Goal: Task Accomplishment & Management: Manage account settings

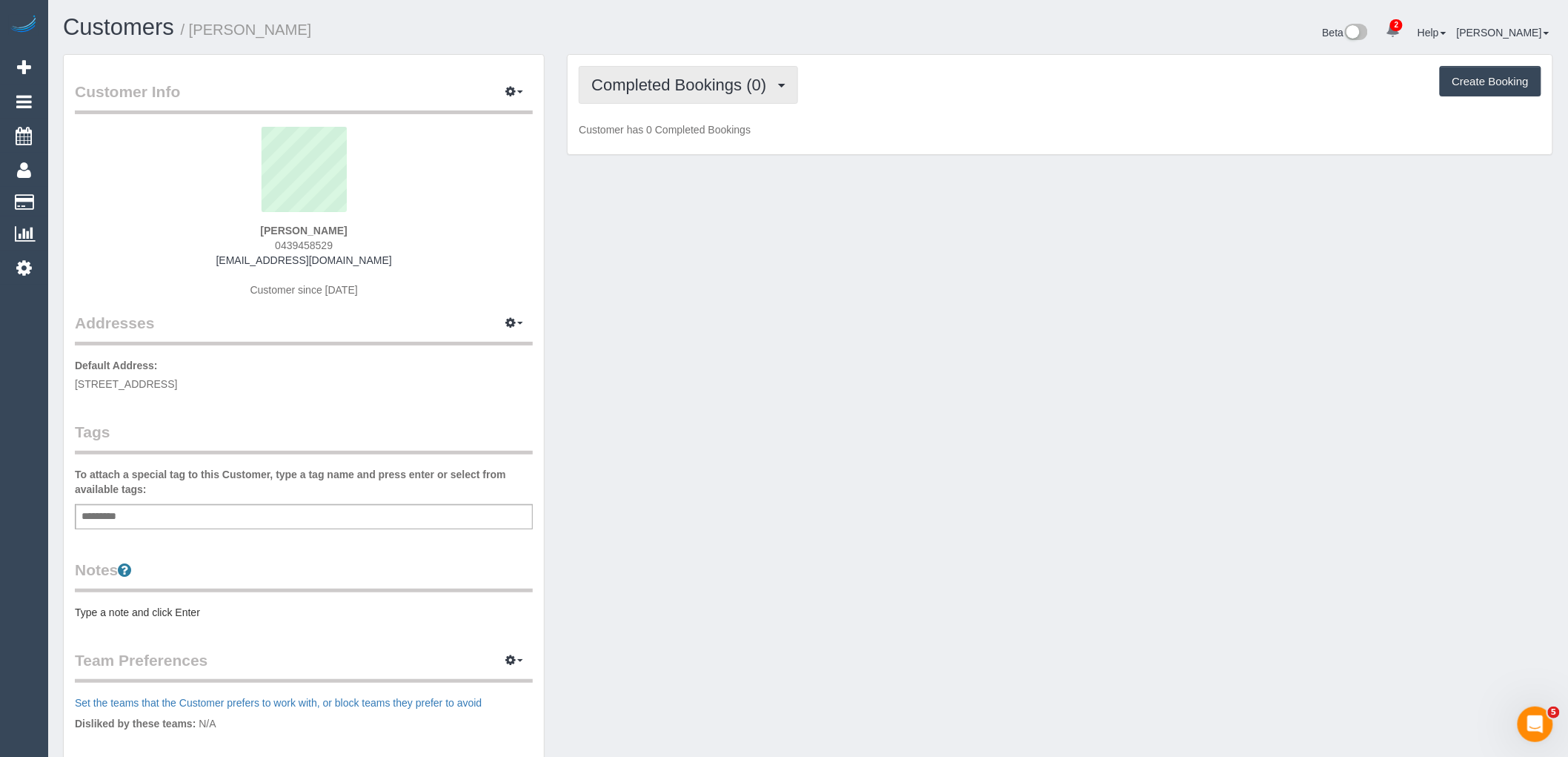
click at [694, 77] on span "Completed Bookings (0)" at bounding box center [682, 84] width 183 height 19
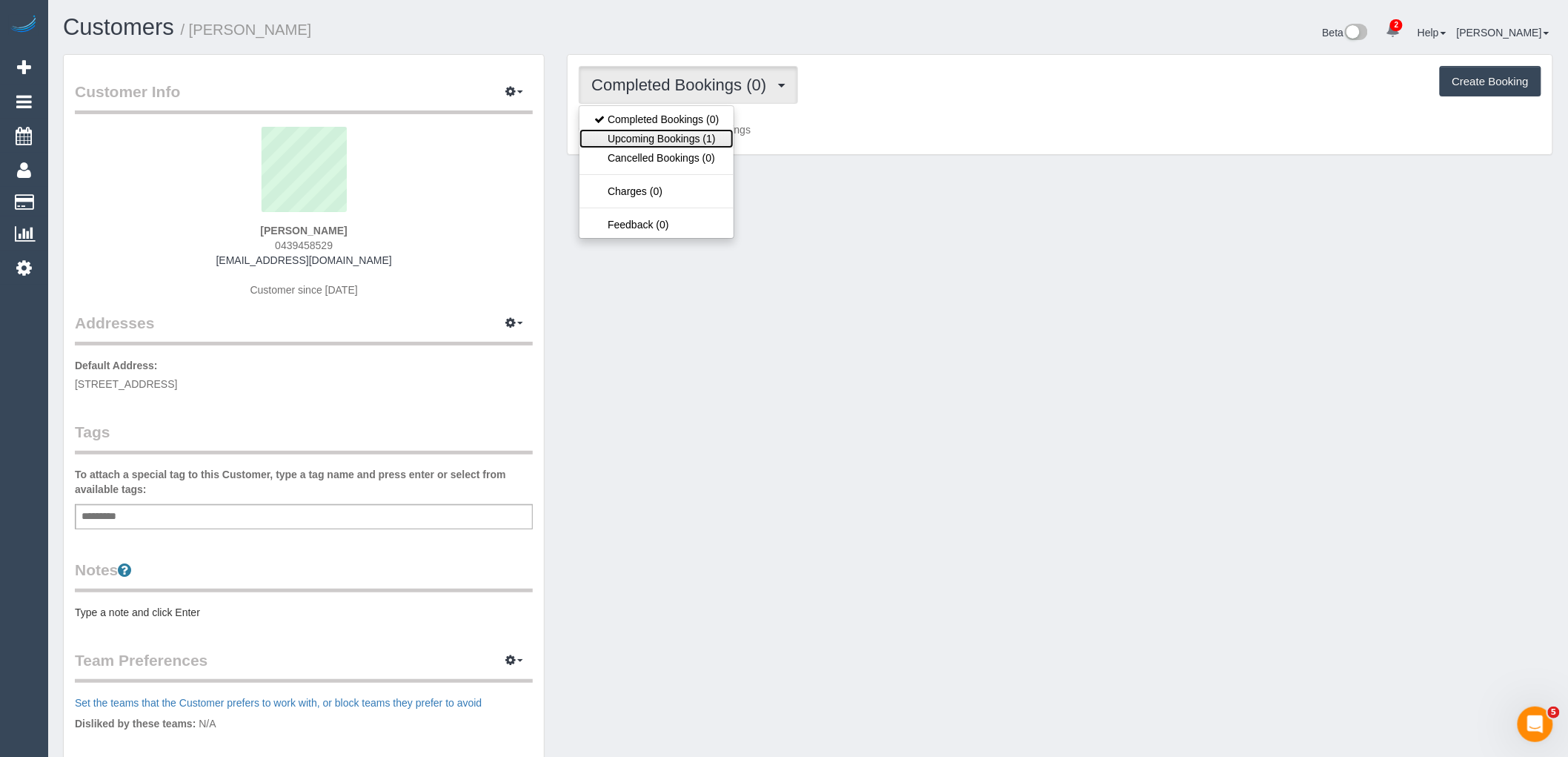
click at [715, 136] on link "Upcoming Bookings (1)" at bounding box center [657, 138] width 154 height 20
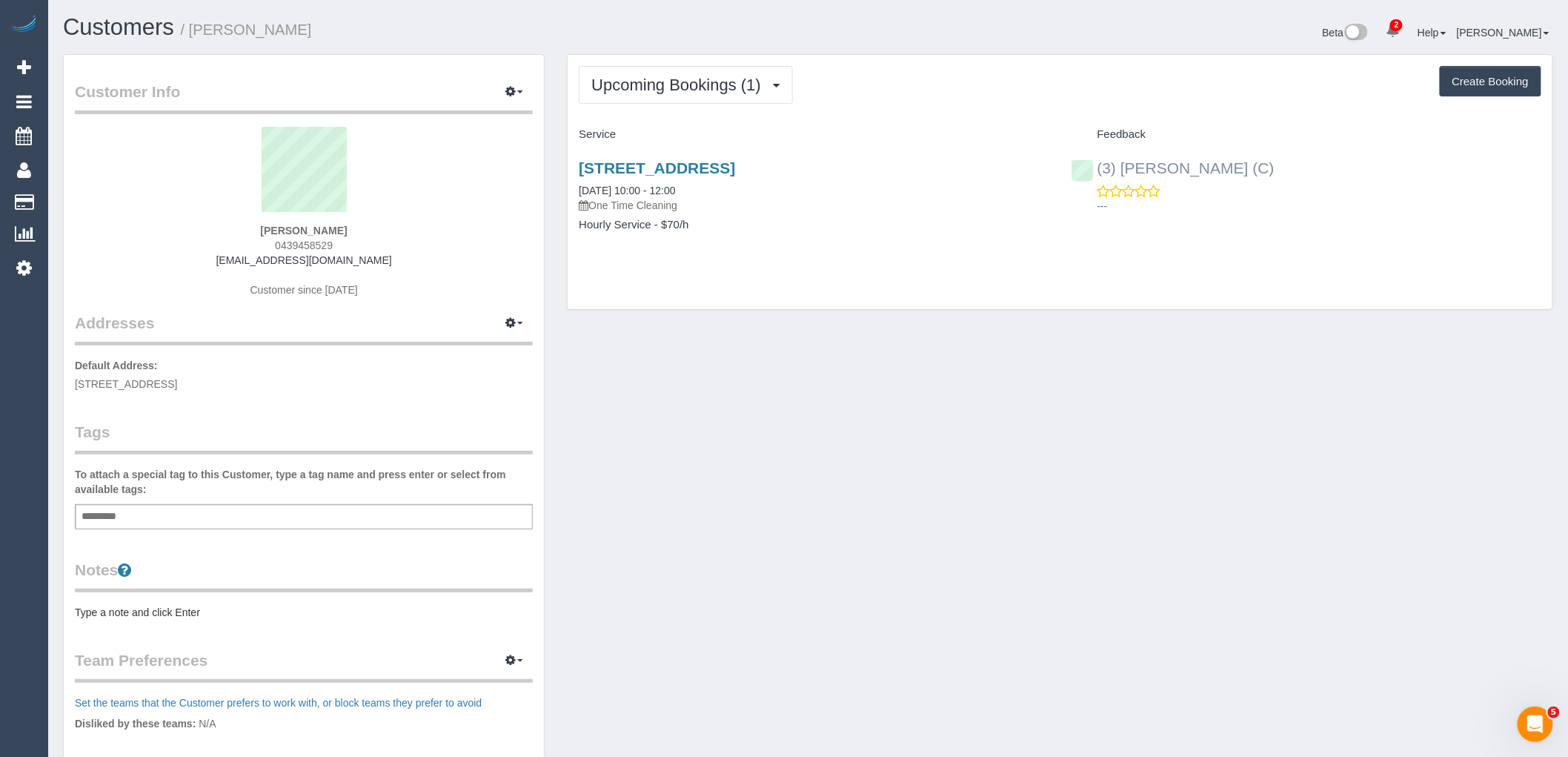
drag, startPoint x: 1260, startPoint y: 161, endPoint x: 1097, endPoint y: 166, distance: 163.1
click at [1097, 166] on div "(3) Sam Sango (C) ---" at bounding box center [1306, 183] width 492 height 73
copy link "(3) [PERSON_NAME] (C)"
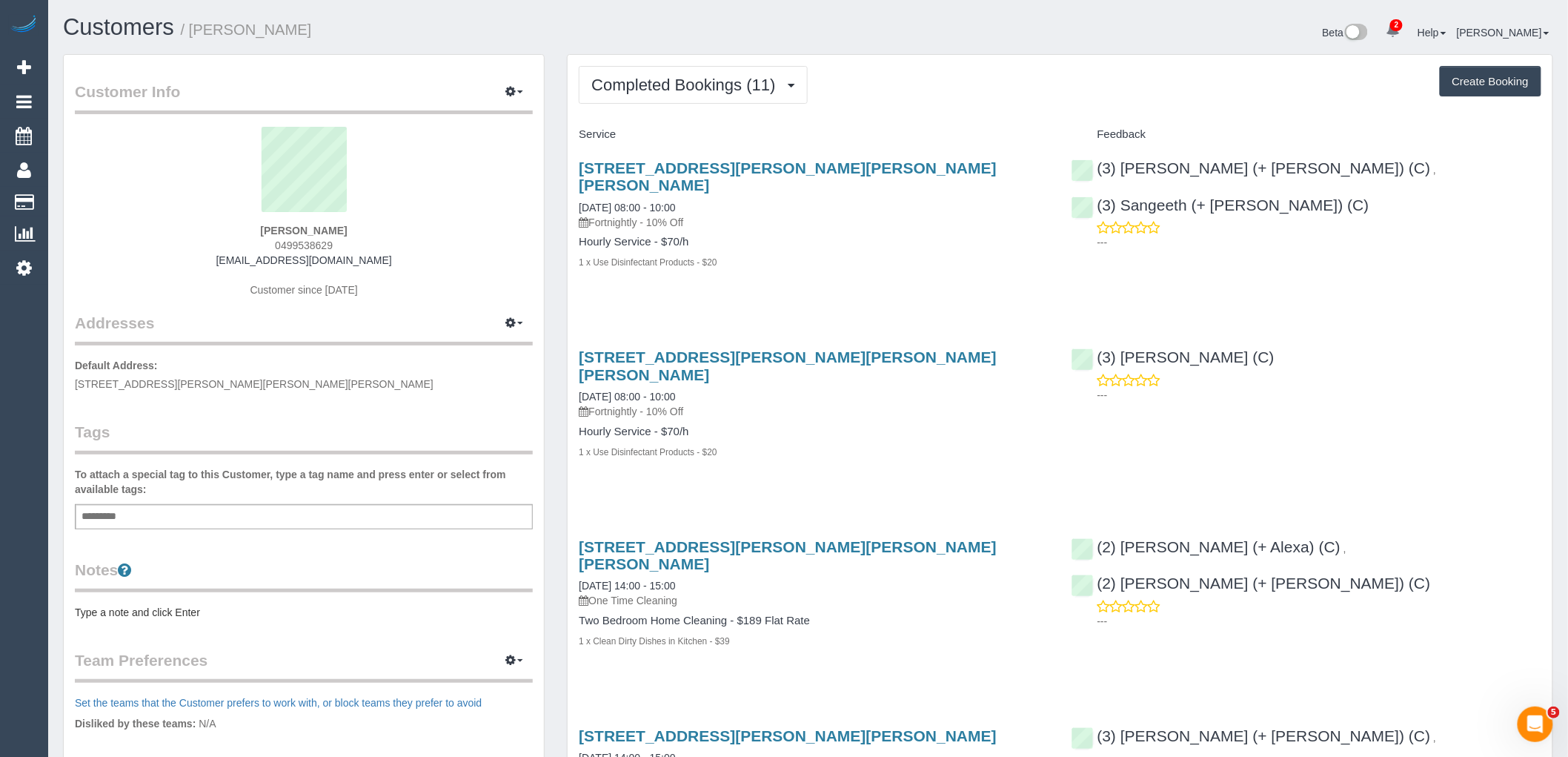
click at [699, 39] on h1 "Customers / [PERSON_NAME]" at bounding box center [430, 27] width 734 height 25
click at [697, 82] on span "Completed Bookings (11)" at bounding box center [687, 84] width 192 height 19
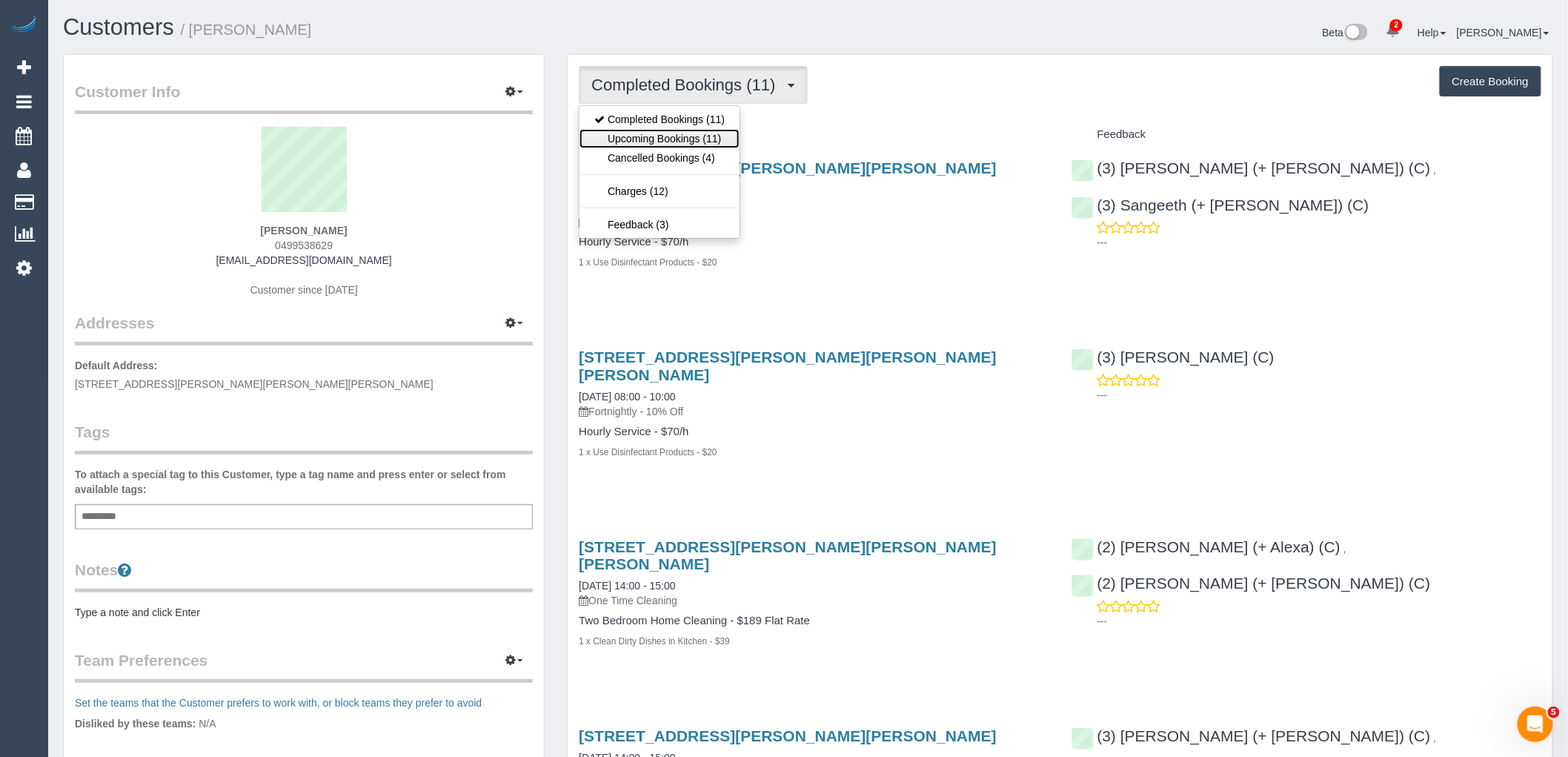
click at [699, 146] on link "Upcoming Bookings (11)" at bounding box center [660, 138] width 160 height 20
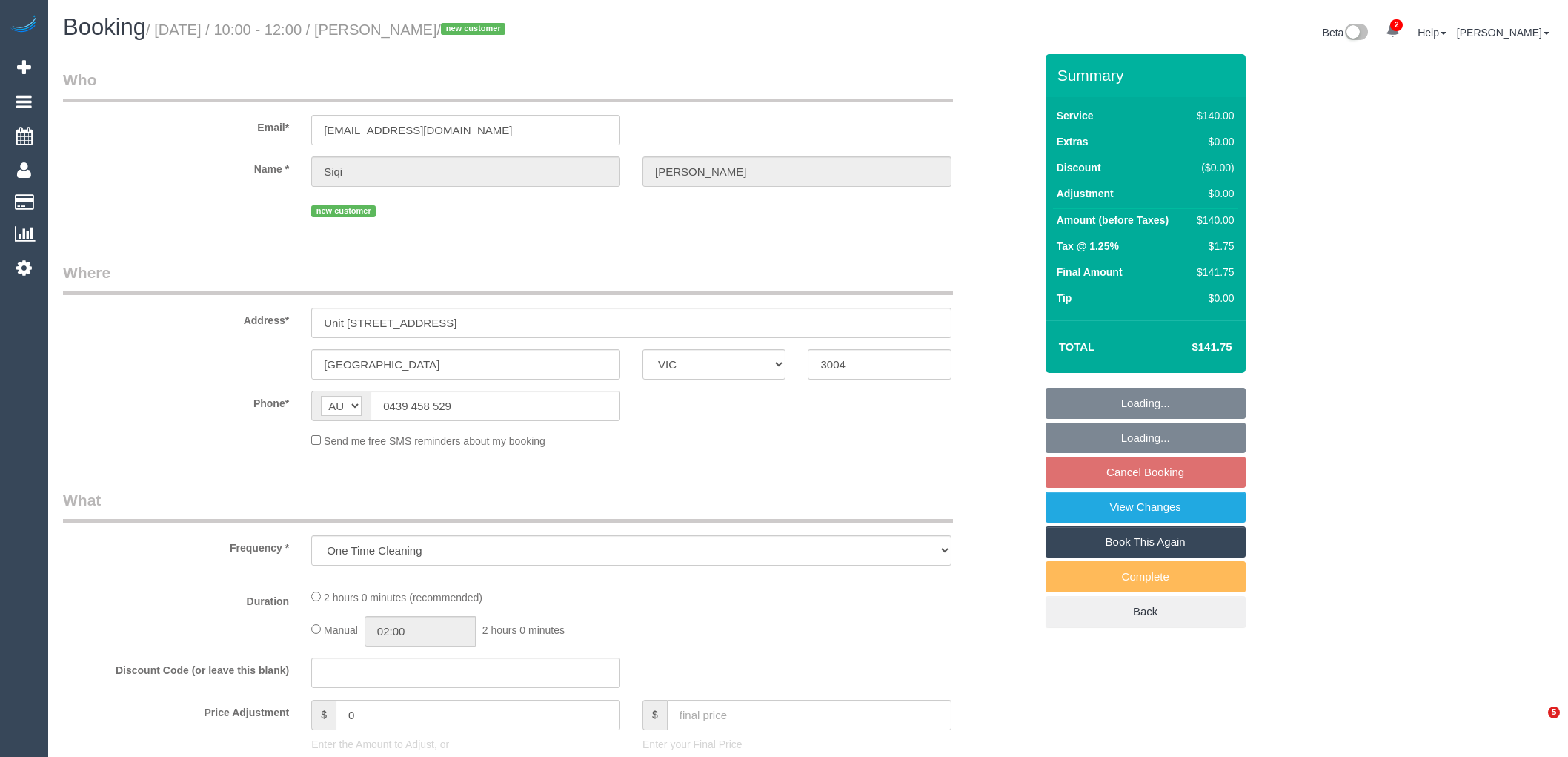
select select "VIC"
select select "number:28"
select select "number:14"
select select "number:20"
select select "number:22"
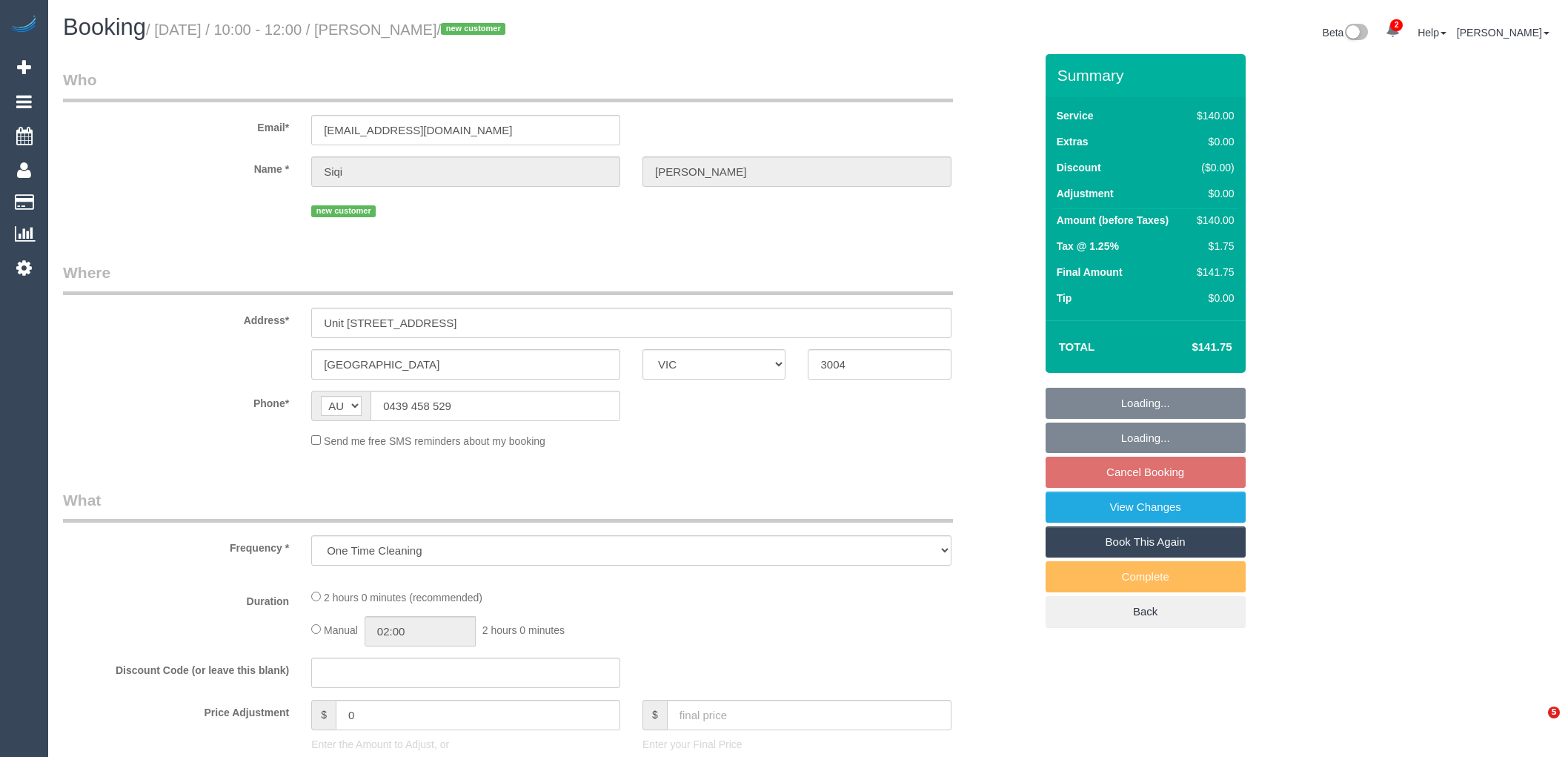
select select "number:34"
select select "number:26"
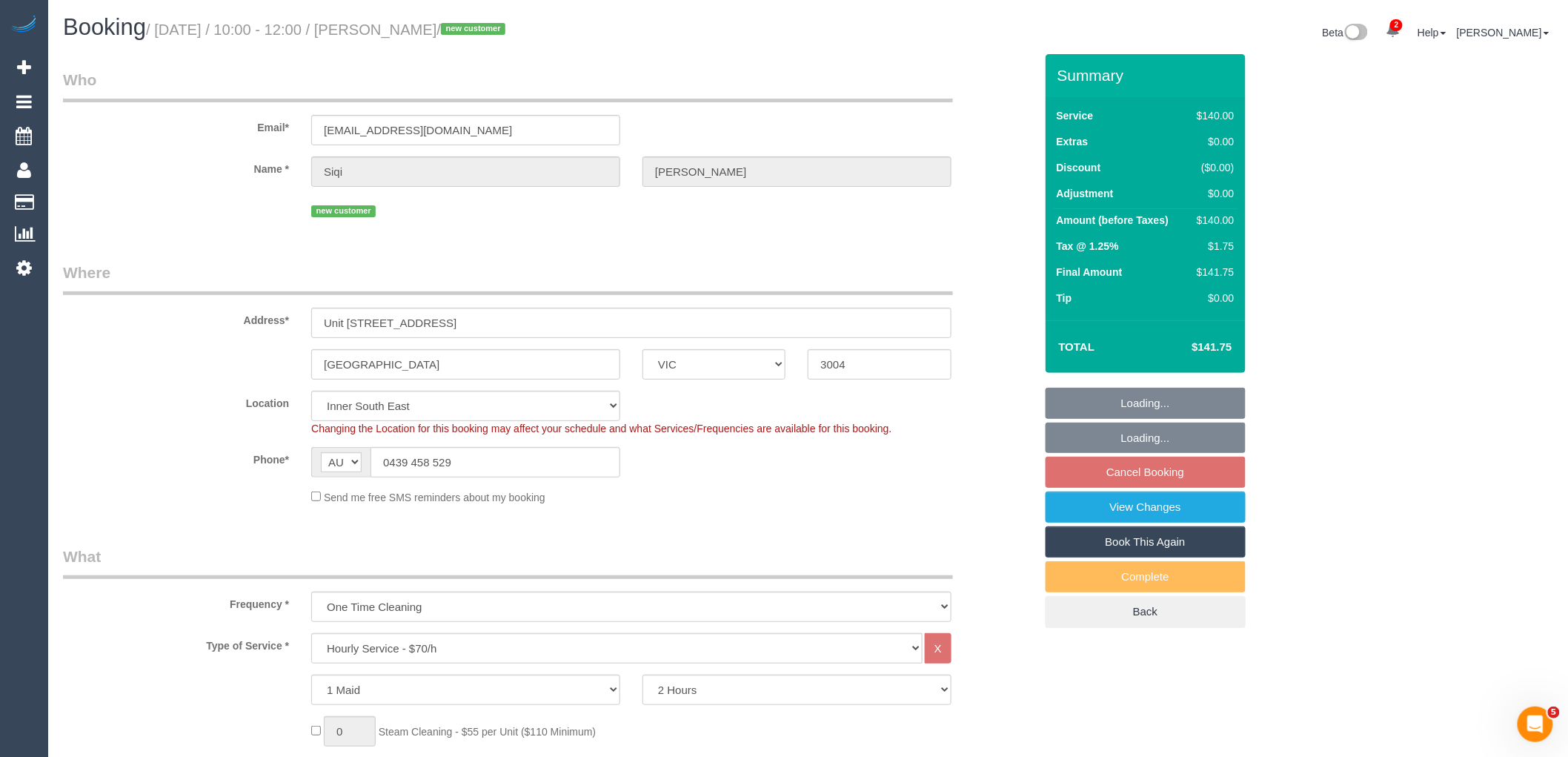
select select "object:1456"
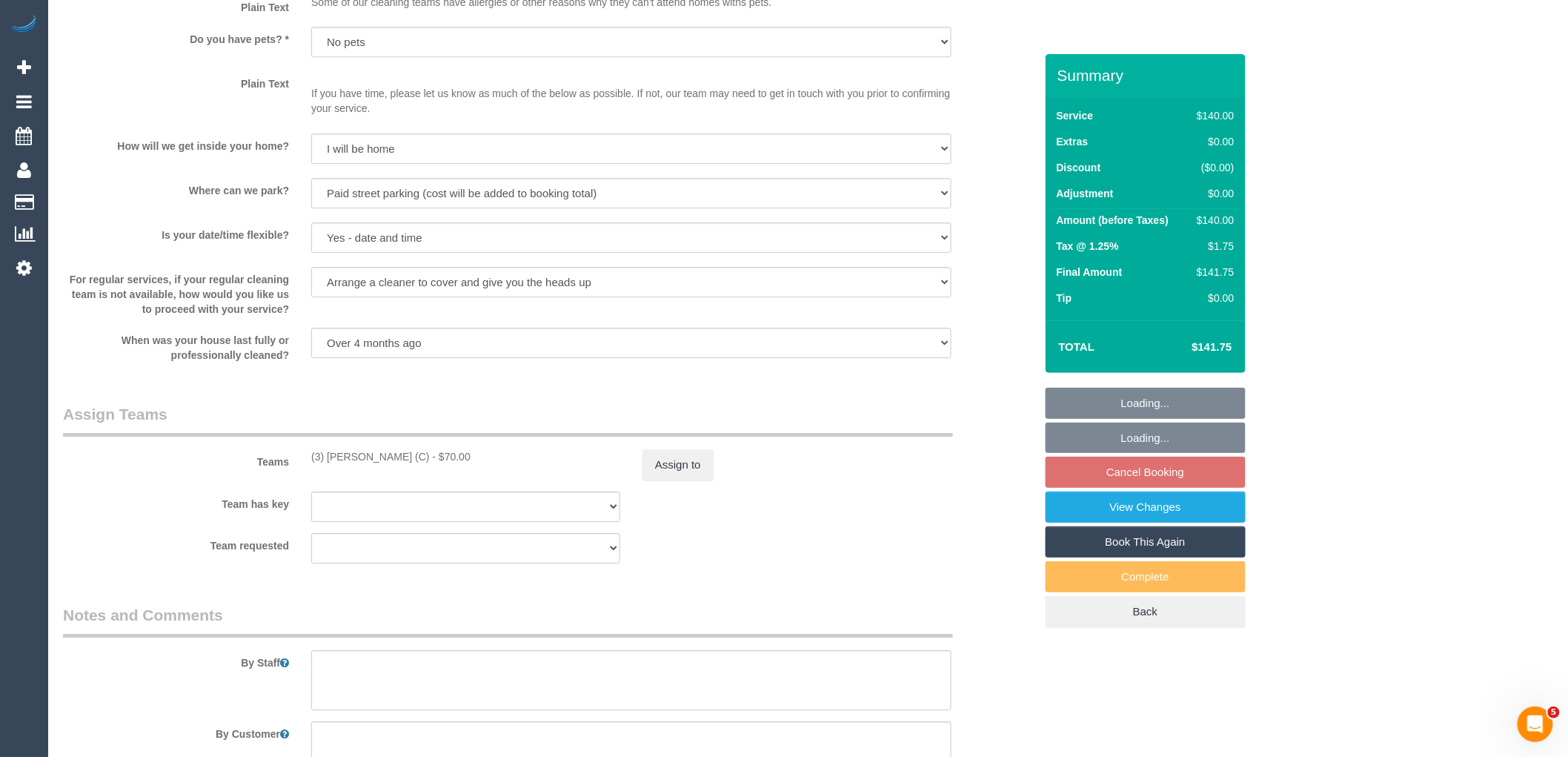
select select "spot1"
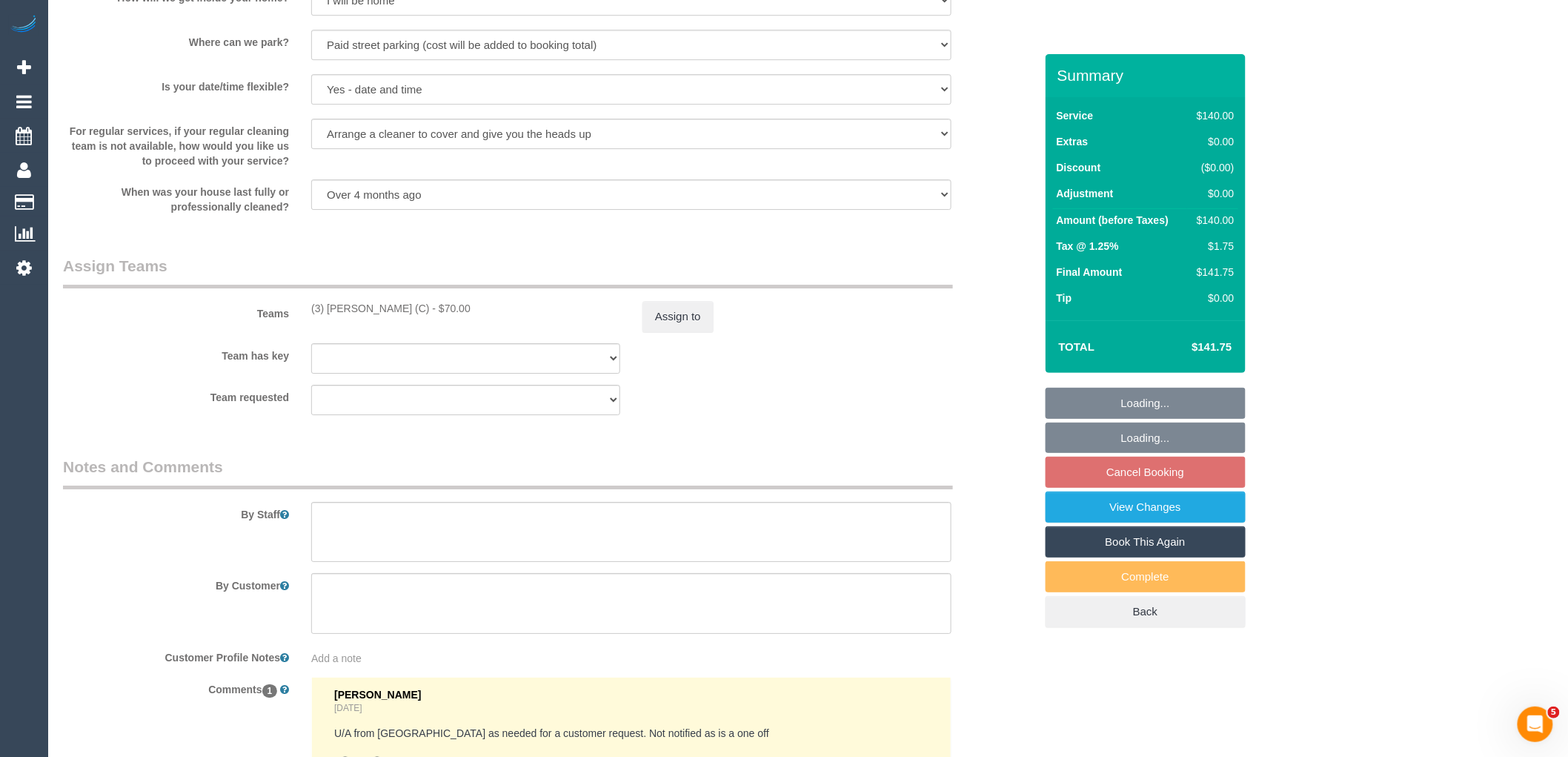
scroll to position [2162, 0]
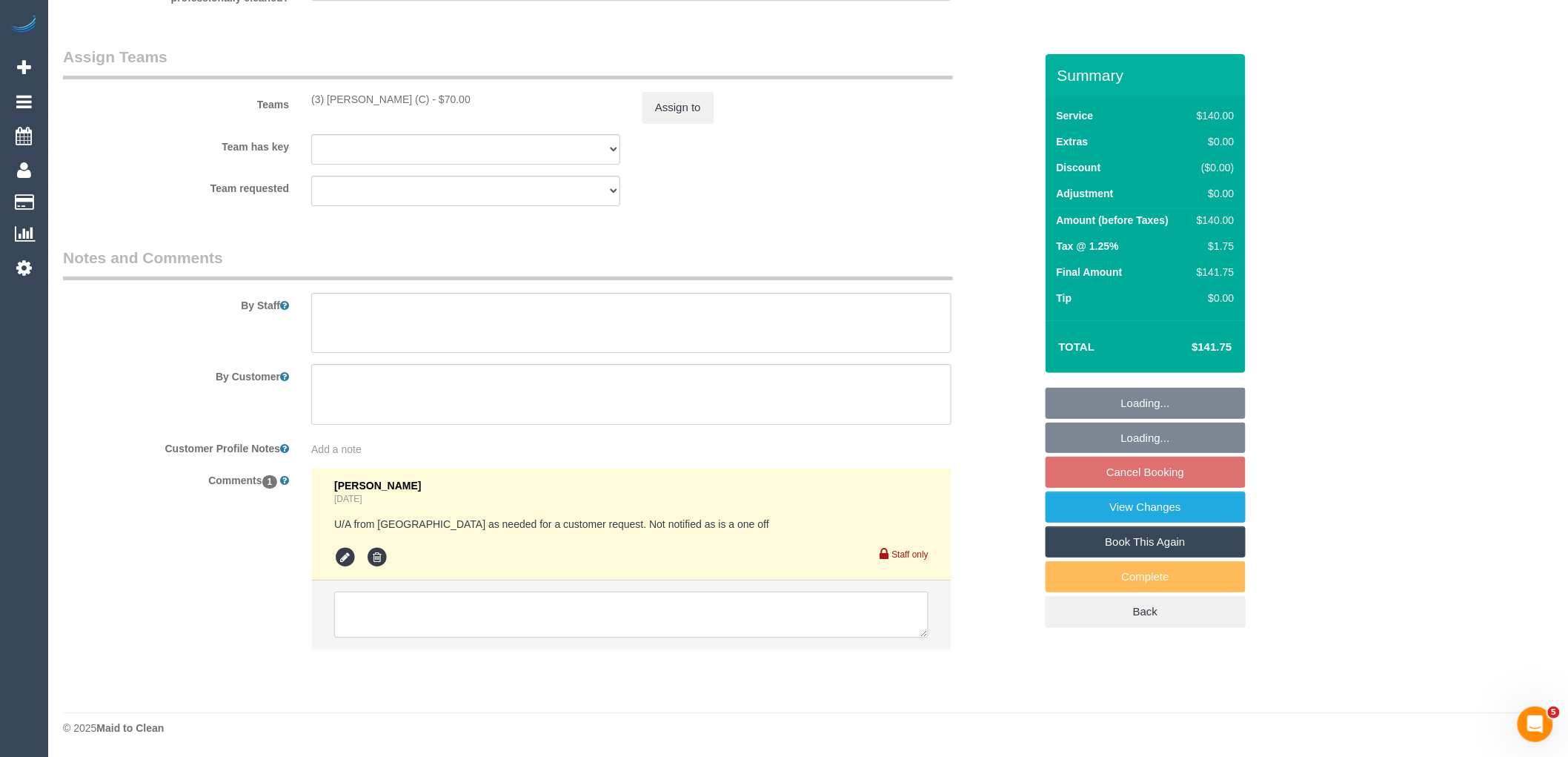
click at [453, 625] on textarea at bounding box center [631, 614] width 594 height 46
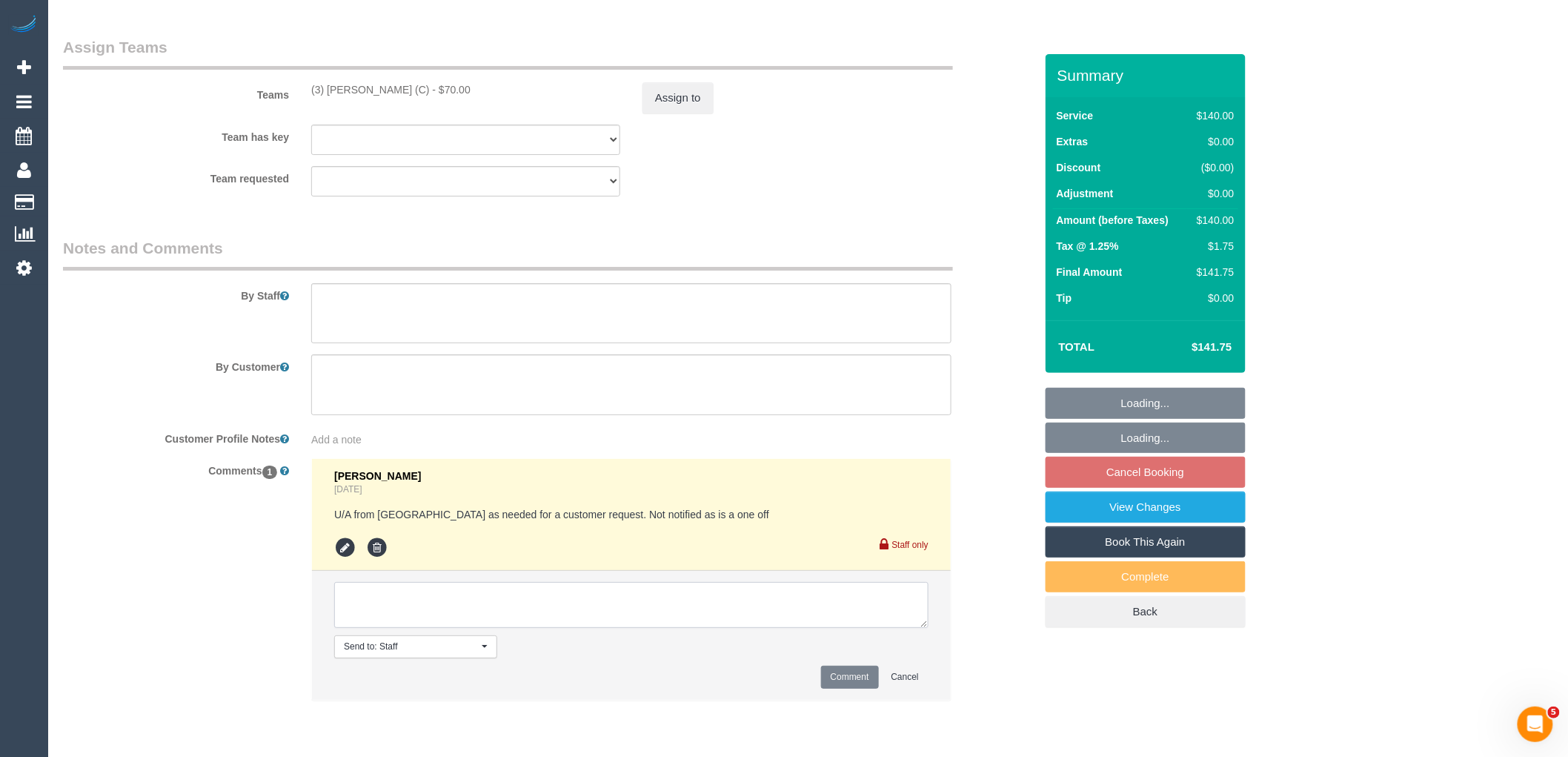
paste textarea "(3) [PERSON_NAME] (C)"
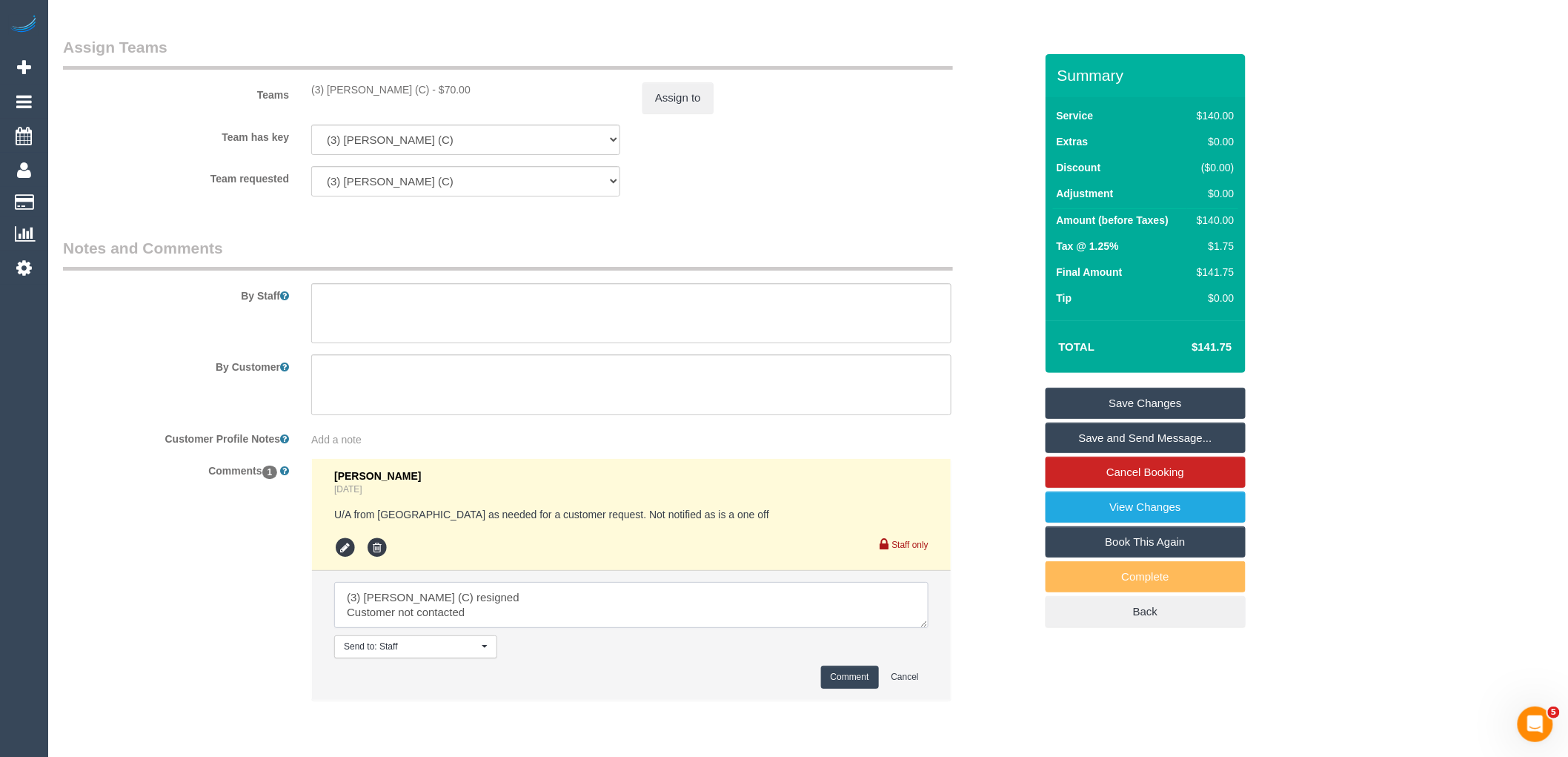
drag, startPoint x: 513, startPoint y: 621, endPoint x: 282, endPoint y: 576, distance: 235.3
click at [282, 576] on div "Comments 1 Steve Cranston 3 days ago U/A from Roumany as needed for a customer …" at bounding box center [549, 587] width 994 height 257
type textarea "(3) [PERSON_NAME] (C) resigned Customer not contacted"
click at [841, 682] on button "Comment" at bounding box center [850, 678] width 58 height 23
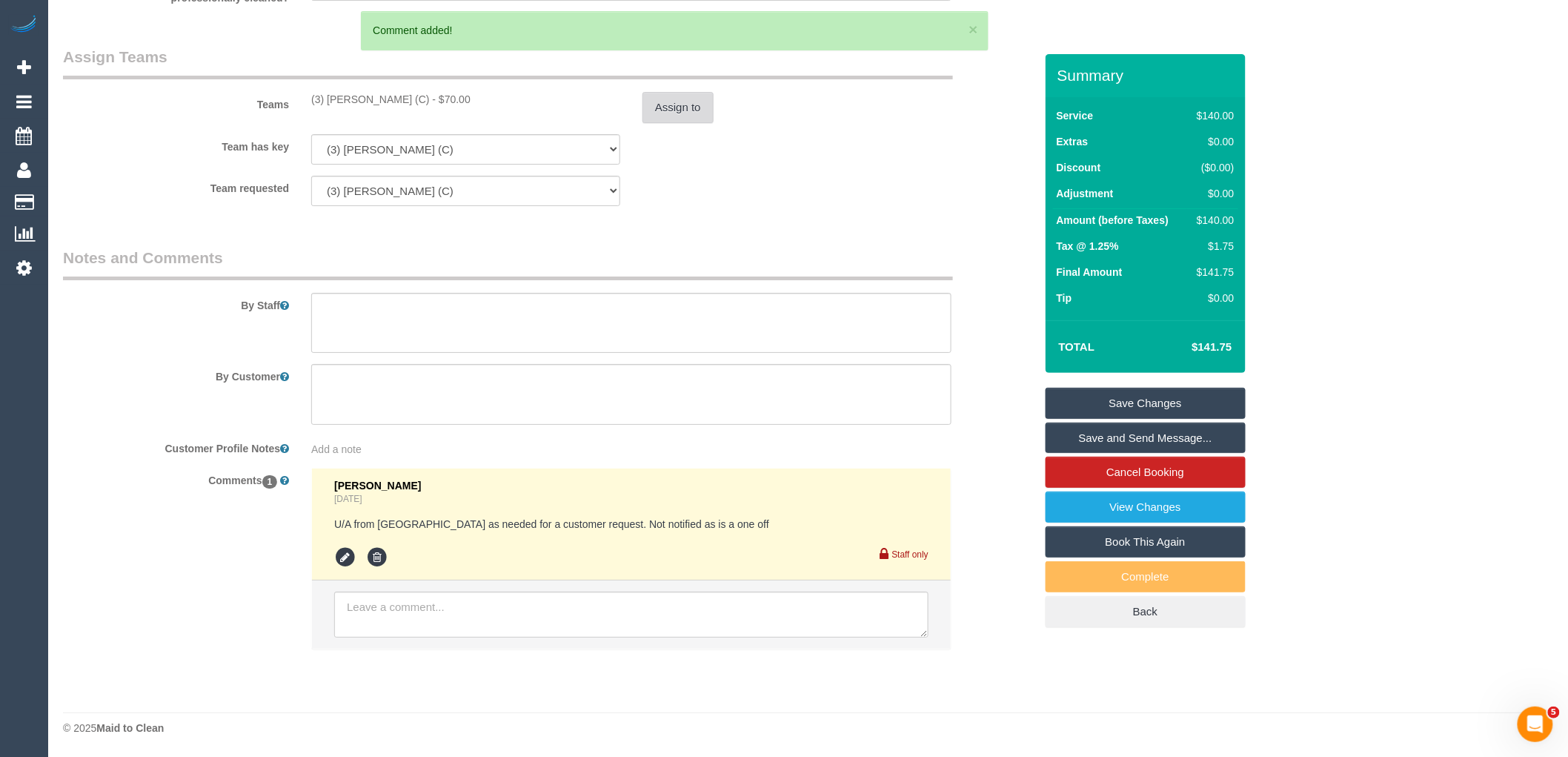
click at [680, 93] on button "Assign to" at bounding box center [678, 107] width 71 height 31
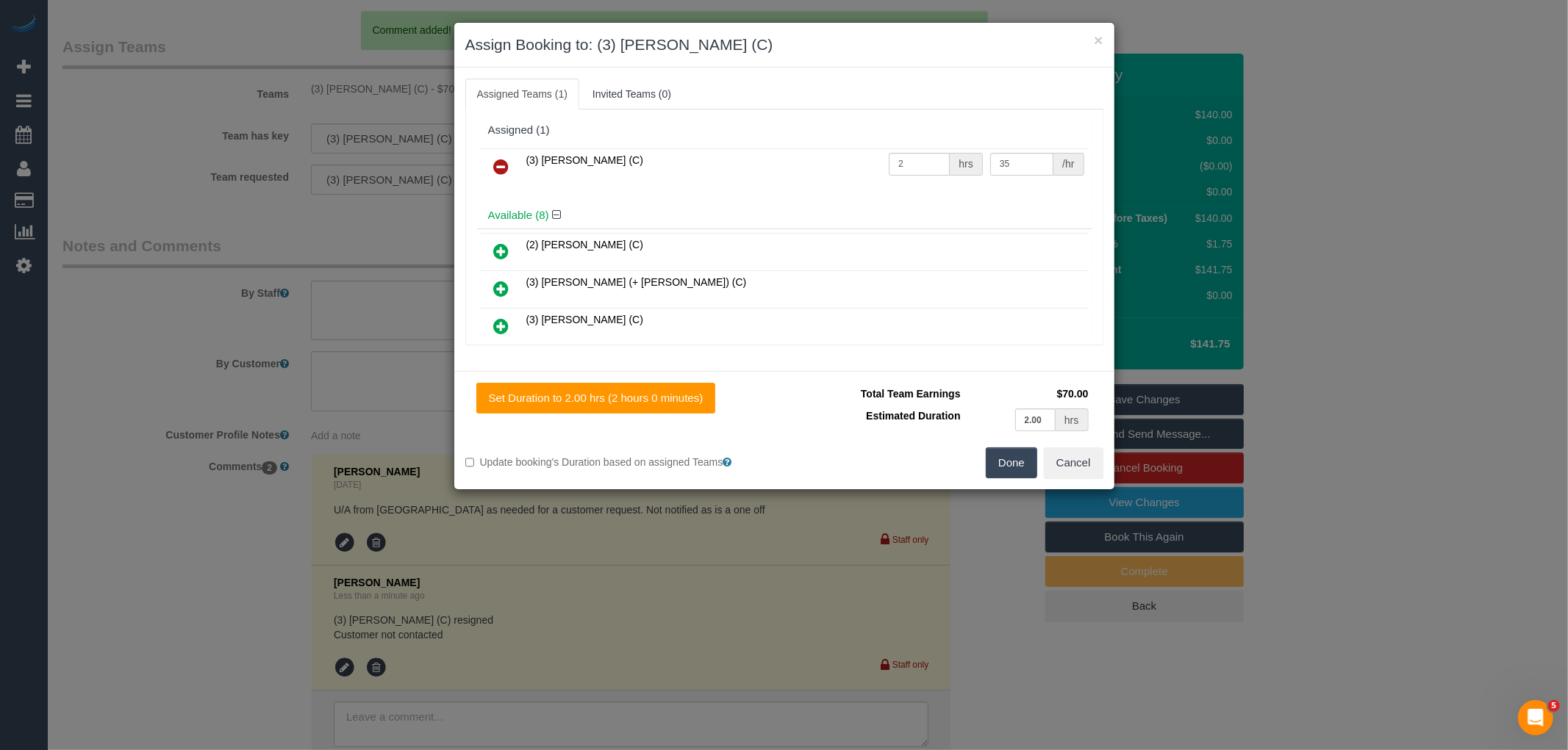
click at [491, 165] on link at bounding box center [501, 167] width 35 height 29
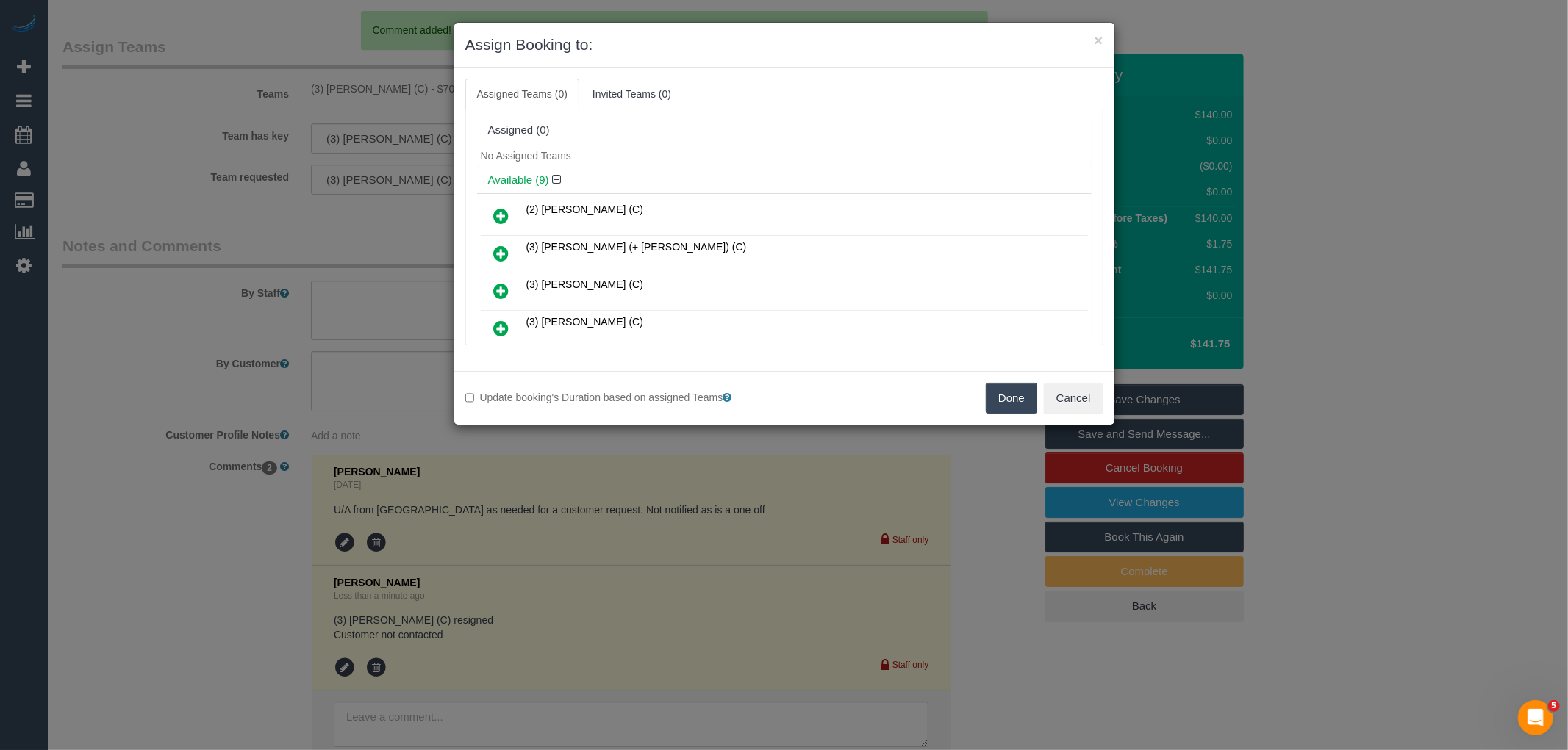
click at [1020, 394] on button "Done" at bounding box center [1011, 399] width 51 height 31
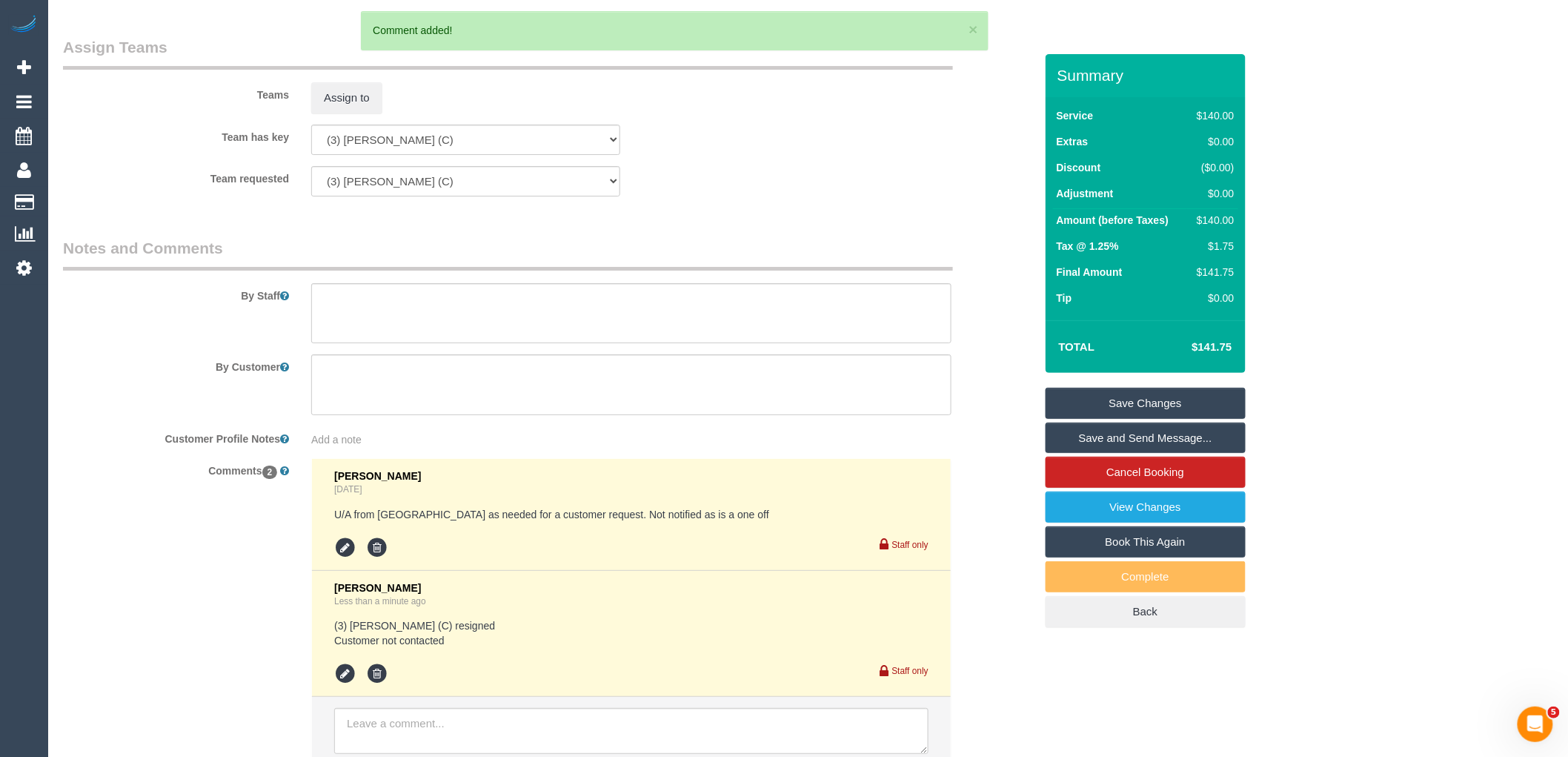
click at [1145, 397] on link "Save Changes" at bounding box center [1145, 403] width 200 height 31
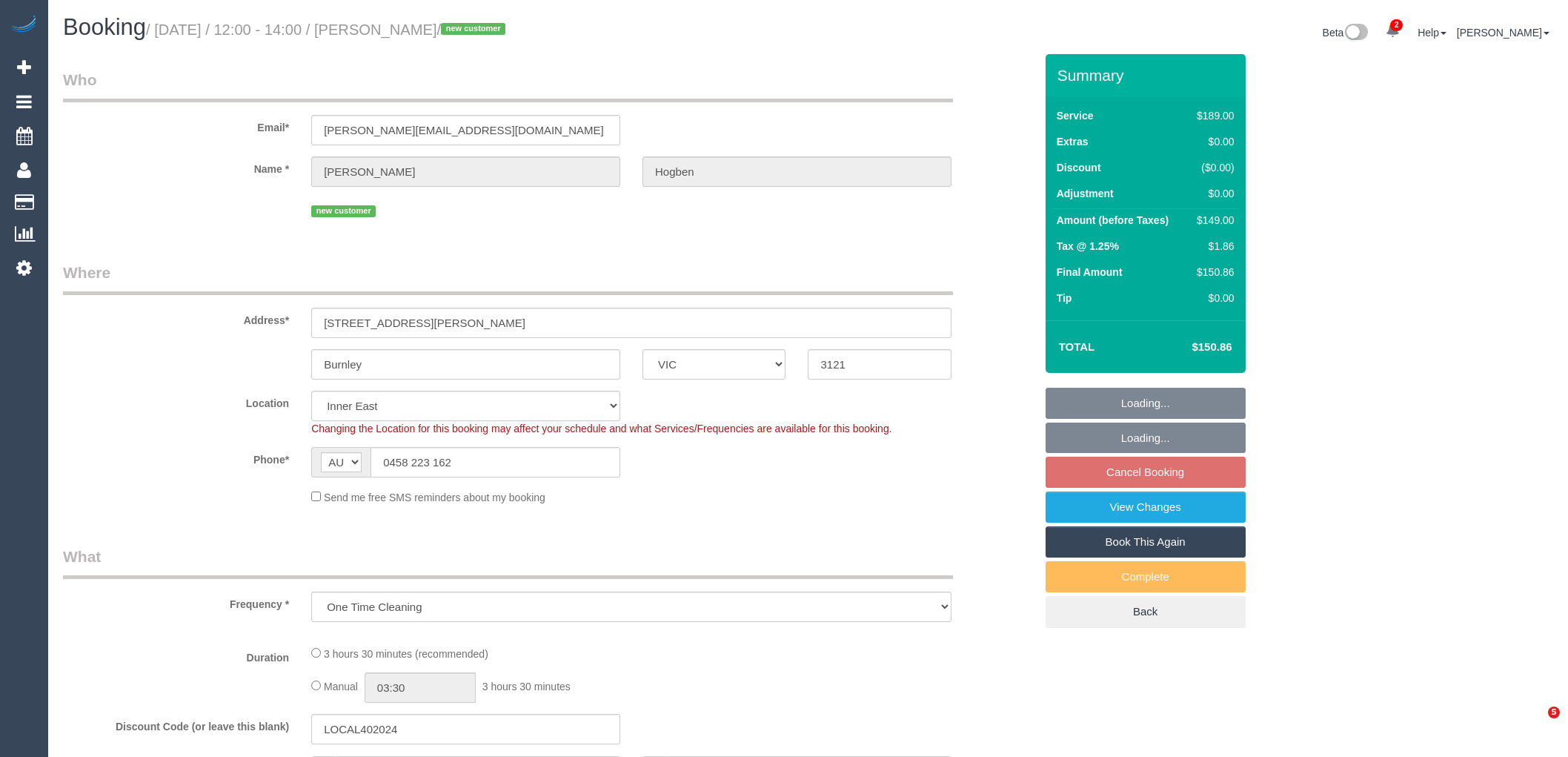
select select "VIC"
select select "number:29"
select select "number:14"
select select "number:19"
select select "number:24"
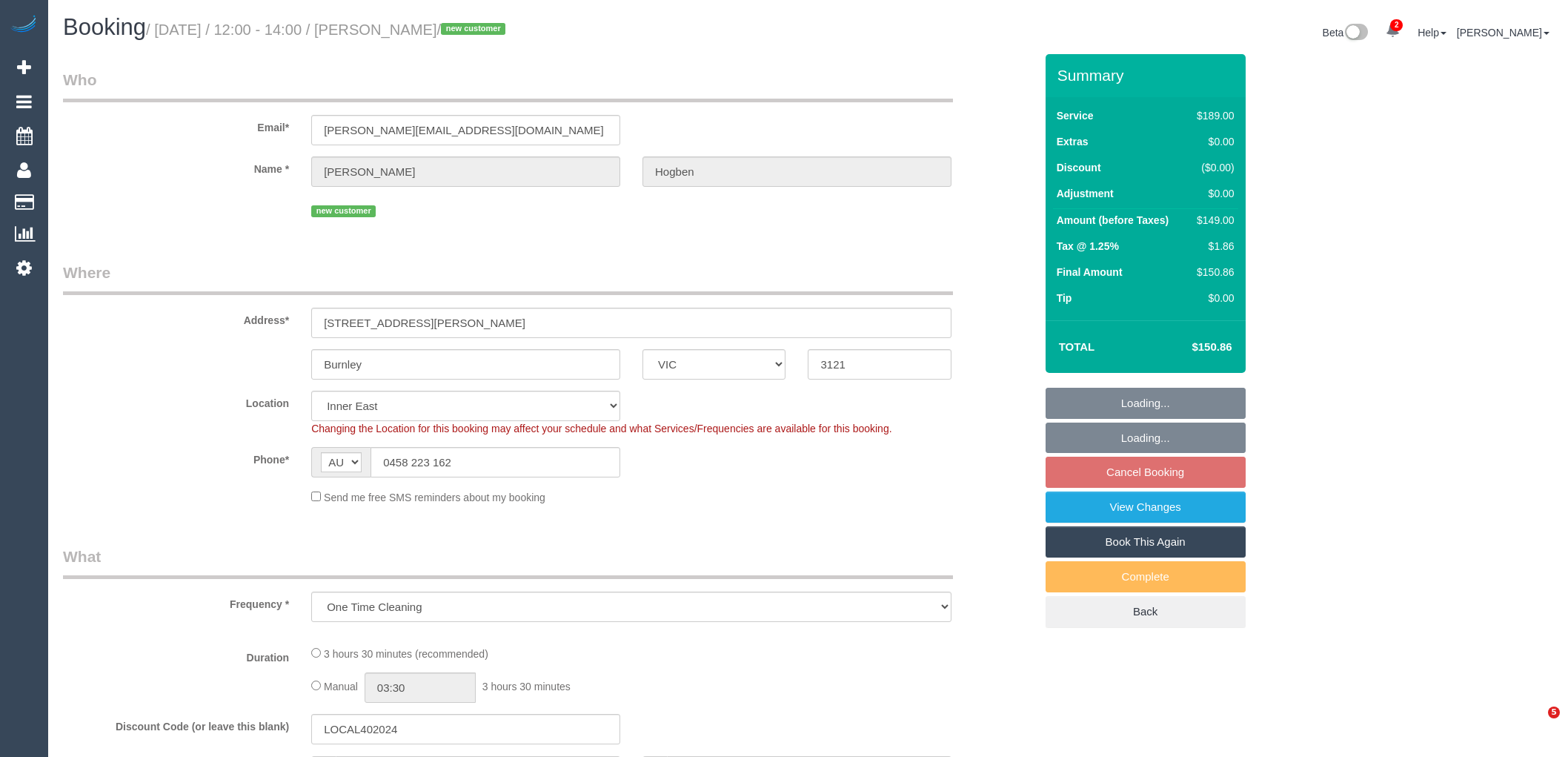
select select "number:12"
select select "object:846"
select select "spot1"
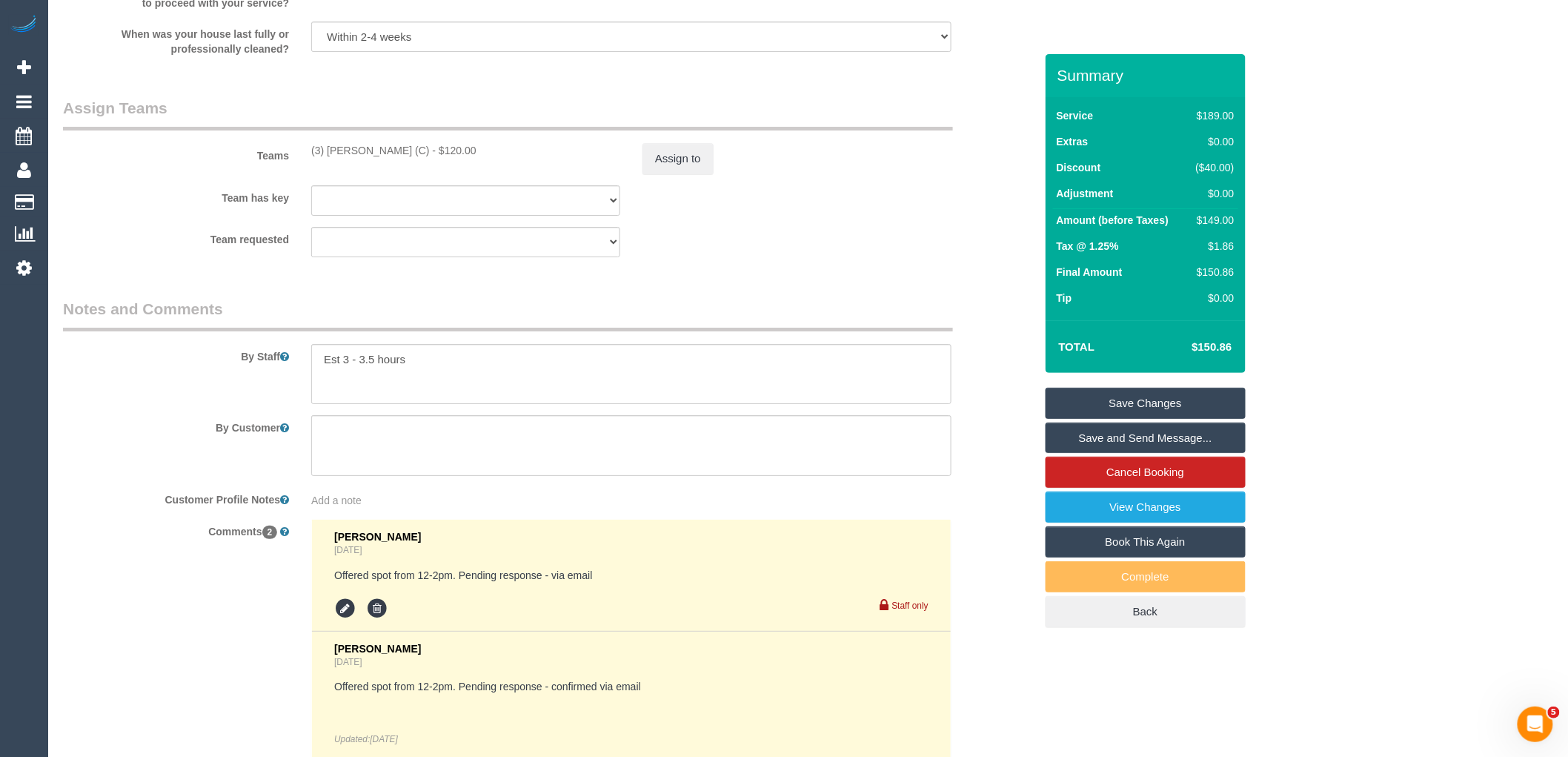
scroll to position [2372, 0]
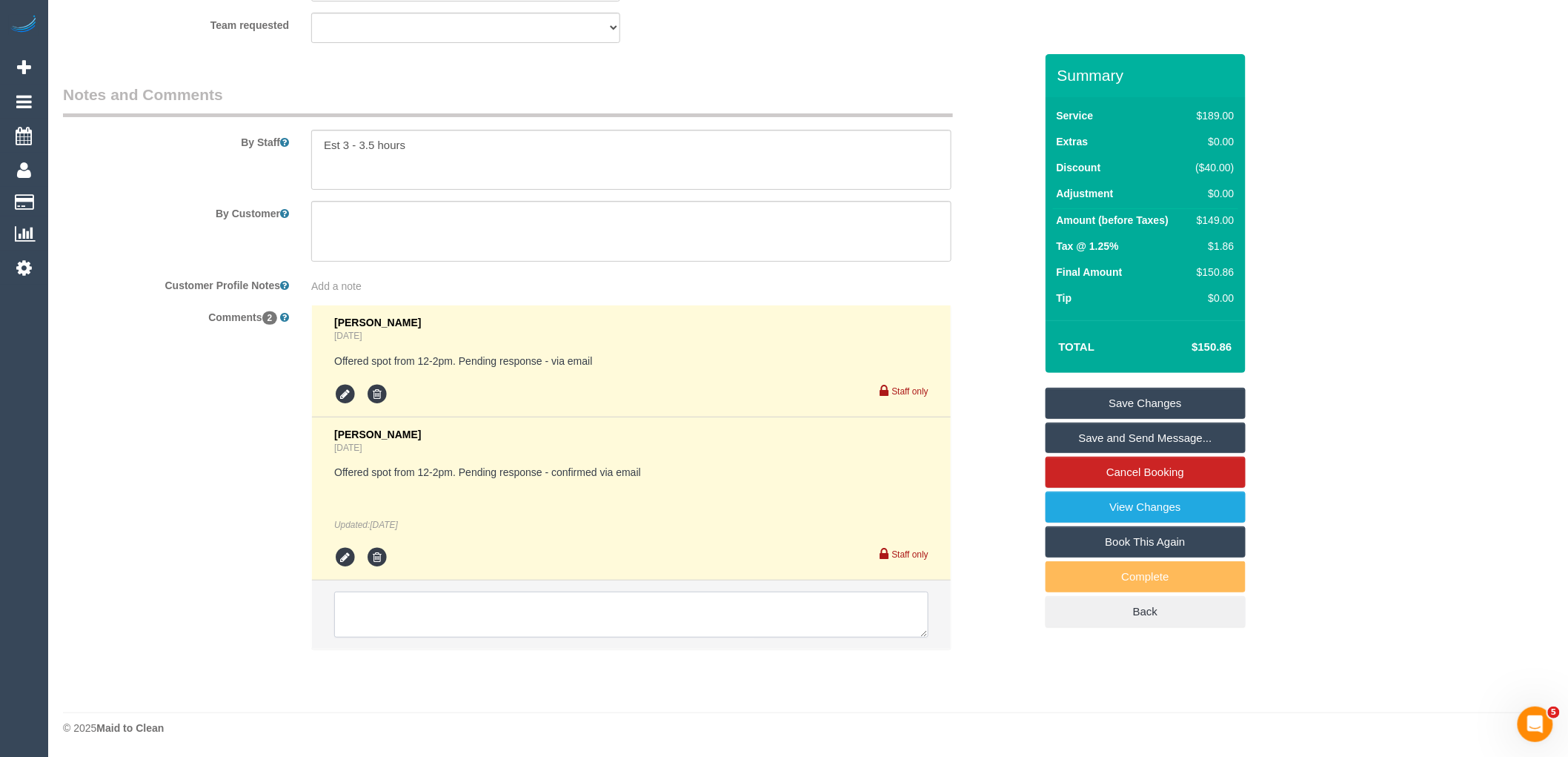
click at [594, 625] on textarea at bounding box center [631, 614] width 594 height 46
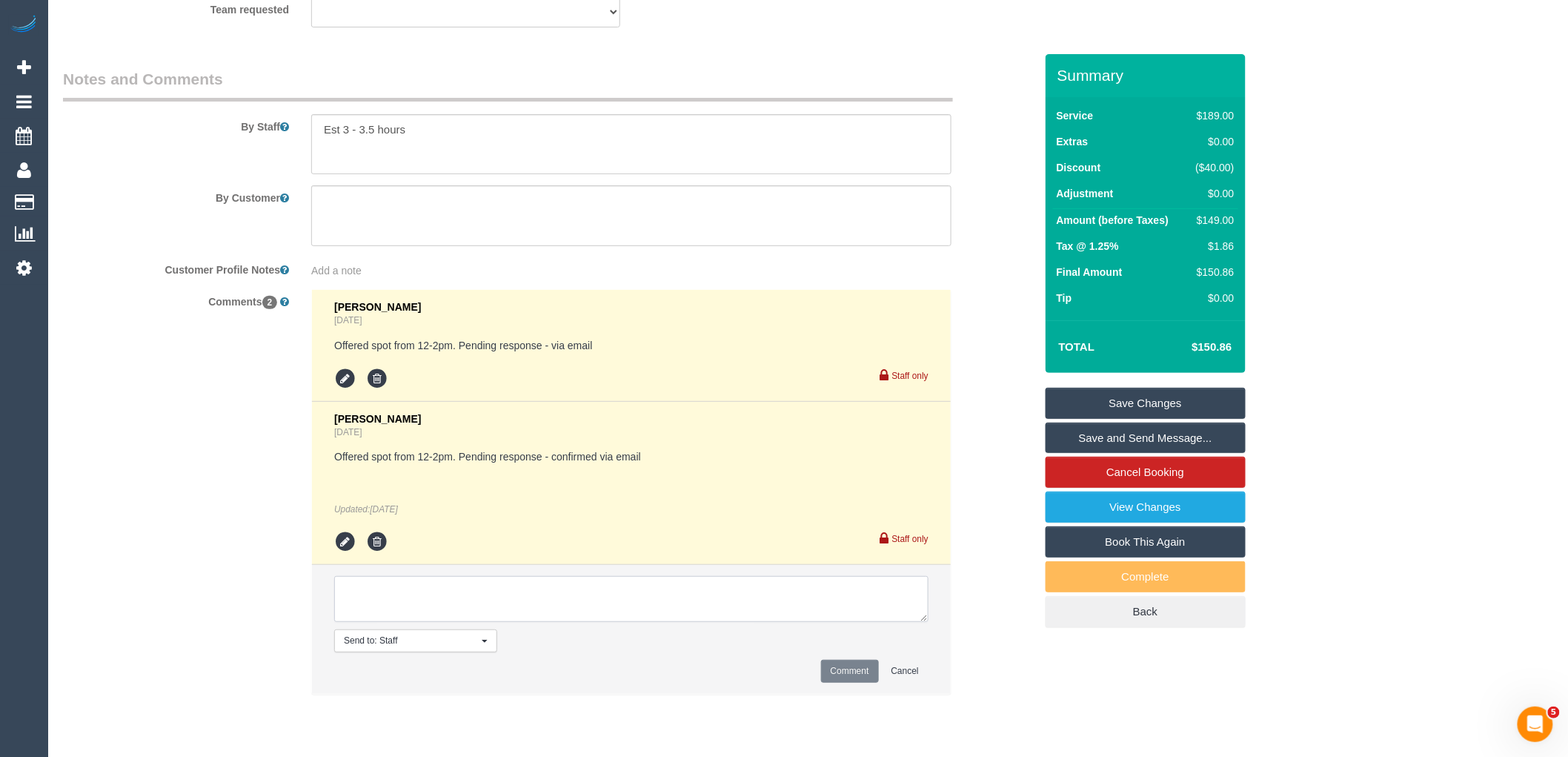
paste textarea "(3) Sam Sango (C) resigned Customer not contacted"
type textarea "(3) [PERSON_NAME] (C) resigned Customer not contacted"
drag, startPoint x: 835, startPoint y: 687, endPoint x: 827, endPoint y: 646, distance: 41.8
click at [835, 683] on button "Comment" at bounding box center [850, 672] width 58 height 23
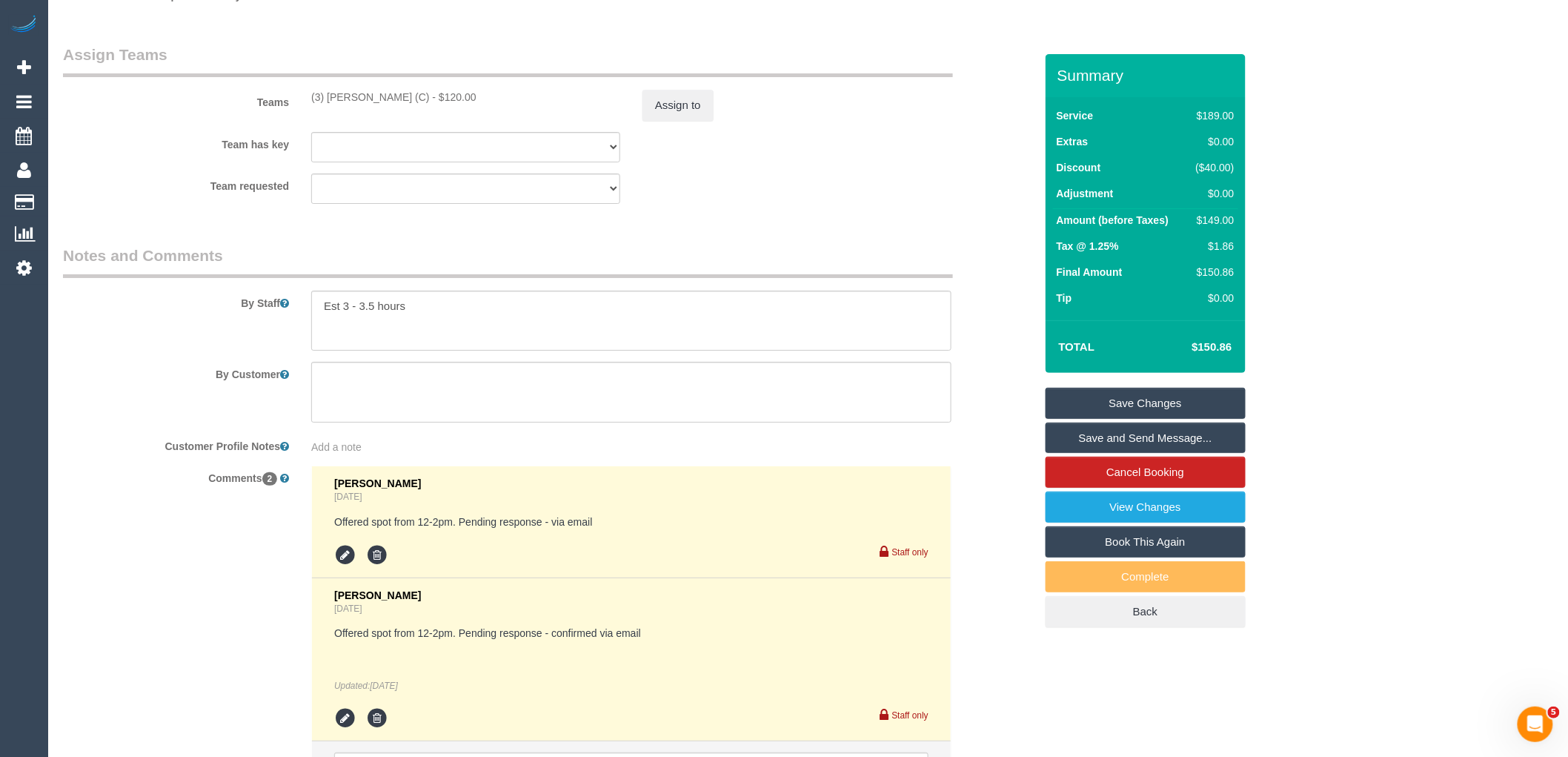
scroll to position [2042, 0]
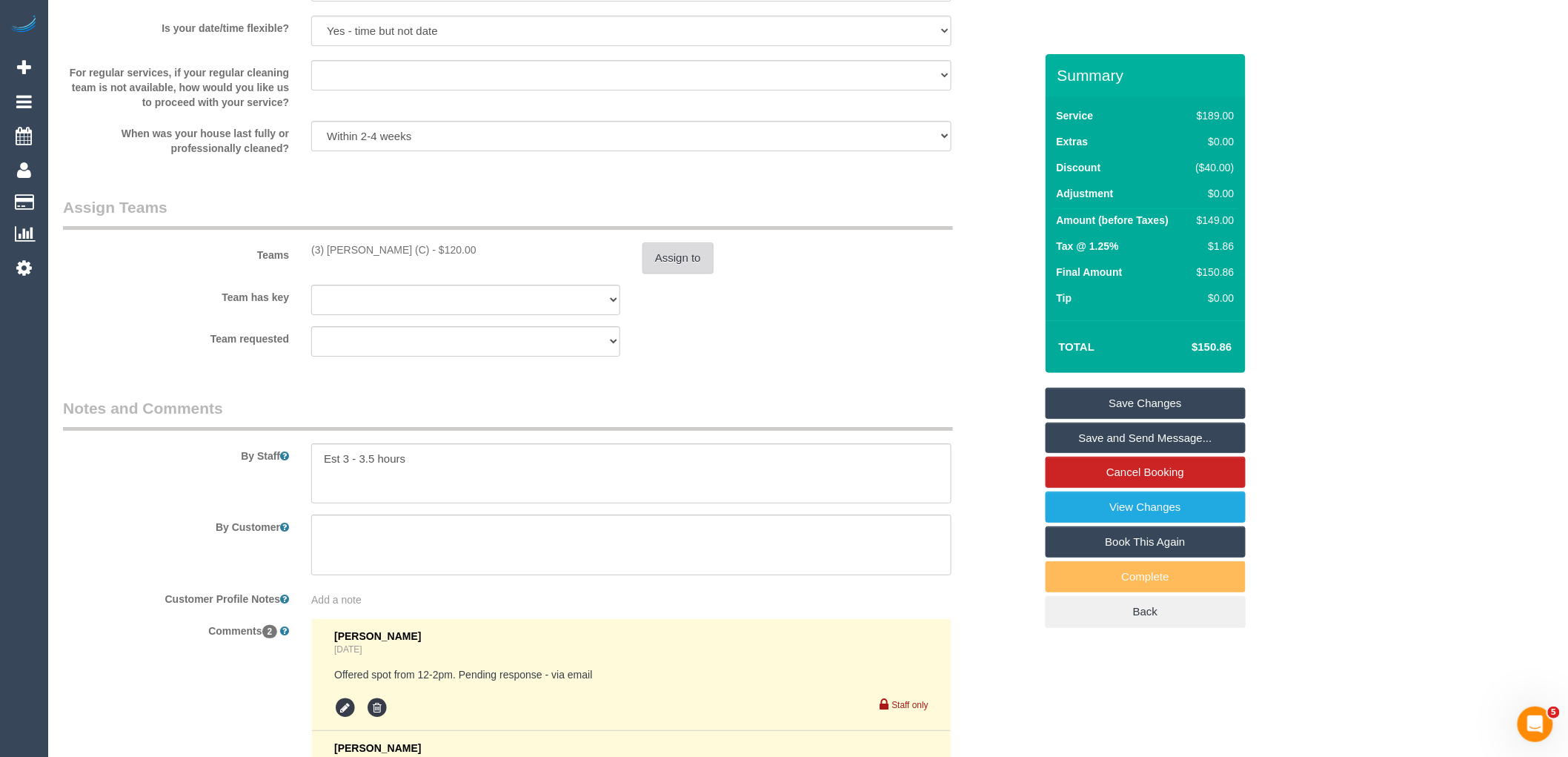
click at [692, 269] on button "Assign to" at bounding box center [678, 258] width 71 height 31
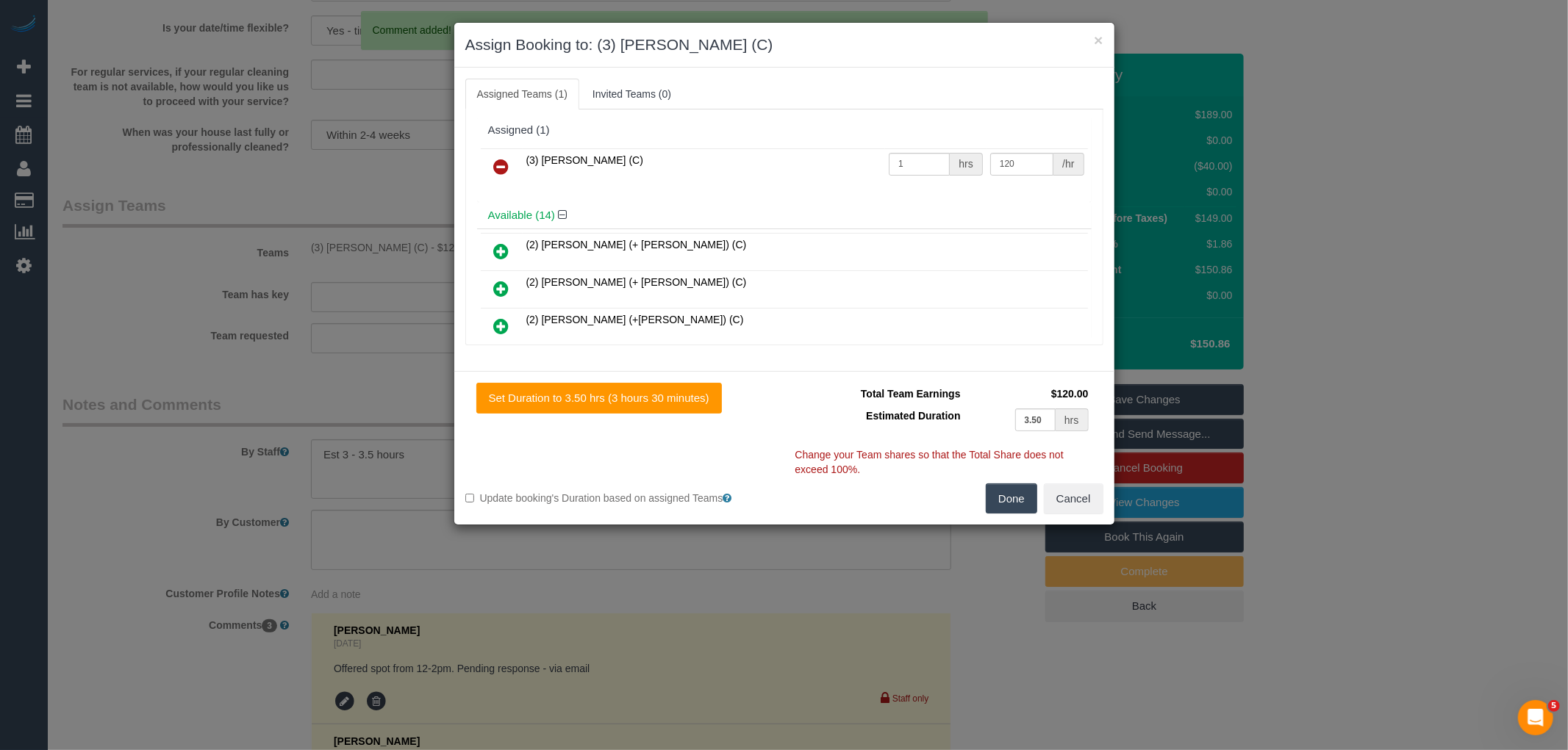
click at [497, 162] on icon at bounding box center [501, 167] width 15 height 18
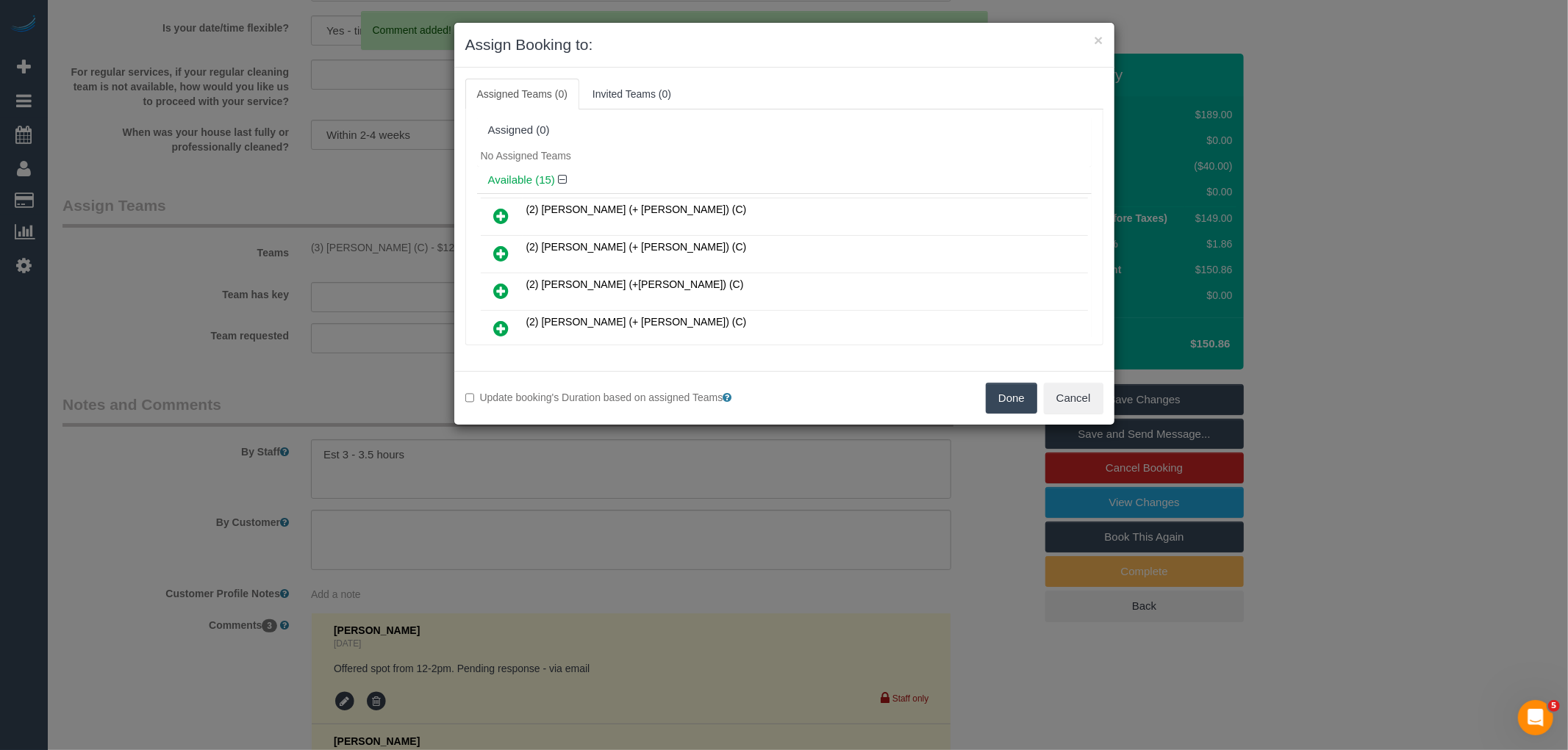
click at [1000, 393] on button "Done" at bounding box center [1011, 399] width 51 height 31
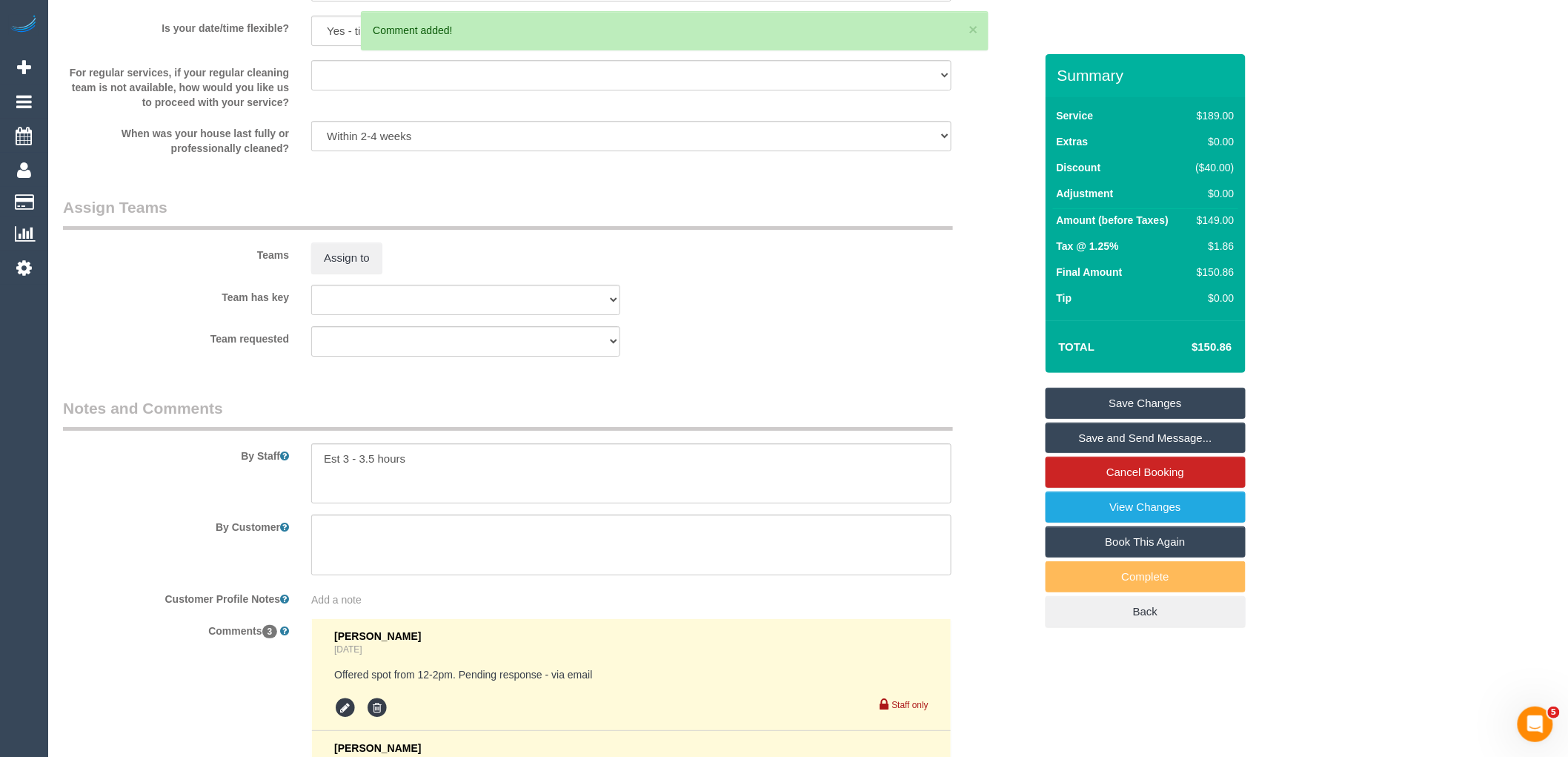
click at [1150, 402] on link "Save Changes" at bounding box center [1145, 403] width 200 height 31
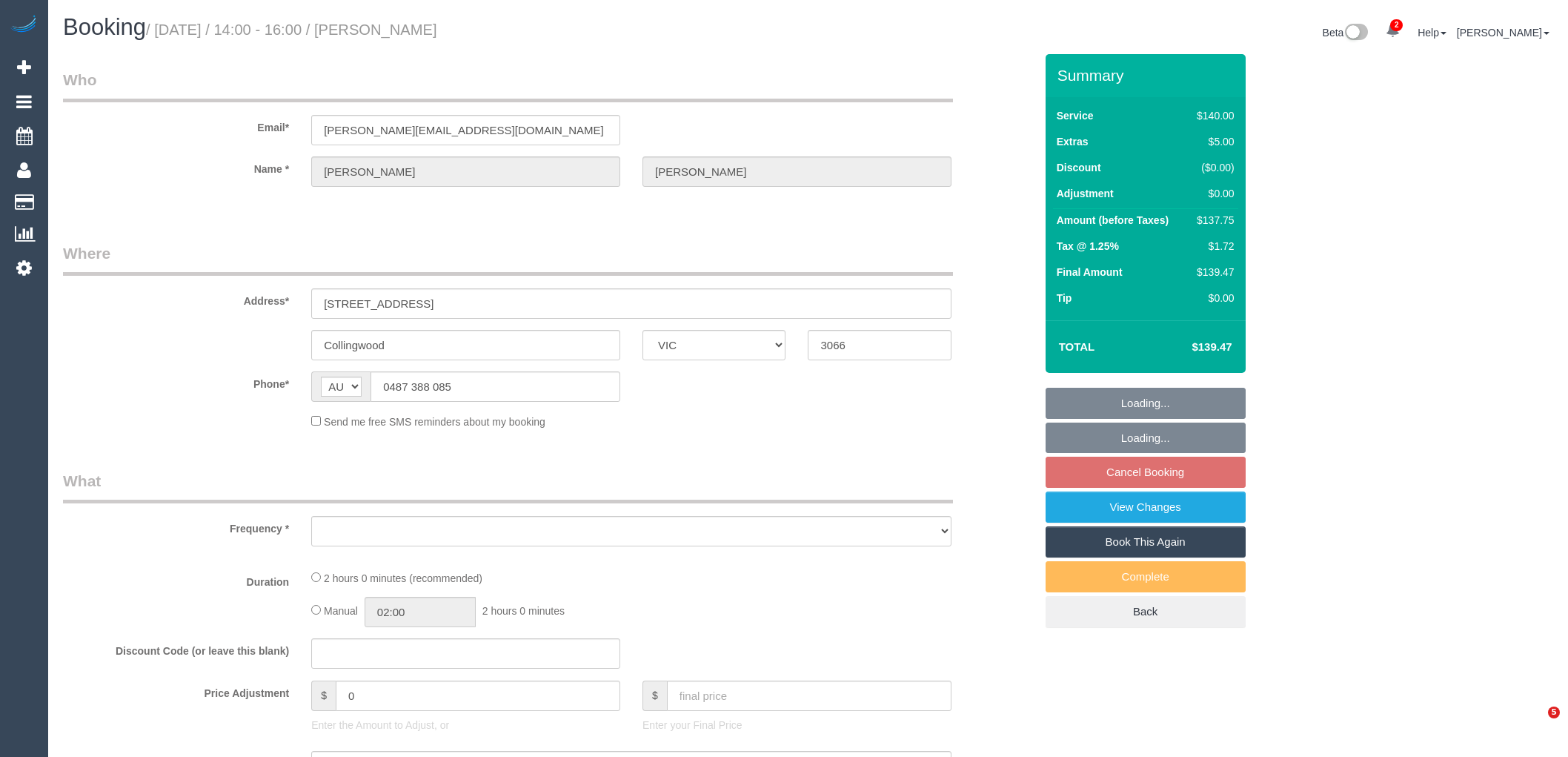
select select "VIC"
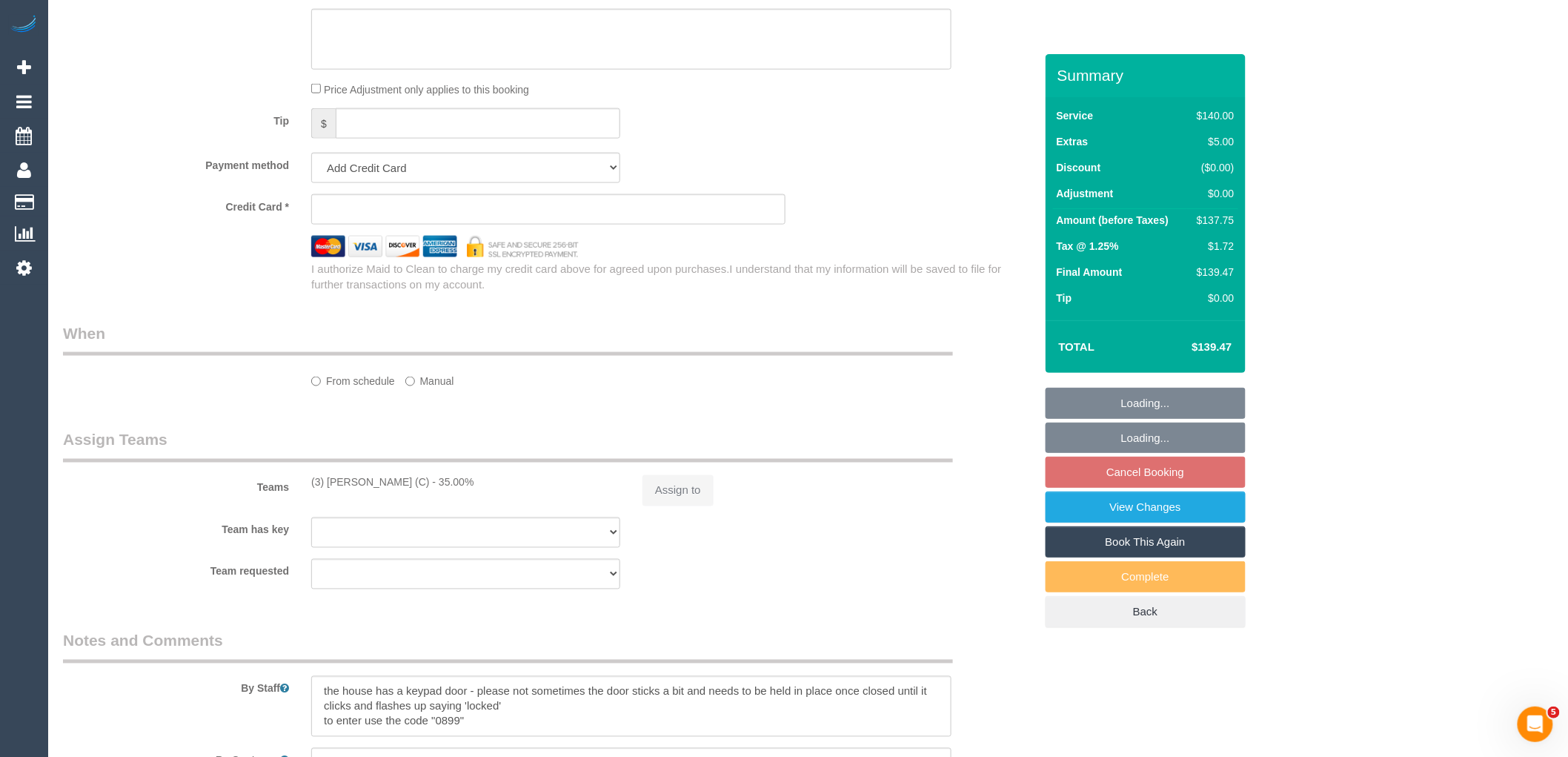
select select "number:27"
select select "number:16"
select select "number:19"
select select "number:22"
select select "number:34"
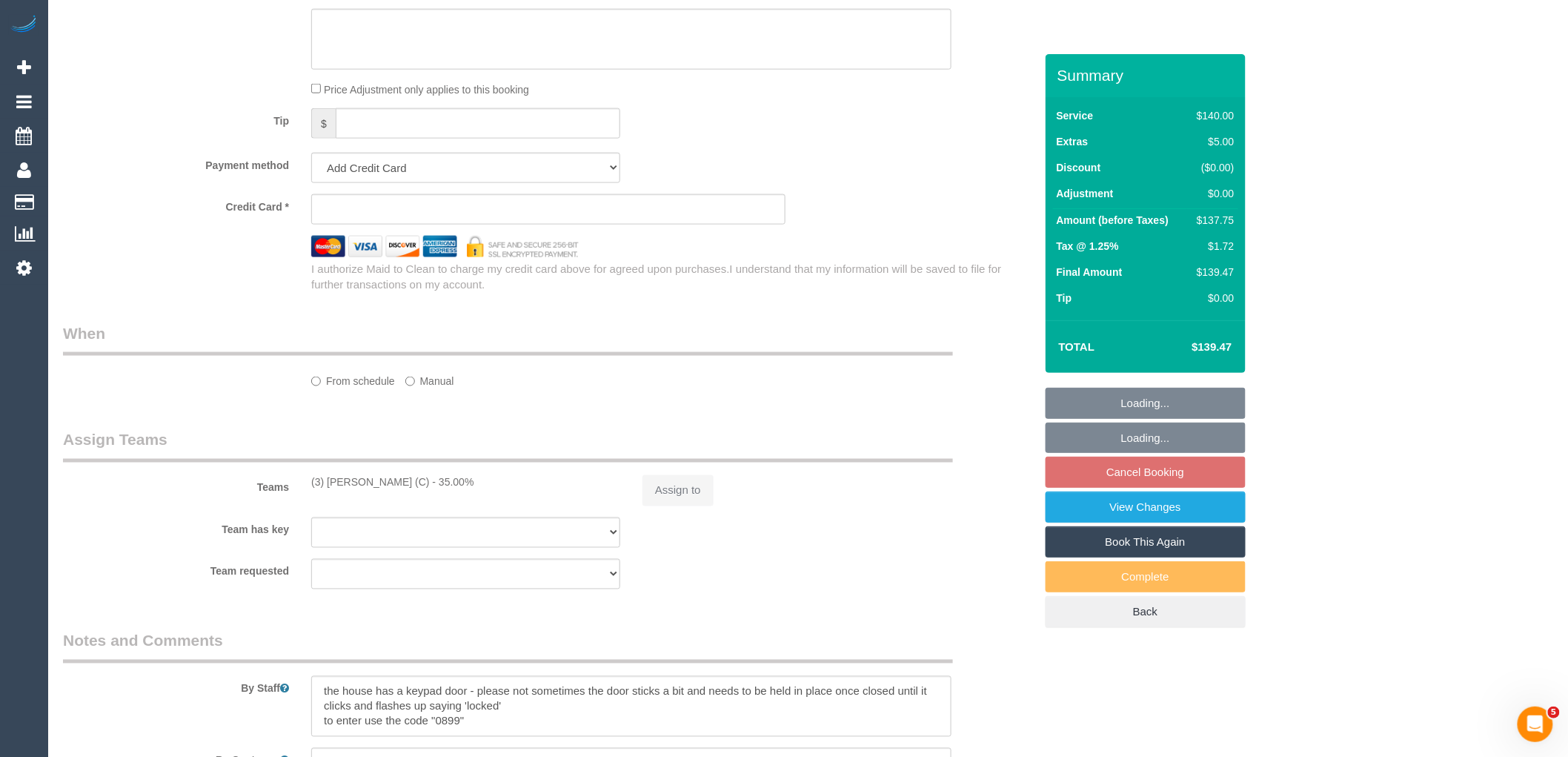
select select "number:12"
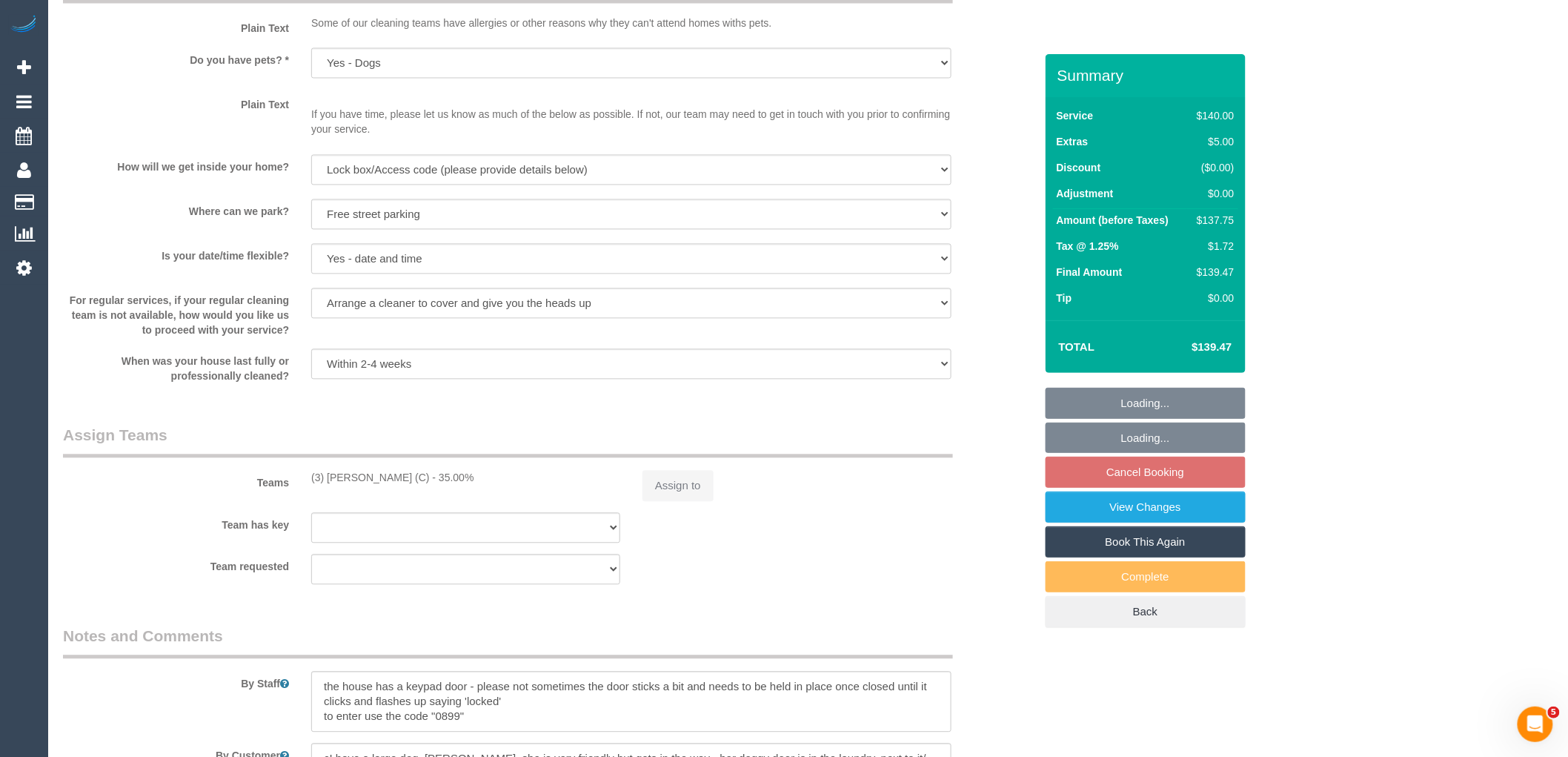
select select "object:692"
select select "spot1"
select select "string:stripe-pm_1RUMDB2GScqysDRVI4TwRVIl"
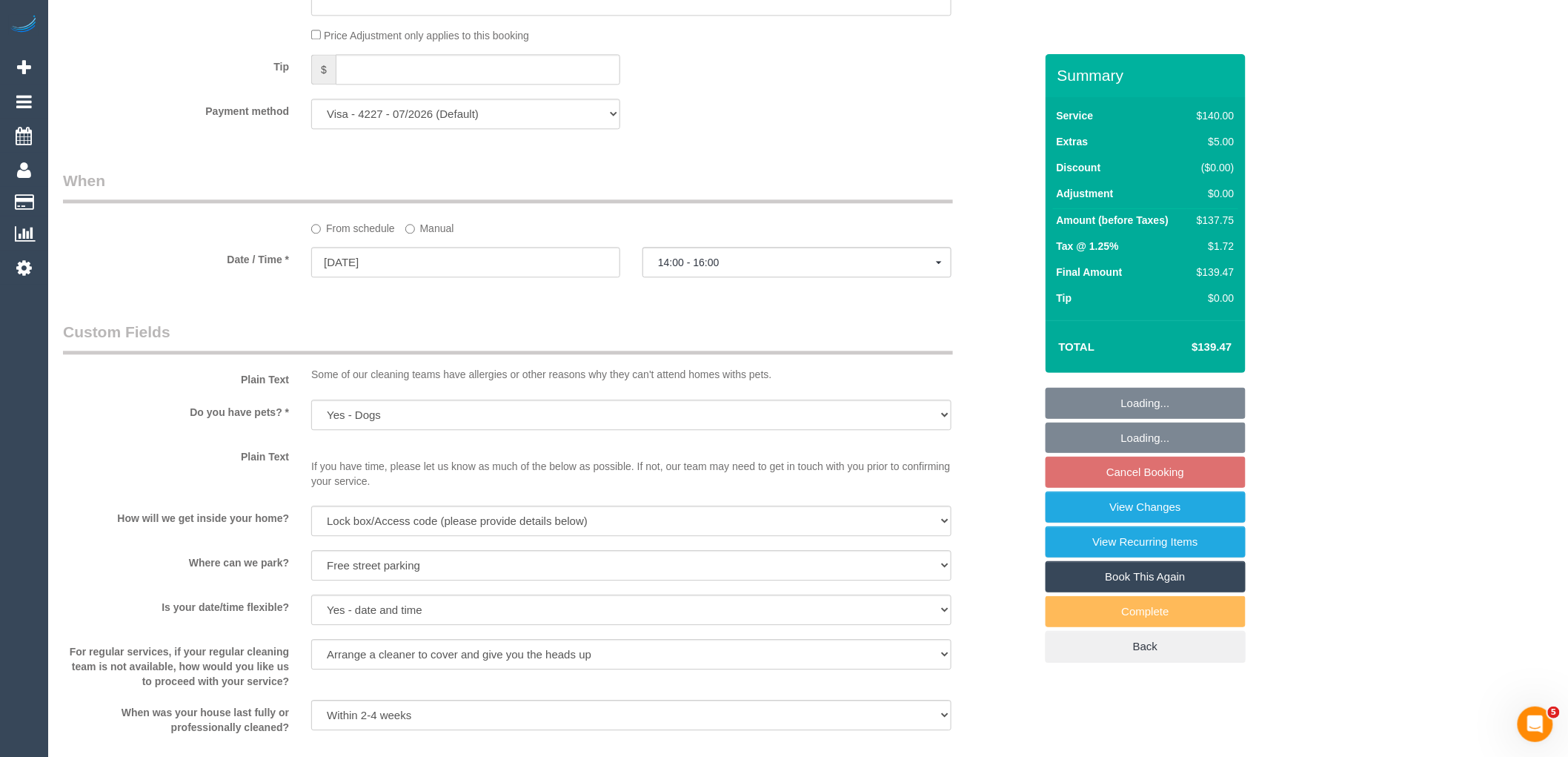
select select "object:1683"
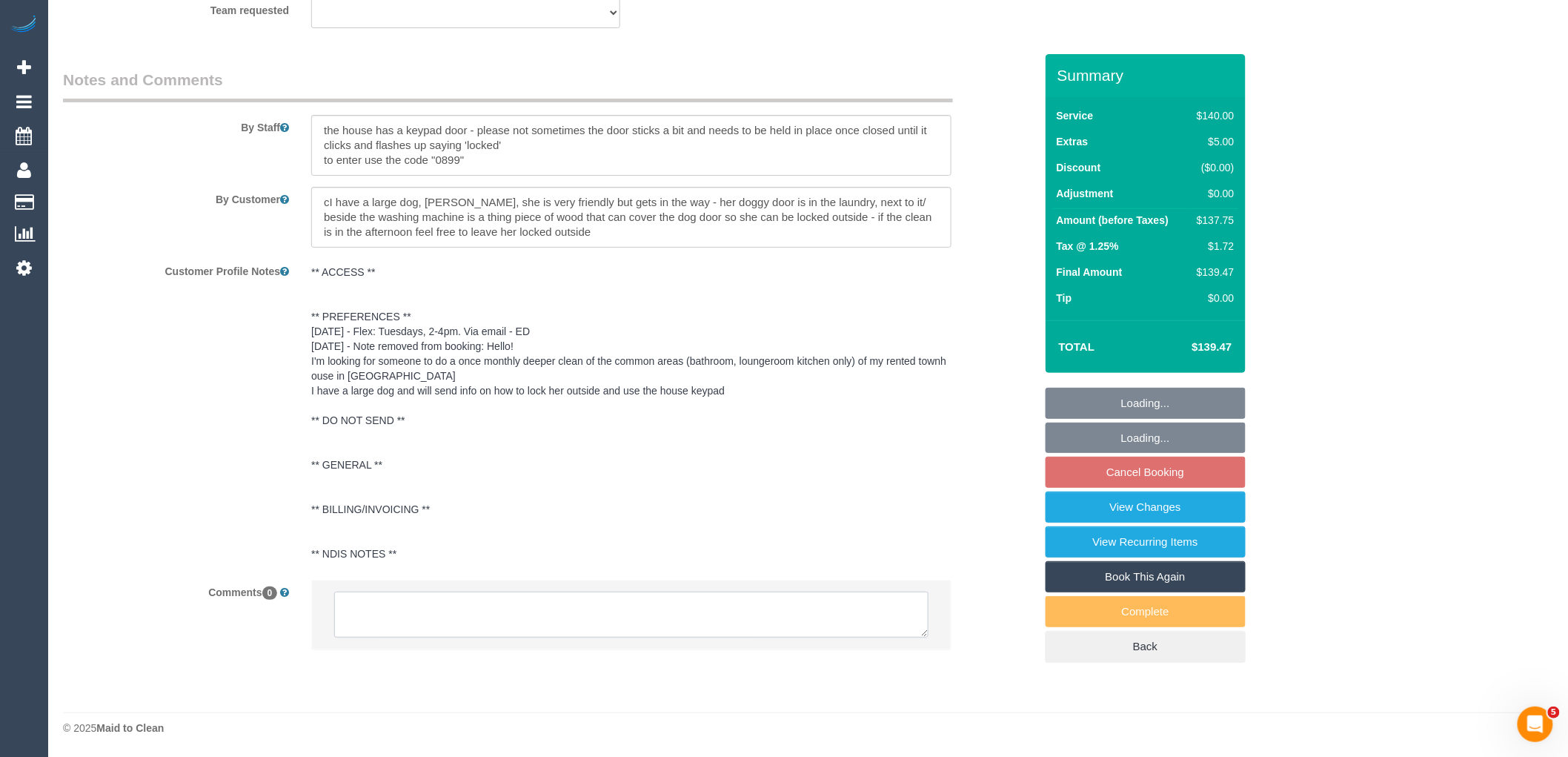
click at [487, 617] on textarea at bounding box center [631, 614] width 594 height 46
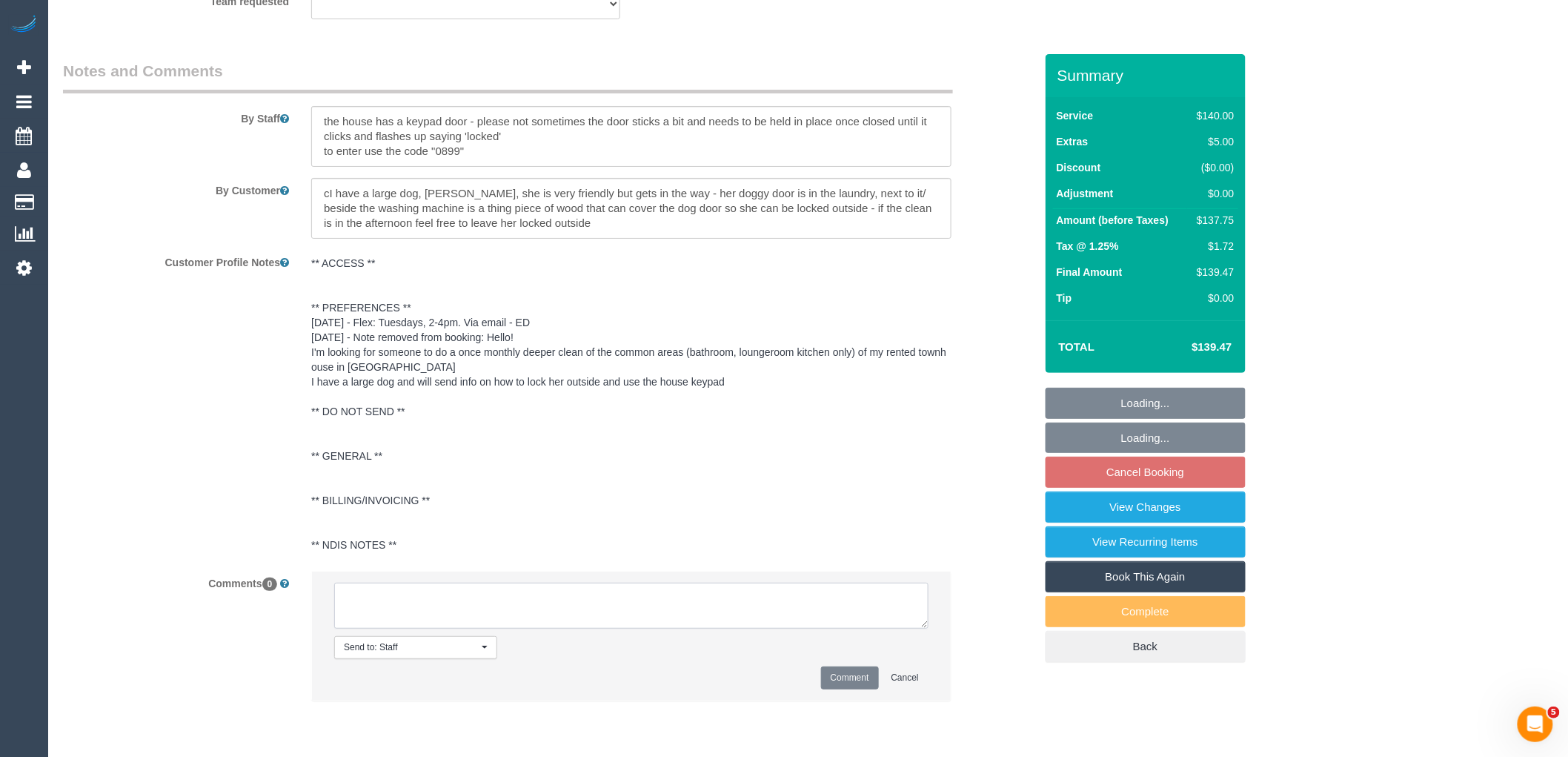
paste textarea "(3) [PERSON_NAME] (C) resigned Customer not contacted"
type textarea "(3) [PERSON_NAME] (C) resigned Customer not contacted"
click at [848, 686] on button "Comment" at bounding box center [850, 678] width 58 height 23
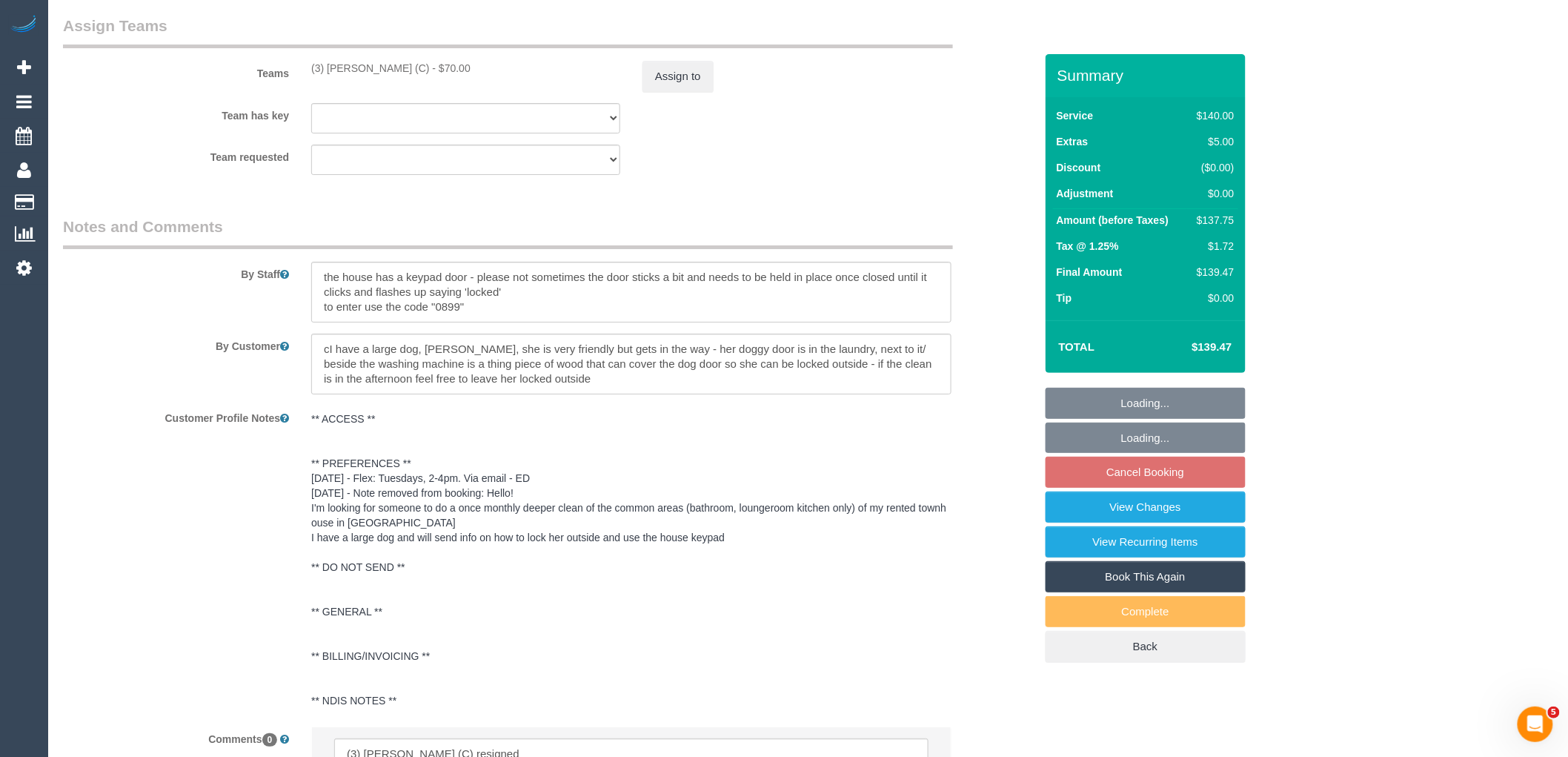
click at [690, 134] on div "Team has key (3) Sam Sango (C) (0) Office (1) Debbie Brodjanac (FT) (1) Karen C…" at bounding box center [549, 118] width 994 height 30
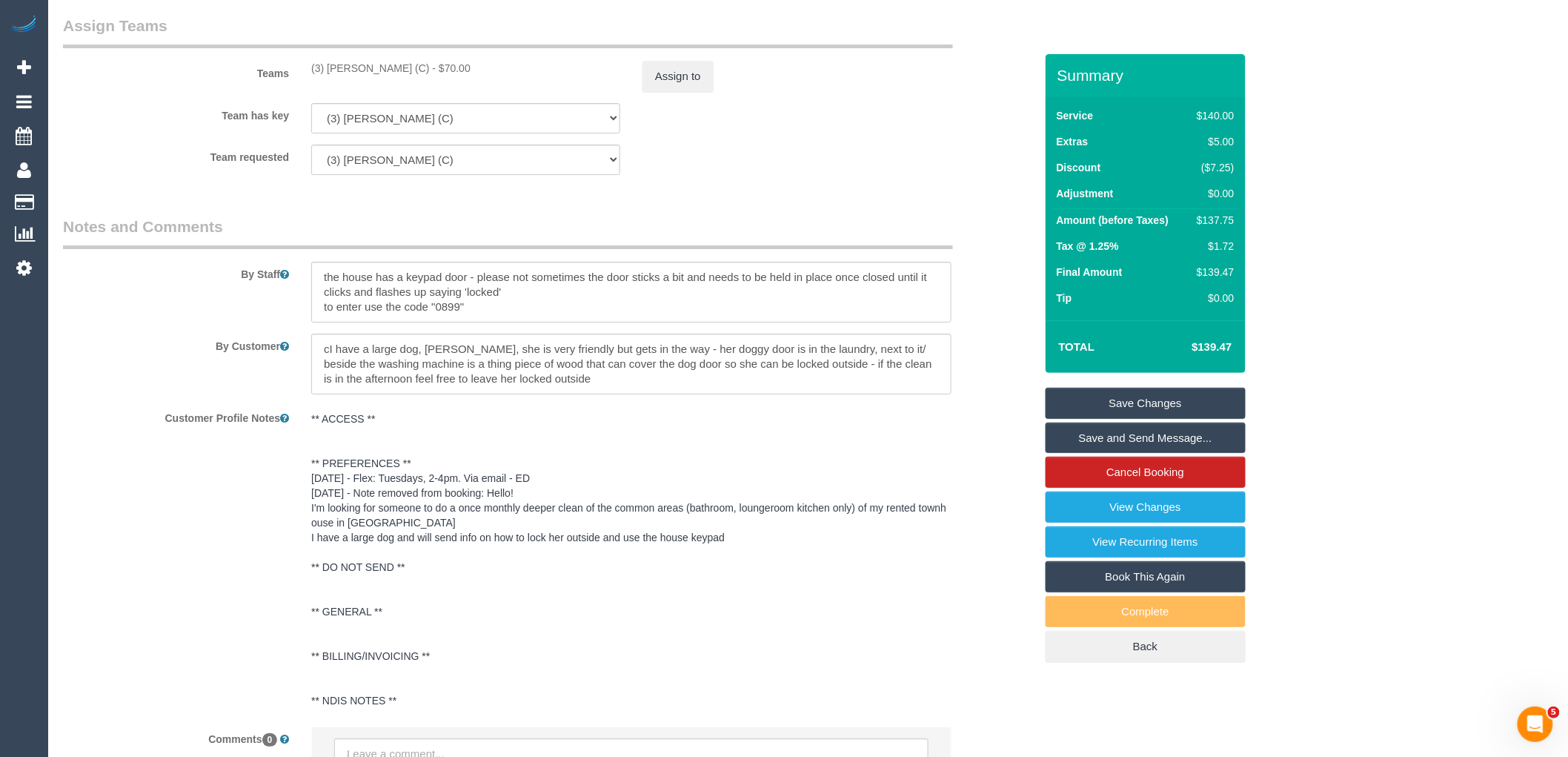
scroll to position [1908, 0]
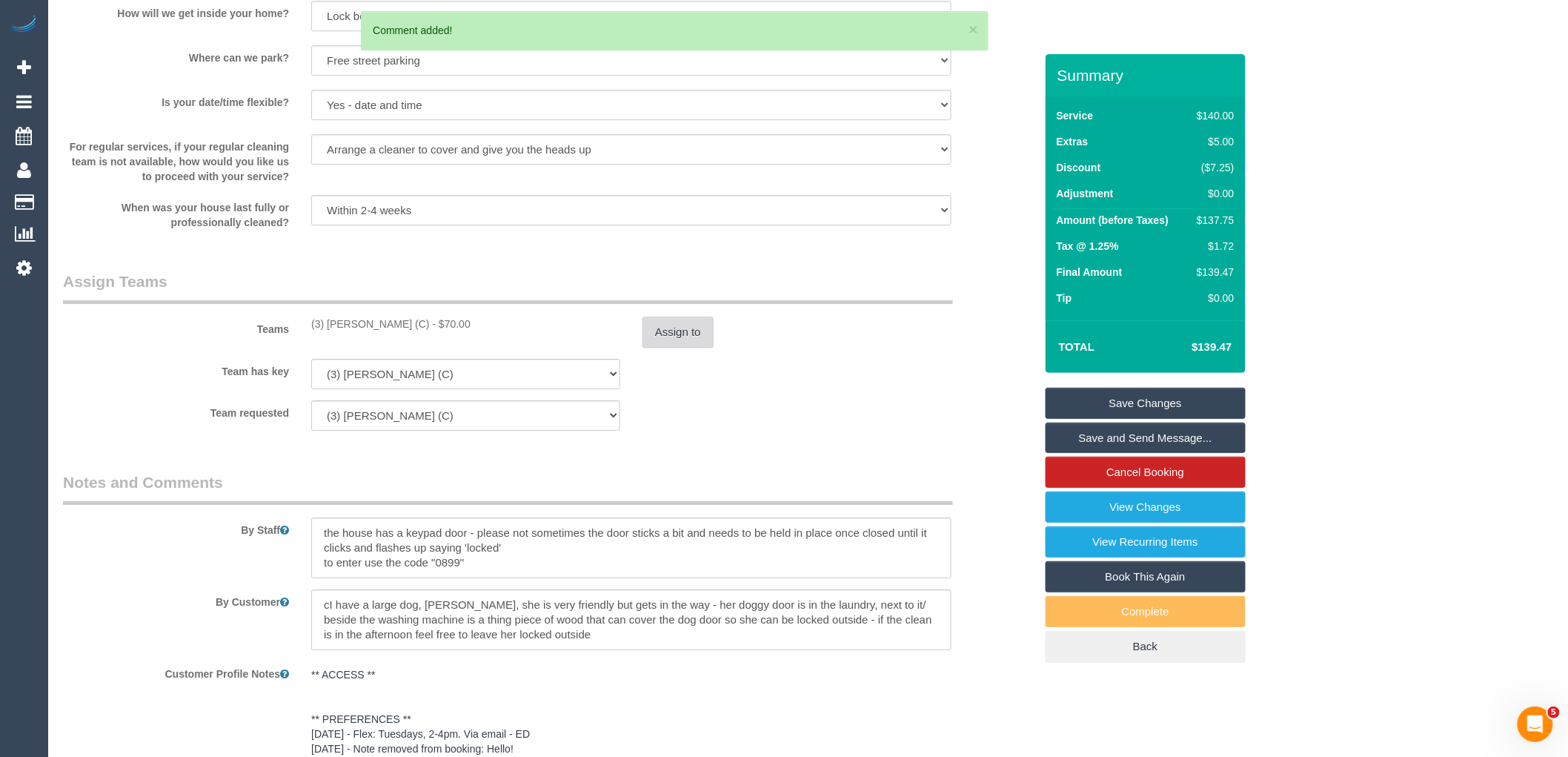
click at [658, 346] on button "Assign to" at bounding box center [678, 332] width 71 height 31
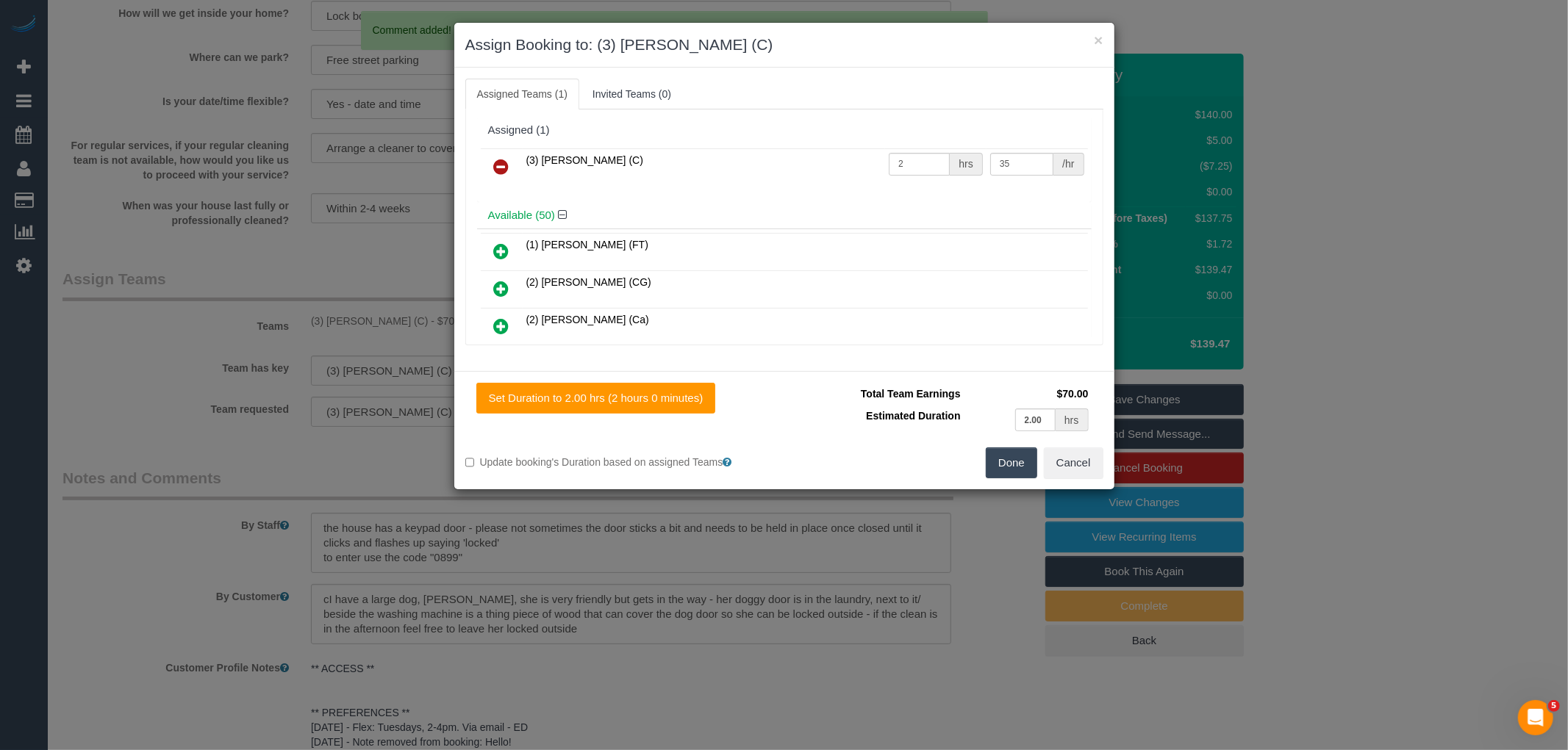
click at [518, 160] on link at bounding box center [501, 167] width 35 height 29
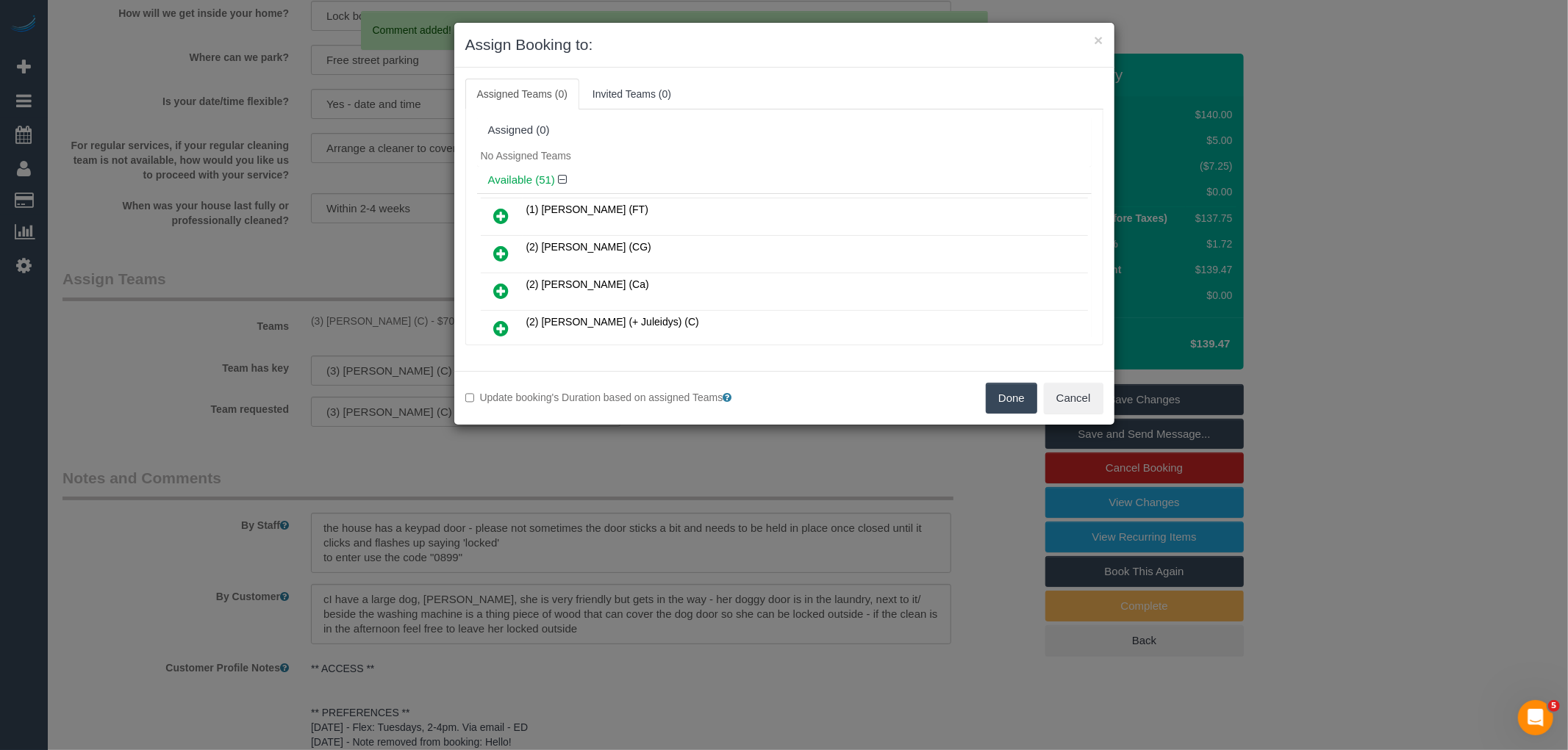
click at [1011, 403] on button "Done" at bounding box center [1011, 399] width 51 height 31
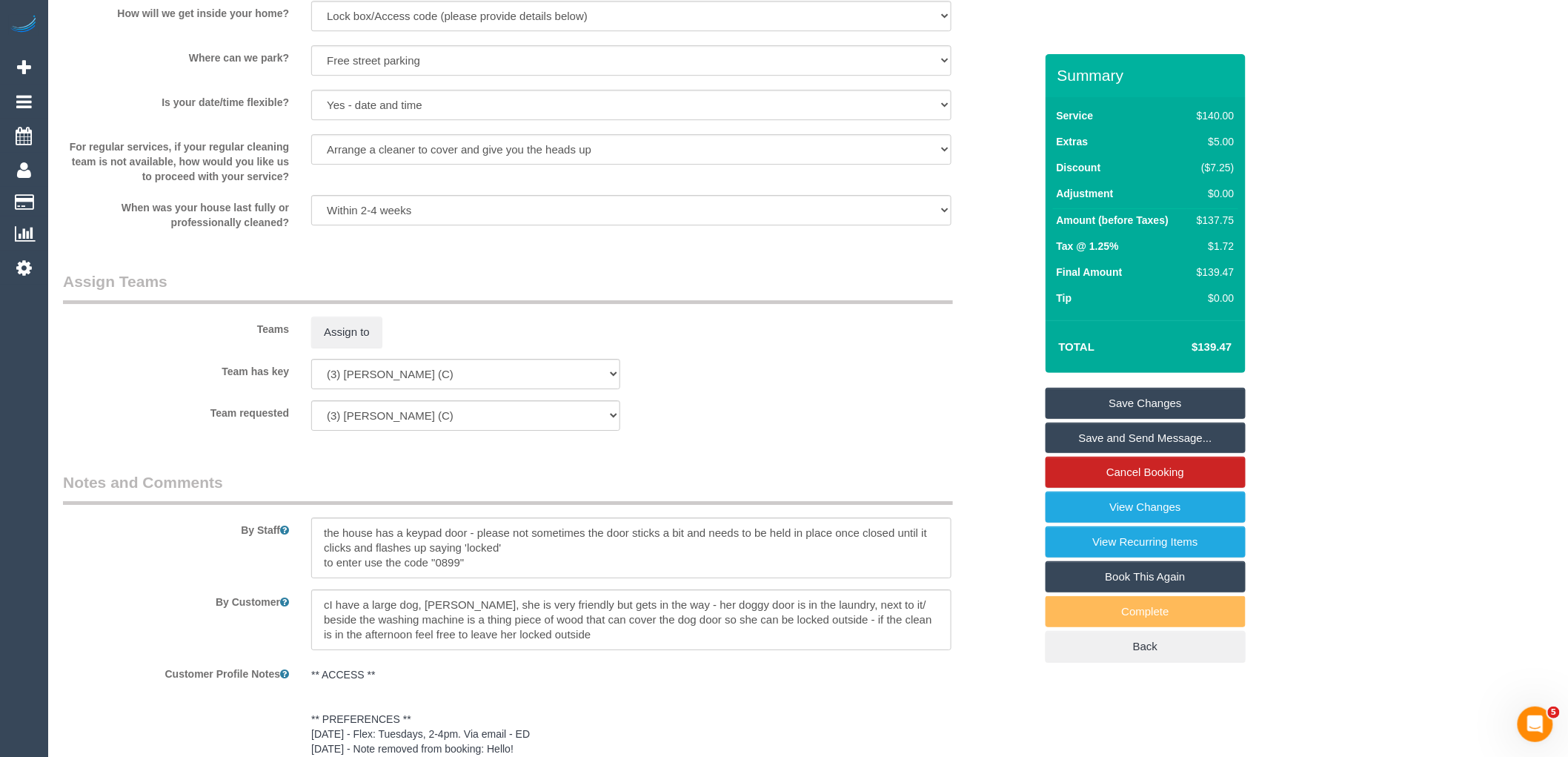
click at [1143, 408] on link "Save Changes" at bounding box center [1145, 403] width 200 height 31
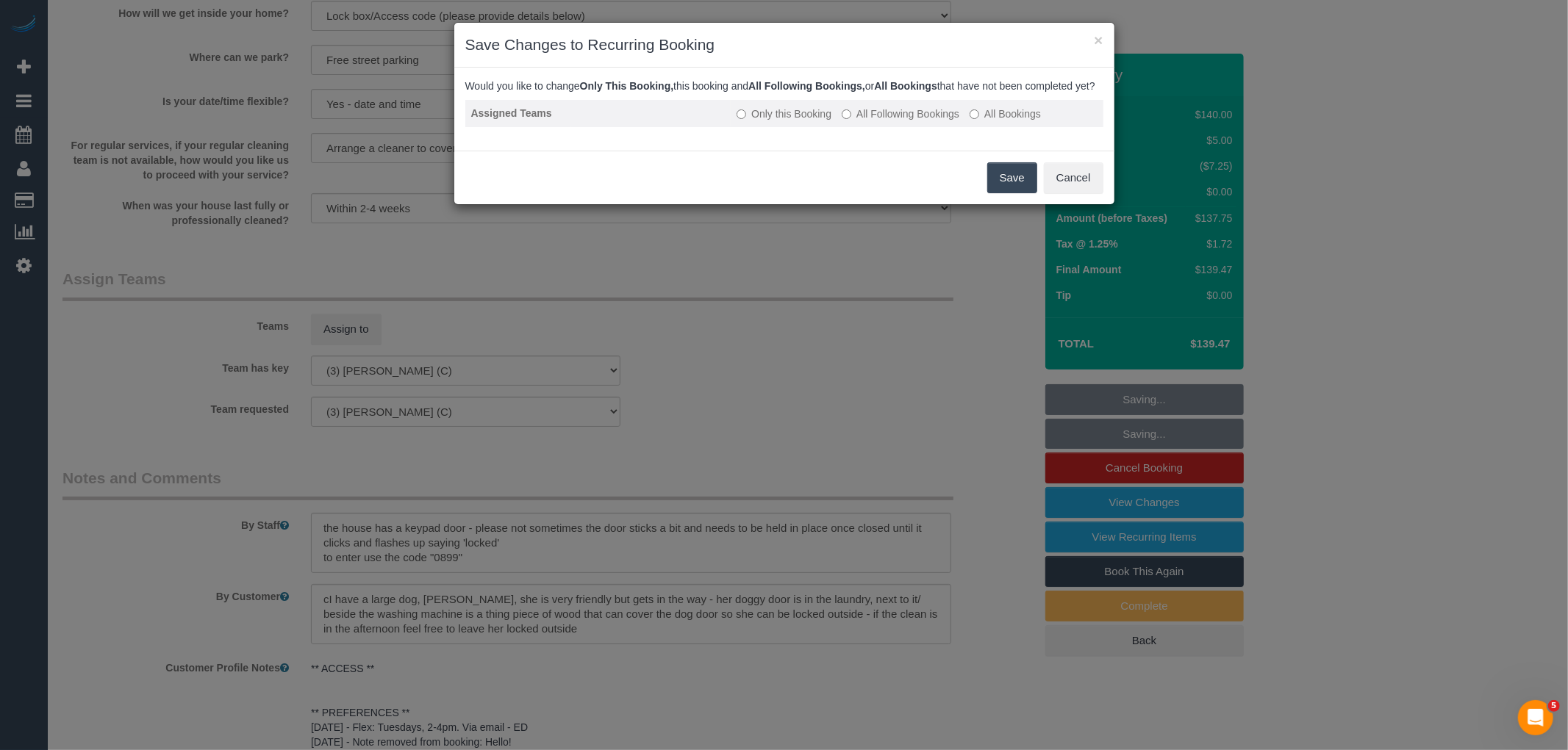
click at [902, 121] on label "All Following Bookings" at bounding box center [900, 114] width 118 height 15
click at [1000, 186] on button "Save" at bounding box center [1013, 178] width 50 height 31
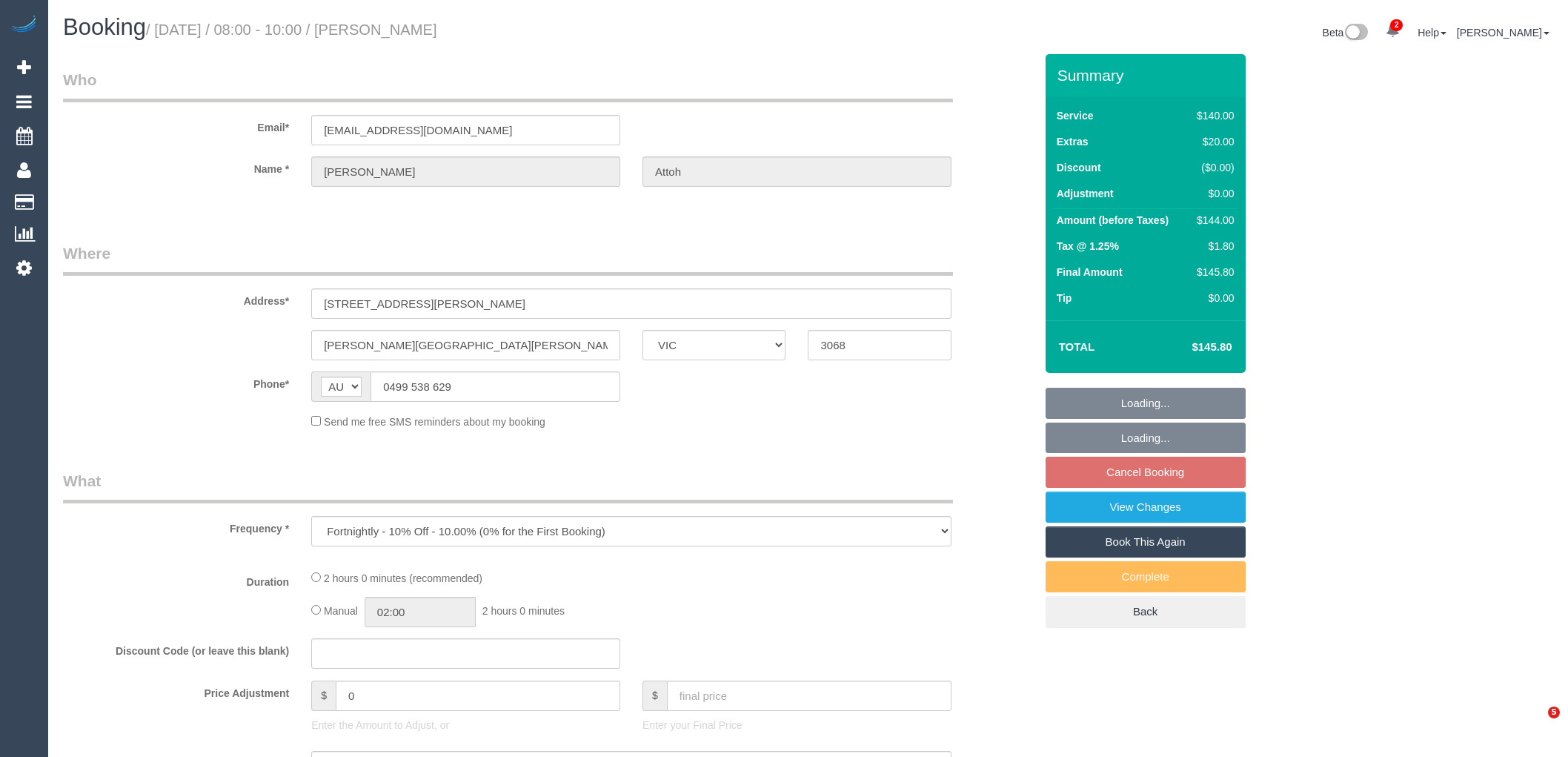
select select "VIC"
select select "number:27"
select select "number:14"
select select "number:19"
select select "number:22"
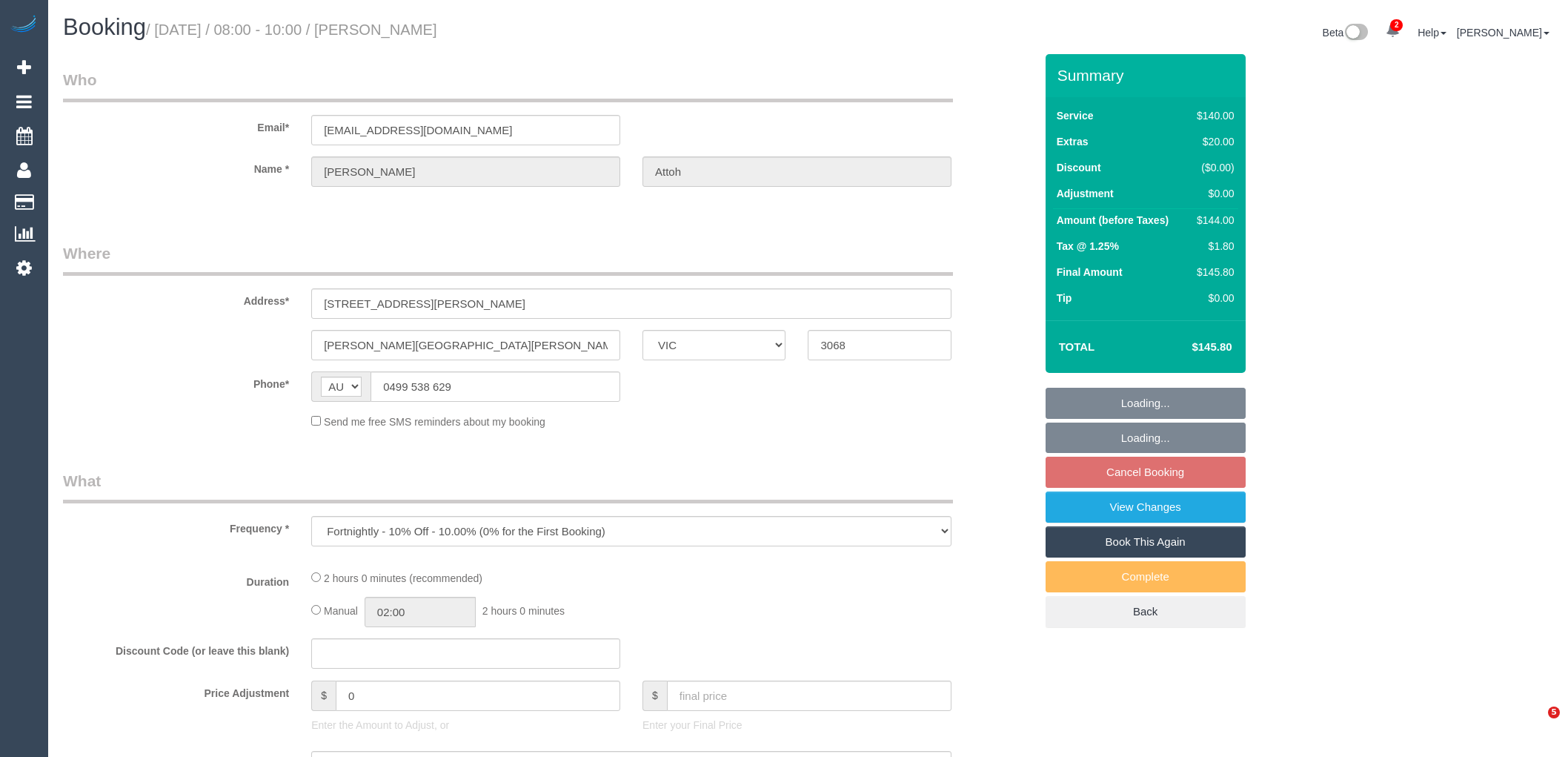
select select "number:33"
select select "number:12"
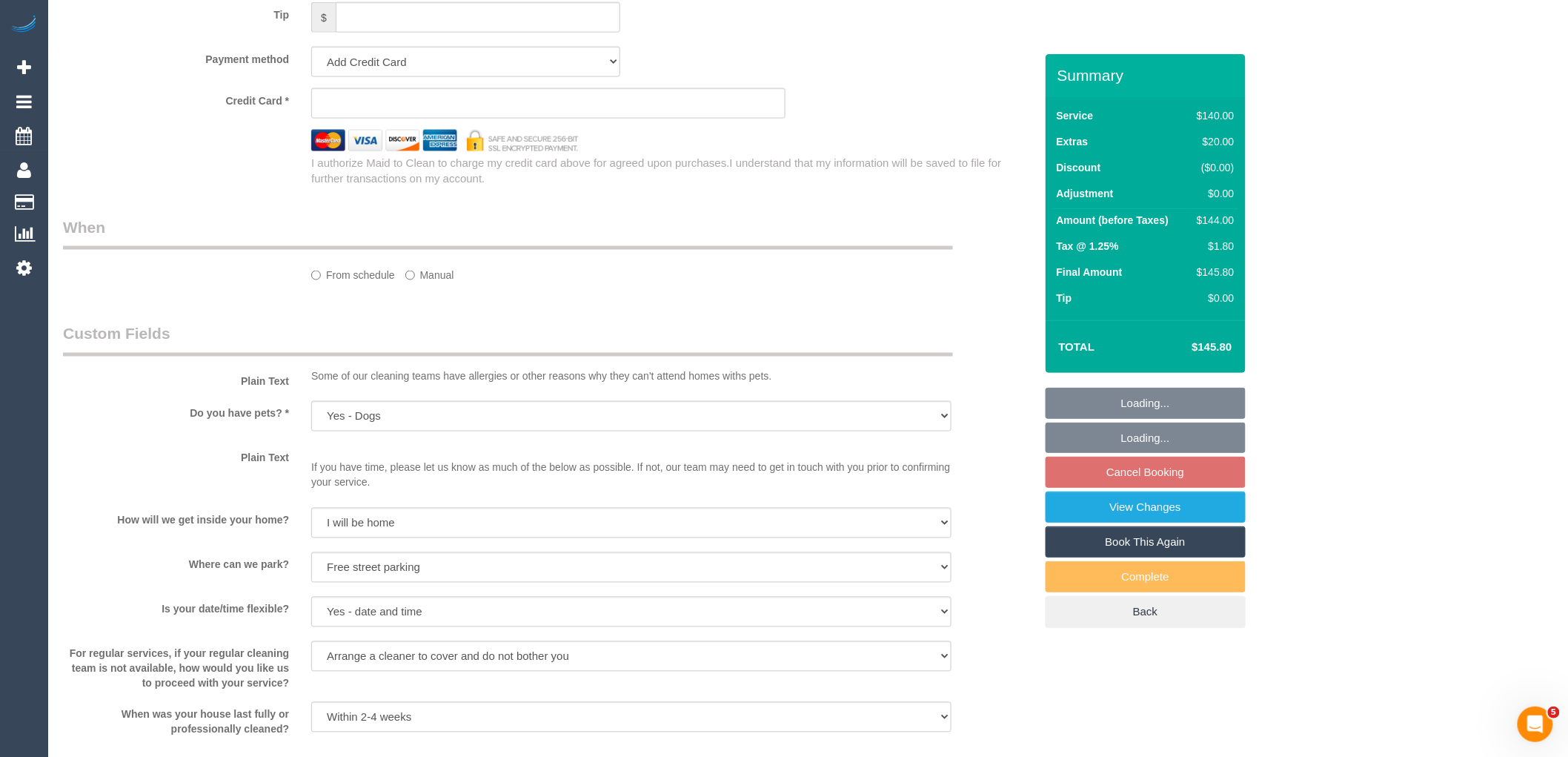
select select "string:stripe-pm_1RAJQp2GScqysDRVRkHqHRuT"
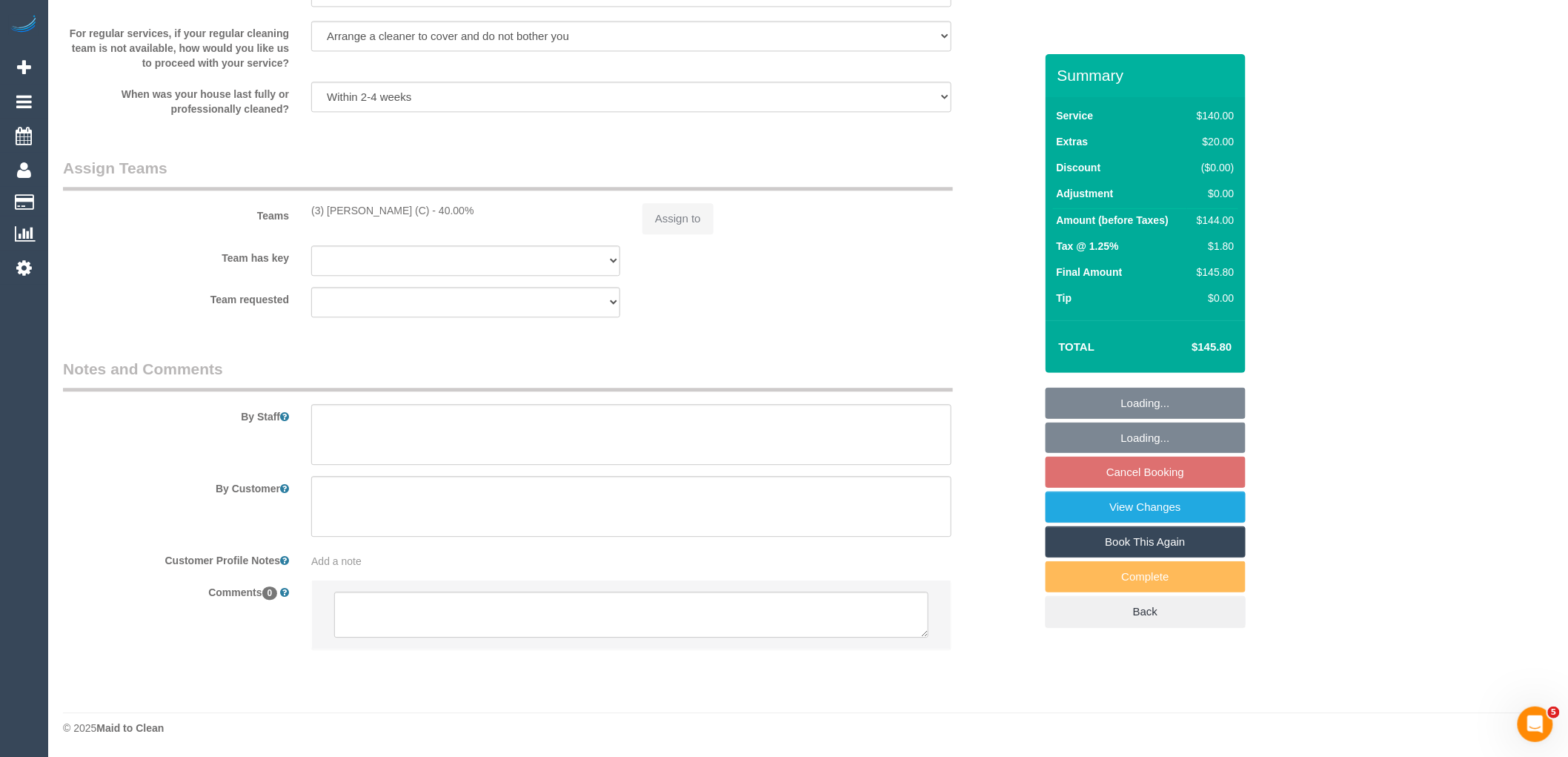
select select "object:865"
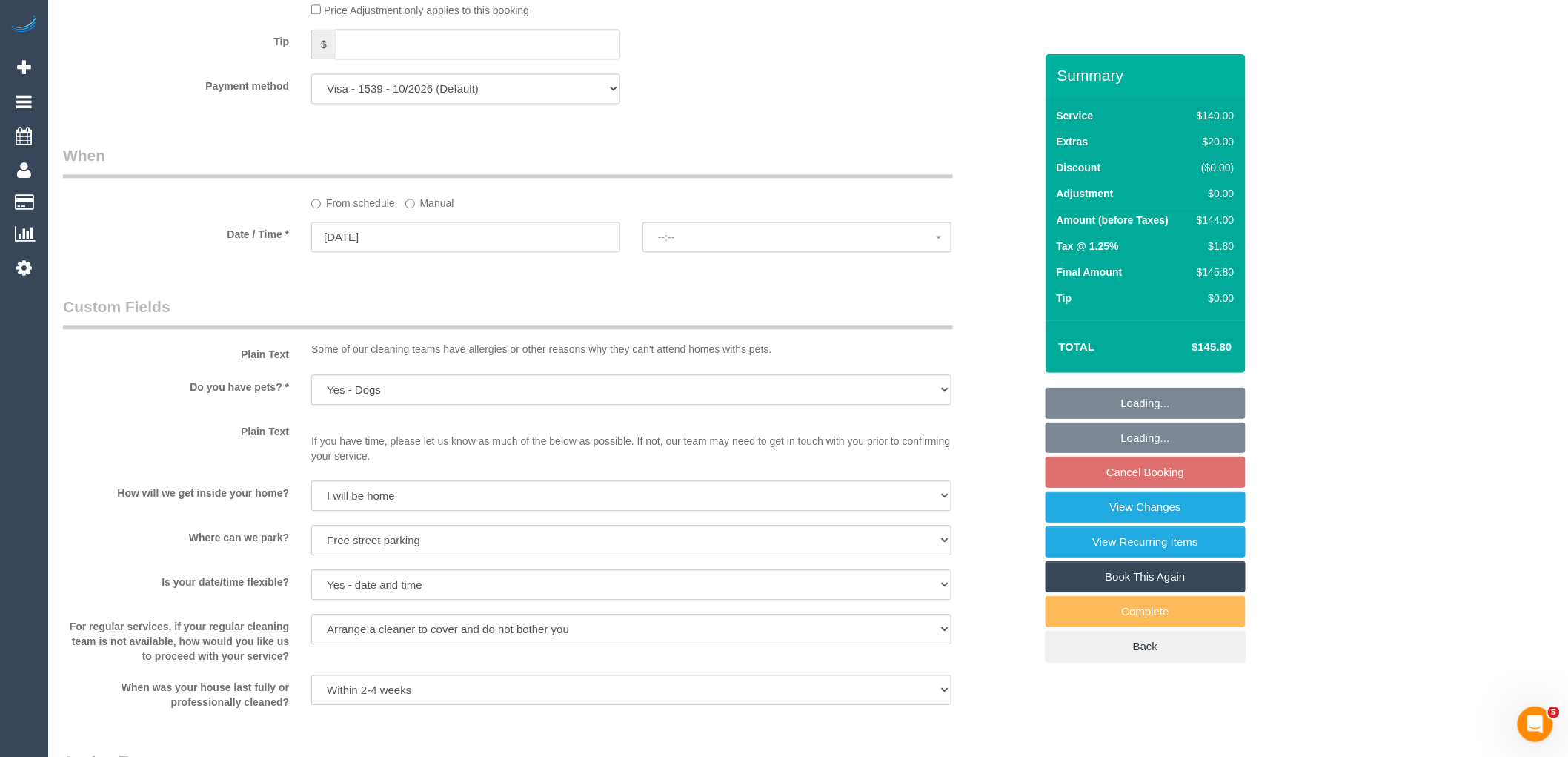
scroll to position [2030, 0]
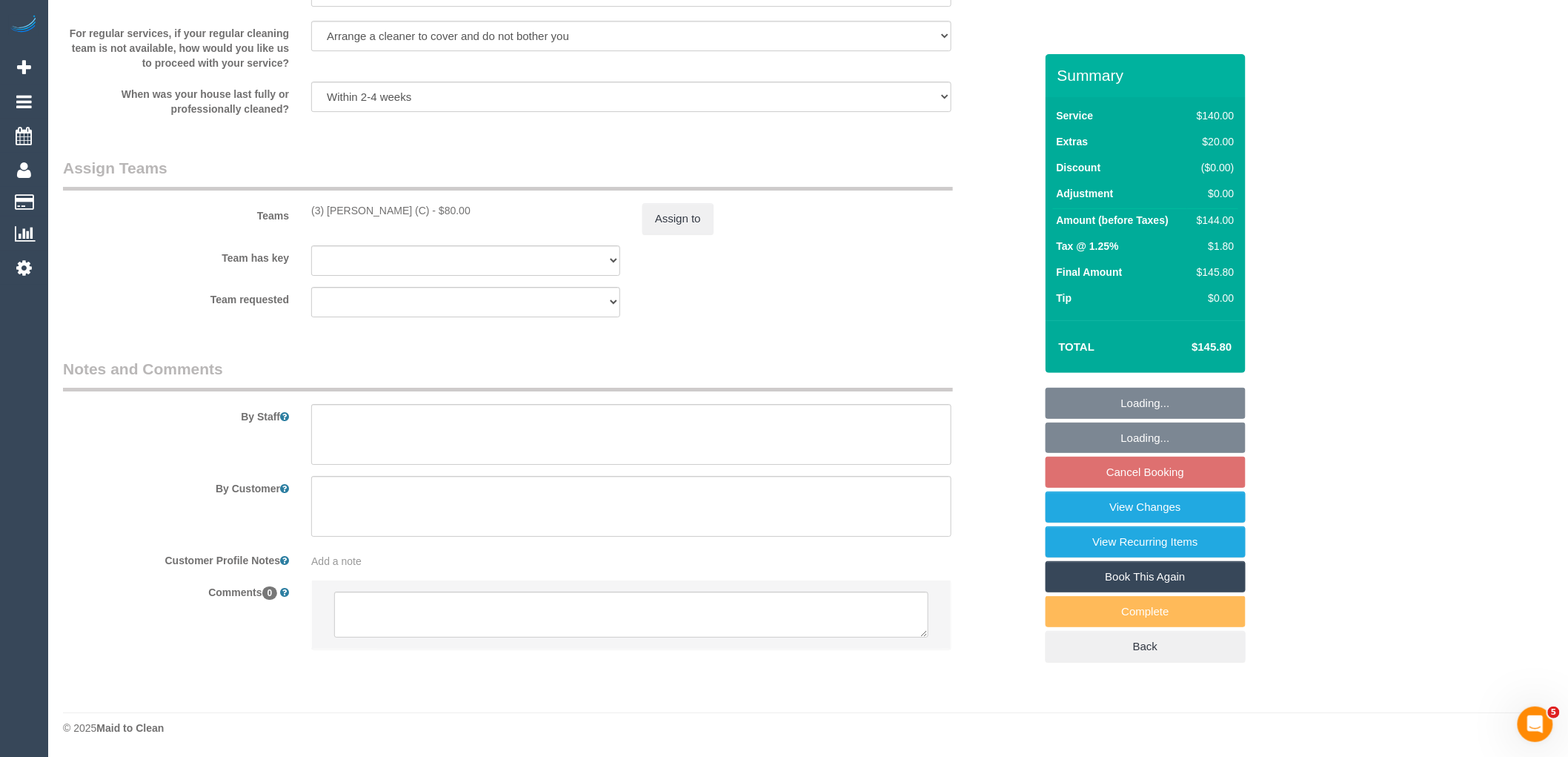
select select "spot2"
click at [589, 601] on textarea at bounding box center [631, 614] width 594 height 46
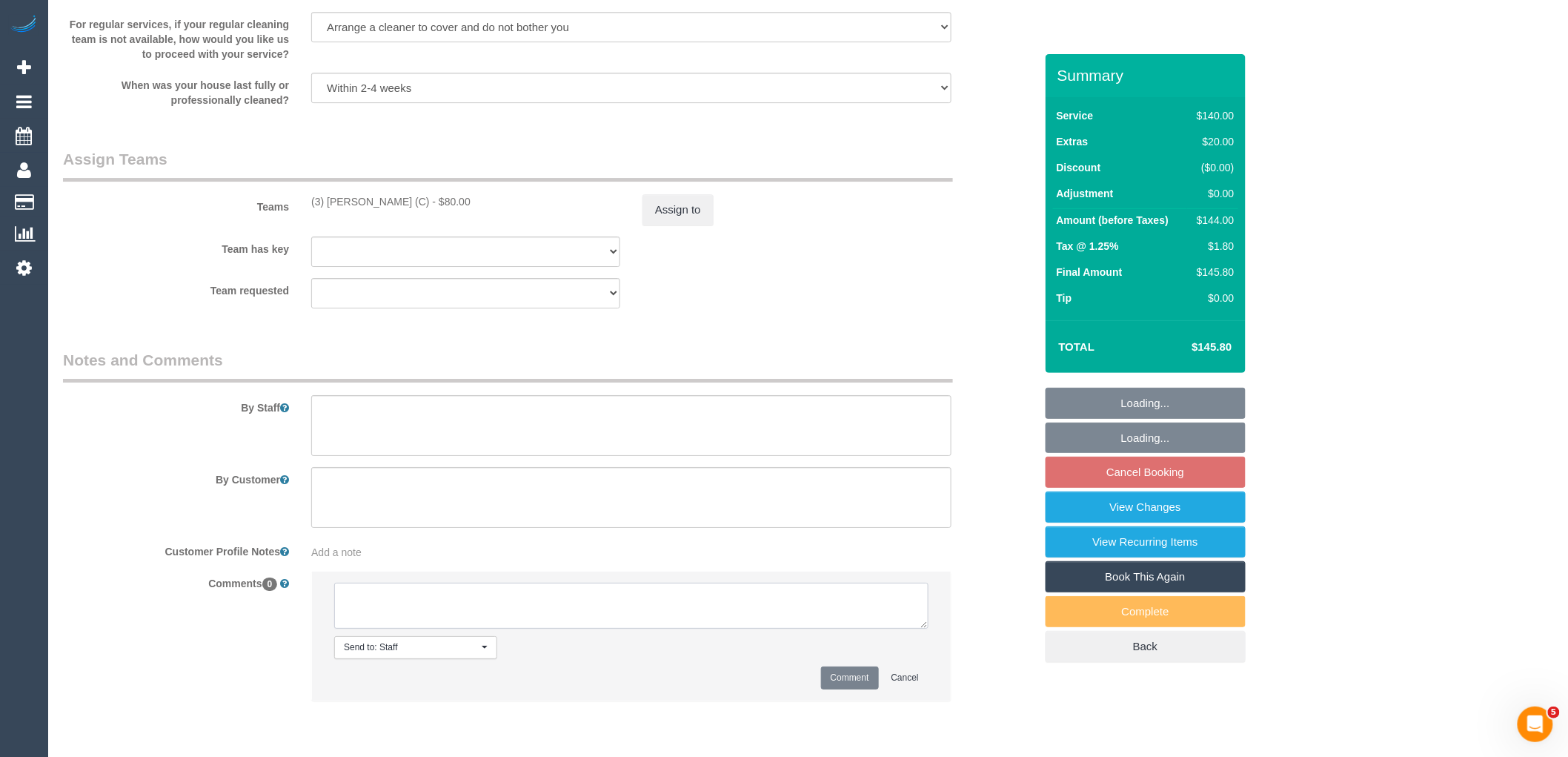
paste textarea "(3) Sam Sango (C) resigned Customer not contacted"
type textarea "(3) Sam Sango (C) resigned Customer not contacted"
click at [861, 683] on button "Comment" at bounding box center [850, 678] width 58 height 23
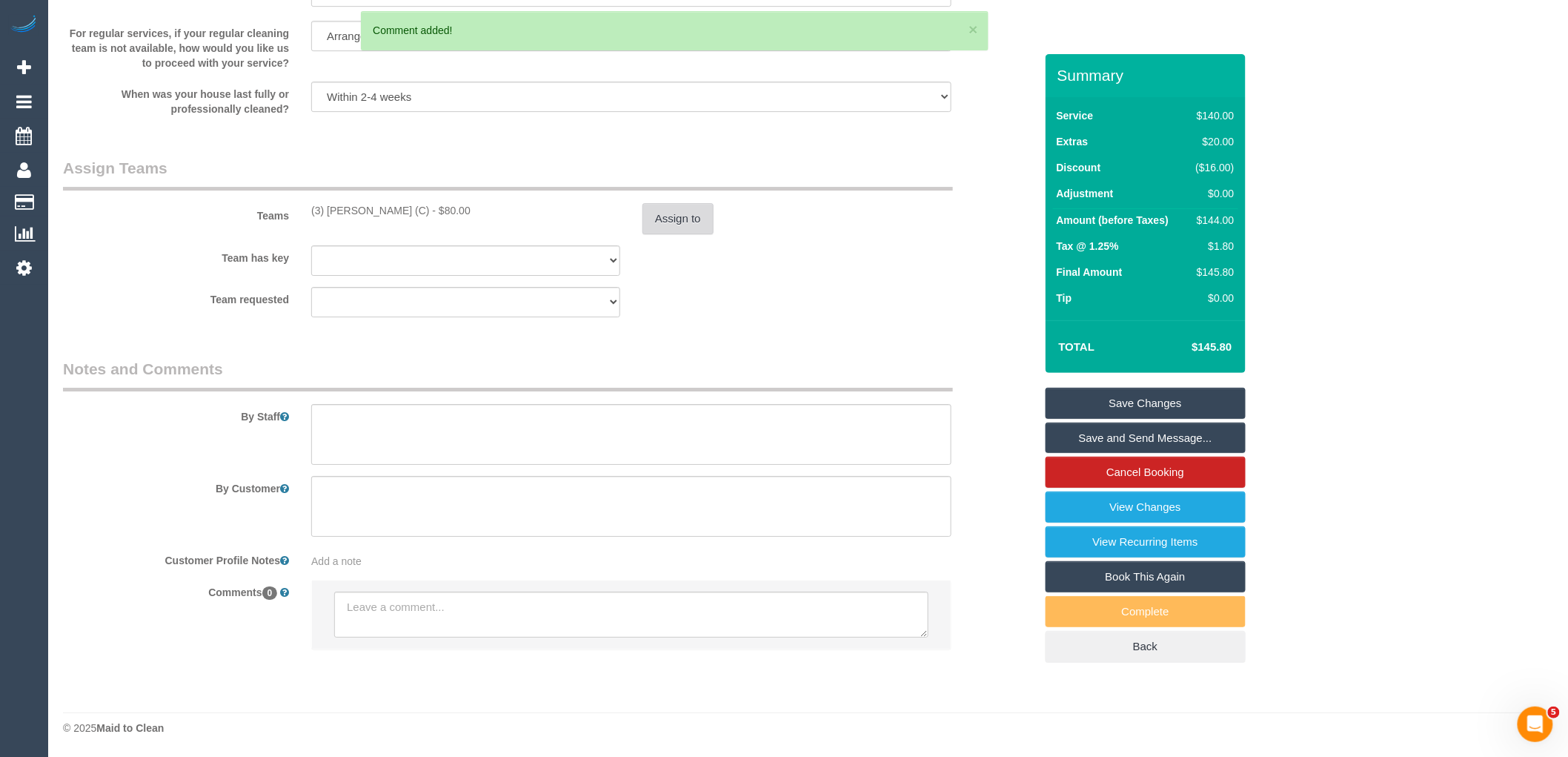
click at [685, 206] on button "Assign to" at bounding box center [678, 219] width 71 height 31
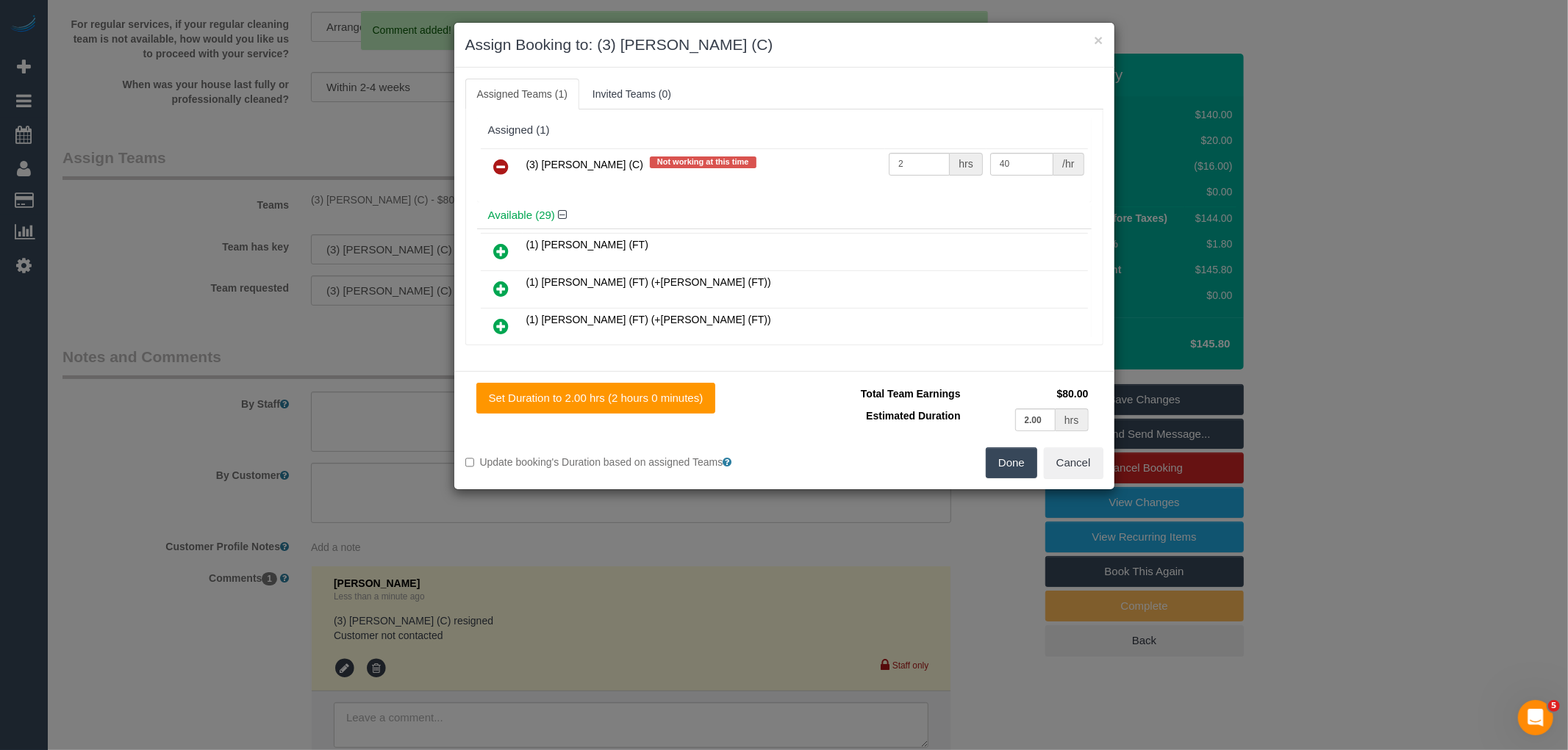
click at [501, 156] on link at bounding box center [501, 167] width 35 height 29
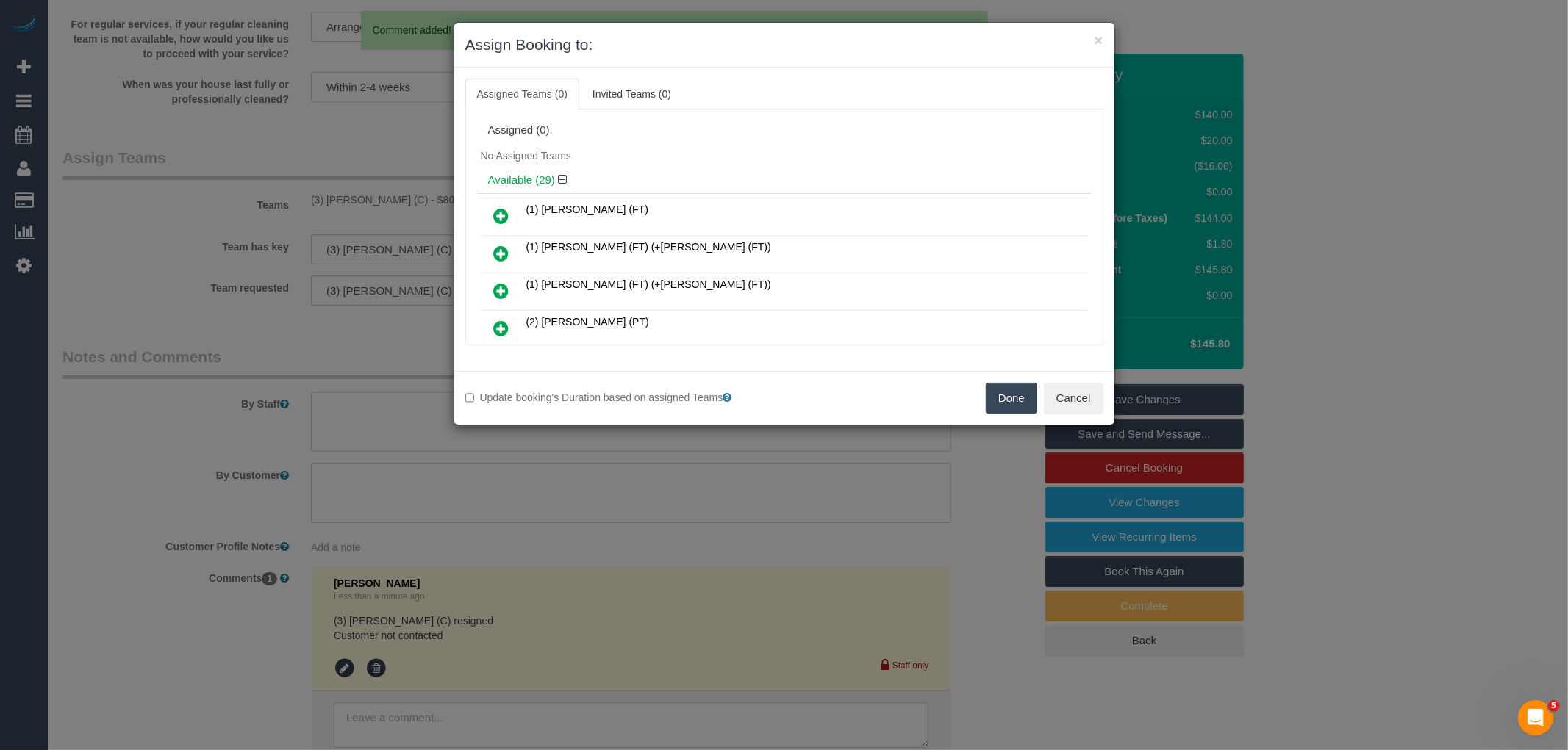
click at [1026, 407] on button "Done" at bounding box center [1011, 399] width 51 height 31
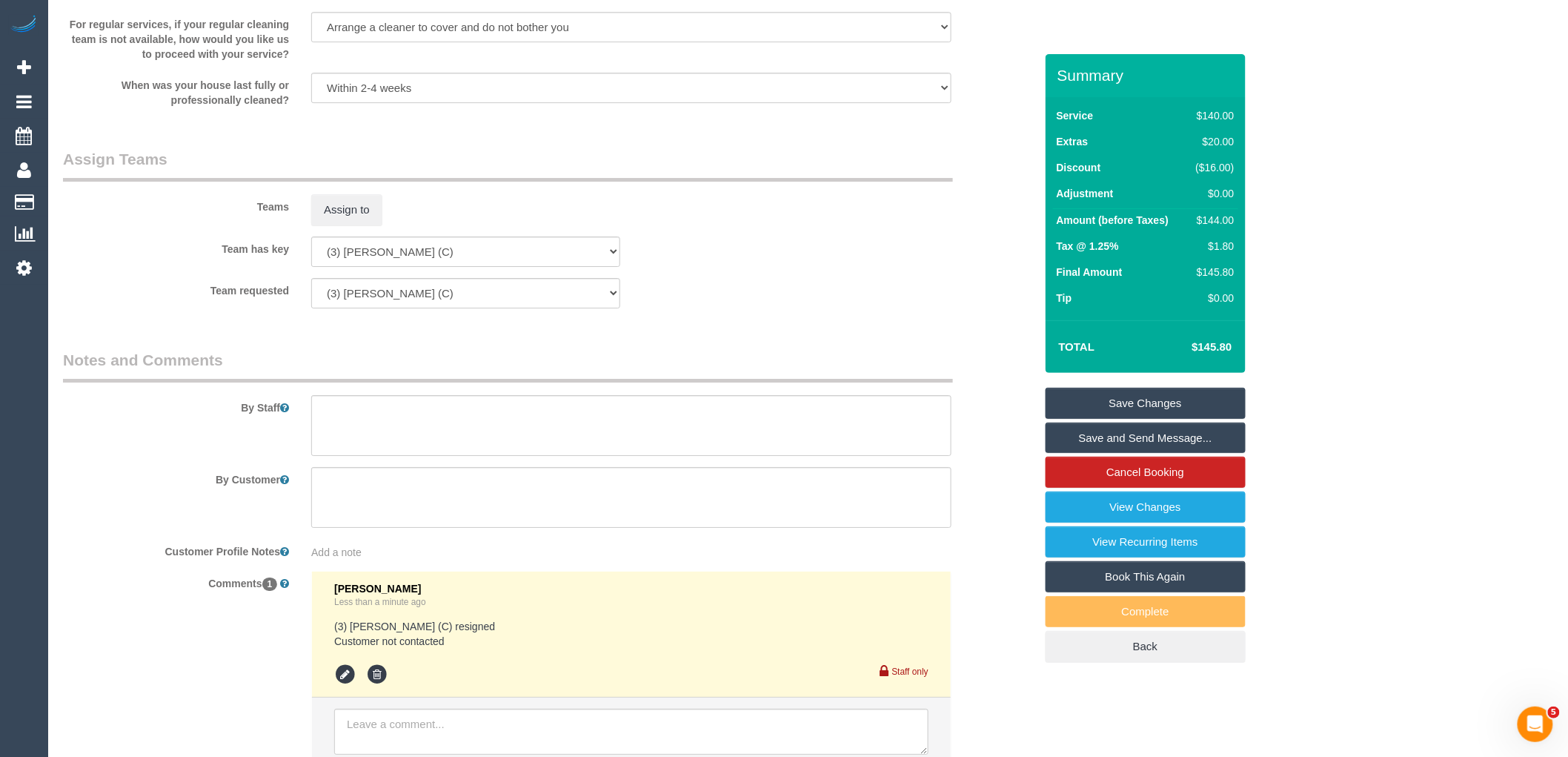
click at [1157, 398] on link "Save Changes" at bounding box center [1145, 403] width 200 height 31
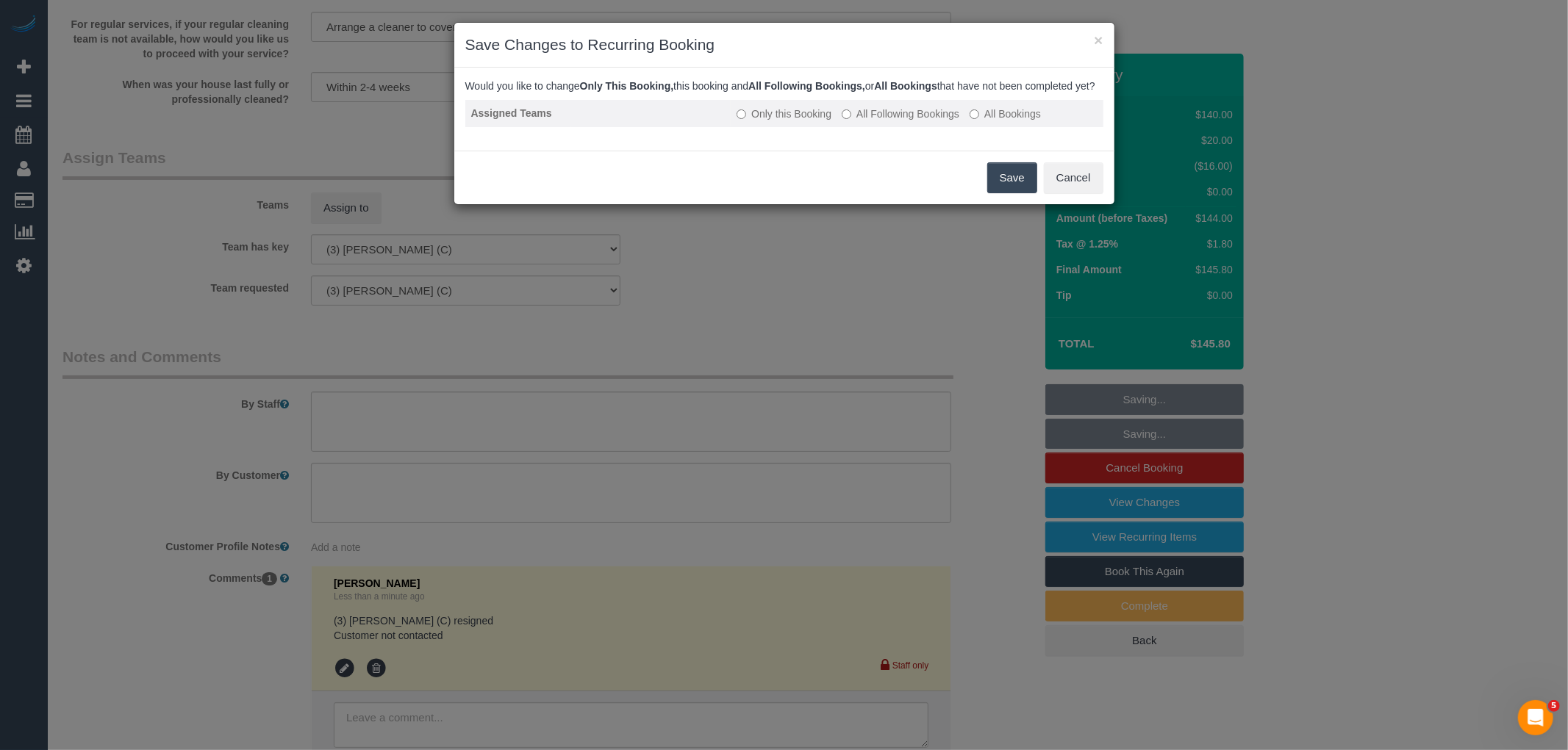
click at [895, 121] on label "All Following Bookings" at bounding box center [900, 114] width 118 height 15
click at [1016, 176] on button "Save" at bounding box center [1013, 178] width 50 height 31
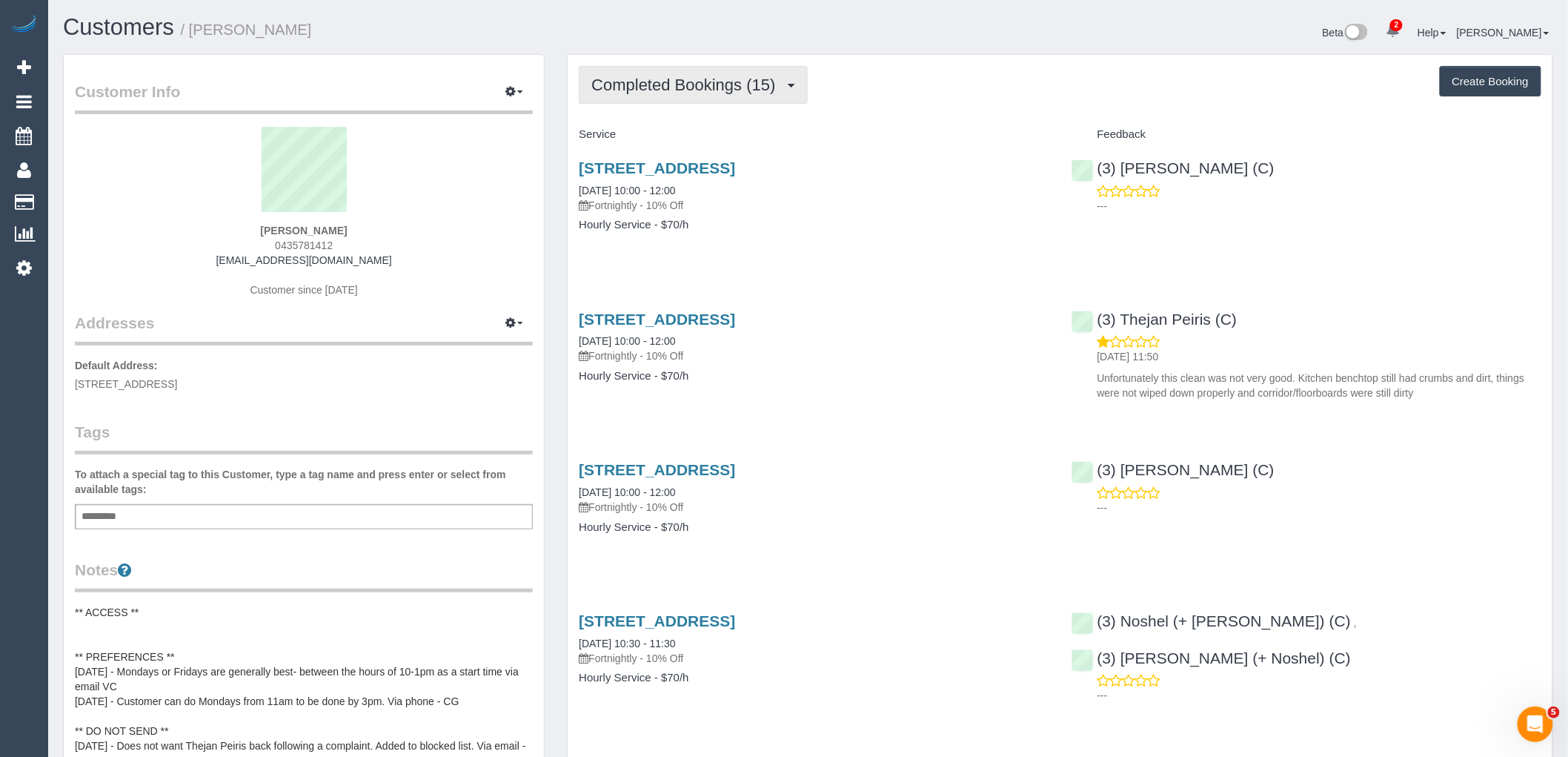
click at [691, 84] on span "Completed Bookings (15)" at bounding box center [687, 84] width 192 height 19
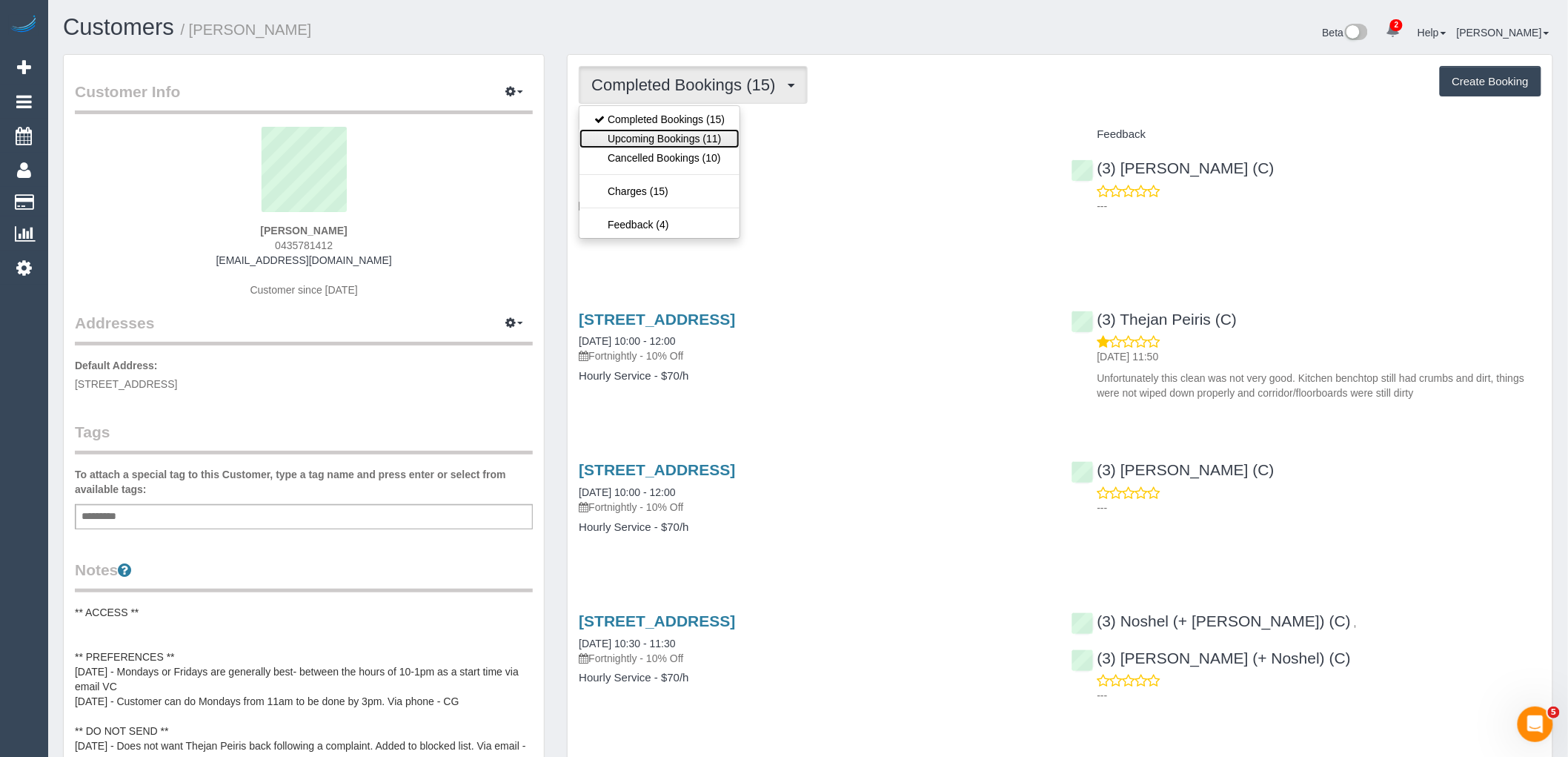
click at [700, 138] on link "Upcoming Bookings (11)" at bounding box center [660, 138] width 160 height 20
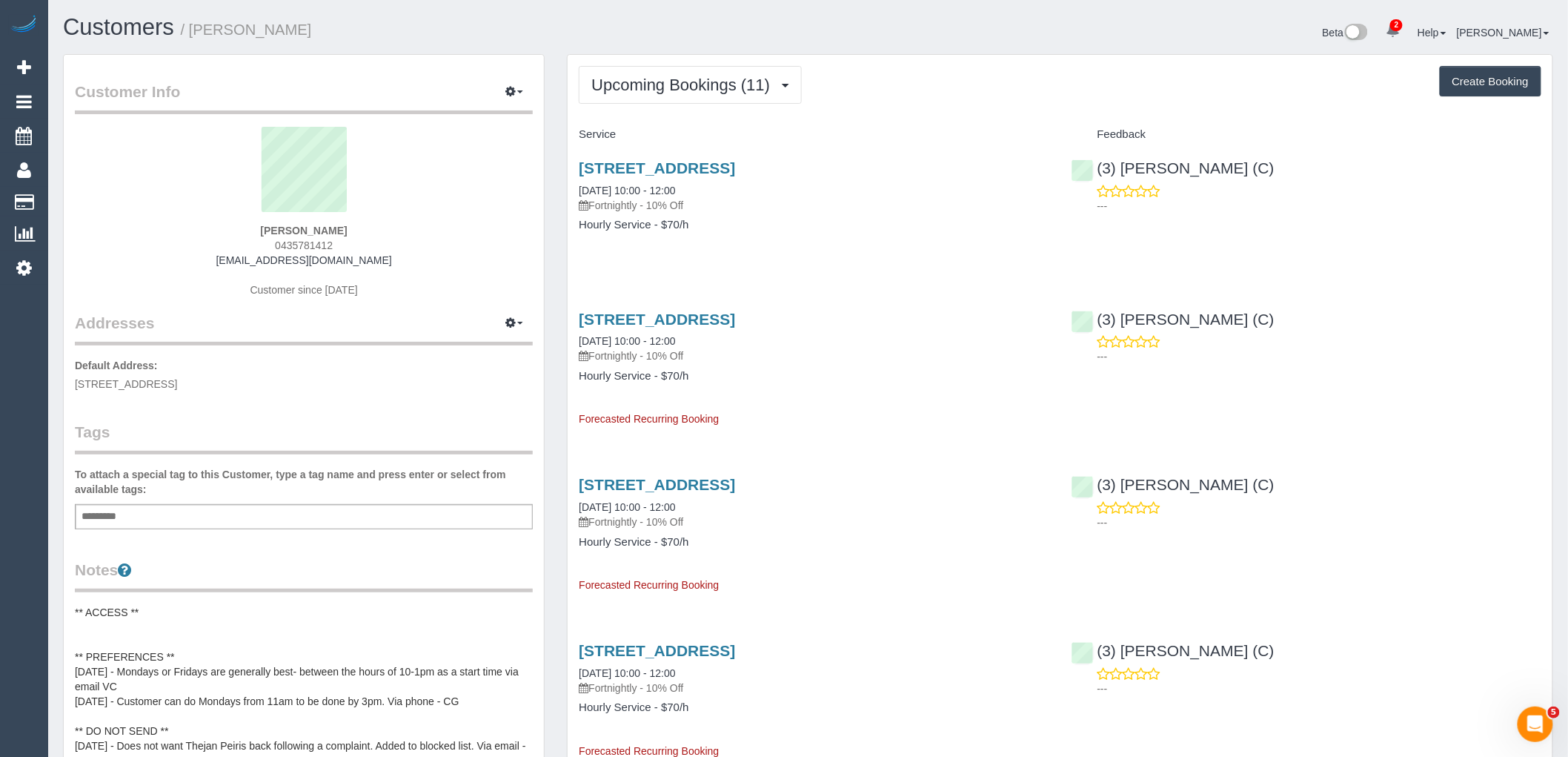
drag, startPoint x: 398, startPoint y: 258, endPoint x: 62, endPoint y: 264, distance: 336.1
click at [131, 261] on div "Marie Liskaser 0435781412 marieliskaser11@gmail.com Customer since 2022" at bounding box center [303, 220] width 458 height 185
copy link "marieliskaser11@gmail.com"
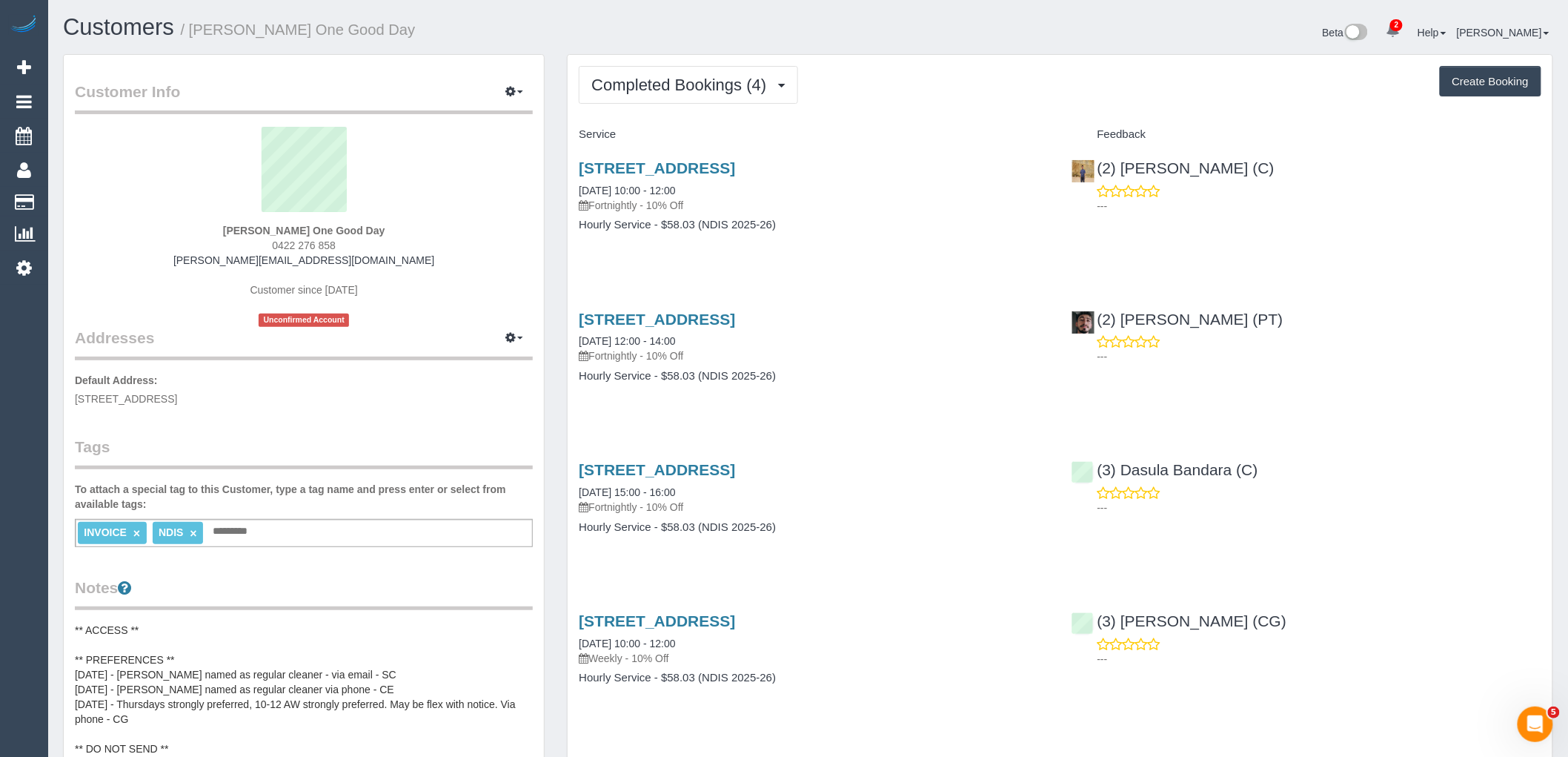
click at [691, 66] on div "Completed Bookings (4) Completed Bookings (4) Upcoming Bookings (11) Cancelled …" at bounding box center [1060, 408] width 985 height 707
click at [691, 93] on span "Completed Bookings (4)" at bounding box center [682, 84] width 183 height 19
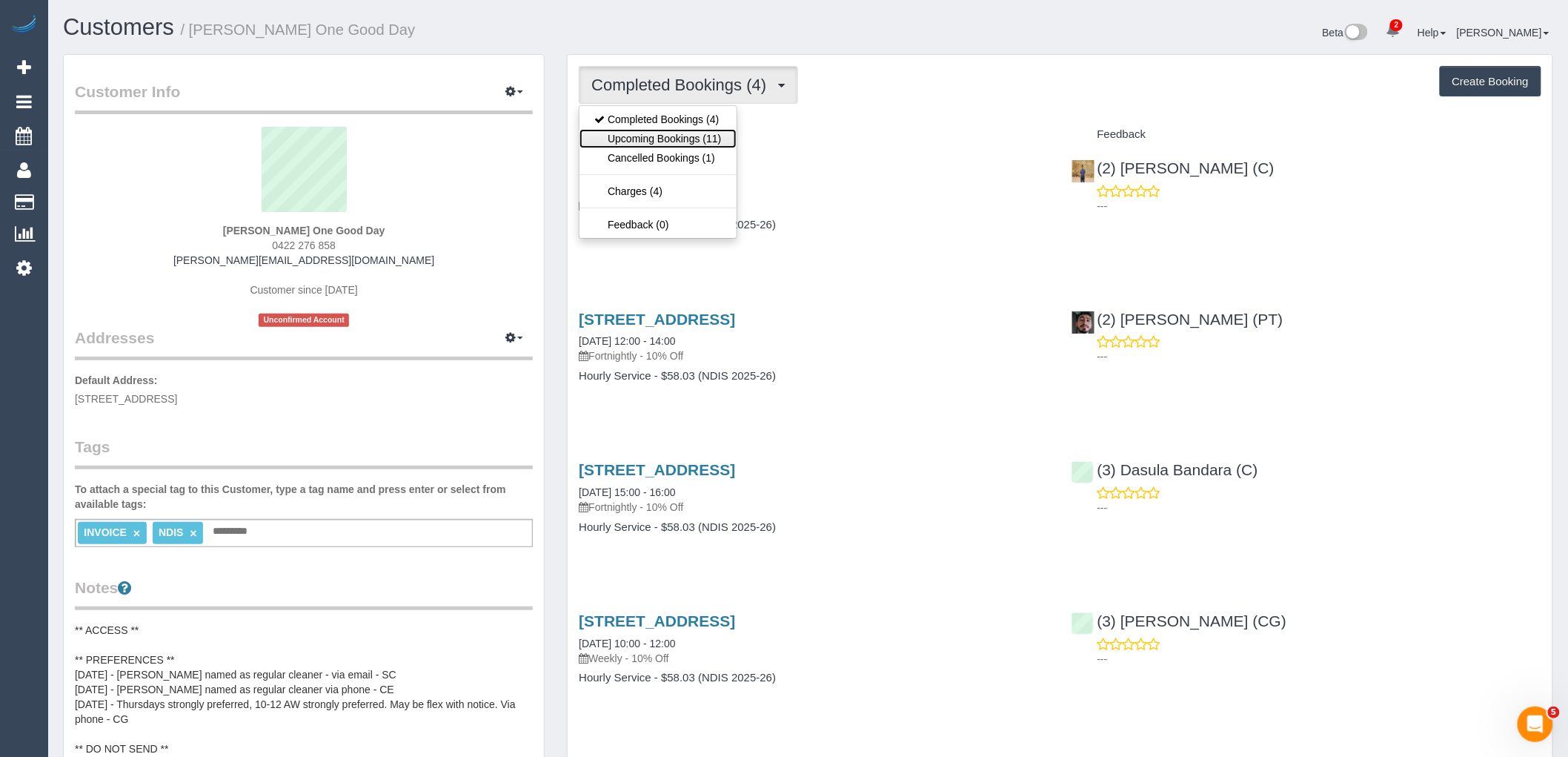
click at [693, 136] on link "Upcoming Bookings (11)" at bounding box center [657, 138] width 156 height 20
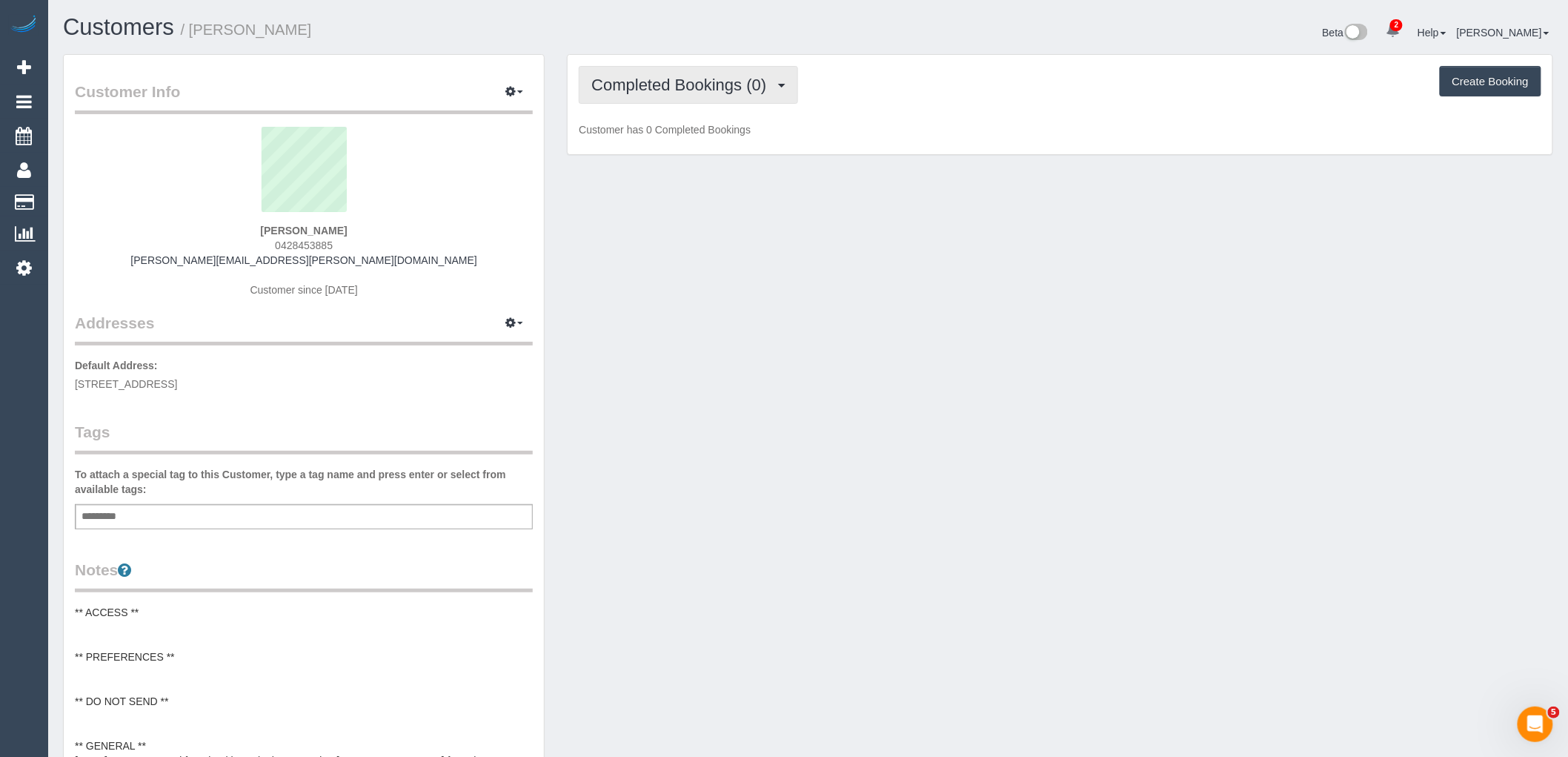
click at [653, 95] on button "Completed Bookings (0)" at bounding box center [689, 85] width 219 height 38
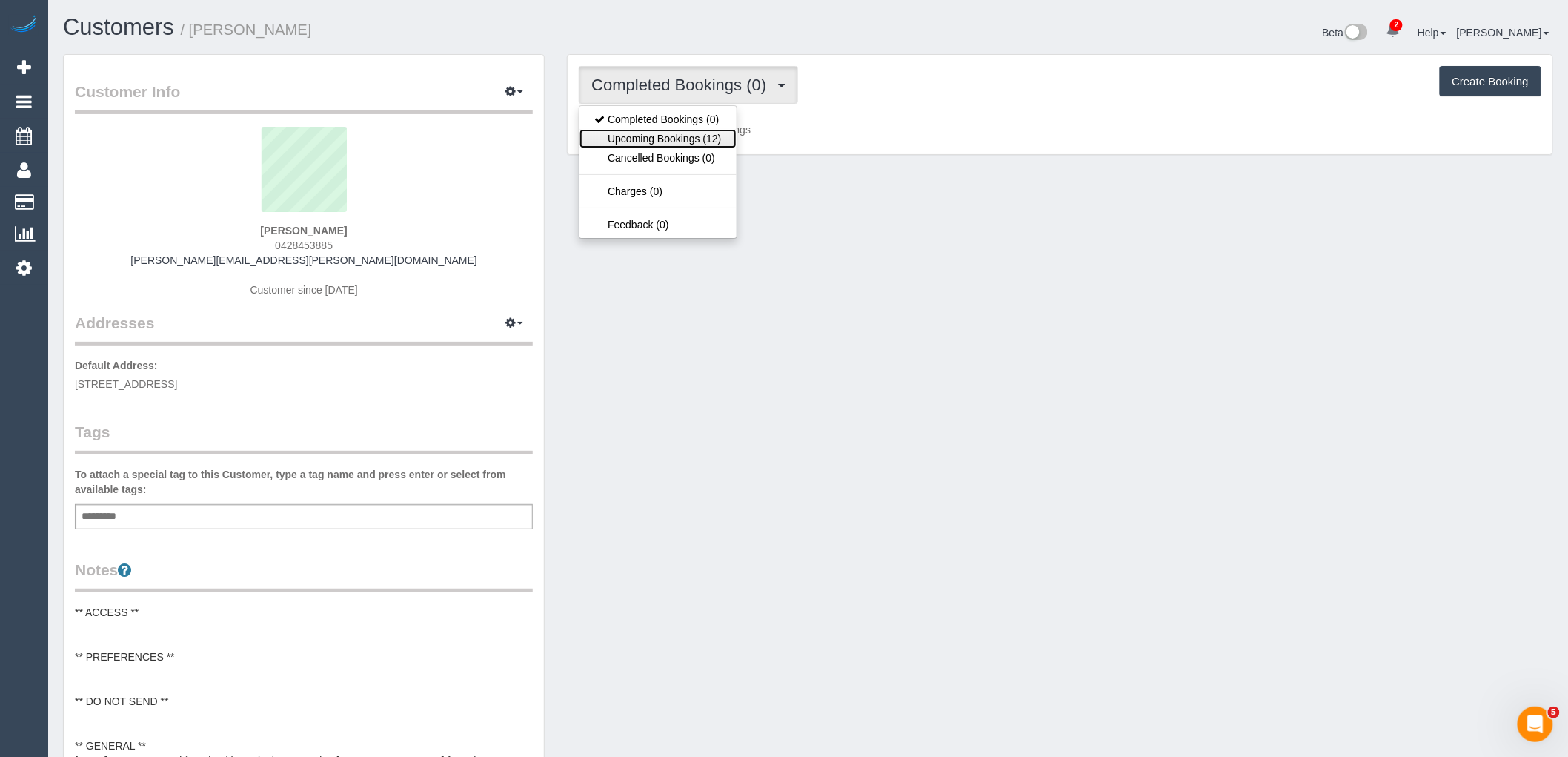
click at [656, 144] on link "Upcoming Bookings (12)" at bounding box center [657, 138] width 156 height 20
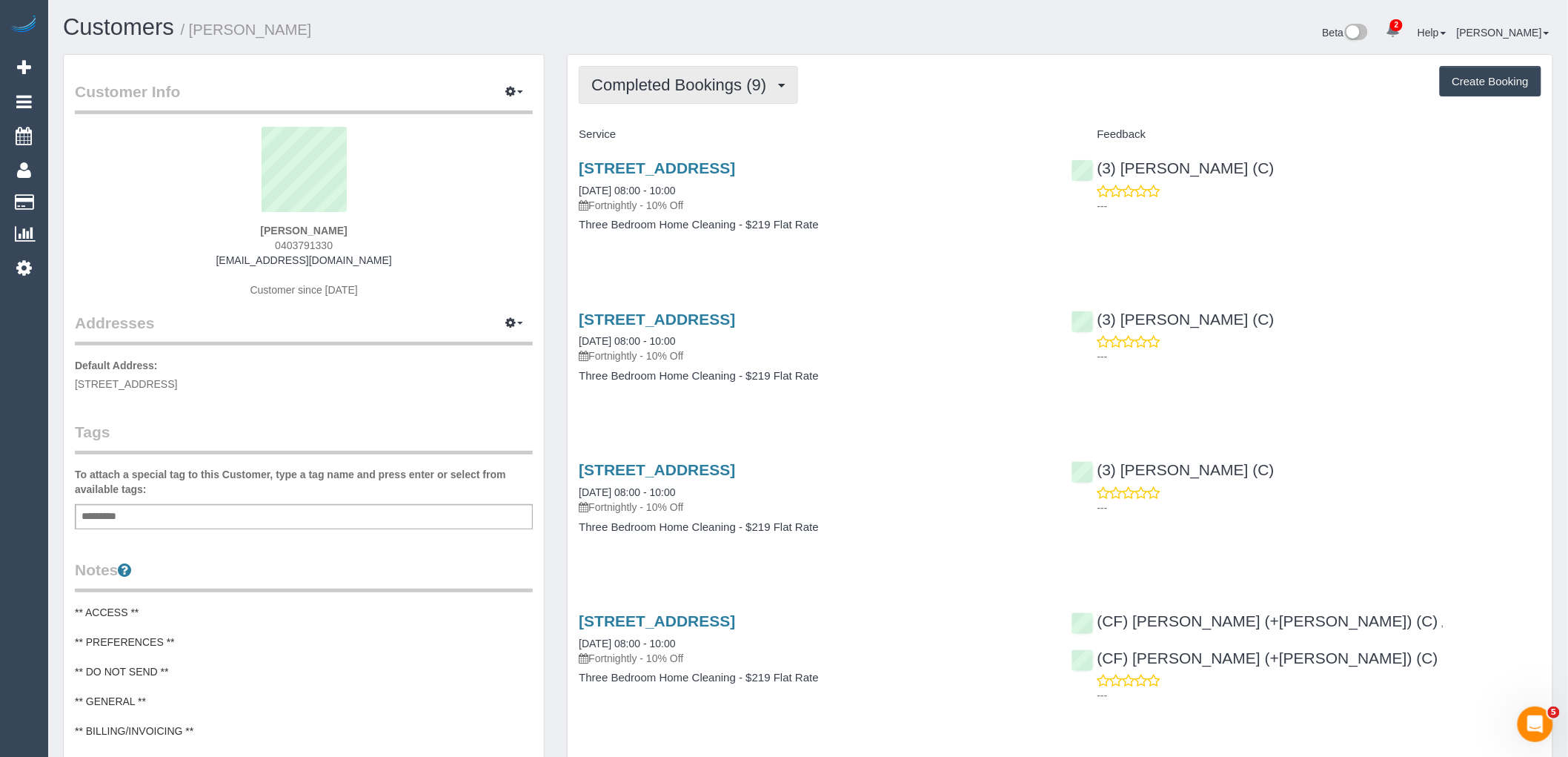
click at [639, 73] on button "Completed Bookings (9)" at bounding box center [689, 85] width 219 height 38
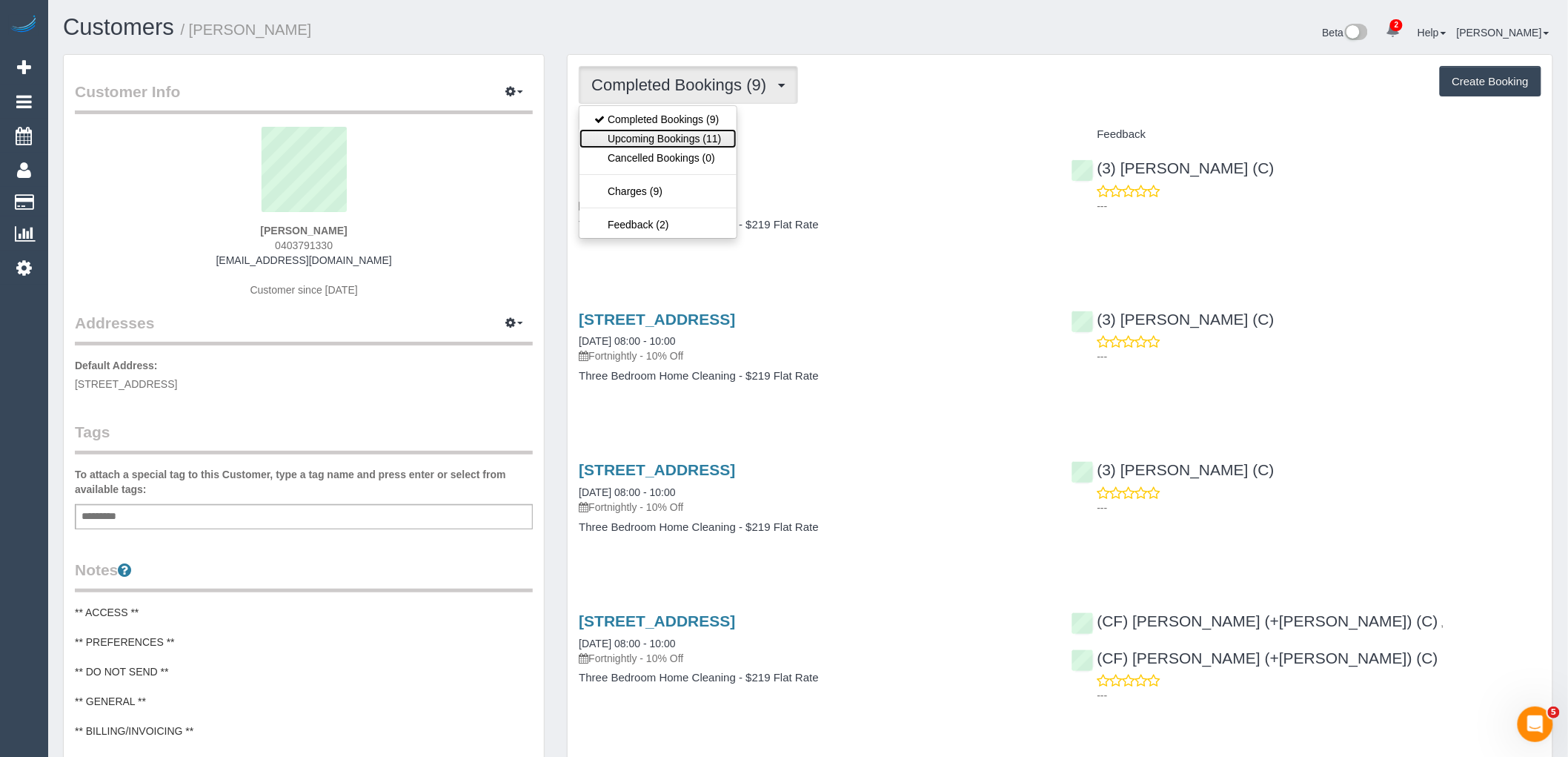
click at [682, 146] on link "Upcoming Bookings (11)" at bounding box center [657, 138] width 156 height 20
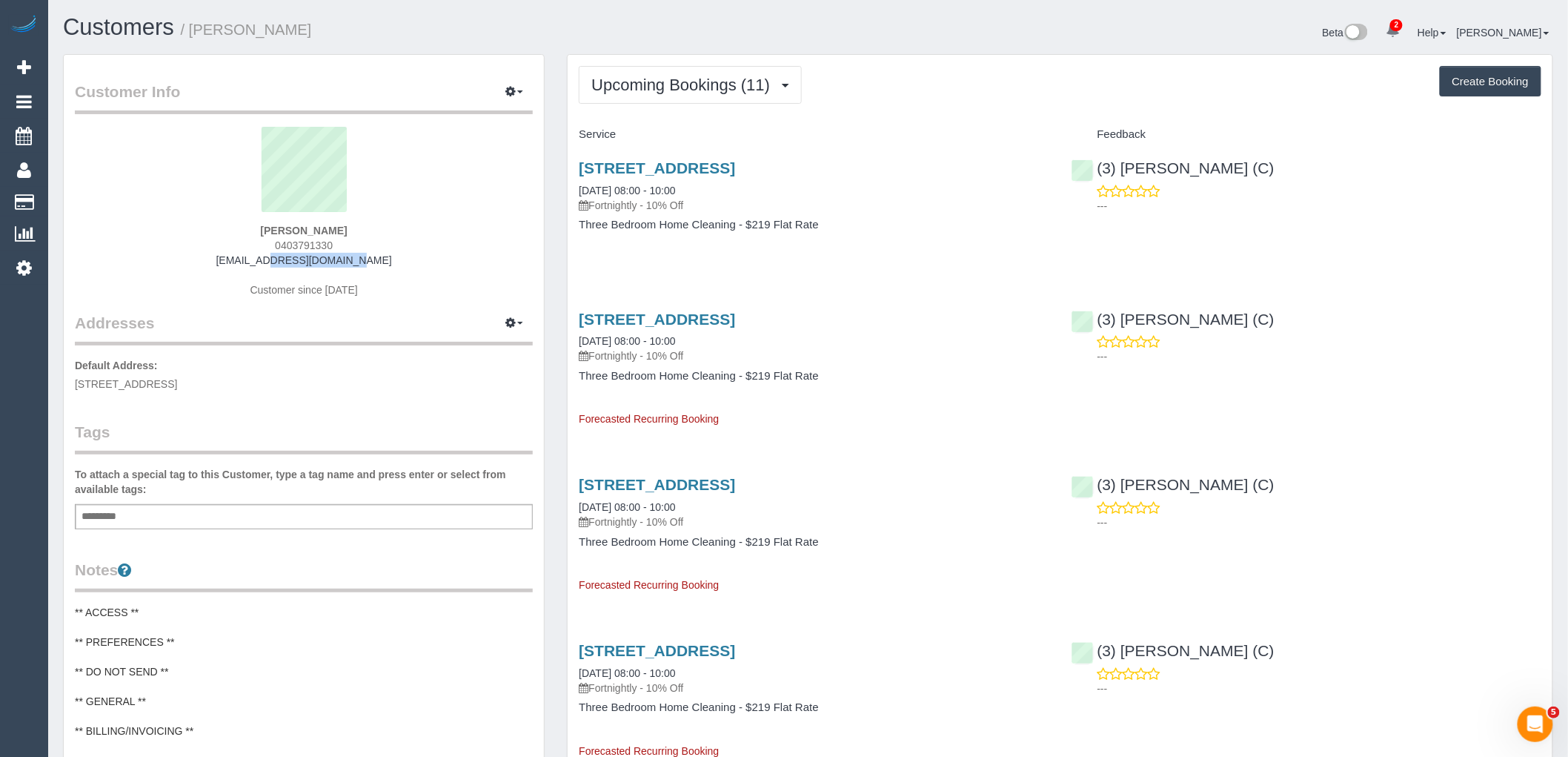
drag, startPoint x: 369, startPoint y: 260, endPoint x: 215, endPoint y: 256, distance: 154.1
click at [217, 256] on div "Nick Bochner 0403791330 nbochner@me.com Customer since 2025" at bounding box center [303, 220] width 458 height 185
copy link "nbochner@me.com"
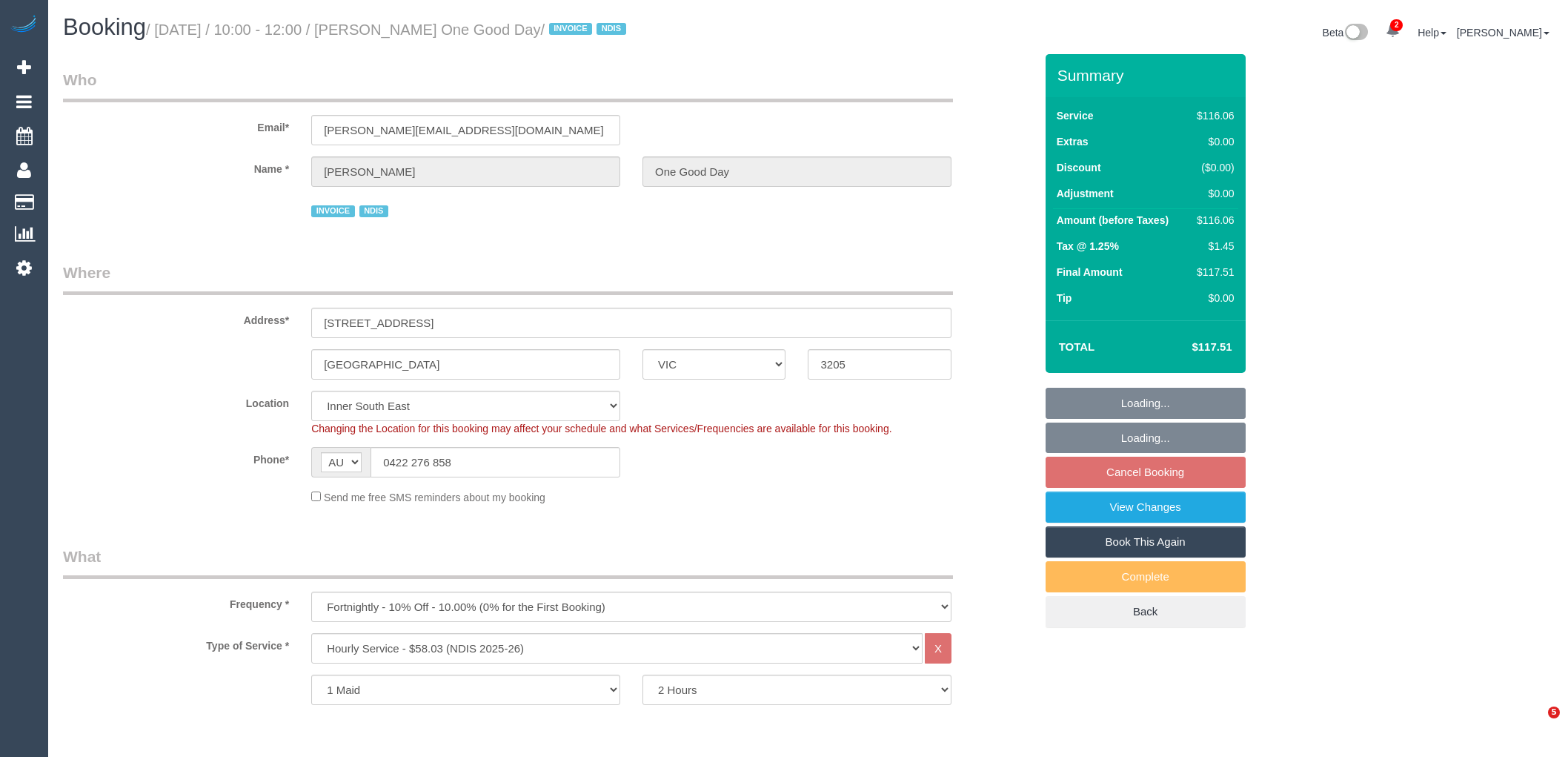
select select "VIC"
select select "number:28"
select select "number:14"
select select "number:20"
select select "number:25"
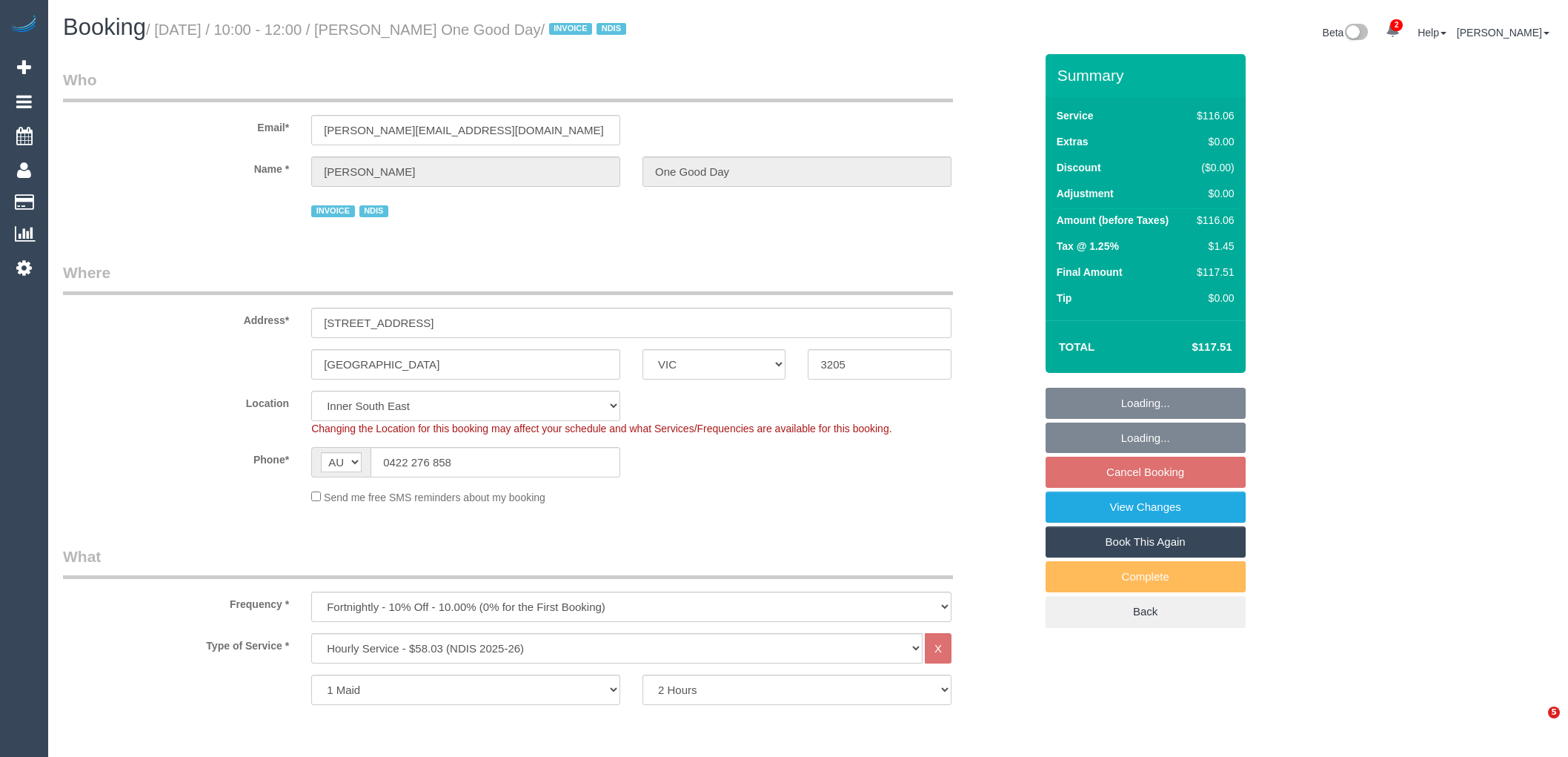
select select "number:34"
select select "spot3"
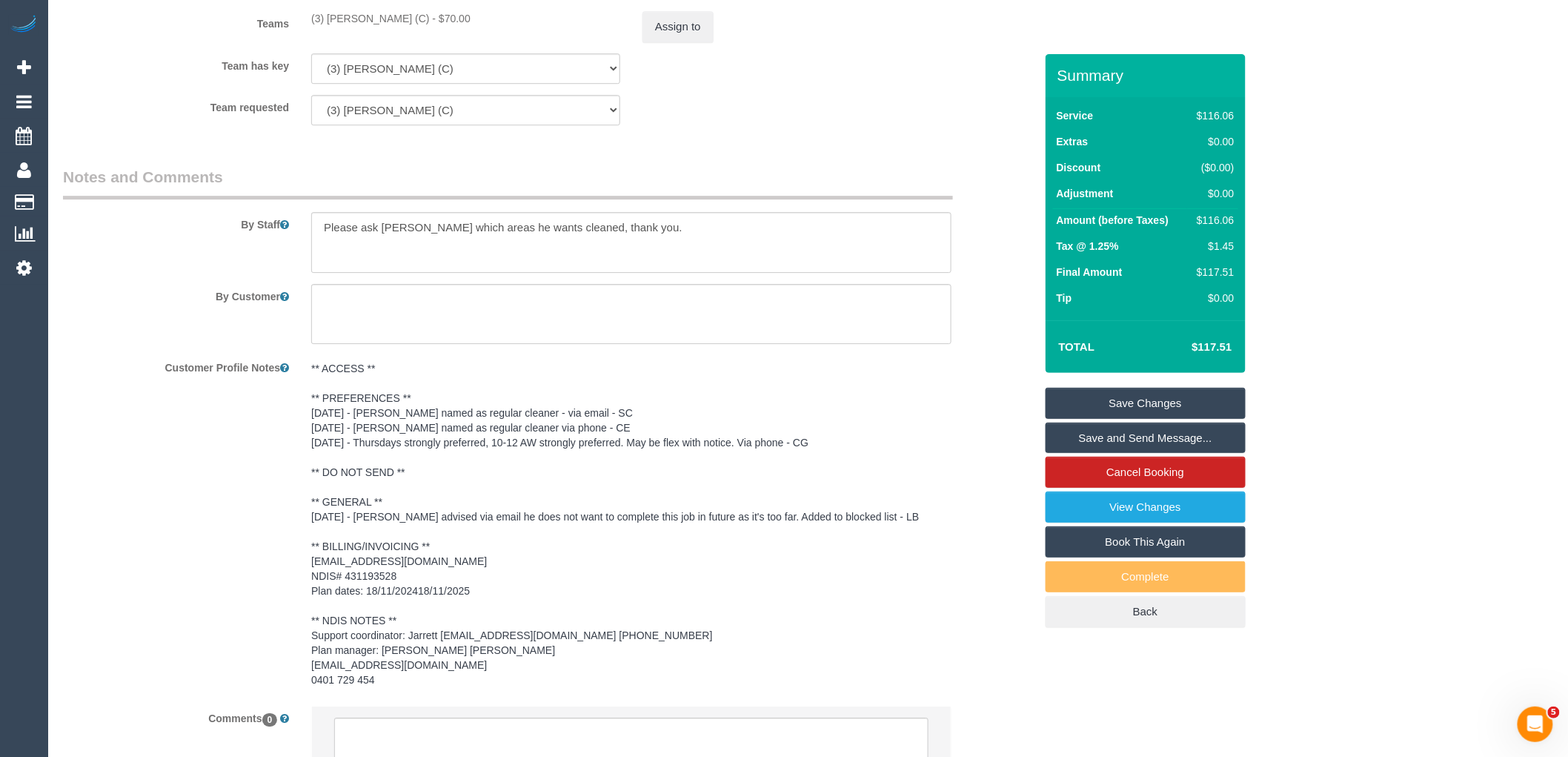
scroll to position [1925, 0]
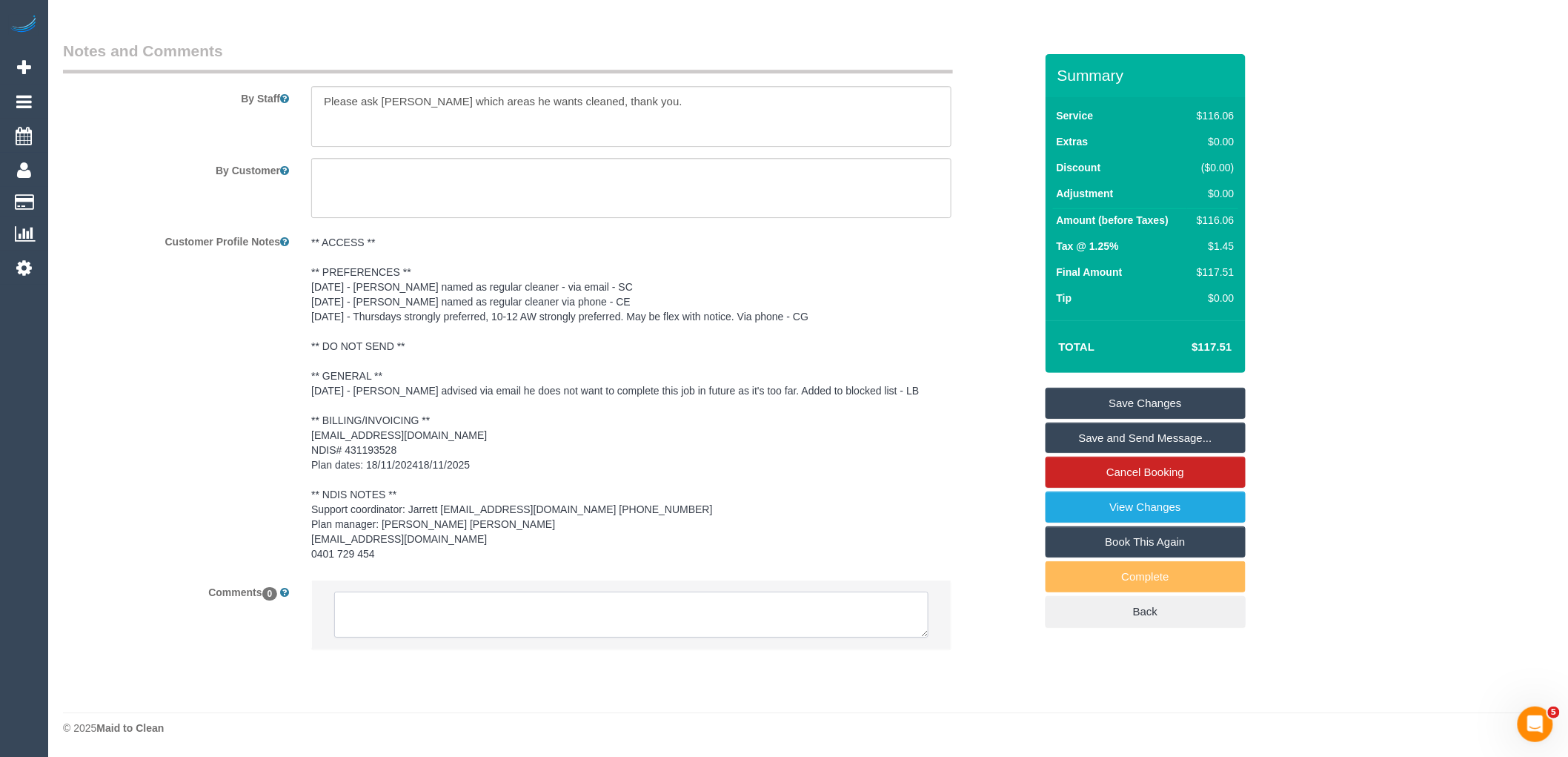
click at [457, 613] on textarea at bounding box center [631, 614] width 594 height 46
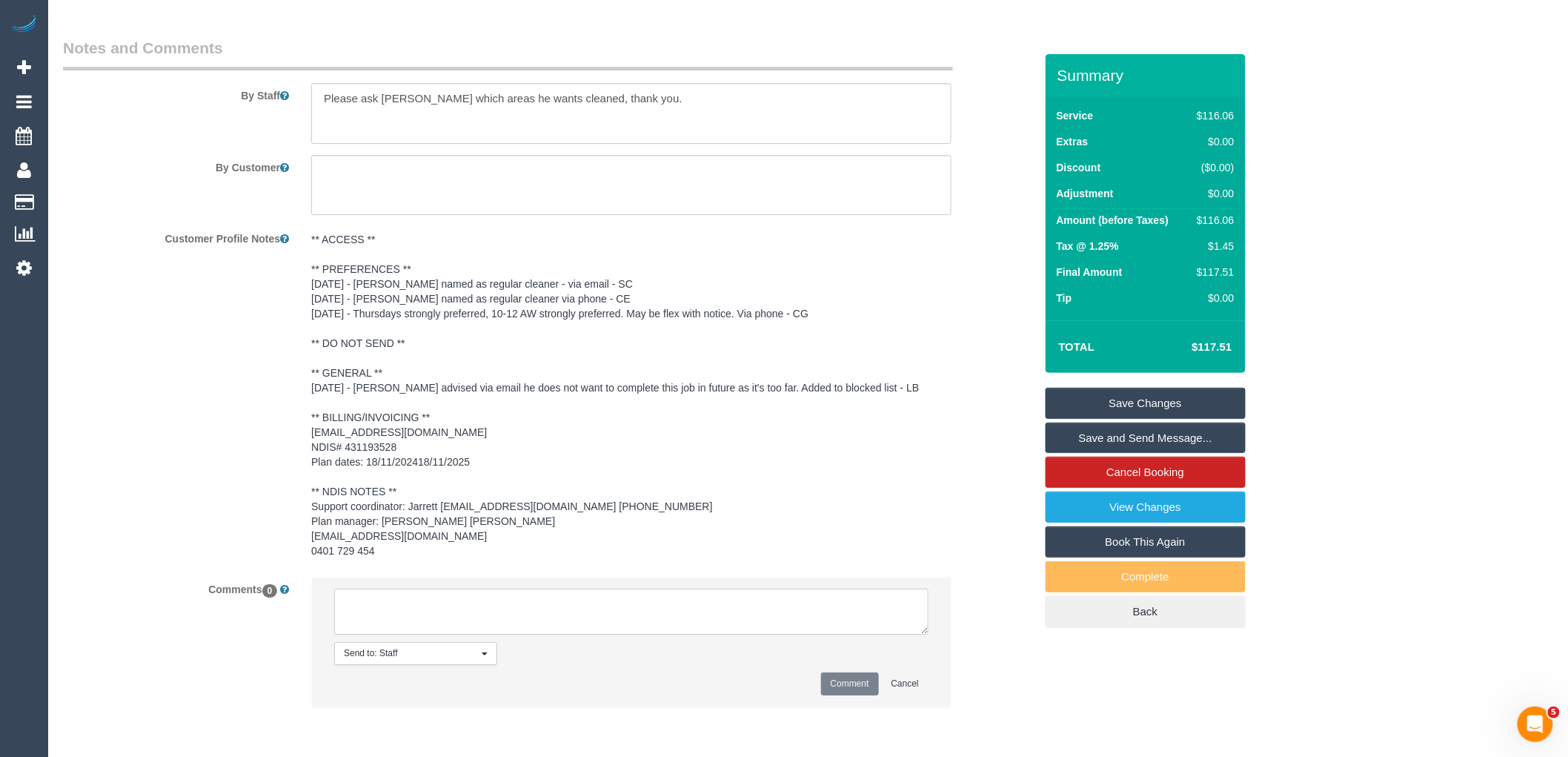
paste textarea "(3) Sam Sango (C) resigned Customer not contacted"
type textarea "(3) Sam Sango (C) resigned Customer not contacted"
click at [847, 687] on button "Comment" at bounding box center [850, 684] width 58 height 23
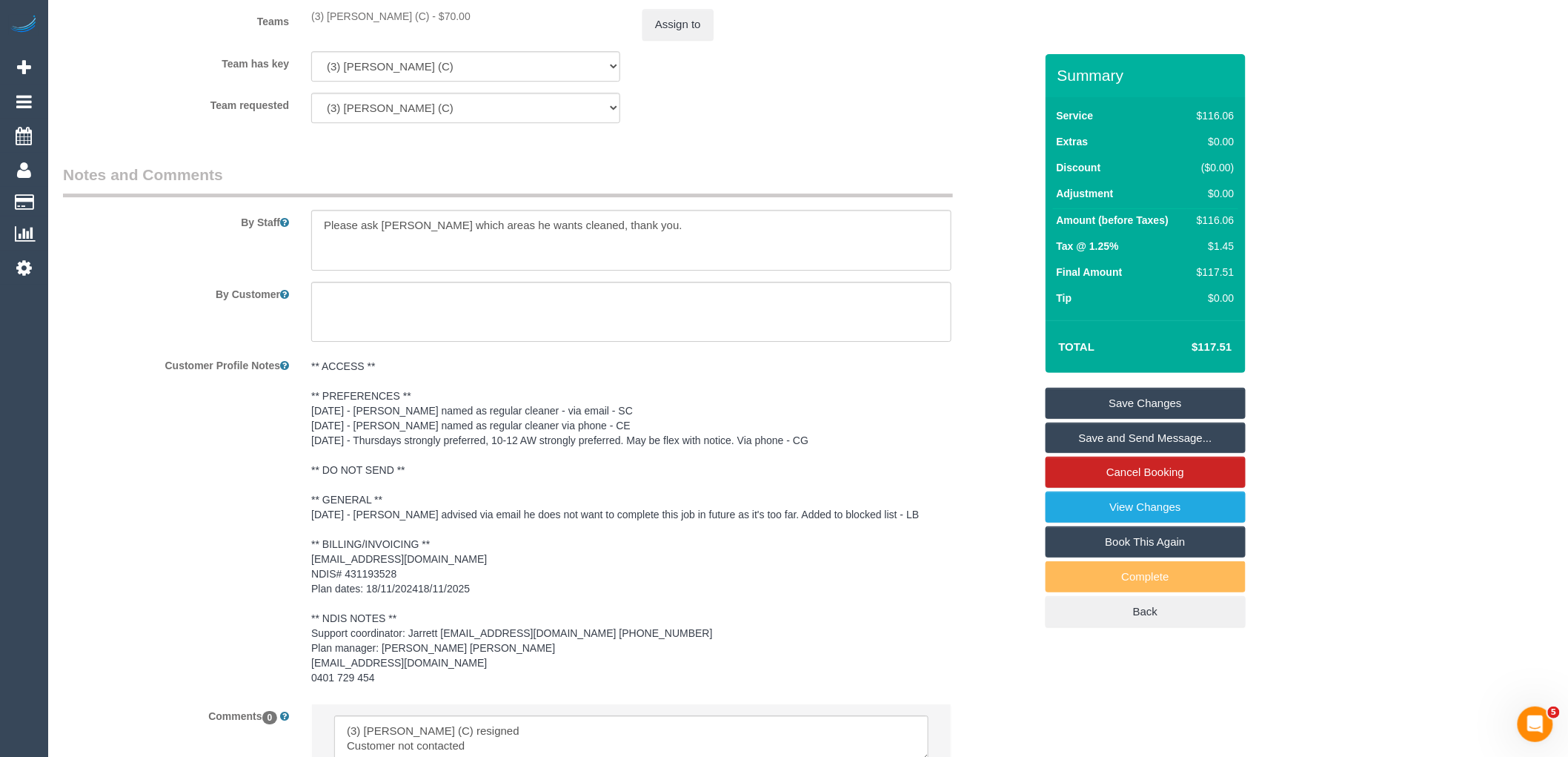
scroll to position [1596, 0]
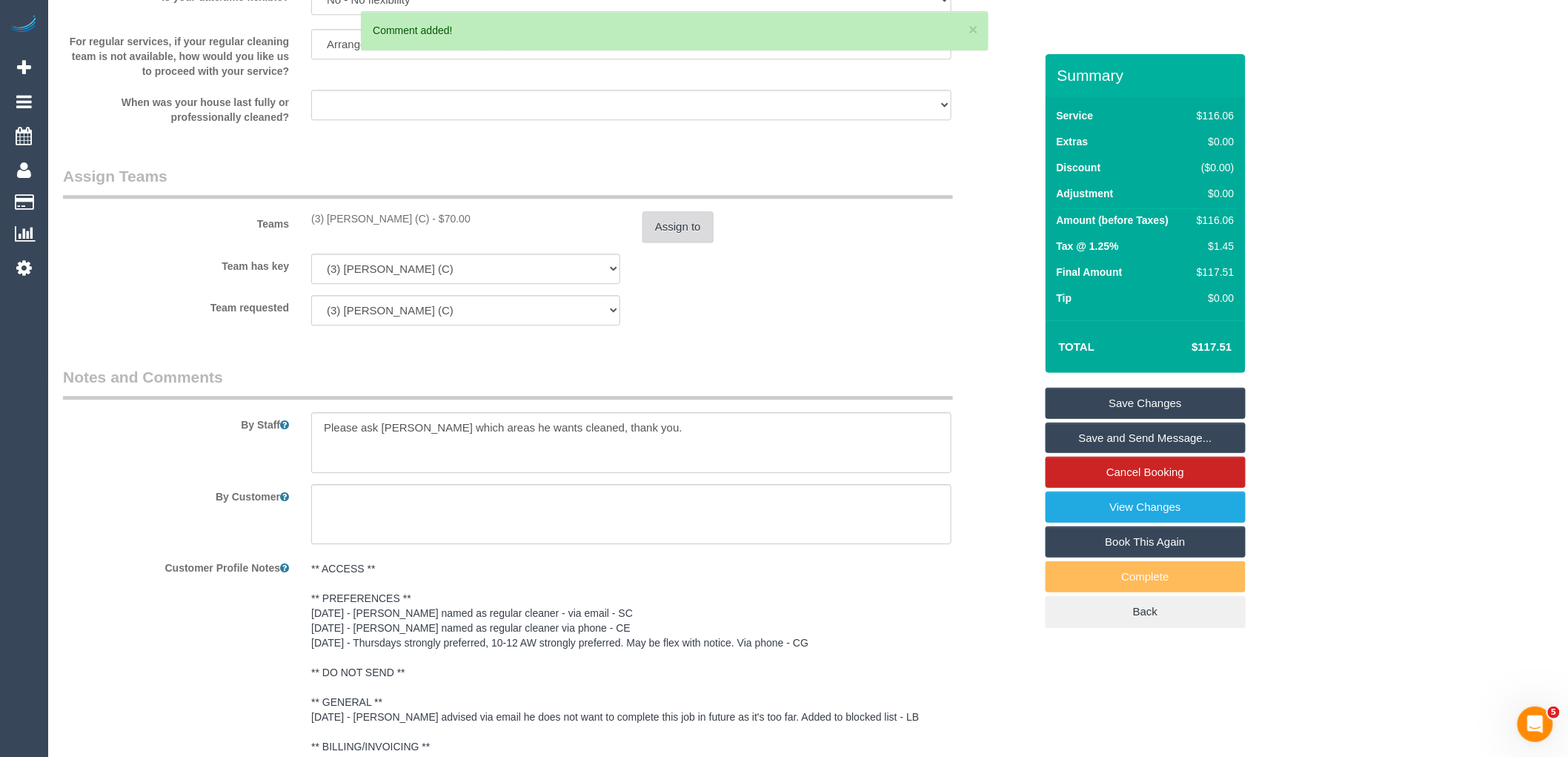
click at [677, 223] on button "Assign to" at bounding box center [678, 227] width 71 height 31
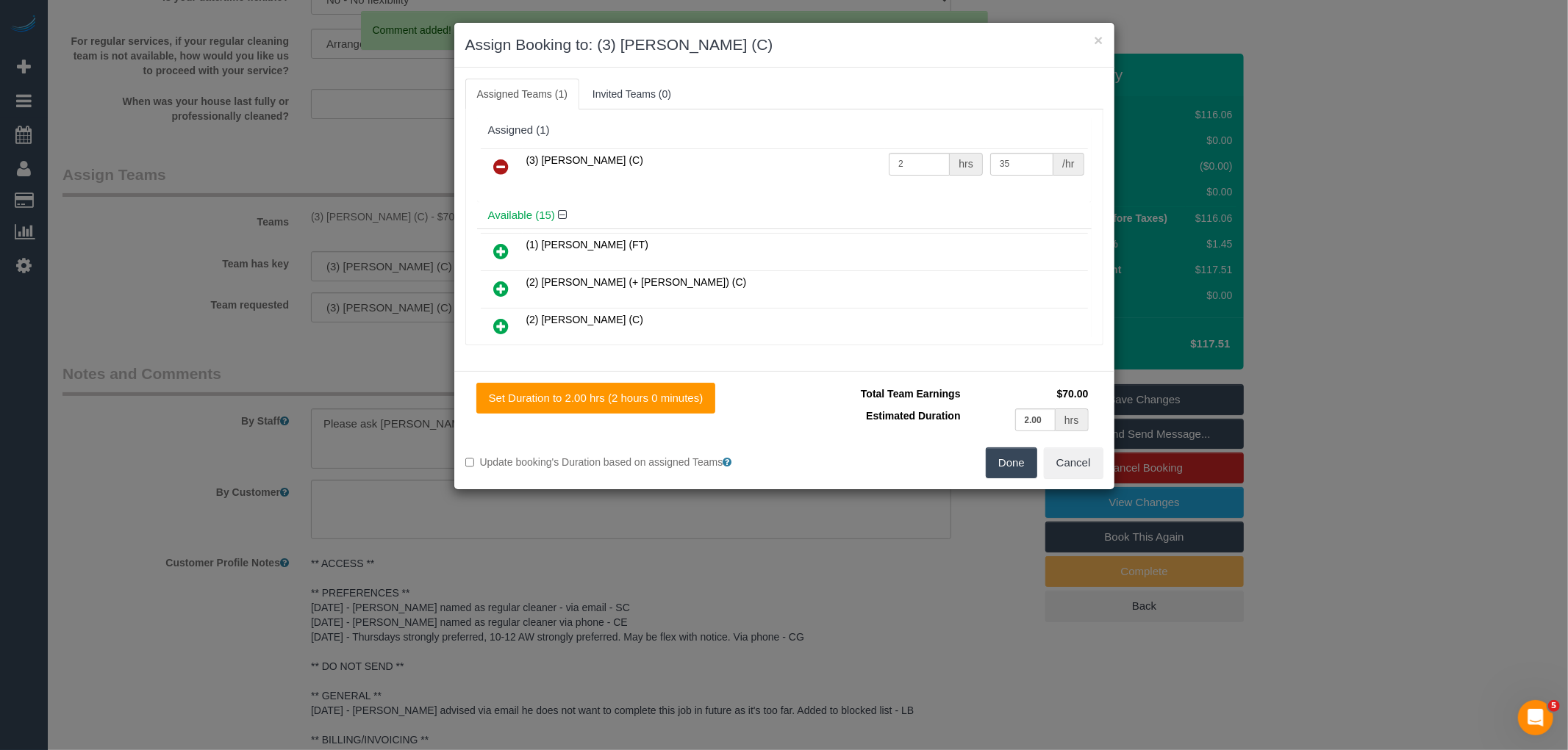
click at [496, 163] on icon at bounding box center [501, 167] width 15 height 18
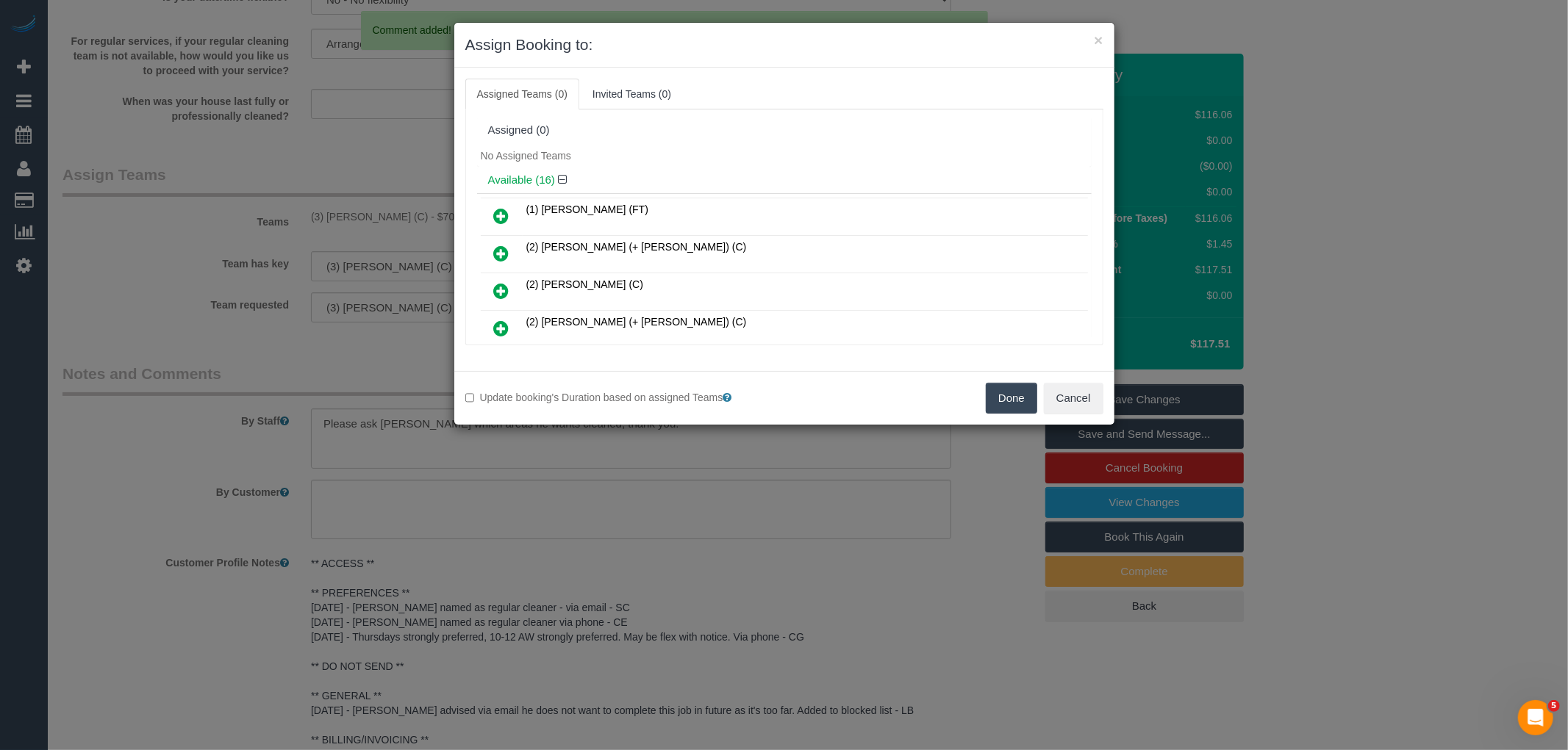
click at [1003, 405] on button "Done" at bounding box center [1011, 399] width 51 height 31
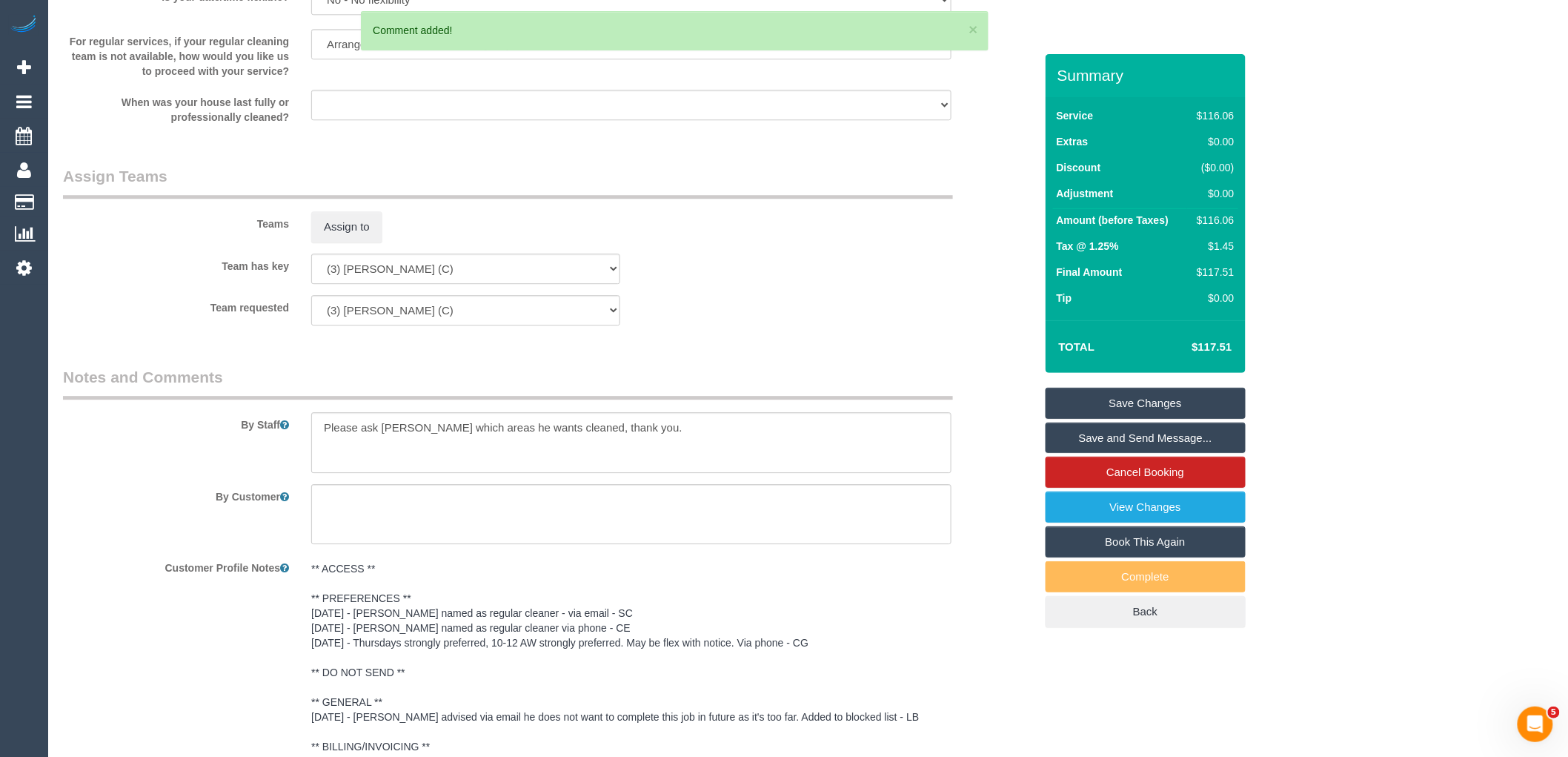
click at [1137, 406] on link "Save Changes" at bounding box center [1145, 403] width 200 height 31
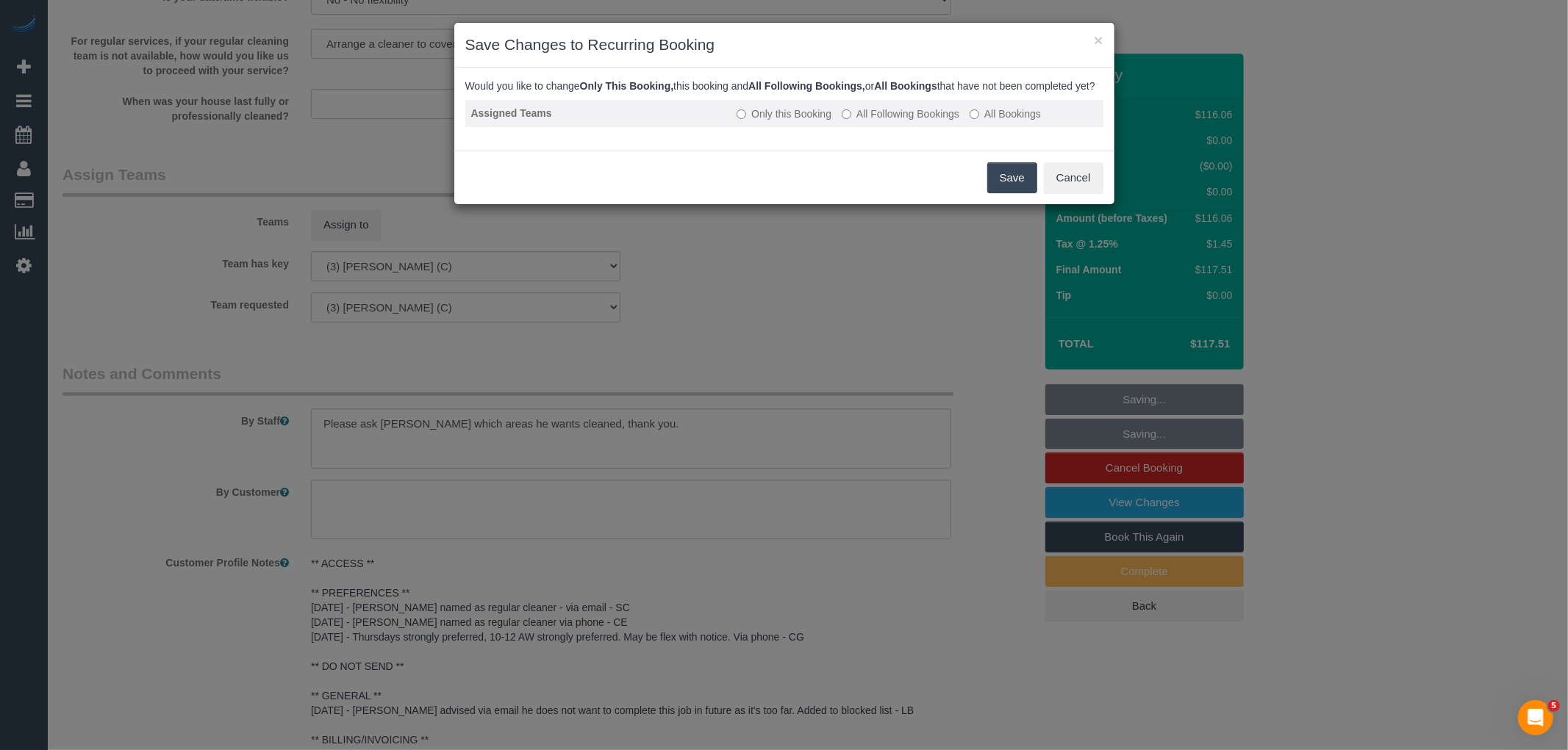
click at [922, 121] on label "All Following Bookings" at bounding box center [900, 114] width 118 height 15
click at [993, 193] on button "Save" at bounding box center [1013, 178] width 50 height 31
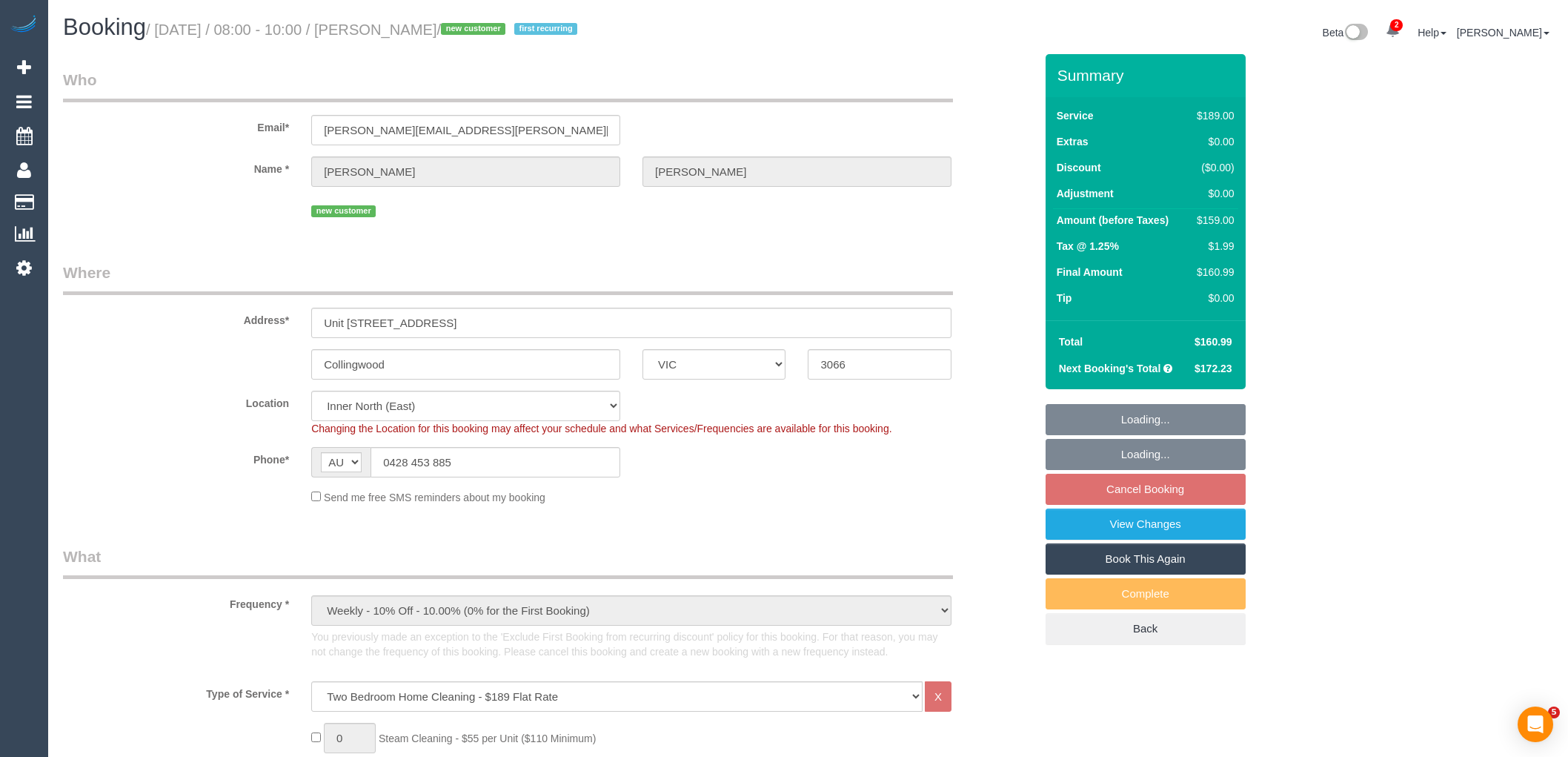
select select "VIC"
select select "number:27"
select select "number:15"
select select "number:20"
select select "number:22"
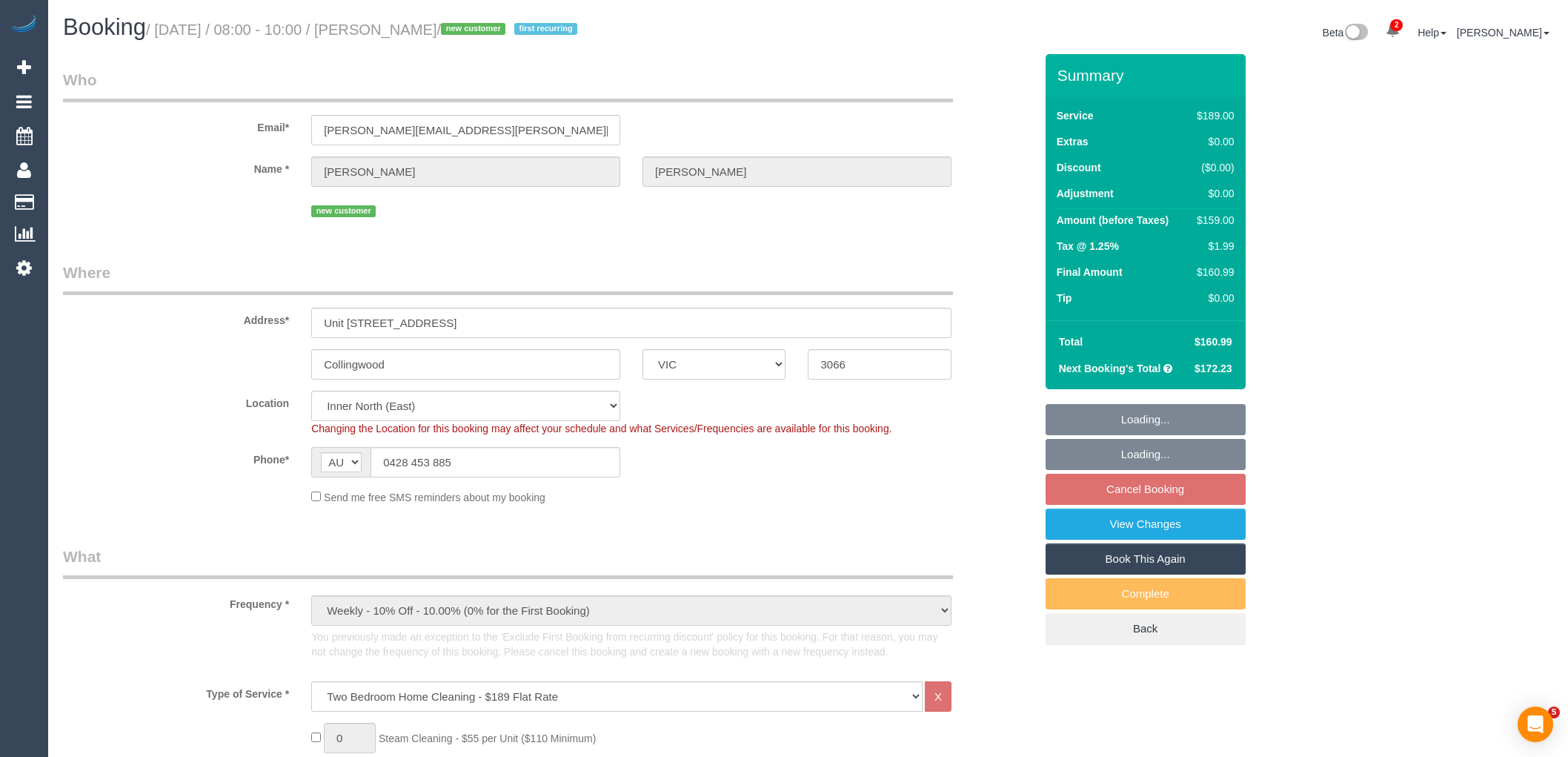
select select "number:34"
select select "number:13"
select select "spot2"
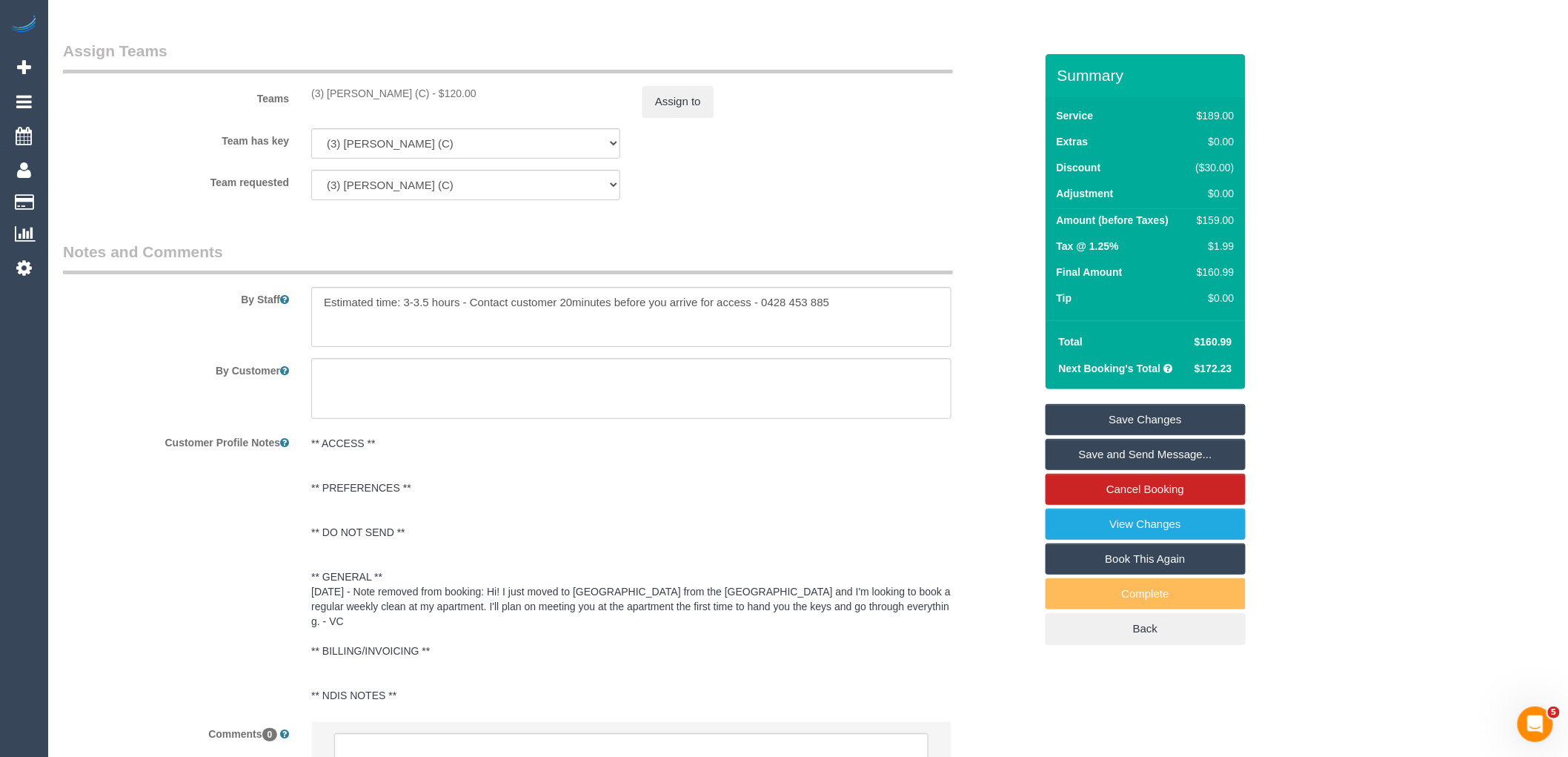
scroll to position [2416, 0]
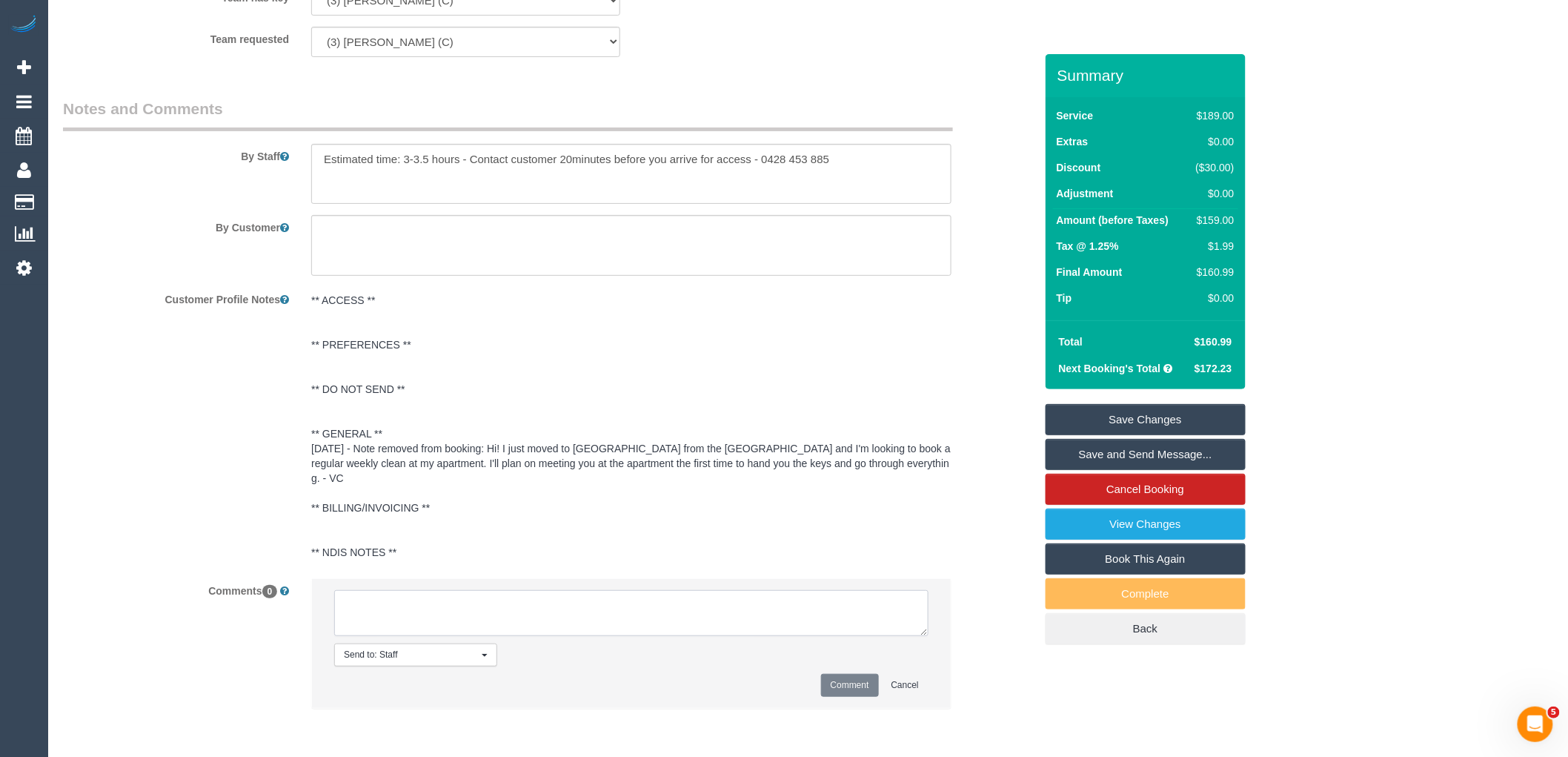
click at [539, 618] on textarea at bounding box center [631, 613] width 594 height 46
paste textarea "(3) Sam Sango (C) resigned Customer not contacted"
type textarea "(3) Sam Sango (C) resigned Customer not contacted"
click at [865, 682] on button "Comment" at bounding box center [850, 686] width 58 height 23
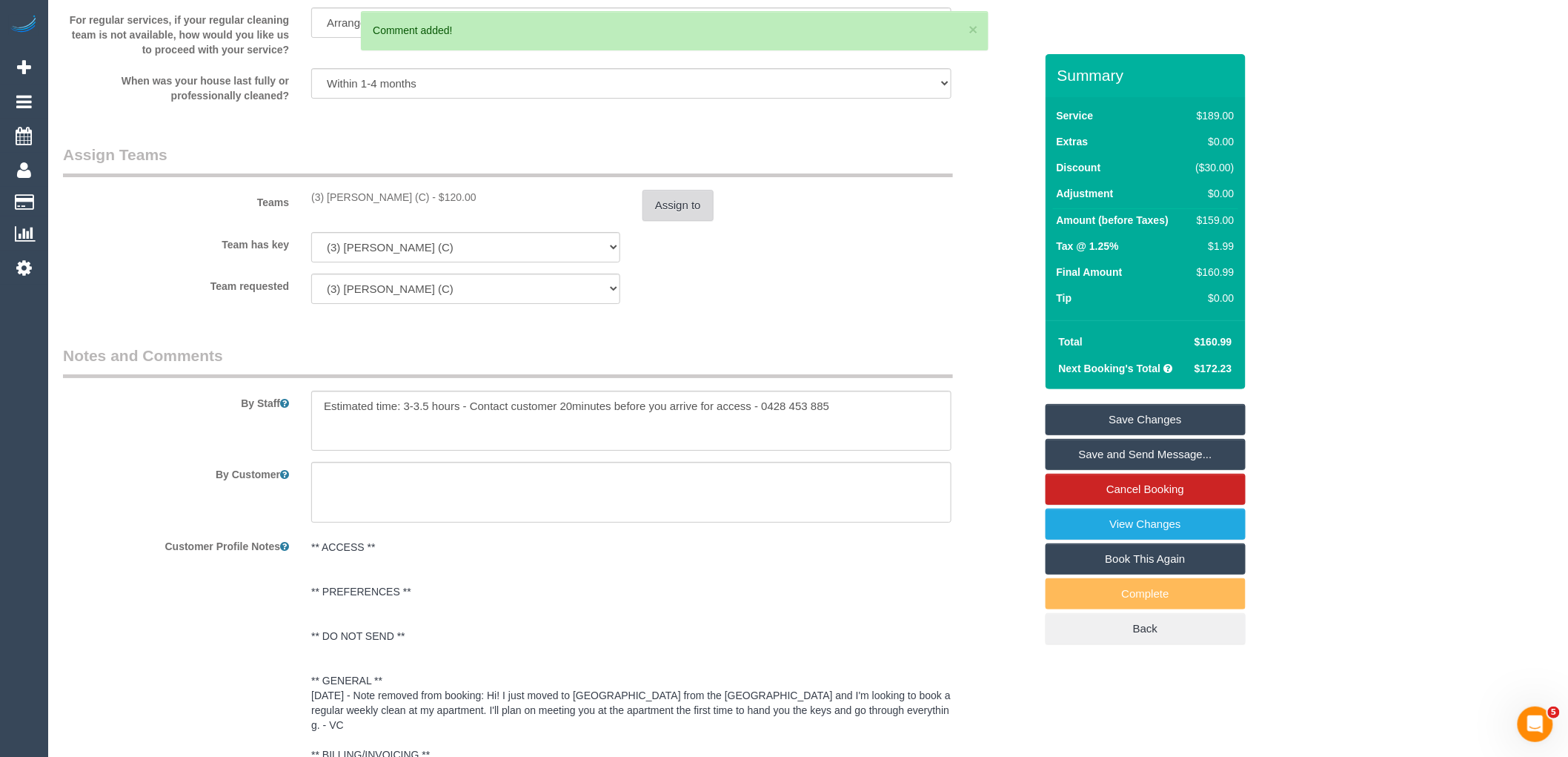
click at [671, 221] on button "Assign to" at bounding box center [678, 206] width 71 height 31
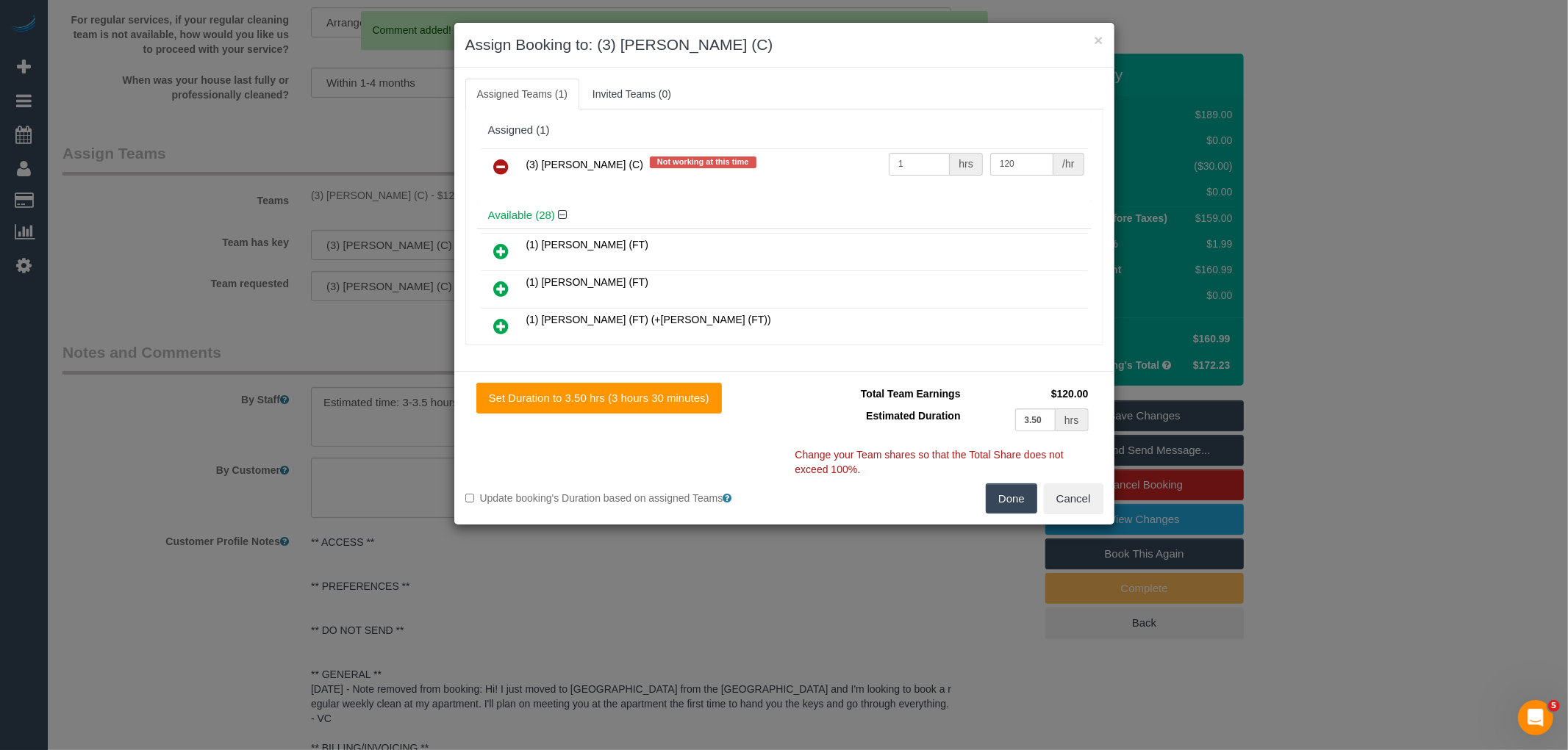
click at [497, 162] on icon at bounding box center [501, 167] width 15 height 18
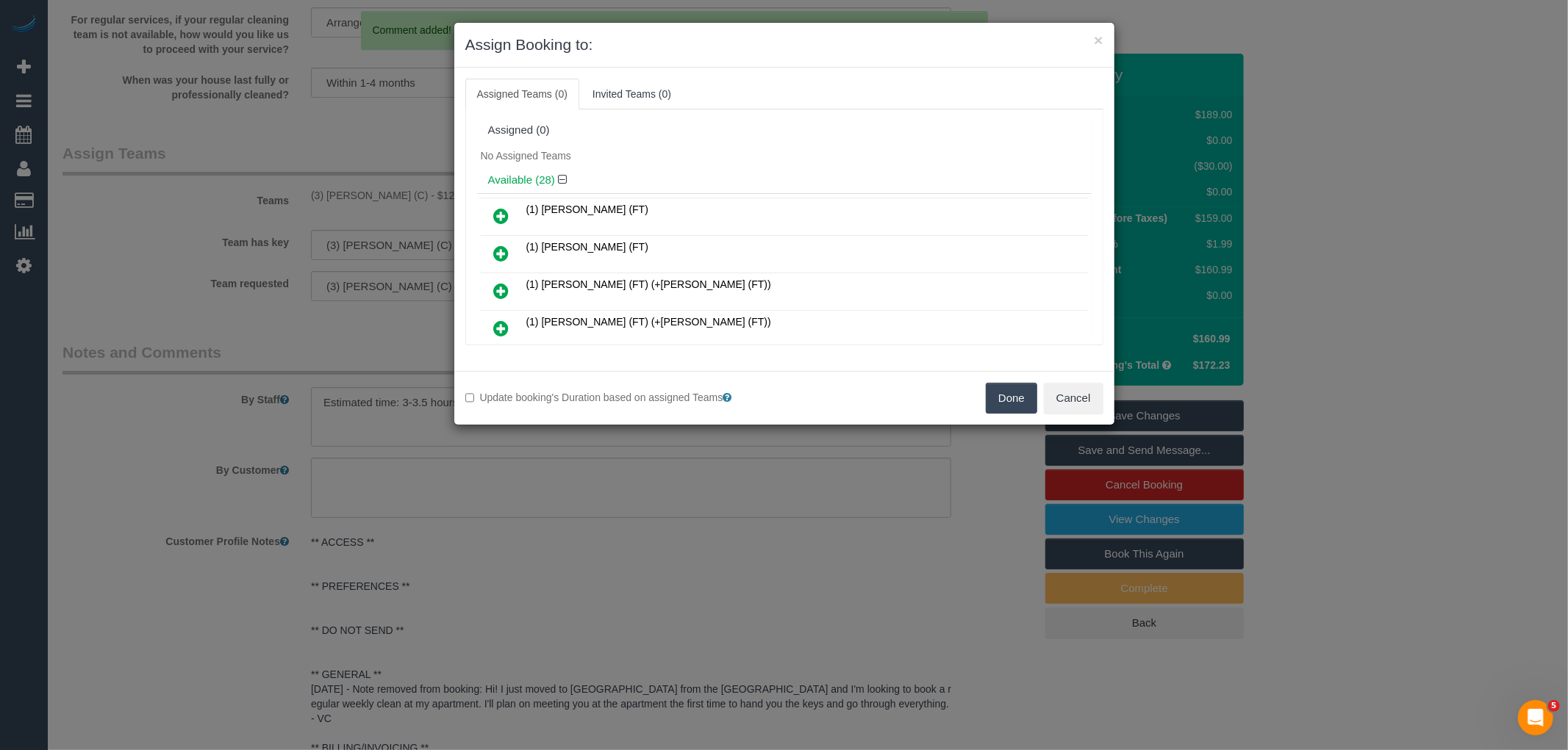
click at [1032, 397] on button "Done" at bounding box center [1011, 399] width 51 height 31
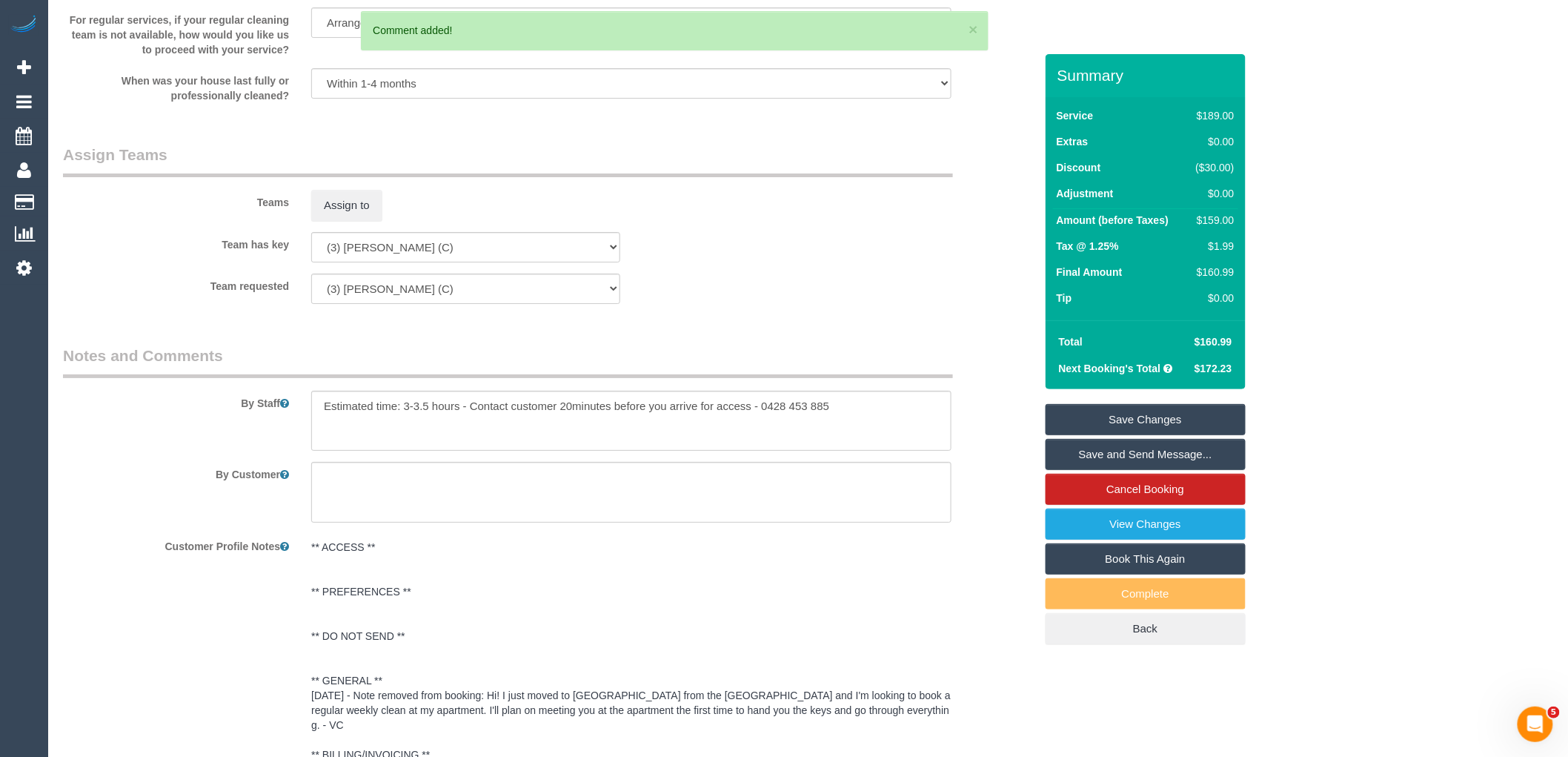
click at [1143, 417] on link "Save Changes" at bounding box center [1145, 419] width 200 height 31
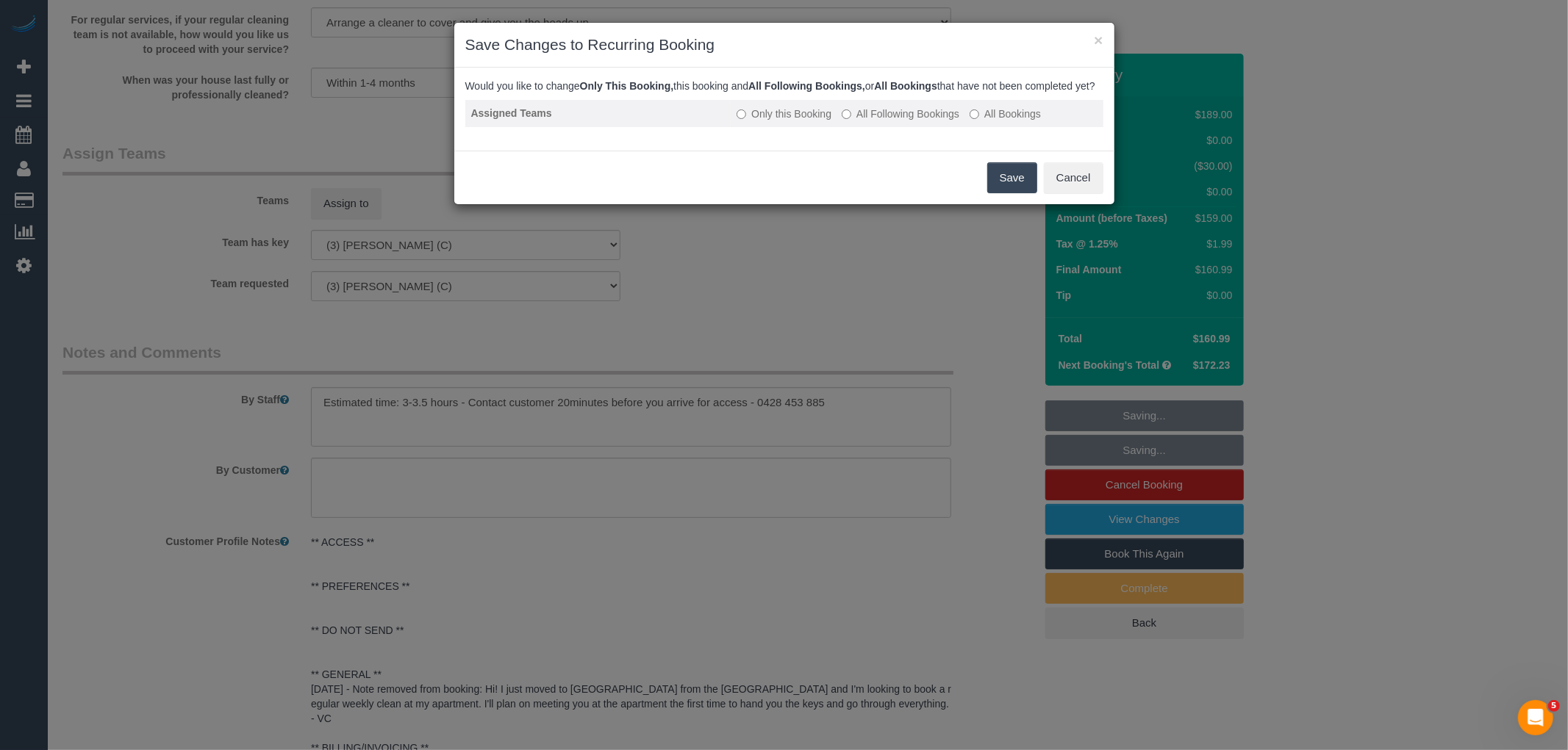
click at [893, 121] on label "All Following Bookings" at bounding box center [900, 114] width 118 height 15
click at [1002, 183] on button "Save" at bounding box center [1013, 178] width 50 height 31
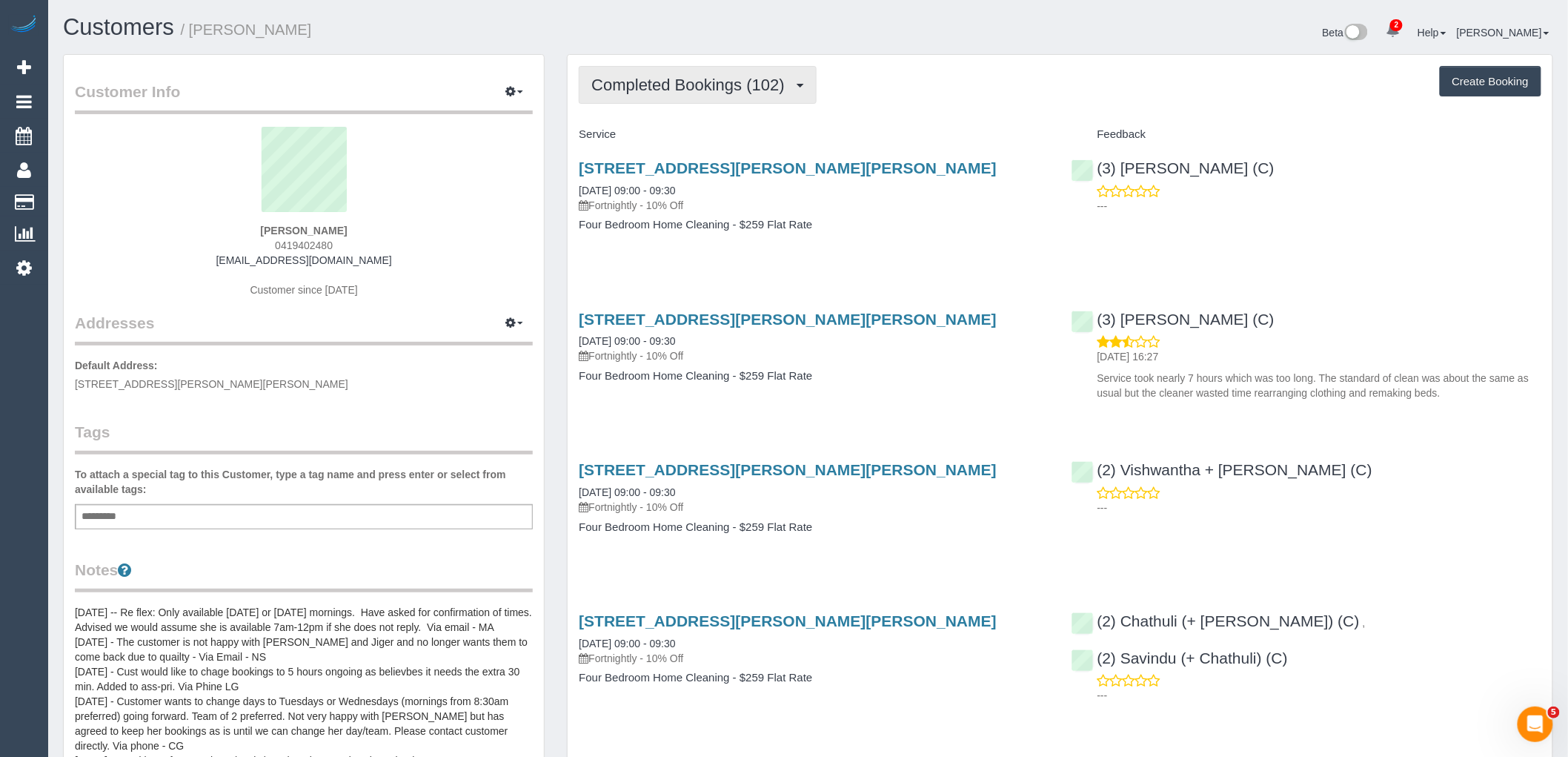
click at [684, 93] on span "Completed Bookings (102)" at bounding box center [691, 84] width 200 height 19
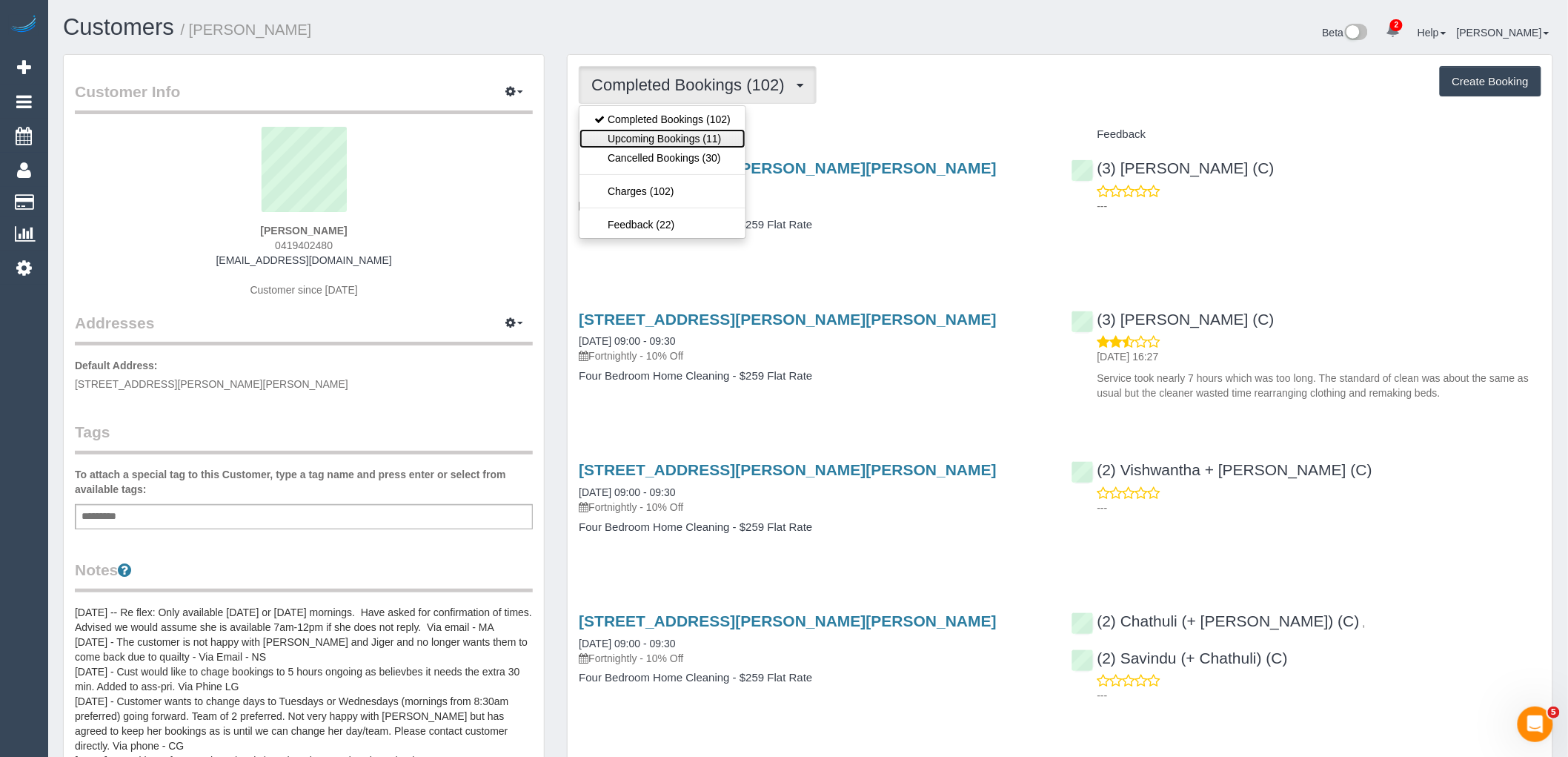
click at [706, 135] on link "Upcoming Bookings (11)" at bounding box center [662, 138] width 166 height 20
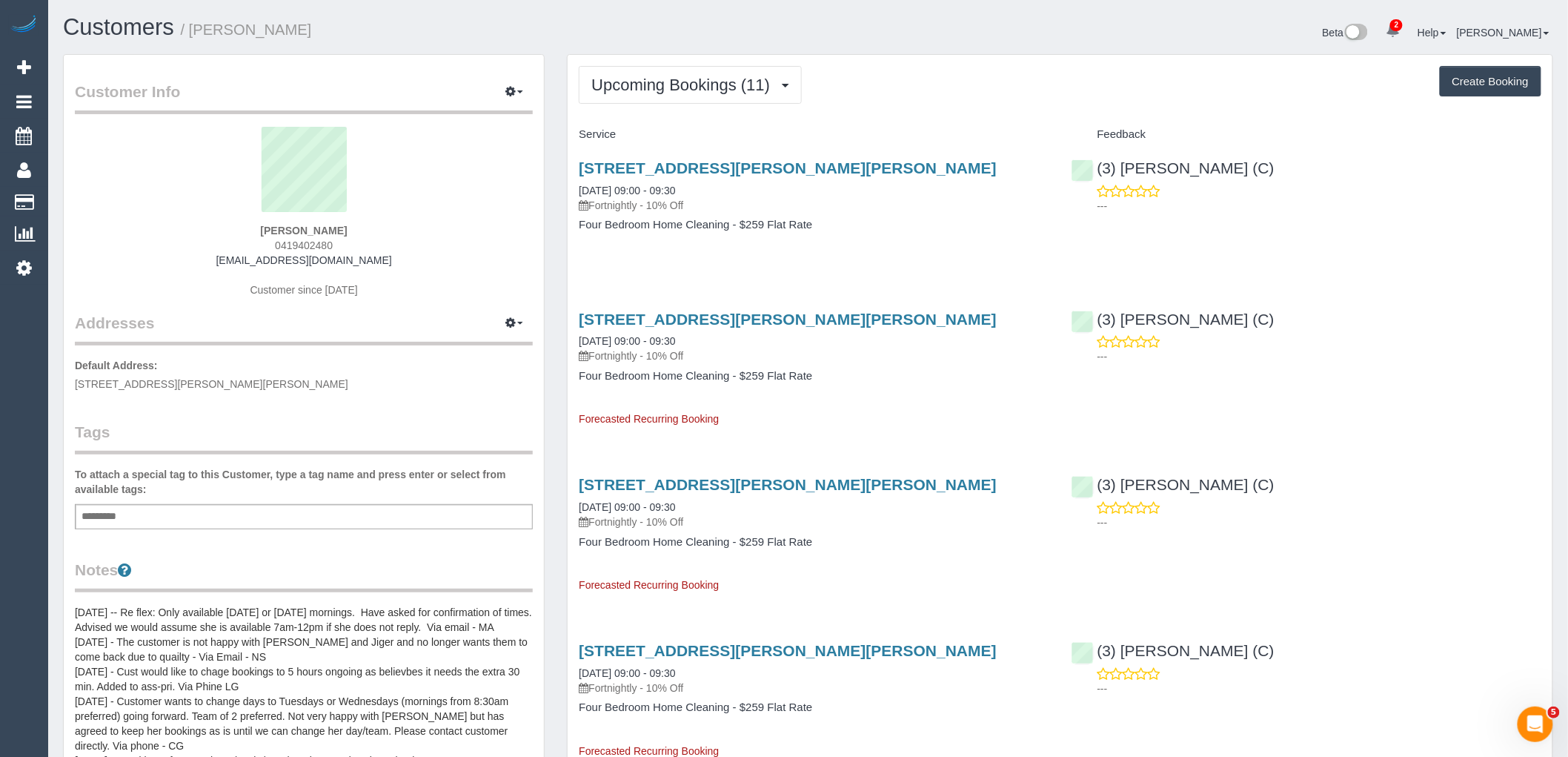
drag, startPoint x: 403, startPoint y: 257, endPoint x: 138, endPoint y: 262, distance: 265.0
click at [175, 260] on div "Simone Braid 0419402480 gscarmody@bigpond.com Customer since 2020" at bounding box center [303, 220] width 458 height 185
copy link "gscarmody@bigpond.com"
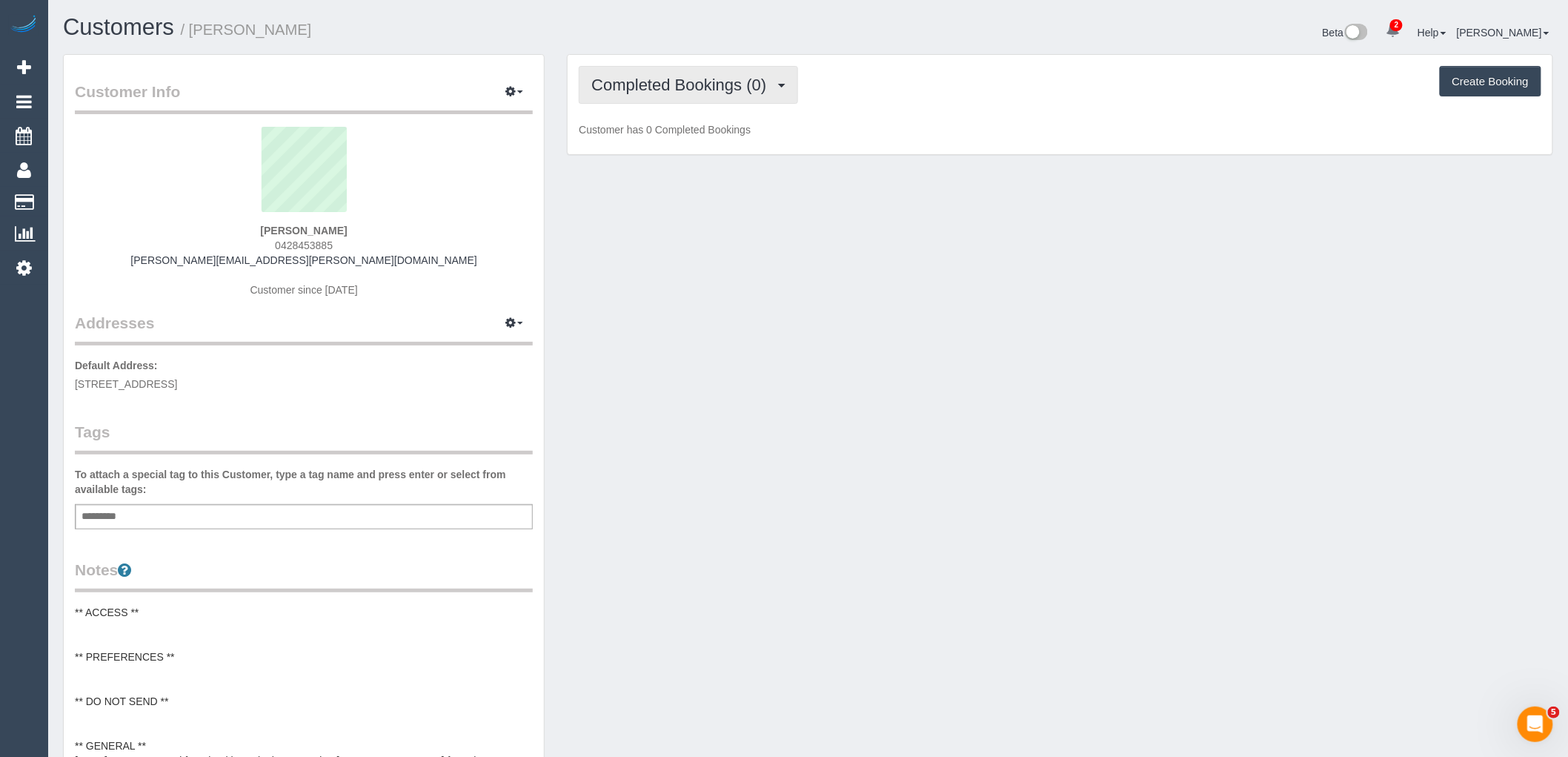
click at [665, 80] on span "Completed Bookings (0)" at bounding box center [682, 84] width 183 height 19
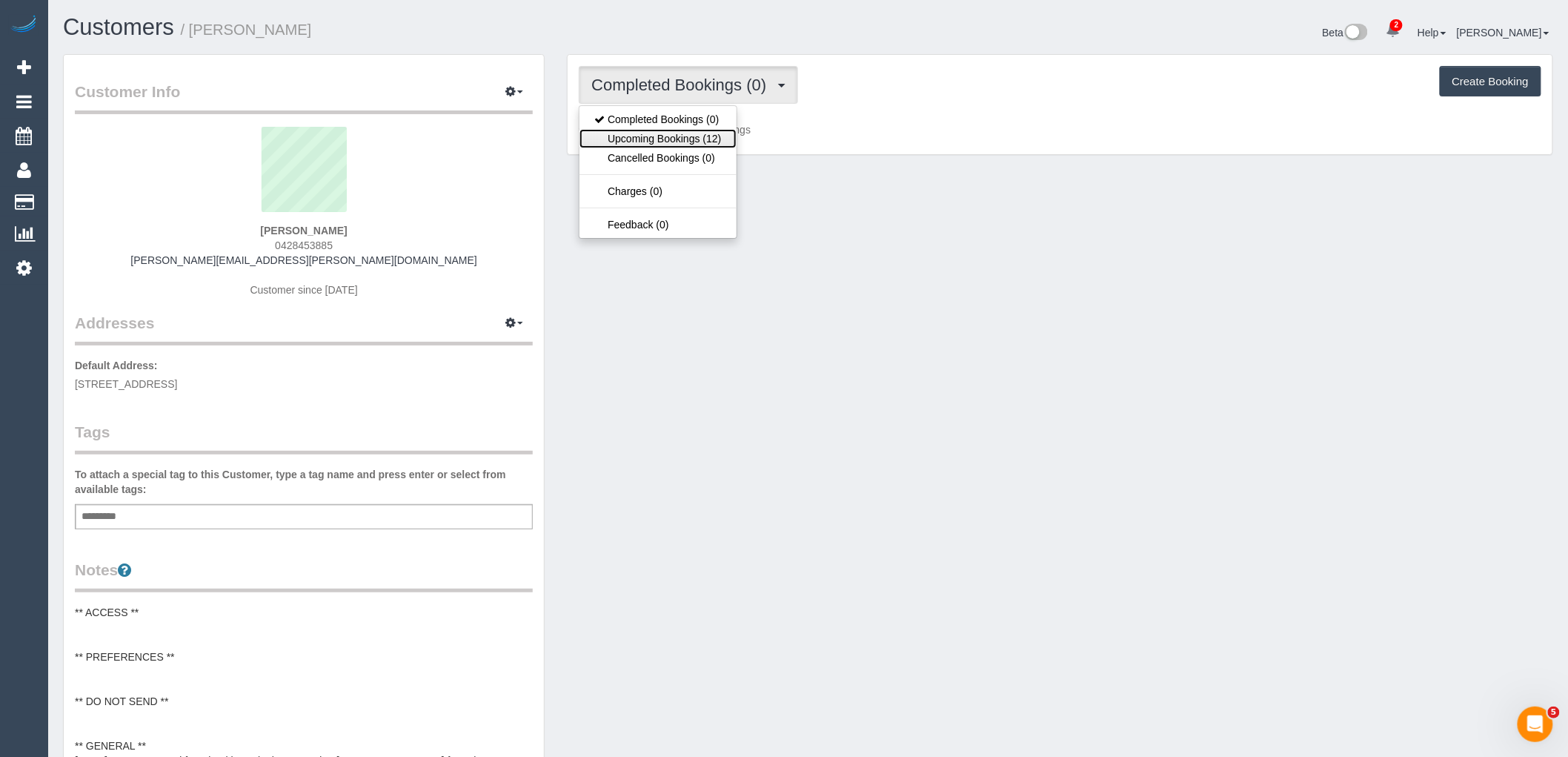
click at [665, 142] on link "Upcoming Bookings (12)" at bounding box center [657, 138] width 156 height 20
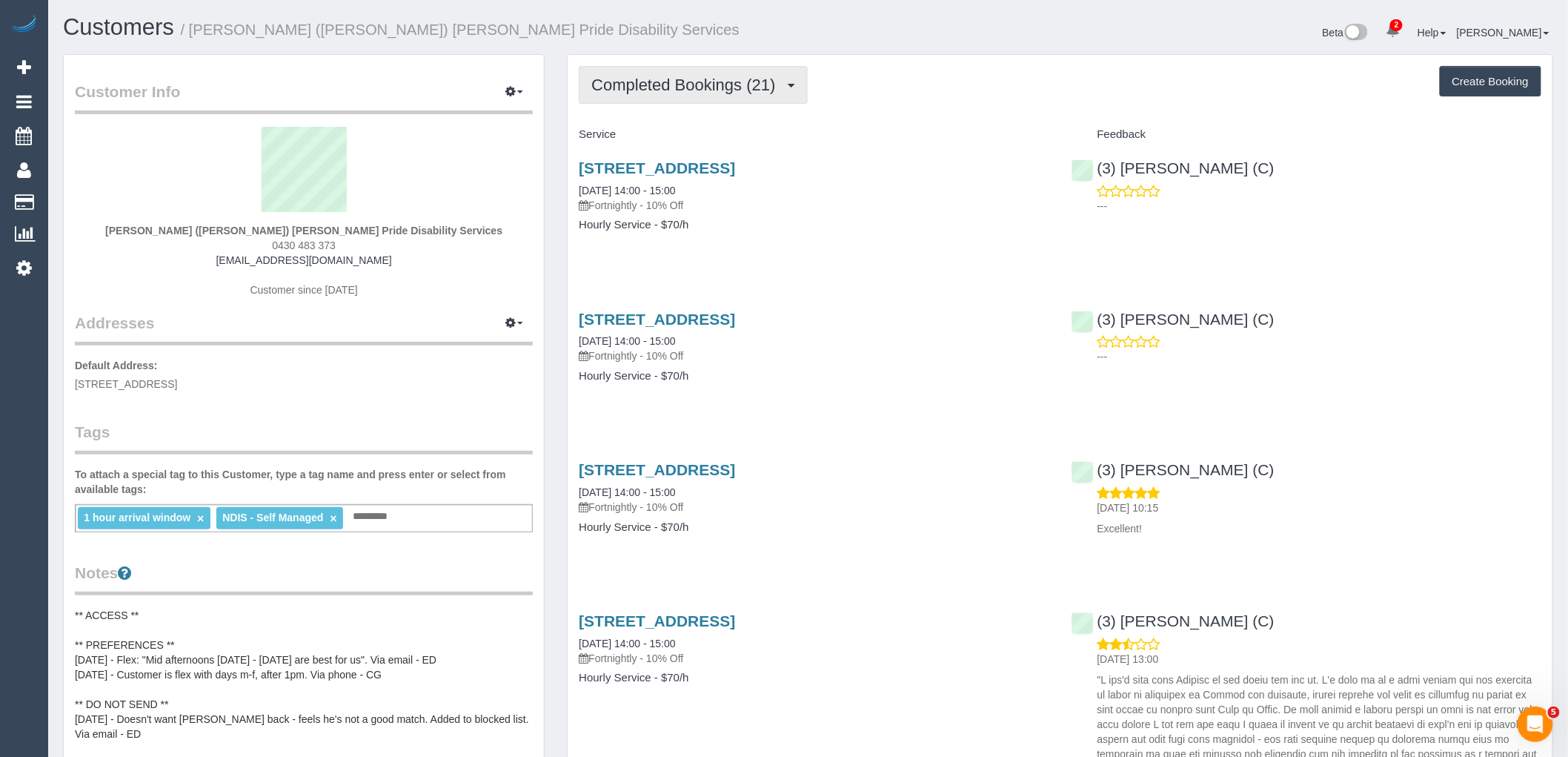
click at [709, 76] on span "Completed Bookings (21)" at bounding box center [687, 84] width 192 height 19
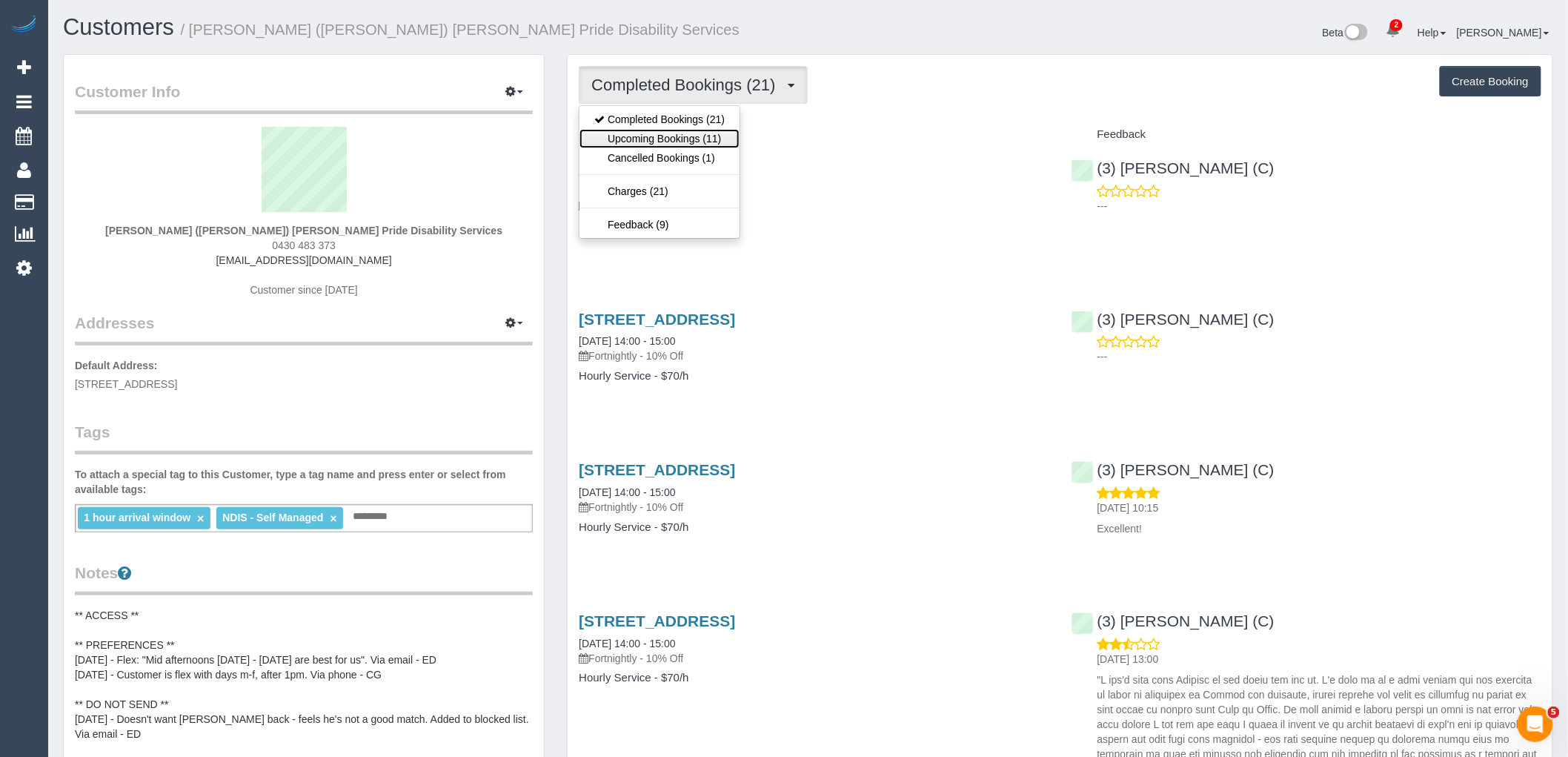
click at [715, 134] on link "Upcoming Bookings (11)" at bounding box center [660, 138] width 160 height 20
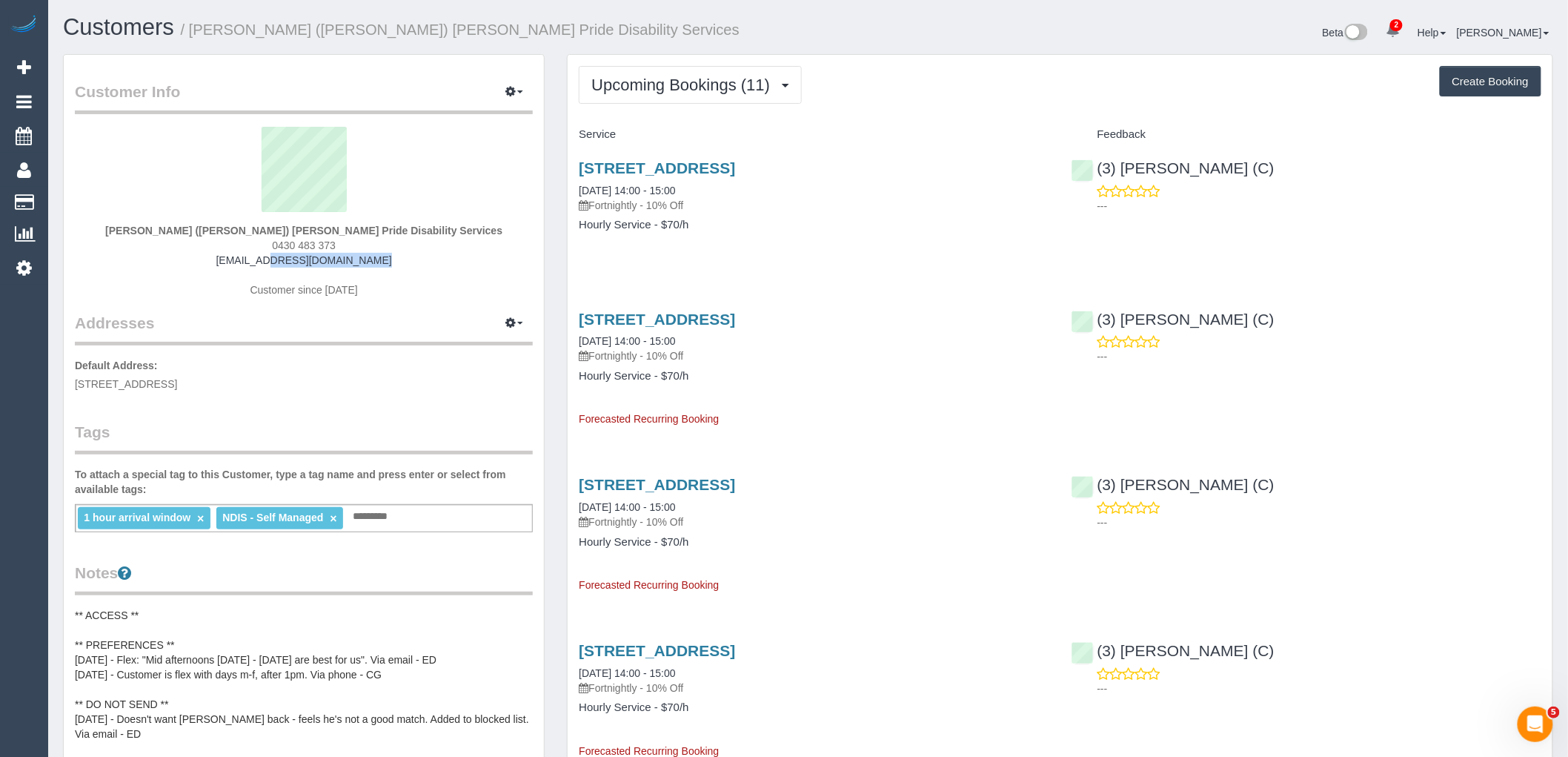
drag, startPoint x: 379, startPoint y: 264, endPoint x: 215, endPoint y: 262, distance: 164.0
click at [215, 262] on div "Margaret (Margo) Coulter Pride Disability Services 0430 483 373 margoofoz@gmail…" at bounding box center [303, 220] width 458 height 185
copy link "margoofoz@gmail.com"
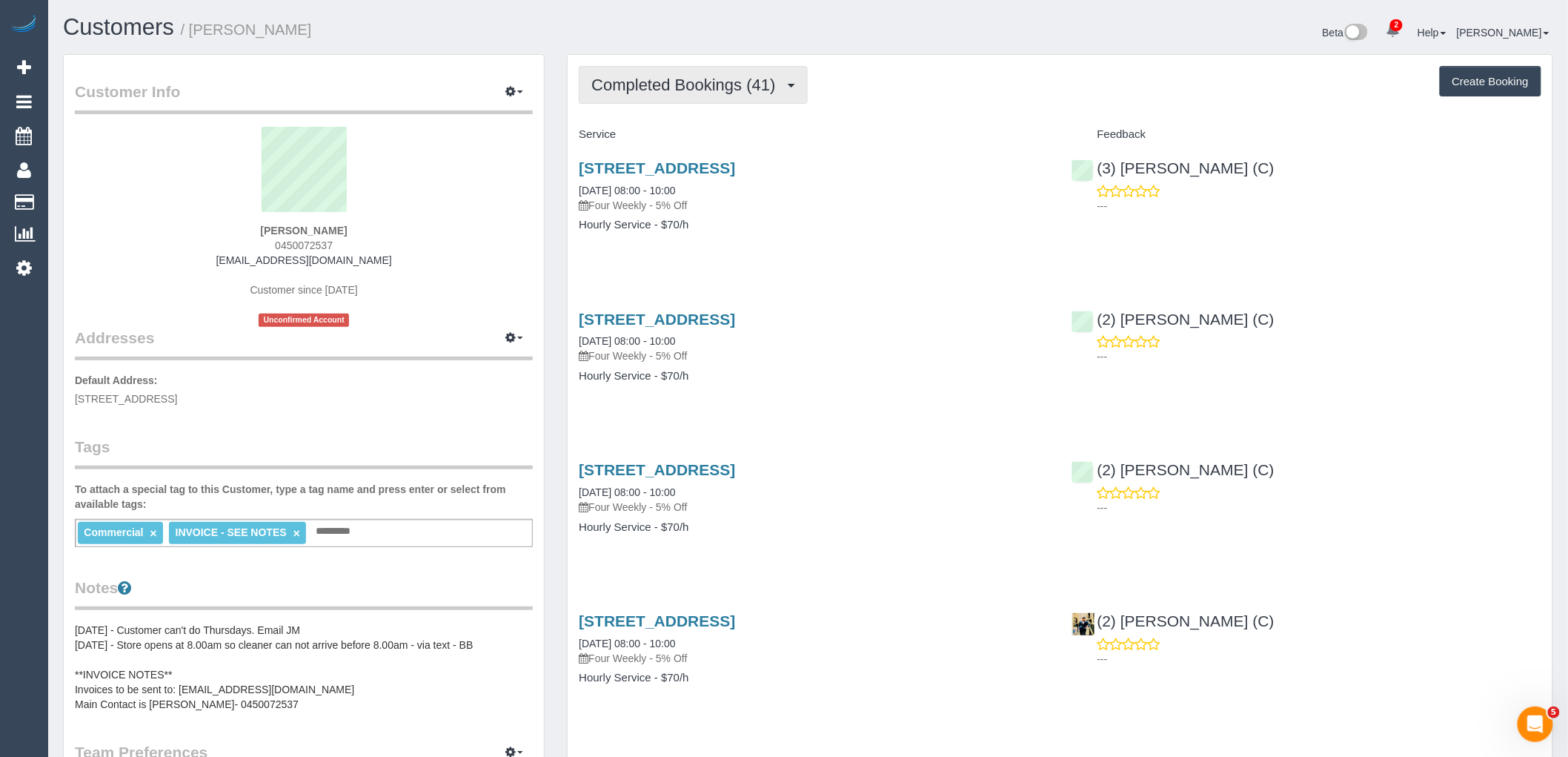
click at [706, 67] on button "Completed Bookings (41)" at bounding box center [693, 85] width 228 height 38
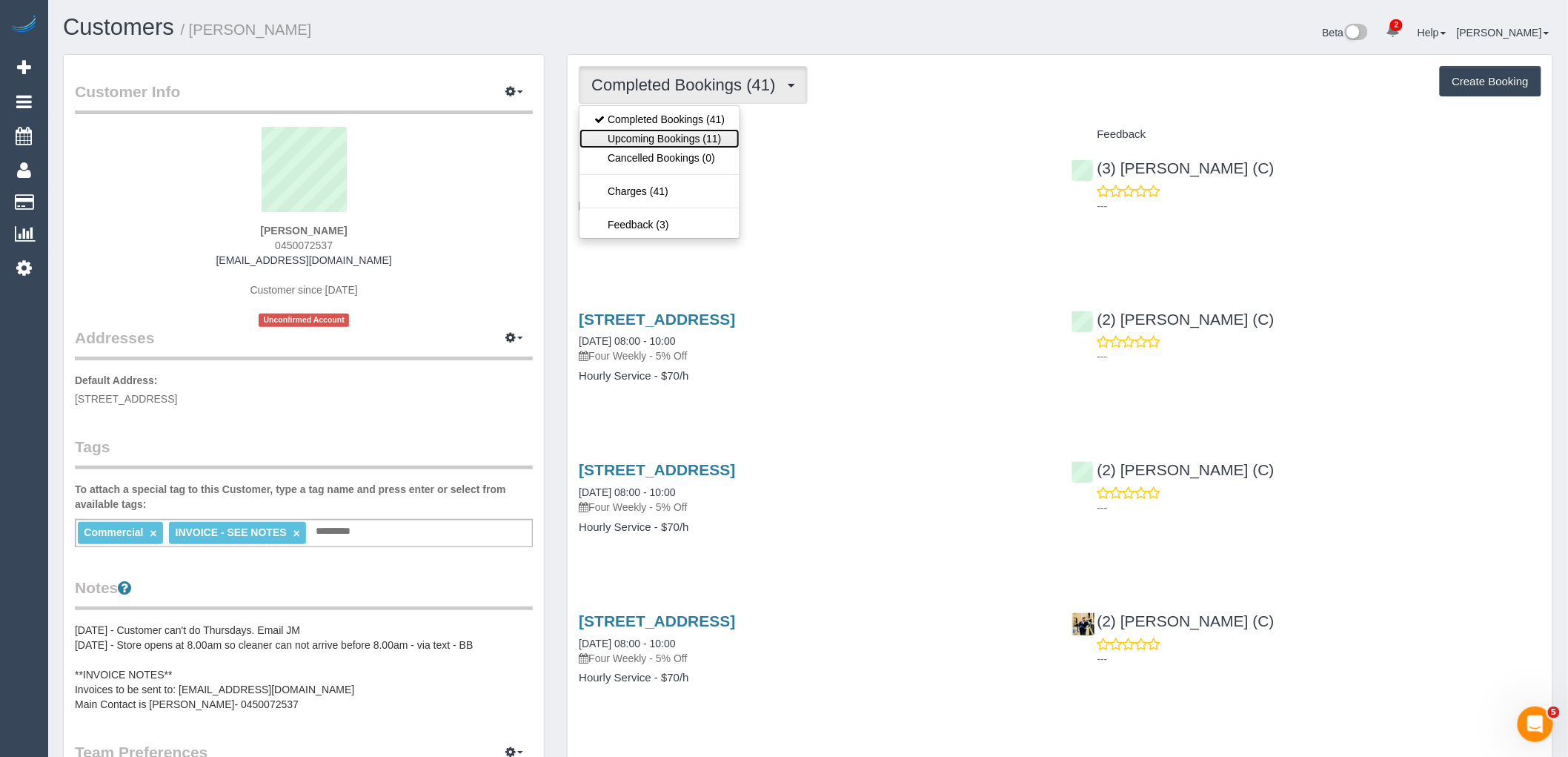
click at [706, 136] on link "Upcoming Bookings (11)" at bounding box center [660, 138] width 160 height 20
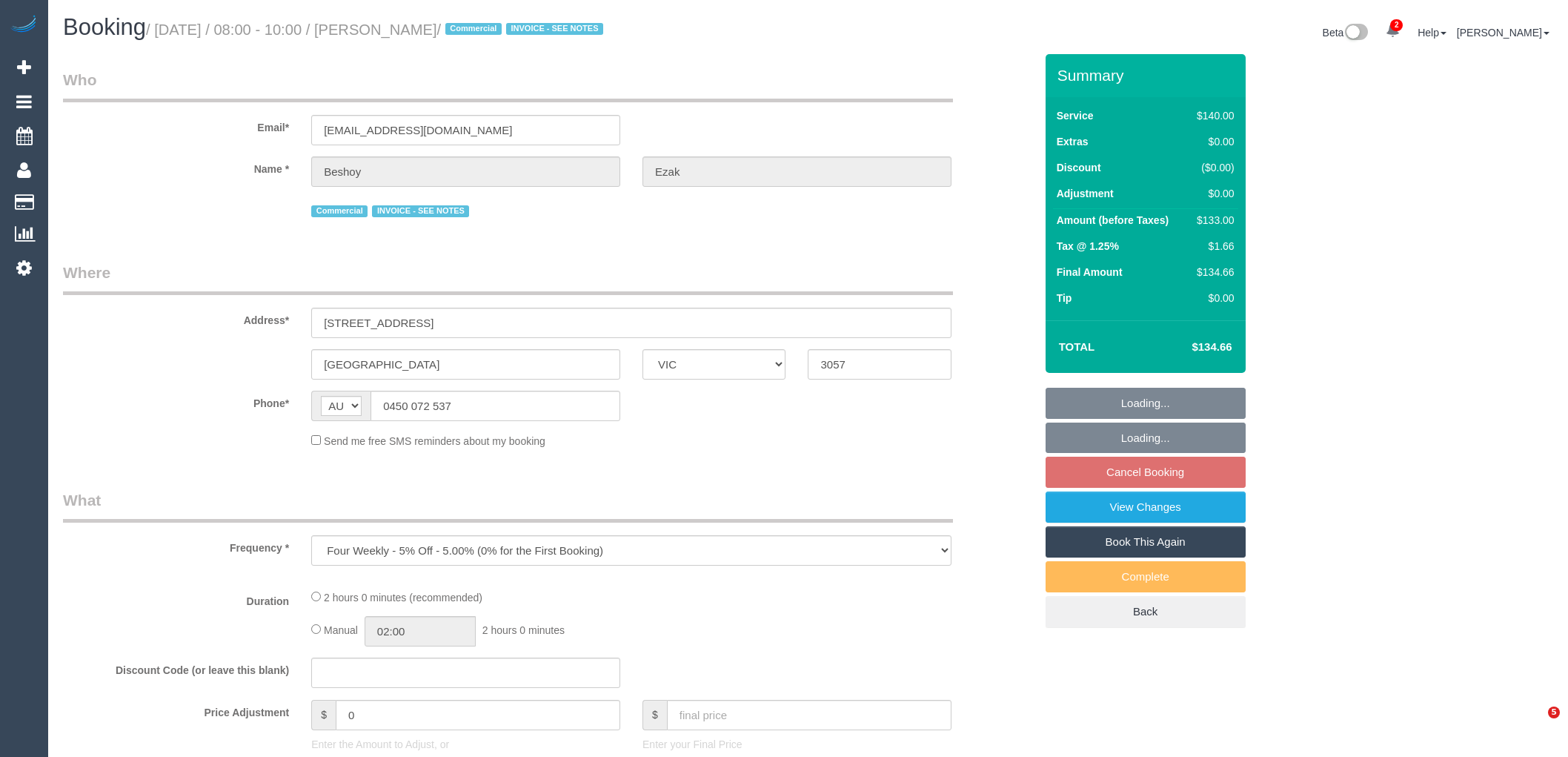
select select "VIC"
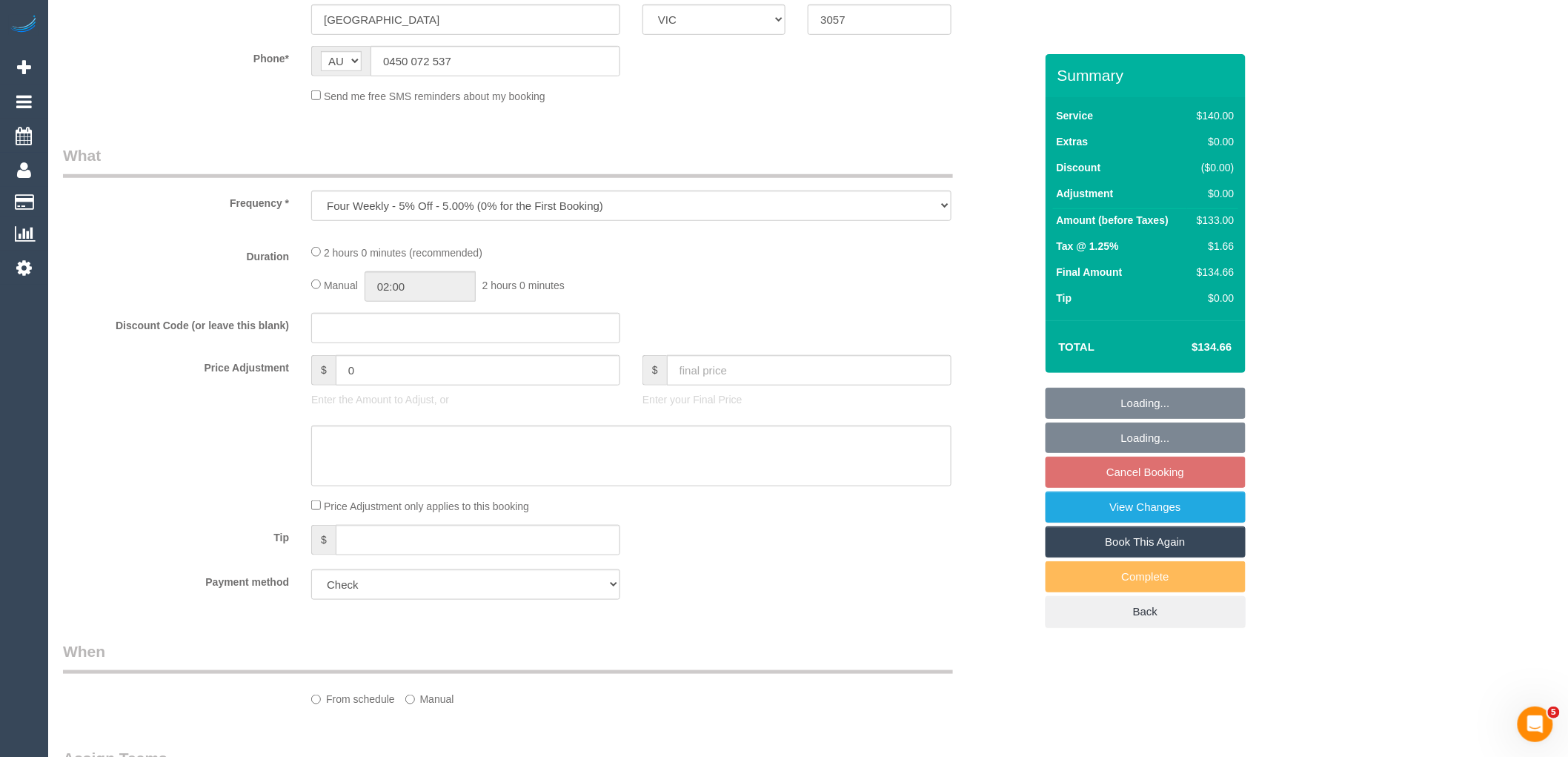
select select "number:28"
select select "number:14"
select select "number:19"
select select "number:22"
select select "number:34"
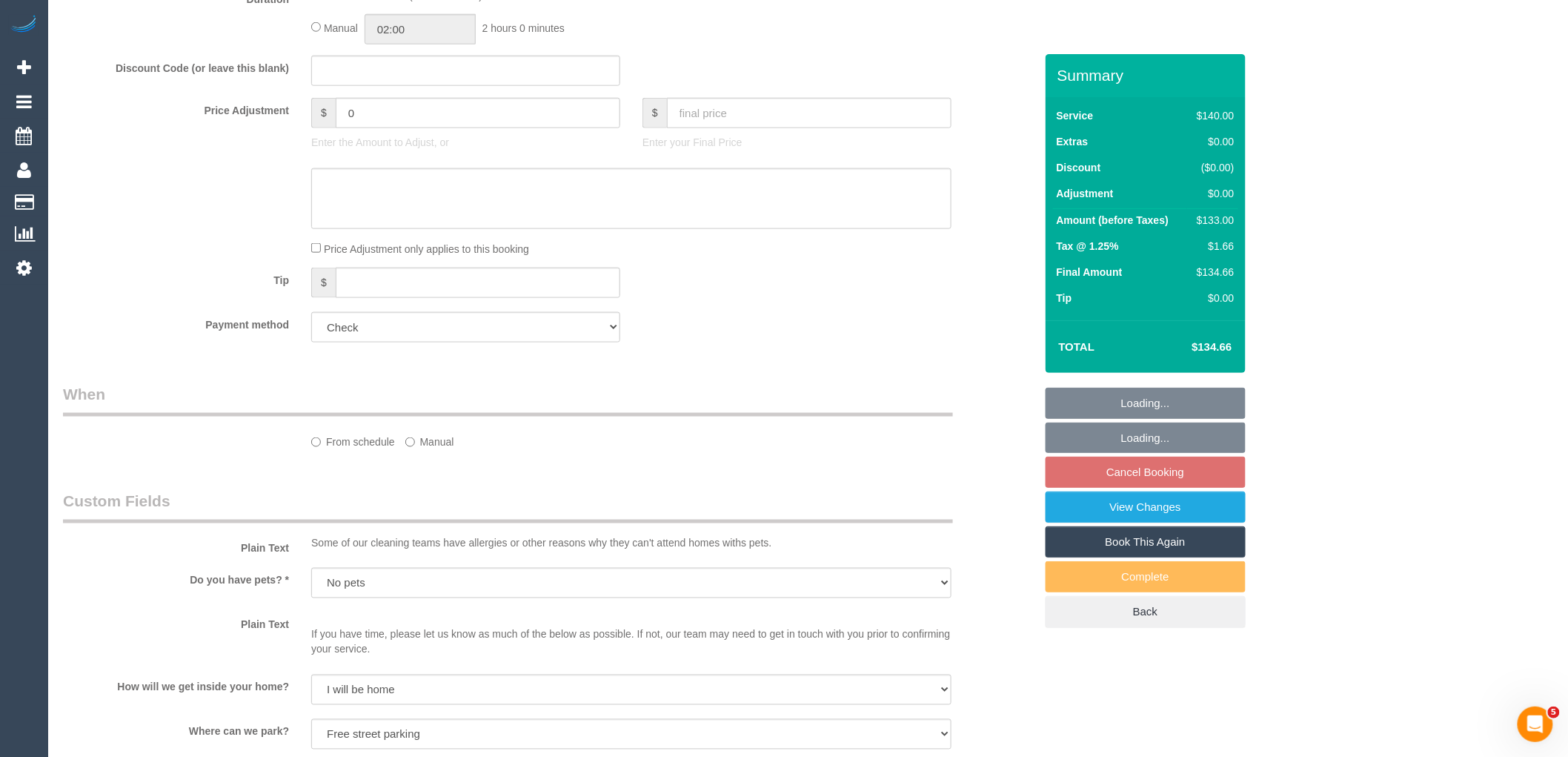
select select "object:696"
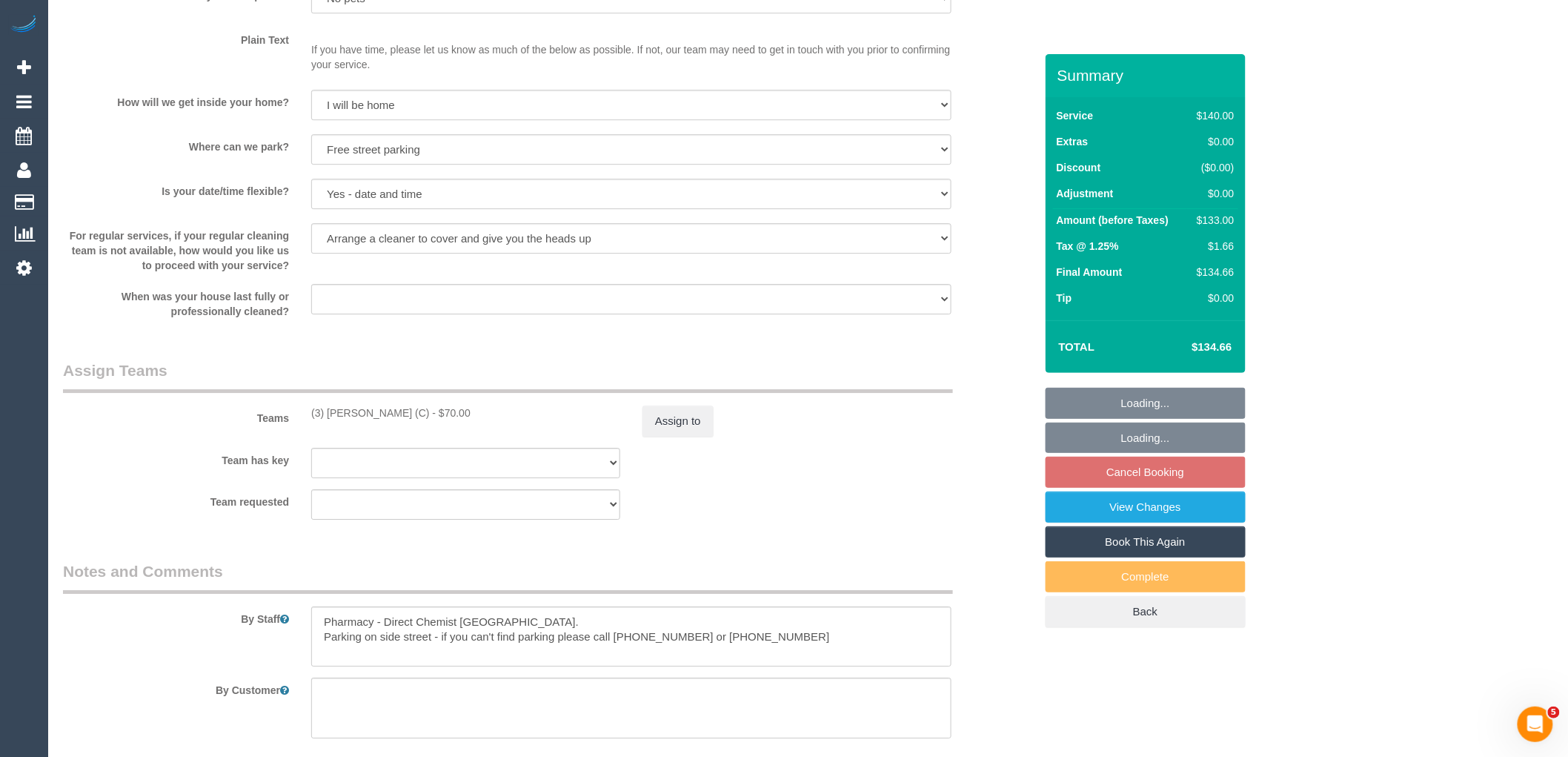
select select "spot2"
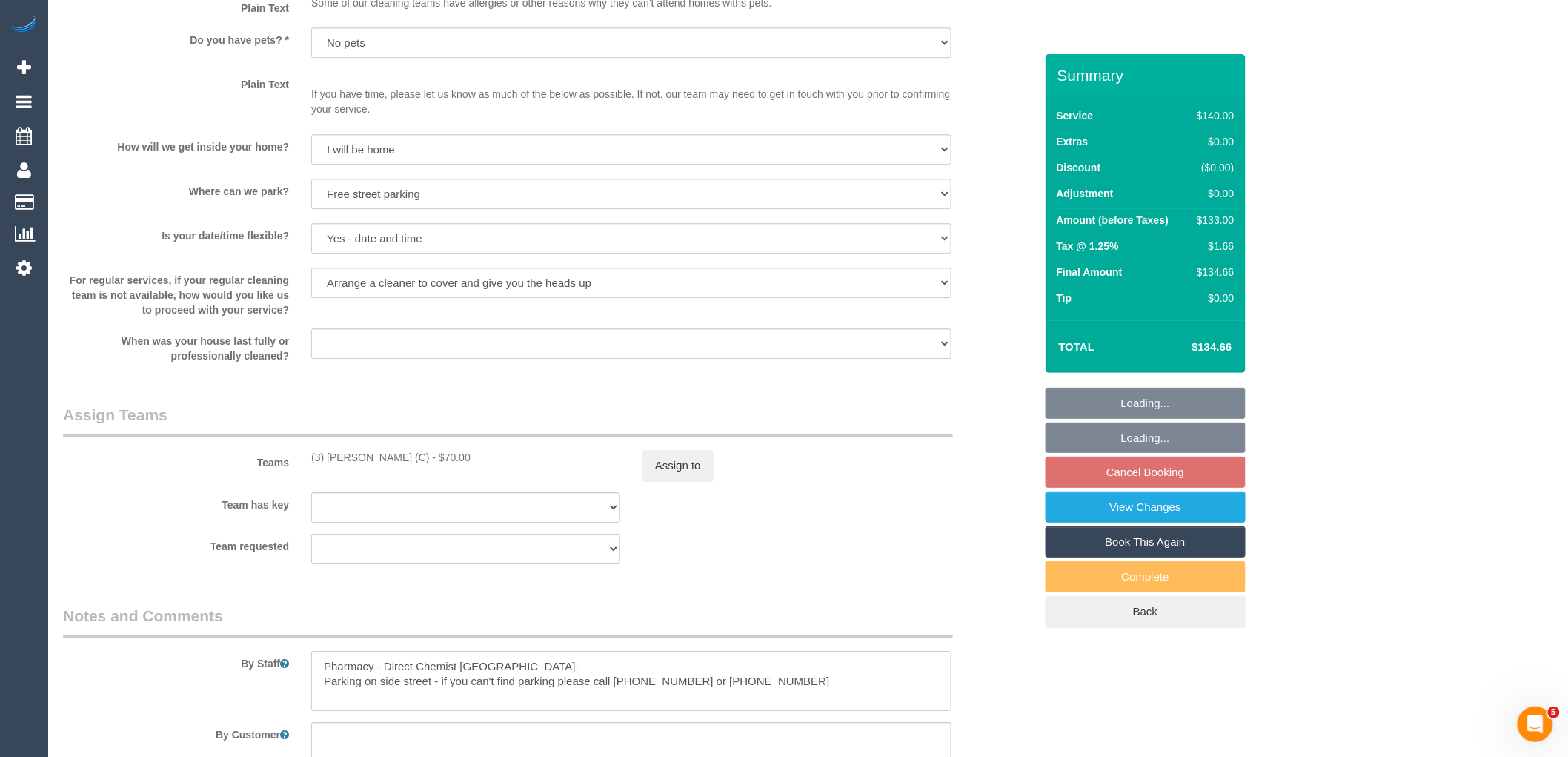
scroll to position [2133, 0]
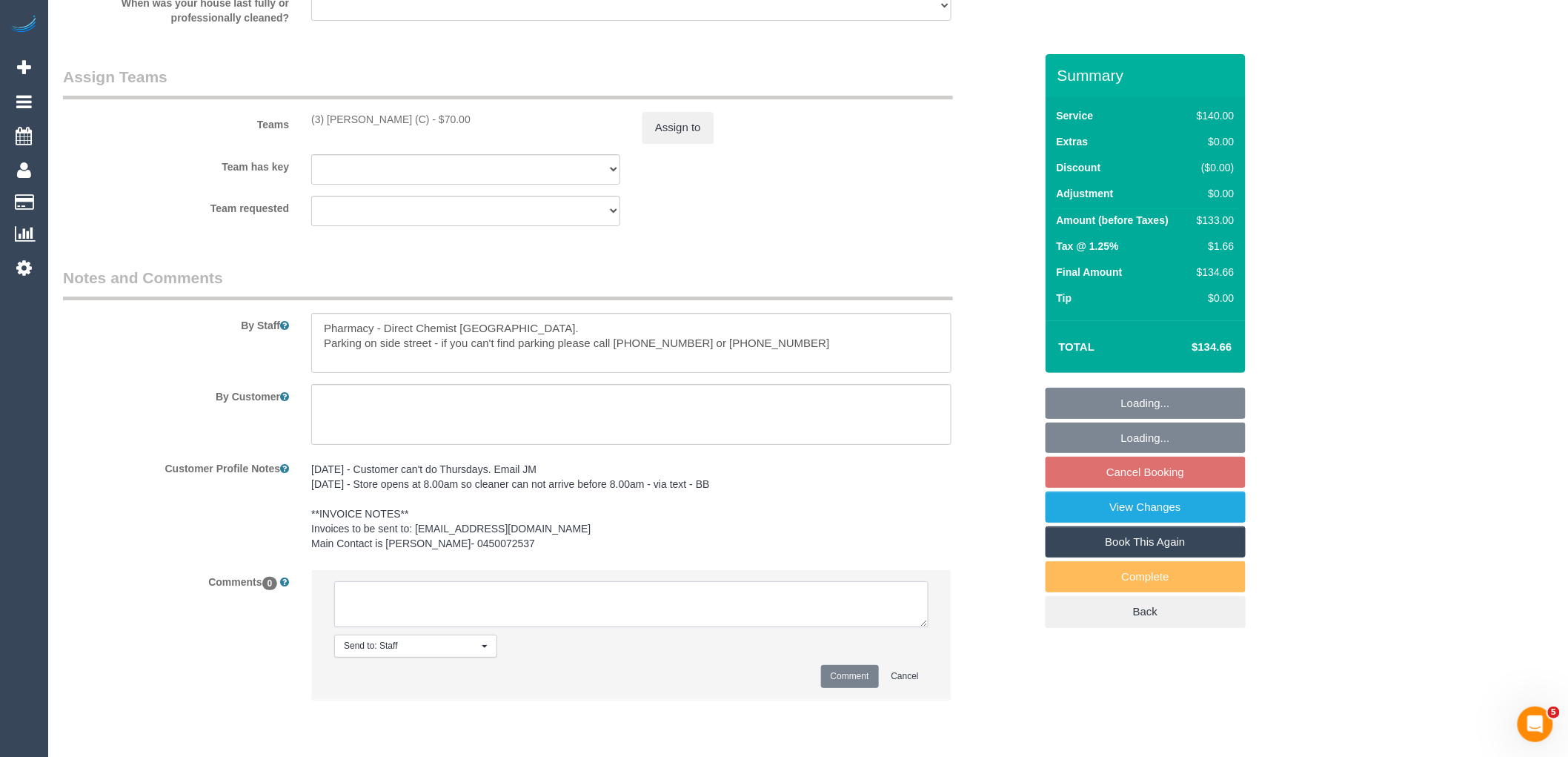
click at [559, 628] on textarea at bounding box center [631, 605] width 594 height 46
paste textarea "(3) Sam Sango (C) resigned Customer not contacted"
type textarea "(3) Sam Sango (C) resigned Customer not contacted"
click at [843, 678] on button "Comment" at bounding box center [850, 677] width 58 height 23
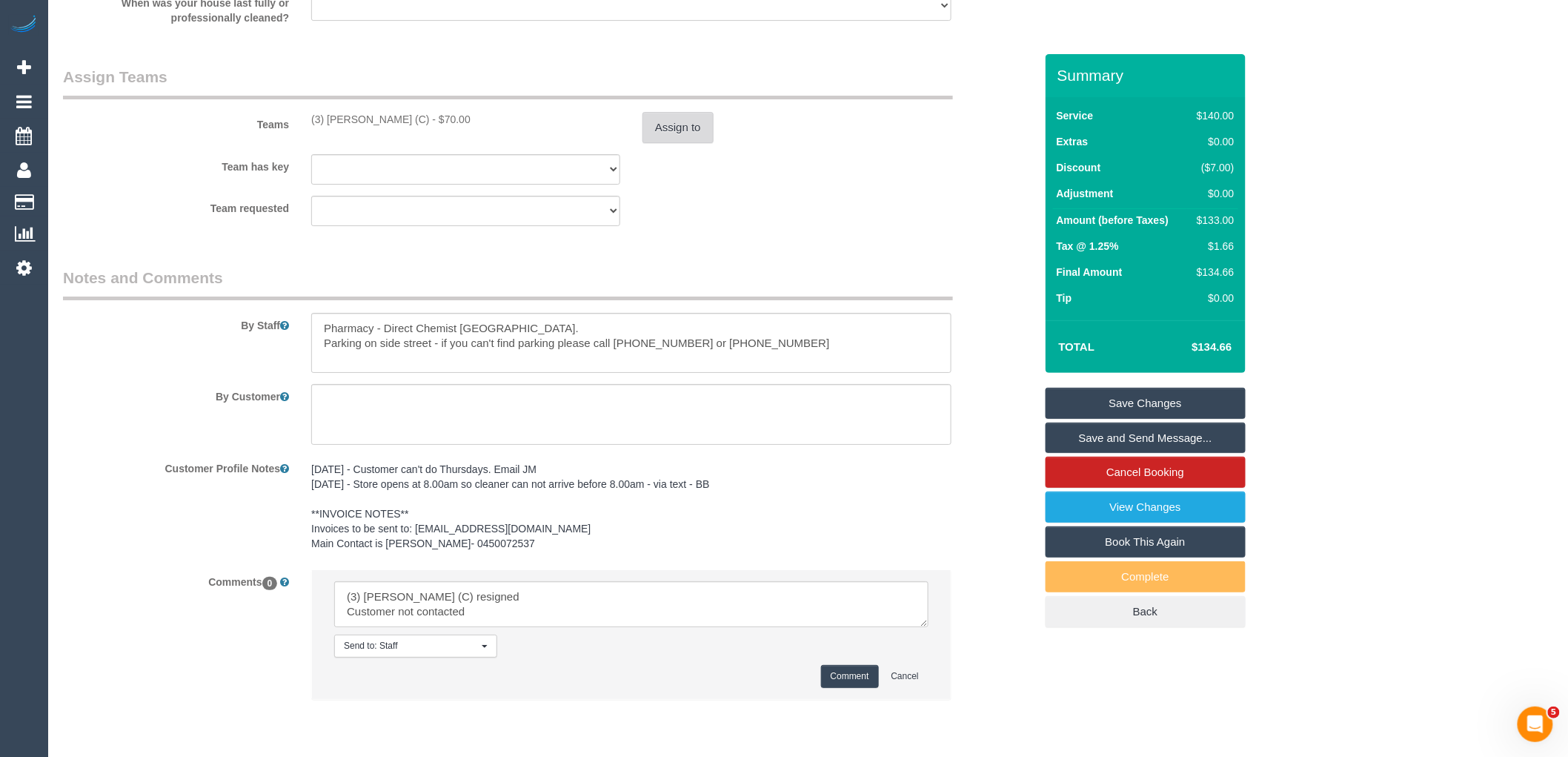
click at [669, 143] on button "Assign to" at bounding box center [678, 128] width 71 height 31
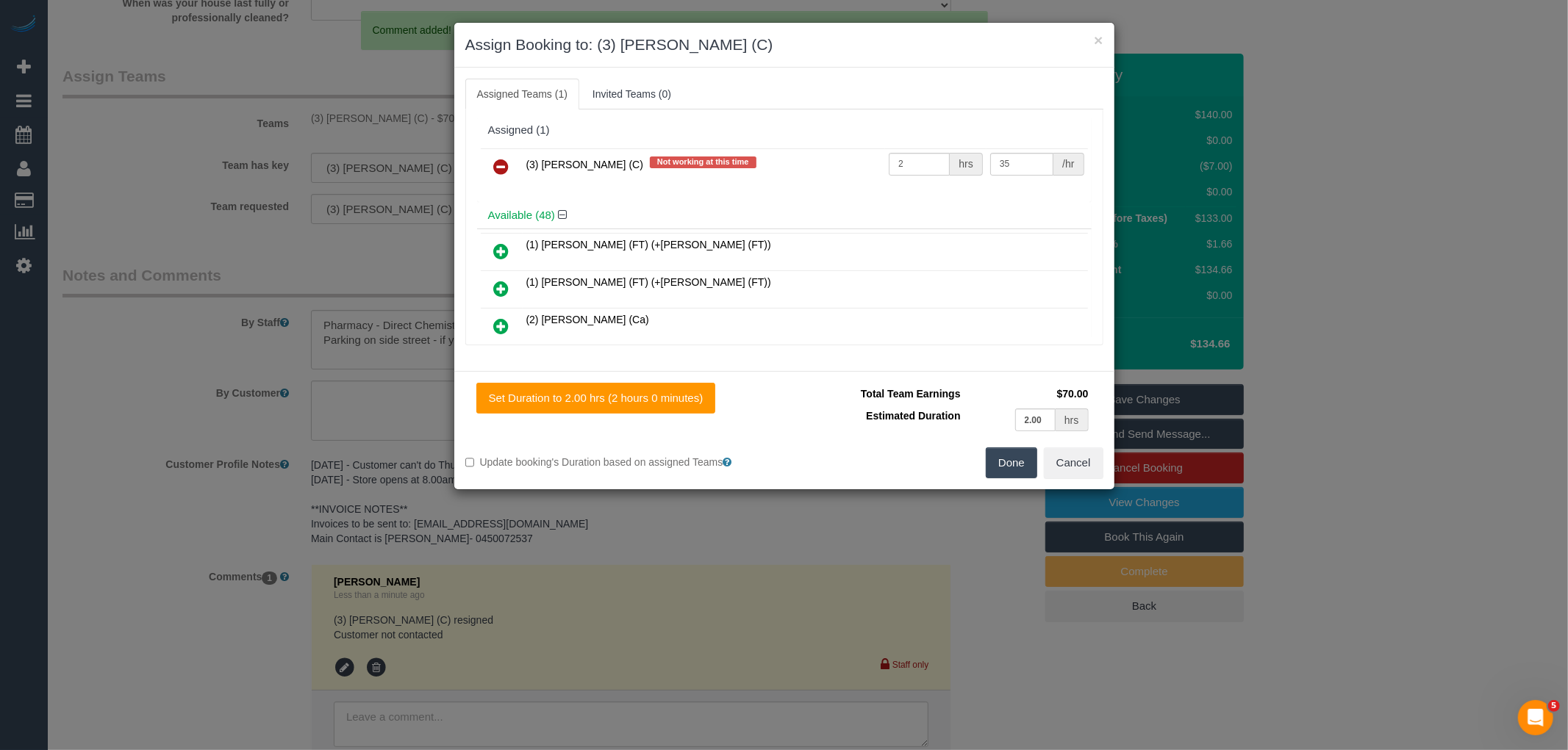
click at [470, 157] on div "Assigned (1) (3) Sam Sango (C) Not working at this time 2 hrs 35 /hr Available …" at bounding box center [784, 227] width 638 height 236
click at [509, 160] on link at bounding box center [501, 167] width 35 height 29
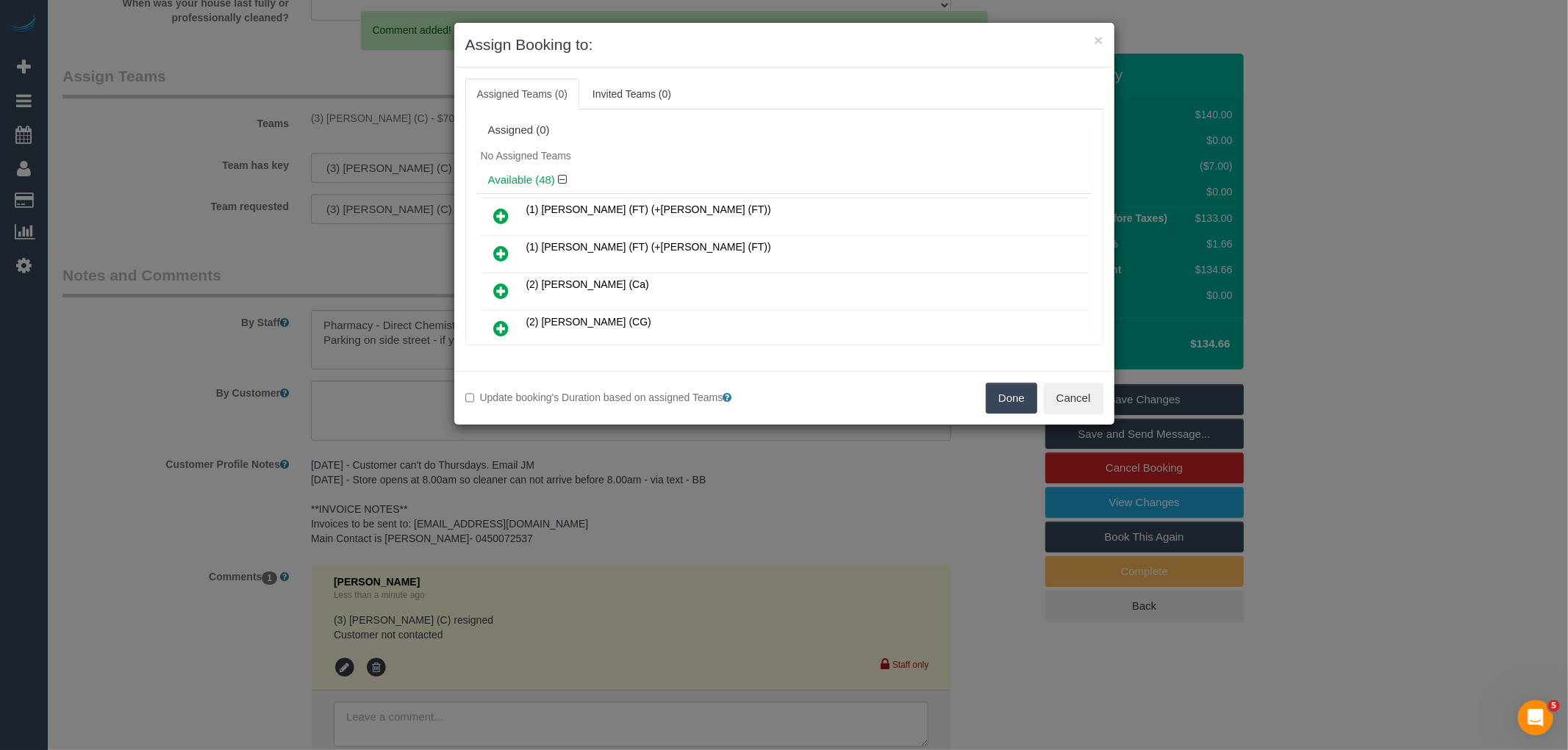
click at [1001, 390] on button "Done" at bounding box center [1011, 399] width 51 height 31
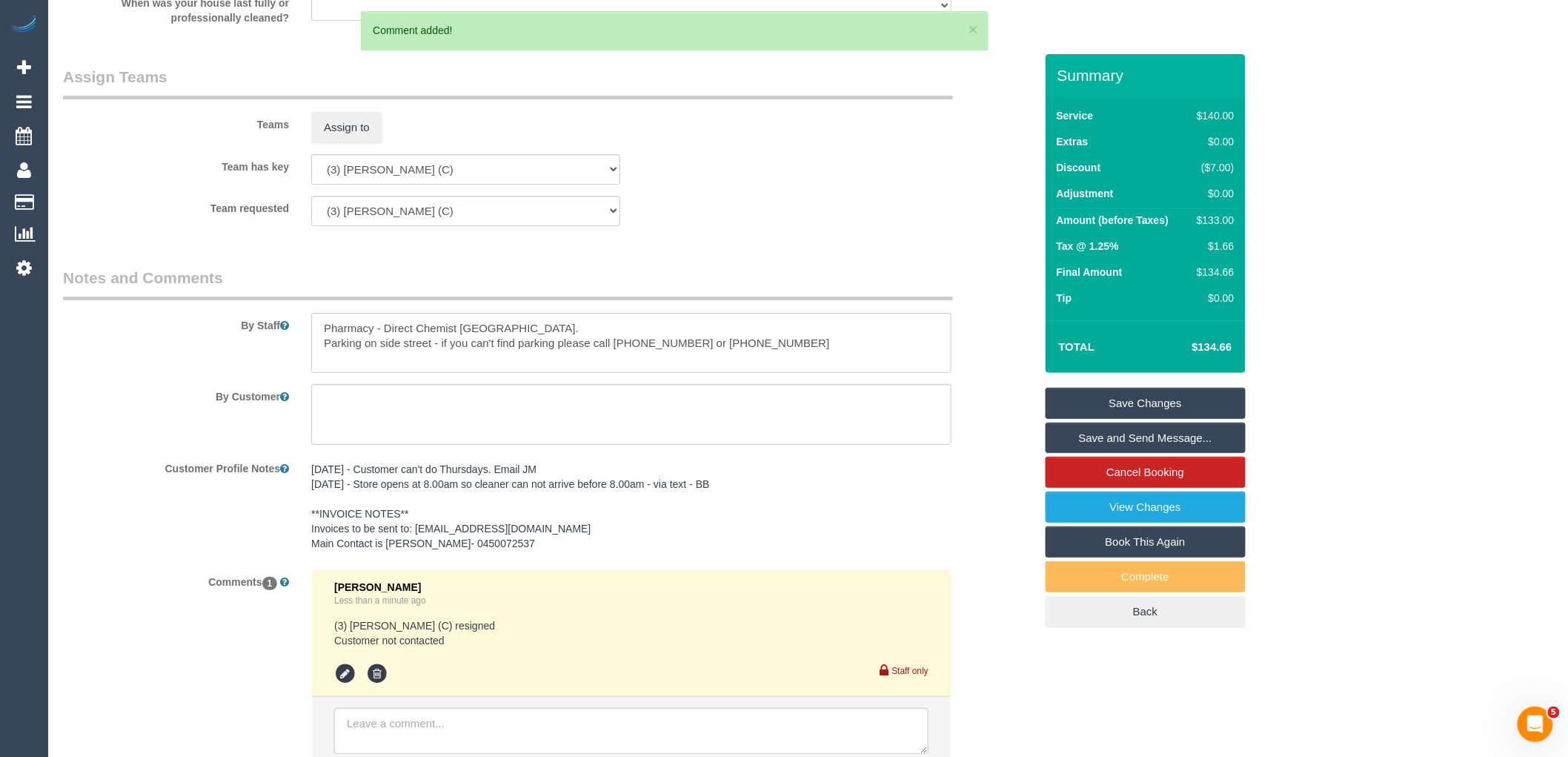
click at [1186, 402] on link "Save Changes" at bounding box center [1145, 403] width 200 height 31
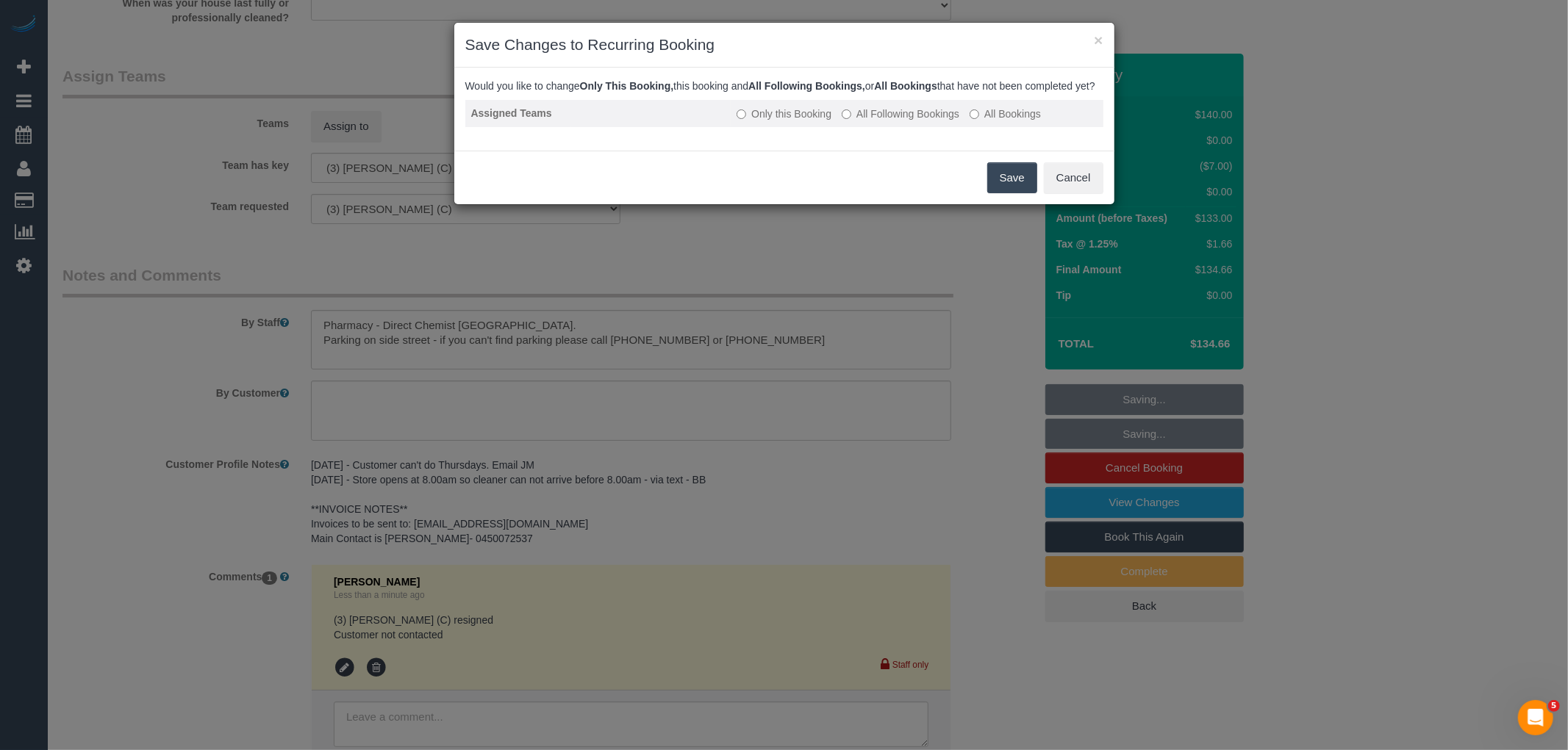
click at [892, 121] on label "All Following Bookings" at bounding box center [900, 114] width 118 height 15
click at [1035, 193] on button "Save" at bounding box center [1013, 178] width 50 height 31
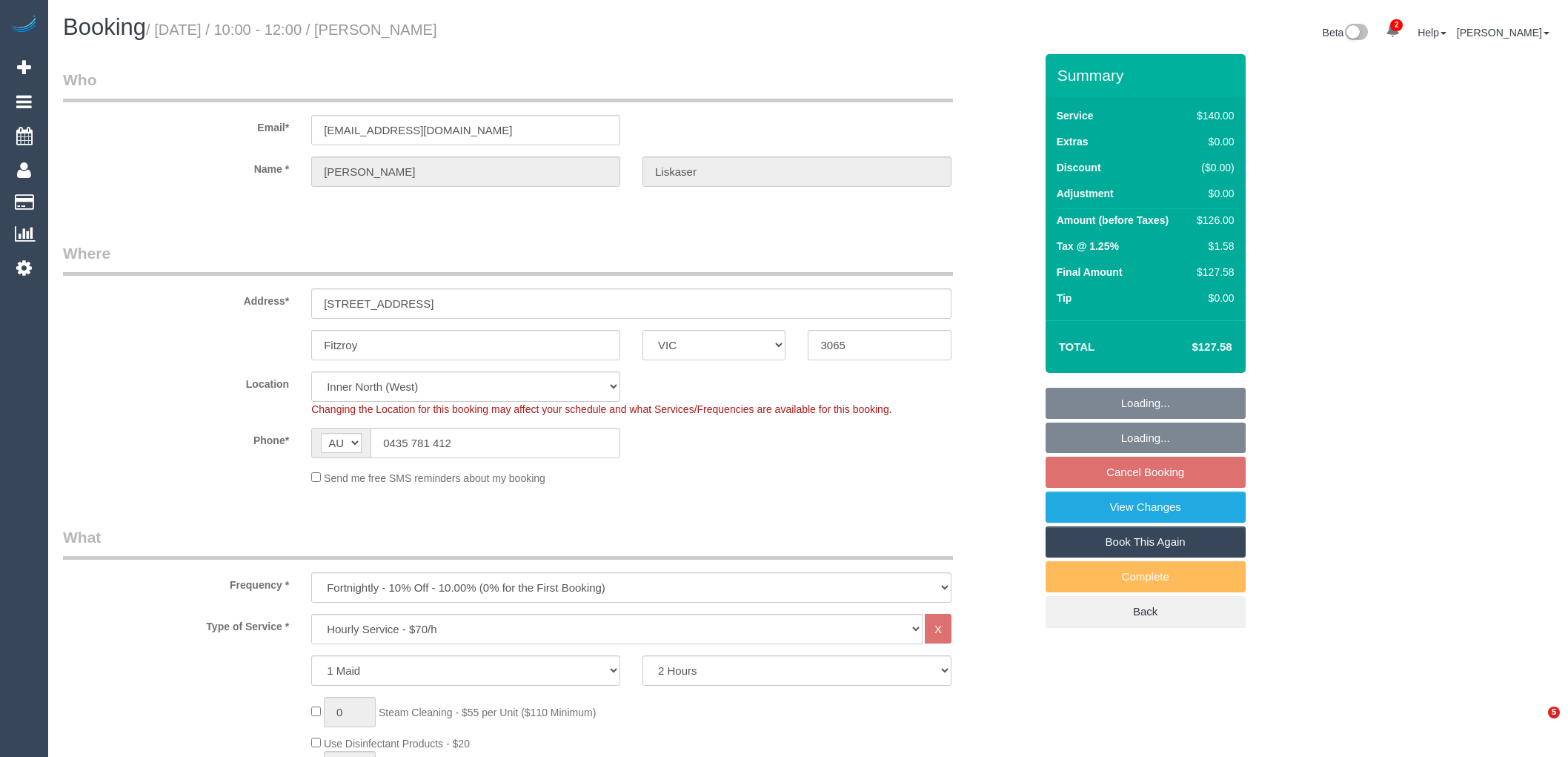
select select "VIC"
select select "string:stripe-pm_1QKvRP2GScqysDRV7vNuUeCp"
select select "spot4"
select select "number:28"
select select "number:14"
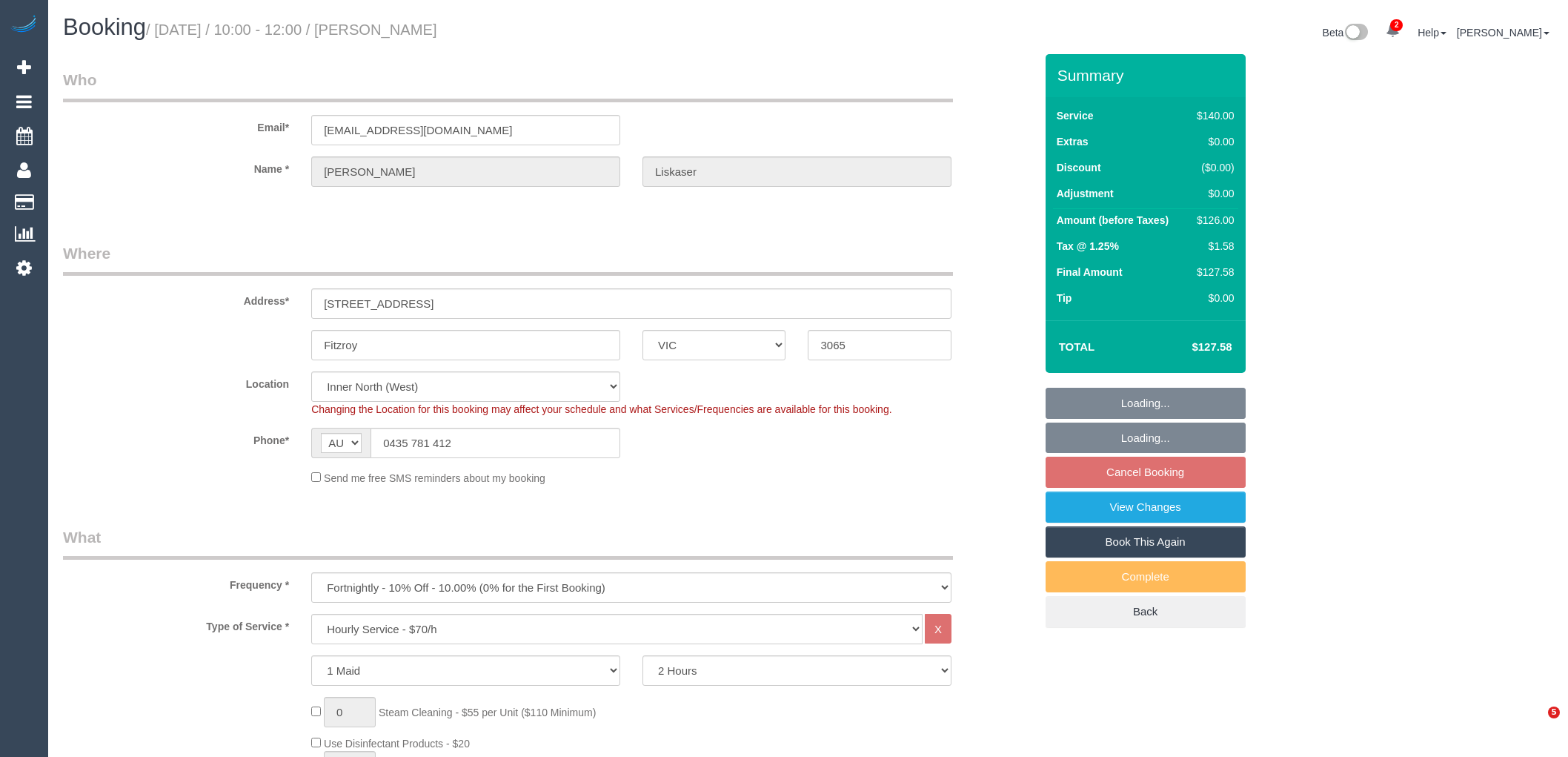
select select "number:19"
select select "number:25"
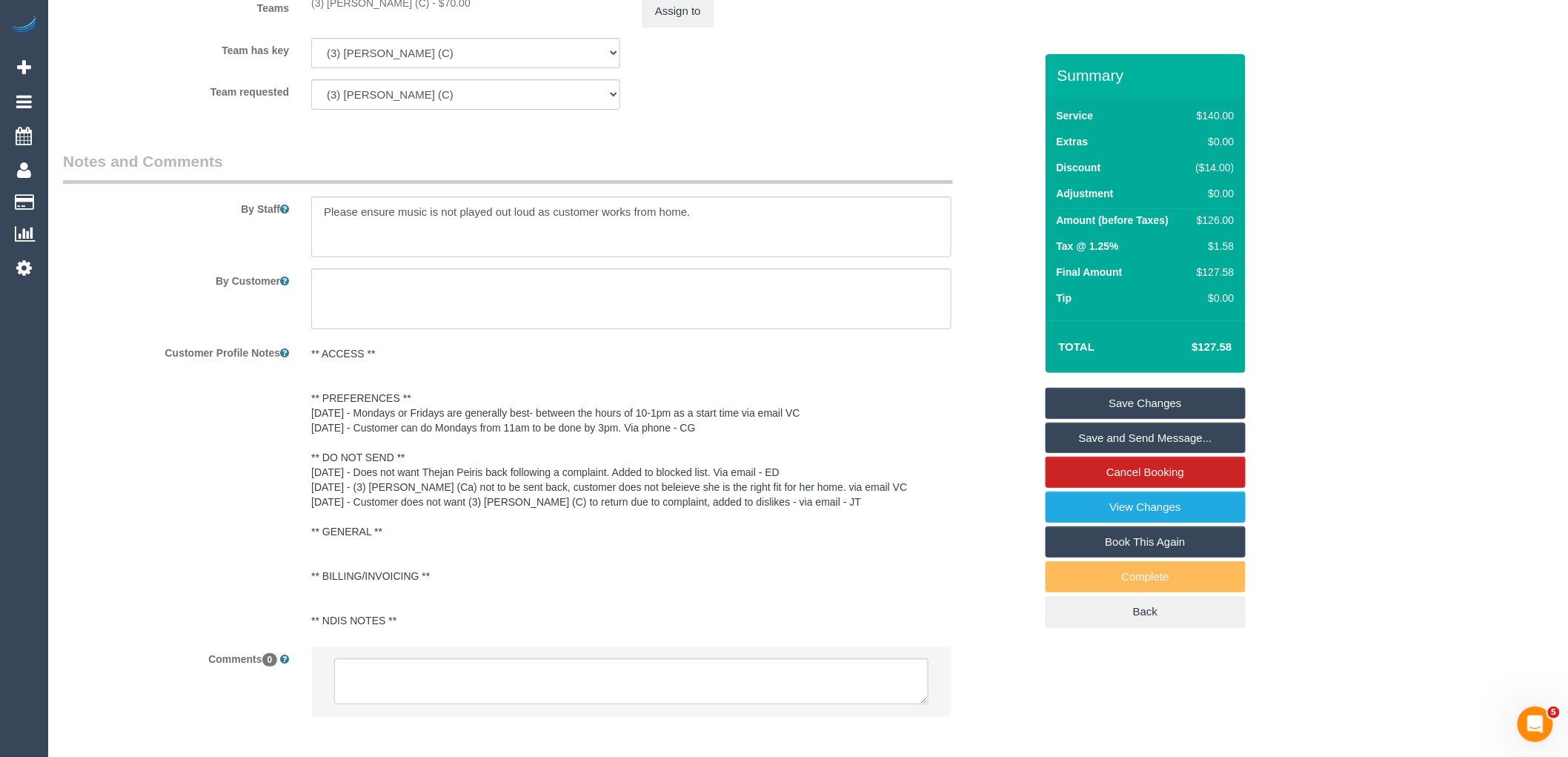
scroll to position [2305, 0]
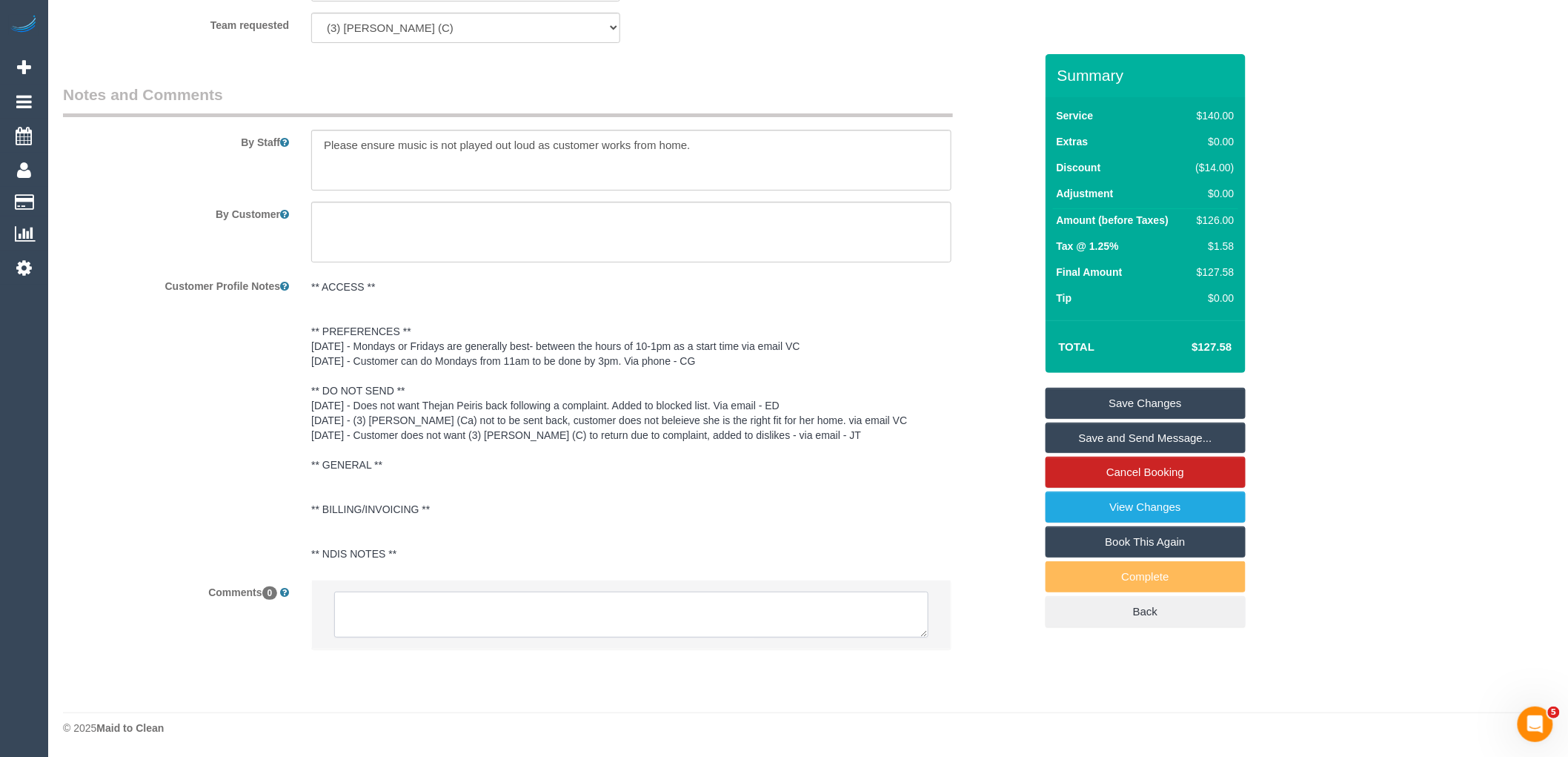
click at [539, 624] on textarea at bounding box center [631, 614] width 594 height 46
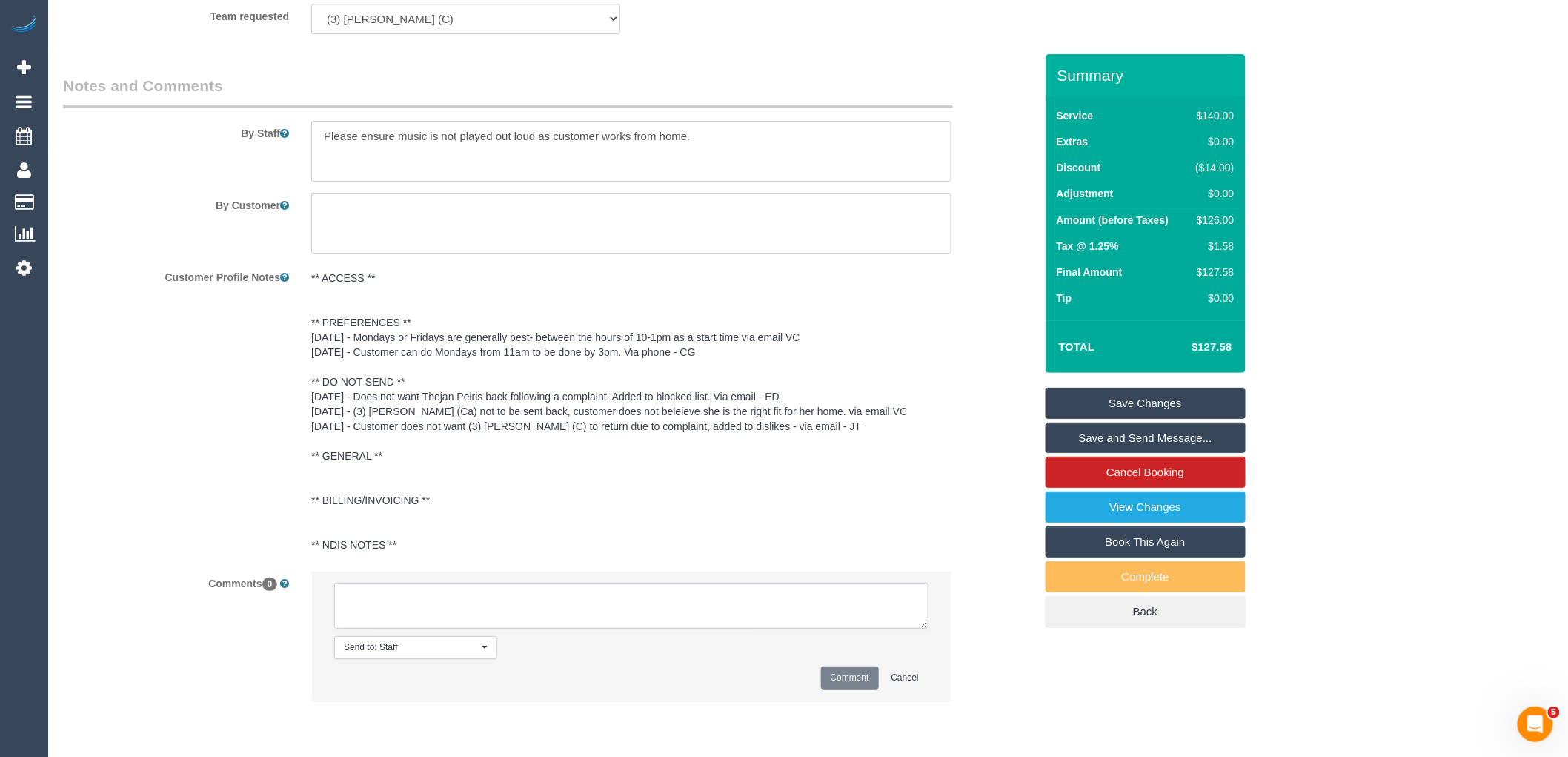
paste textarea "(3) [PERSON_NAME] (C) resigned Customer contacted via email"
type textarea "(3) [PERSON_NAME] (C) resigned Customer contacted via email"
click at [862, 675] on li "Send to: Staff Nothing selected Send to: Staff Send to: Customer Send to: Team …" at bounding box center [631, 636] width 639 height 129
click at [852, 687] on button "Comment" at bounding box center [850, 678] width 58 height 23
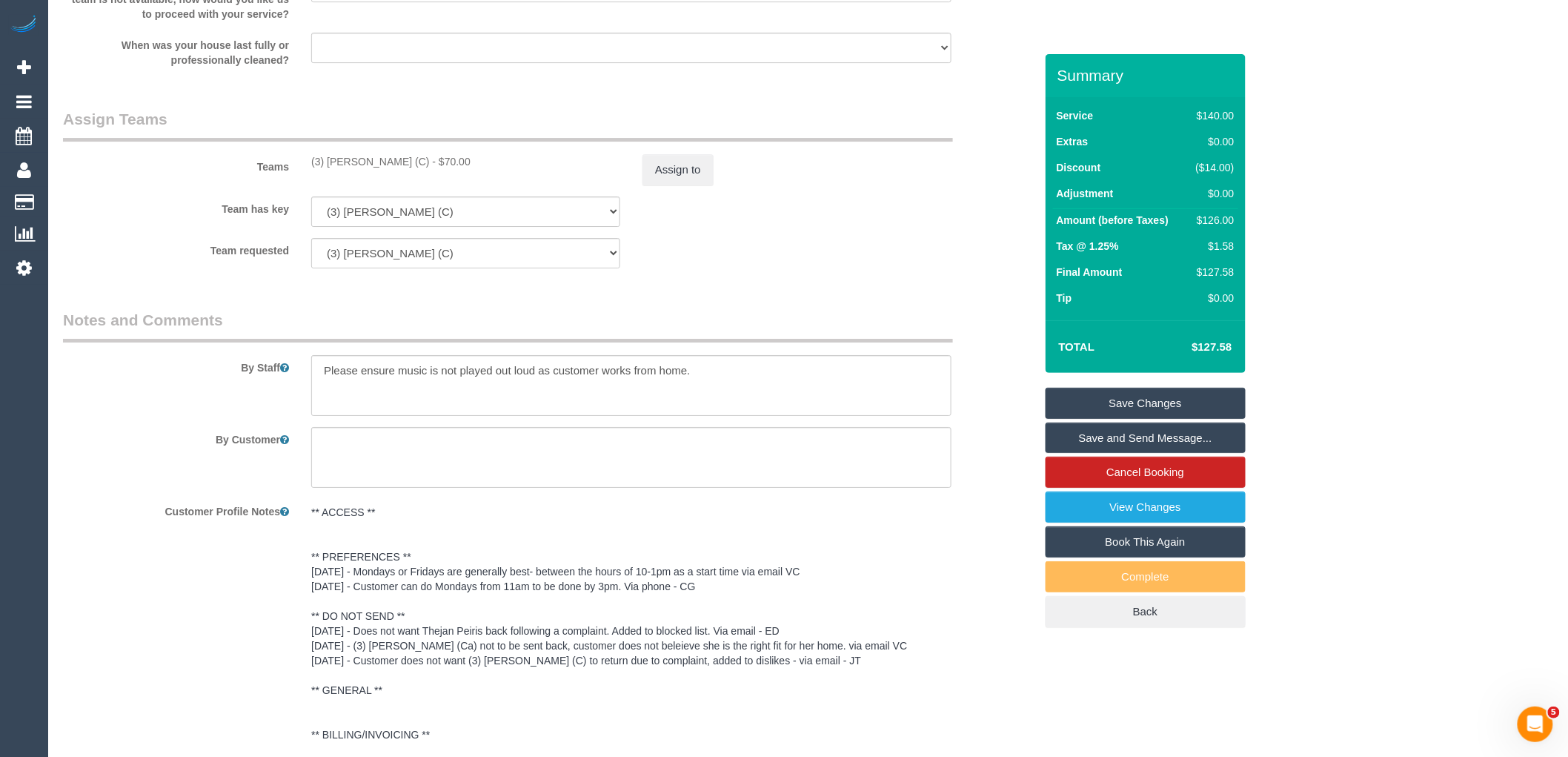
scroll to position [1646, 0]
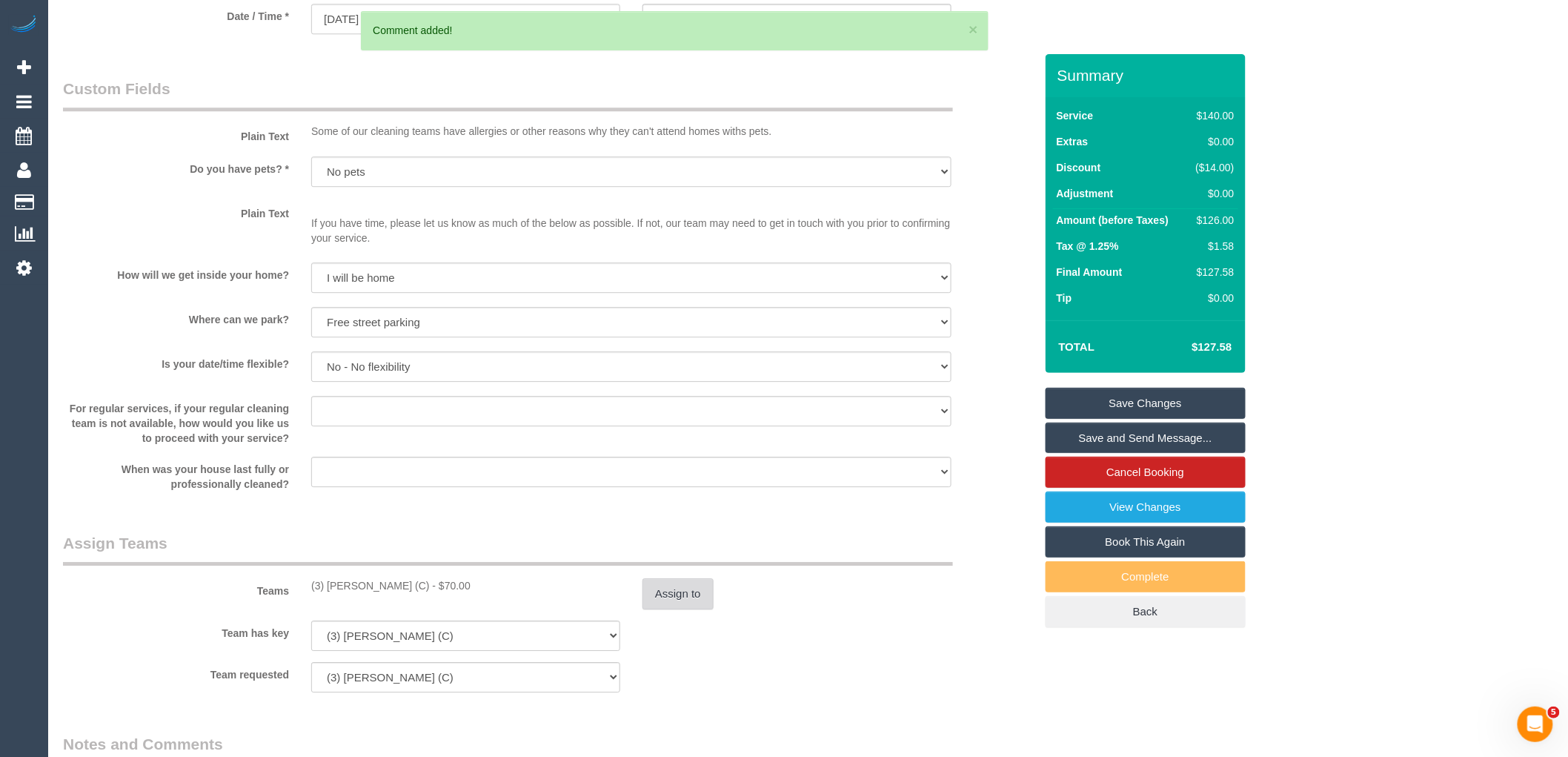
click at [673, 598] on button "Assign to" at bounding box center [678, 594] width 71 height 31
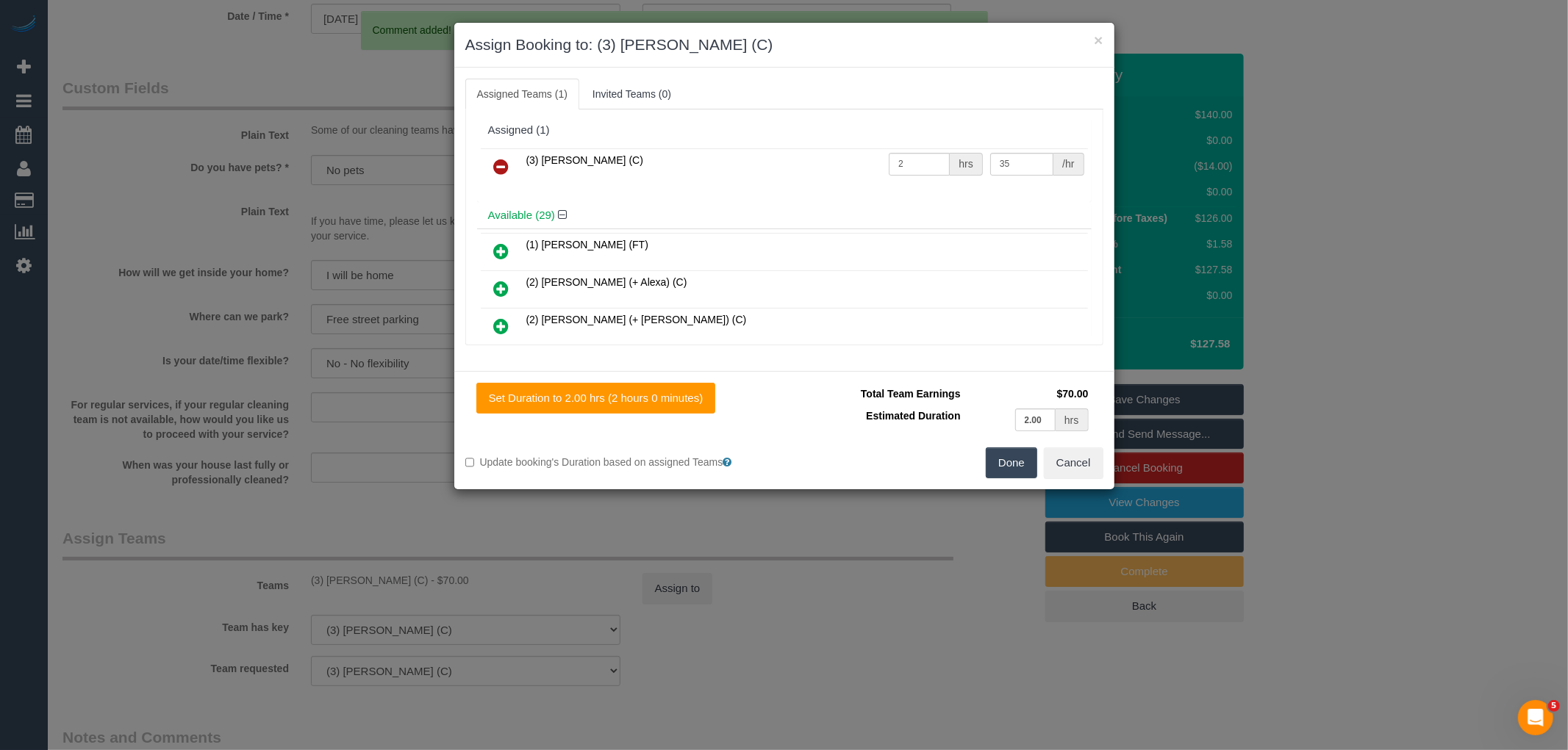
click at [502, 169] on icon at bounding box center [501, 167] width 15 height 18
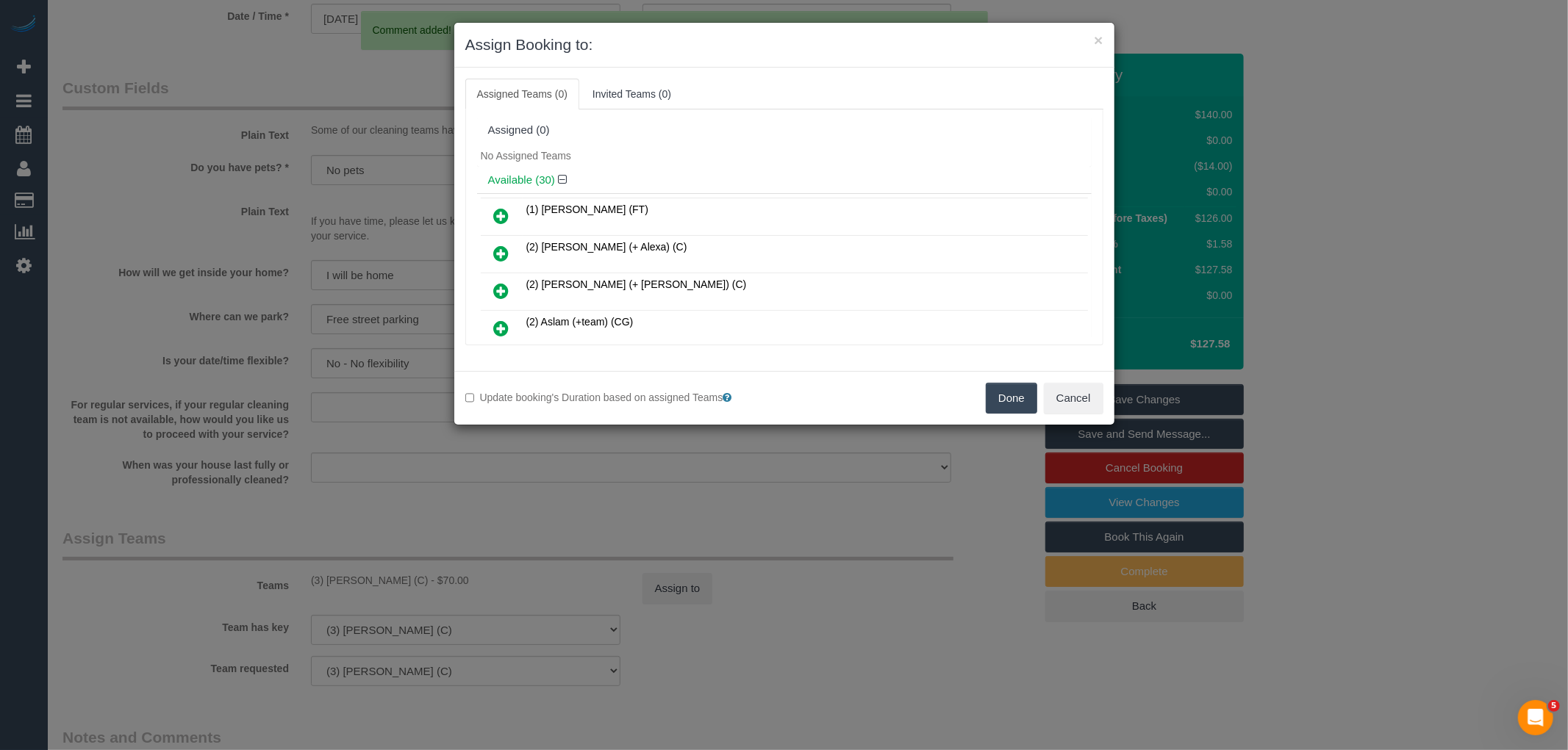
click at [1004, 402] on button "Done" at bounding box center [1011, 399] width 51 height 31
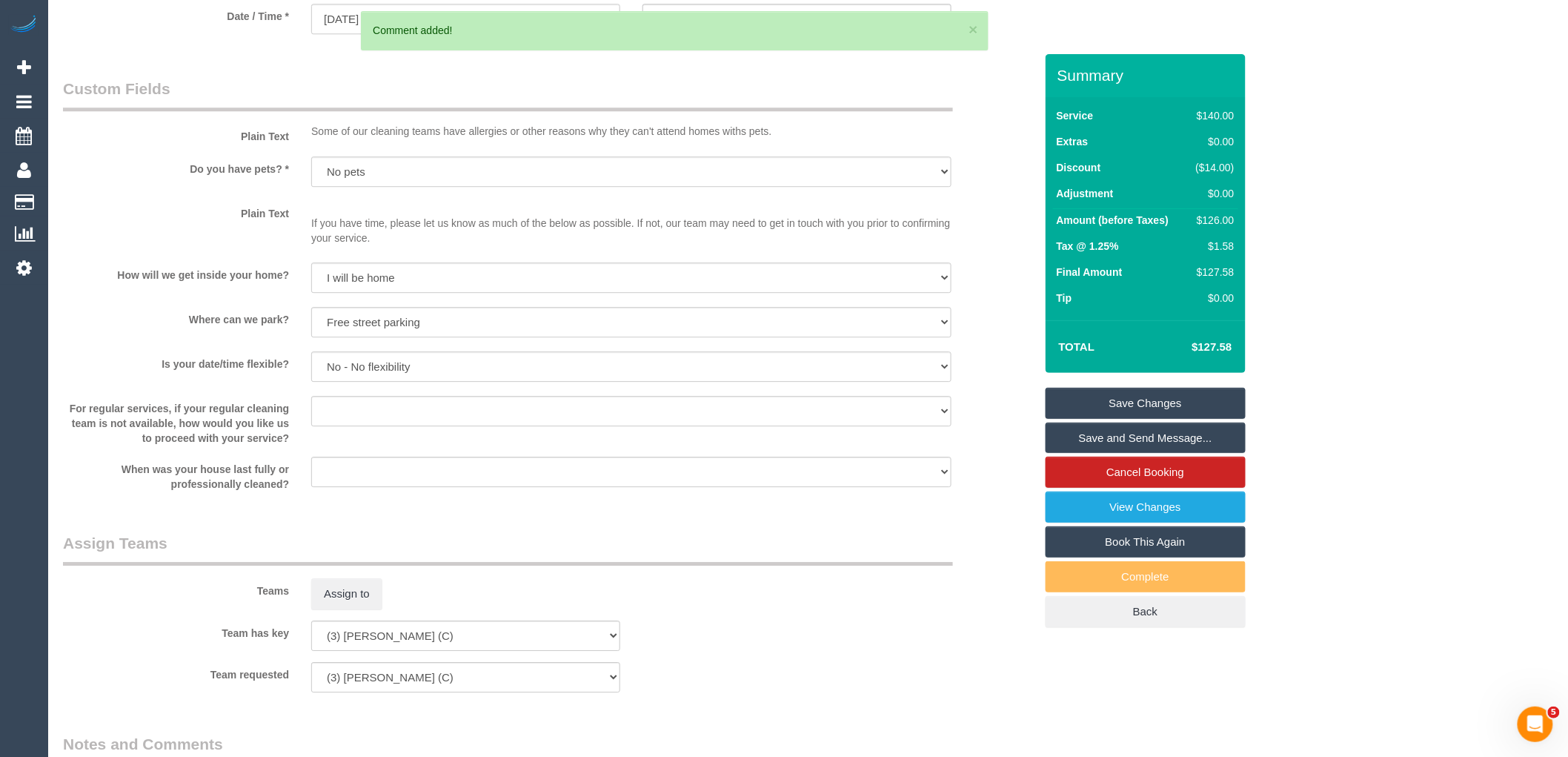
click at [1159, 403] on link "Save Changes" at bounding box center [1145, 403] width 200 height 31
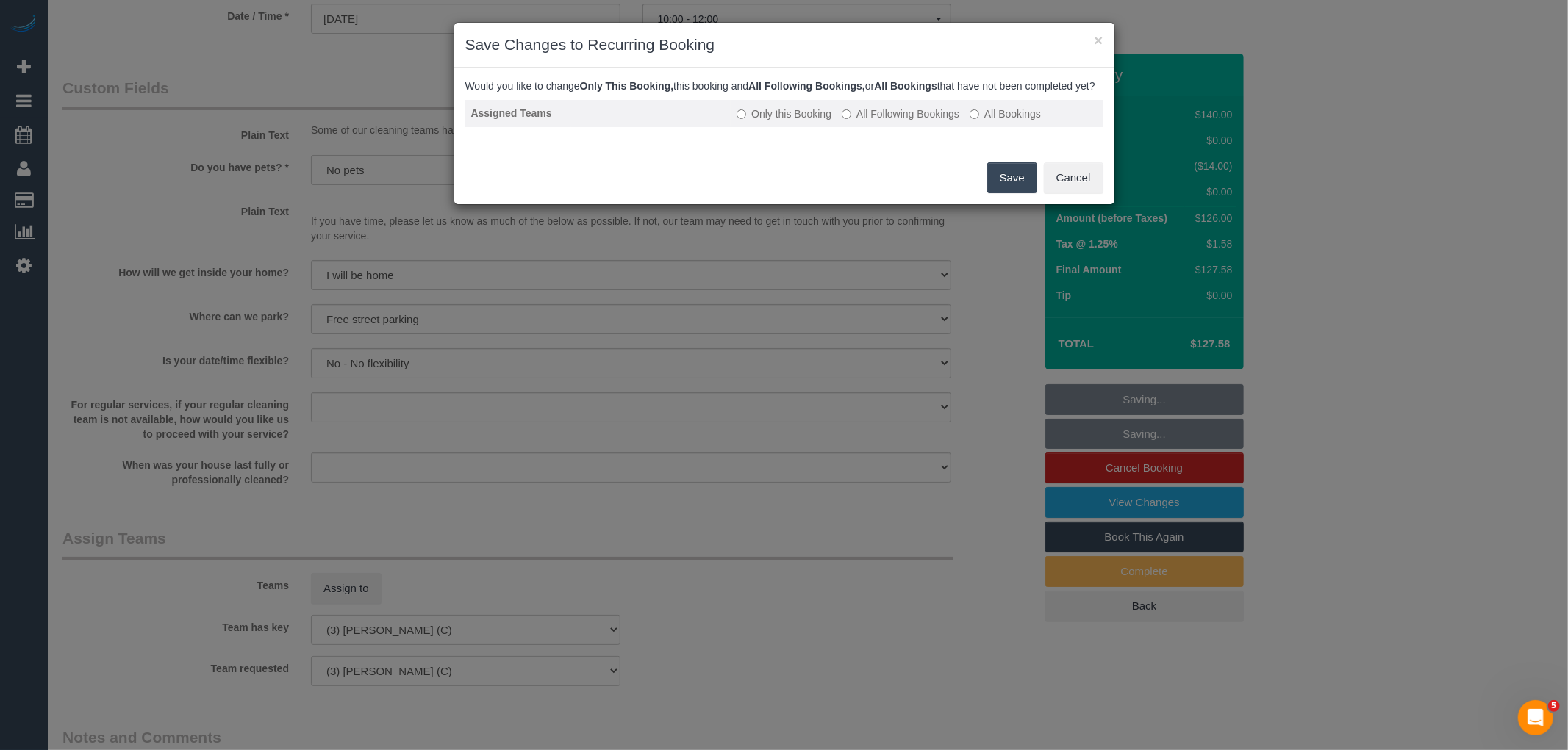
click at [939, 121] on label "All Following Bookings" at bounding box center [900, 114] width 118 height 15
click at [1011, 187] on button "Save" at bounding box center [1013, 178] width 50 height 31
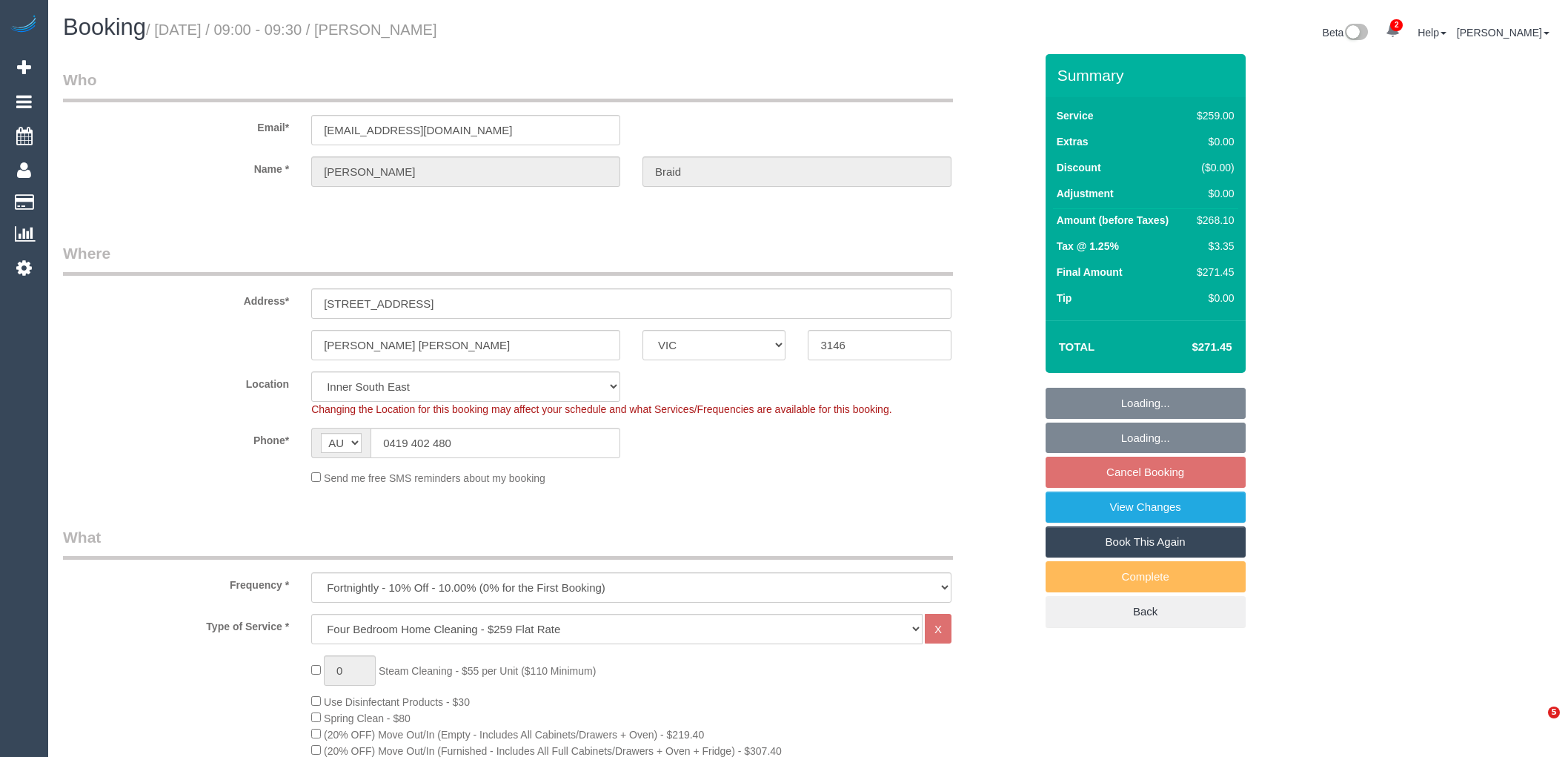
select select "VIC"
select select "number:28"
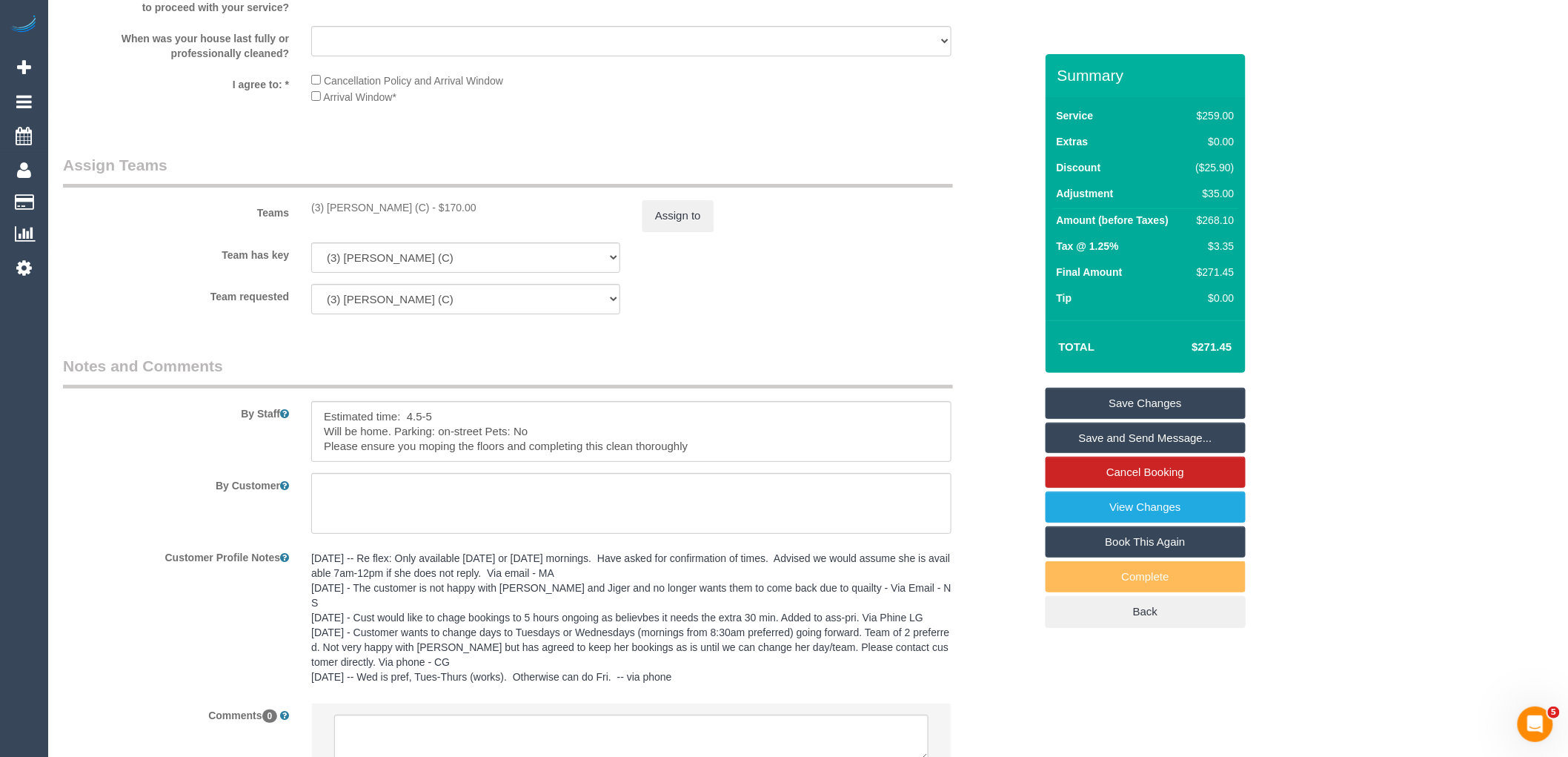
scroll to position [2325, 0]
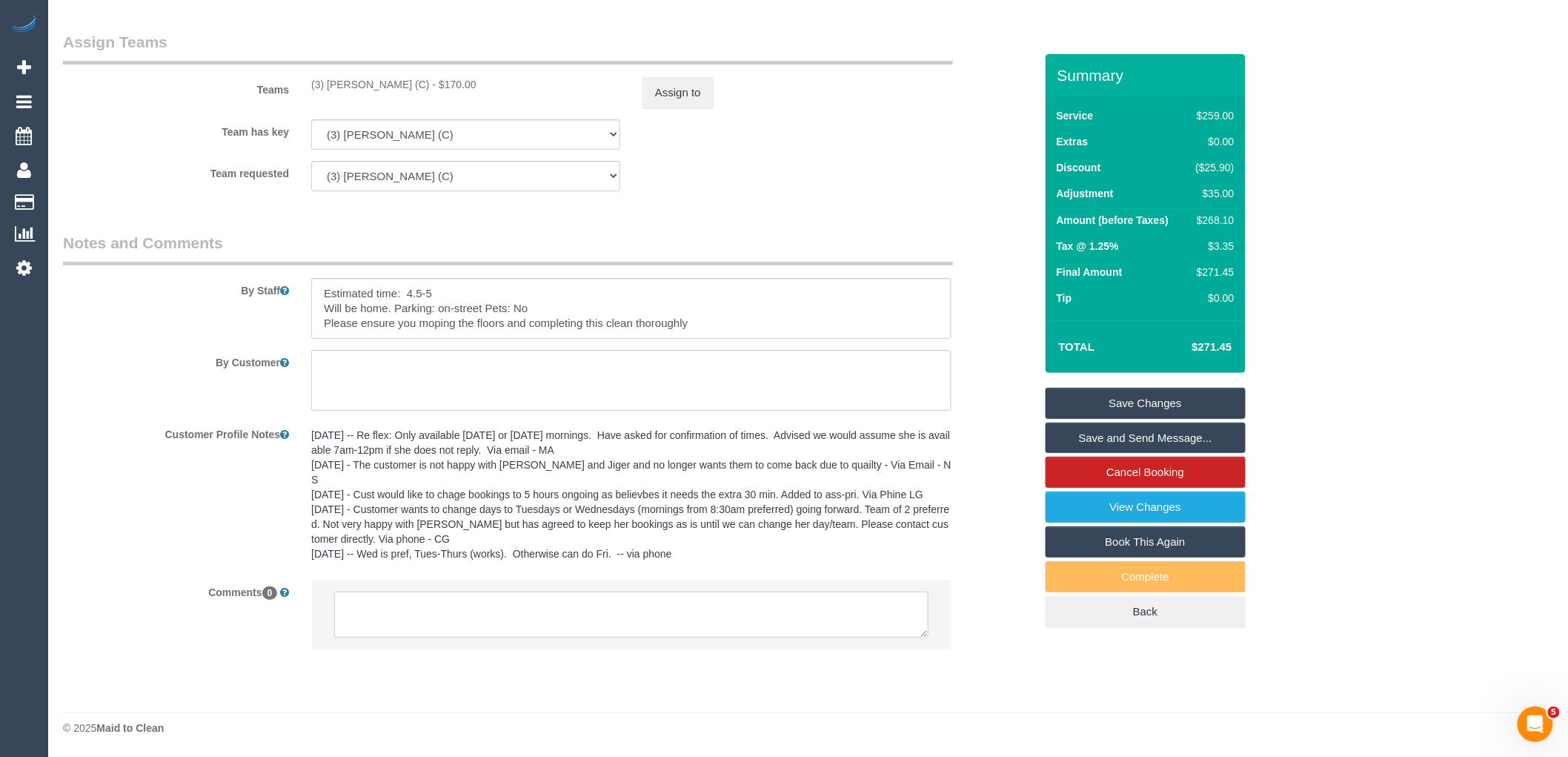
click at [472, 620] on textarea at bounding box center [631, 614] width 594 height 46
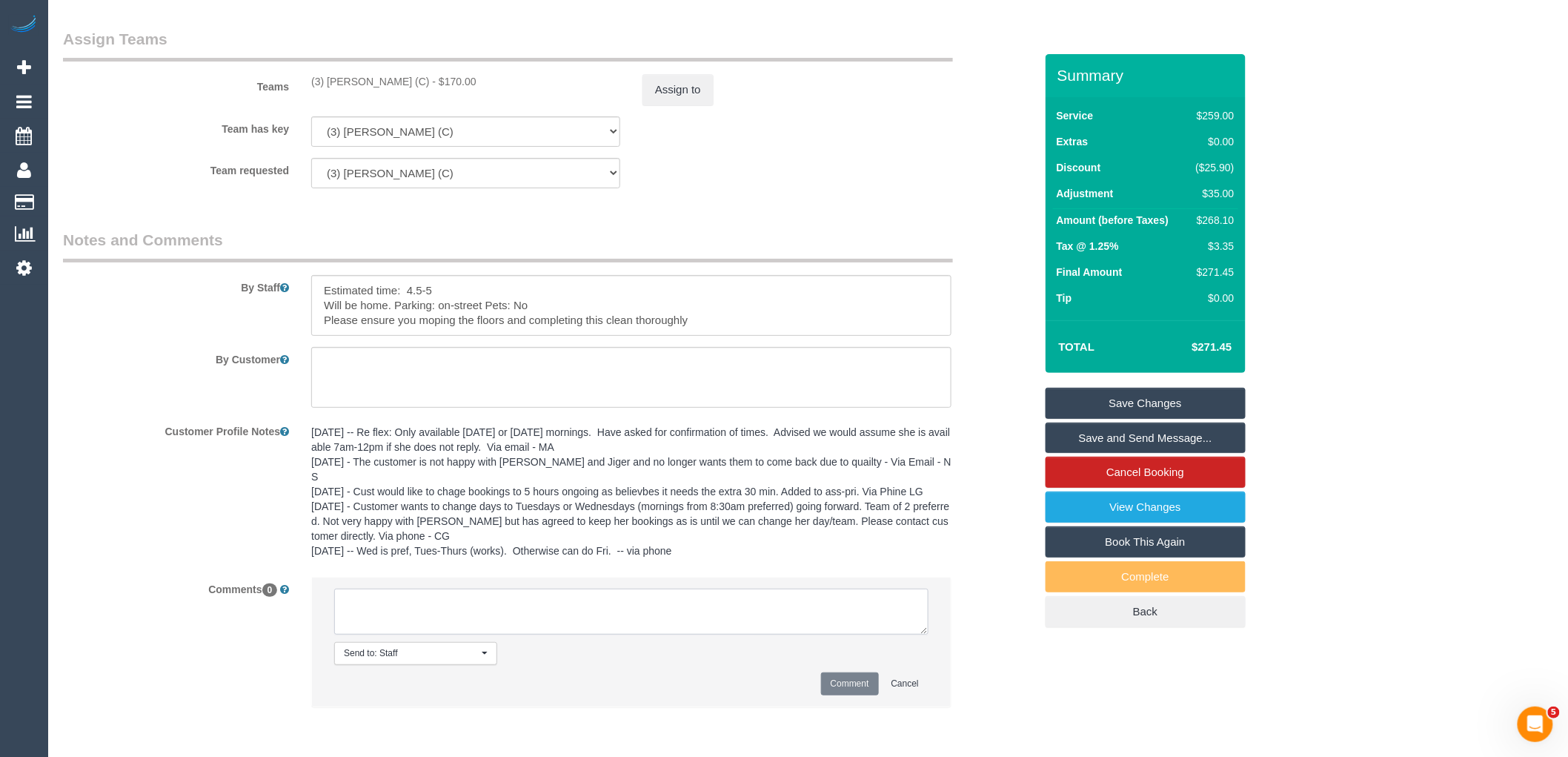
paste textarea "(3) [PERSON_NAME] (C) resigned Customer contacted via email"
type textarea "(3) [PERSON_NAME] (C) resigned Customer contacted via email"
click at [884, 686] on button "Cancel" at bounding box center [905, 684] width 47 height 23
click at [791, 604] on textarea at bounding box center [631, 612] width 594 height 46
click at [852, 700] on li "Send to: Staff Nothing selected Send to: Staff Send to: Customer Send to: Team …" at bounding box center [631, 641] width 639 height 129
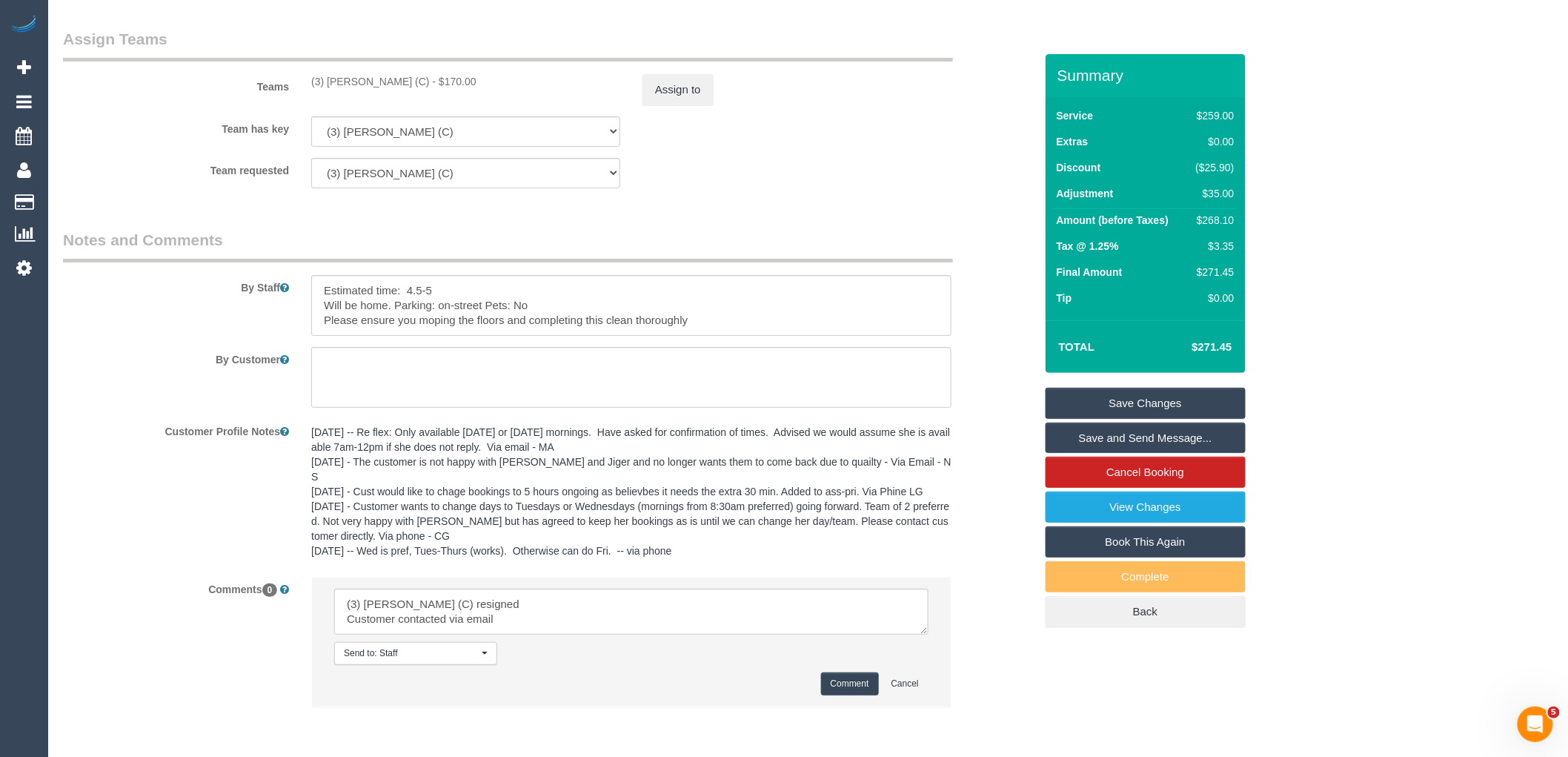
click at [853, 691] on button "Comment" at bounding box center [850, 684] width 58 height 23
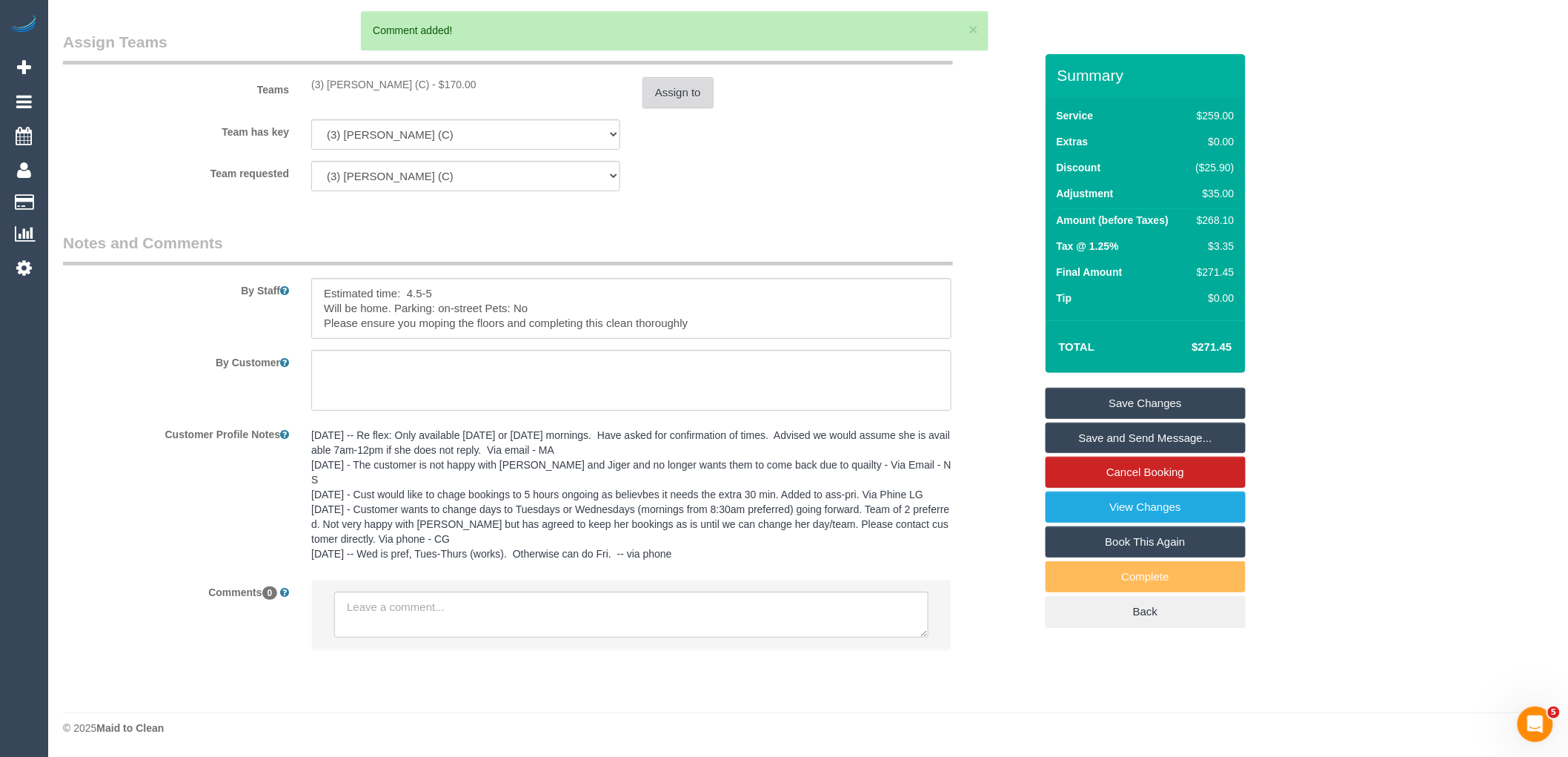
click at [702, 108] on button "Assign to" at bounding box center [678, 93] width 71 height 31
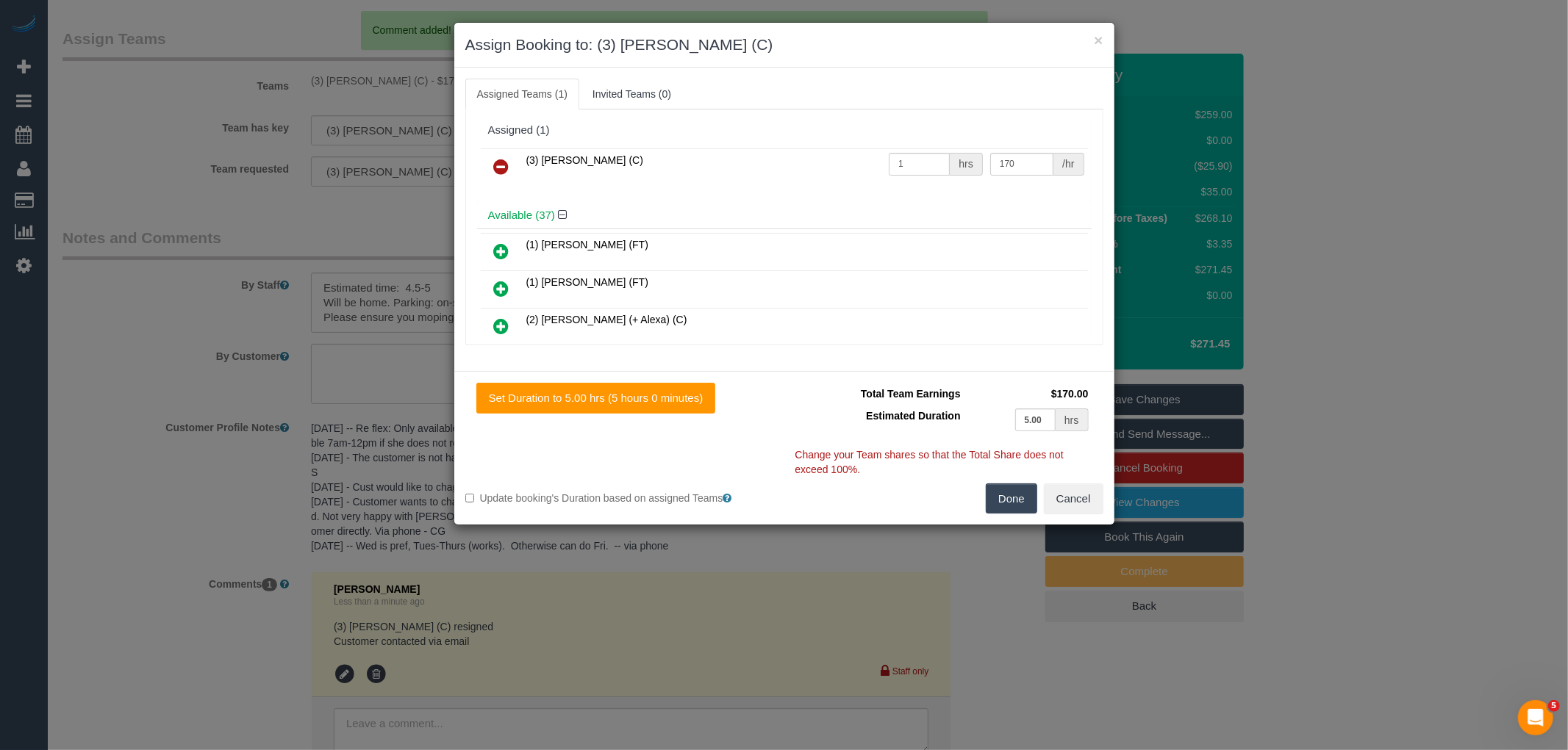
click at [517, 165] on link at bounding box center [501, 167] width 35 height 29
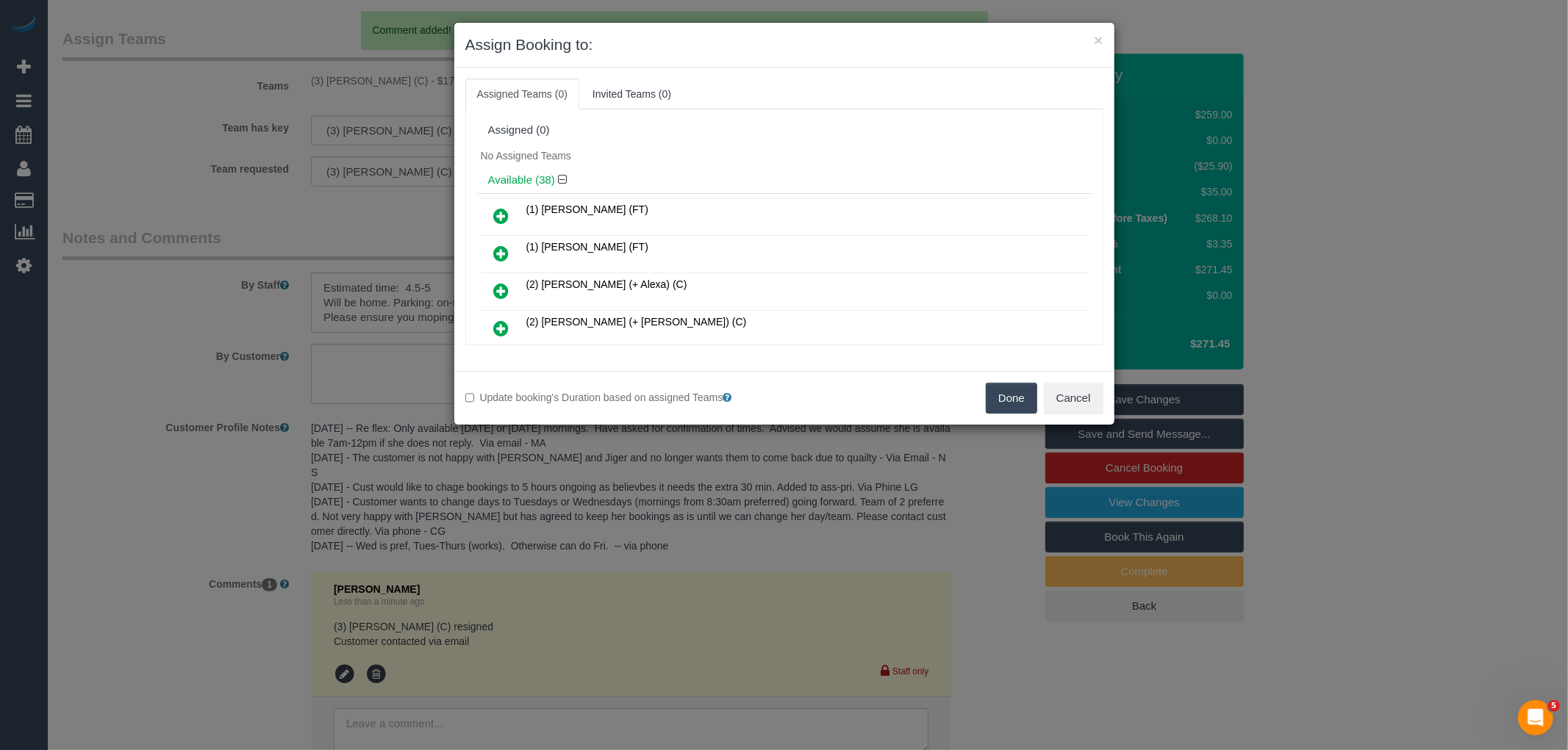
click at [993, 402] on button "Done" at bounding box center [1011, 399] width 51 height 31
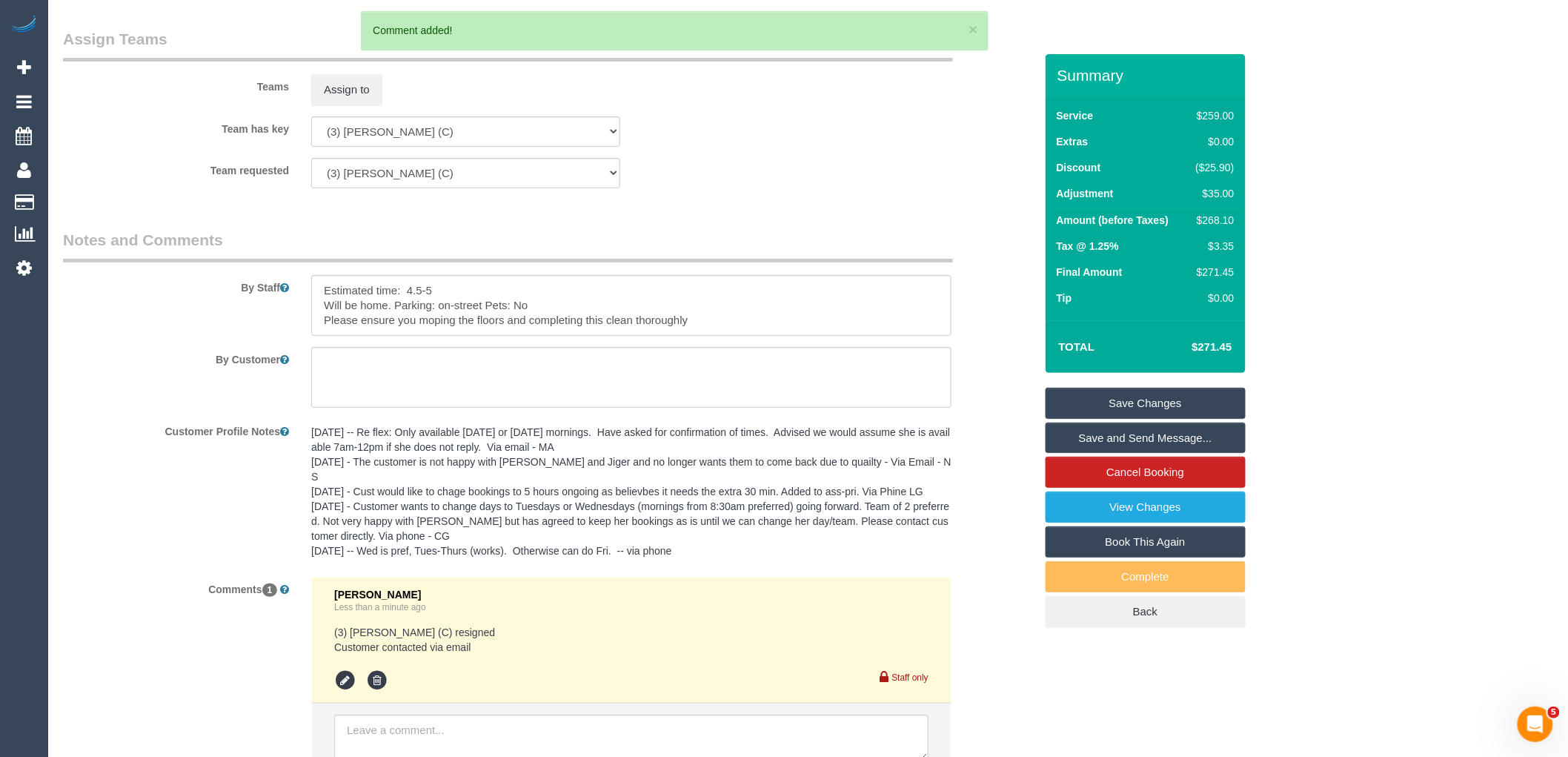
click at [1140, 402] on link "Save Changes" at bounding box center [1145, 403] width 200 height 31
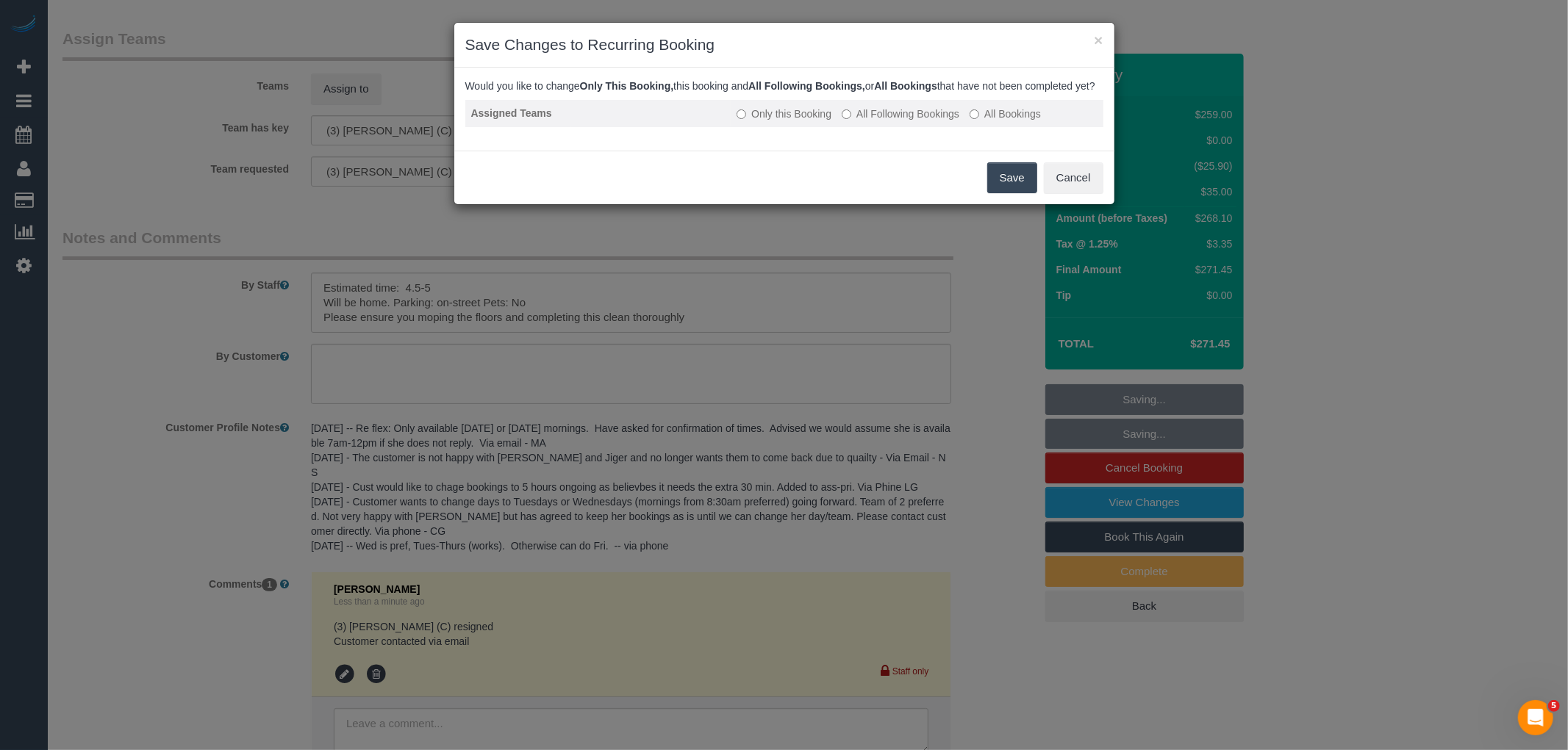
click at [887, 121] on label "All Following Bookings" at bounding box center [900, 114] width 118 height 15
click at [1032, 188] on button "Save" at bounding box center [1013, 178] width 50 height 31
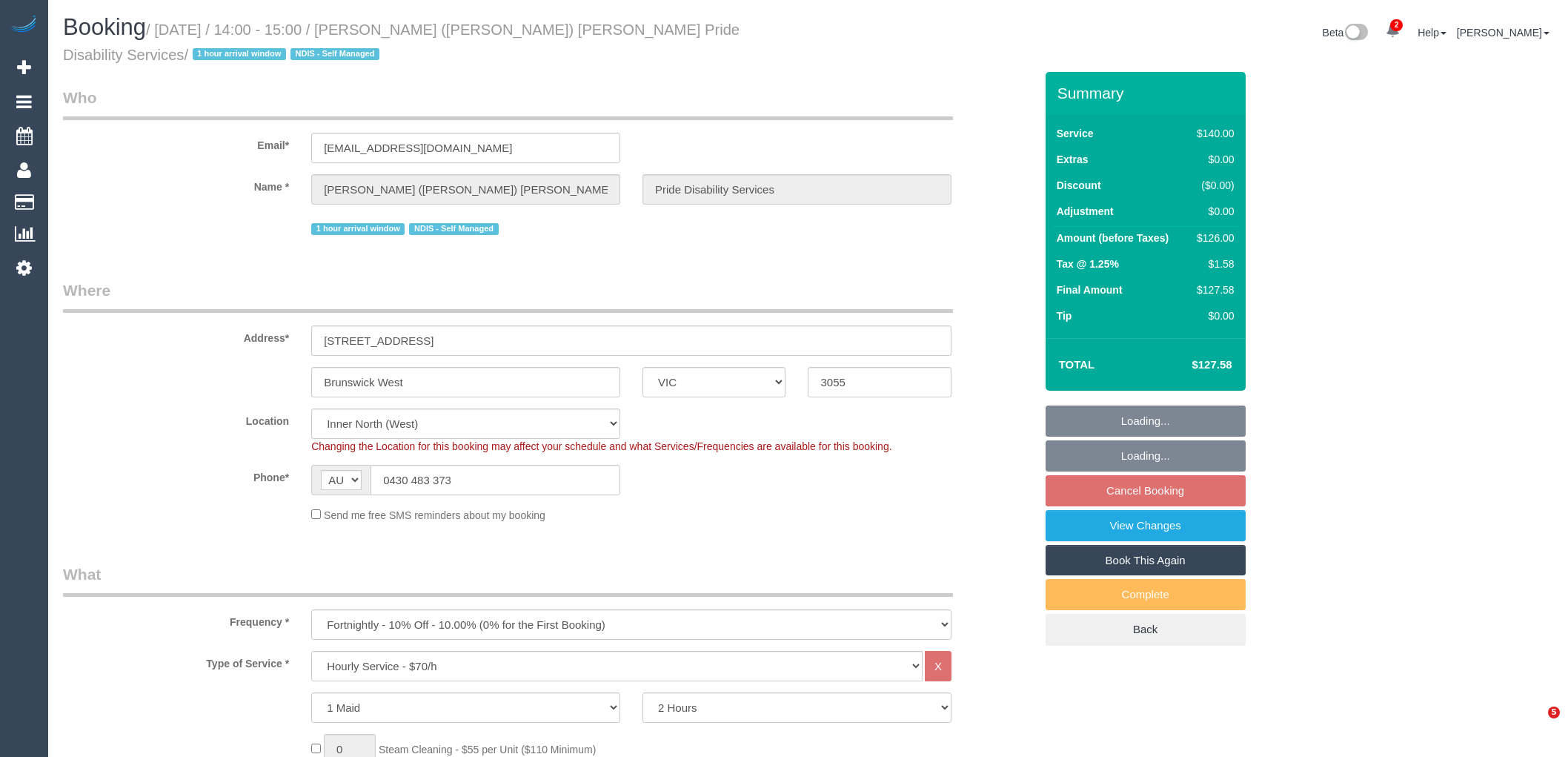
select select "VIC"
select select "number:28"
select select "number:14"
select select "number:19"
select select "number:36"
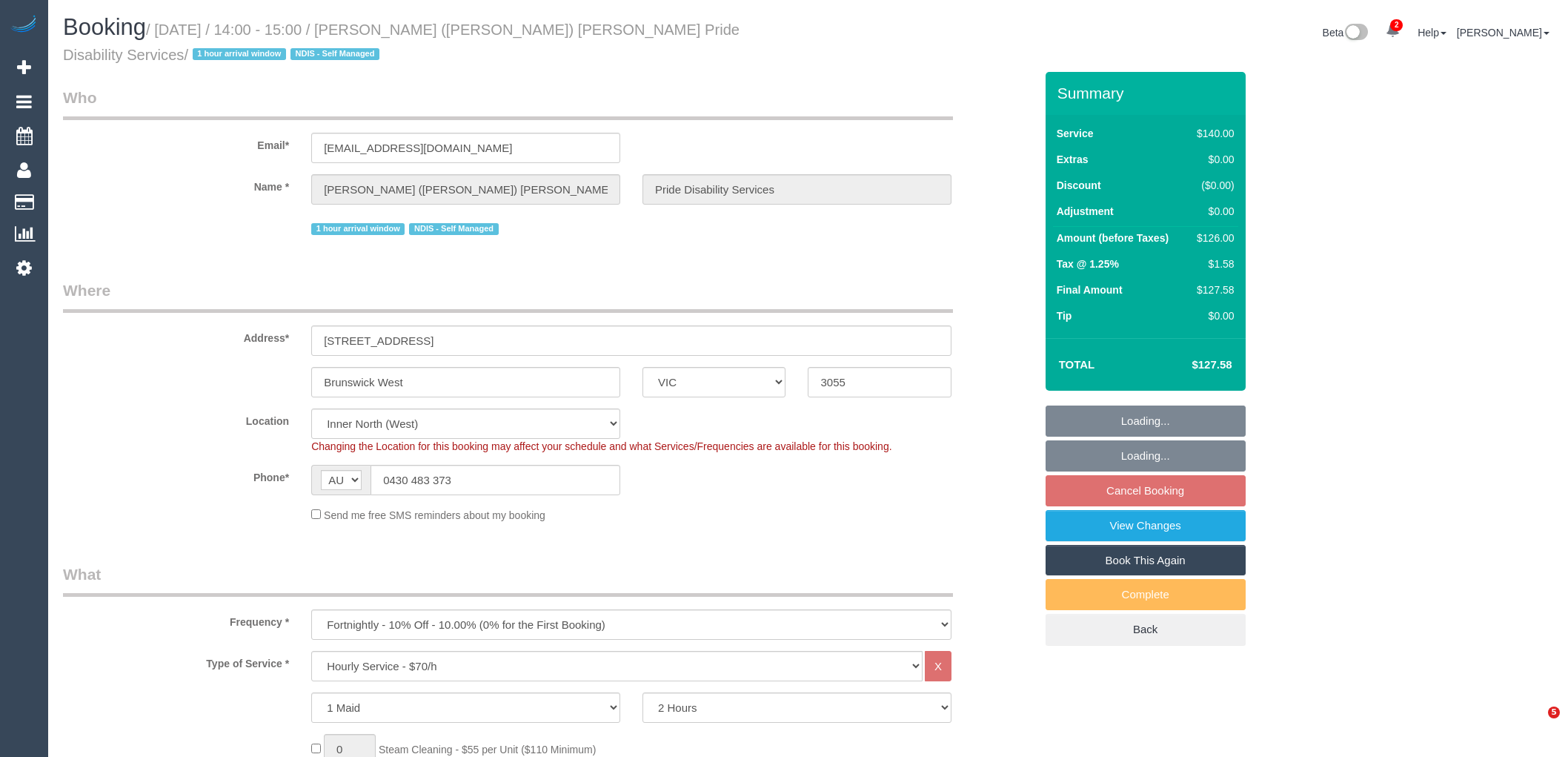
select select "number:34"
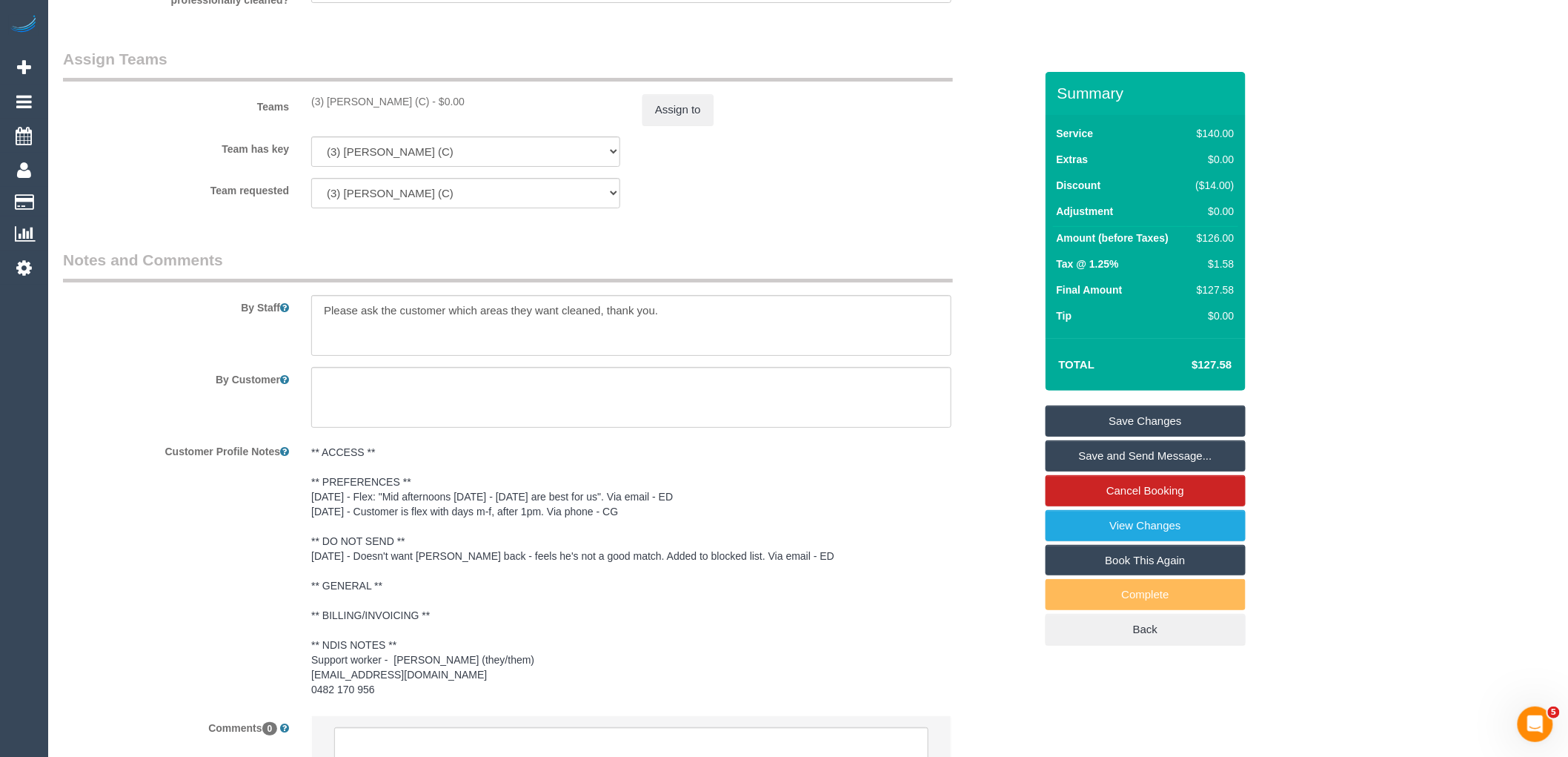
scroll to position [2394, 0]
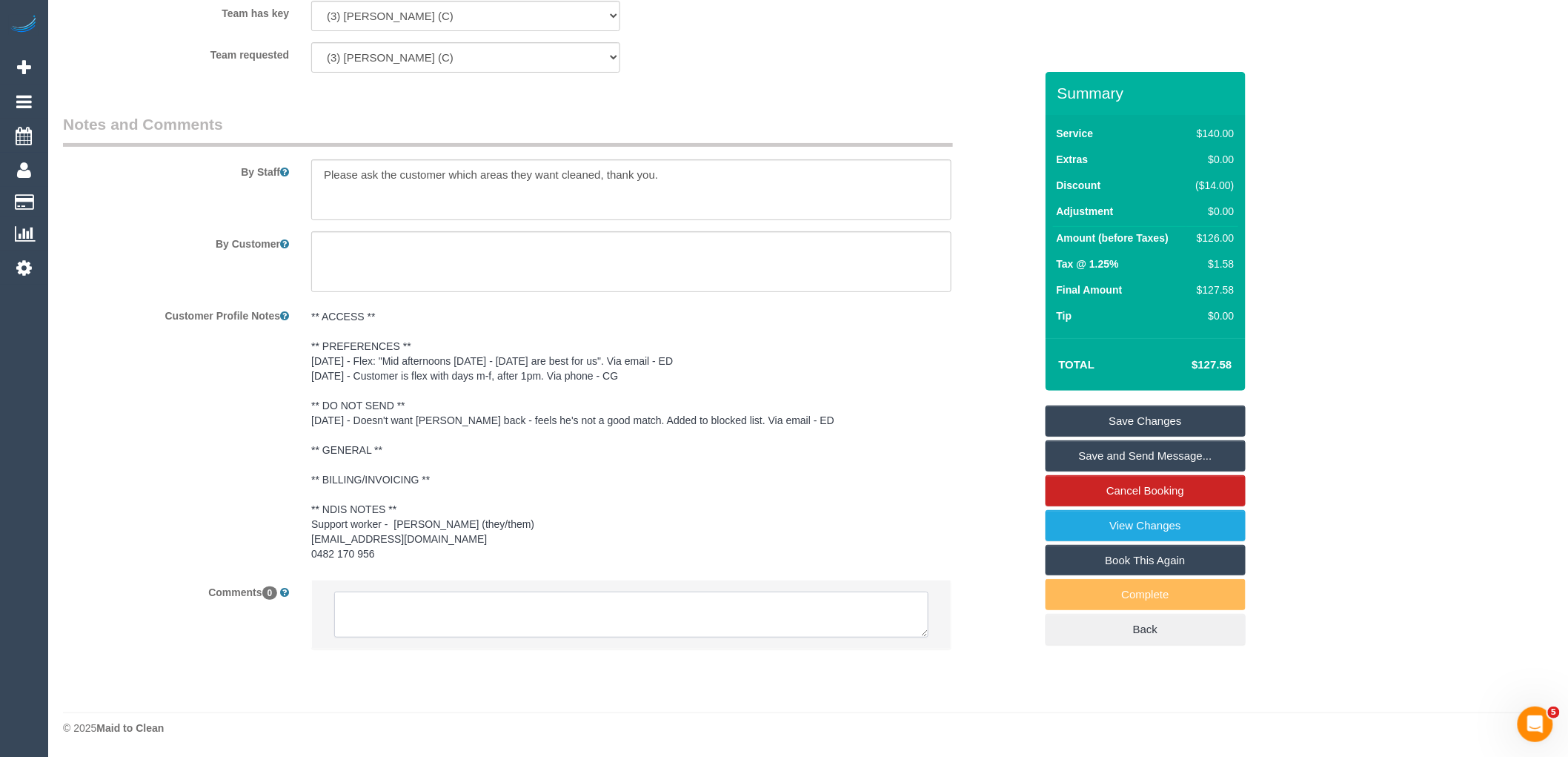
click at [508, 601] on textarea at bounding box center [631, 614] width 594 height 46
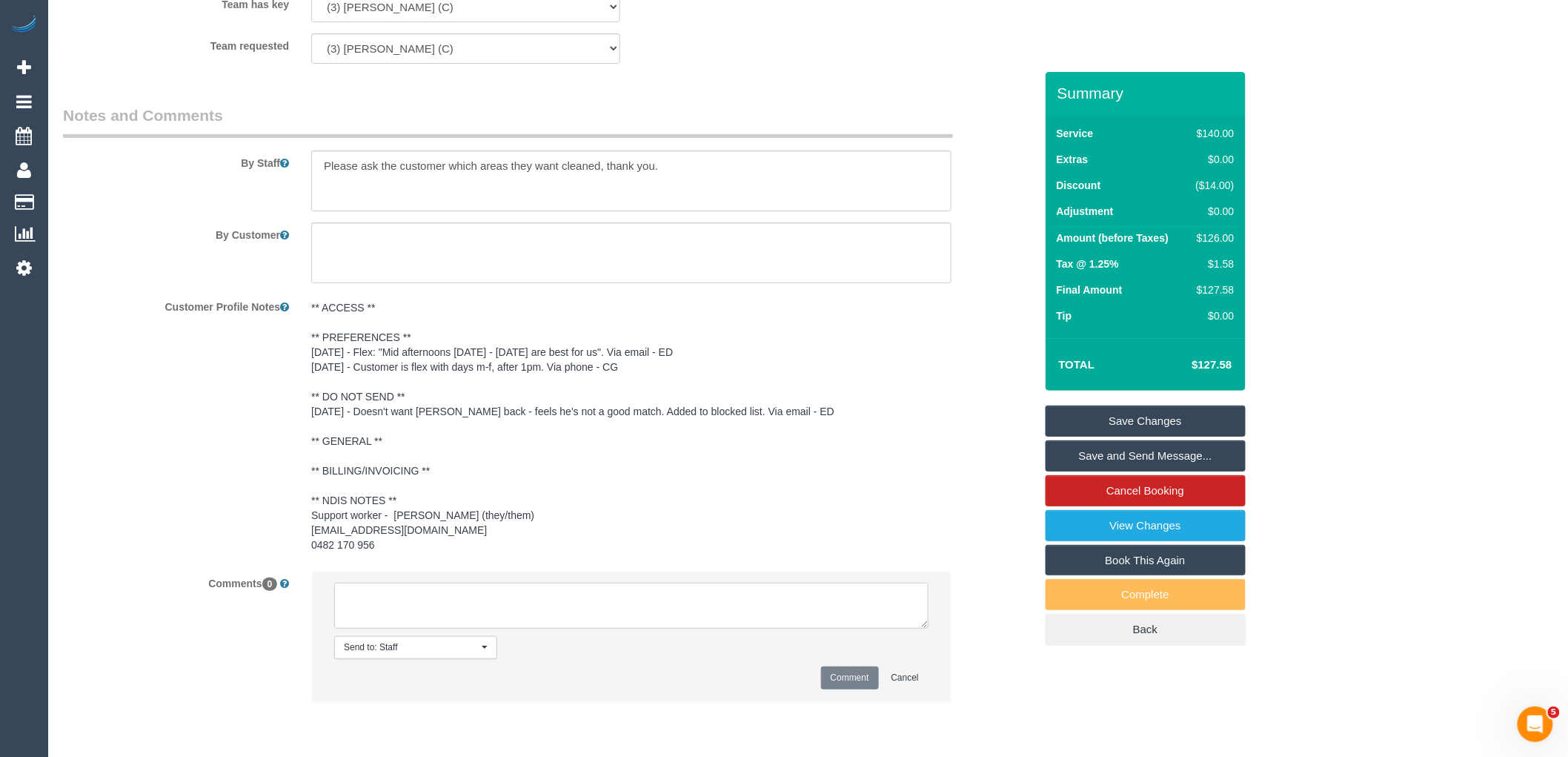
paste textarea "(3) [PERSON_NAME] (C) resigned Customer contacted via email"
type textarea "(3) [PERSON_NAME] (C) resigned Customer contacted via email"
click at [855, 690] on button "Comment" at bounding box center [850, 678] width 58 height 23
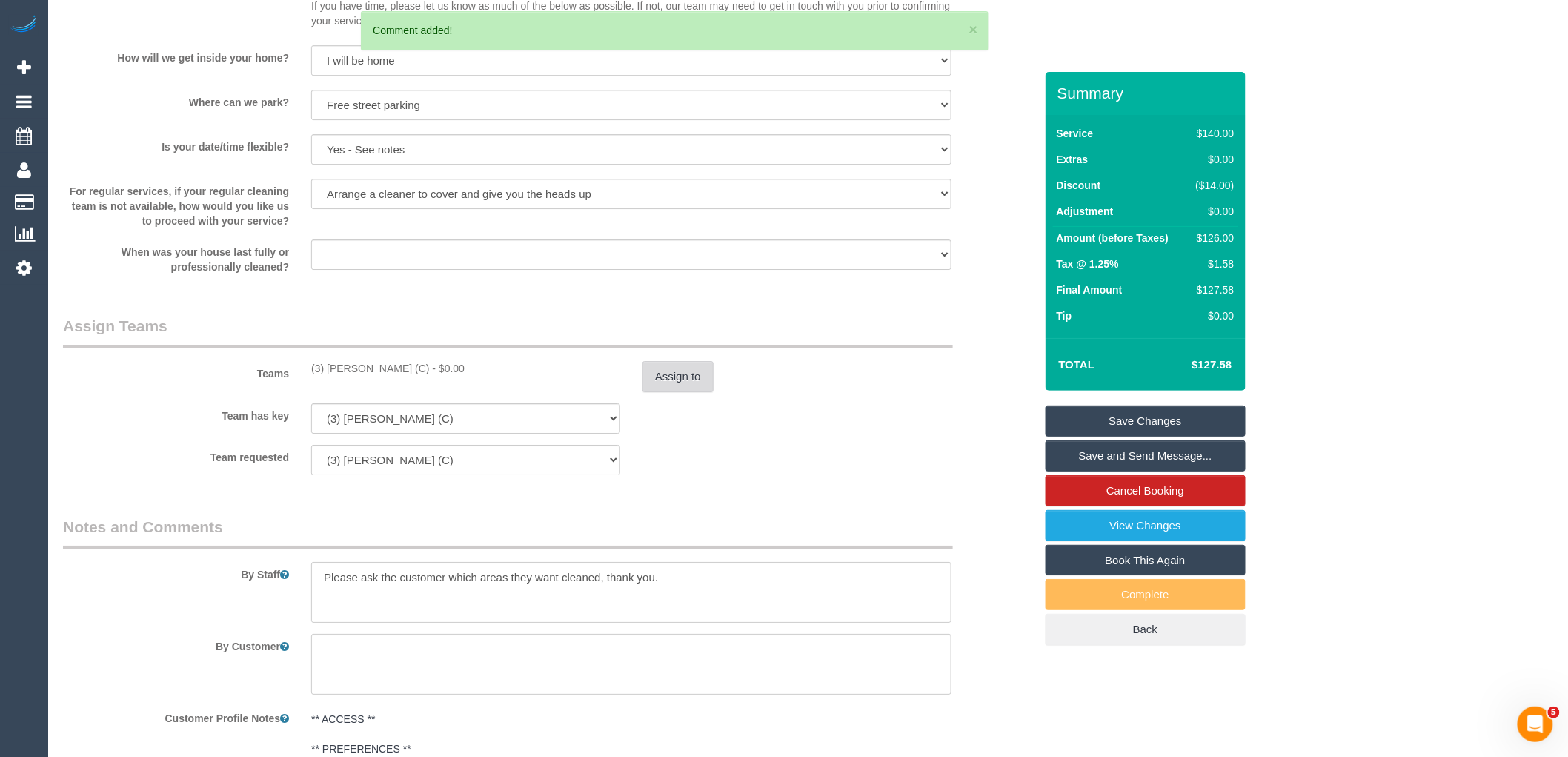
click at [676, 392] on button "Assign to" at bounding box center [678, 377] width 71 height 31
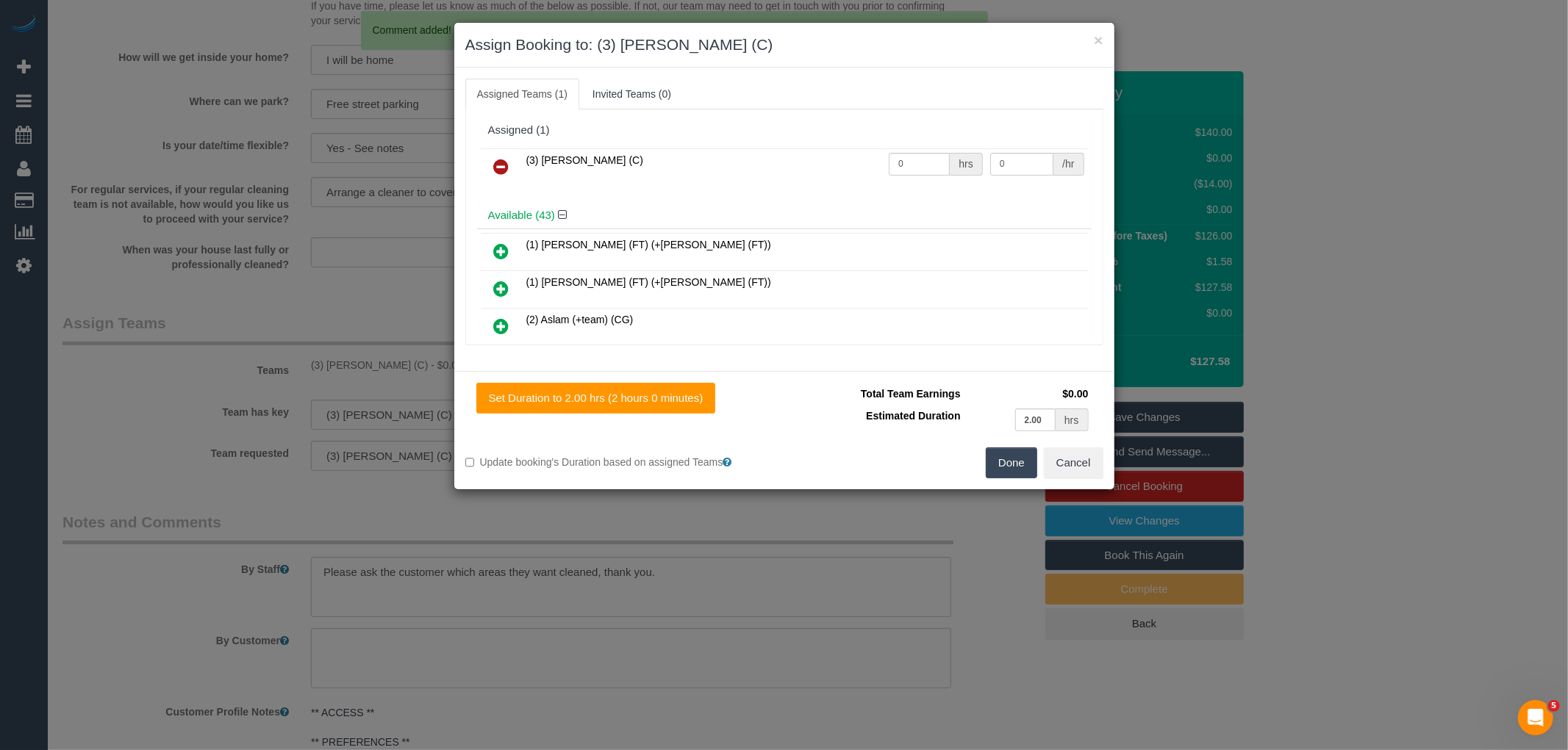
click at [497, 149] on table "(3) [PERSON_NAME] (C) 0 hrs 0 /hr" at bounding box center [784, 167] width 607 height 37
click at [497, 158] on icon at bounding box center [501, 167] width 15 height 18
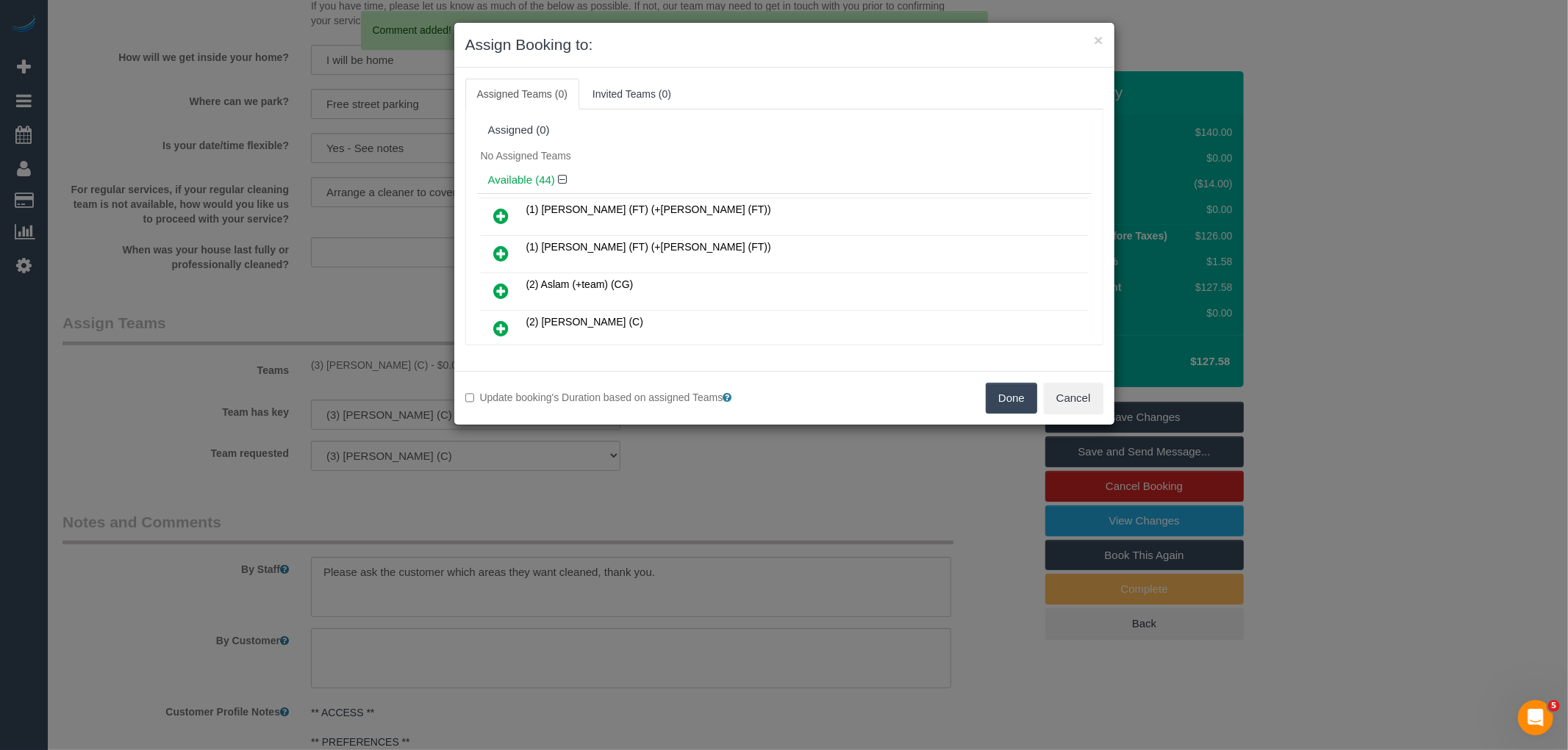
click at [1009, 403] on button "Done" at bounding box center [1011, 399] width 51 height 31
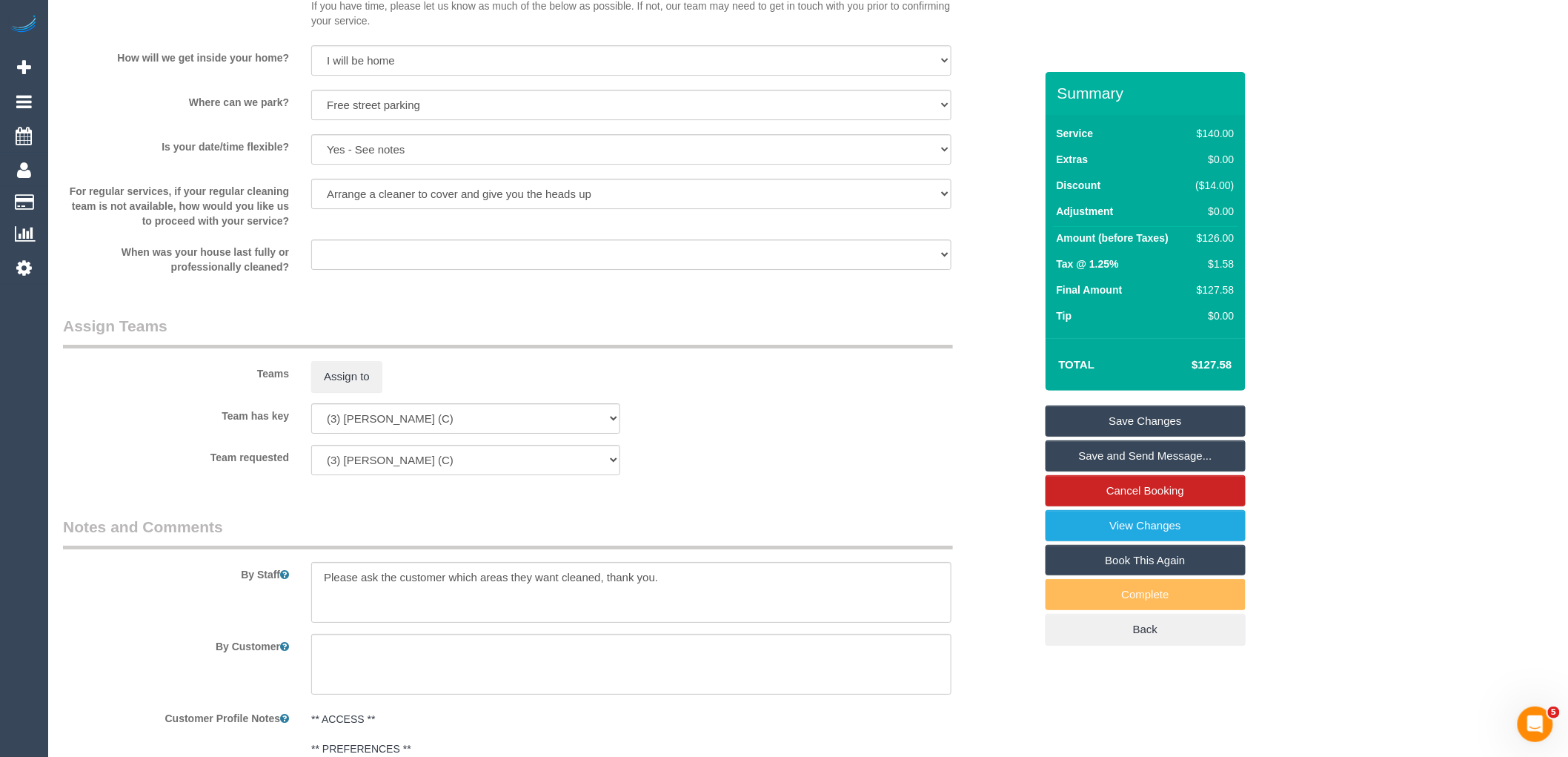
click at [1165, 418] on link "Save Changes" at bounding box center [1145, 421] width 200 height 31
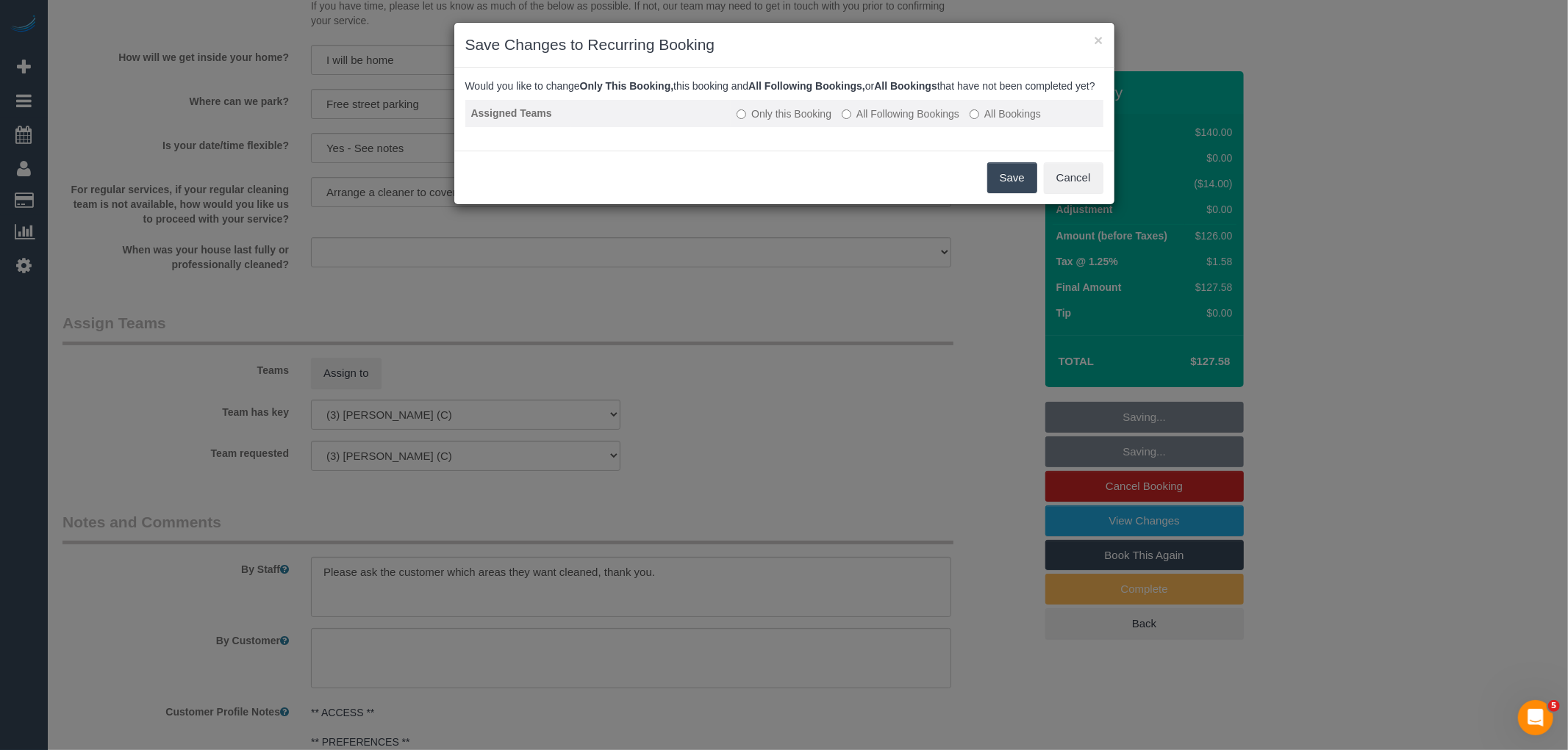
click at [897, 121] on label "All Following Bookings" at bounding box center [900, 114] width 118 height 15
click at [1010, 190] on button "Save" at bounding box center [1013, 178] width 50 height 31
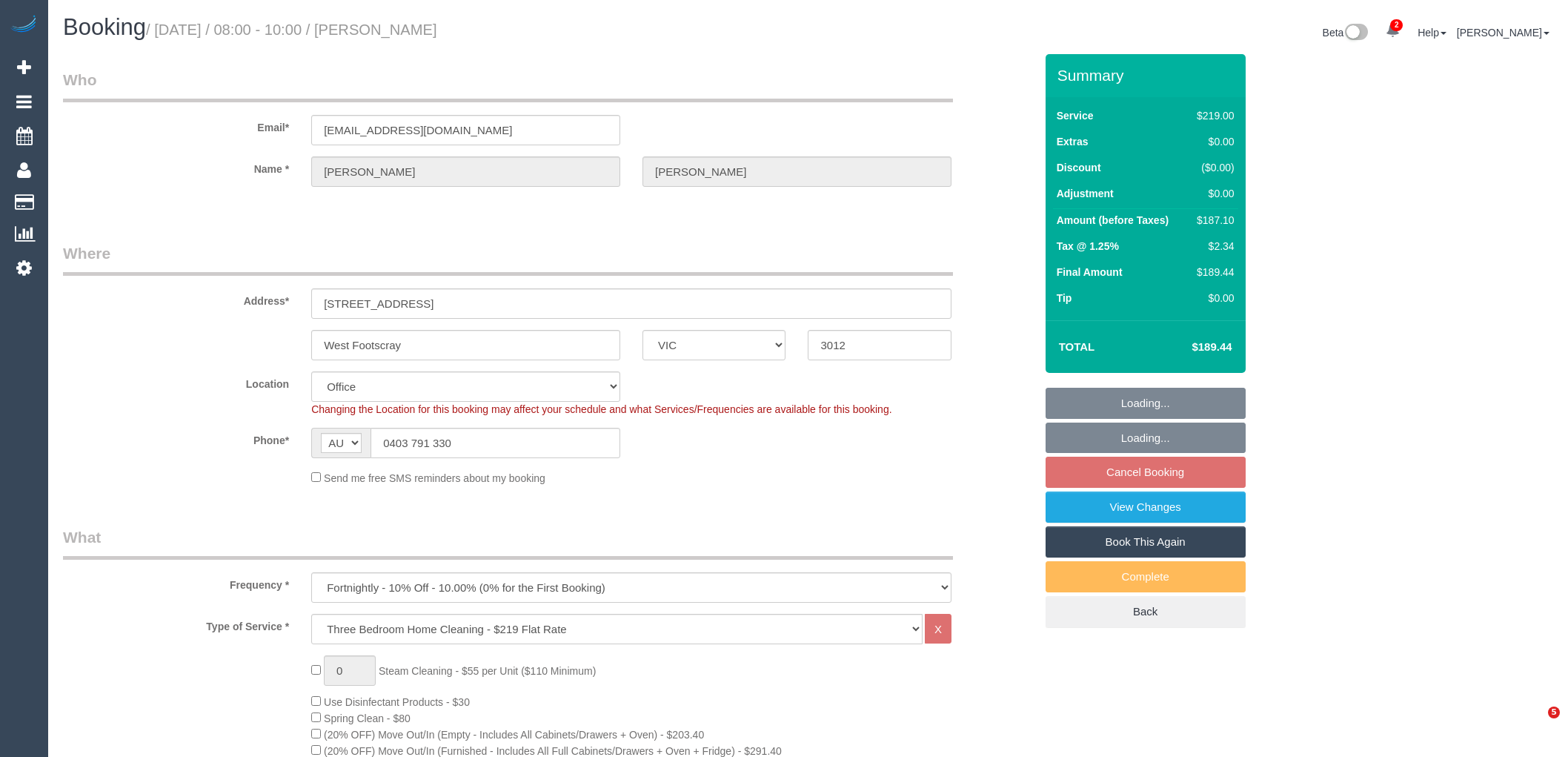
select select "VIC"
select select "number:27"
select select "number:14"
select select "number:19"
select select "number:25"
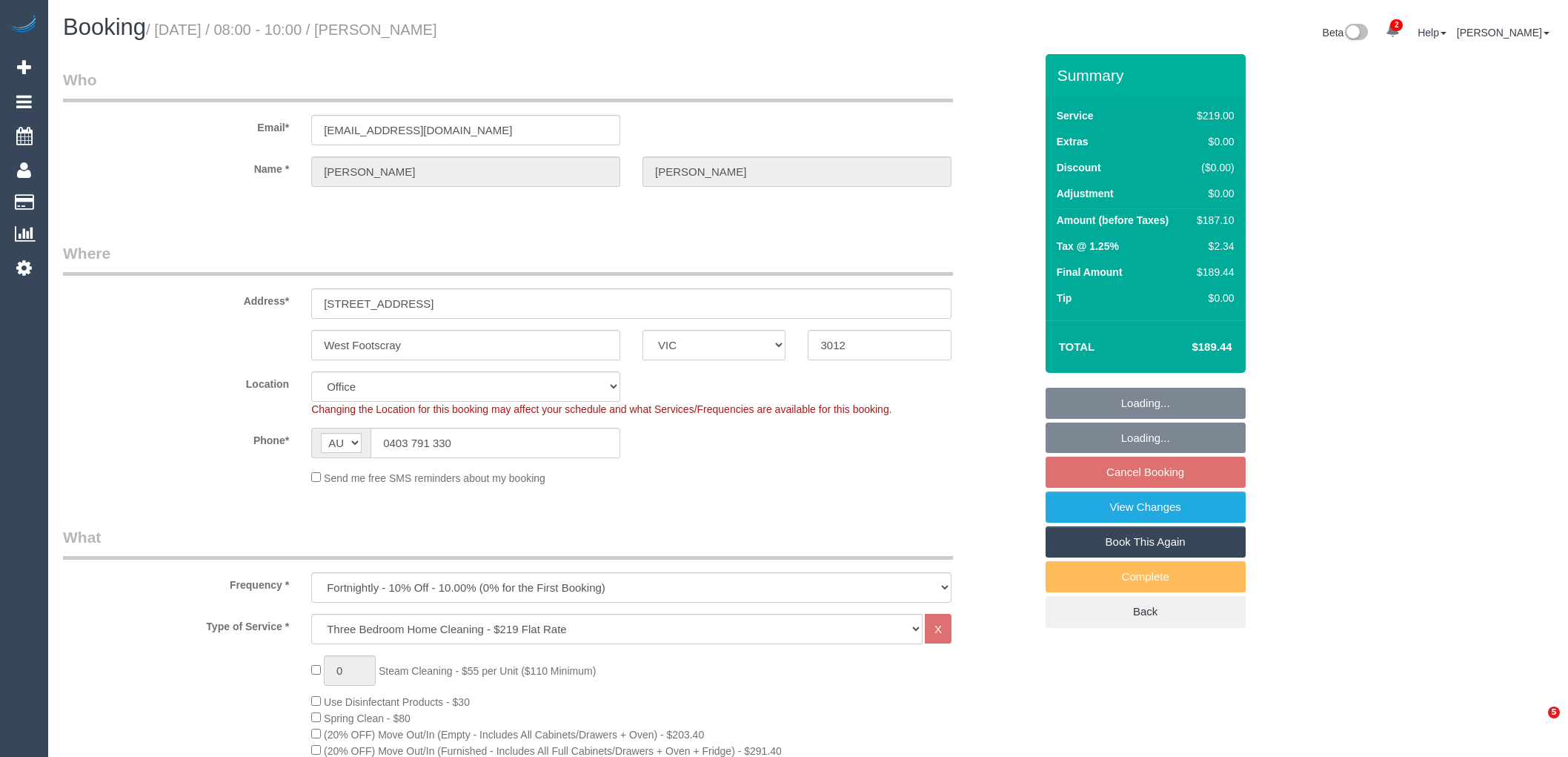
select select "number:34"
select select "number:13"
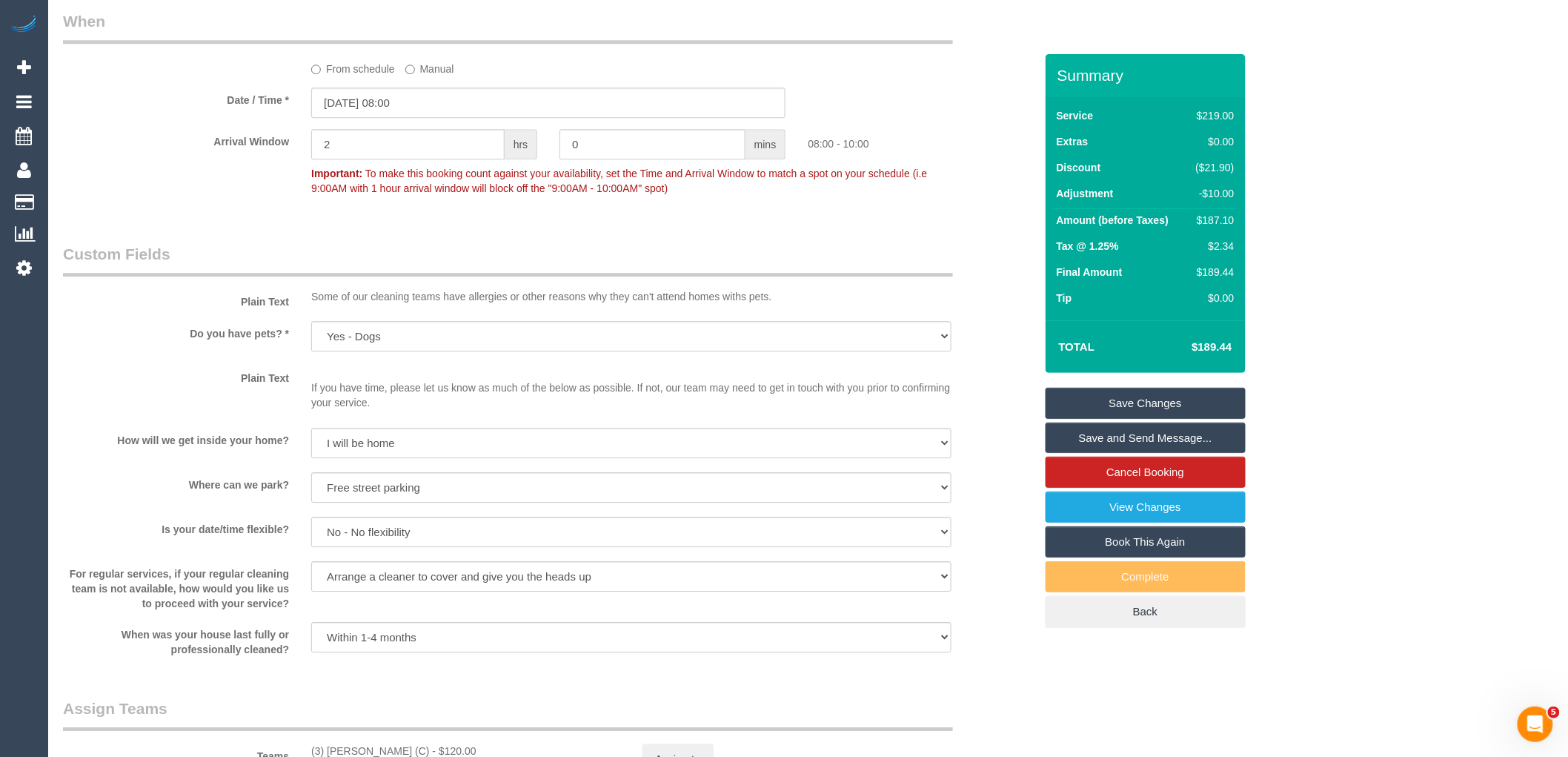
scroll to position [1977, 0]
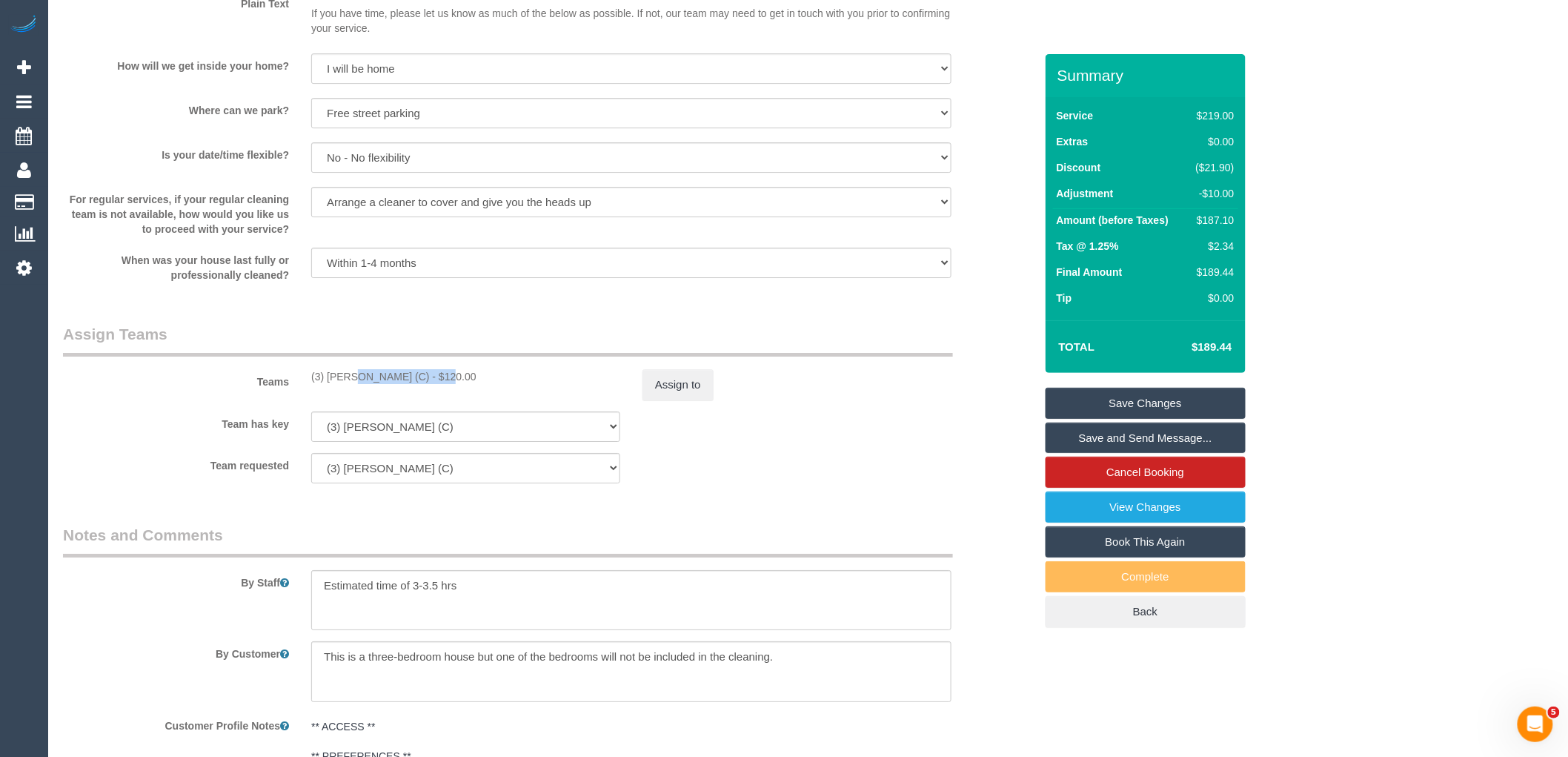
drag, startPoint x: 401, startPoint y: 388, endPoint x: 380, endPoint y: 391, distance: 21.2
click at [300, 384] on div "(3) [PERSON_NAME] (C) - $120.00" at bounding box center [466, 377] width 332 height 15
copy div "(3) [PERSON_NAME] (C)"
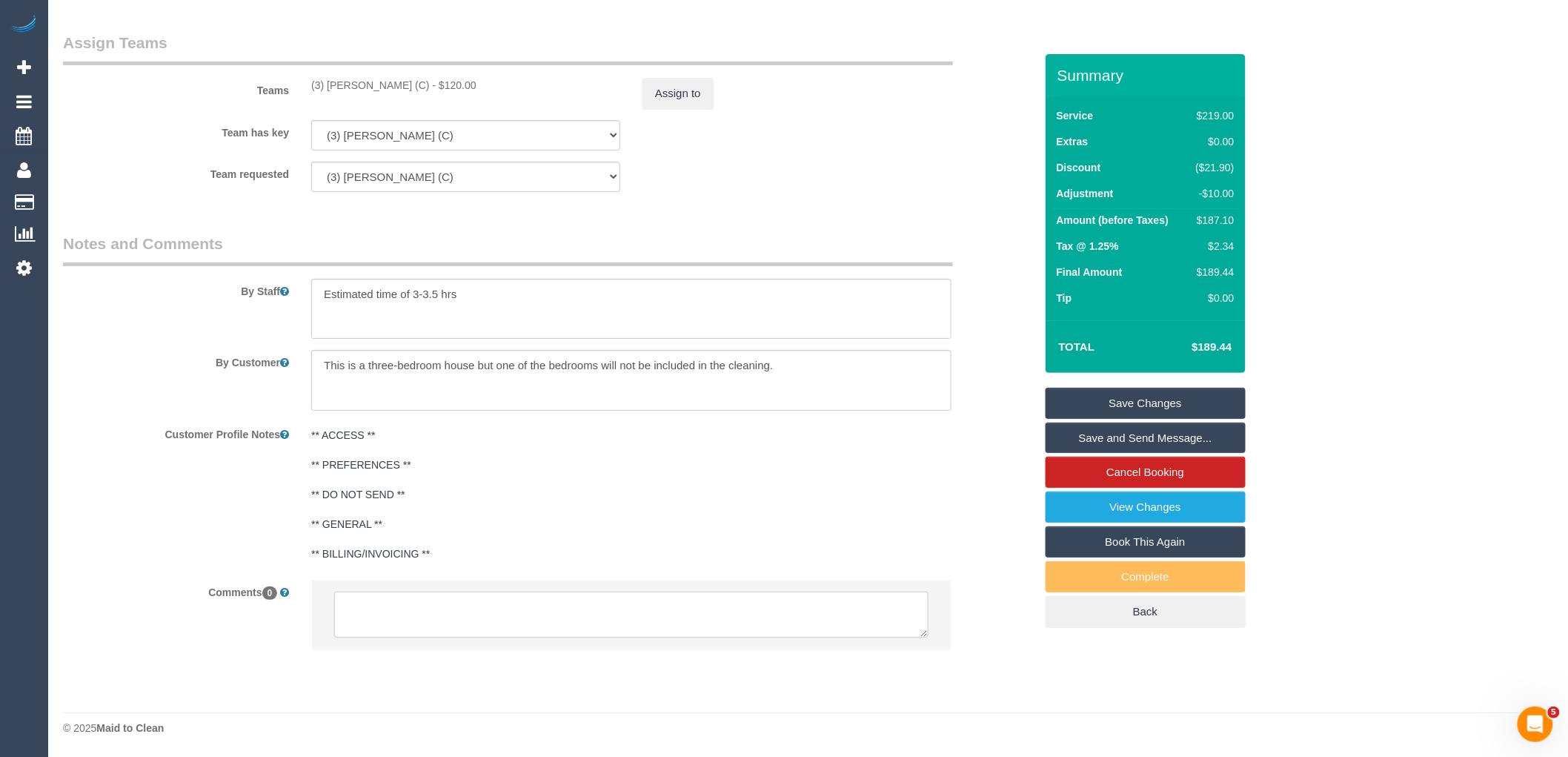
click at [464, 614] on textarea at bounding box center [631, 614] width 594 height 46
paste textarea "(3) [PERSON_NAME] (C)"
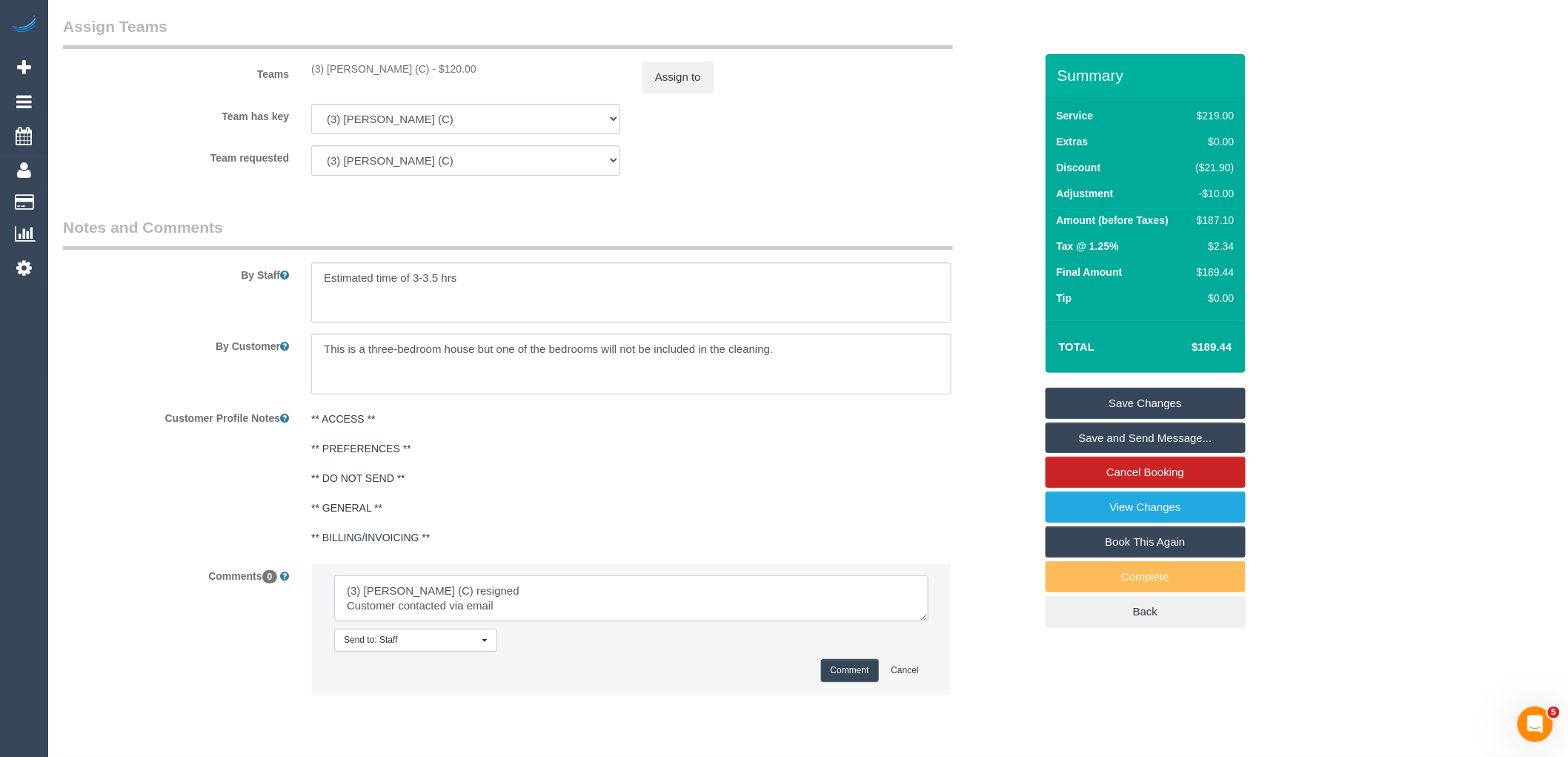
drag, startPoint x: 437, startPoint y: 621, endPoint x: 228, endPoint y: 574, distance: 214.2
click at [228, 574] on sui-booking-comments "By Staff By Customer Customer Profile Notes ** ACCESS ** ** PREFERENCES ** ** D…" at bounding box center [549, 463] width 972 height 493
type textarea "(3) [PERSON_NAME] (C) resigned Customer contacted via email"
click at [862, 682] on button "Comment" at bounding box center [850, 671] width 58 height 23
click at [676, 93] on button "Assign to" at bounding box center [678, 77] width 71 height 31
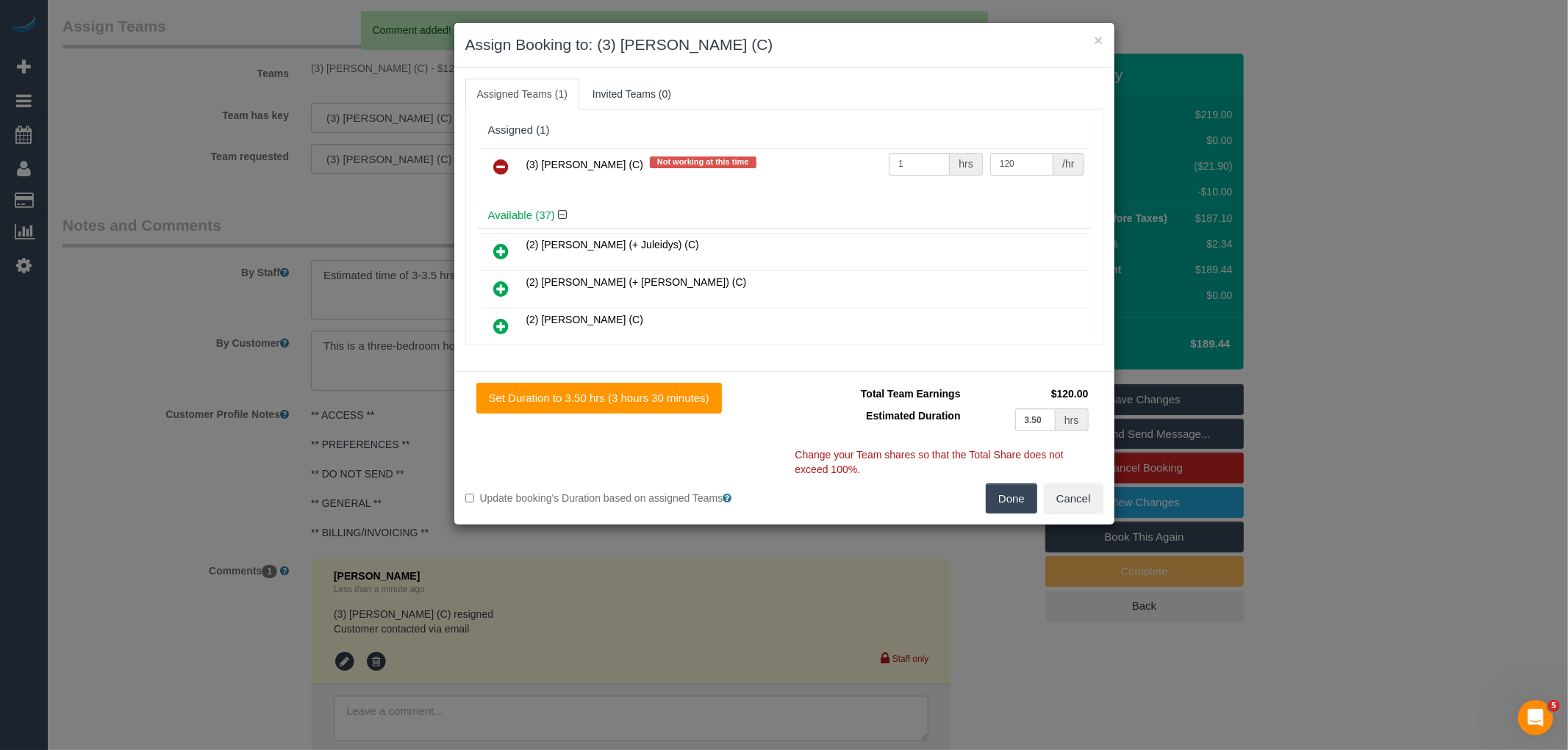
click at [508, 169] on icon at bounding box center [501, 167] width 15 height 18
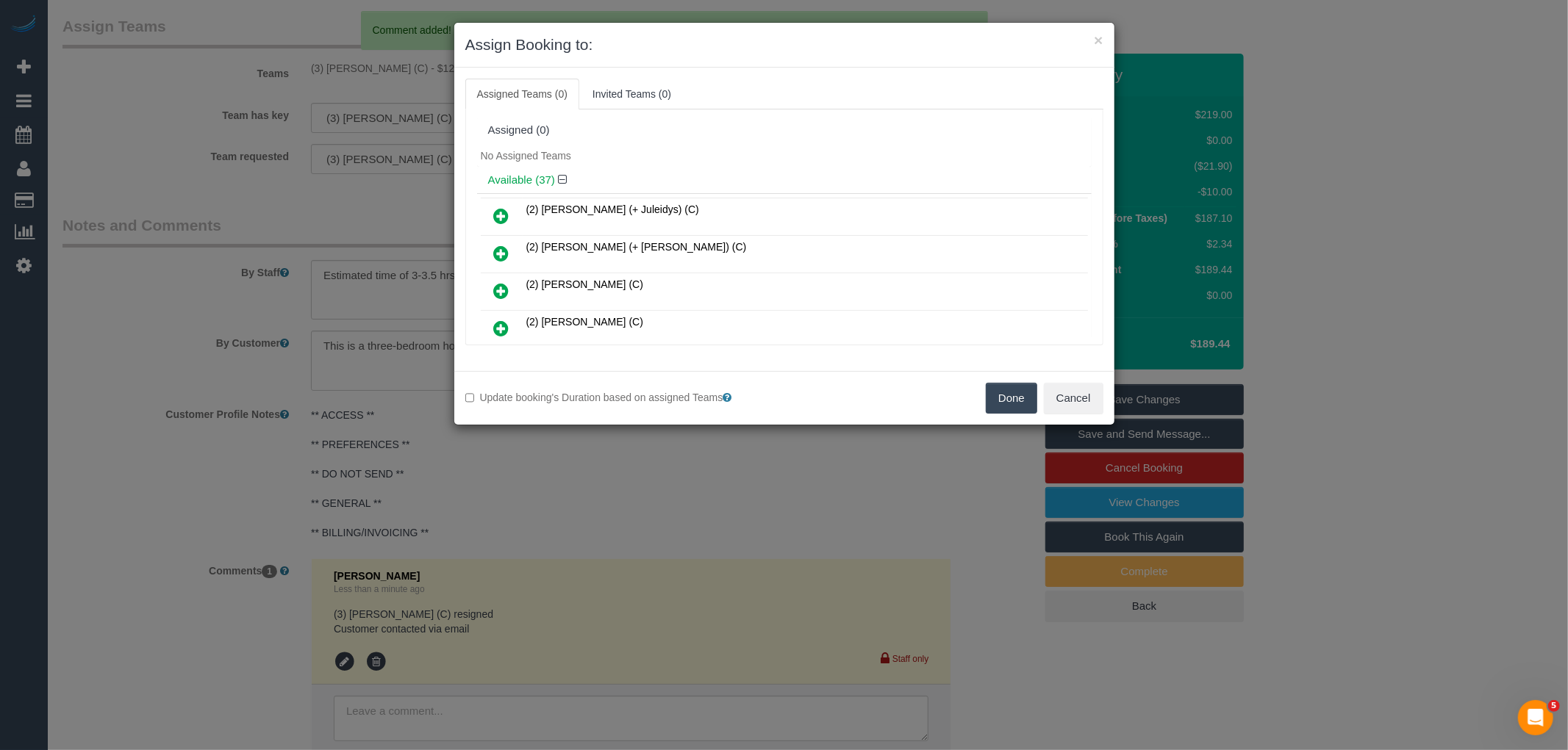
drag, startPoint x: 1016, startPoint y: 390, endPoint x: 1035, endPoint y: 399, distance: 21.0
click at [1016, 390] on button "Done" at bounding box center [1011, 399] width 51 height 31
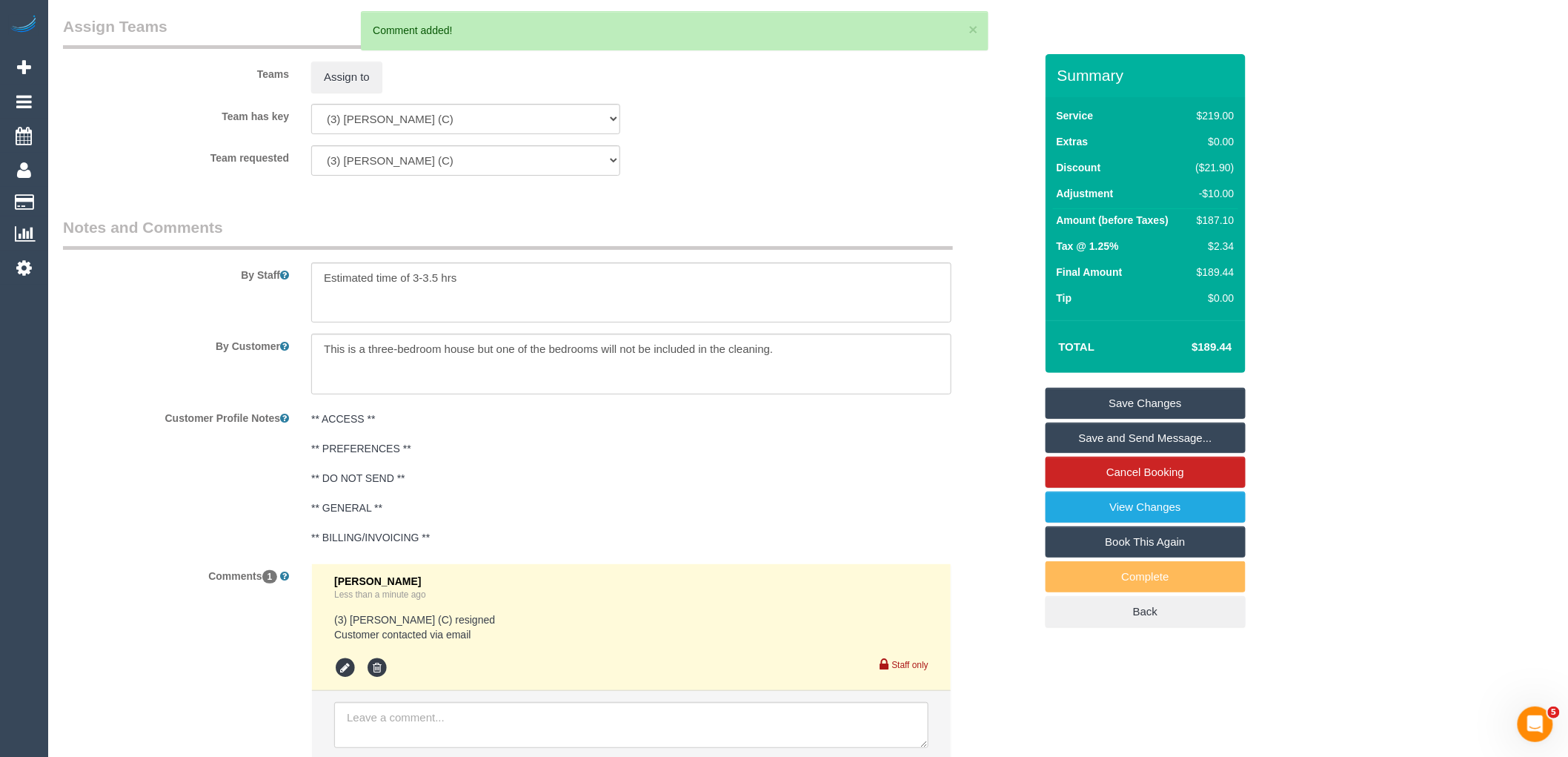
click at [1173, 403] on link "Save Changes" at bounding box center [1145, 403] width 200 height 31
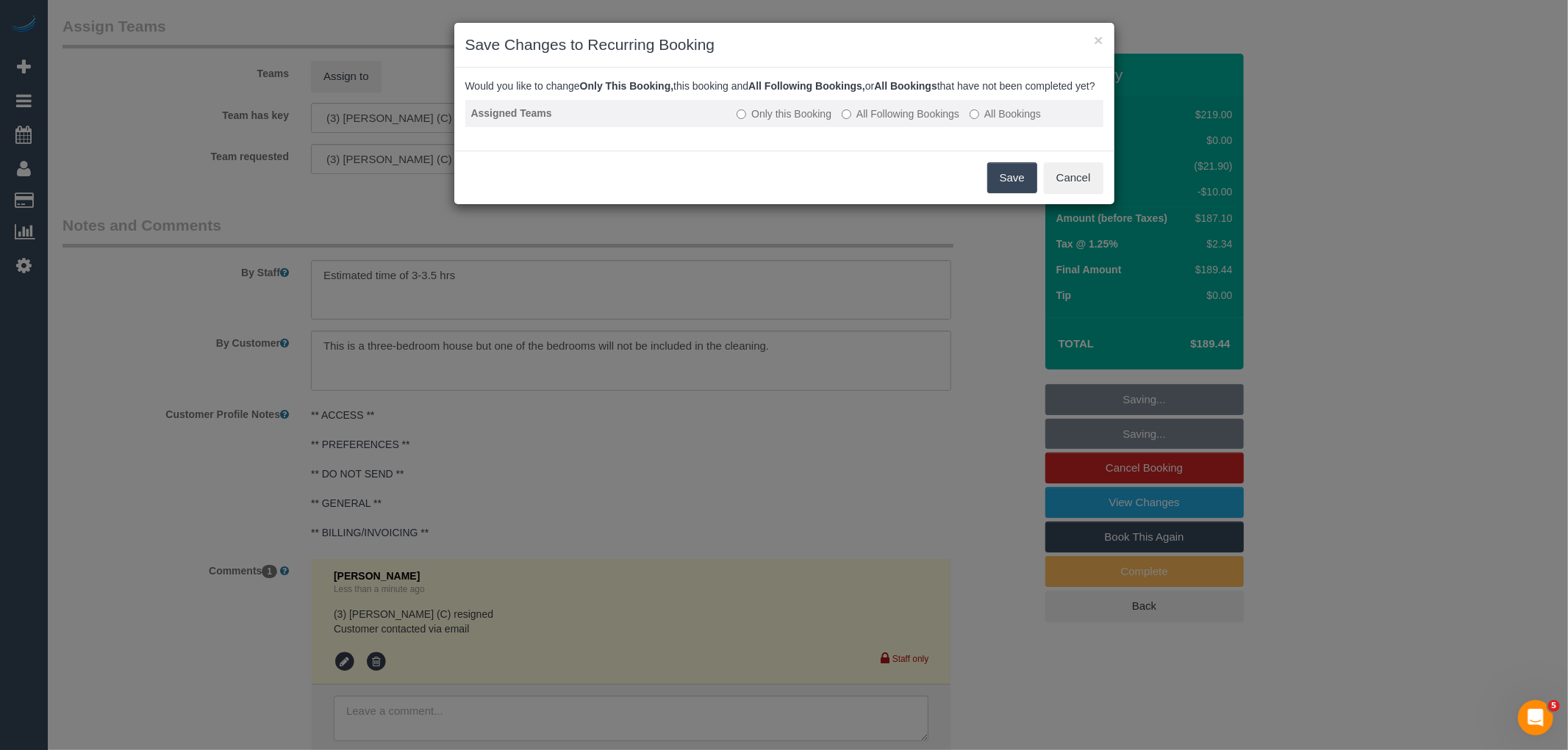
click at [942, 121] on label "All Following Bookings" at bounding box center [900, 114] width 118 height 15
click at [1004, 189] on button "Save" at bounding box center [1013, 178] width 50 height 31
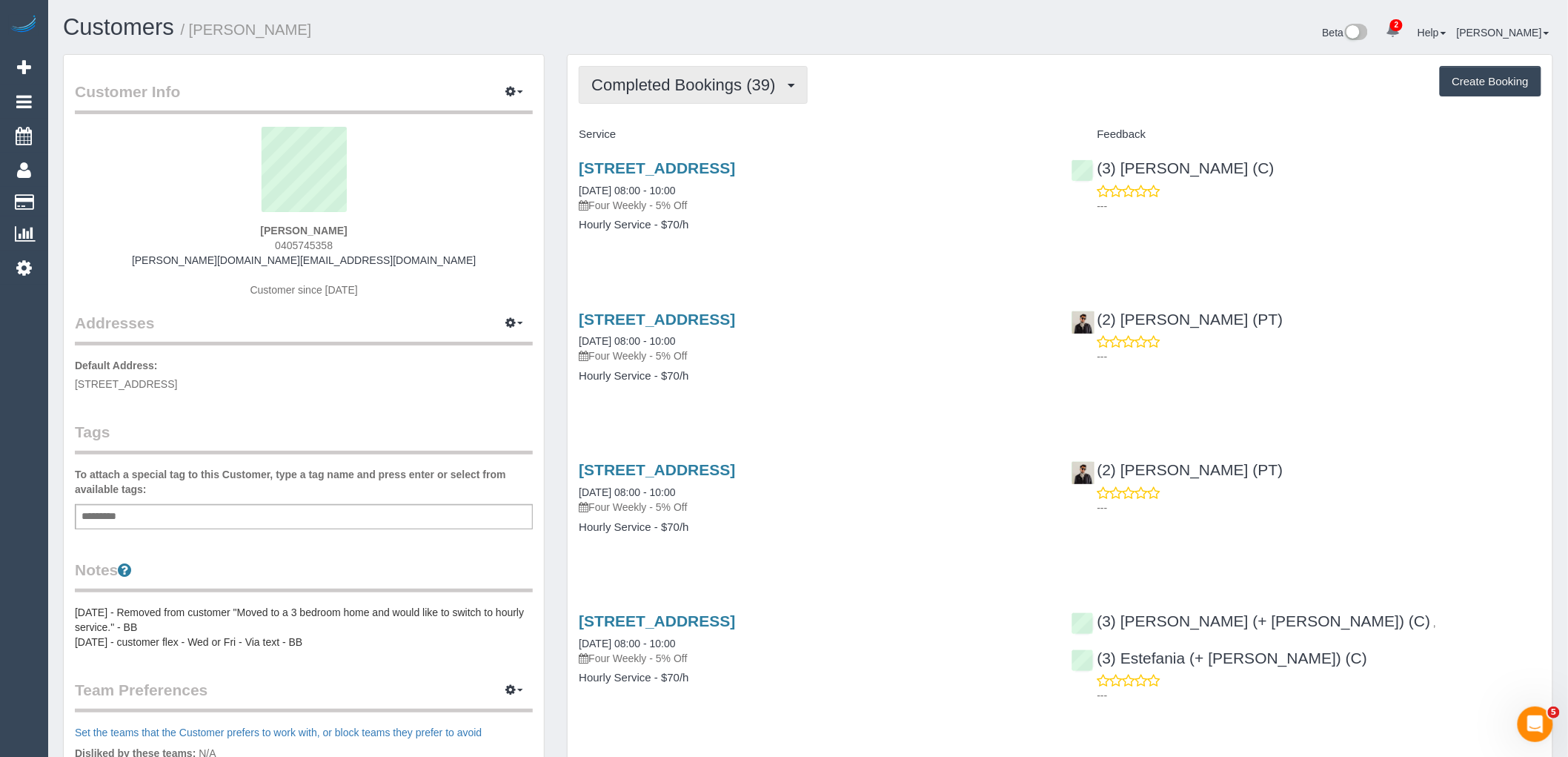
click at [670, 86] on span "Completed Bookings (39)" at bounding box center [687, 84] width 192 height 19
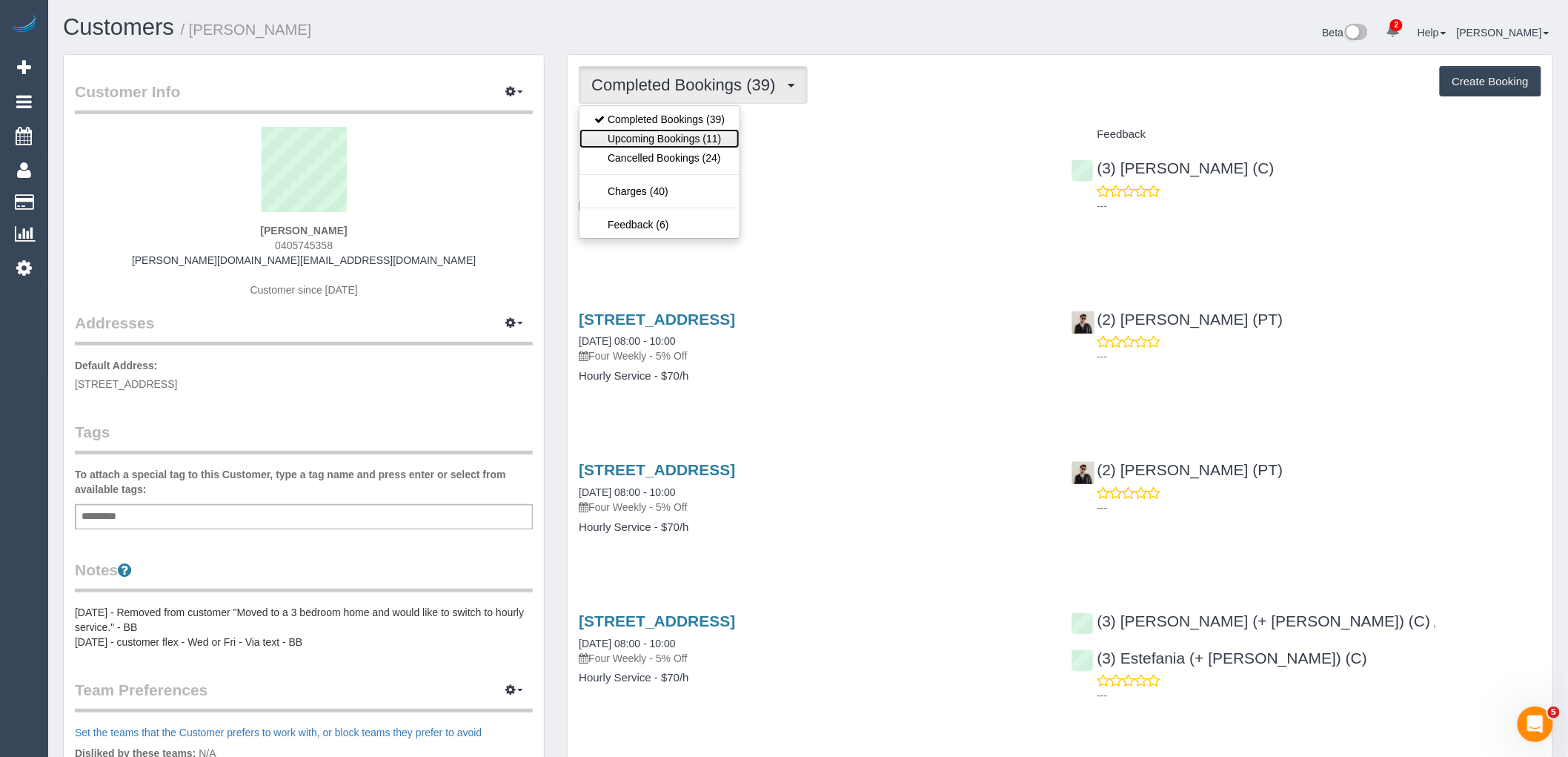
click at [685, 143] on link "Upcoming Bookings (11)" at bounding box center [660, 138] width 160 height 20
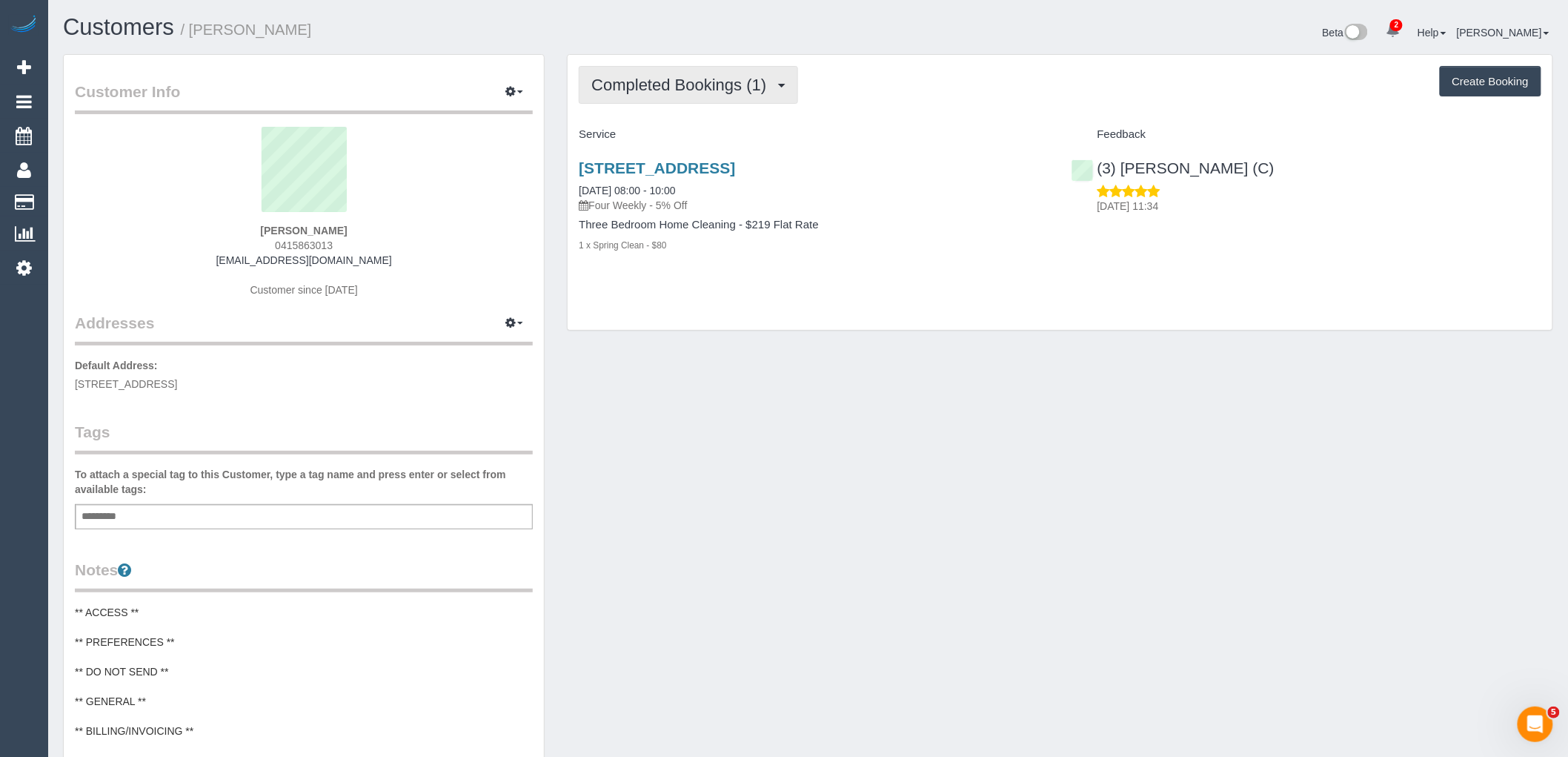
click at [680, 97] on button "Completed Bookings (1)" at bounding box center [689, 85] width 219 height 38
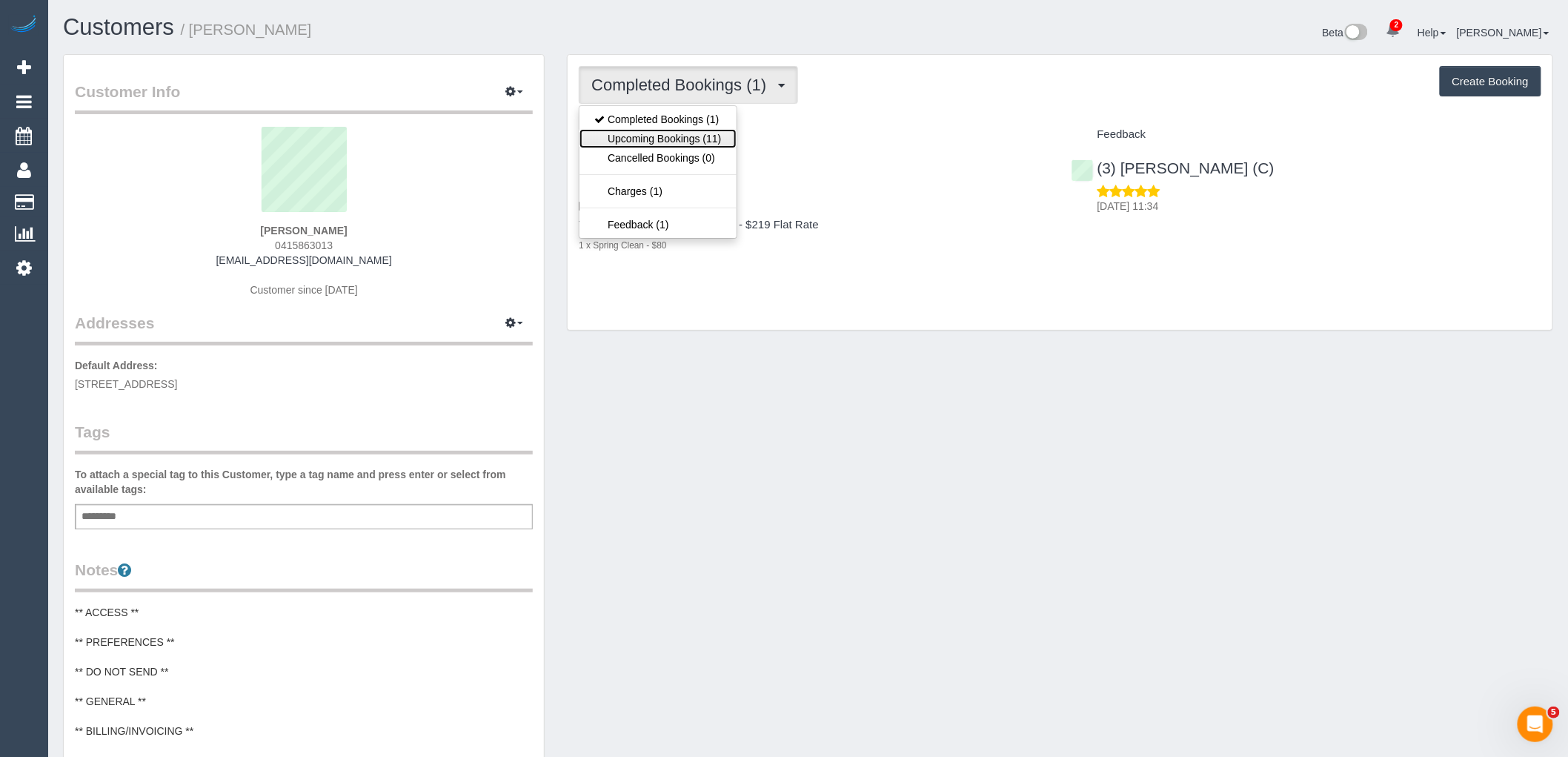
click at [685, 137] on link "Upcoming Bookings (11)" at bounding box center [657, 138] width 156 height 20
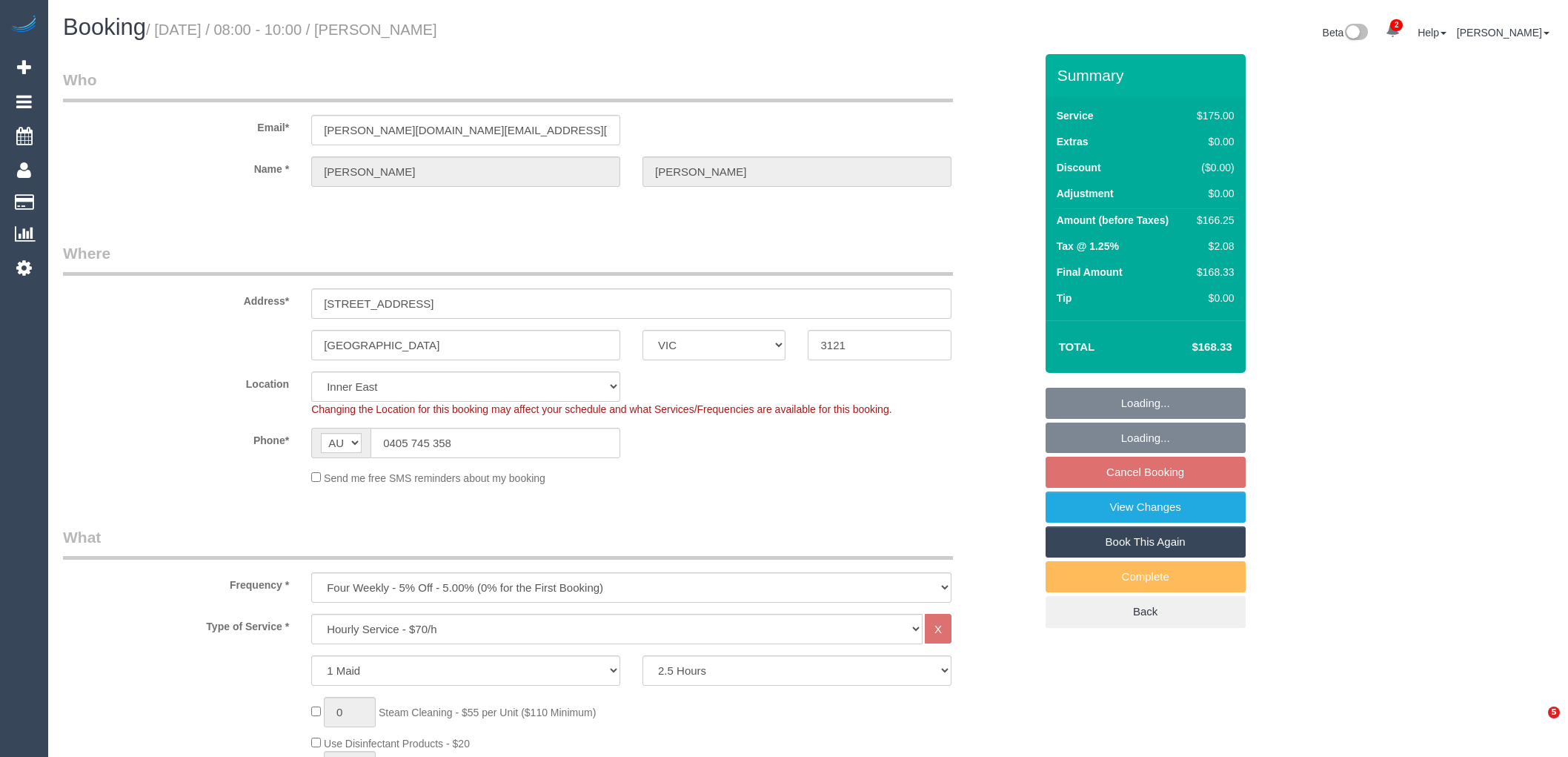
select select "VIC"
select select "150"
select select "number:28"
select select "number:14"
select select "number:18"
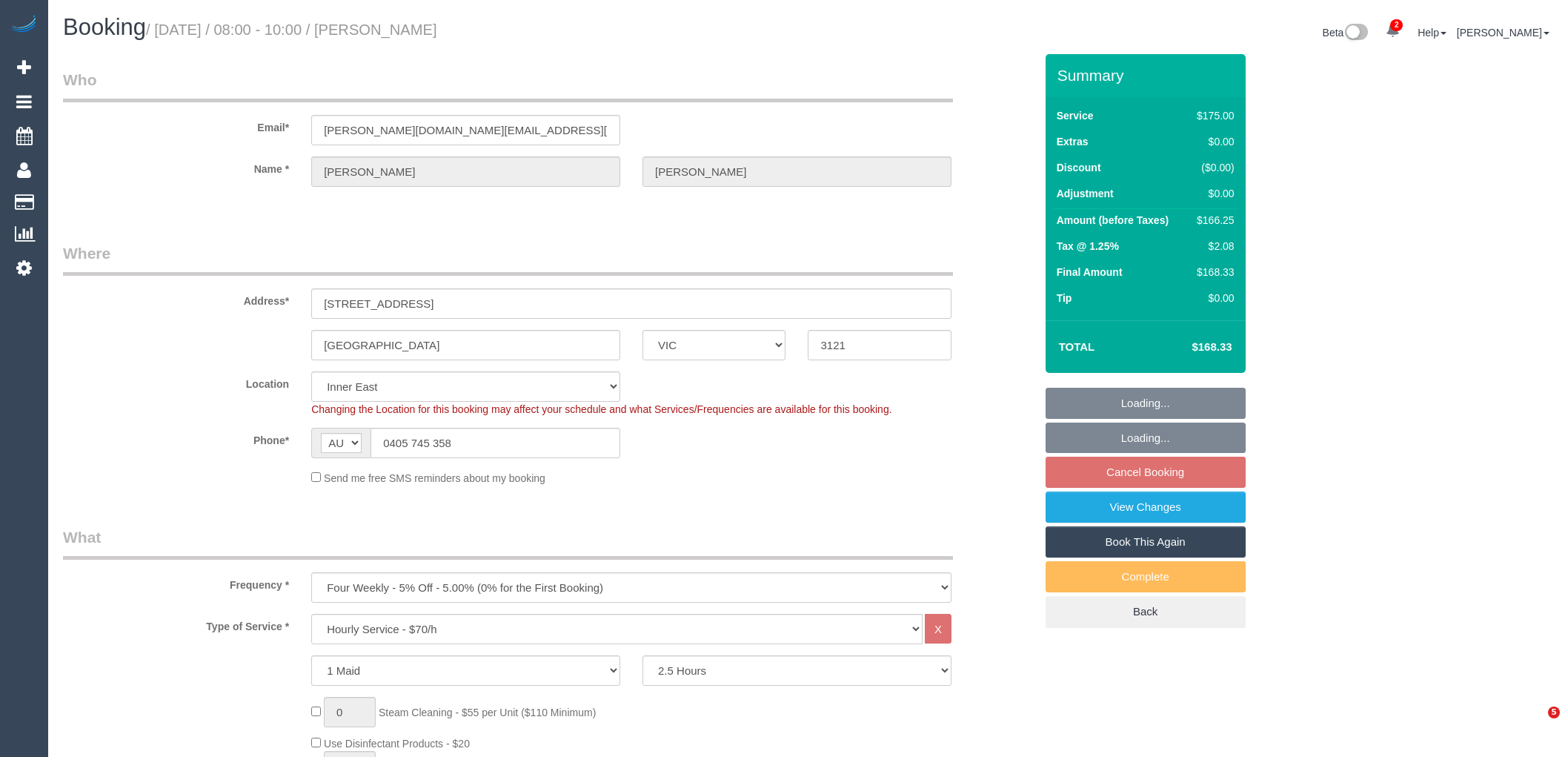
select select "number:24"
select select "number:13"
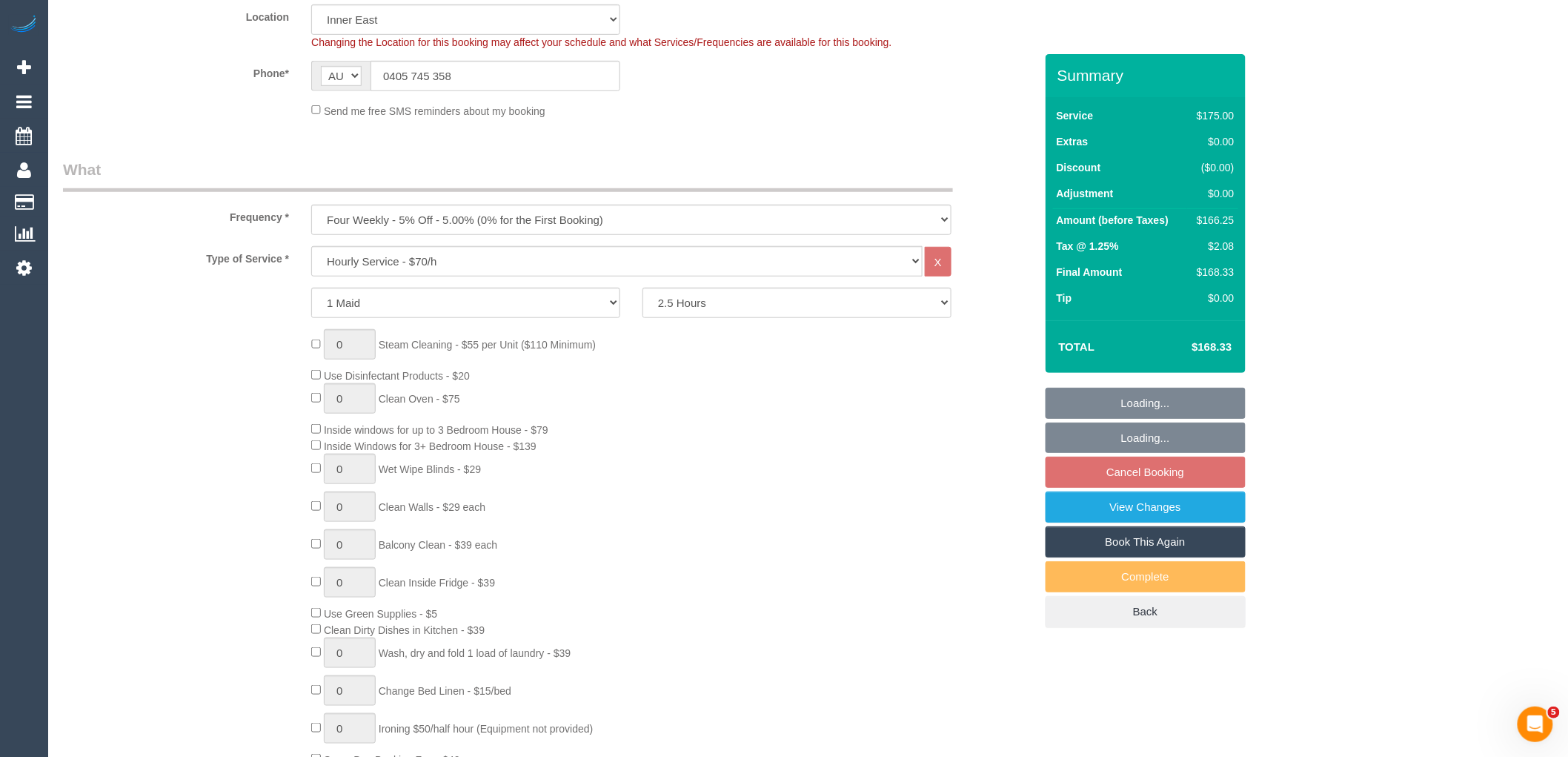
select select "spot2"
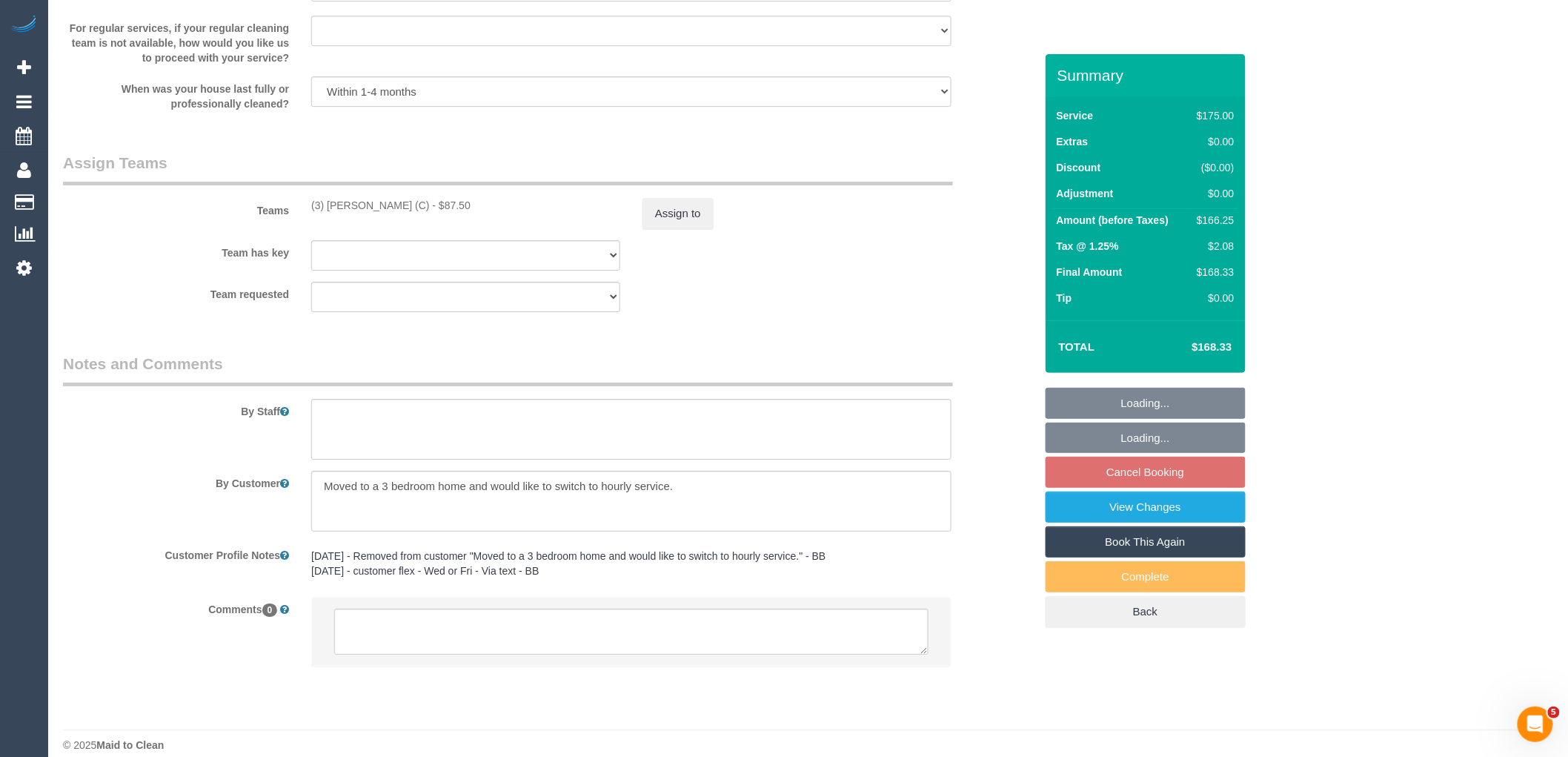
scroll to position [2052, 0]
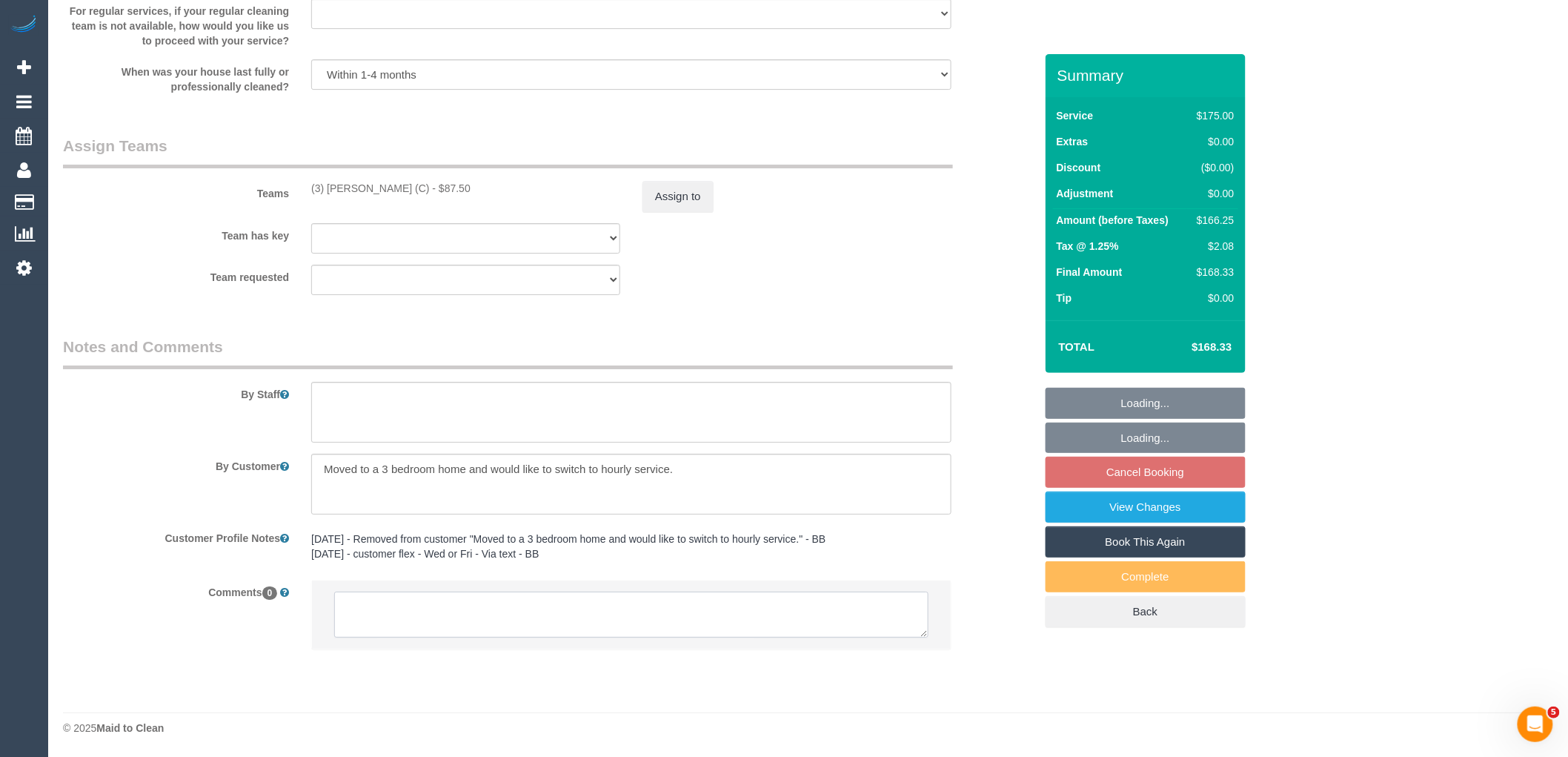
click at [410, 610] on textarea at bounding box center [631, 614] width 594 height 46
paste textarea "(3) Sam Sango (C) resigned Customer contacted via email"
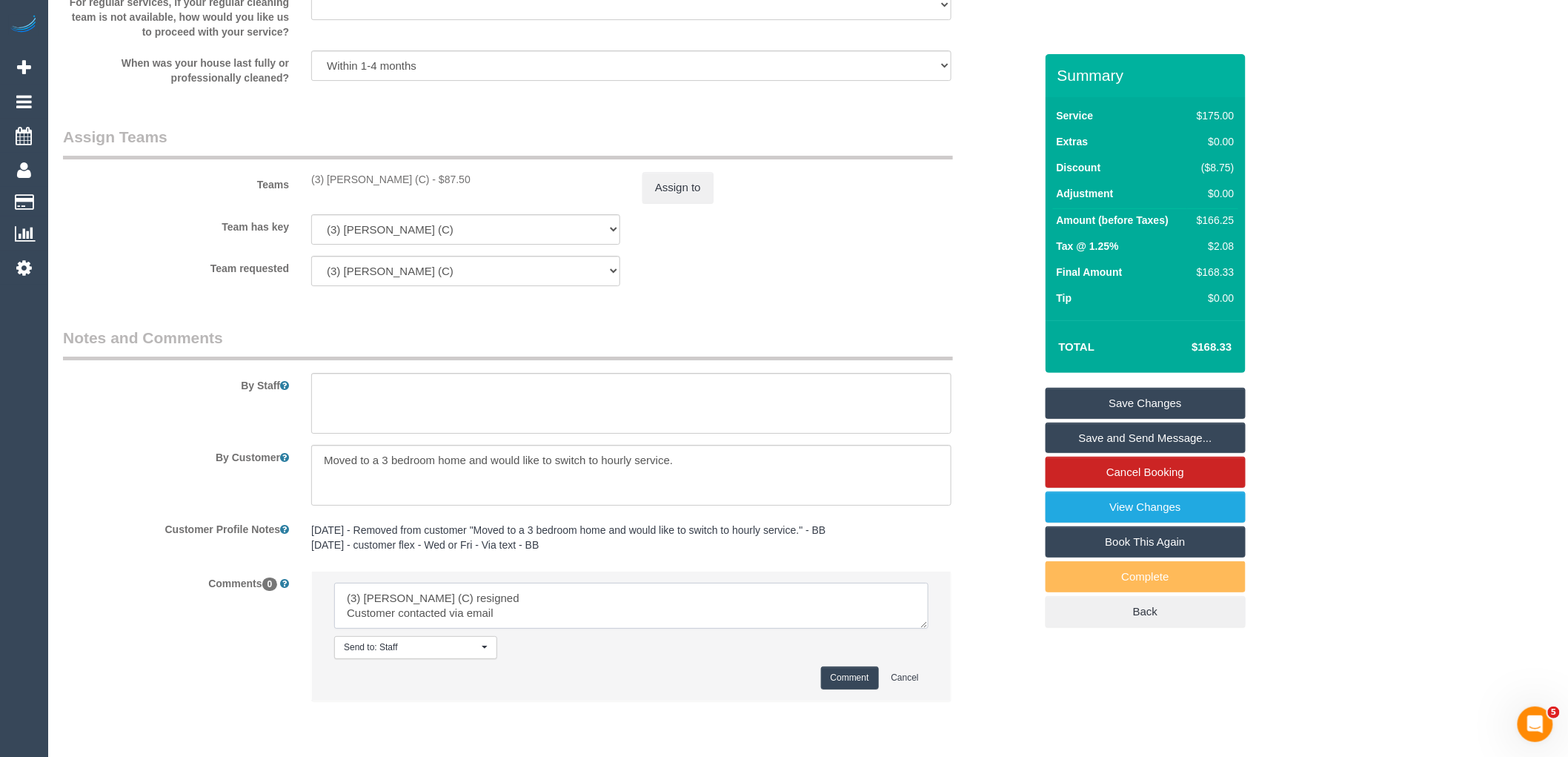
drag, startPoint x: 513, startPoint y: 618, endPoint x: 402, endPoint y: 620, distance: 111.0
click at [402, 620] on textarea at bounding box center [631, 605] width 594 height 46
drag, startPoint x: 490, startPoint y: 628, endPoint x: 273, endPoint y: 573, distance: 223.9
click at [271, 572] on sui-booking-comments "By Staff By Customer Customer Profile Notes 20/2/24 - Removed from customer "Mo…" at bounding box center [549, 521] width 972 height 389
type textarea "(3) Sam Sango (C) resigned Customer not contacted"
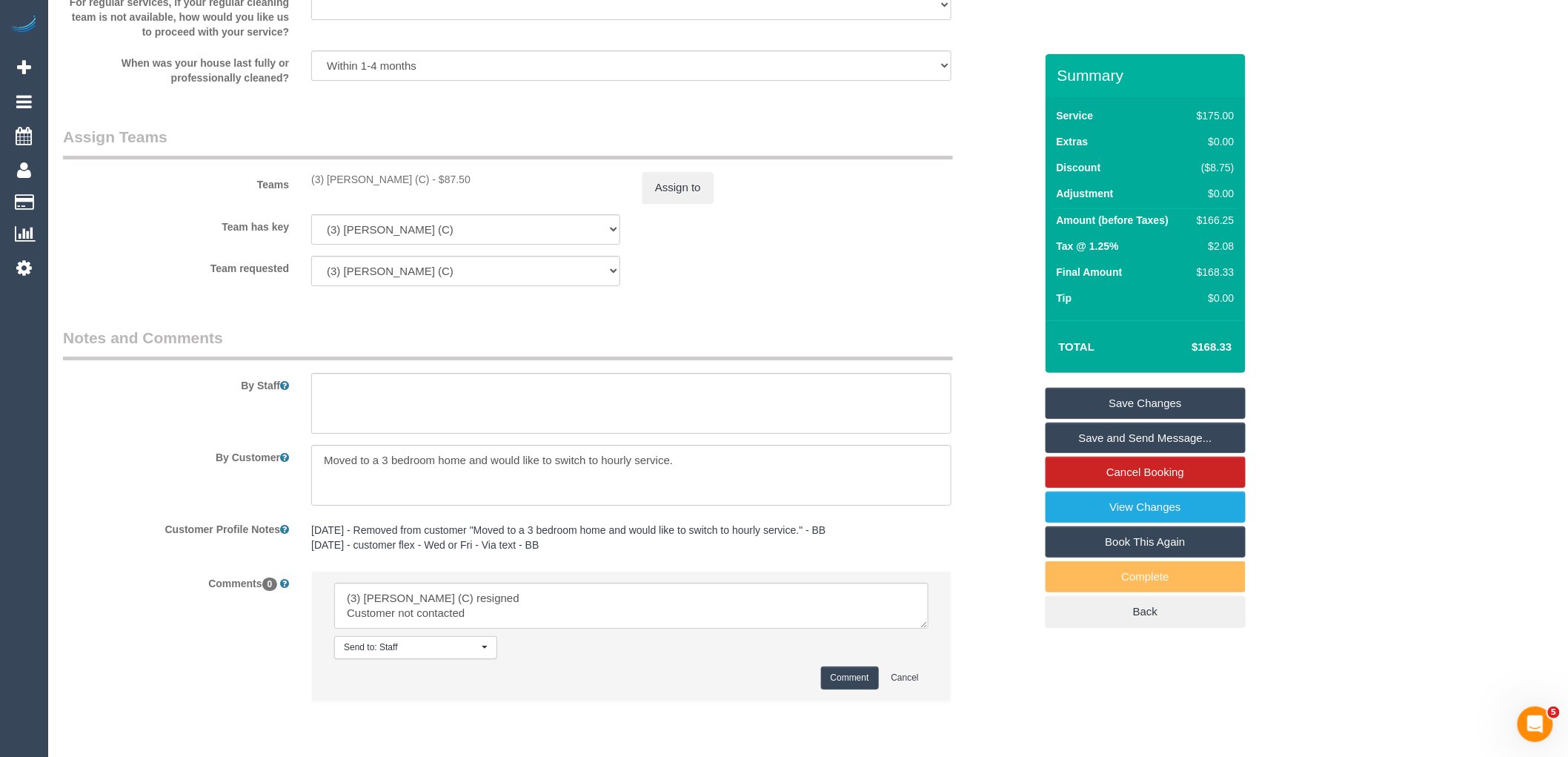
click at [841, 680] on button "Comment" at bounding box center [850, 678] width 58 height 23
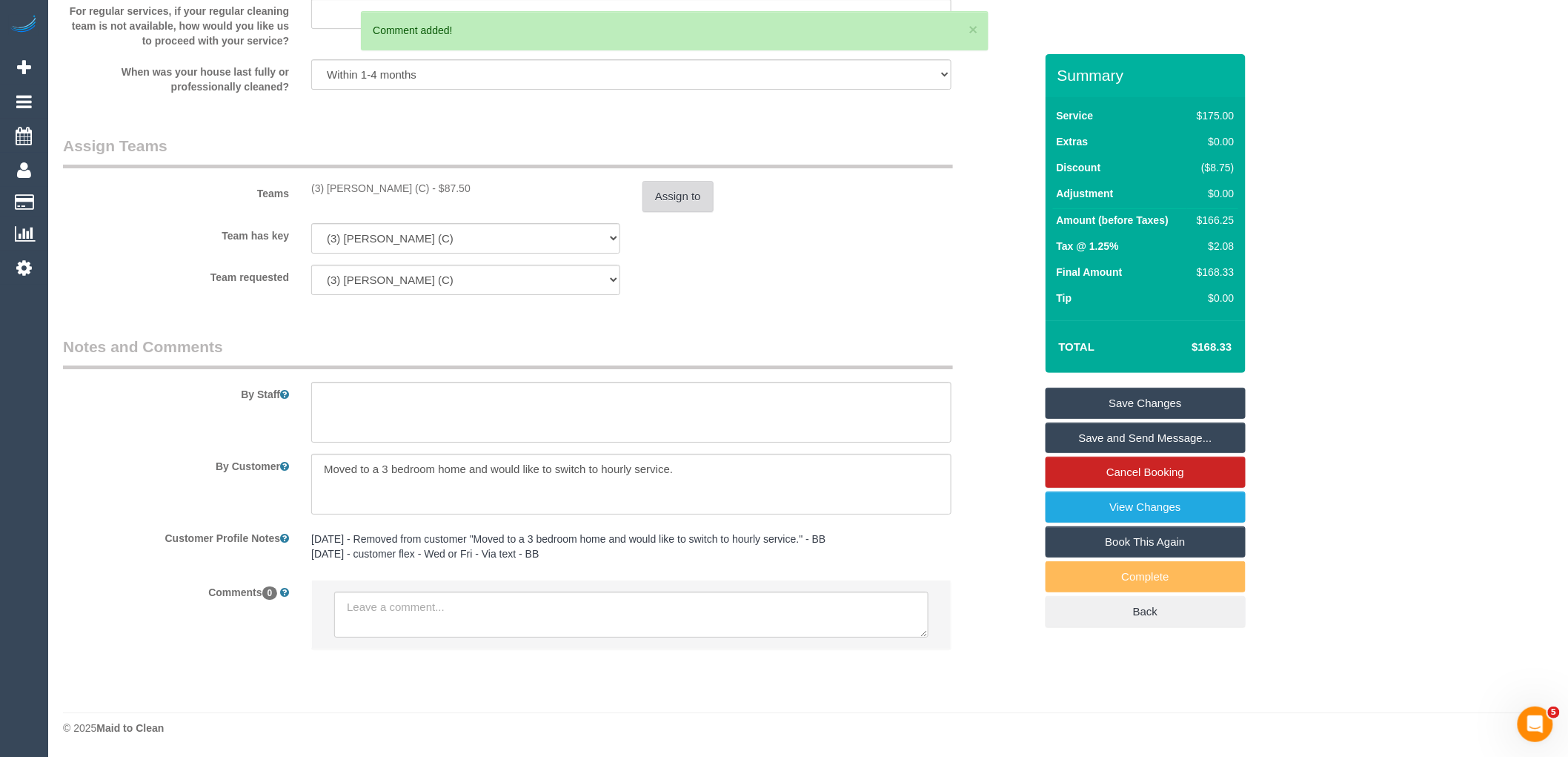
click at [684, 200] on button "Assign to" at bounding box center [678, 197] width 71 height 31
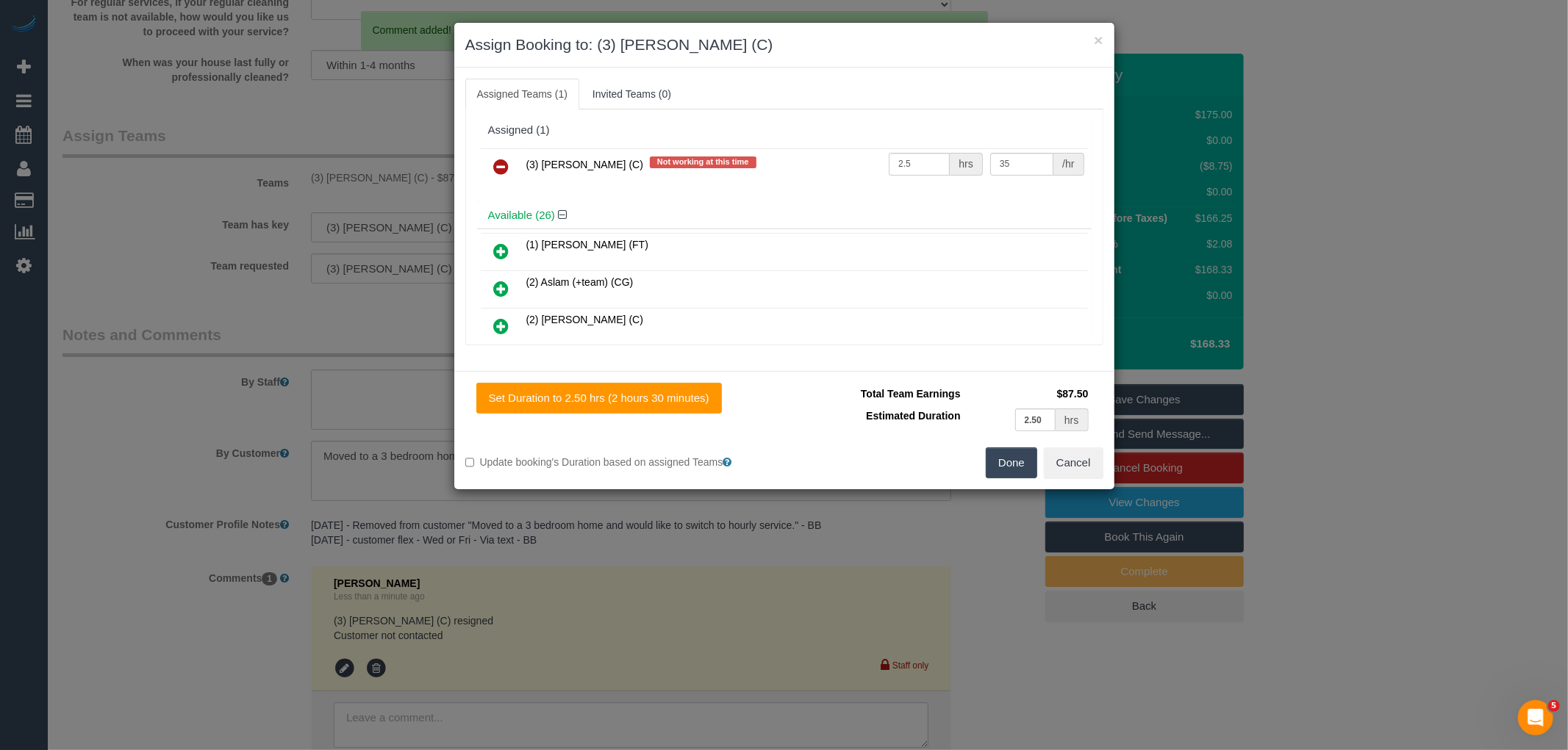
click at [510, 166] on link at bounding box center [501, 167] width 35 height 29
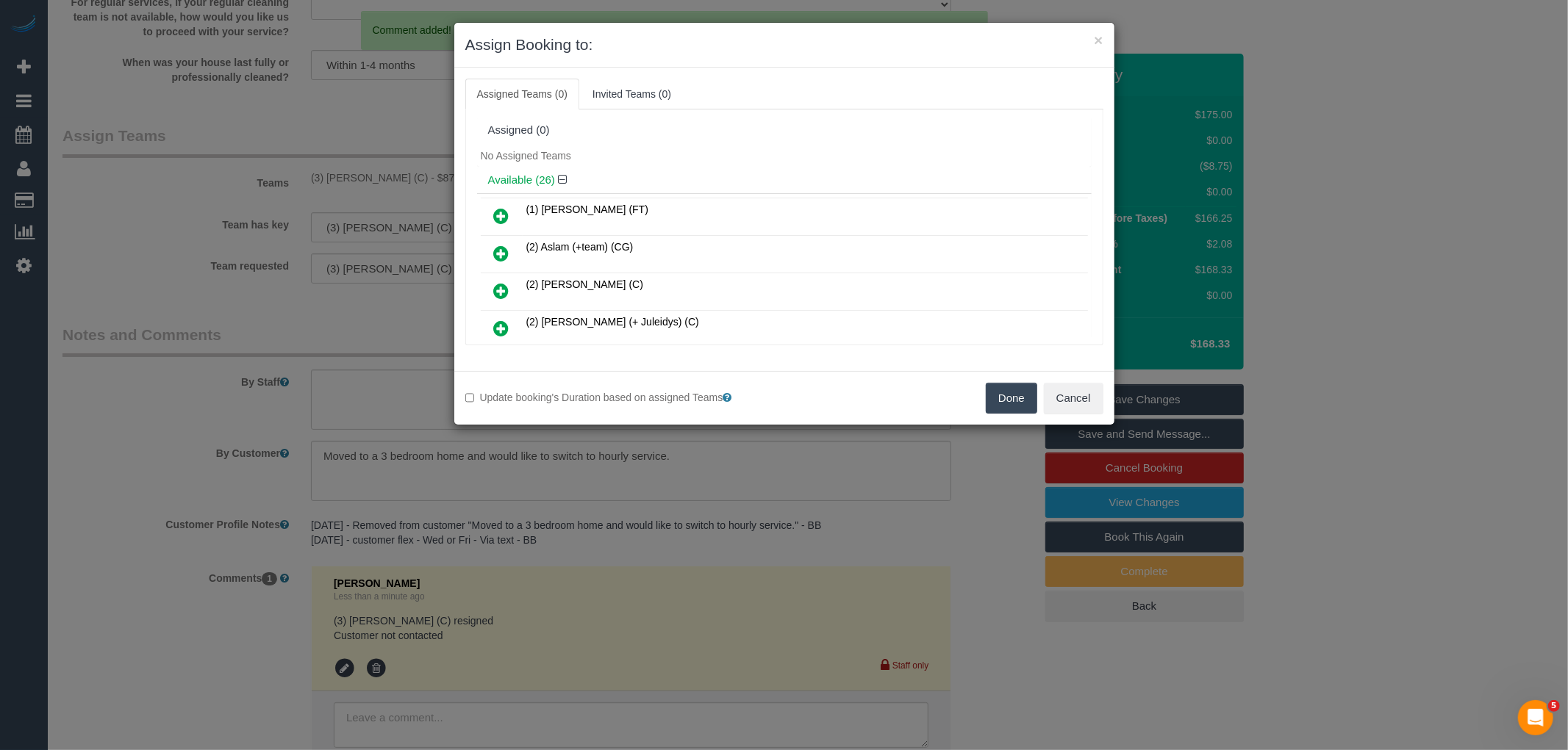
click at [988, 392] on button "Done" at bounding box center [1011, 399] width 51 height 31
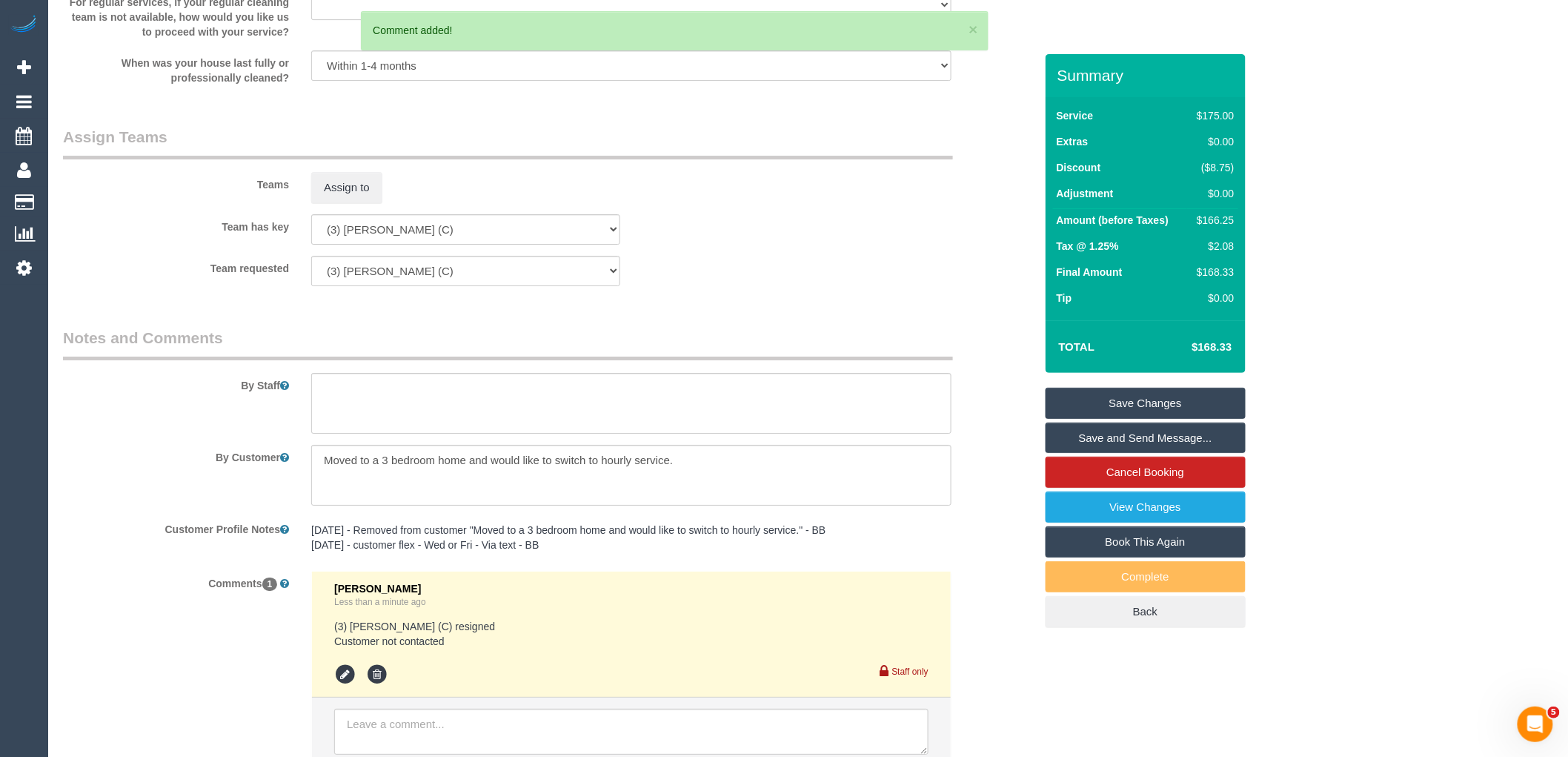
click at [1157, 398] on link "Save Changes" at bounding box center [1145, 403] width 200 height 31
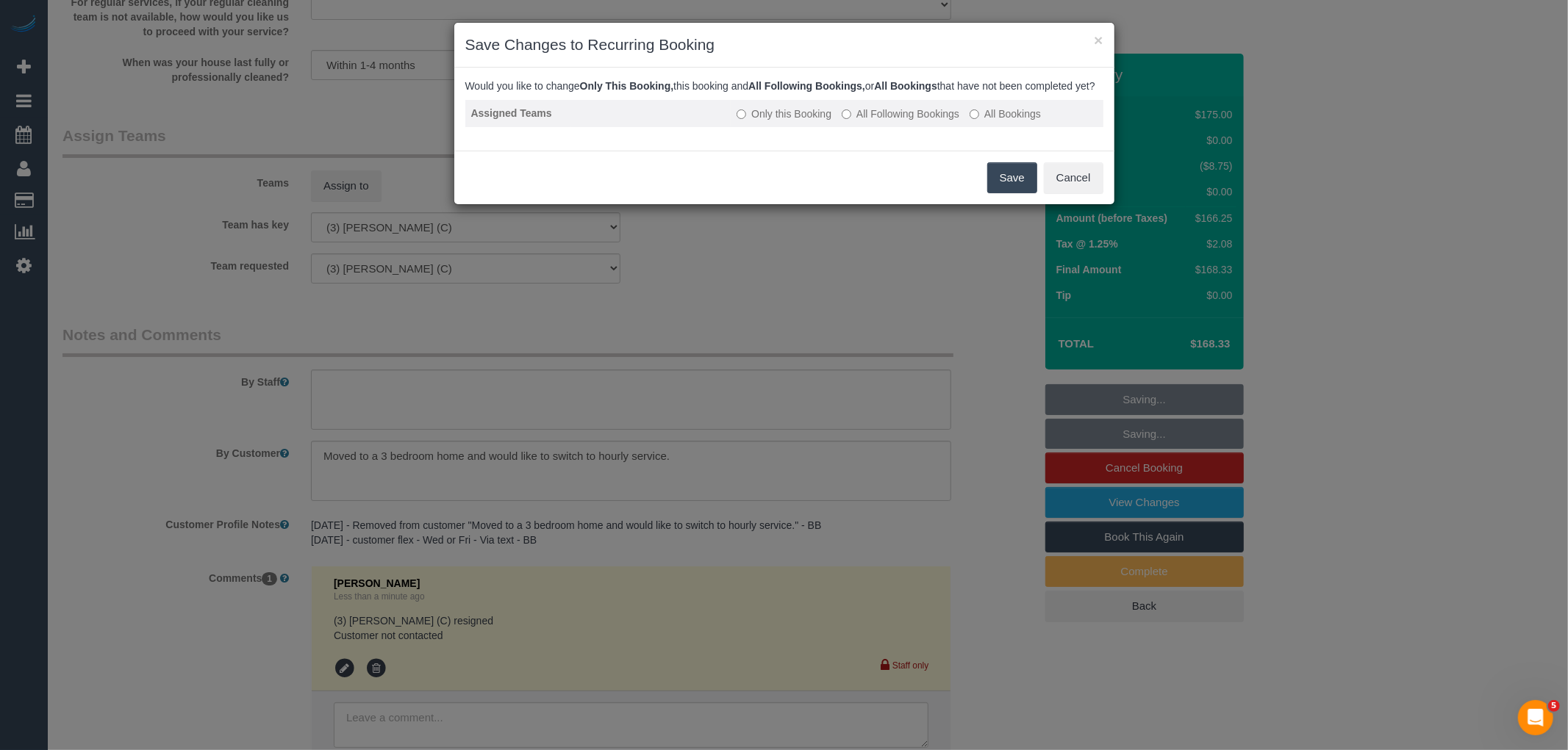
click at [893, 121] on label "All Following Bookings" at bounding box center [900, 114] width 118 height 15
click at [1009, 193] on button "Save" at bounding box center [1013, 178] width 50 height 31
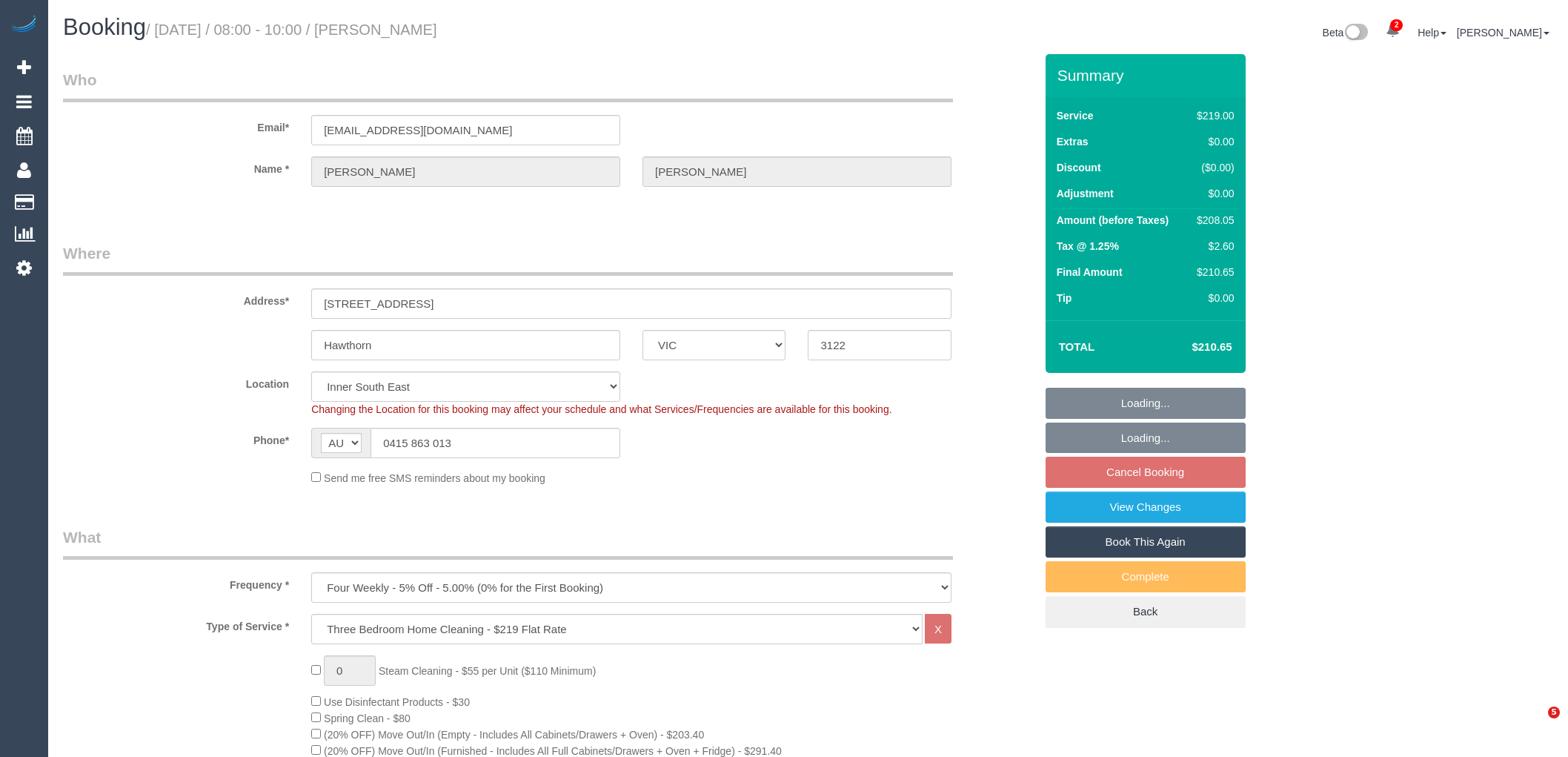
select select "VIC"
select select "spot2"
select select "number:27"
select select "number:14"
select select "number:18"
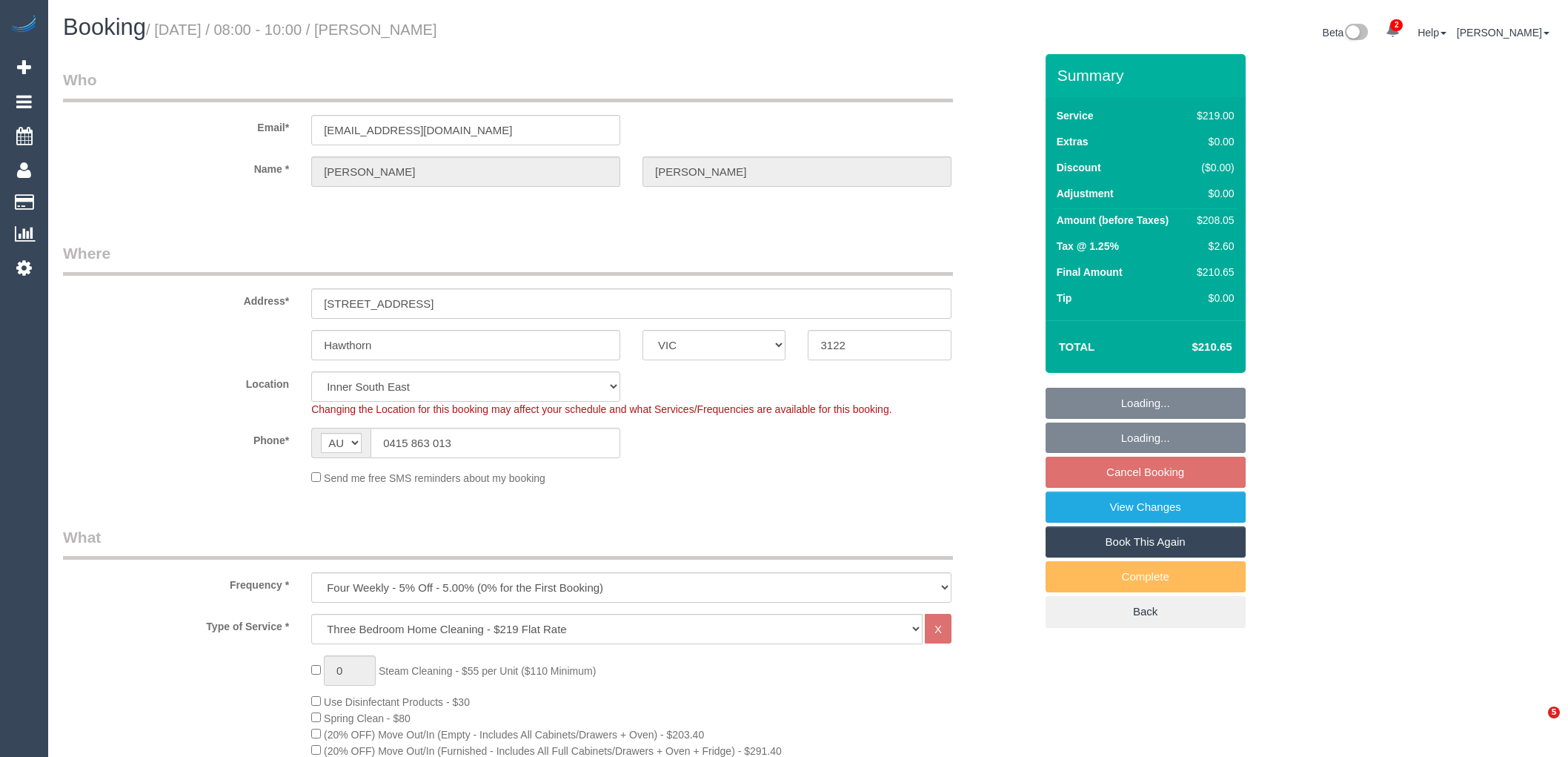
select select "number:24"
select select "number:35"
select select "number:13"
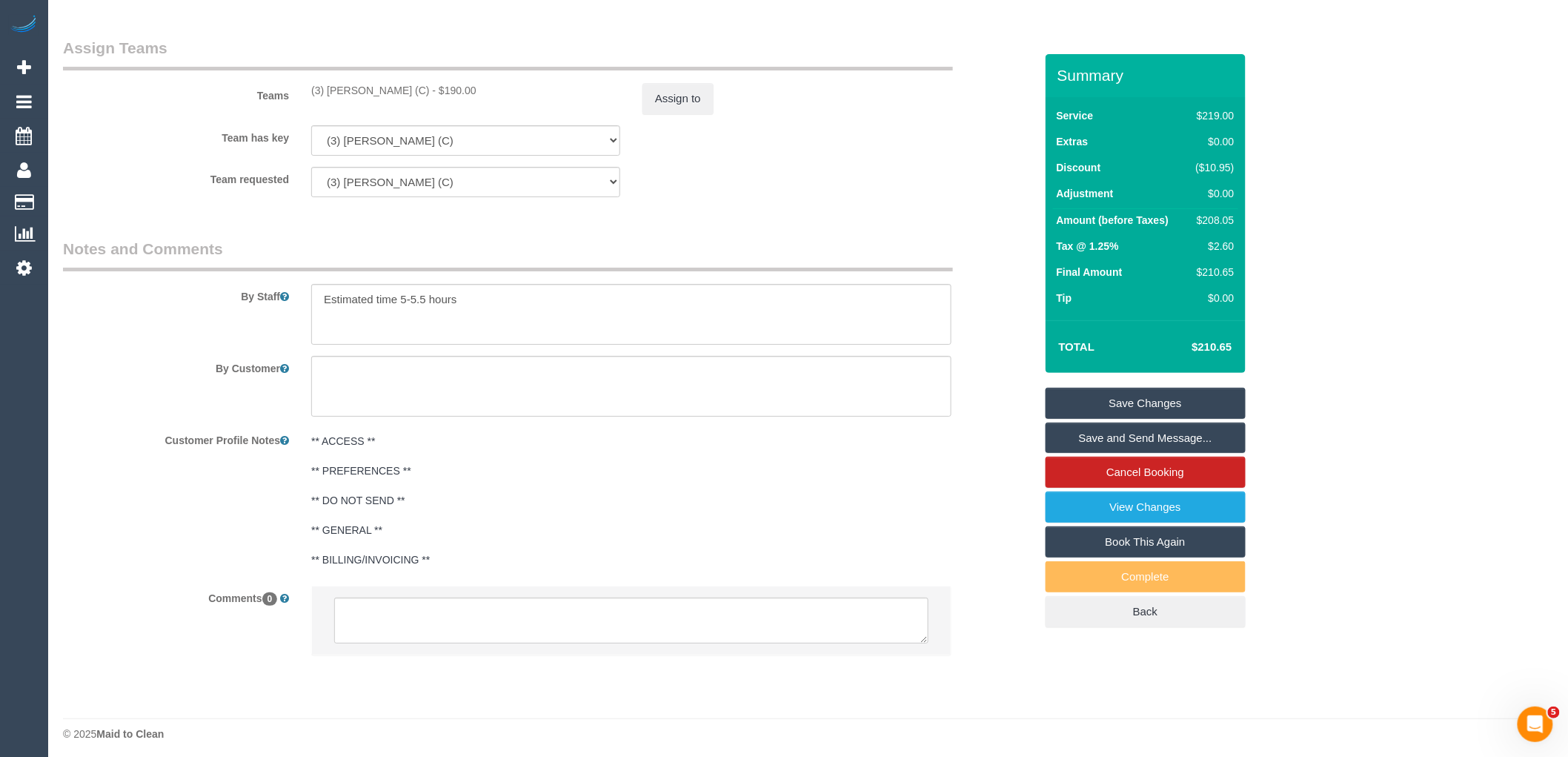
scroll to position [2203, 0]
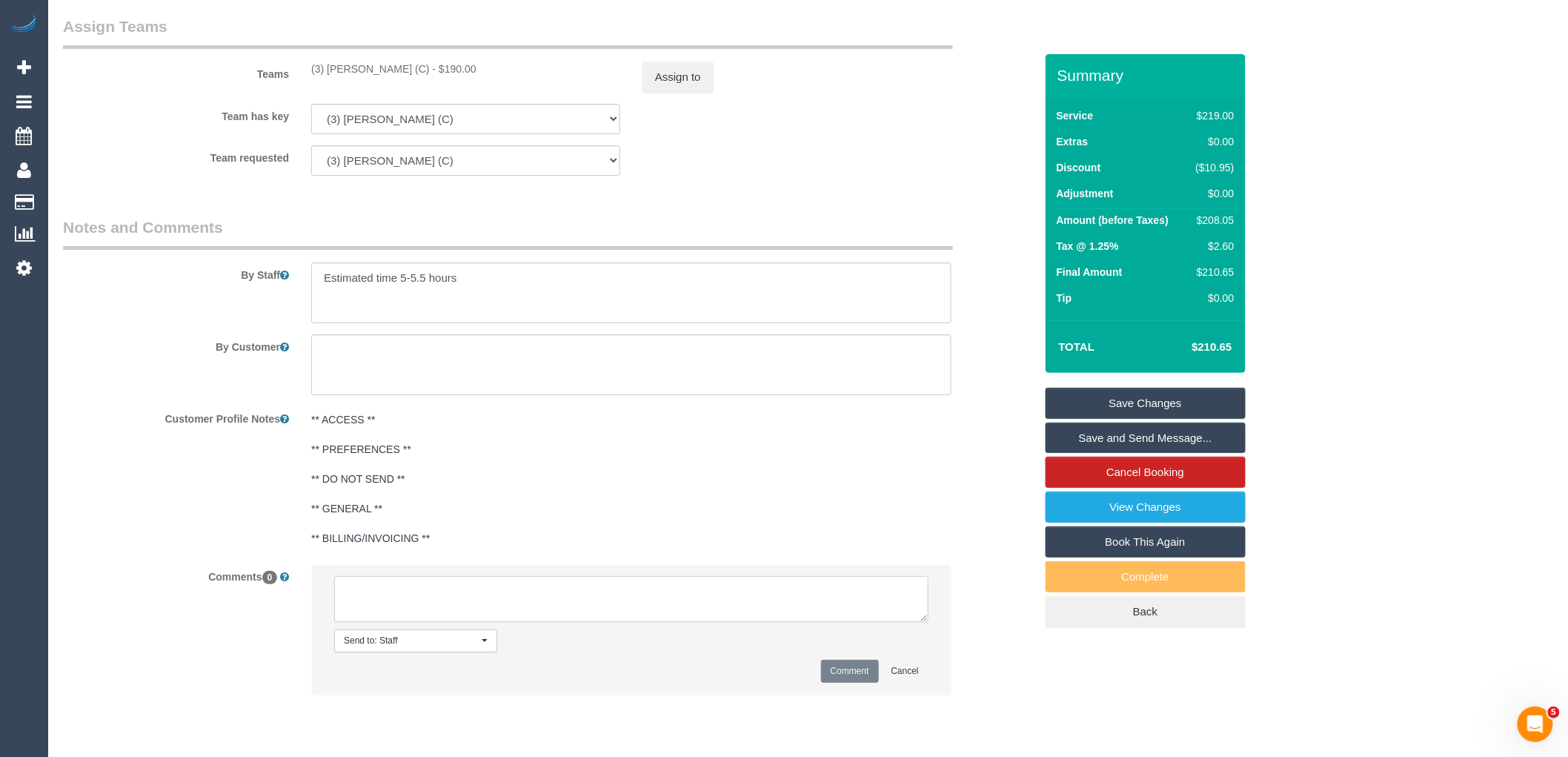
click at [504, 622] on textarea at bounding box center [631, 599] width 594 height 46
paste textarea "(3) Sam Sango (C) resigned Customer not contacted"
type textarea "(3) Sam Sango (C) resigned Customer not contacted"
click at [840, 675] on li "Send to: Staff Nothing selected Send to: Staff Send to: Customer Send to: Team …" at bounding box center [631, 629] width 639 height 129
click at [843, 679] on button "Comment" at bounding box center [850, 672] width 58 height 23
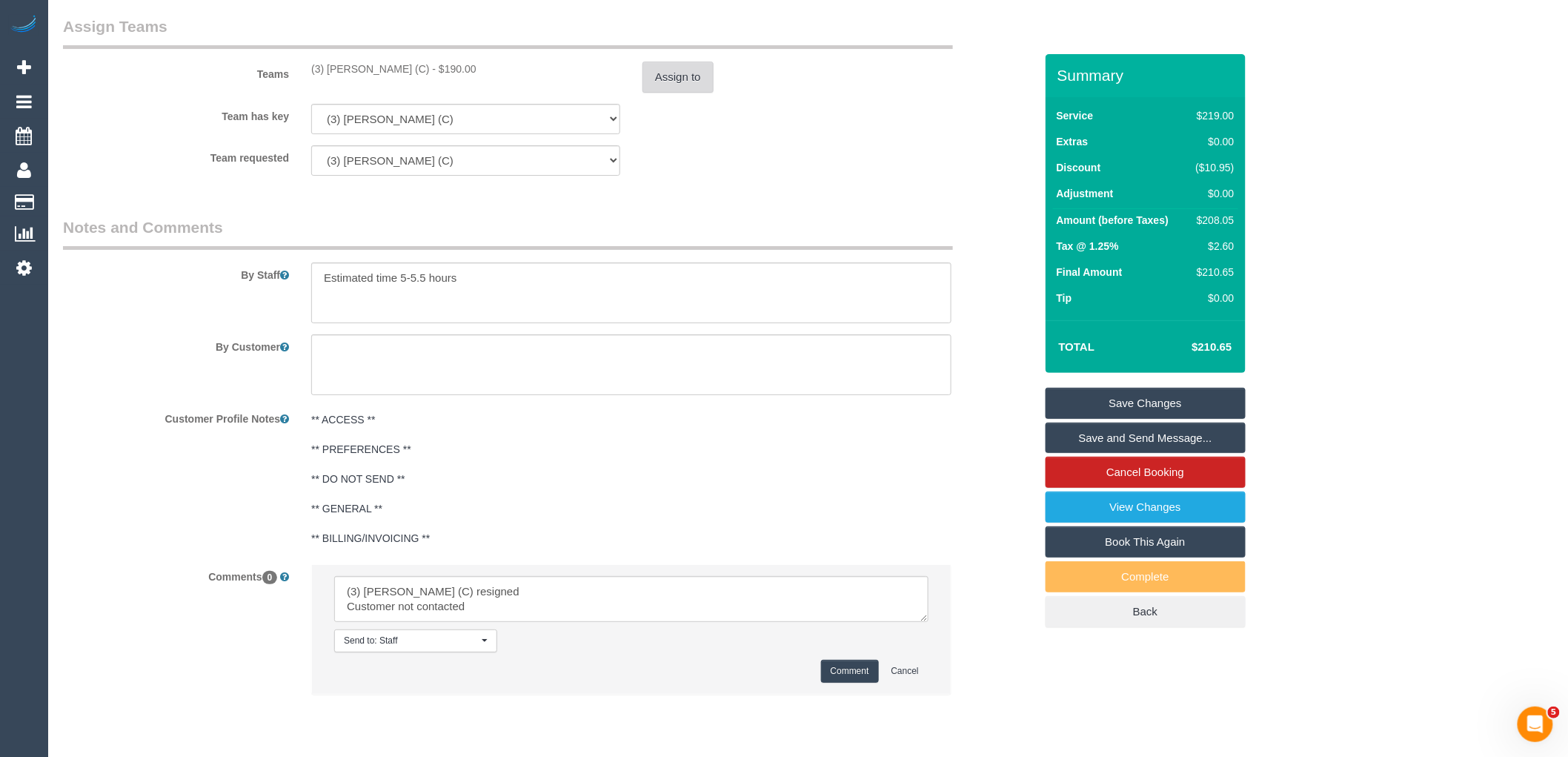
click at [682, 85] on button "Assign to" at bounding box center [678, 77] width 71 height 31
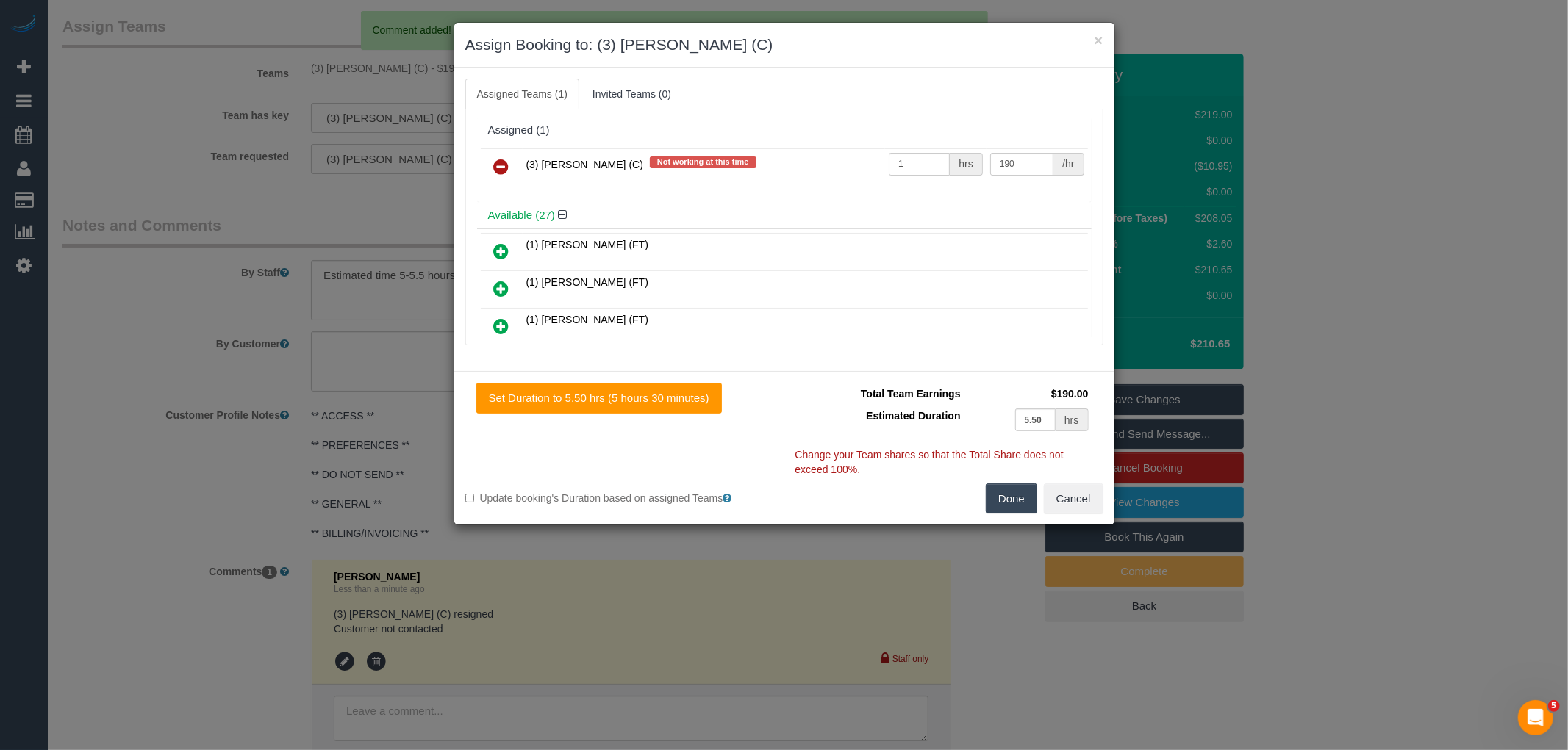
drag, startPoint x: 495, startPoint y: 165, endPoint x: 617, endPoint y: 223, distance: 135.1
click at [496, 165] on icon at bounding box center [501, 167] width 15 height 18
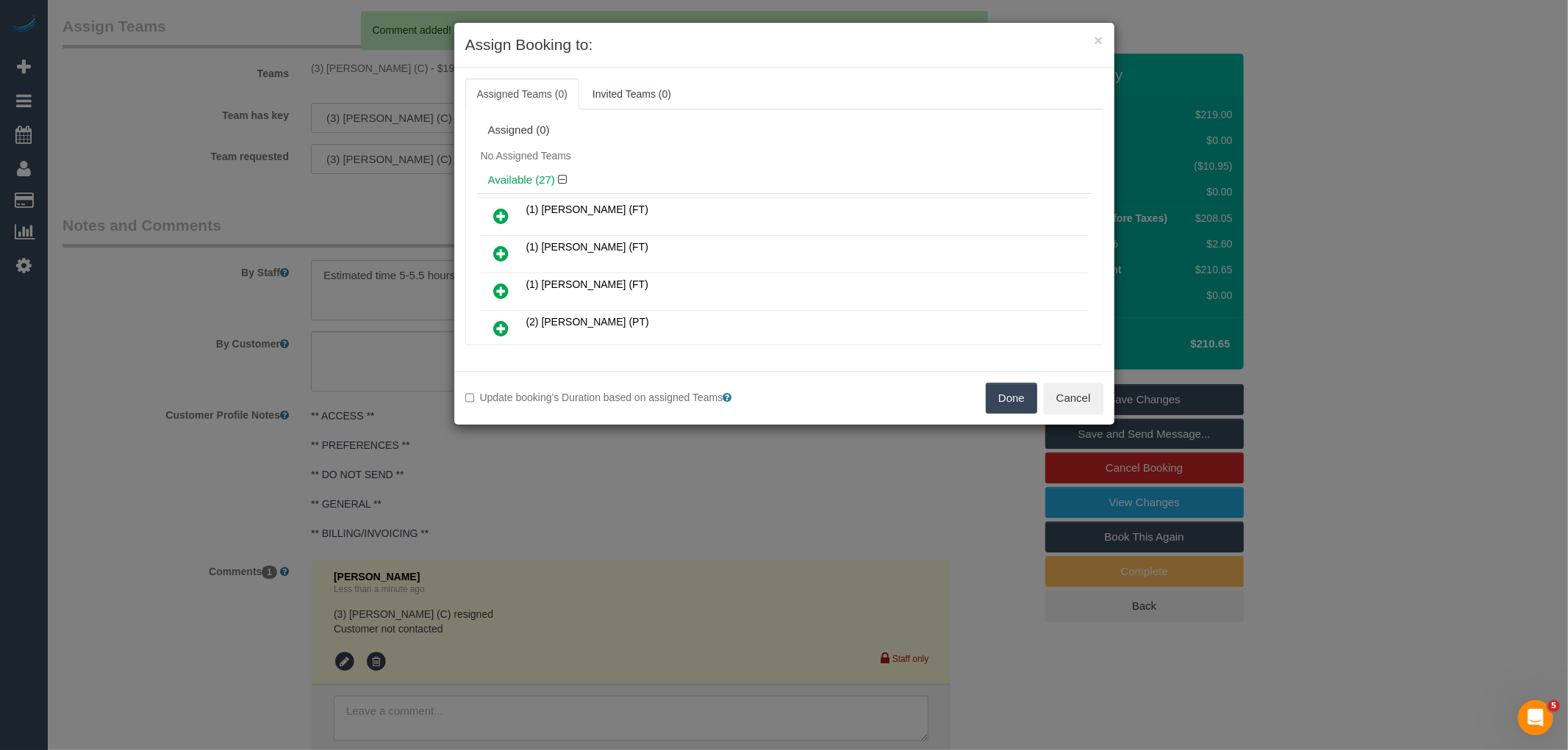
click at [992, 395] on button "Done" at bounding box center [1011, 399] width 51 height 31
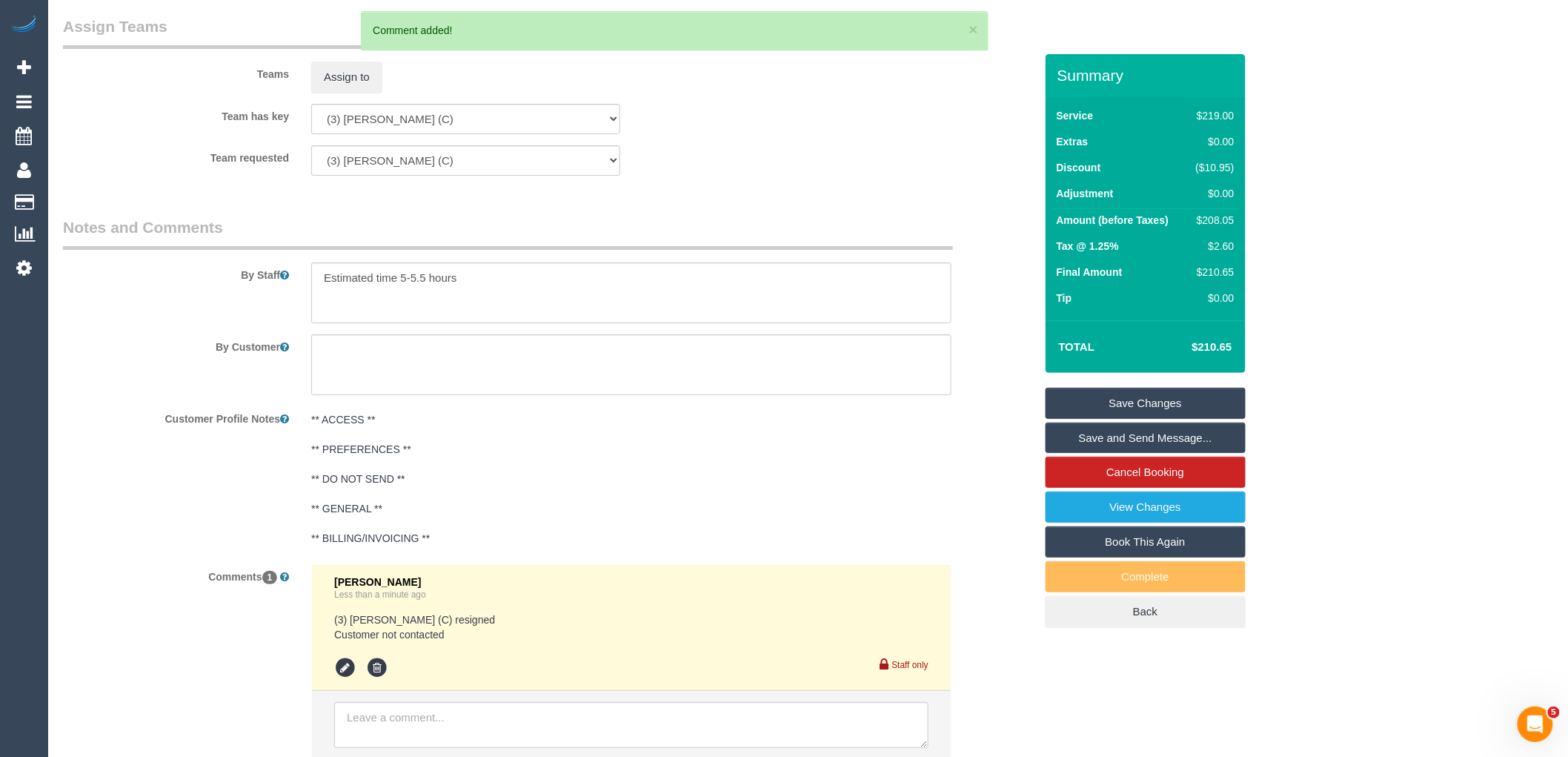
click at [1160, 410] on link "Save Changes" at bounding box center [1145, 403] width 200 height 31
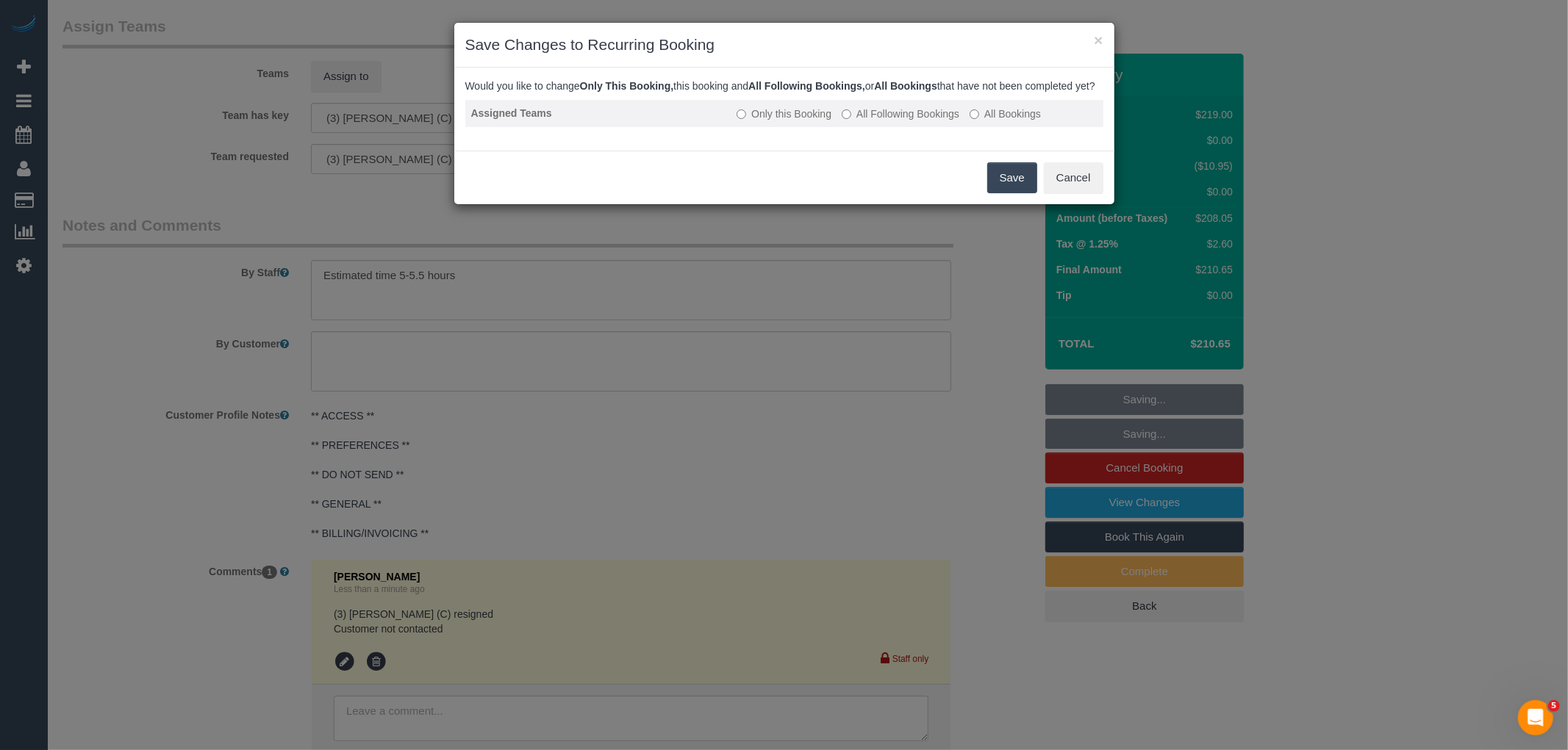
click at [918, 127] on td "Only this Booking All Following Bookings All Bookings" at bounding box center [917, 113] width 372 height 27
click at [916, 119] on td "Only this Booking All Following Bookings All Bookings" at bounding box center [917, 113] width 372 height 27
click at [911, 121] on label "All Following Bookings" at bounding box center [900, 114] width 118 height 15
click at [1005, 189] on button "Save" at bounding box center [1013, 178] width 50 height 31
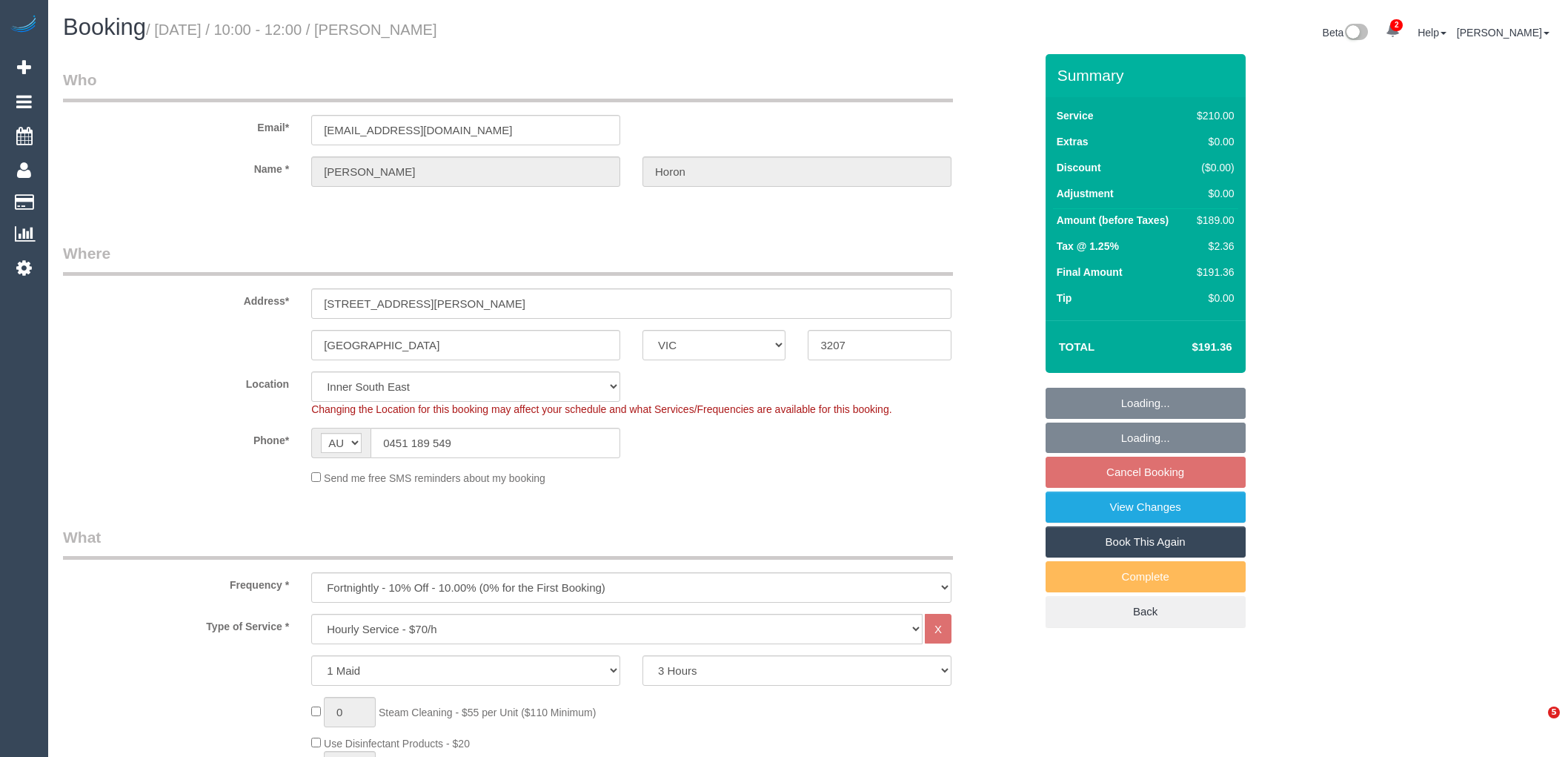
select select "VIC"
select select "180"
select select "number:28"
select select "number:14"
select select "number:19"
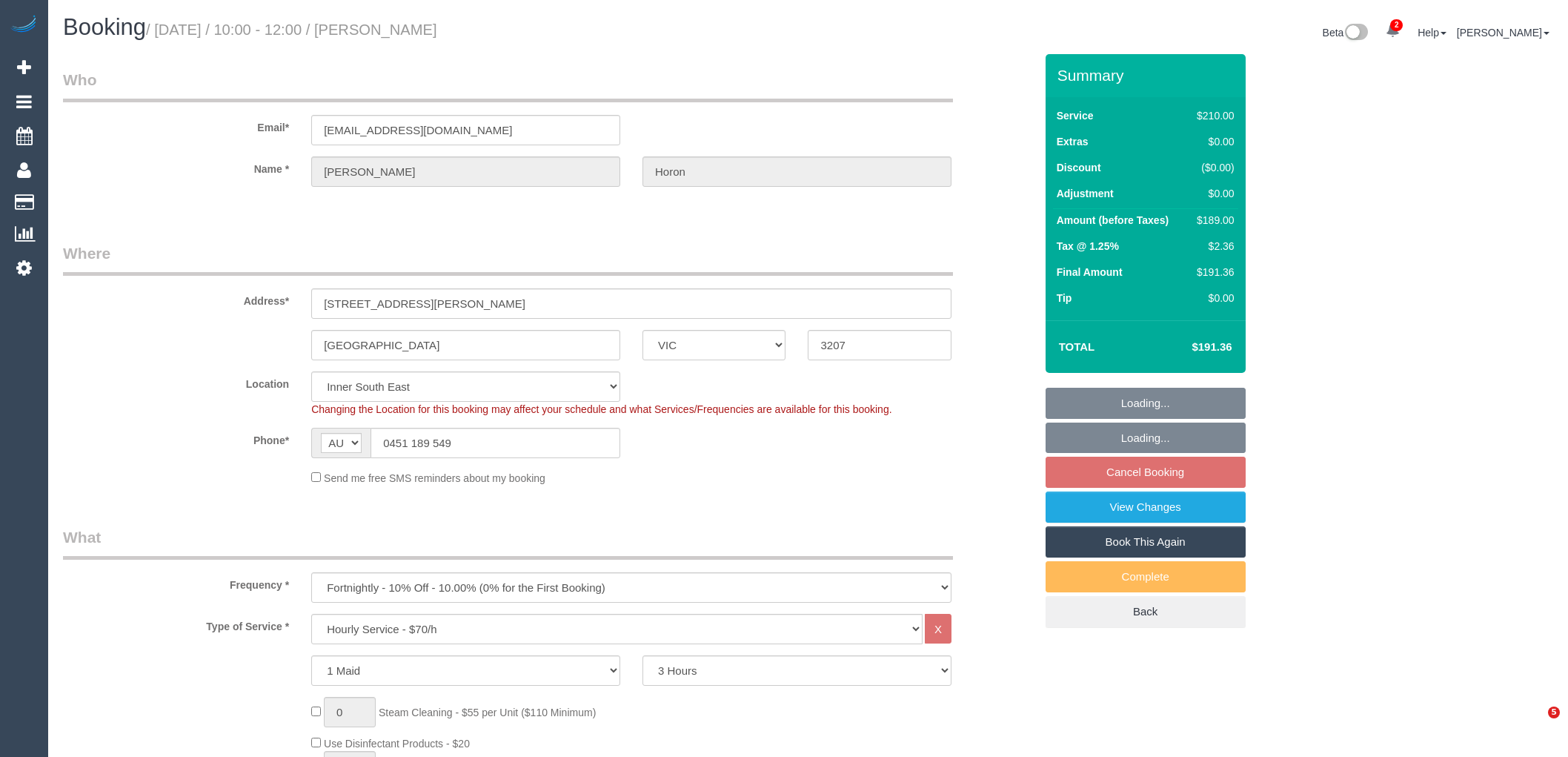
select select "number:24"
select select "number:34"
select select "number:11"
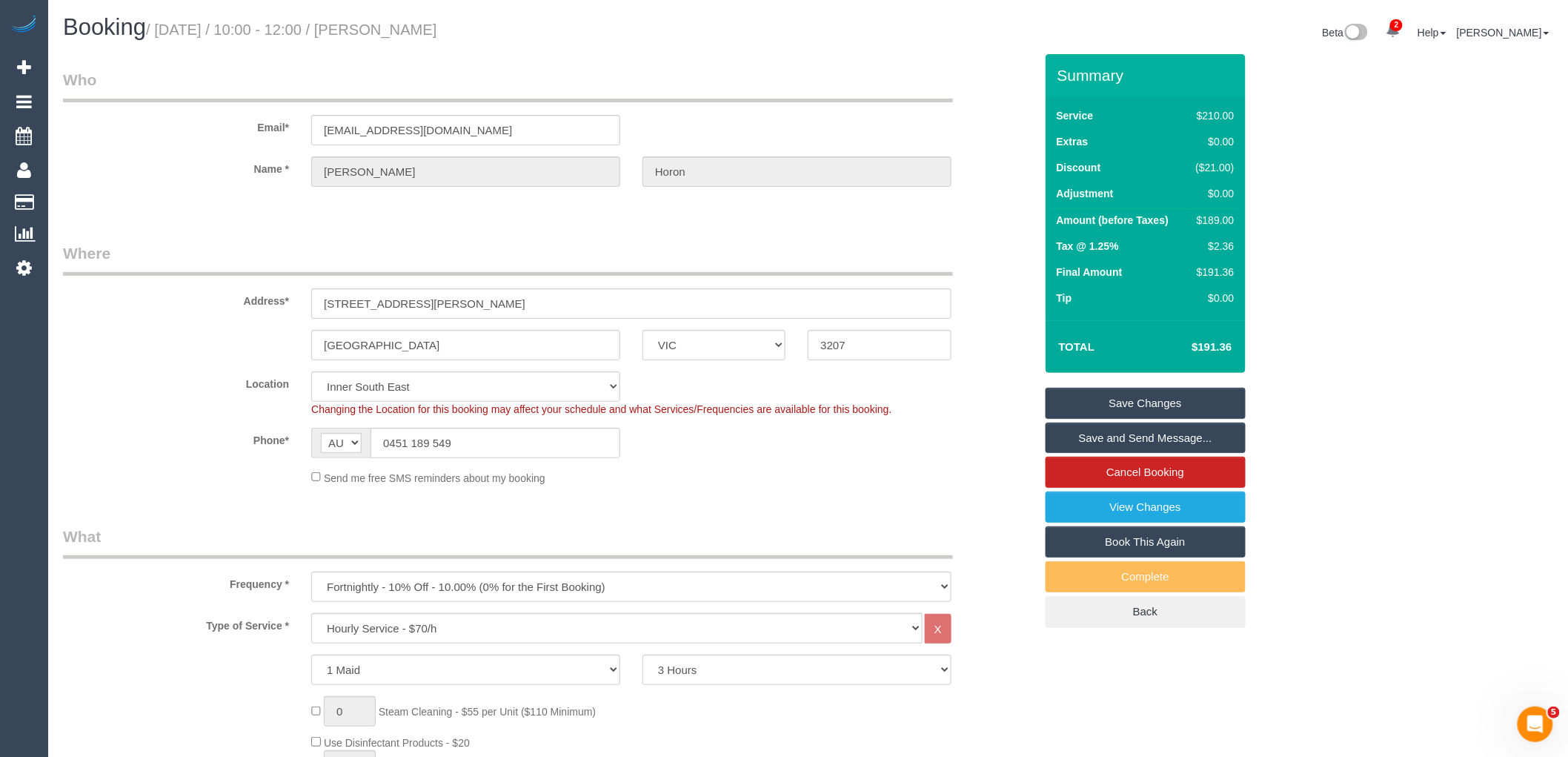
drag, startPoint x: 420, startPoint y: 97, endPoint x: 413, endPoint y: 97, distance: 7.0
click at [411, 97] on legend "Who" at bounding box center [508, 85] width 890 height 34
drag, startPoint x: 475, startPoint y: 129, endPoint x: 32, endPoint y: 129, distance: 443.0
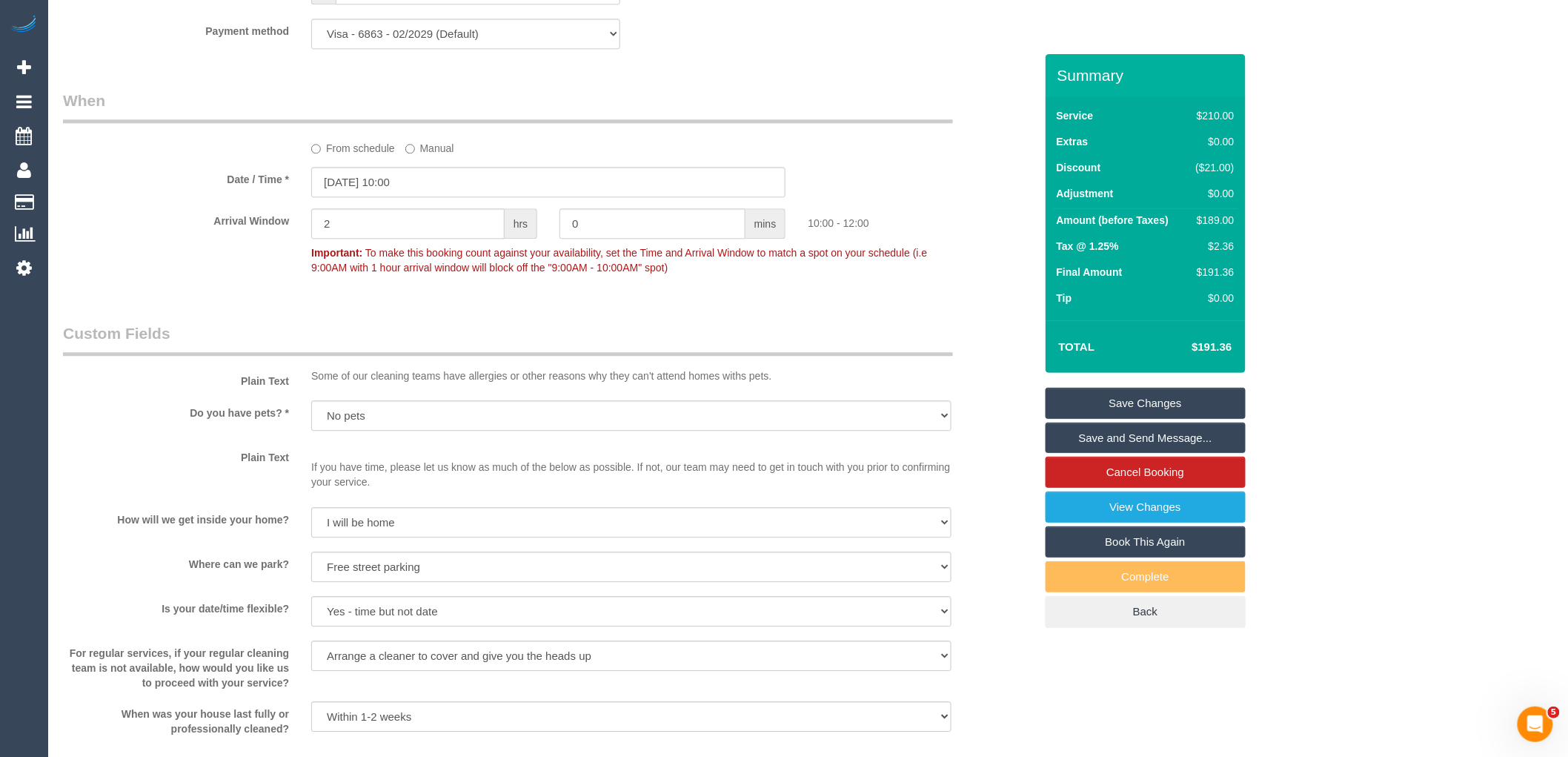
scroll to position [2119, 0]
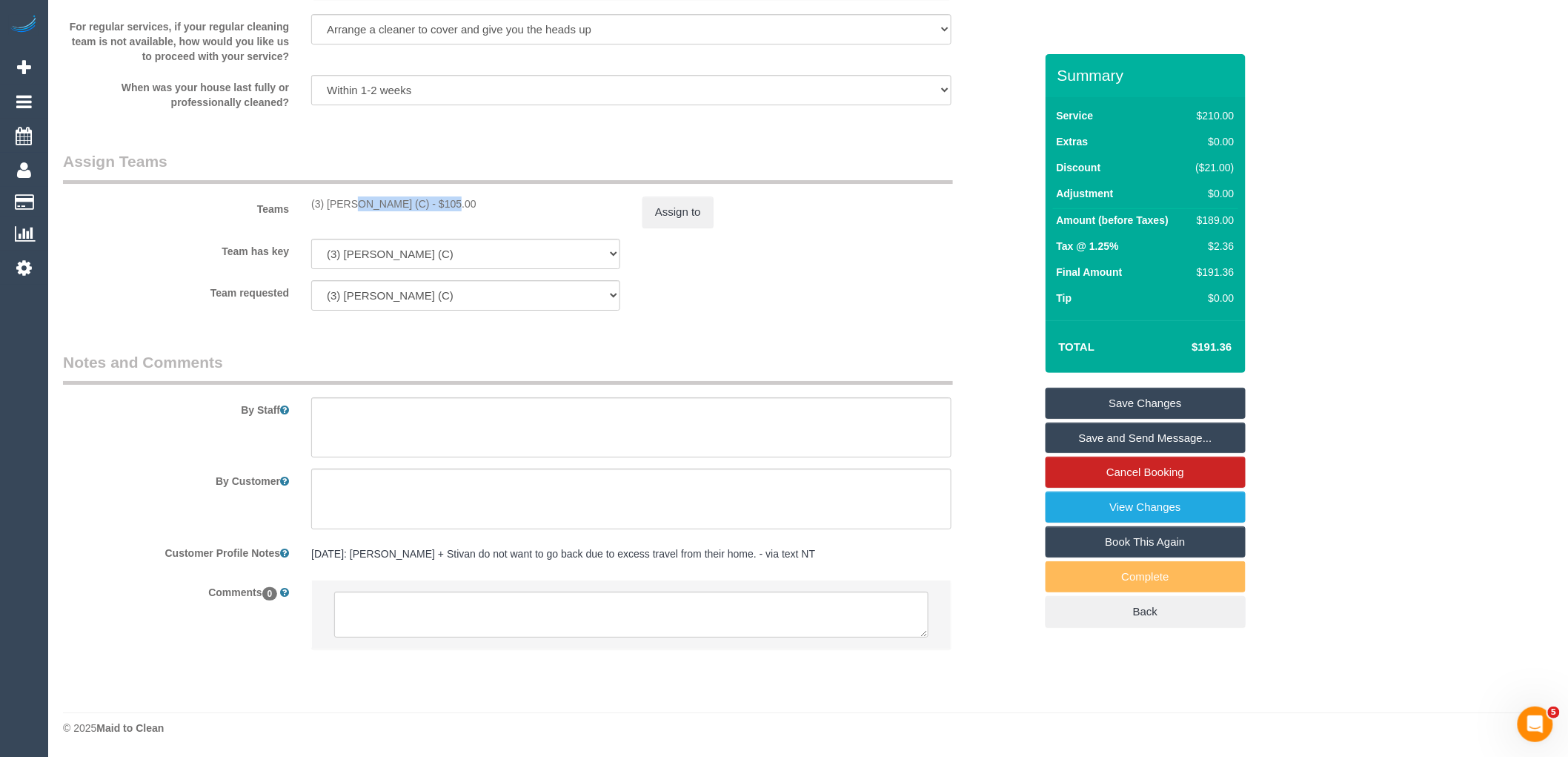
drag, startPoint x: 405, startPoint y: 198, endPoint x: 307, endPoint y: 206, distance: 98.3
click at [307, 205] on div "(3) [PERSON_NAME] (C) - $105.00" at bounding box center [466, 204] width 332 height 15
copy div "(3) [PERSON_NAME] (C)"
click at [465, 617] on textarea at bounding box center [631, 614] width 594 height 46
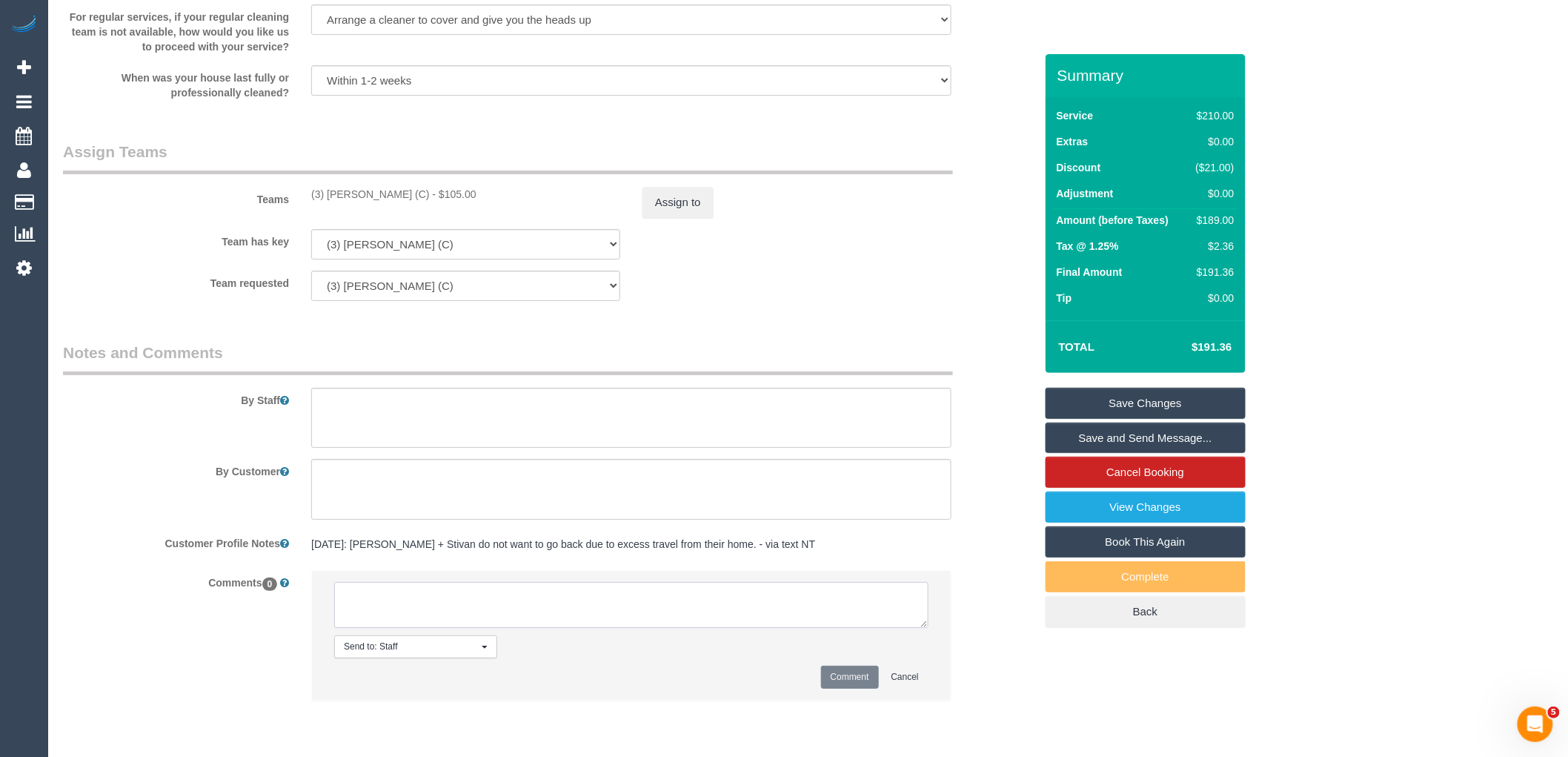
paste textarea "(3) [PERSON_NAME] (C)"
type textarea "(3) [PERSON_NAME] (C) not available on 12/09 email scheudled for [DATE] 1pm."
click at [845, 685] on button "Comment" at bounding box center [850, 678] width 58 height 23
click at [677, 212] on button "Assign to" at bounding box center [678, 202] width 71 height 31
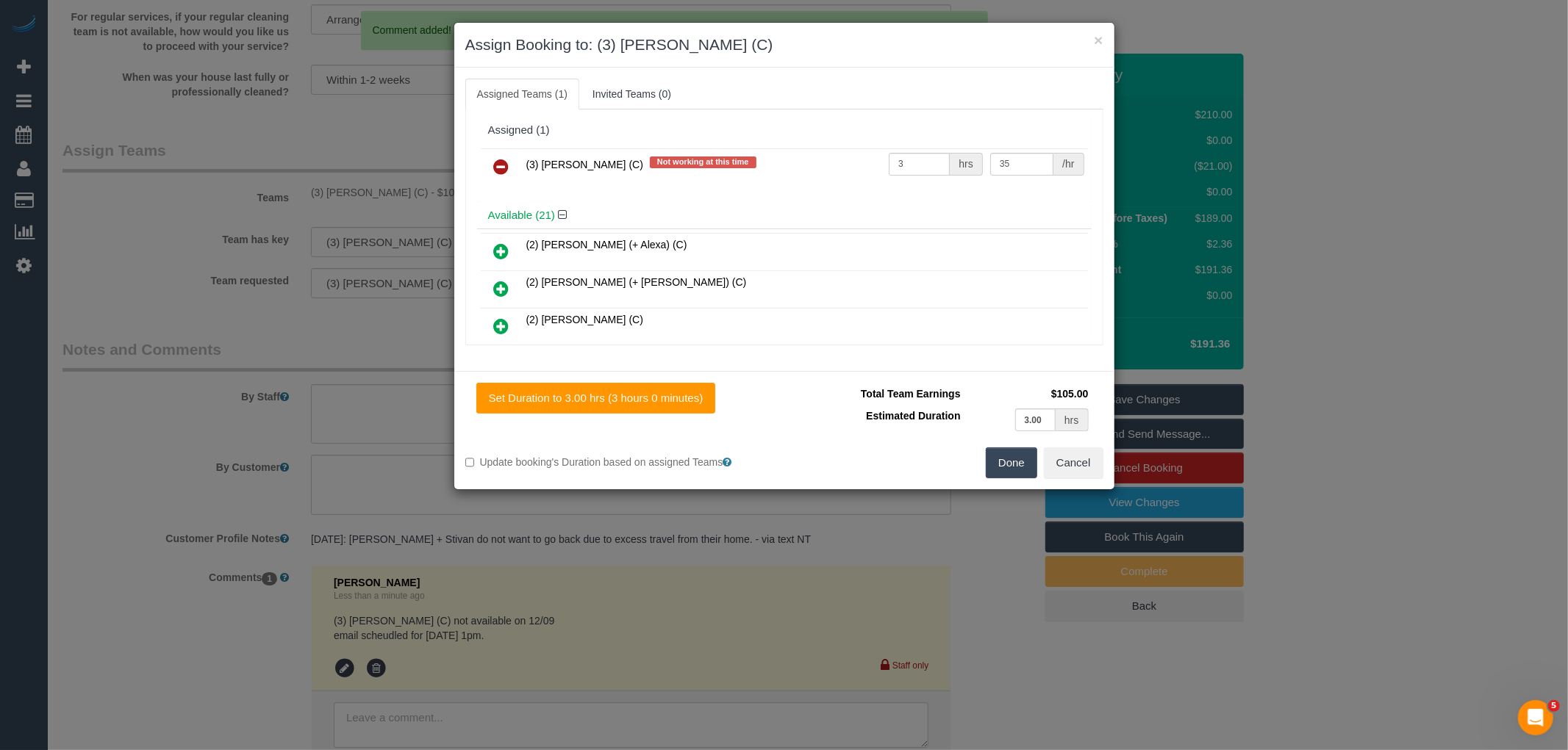
click at [525, 164] on td "(3) Ken Ang Hua (C) Not working at this time" at bounding box center [704, 167] width 363 height 37
click at [508, 162] on icon at bounding box center [501, 167] width 15 height 18
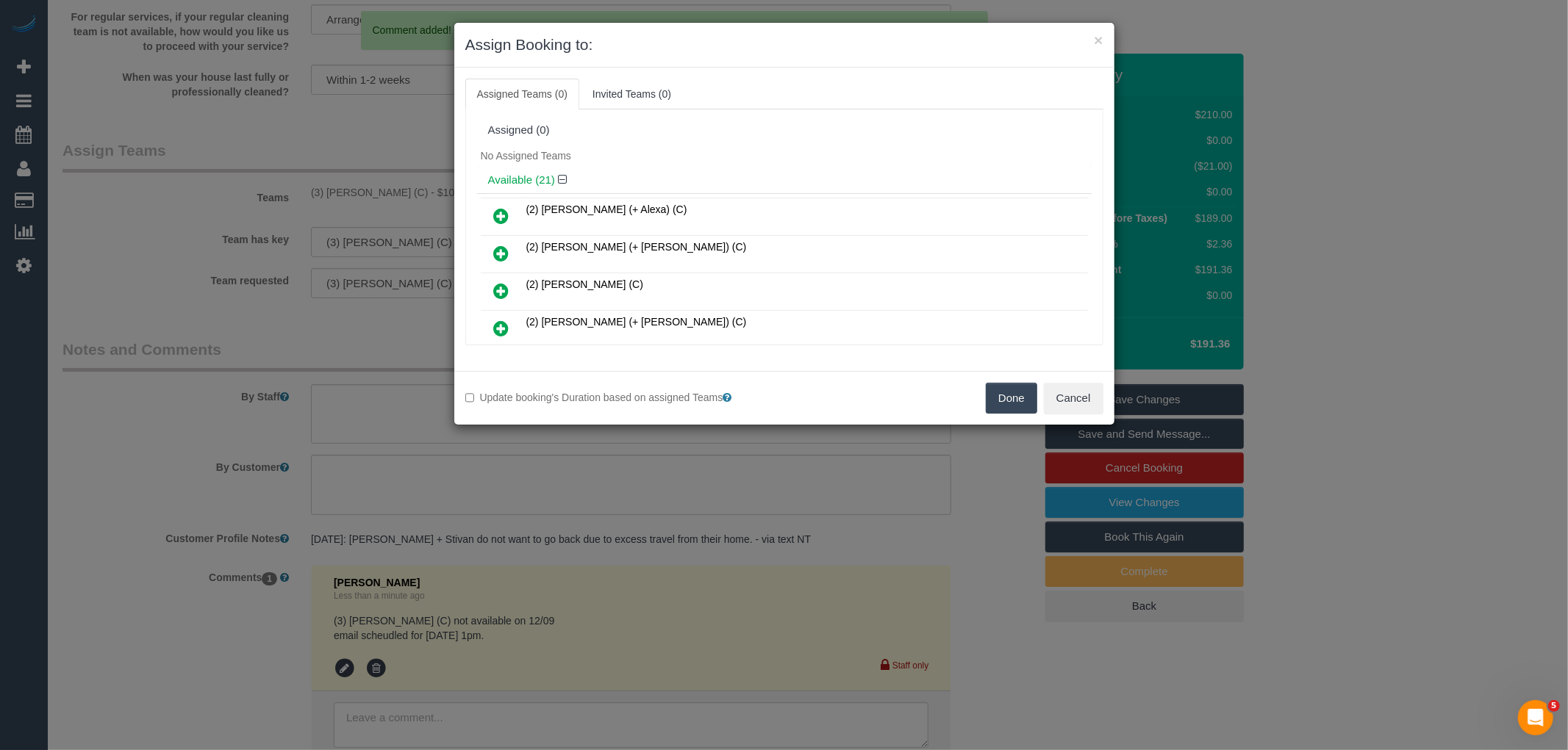
click at [1016, 399] on button "Done" at bounding box center [1011, 399] width 51 height 31
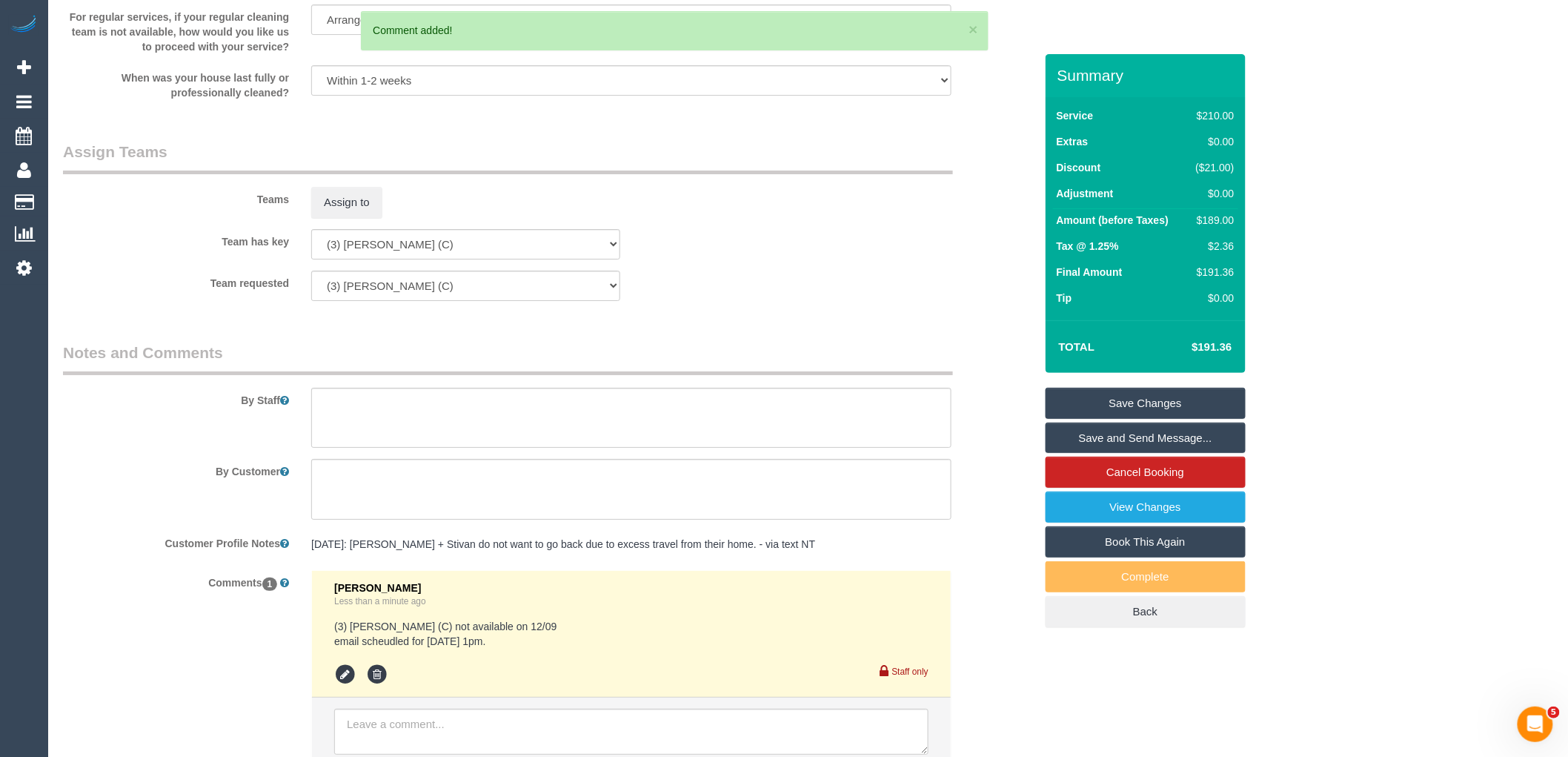
click at [1149, 401] on link "Save Changes" at bounding box center [1145, 403] width 200 height 31
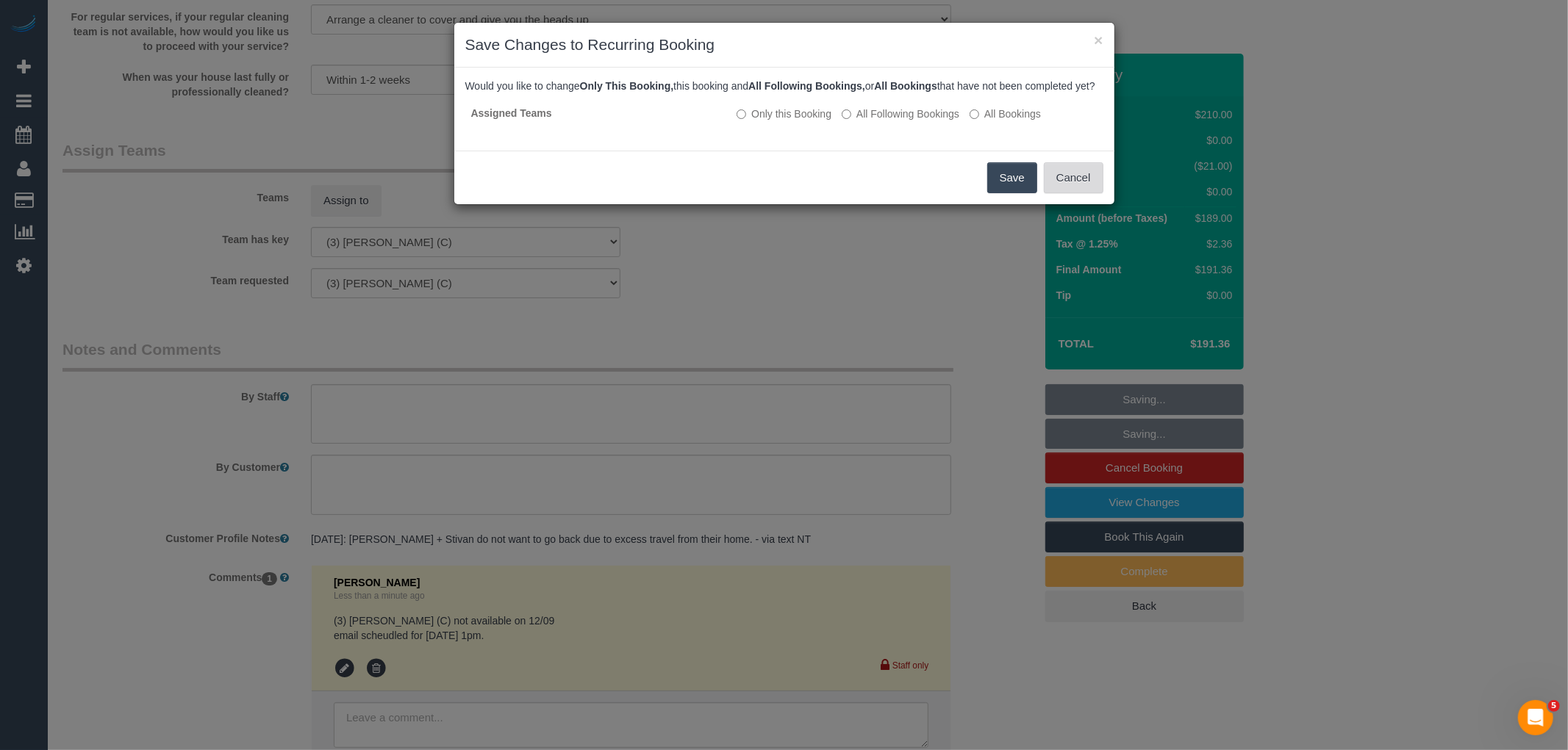
click at [1074, 188] on button "Cancel" at bounding box center [1073, 178] width 59 height 31
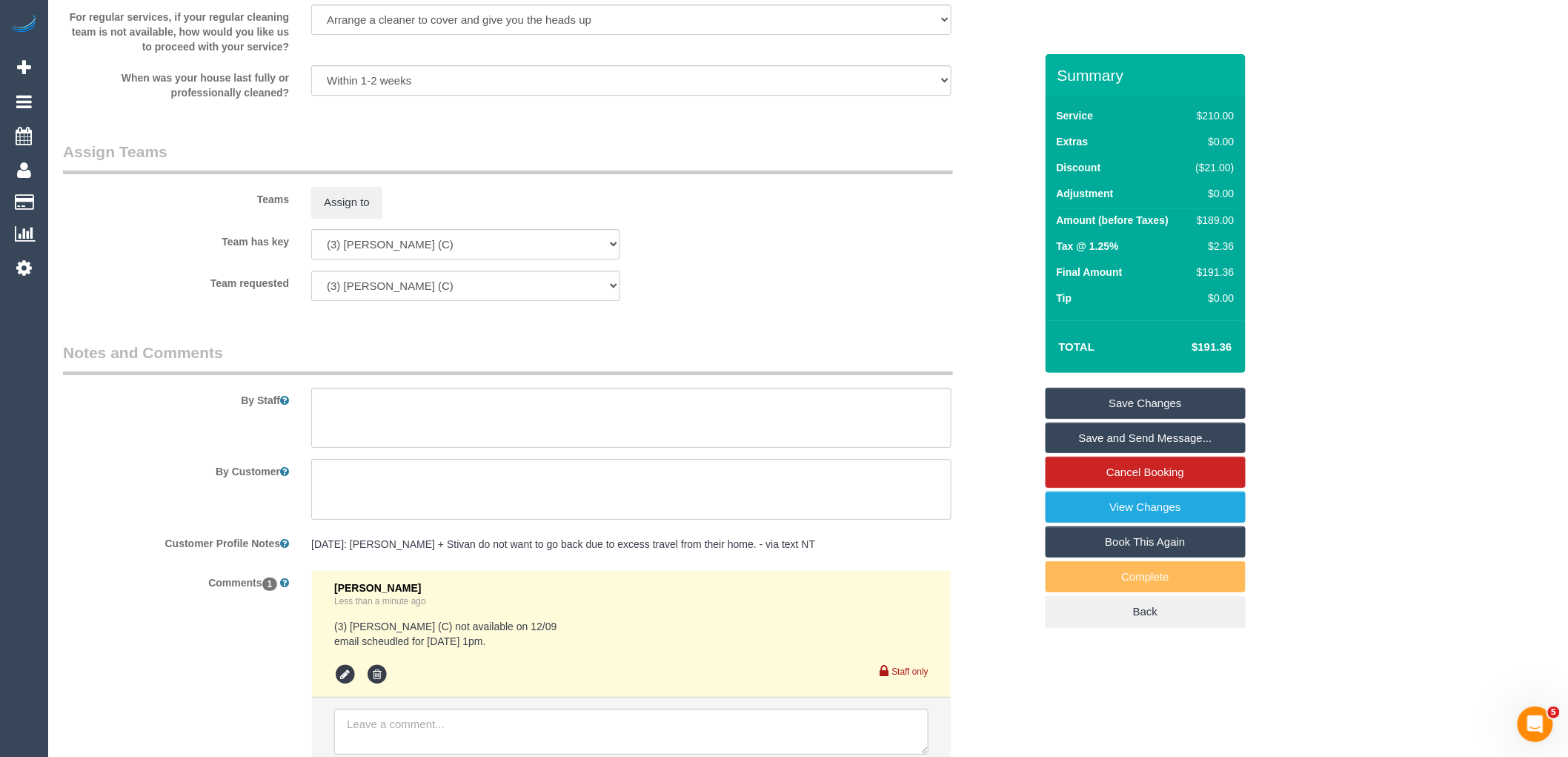
click at [348, 669] on div "Staff only" at bounding box center [631, 673] width 594 height 26
click at [348, 684] on icon at bounding box center [345, 674] width 22 height 22
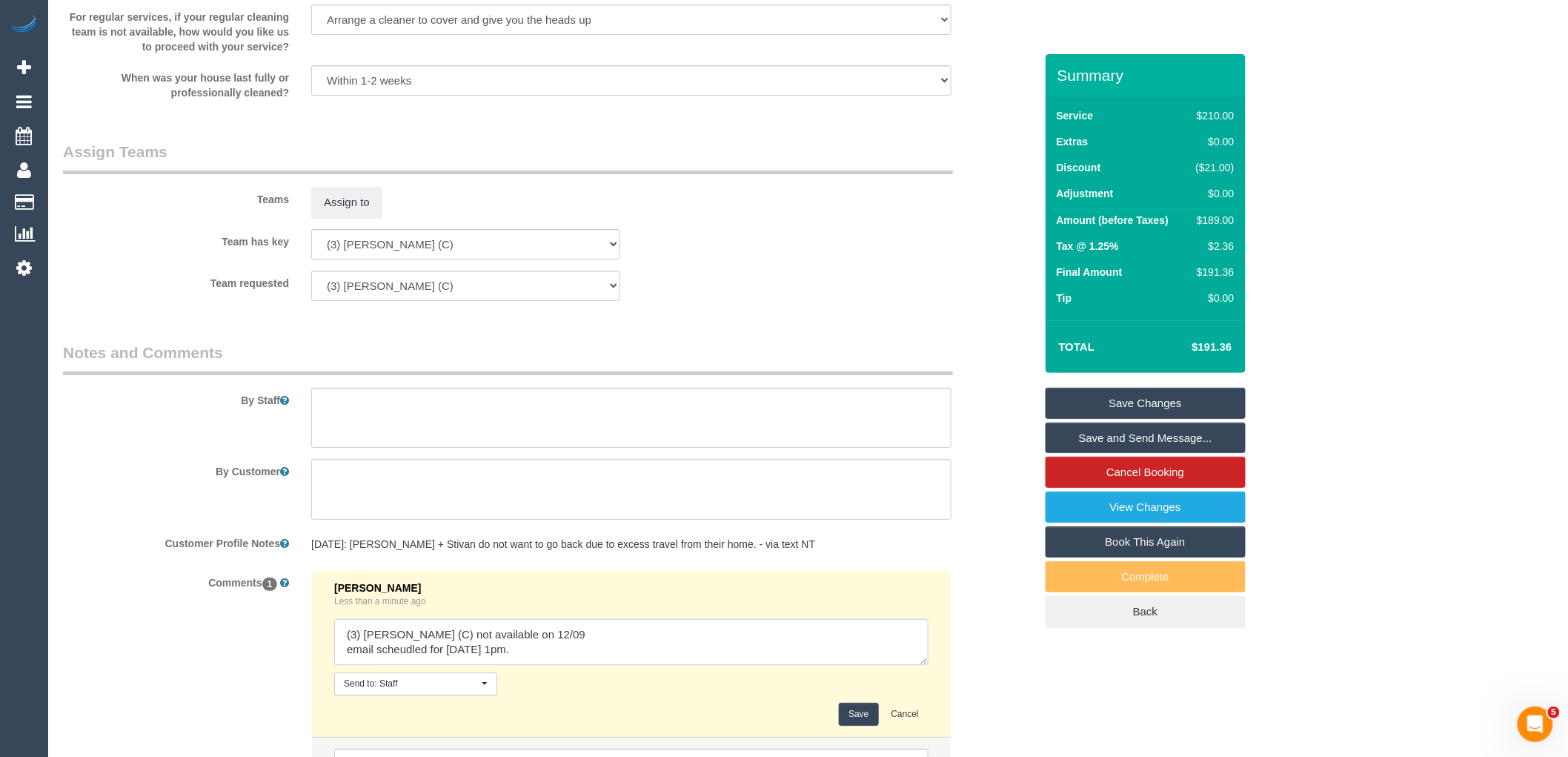
click at [433, 657] on textarea at bounding box center [631, 642] width 594 height 46
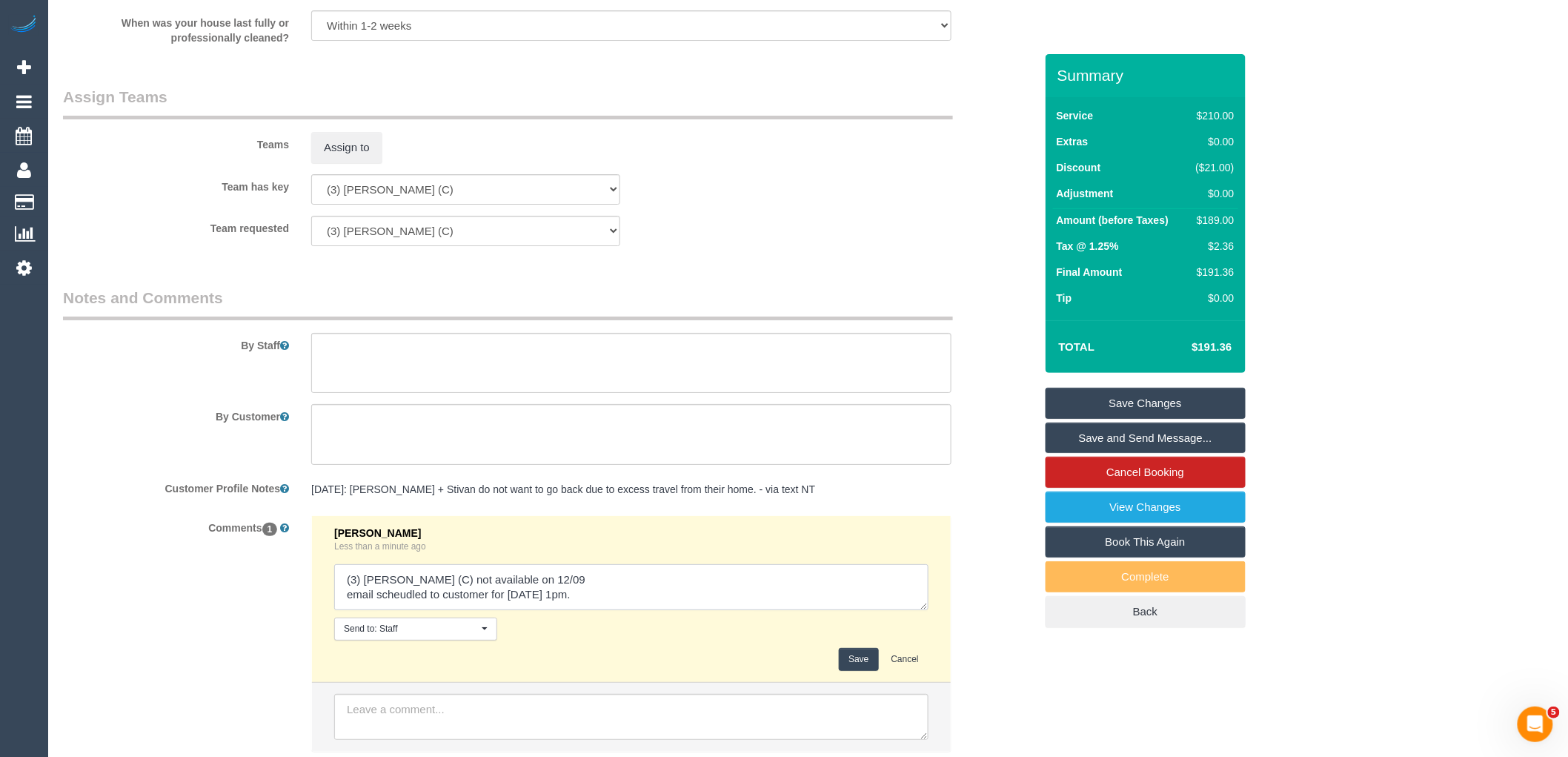
scroll to position [2286, 0]
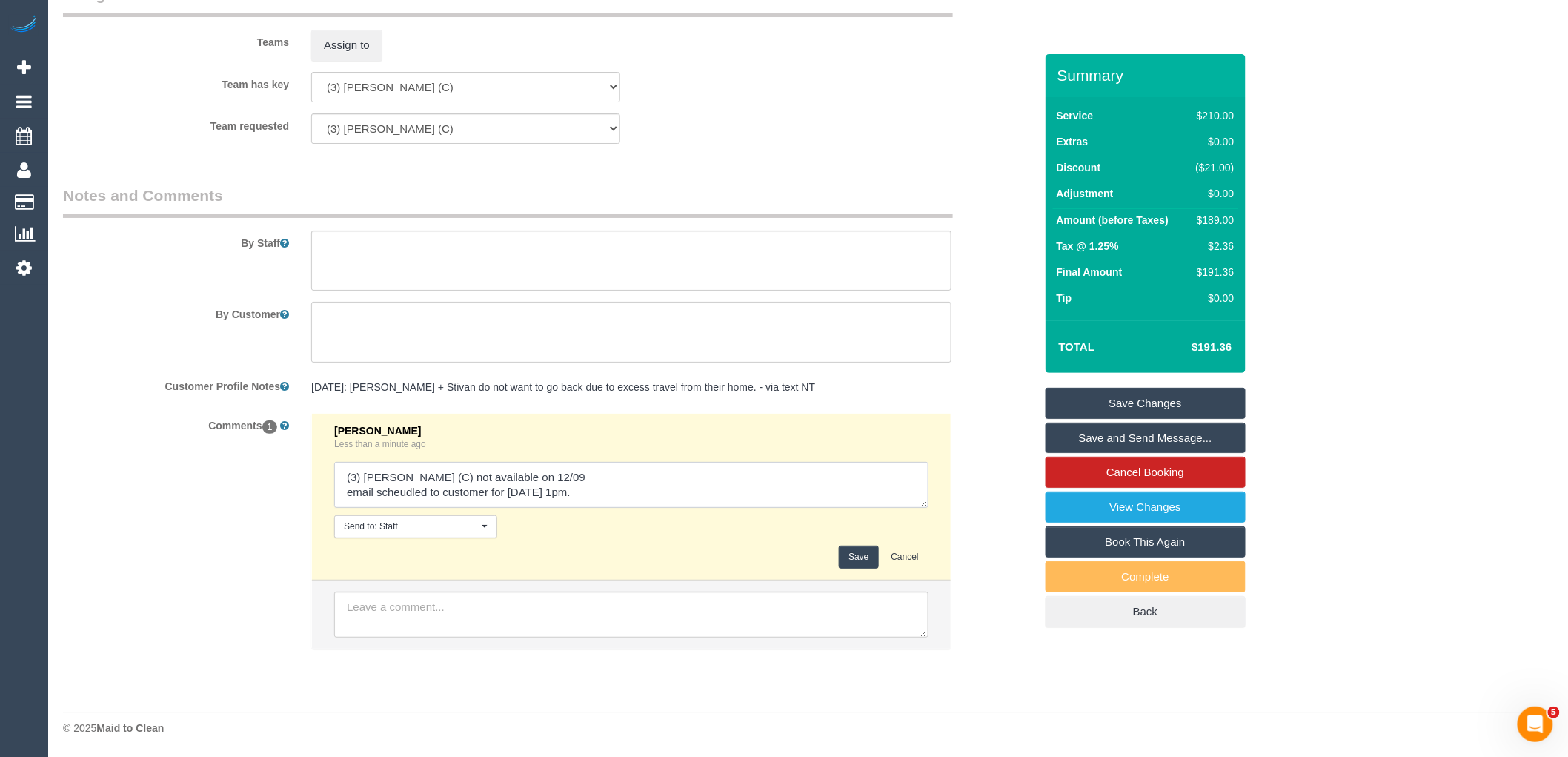
type textarea "(3) Ken Ang Hua (C) not available on 12/09 email scheudled to customer for Mond…"
click at [861, 557] on button "Save" at bounding box center [859, 557] width 39 height 23
click at [1169, 410] on link "Save Changes" at bounding box center [1145, 403] width 200 height 31
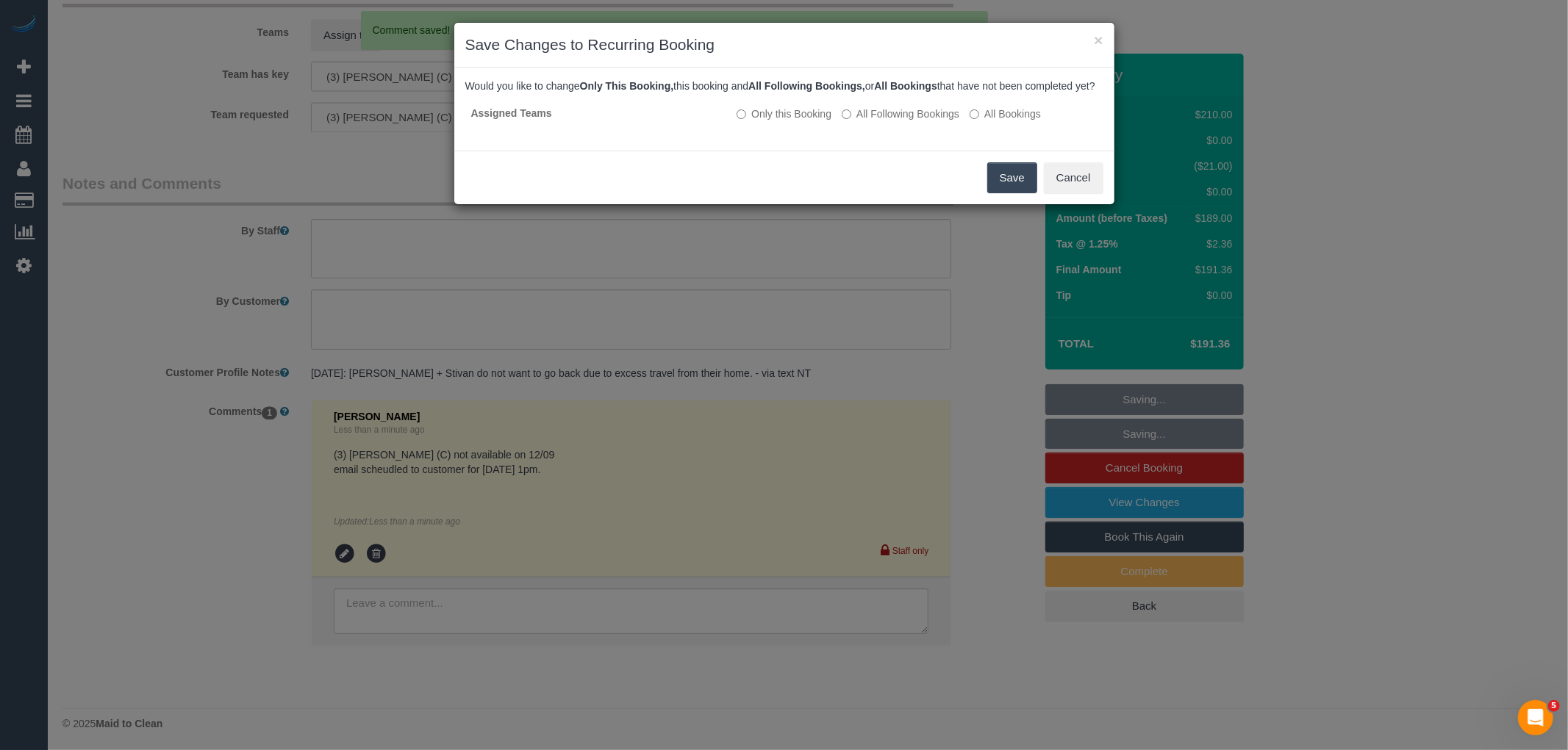
click at [1016, 188] on button "Save" at bounding box center [1013, 178] width 50 height 31
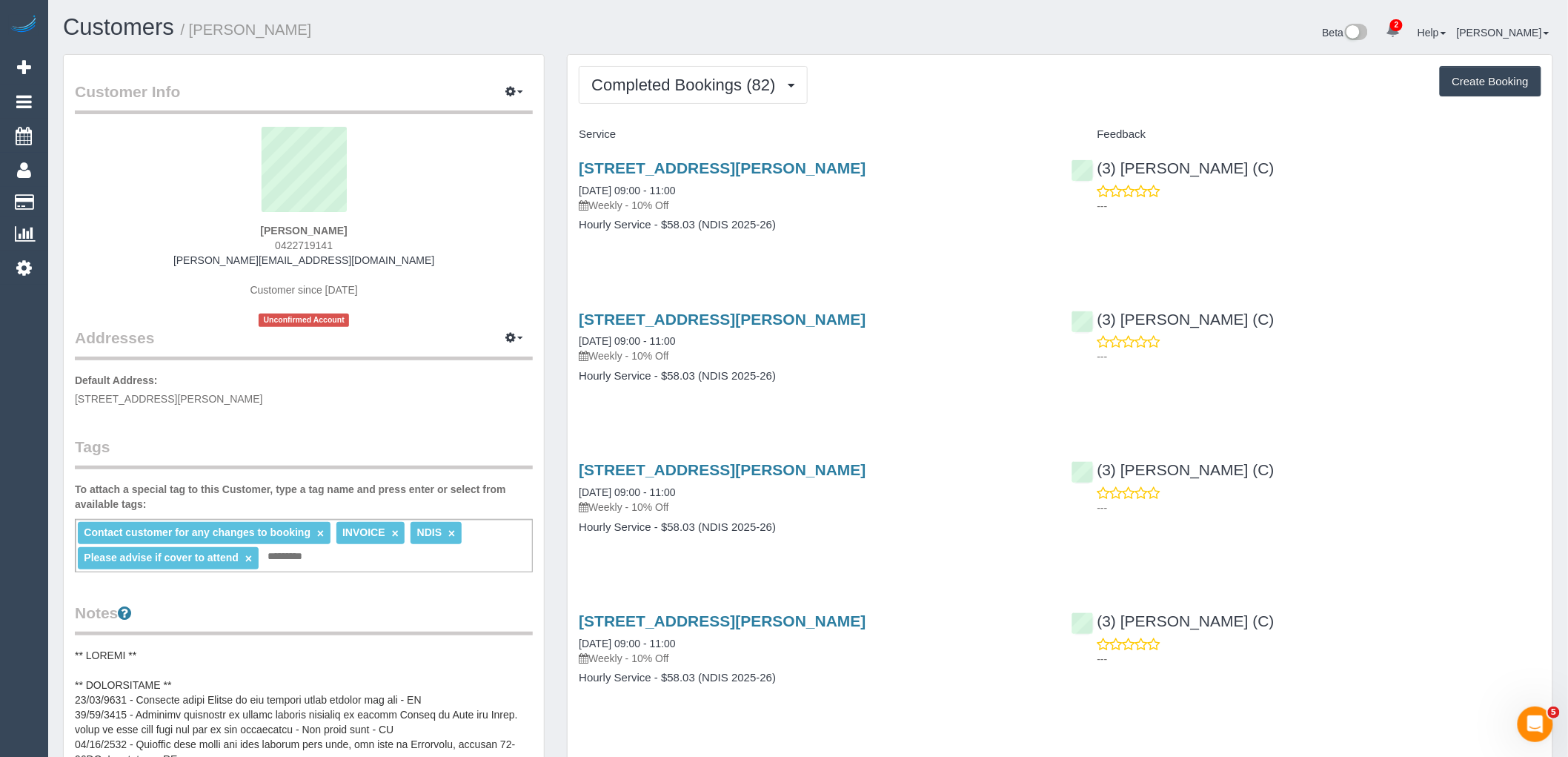
drag, startPoint x: 252, startPoint y: 230, endPoint x: 394, endPoint y: 230, distance: 142.0
click at [394, 230] on div "Ken Lim 0422719141 ken.myintegra@fake.com Customer since 2023 Unconfirmed Accou…" at bounding box center [303, 227] width 458 height 200
copy strong "Ken Lim"
click at [395, 239] on div "Ken Lim 0422719141 ken.myintegra@fake.com Customer since 2023 Unconfirmed Accou…" at bounding box center [303, 227] width 458 height 200
drag, startPoint x: 280, startPoint y: 247, endPoint x: 192, endPoint y: 247, distance: 88.0
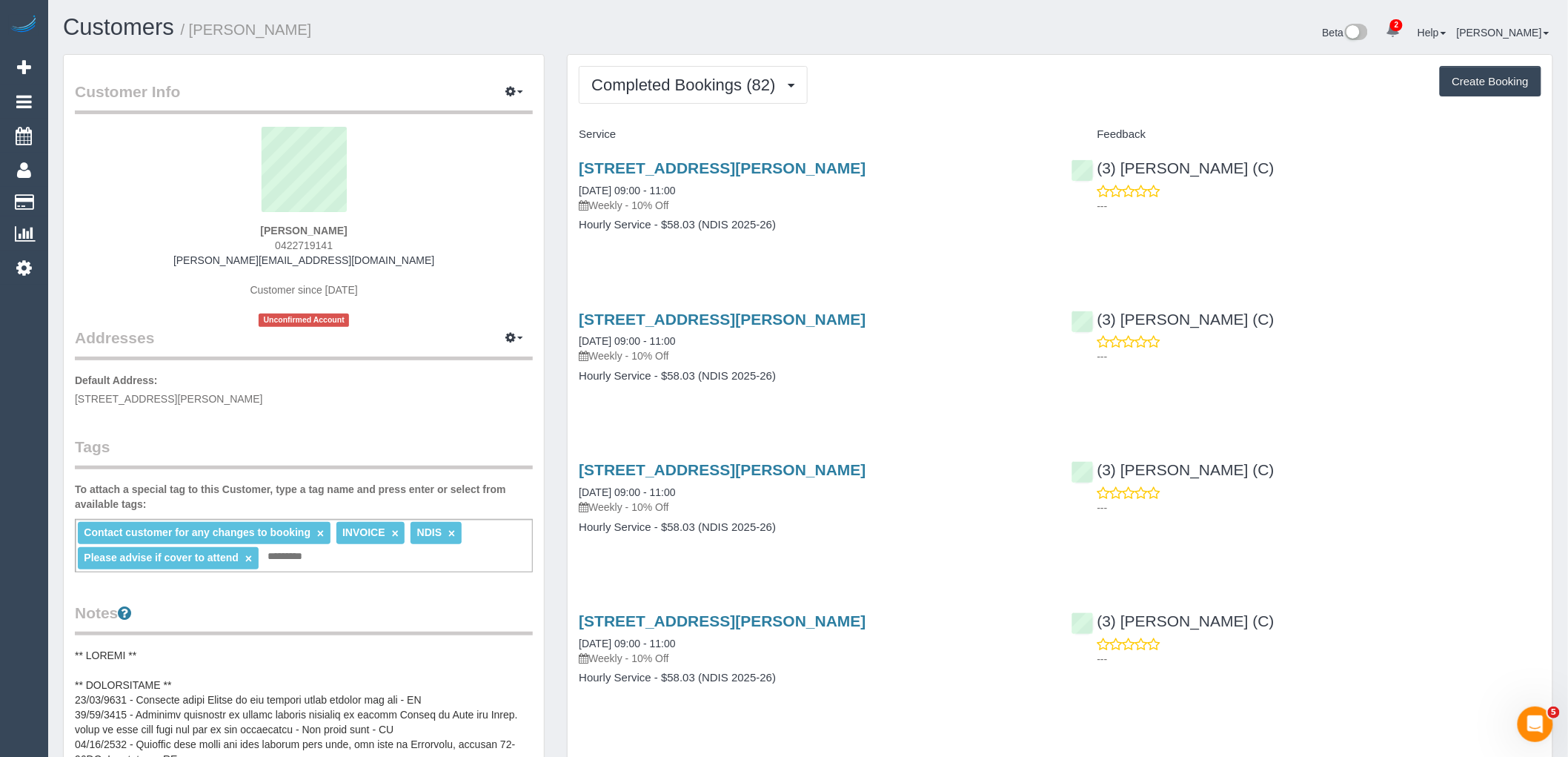
click at [192, 247] on div "Ken Lim 0422719141 ken.myintegra@fake.com Customer since 2023 Unconfirmed Accou…" at bounding box center [303, 227] width 458 height 200
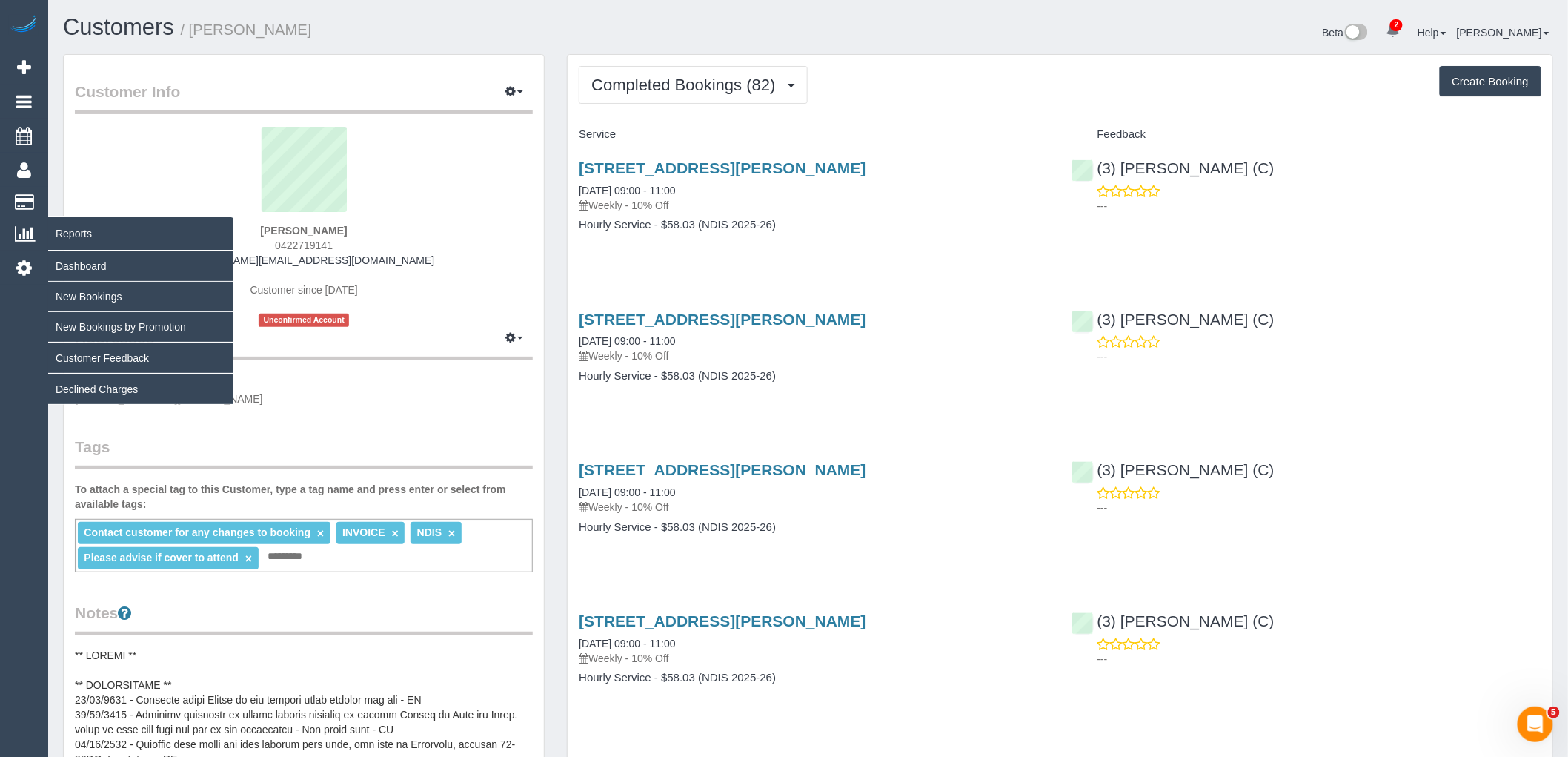
copy span "0422719141"
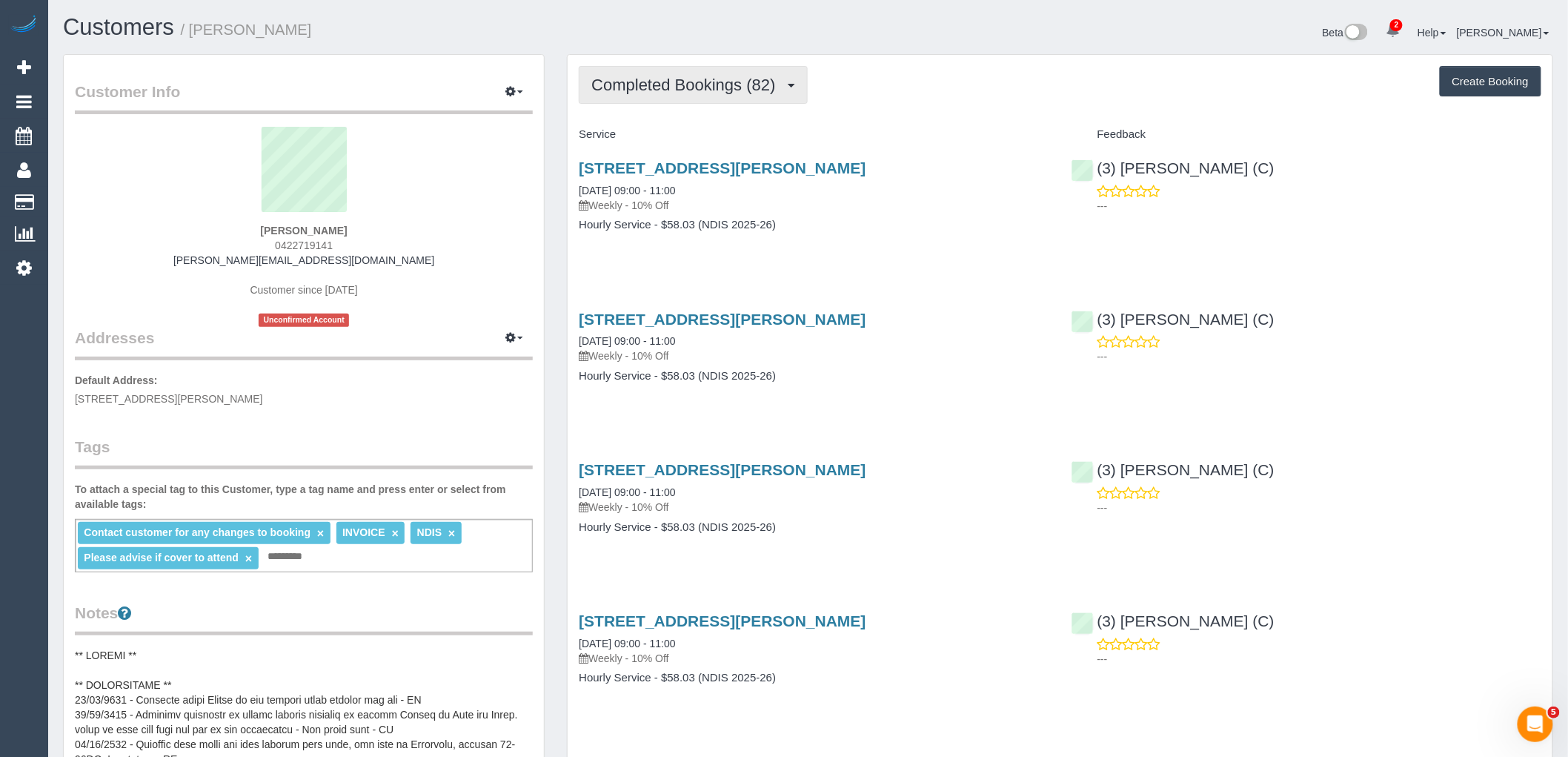
click at [712, 90] on span "Completed Bookings (82)" at bounding box center [687, 84] width 192 height 19
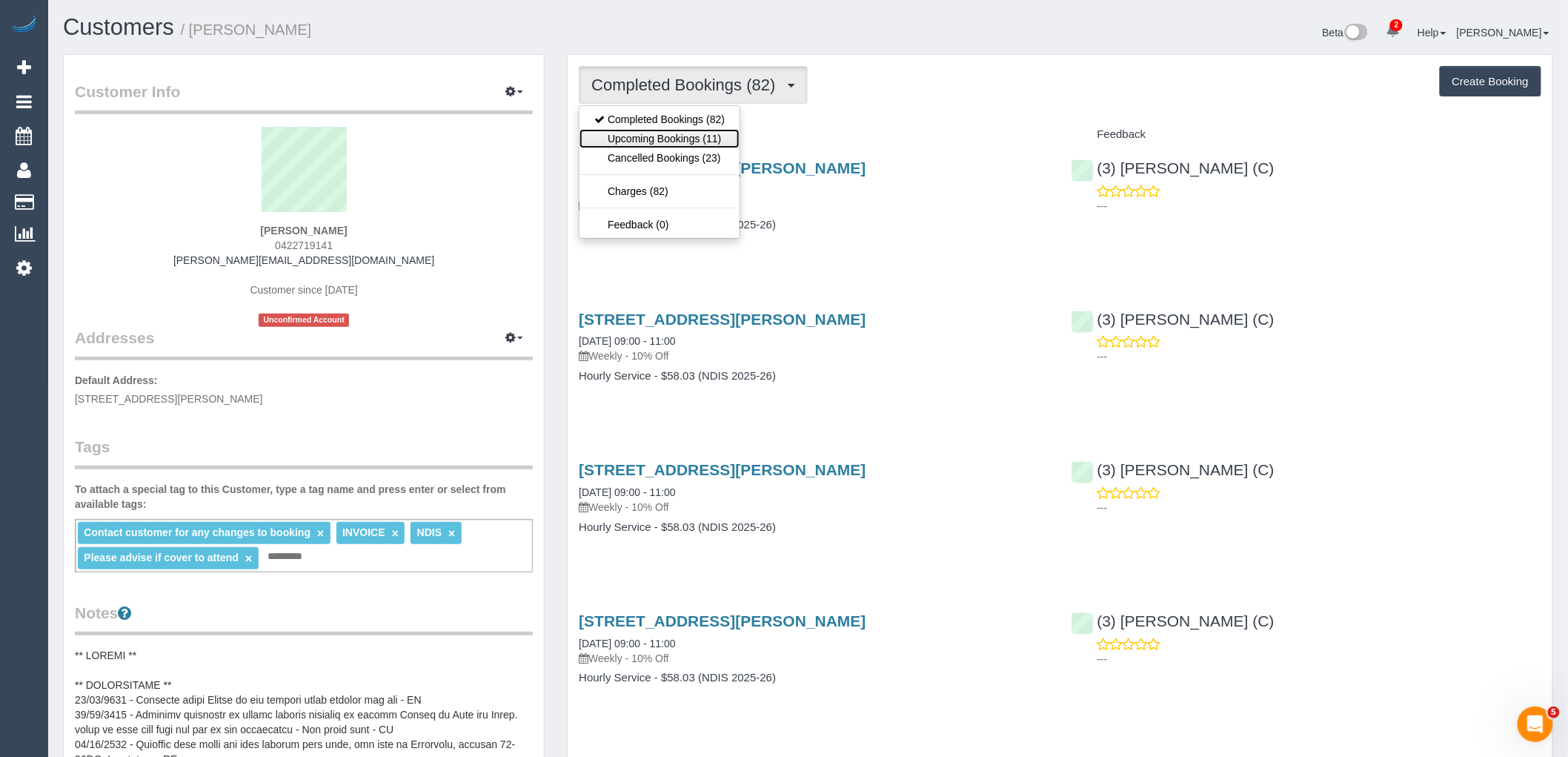
click at [712, 137] on link "Upcoming Bookings (11)" at bounding box center [660, 138] width 160 height 20
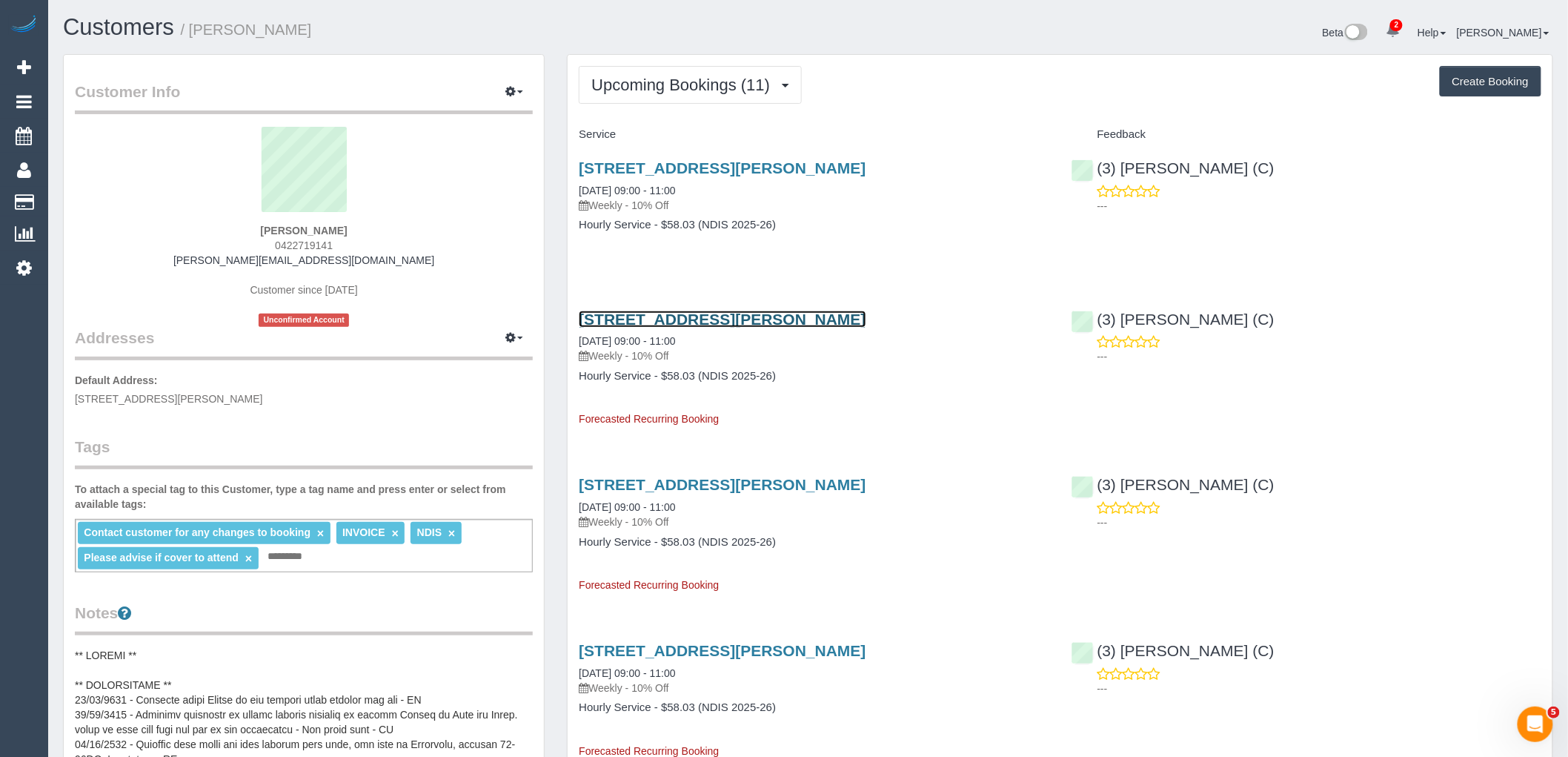
click at [699, 317] on link "738 Waverley Road, Unit 1, Glen Waverley, VIC 3150" at bounding box center [722, 319] width 287 height 17
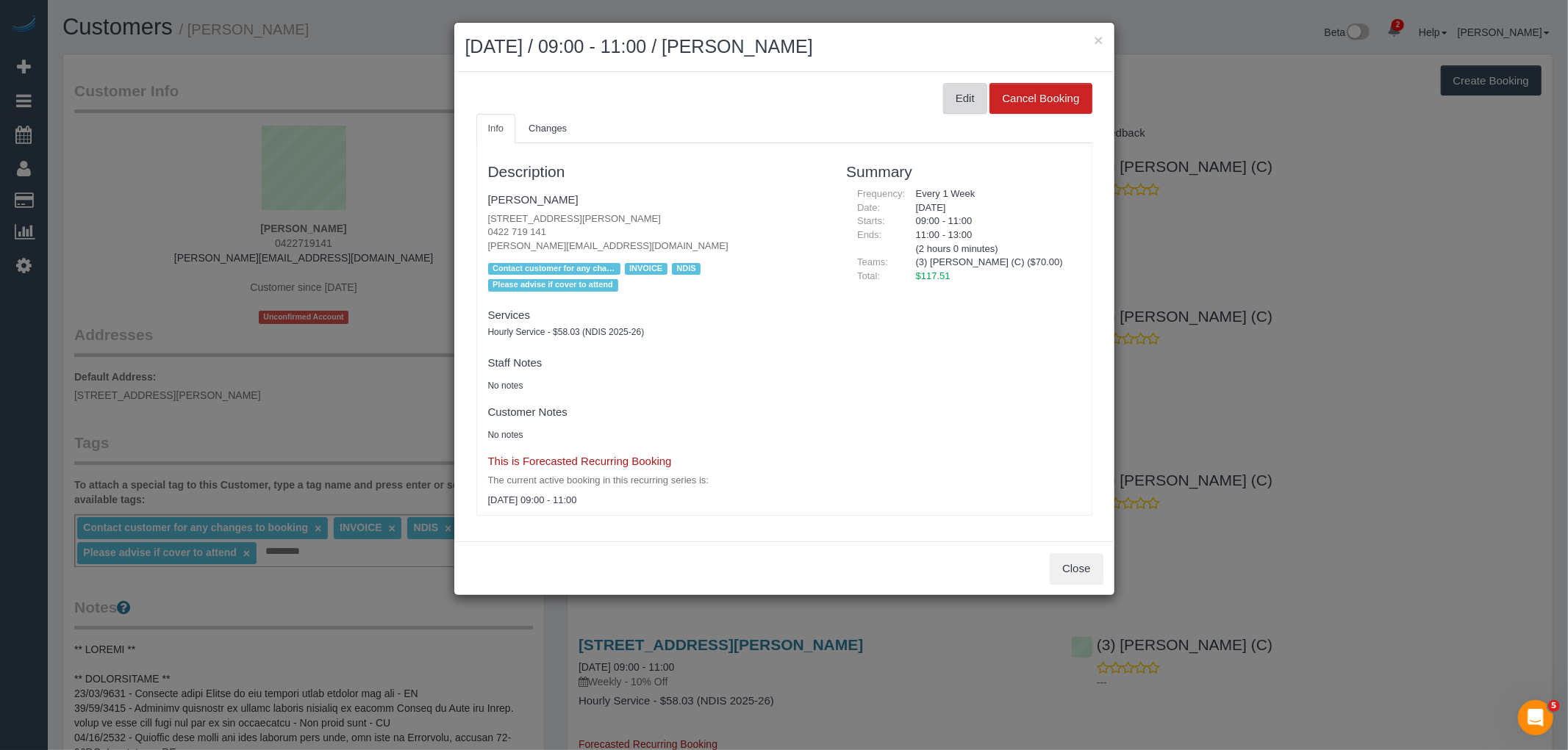
click at [966, 101] on button "Edit" at bounding box center [965, 98] width 44 height 31
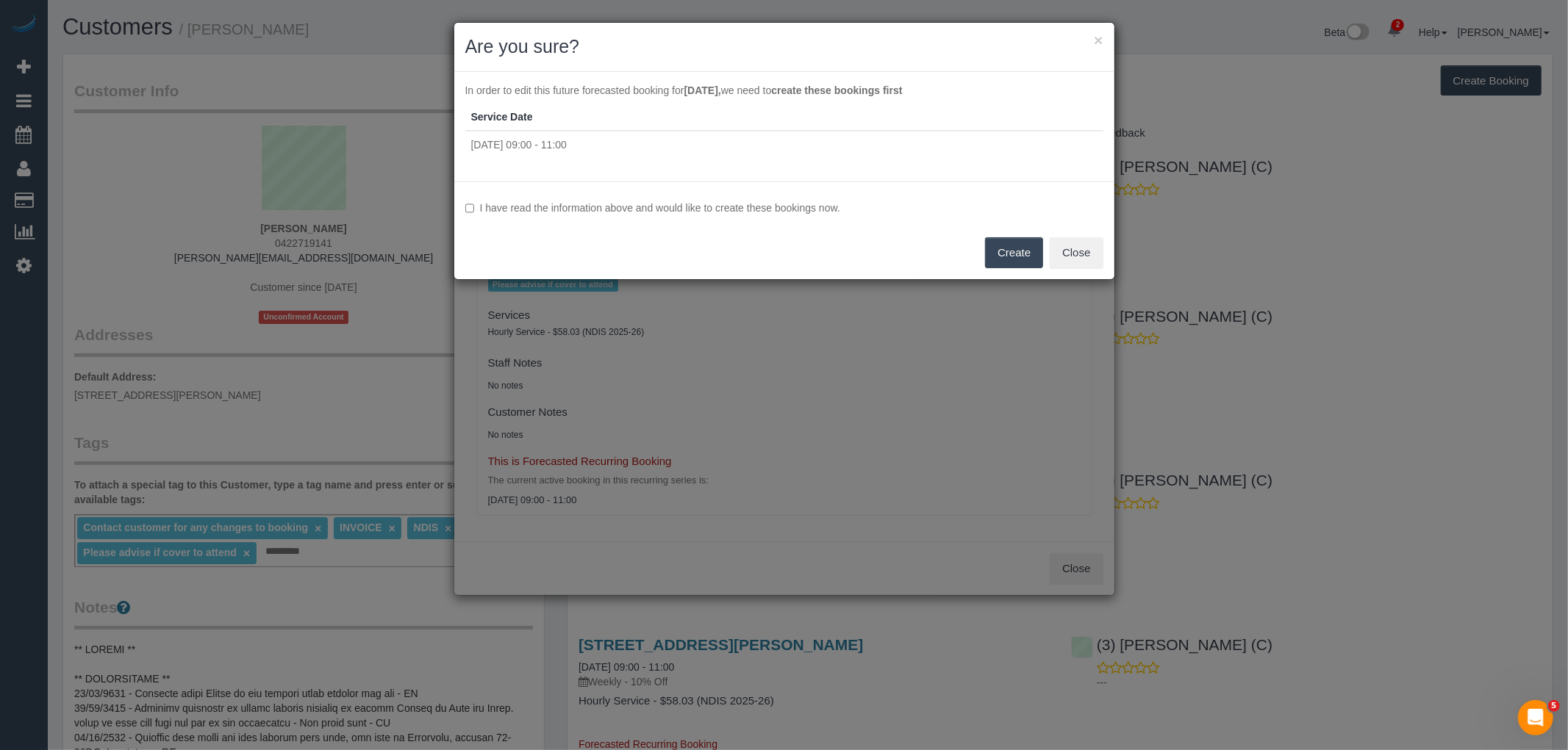
click at [745, 203] on label "I have read the information above and would like to create these bookings now." at bounding box center [784, 208] width 638 height 15
click at [987, 245] on button "Create" at bounding box center [1014, 252] width 58 height 31
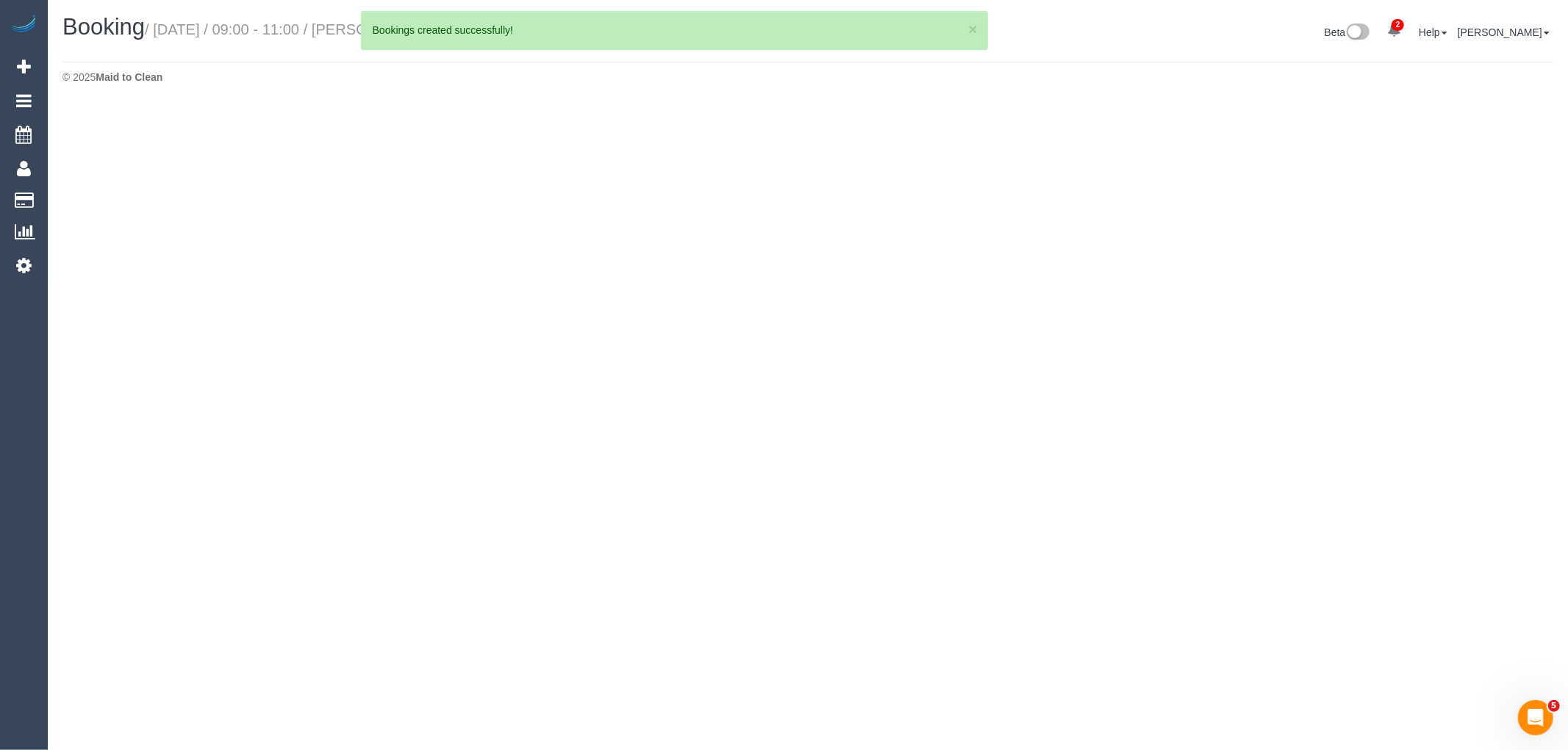
select select "VIC"
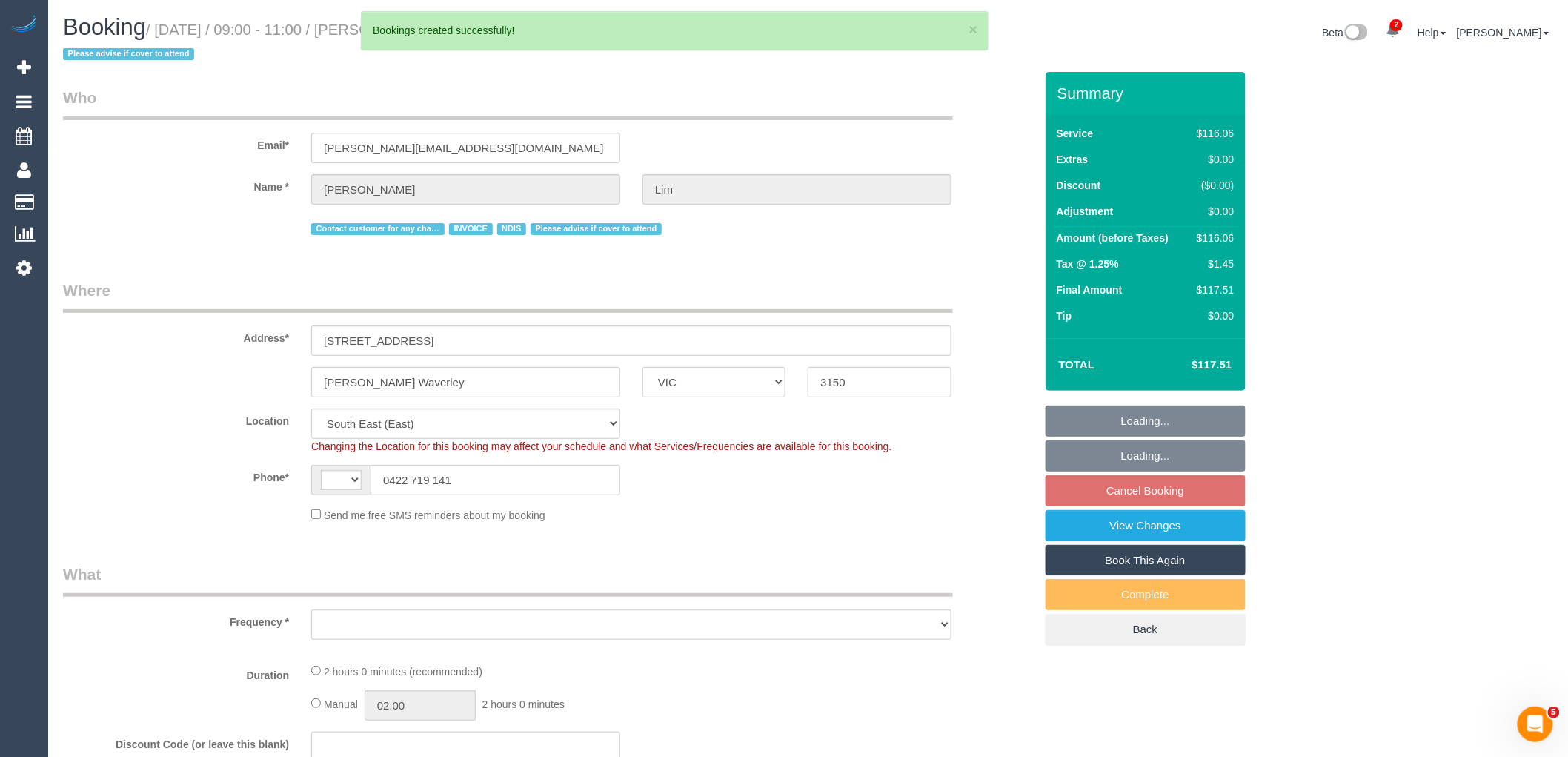
select select "string:AU"
select select "object:2150"
select select "number:28"
select select "number:14"
select select "number:19"
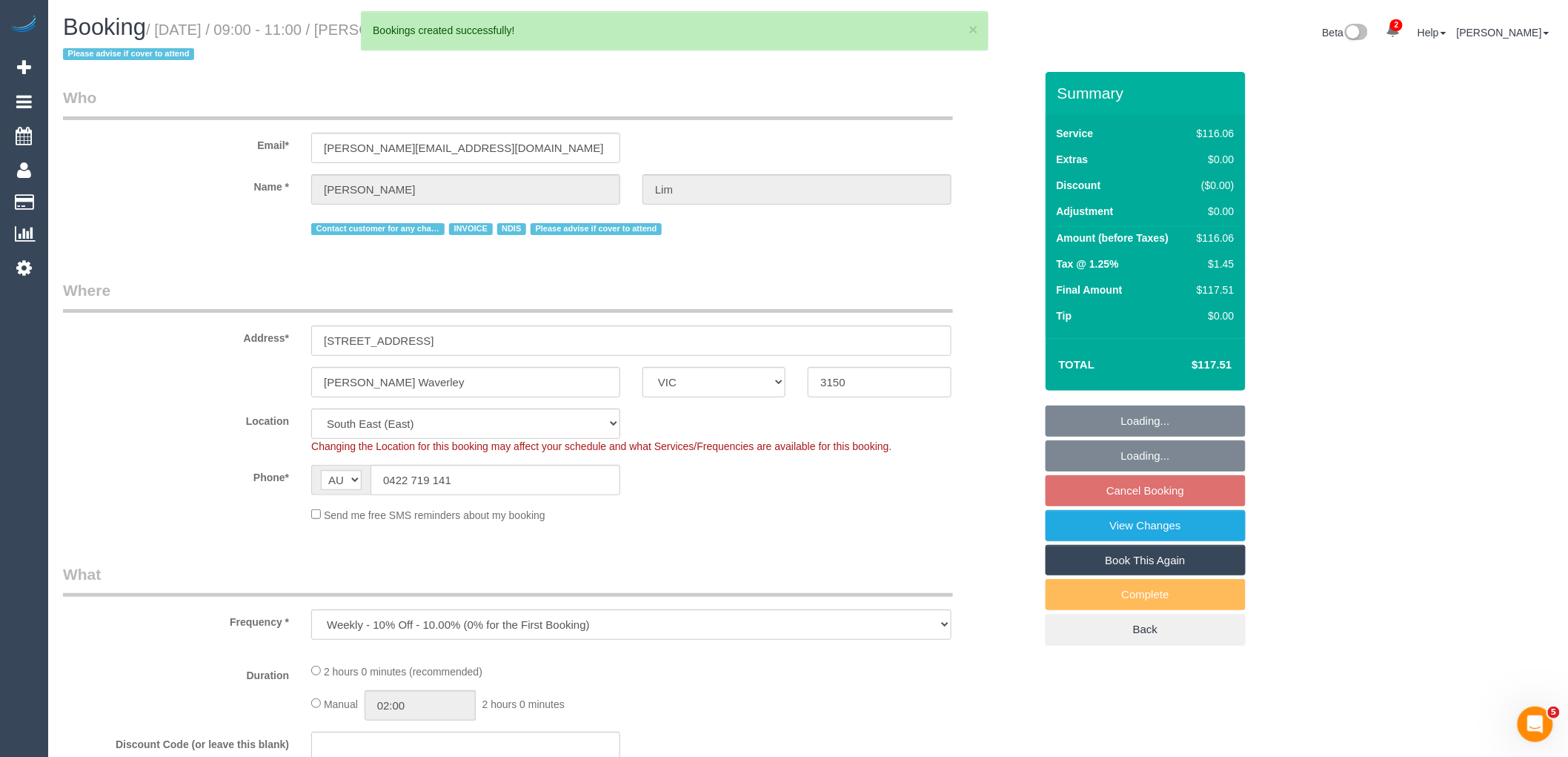
select select "number:25"
select select "number:35"
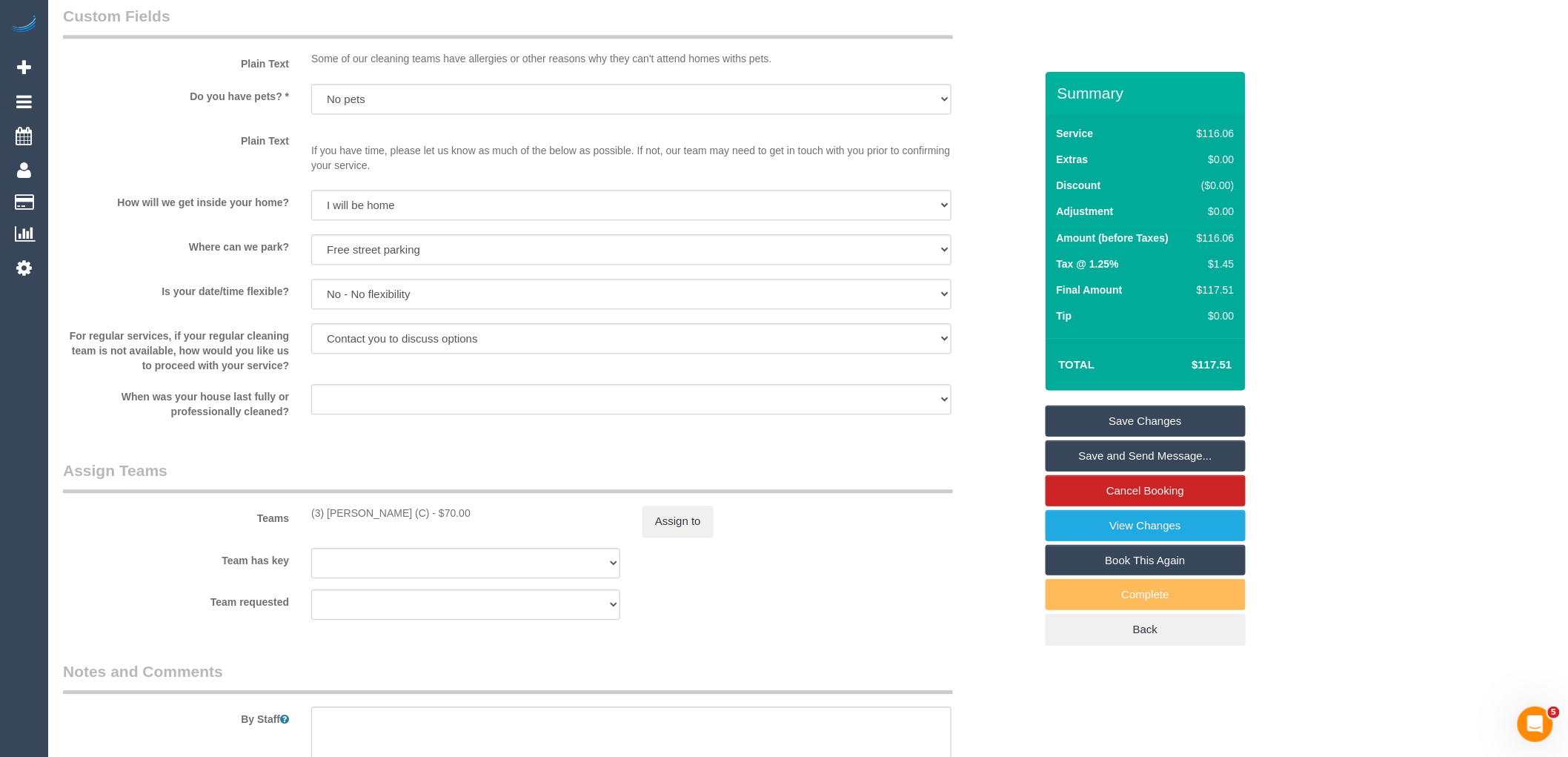
scroll to position [1730, 0]
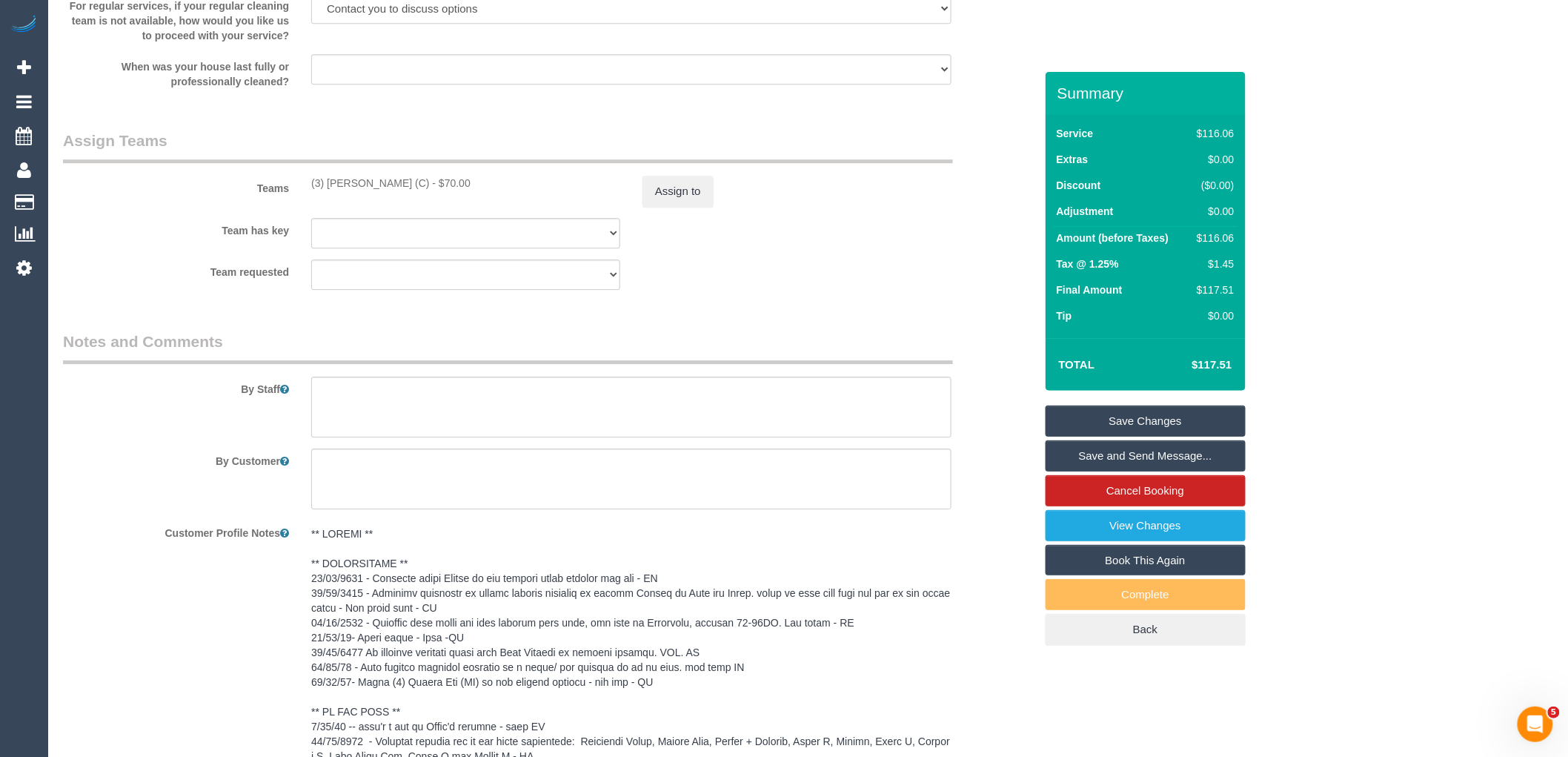
drag, startPoint x: 405, startPoint y: 182, endPoint x: 298, endPoint y: 182, distance: 107.0
click at [298, 182] on div "Teams (3) Dhvani Patel (C) - $70.00 Assign to" at bounding box center [549, 168] width 994 height 77
copy div "(3) [PERSON_NAME] (C)"
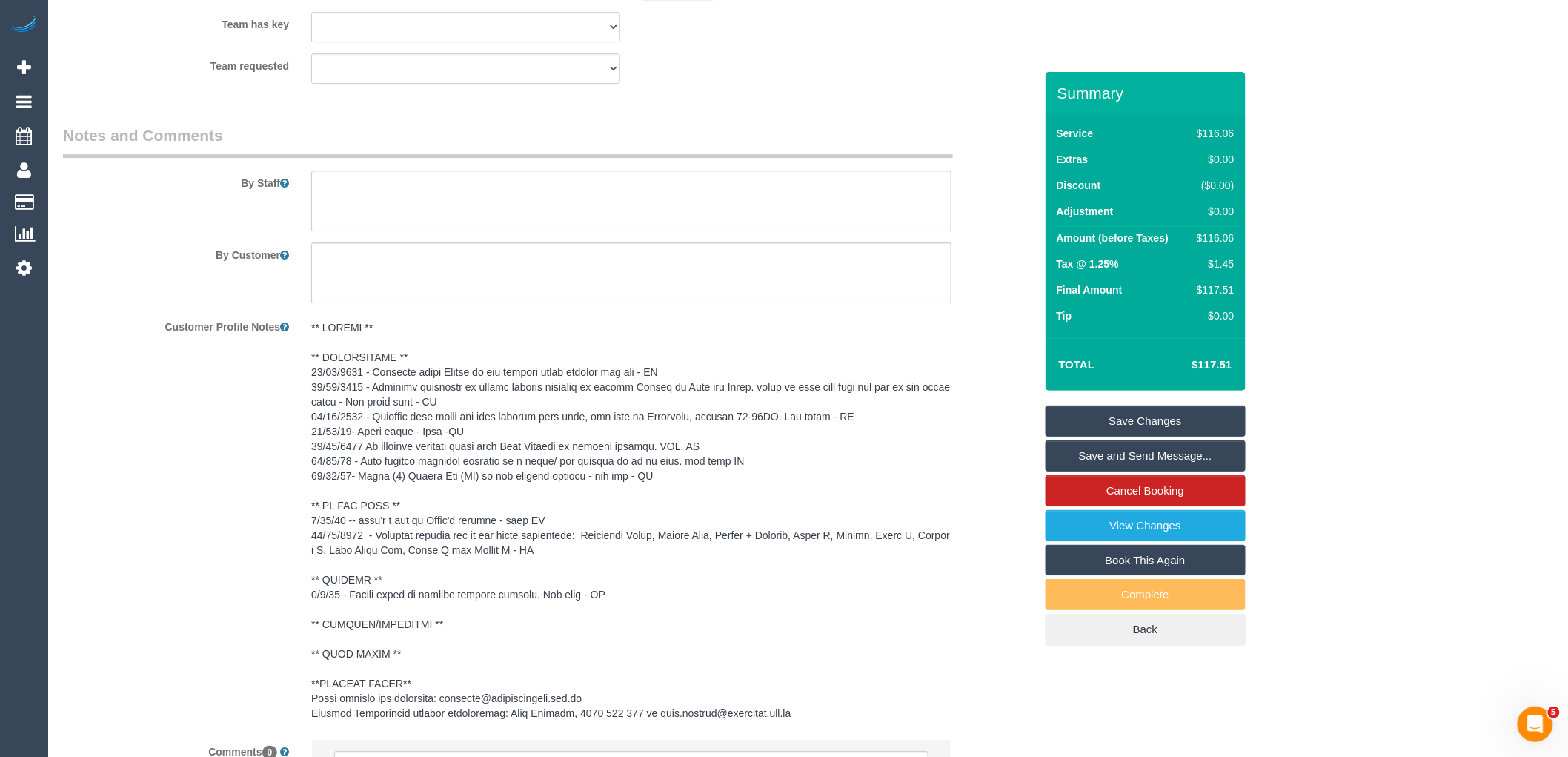
scroll to position [2097, 0]
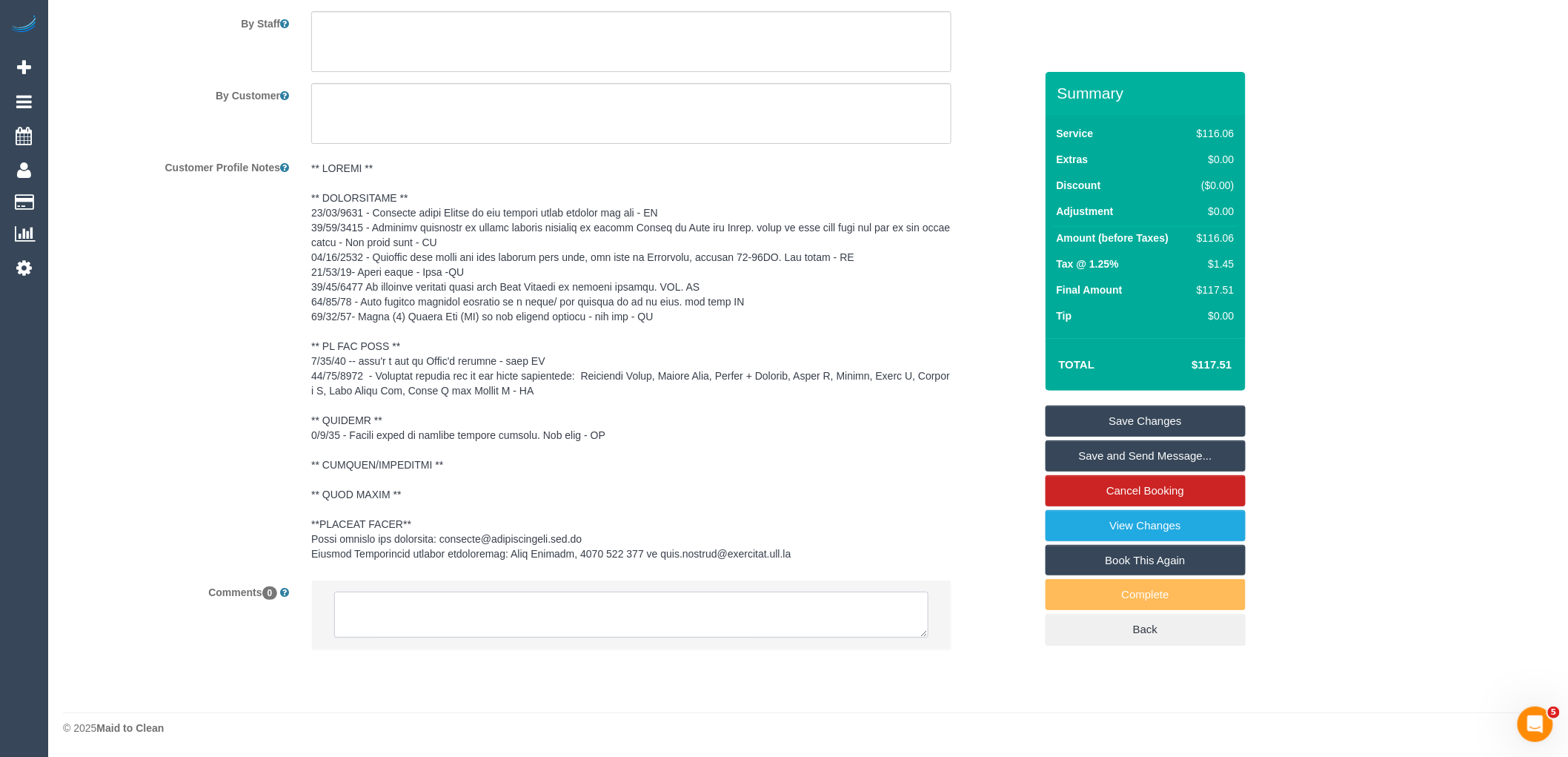
drag, startPoint x: 486, startPoint y: 627, endPoint x: 500, endPoint y: 625, distance: 14.1
click at [488, 627] on textarea at bounding box center [631, 614] width 594 height 46
paste textarea "(3) [PERSON_NAME] (C)"
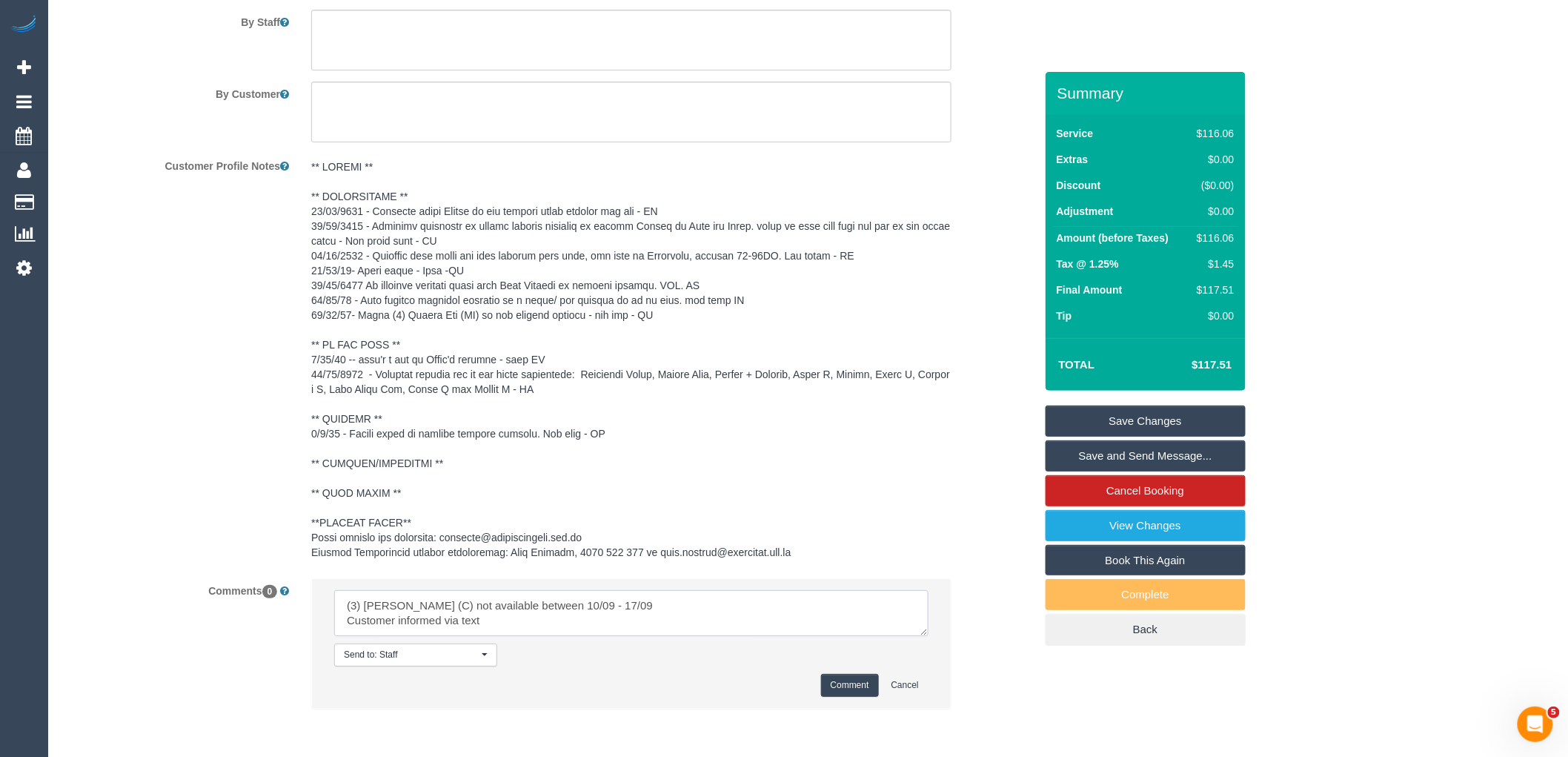
scroll to position [15, 0]
drag, startPoint x: 503, startPoint y: 634, endPoint x: 322, endPoint y: 611, distance: 182.5
click at [322, 611] on li "Send to: Staff Nothing selected Send to: Staff Send to: Customer Send to: Team …" at bounding box center [631, 643] width 639 height 129
type textarea "(3) Dhvani Patel (C) not available between 10/09 - 17/09 Customer informed via …"
click at [867, 683] on button "Comment" at bounding box center [850, 686] width 58 height 23
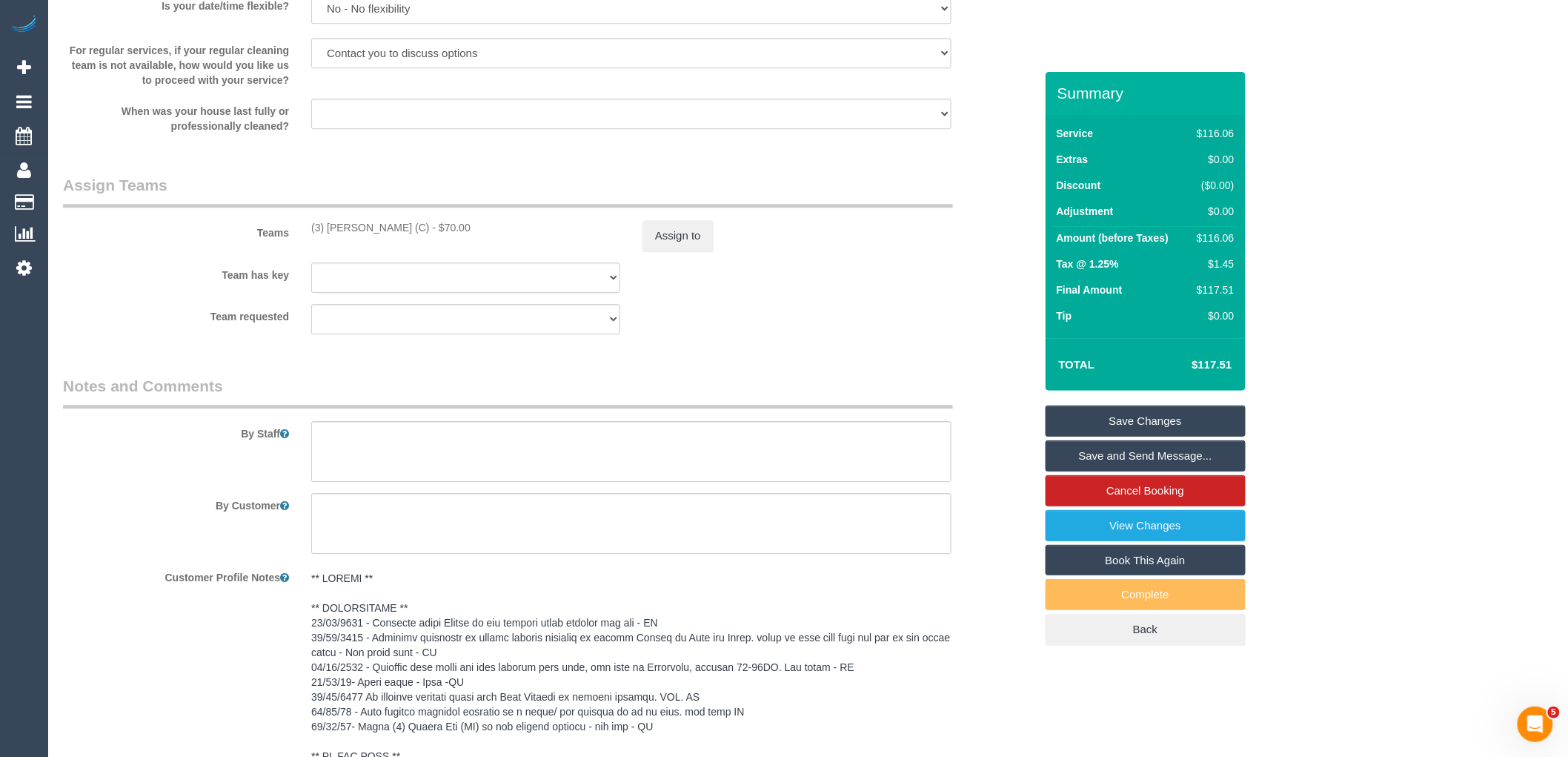
scroll to position [0, 0]
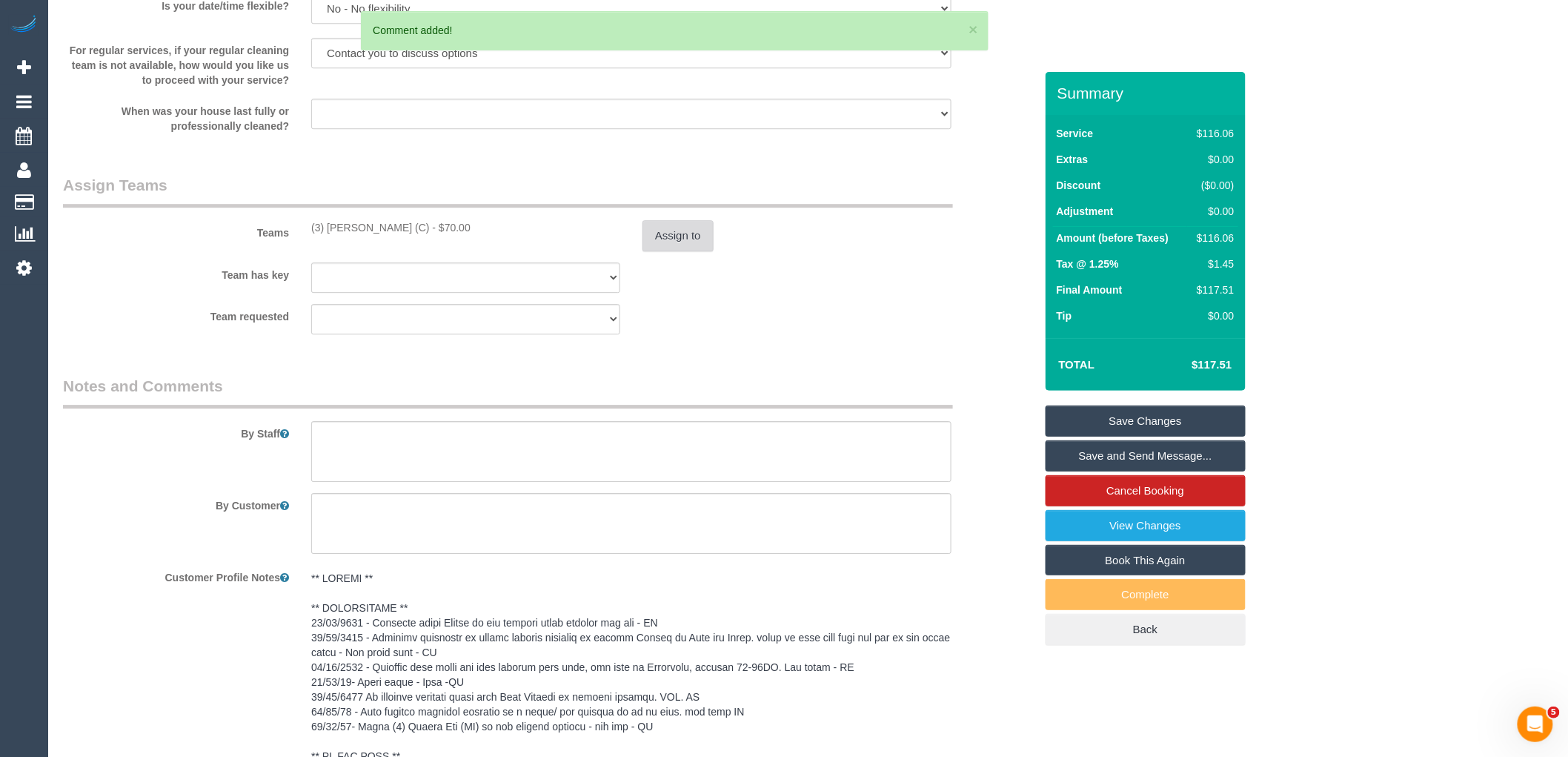
click at [684, 238] on button "Assign to" at bounding box center [678, 236] width 71 height 31
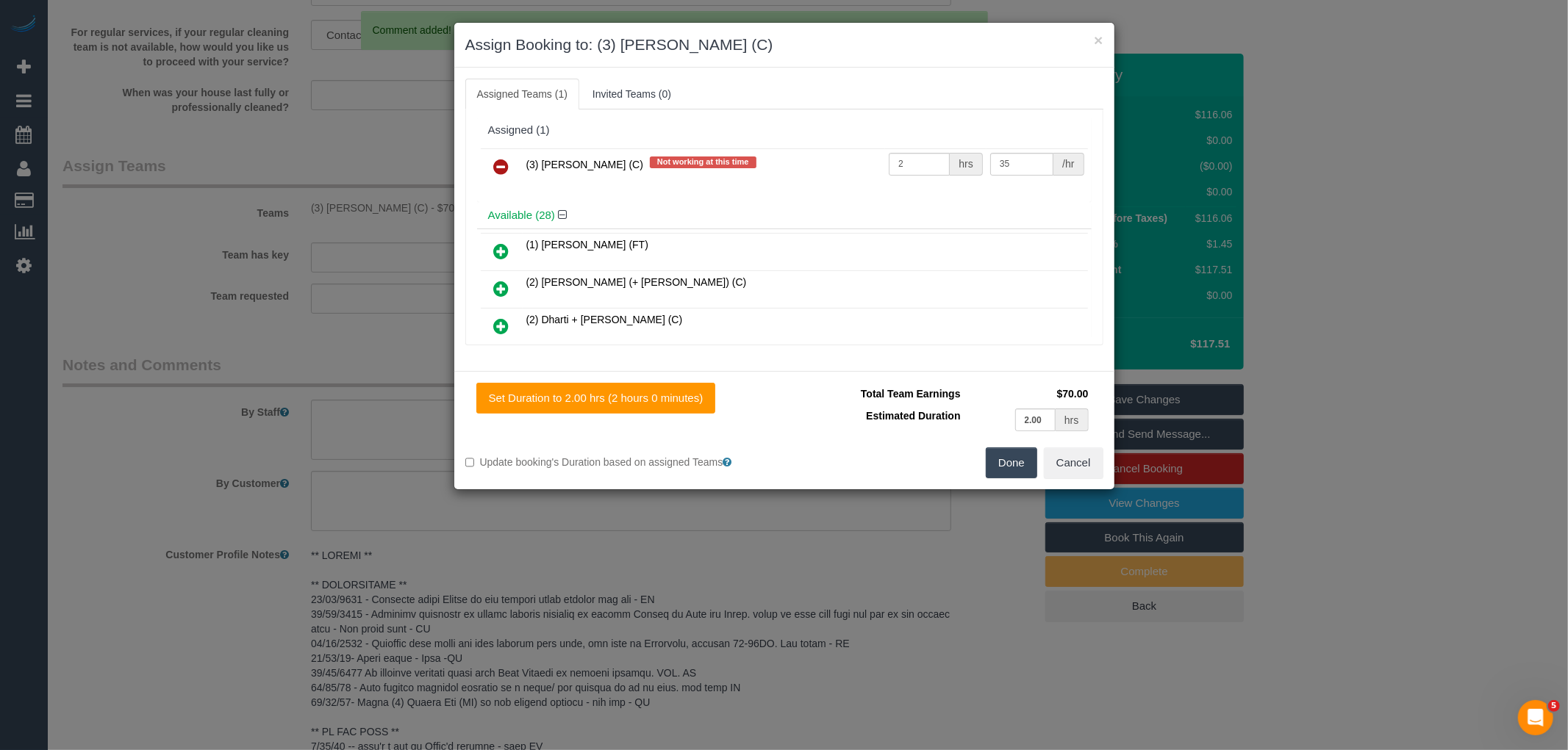
click at [502, 171] on icon at bounding box center [501, 167] width 15 height 18
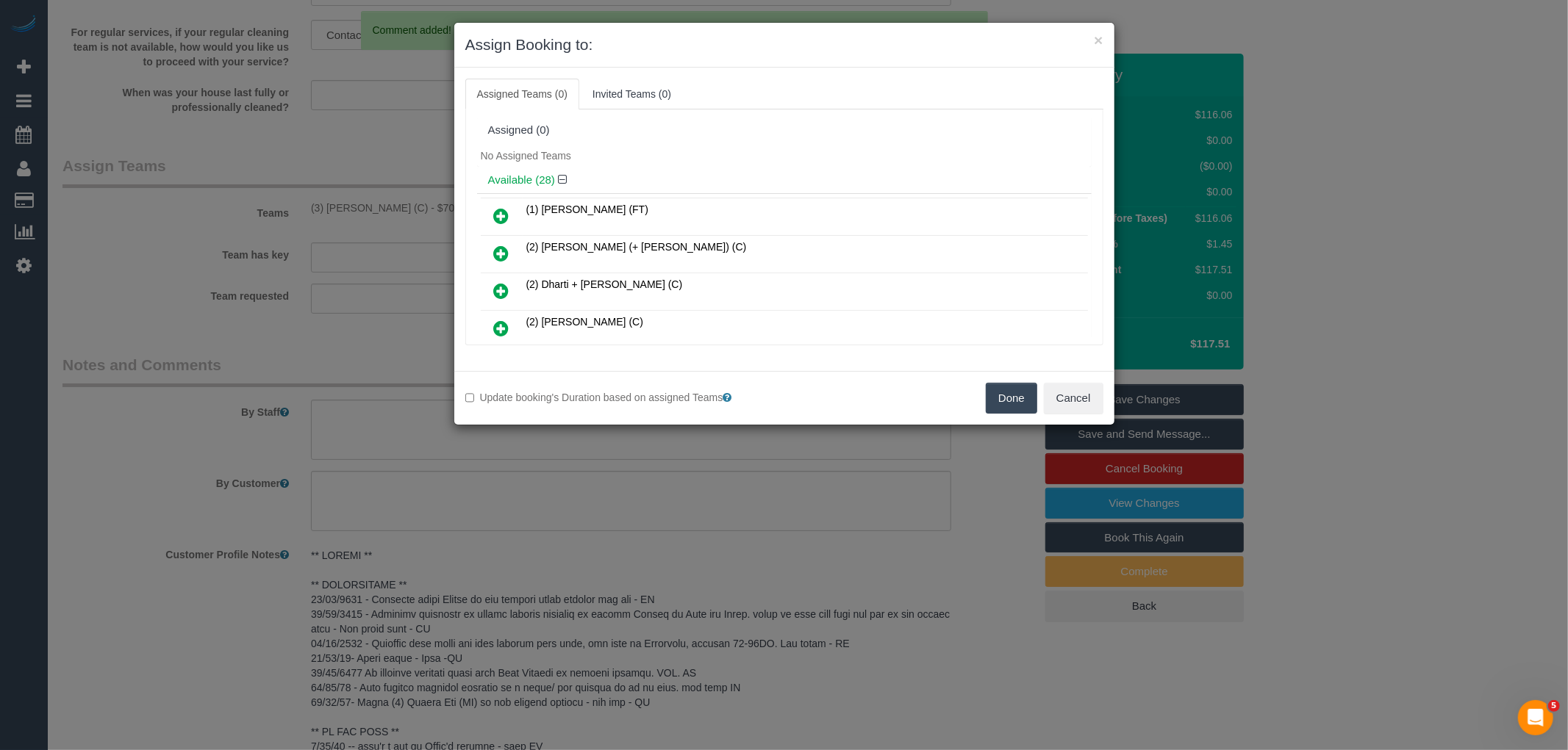
click at [1018, 399] on button "Done" at bounding box center [1011, 399] width 51 height 31
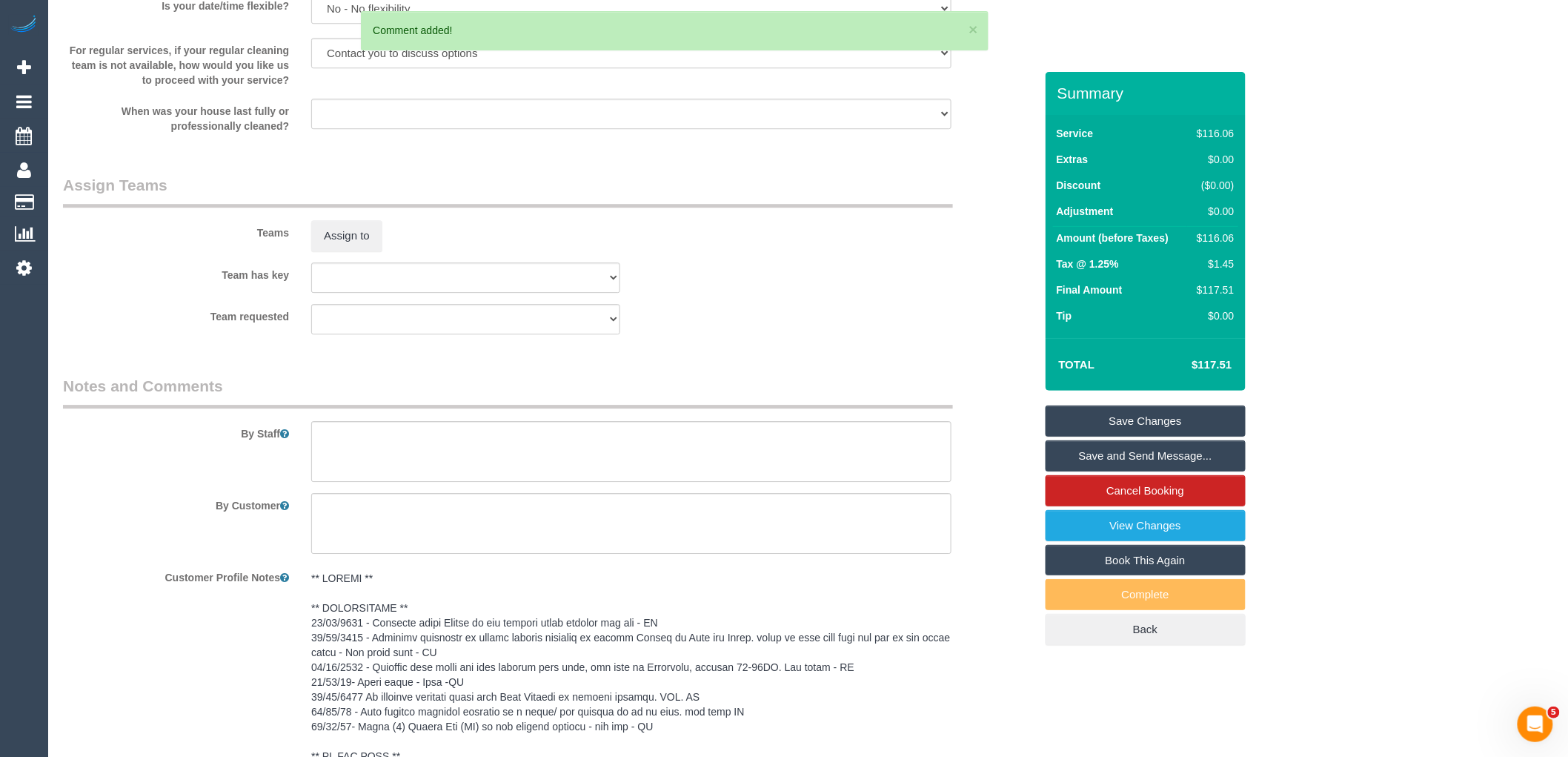
click at [1144, 419] on link "Save Changes" at bounding box center [1145, 421] width 200 height 31
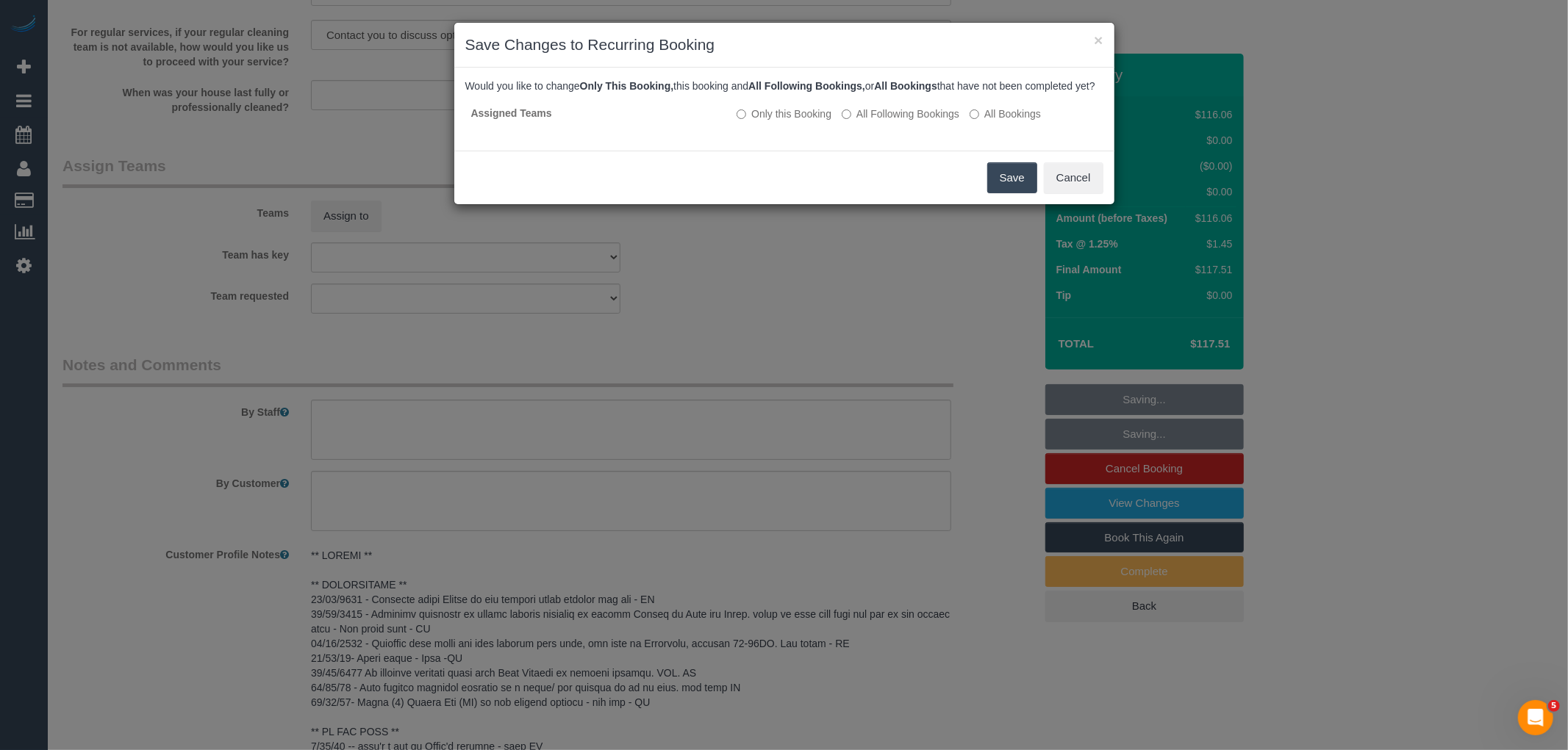
click at [997, 192] on button "Save" at bounding box center [1013, 178] width 50 height 31
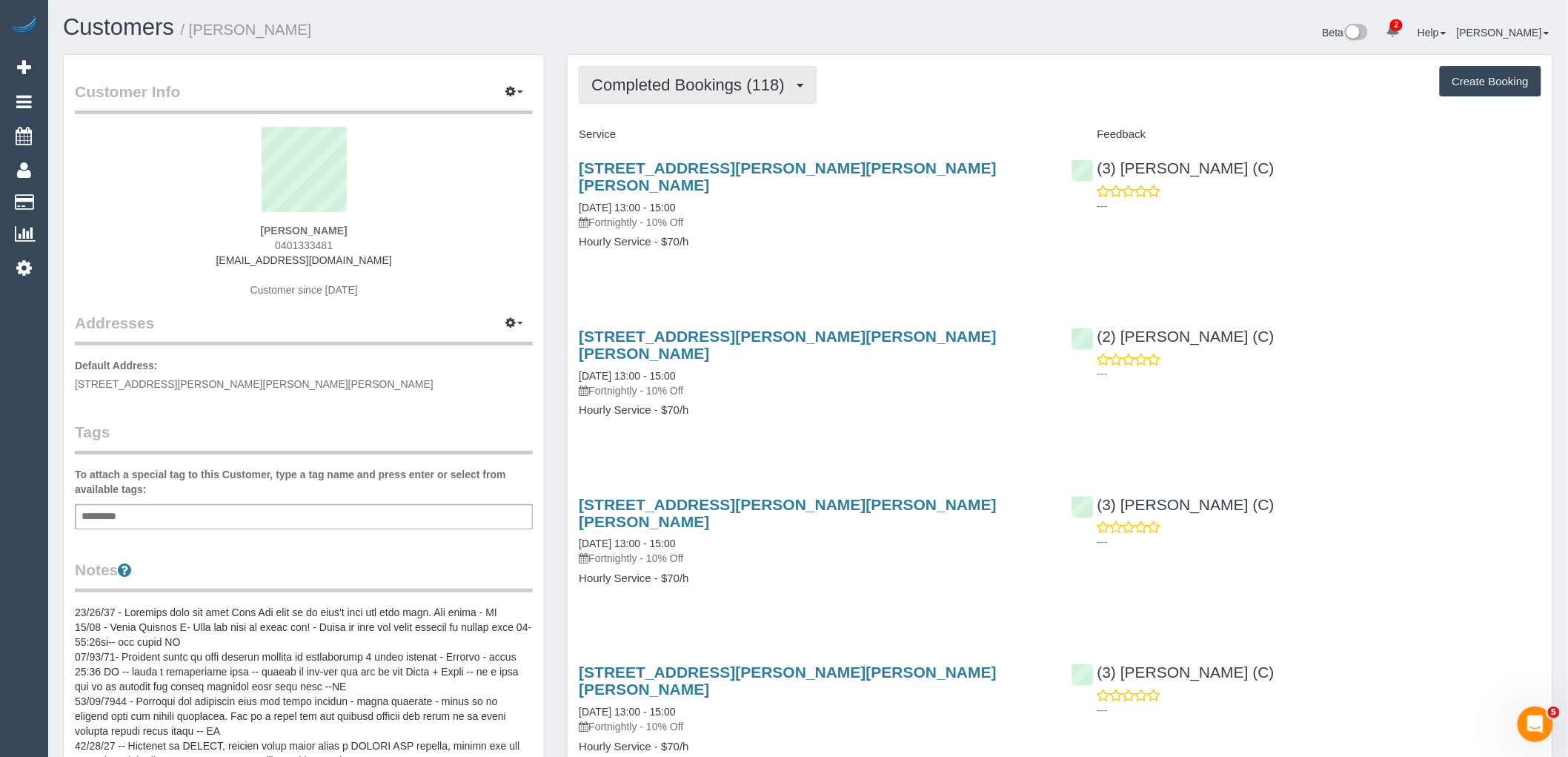
click at [753, 97] on button "Completed Bookings (118)" at bounding box center [698, 85] width 238 height 38
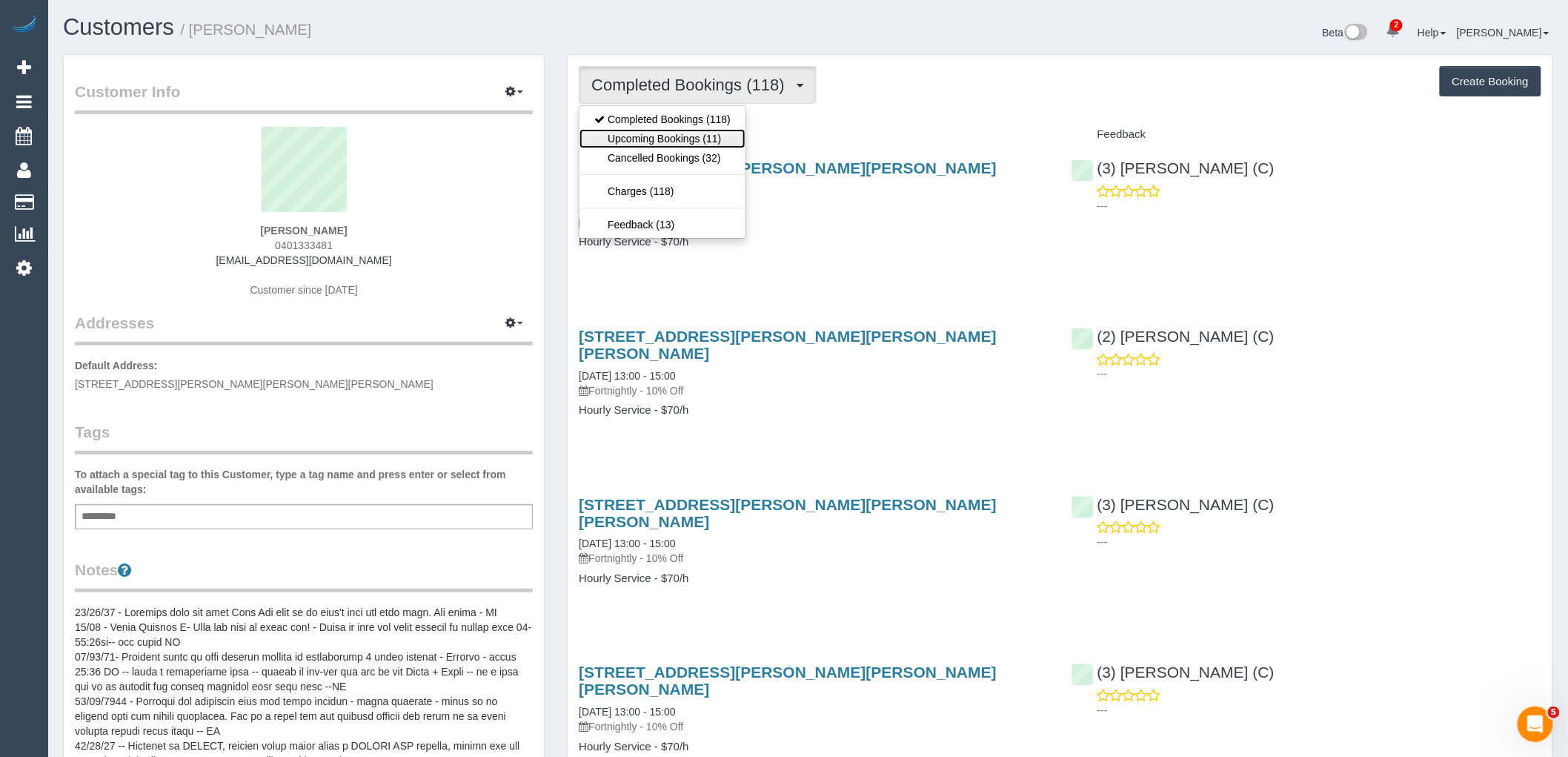
click at [710, 138] on link "Upcoming Bookings (11)" at bounding box center [662, 138] width 166 height 20
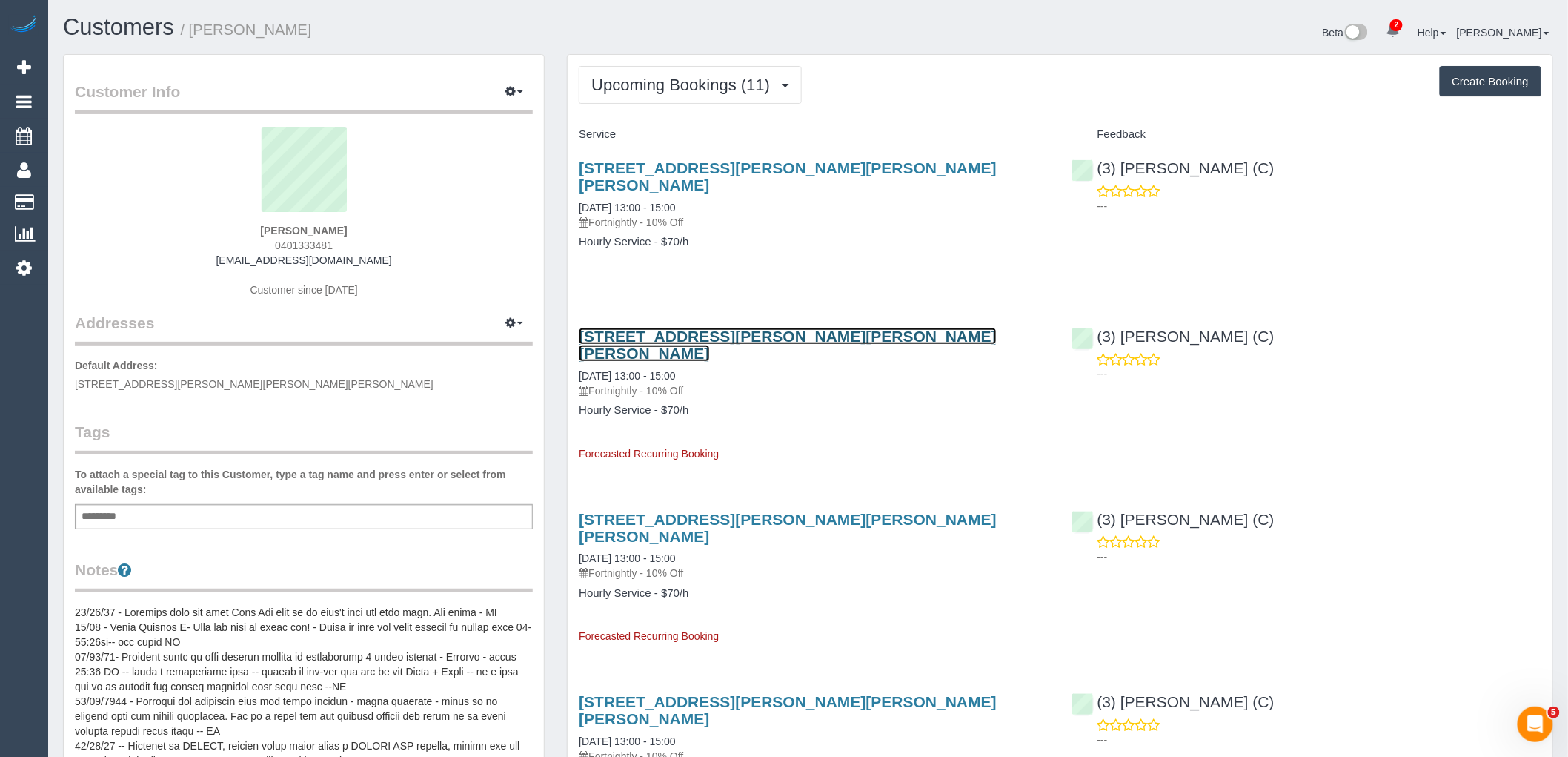
click at [751, 328] on link "[STREET_ADDRESS][PERSON_NAME][PERSON_NAME][PERSON_NAME]" at bounding box center [788, 345] width 418 height 34
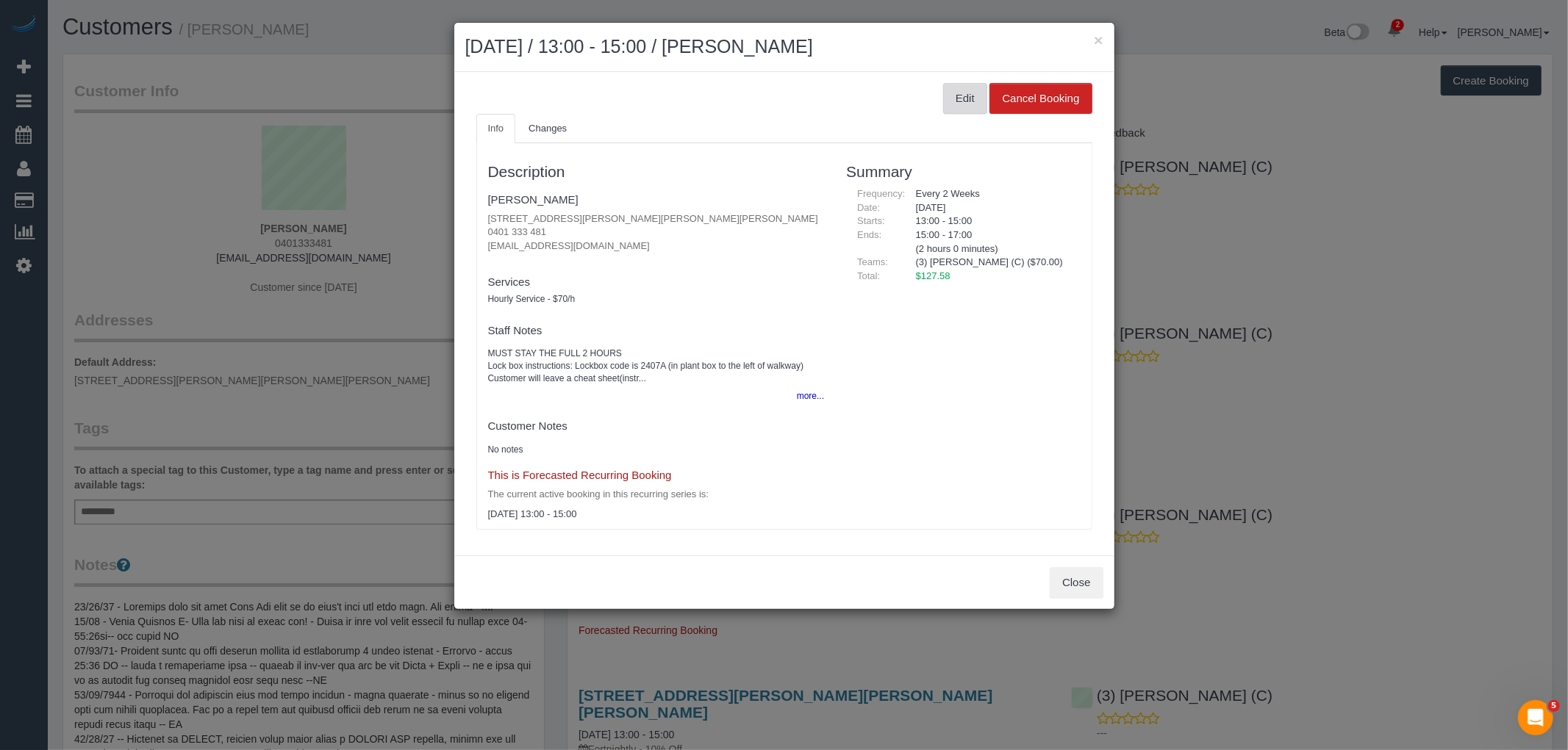
click at [965, 101] on button "Edit" at bounding box center [965, 98] width 44 height 31
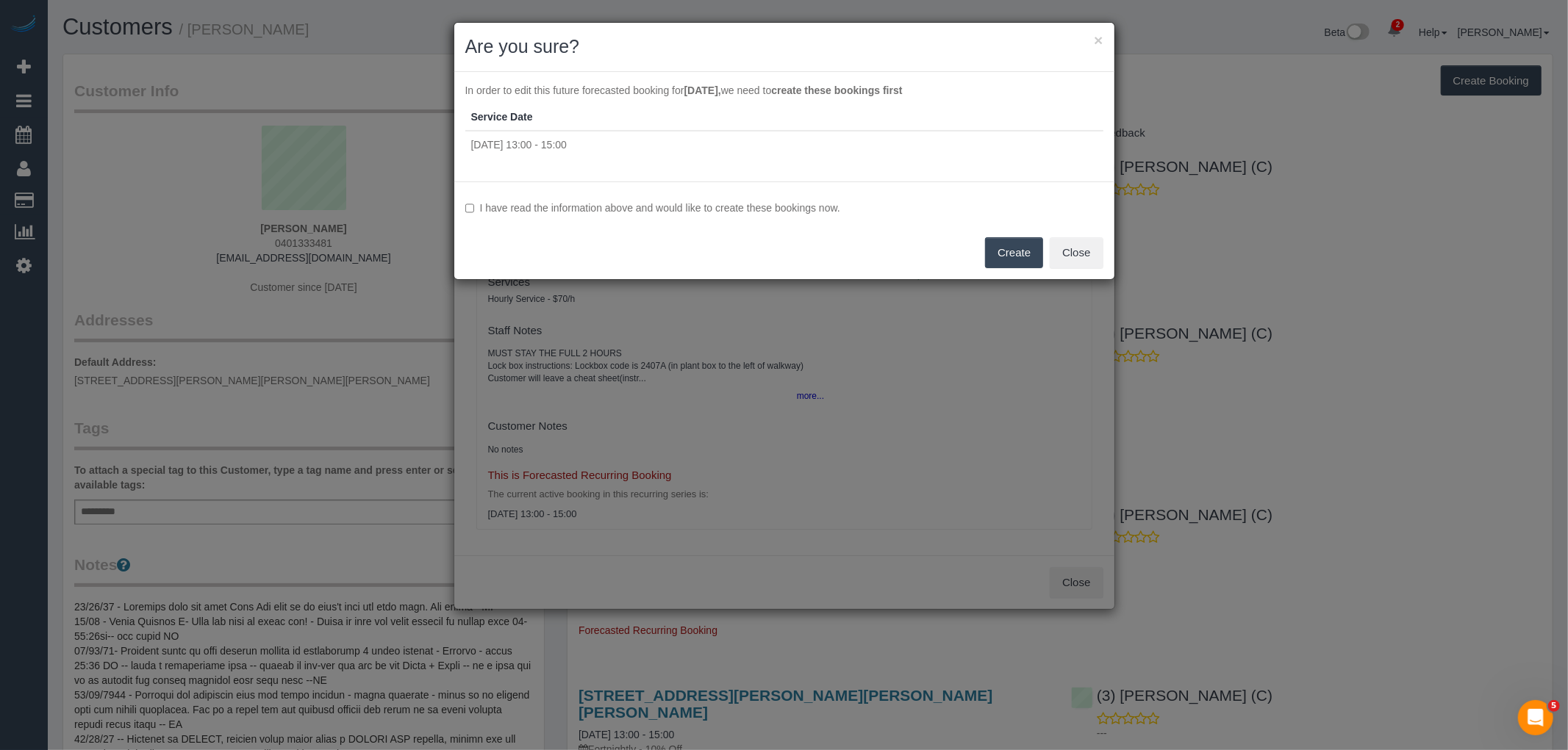
click at [625, 204] on label "I have read the information above and would like to create these bookings now." at bounding box center [784, 208] width 638 height 15
click at [1003, 244] on button "Create" at bounding box center [1014, 252] width 58 height 31
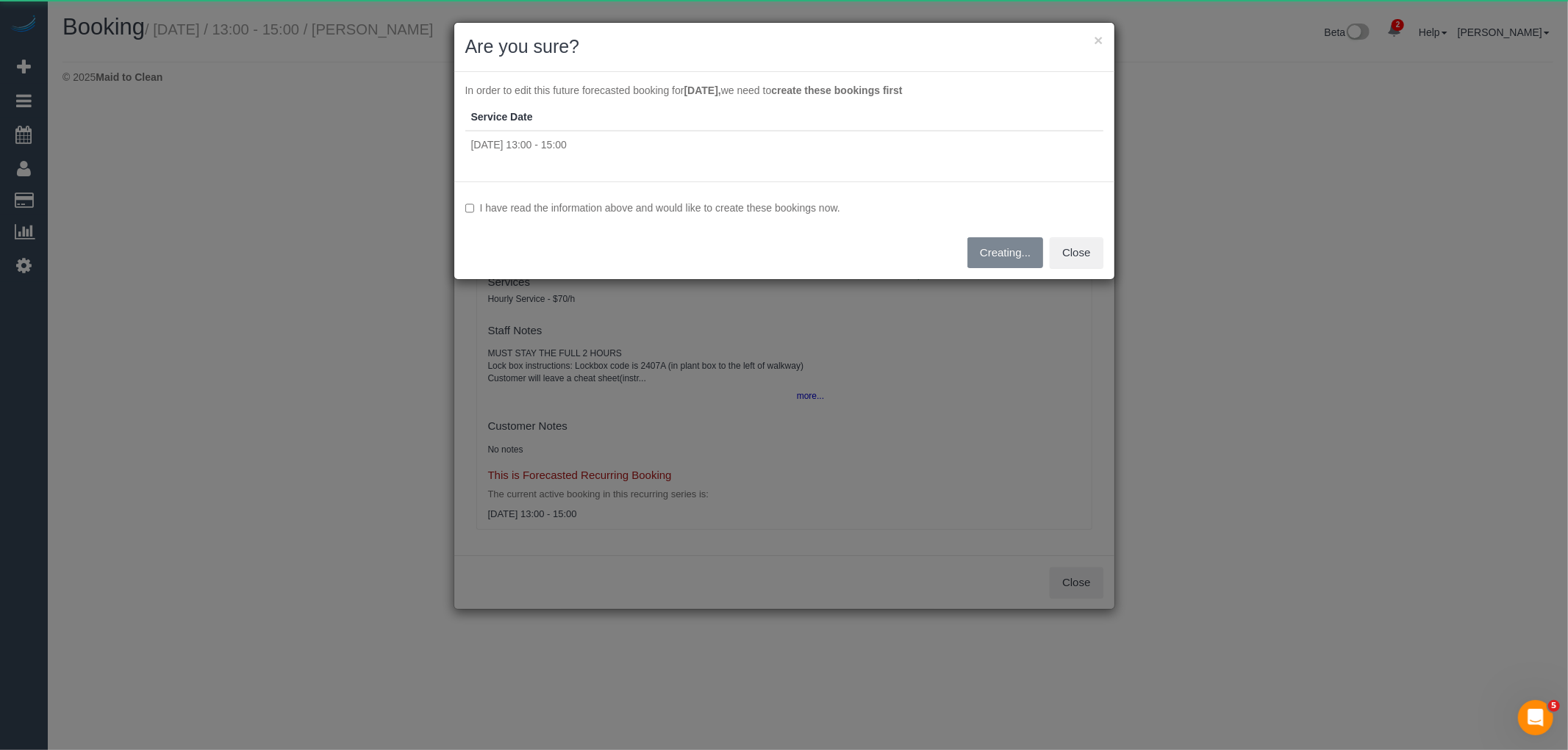
select select "VIC"
select select "number:32"
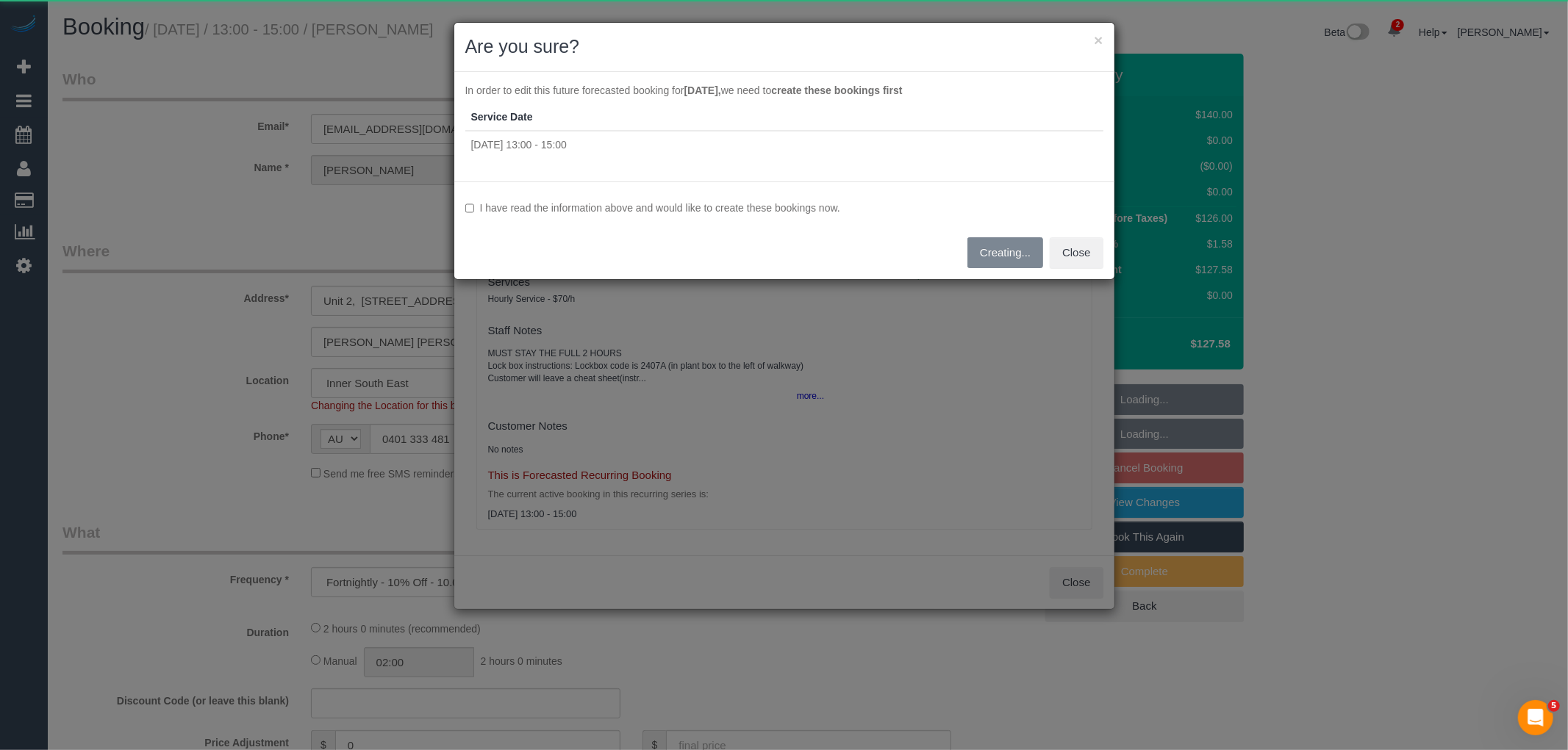
select select "object:2995"
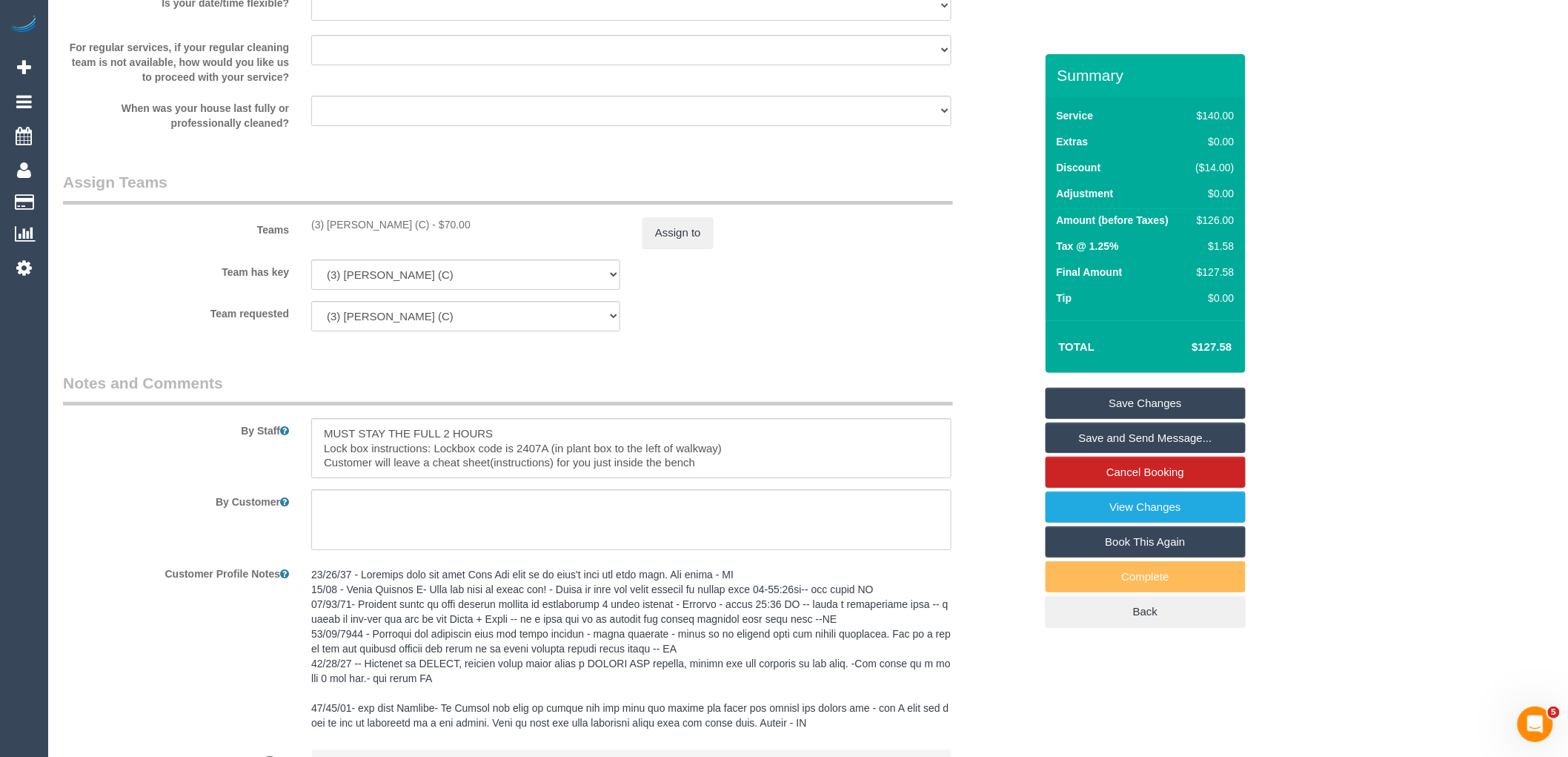
scroll to position [2312, 0]
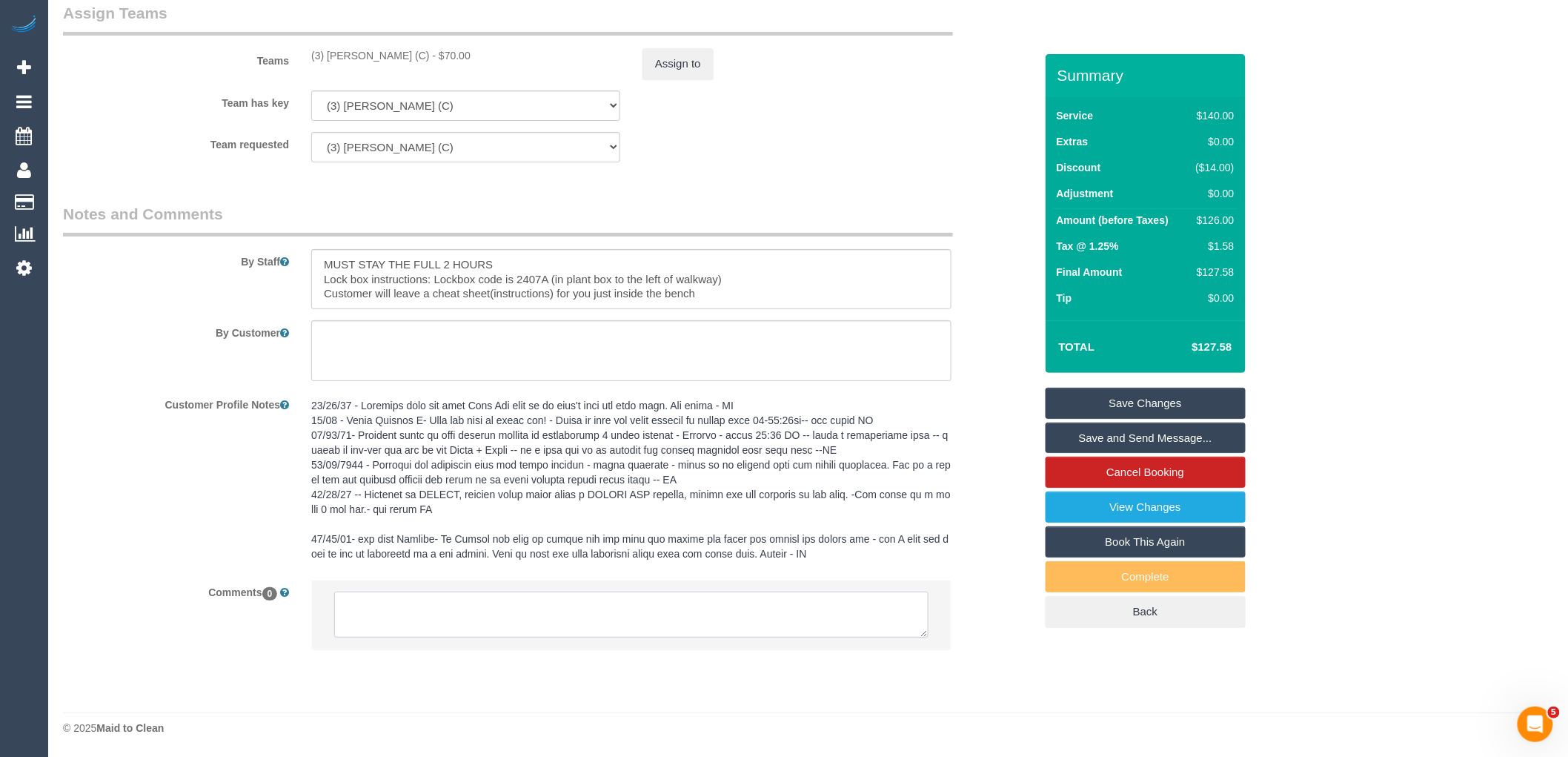
click at [503, 610] on textarea at bounding box center [631, 614] width 594 height 46
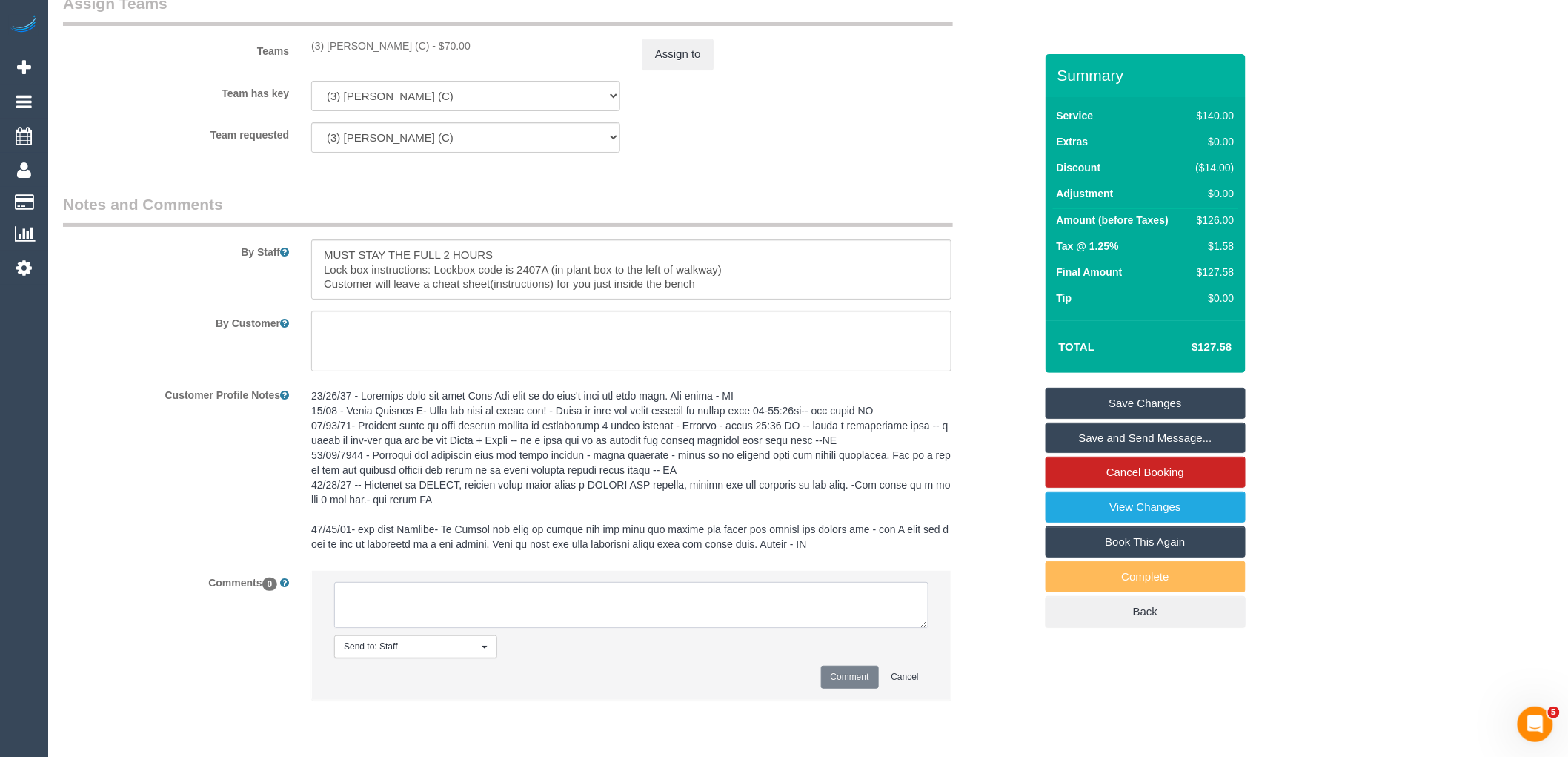
paste textarea "(3) Dhvani Patel (C) not available between 10/09 - 17/09 Customer informed via …"
drag, startPoint x: 486, startPoint y: 623, endPoint x: 447, endPoint y: 617, distance: 39.5
click at [447, 617] on textarea at bounding box center [631, 605] width 594 height 46
drag, startPoint x: 543, startPoint y: 629, endPoint x: 310, endPoint y: 582, distance: 237.7
click at [310, 582] on div "Send to: Staff Nothing selected Send to: Staff Send to: Customer Send to: Team …" at bounding box center [631, 642] width 662 height 145
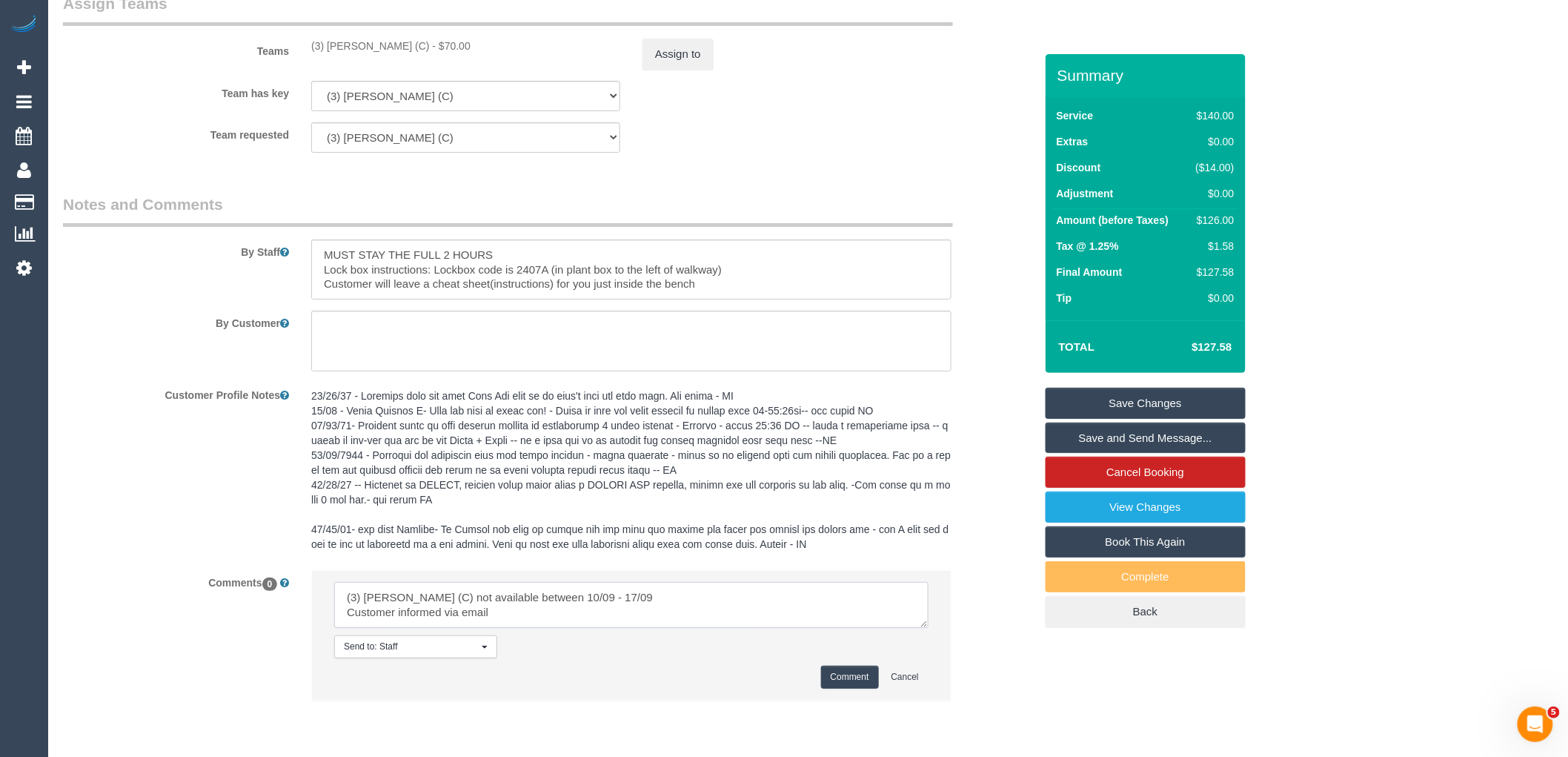
type textarea "(3) [PERSON_NAME] (C) not available between 10/09 - 17/09 Customer informed via…"
click at [851, 687] on button "Comment" at bounding box center [850, 678] width 58 height 23
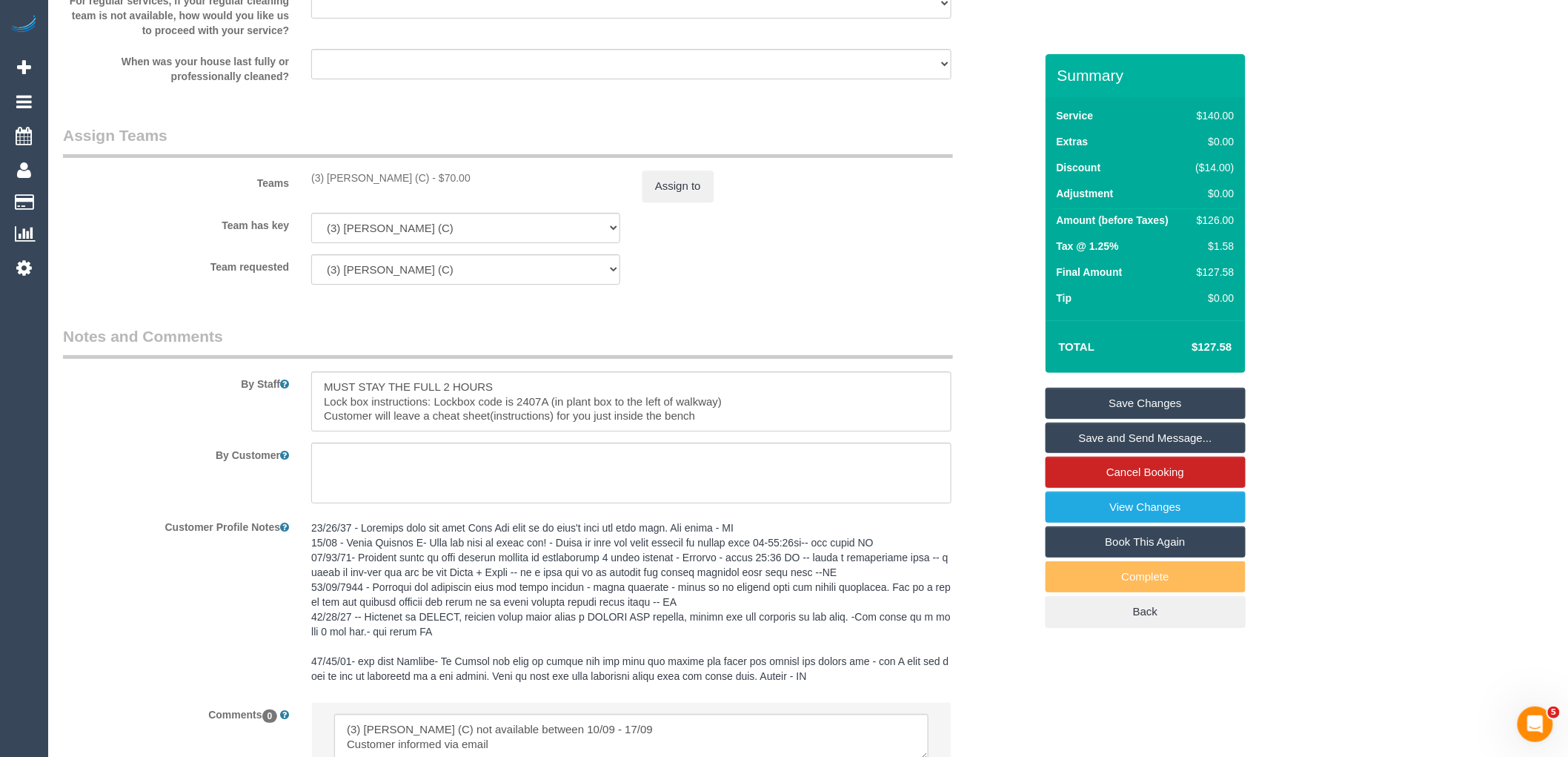
scroll to position [2065, 0]
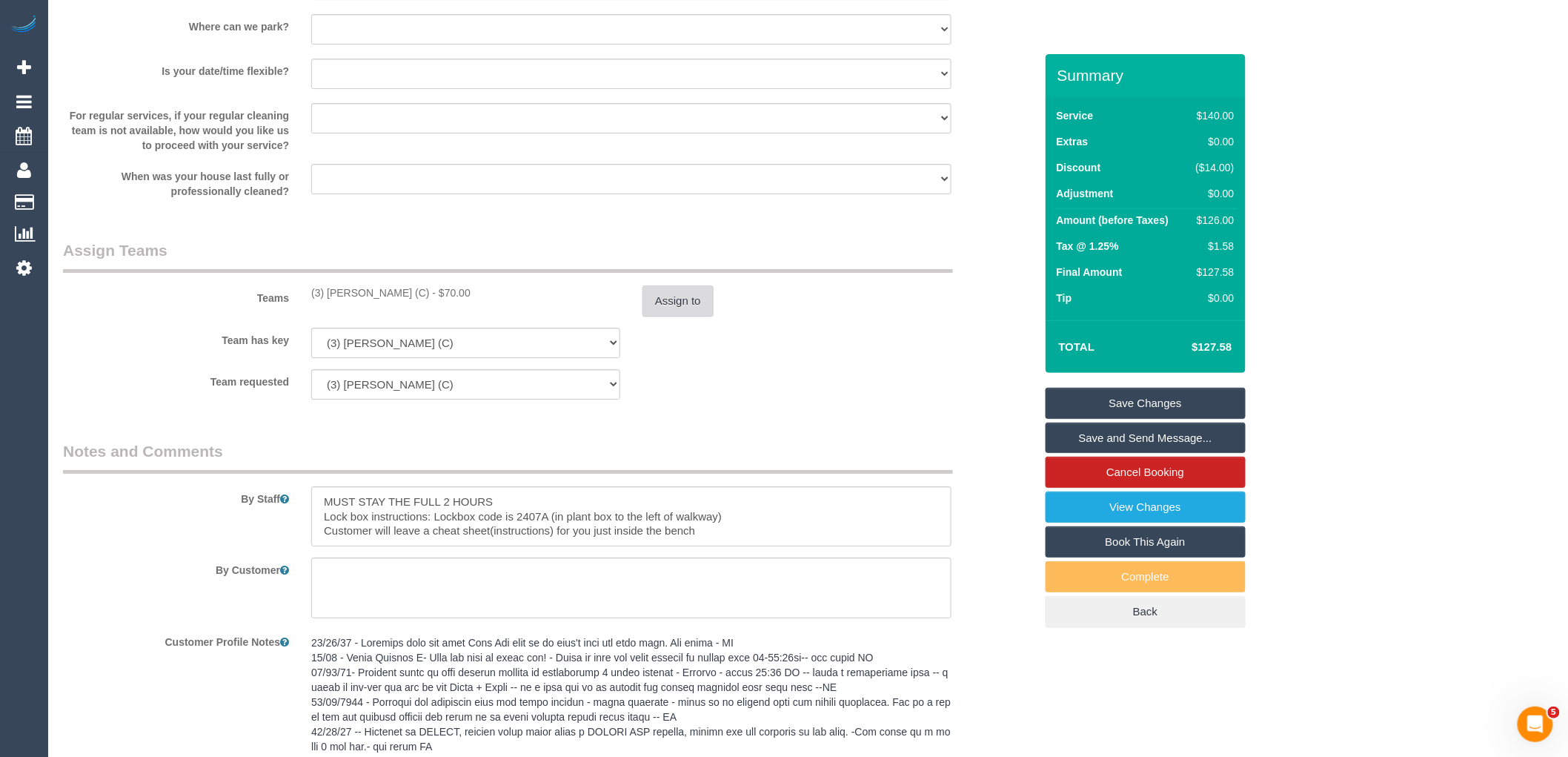
click at [678, 310] on button "Assign to" at bounding box center [678, 301] width 71 height 31
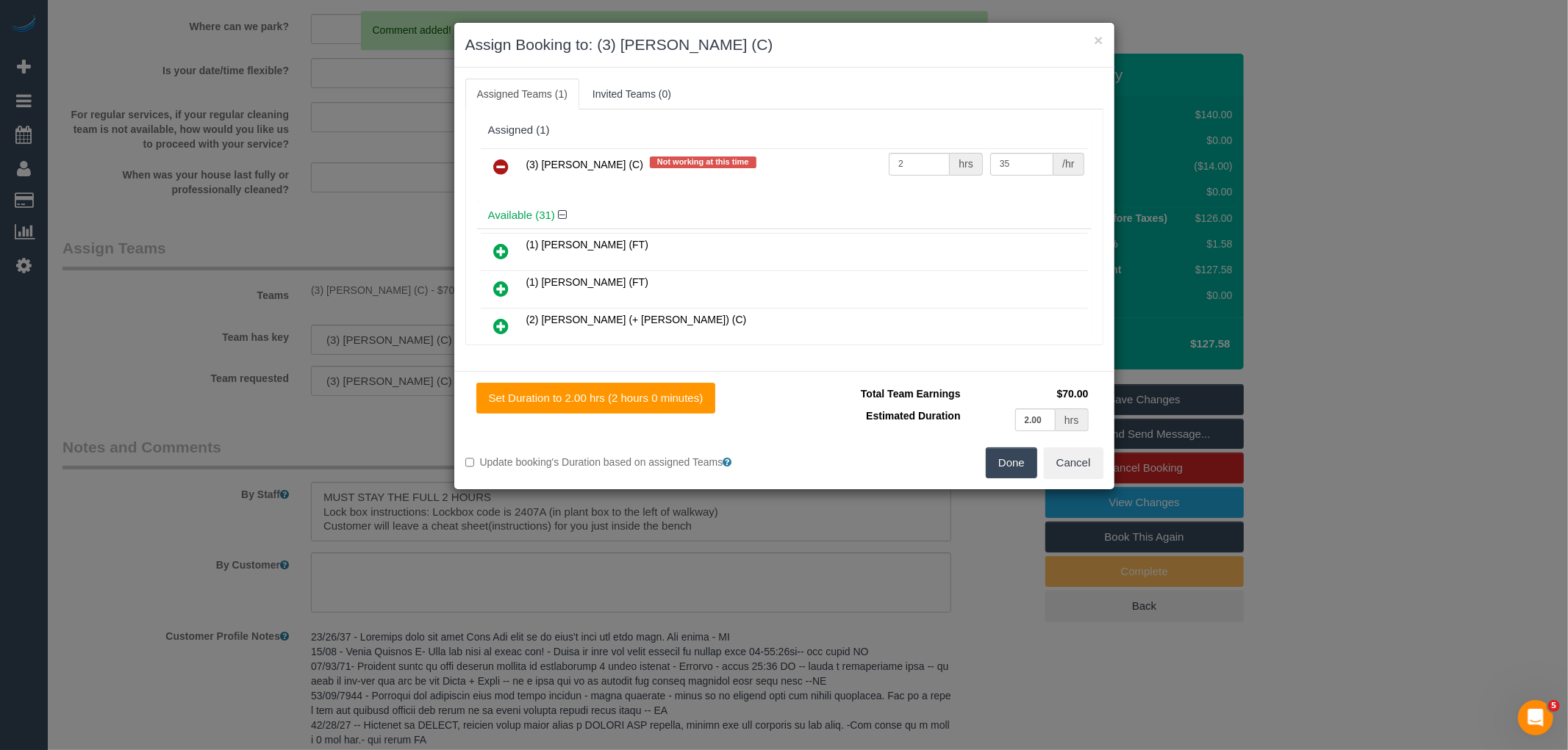
click at [523, 156] on td "(3) Dhvani Patel (C) Not working at this time" at bounding box center [704, 167] width 363 height 37
click at [506, 163] on icon at bounding box center [501, 167] width 15 height 18
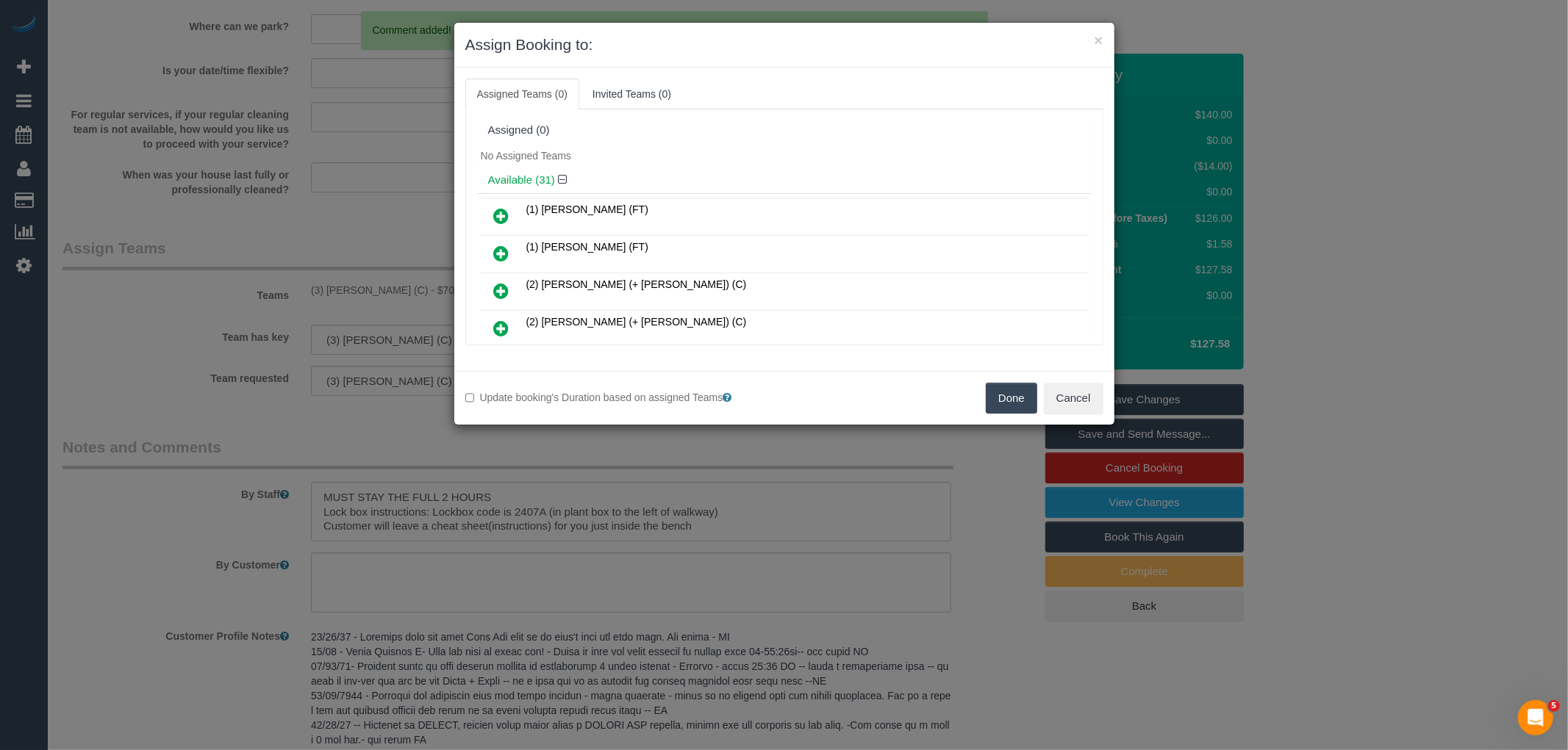
click at [1022, 383] on button "Done" at bounding box center [1011, 399] width 51 height 31
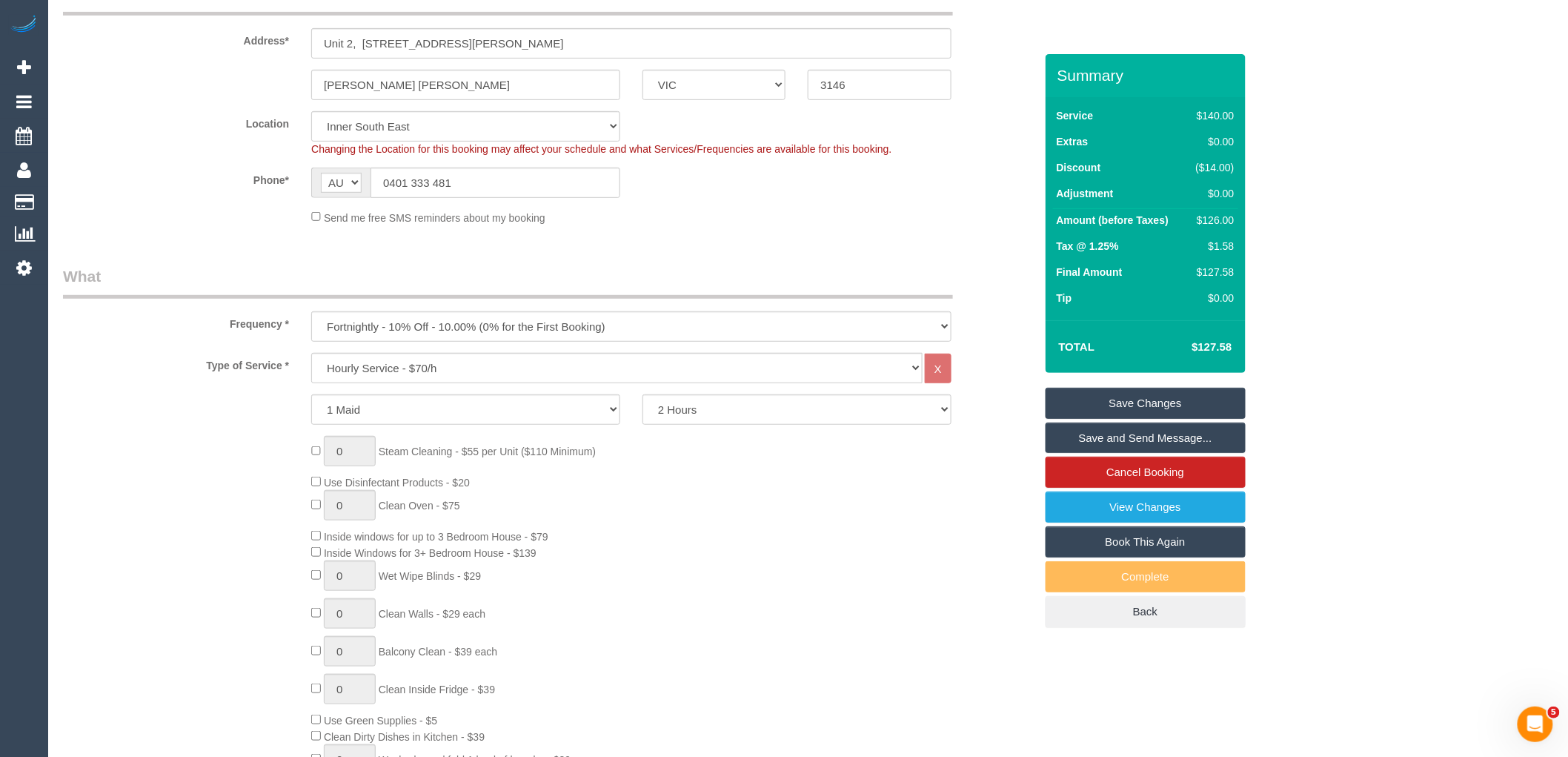
scroll to position [0, 0]
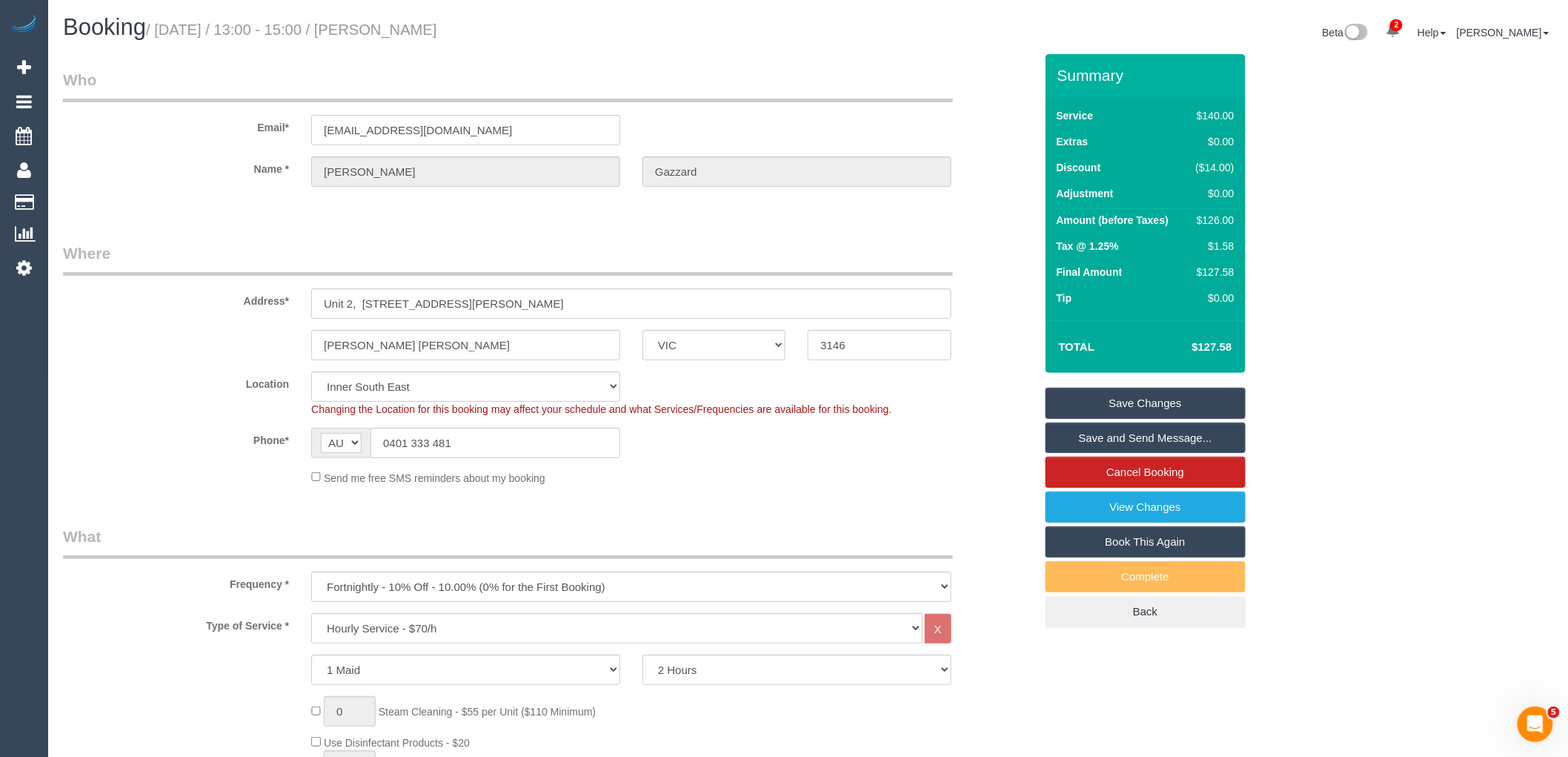
drag, startPoint x: 468, startPoint y: 125, endPoint x: 218, endPoint y: 125, distance: 250.0
click at [228, 125] on div "Email* leanne95@bigpond.com" at bounding box center [549, 107] width 994 height 76
click at [1108, 406] on link "Save Changes" at bounding box center [1145, 403] width 200 height 31
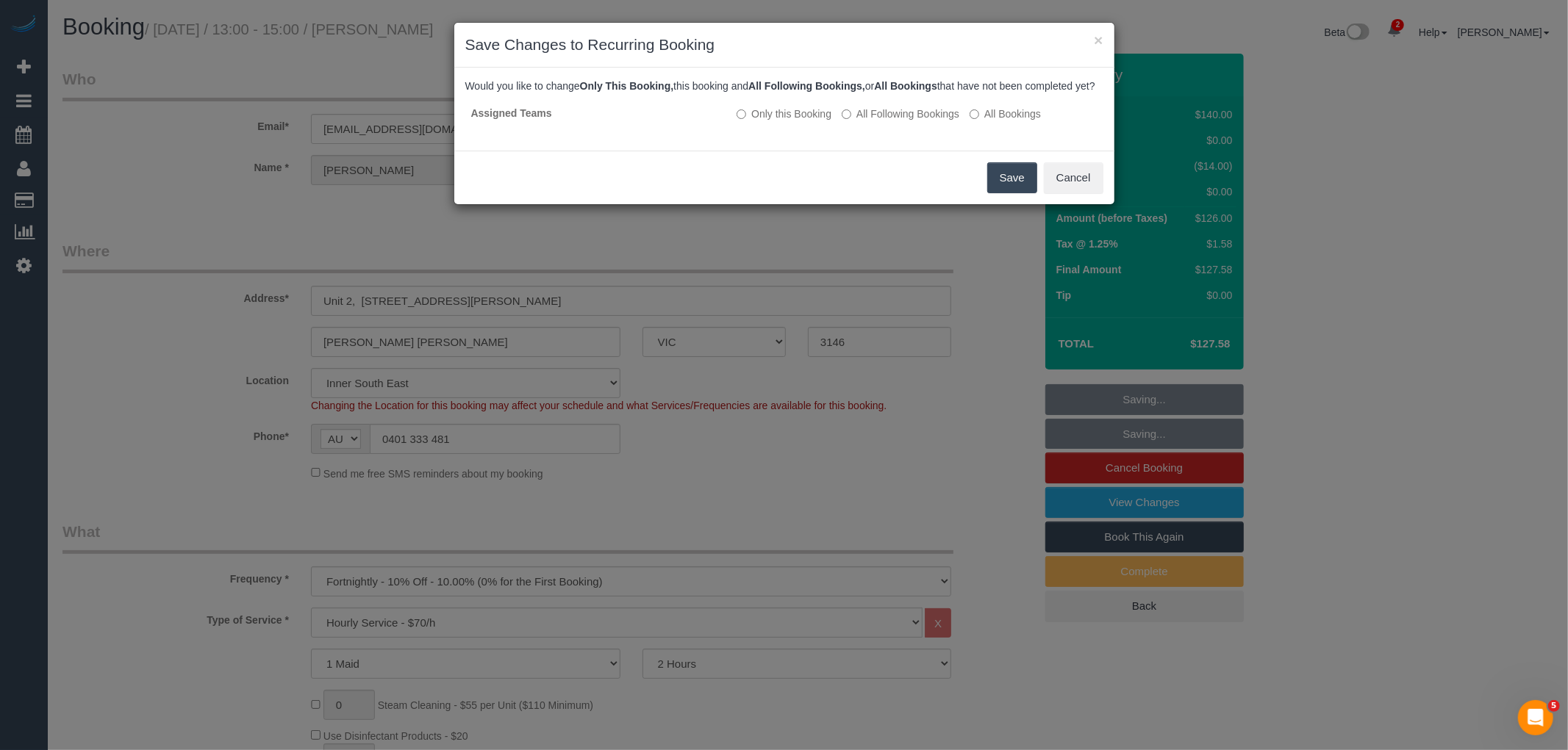
click at [1003, 191] on button "Save" at bounding box center [1013, 178] width 50 height 31
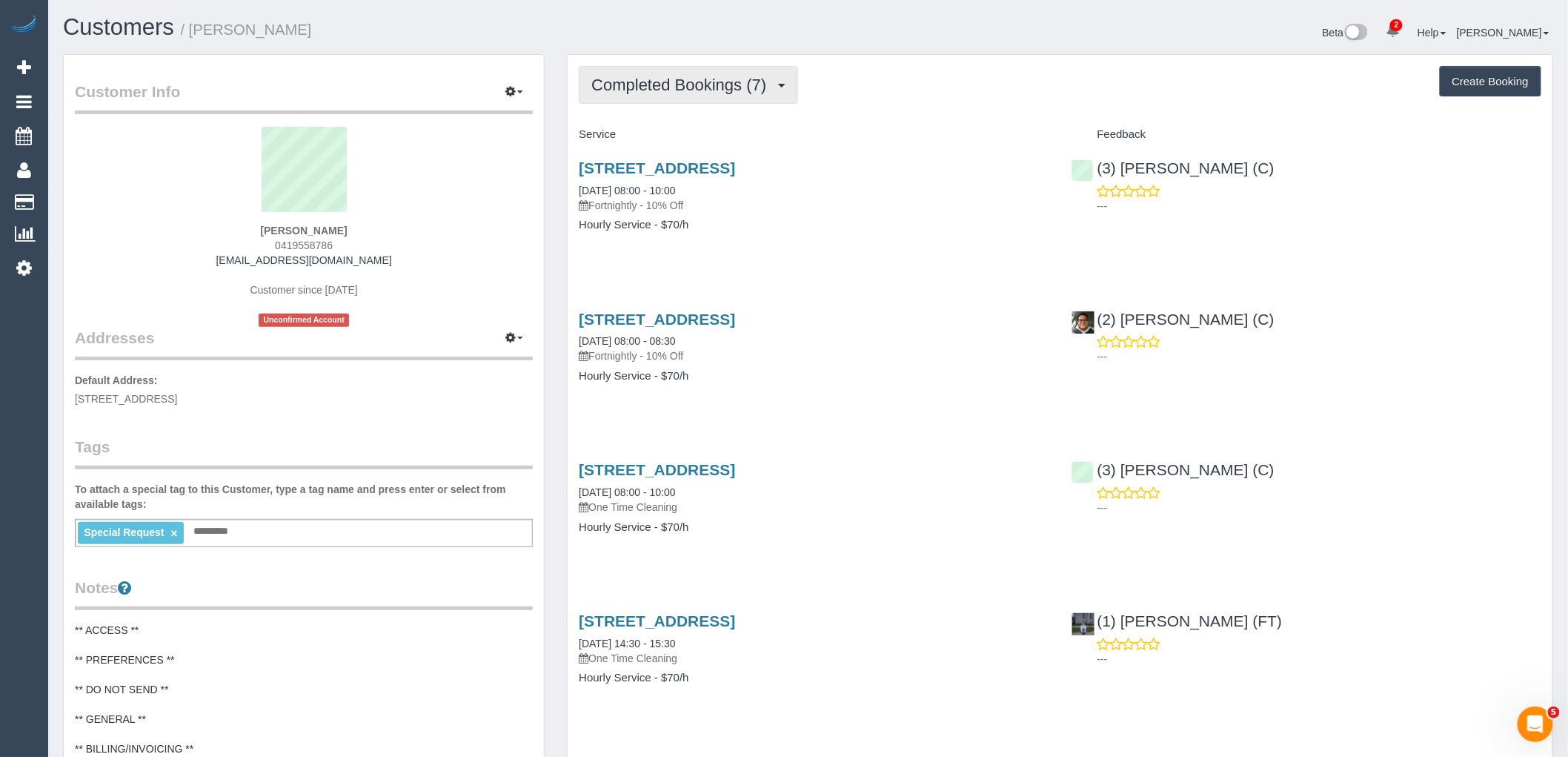
click at [706, 85] on span "Completed Bookings (7)" at bounding box center [682, 84] width 183 height 19
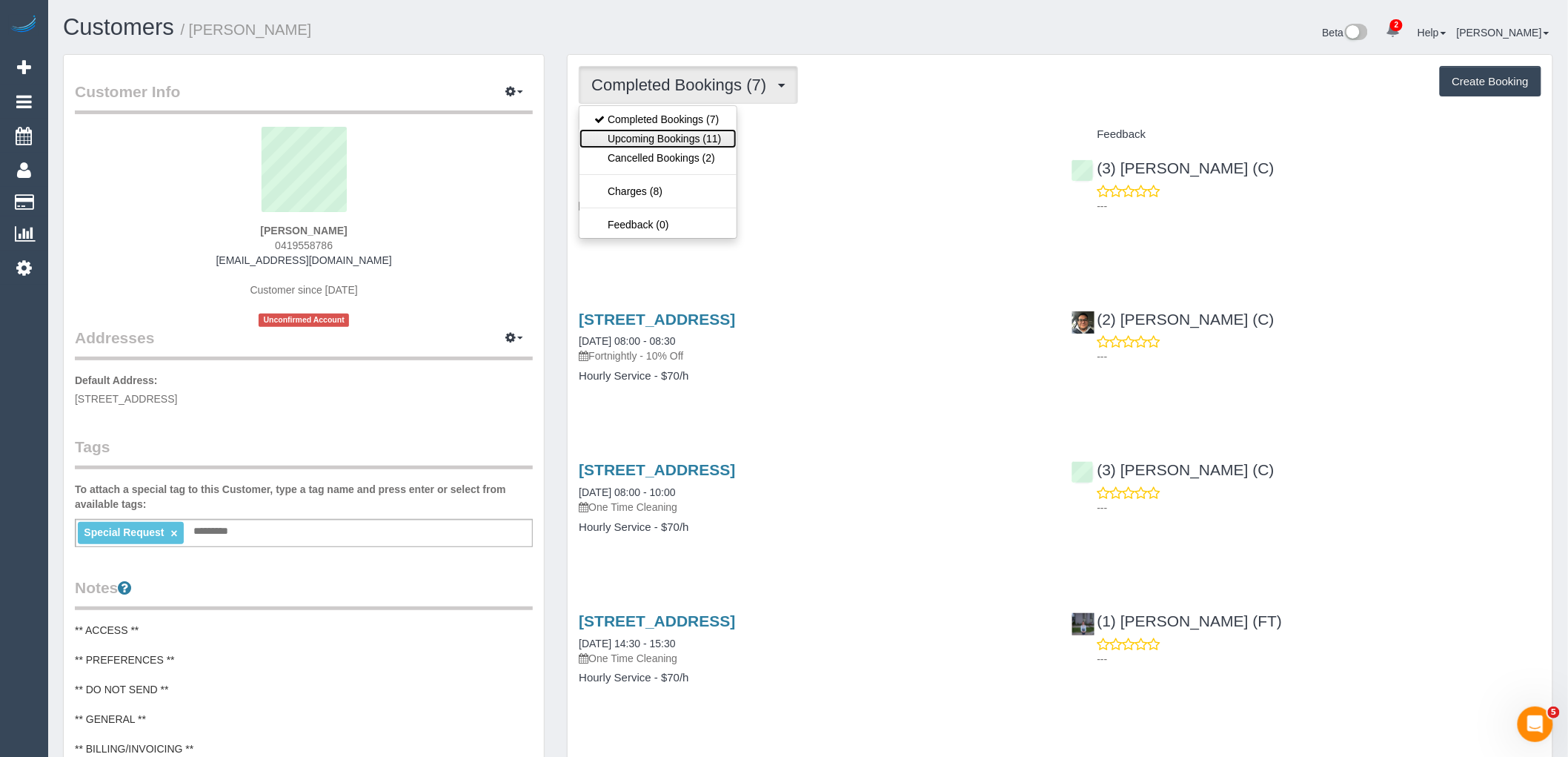
click at [719, 143] on link "Upcoming Bookings (11)" at bounding box center [657, 138] width 156 height 20
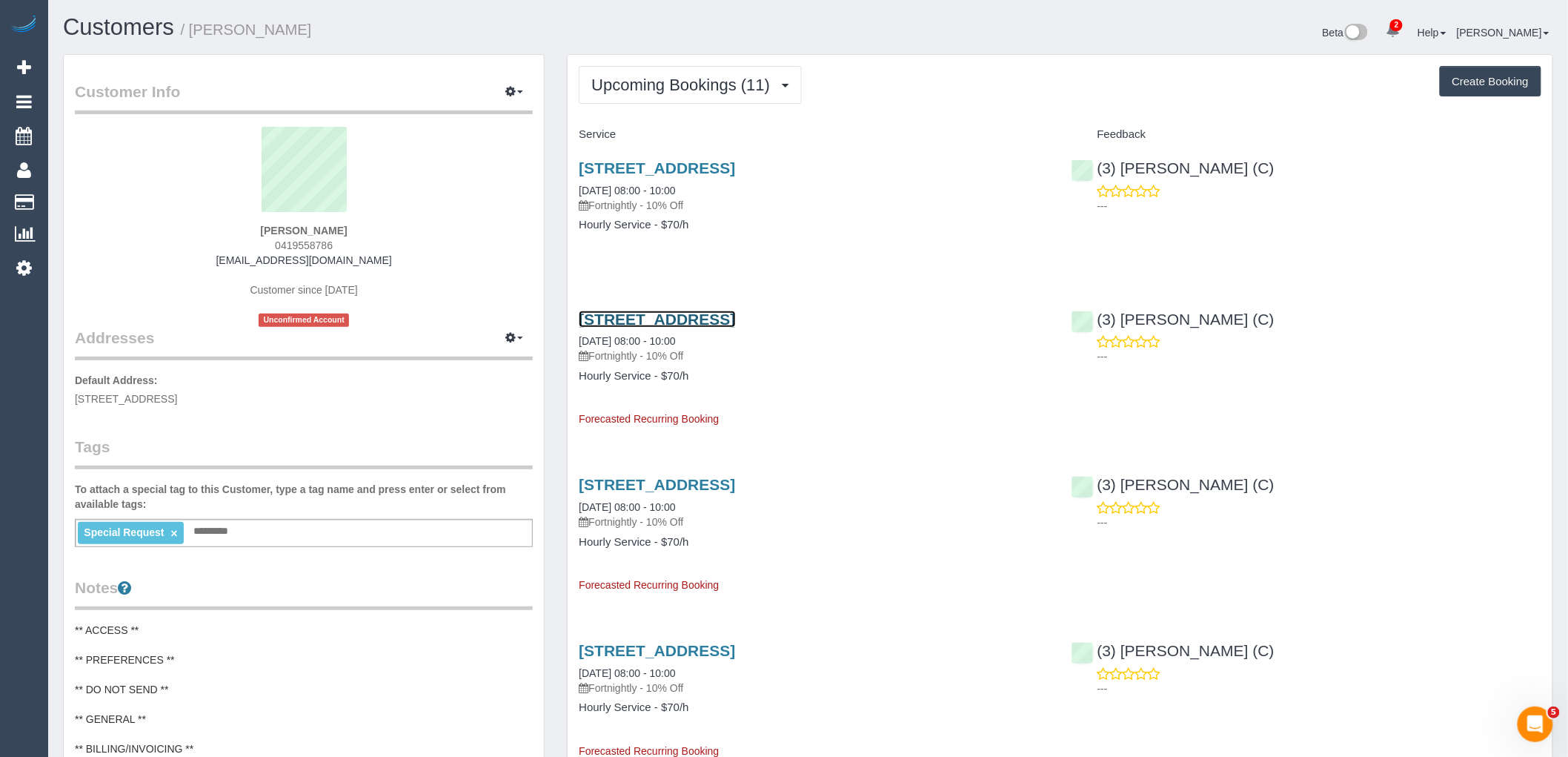
click at [735, 324] on link "[STREET_ADDRESS]" at bounding box center [657, 319] width 156 height 17
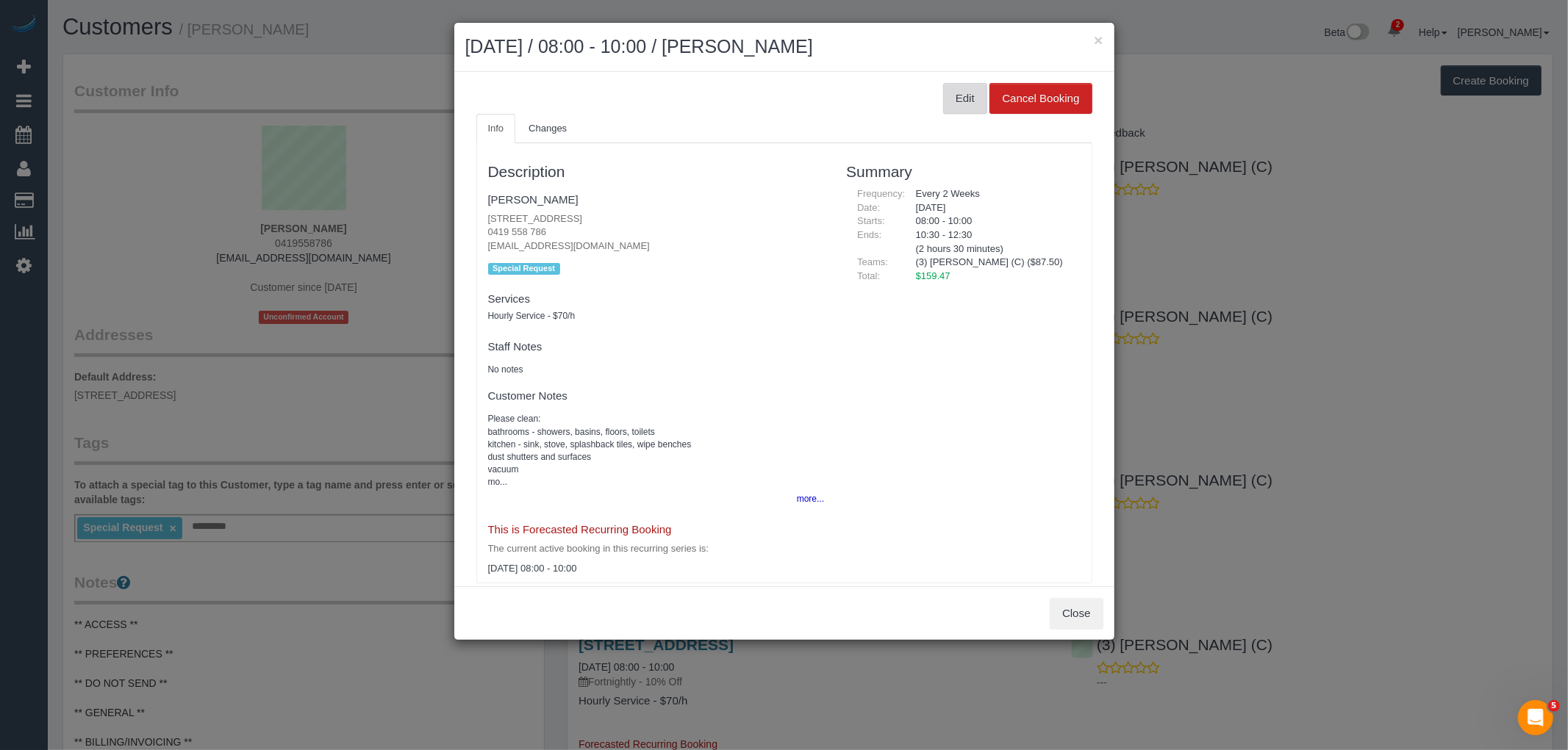
click at [959, 106] on button "Edit" at bounding box center [965, 98] width 44 height 31
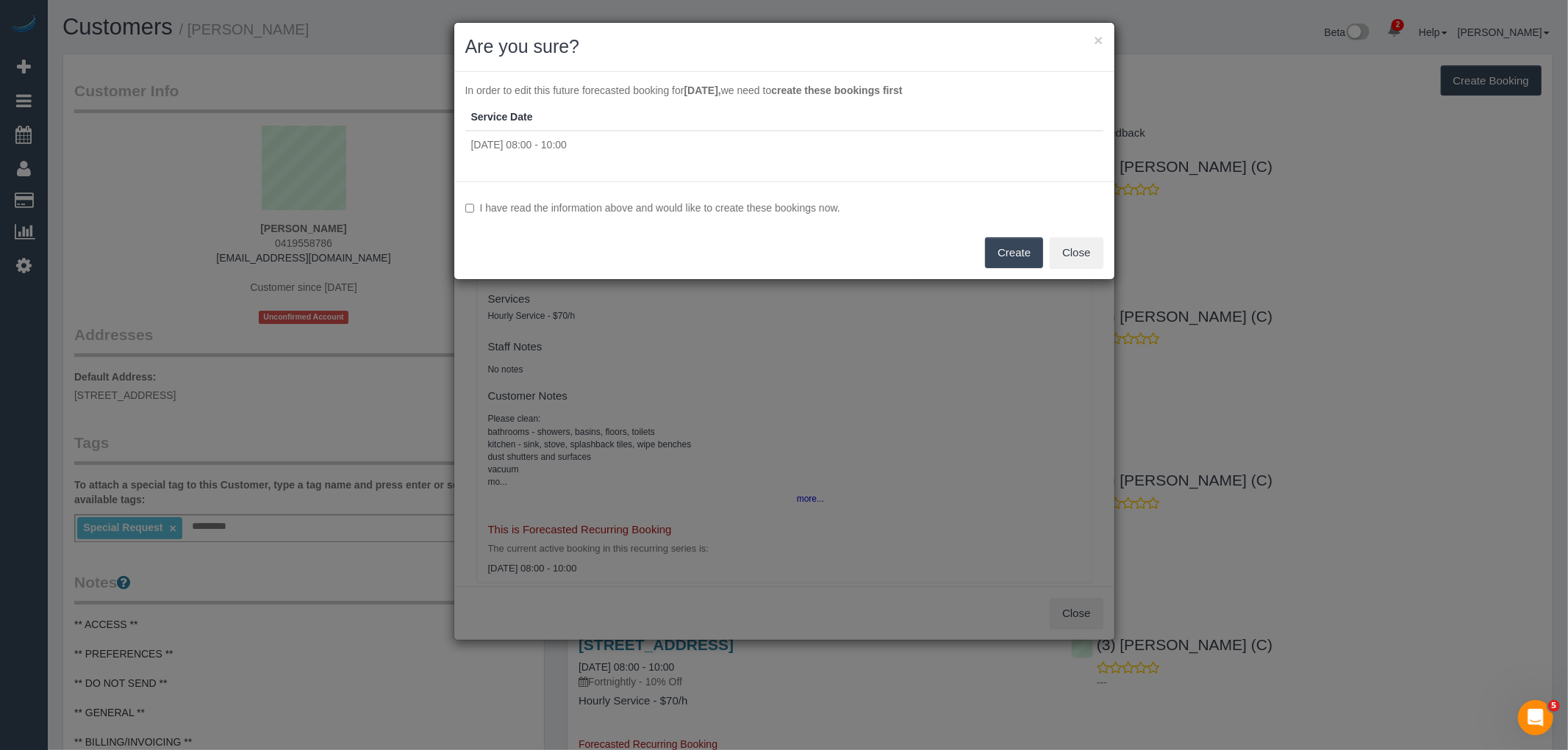
click at [799, 203] on label "I have read the information above and would like to create these bookings now." at bounding box center [784, 208] width 638 height 15
click at [994, 239] on button "Create" at bounding box center [1014, 252] width 58 height 31
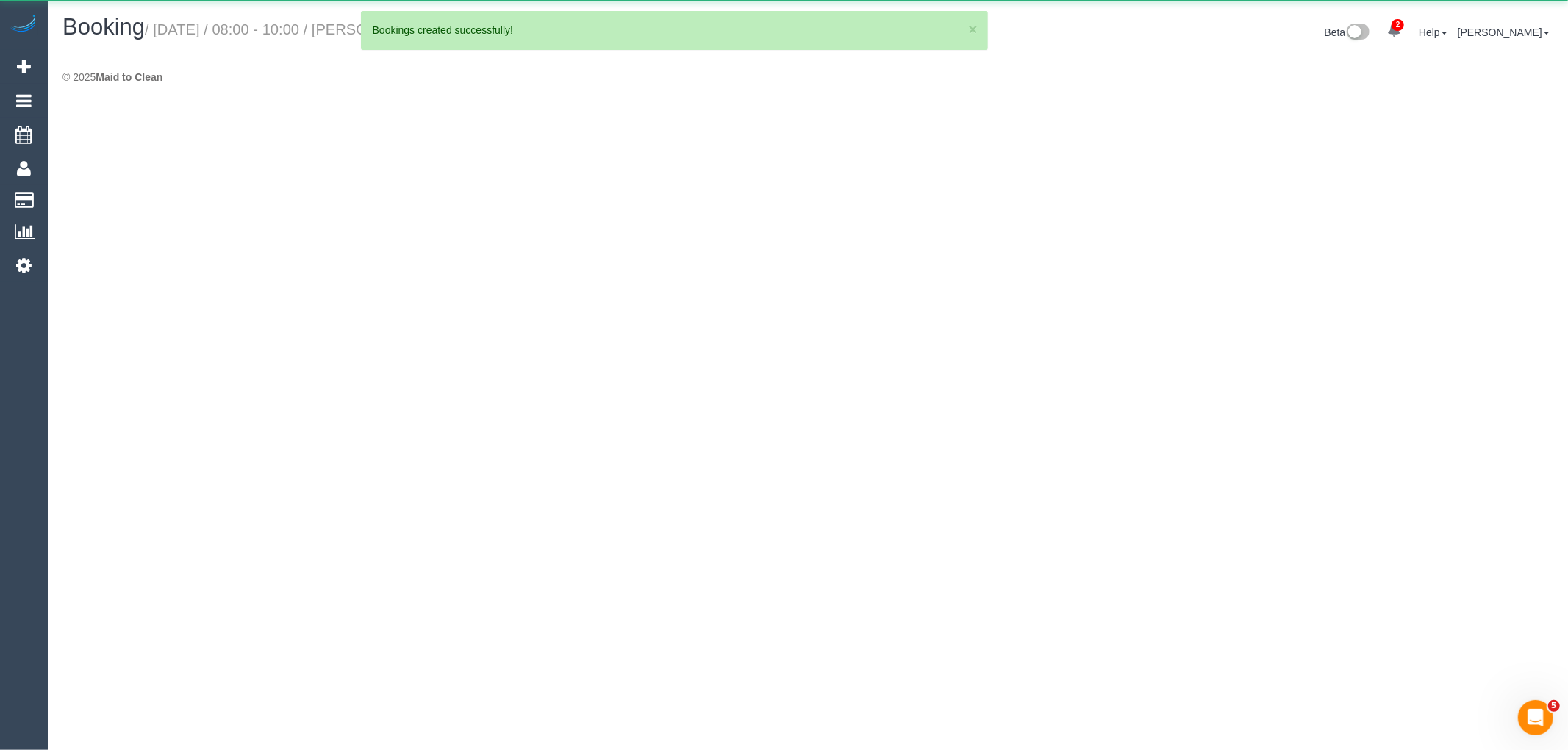
select select "VIC"
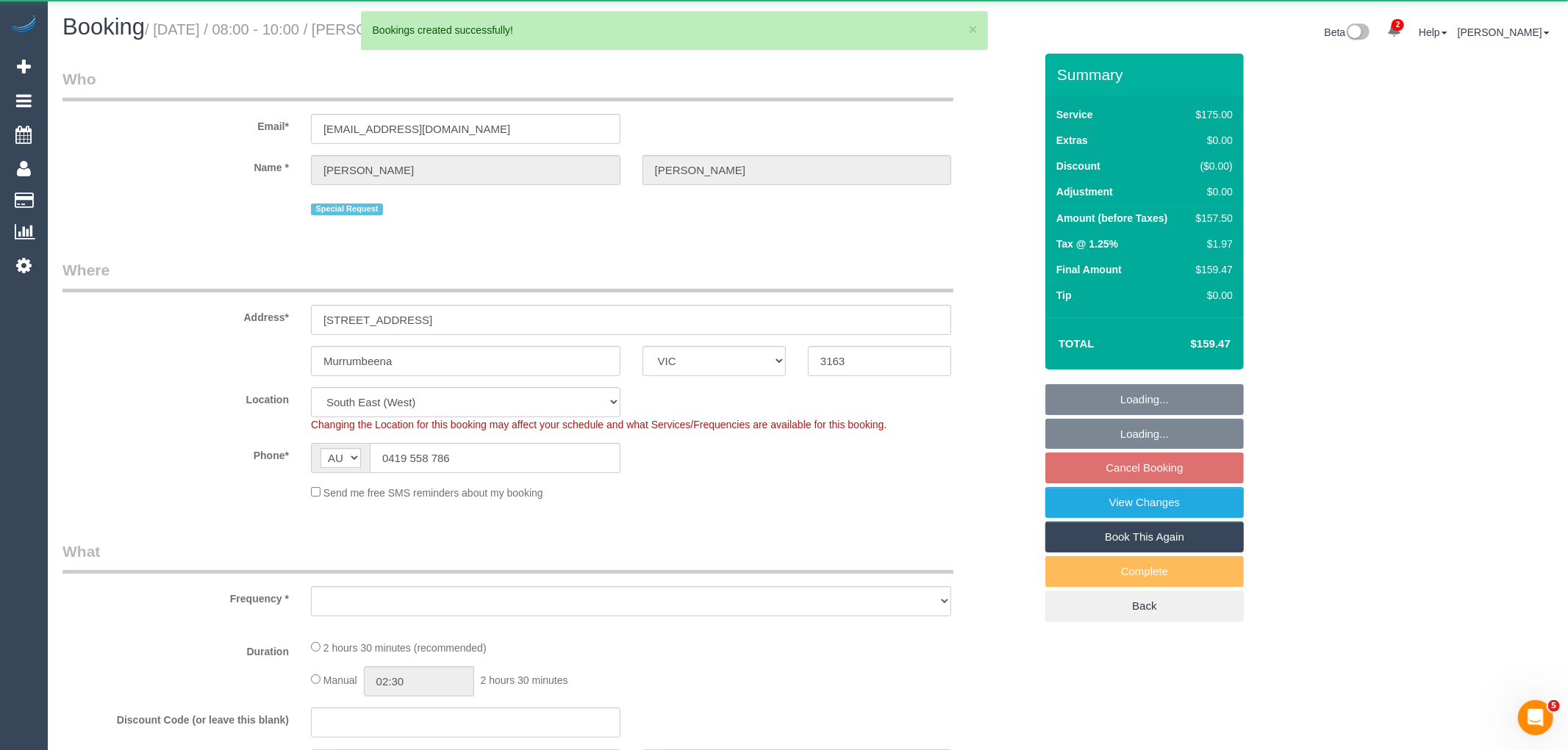
select select "object:1782"
select select "string:stripe-pm_1RkWqh2GScqysDRVpFo7v4H5"
select select "150"
select select "number:28"
select select "number:14"
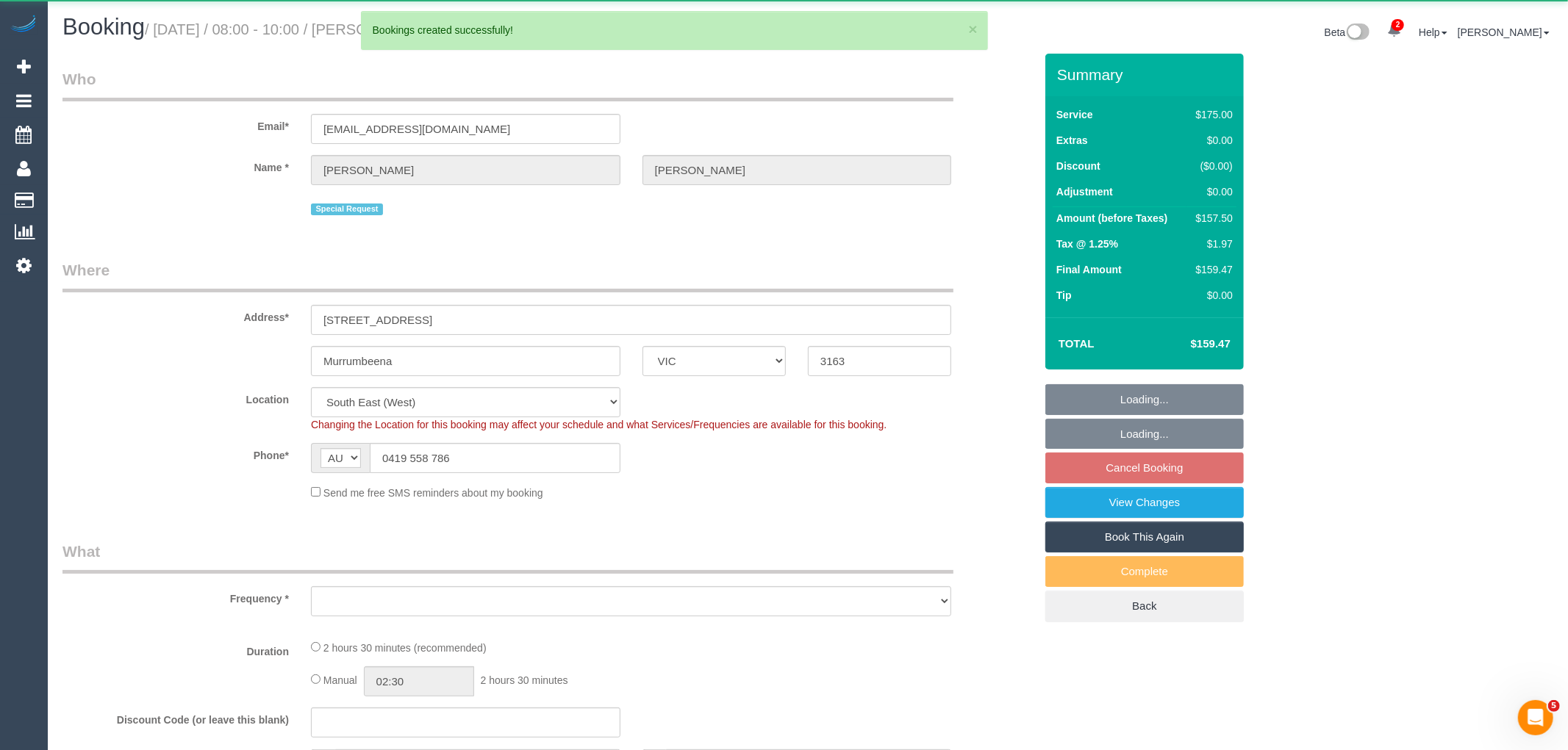
select select "number:19"
select select "number:22"
select select "number:12"
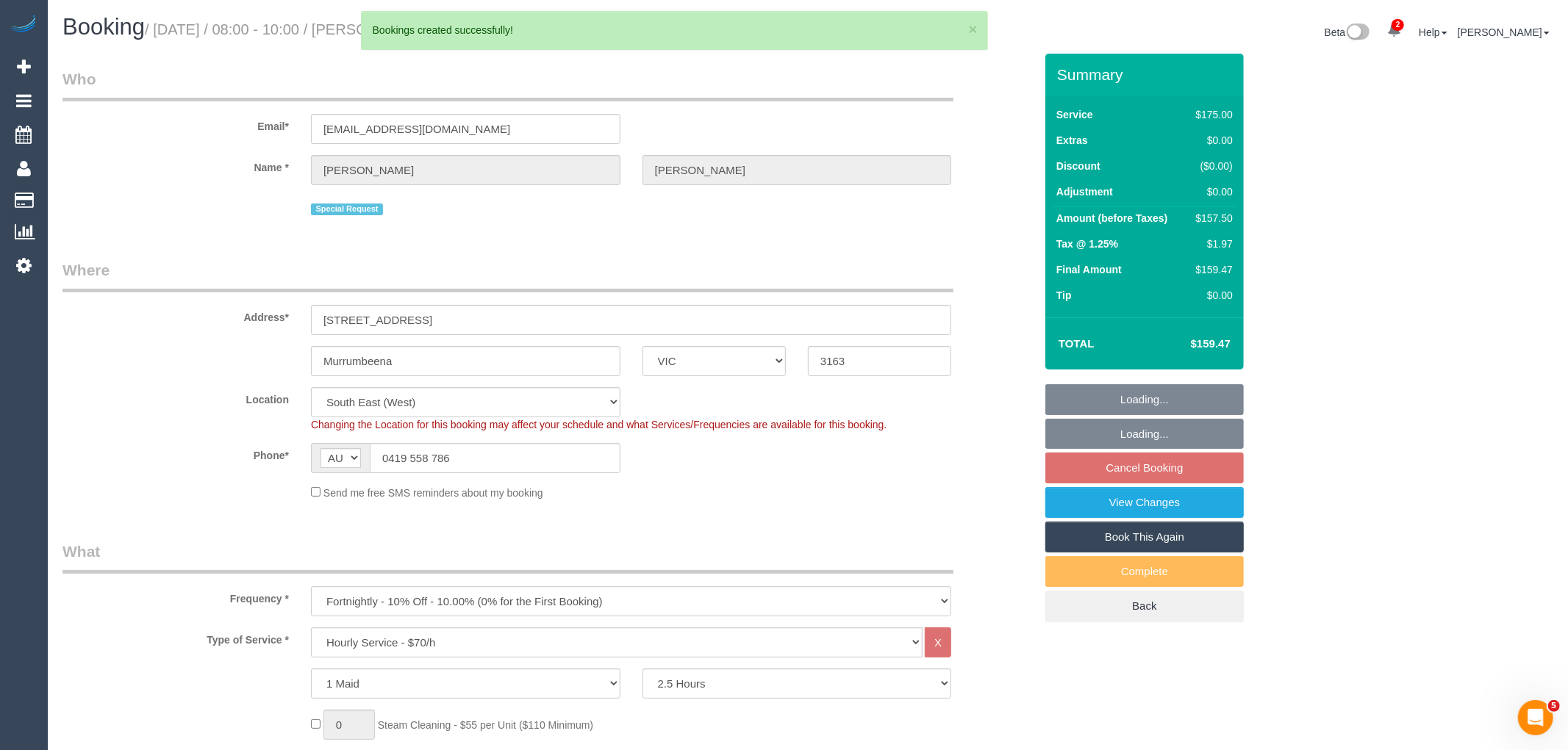
select select "object:2310"
select select "spot2"
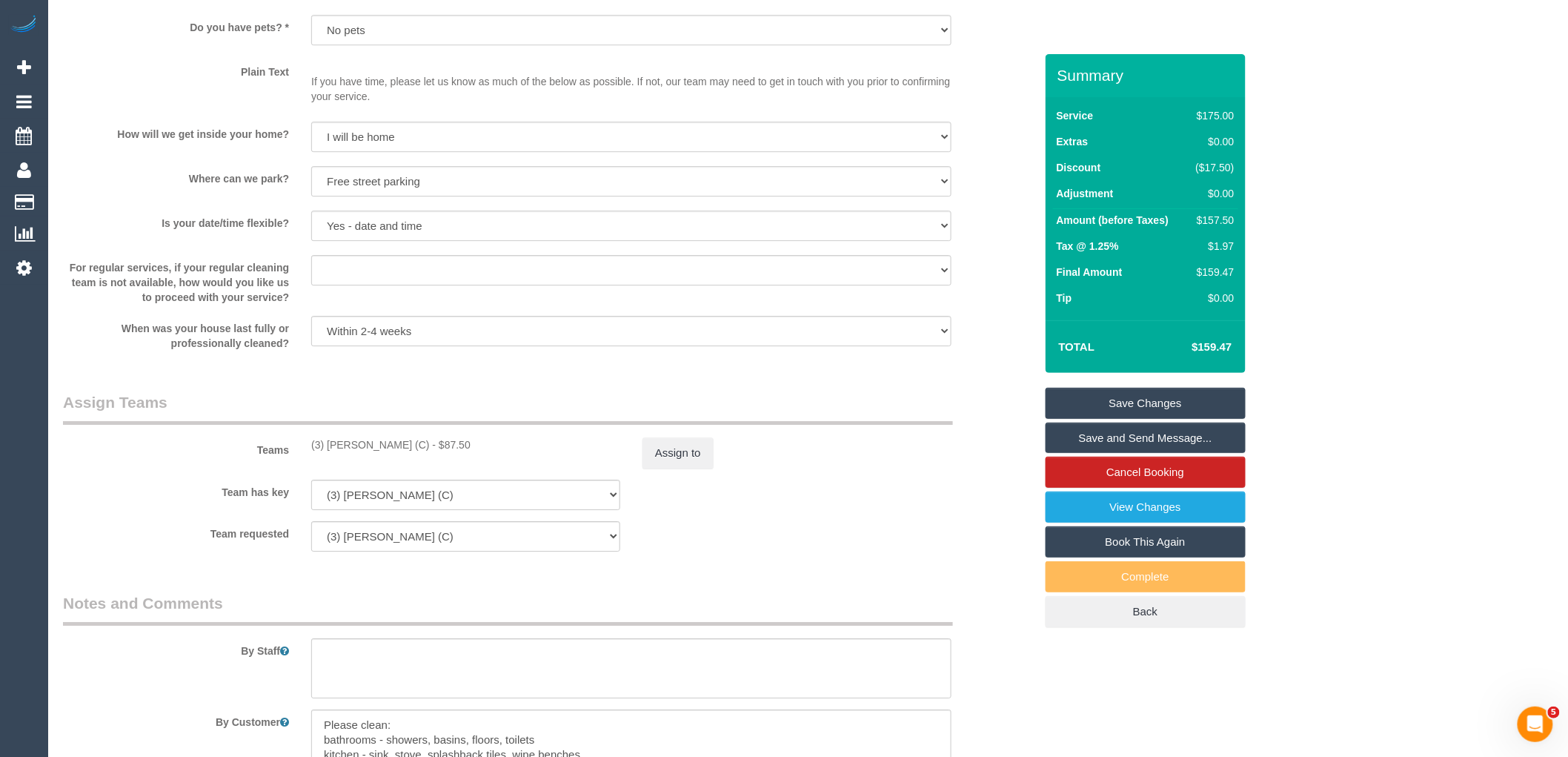
scroll to position [2177, 0]
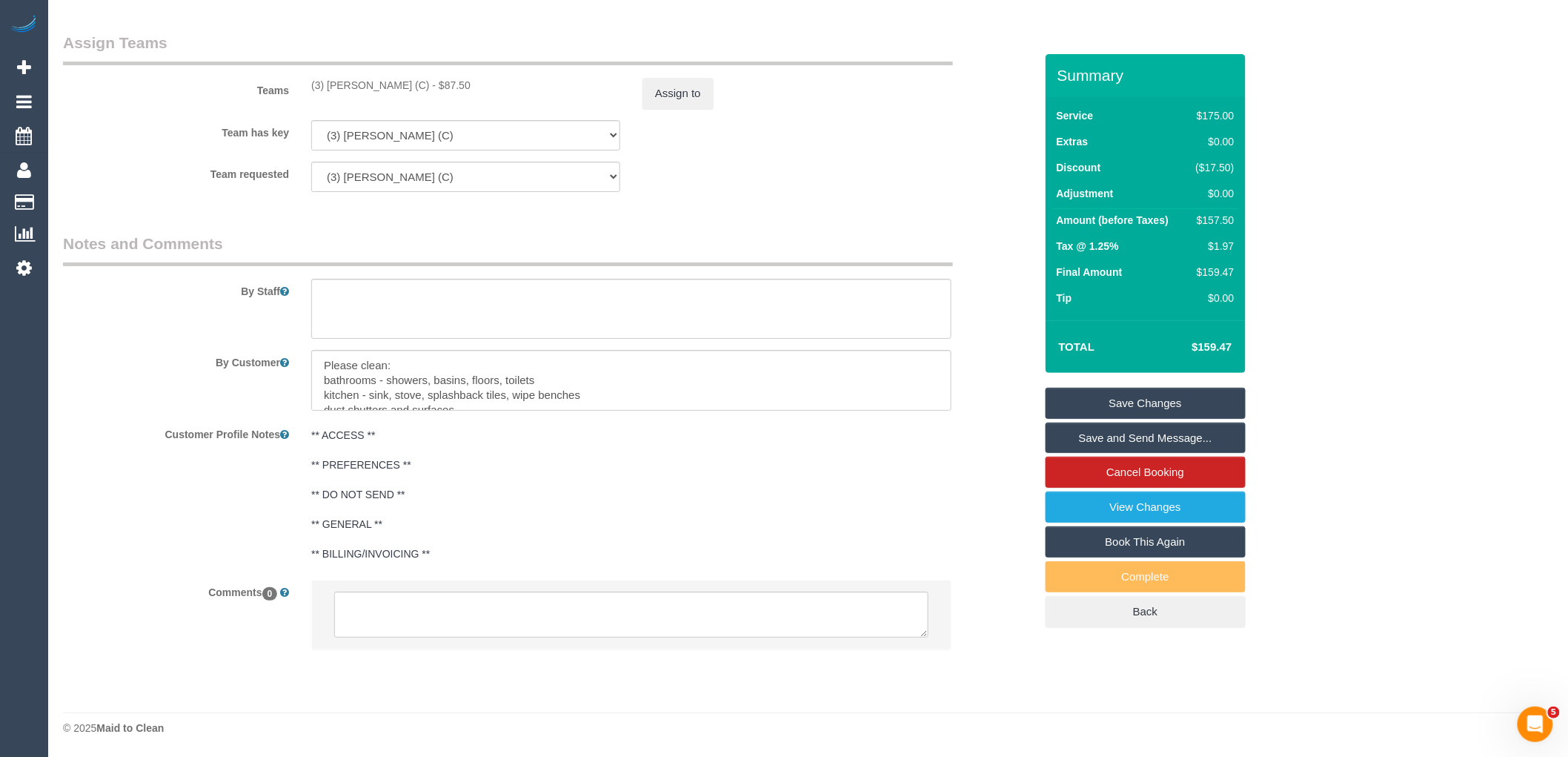
click at [478, 643] on li at bounding box center [631, 614] width 639 height 68
click at [501, 605] on textarea at bounding box center [631, 614] width 594 height 46
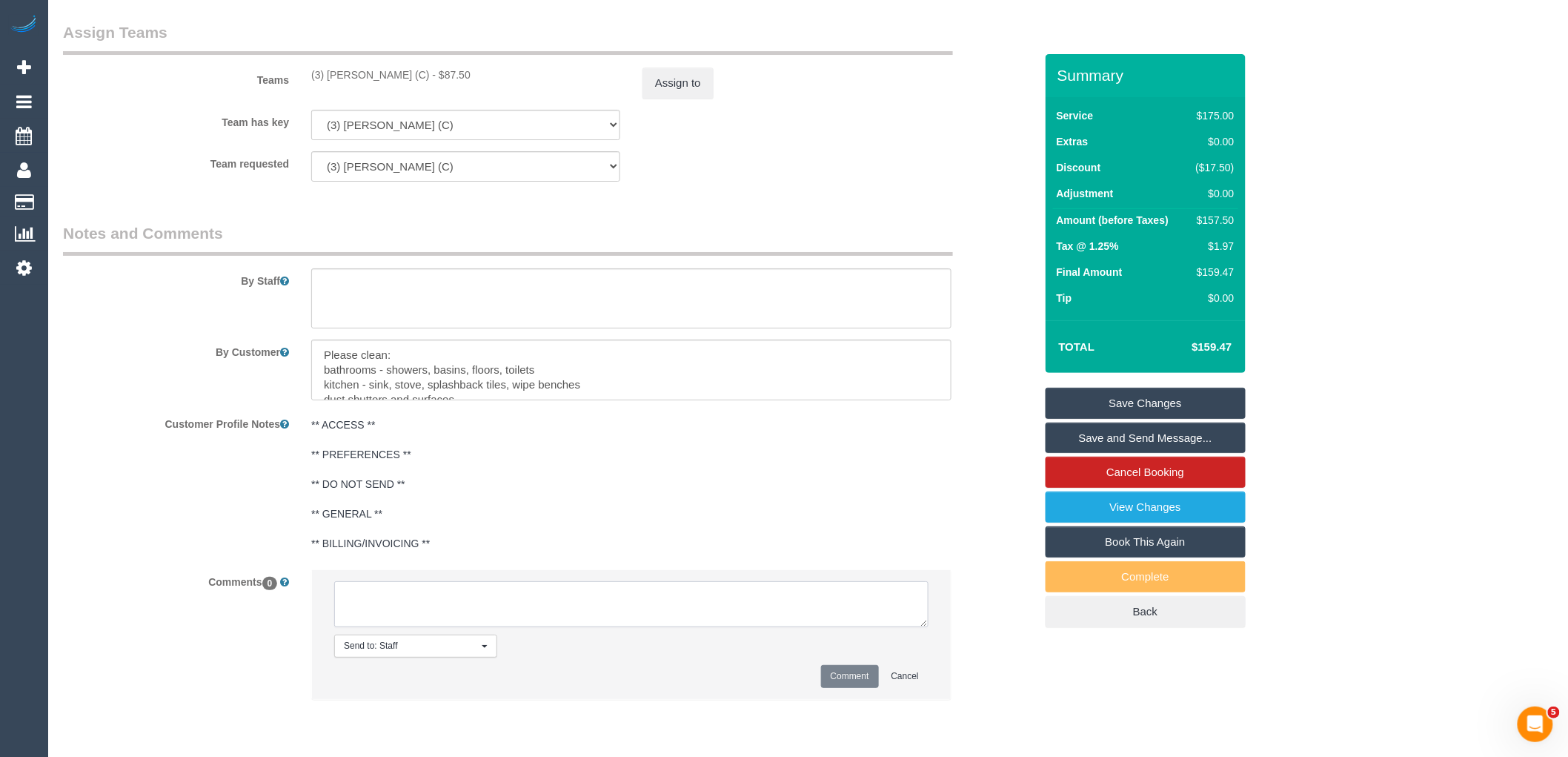
paste textarea "(3) [PERSON_NAME] (C) not available between 10/09 - 17/09 Customer informed via…"
type textarea "(3) [PERSON_NAME] (C) not available between 10/09 - 17/09 Customer informed via…"
click at [852, 687] on button "Comment" at bounding box center [850, 677] width 58 height 23
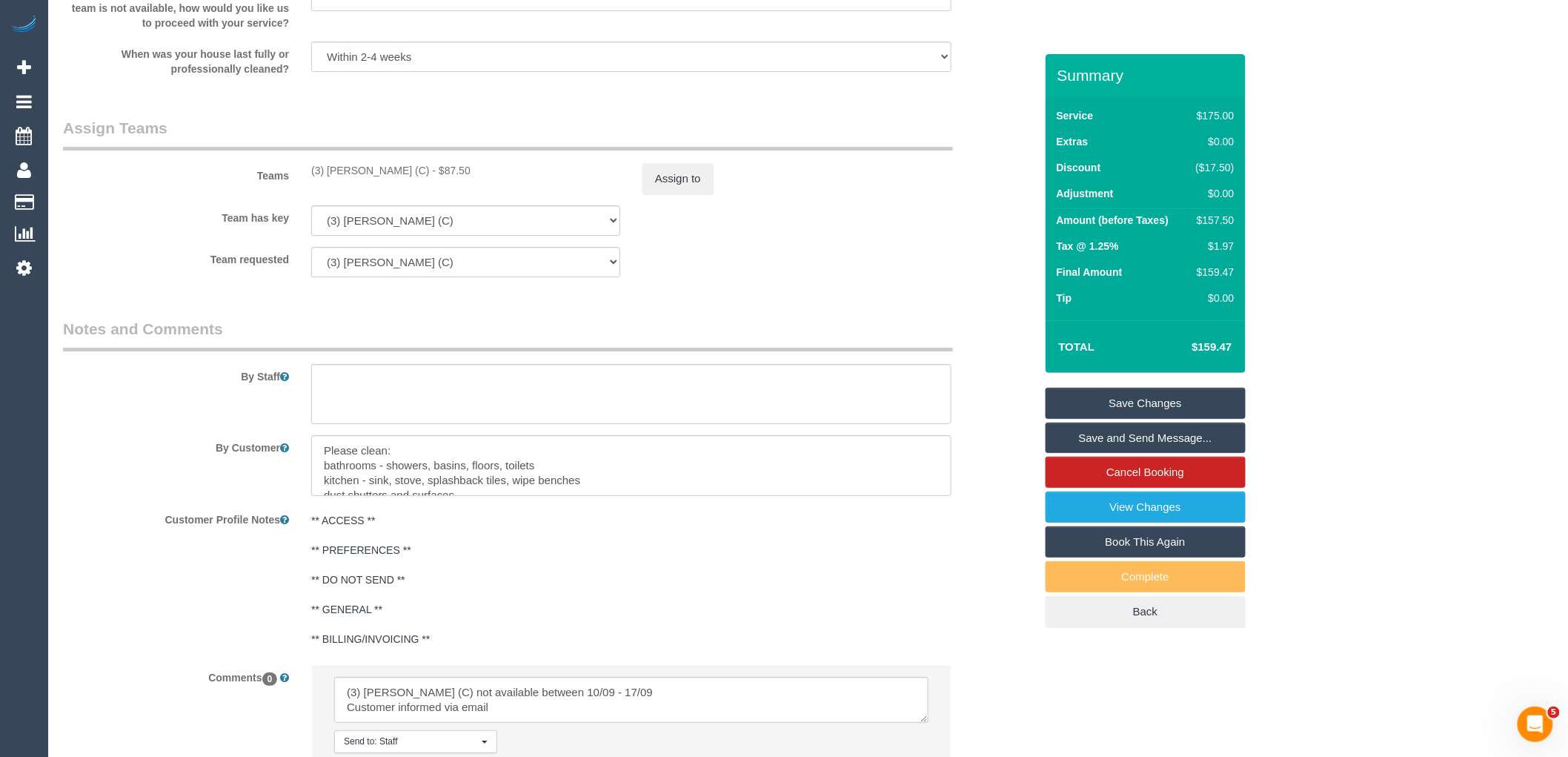
scroll to position [1848, 0]
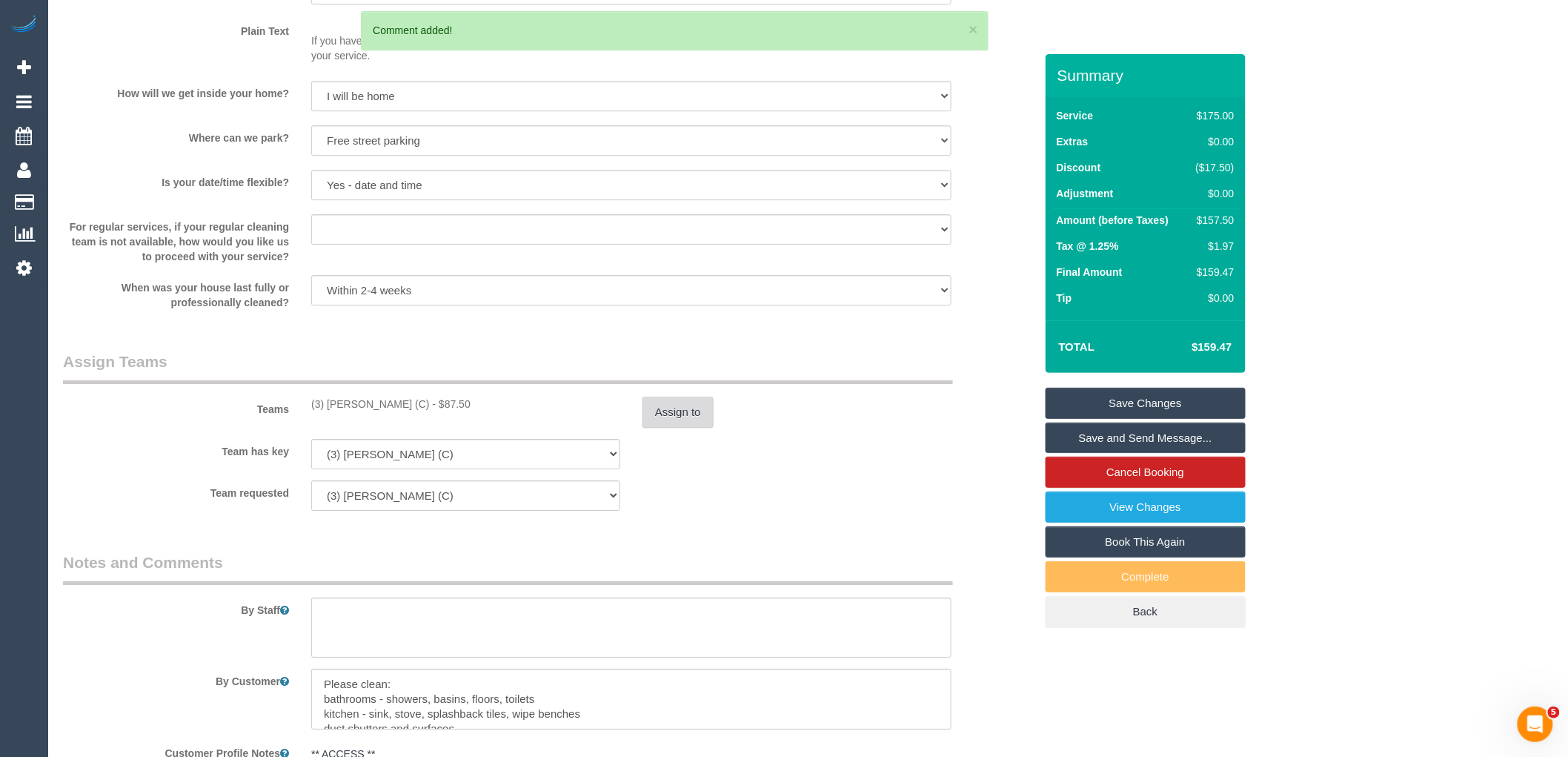
click at [685, 425] on button "Assign to" at bounding box center [678, 412] width 71 height 31
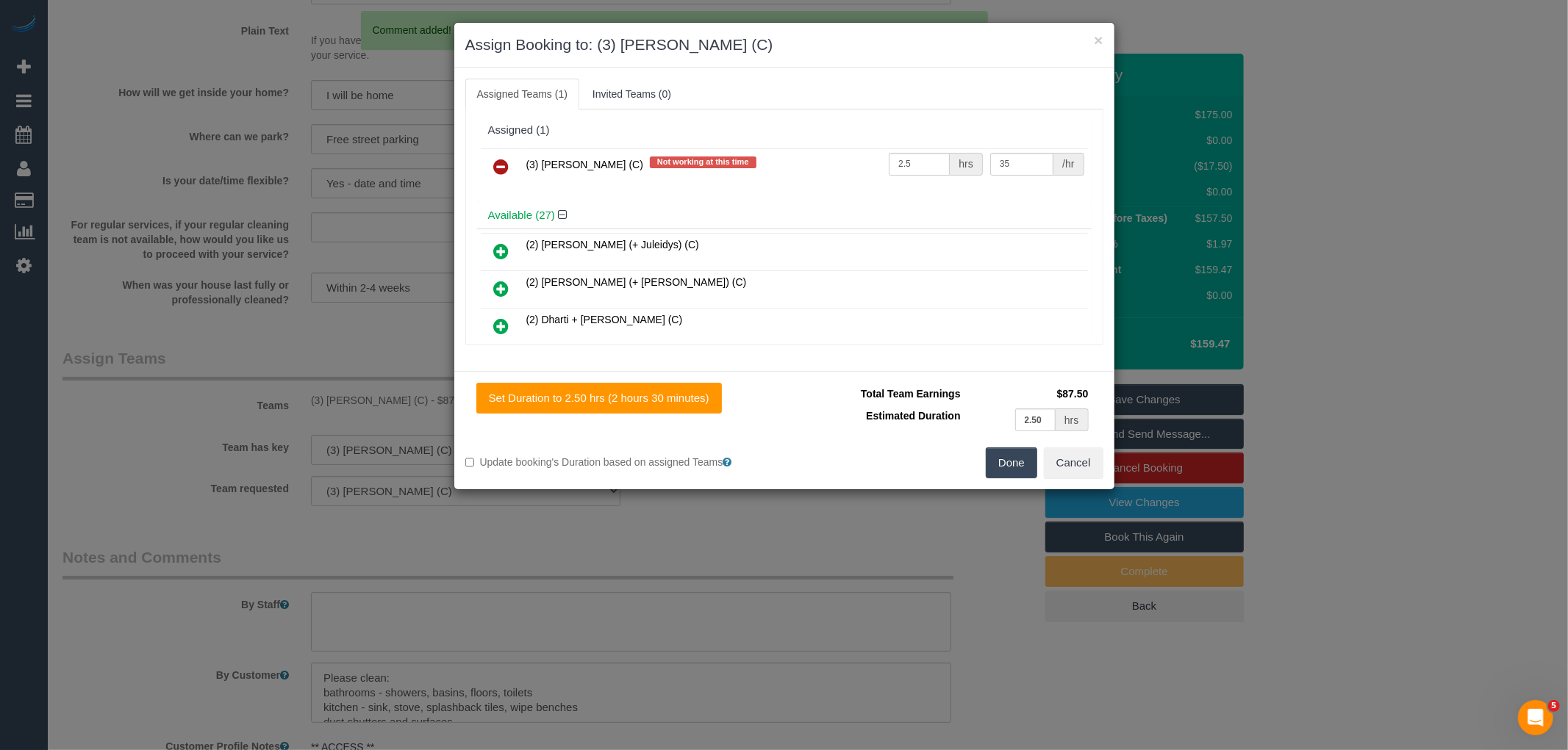
click at [501, 163] on icon at bounding box center [501, 167] width 15 height 18
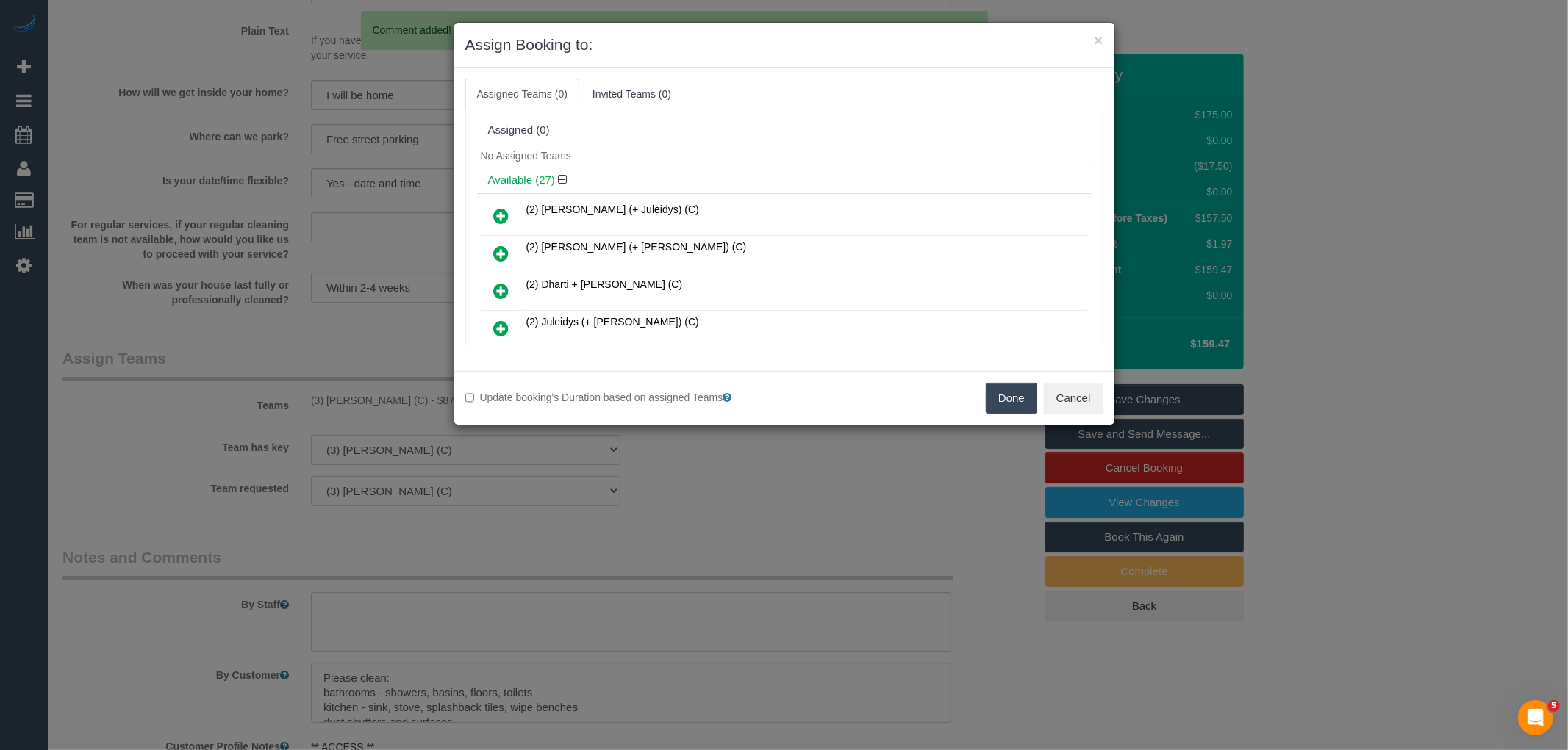
click at [1022, 412] on button "Done" at bounding box center [1011, 399] width 51 height 31
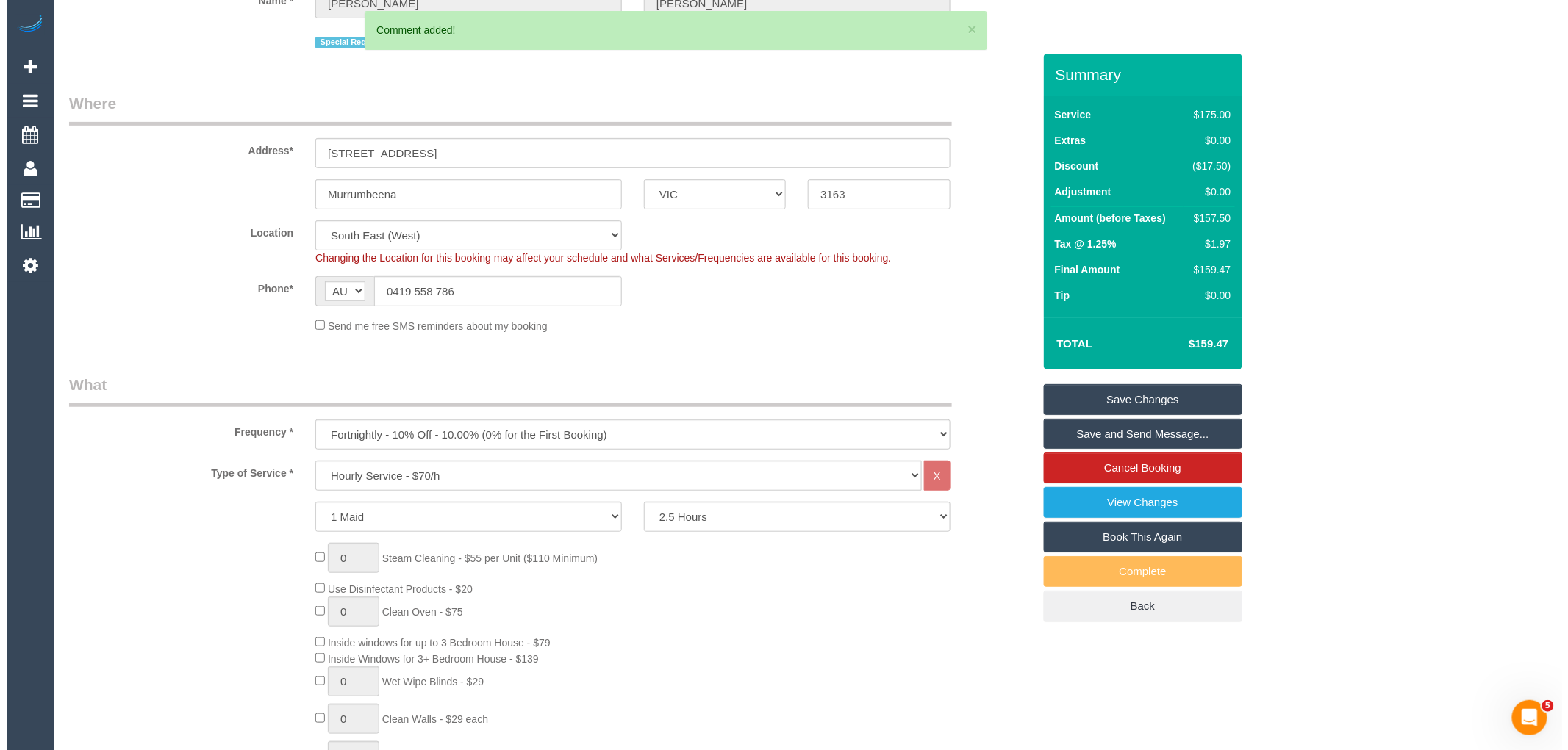
scroll to position [0, 0]
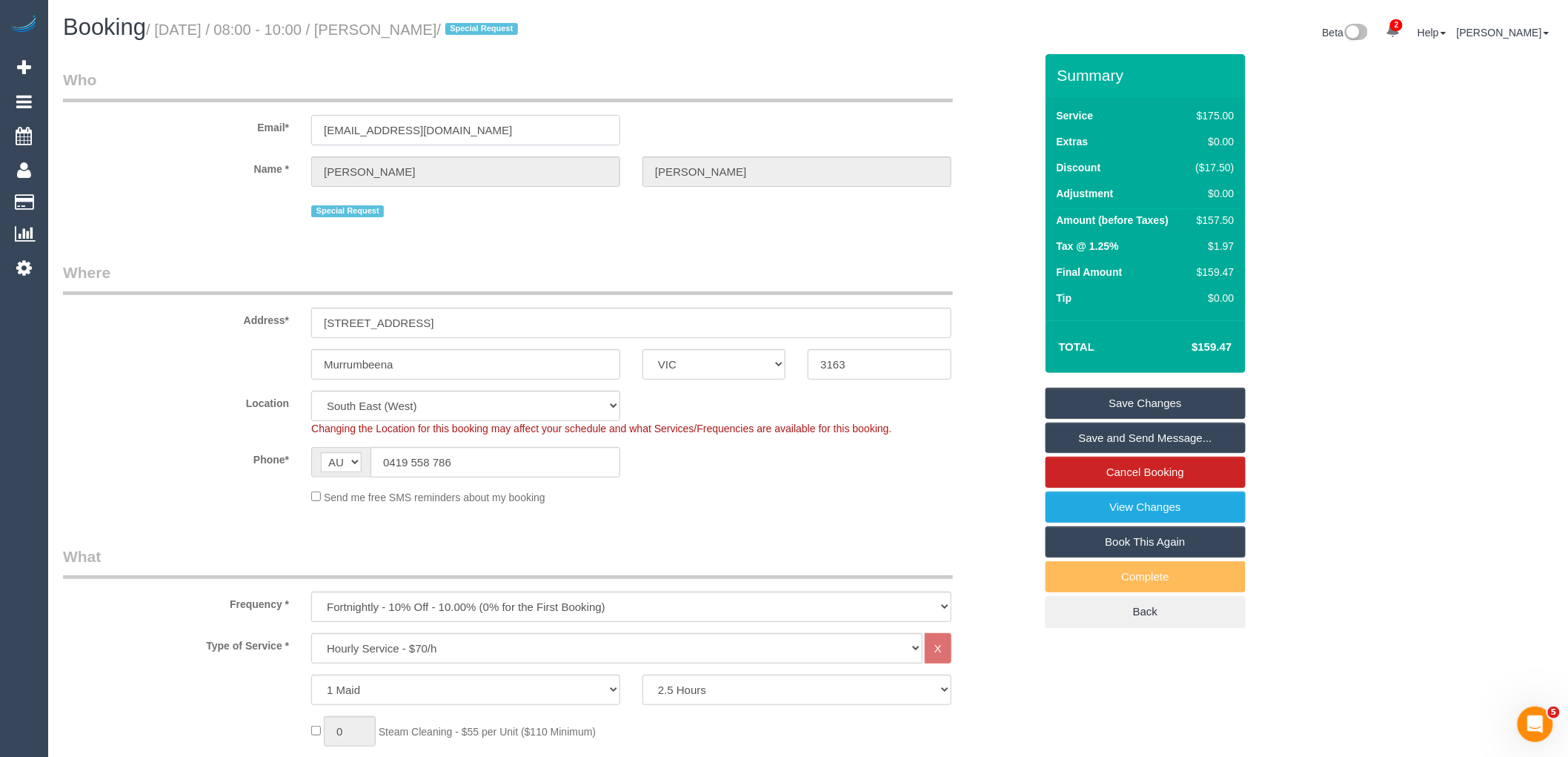
drag, startPoint x: 469, startPoint y: 121, endPoint x: 172, endPoint y: 121, distance: 297.0
click at [192, 121] on div "Email* janetherbert29@gmail.com" at bounding box center [549, 107] width 994 height 76
click at [1132, 398] on link "Save Changes" at bounding box center [1145, 403] width 200 height 31
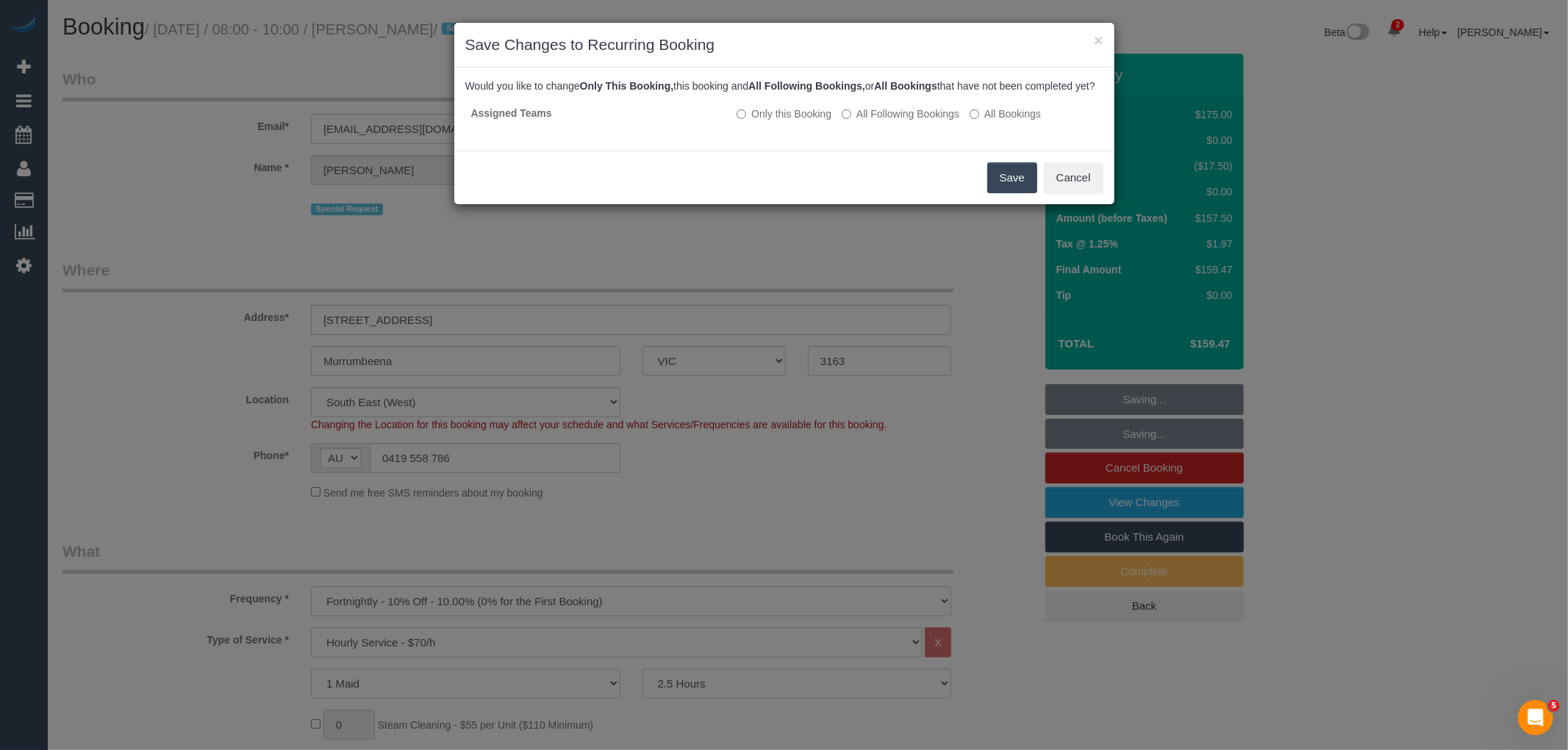
drag, startPoint x: 1015, startPoint y: 183, endPoint x: 952, endPoint y: 240, distance: 85.0
click at [1000, 193] on button "Save" at bounding box center [1013, 178] width 50 height 31
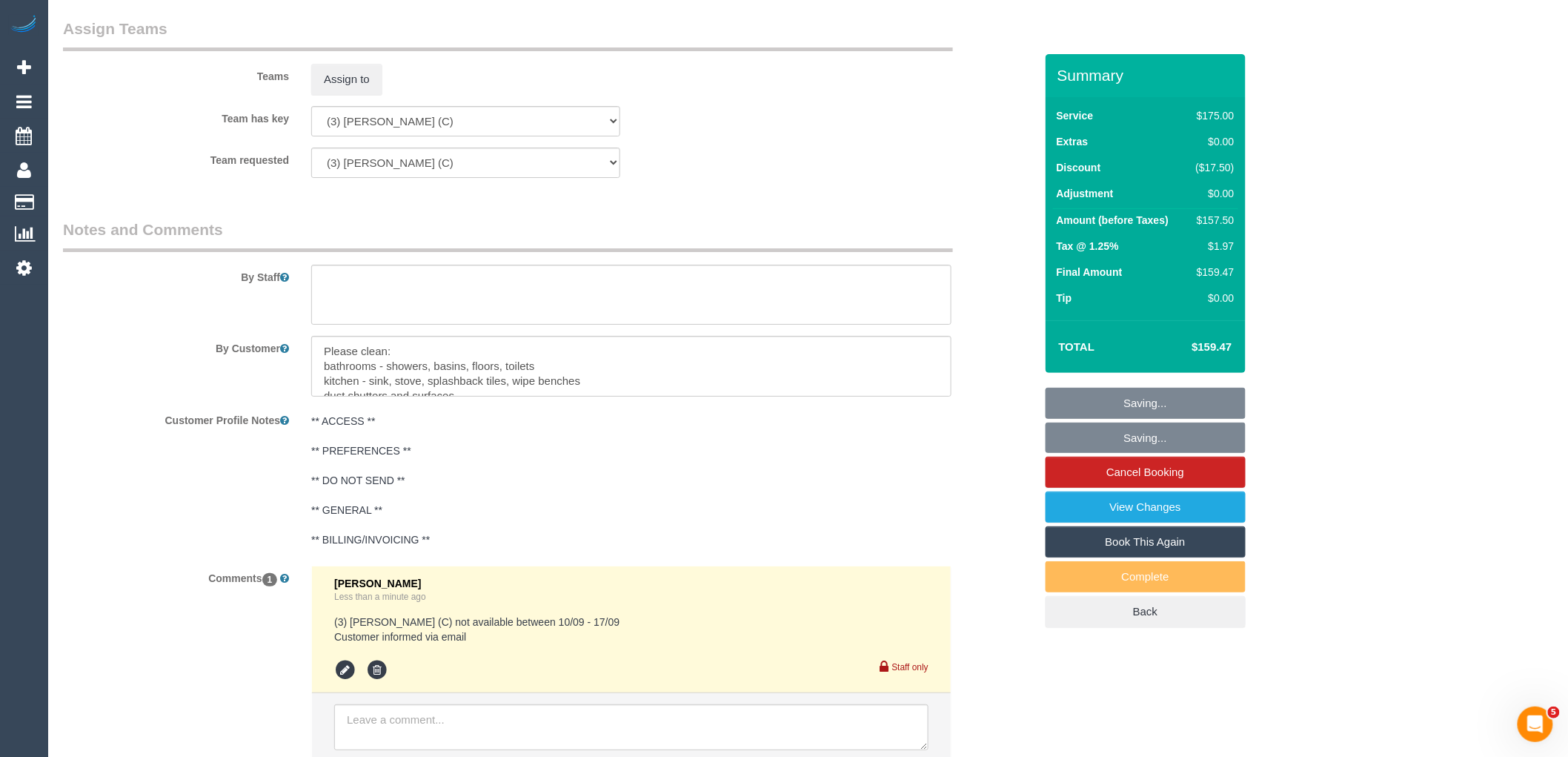
scroll to position [2303, 0]
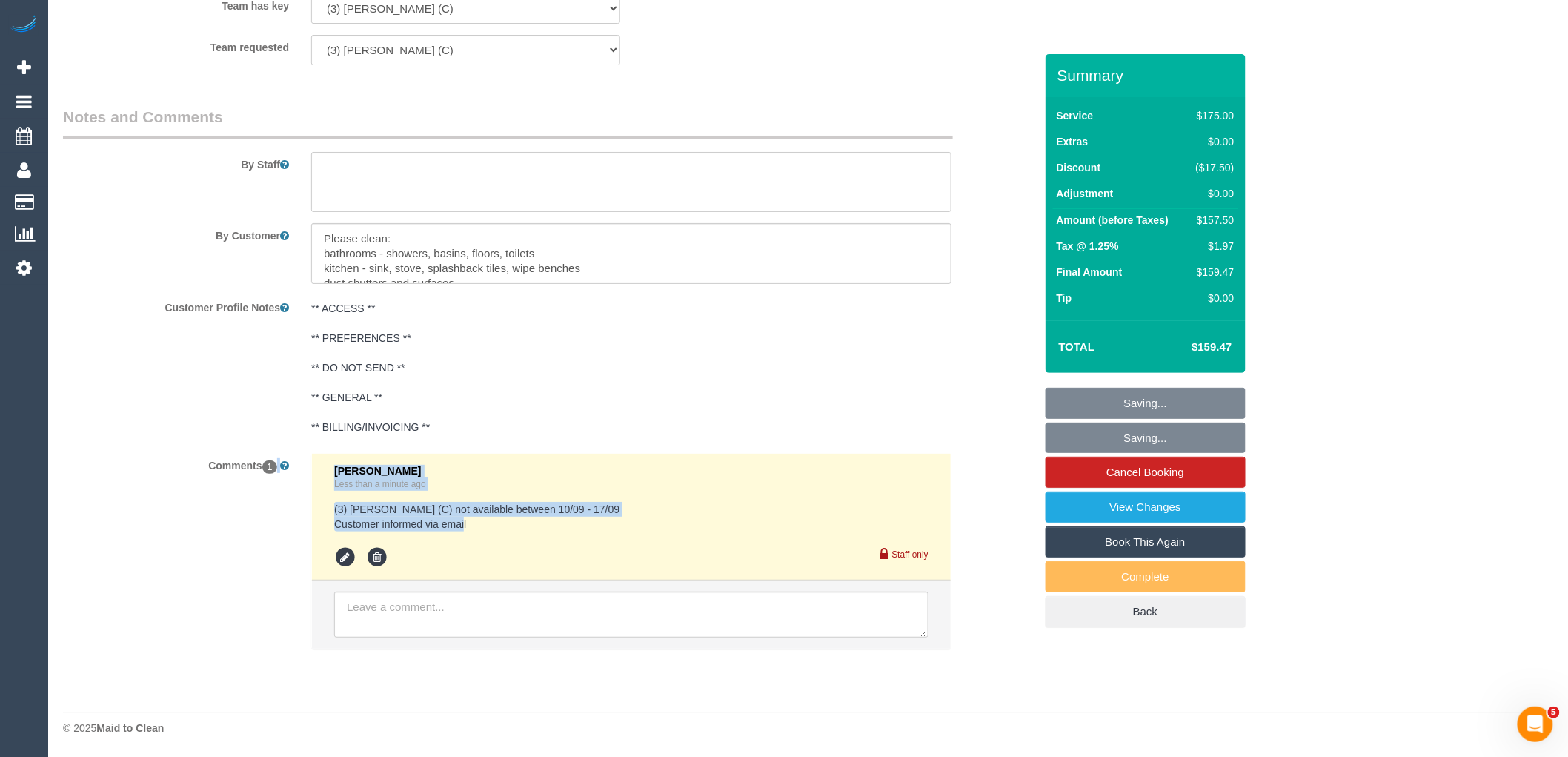
drag, startPoint x: 481, startPoint y: 527, endPoint x: 270, endPoint y: 492, distance: 213.9
click at [270, 492] on div "Comments 1 Vanessa Christou Less than a minute ago (3) Dhvani Patel (C) not ava…" at bounding box center [549, 558] width 994 height 211
copy div "Vanessa Christou Less than a minute ago (3) Dhvani Patel (C) not available betw…"
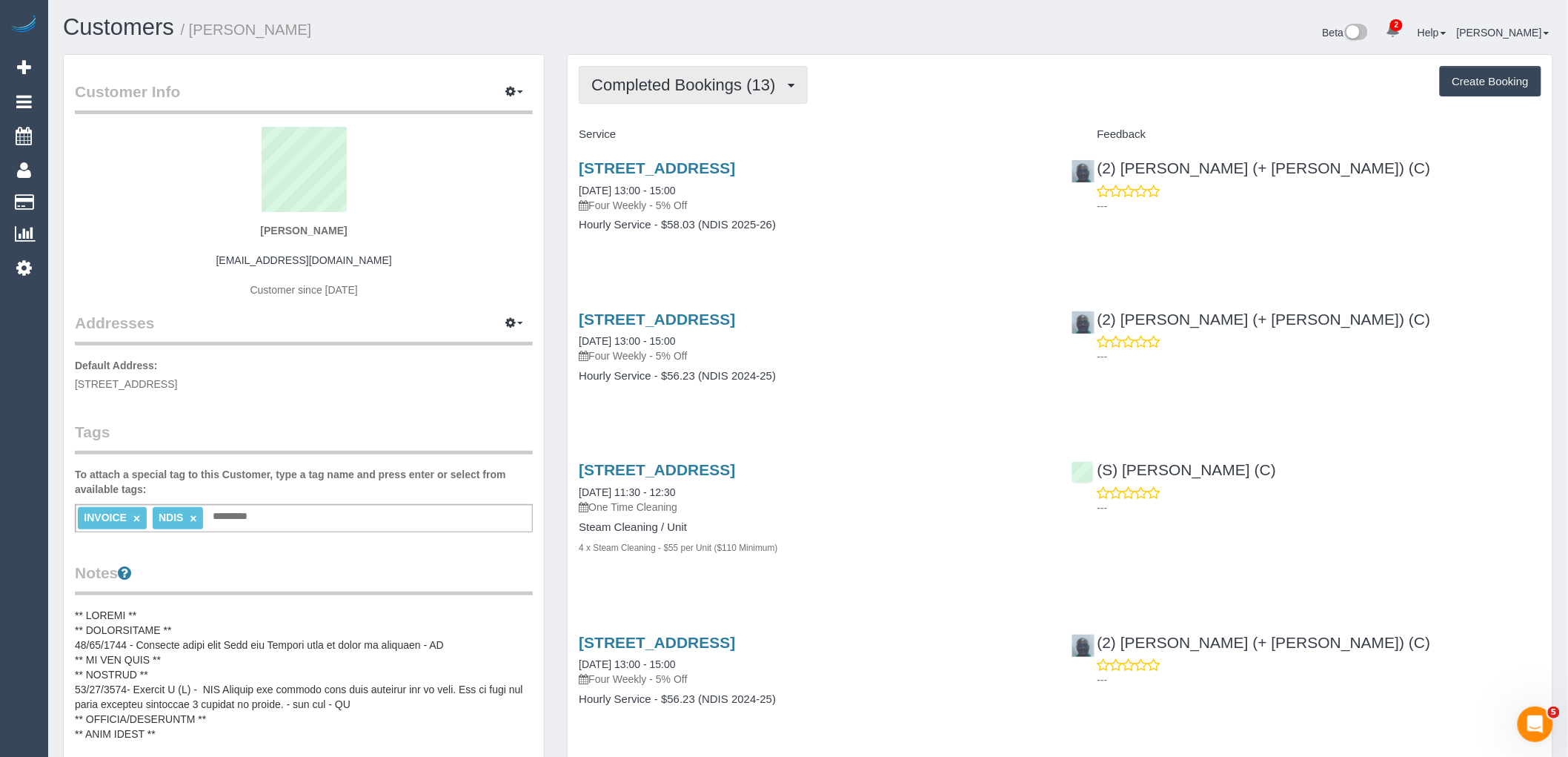
click at [719, 82] on span "Completed Bookings (13)" at bounding box center [687, 84] width 192 height 19
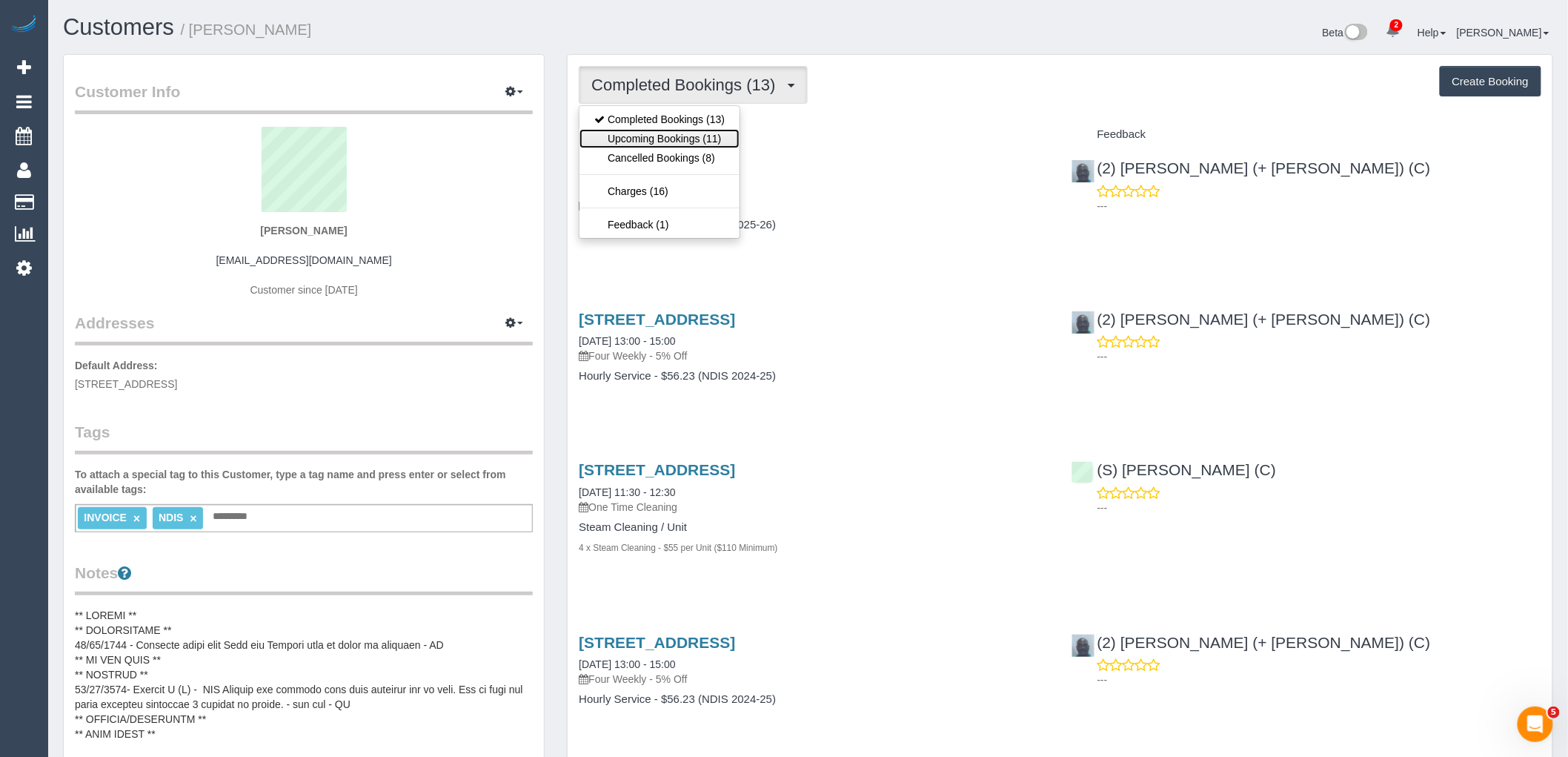
click at [712, 130] on link "Upcoming Bookings (11)" at bounding box center [660, 138] width 160 height 20
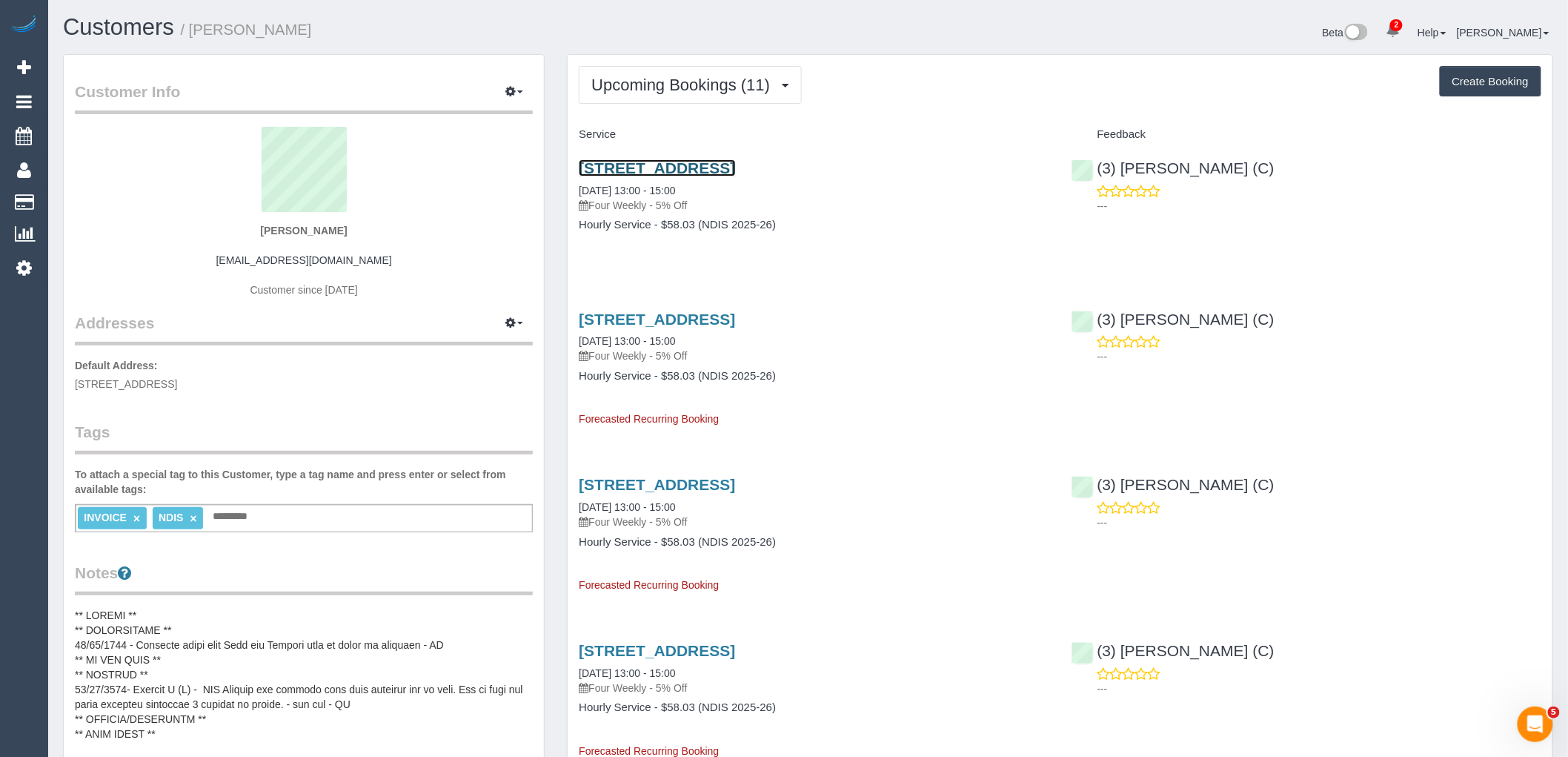
click at [709, 167] on link "2/657 Nepean Highway, Brighton East, VIC 3187" at bounding box center [657, 168] width 156 height 17
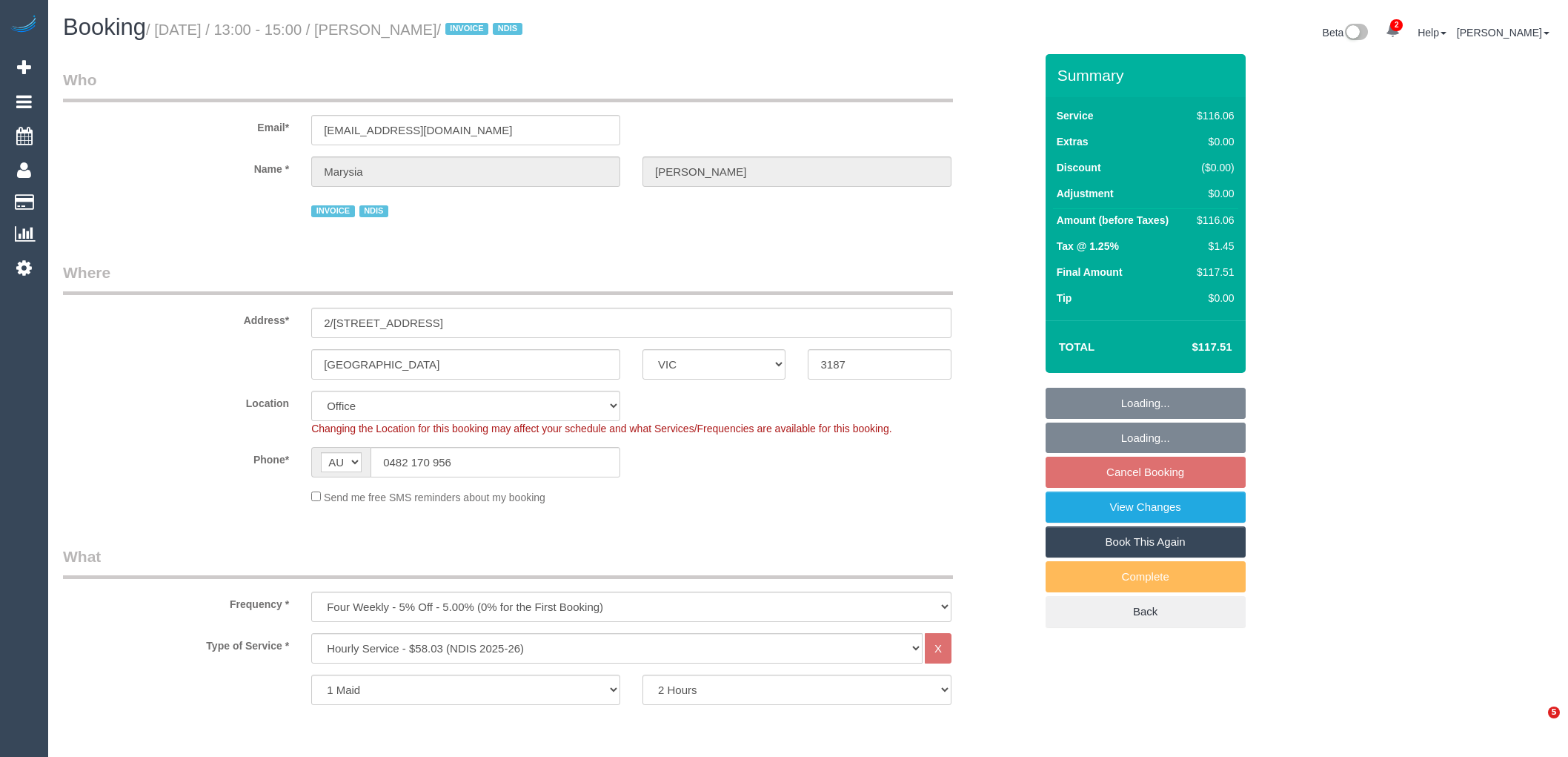
select select "VIC"
select select "number:28"
select select "number:14"
select select "number:19"
select select "number:22"
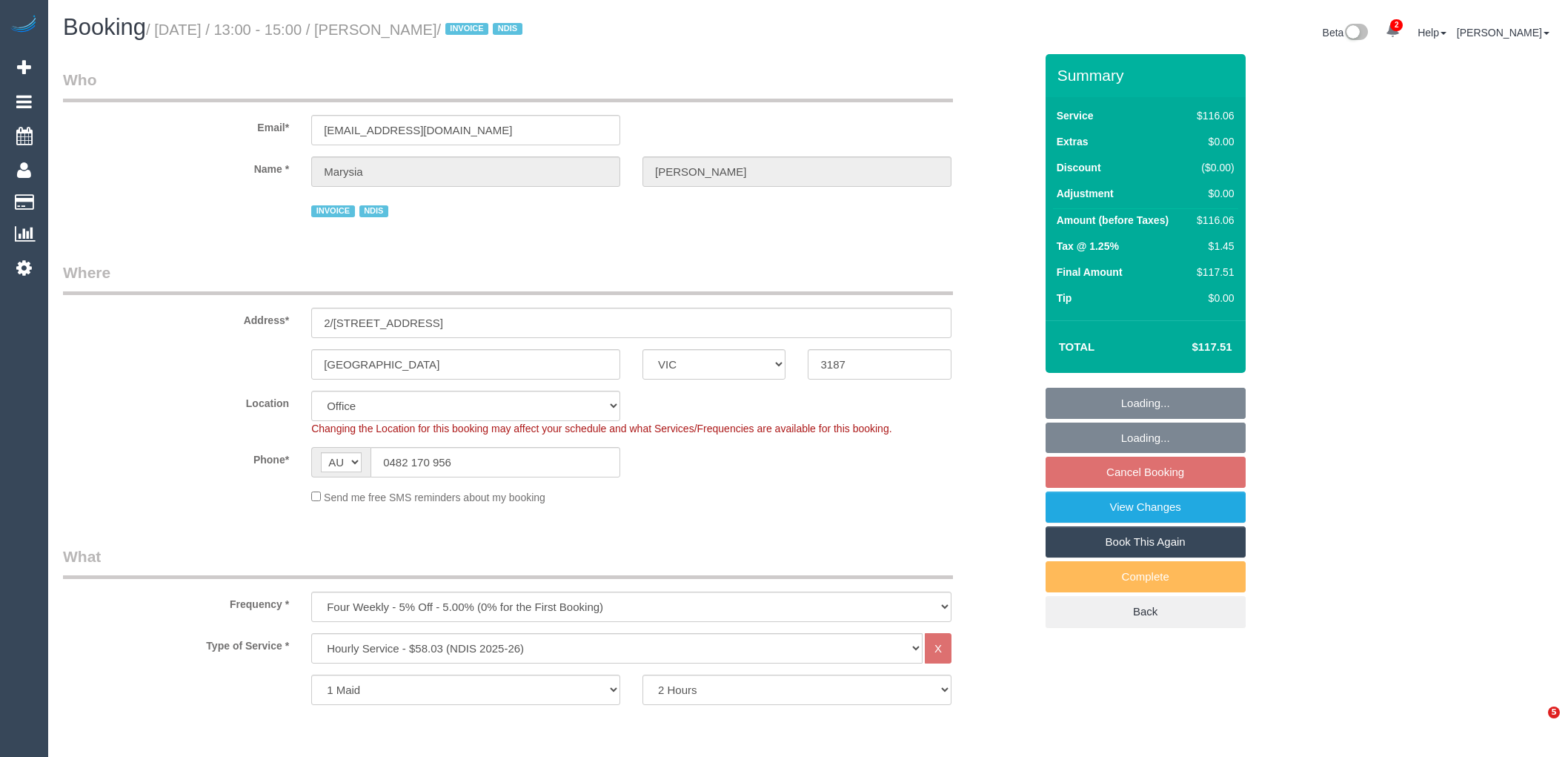
select select "number:35"
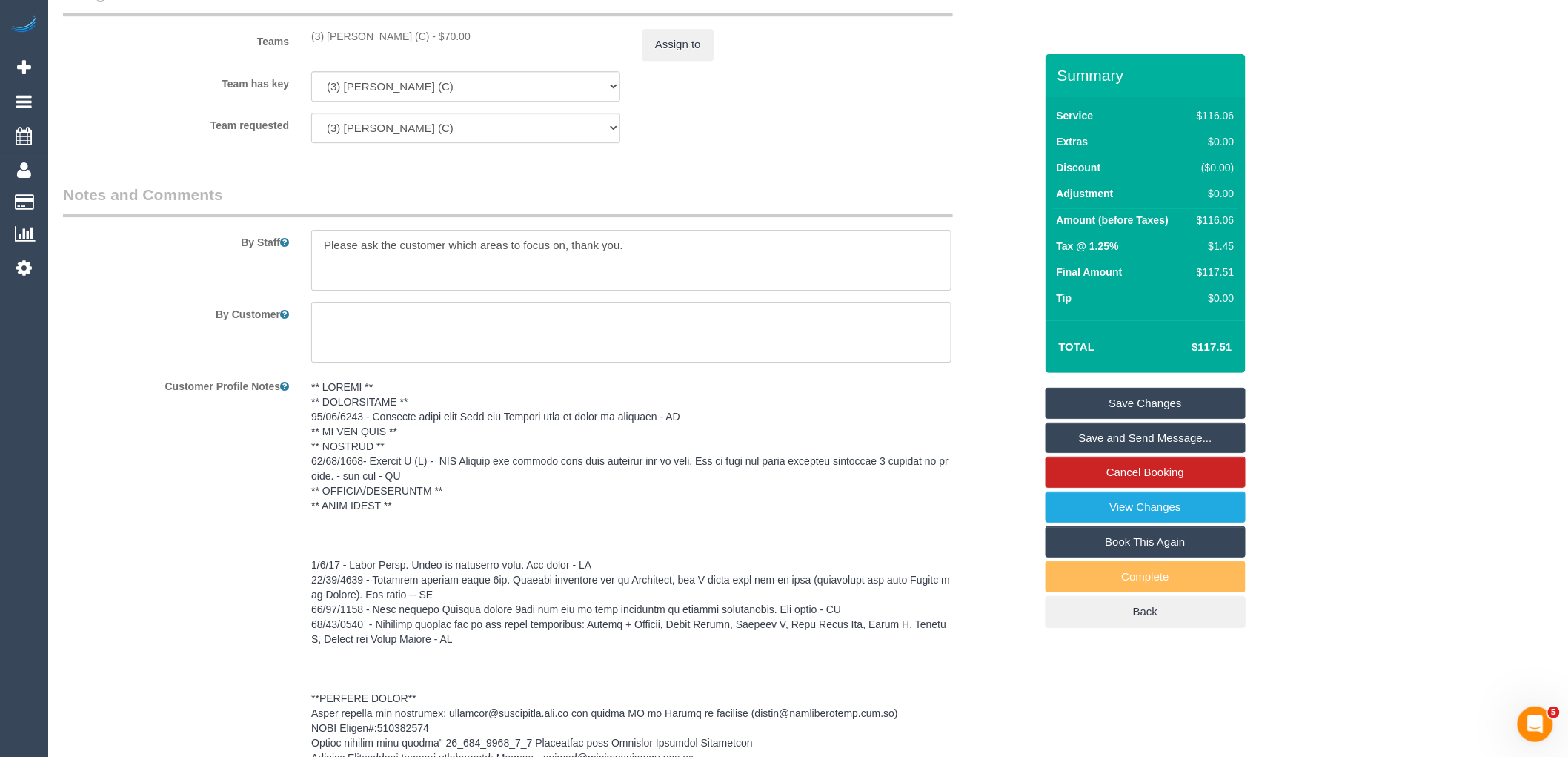
scroll to position [2066, 0]
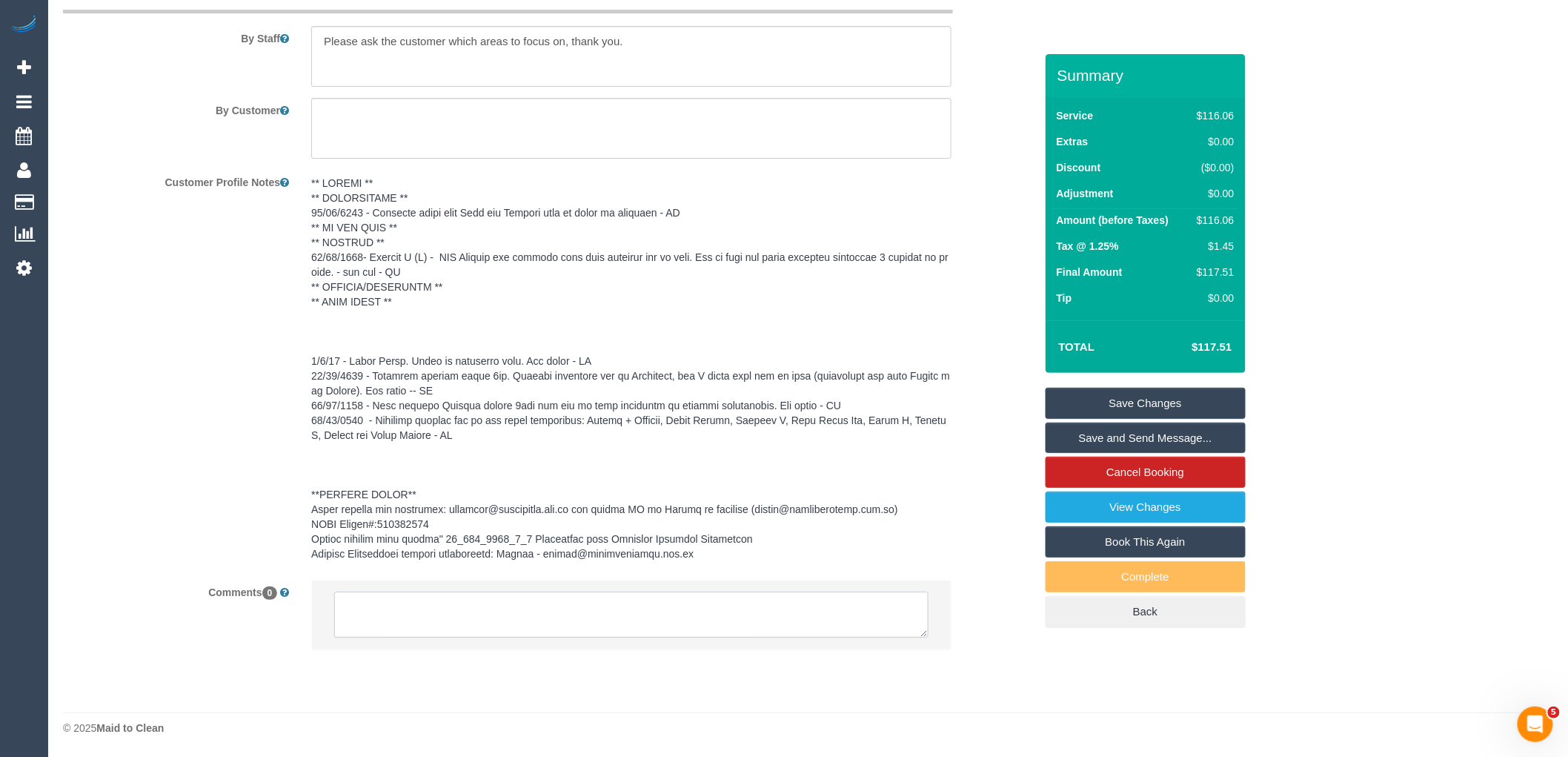
click at [378, 605] on textarea at bounding box center [631, 614] width 594 height 46
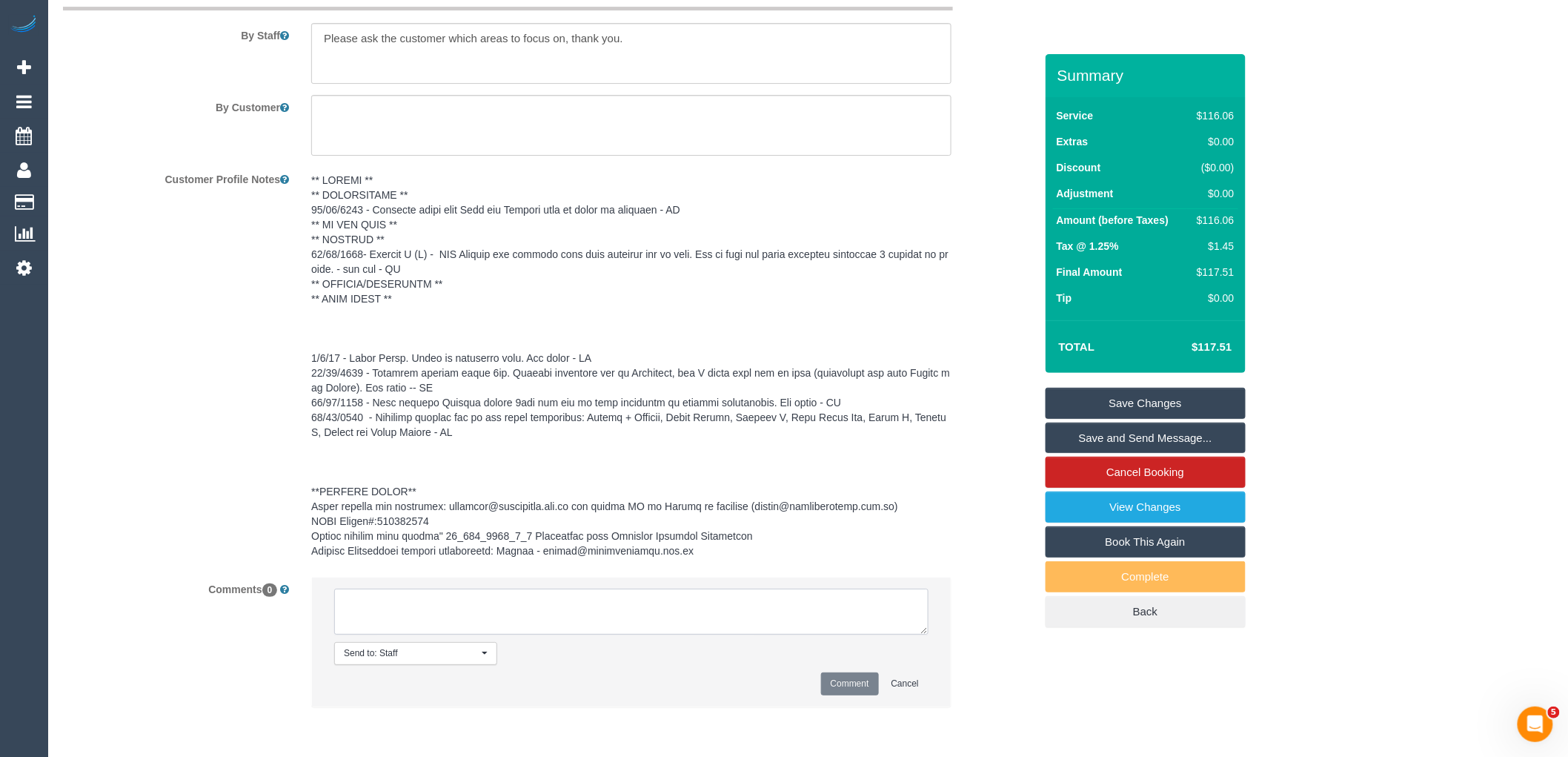
paste textarea "Vanessa Christou Less than a minute ago (3) Dhvani Patel (C) not available betw…"
drag, startPoint x: 346, startPoint y: 613, endPoint x: 300, endPoint y: 547, distance: 80.4
click at [300, 547] on sui-booking-comments "By Staff By Customer Customer Profile Notes Comments 0 Send to: Staff Nothing s…" at bounding box center [549, 350] width 972 height 746
drag, startPoint x: 516, startPoint y: 621, endPoint x: 396, endPoint y: 619, distance: 120.0
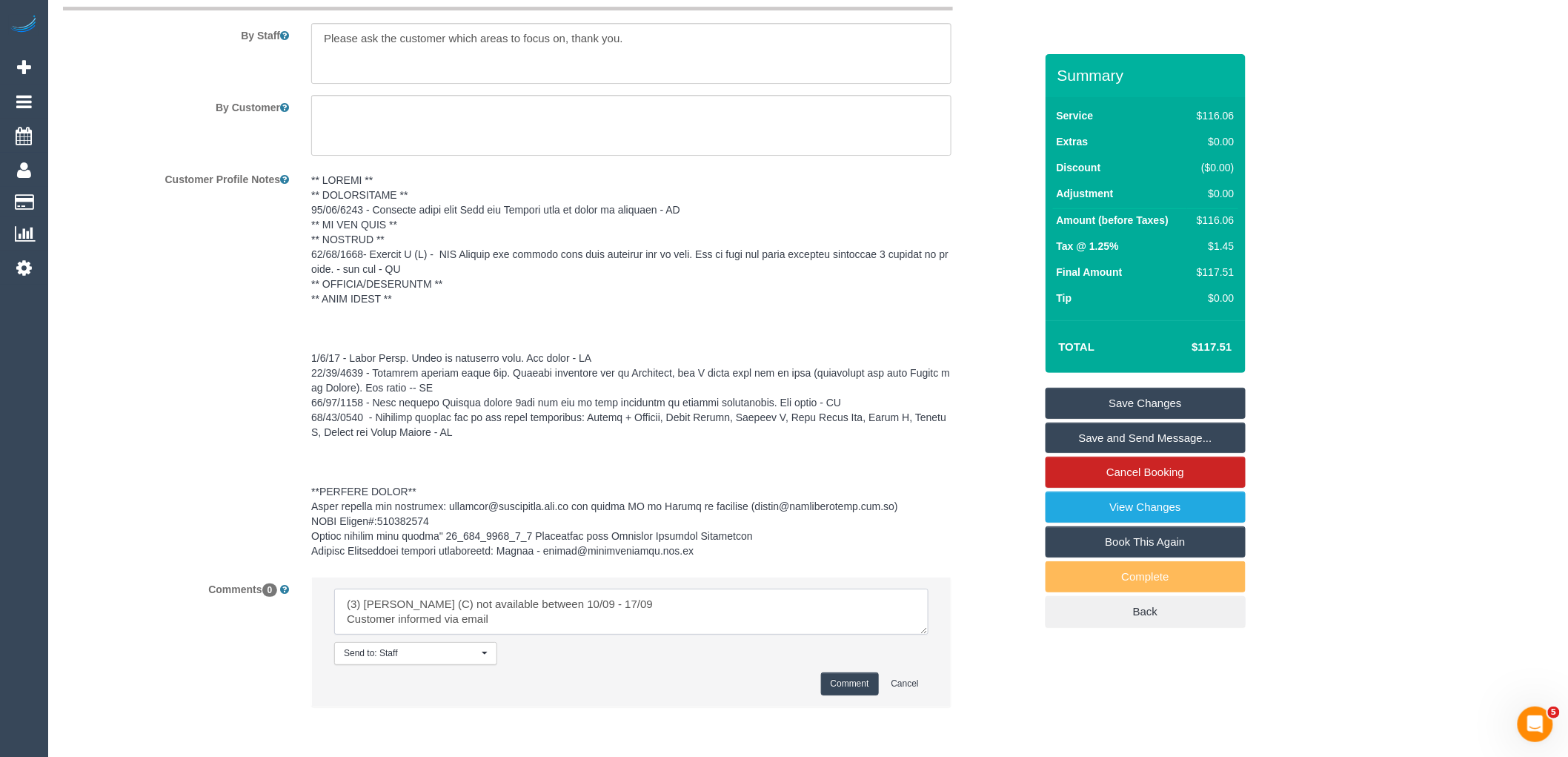
click at [396, 619] on textarea at bounding box center [631, 612] width 594 height 46
type textarea "(3) Dhvani Patel (C) not available between 10/09 - 17/09 Customer not contacted"
click at [848, 687] on button "Comment" at bounding box center [850, 684] width 58 height 23
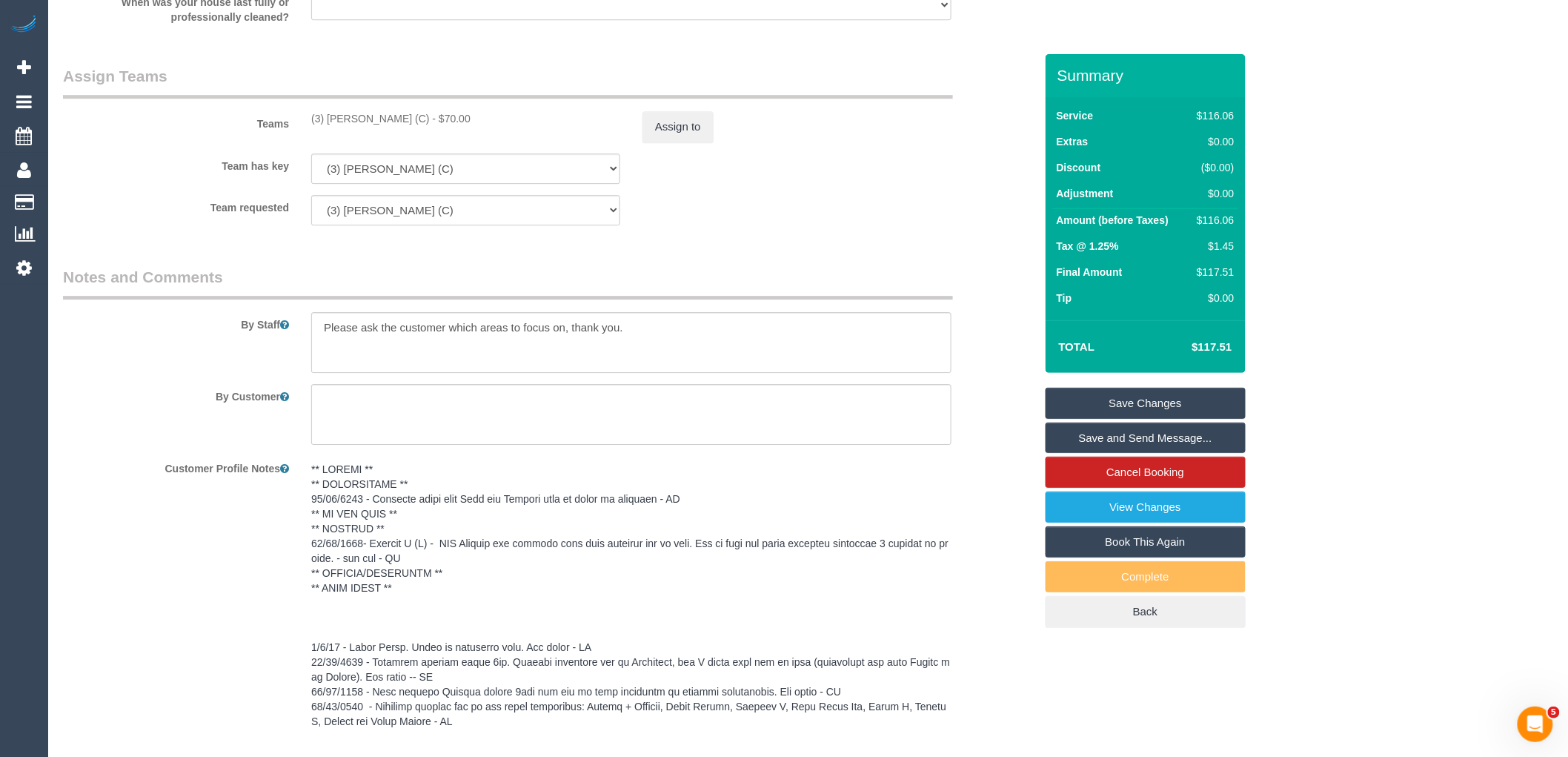
scroll to position [1654, 0]
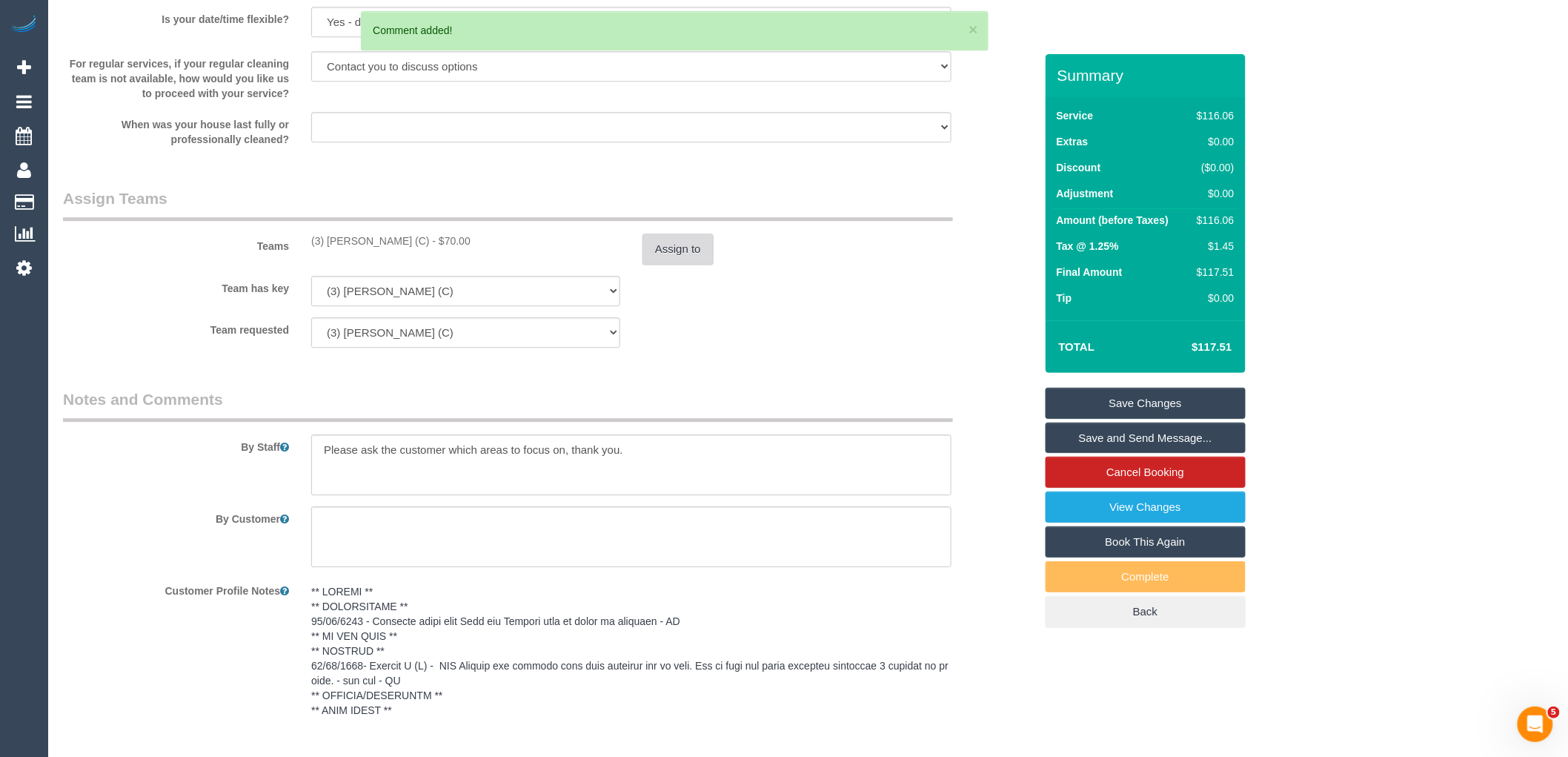
click at [685, 246] on button "Assign to" at bounding box center [678, 249] width 71 height 31
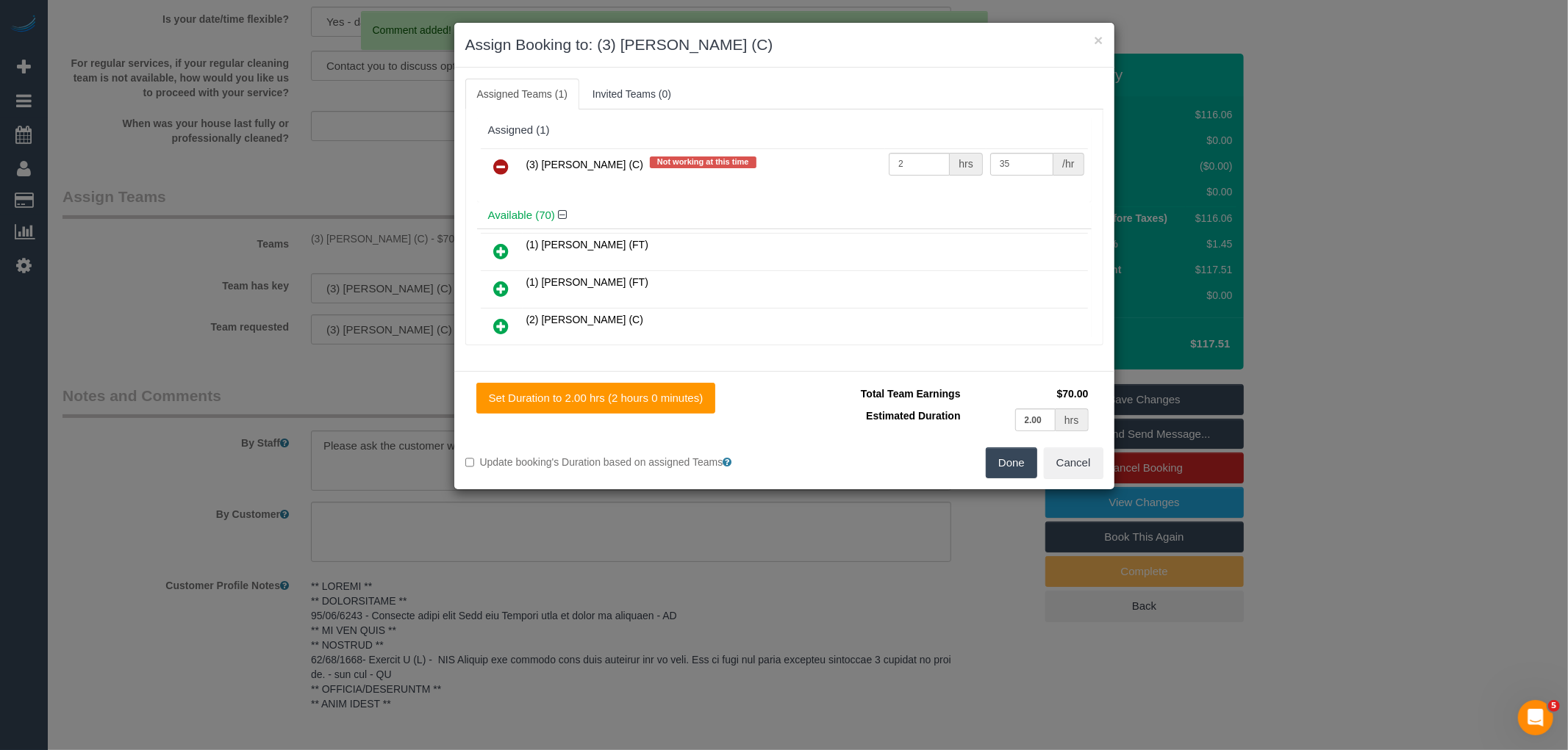
click at [492, 164] on link at bounding box center [501, 167] width 35 height 29
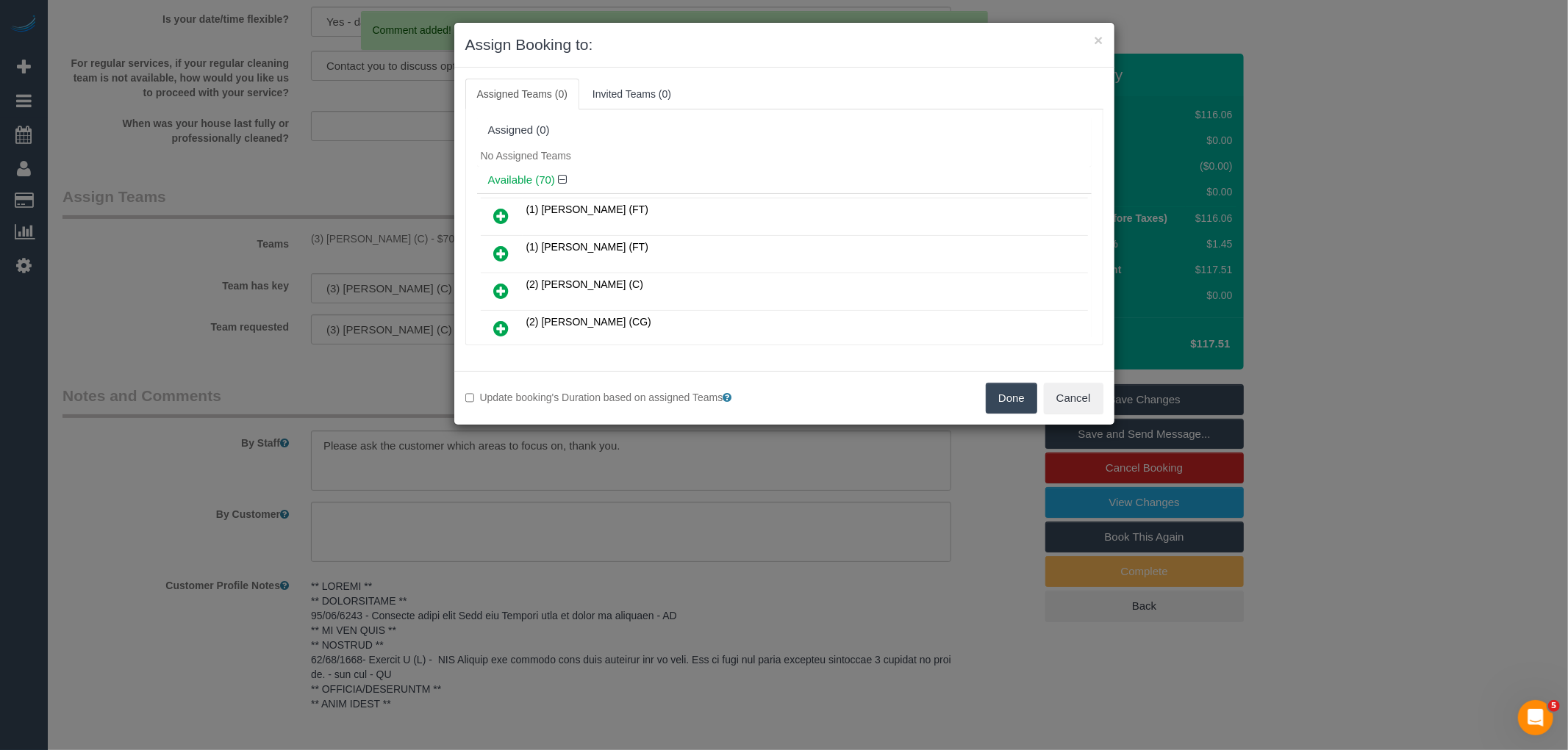
click at [1012, 399] on button "Done" at bounding box center [1011, 399] width 51 height 31
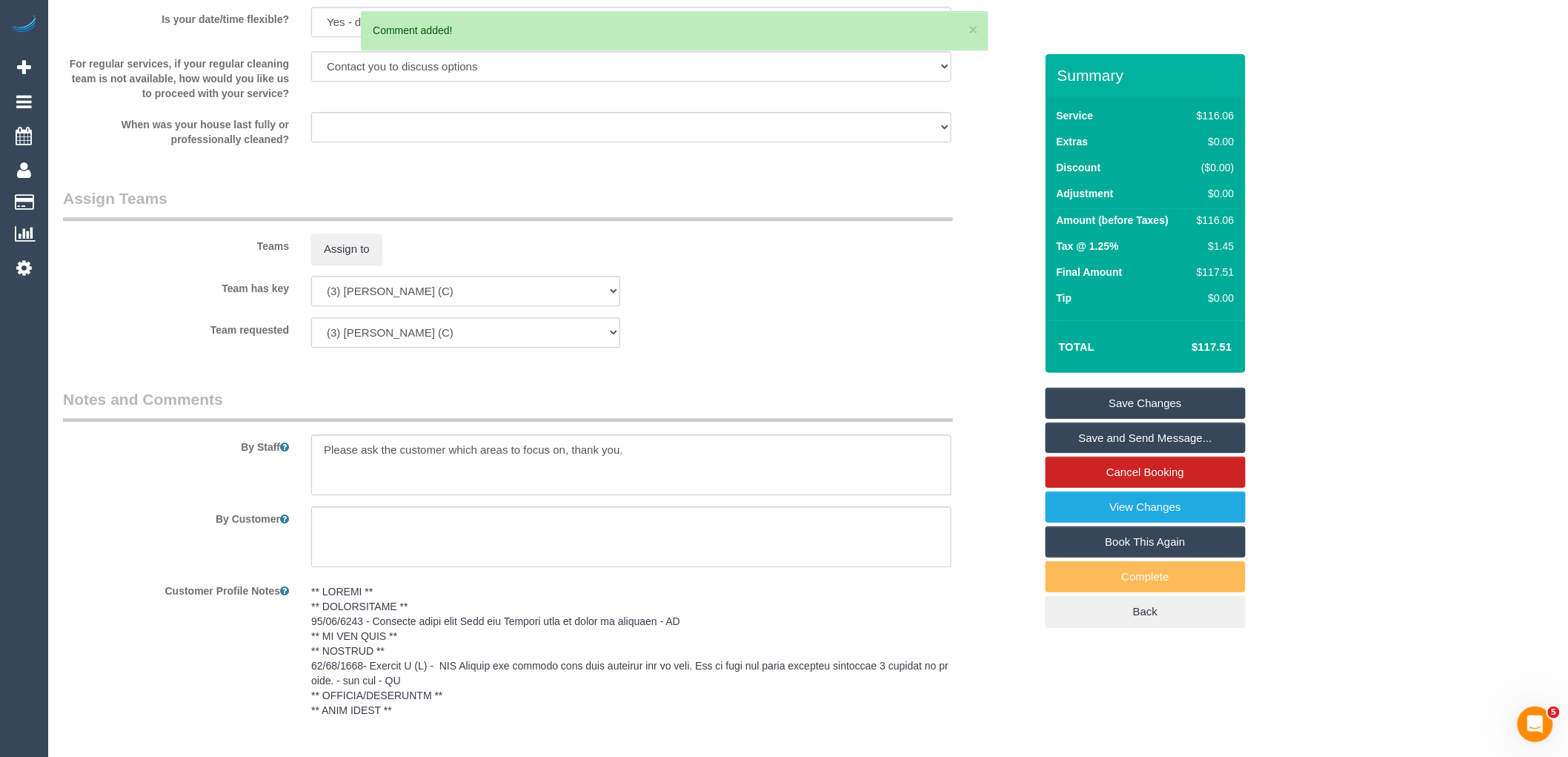
click at [1143, 402] on link "Save Changes" at bounding box center [1145, 403] width 200 height 31
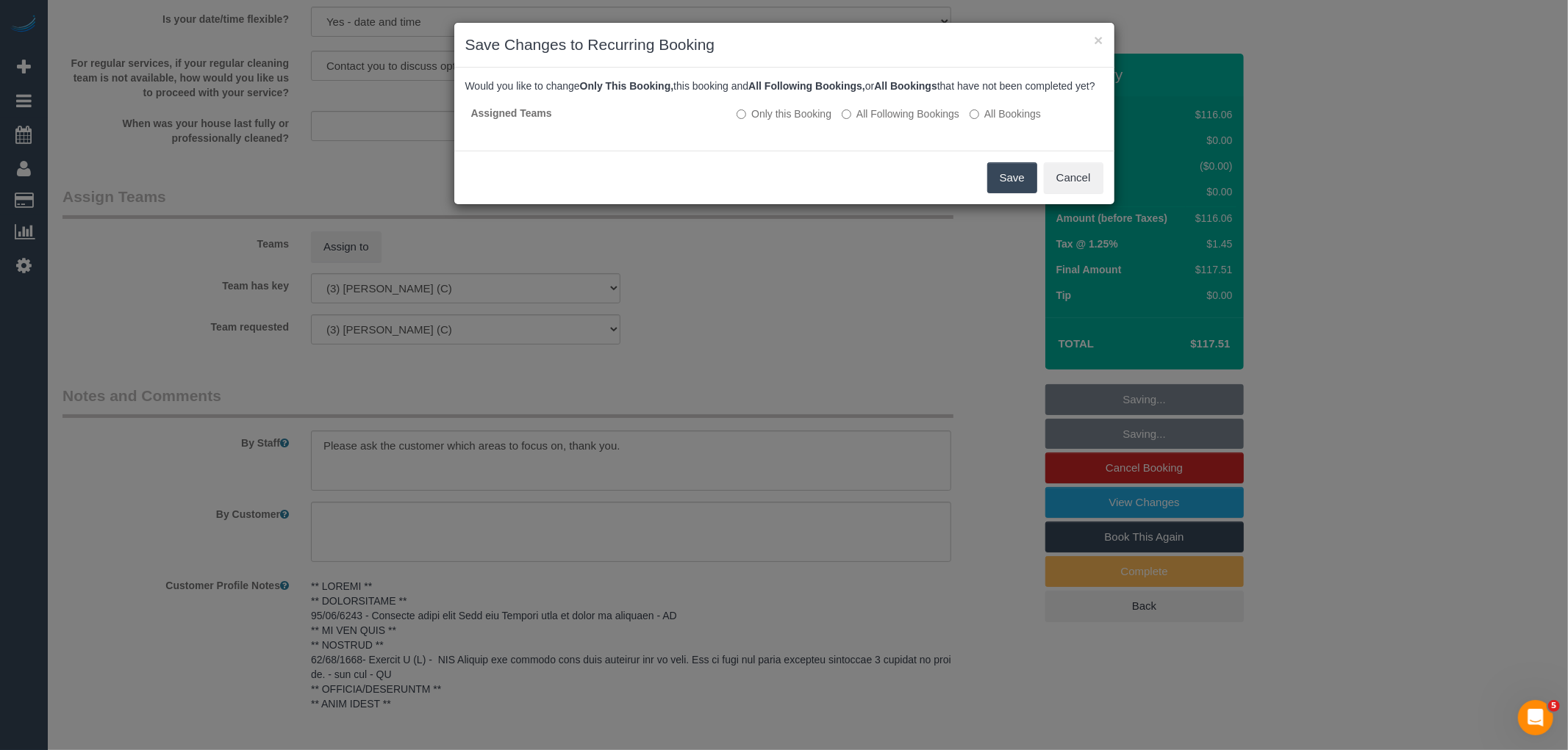
click at [996, 187] on button "Save" at bounding box center [1013, 178] width 50 height 31
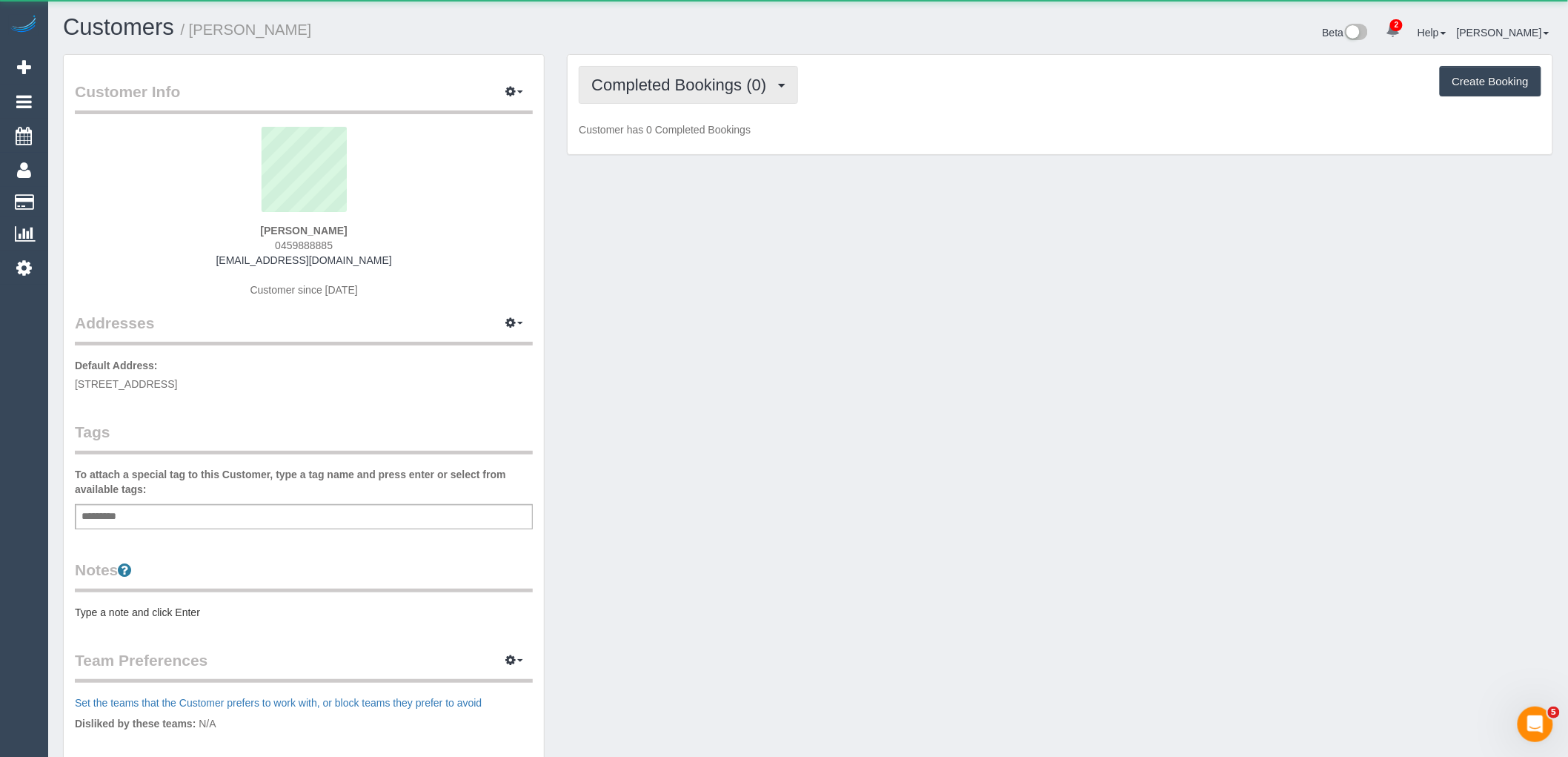
click at [730, 90] on span "Completed Bookings (0)" at bounding box center [682, 84] width 183 height 19
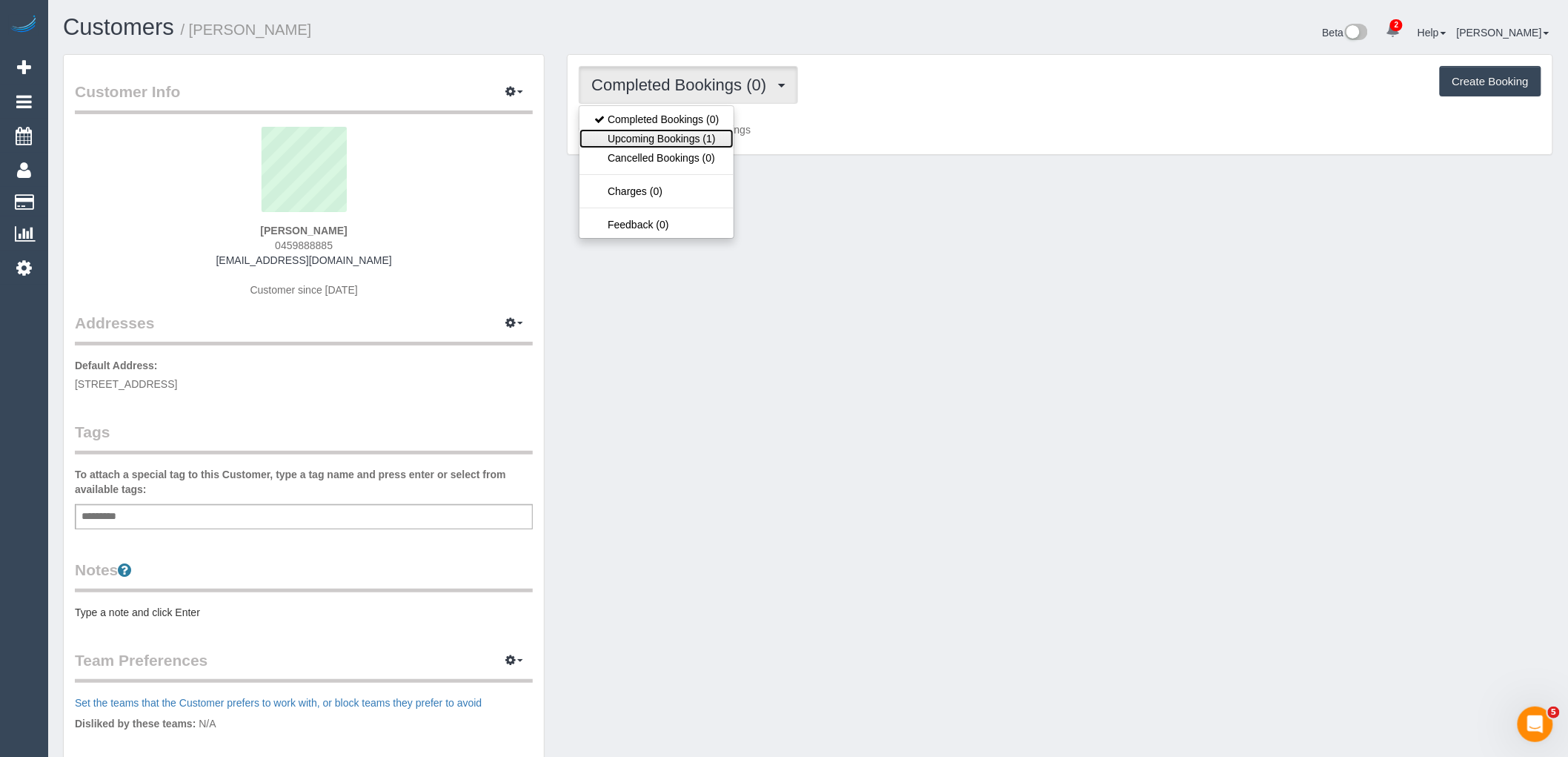
click at [720, 137] on link "Upcoming Bookings (1)" at bounding box center [657, 138] width 154 height 20
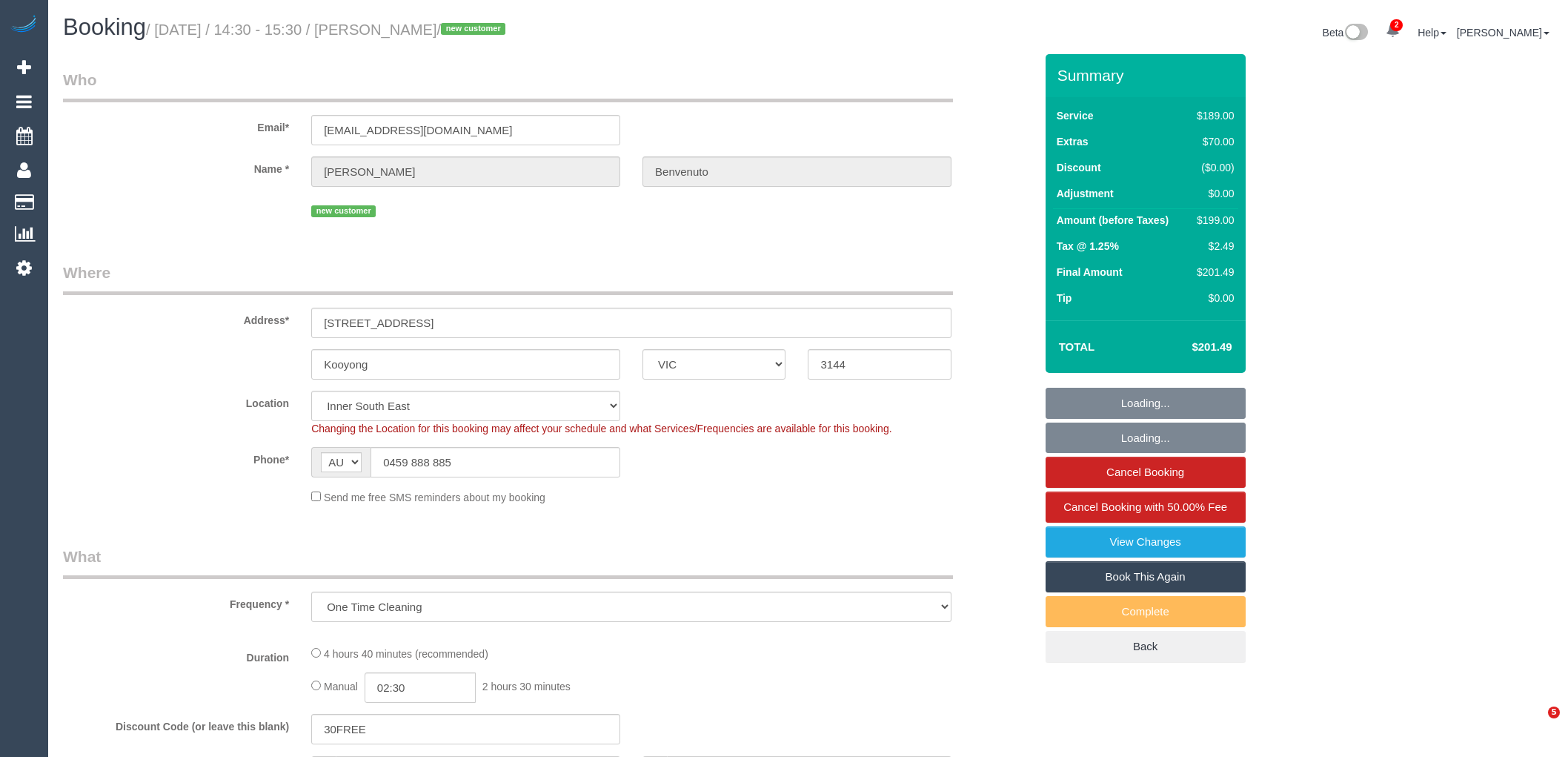
select select "VIC"
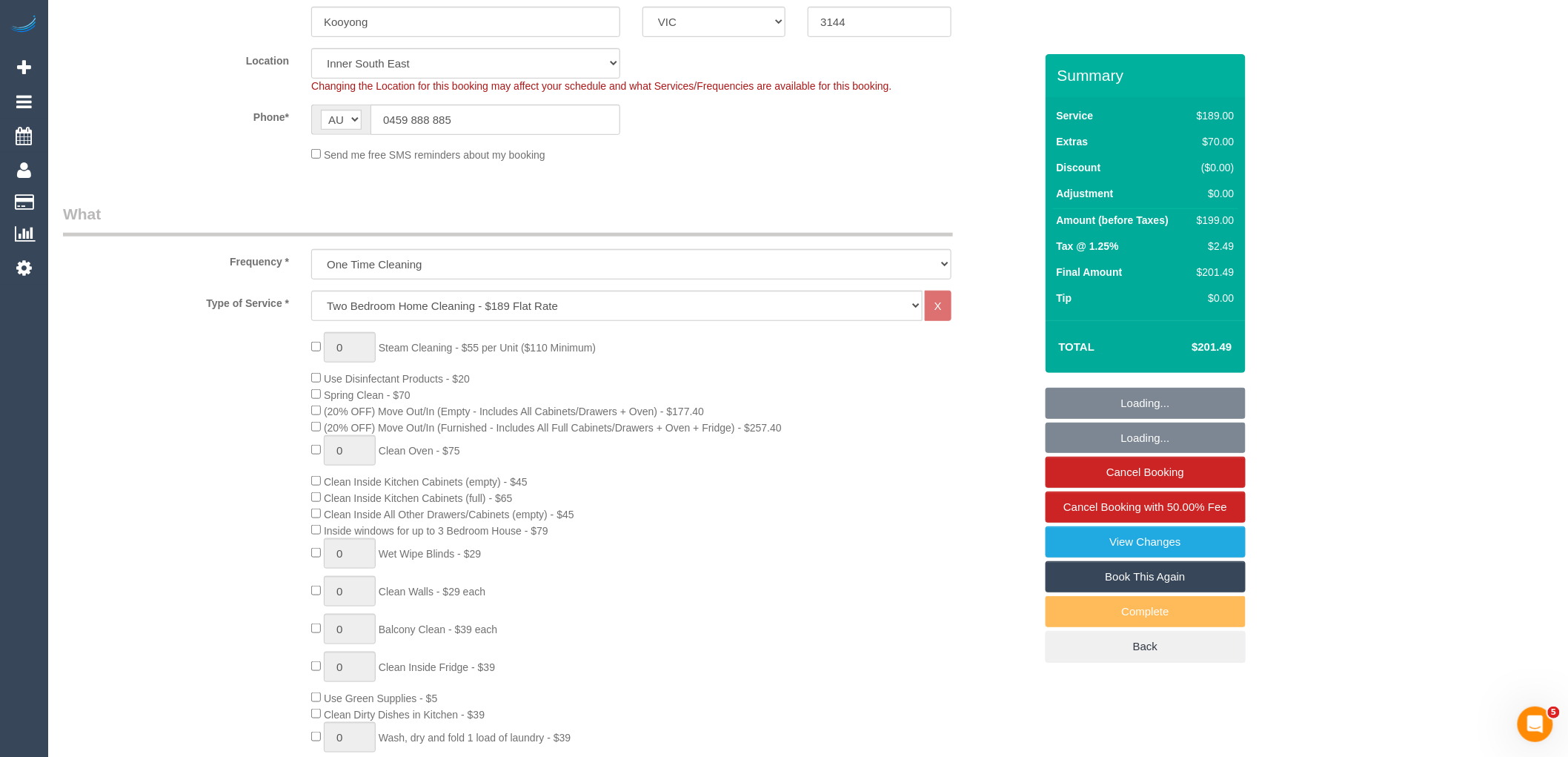
select select "number:28"
select select "number:14"
select select "number:18"
select select "number:24"
select select "number:35"
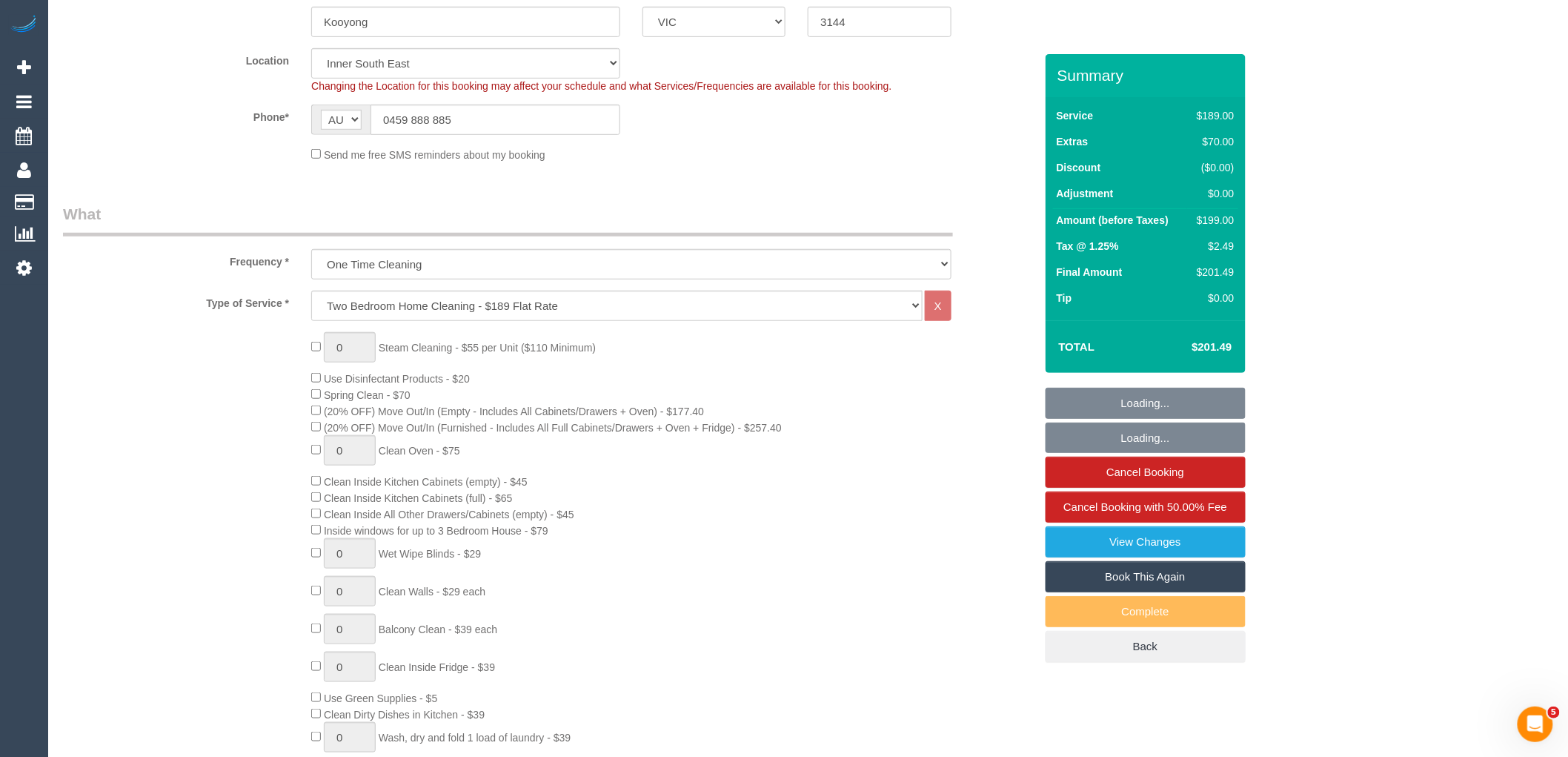
select select "number:26"
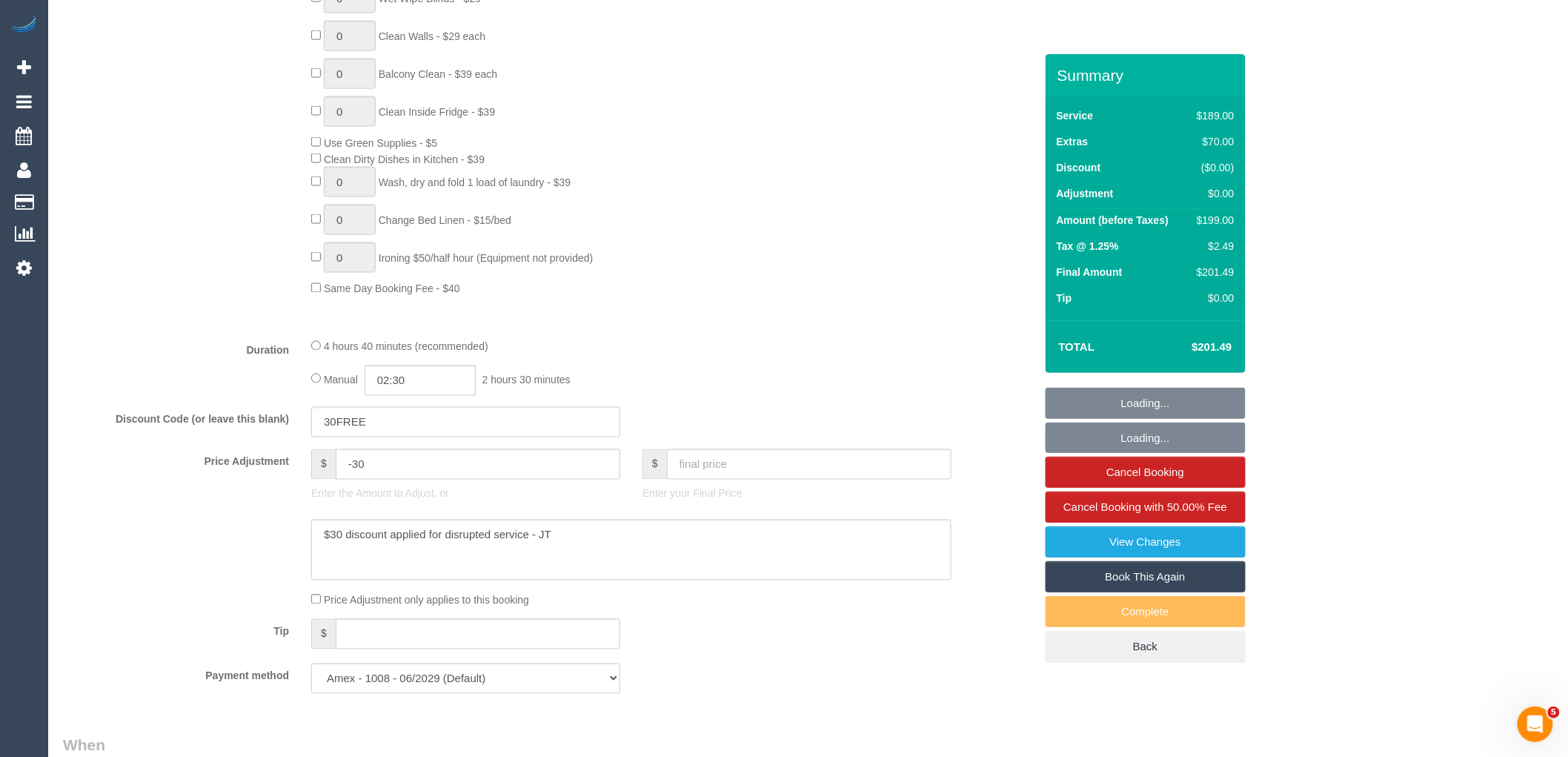
select select "object:1430"
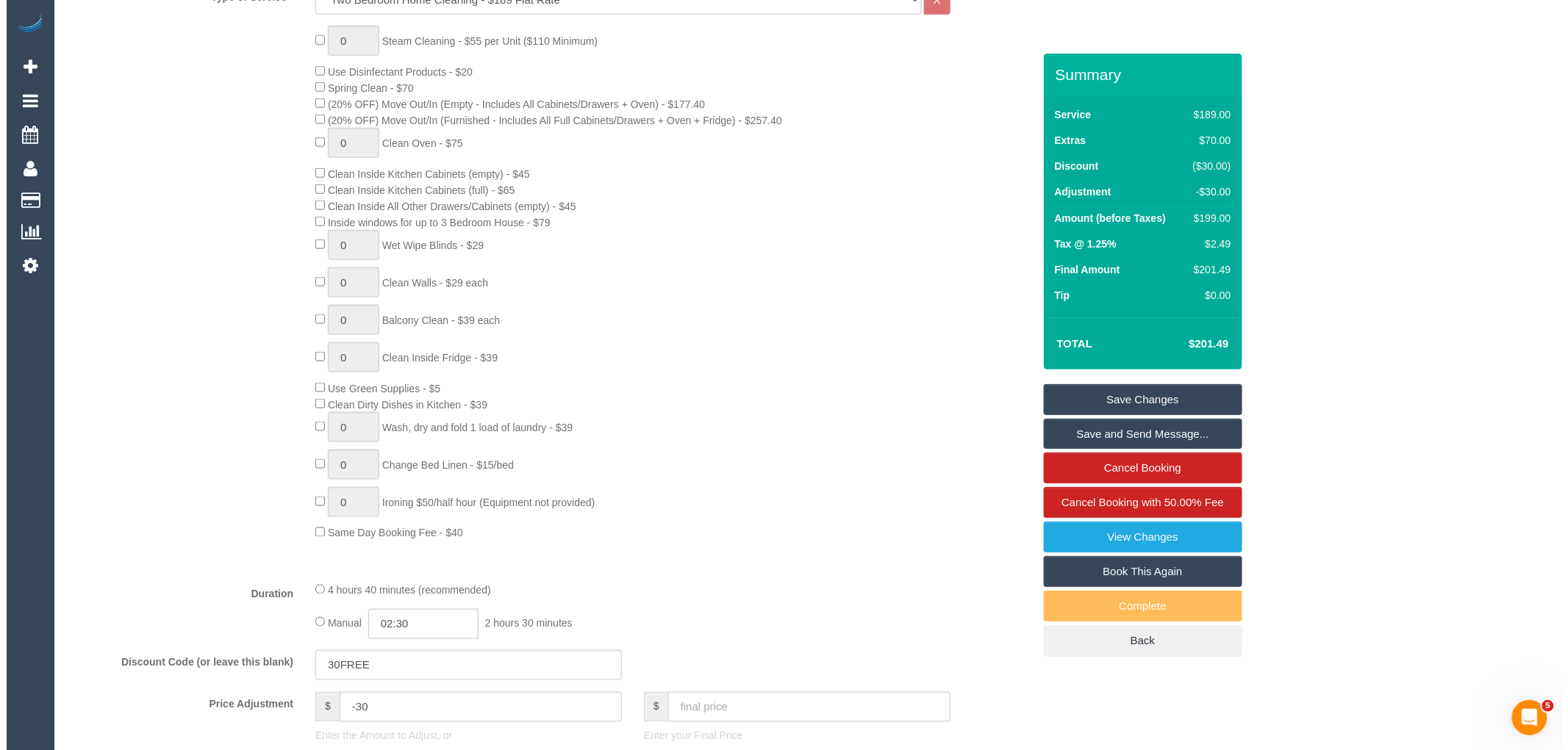
scroll to position [641, 0]
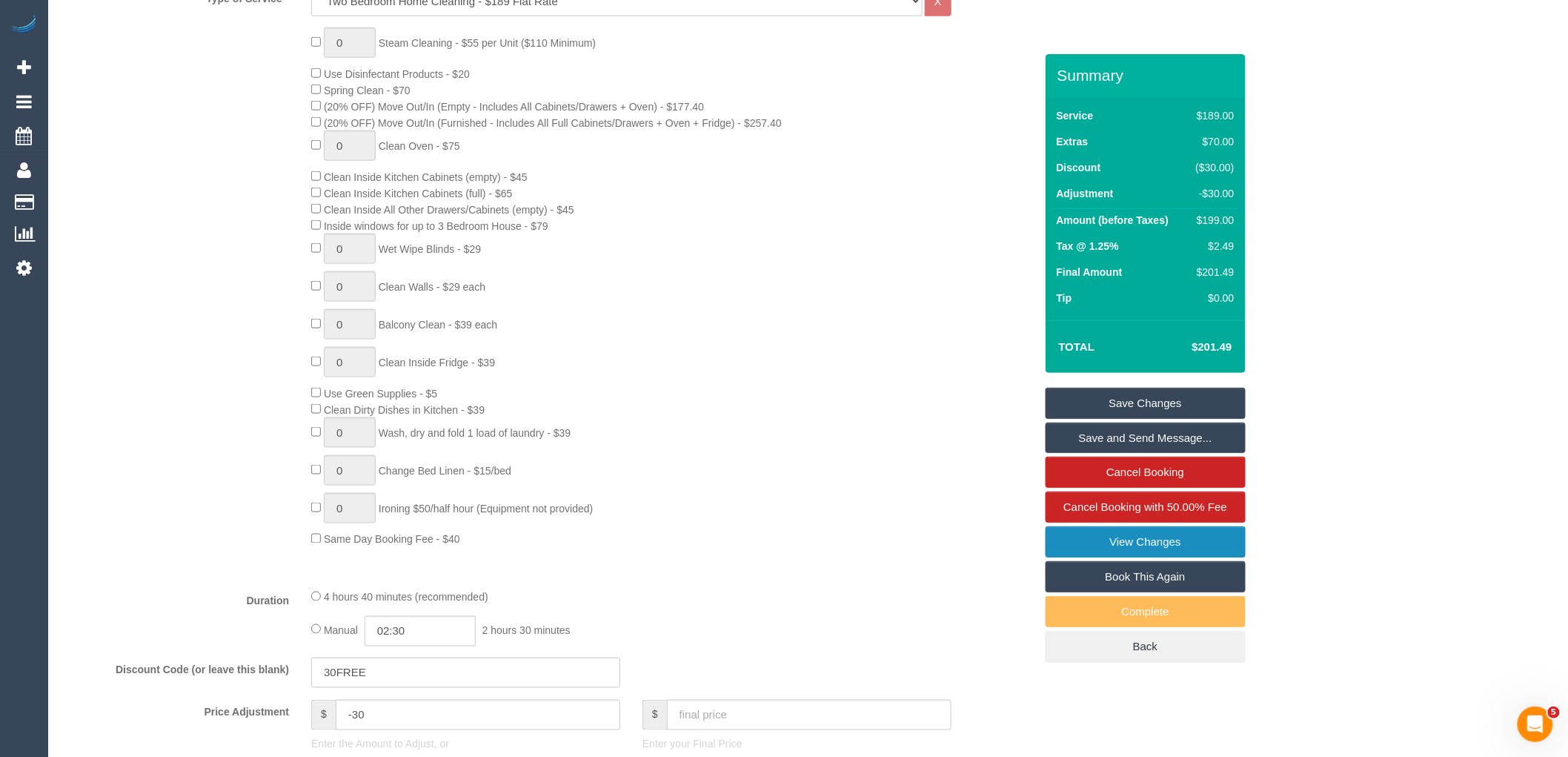
click at [1224, 536] on link "View Changes" at bounding box center [1145, 542] width 200 height 31
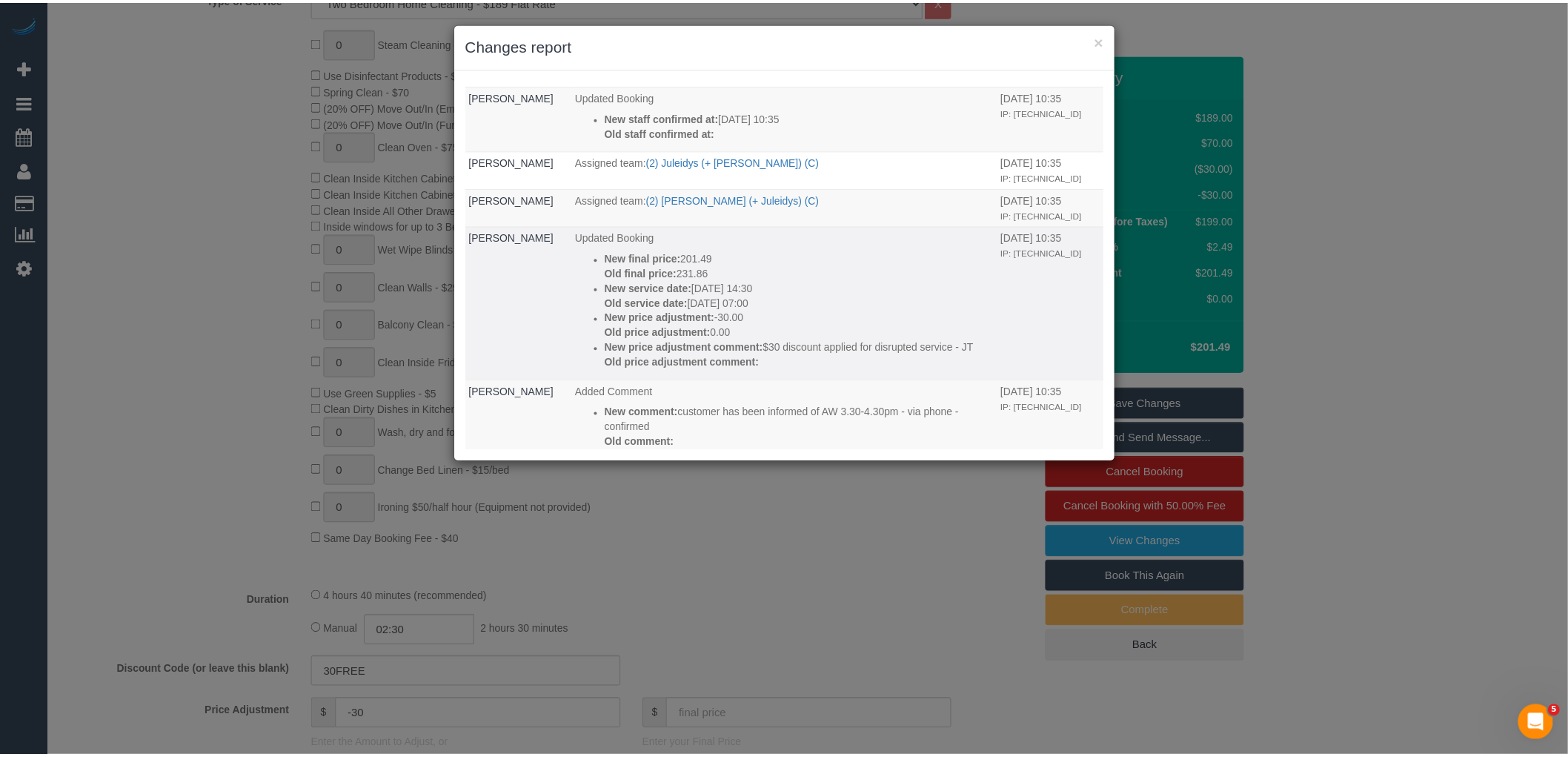
scroll to position [82, 0]
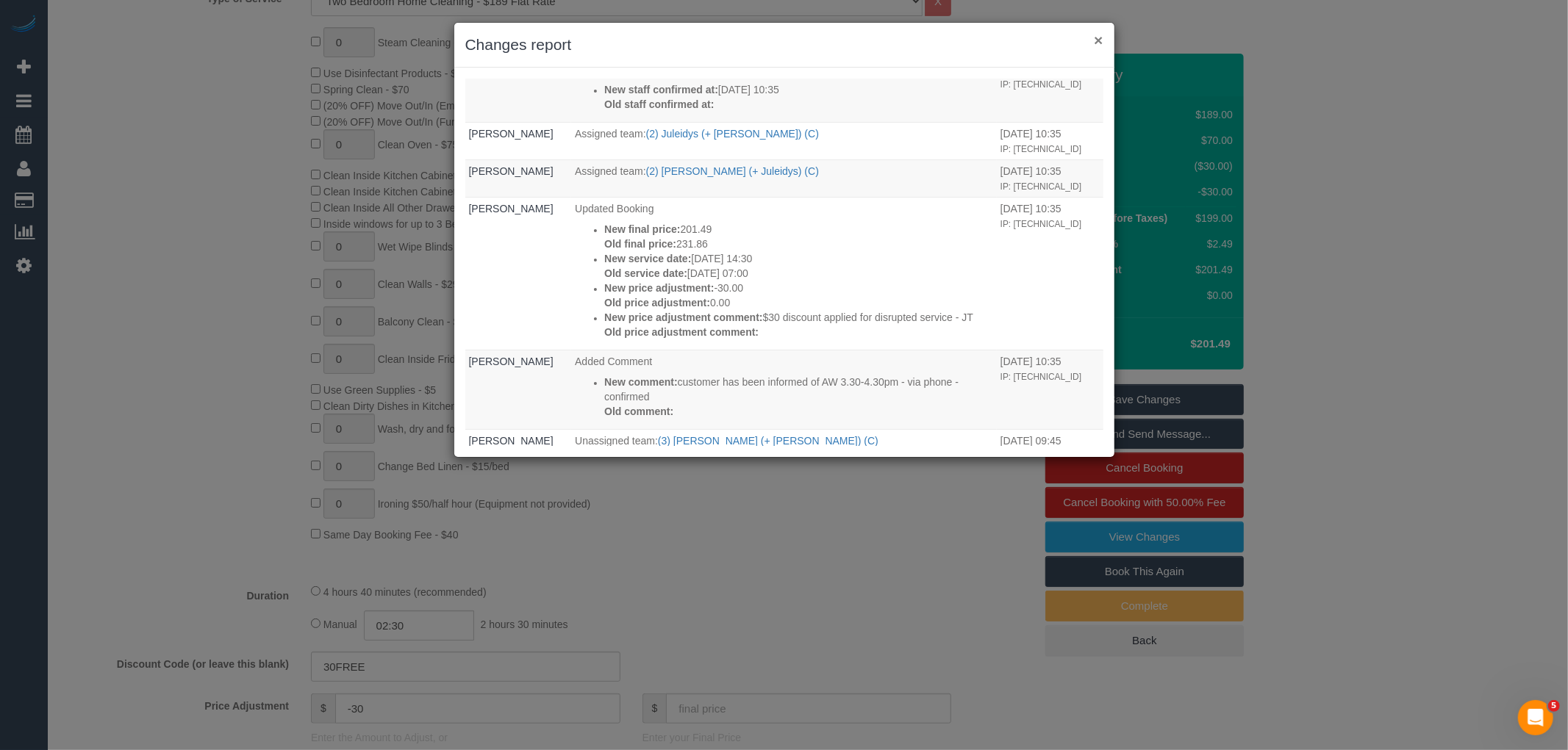
click at [1095, 42] on button "×" at bounding box center [1098, 40] width 9 height 15
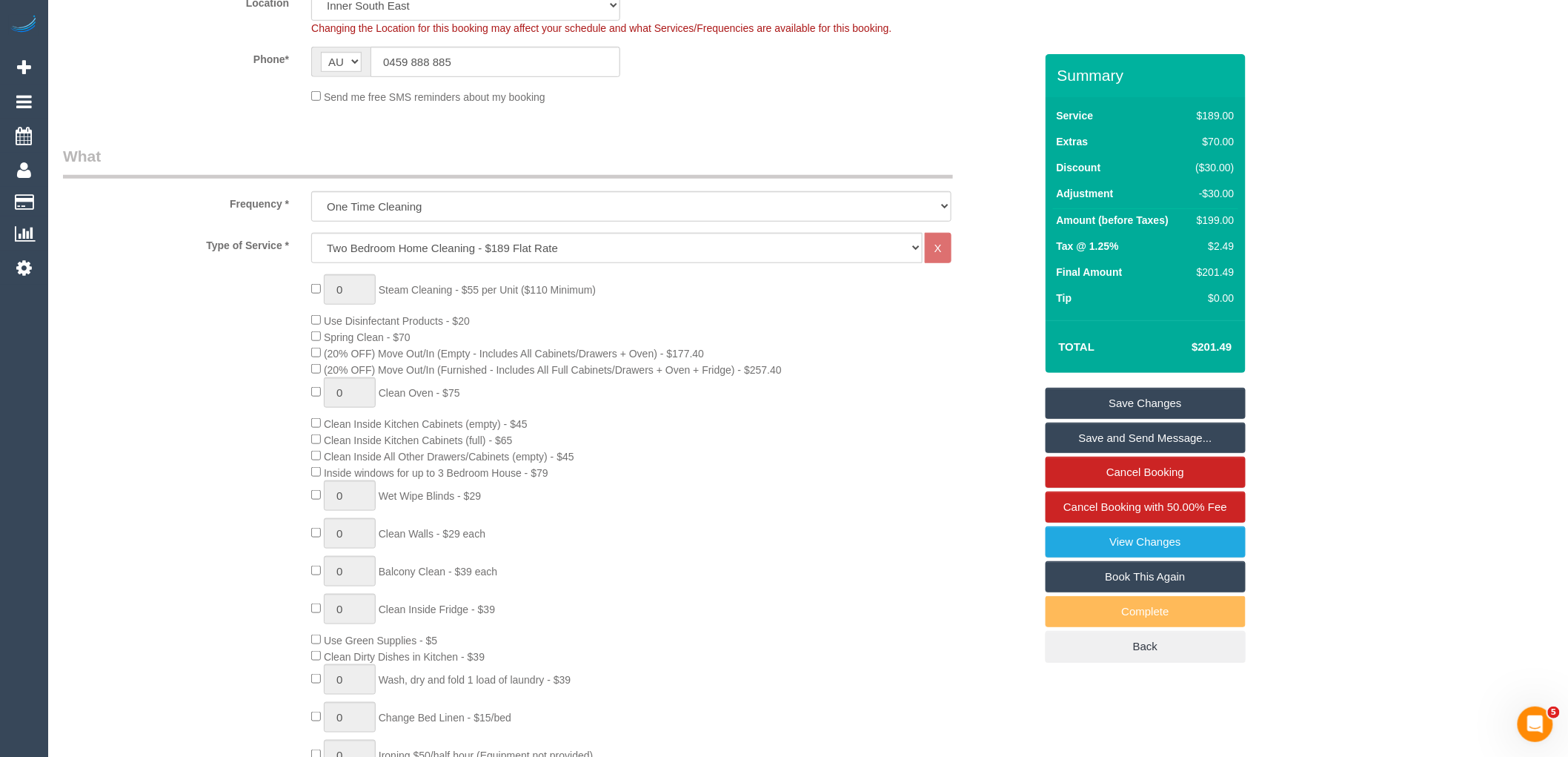
scroll to position [0, 0]
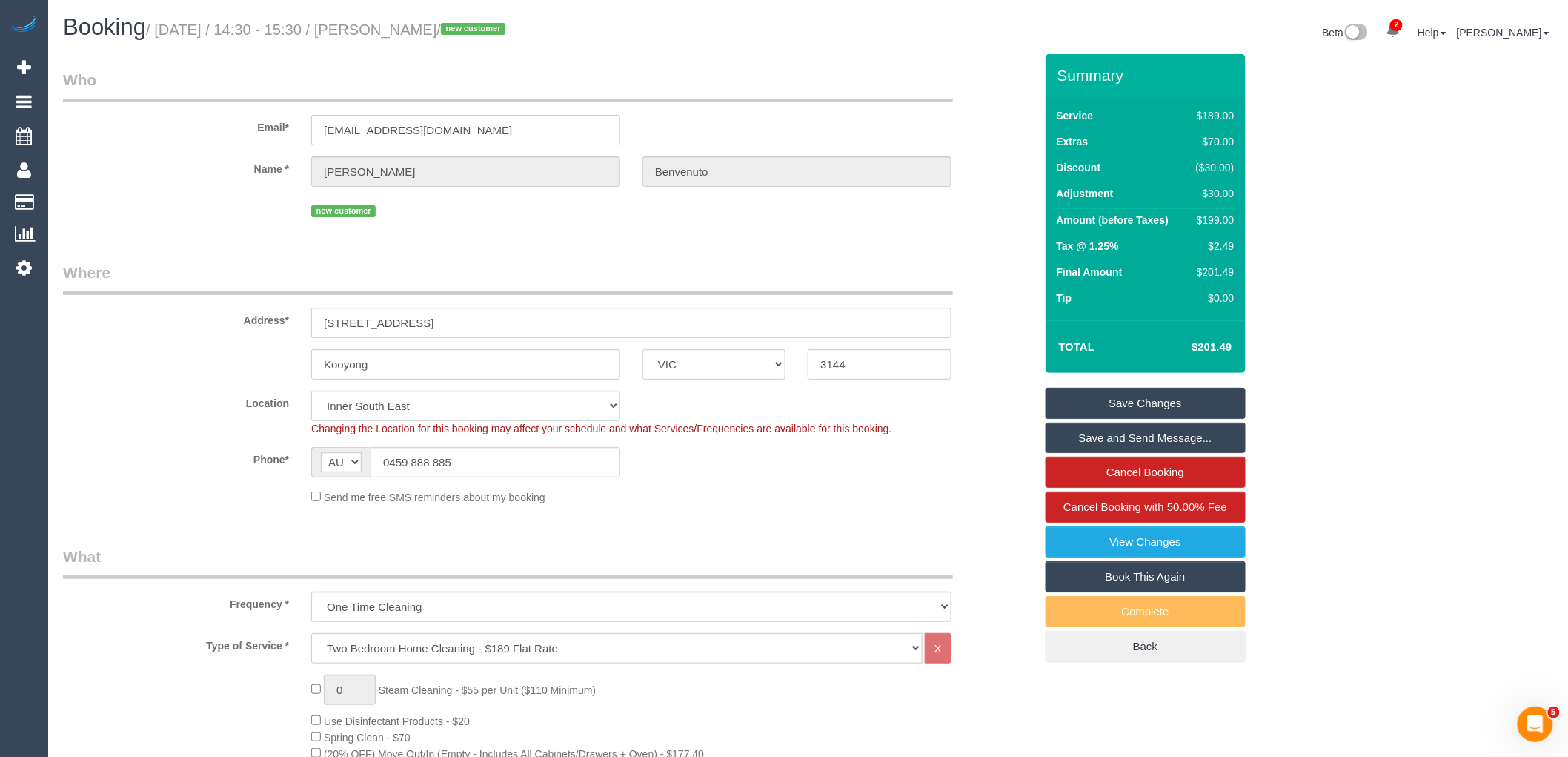
drag, startPoint x: 512, startPoint y: 29, endPoint x: 379, endPoint y: 31, distance: 133.0
click at [379, 31] on small "/ August 30, 2025 / 14:30 - 15:30 / Anthony Benvenuto / new customer" at bounding box center [328, 29] width 364 height 16
copy small "Anthony Benvenuto"
click at [1105, 477] on link "Cancel Booking" at bounding box center [1145, 473] width 200 height 31
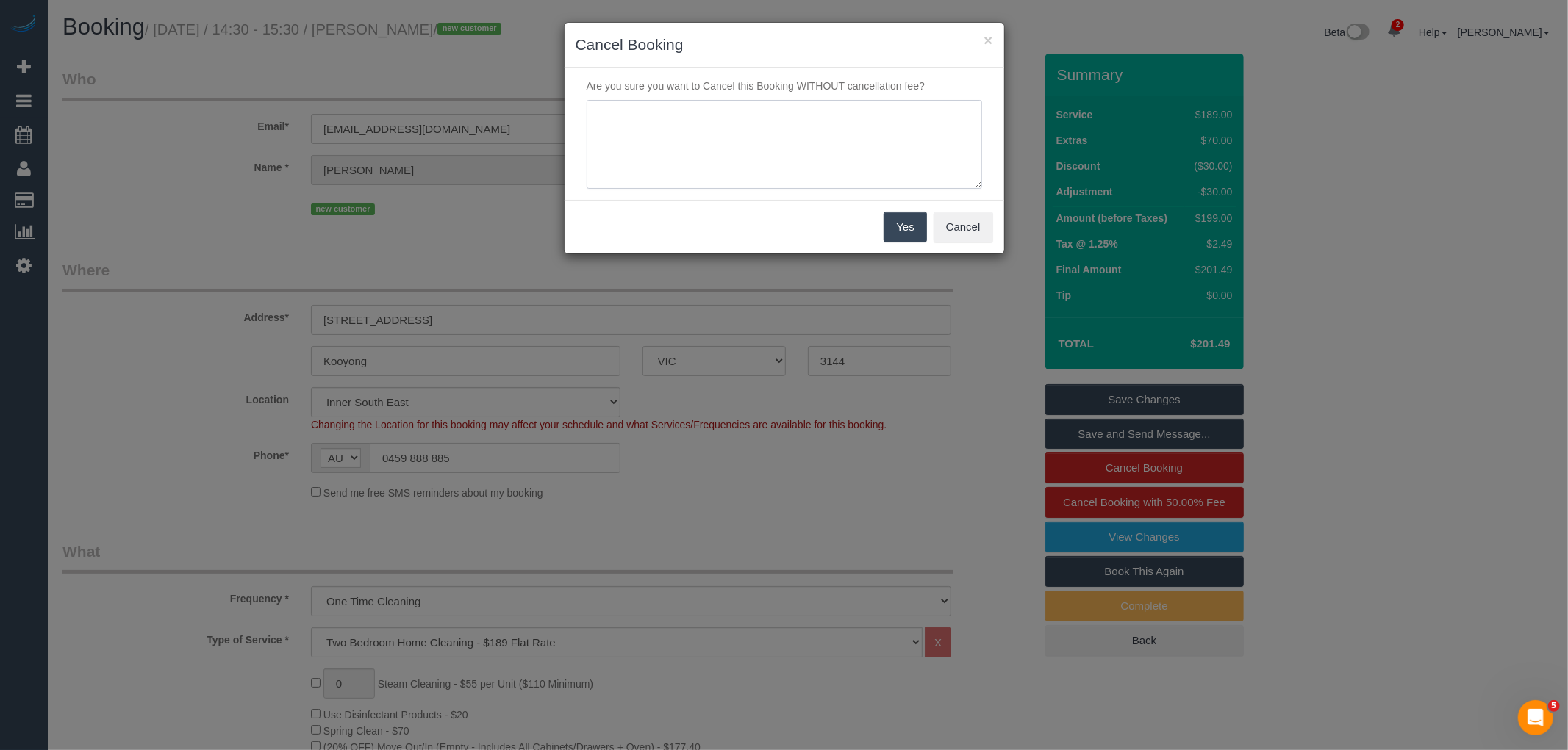
click at [607, 144] on textarea at bounding box center [784, 144] width 395 height 89
type textarea "Service no longer needed via email VC"
click at [918, 226] on button "Yes" at bounding box center [905, 227] width 42 height 31
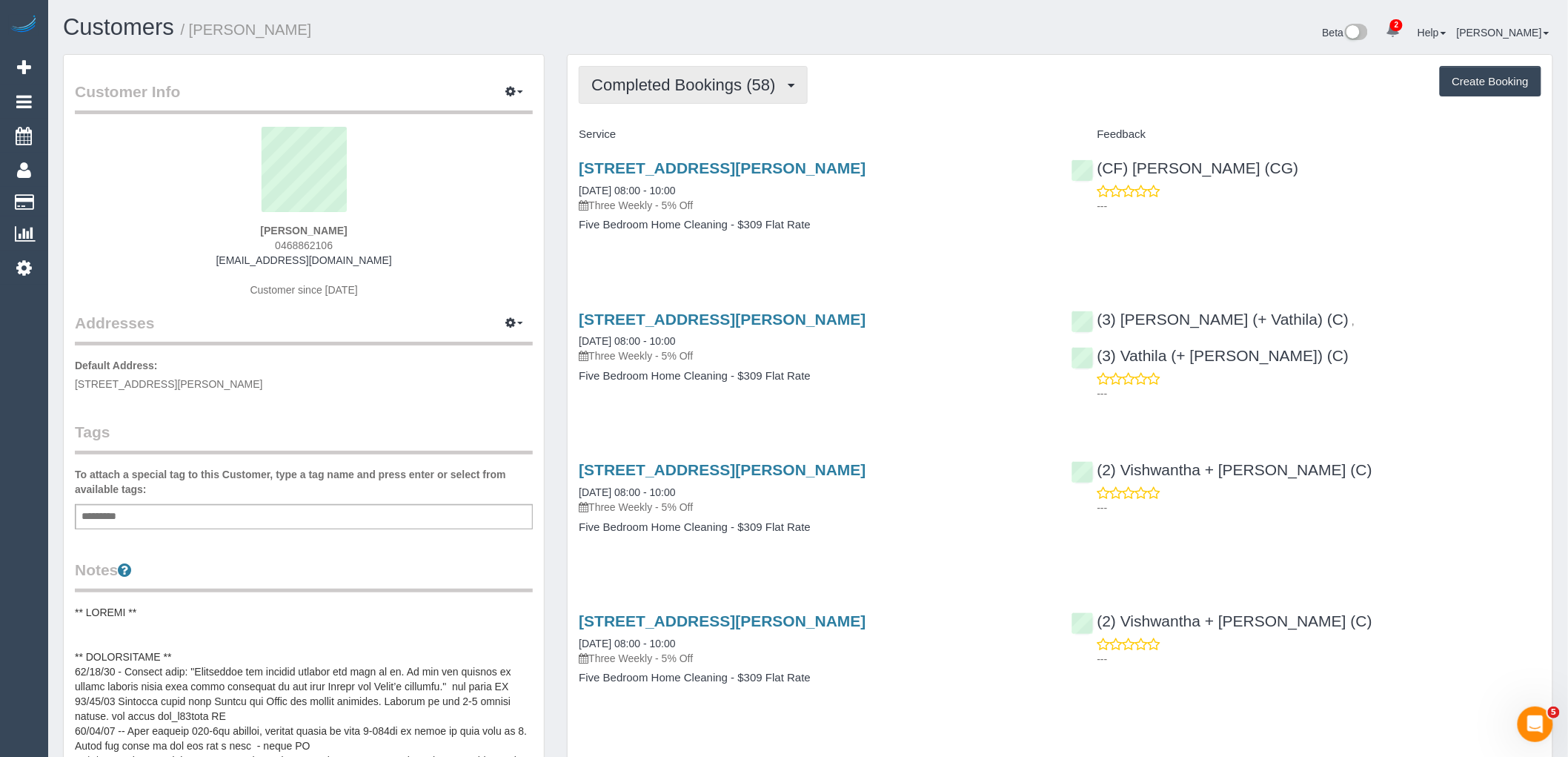
click at [676, 82] on span "Completed Bookings (58)" at bounding box center [687, 84] width 192 height 19
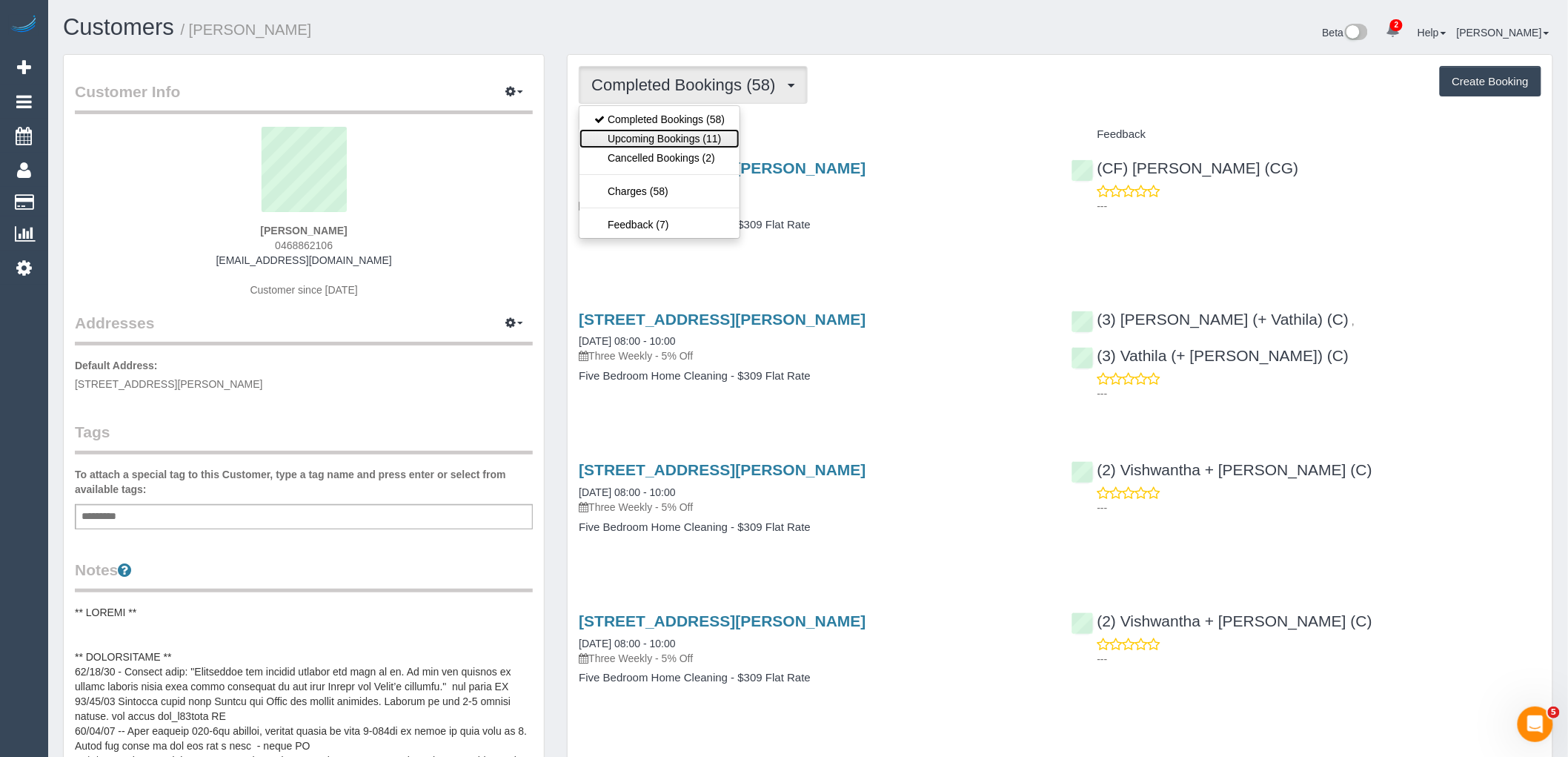
click at [689, 139] on link "Upcoming Bookings (11)" at bounding box center [660, 138] width 160 height 20
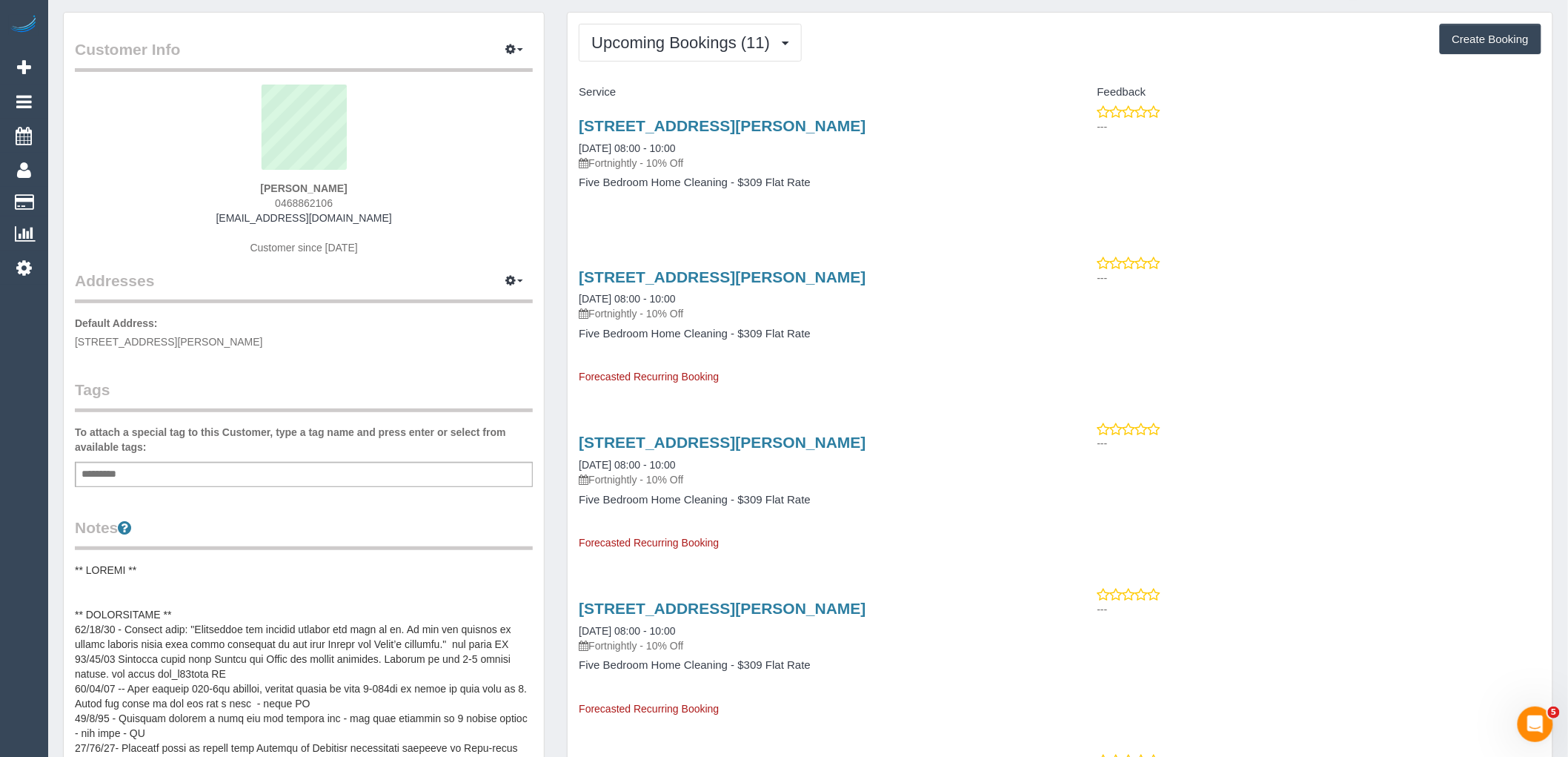
scroll to position [82, 0]
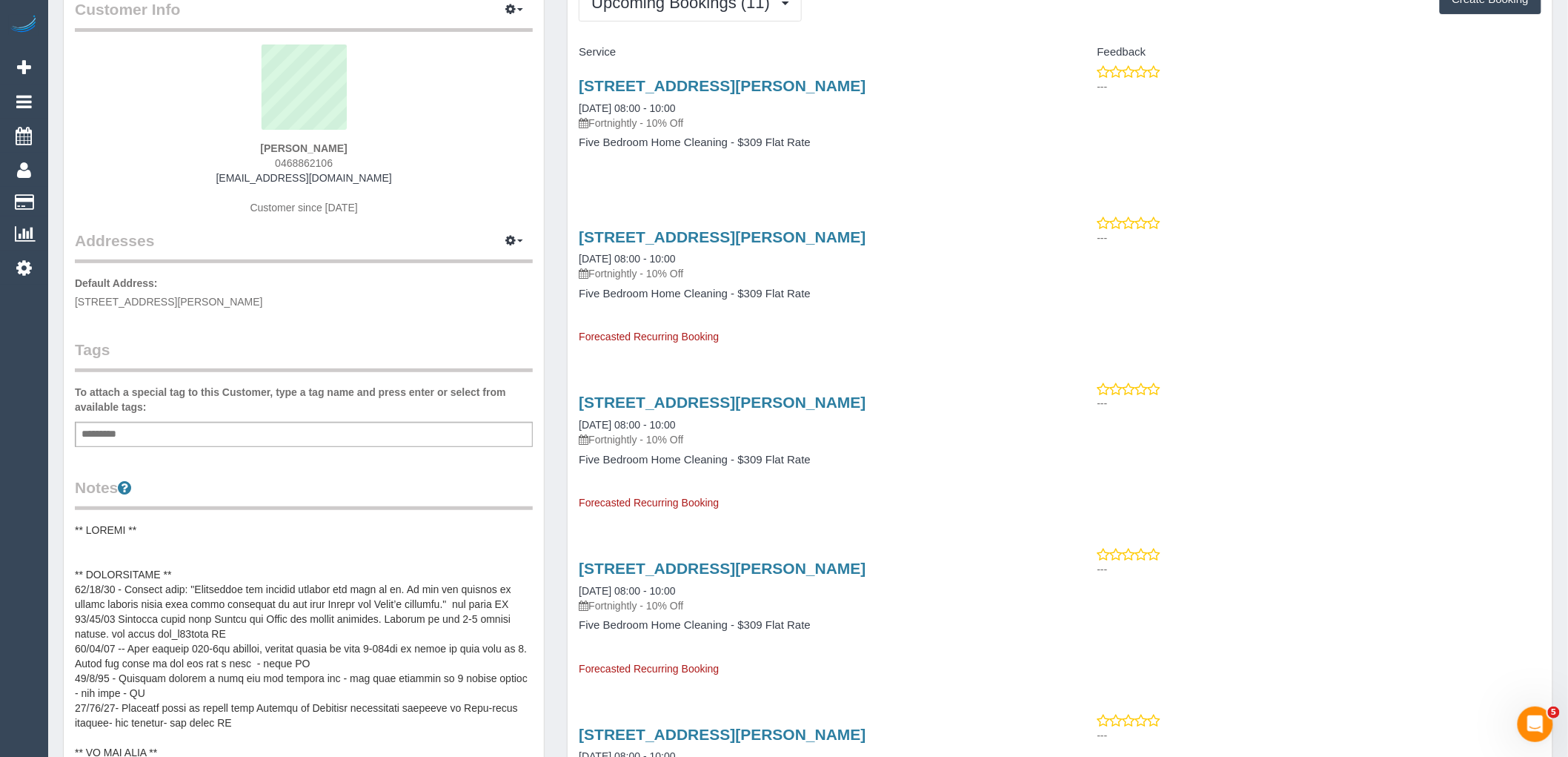
click at [252, 439] on div "Add a tag" at bounding box center [303, 434] width 458 height 25
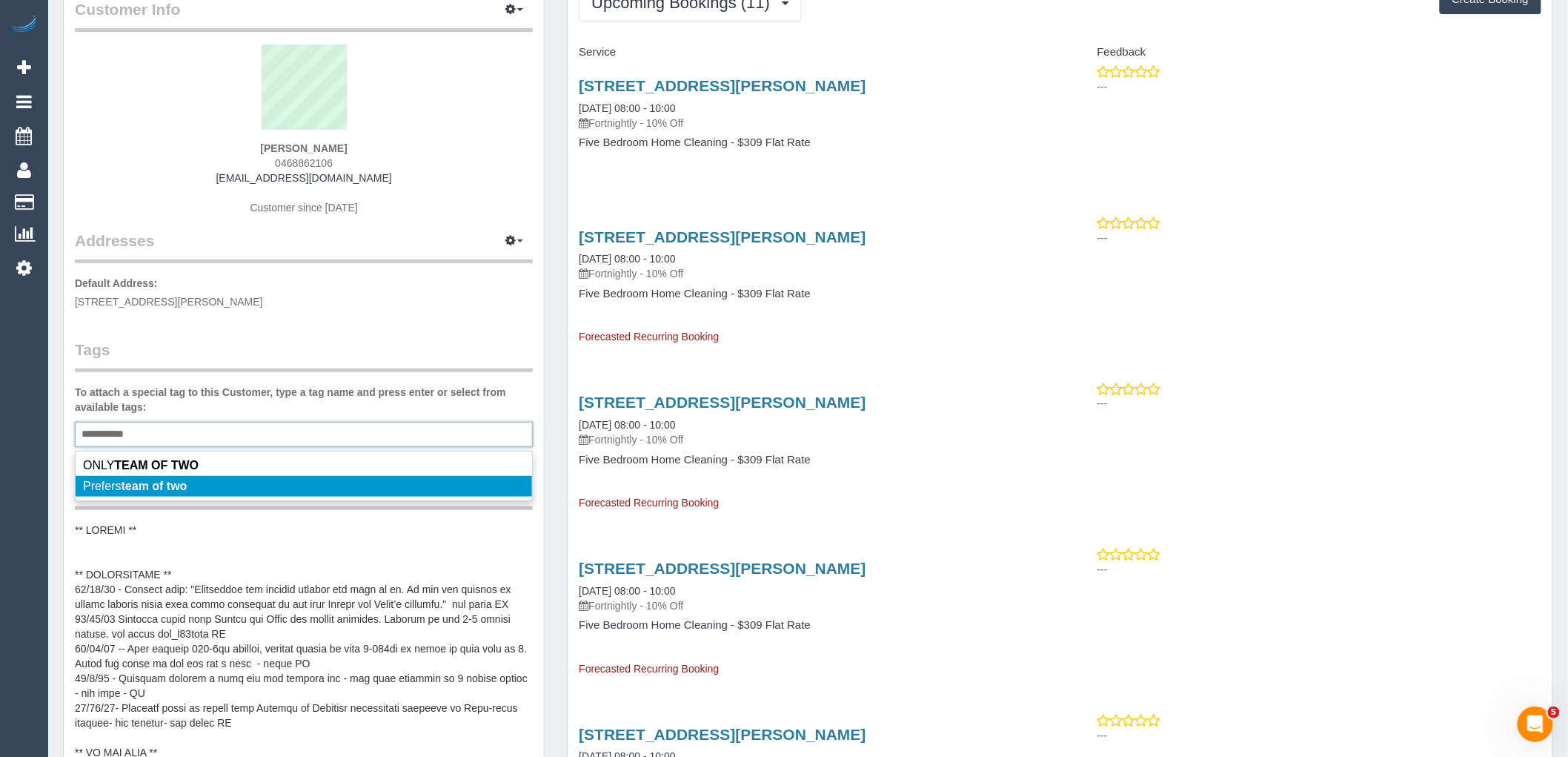
type input "**********"
click at [212, 493] on li "Prefers team of two" at bounding box center [304, 486] width 457 height 20
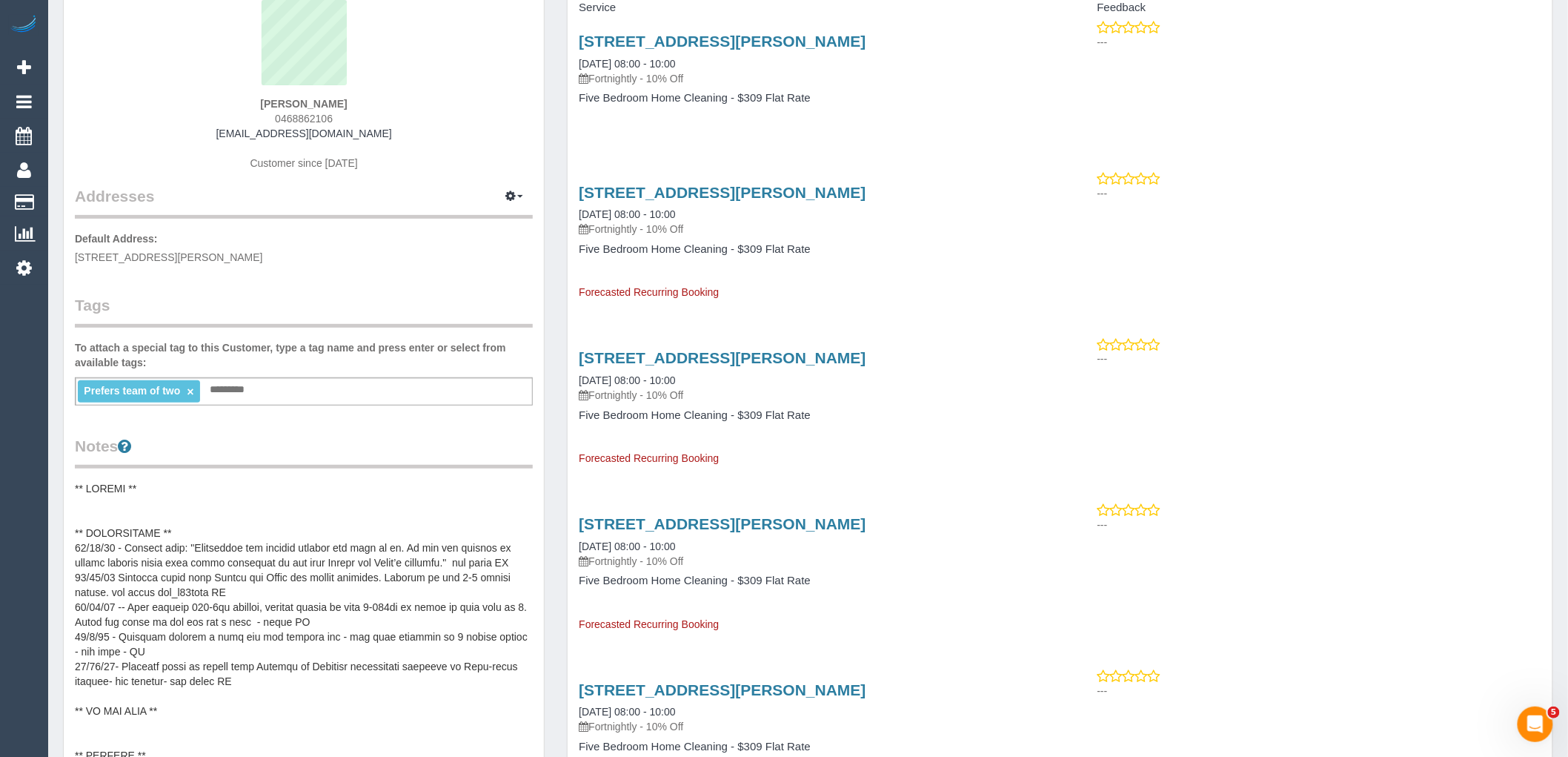
scroll to position [165, 0]
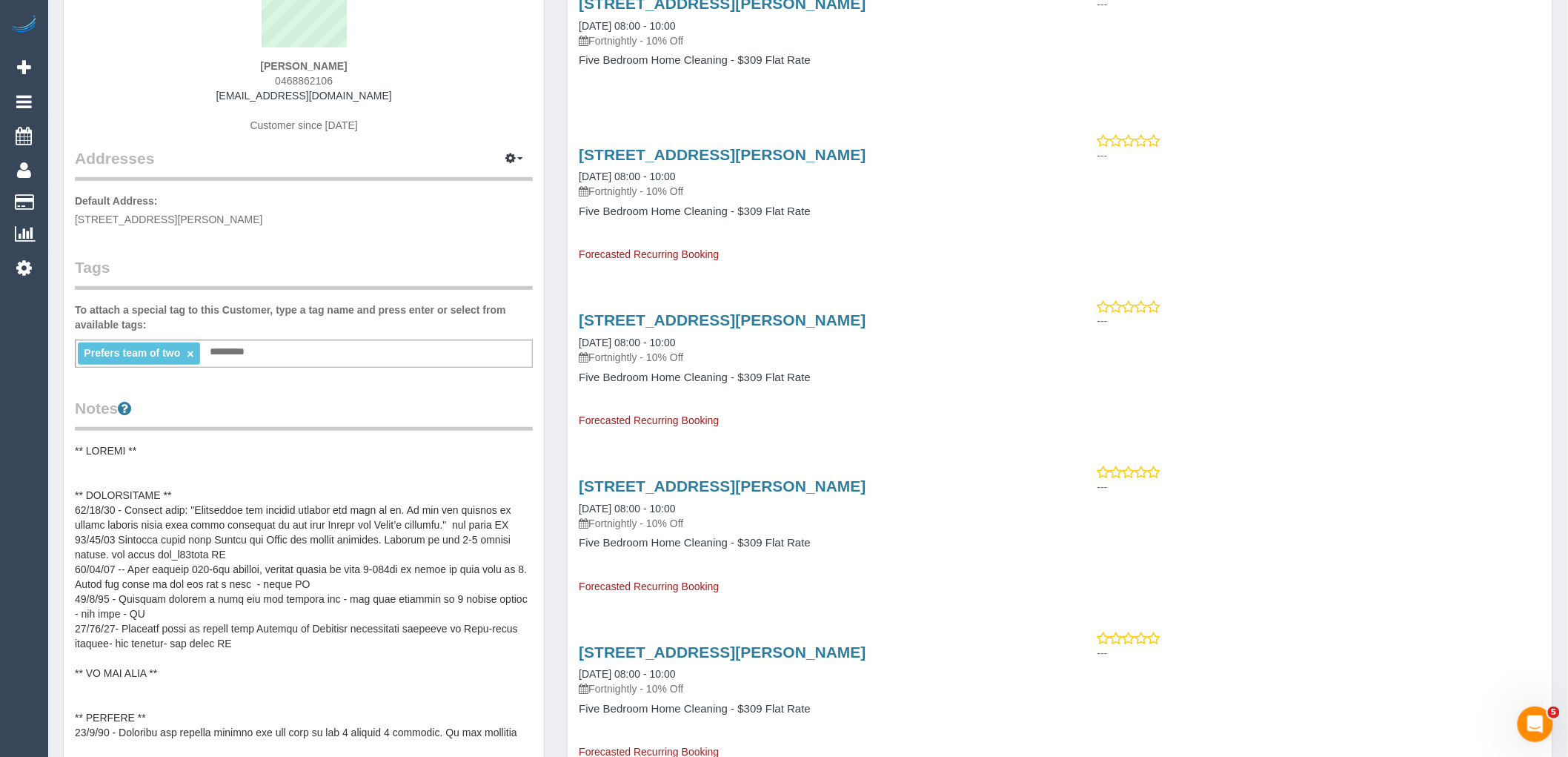
click at [146, 495] on pre at bounding box center [303, 592] width 458 height 297
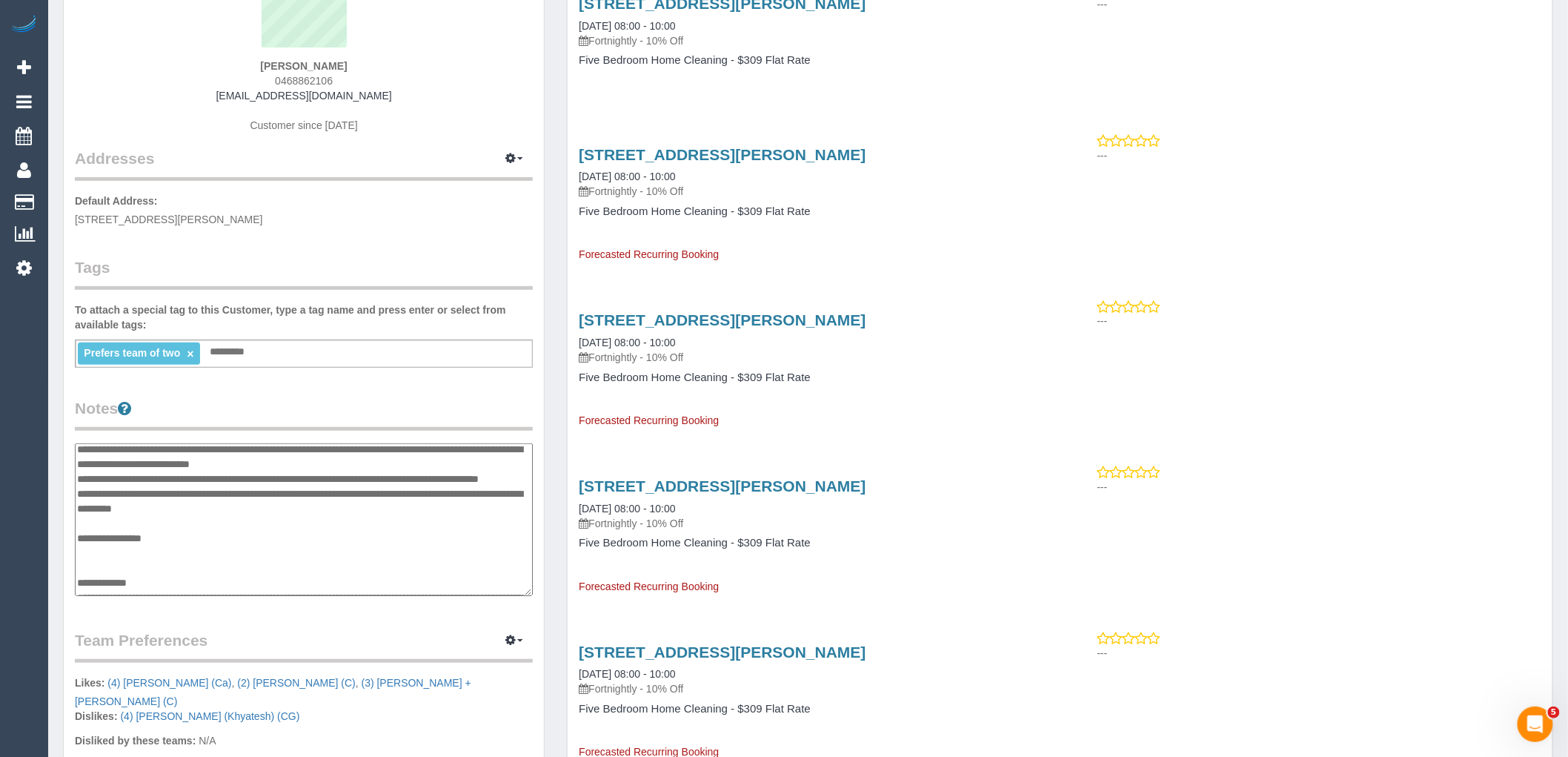
scroll to position [0, 0]
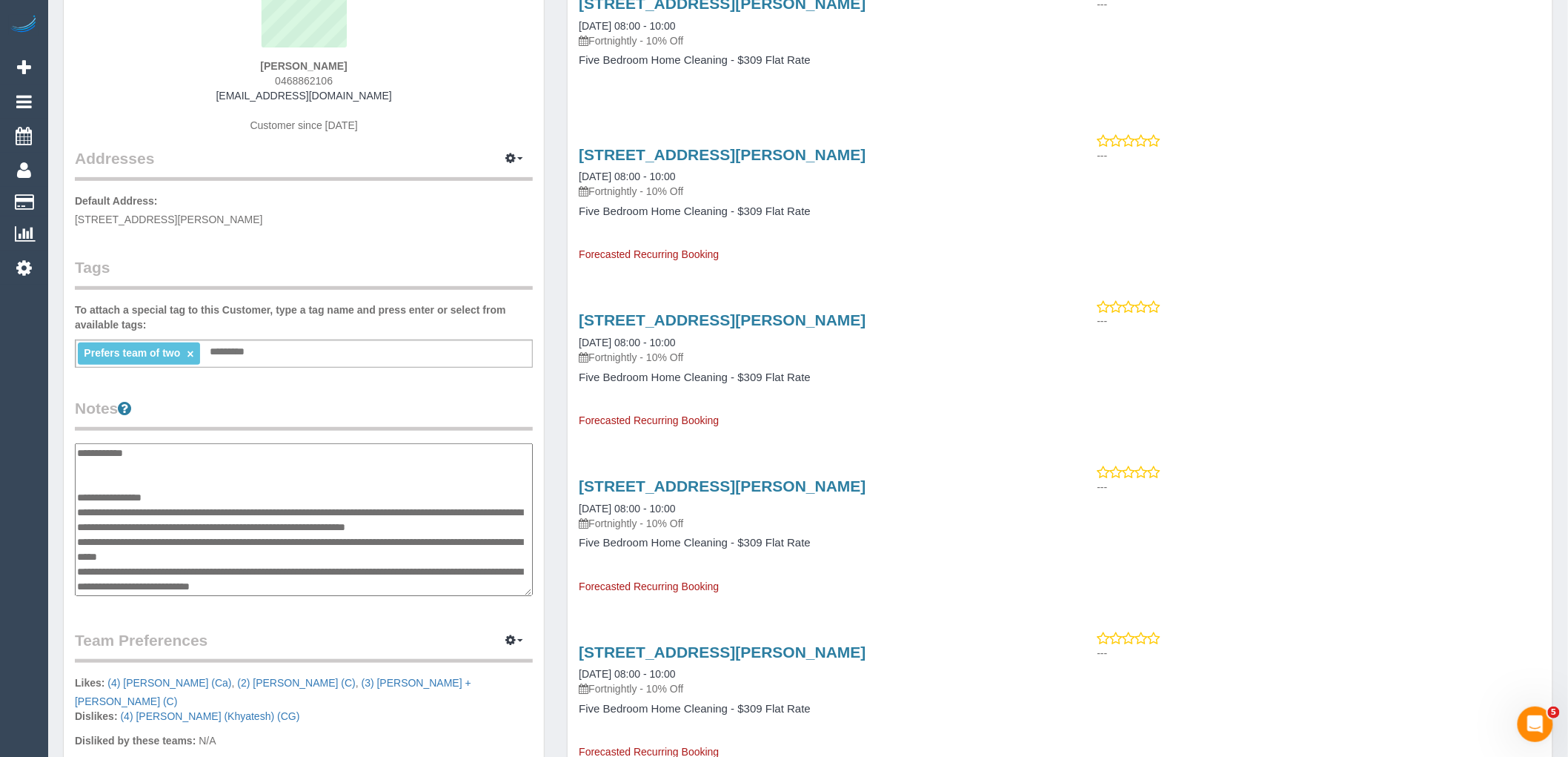
click at [230, 498] on textarea at bounding box center [303, 519] width 458 height 152
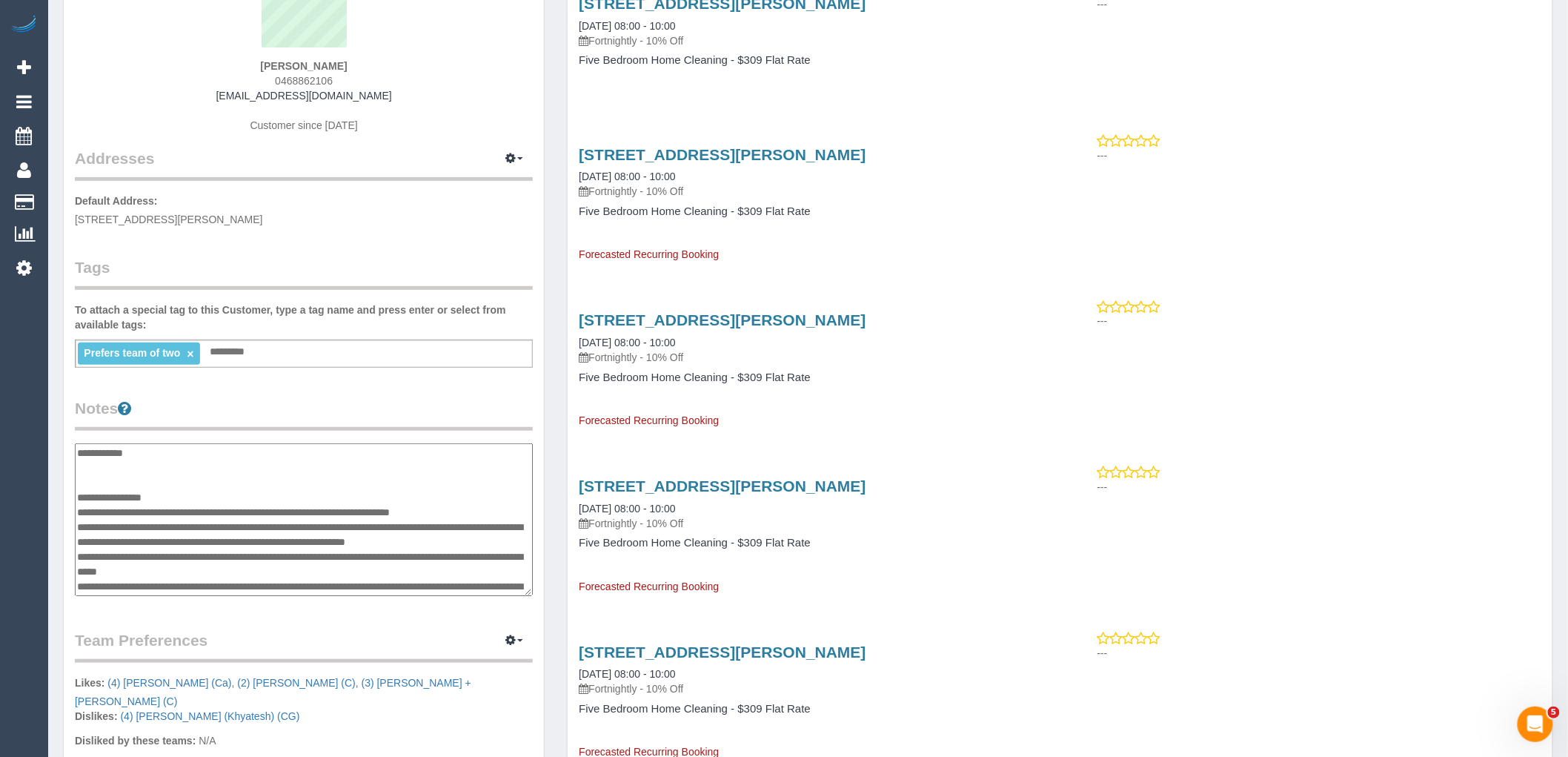
type textarea "**********"
click at [291, 364] on div "Prefers team of two × Add a tag" at bounding box center [303, 354] width 458 height 28
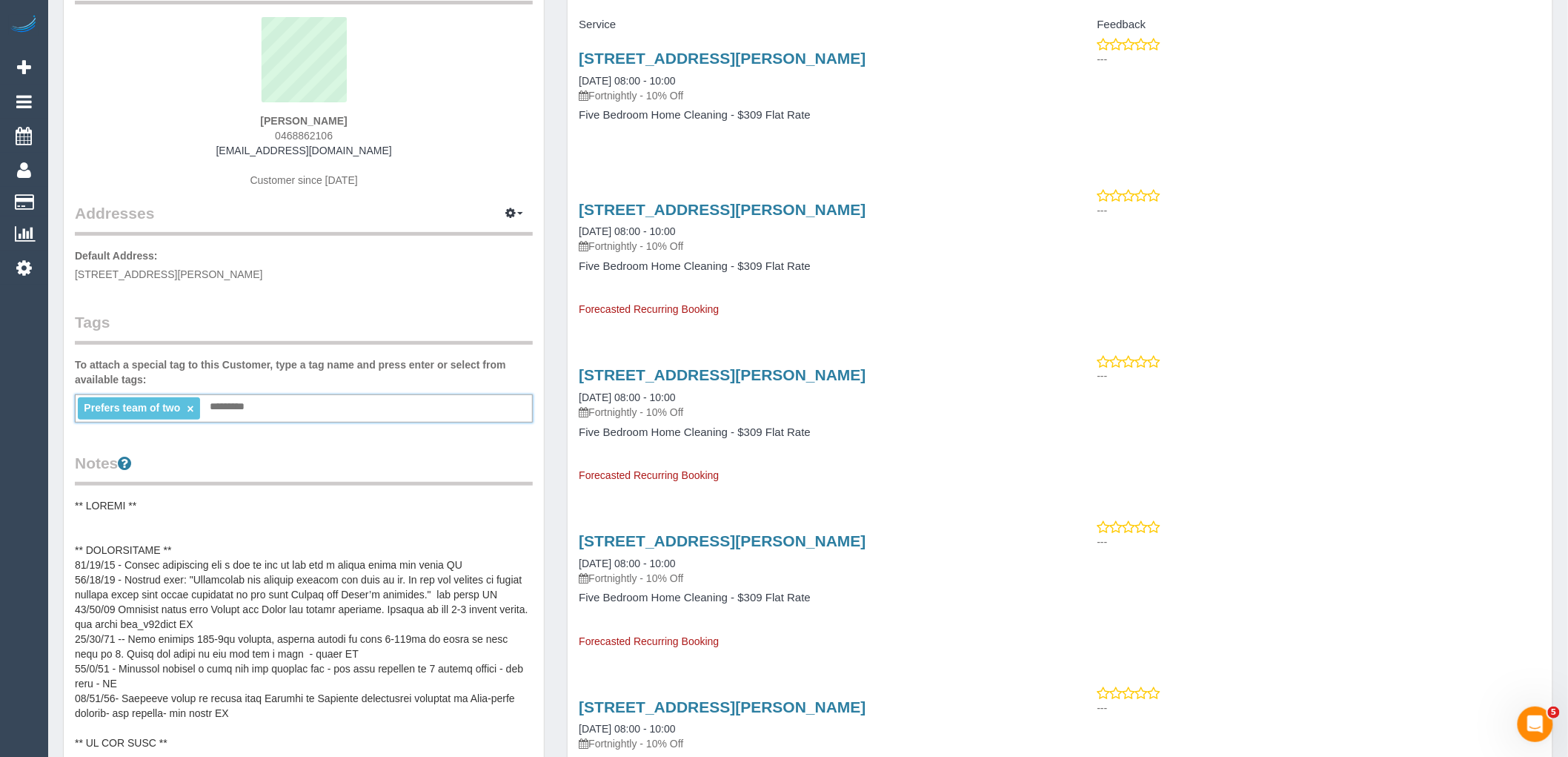
scroll to position [82, 0]
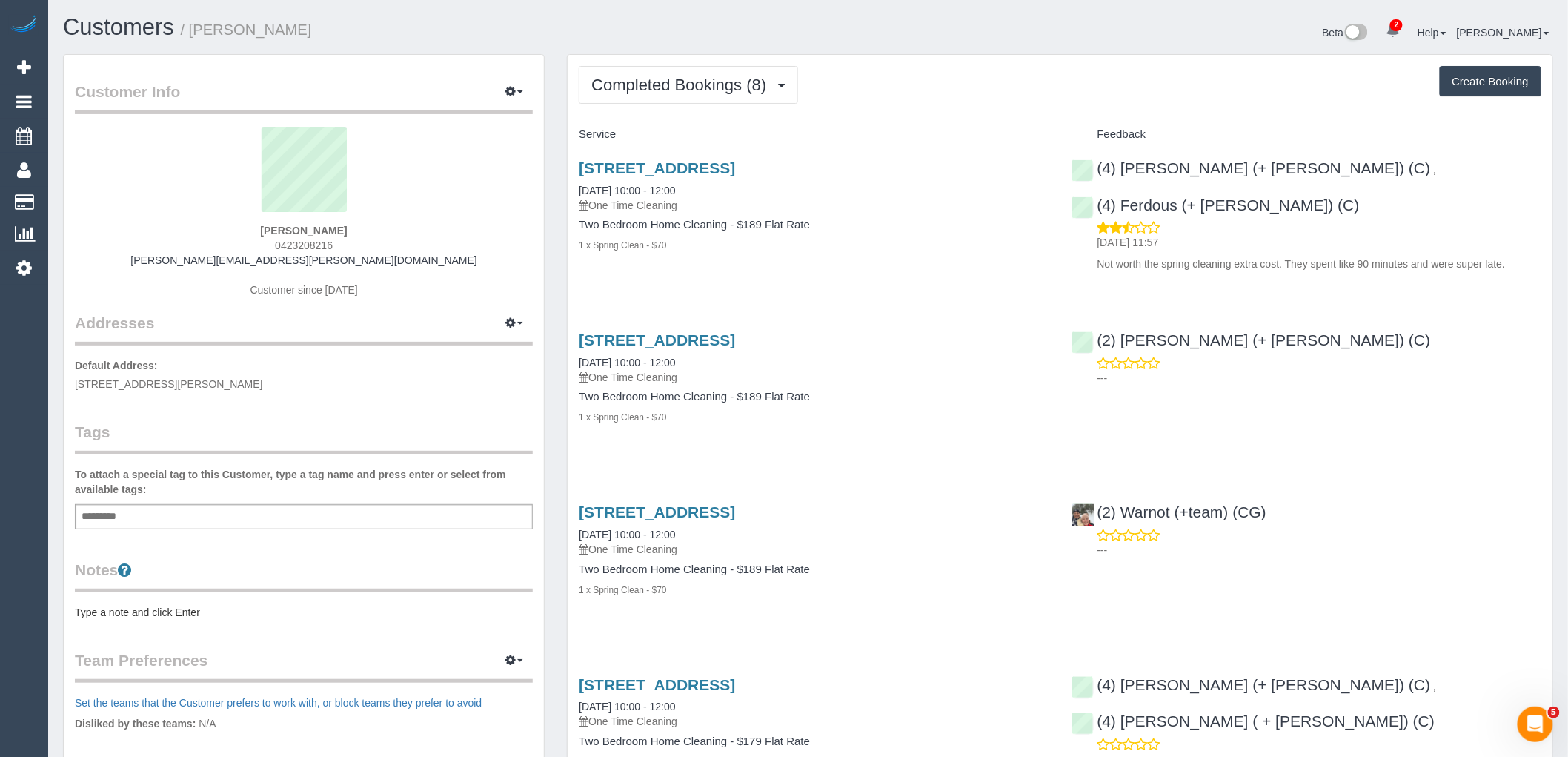
click at [323, 521] on div "Add a tag" at bounding box center [303, 516] width 458 height 25
type input "**********"
click at [305, 445] on legend "Tags" at bounding box center [303, 437] width 458 height 34
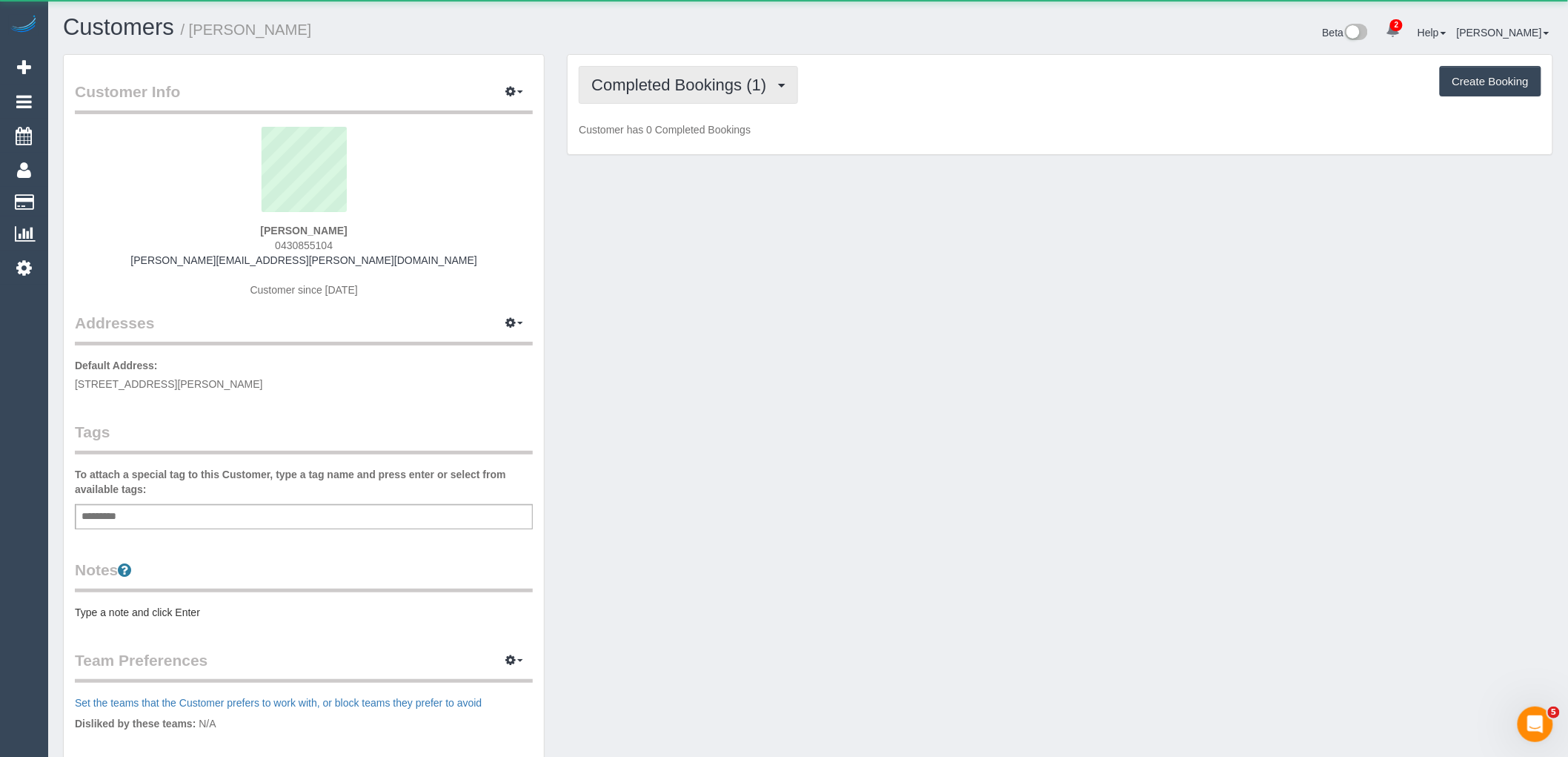
click at [687, 82] on span "Completed Bookings (1)" at bounding box center [682, 84] width 183 height 19
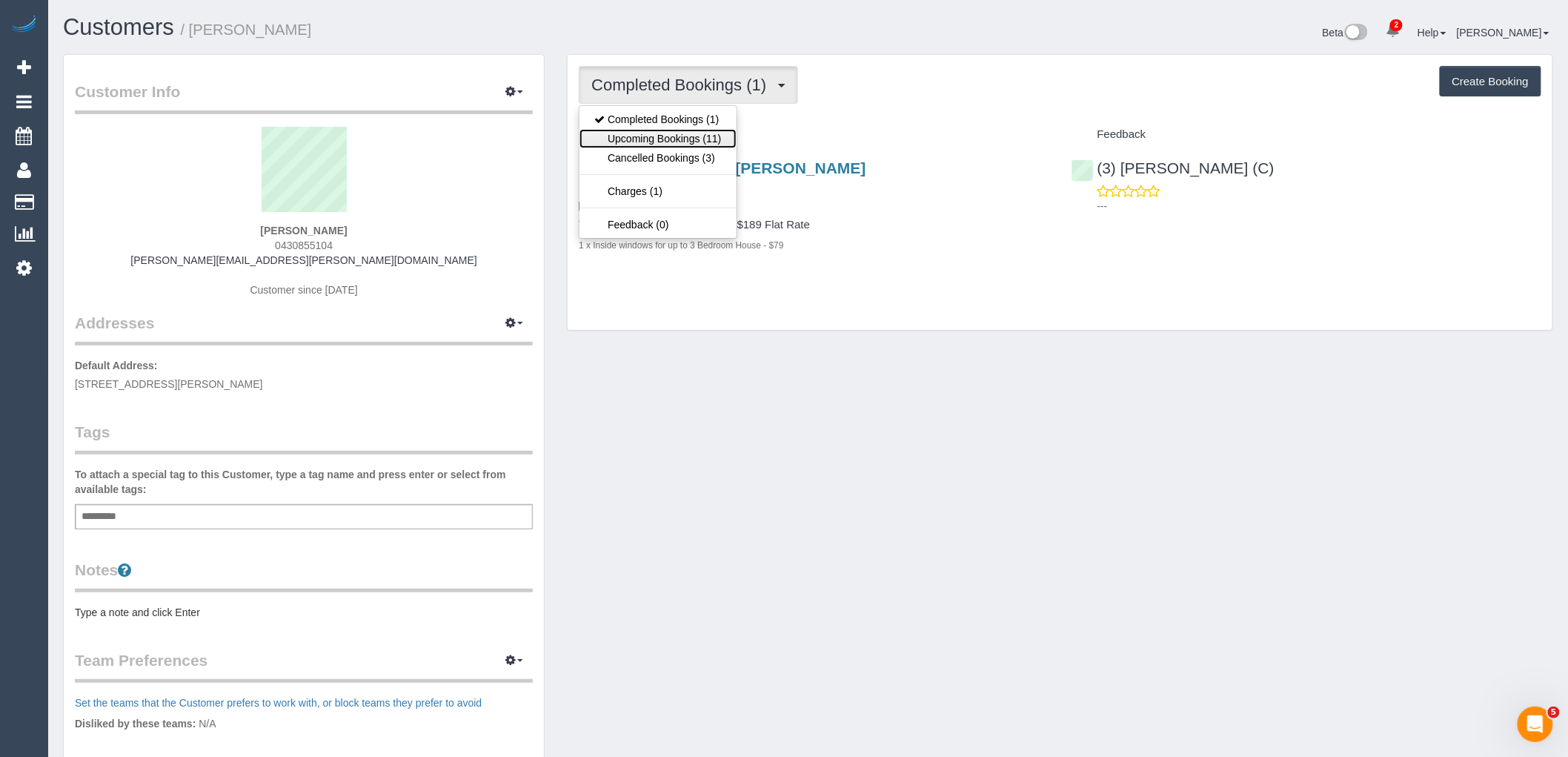
click at [683, 137] on link "Upcoming Bookings (11)" at bounding box center [657, 138] width 156 height 20
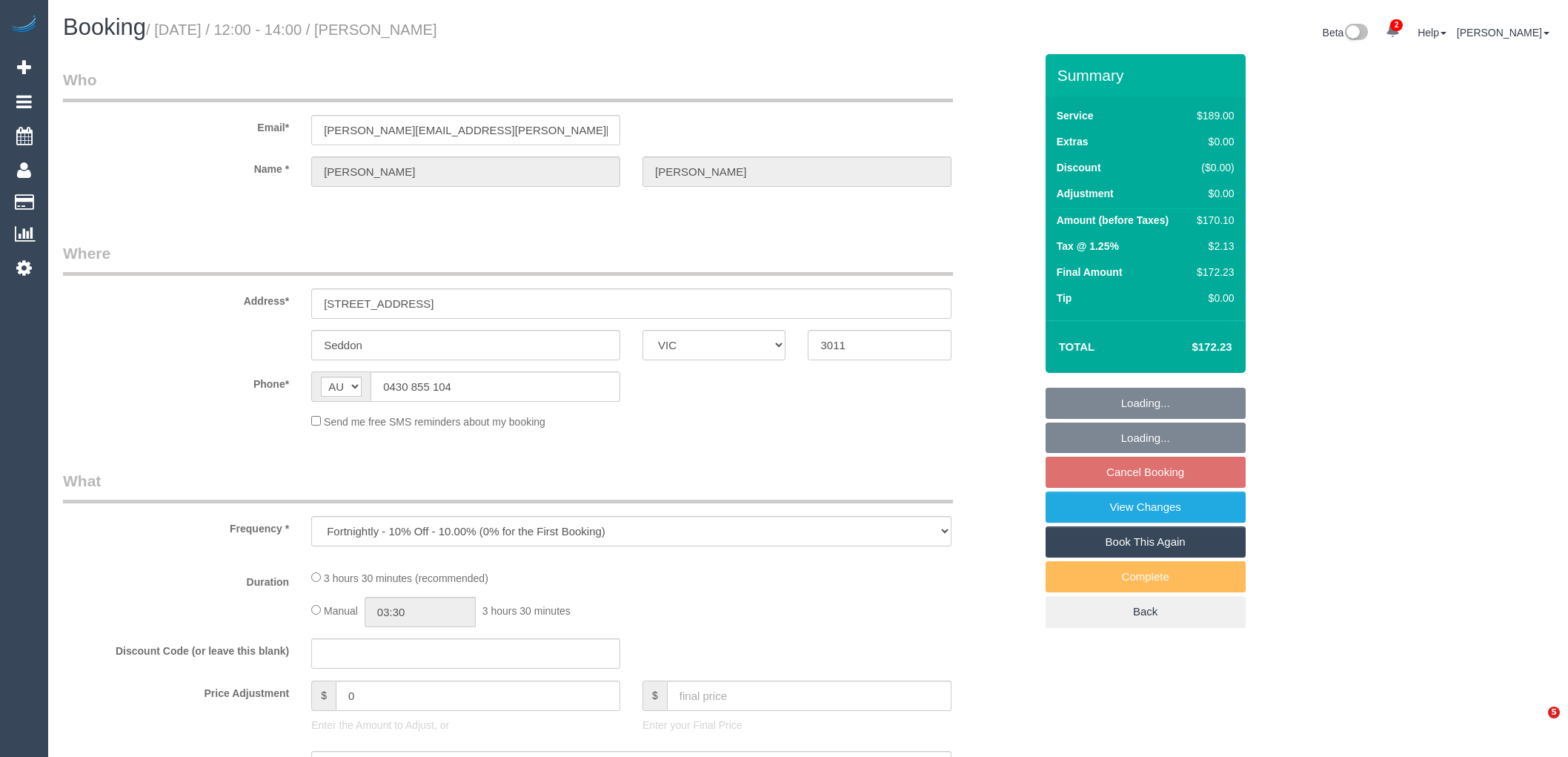
select select "VIC"
select select "string:stripe-pm_1RmmNC2GScqysDRVuMf5ycV1"
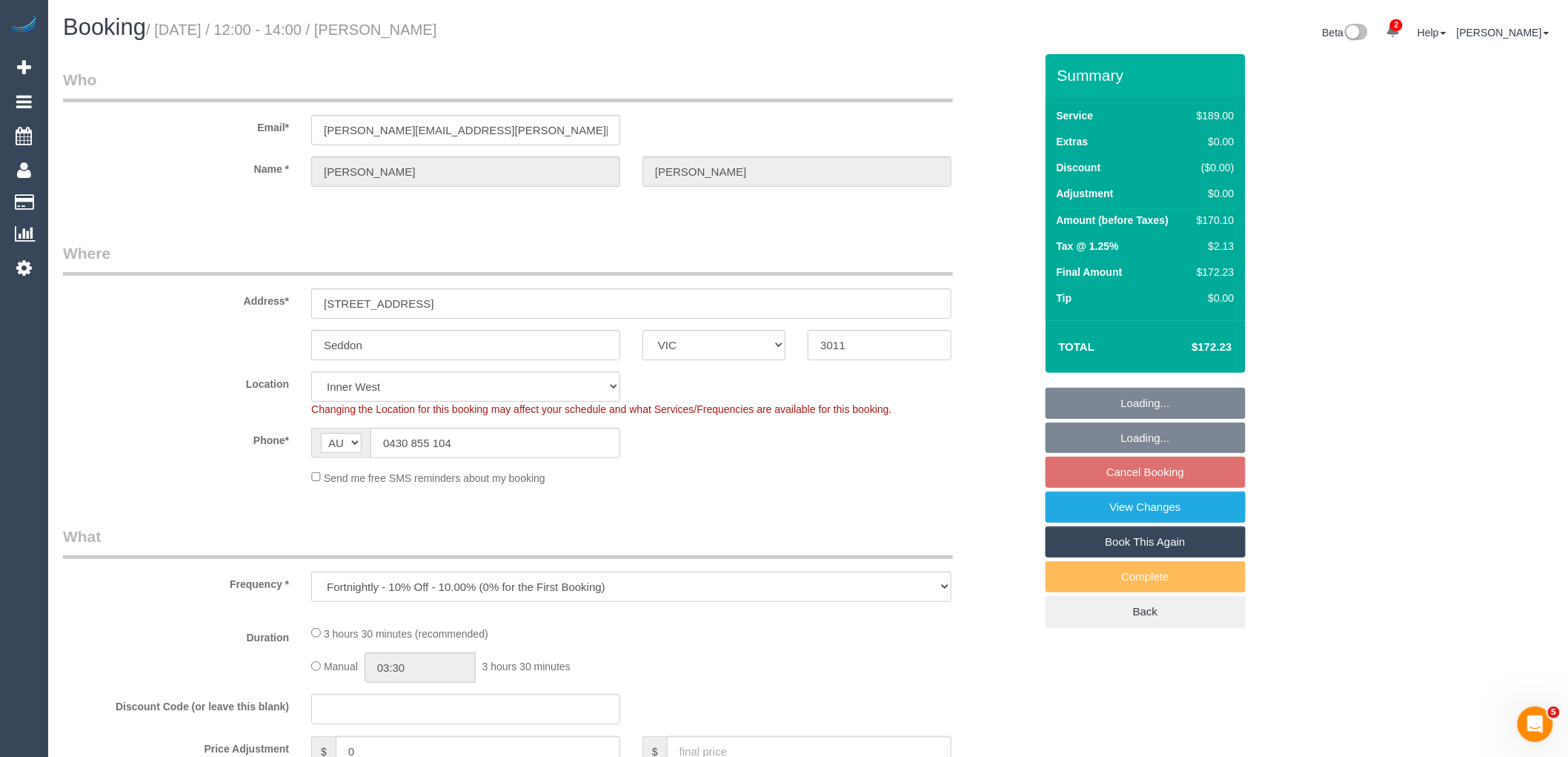
select select "object:553"
select select "number:28"
select select "number:14"
select select "number:19"
select select "number:36"
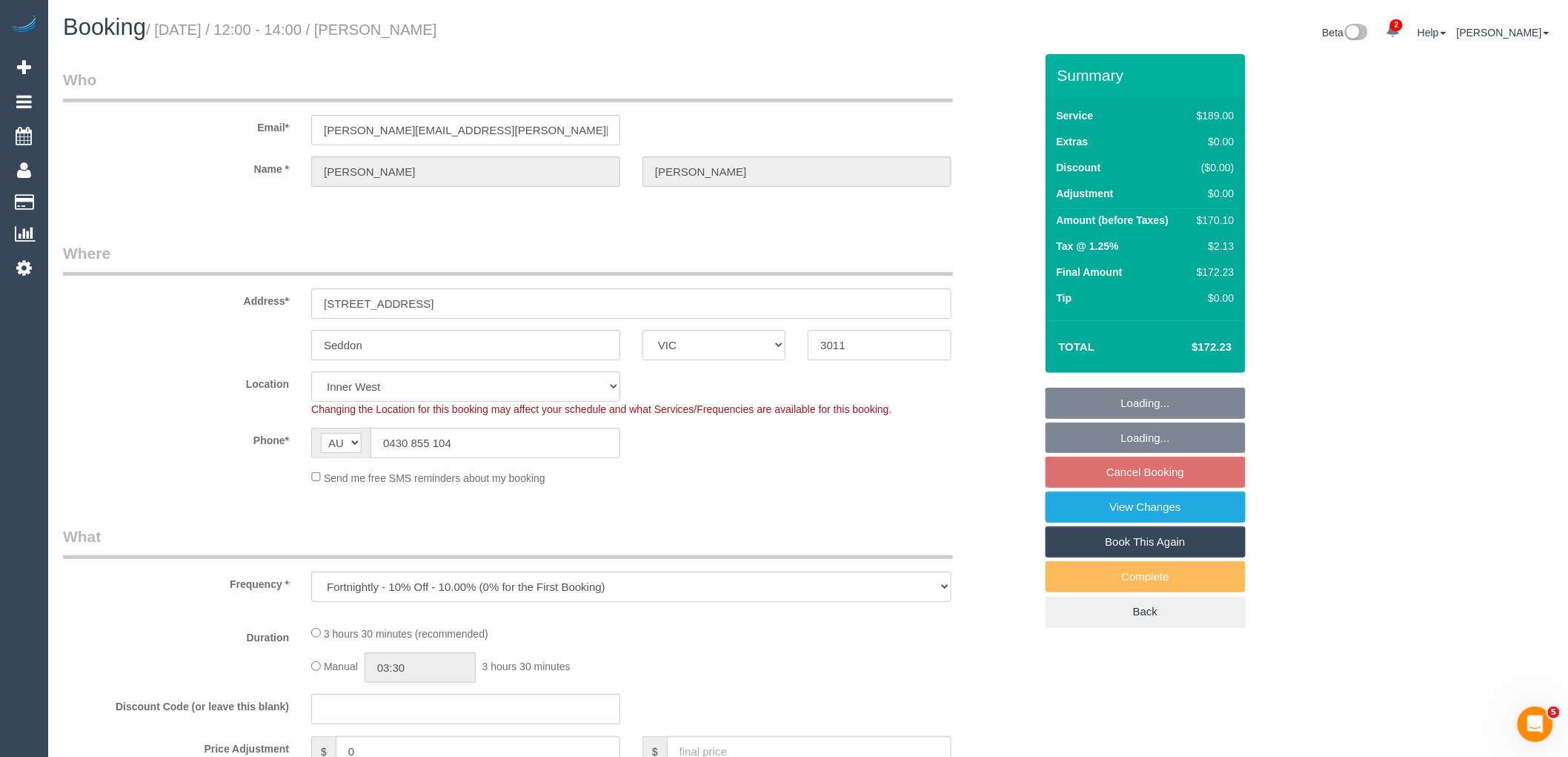
select select "number:35"
select select "number:12"
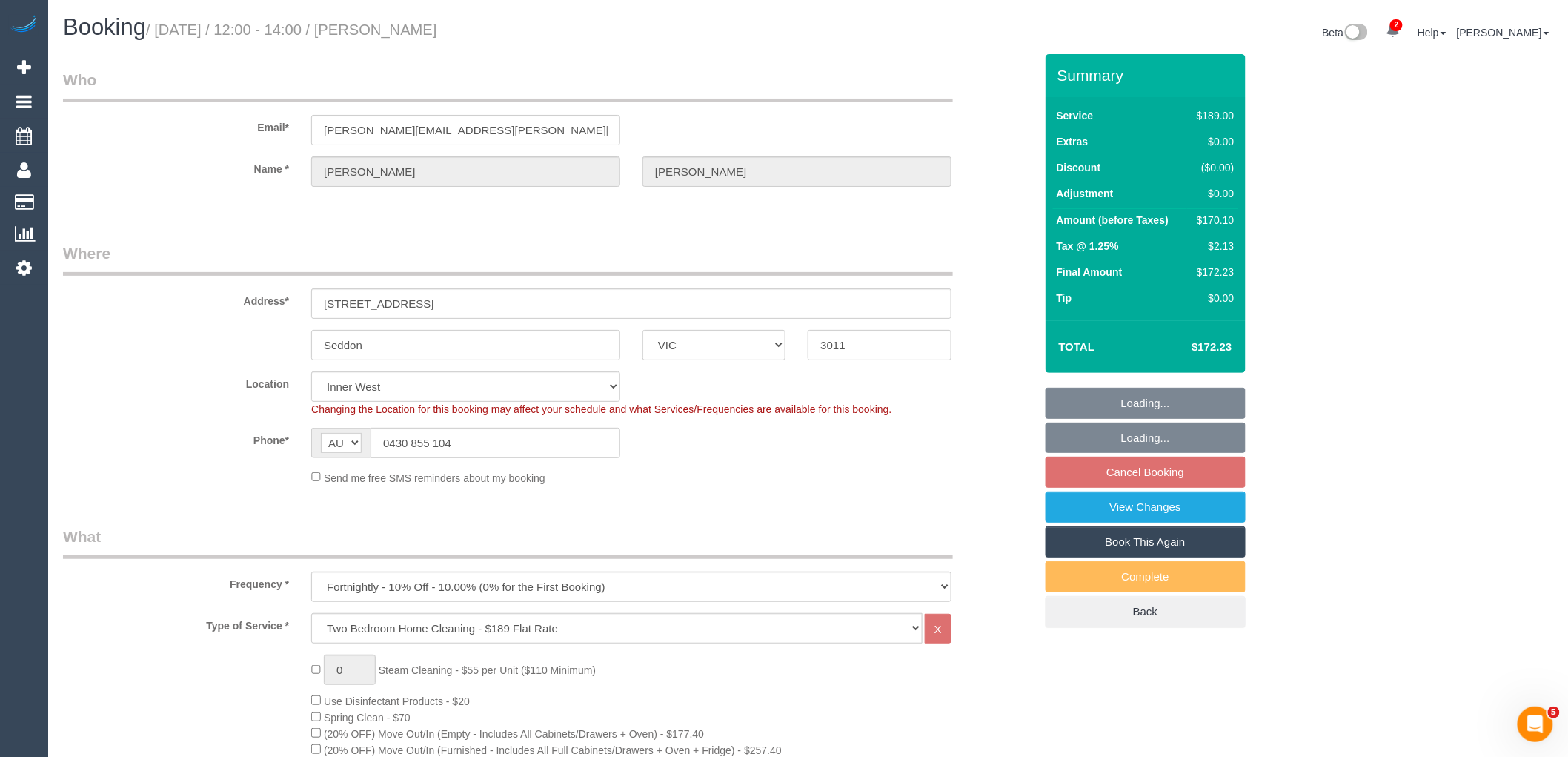
select select "spot4"
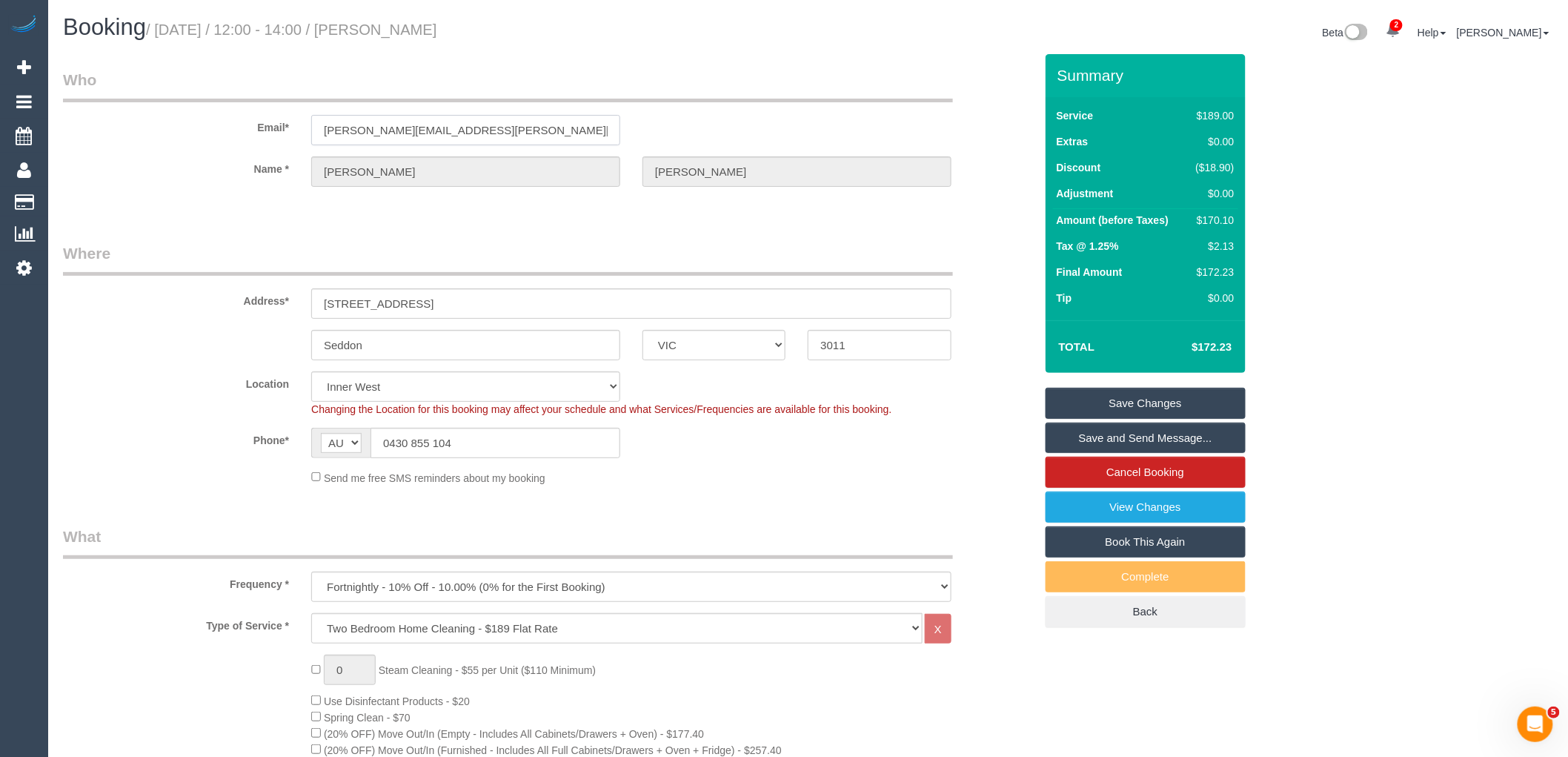
drag, startPoint x: 324, startPoint y: 129, endPoint x: 92, endPoint y: 129, distance: 232.0
click at [94, 129] on div "Email* melanie.s.oconnor@gmail.com" at bounding box center [549, 107] width 994 height 76
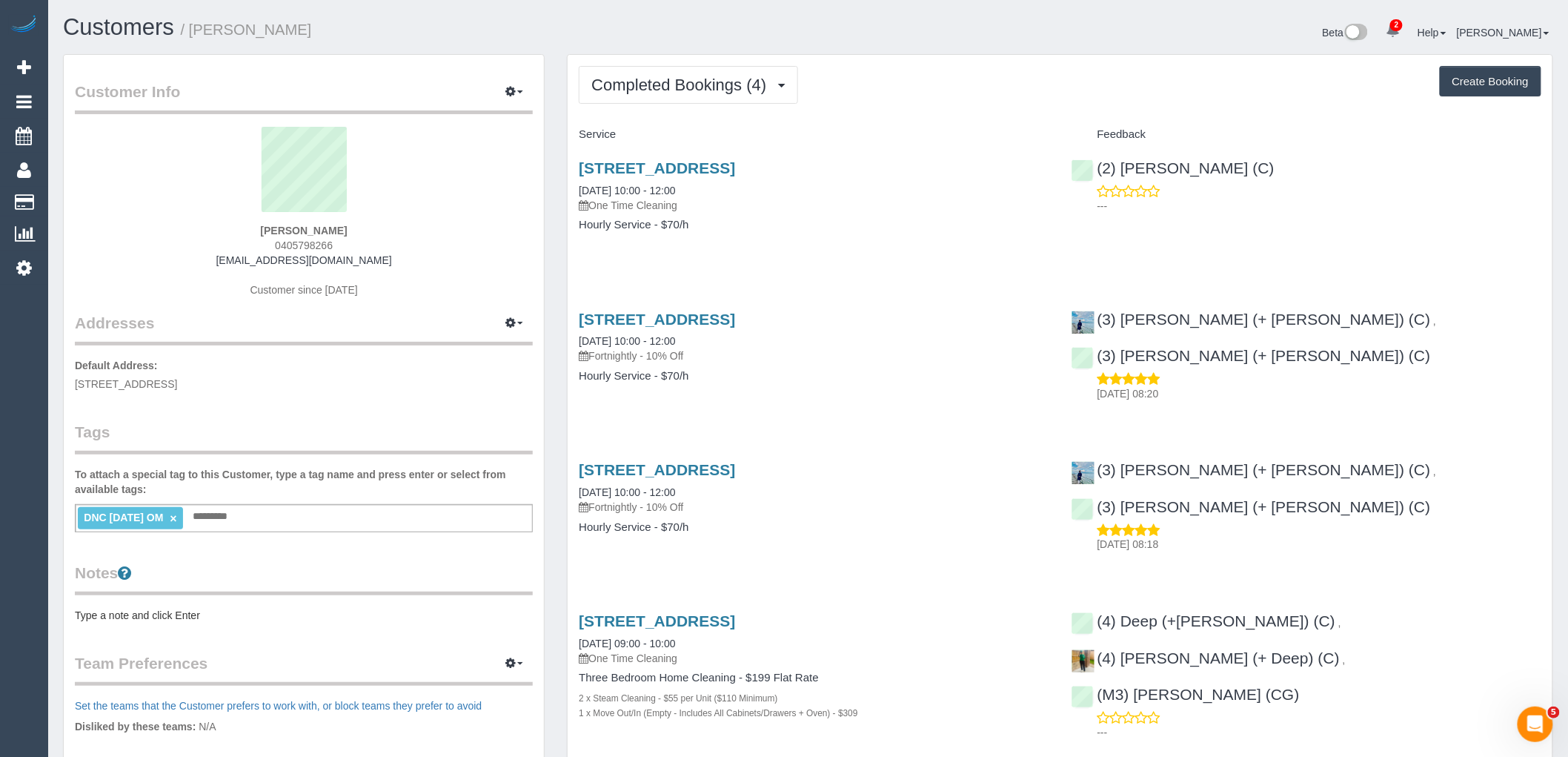
drag, startPoint x: 405, startPoint y: 263, endPoint x: 198, endPoint y: 263, distance: 207.0
click at [198, 263] on div "Meghan Bourke 0405798266 meghanebourke@gmail.com Customer since 2024" at bounding box center [303, 220] width 458 height 185
copy link "meghanebourke@gmail.com"
click at [376, 226] on div "Meghan Bourke 0405798266 meghanebourke@gmail.com Customer since 2024" at bounding box center [303, 220] width 458 height 185
drag, startPoint x: 379, startPoint y: 223, endPoint x: 169, endPoint y: 230, distance: 210.1
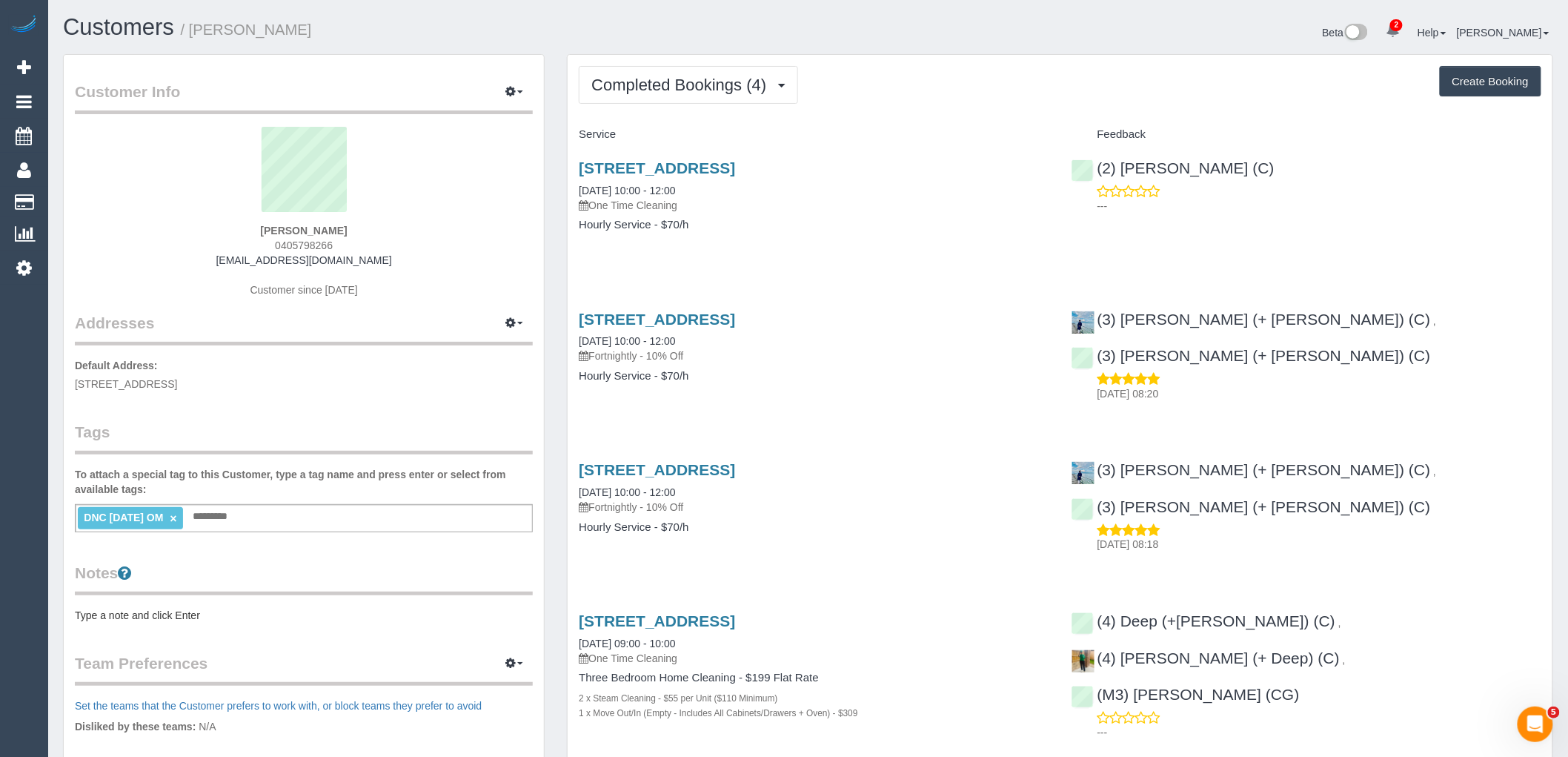
click at [188, 225] on div "Meghan Bourke 0405798266 meghanebourke@gmail.com Customer since 2024" at bounding box center [303, 220] width 458 height 185
drag, startPoint x: 375, startPoint y: 228, endPoint x: 171, endPoint y: 227, distance: 204.0
click at [182, 227] on div "Meghan Bourke 0405798266 meghanebourke@gmail.com Customer since 2024" at bounding box center [303, 220] width 458 height 185
copy strong "Meghan Bourke"
click at [176, 518] on link "×" at bounding box center [173, 518] width 7 height 12
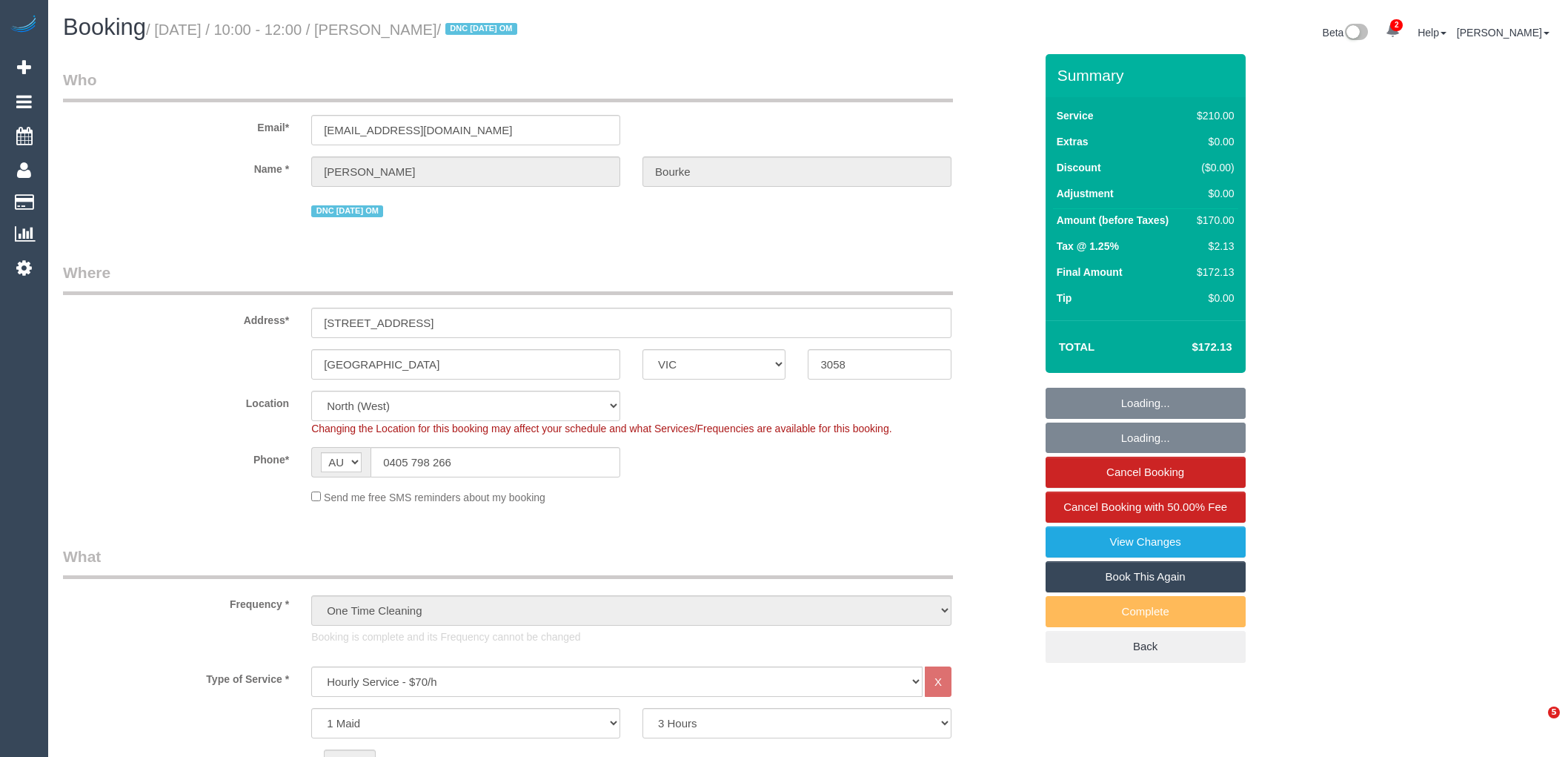
select select "VIC"
select select "180"
select select "string:stripe-pm_1RzWZj2GScqysDRVw6kzPlne"
select select "number:27"
select select "number:14"
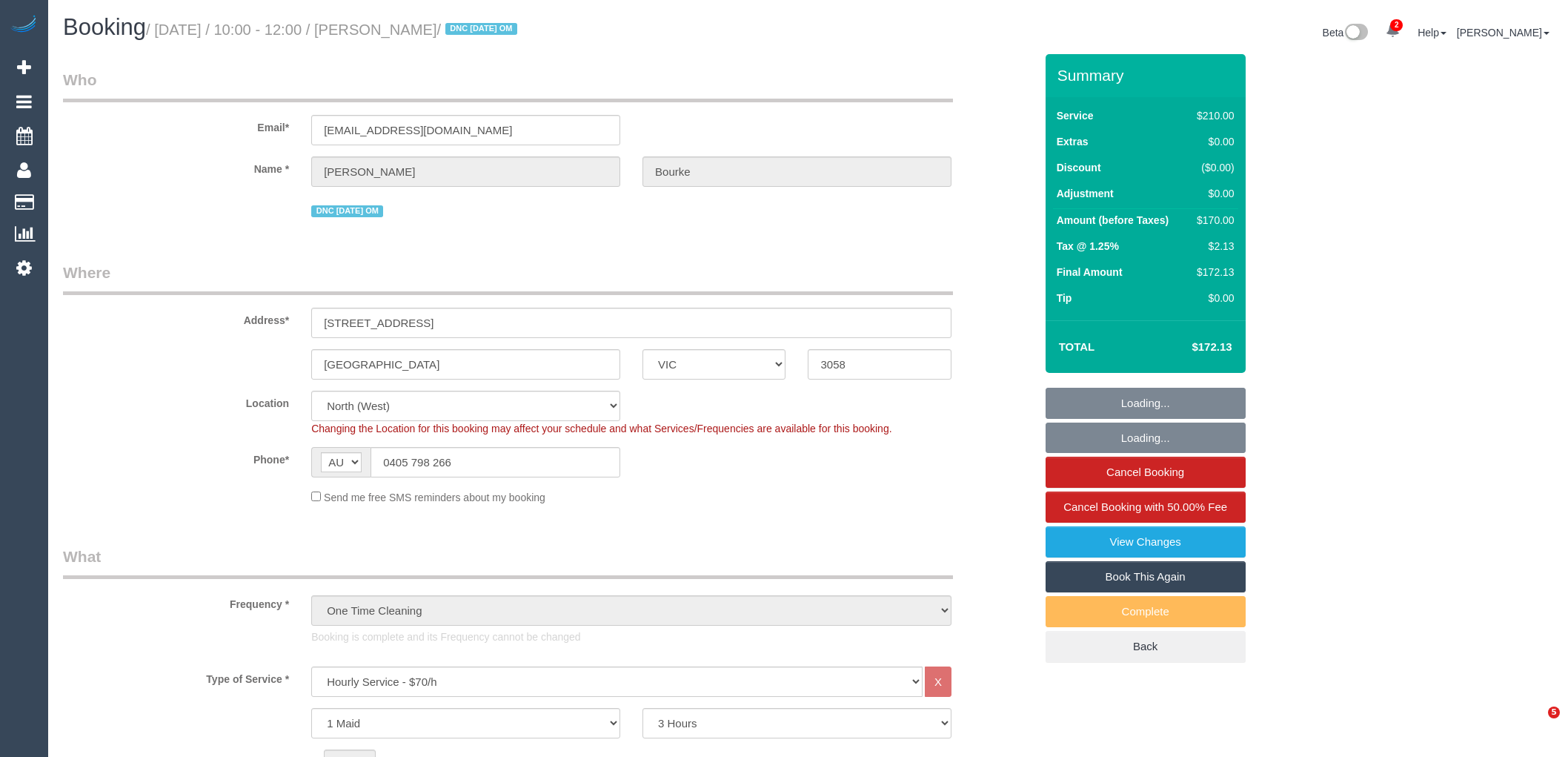
select select "number:19"
select select "number:24"
select select "number:12"
select select "spot1"
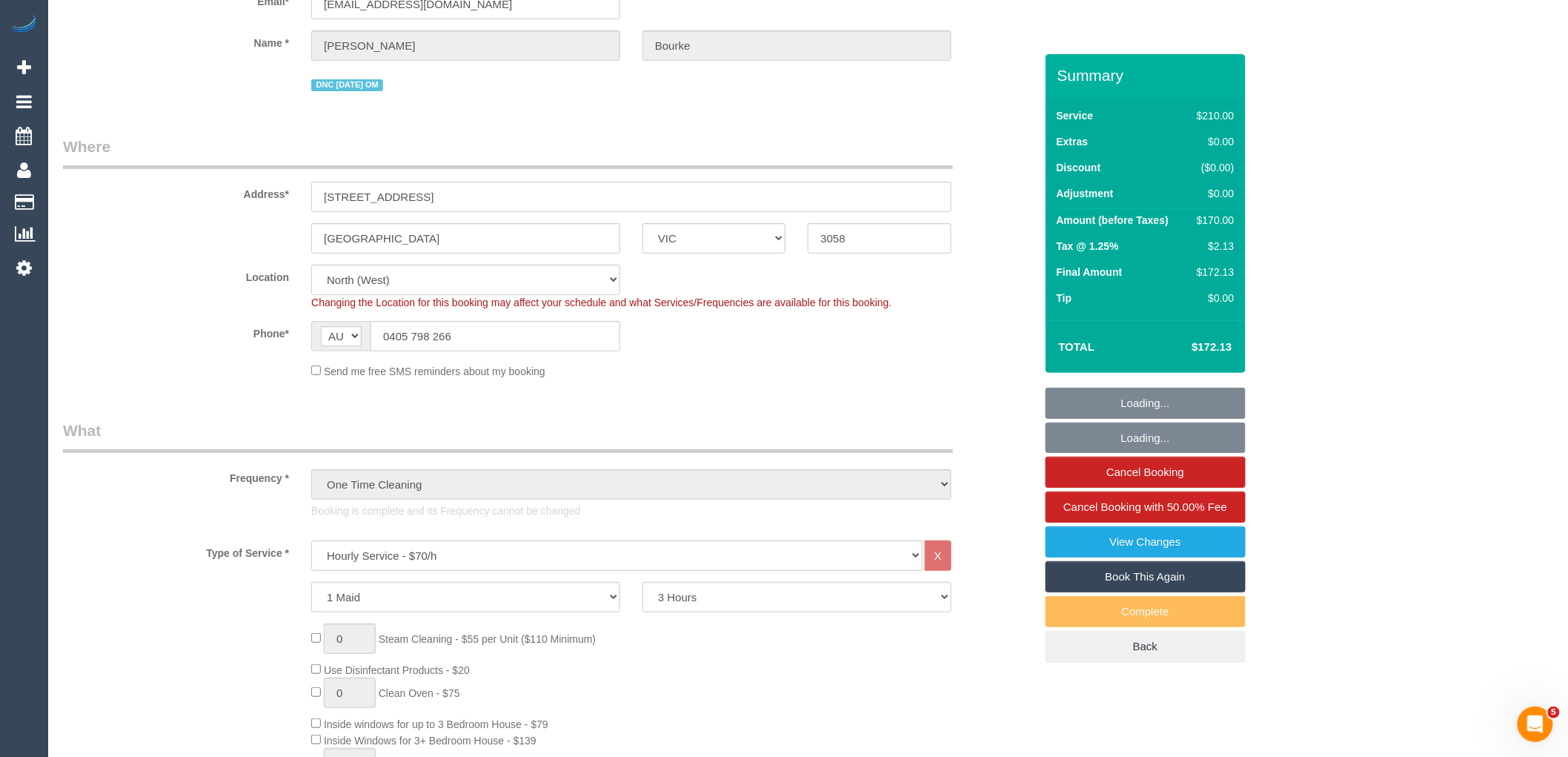
scroll to position [329, 0]
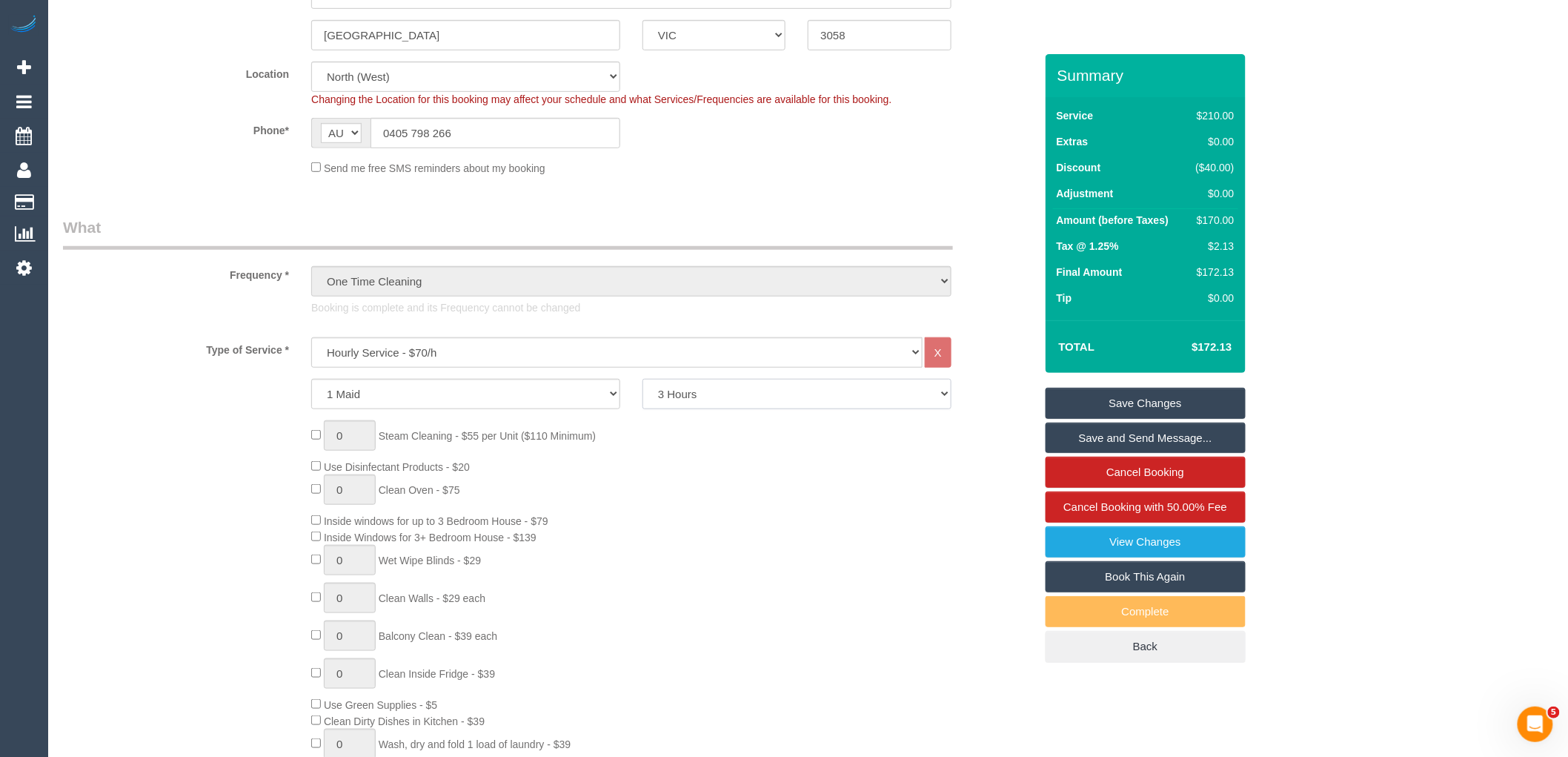
click at [726, 395] on select "2 Hours 2.5 Hours 3 Hours 3.5 Hours 4 Hours 4.5 Hours 5 Hours 5.5 Hours 6 Hours…" at bounding box center [797, 394] width 309 height 30
select select "120"
click at [643, 380] on select "2 Hours 2.5 Hours 3 Hours 3.5 Hours 4 Hours 4.5 Hours 5 Hours 5.5 Hours 6 Hours…" at bounding box center [797, 394] width 309 height 30
select select "spot6"
click at [779, 391] on select "2 Hours 2.5 Hours 3 Hours 3.5 Hours 4 Hours 4.5 Hours 5 Hours 5.5 Hours 6 Hours…" at bounding box center [797, 394] width 309 height 30
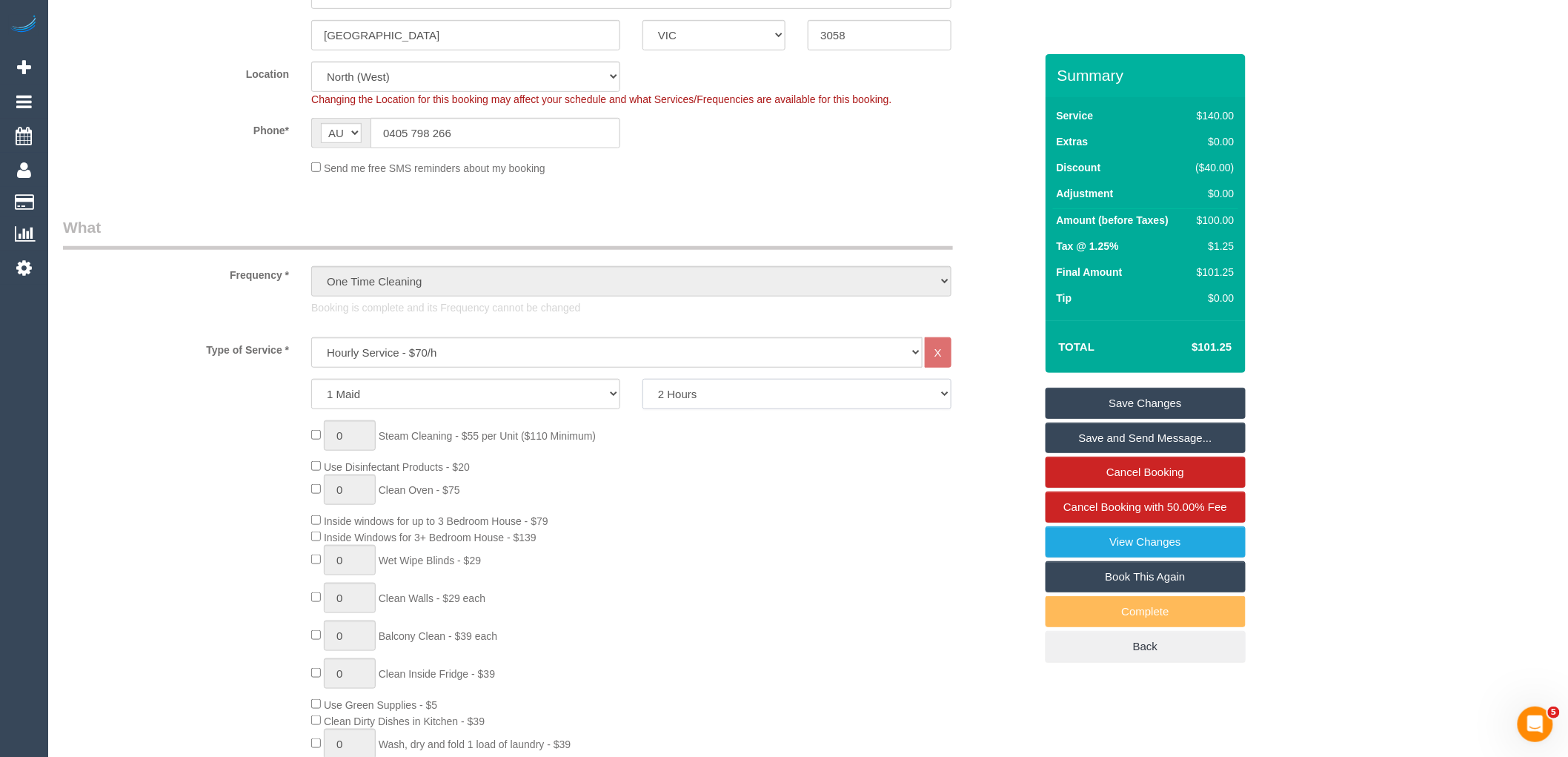
select select "180"
click at [643, 380] on select "2 Hours 2.5 Hours 3 Hours 3.5 Hours 4 Hours 4.5 Hours 5 Hours 5.5 Hours 6 Hours…" at bounding box center [797, 394] width 309 height 30
click at [717, 494] on div "0 Steam Cleaning - $55 per Unit ($110 Minimum) Use Disinfectant Products - $20 …" at bounding box center [673, 639] width 745 height 438
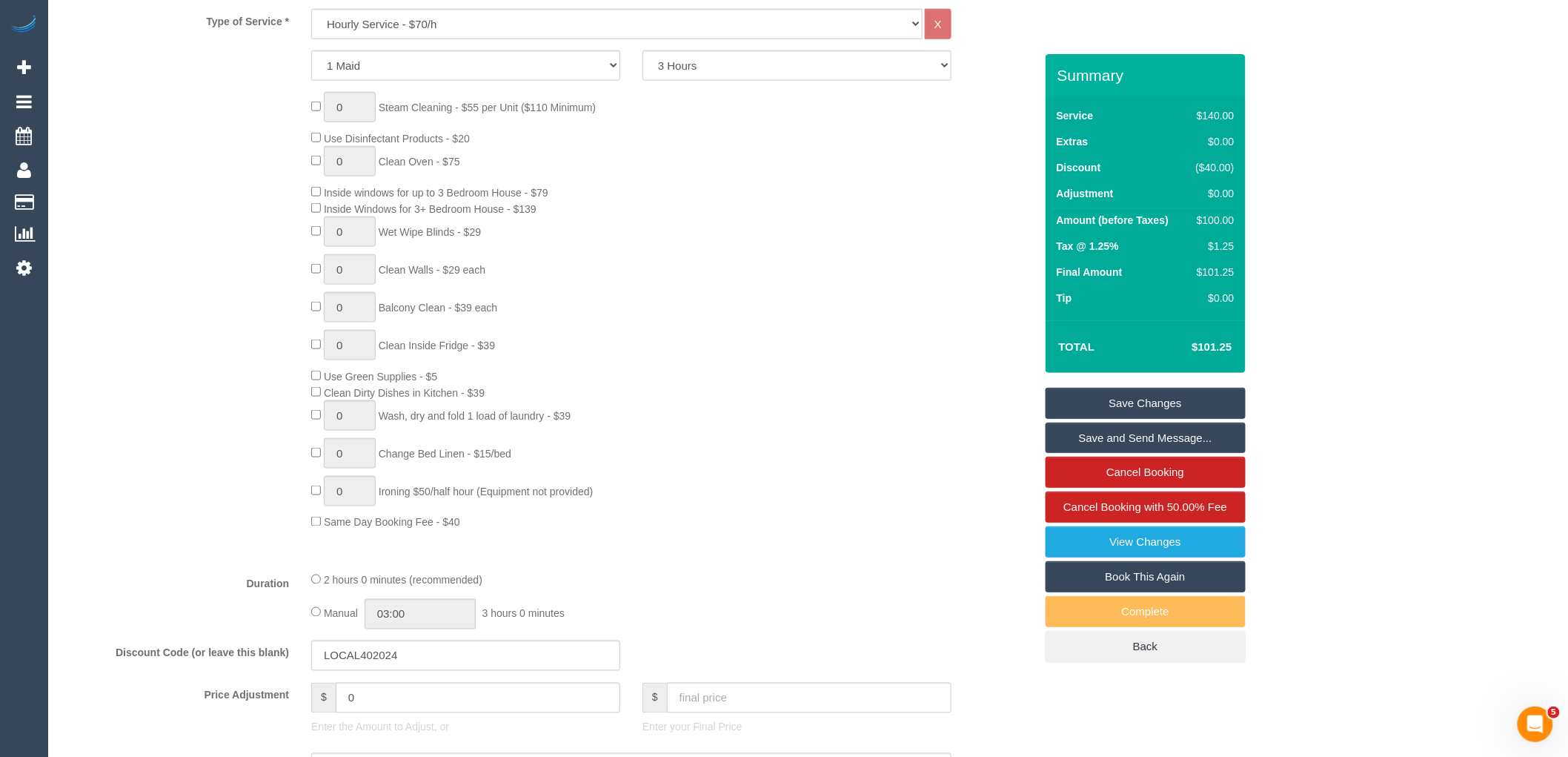
scroll to position [906, 0]
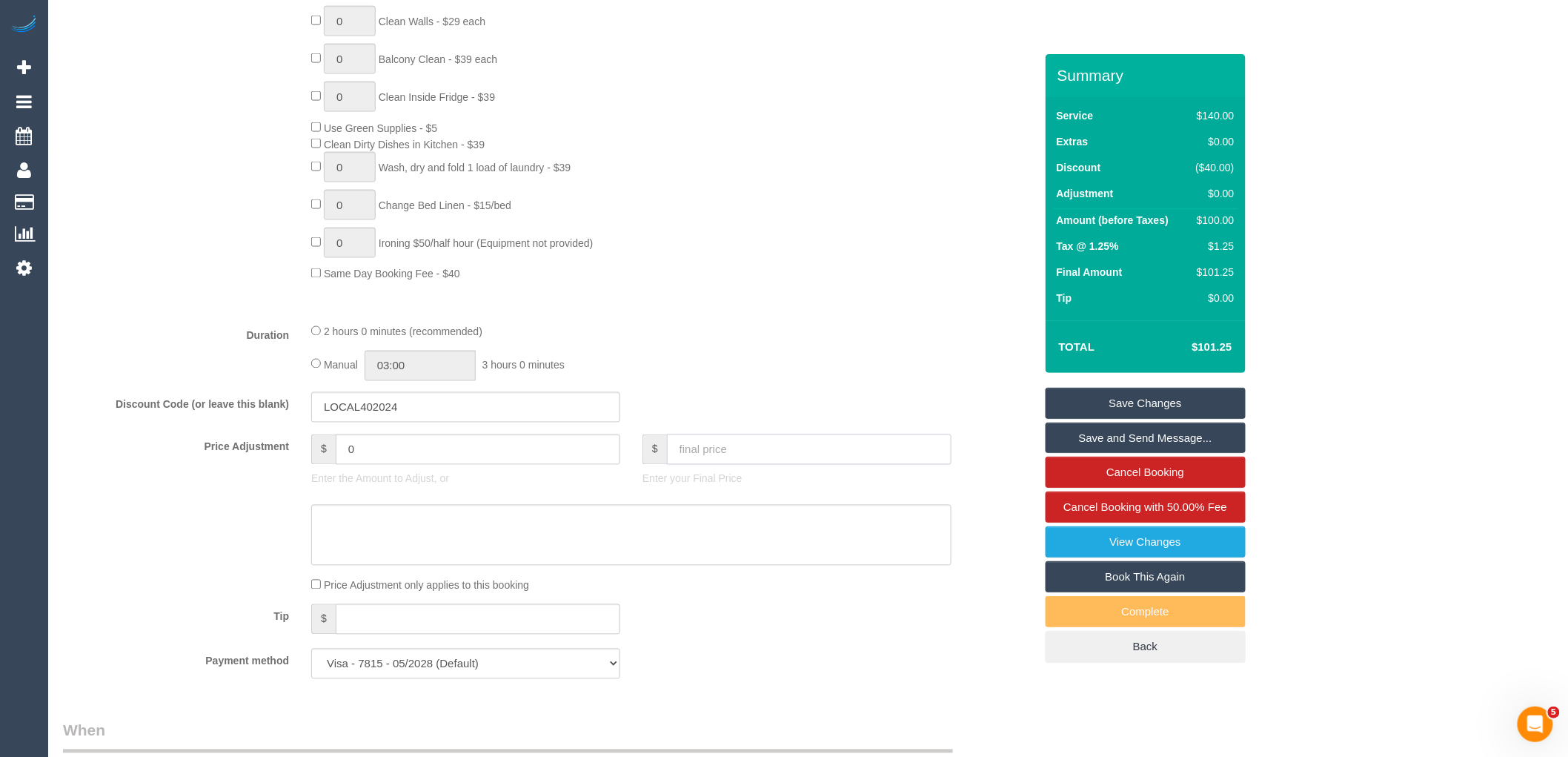
click at [722, 455] on input "text" at bounding box center [810, 449] width 285 height 30
type input "1"
select select "spot11"
type input "101.25"
click at [458, 525] on textarea at bounding box center [631, 535] width 640 height 61
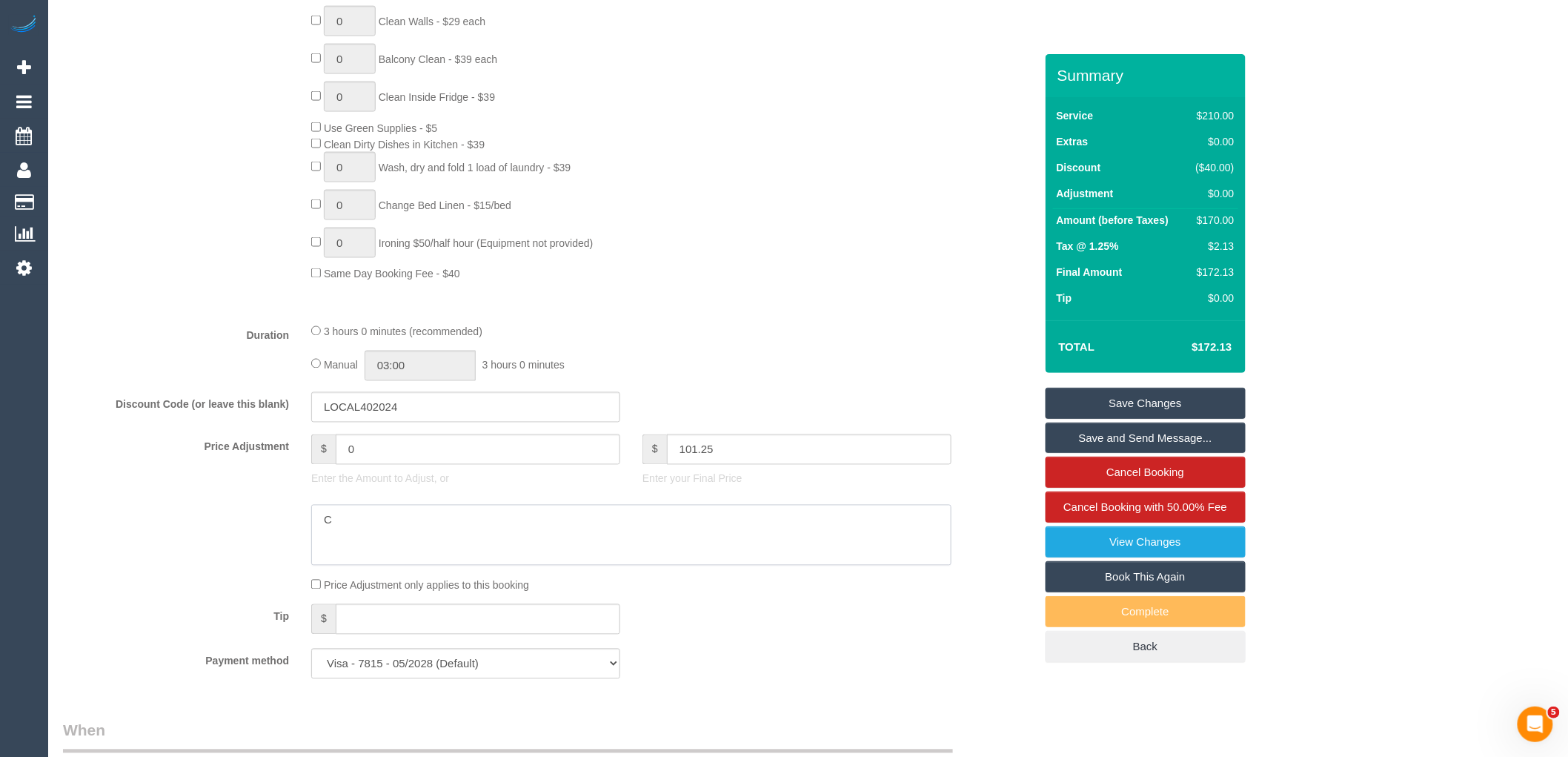
type textarea "Cl"
type input "-70"
type textarea "Cleaner left early via email VC"
click at [1188, 402] on link "Save Changes" at bounding box center [1145, 403] width 200 height 31
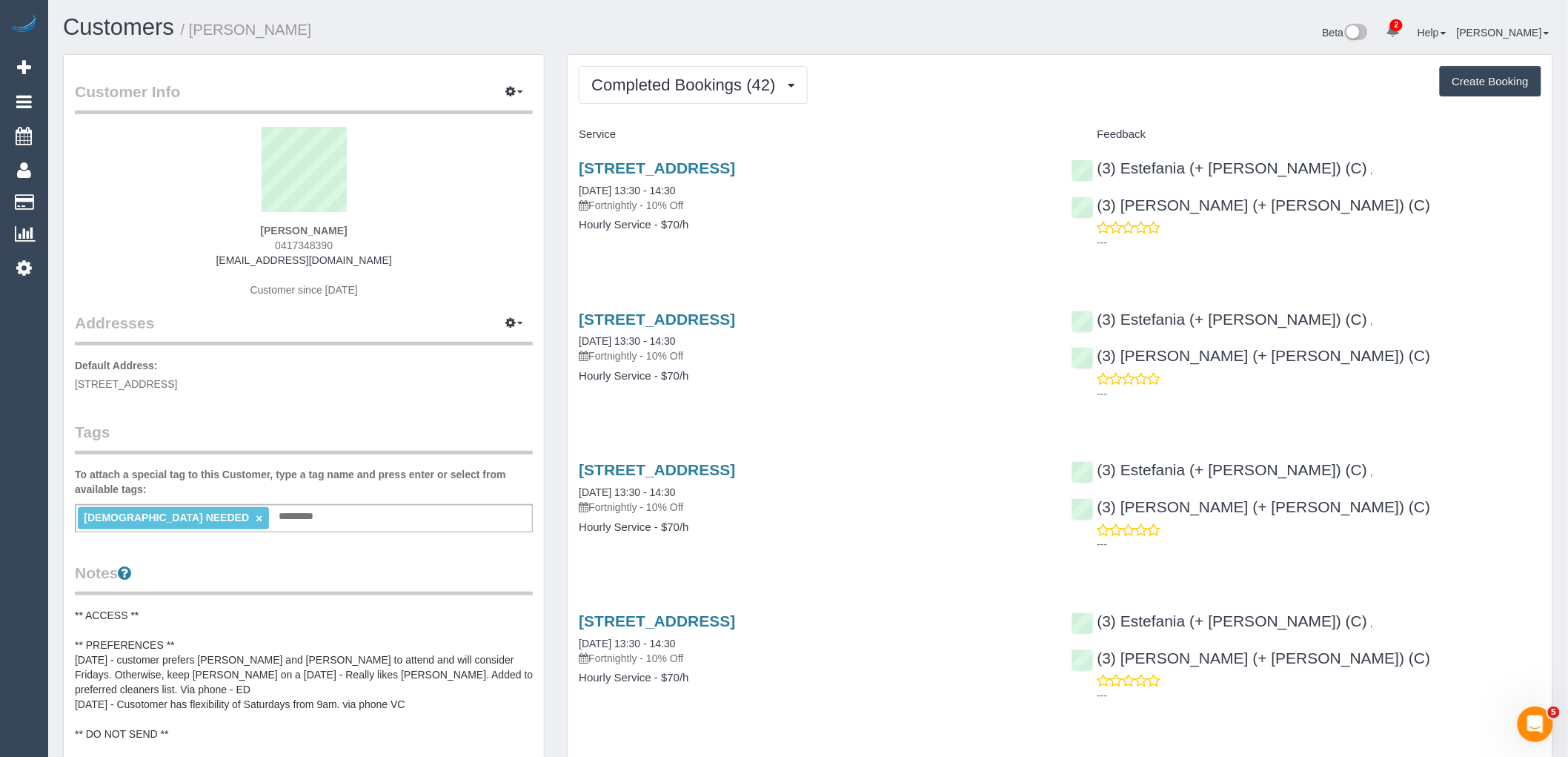
drag, startPoint x: 331, startPoint y: 230, endPoint x: 160, endPoint y: 231, distance: 171.0
click at [165, 230] on div "Martha Roumanis 0417348390 mia111@live.com.au Customer since 2024" at bounding box center [303, 220] width 458 height 185
copy strong "[PERSON_NAME]"
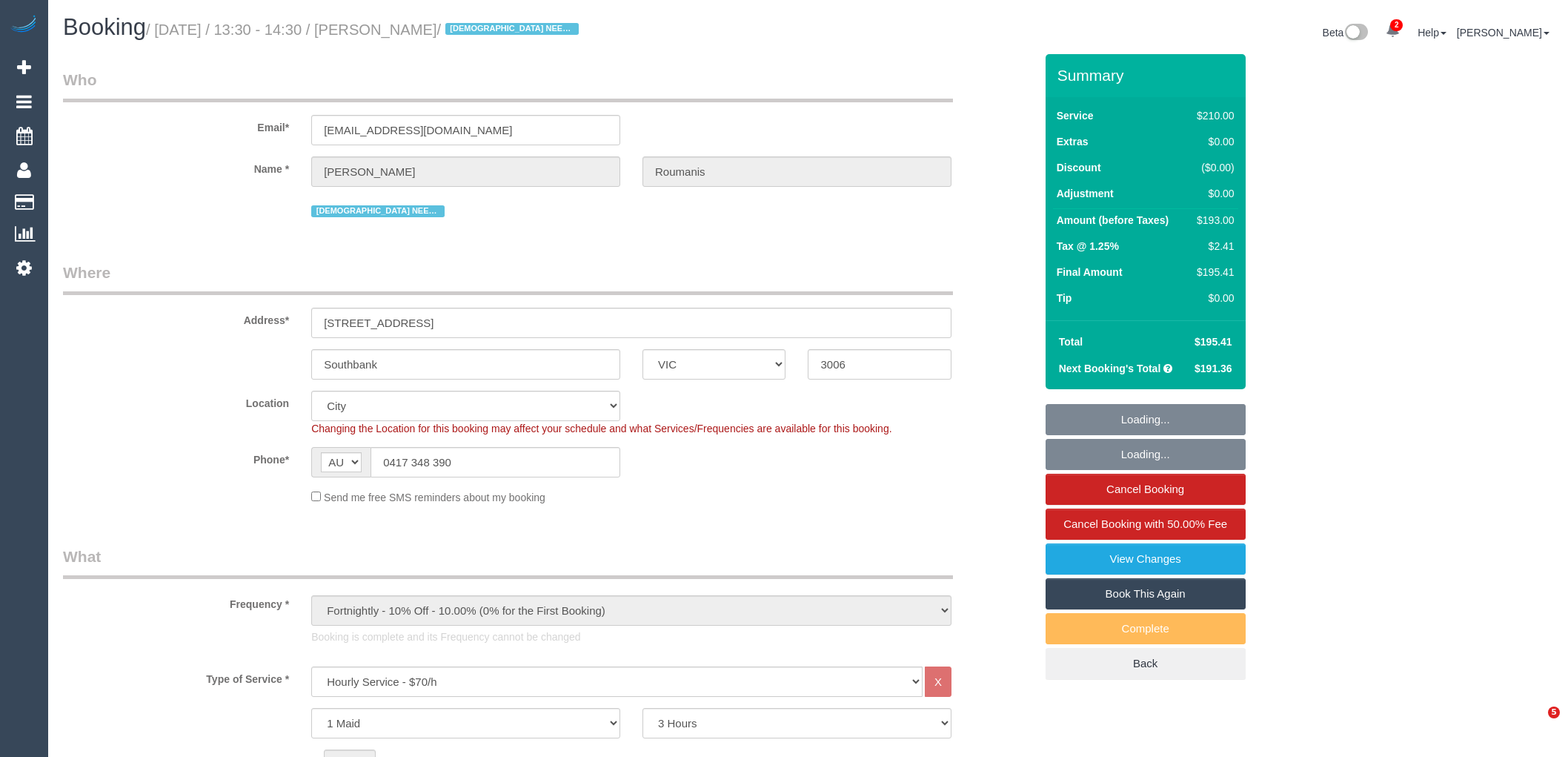
select select "VIC"
select select "180"
select select "number:28"
select select "number:14"
select select "number:20"
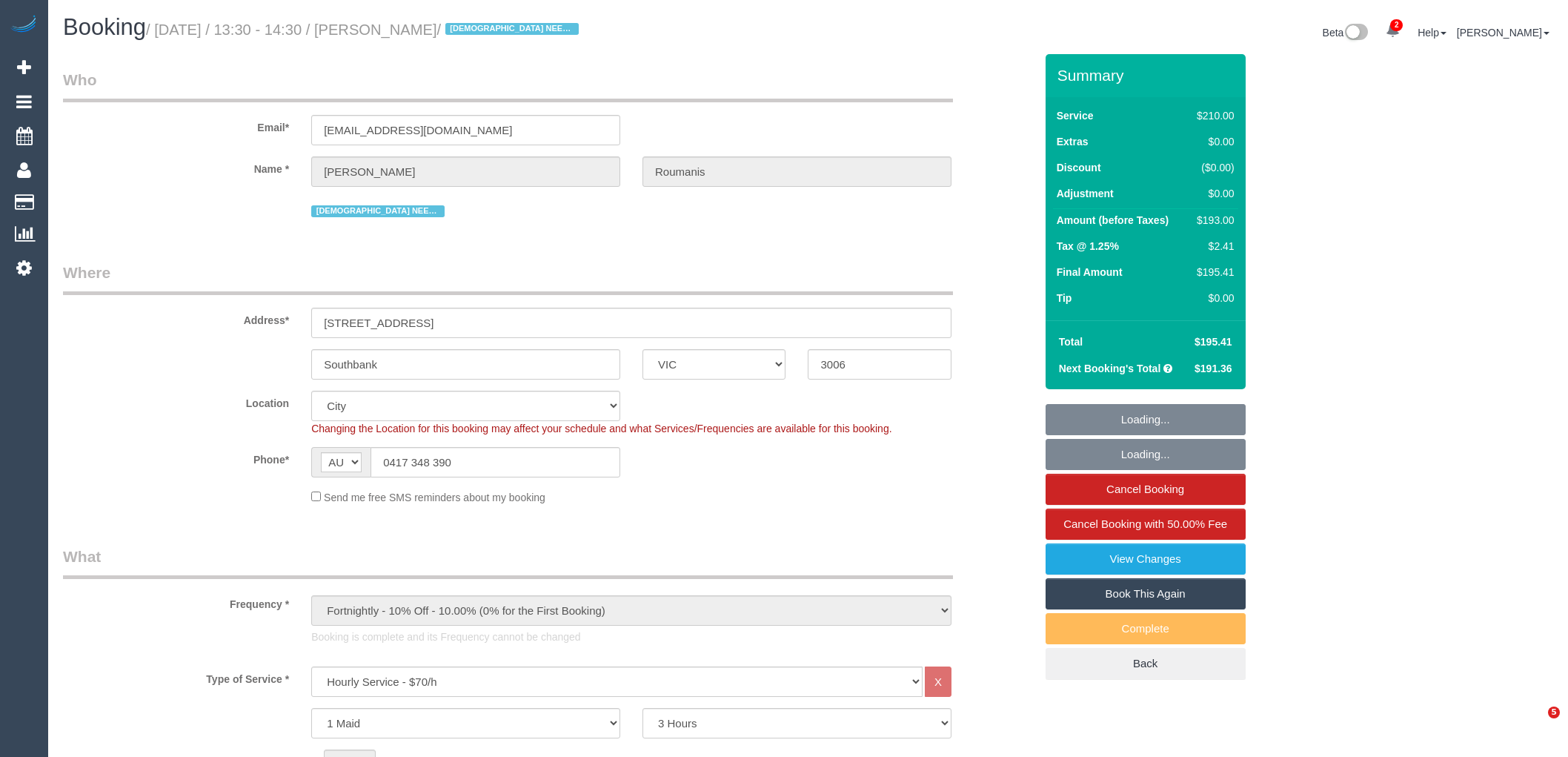
select select "number:36"
select select "number:35"
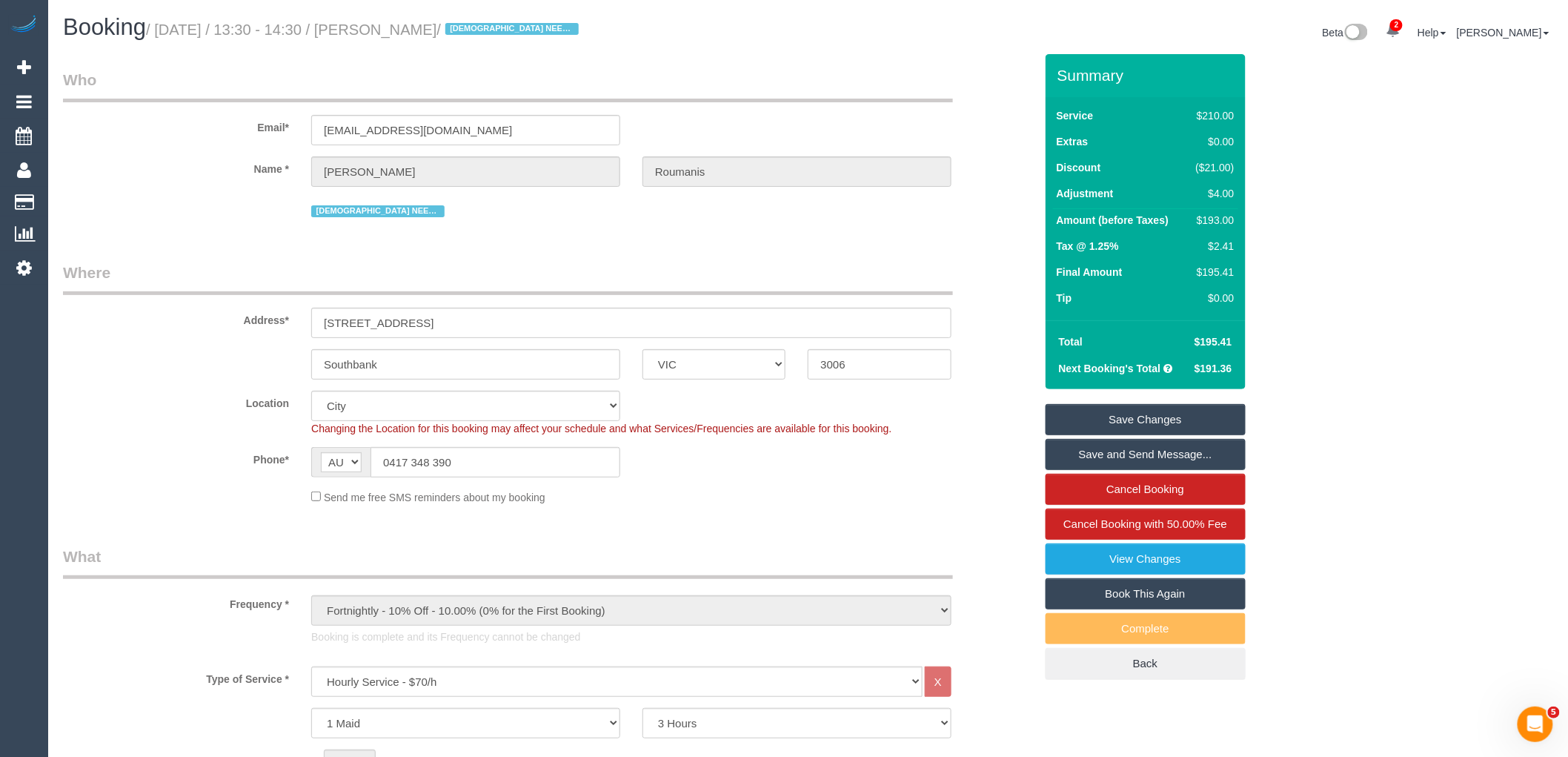
drag, startPoint x: 449, startPoint y: 27, endPoint x: 383, endPoint y: 28, distance: 66.0
click at [383, 28] on small "/ August 22, 2025 / 13:30 - 14:30 / Martha Roumanis / FEMALE NEEDED" at bounding box center [364, 29] width 437 height 16
copy small "Martha Roumanis"
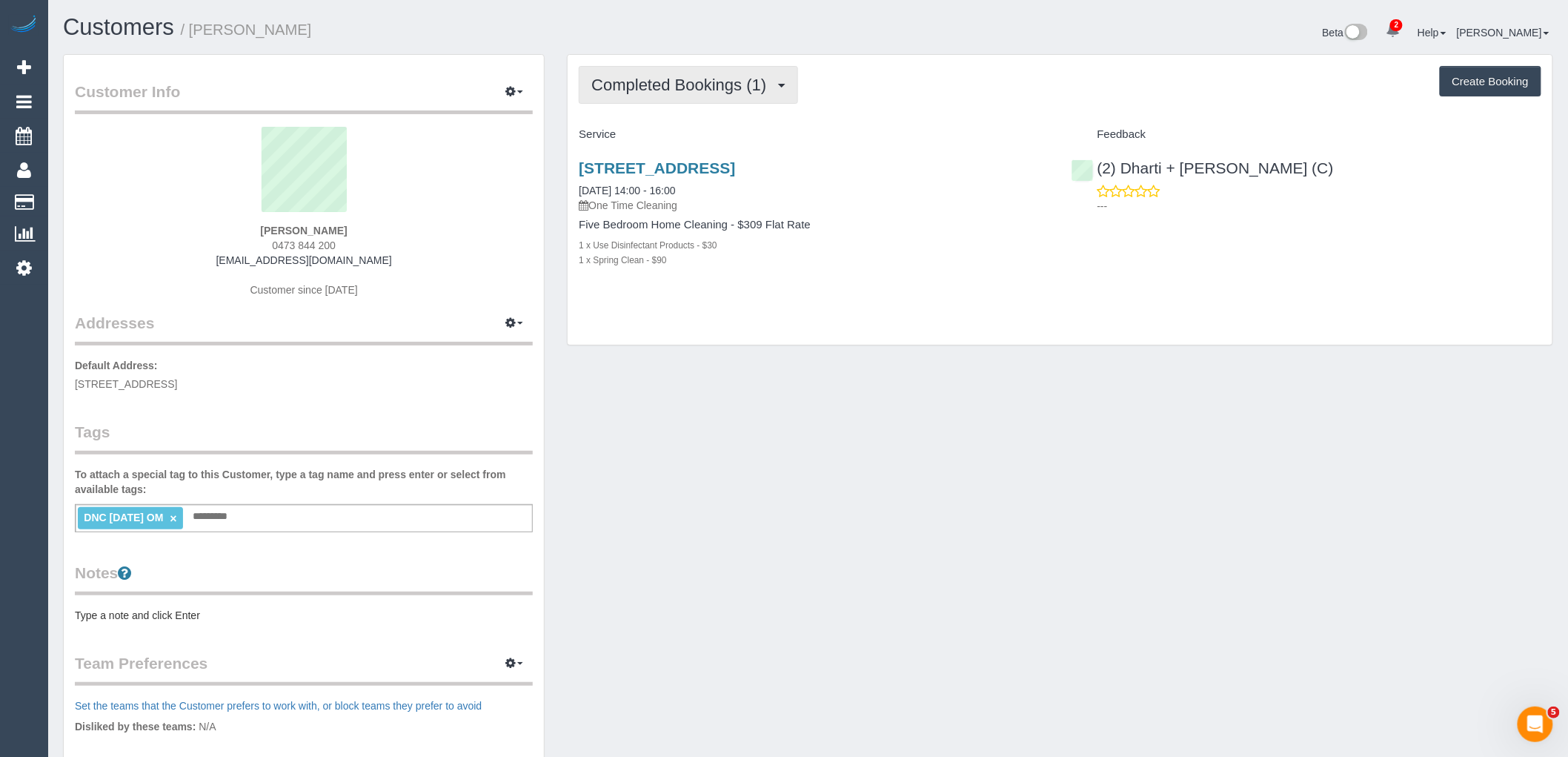
click at [712, 72] on button "Completed Bookings (1)" at bounding box center [689, 85] width 219 height 38
click at [873, 104] on div "Completed Bookings (1) Completed Bookings (1) Upcoming Bookings (0) Cancelled B…" at bounding box center [1060, 85] width 963 height 38
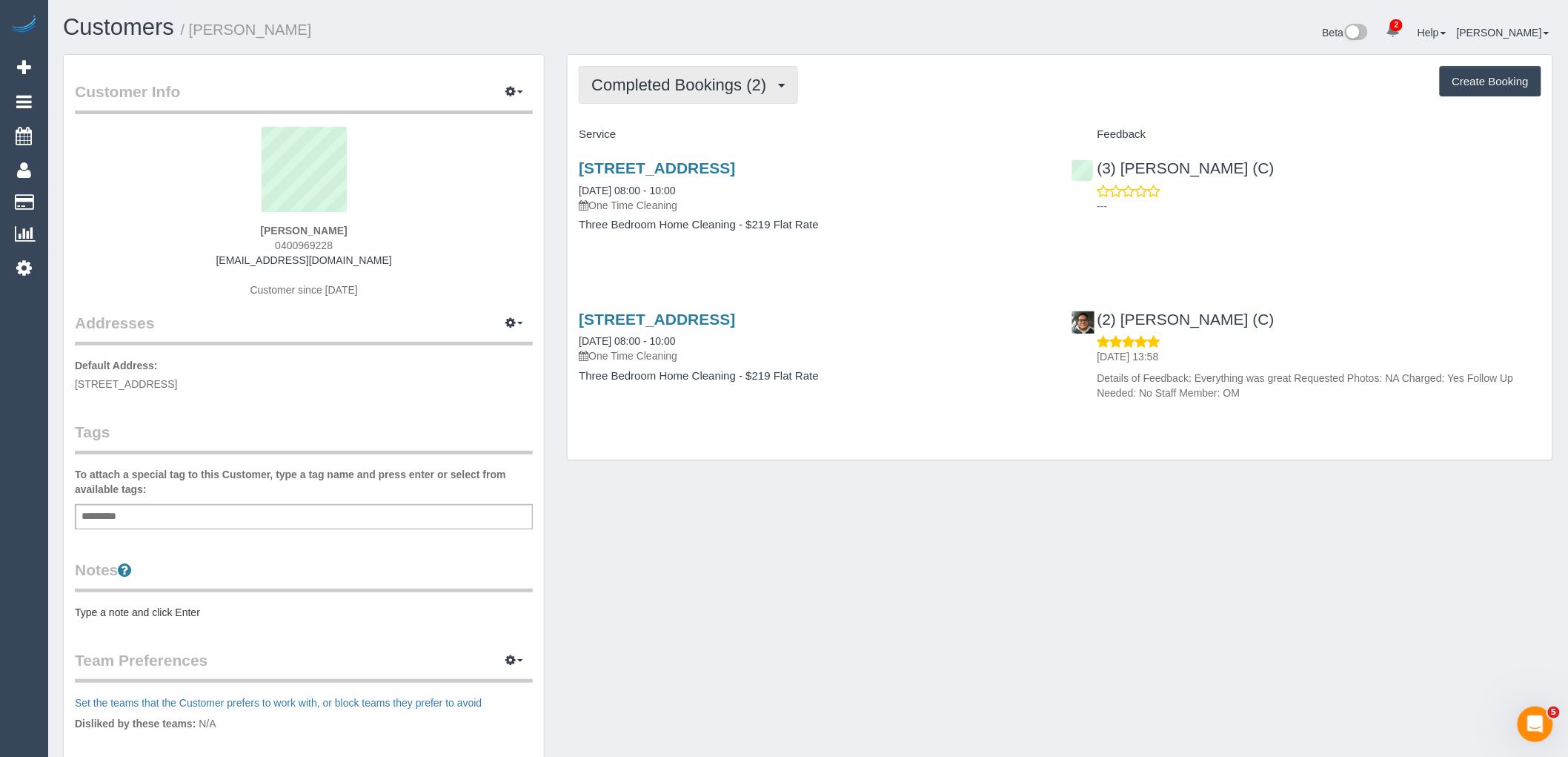
click at [721, 87] on span "Completed Bookings (2)" at bounding box center [682, 84] width 183 height 19
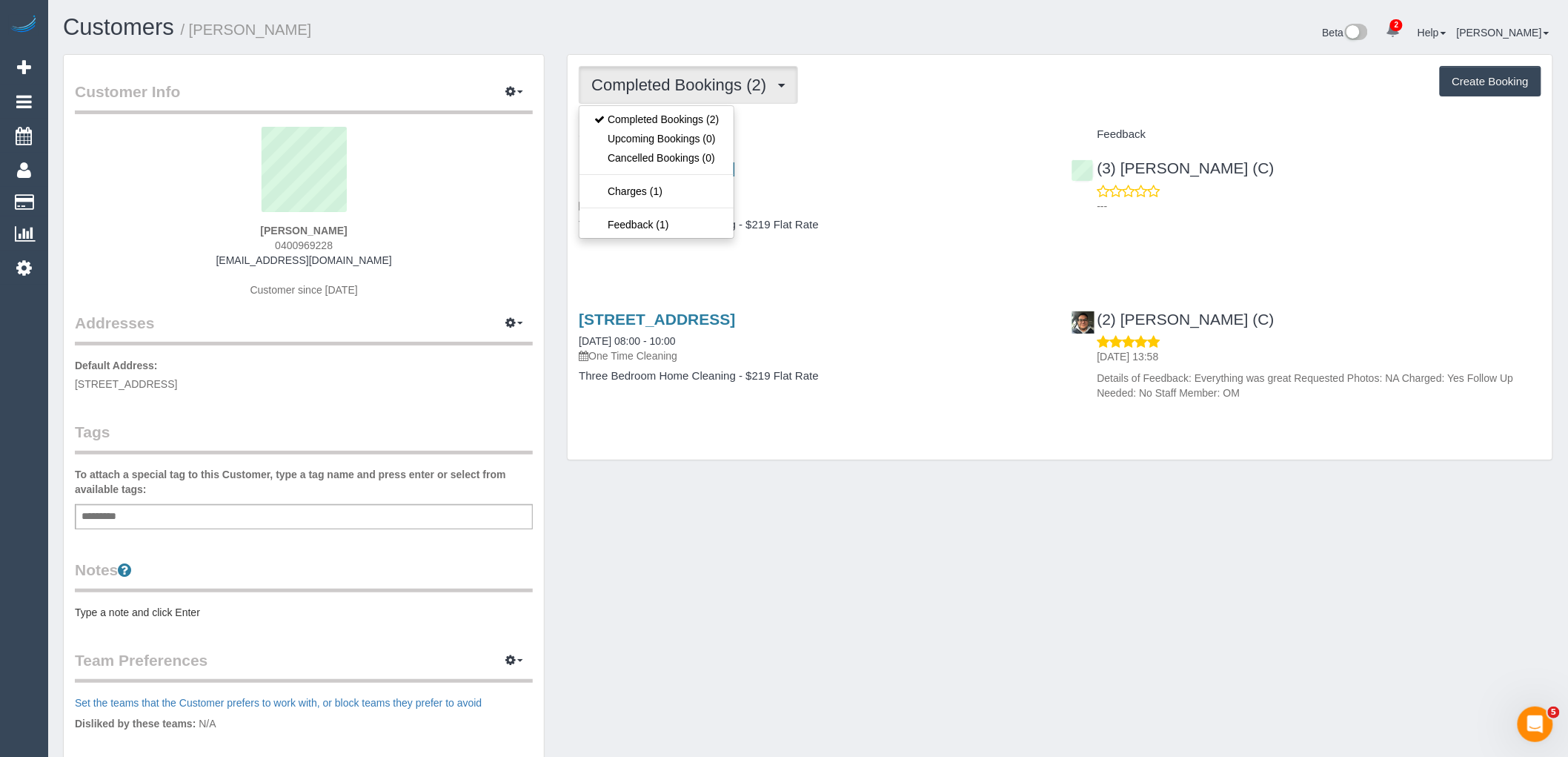
click at [930, 82] on div "Completed Bookings (2) Completed Bookings (2) Upcoming Bookings (0) Cancelled B…" at bounding box center [1060, 85] width 963 height 38
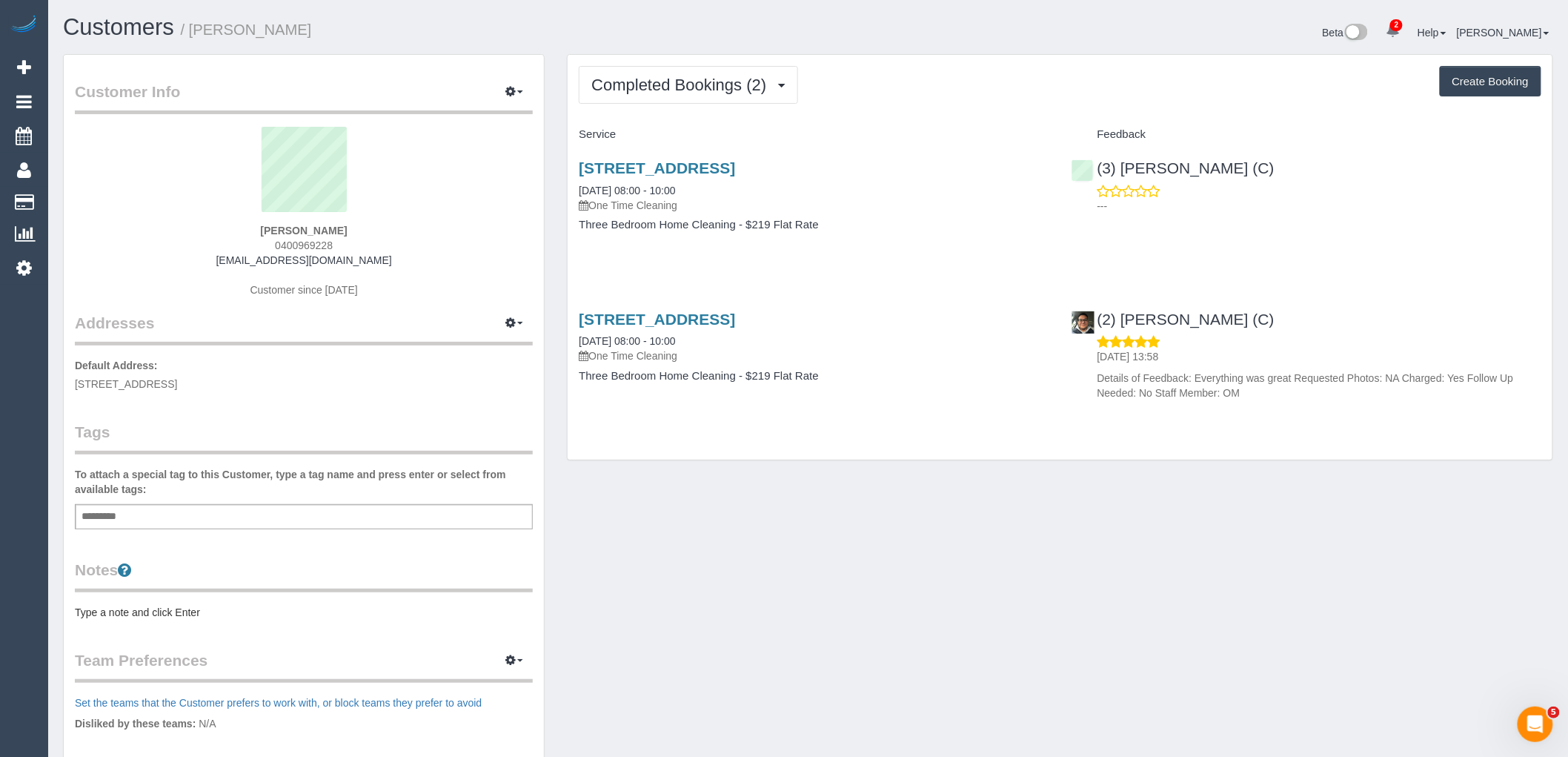
drag, startPoint x: 397, startPoint y: 231, endPoint x: 126, endPoint y: 231, distance: 271.0
click at [126, 231] on div "Ashley Stillman-Foster 0400969228 stillmanfoster@gmail.com Customer since 2025" at bounding box center [303, 220] width 458 height 185
copy strong "Ashley Stillman-Foster"
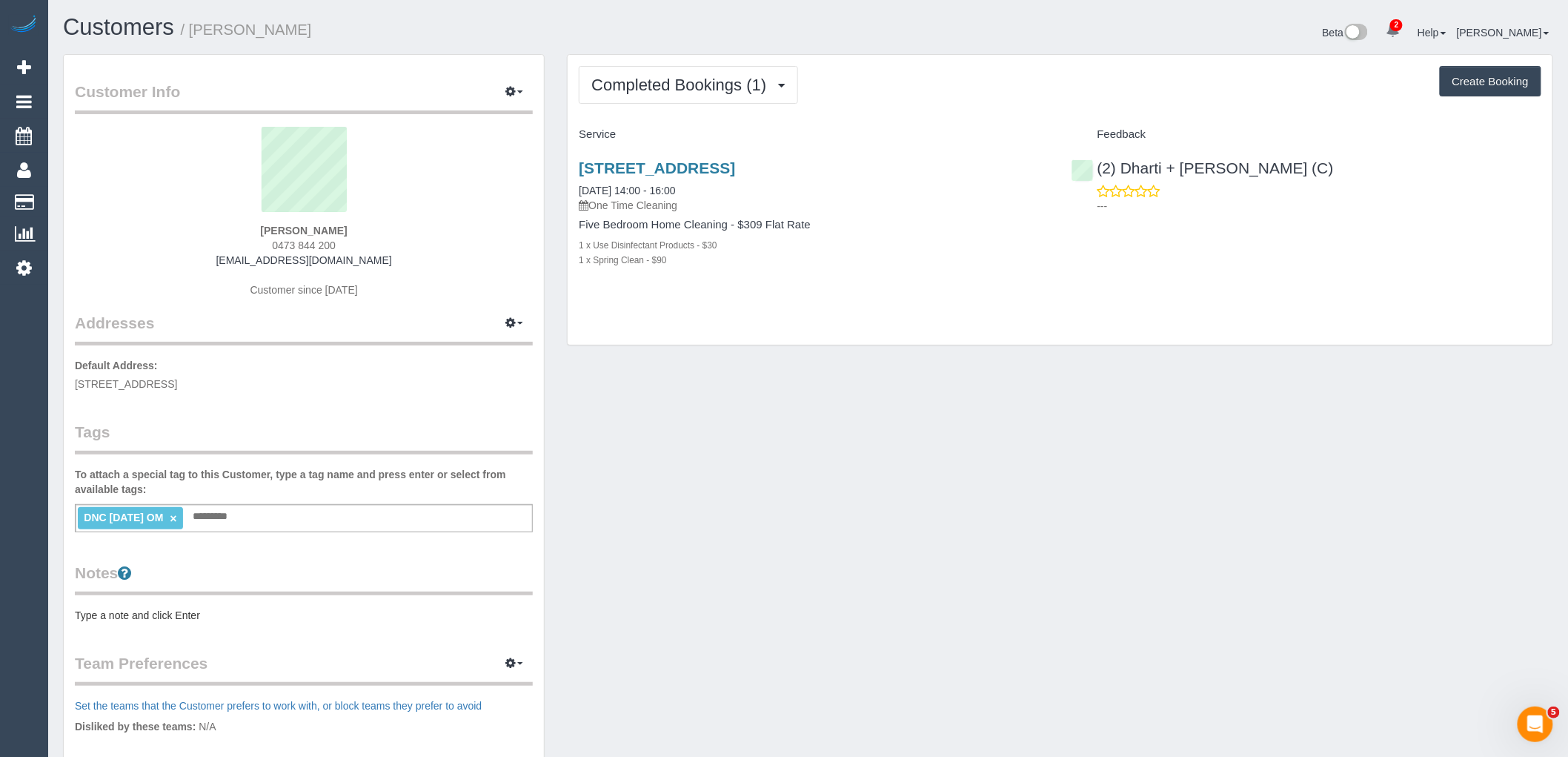
drag, startPoint x: 319, startPoint y: 228, endPoint x: 196, endPoint y: 228, distance: 123.0
click at [196, 228] on div "Julia Phillips 0473 844 200 juliamayphillips@gmail.com Customer since 2025" at bounding box center [303, 220] width 458 height 185
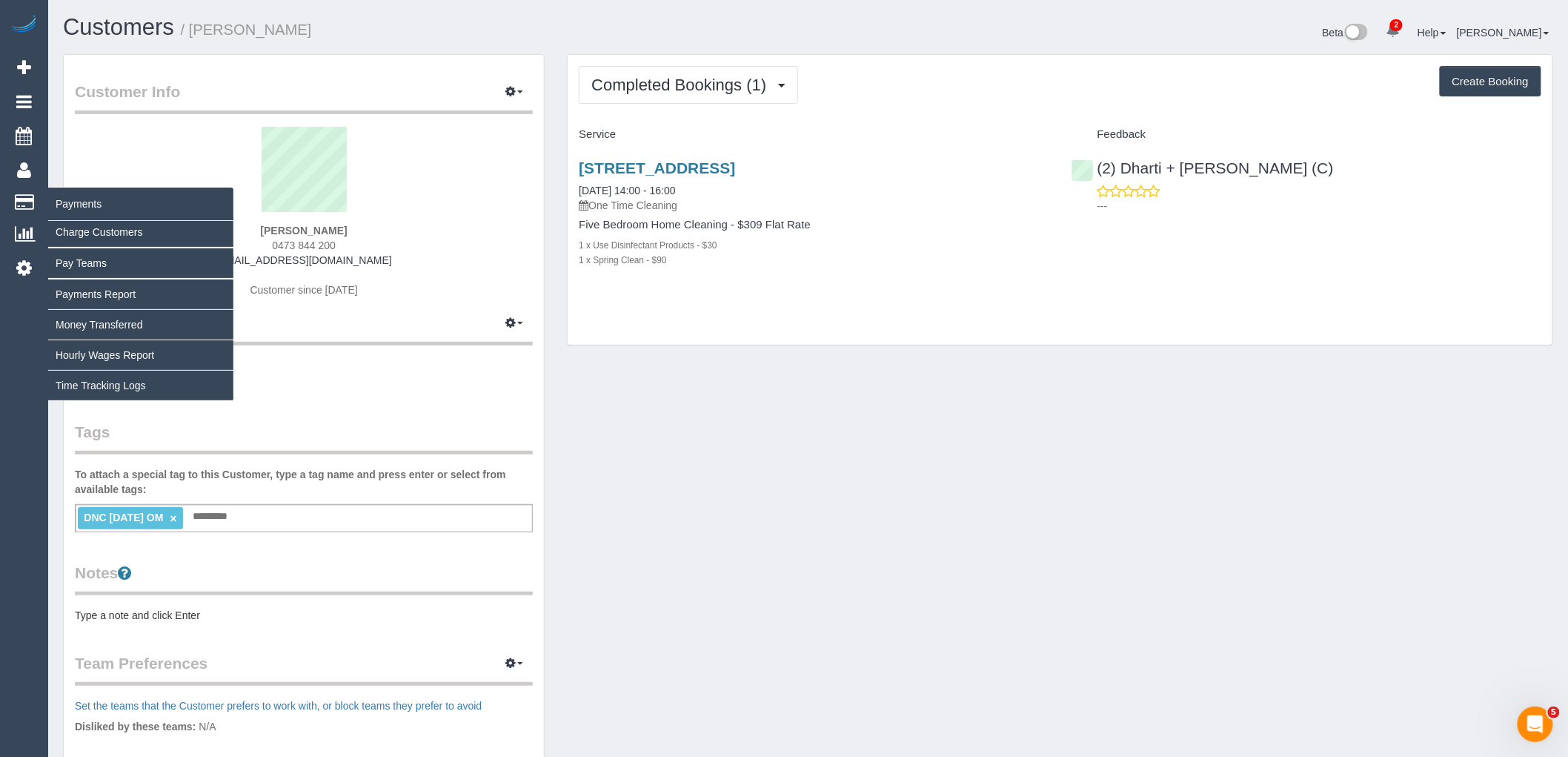
copy strong "Julia Phillips"
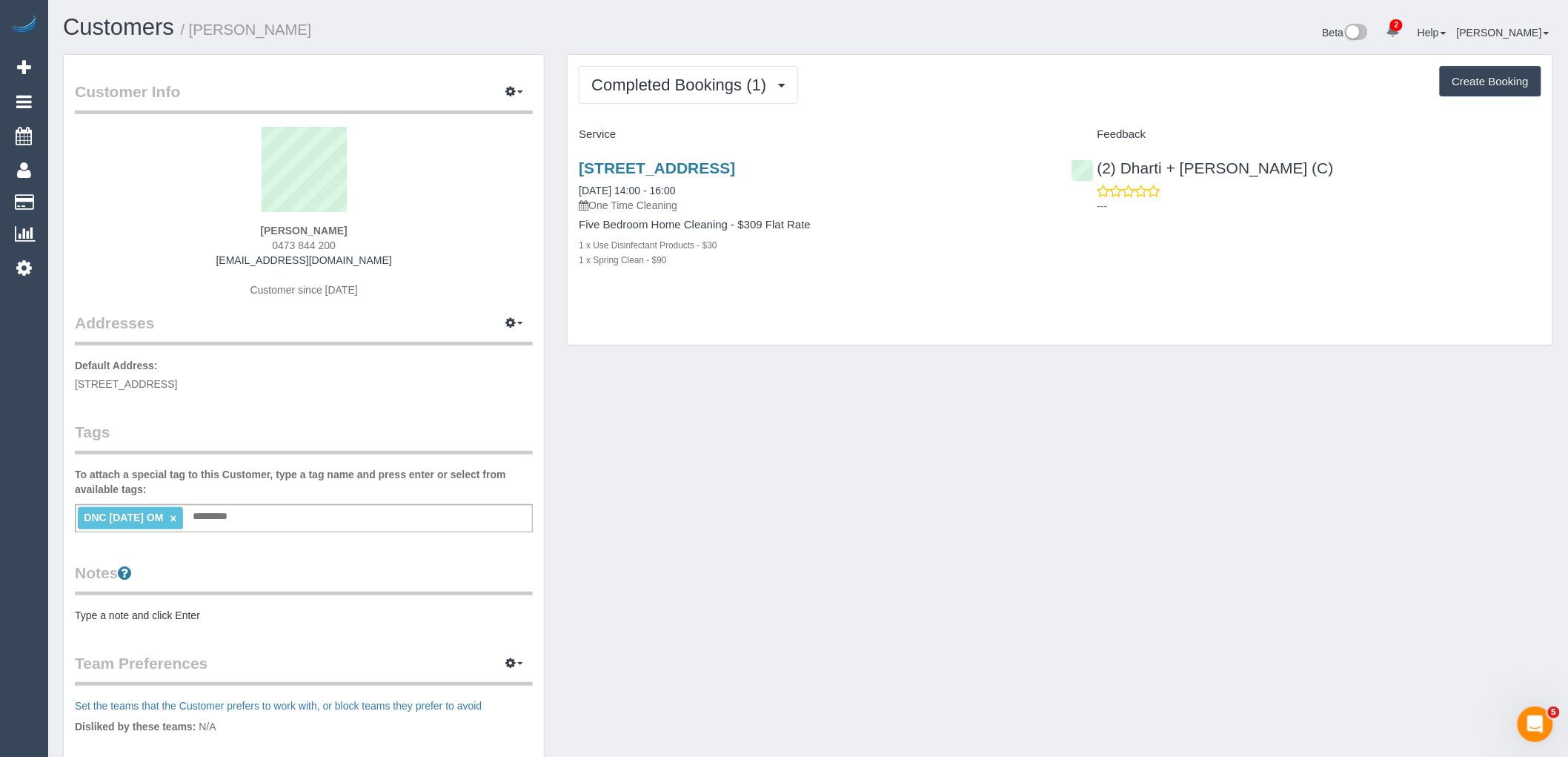
click at [400, 213] on sui-profile-pic at bounding box center [304, 175] width 436 height 97
drag, startPoint x: 355, startPoint y: 225, endPoint x: 98, endPoint y: 225, distance: 257.0
click at [109, 224] on div "Julia Phillips 0473 844 200 juliamayphillips@gmail.com Customer since 2025" at bounding box center [303, 220] width 458 height 185
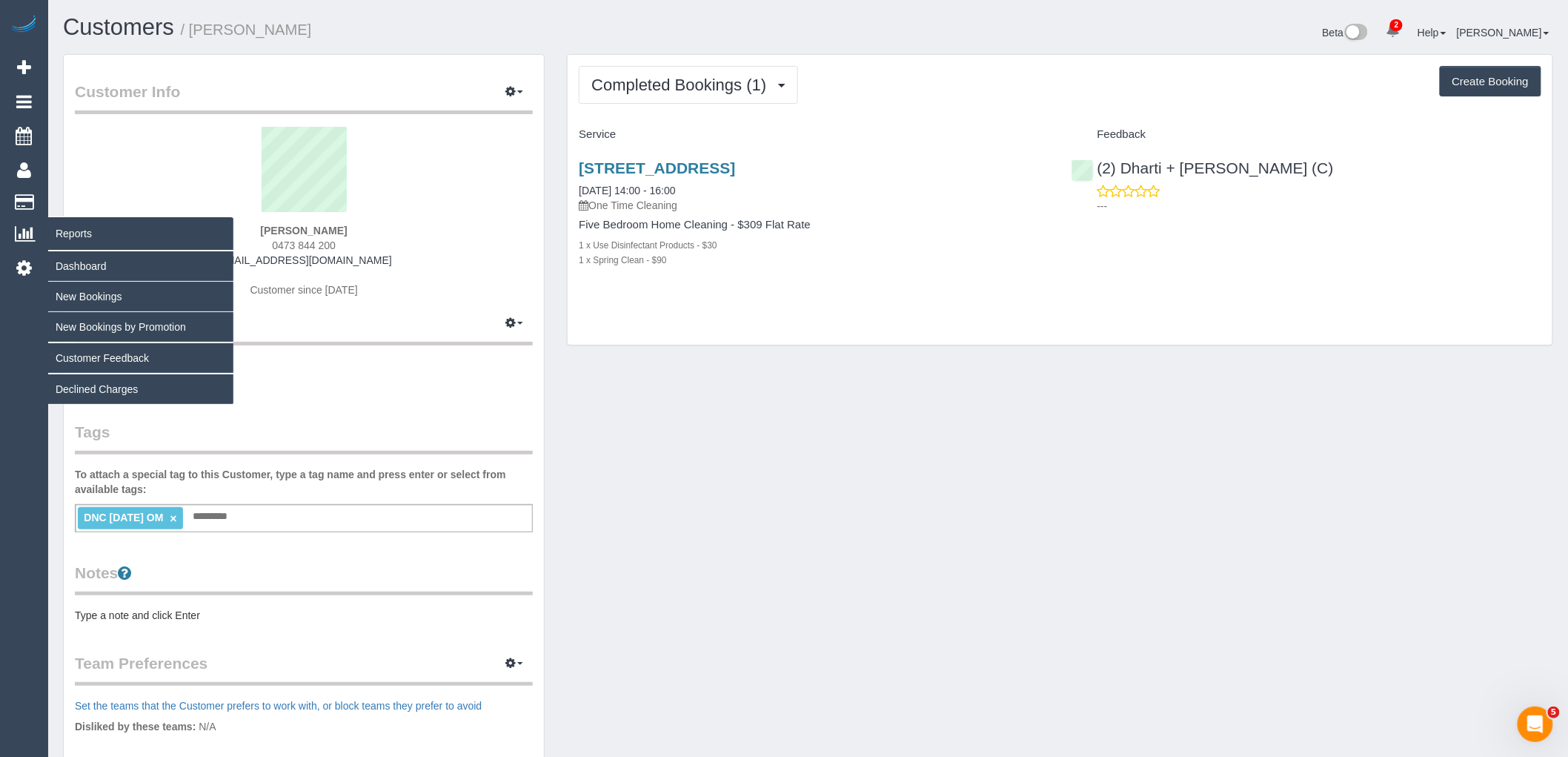
copy strong "Julia Phillips"
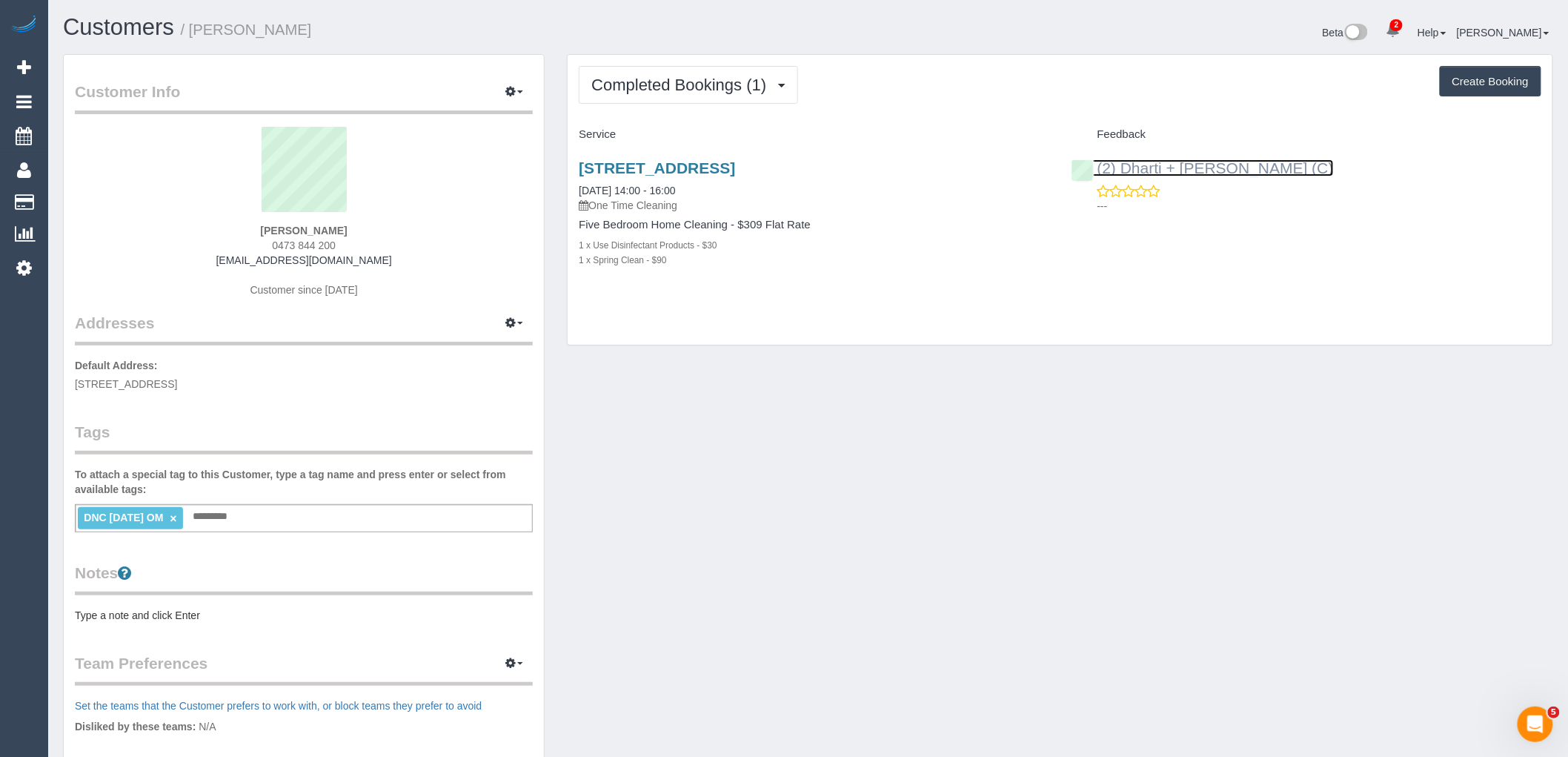
click at [1194, 167] on link "(2) Dharti + [PERSON_NAME] (C)" at bounding box center [1203, 168] width 262 height 17
drag, startPoint x: 707, startPoint y: 165, endPoint x: 556, endPoint y: 163, distance: 151.0
click at [556, 163] on div "Completed Bookings (1) Completed Bookings (1) Upcoming Bookings (0) Cancelled B…" at bounding box center [1060, 207] width 1009 height 307
copy link "20 Highgate Street, Yarraville, VIC 3013"
click at [843, 242] on div "1 x Use Disinfectant Products - $30" at bounding box center [814, 245] width 470 height 15
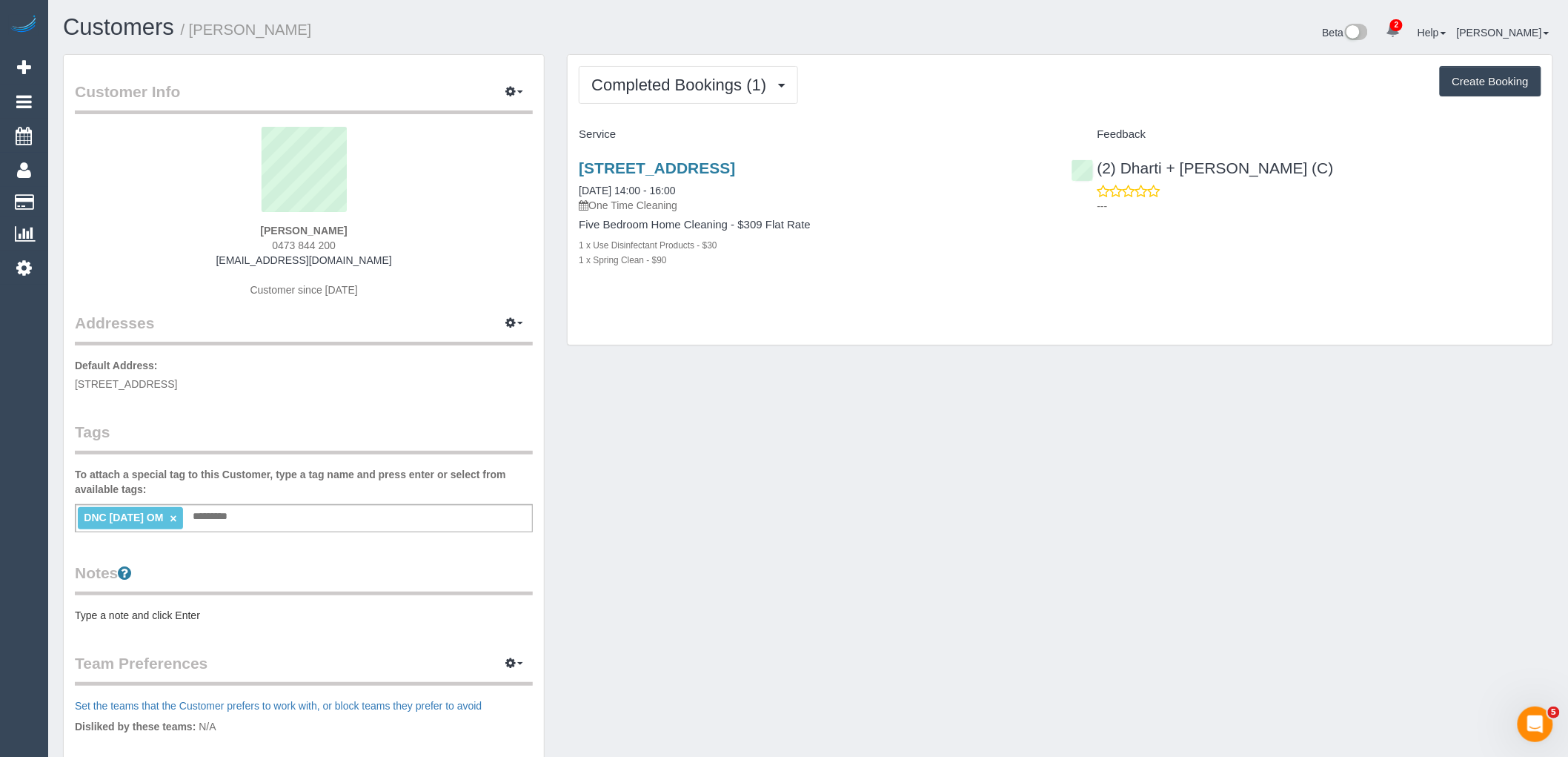
click at [427, 218] on sui-profile-pic at bounding box center [304, 175] width 436 height 97
drag, startPoint x: 359, startPoint y: 243, endPoint x: 241, endPoint y: 243, distance: 118.0
click at [242, 243] on div "Julia Phillips 0473 844 200 juliamayphillips@gmail.com Customer since 2025" at bounding box center [303, 220] width 458 height 185
copy span "0473 844 200"
click at [1189, 166] on link "(2) Dharti + [PERSON_NAME] (C)" at bounding box center [1203, 168] width 262 height 17
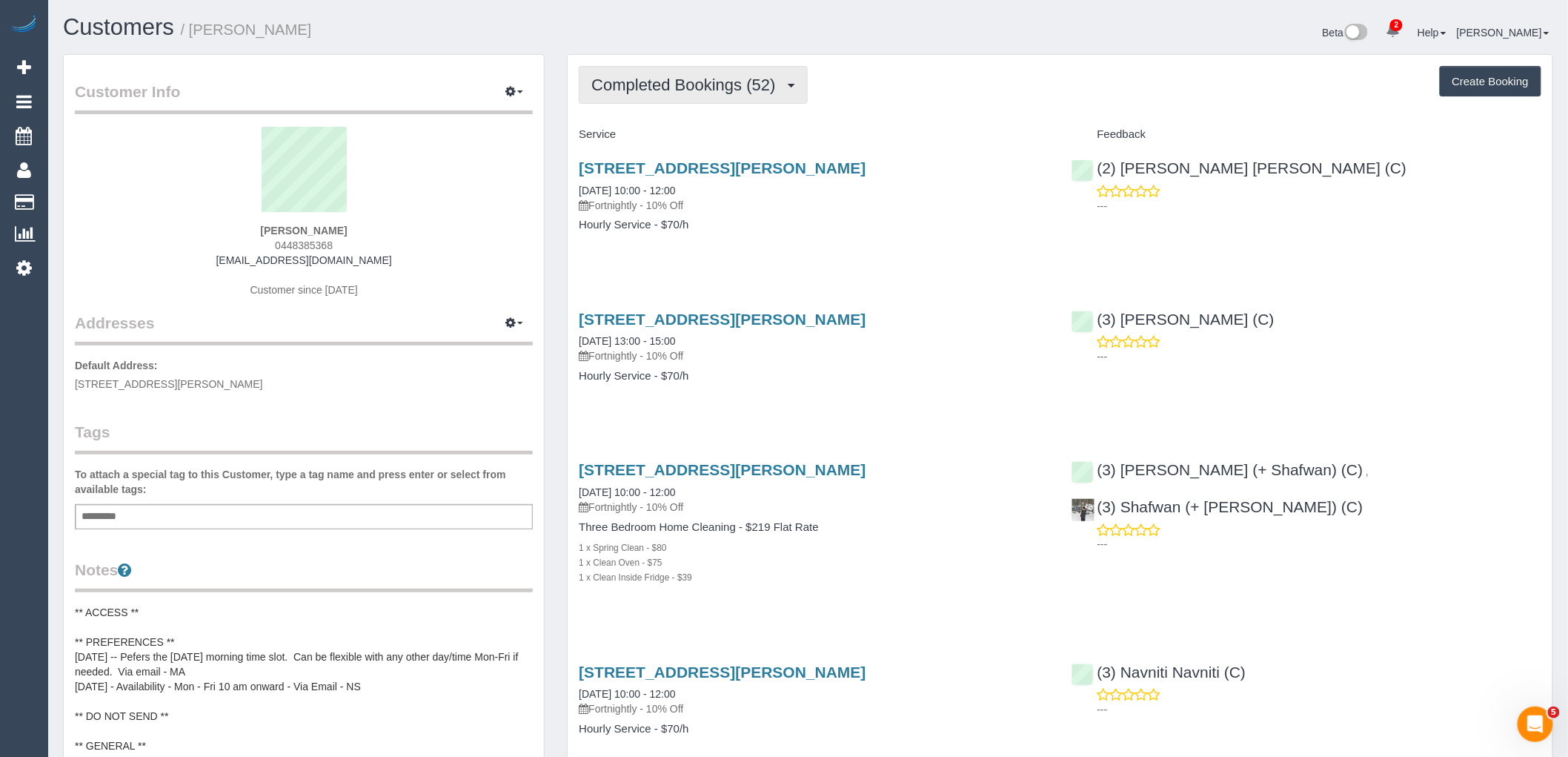
click at [678, 93] on span "Completed Bookings (52)" at bounding box center [687, 84] width 192 height 19
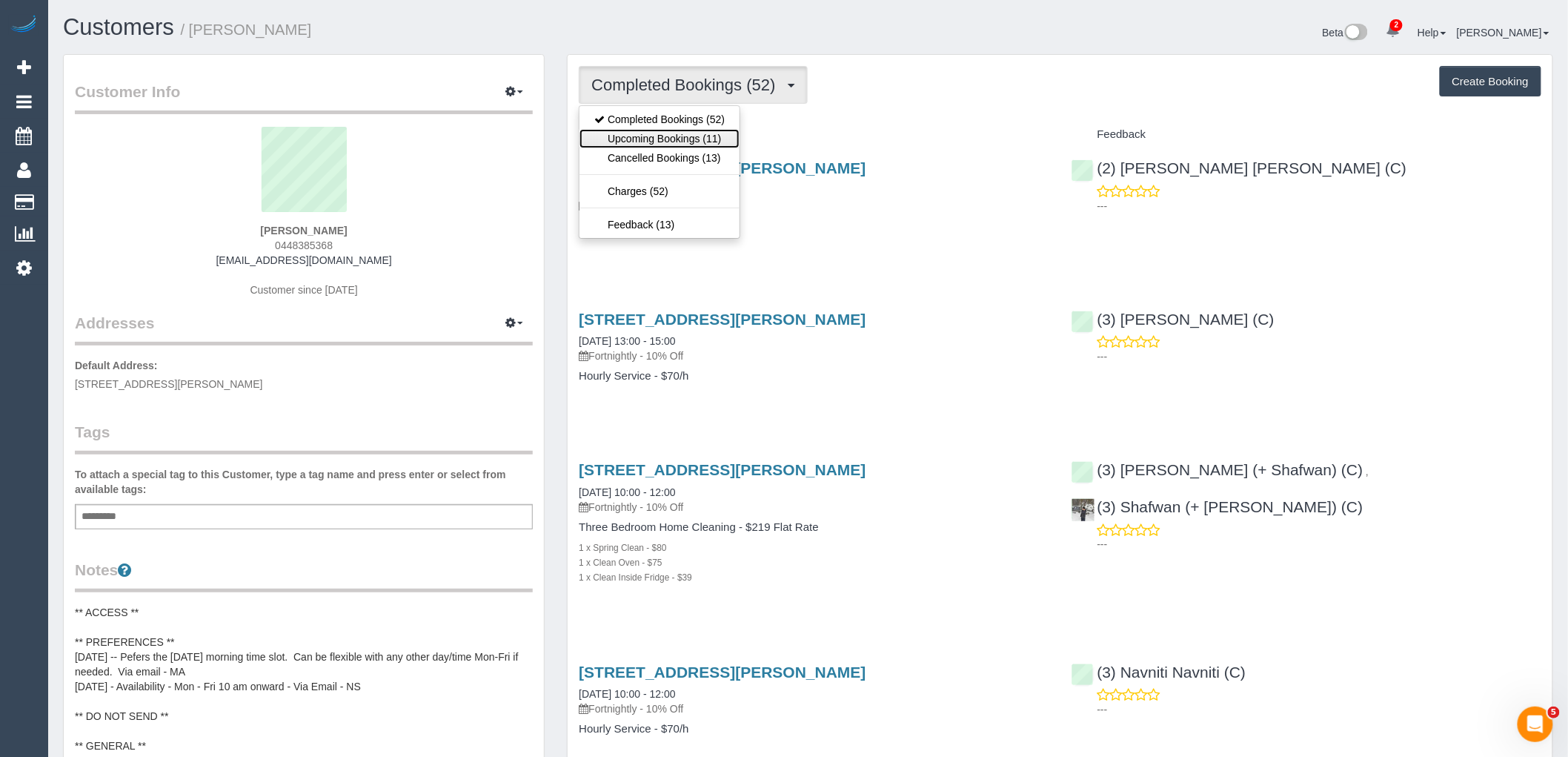
click at [685, 141] on link "Upcoming Bookings (11)" at bounding box center [660, 138] width 160 height 20
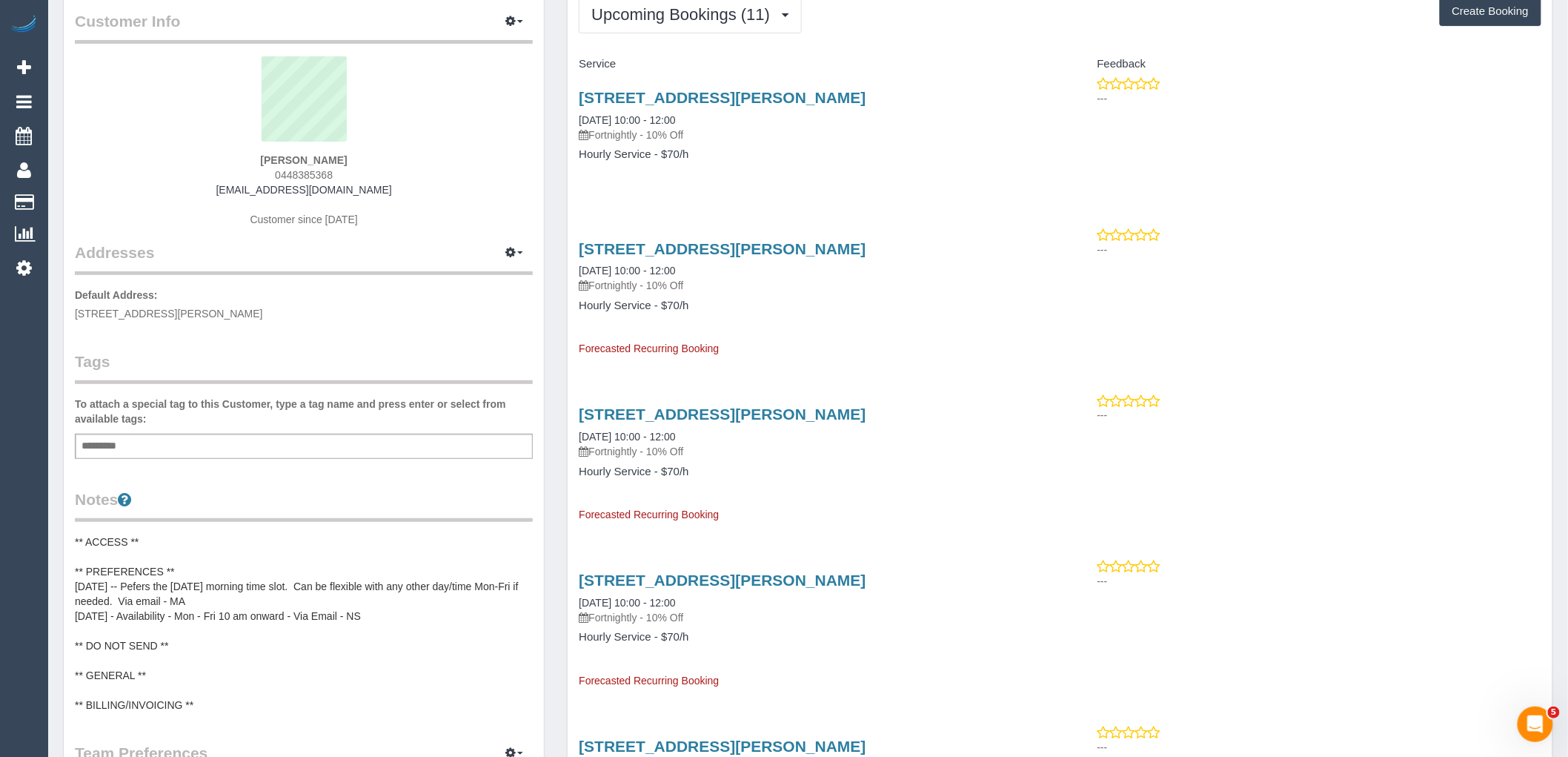
scroll to position [165, 0]
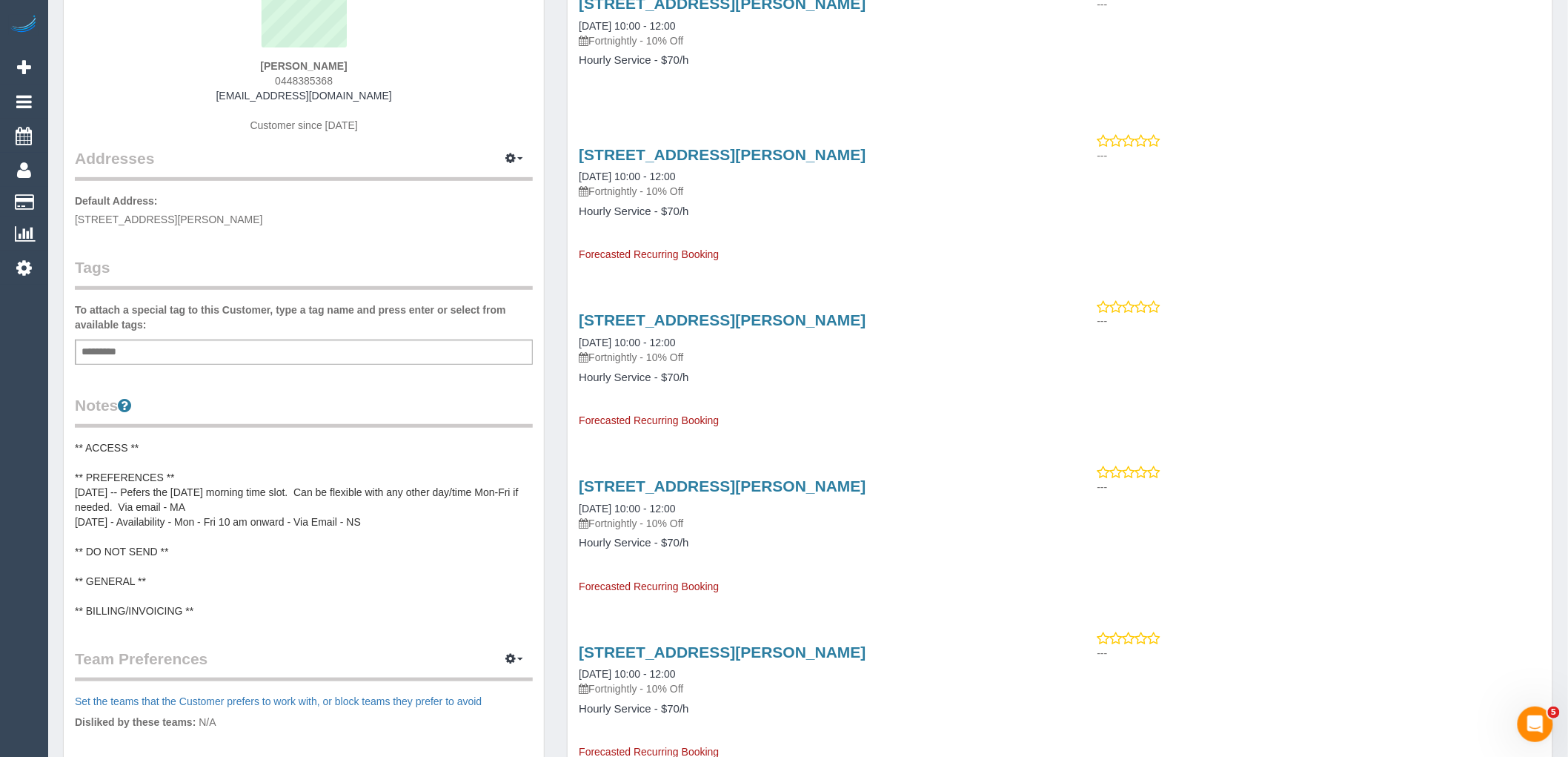
click at [228, 512] on pre "** ACCESS ** ** PREFERENCES ** 28/08/23 -- Pefers the Thursday morning time slo…" at bounding box center [303, 529] width 458 height 178
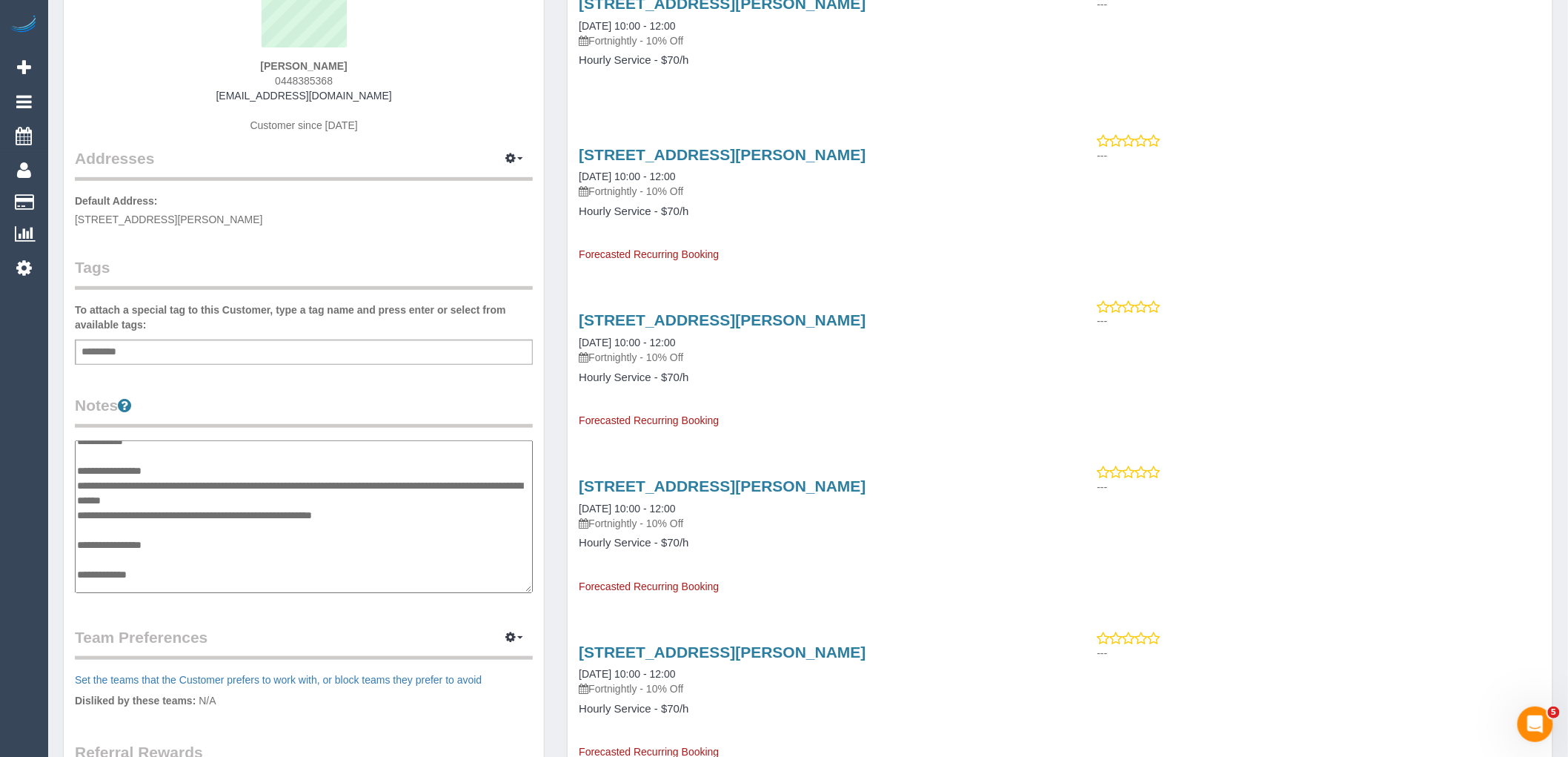
scroll to position [0, 0]
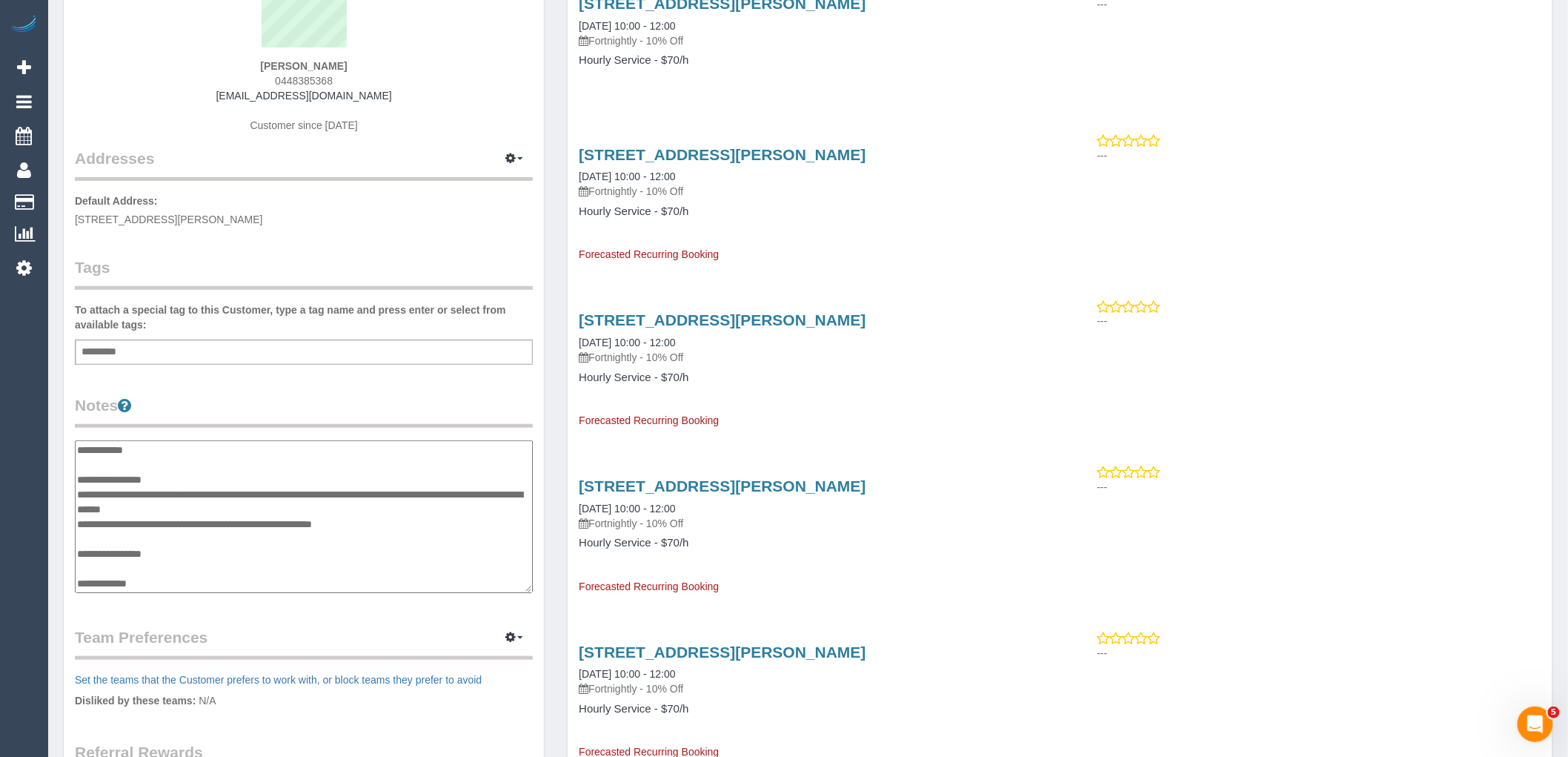
click at [201, 478] on textarea "**********" at bounding box center [303, 517] width 458 height 152
type textarea "**********"
click at [208, 383] on div "Customer Info Edit Contact Info Send Message Email Preferences Special Sales Ta…" at bounding box center [304, 435] width 481 height 1090
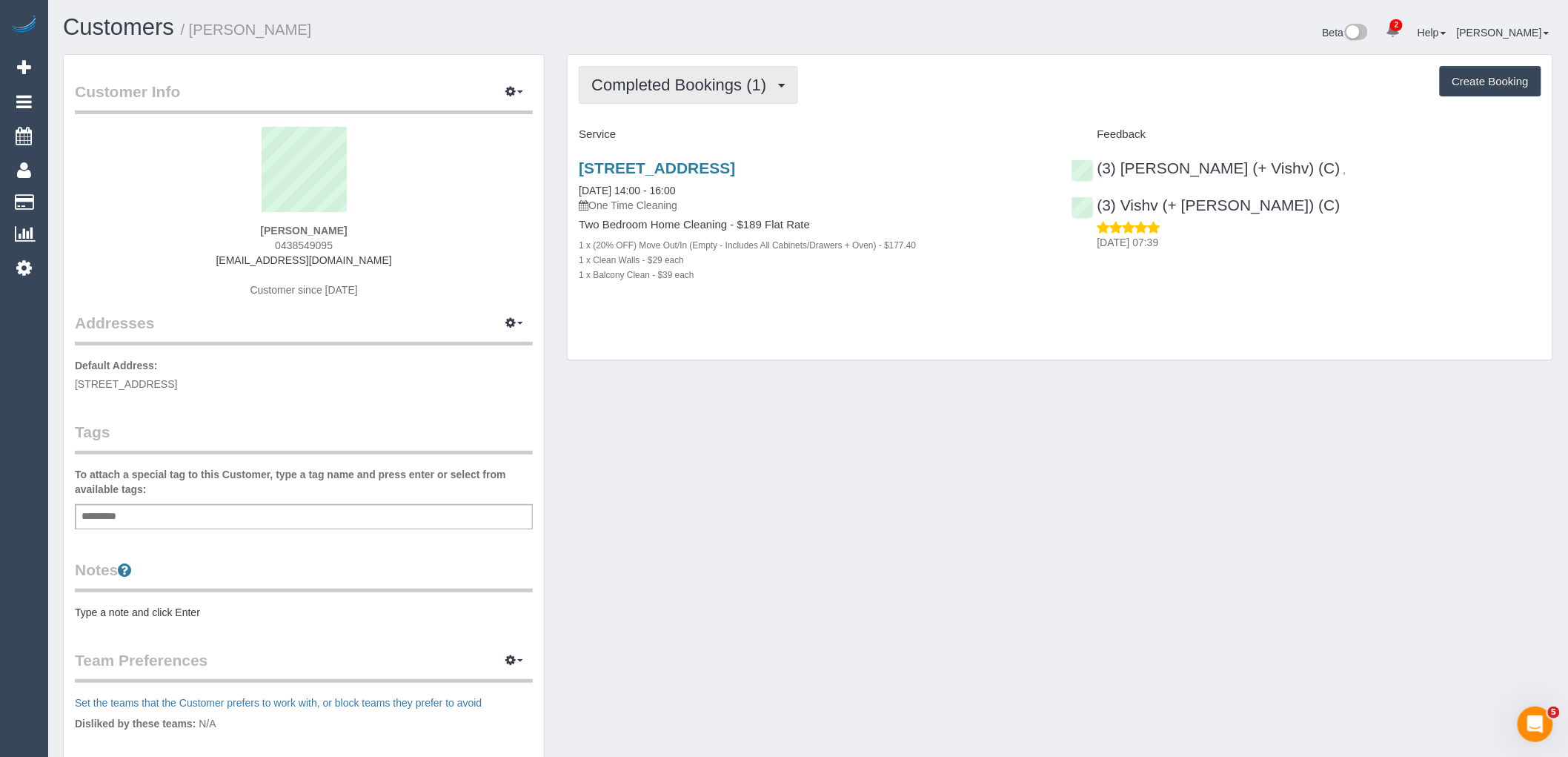
click at [636, 101] on button "Completed Bookings (1)" at bounding box center [689, 85] width 219 height 38
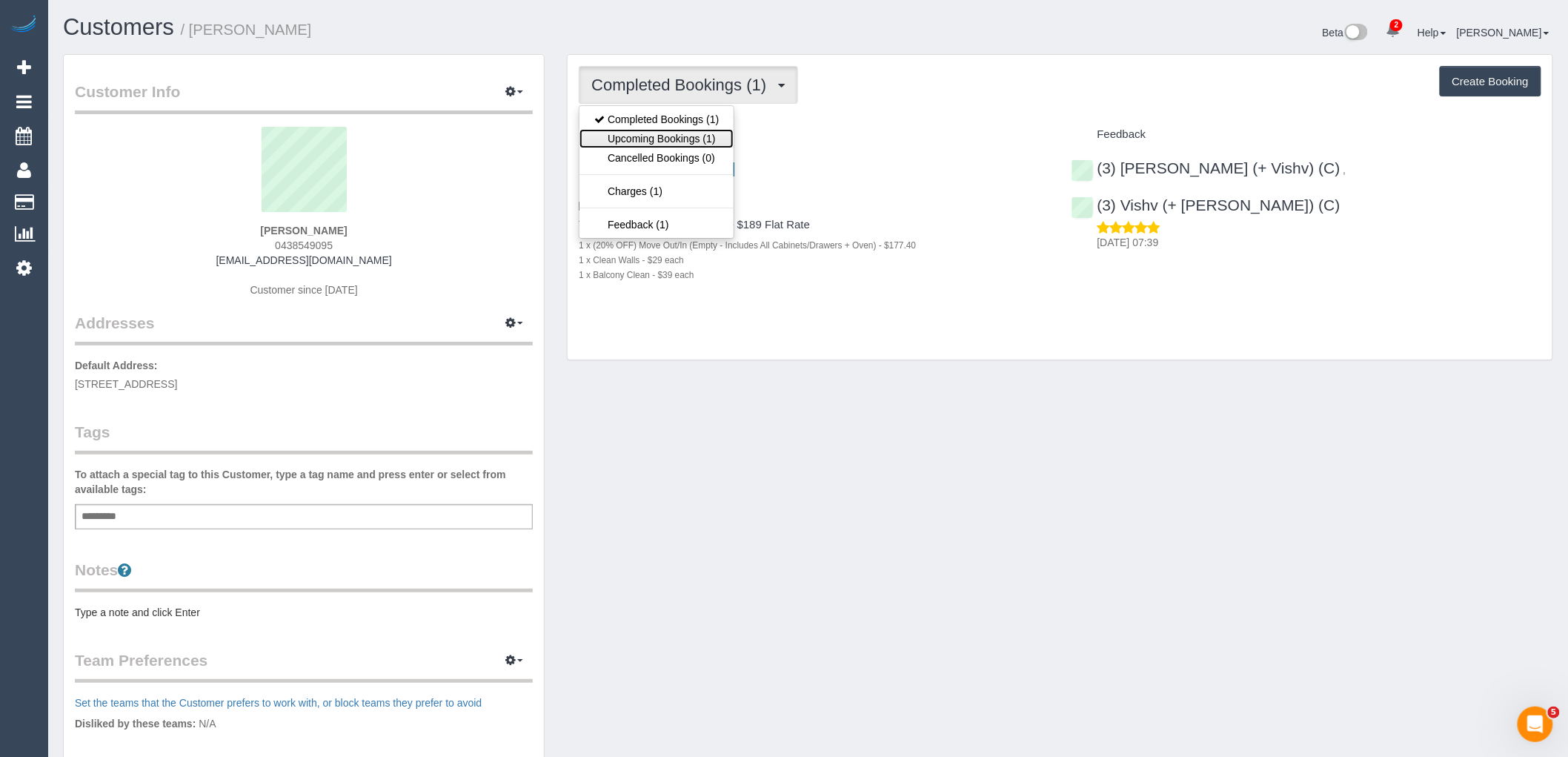
click at [649, 130] on link "Upcoming Bookings (1)" at bounding box center [657, 138] width 154 height 20
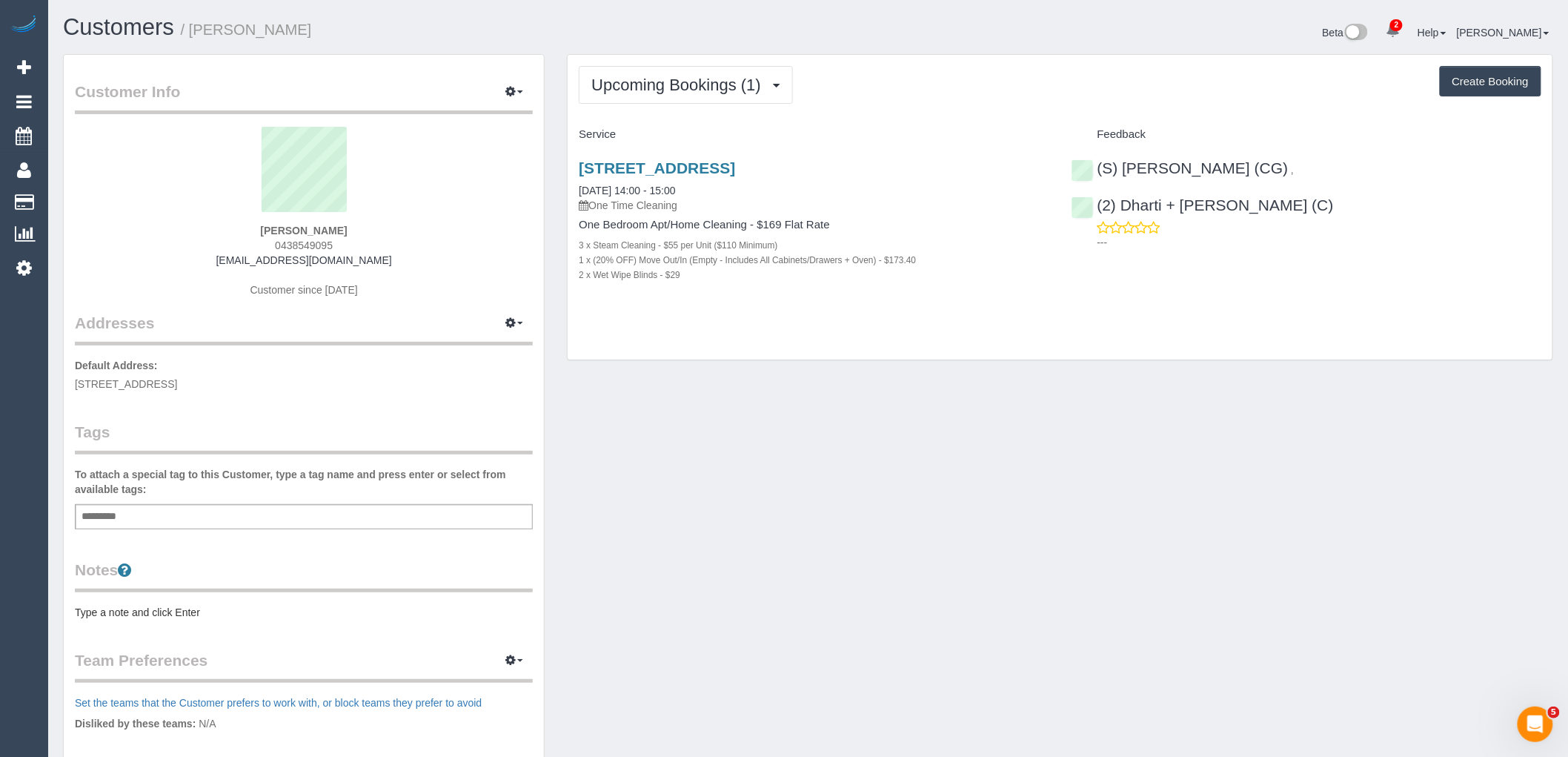
drag, startPoint x: 939, startPoint y: 166, endPoint x: 574, endPoint y: 166, distance: 365.0
click at [574, 166] on div "4/134 Neerim Road, Caulfield East, VIC 3145 30/08/2025 14:00 - 15:00 One Time C…" at bounding box center [813, 229] width 492 height 165
copy link "4/134 Neerim Road, Caulfield East, VIC 3145"
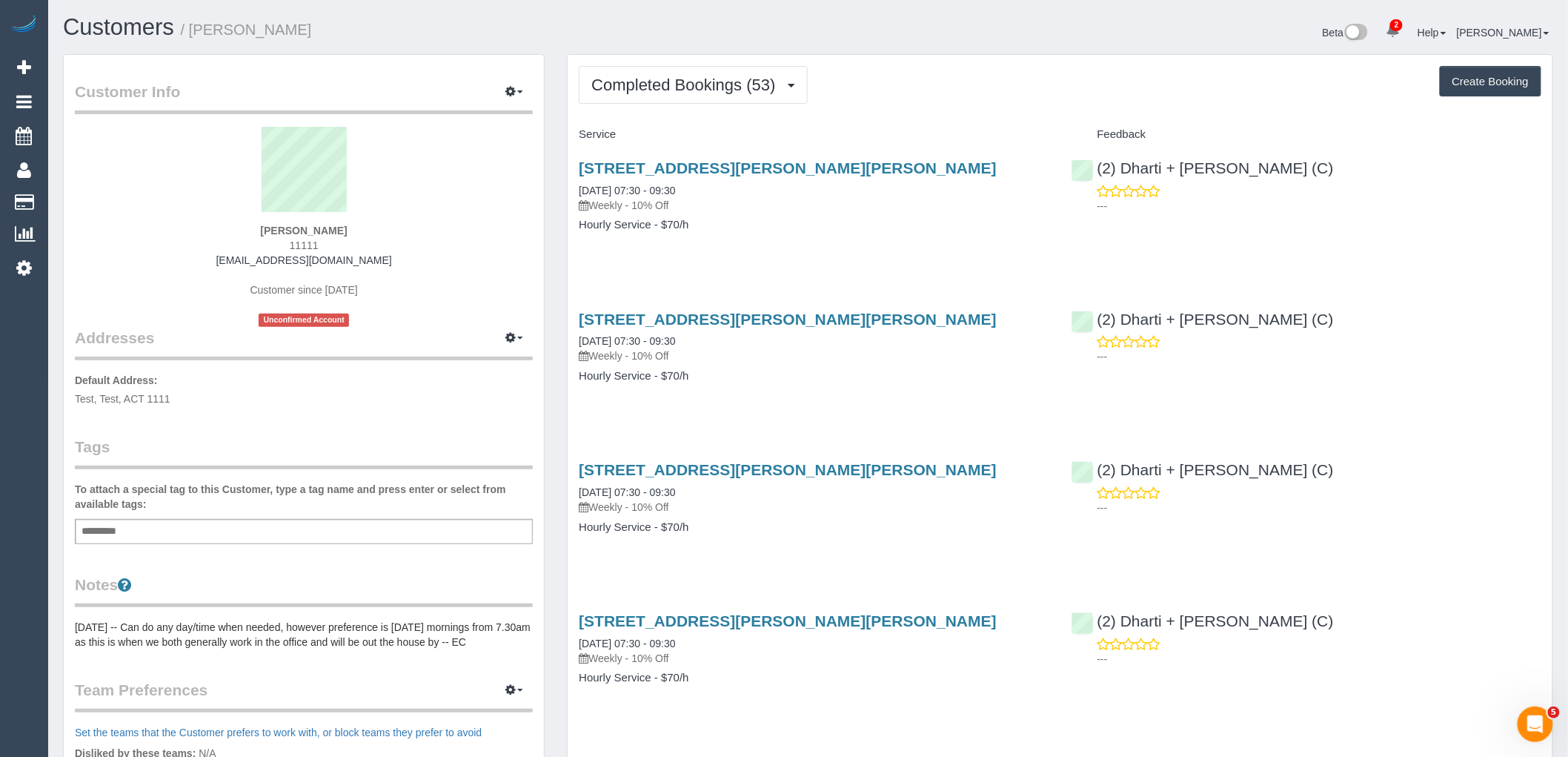
drag, startPoint x: 965, startPoint y: 161, endPoint x: 573, endPoint y: 173, distance: 392.2
click at [573, 173] on div "[STREET_ADDRESS][PERSON_NAME][PERSON_NAME] [DATE] 07:30 - 09:30 Weekly - 10% Of…" at bounding box center [813, 203] width 492 height 114
copy link "[STREET_ADDRESS][PERSON_NAME][PERSON_NAME]"
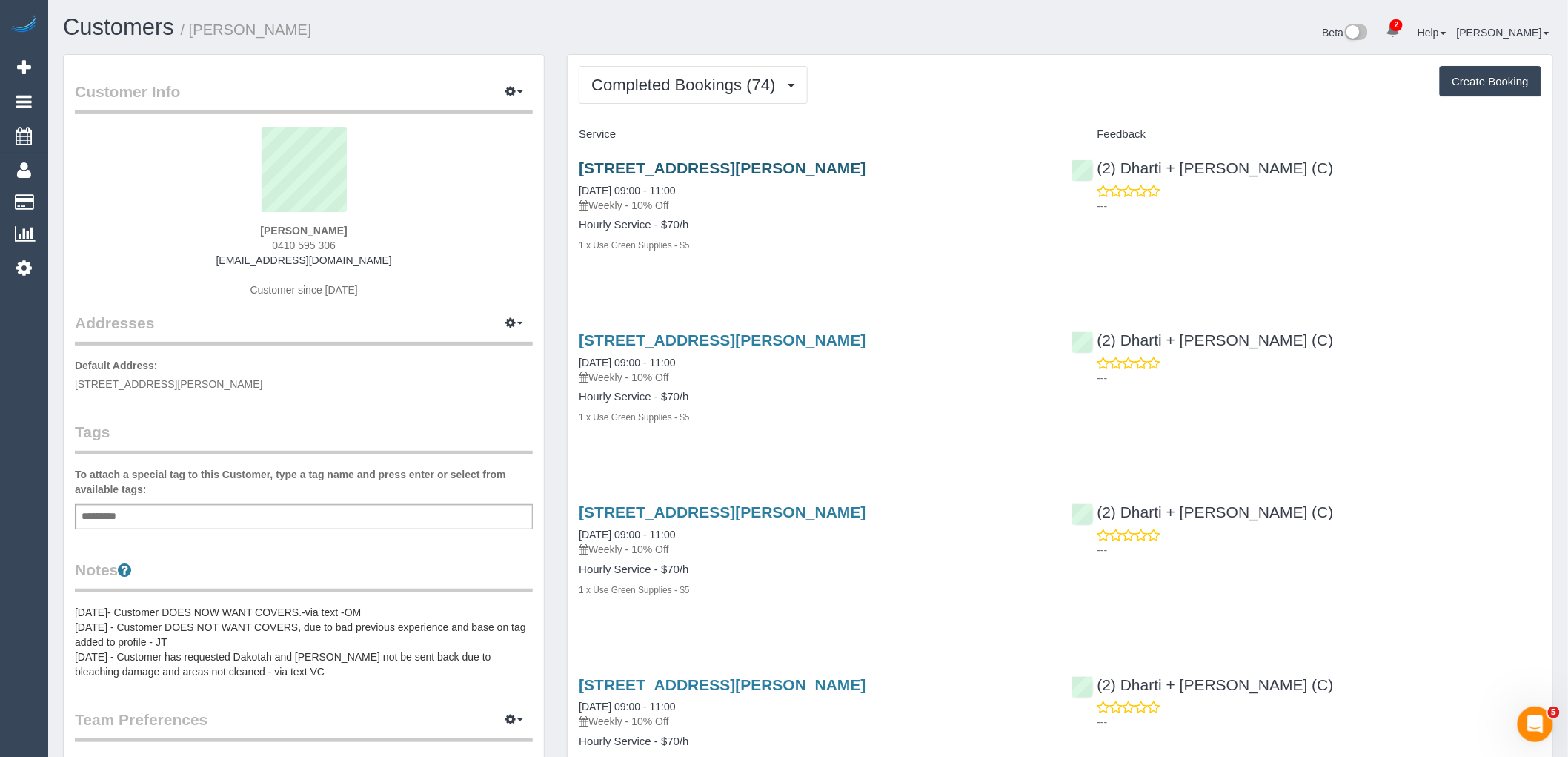
drag, startPoint x: 984, startPoint y: 161, endPoint x: 581, endPoint y: 171, distance: 403.1
click at [581, 171] on h3 "65 Donald Street Brunswick, Melbourne, VIC 3056" at bounding box center [814, 168] width 470 height 17
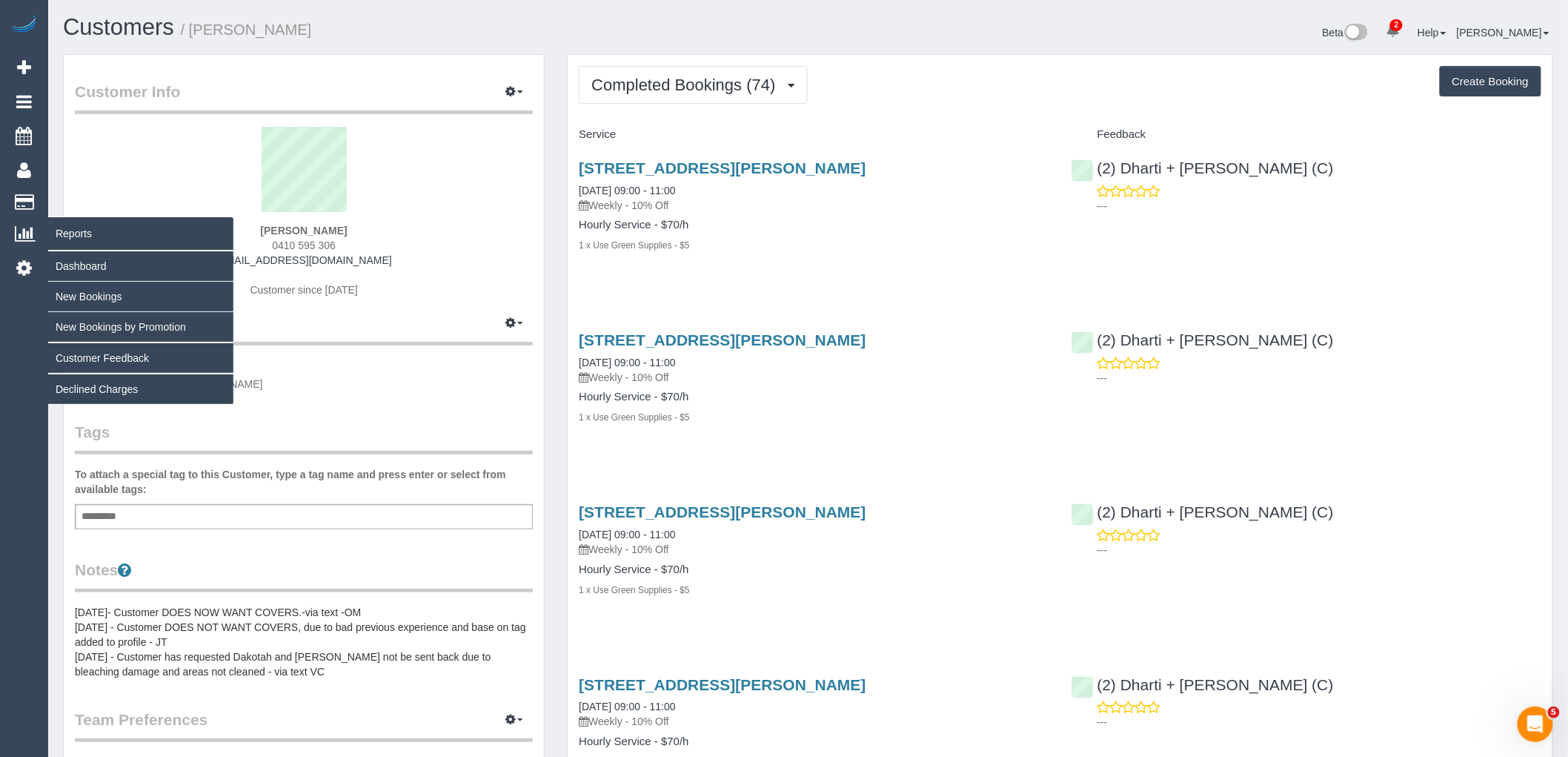
copy link "65 Donald Street Brunswick, Melbourne, VIC 3056"
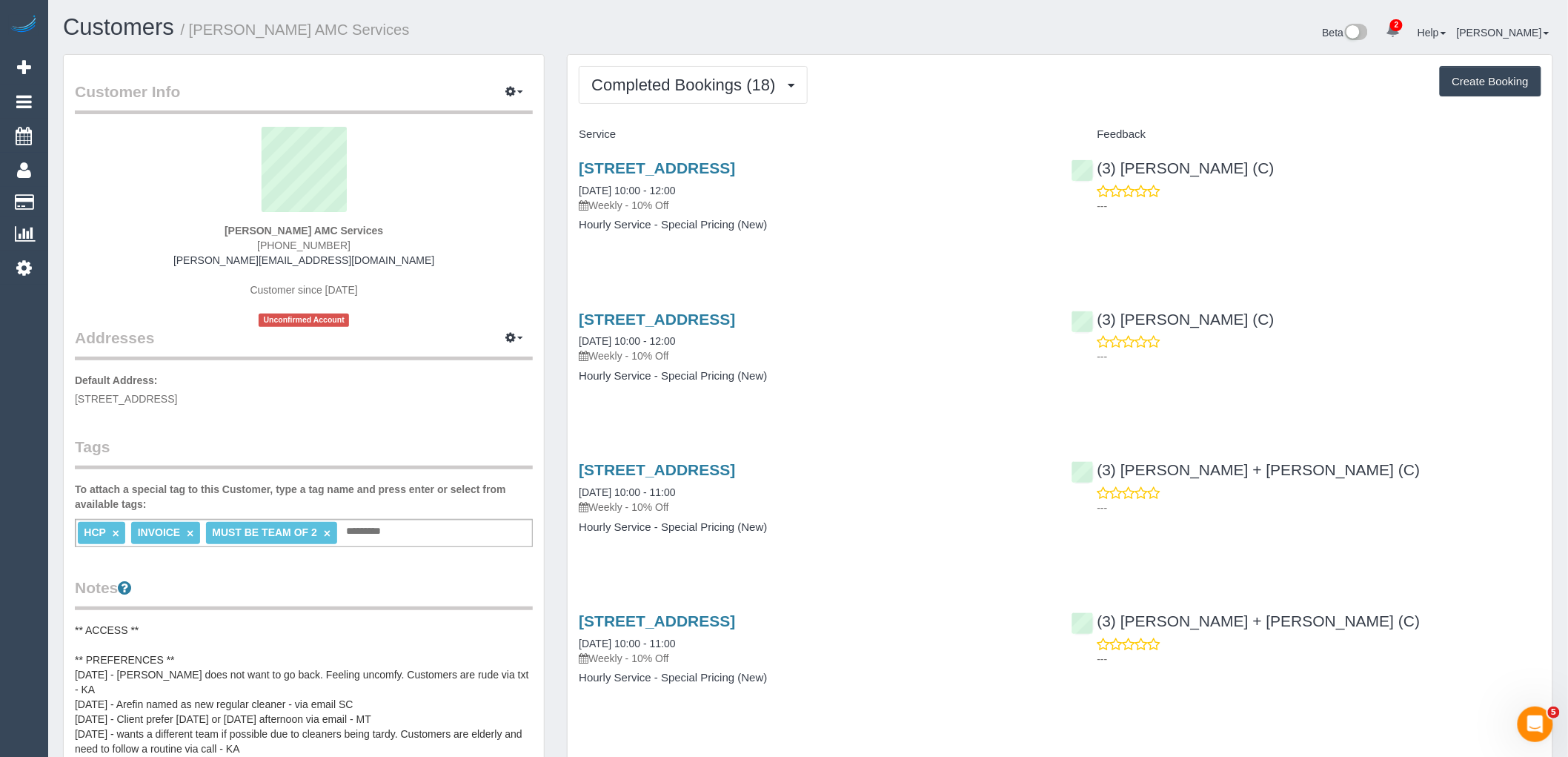
drag, startPoint x: 841, startPoint y: 166, endPoint x: 574, endPoint y: 164, distance: 267.0
click at [574, 164] on div "27 A Gungarlan Dr, Keilor East, VIC 3033 25/08/2025 10:00 - 12:00 Weekly - 10% …" at bounding box center [813, 203] width 492 height 114
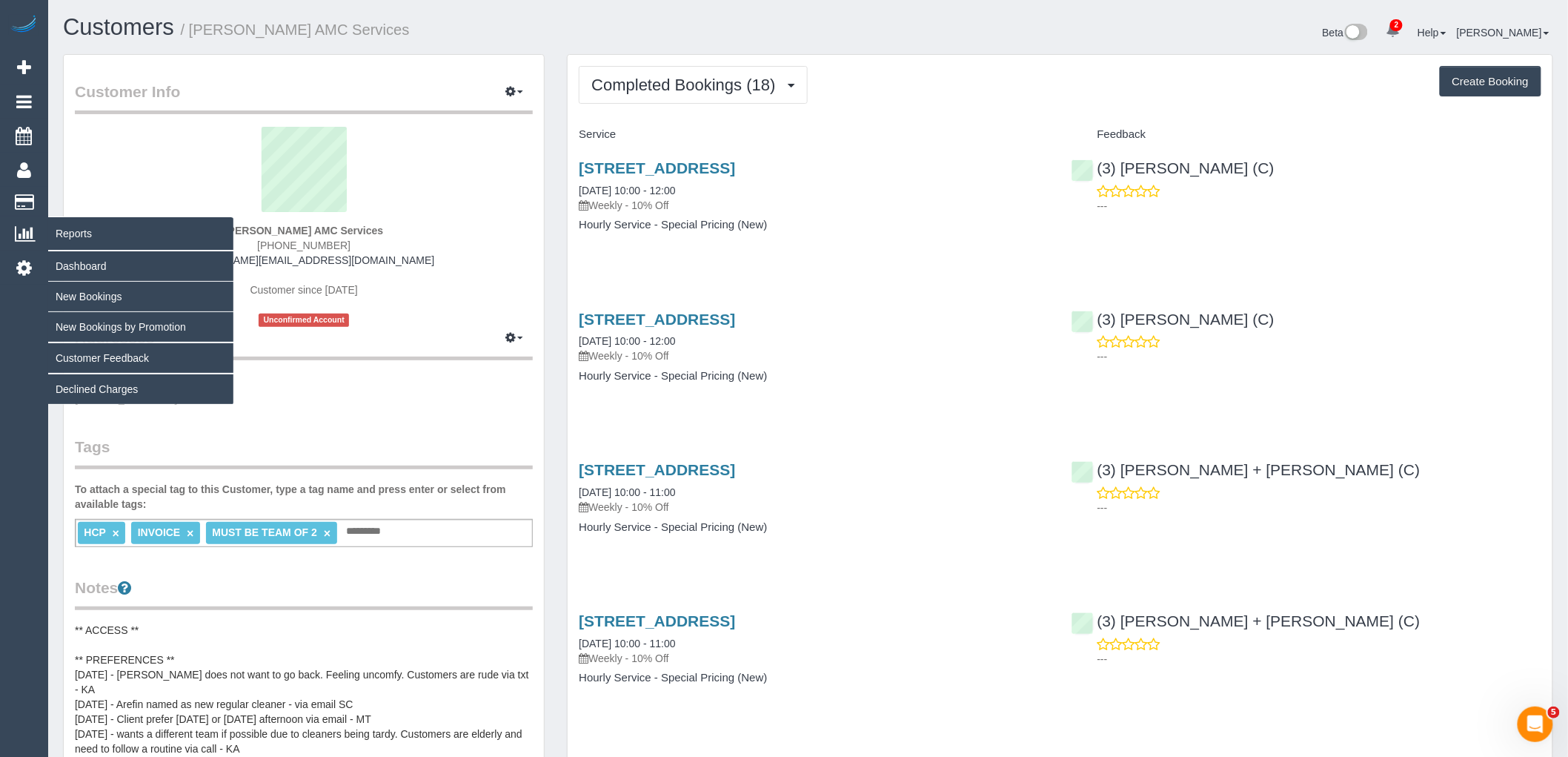
copy link "27 A Gungarlan Dr, Keilor East, VIC 3033"
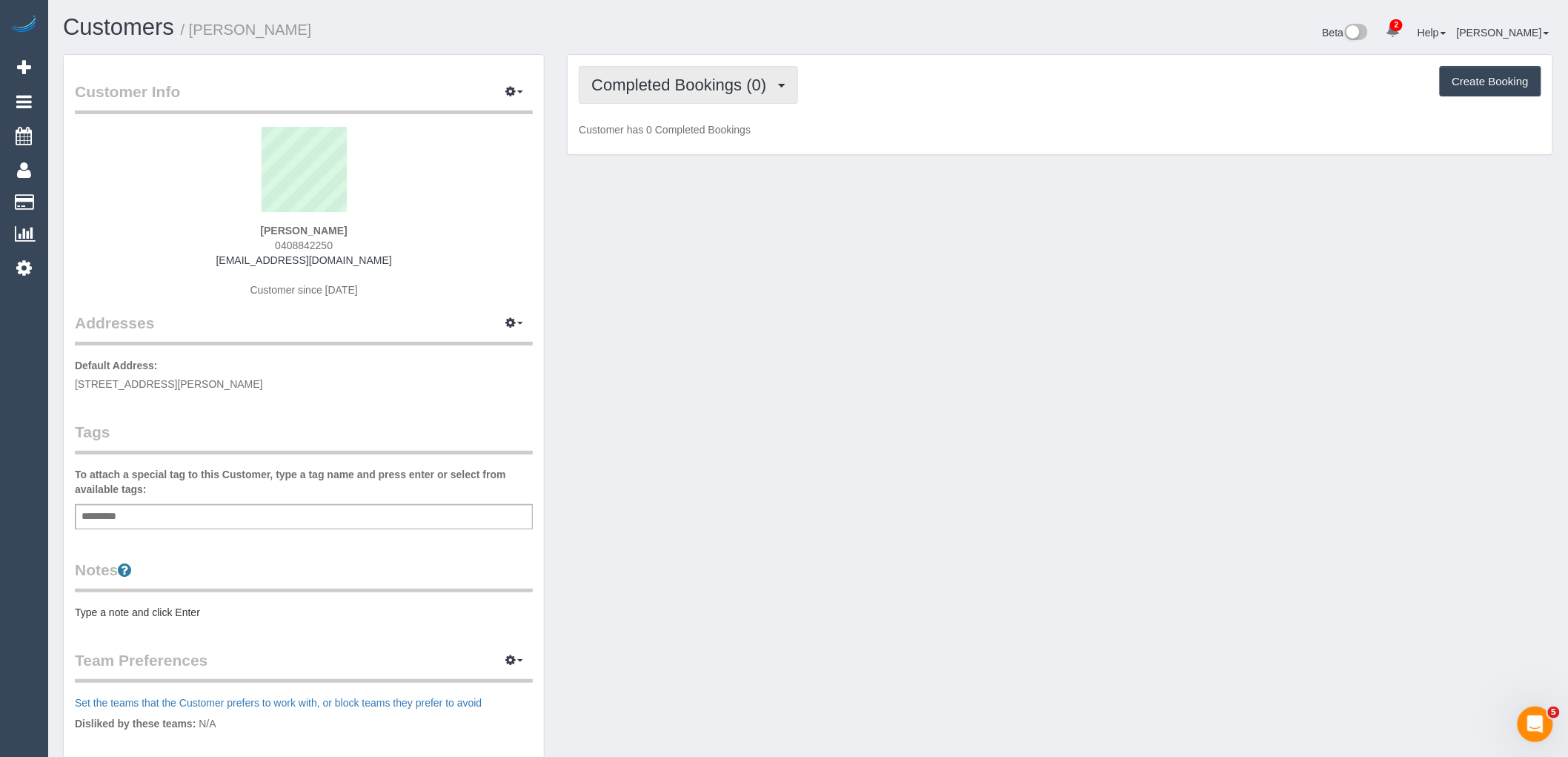
click at [713, 91] on span "Completed Bookings (0)" at bounding box center [682, 84] width 183 height 19
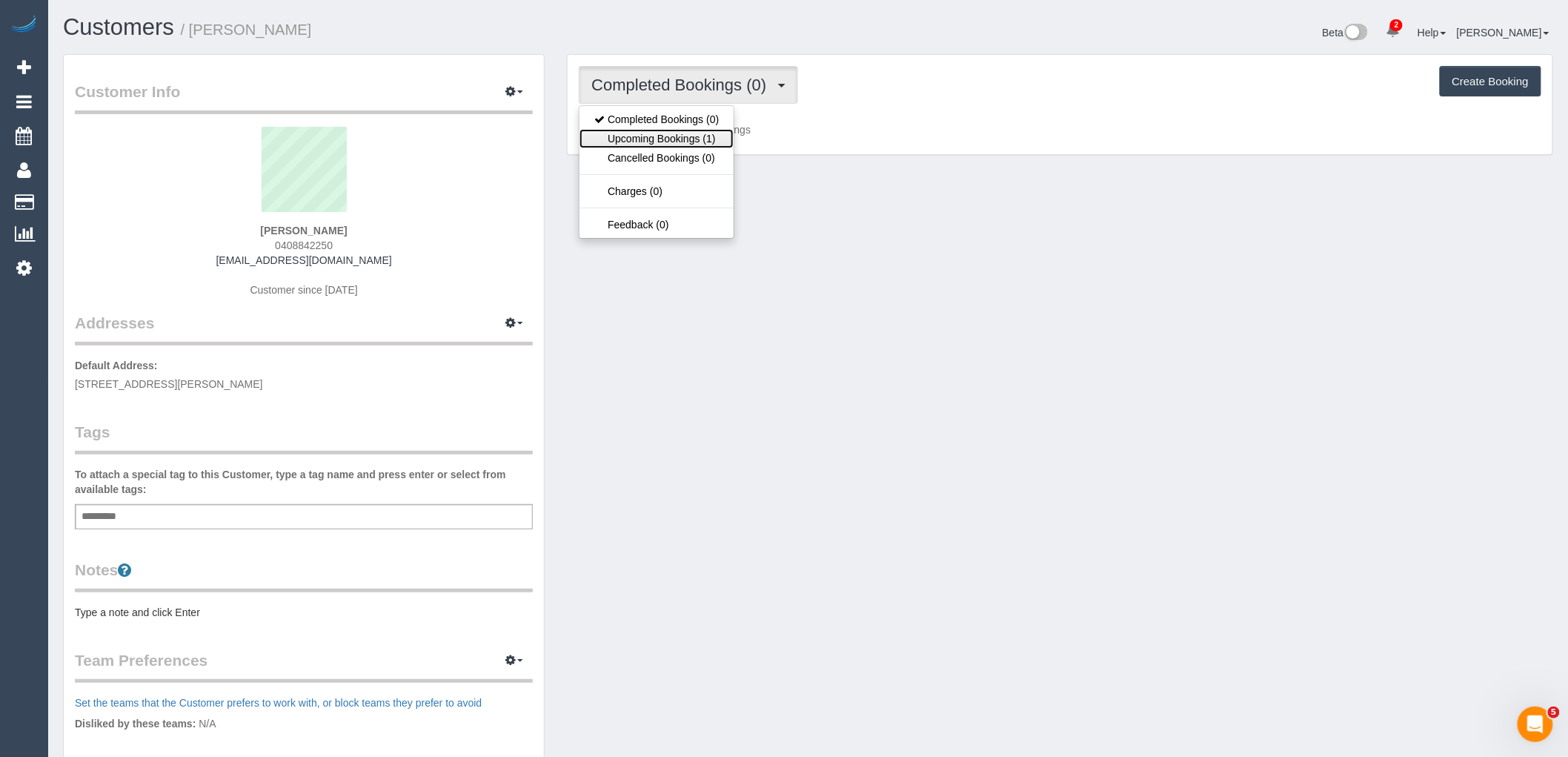
click at [707, 141] on link "Upcoming Bookings (1)" at bounding box center [657, 138] width 154 height 20
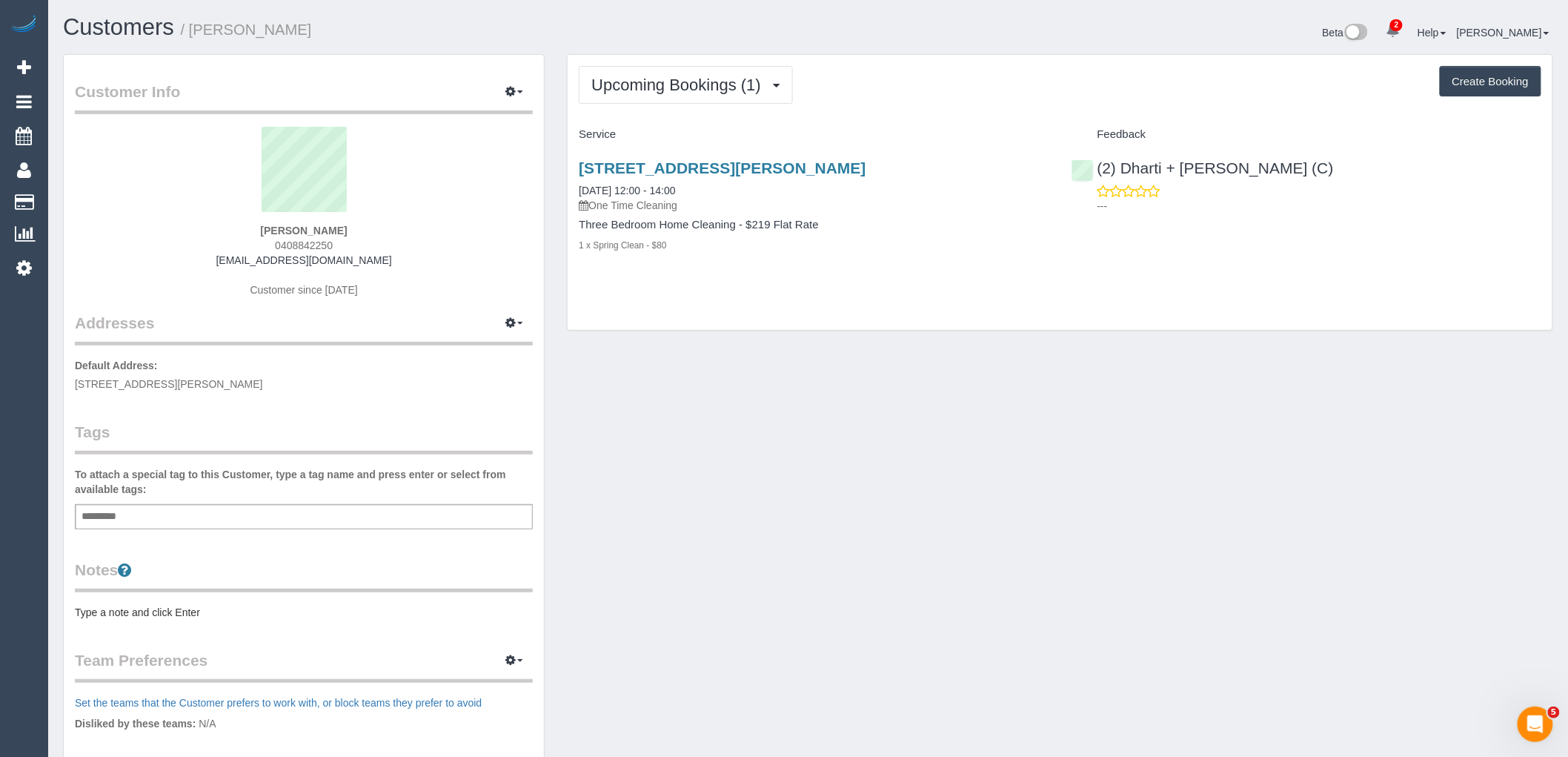
drag, startPoint x: 883, startPoint y: 165, endPoint x: 576, endPoint y: 168, distance: 307.0
click at [576, 168] on div "30 Rayner Street, 2, Altona, VIC 3018 01/09/2025 12:00 - 14:00 One Time Cleanin…" at bounding box center [813, 214] width 492 height 135
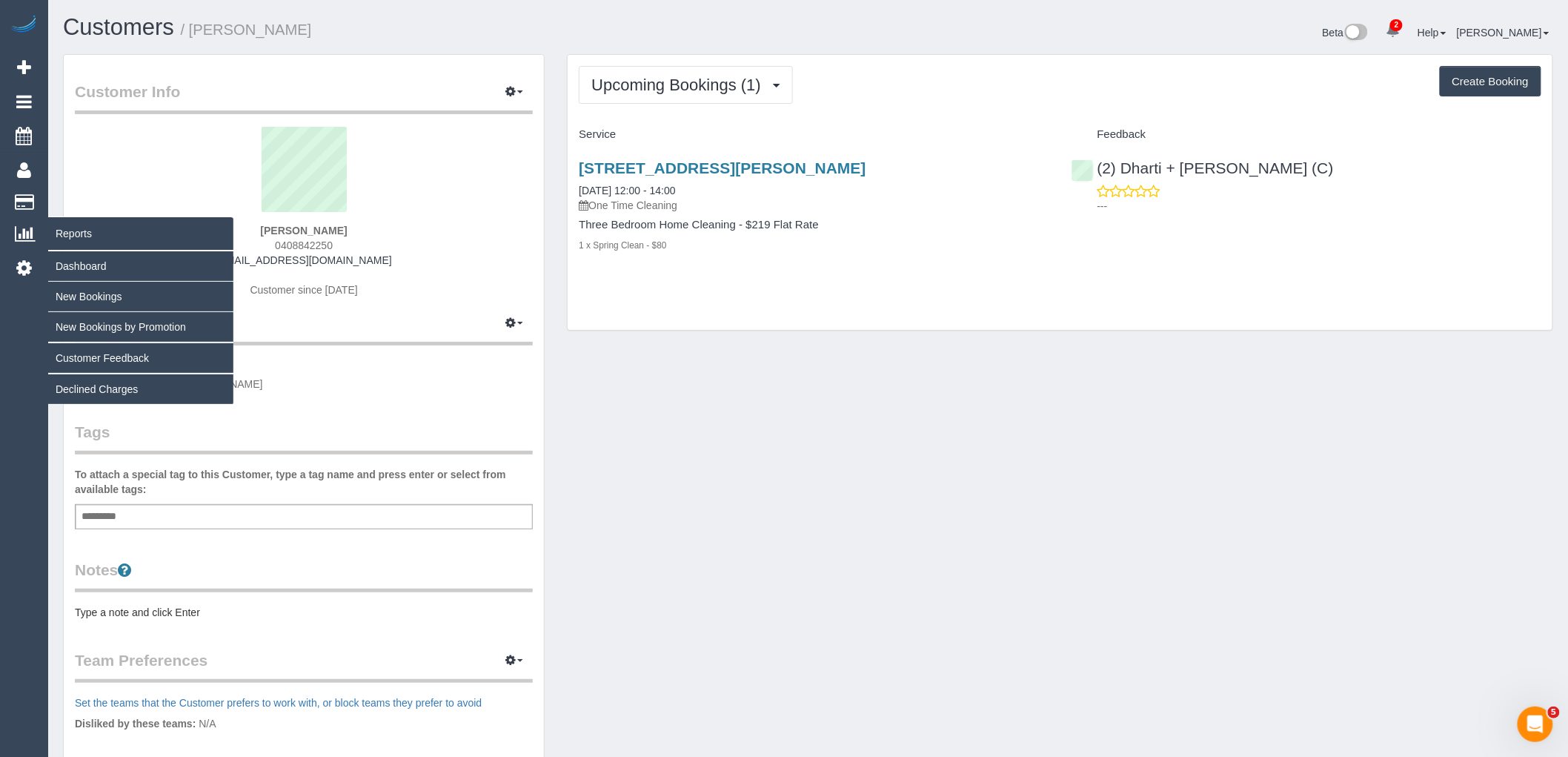
copy link "30 Rayner Street, 2, Altona, VIC 3018"
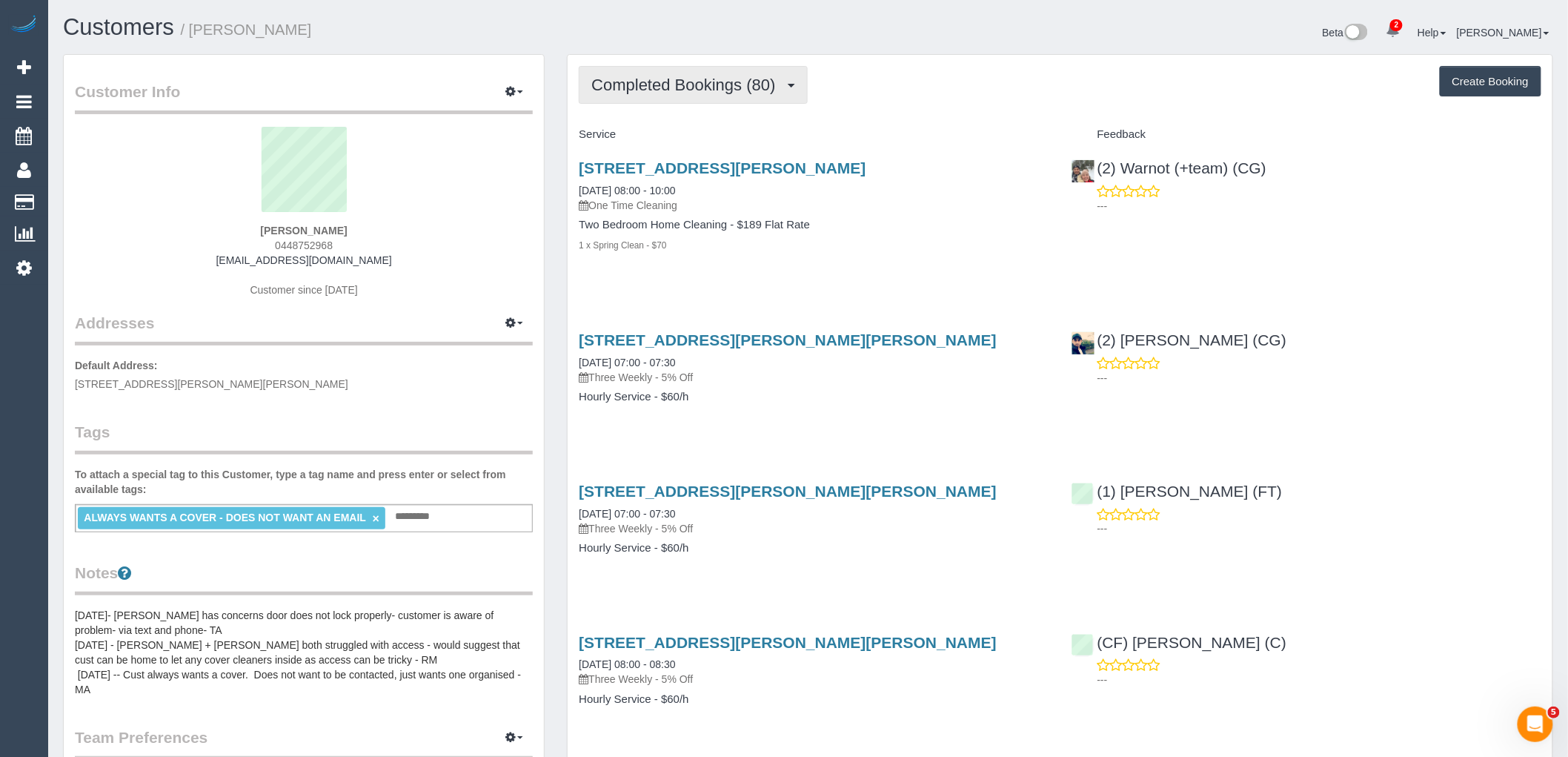
click at [743, 75] on button "Completed Bookings (80)" at bounding box center [693, 85] width 228 height 38
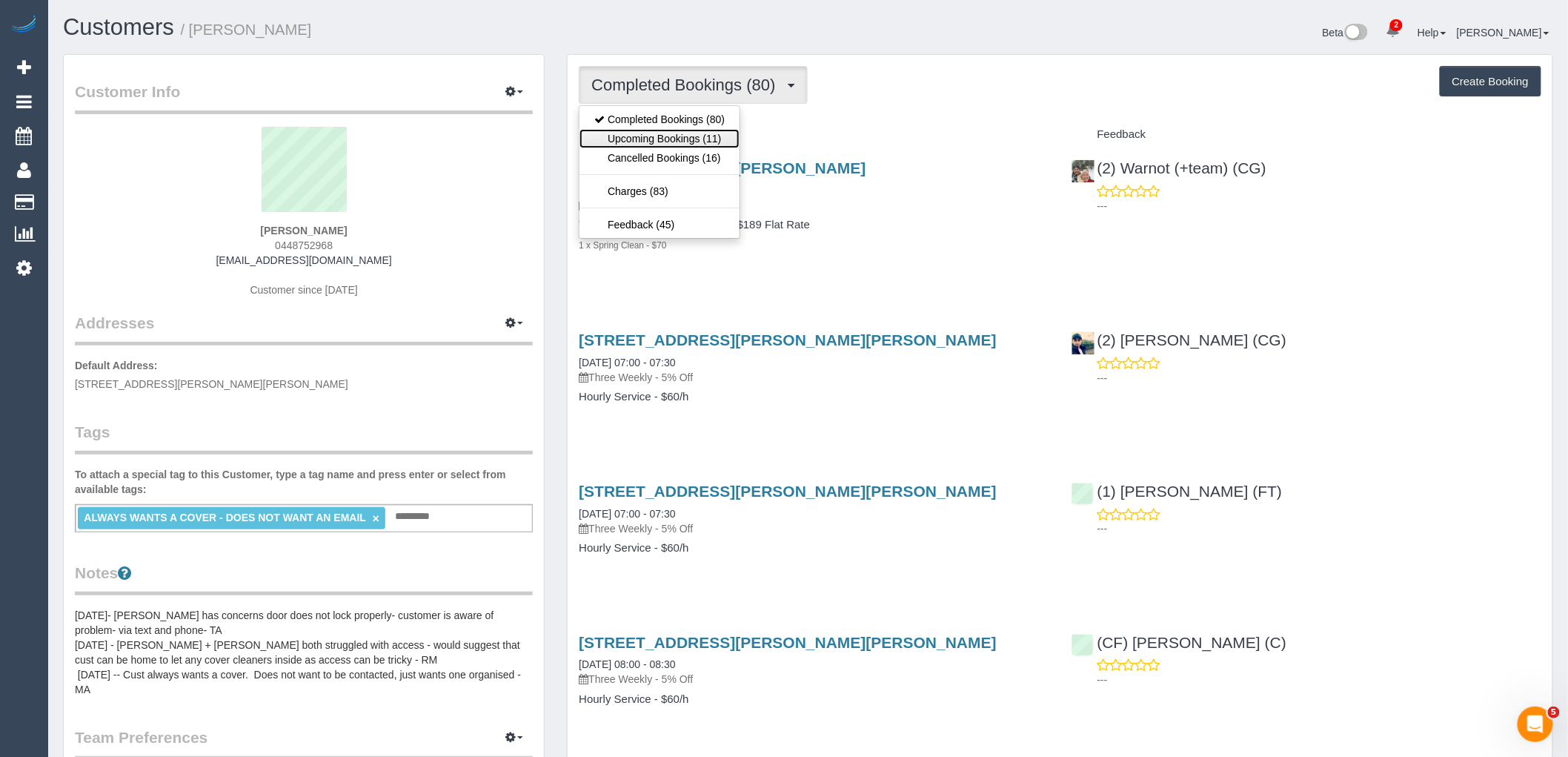
click at [717, 139] on link "Upcoming Bookings (11)" at bounding box center [660, 138] width 160 height 20
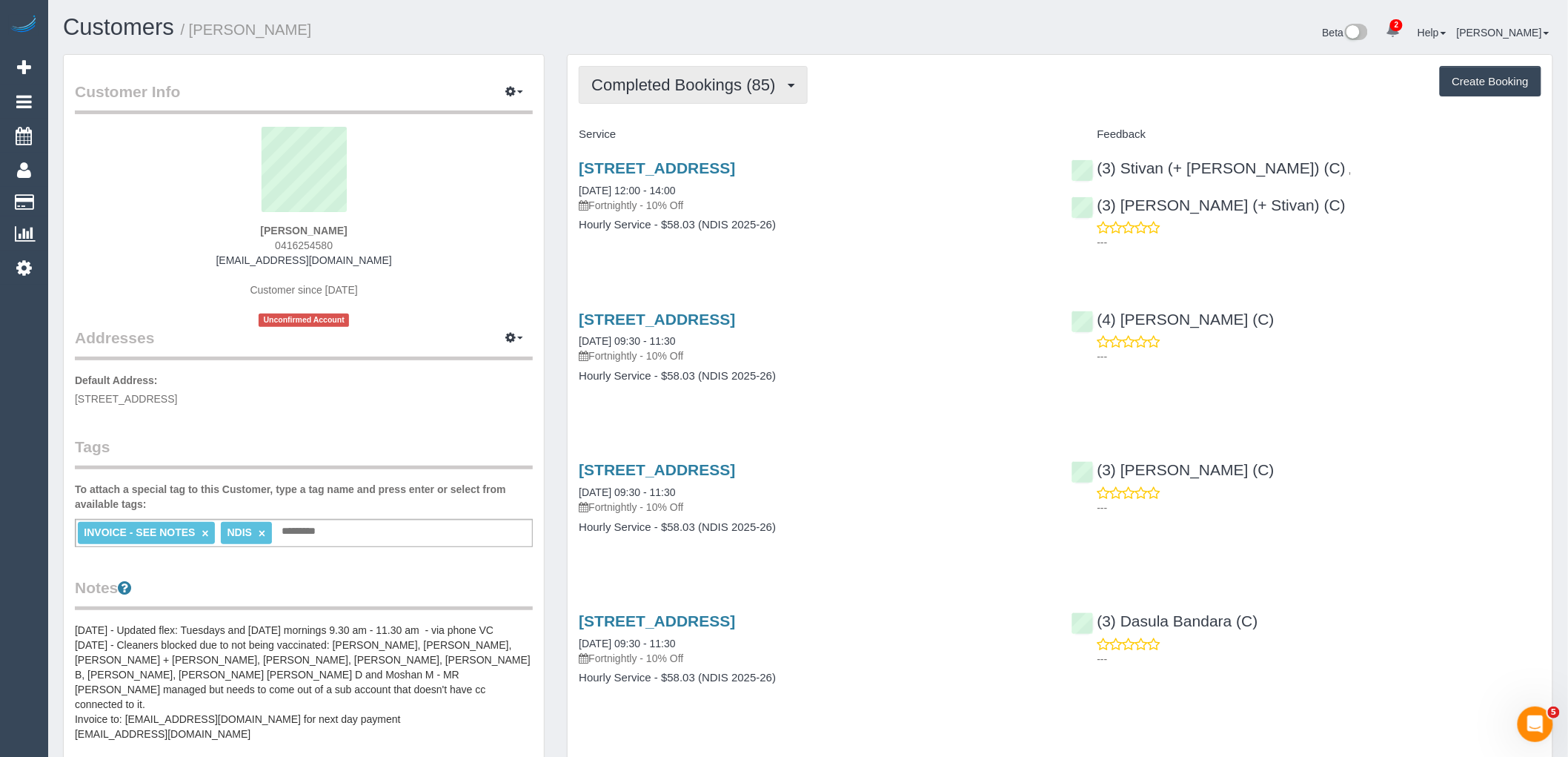
click at [682, 79] on span "Completed Bookings (85)" at bounding box center [687, 84] width 192 height 19
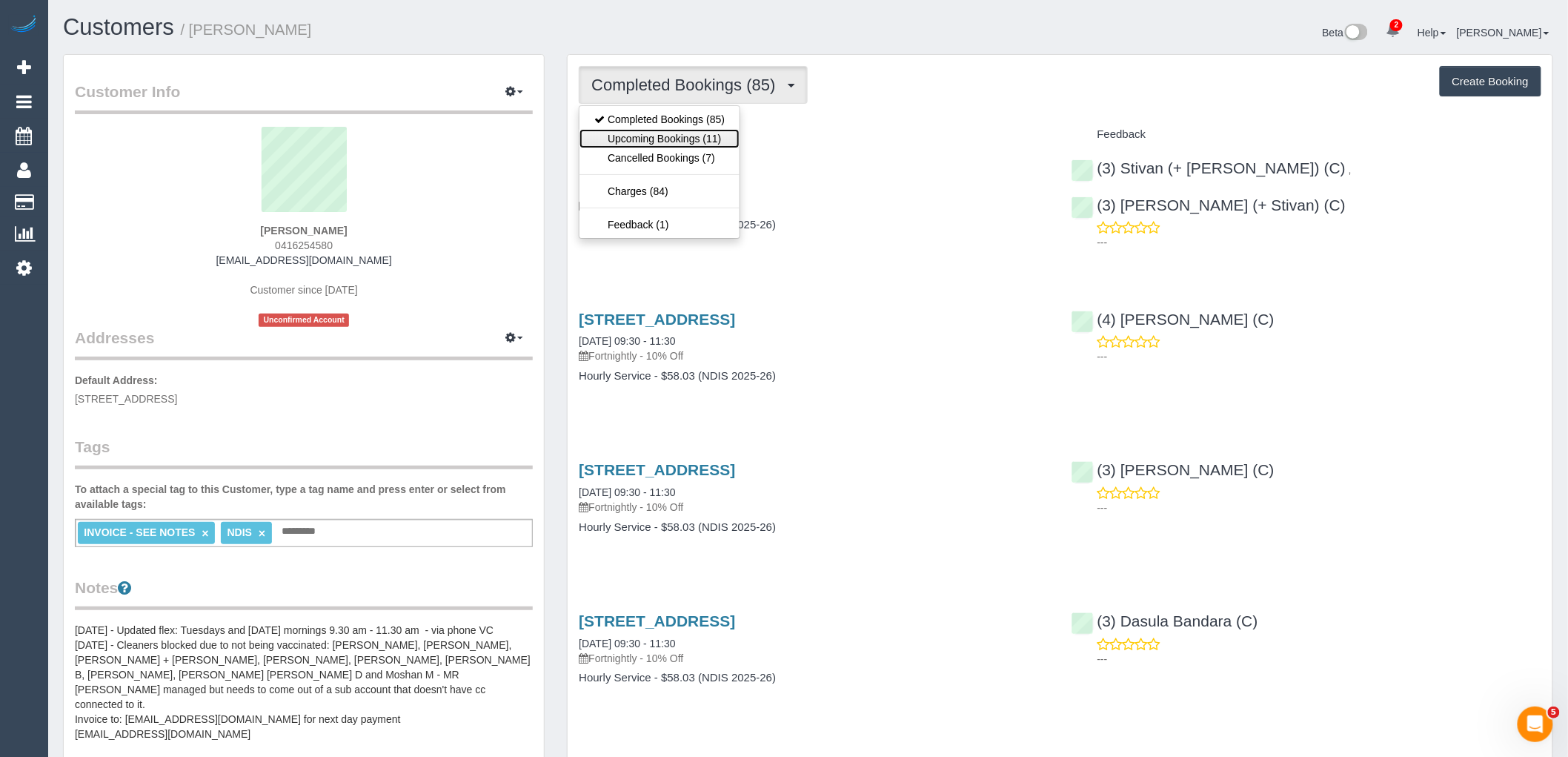
click at [700, 143] on link "Upcoming Bookings (11)" at bounding box center [660, 138] width 160 height 20
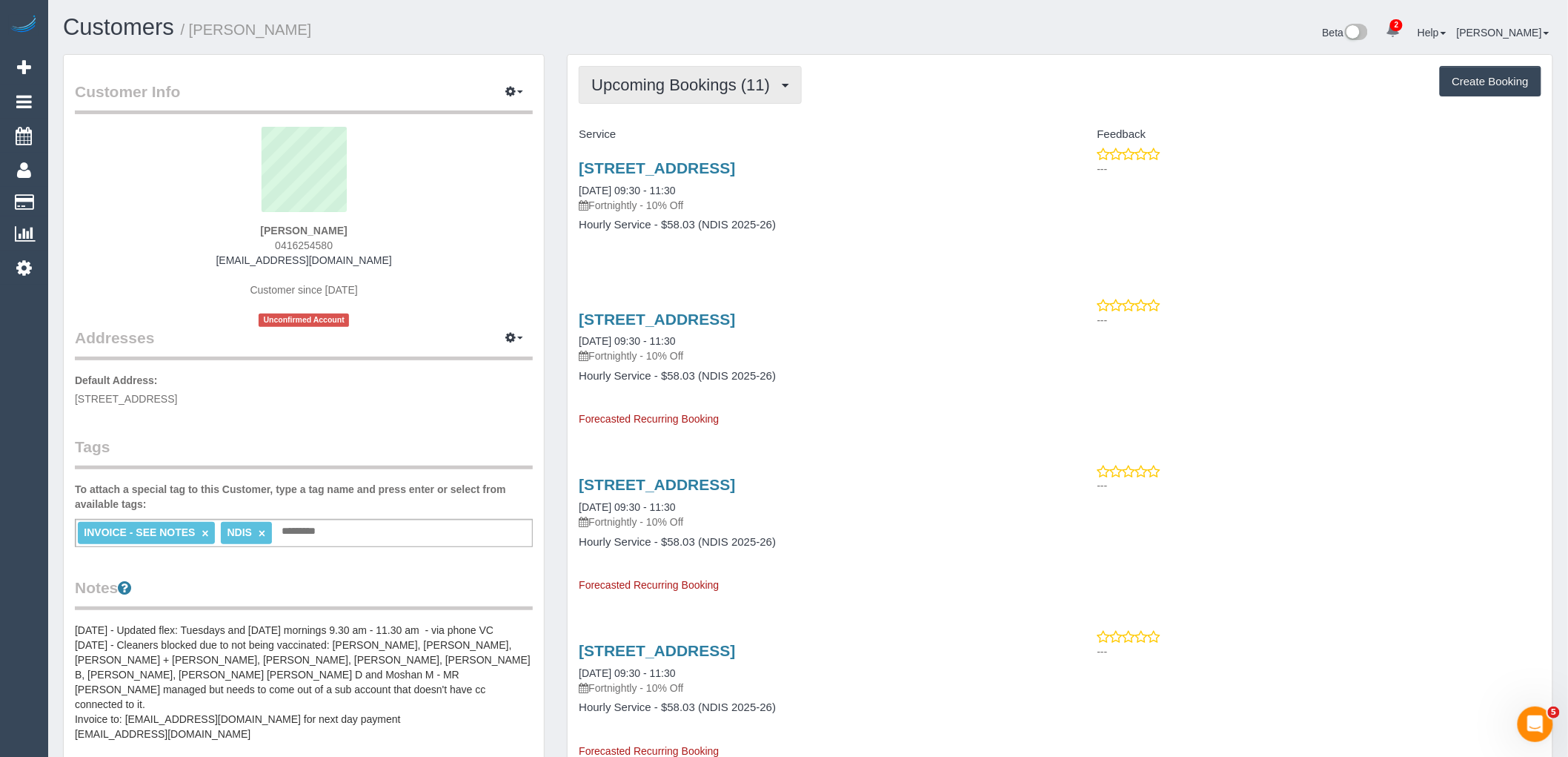
click at [665, 99] on button "Upcoming Bookings (11)" at bounding box center [690, 85] width 223 height 38
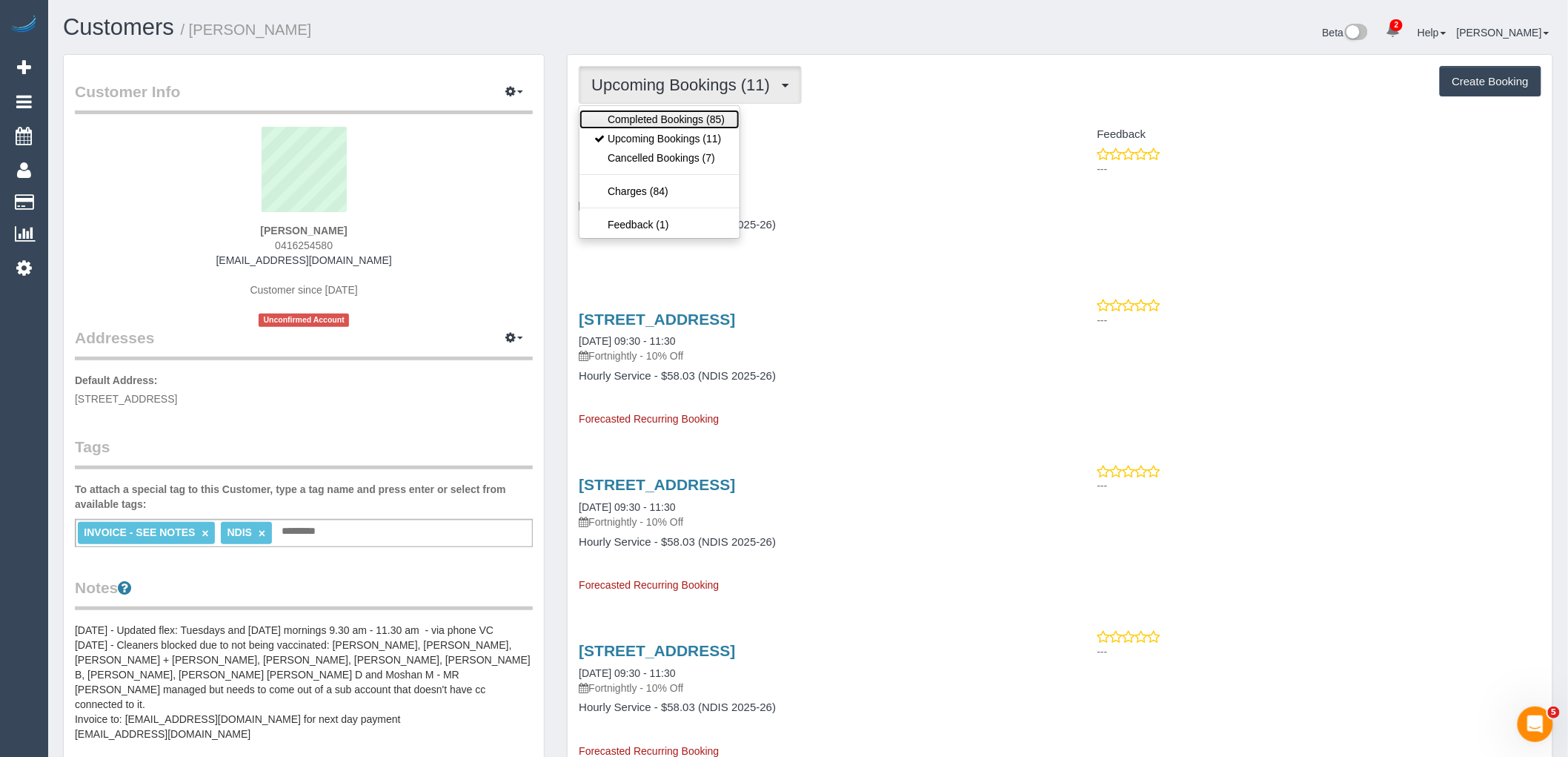
click at [676, 124] on link "Completed Bookings (85)" at bounding box center [660, 120] width 160 height 20
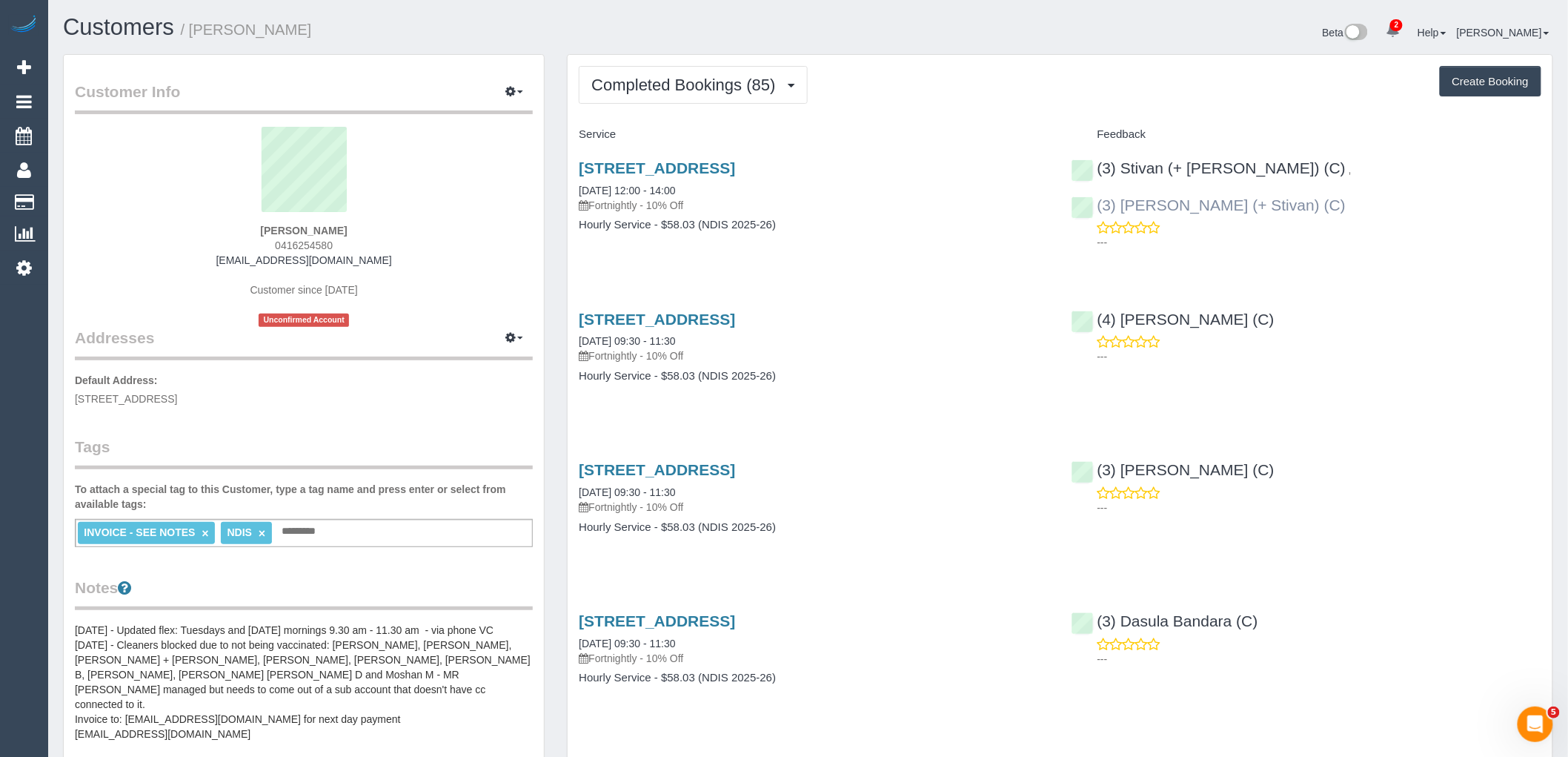
drag, startPoint x: 1499, startPoint y: 168, endPoint x: 1327, endPoint y: 168, distance: 172.0
click at [1327, 168] on div "(3) Stivan (+ Krunal) (C) , (3) Krunal (+ Stivan) (C) ---" at bounding box center [1306, 202] width 492 height 110
copy link "Krunal (+ Stivan) (C)"
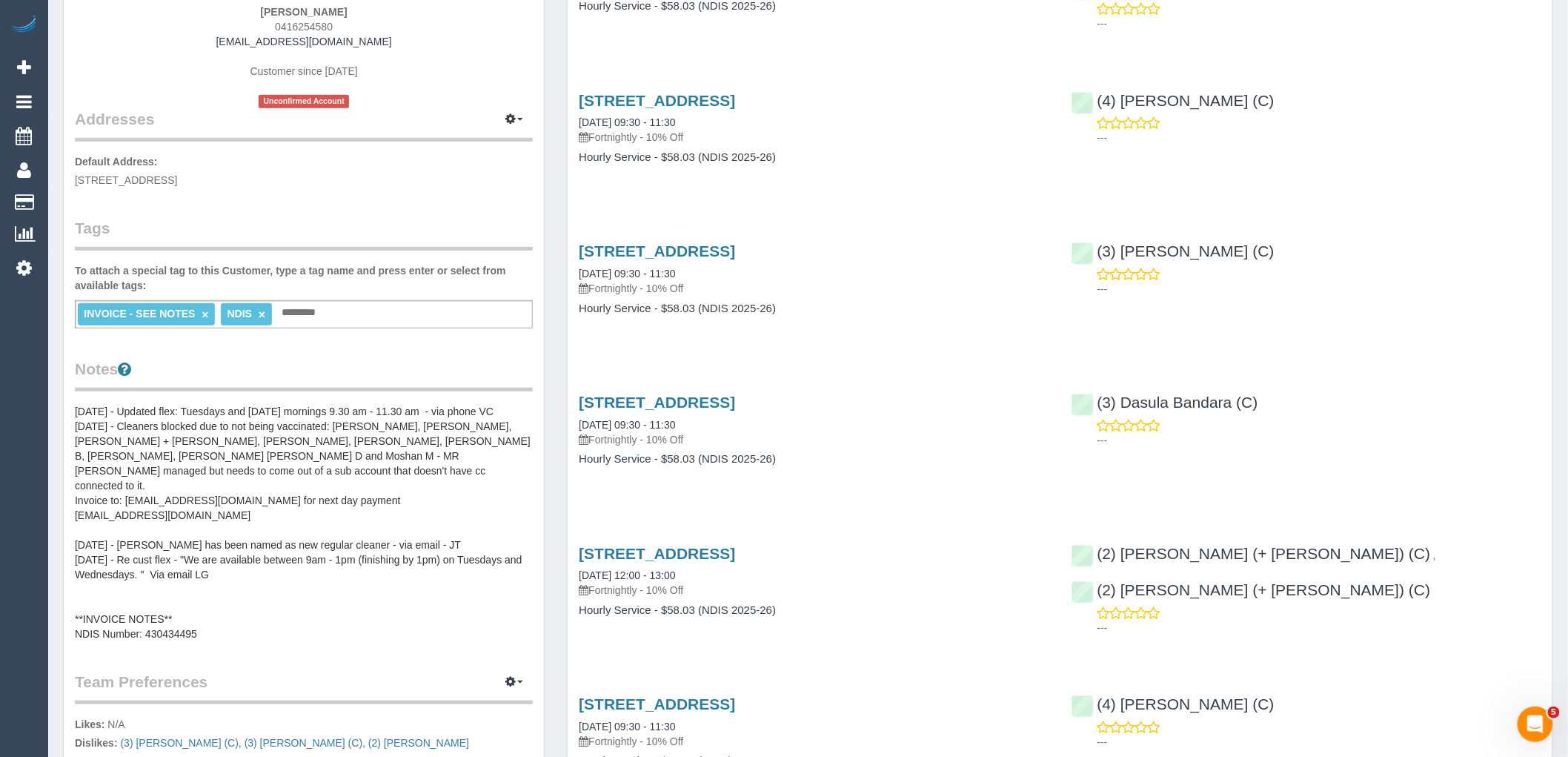
scroll to position [247, 0]
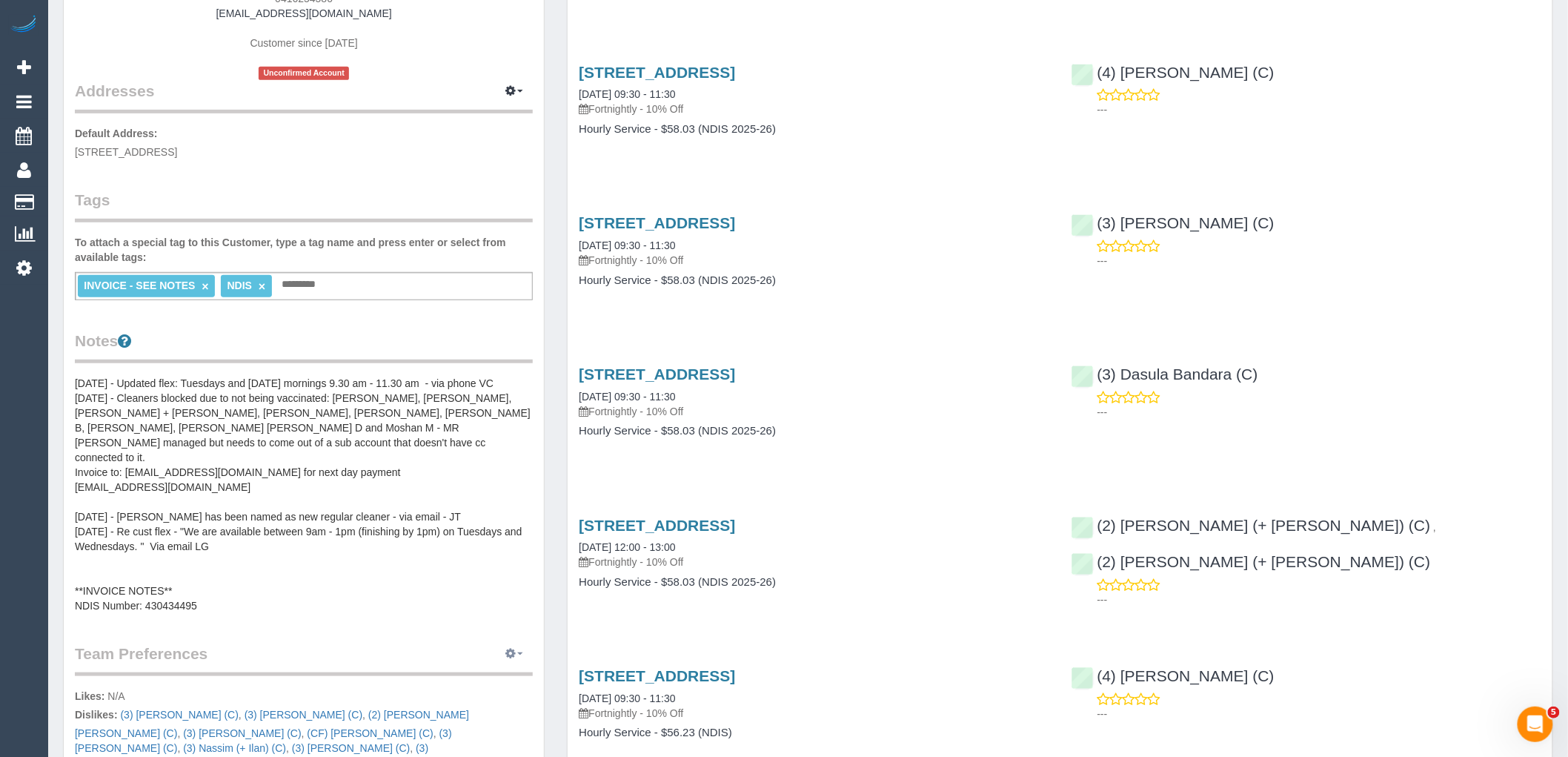
click at [517, 643] on button "button" at bounding box center [514, 655] width 37 height 23
click at [479, 672] on link "Manage Preferences" at bounding box center [469, 682] width 126 height 20
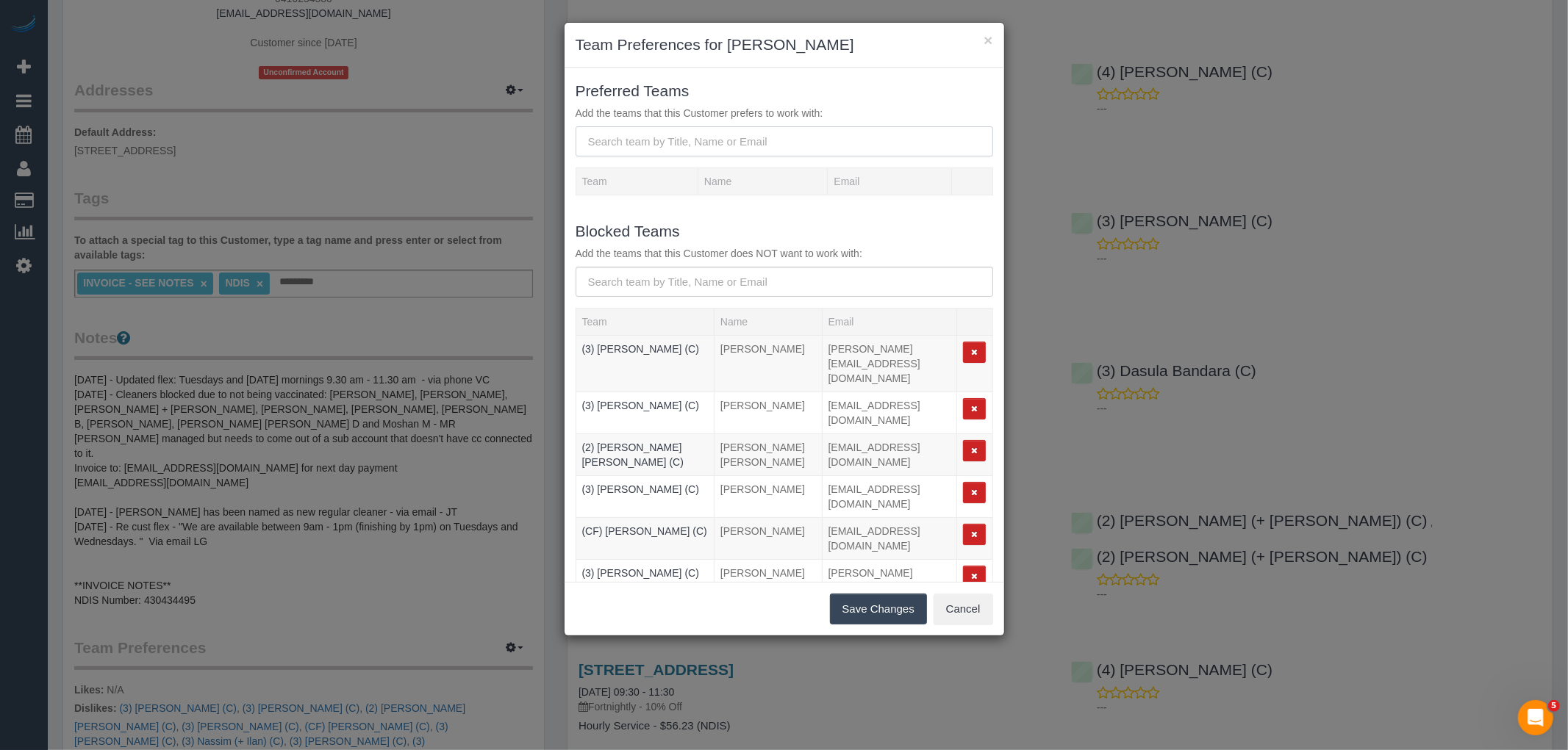
click at [759, 143] on input "text" at bounding box center [784, 141] width 417 height 30
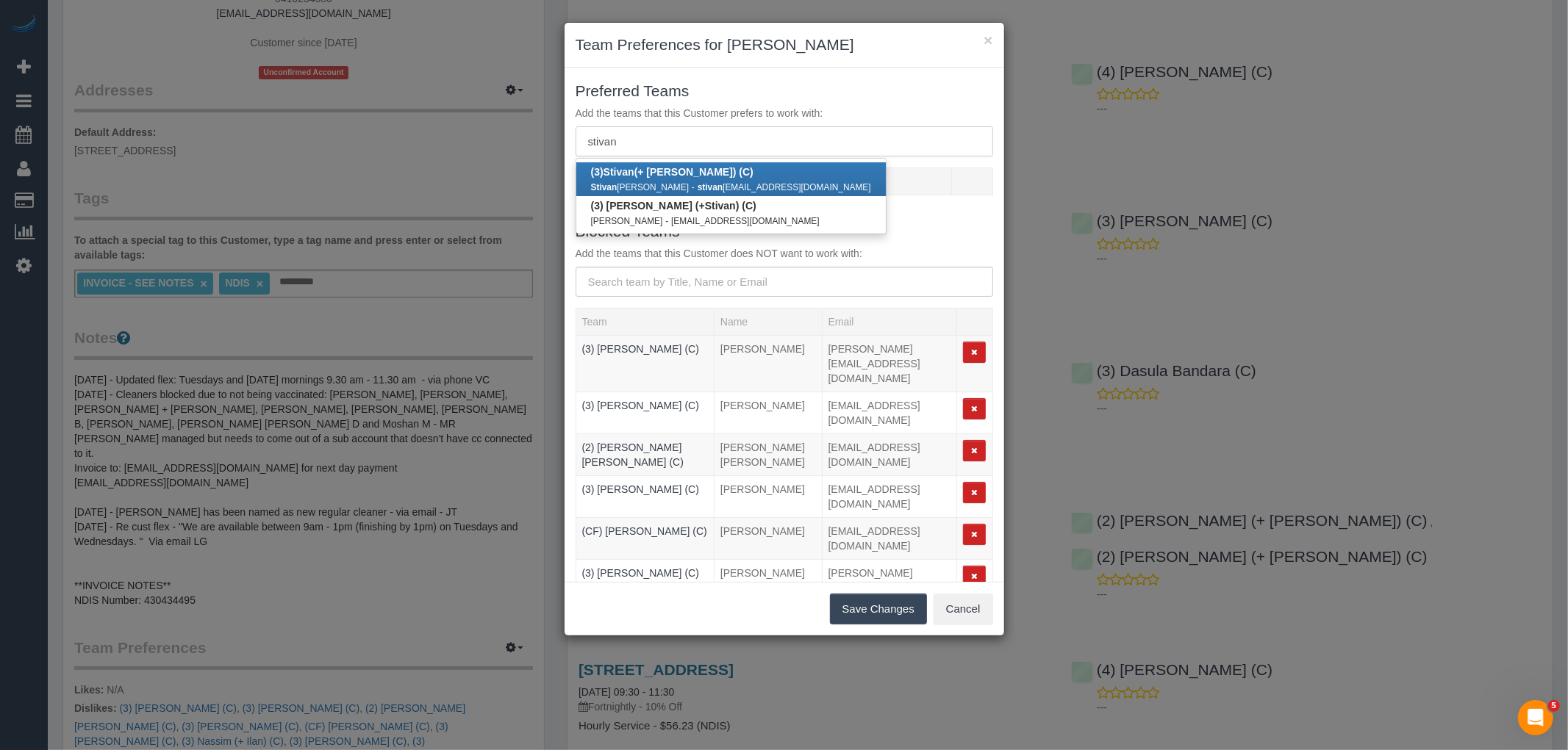
type input "stivan"
click at [649, 179] on div "Stivan Patel - stivan patel20022@gmail.com" at bounding box center [731, 187] width 280 height 15
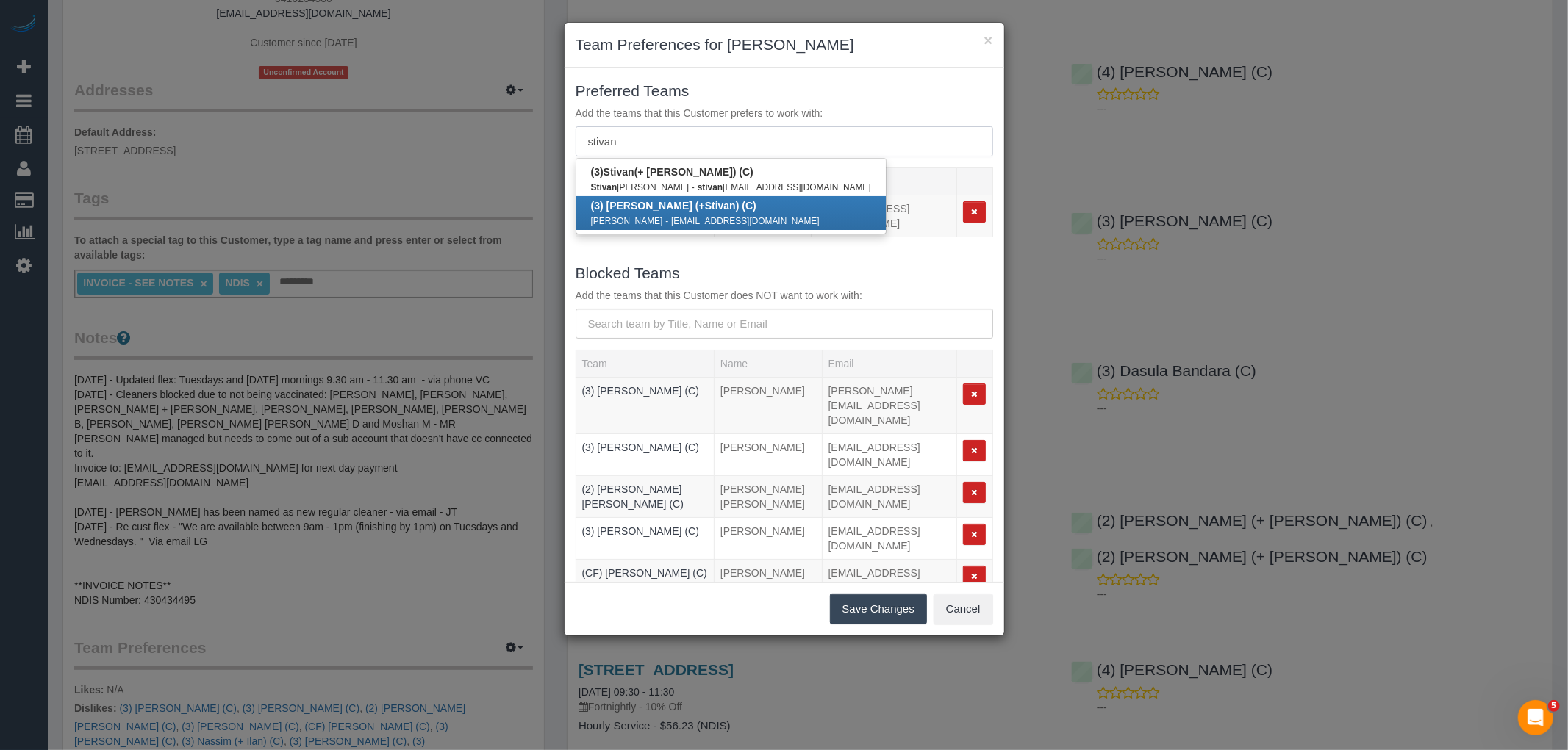
type input "stivan"
click at [641, 209] on b "(3) Krunal (+ Stivan ) (C)" at bounding box center [674, 205] width 166 height 11
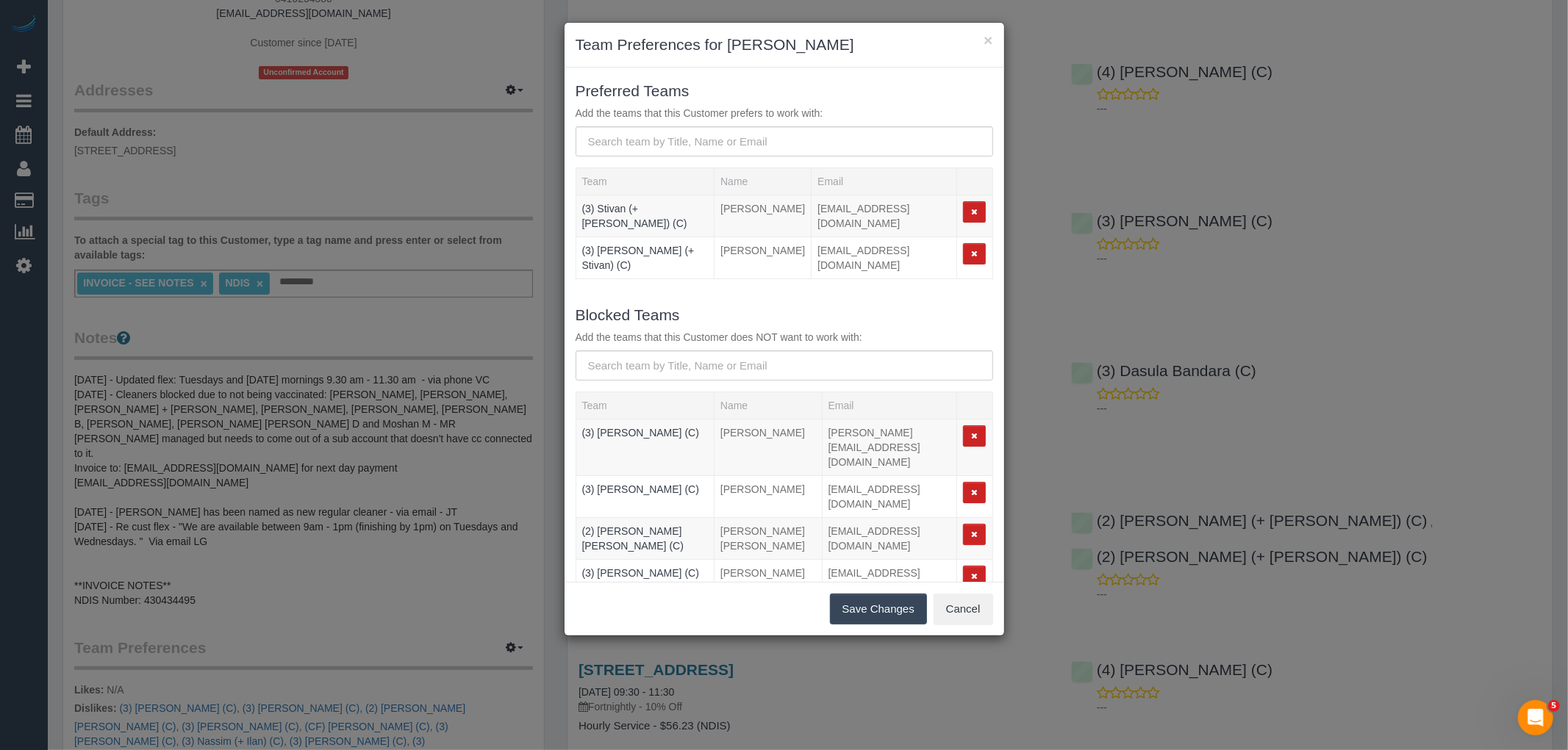
click at [871, 612] on button "Save Changes" at bounding box center [878, 609] width 97 height 31
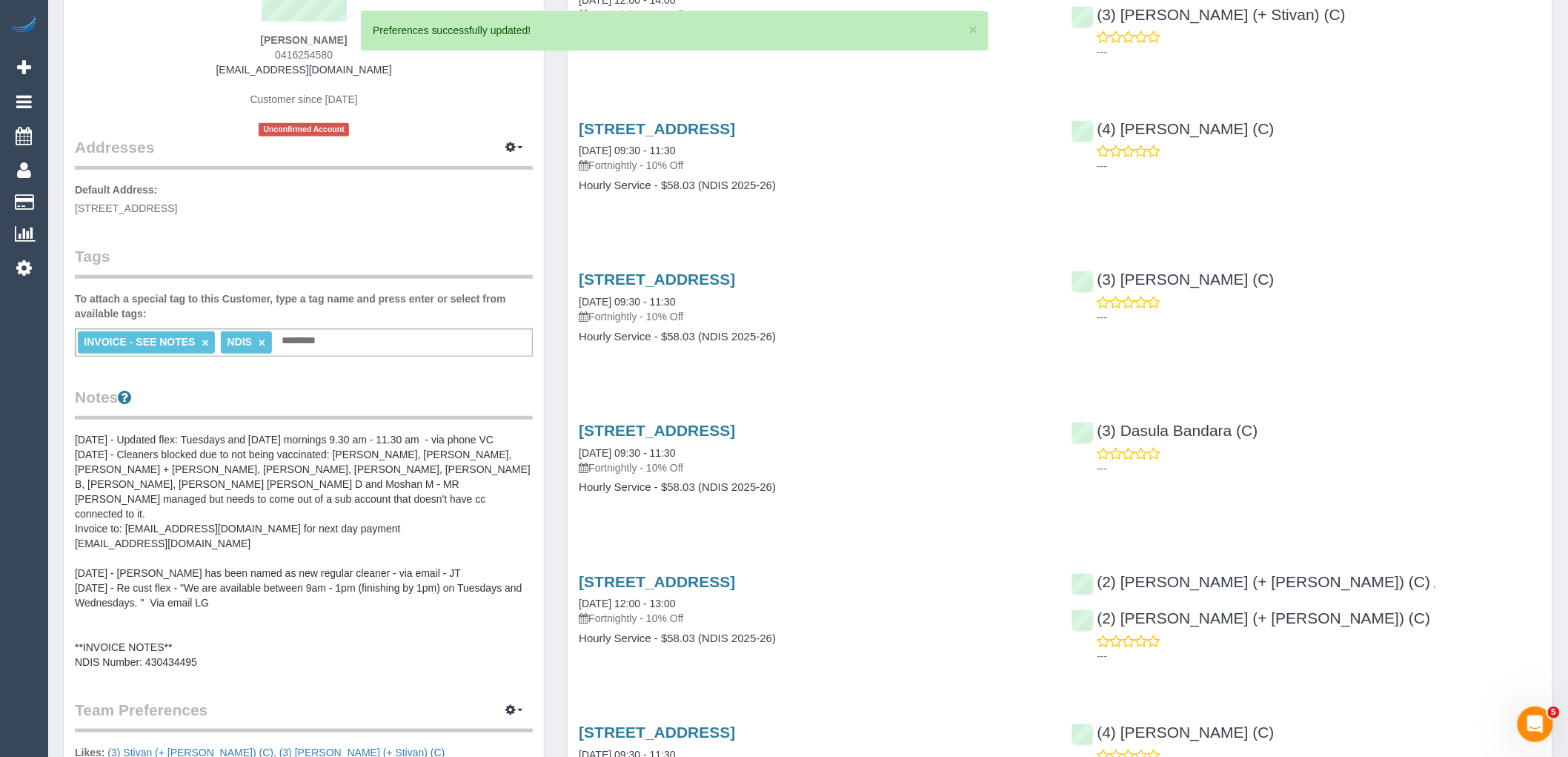
scroll to position [82, 0]
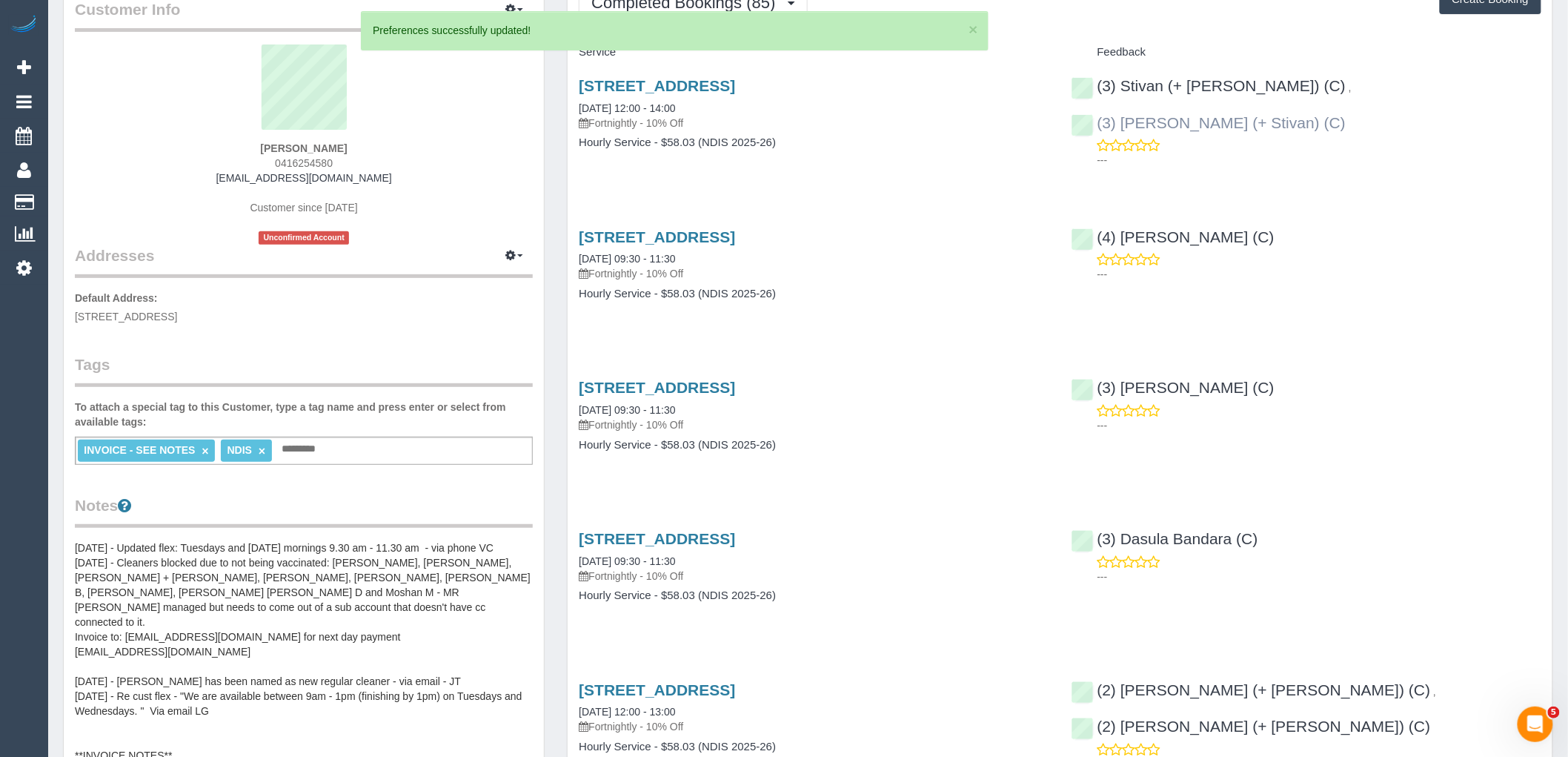
drag, startPoint x: 1485, startPoint y: 89, endPoint x: 1303, endPoint y: 88, distance: 182.0
click at [1303, 88] on div "(3) Stivan (+ Krunal) (C) , (3) Krunal (+ Stivan) (C) ---" at bounding box center [1306, 120] width 492 height 110
copy link "(3) Krunal (+ Stivan) (C)"
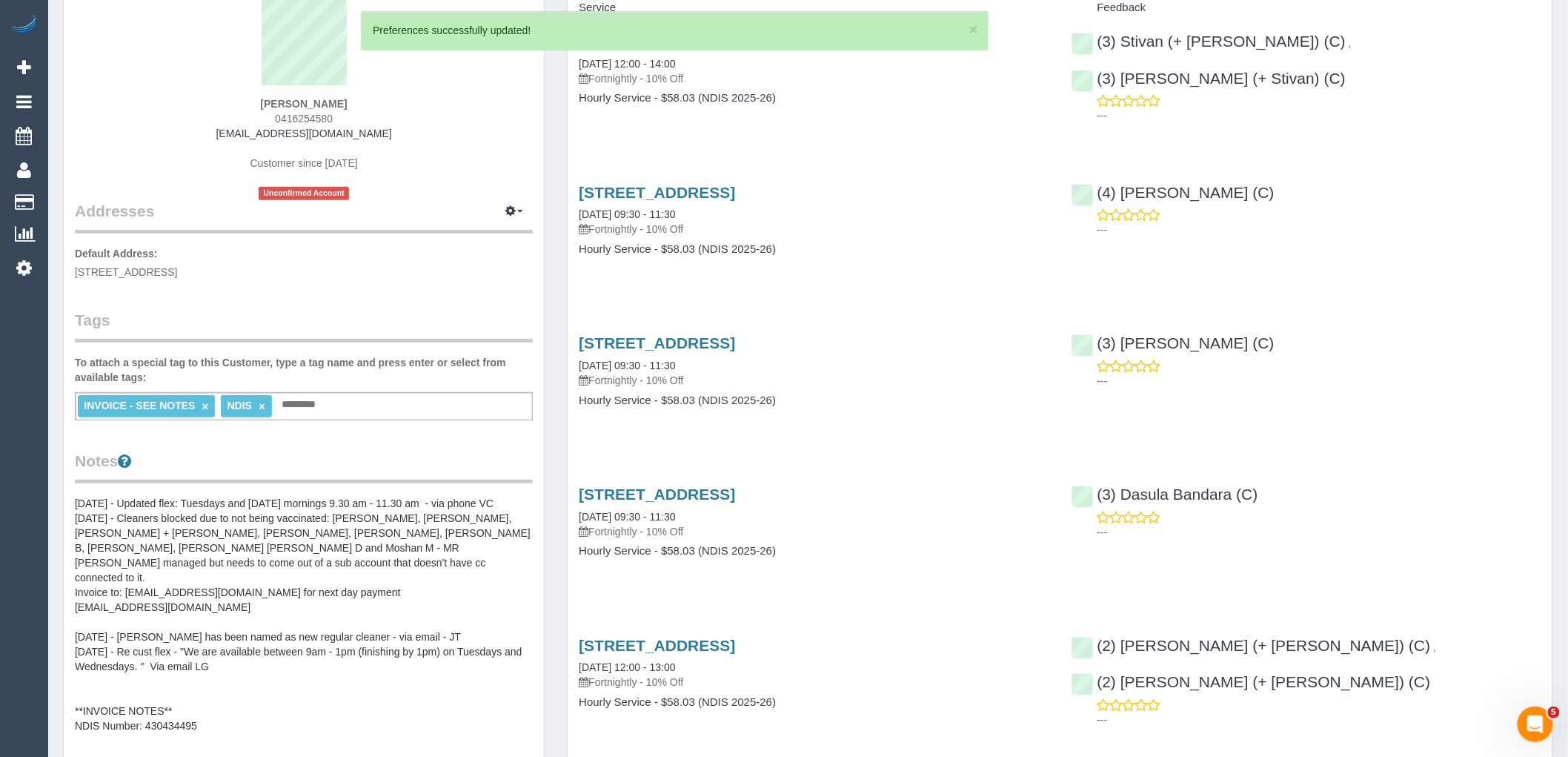
scroll to position [247, 0]
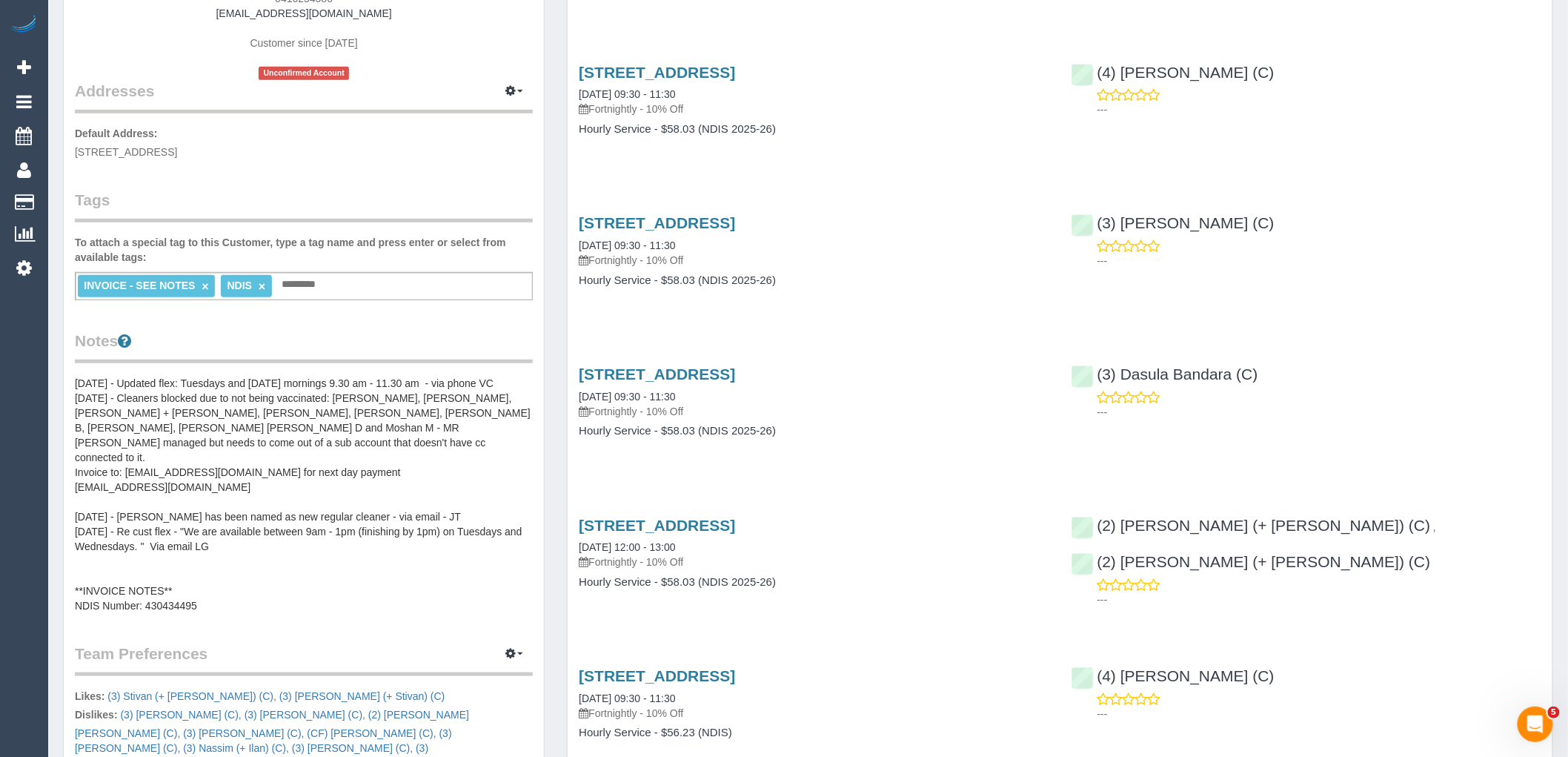
click at [206, 425] on pre "5/2/24 - Updated flex: Tuesdays and Wednesday mornings 9.30 am - 11.30 am - via…" at bounding box center [303, 495] width 458 height 238
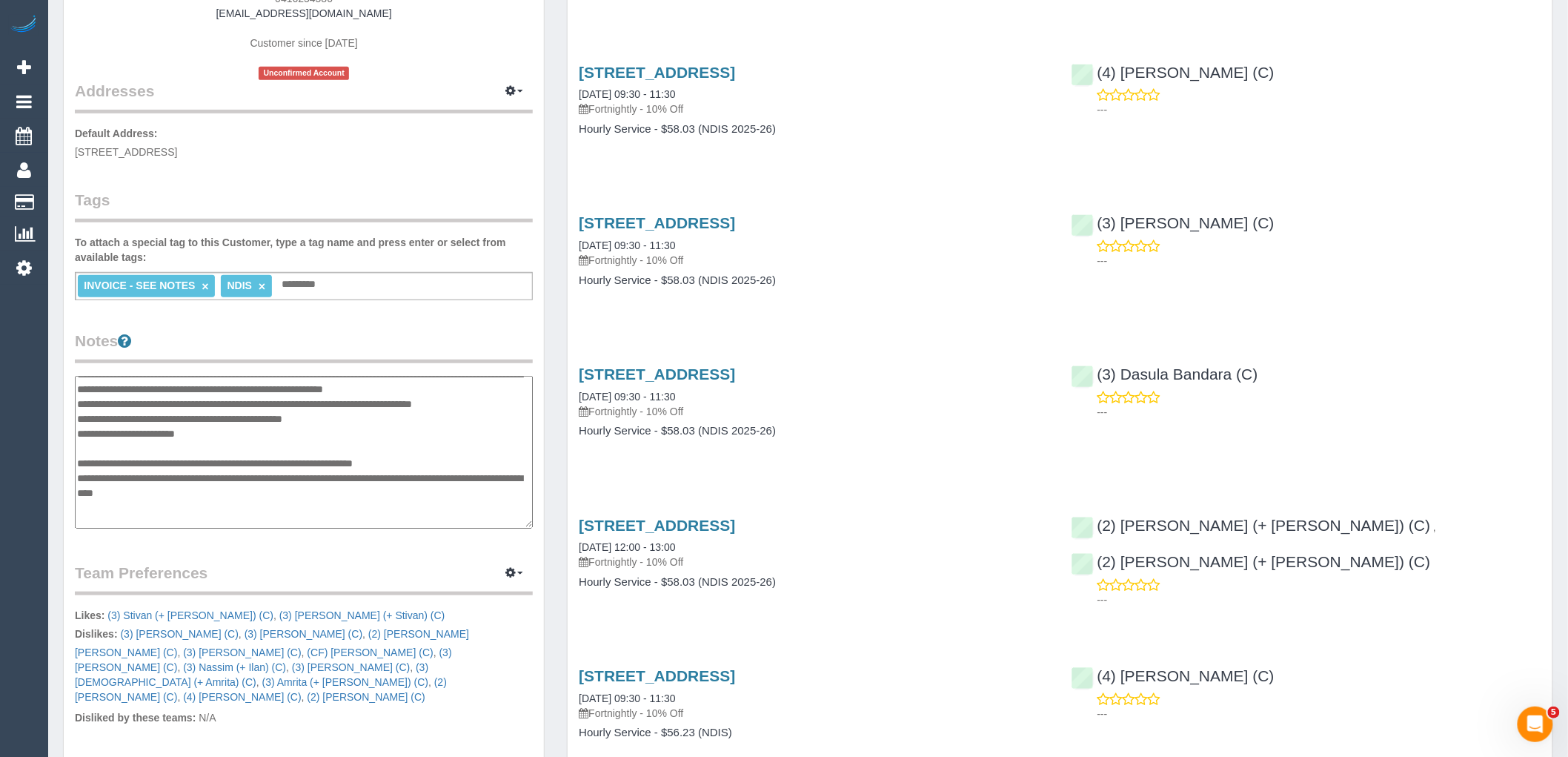
scroll to position [0, 0]
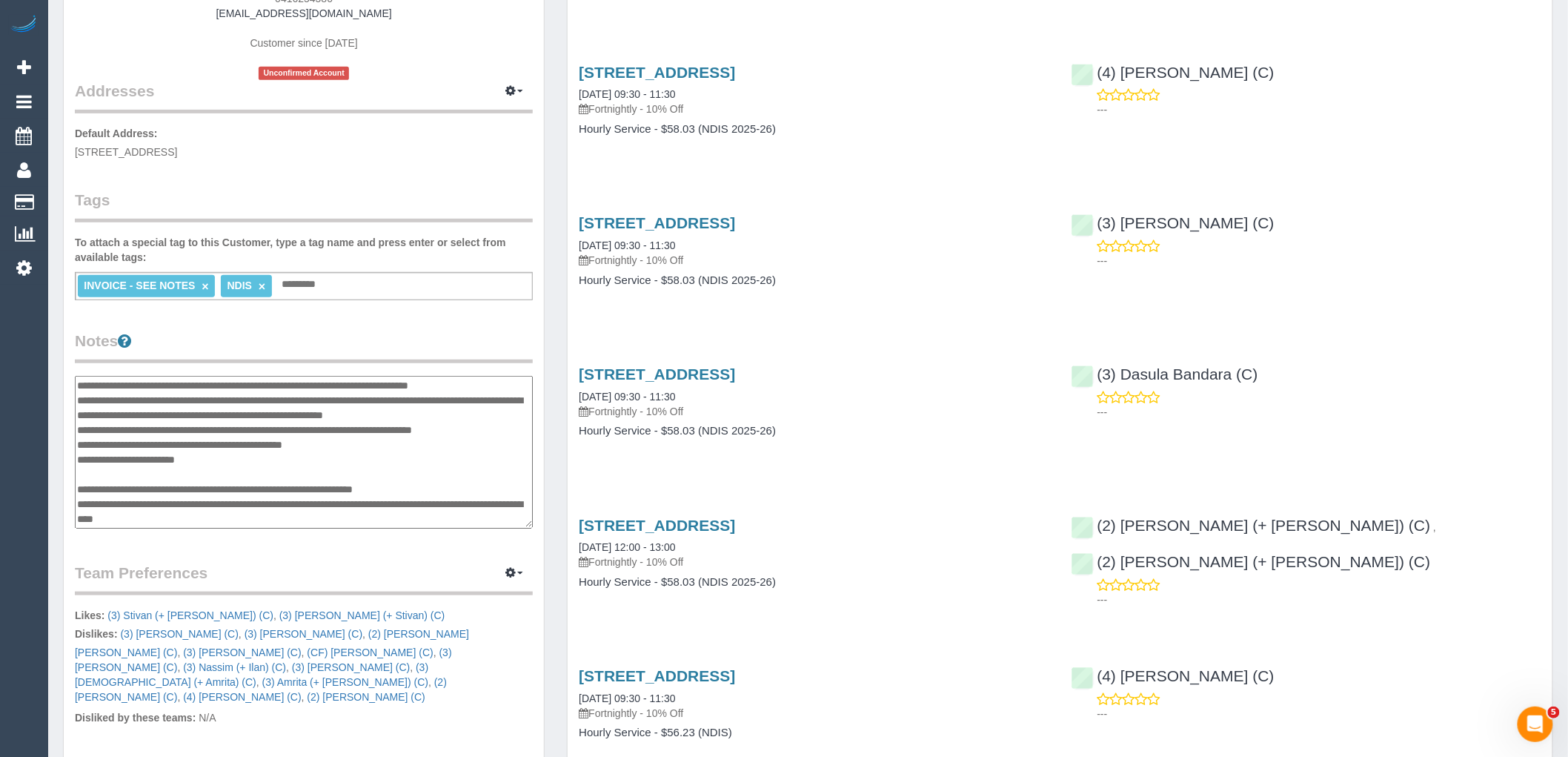
click at [82, 379] on textarea "**********" at bounding box center [303, 452] width 458 height 152
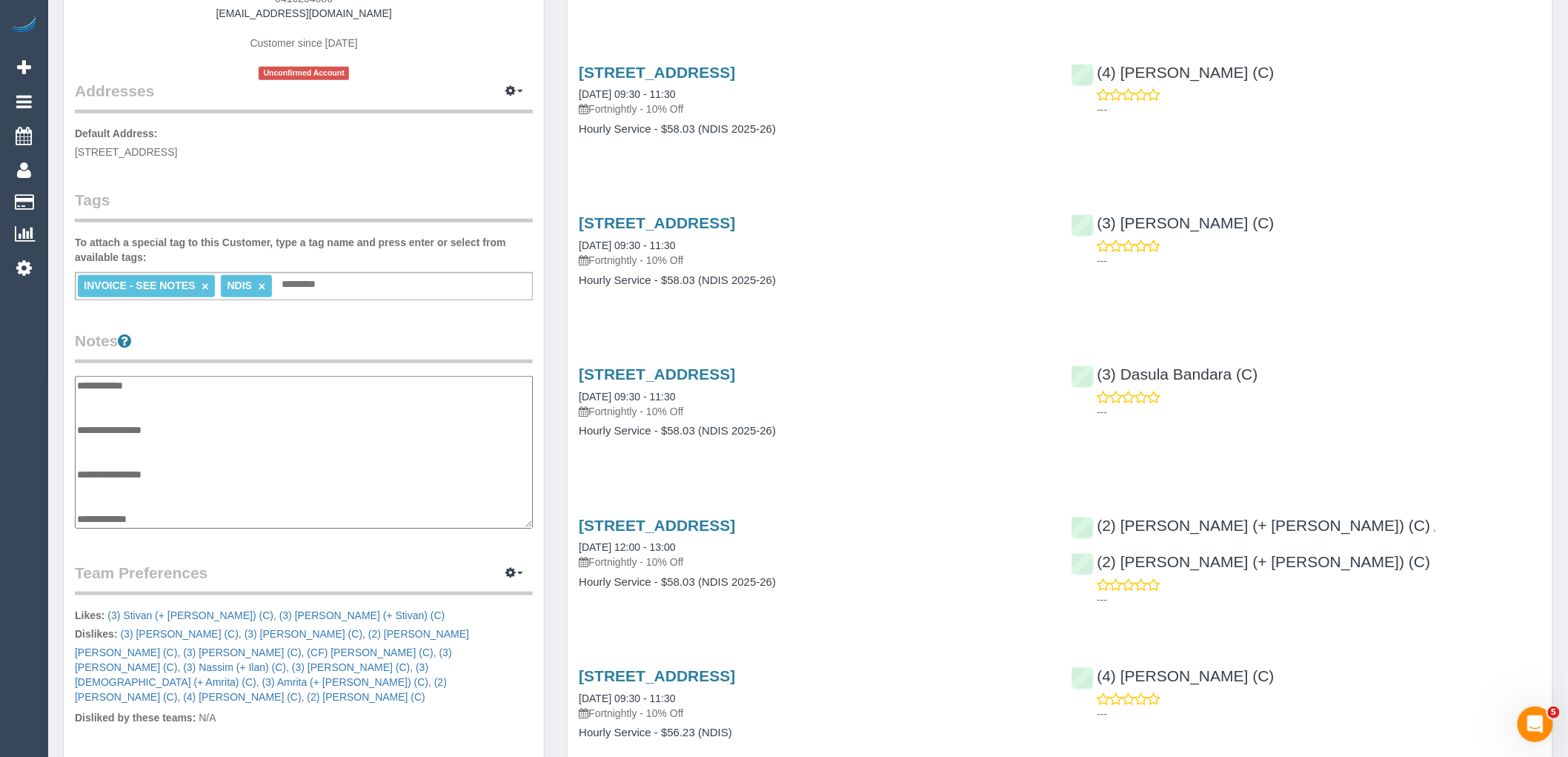
click at [130, 446] on textarea "**********" at bounding box center [303, 452] width 458 height 152
click at [179, 434] on textarea "**********" at bounding box center [303, 452] width 458 height 152
click at [180, 452] on textarea "**********" at bounding box center [303, 452] width 458 height 152
click at [176, 445] on textarea "**********" at bounding box center [303, 452] width 458 height 152
click at [126, 439] on textarea "**********" at bounding box center [303, 452] width 458 height 152
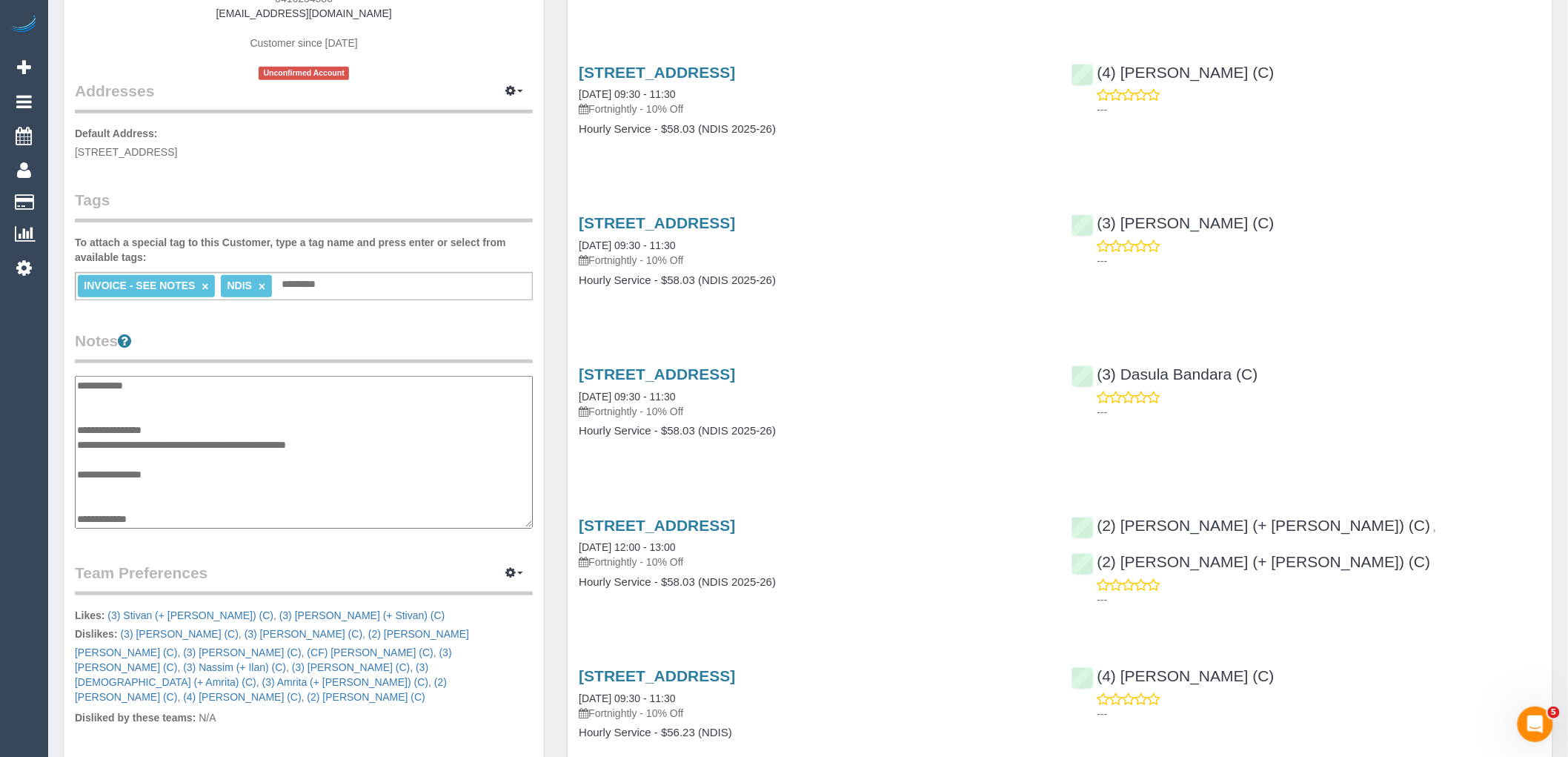
click at [355, 434] on textarea "**********" at bounding box center [303, 452] width 458 height 152
click at [352, 442] on textarea "**********" at bounding box center [303, 452] width 458 height 152
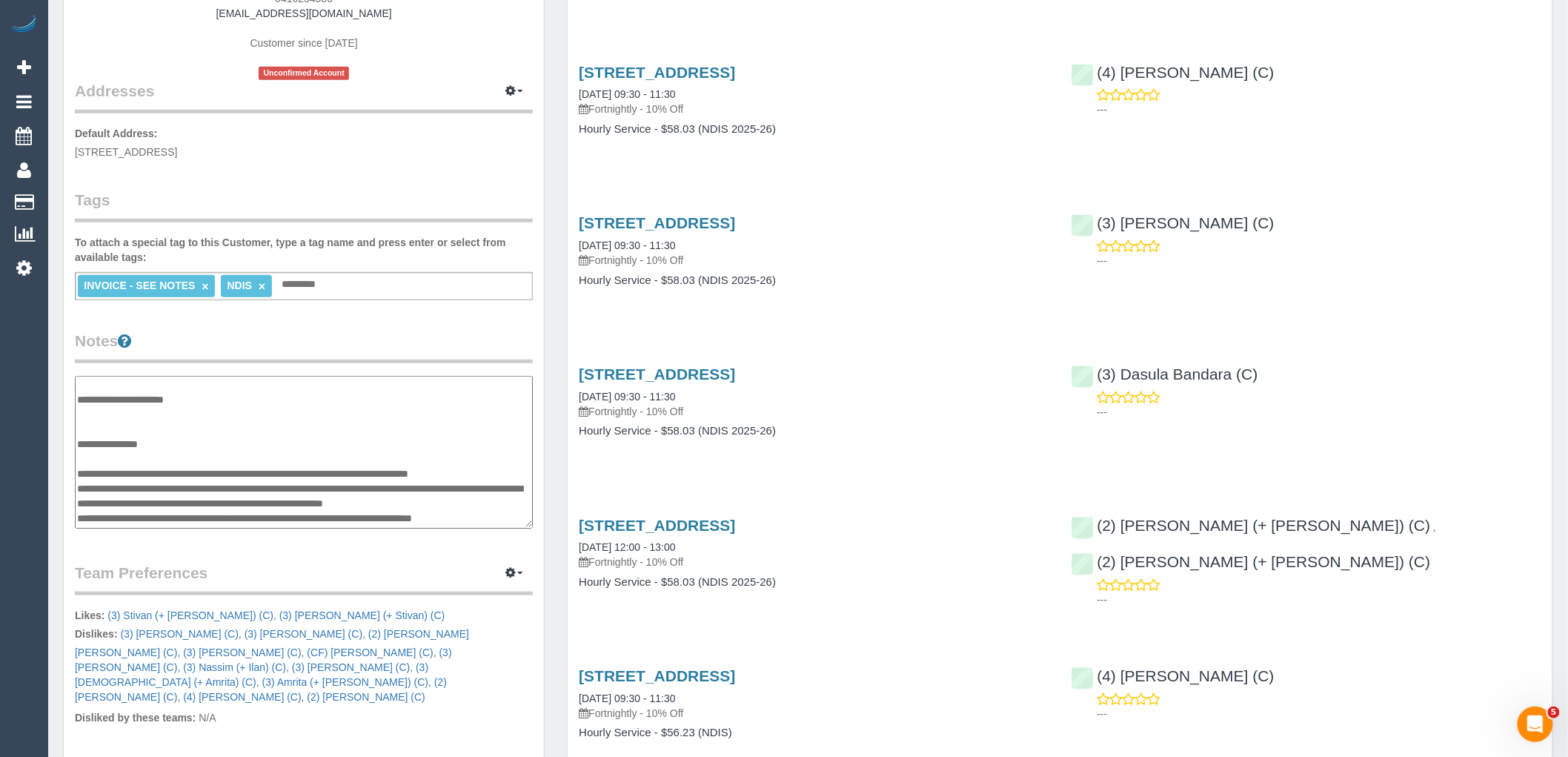
scroll to position [165, 0]
click at [196, 451] on textarea "**********" at bounding box center [303, 452] width 458 height 152
drag, startPoint x: 104, startPoint y: 512, endPoint x: 75, endPoint y: 486, distance: 38.9
click at [75, 486] on textarea "**********" at bounding box center [303, 452] width 458 height 152
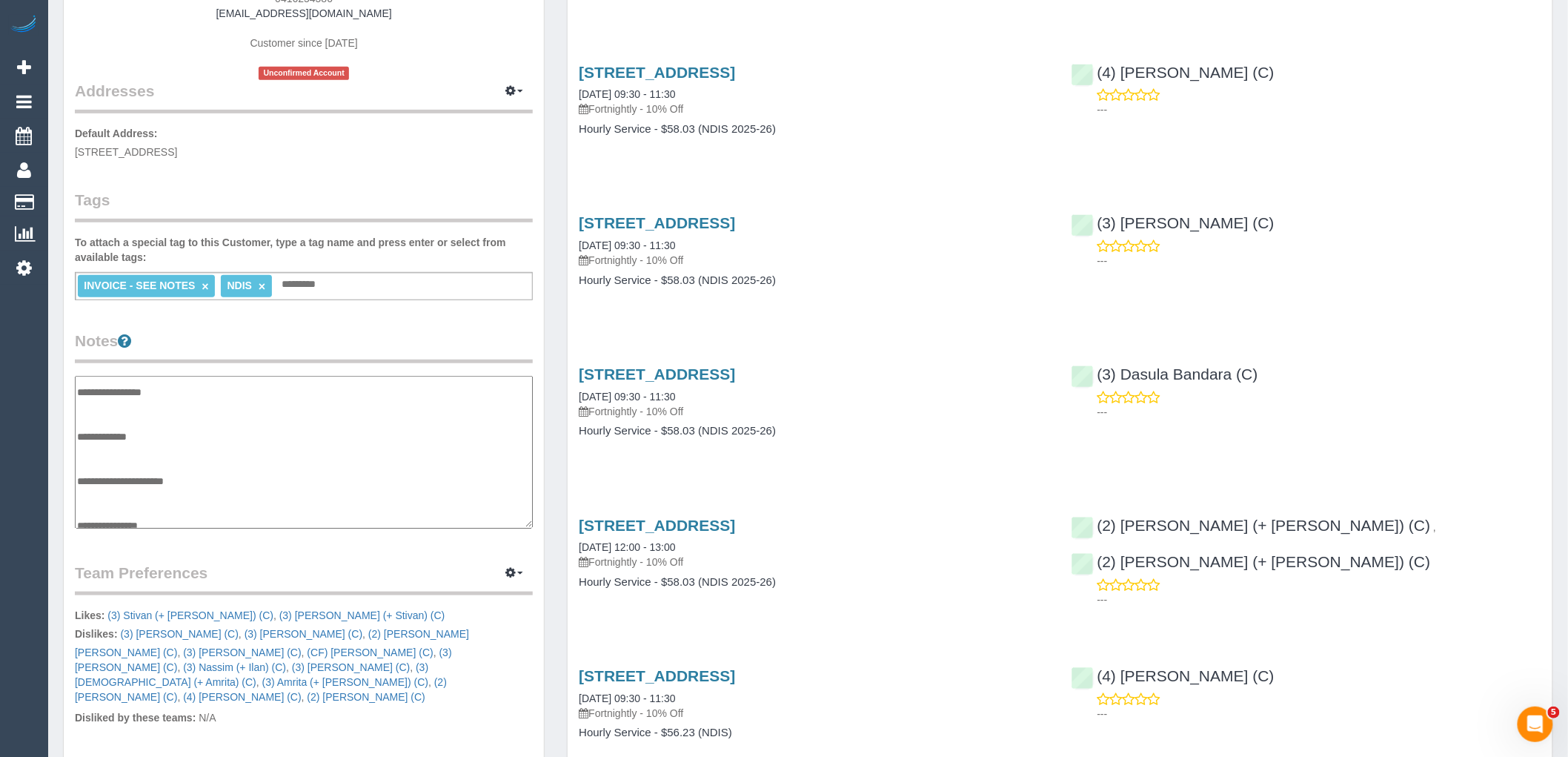
click at [116, 402] on textarea "**********" at bounding box center [303, 452] width 458 height 152
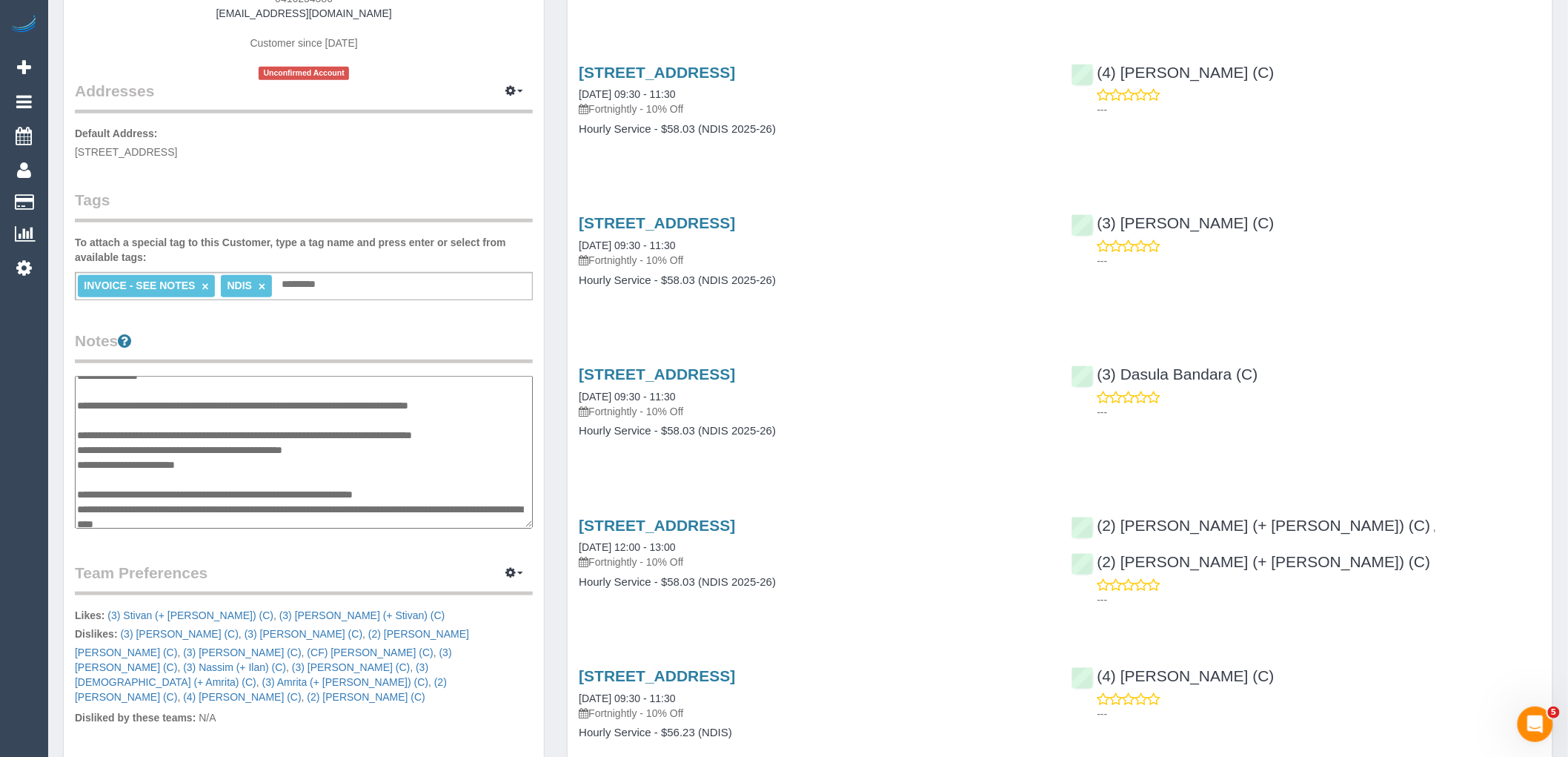
drag, startPoint x: 105, startPoint y: 433, endPoint x: 75, endPoint y: 417, distance: 34.0
click at [75, 417] on textarea "**********" at bounding box center [303, 452] width 458 height 152
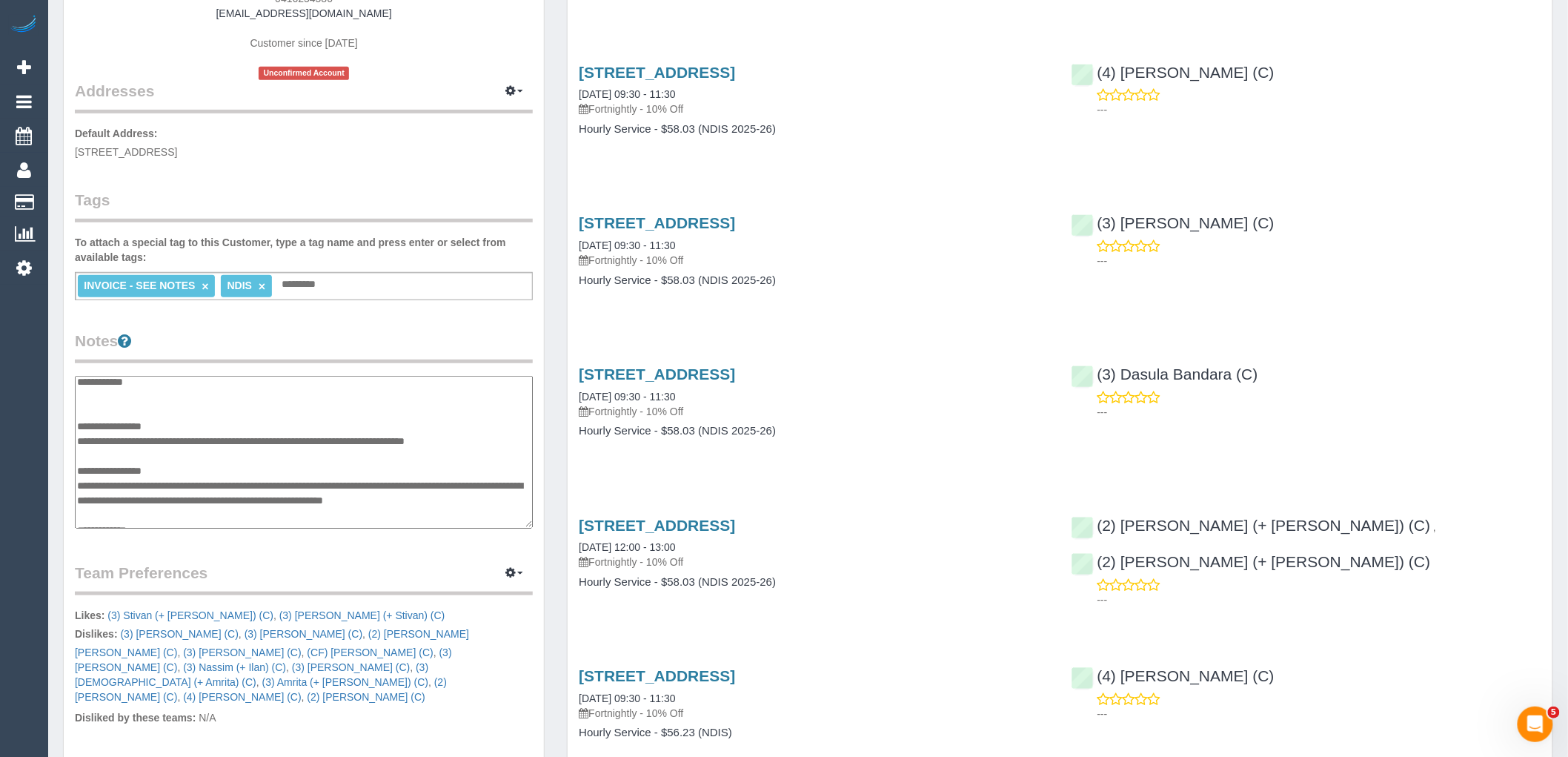
scroll to position [0, 0]
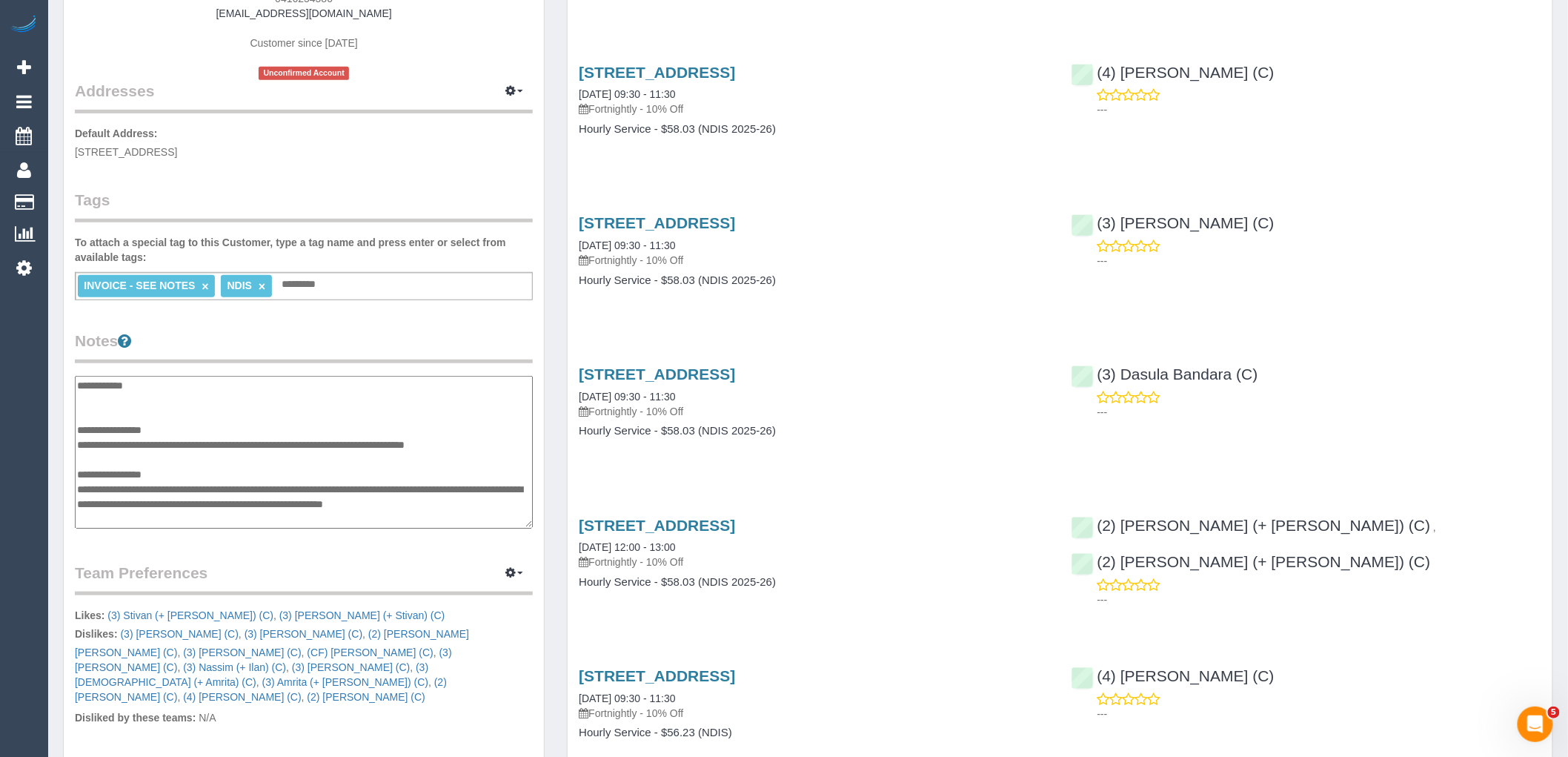
click at [138, 457] on textarea "**********" at bounding box center [303, 452] width 458 height 152
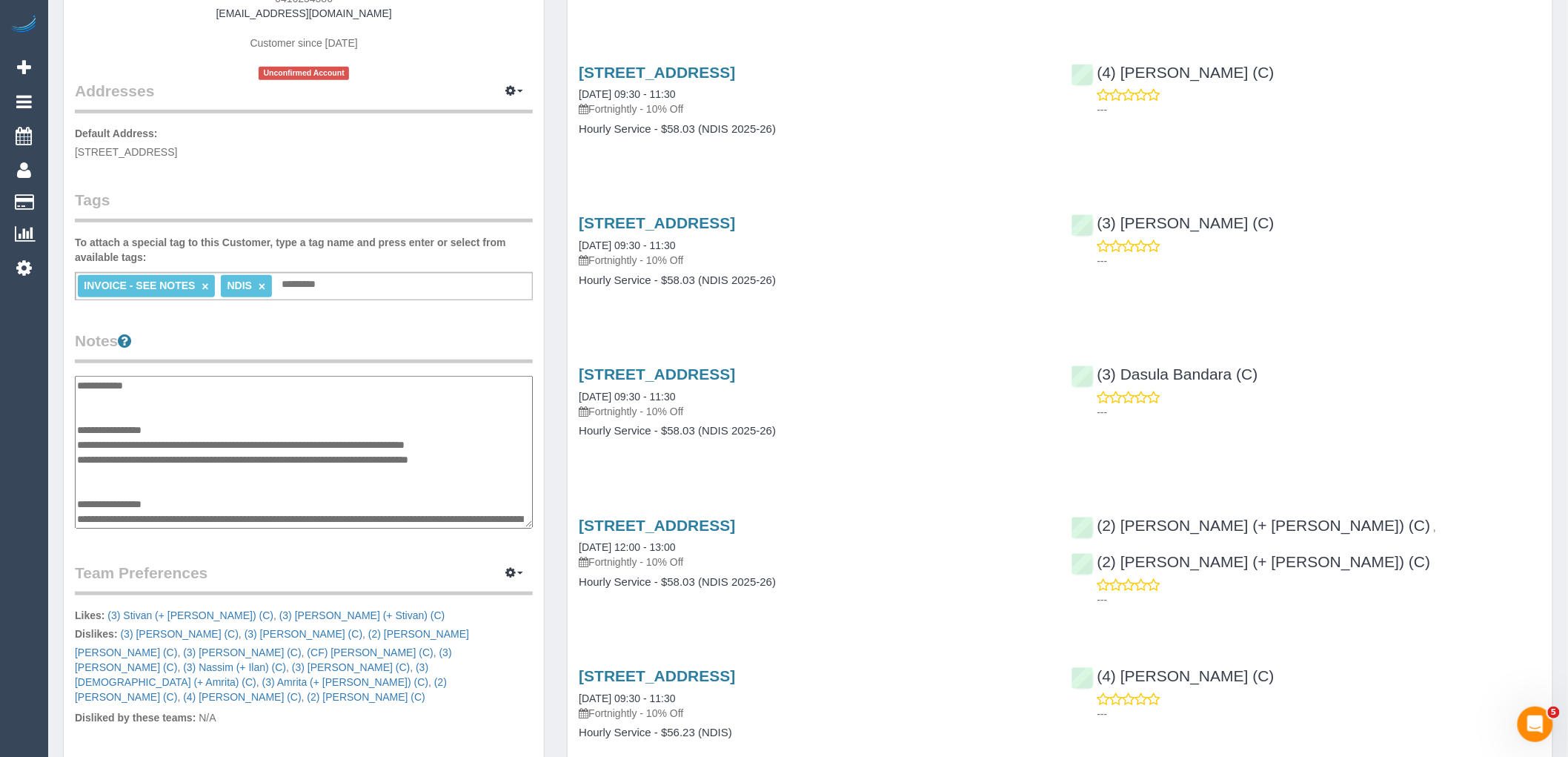
scroll to position [247, 0]
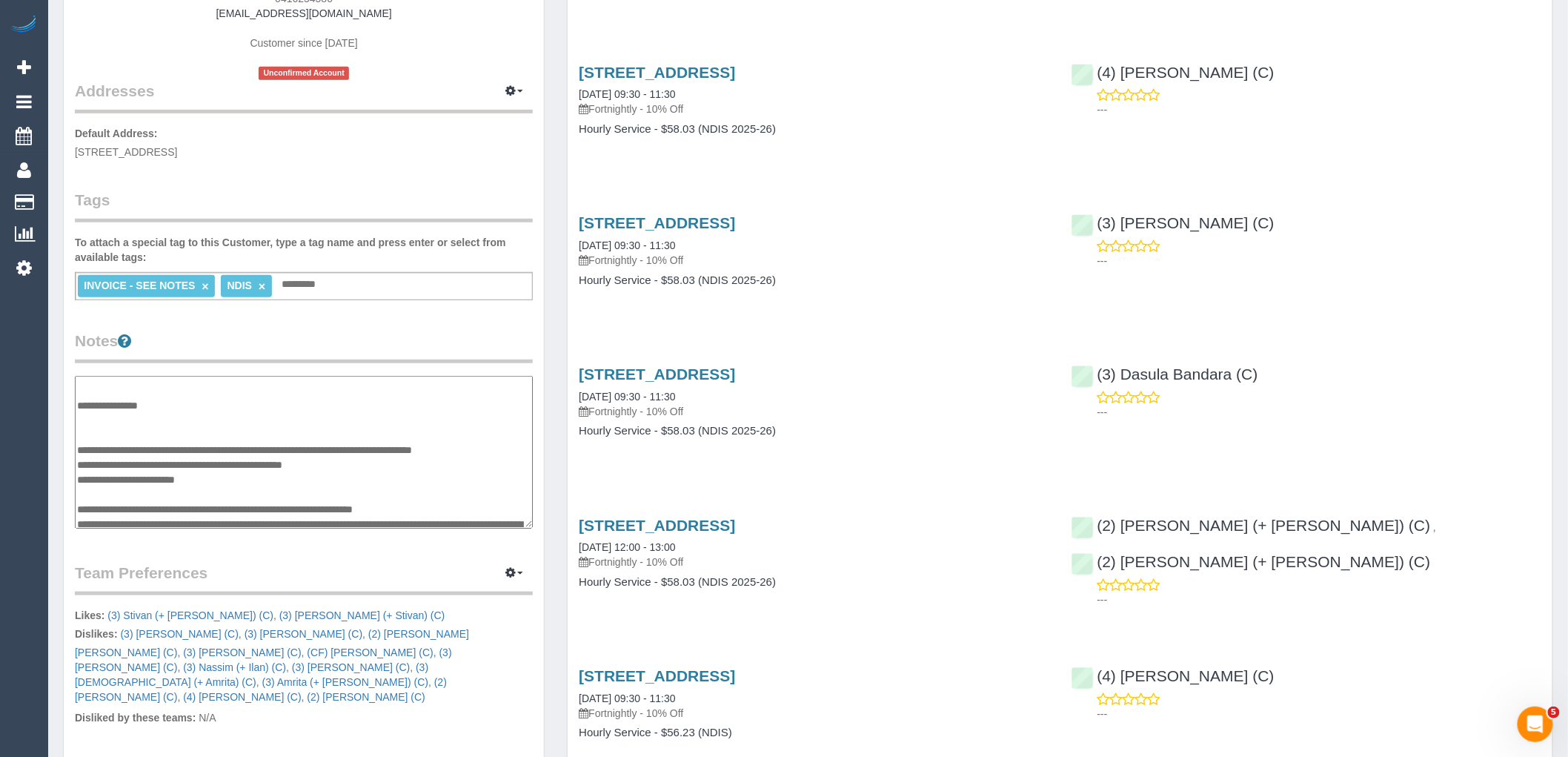
click at [144, 449] on textarea "**********" at bounding box center [303, 452] width 458 height 152
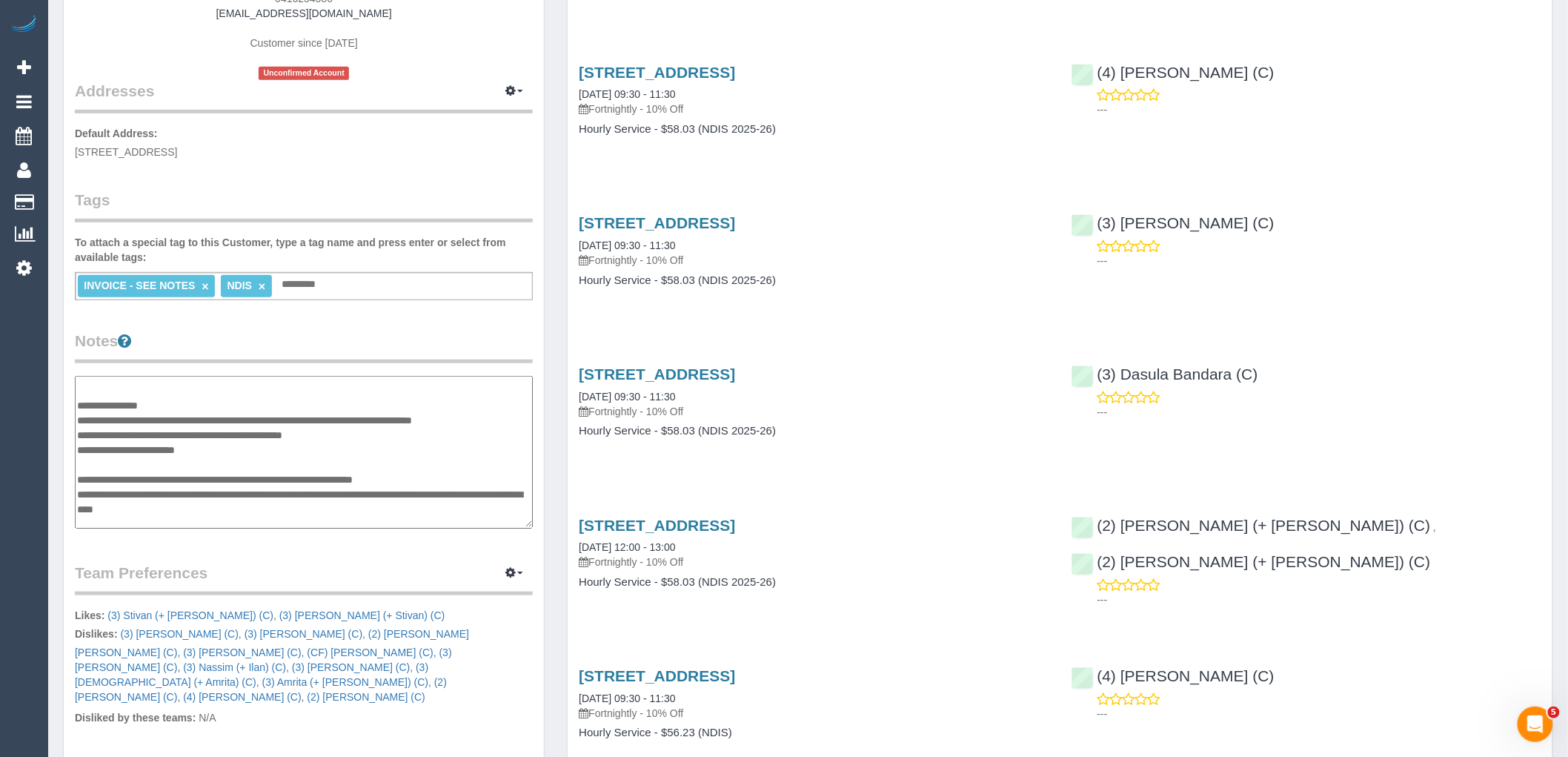
scroll to position [311, 0]
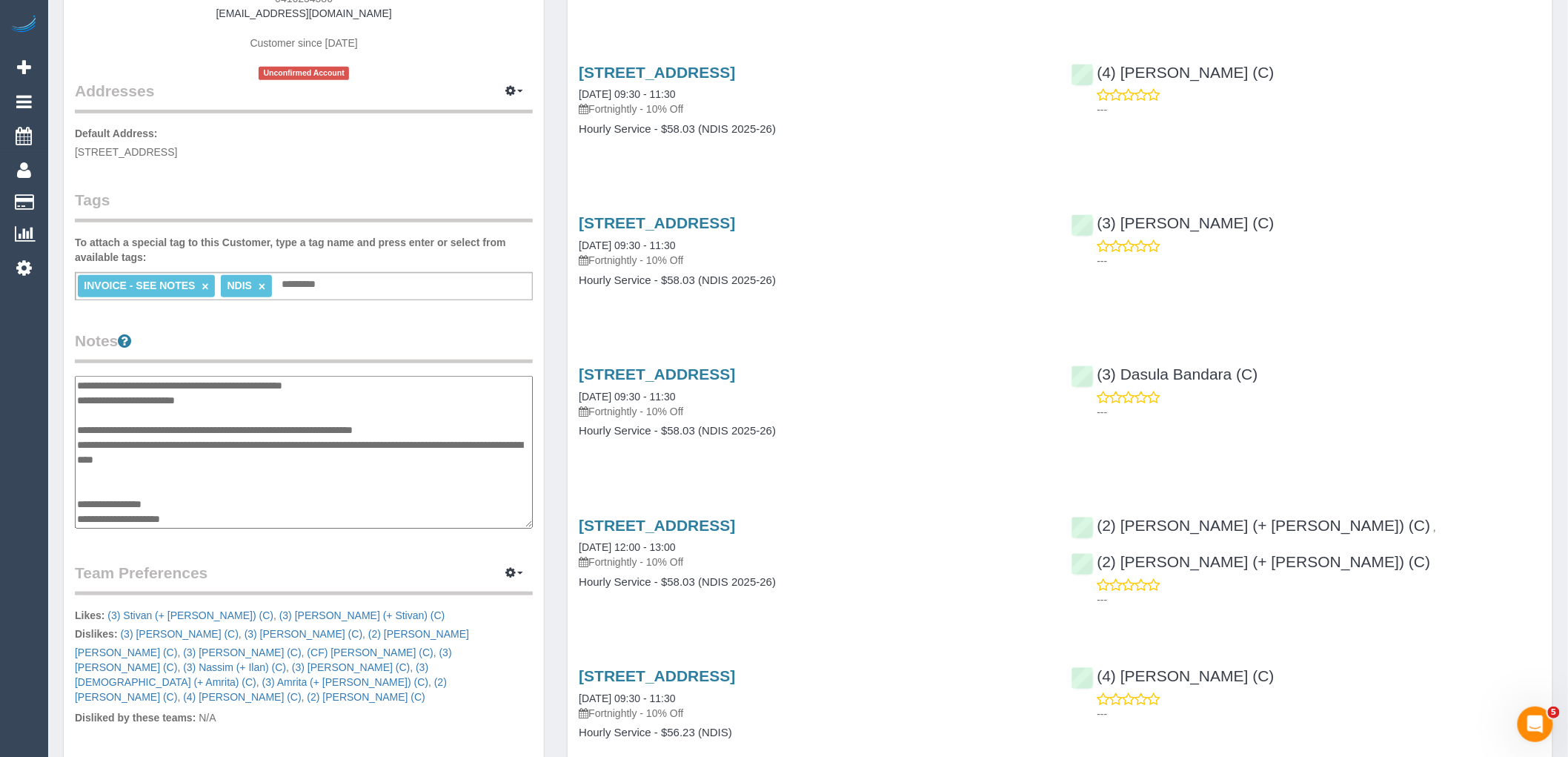
drag, startPoint x: 263, startPoint y: 456, endPoint x: 75, endPoint y: 426, distance: 190.4
click at [75, 426] on textarea "**********" at bounding box center [303, 452] width 458 height 152
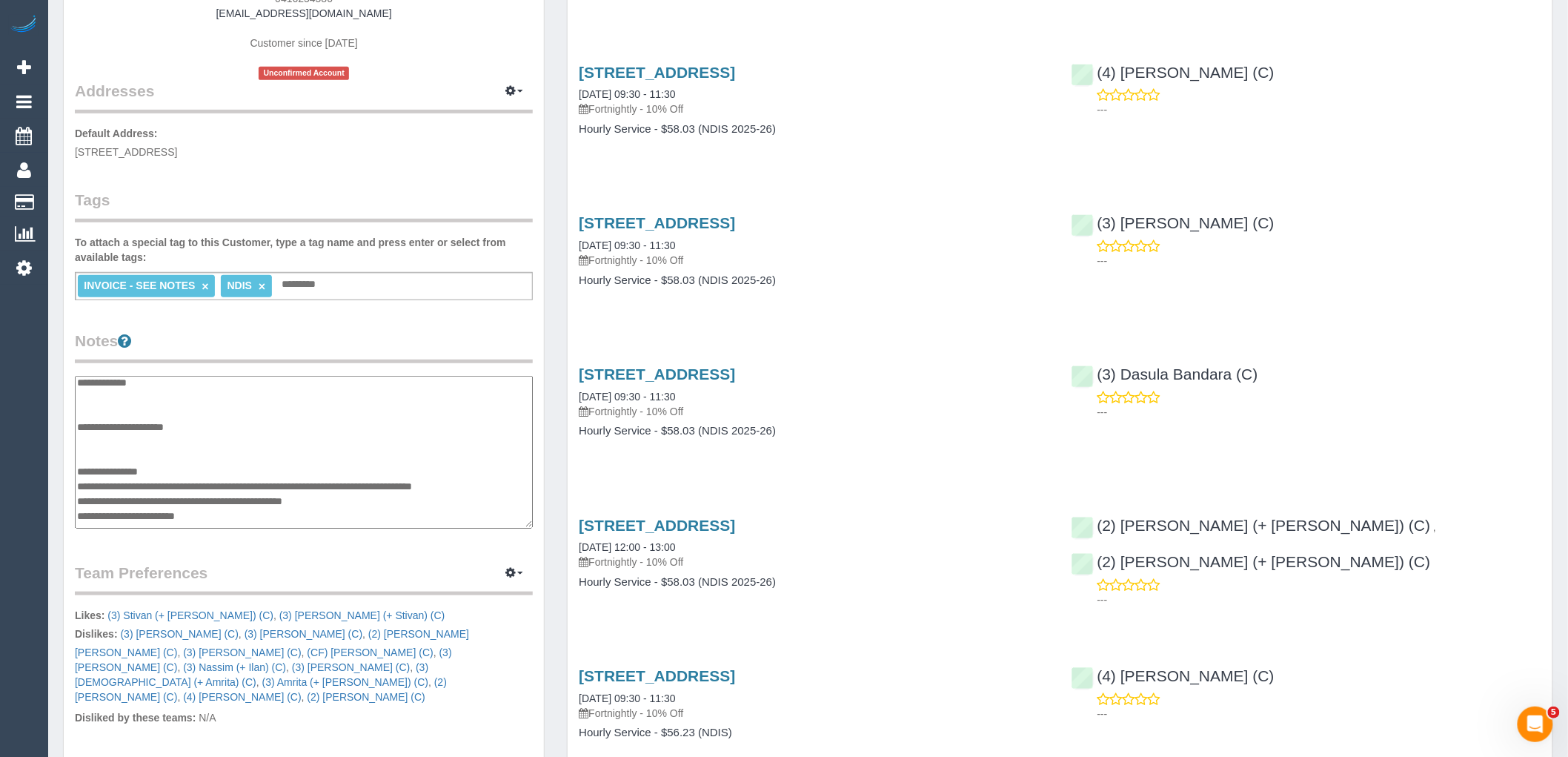
scroll to position [0, 0]
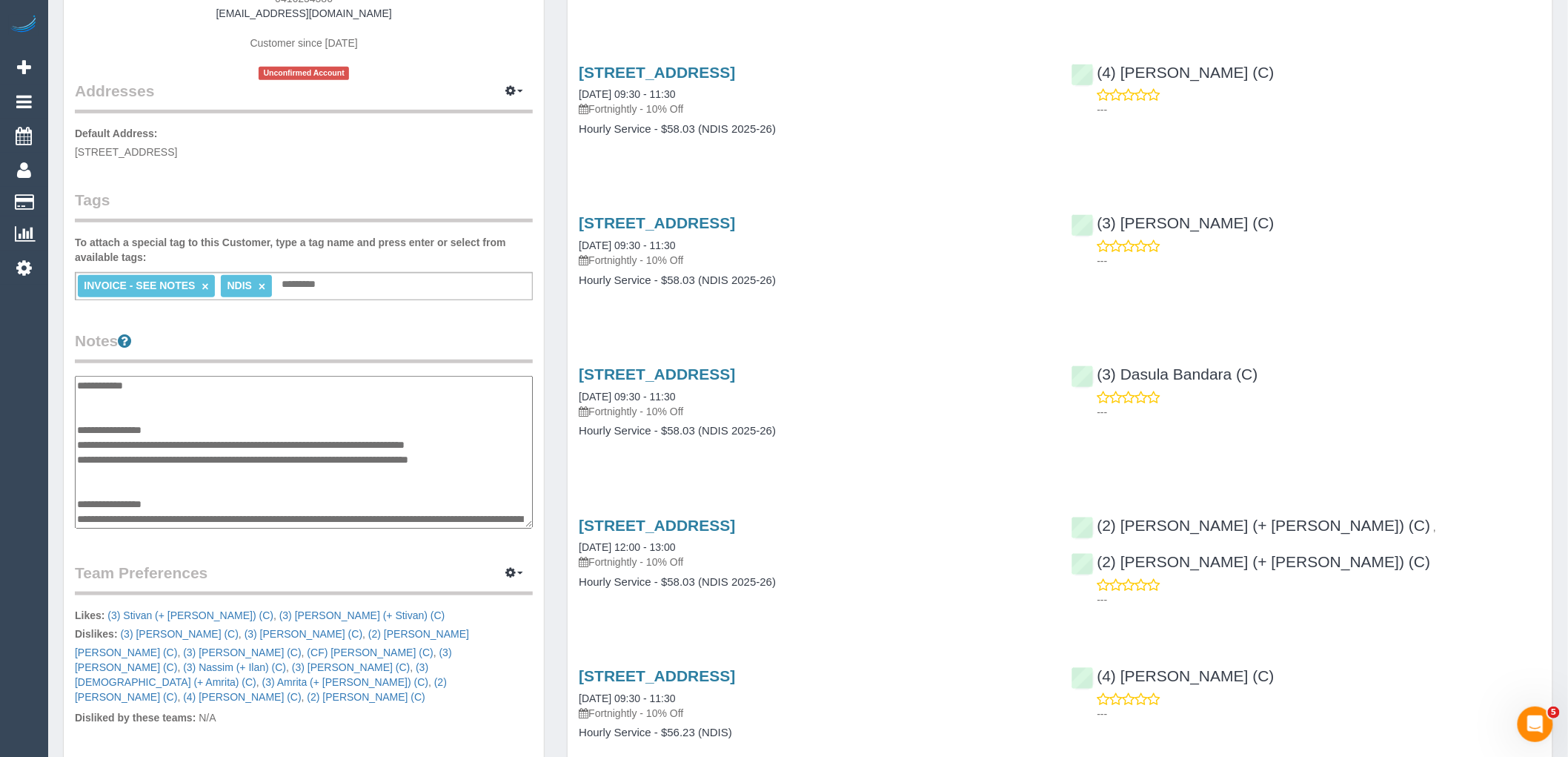
click at [122, 474] on textarea "**********" at bounding box center [303, 452] width 458 height 152
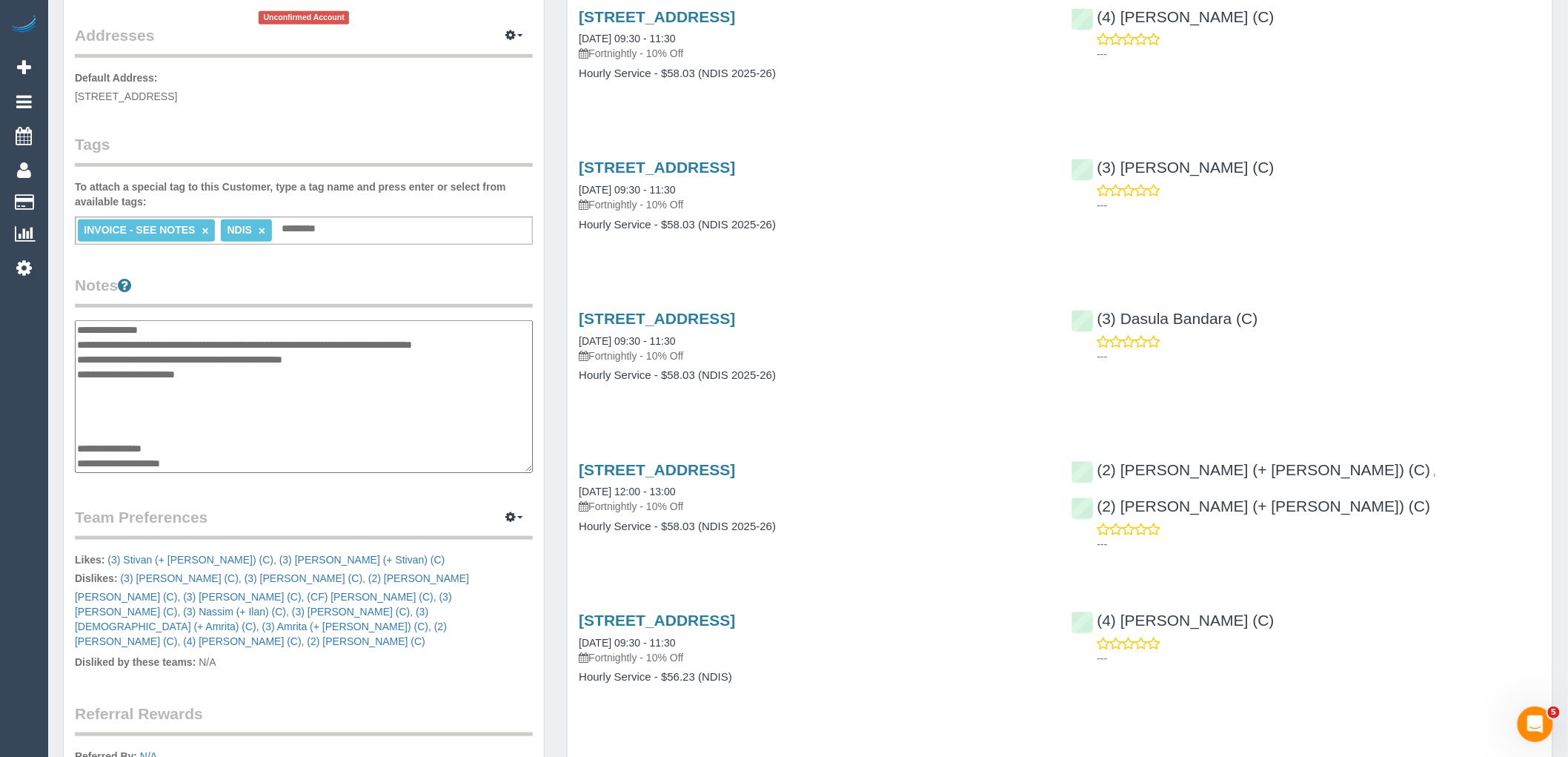
scroll to position [329, 0]
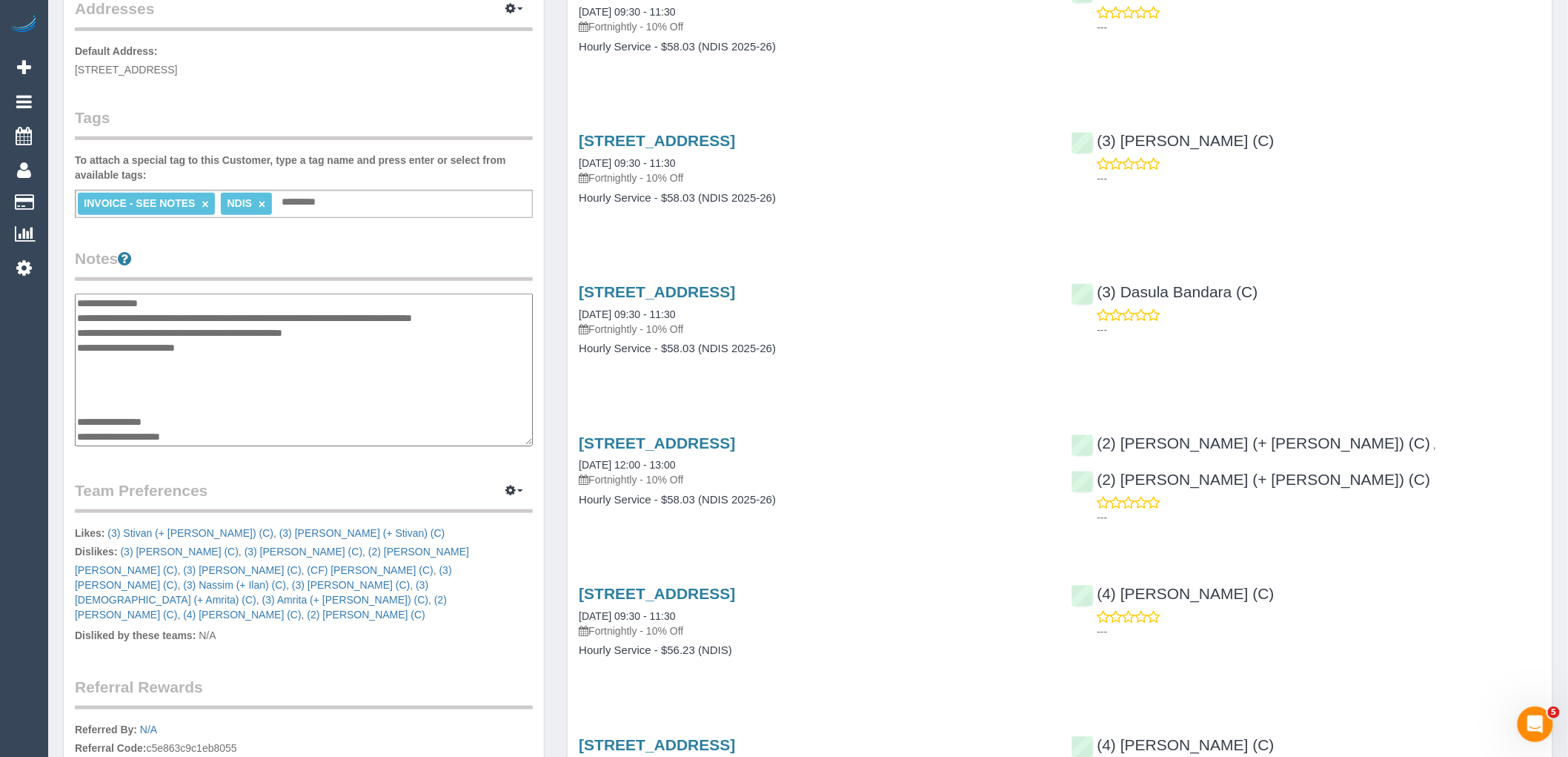
drag, startPoint x: 188, startPoint y: 419, endPoint x: 85, endPoint y: 365, distance: 116.3
click at [85, 365] on textarea "**********" at bounding box center [303, 369] width 458 height 152
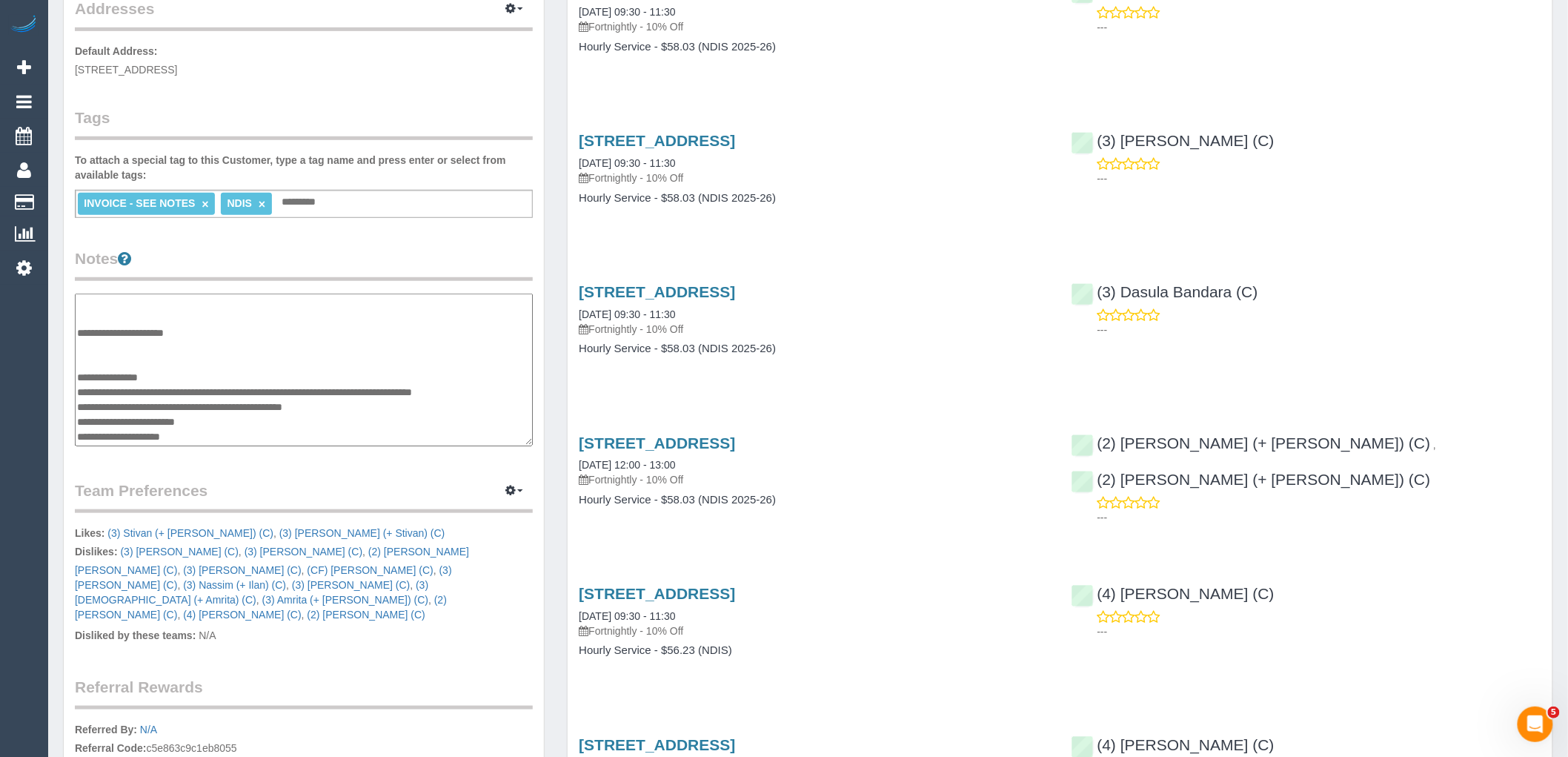
scroll to position [238, 0]
drag, startPoint x: 239, startPoint y: 418, endPoint x: 75, endPoint y: 403, distance: 164.7
click at [75, 403] on textarea "**********" at bounding box center [303, 369] width 458 height 152
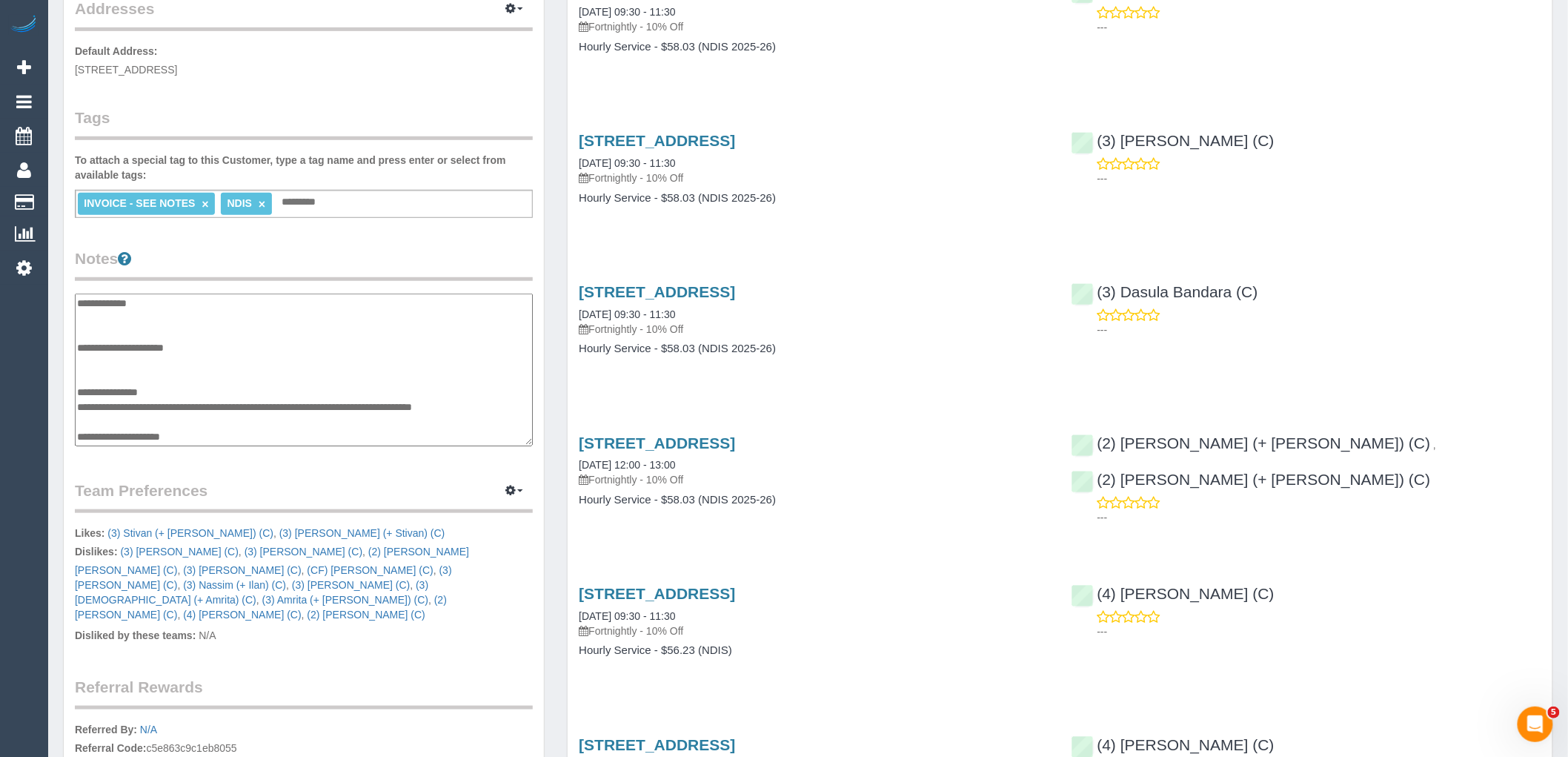
scroll to position [223, 0]
click at [100, 361] on textarea "**********" at bounding box center [303, 369] width 458 height 152
click at [94, 419] on textarea "**********" at bounding box center [303, 369] width 458 height 152
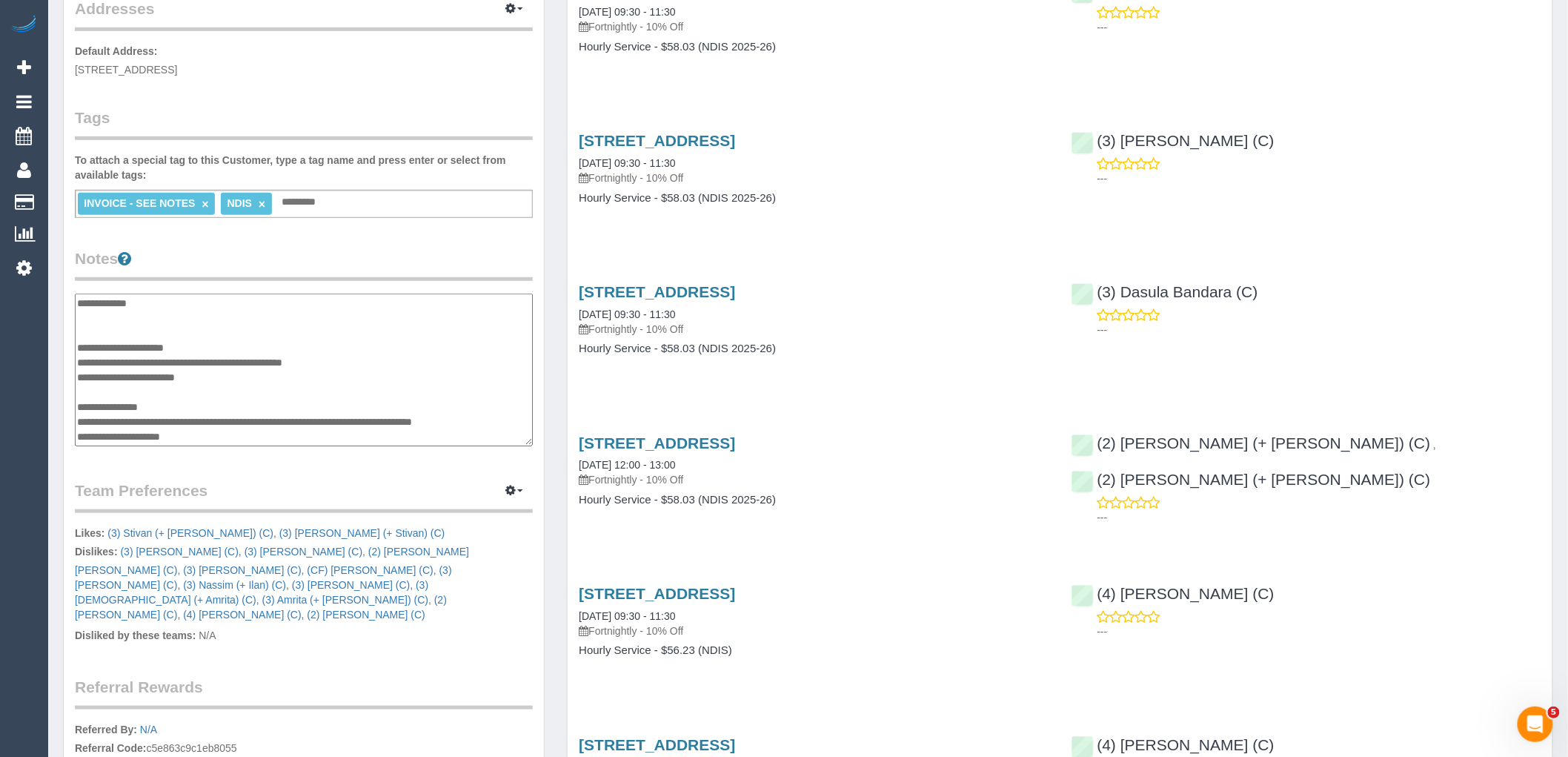
scroll to position [223, 0]
type textarea "**********"
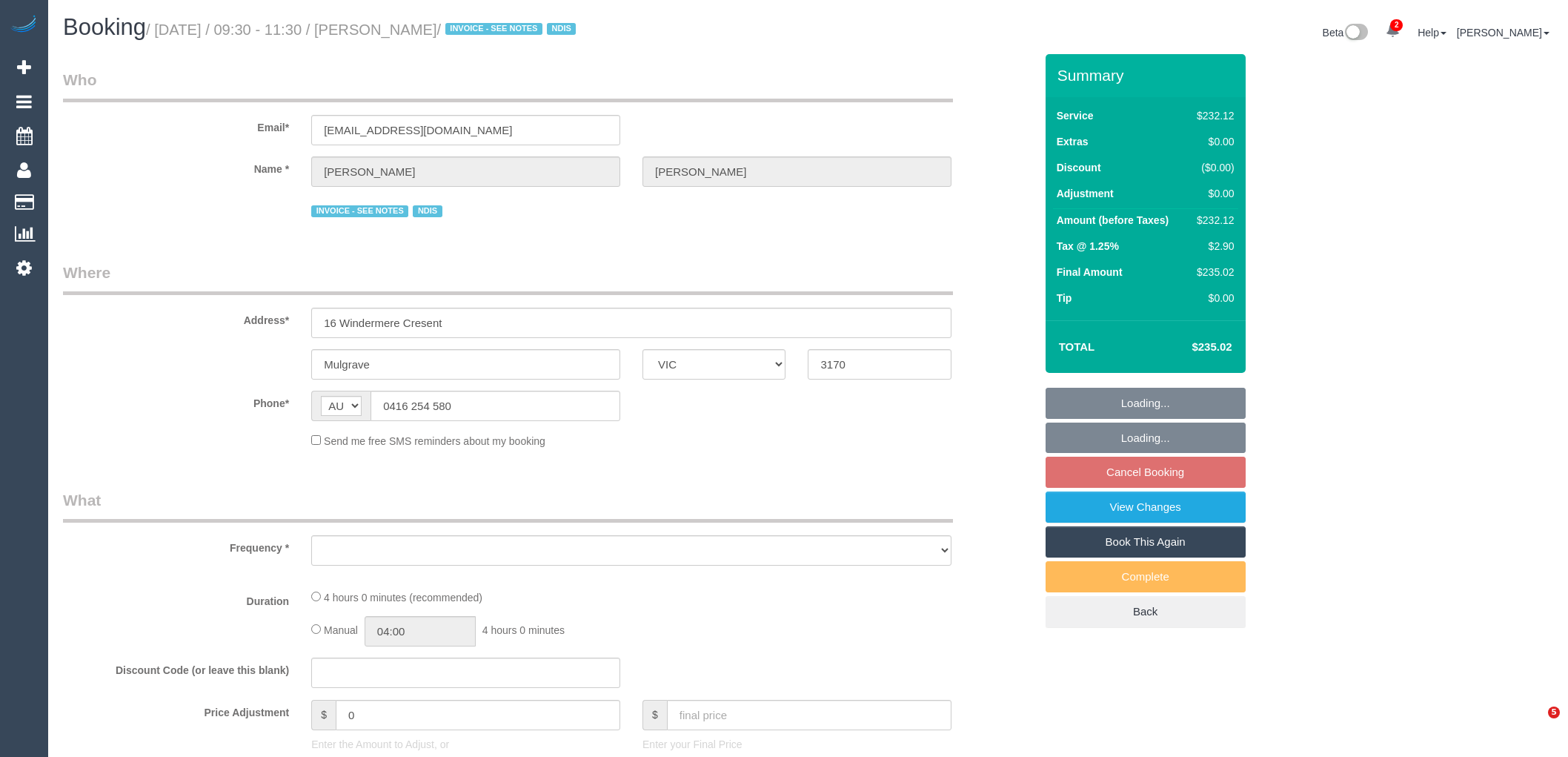
select select "VIC"
select select "object:558"
select select "240"
select select "number:32"
select select "number:14"
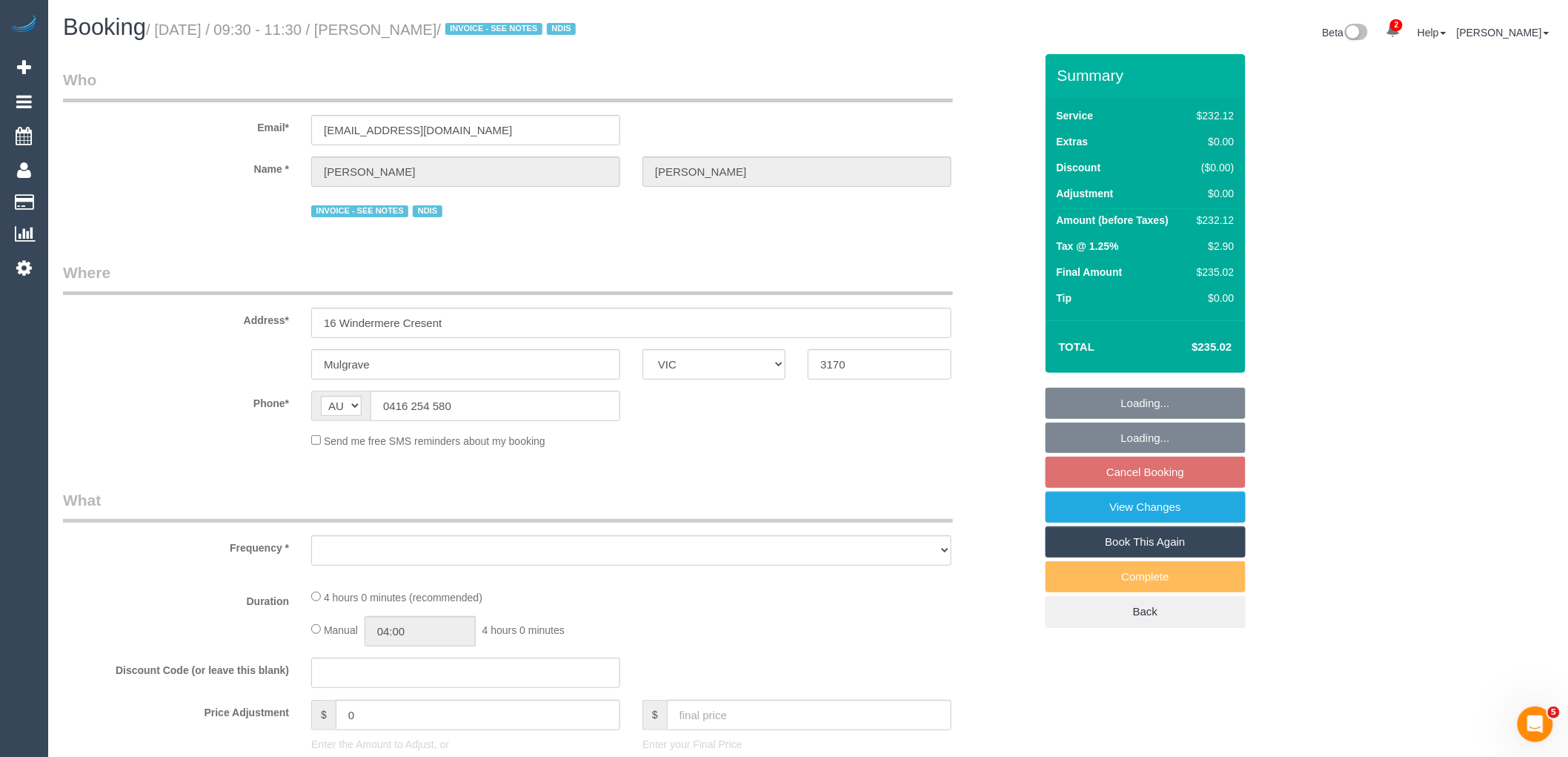
select select "number:18"
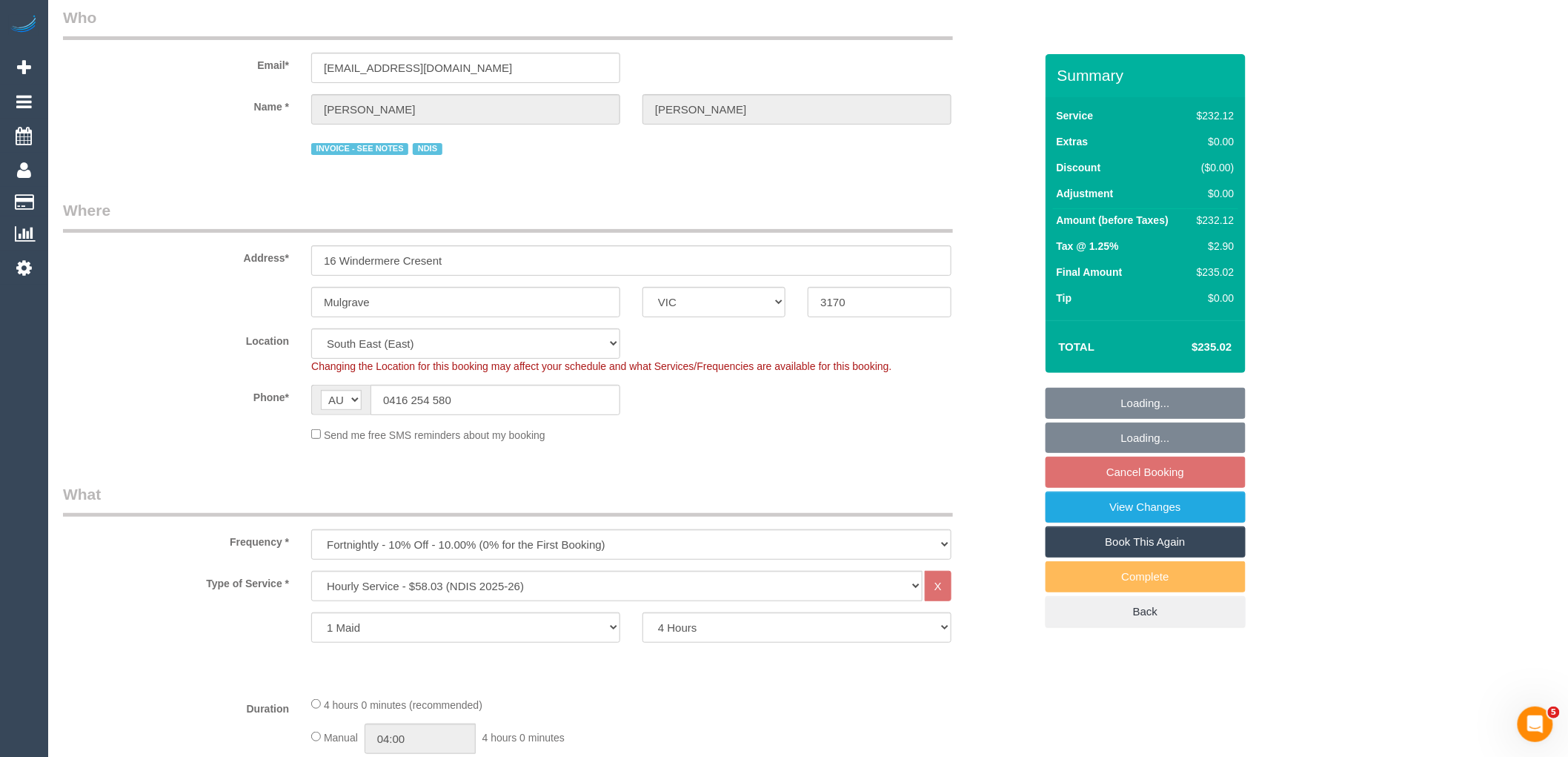
select select "object:1266"
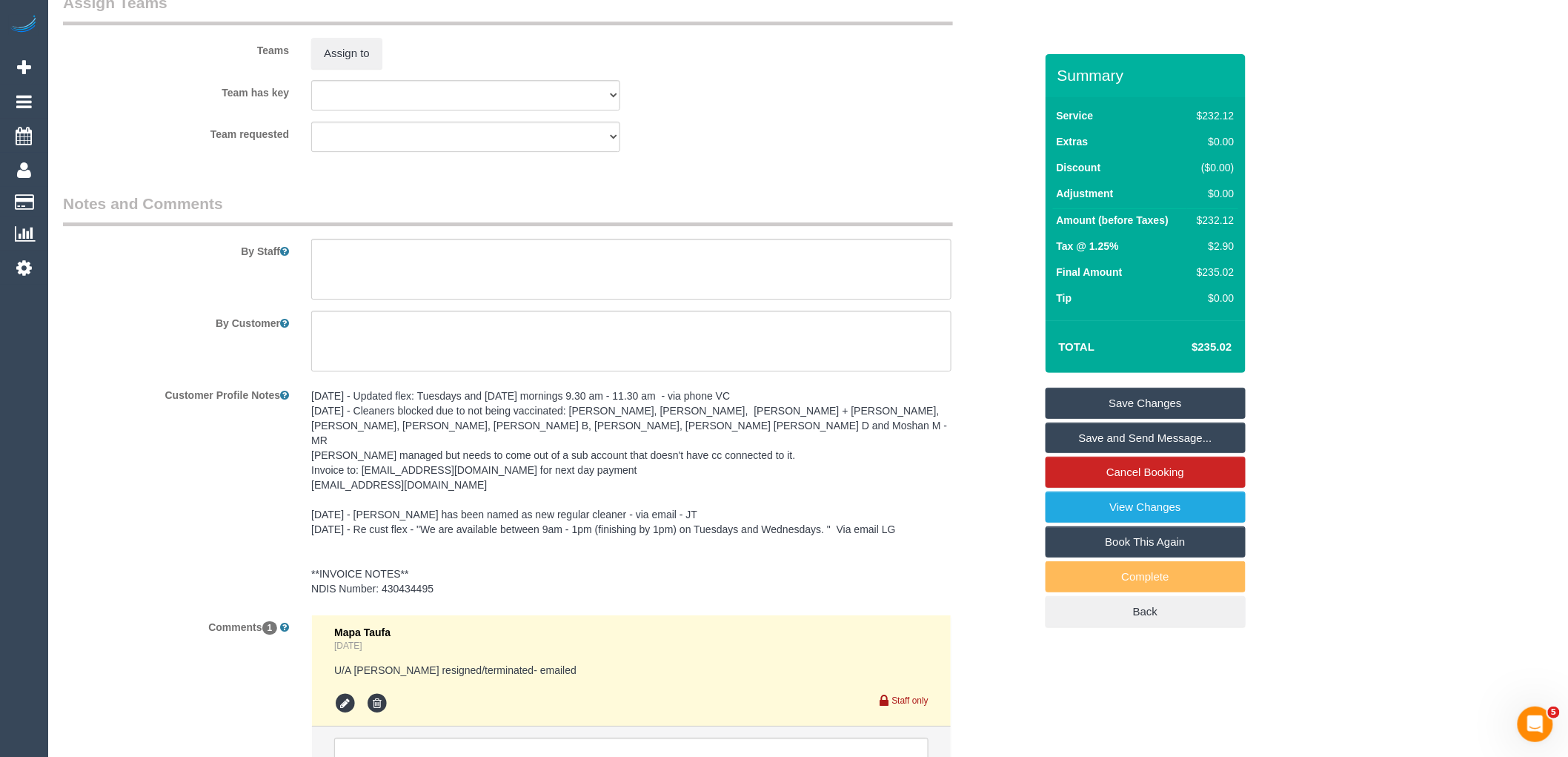
scroll to position [2028, 0]
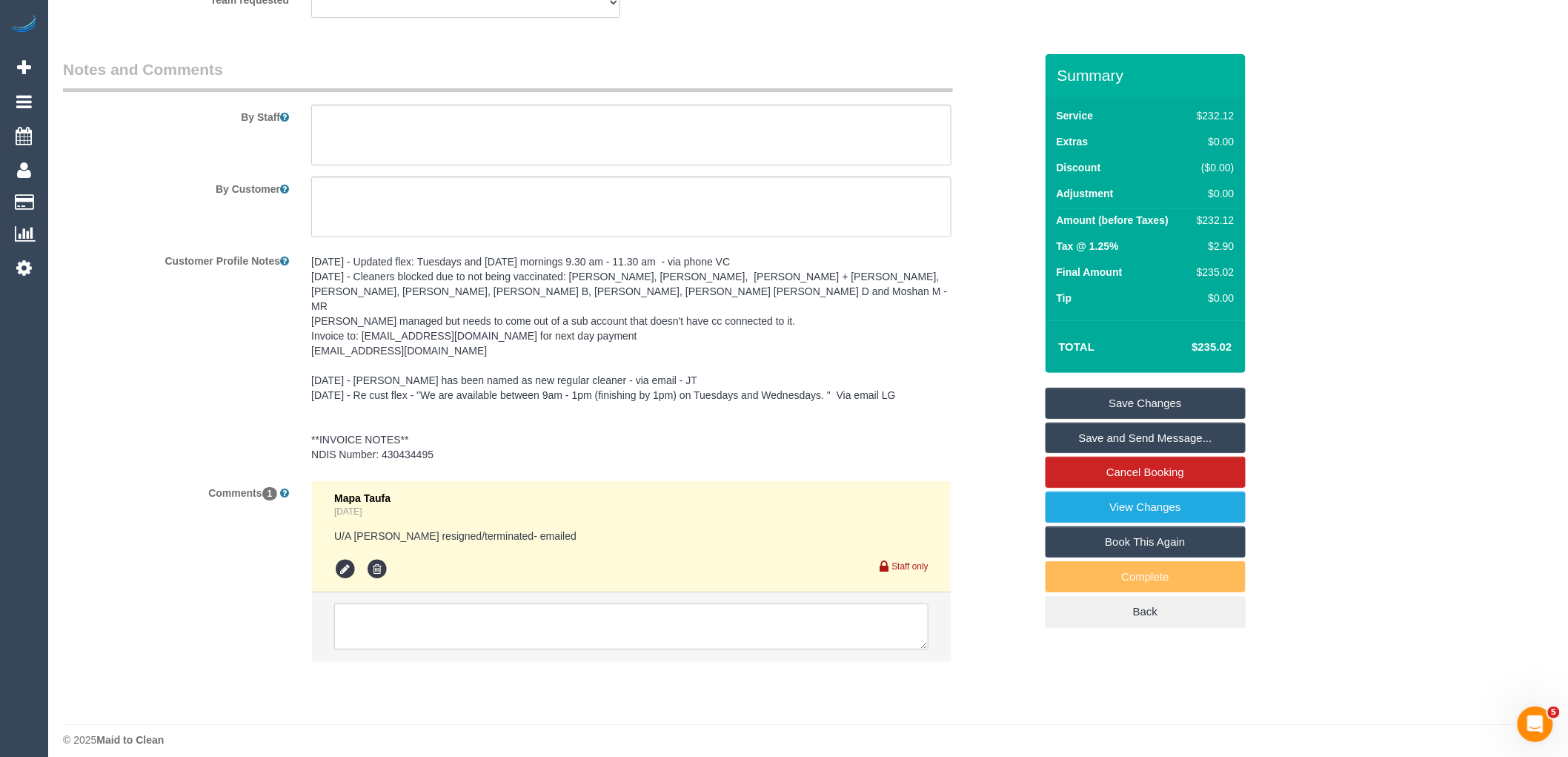
click at [441, 605] on textarea at bounding box center [631, 627] width 594 height 46
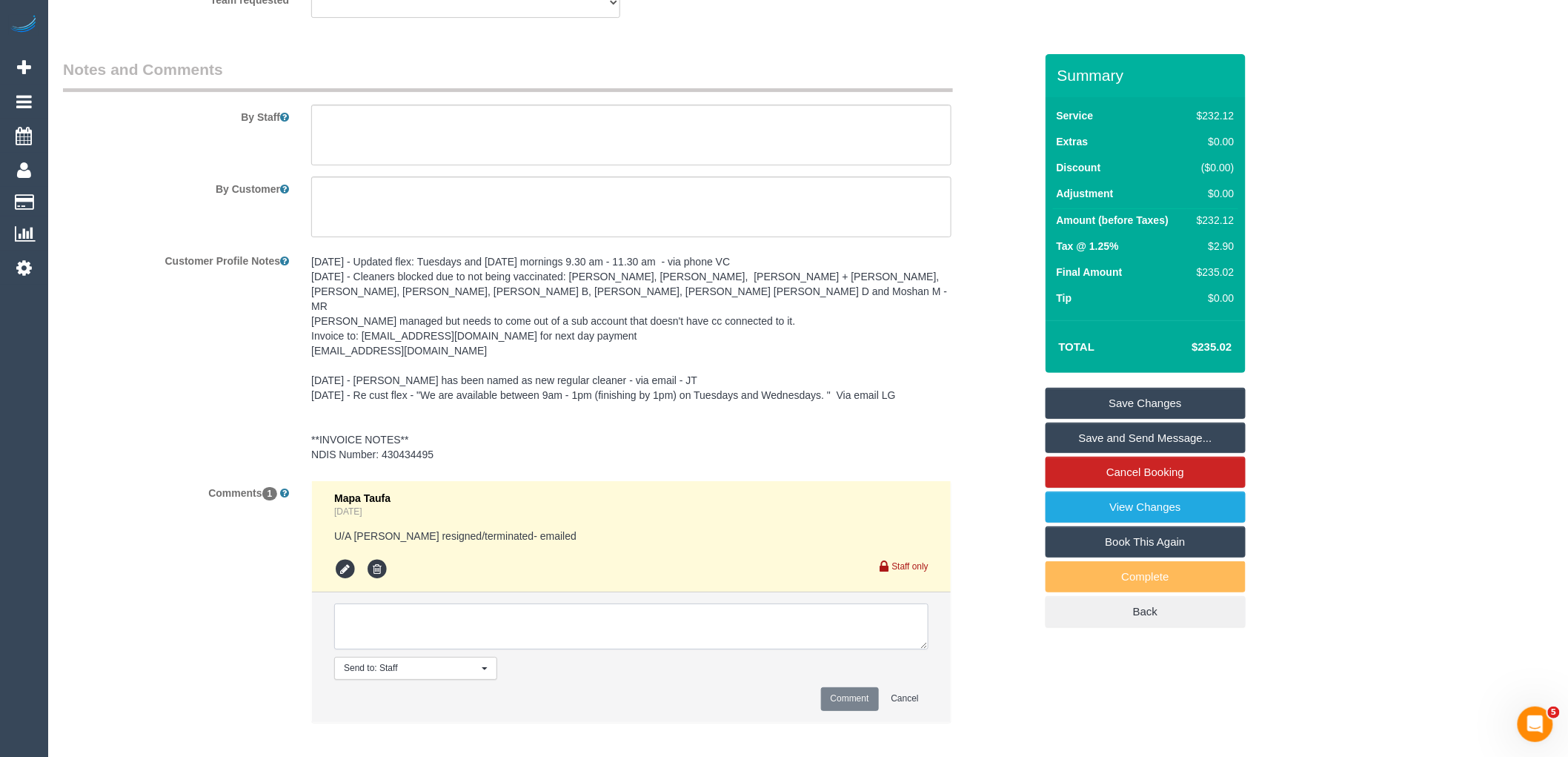
click at [680, 633] on textarea at bounding box center [631, 627] width 594 height 46
paste textarea "Hi Jared, Vanessa here- Thank you for reaching out. Im glad to hear you enjoyed…"
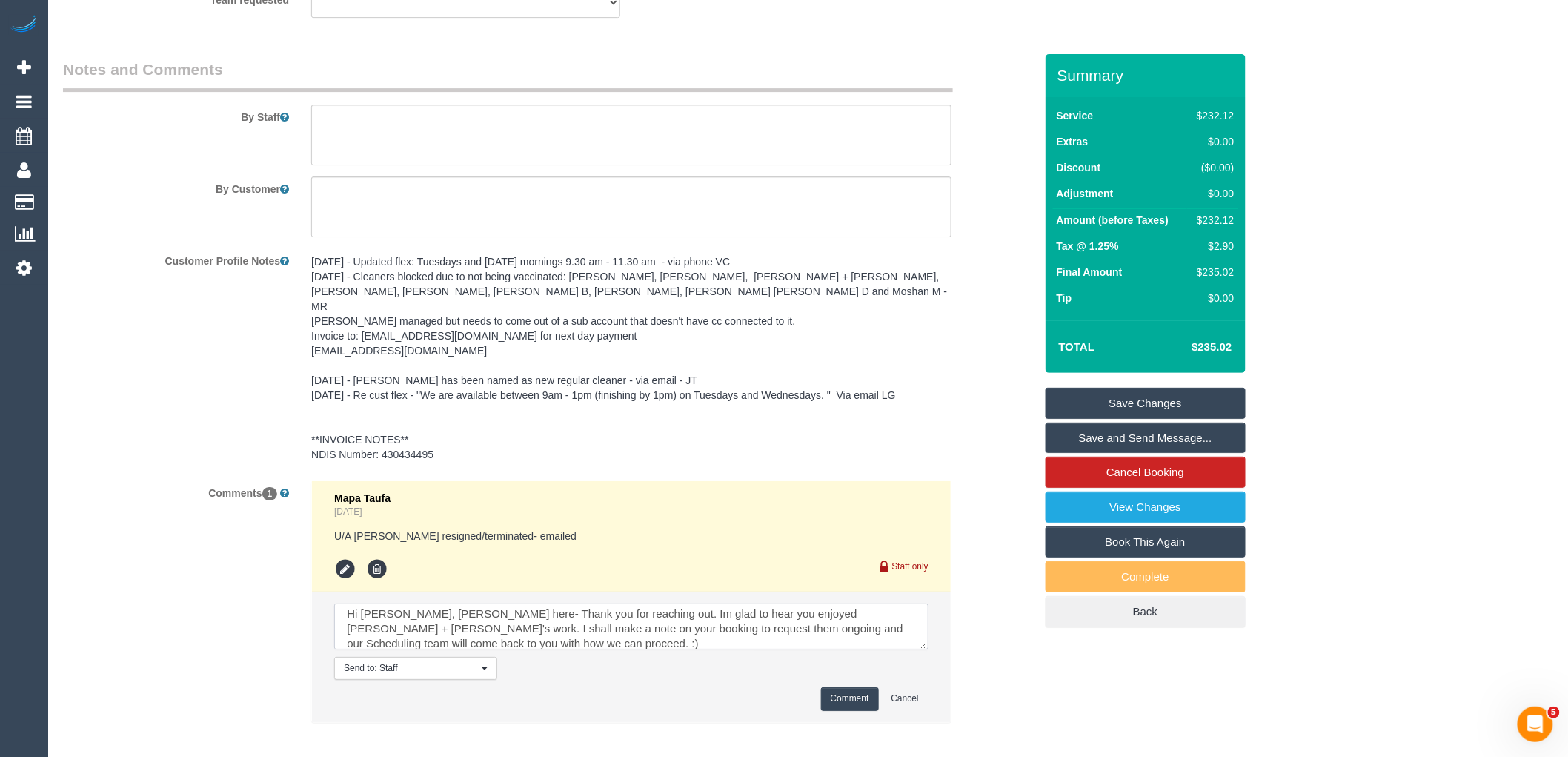
scroll to position [0, 0]
drag, startPoint x: 598, startPoint y: 601, endPoint x: 308, endPoint y: 601, distance: 290.0
click at [308, 601] on div "Mapa Taufa 2 days ago U/A Rose Southam resigned/terminated- emailed Staff only …" at bounding box center [631, 610] width 662 height 257
drag, startPoint x: 516, startPoint y: 604, endPoint x: 850, endPoint y: 666, distance: 339.7
click at [850, 666] on li "Send to: Staff Nothing selected Send to: Staff Send to: Customer Send to: Team …" at bounding box center [631, 656] width 639 height 129
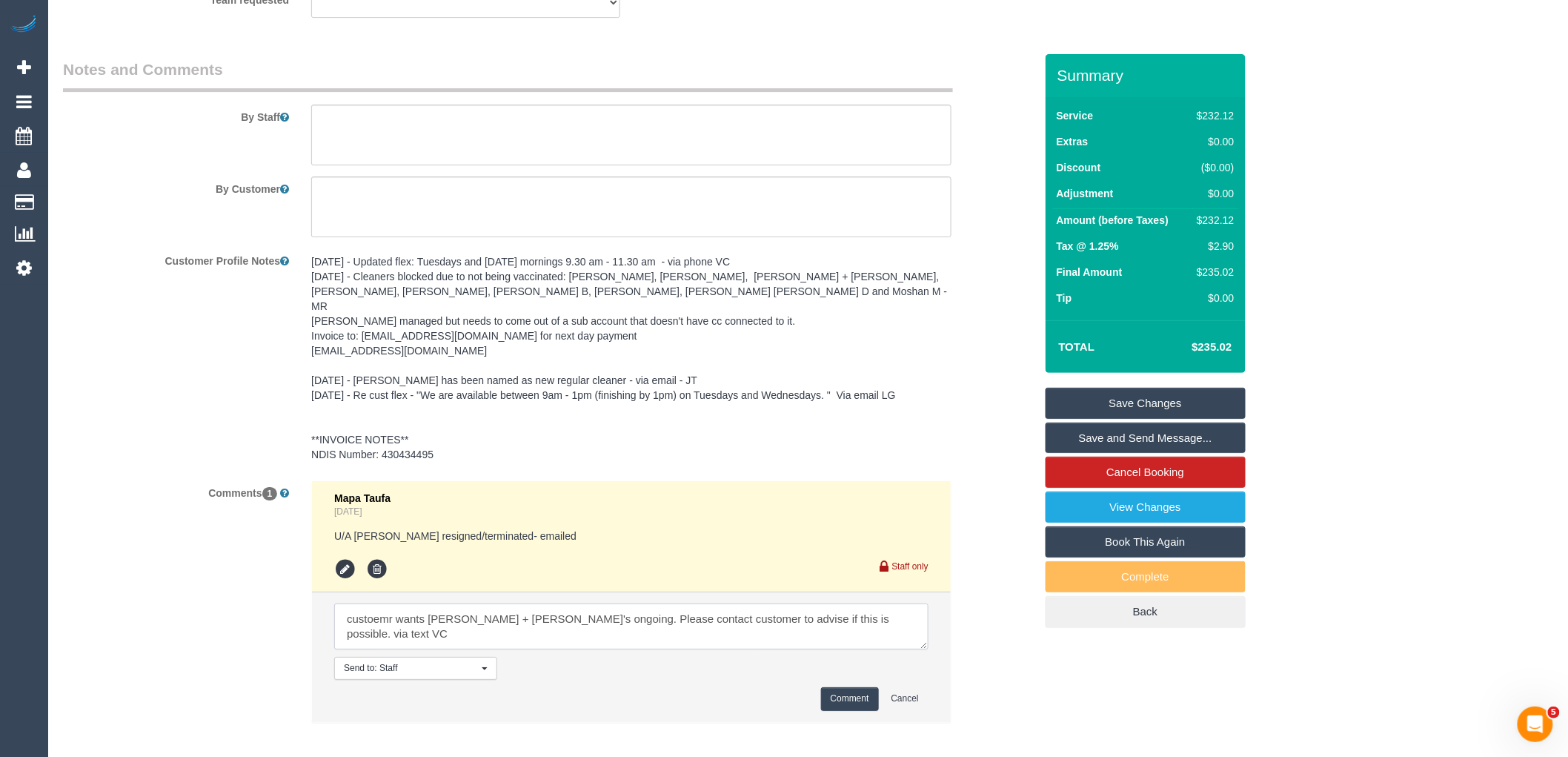
type textarea "custoemr wants Krunal + Stivan's ongoing. Please contact customer to advise if …"
click at [853, 687] on button "Comment" at bounding box center [850, 699] width 58 height 23
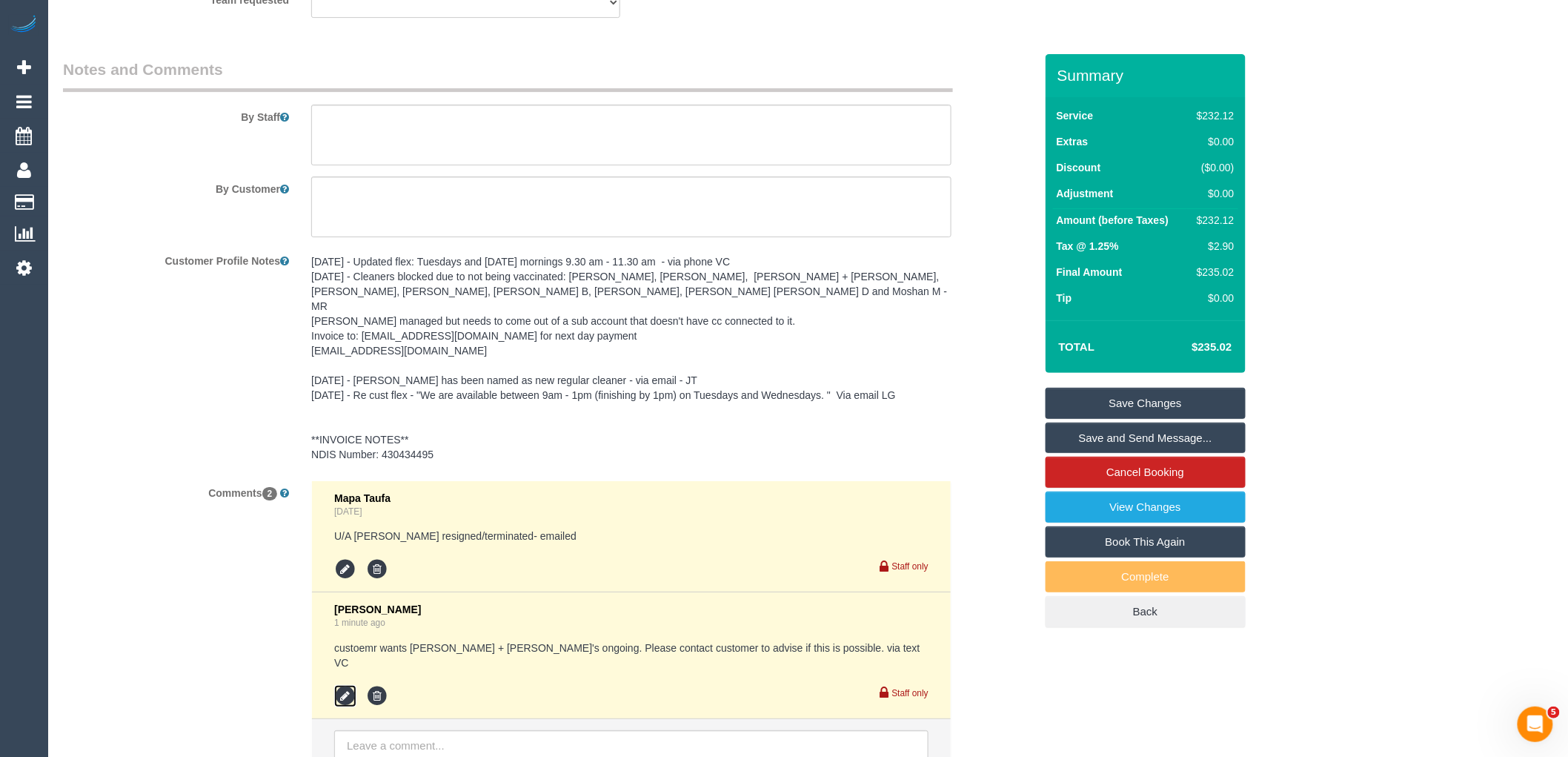
click at [340, 685] on icon at bounding box center [345, 696] width 22 height 22
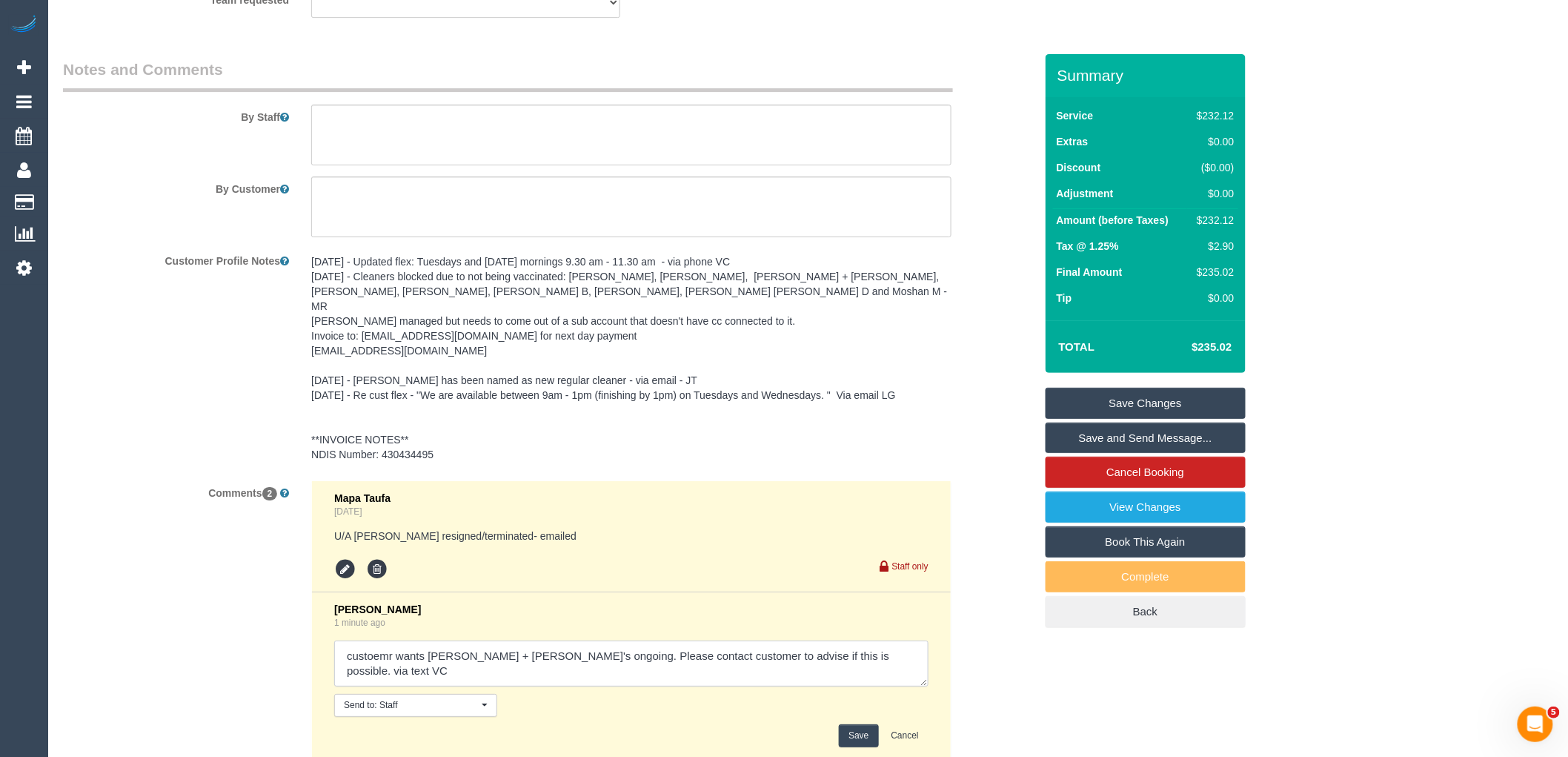
click at [823, 641] on textarea at bounding box center [631, 664] width 594 height 46
type textarea "custoemr wants Krunal + Stivan's ongoing. Please contact customer to advise if …"
click at [865, 724] on button "Save" at bounding box center [859, 736] width 39 height 23
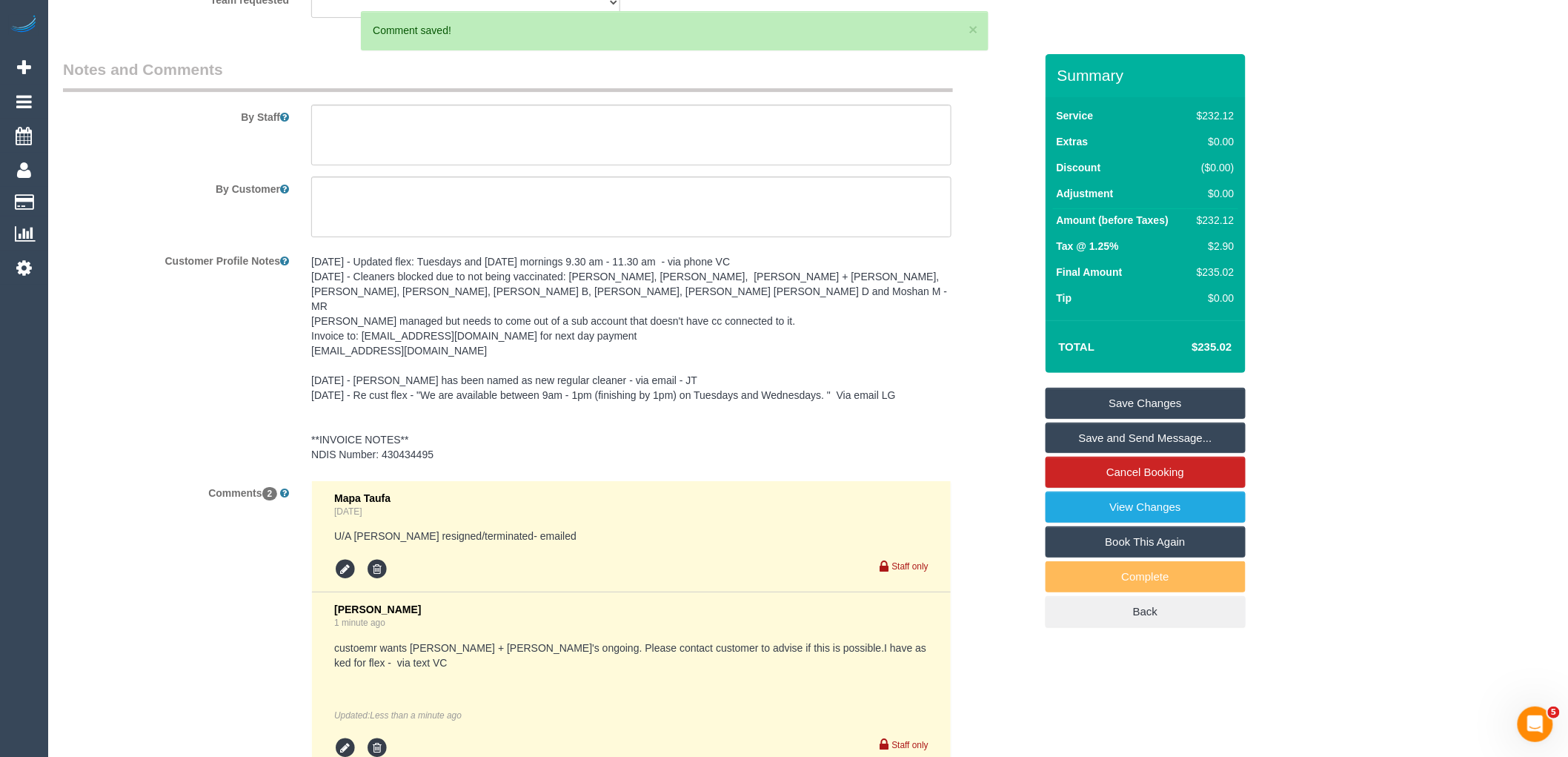
click at [1172, 402] on link "Save Changes" at bounding box center [1145, 403] width 200 height 31
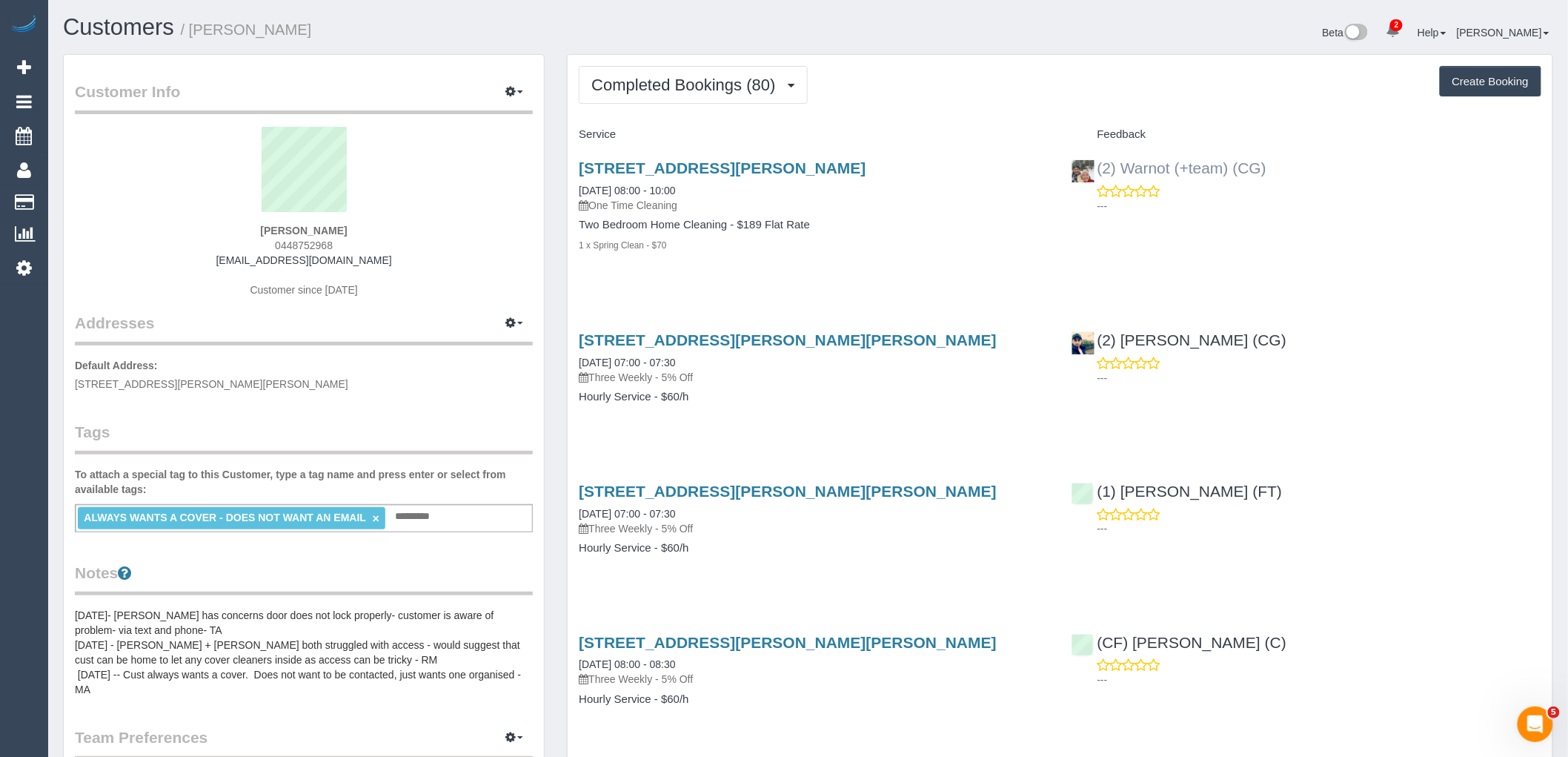
drag, startPoint x: 1298, startPoint y: 165, endPoint x: 1098, endPoint y: 163, distance: 200.0
click at [1098, 163] on div "(2) Warnot (+team) (CG) ---" at bounding box center [1306, 183] width 492 height 73
copy link "(2) Warnot (+team) (CG)"
click at [679, 90] on span "Completed Bookings (80)" at bounding box center [687, 84] width 192 height 19
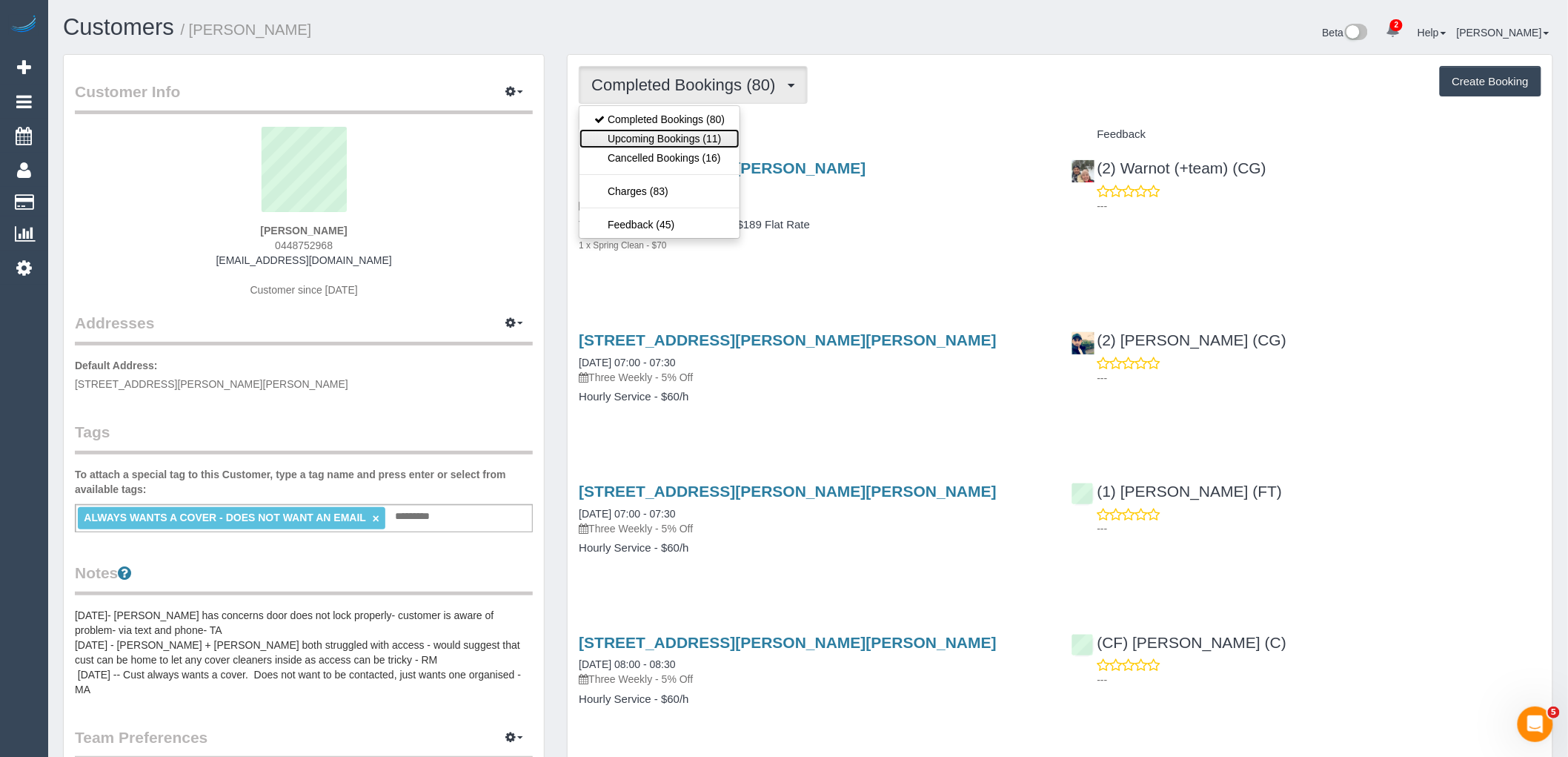
click at [697, 137] on link "Upcoming Bookings (11)" at bounding box center [660, 138] width 160 height 20
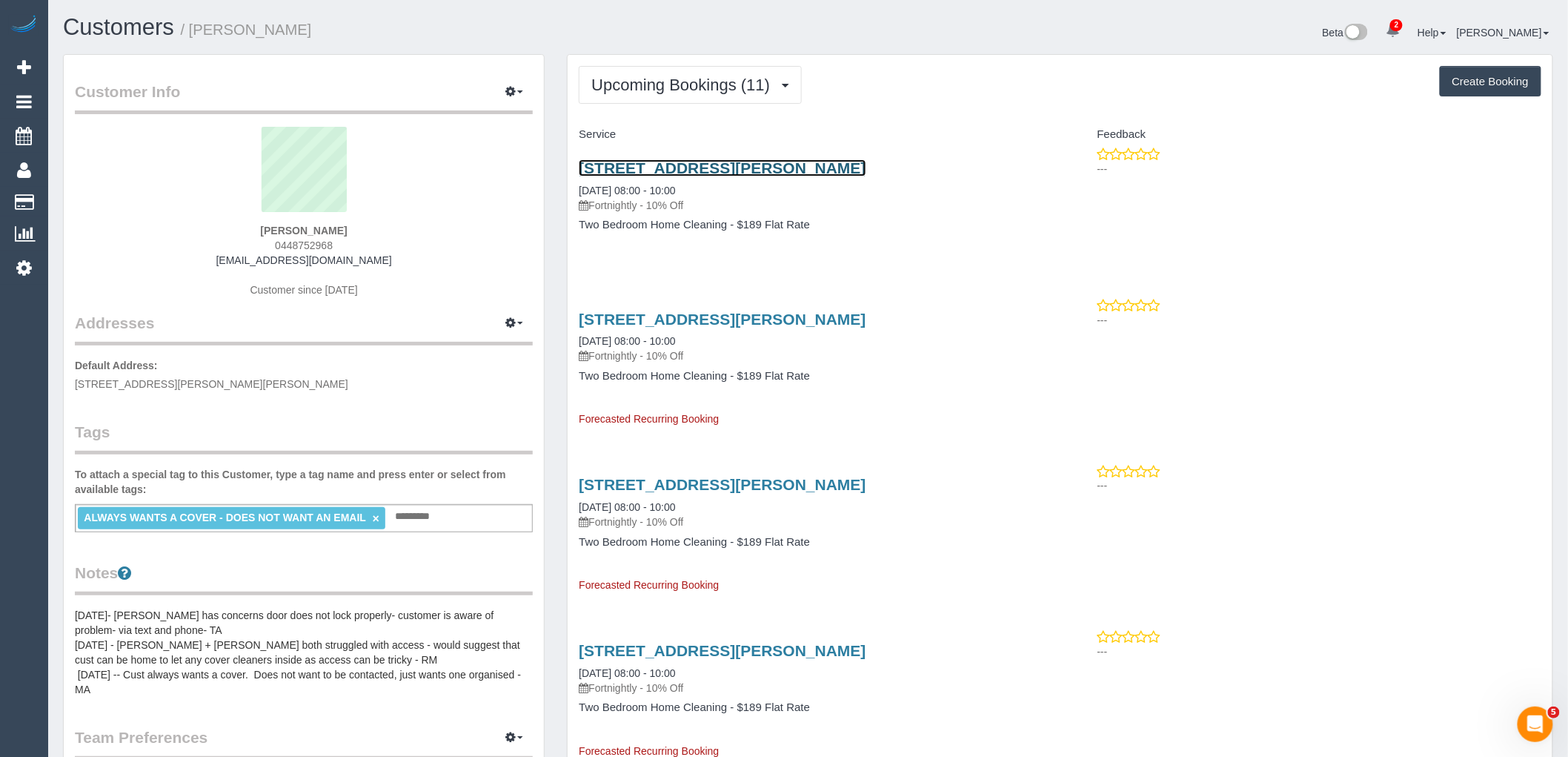
click at [717, 166] on link "3/48 Bowes Avenue, Airport West, VIC 3042" at bounding box center [722, 168] width 287 height 17
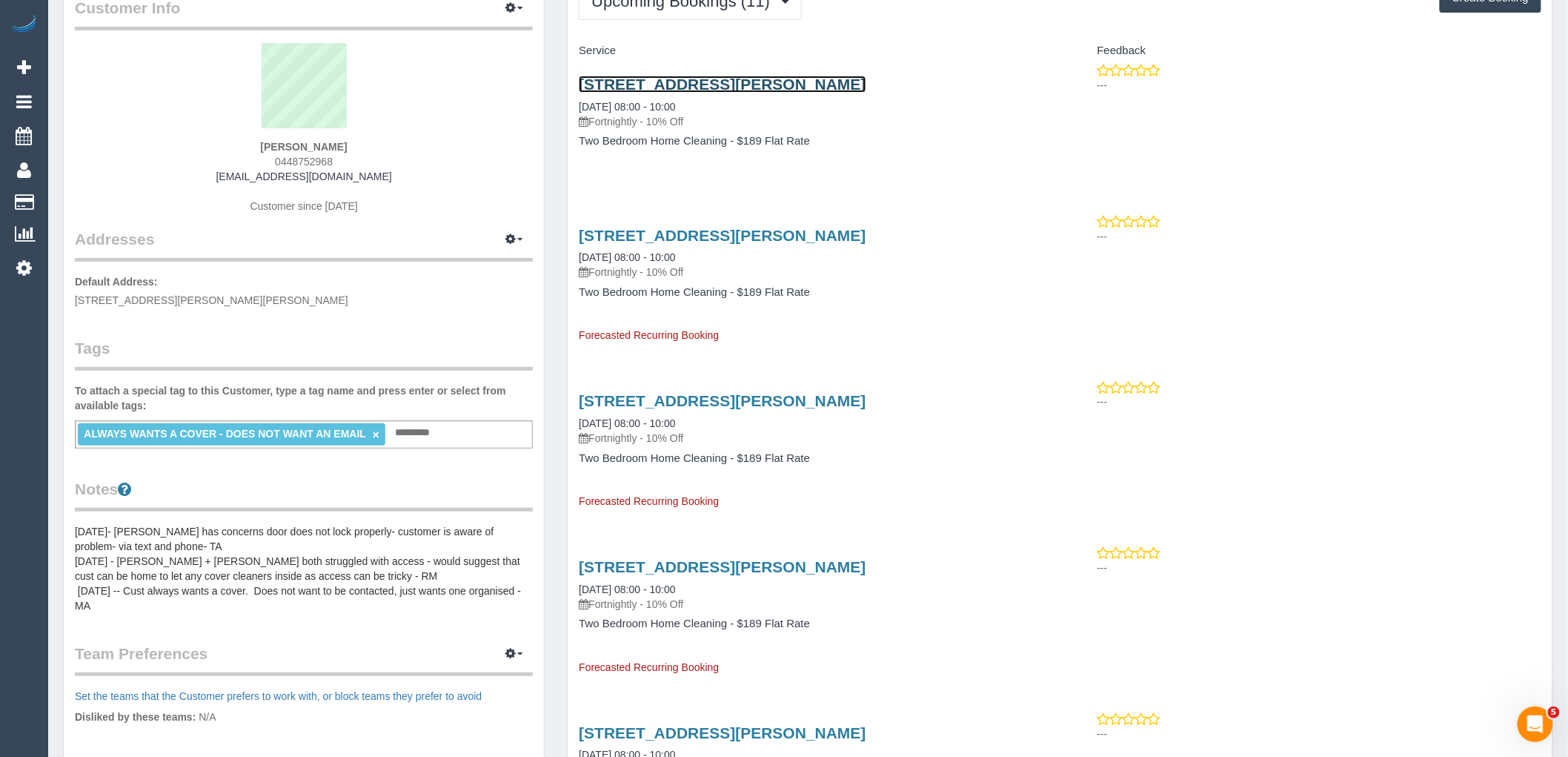
scroll to position [165, 0]
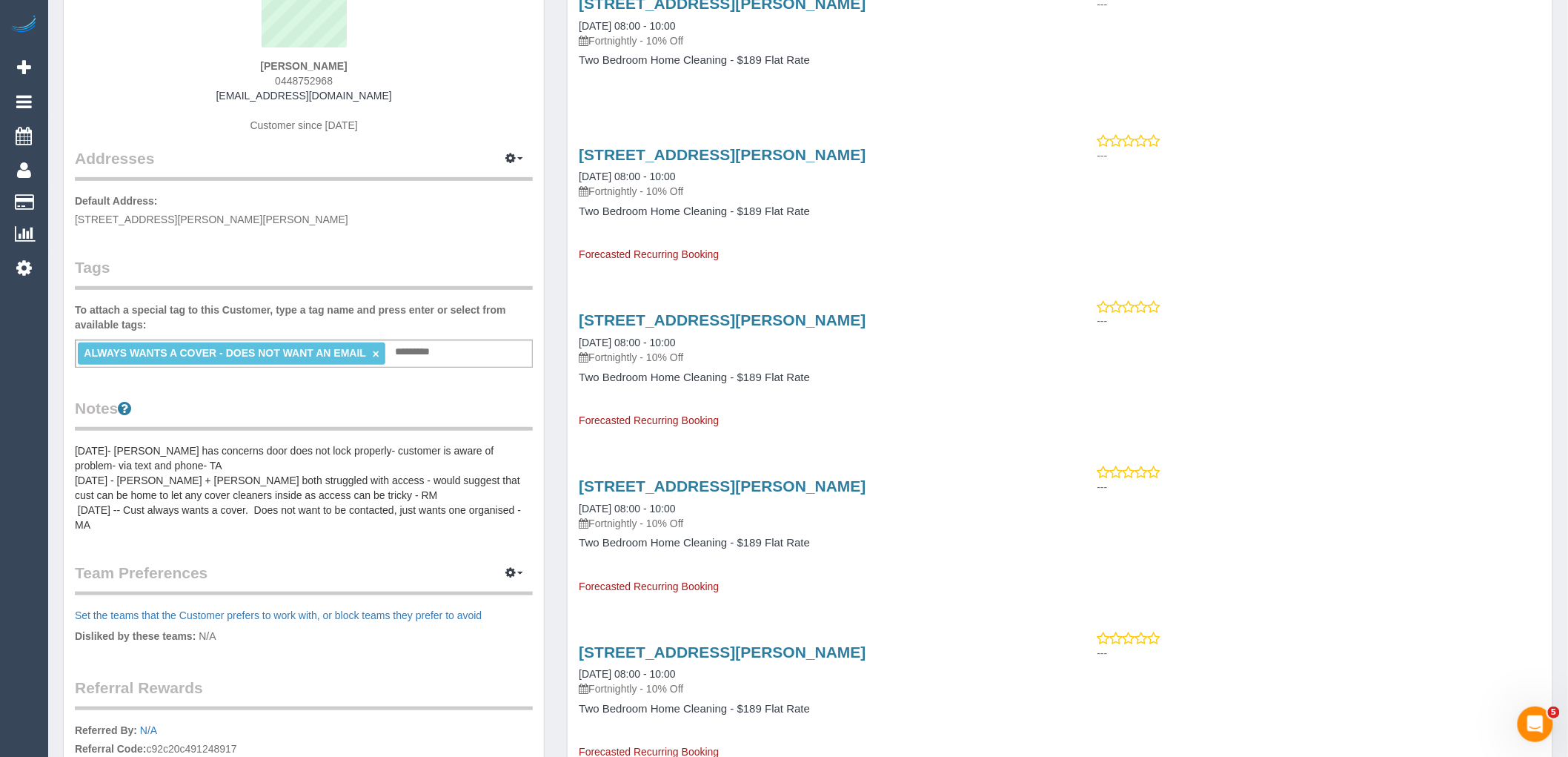
click at [291, 456] on pre "[DATE]- [PERSON_NAME] has concerns door does not lock properly- customer is awa…" at bounding box center [303, 487] width 458 height 89
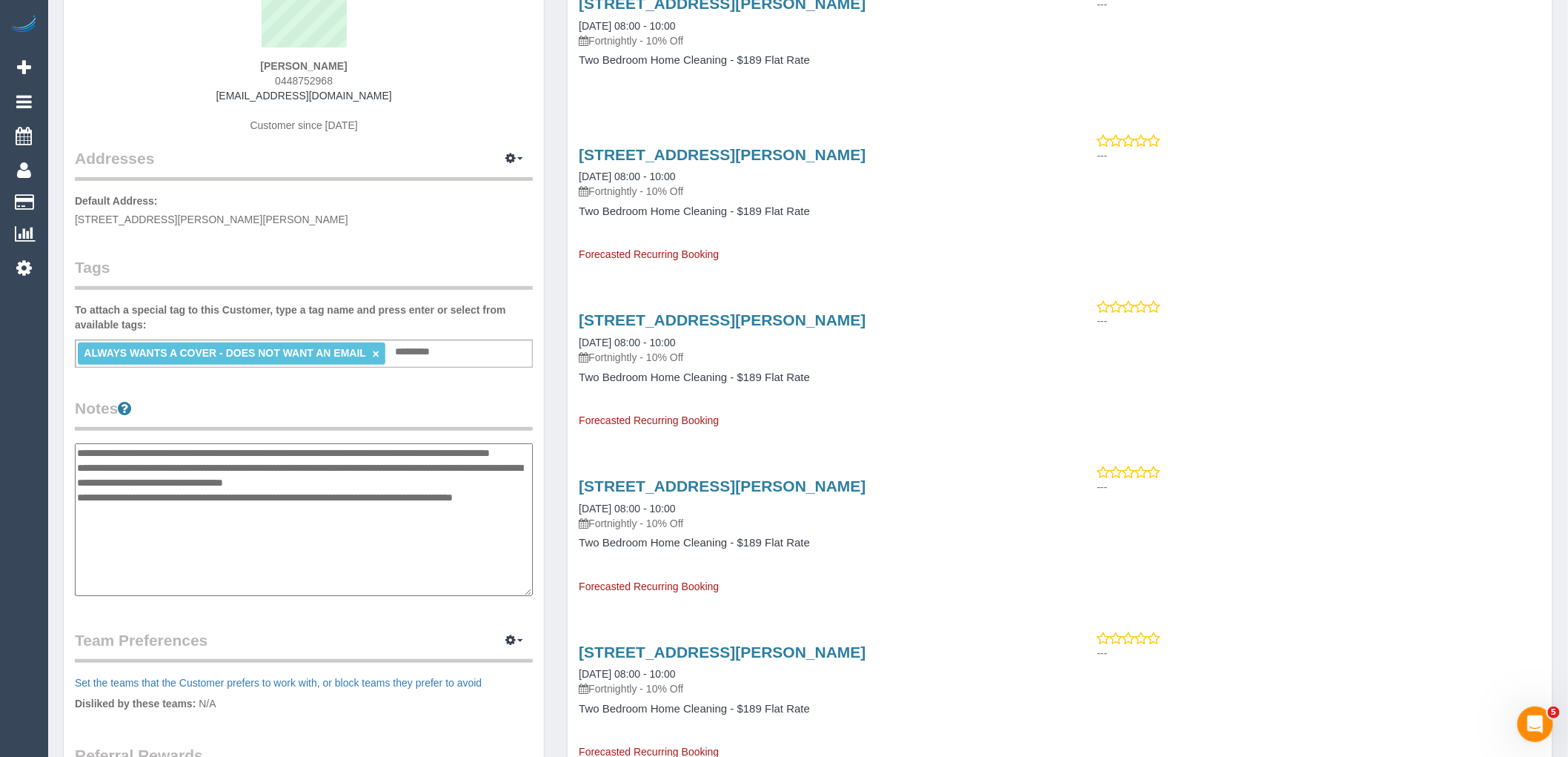
click at [79, 451] on textarea "**********" at bounding box center [303, 519] width 458 height 152
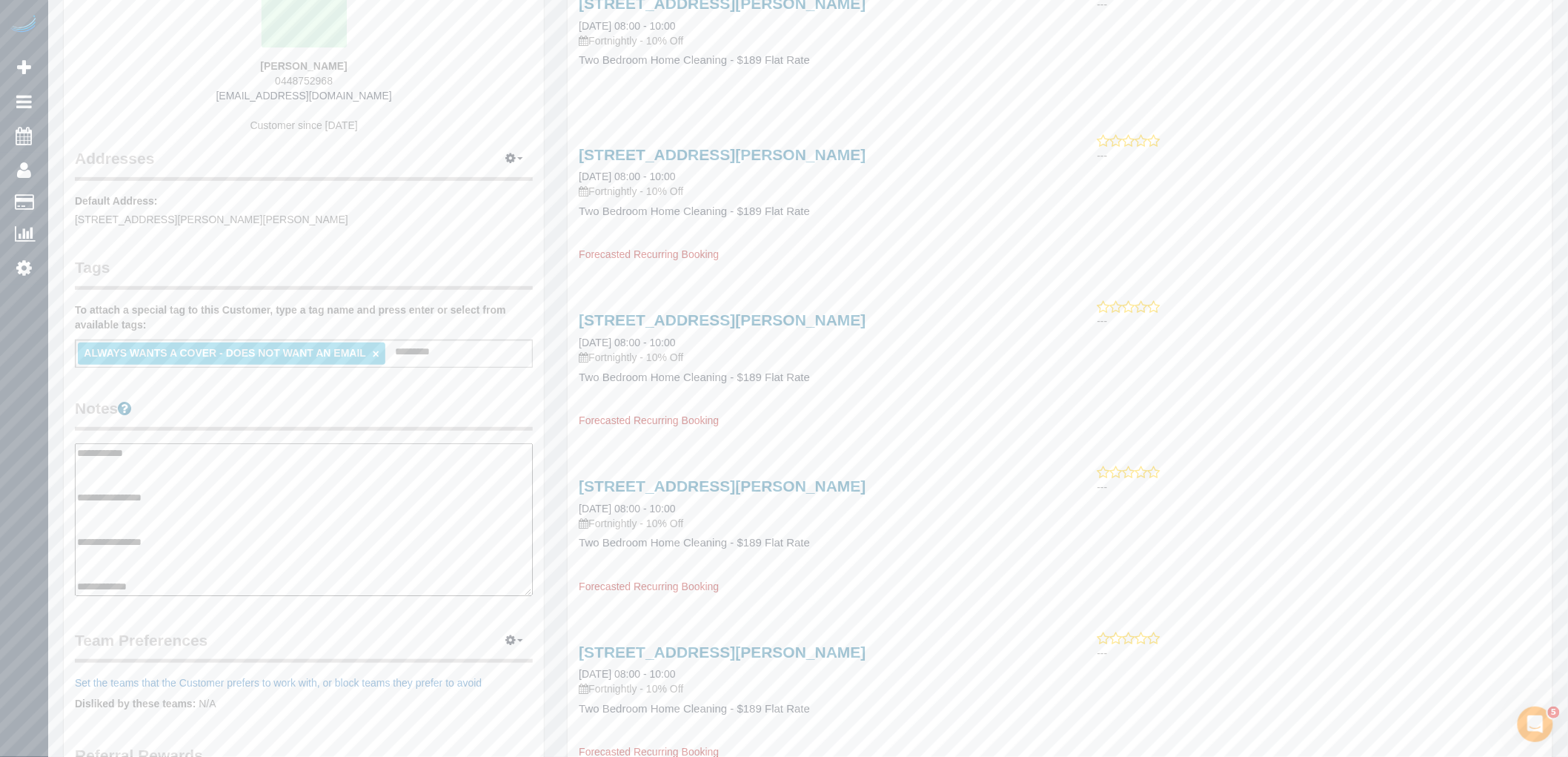
click at [131, 507] on textarea "**********" at bounding box center [303, 519] width 458 height 152
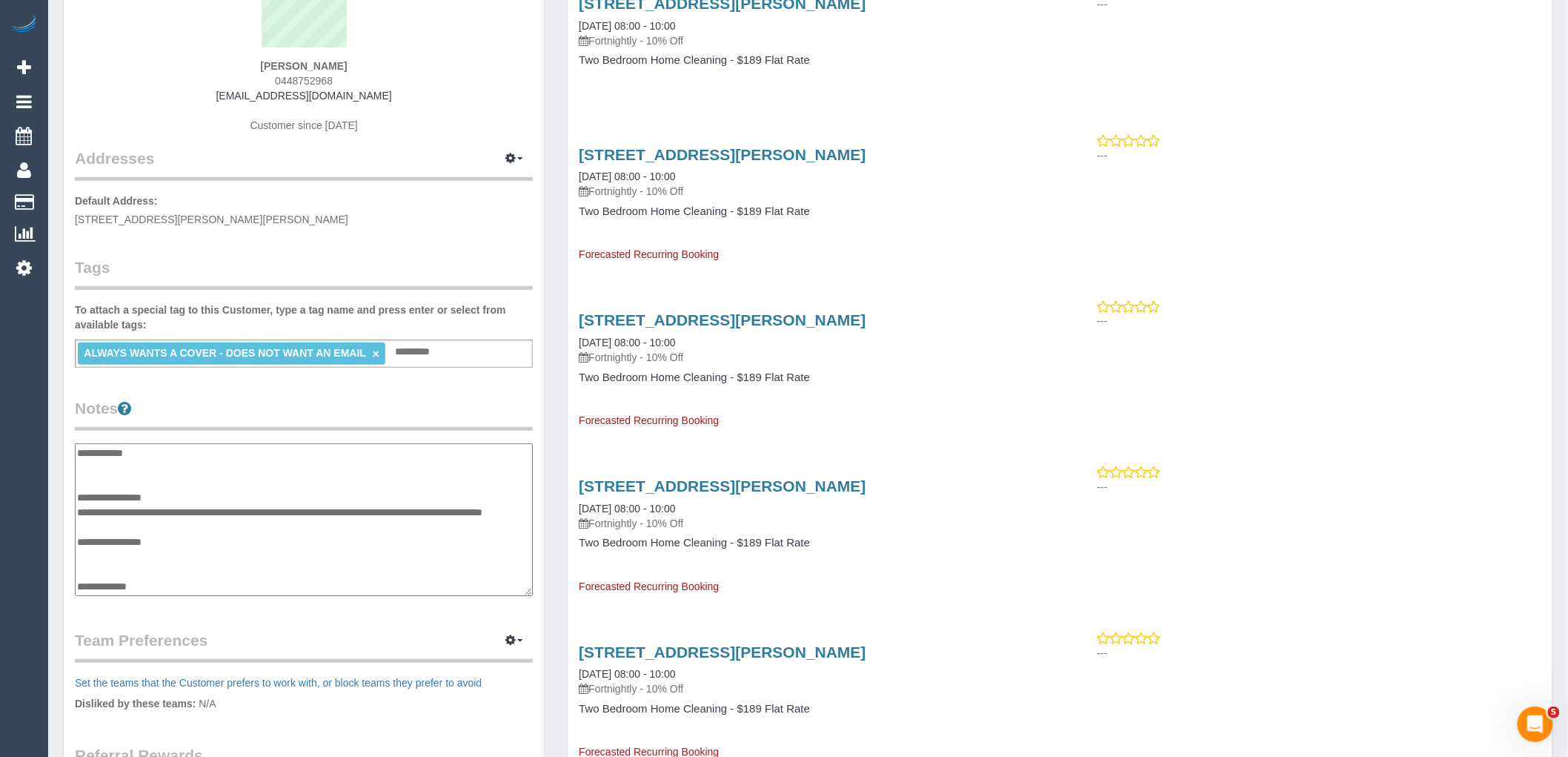
type textarea "**********"
drag, startPoint x: 145, startPoint y: 527, endPoint x: 75, endPoint y: 510, distance: 72.0
click at [75, 510] on div "Customer Info Edit Contact Info Send Message Email Preferences Special Sales Ta…" at bounding box center [304, 436] width 481 height 1092
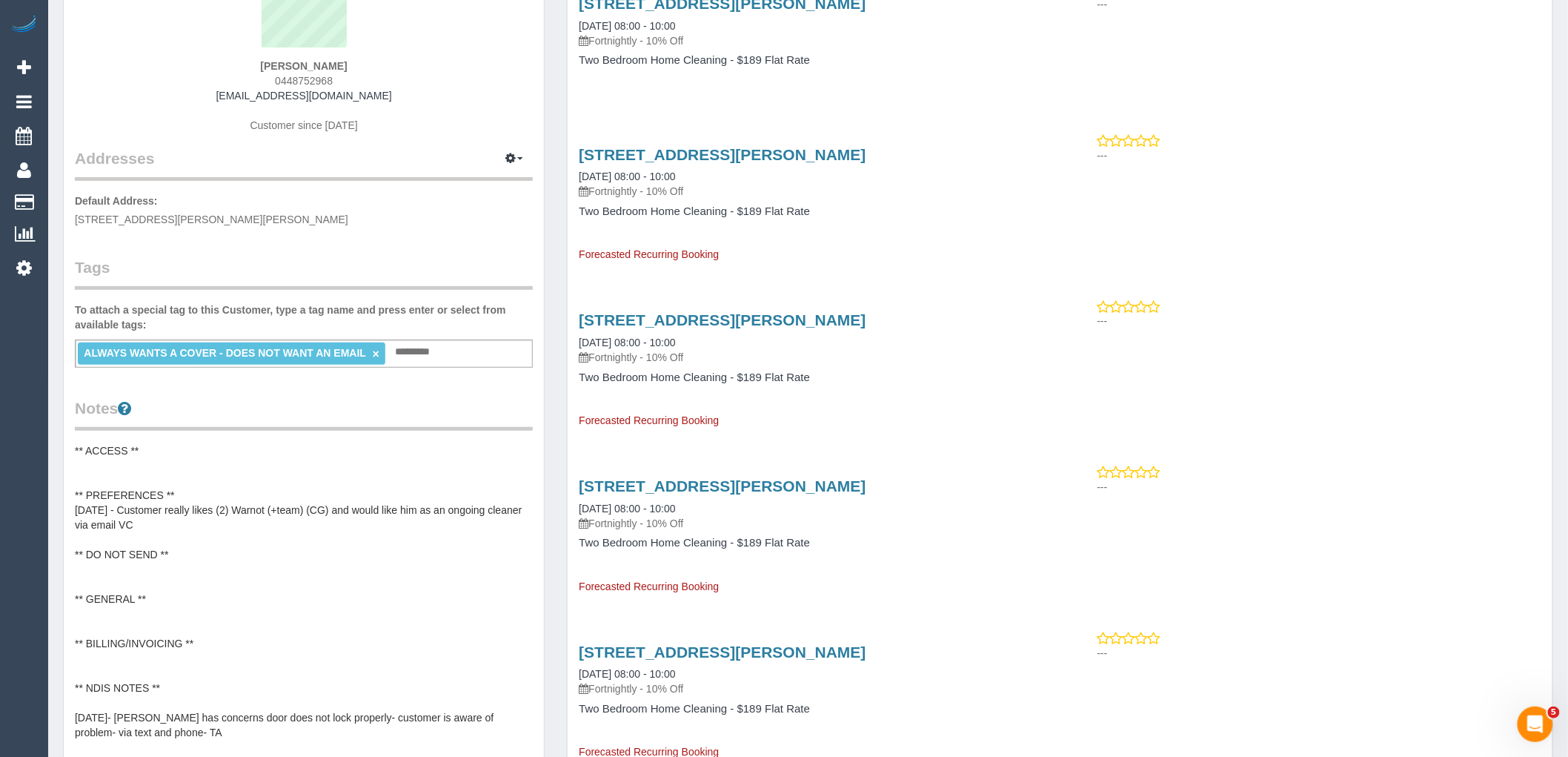
click at [283, 504] on pre "** ACCESS ** ** PREFERENCES ** 30/08/25 - Customer really likes (2) Warnot (+te…" at bounding box center [303, 592] width 458 height 297
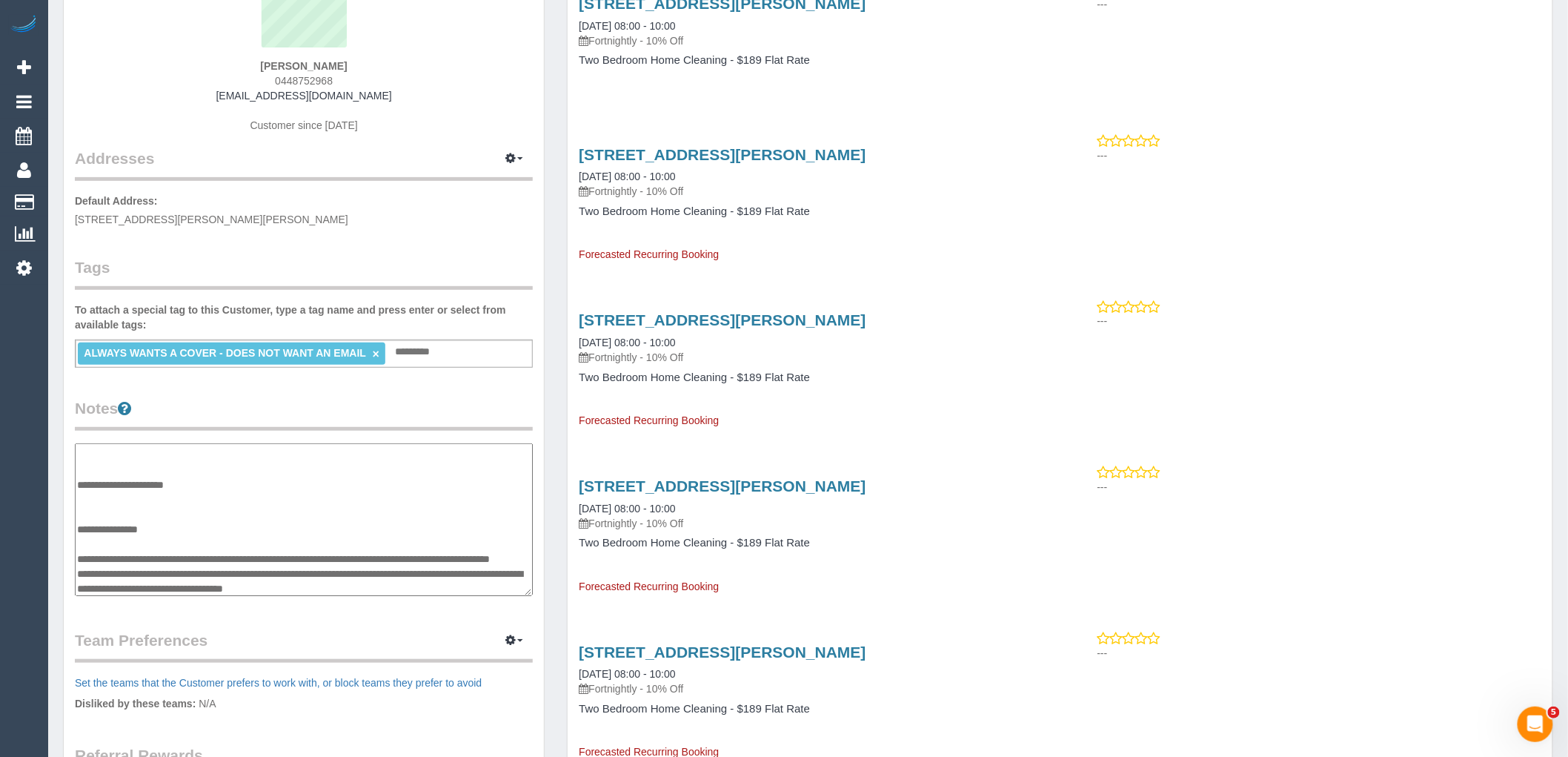
scroll to position [0, 0]
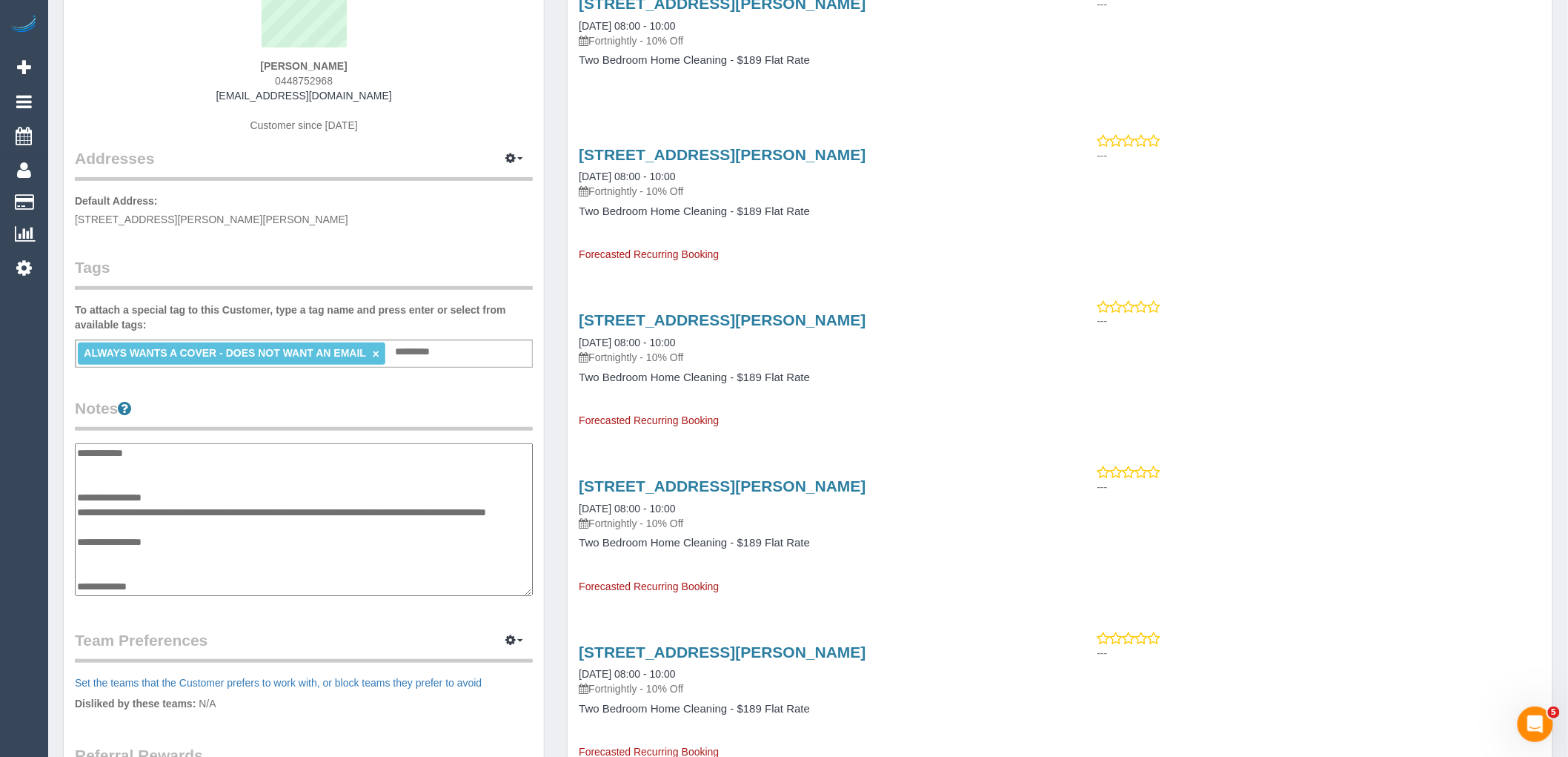
drag, startPoint x: 181, startPoint y: 524, endPoint x: 77, endPoint y: 513, distance: 104.6
click at [77, 513] on textarea "**********" at bounding box center [303, 519] width 458 height 152
click at [321, 380] on div "Customer Info Edit Contact Info Send Message Email Preferences Special Sales Ta…" at bounding box center [304, 436] width 481 height 1092
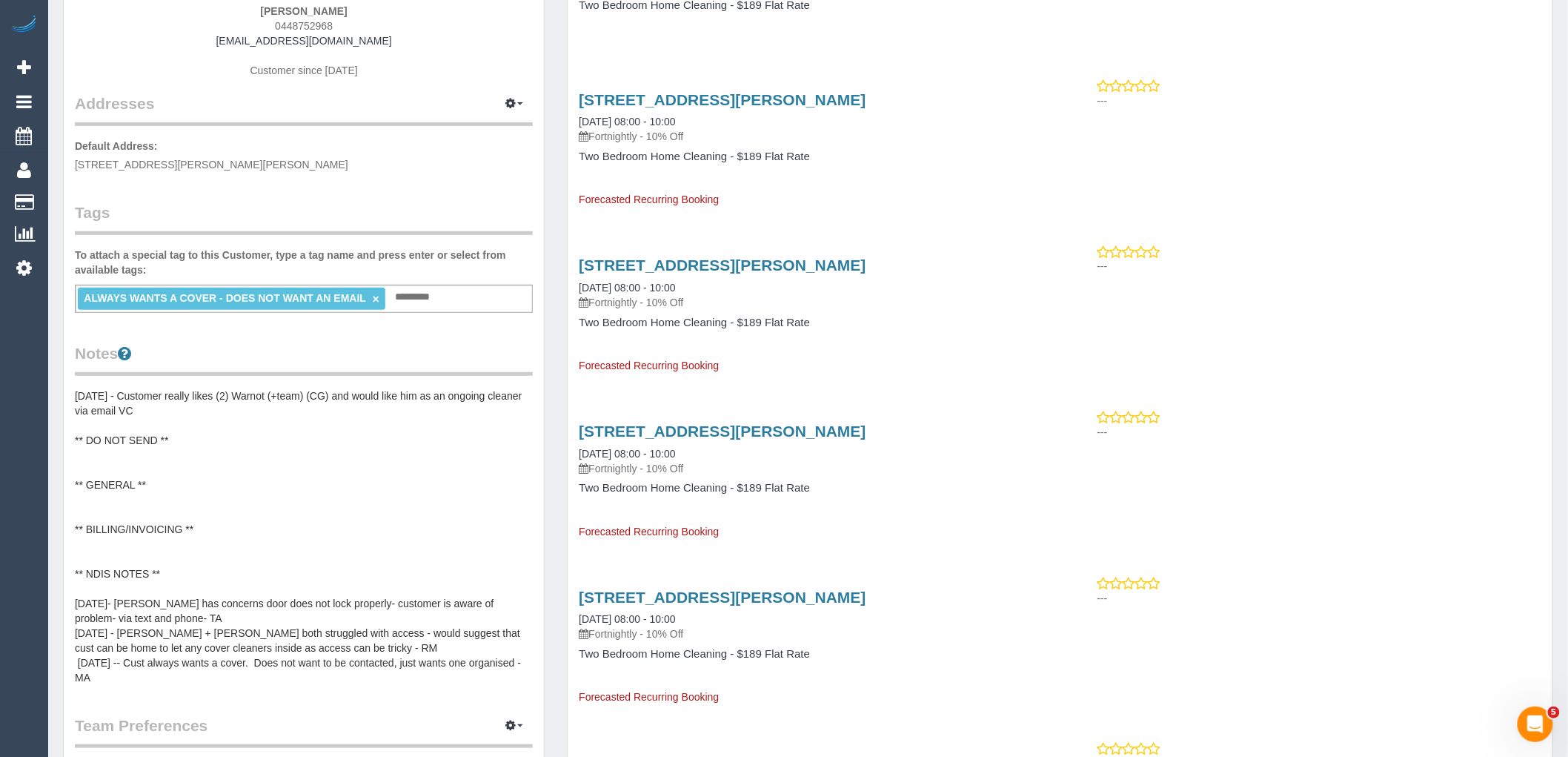
scroll to position [247, 0]
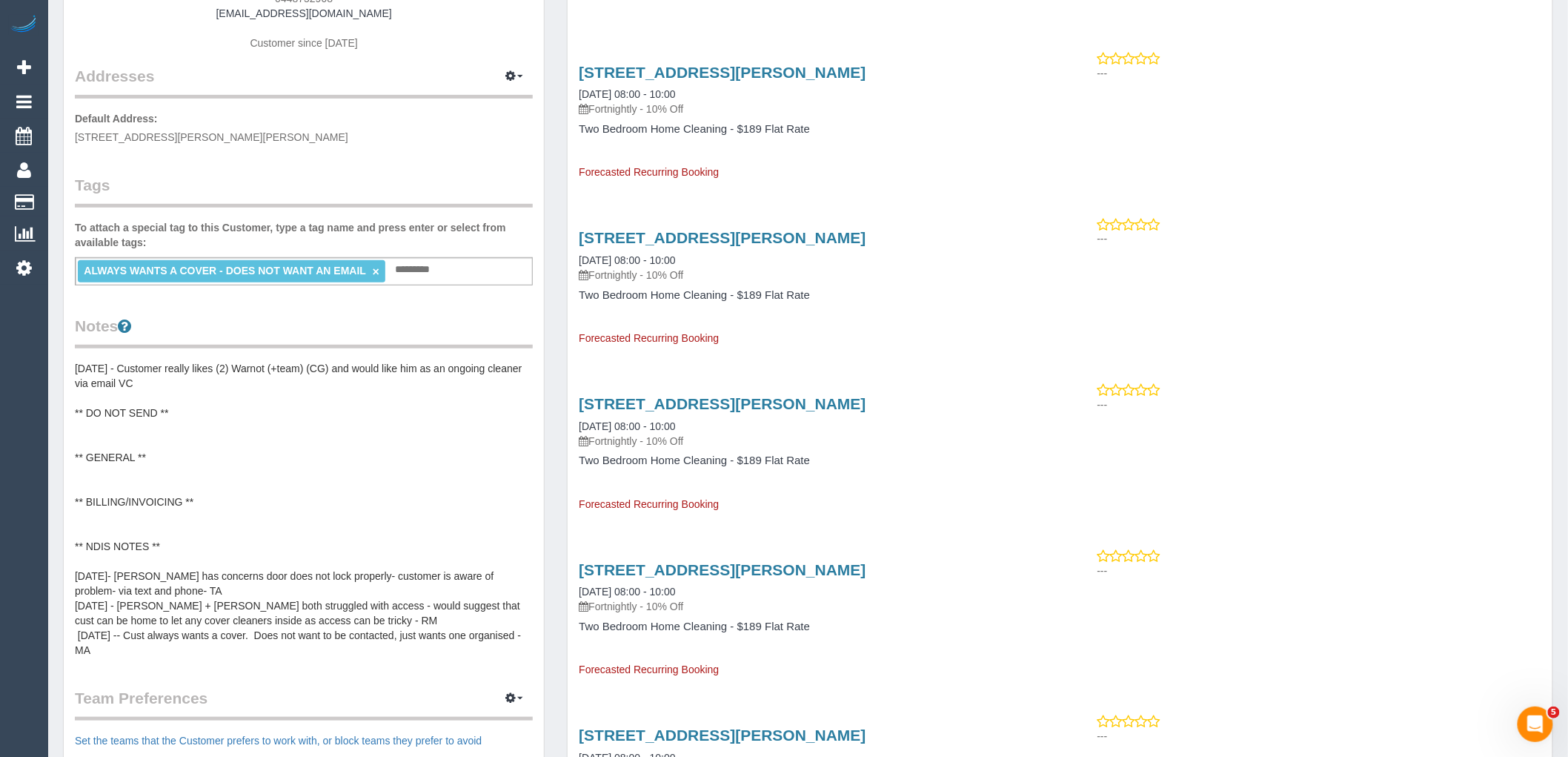
click at [201, 573] on pre "** ACCESS ** ** PREFERENCES ** 30/08/25 - Customer really likes (2) Warnot (+te…" at bounding box center [303, 510] width 458 height 297
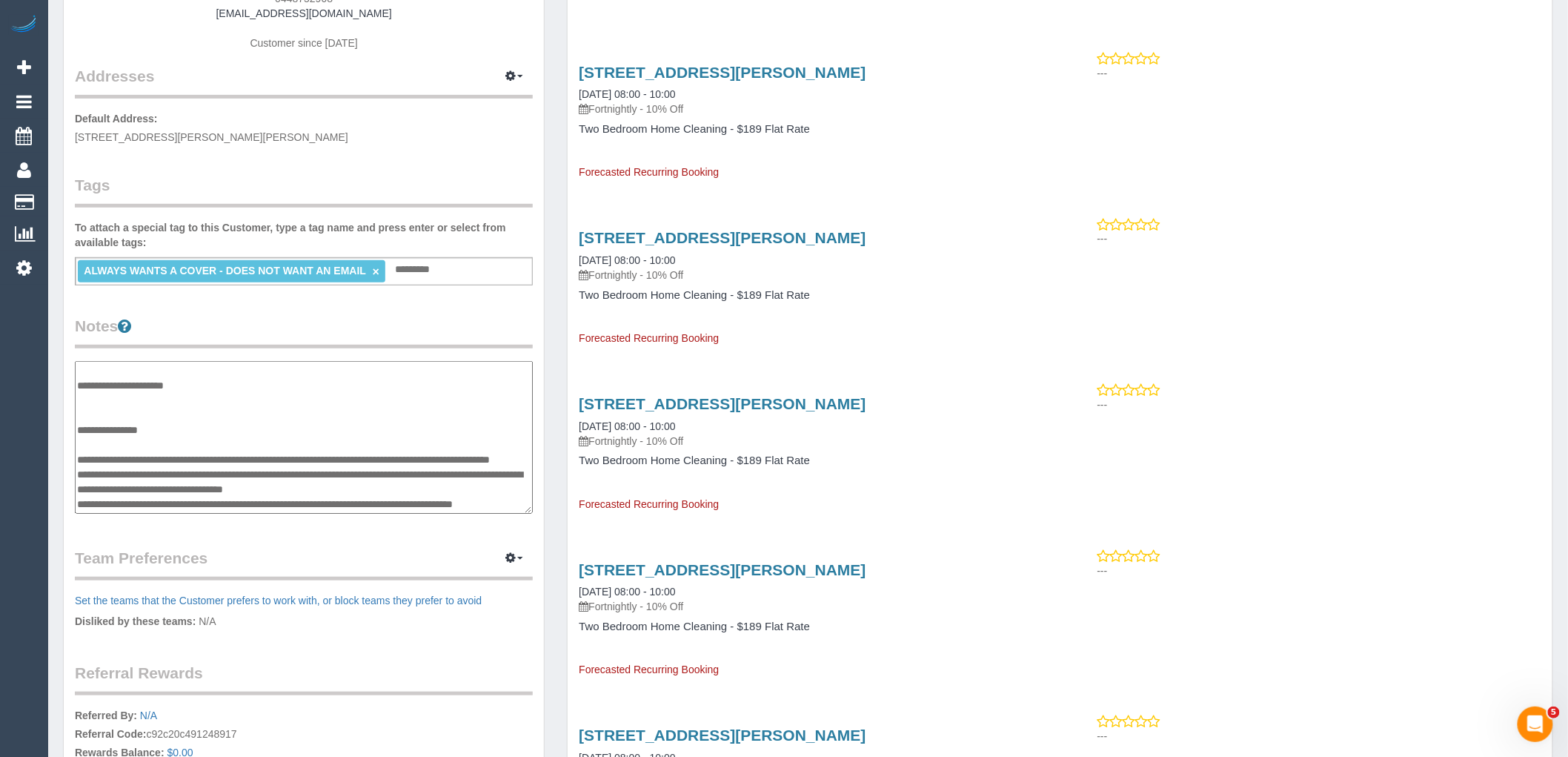
scroll to position [329, 0]
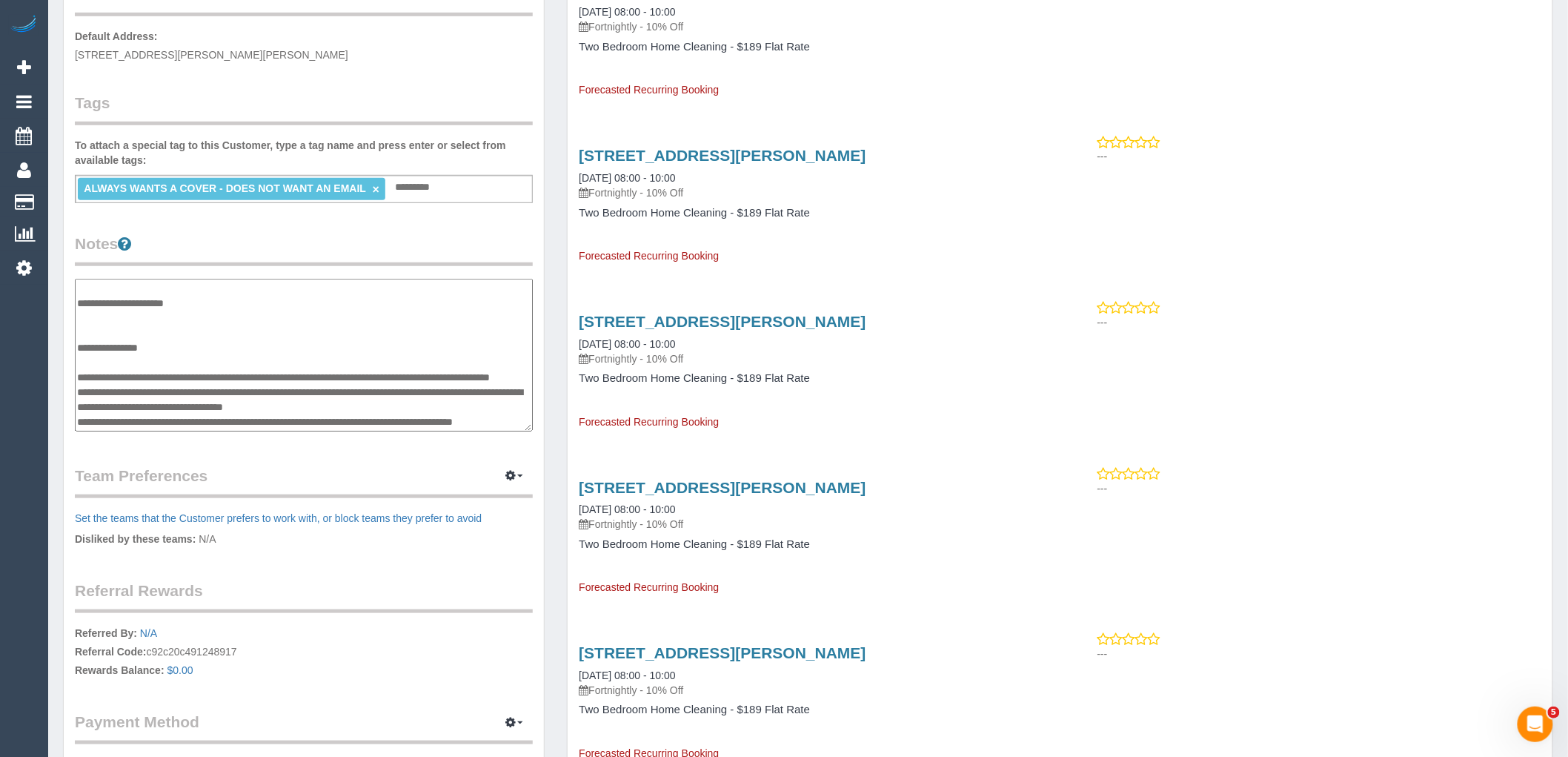
drag, startPoint x: 306, startPoint y: 382, endPoint x: 78, endPoint y: 345, distance: 231.0
click at [78, 345] on textarea "**********" at bounding box center [303, 355] width 458 height 152
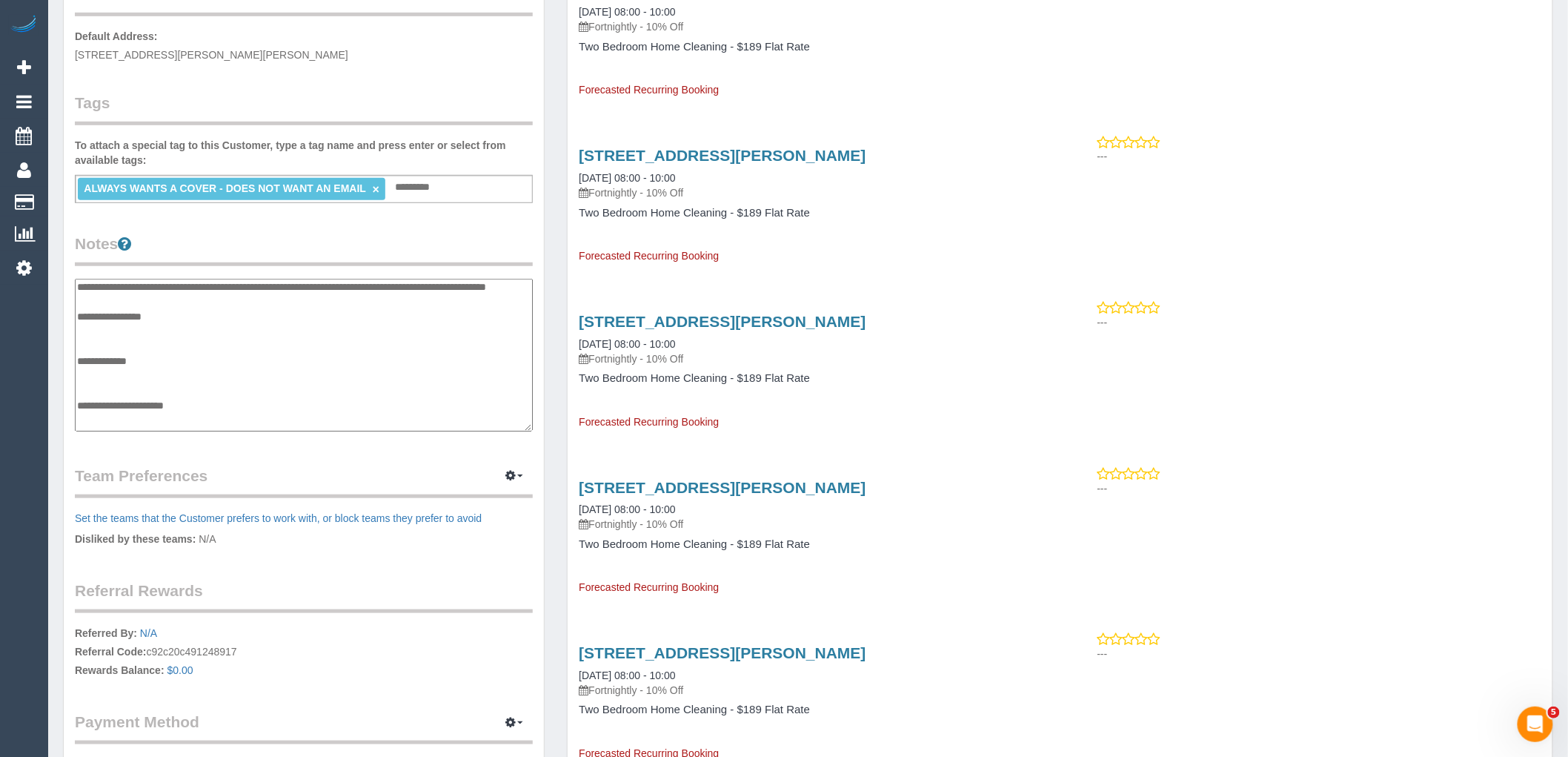
scroll to position [0, 0]
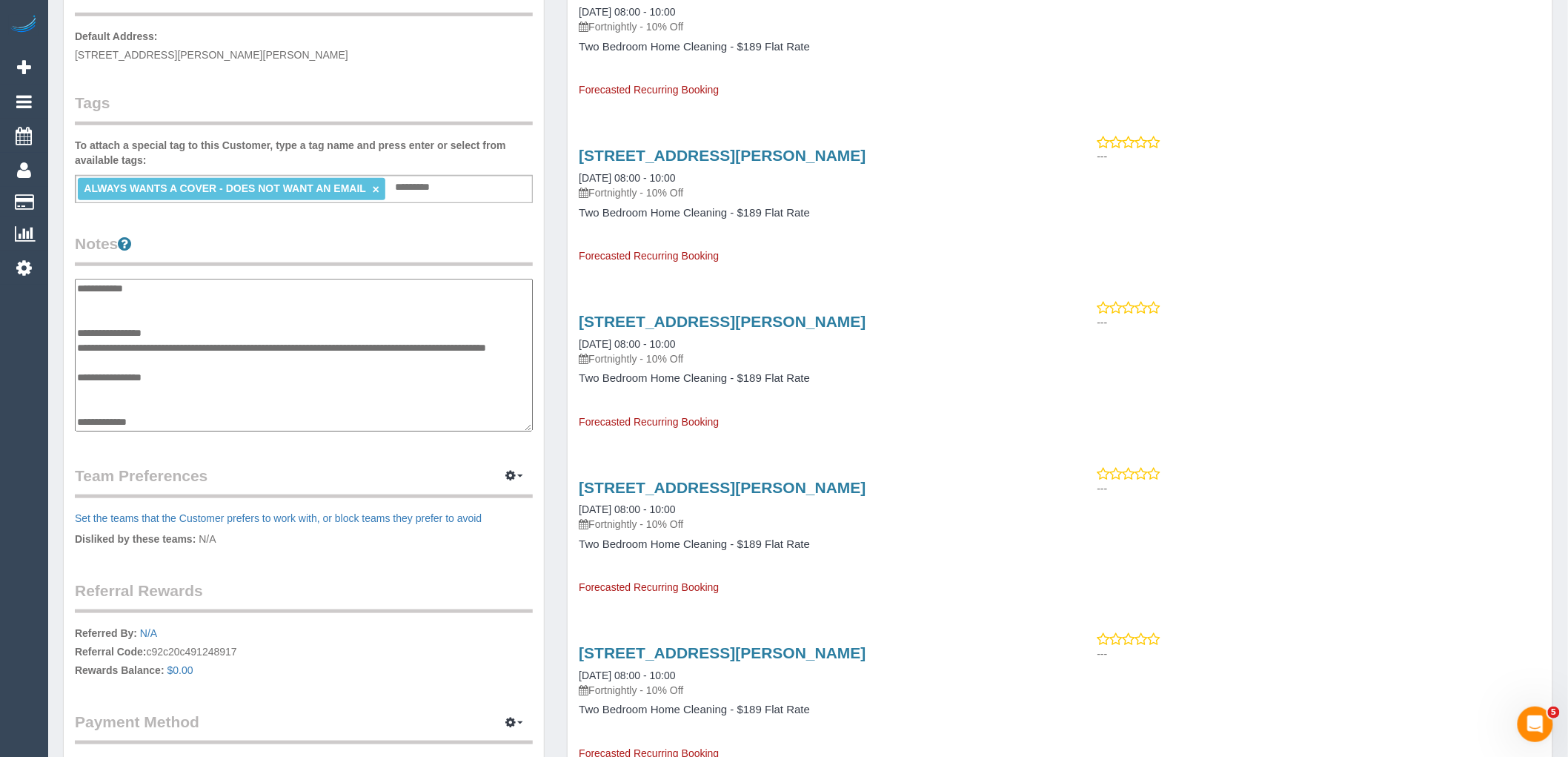
click at [135, 295] on textarea "**********" at bounding box center [303, 355] width 458 height 152
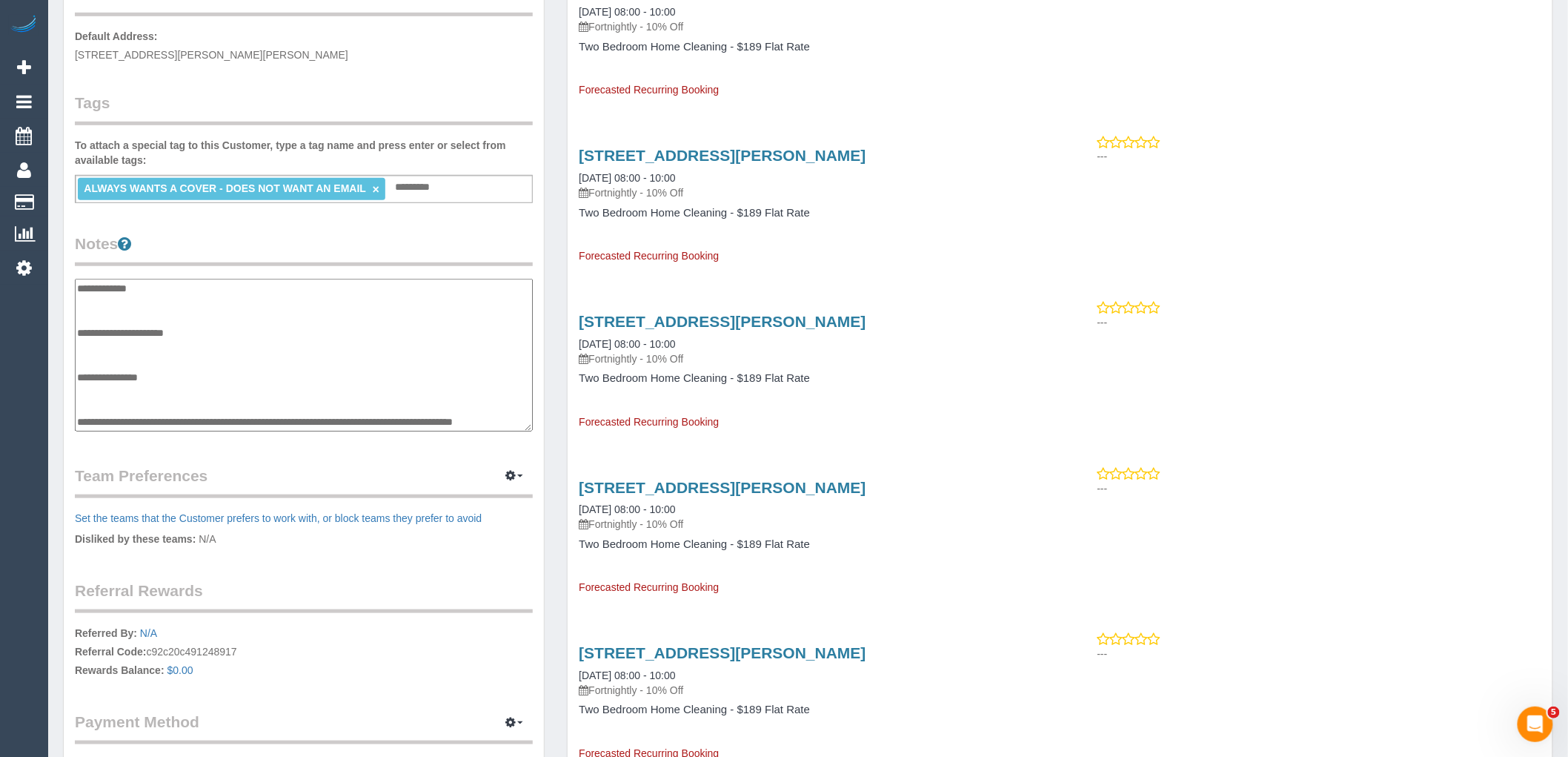
scroll to position [207, 0]
drag, startPoint x: 166, startPoint y: 421, endPoint x: 77, endPoint y: 402, distance: 91.0
click at [77, 402] on textarea "**********" at bounding box center [303, 355] width 458 height 152
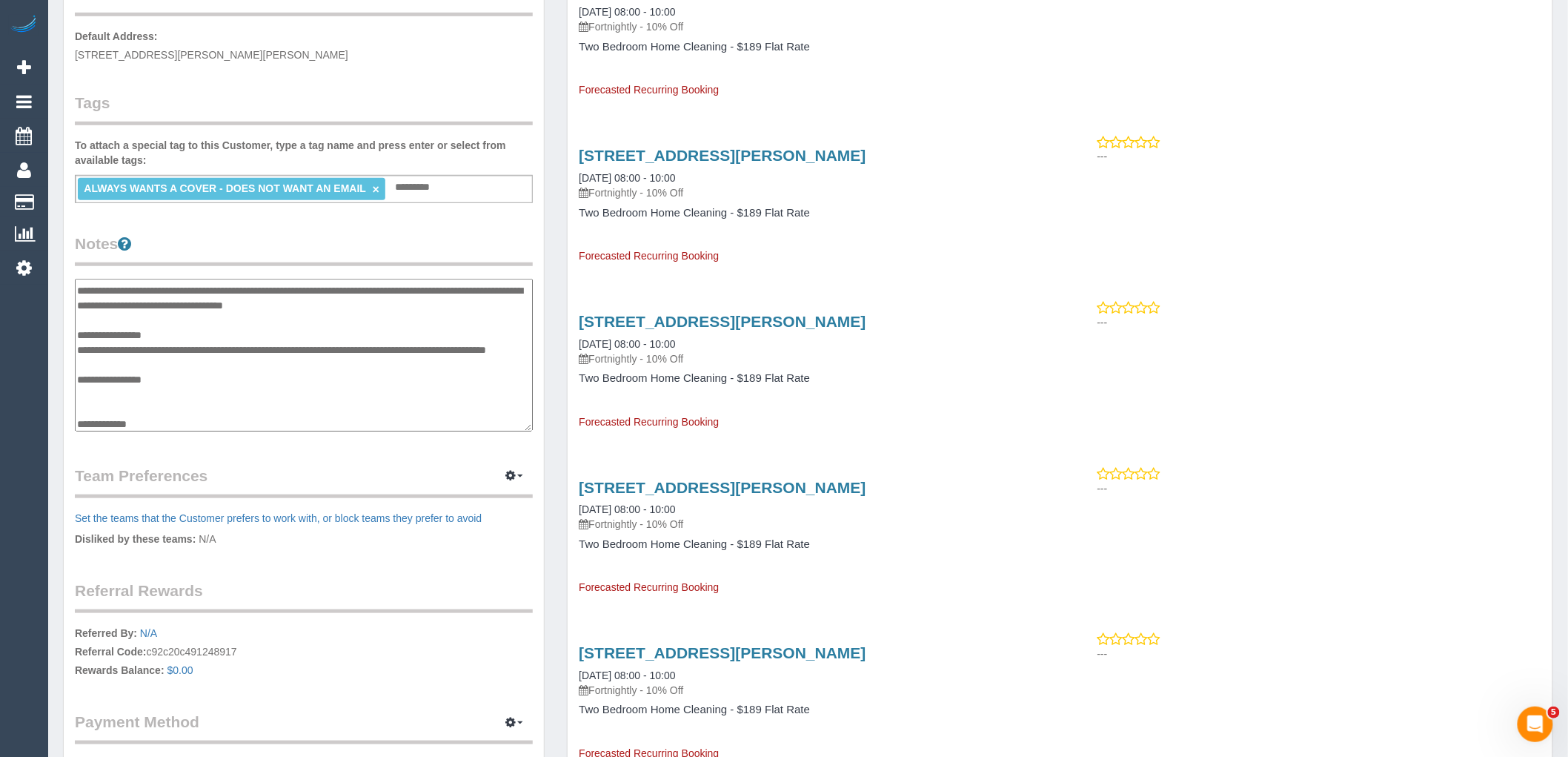
click at [160, 387] on textarea "**********" at bounding box center [303, 355] width 458 height 152
type textarea "**********"
click at [289, 465] on legend "Team Preferences Manage Preferences" at bounding box center [303, 482] width 458 height 34
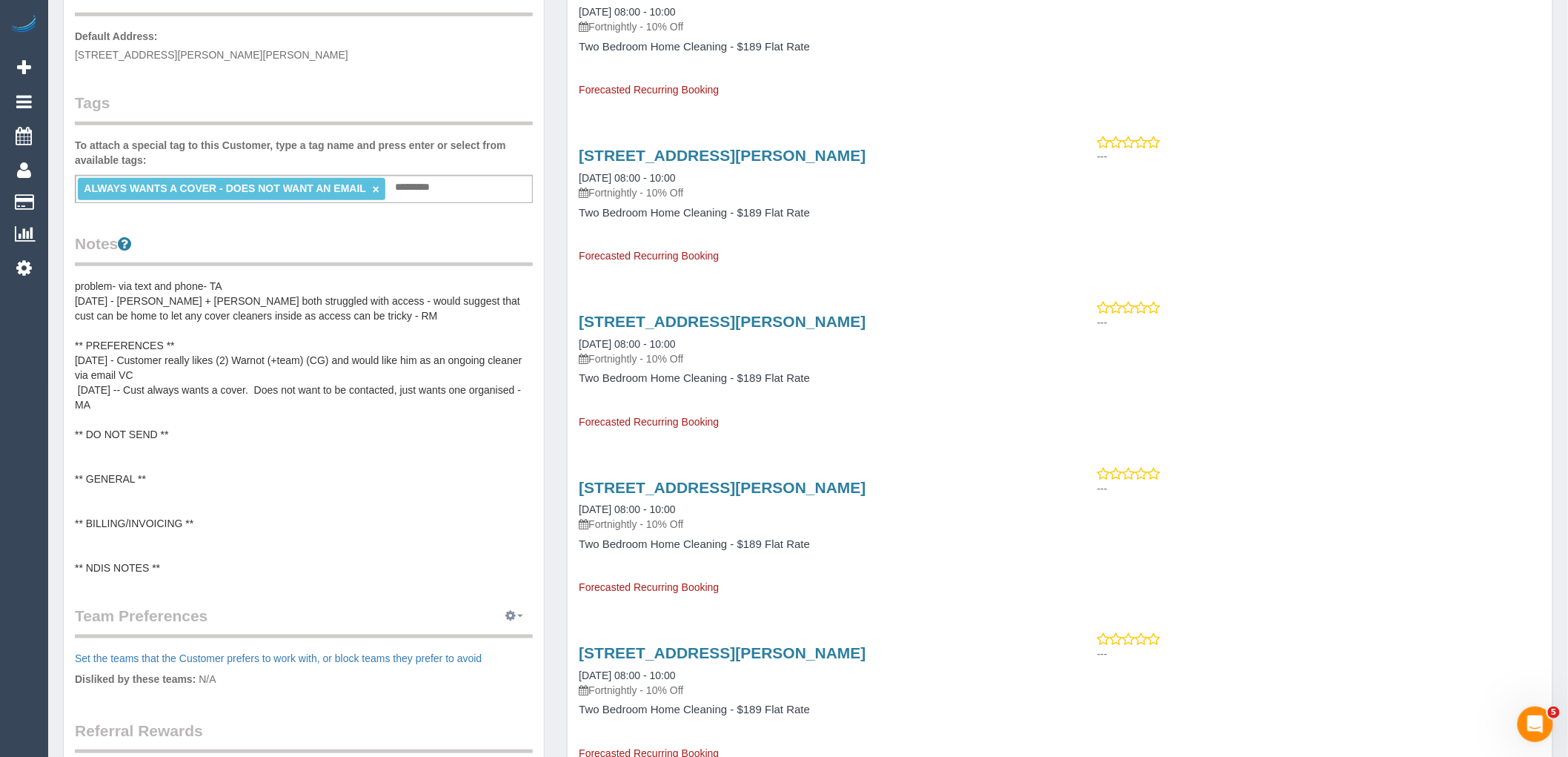
click at [509, 611] on icon "button" at bounding box center [510, 615] width 11 height 9
click at [468, 638] on link "Manage Preferences" at bounding box center [469, 644] width 126 height 20
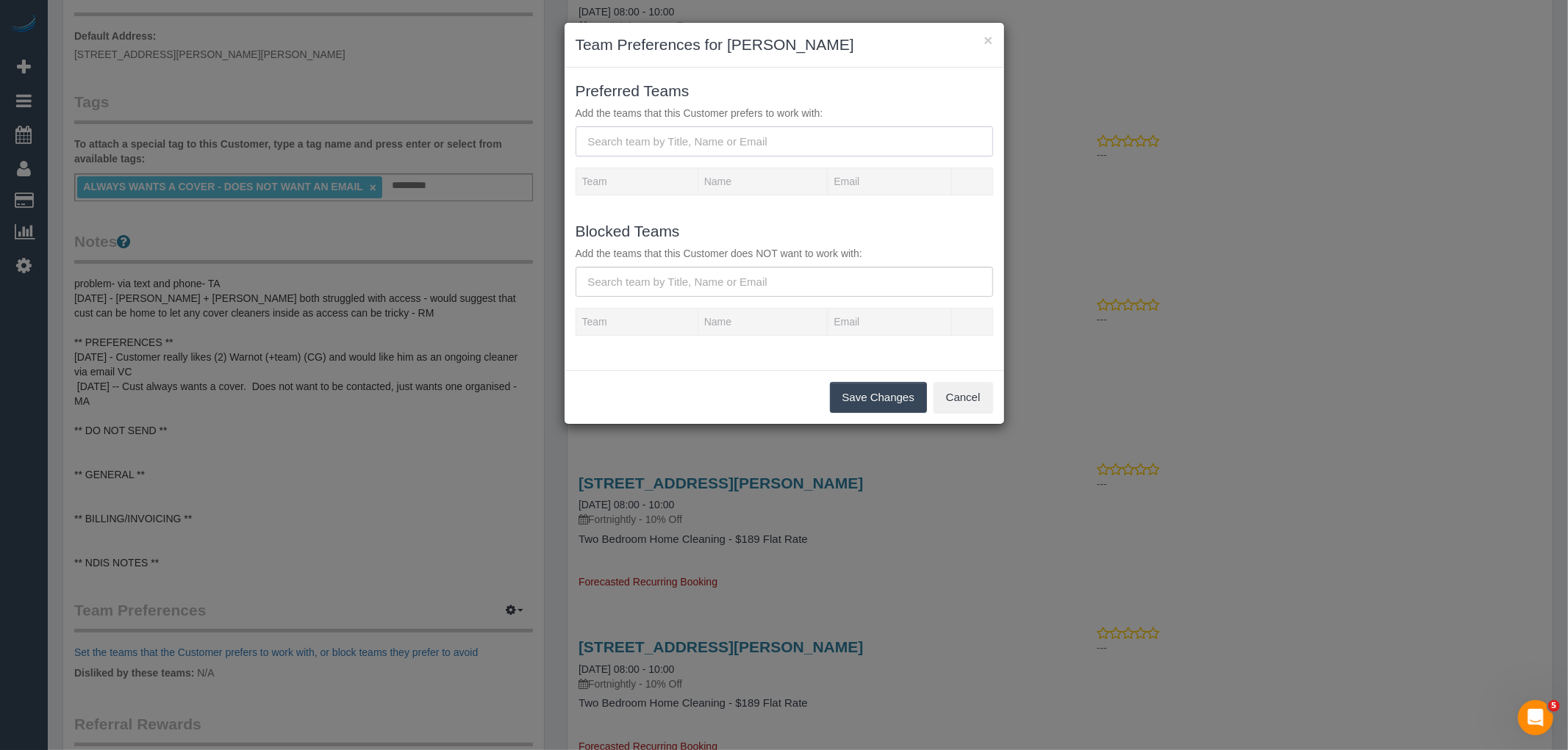
click at [720, 138] on input "text" at bounding box center [784, 141] width 417 height 30
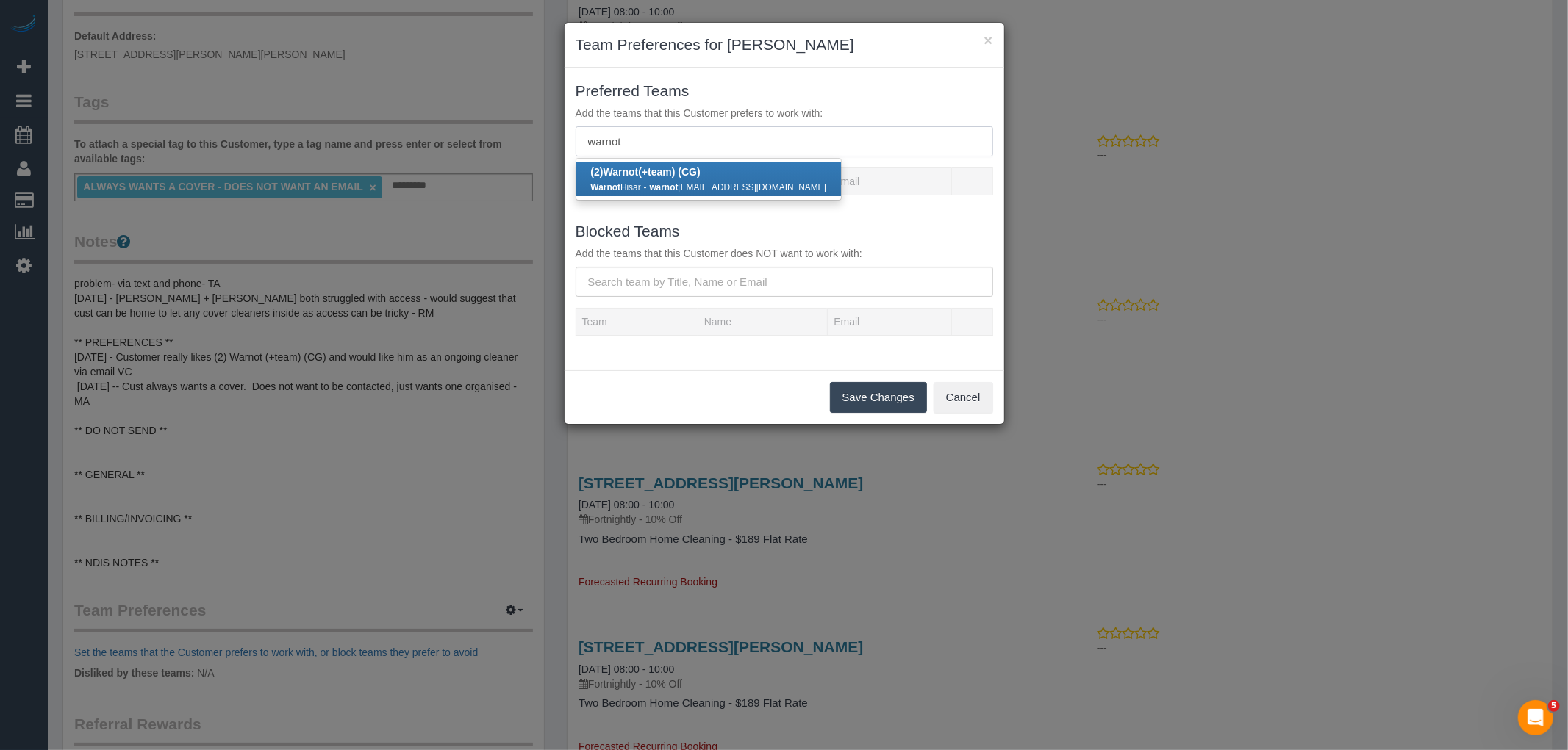
type input "warnot"
click at [667, 174] on b "(2) Warnot (+team) (CG)" at bounding box center [646, 172] width 110 height 11
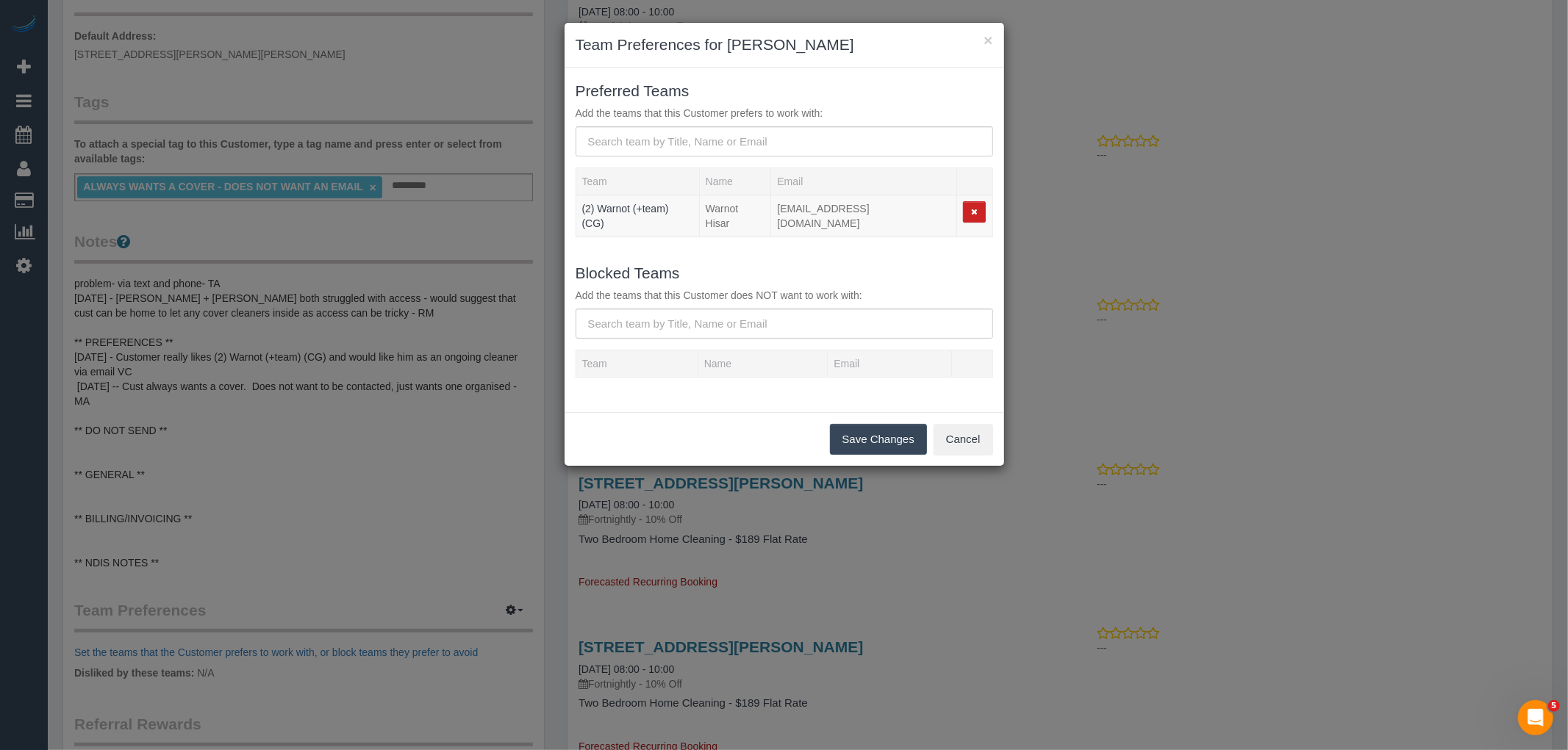
click at [883, 434] on button "Save Changes" at bounding box center [878, 439] width 97 height 31
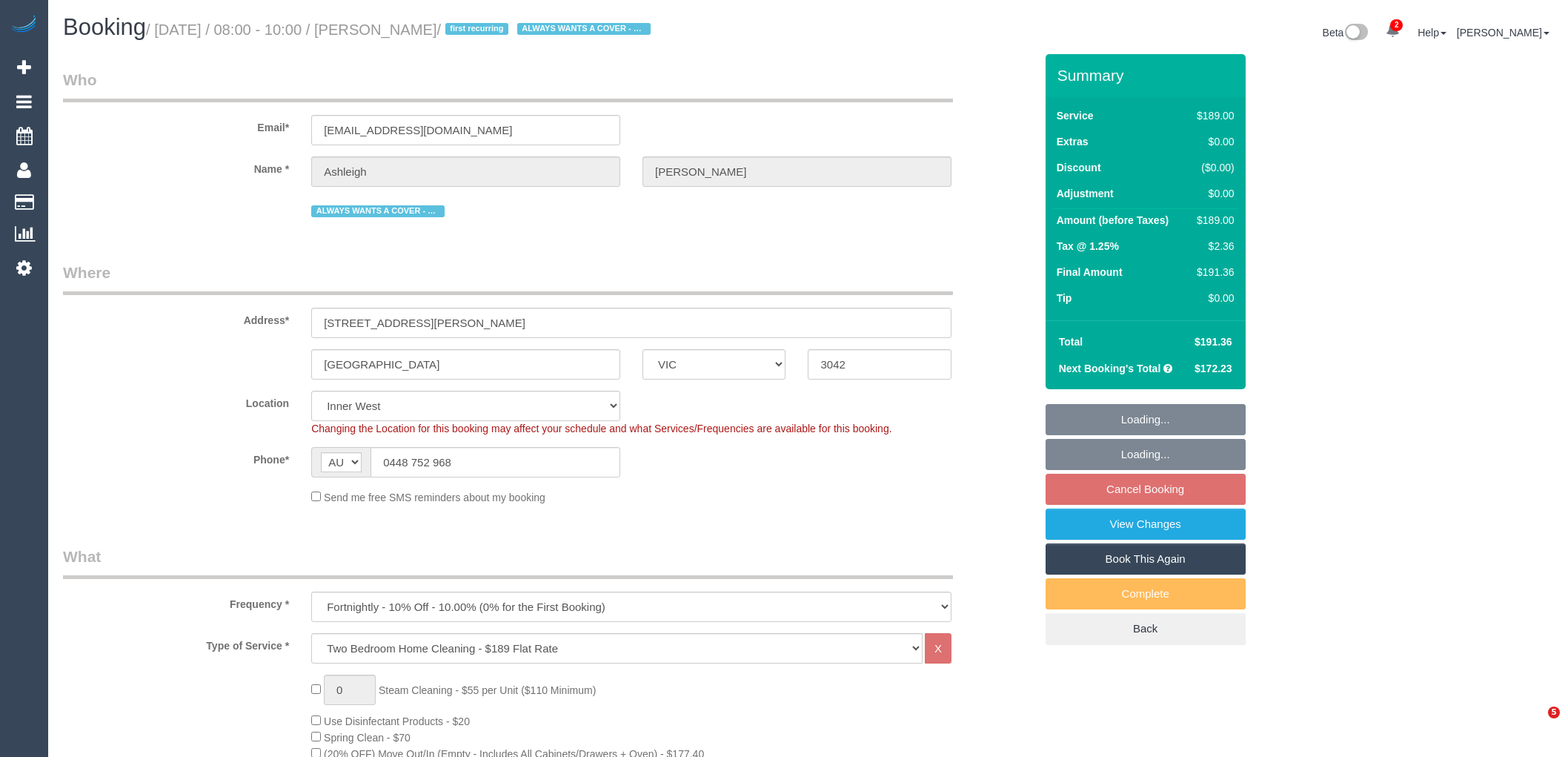
select select "VIC"
select select "number:29"
select select "number:14"
select select "number:19"
select select "number:24"
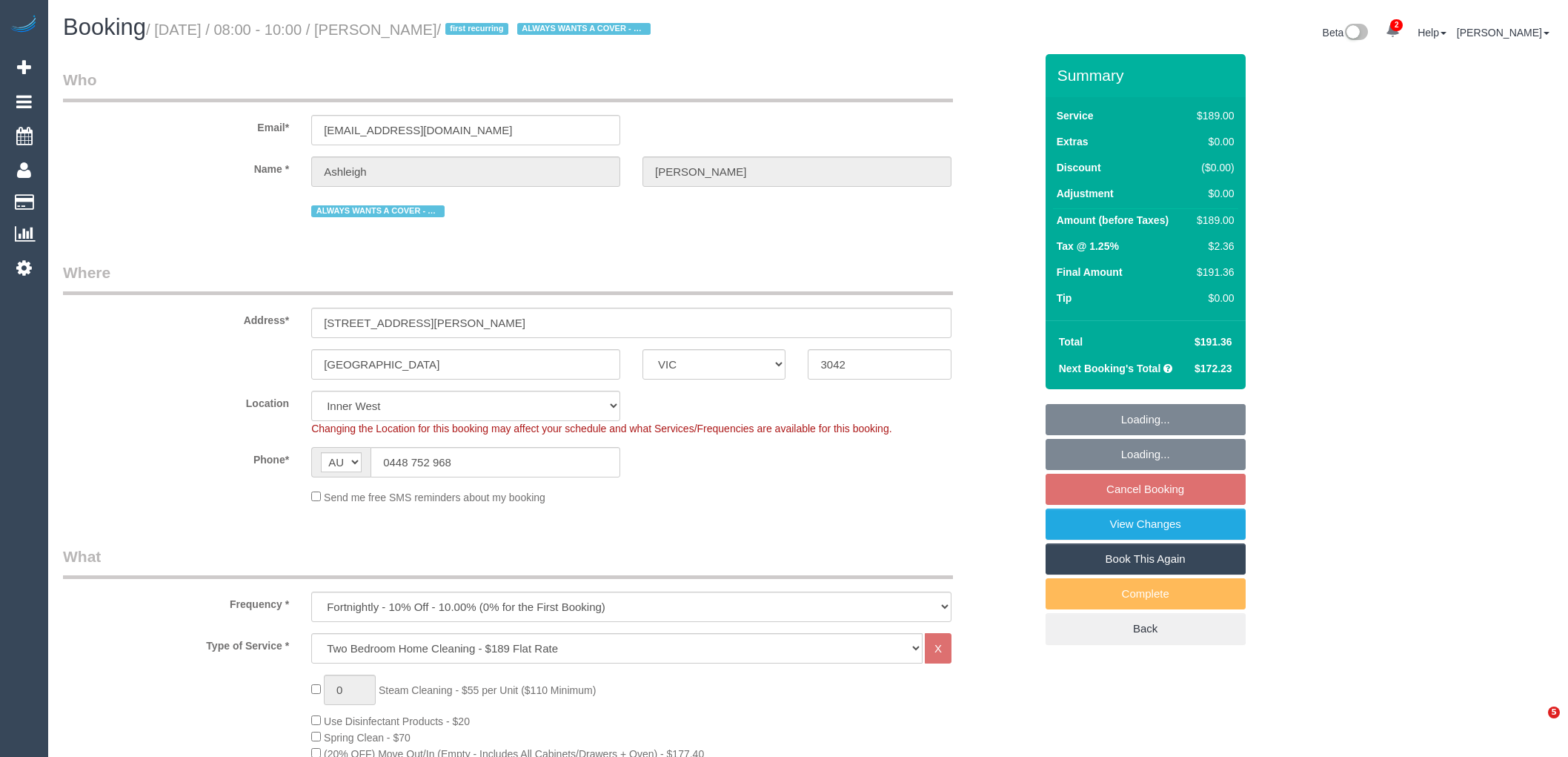
select select "number:33"
select select "number:12"
select select "spot2"
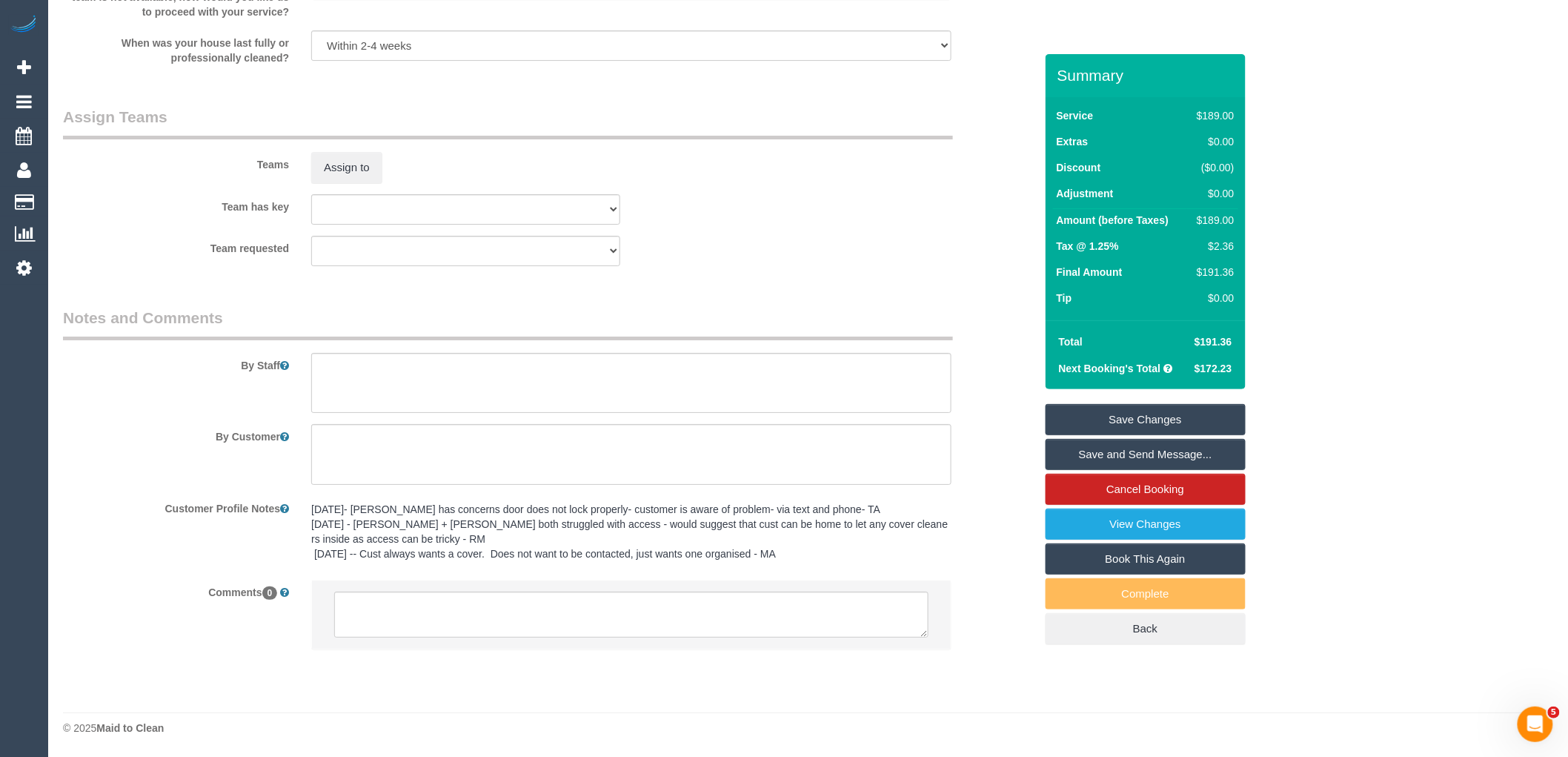
scroll to position [2149, 0]
click at [461, 594] on textarea at bounding box center [631, 614] width 594 height 46
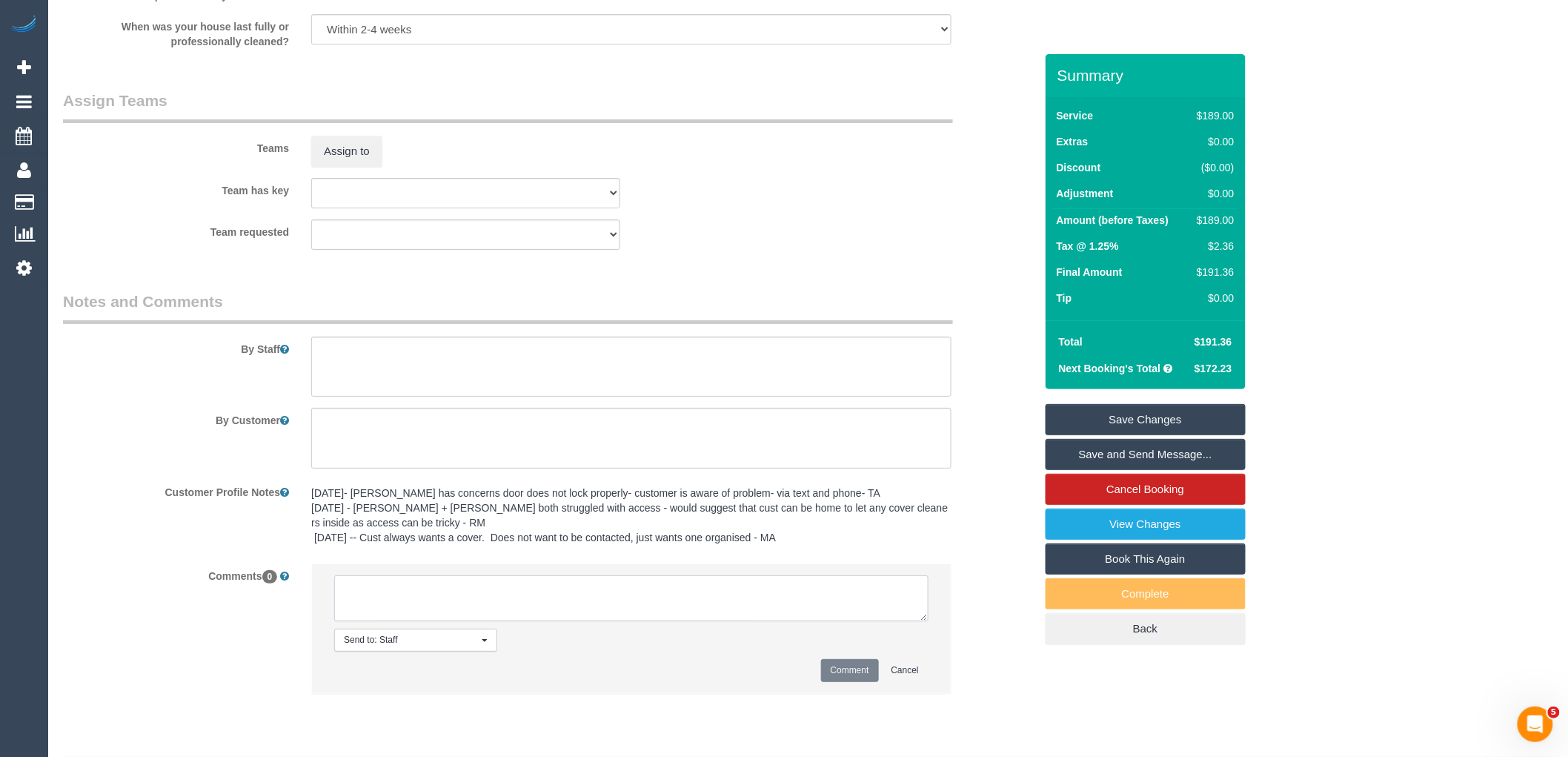
paste textarea "(2) Warnot (+team) (CG)"
drag, startPoint x: 387, startPoint y: 606, endPoint x: 211, endPoint y: 606, distance: 176.0
click at [211, 606] on div "Comments 0 Send to: Staff Nothing selected Send to: Staff Send to: Customer Sen…" at bounding box center [549, 636] width 994 height 145
paste textarea "[DATE] - Customer really likes (2) [PERSON_NAME] (+team) (CG) and would like hi…"
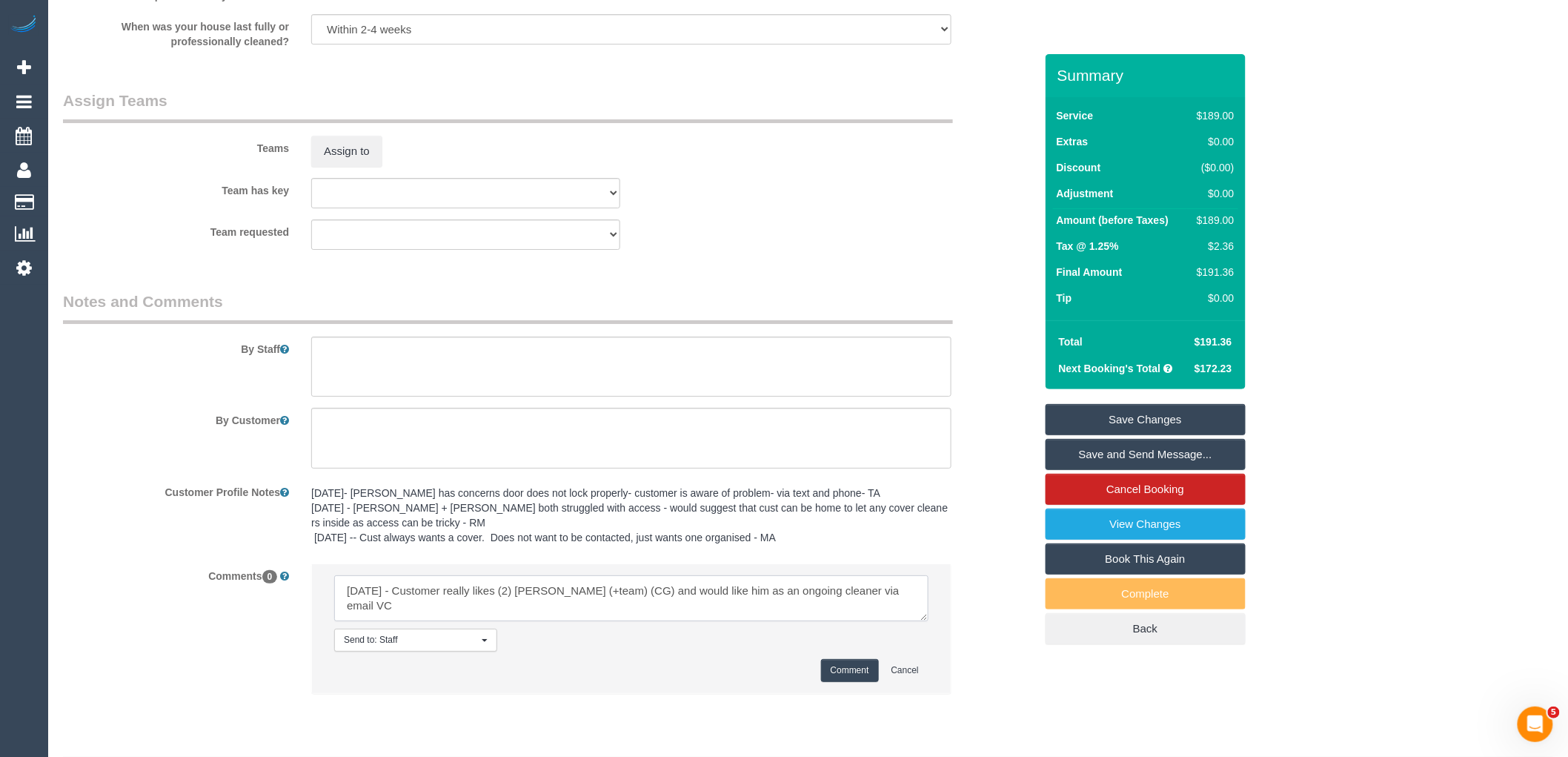
drag, startPoint x: 924, startPoint y: 606, endPoint x: 842, endPoint y: 605, distance: 82.0
click at [842, 605] on textarea at bounding box center [631, 598] width 594 height 46
click at [838, 621] on textarea at bounding box center [631, 598] width 594 height 46
click at [838, 611] on textarea at bounding box center [631, 598] width 594 height 46
drag, startPoint x: 403, startPoint y: 605, endPoint x: 277, endPoint y: 602, distance: 126.0
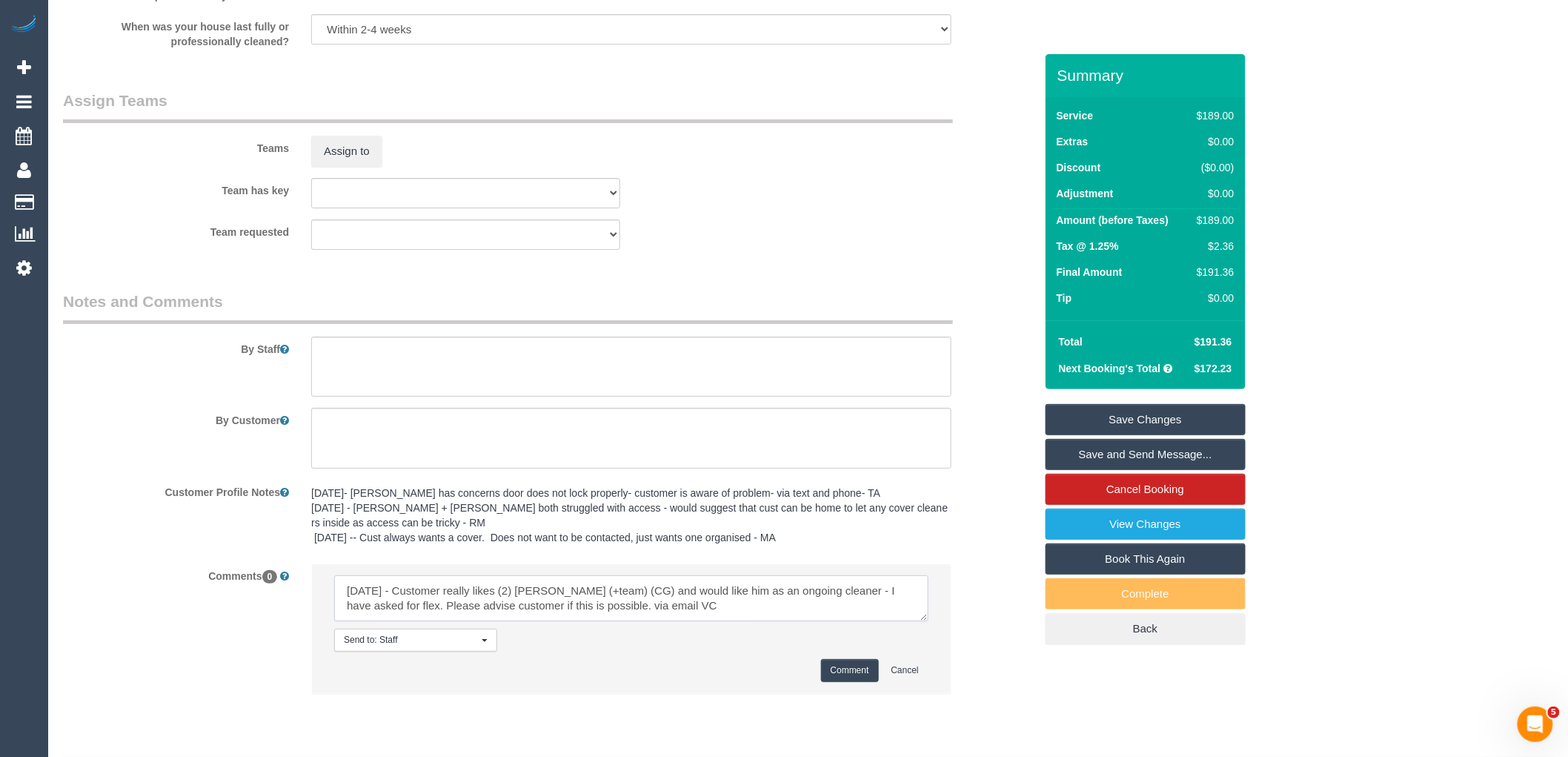
click at [277, 602] on div "Comments 0 Send to: Staff Nothing selected Send to: Staff Send to: Customer Sen…" at bounding box center [549, 636] width 994 height 145
drag, startPoint x: 657, startPoint y: 623, endPoint x: 600, endPoint y: 615, distance: 57.6
click at [600, 615] on textarea at bounding box center [631, 598] width 594 height 46
type textarea "Customer really likes (2) [PERSON_NAME] (+team) (CG) and would like him as an o…"
click at [864, 682] on button "Comment" at bounding box center [850, 671] width 58 height 23
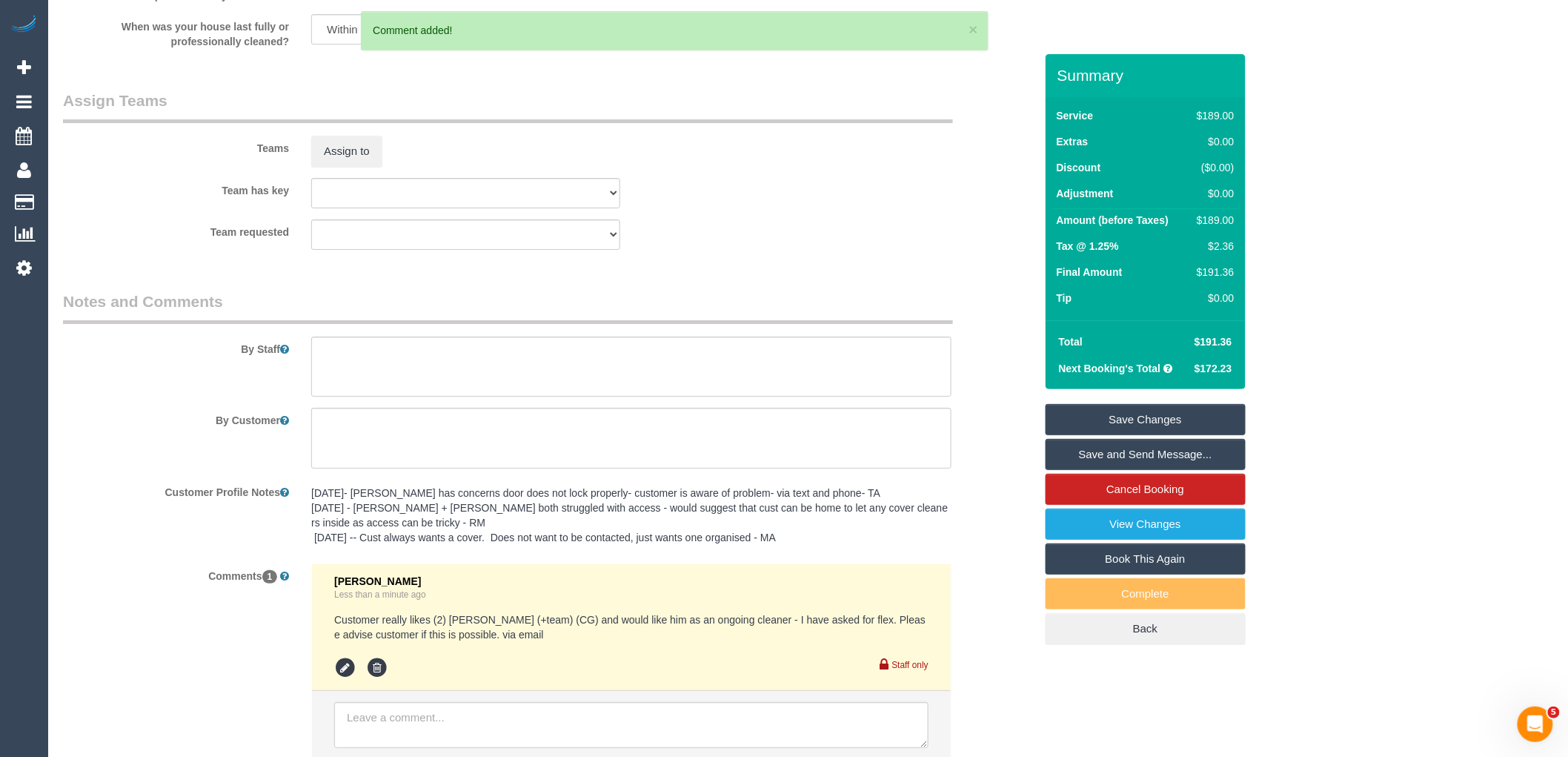
click at [1178, 414] on link "Save Changes" at bounding box center [1145, 419] width 200 height 31
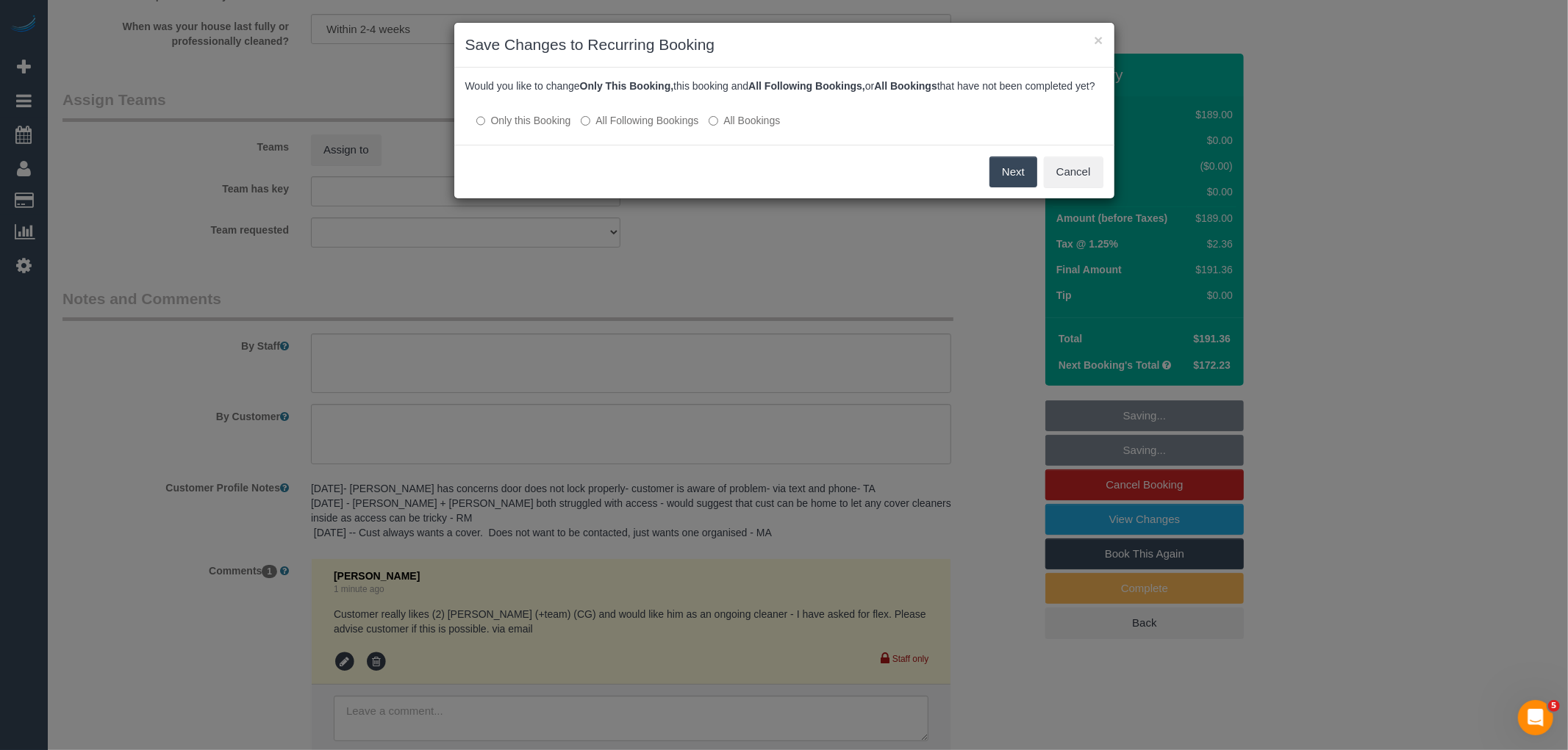
click at [1014, 185] on button "Next" at bounding box center [1013, 172] width 48 height 31
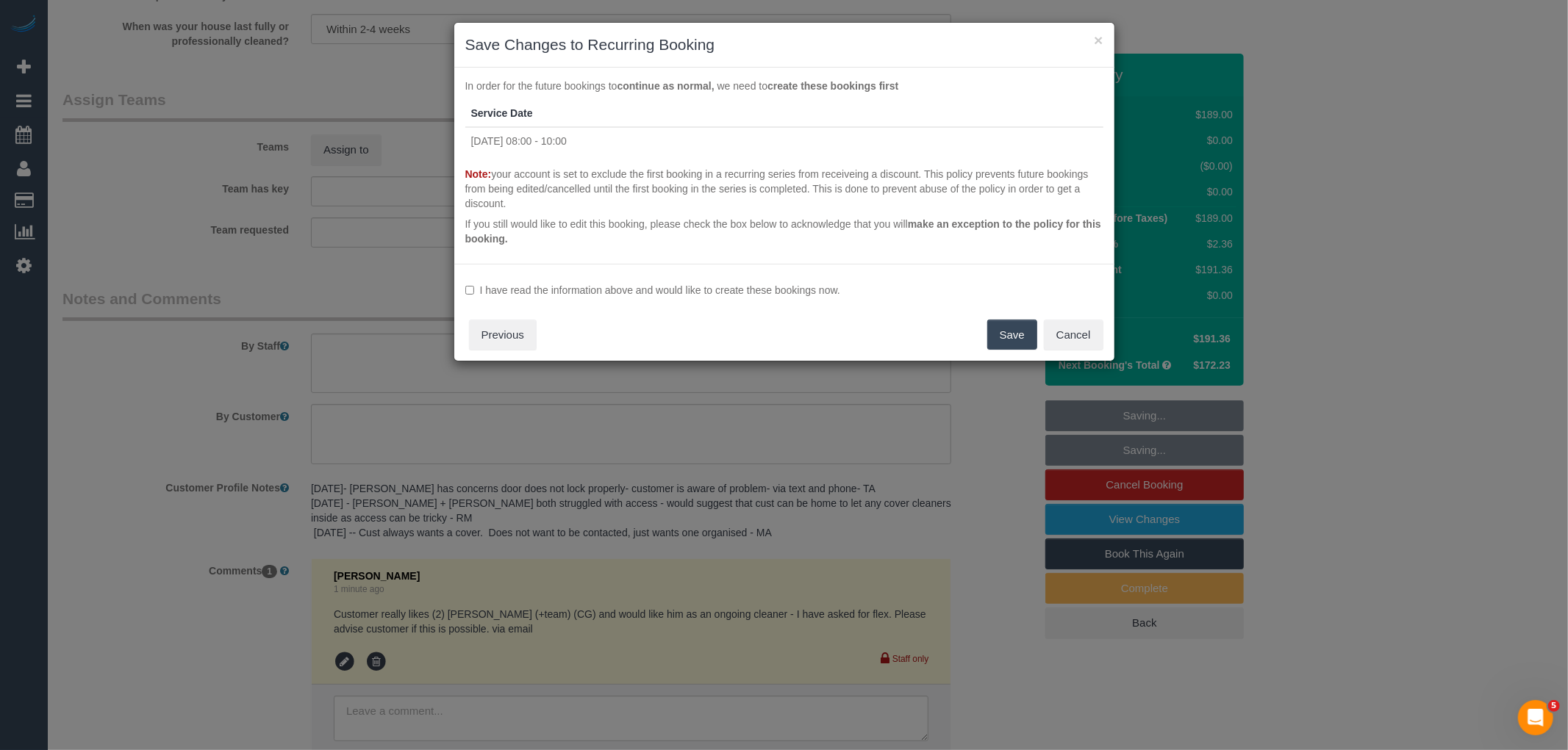
click at [658, 288] on label "I have read the information above and would like to create these bookings now." at bounding box center [784, 290] width 638 height 15
click at [997, 317] on div "I have read the information above and would like to create these bookings now. …" at bounding box center [784, 312] width 660 height 97
click at [1009, 335] on button "Save" at bounding box center [1013, 335] width 50 height 31
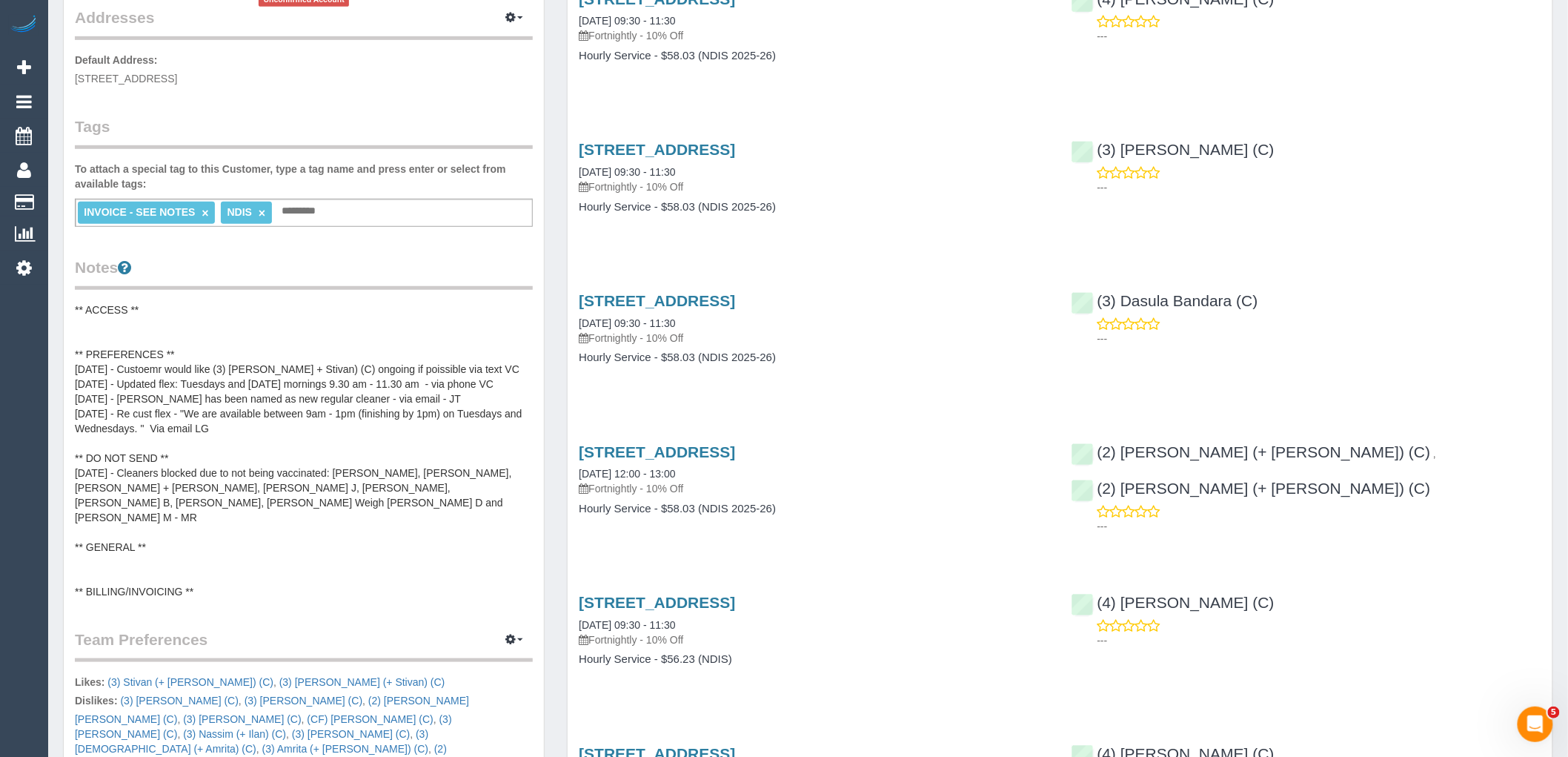
scroll to position [329, 0]
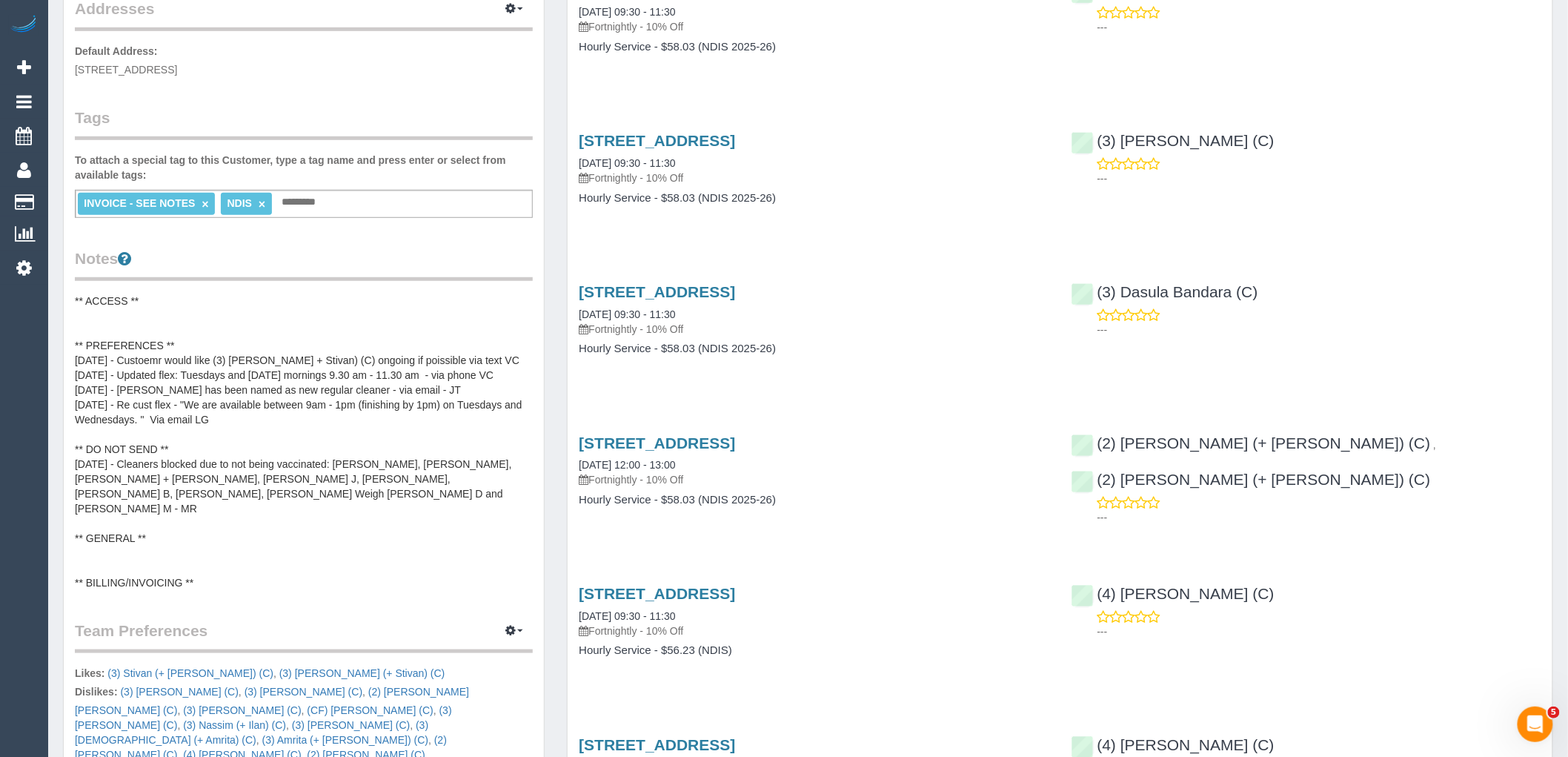
click at [292, 356] on pre "** ACCESS ** ** PREFERENCES ** [DATE] - Custoemr would like (3) [PERSON_NAME] +…" at bounding box center [303, 442] width 458 height 297
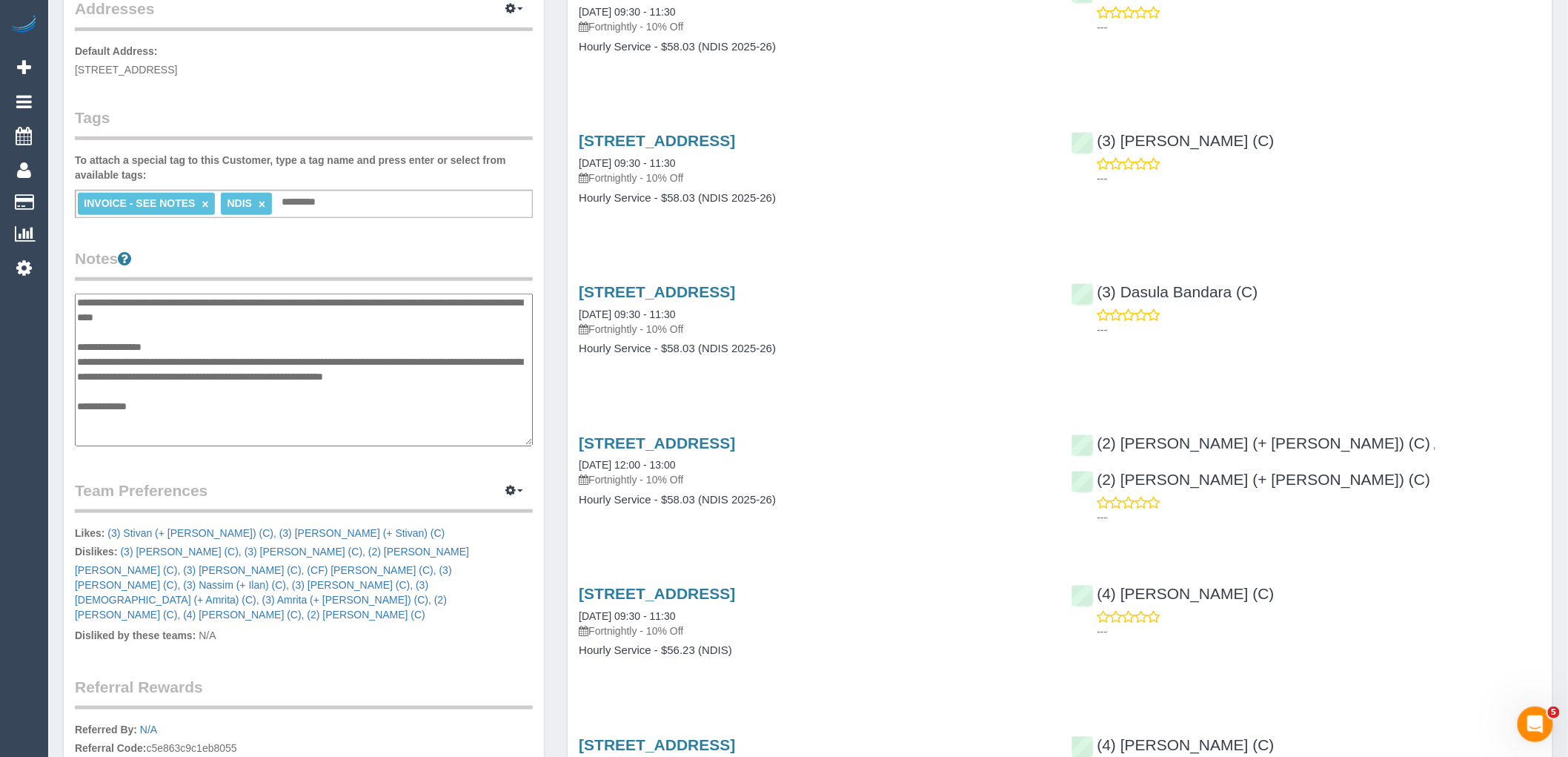
scroll to position [0, 0]
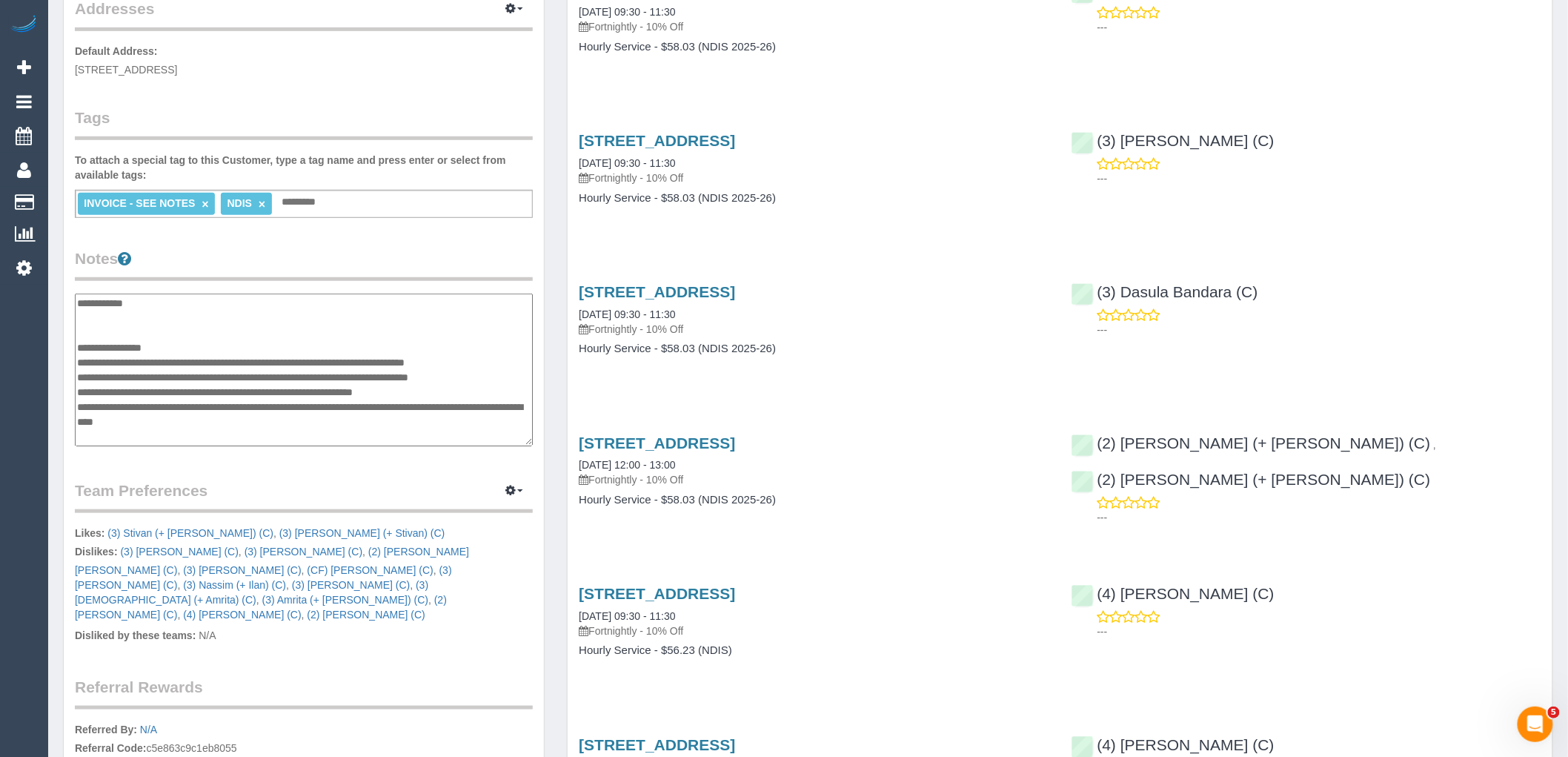
click at [191, 341] on textarea "**********" at bounding box center [303, 369] width 458 height 152
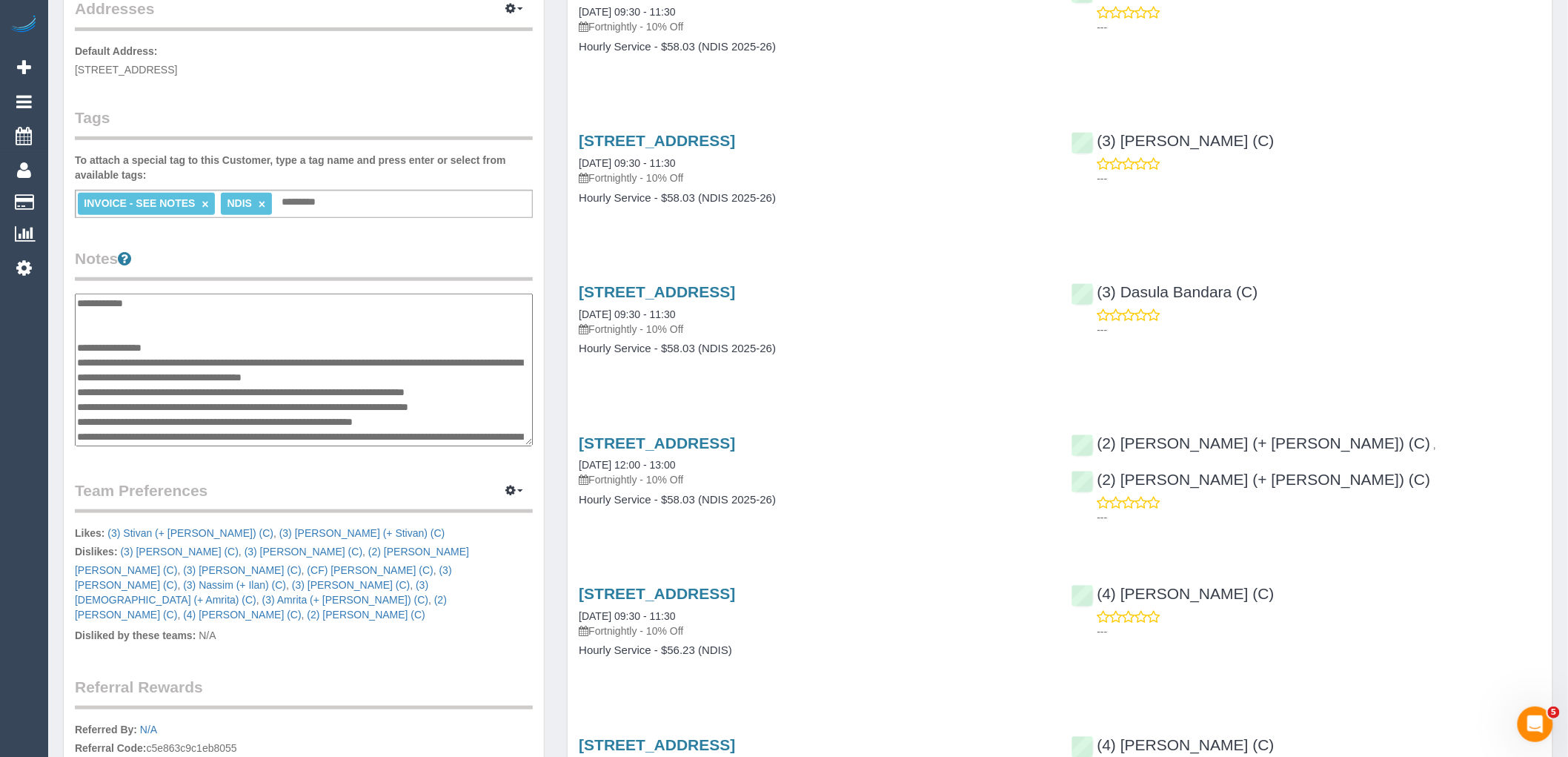
type textarea "**********"
click at [246, 273] on legend "Notes" at bounding box center [303, 264] width 458 height 34
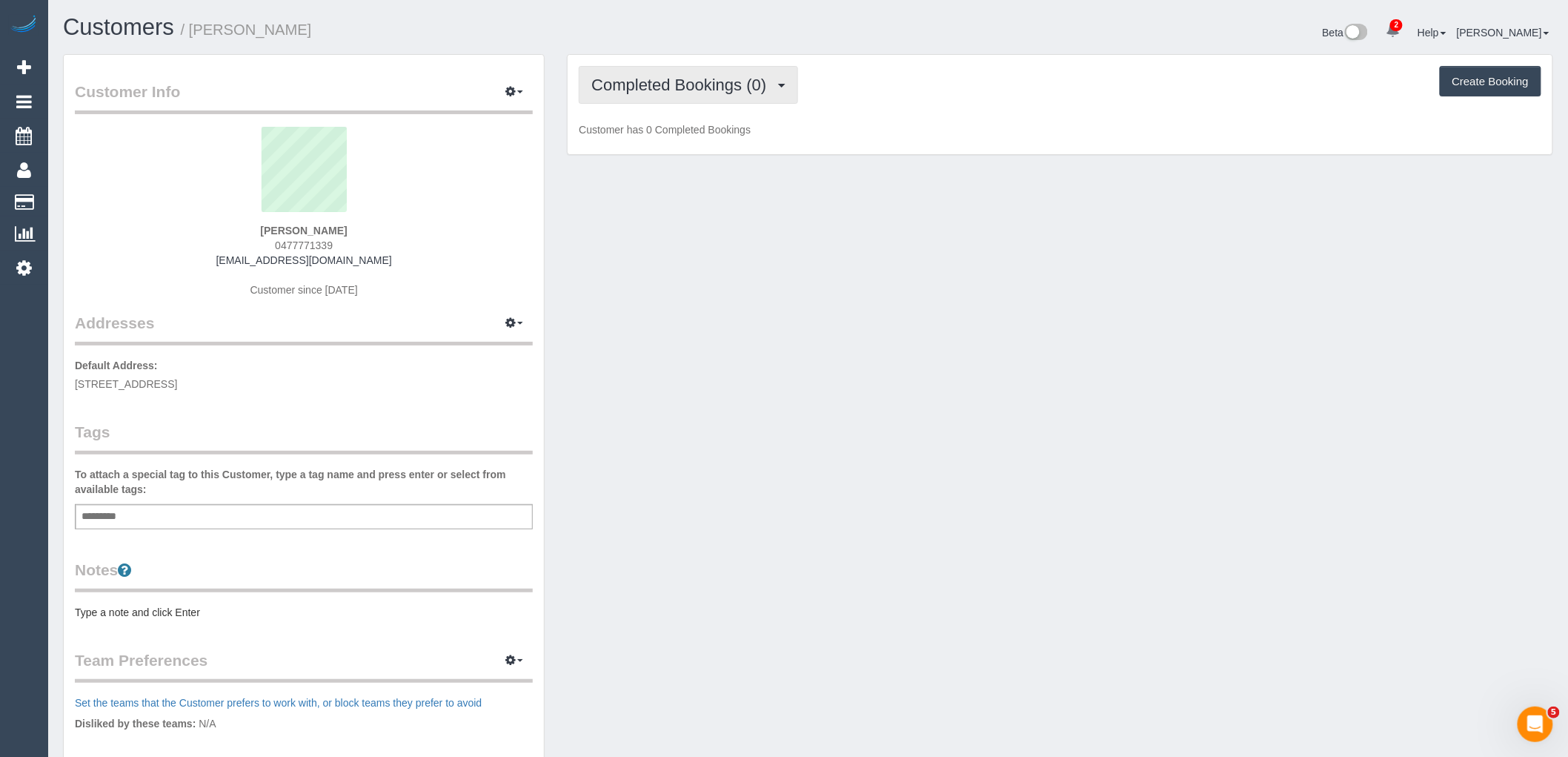
click at [698, 84] on span "Completed Bookings (0)" at bounding box center [682, 84] width 183 height 19
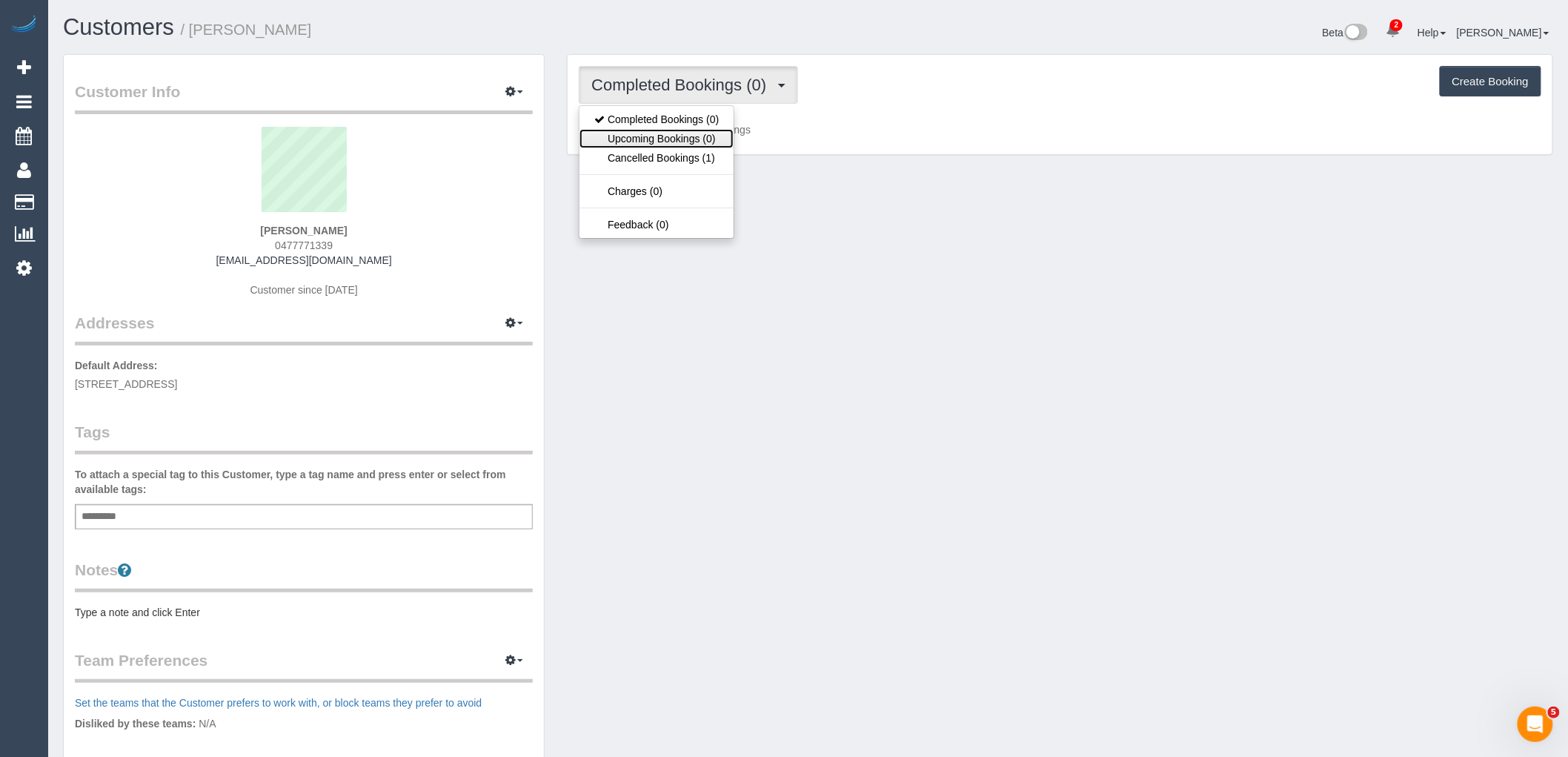
click at [685, 148] on link "Upcoming Bookings (0)" at bounding box center [657, 138] width 154 height 20
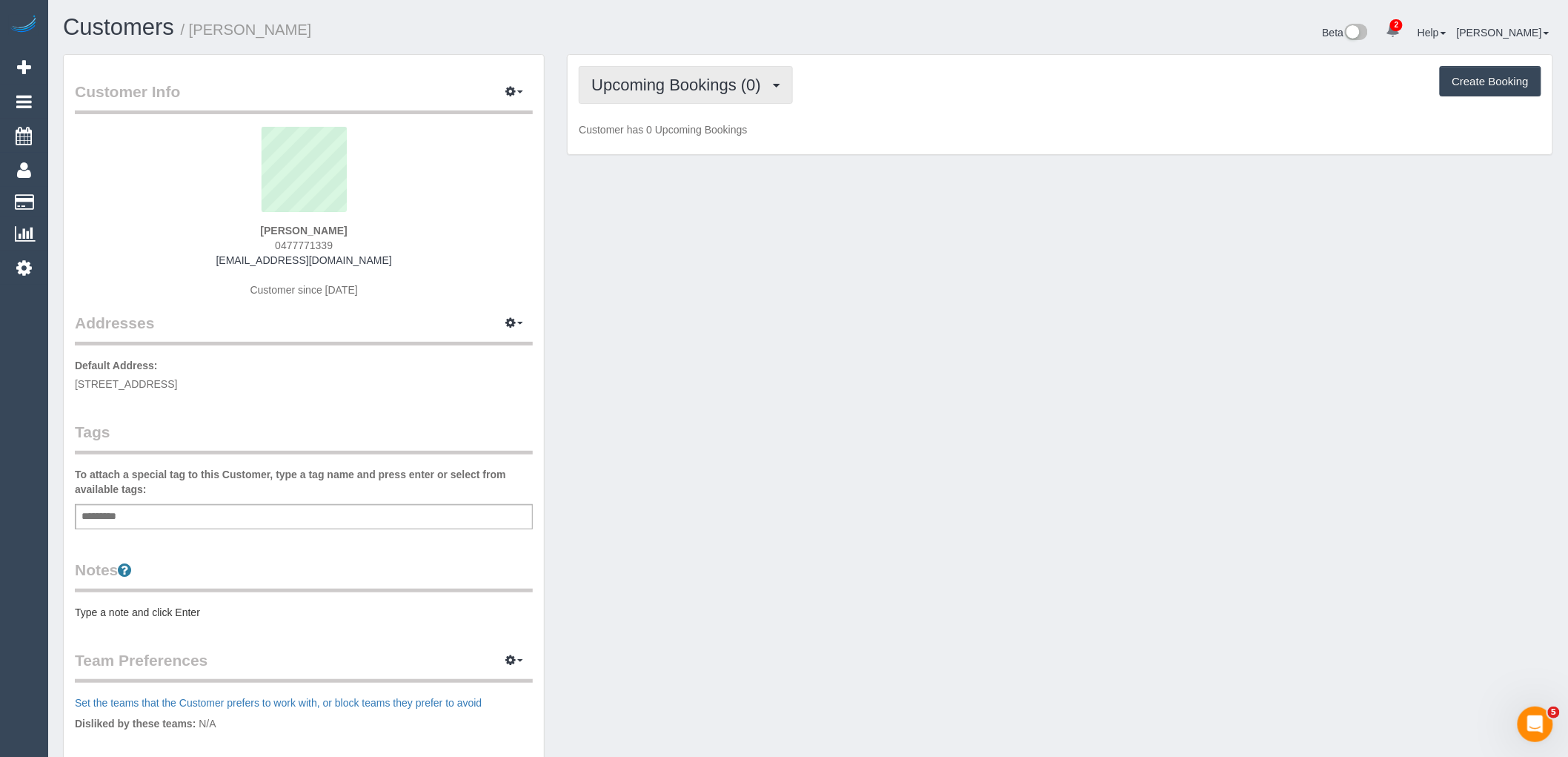
drag, startPoint x: 684, startPoint y: 84, endPoint x: 683, endPoint y: 113, distance: 29.0
click at [684, 84] on span "Upcoming Bookings (0)" at bounding box center [680, 84] width 177 height 19
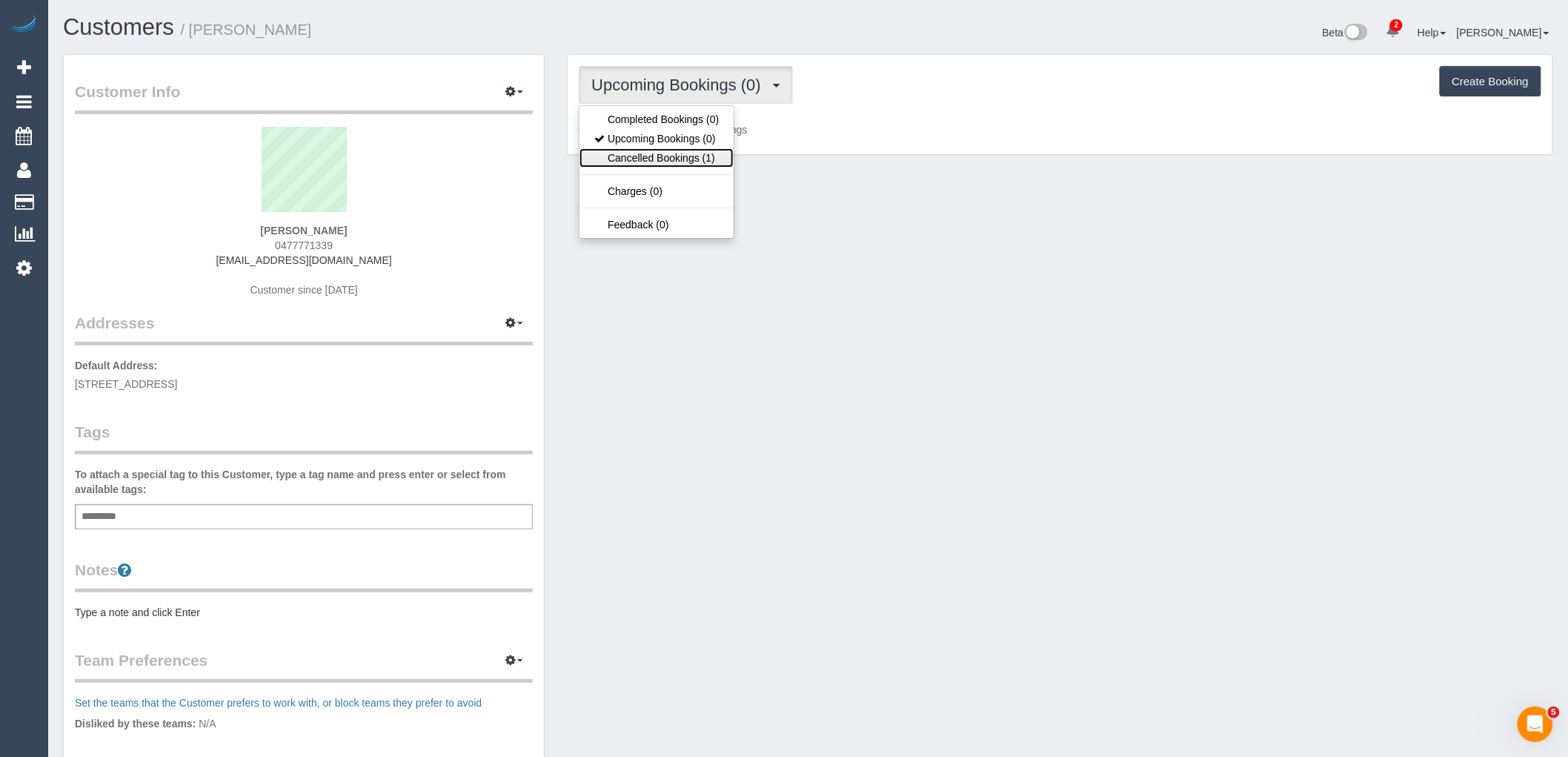
click at [678, 152] on link "Cancelled Bookings (1)" at bounding box center [657, 158] width 154 height 20
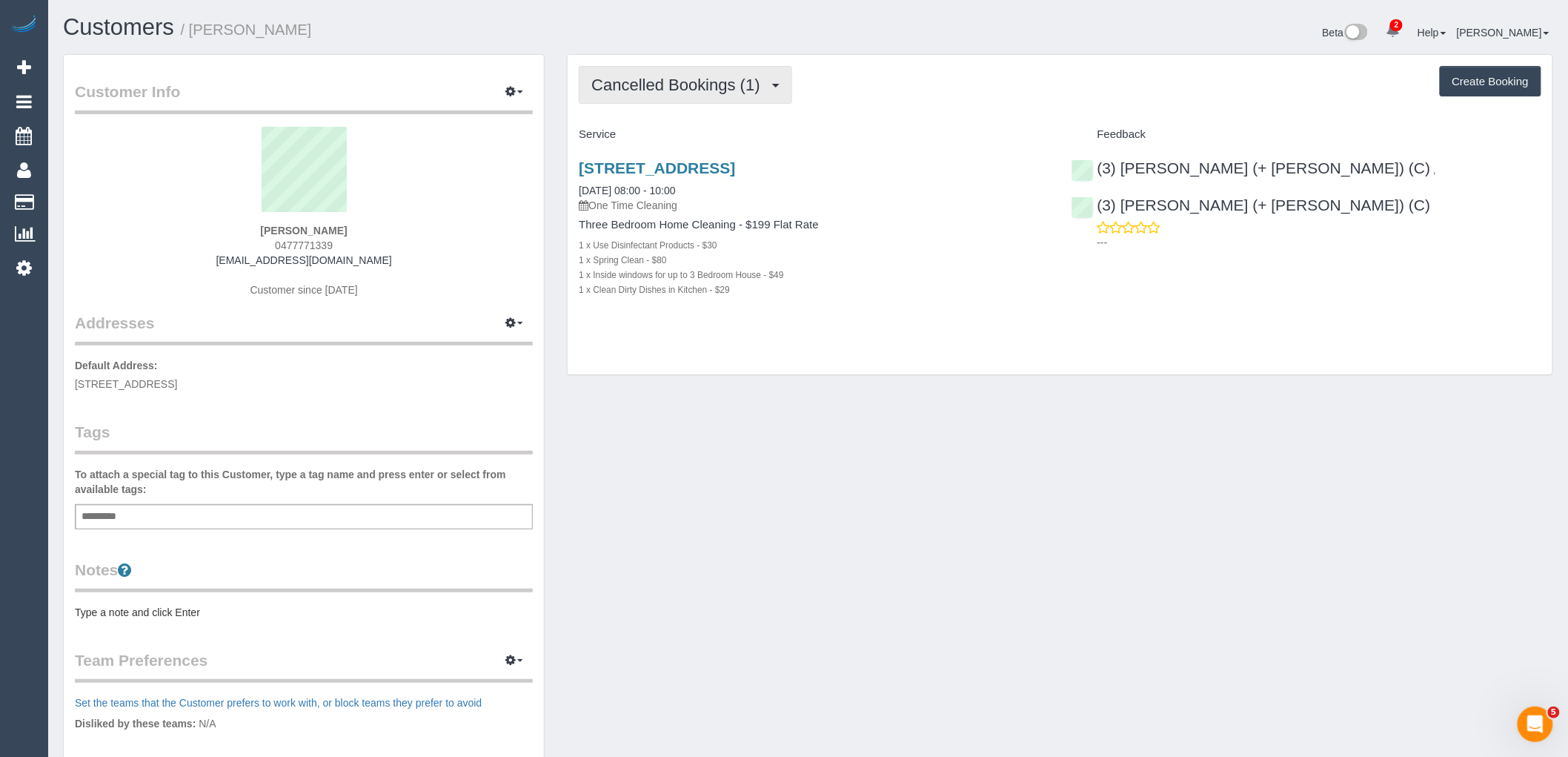
click at [716, 94] on button "Cancelled Bookings (1)" at bounding box center [685, 85] width 214 height 38
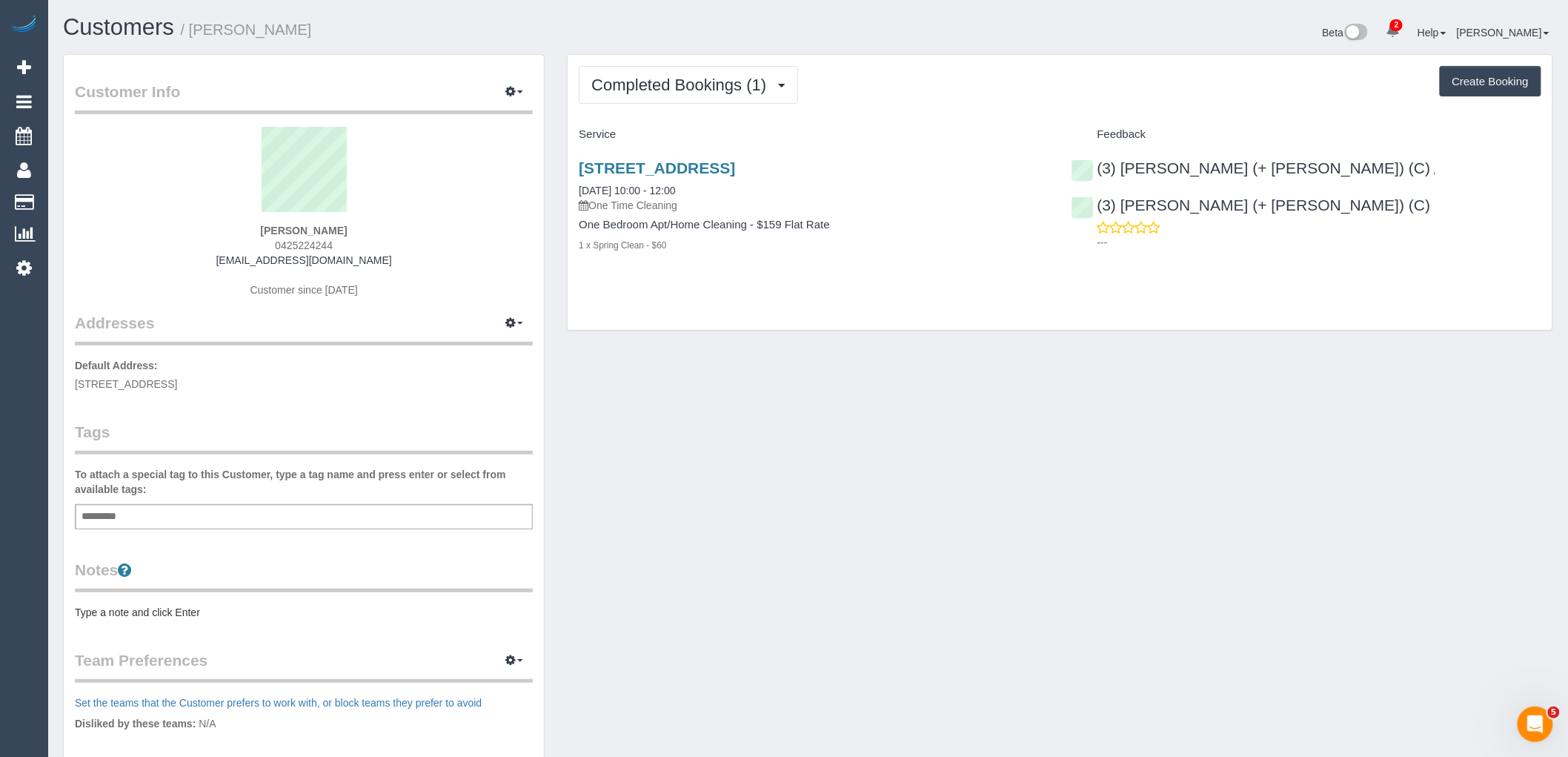
click at [712, 51] on div "Customers / Dylan Smith Beta 2 Your Notifications You have 0 alerts × You have …" at bounding box center [807, 34] width 1512 height 39
click at [707, 102] on button "Completed Bookings (1)" at bounding box center [689, 85] width 219 height 38
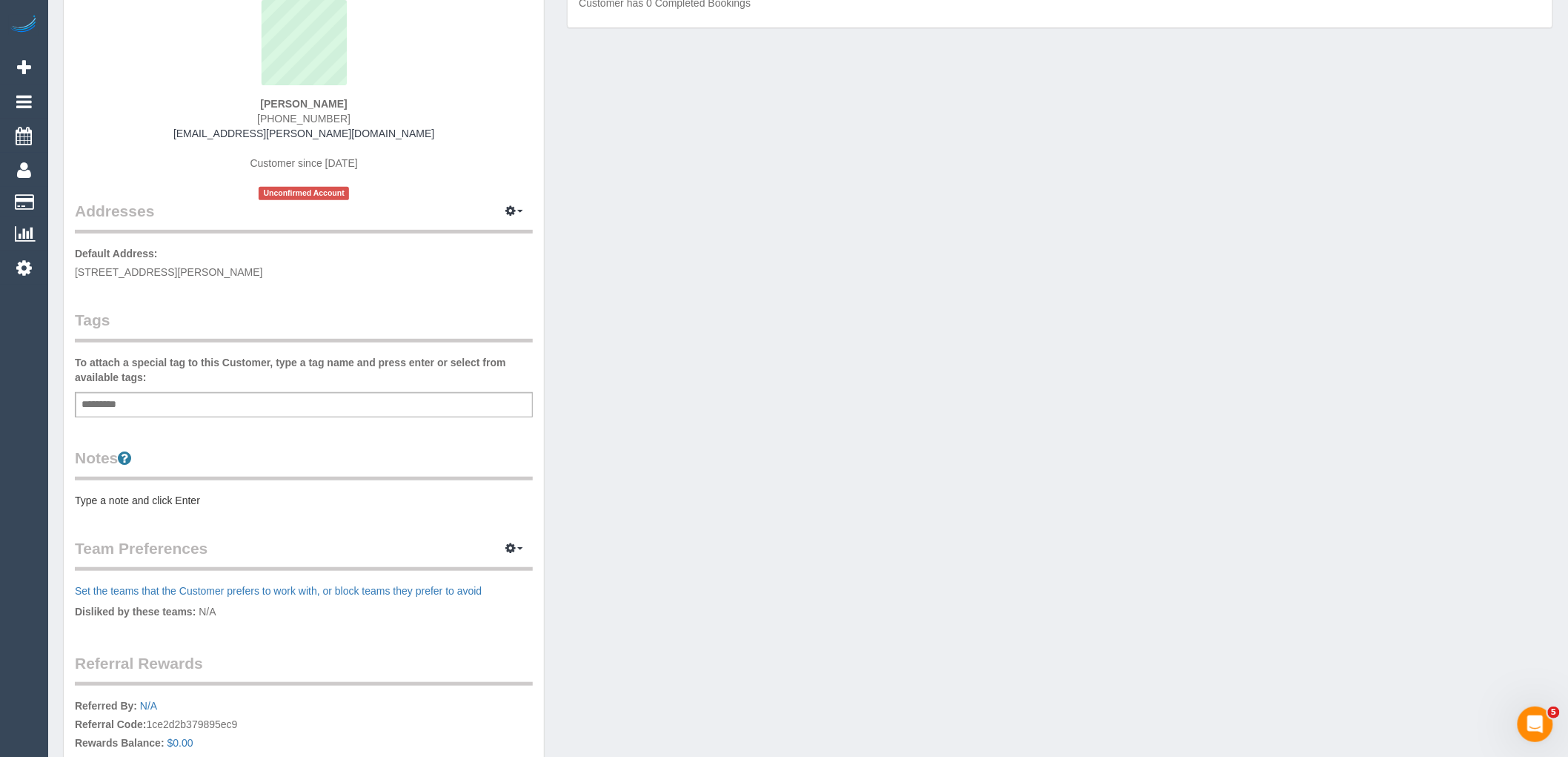
scroll to position [327, 0]
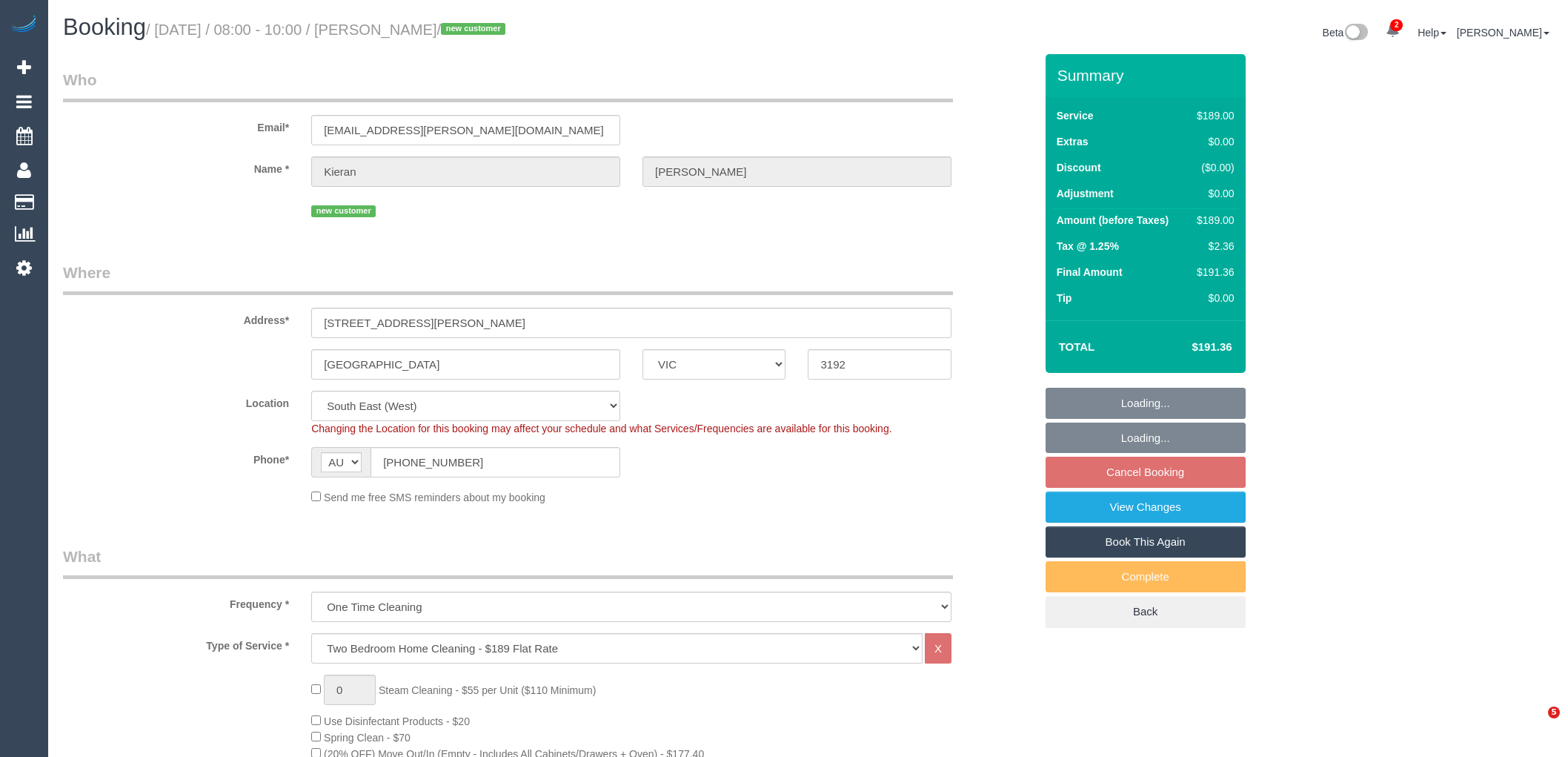
select select "VIC"
select select "number:28"
select select "number:14"
select select "number:18"
select select "number:25"
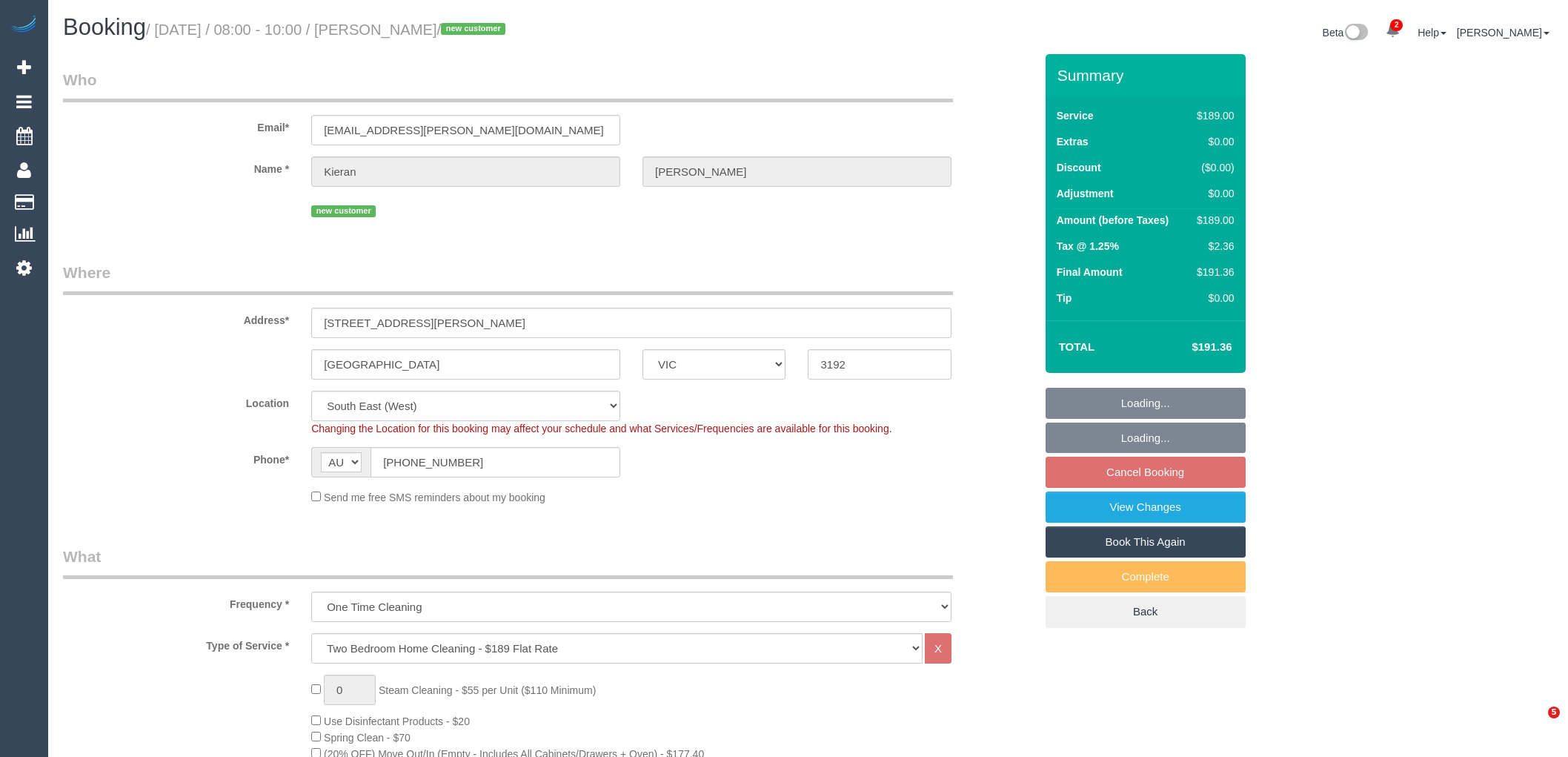
select select "spot2"
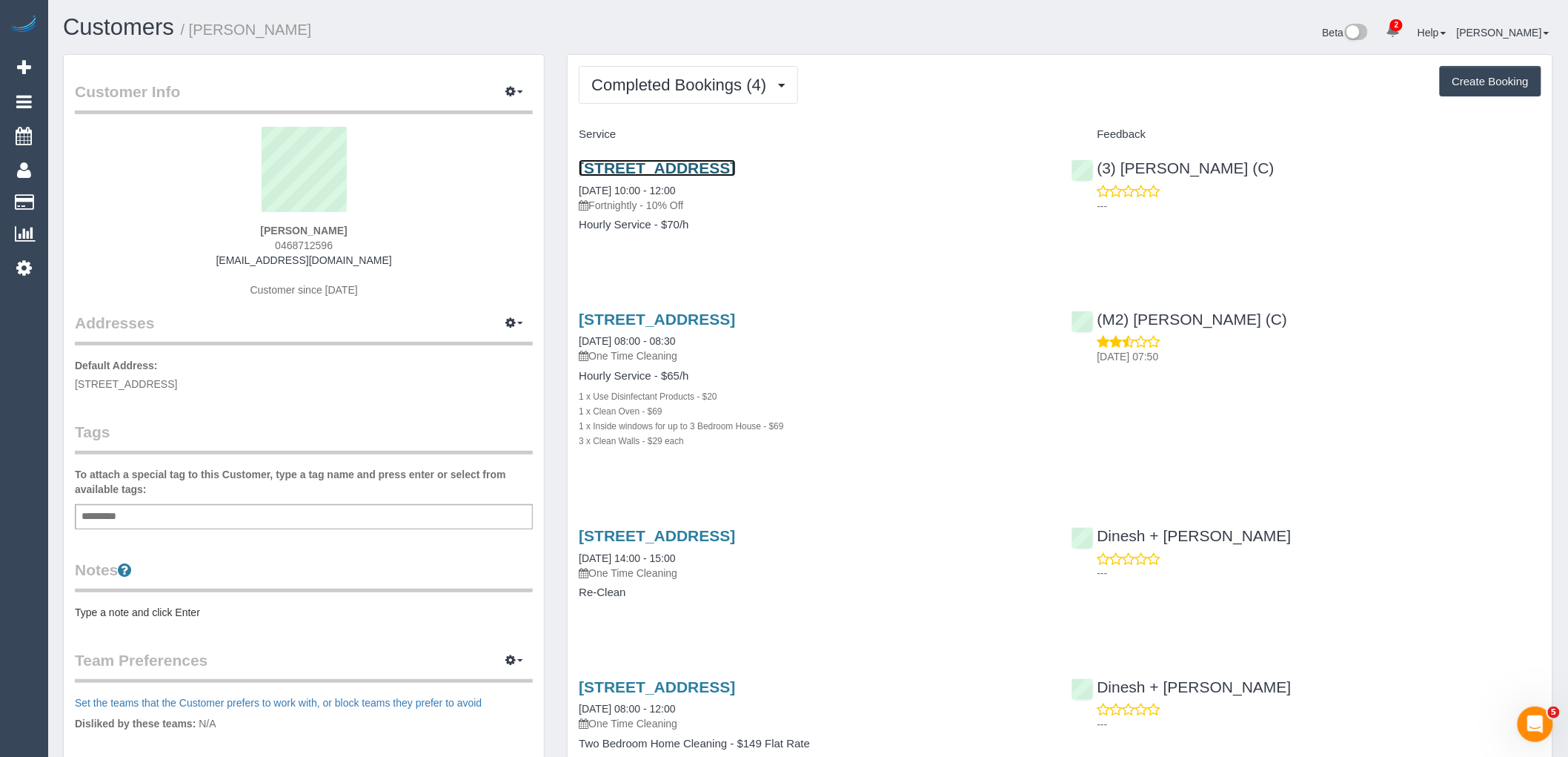
click at [694, 160] on link "[STREET_ADDRESS]" at bounding box center [657, 168] width 156 height 17
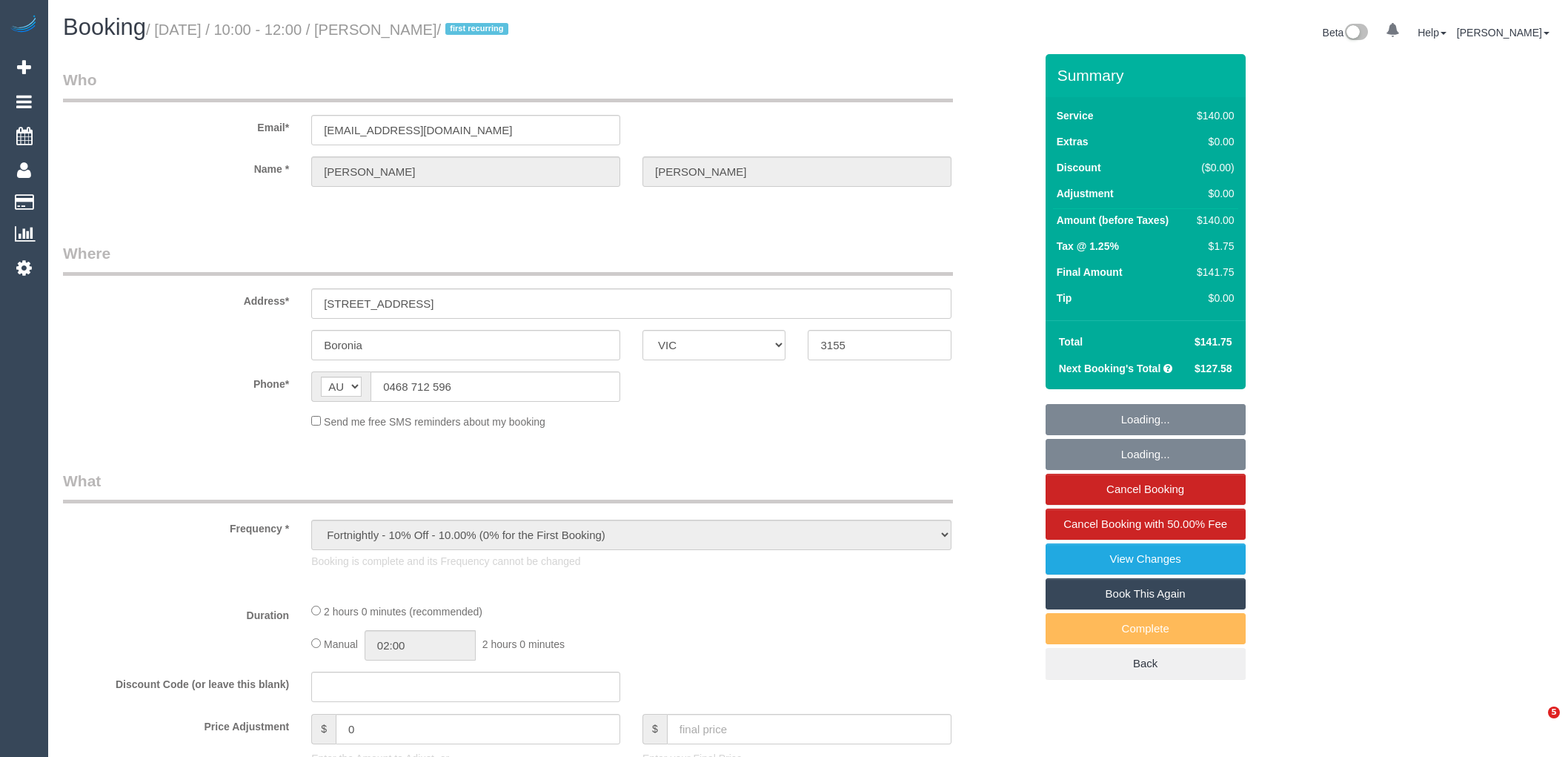
select select "VIC"
select select "string:stripe-pm_1Rvydx2GScqysDRVk2VPIqjE"
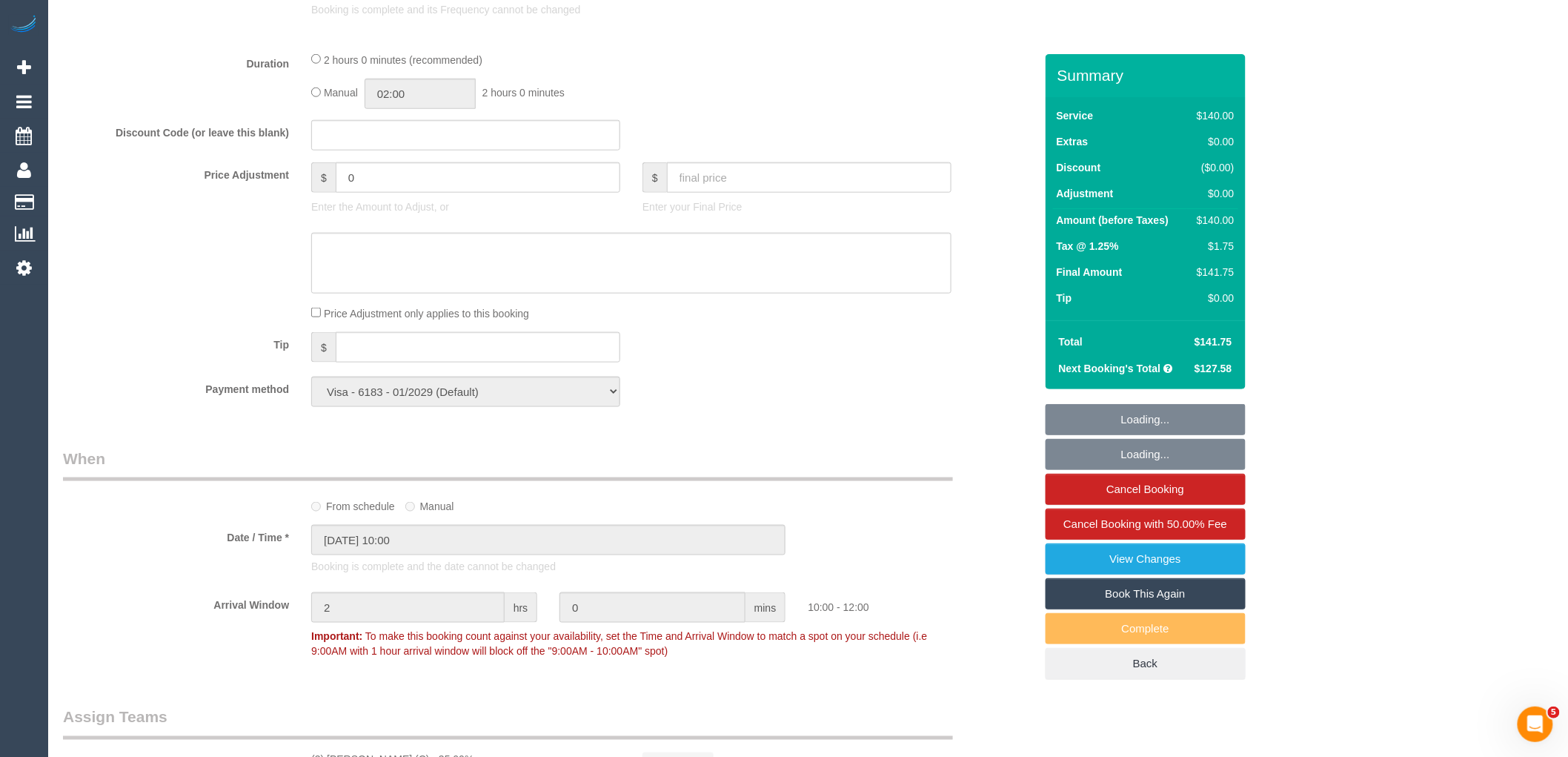
select select "number:28"
select select "number:14"
select select "number:19"
select select "number:22"
select select "number:34"
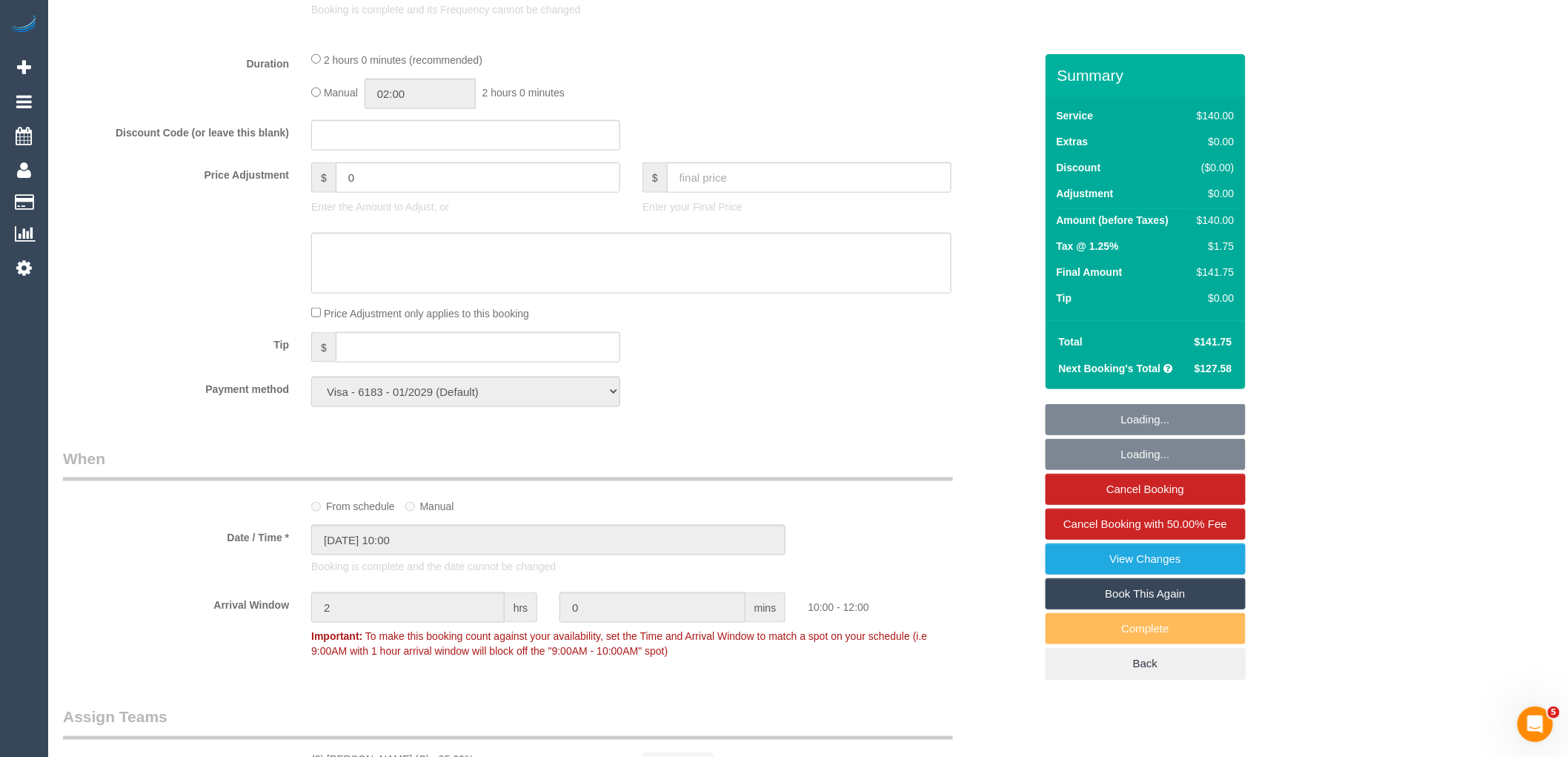
select select "number:12"
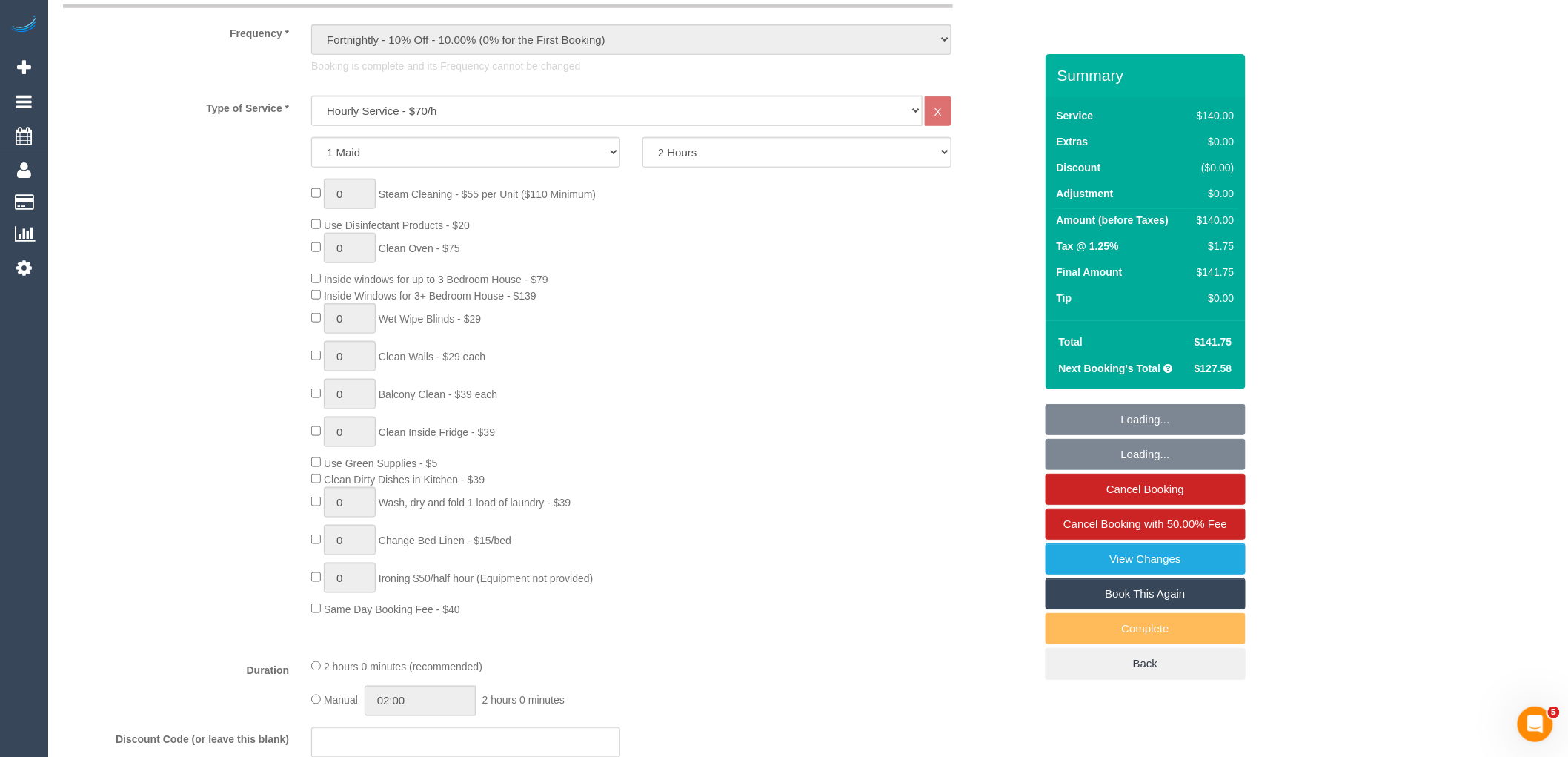
select select "object:1396"
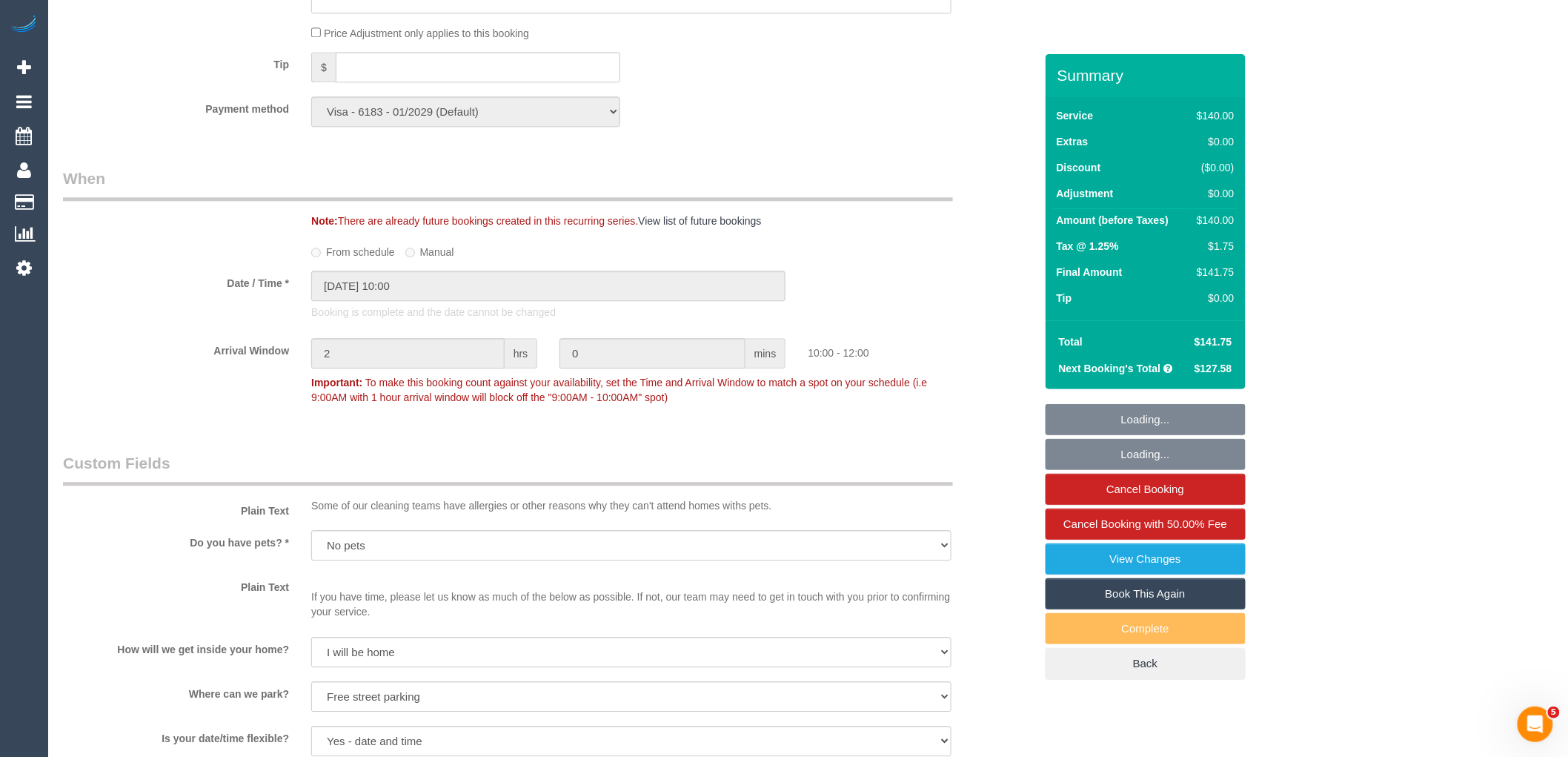
scroll to position [1027, 0]
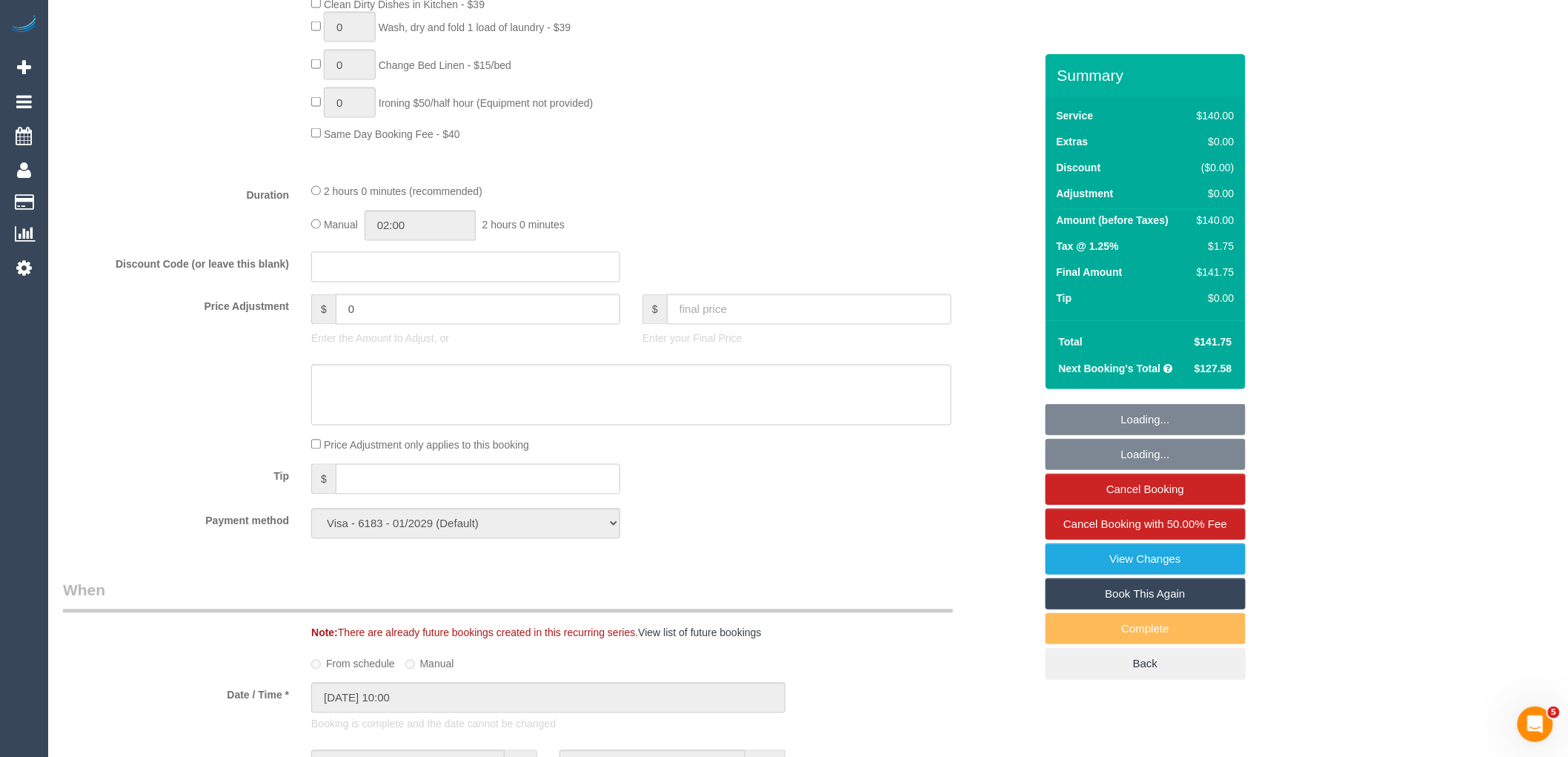
click at [371, 268] on input "text" at bounding box center [465, 267] width 309 height 30
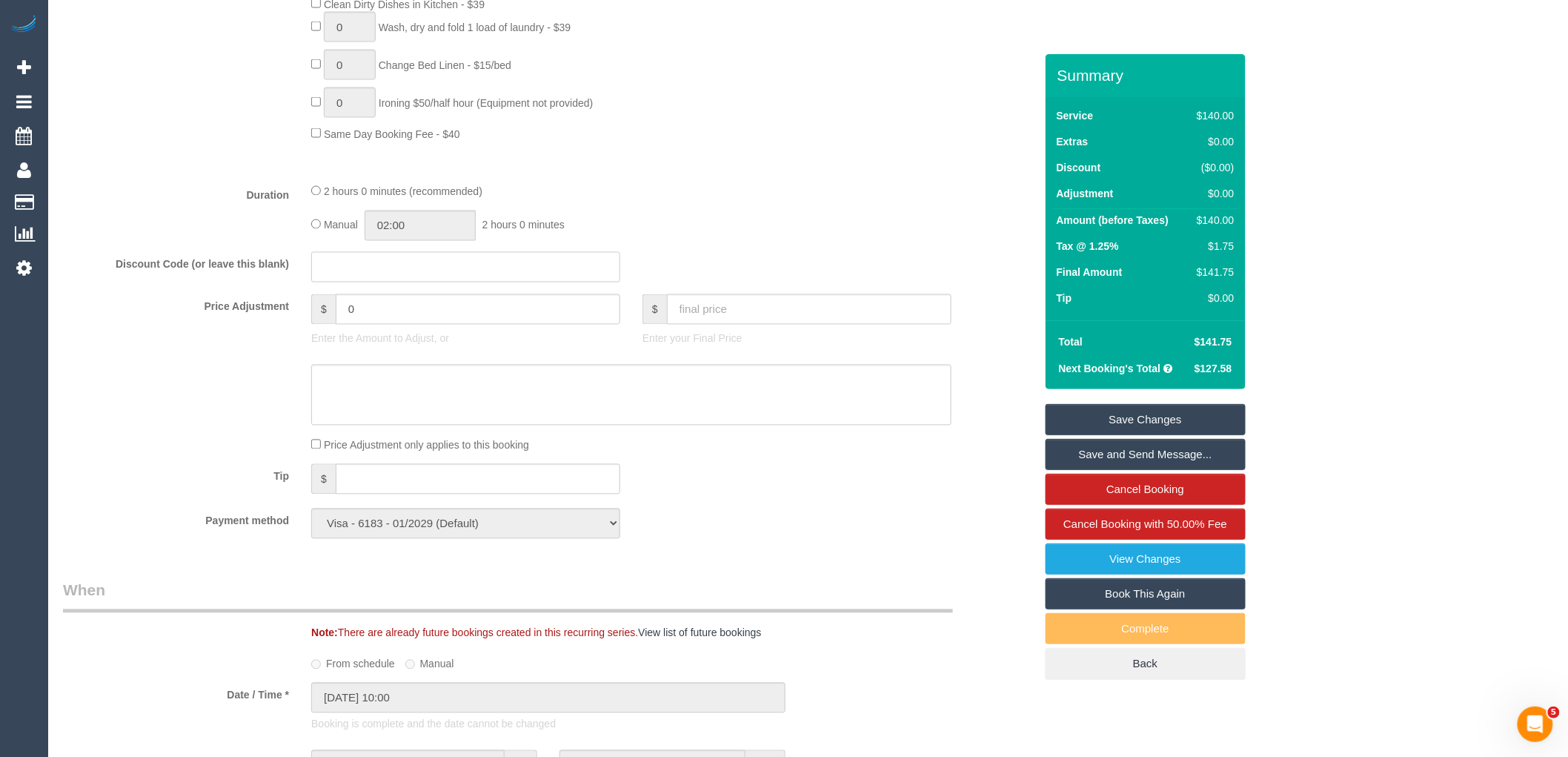
paste input "694DB24C8132D8CC"
drag, startPoint x: 354, startPoint y: 276, endPoint x: 371, endPoint y: 270, distance: 18.0
click at [354, 275] on input "694DB24C8132D8CC" at bounding box center [465, 267] width 309 height 30
click at [382, 277] on input "694D-B24C8132D8CC" at bounding box center [465, 267] width 309 height 30
click at [410, 273] on input "694D-B24C-8132D8CC" at bounding box center [465, 267] width 309 height 30
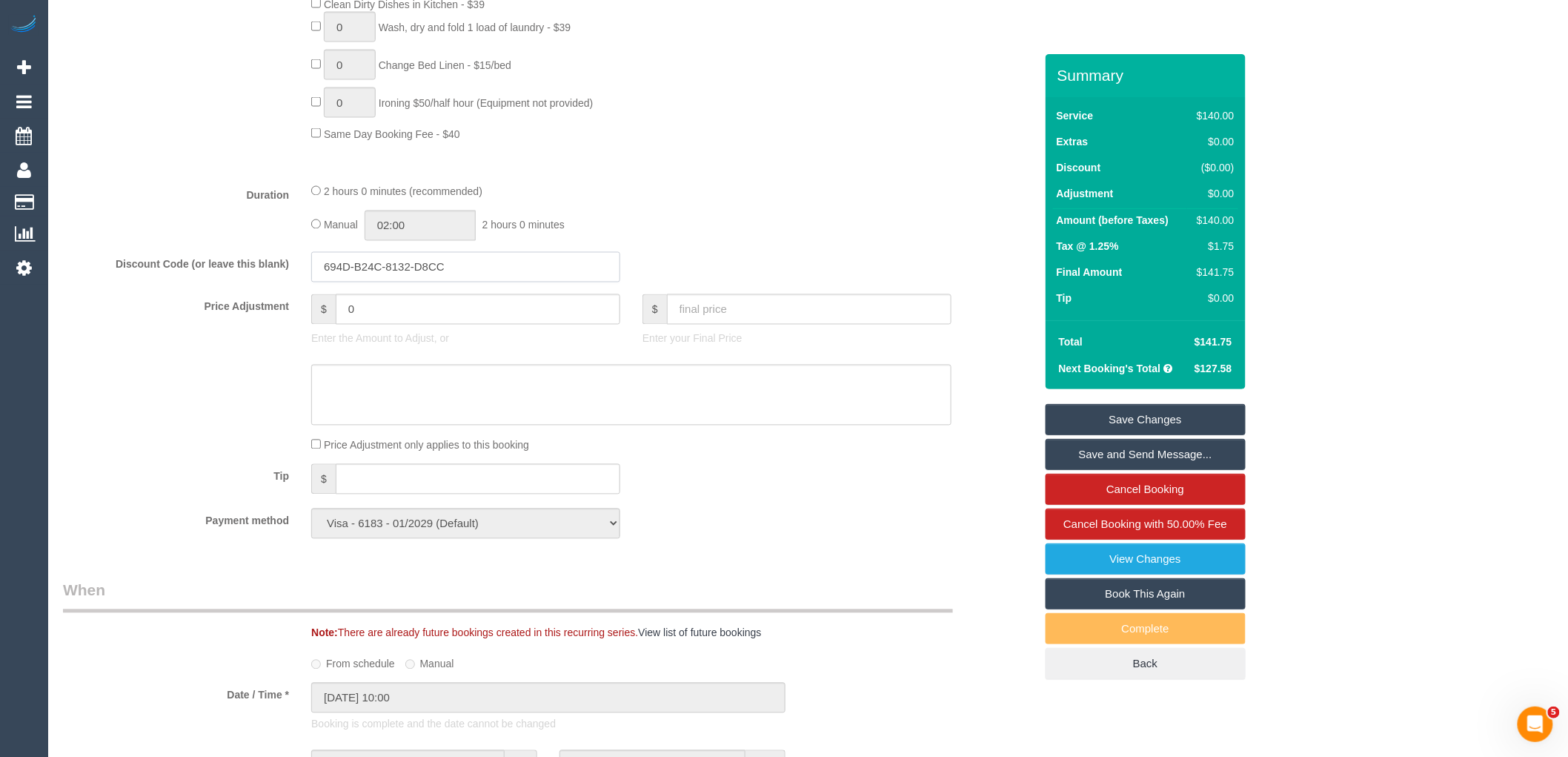
click at [467, 278] on input "694D-B24C-8132-D8CC" at bounding box center [465, 267] width 309 height 30
type input "694D-B24C-8132-D8CC"
click at [734, 238] on div "Manual 02:00 2 hours 0 minutes" at bounding box center [631, 225] width 640 height 30
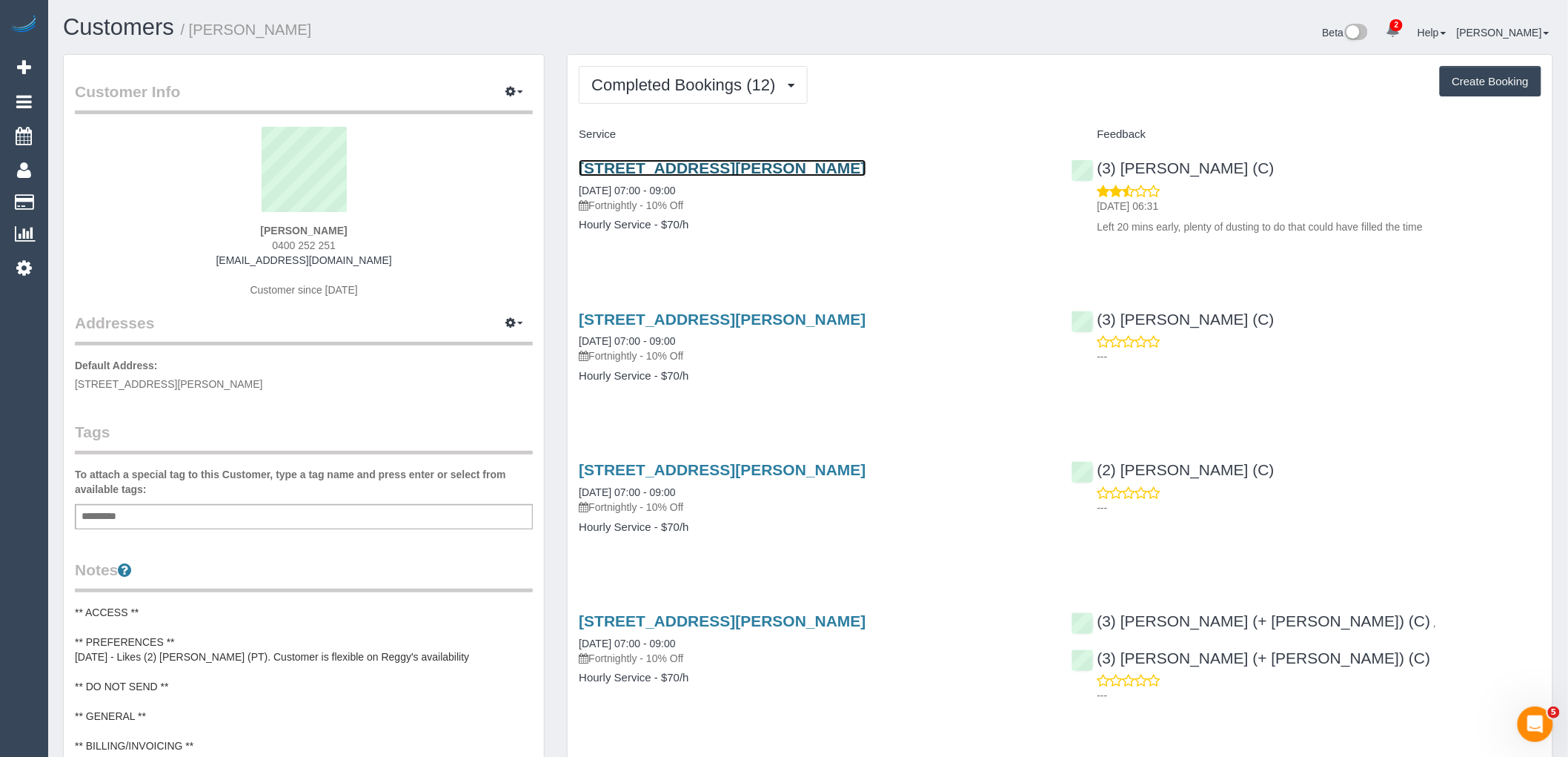
click at [727, 173] on link "[STREET_ADDRESS][PERSON_NAME]" at bounding box center [722, 168] width 287 height 17
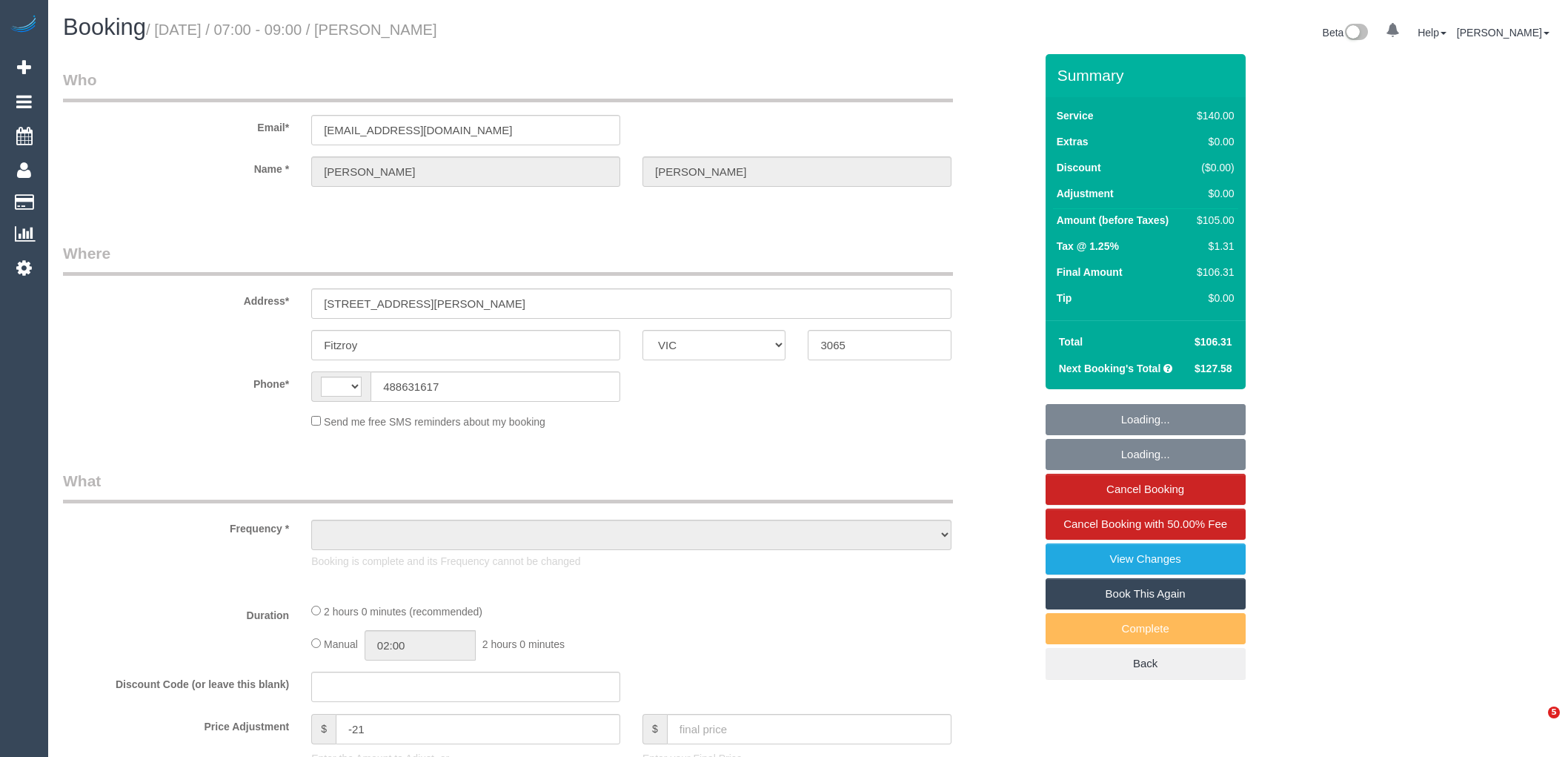
select select "VIC"
select select "string:AU"
select select "object:558"
select select "string:stripe-pm_1R1mYU2GScqysDRVkwj9b1gX"
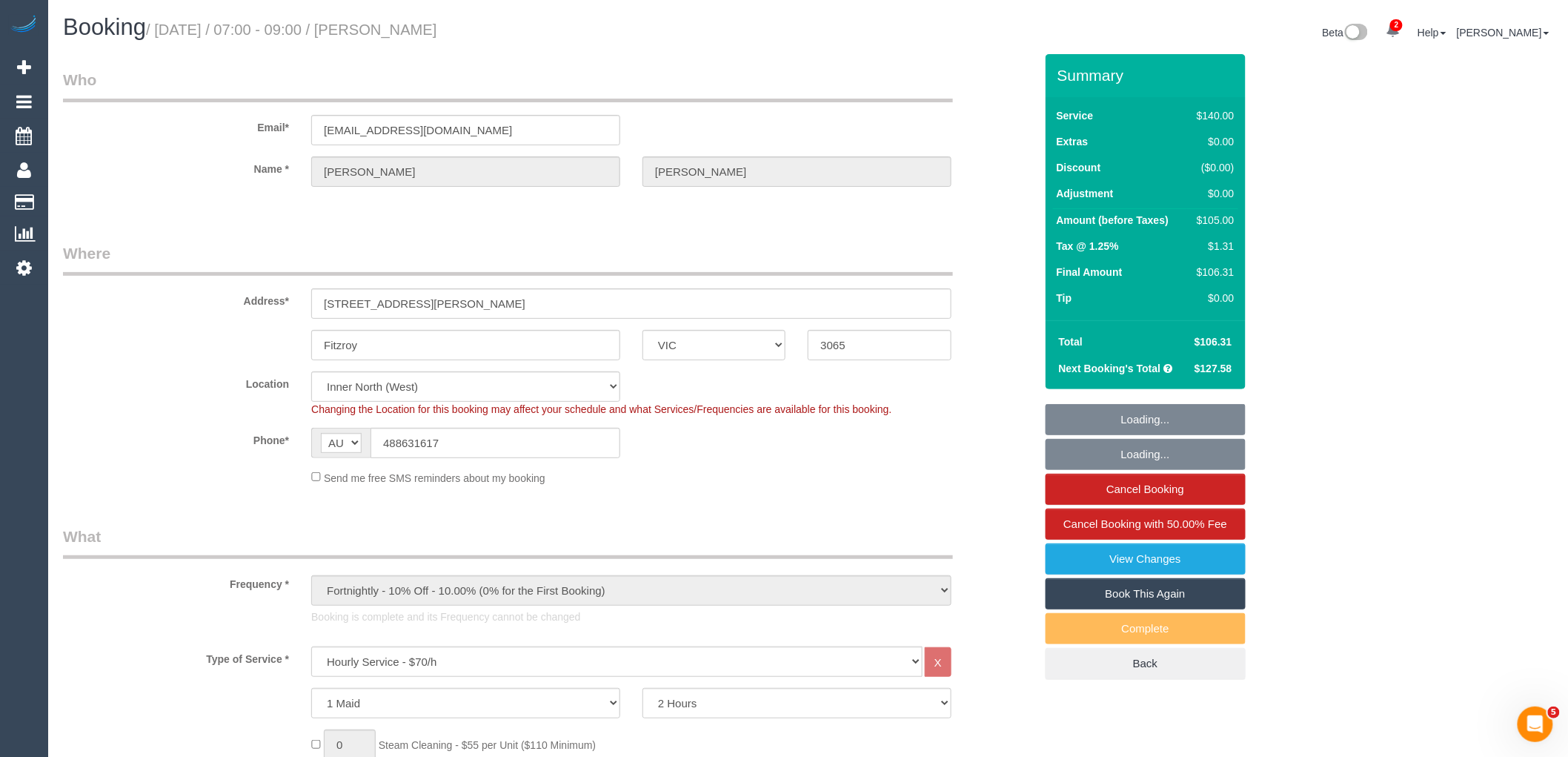
select select "number:29"
select select "number:14"
select select "number:18"
select select "number:24"
select select "number:34"
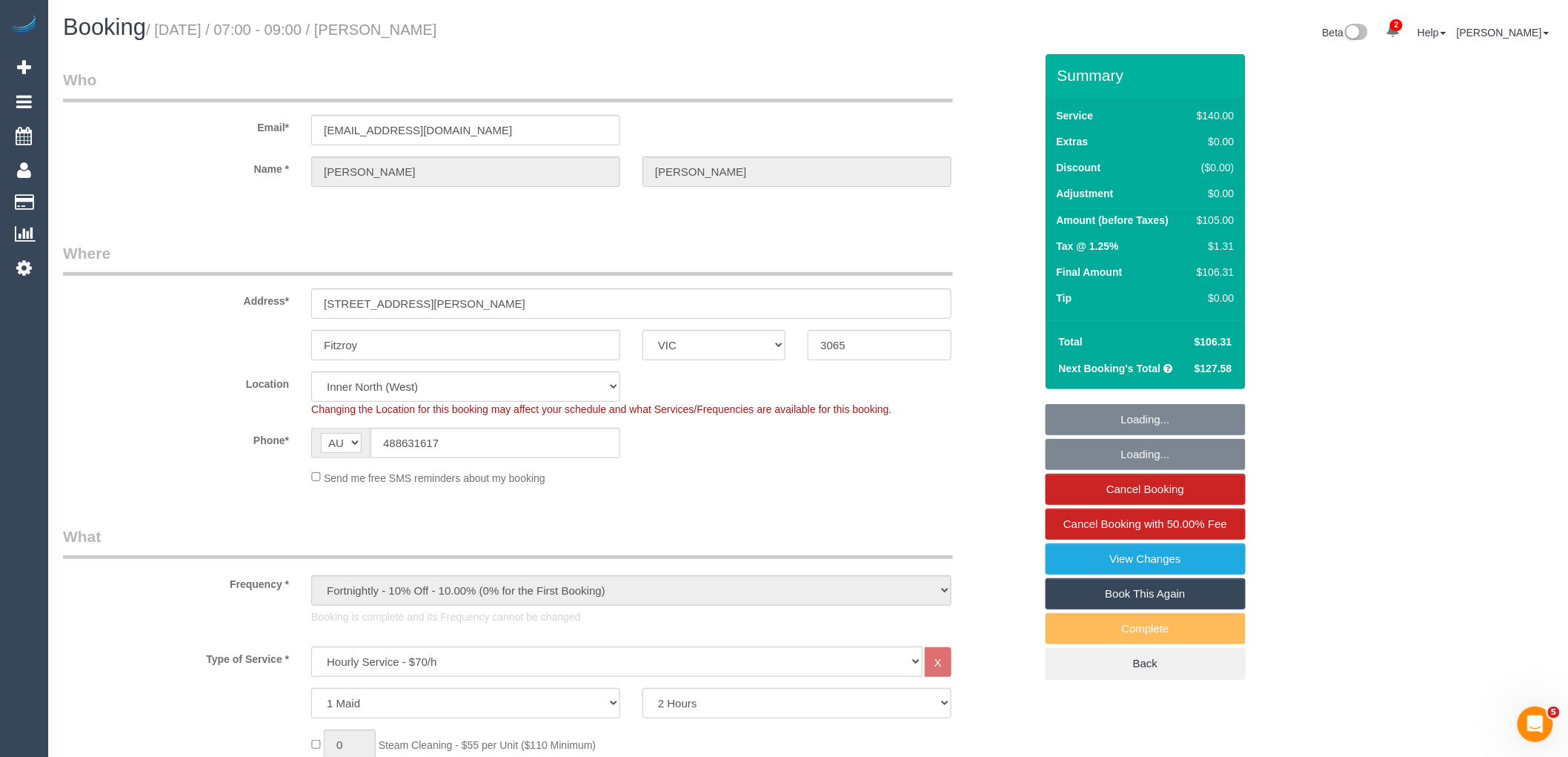
select select "number:12"
select select "object:1738"
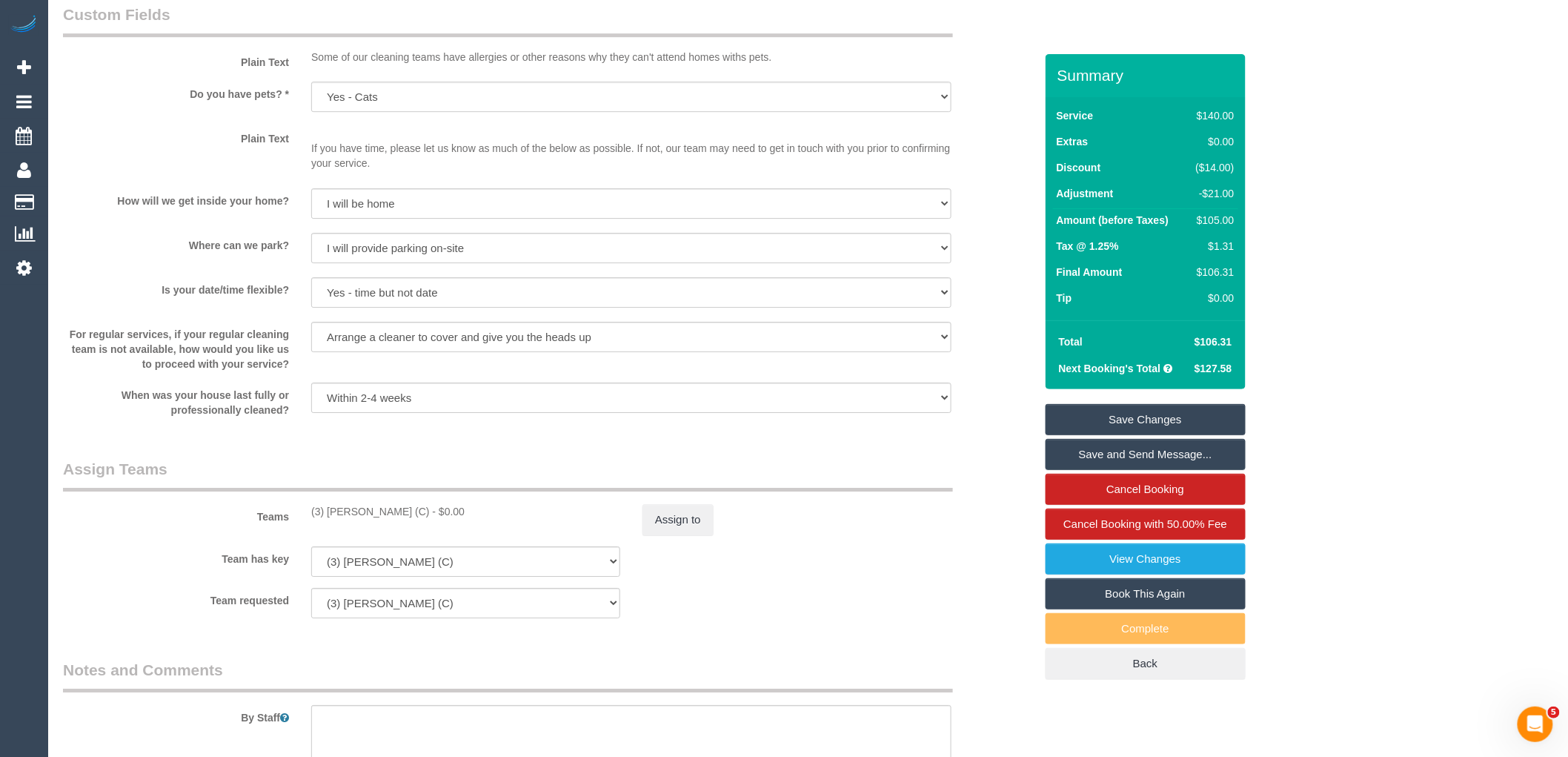
scroll to position [1977, 0]
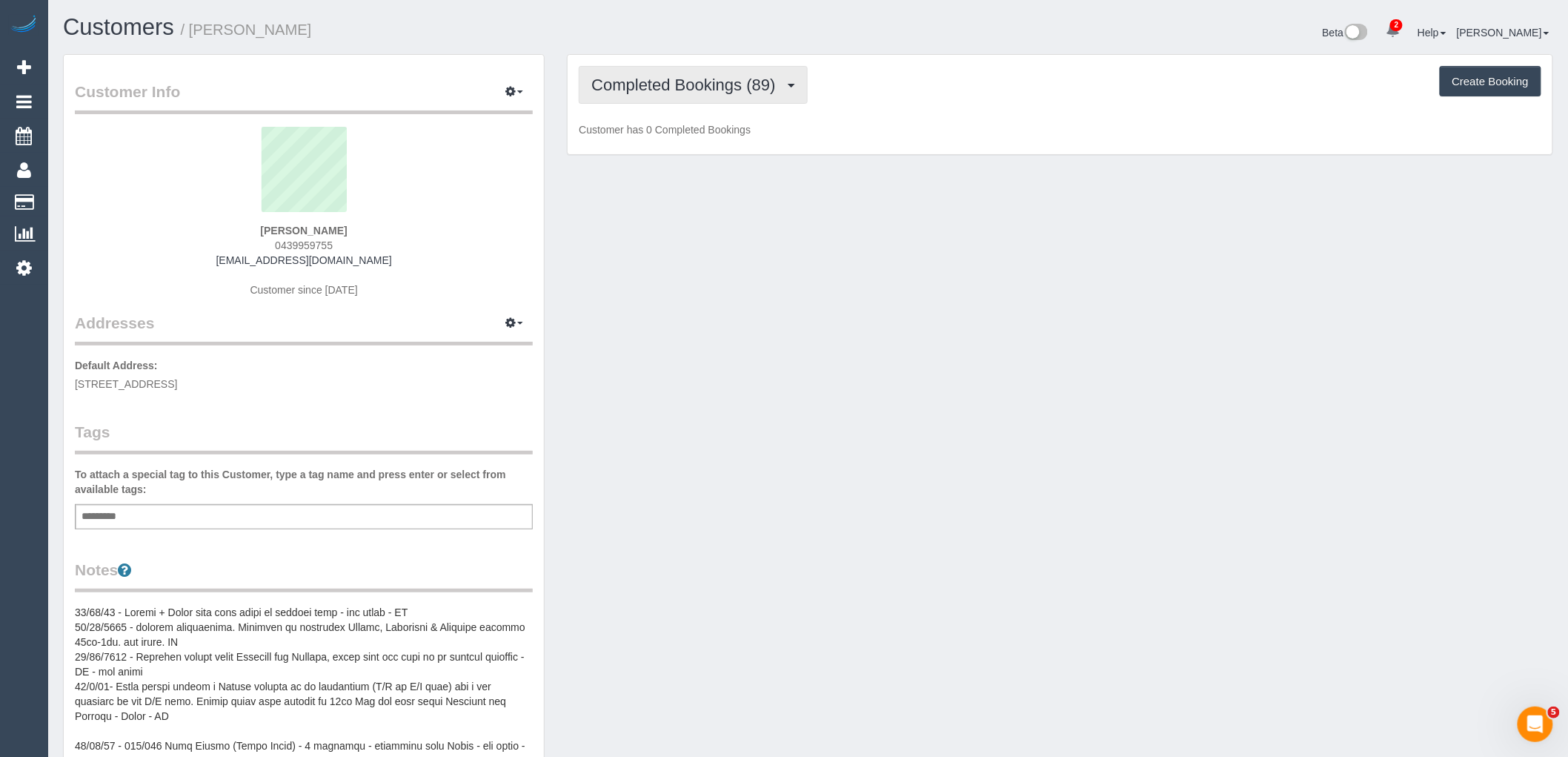
click at [712, 83] on span "Completed Bookings (89)" at bounding box center [687, 84] width 192 height 19
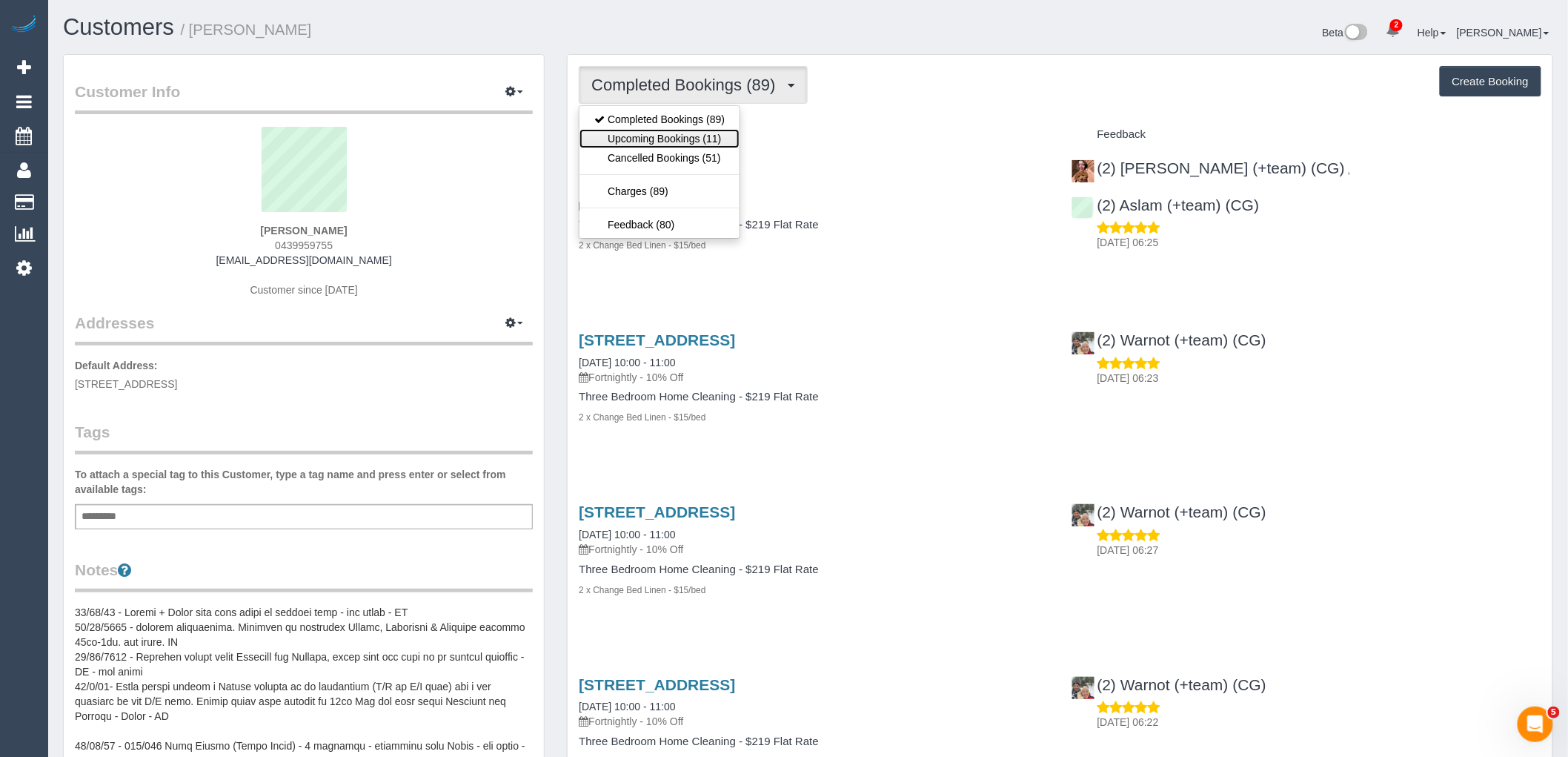
click at [706, 136] on link "Upcoming Bookings (11)" at bounding box center [660, 138] width 160 height 20
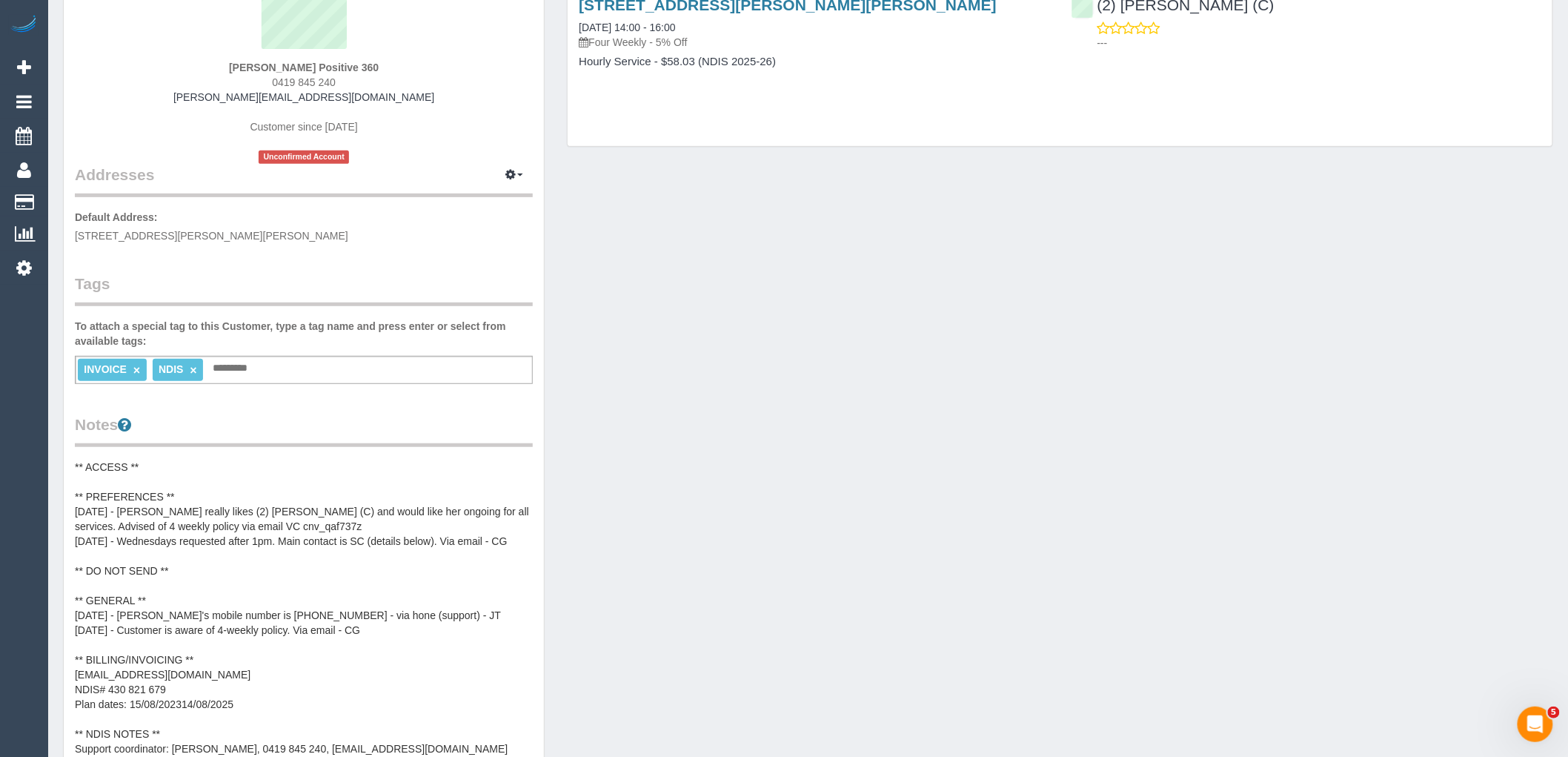
scroll to position [165, 0]
click at [223, 492] on pre "** ACCESS ** ** PREFERENCES ** 29/08/25 - David really likes (2) Priyanshi Pate…" at bounding box center [303, 606] width 458 height 297
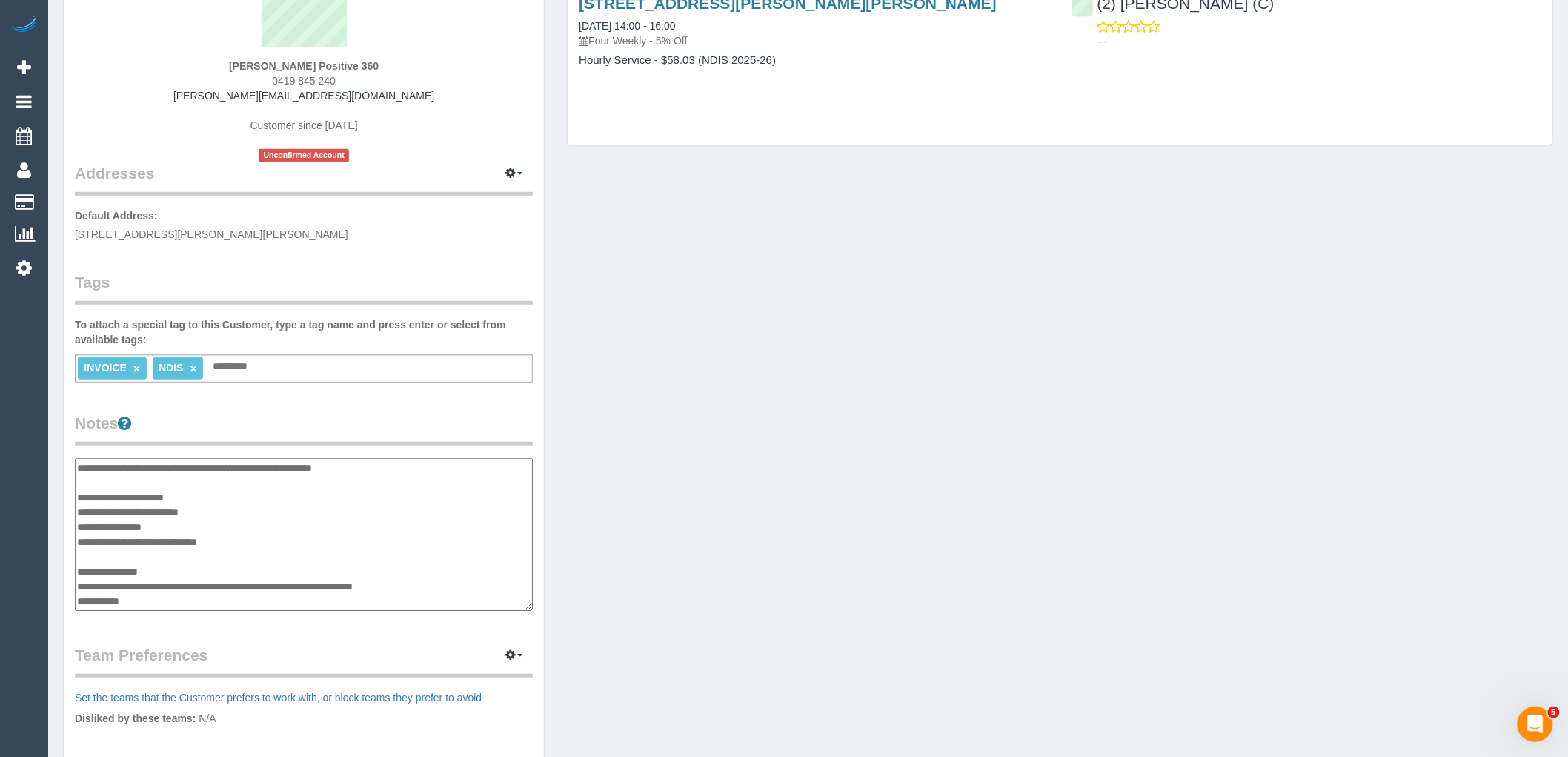
scroll to position [0, 0]
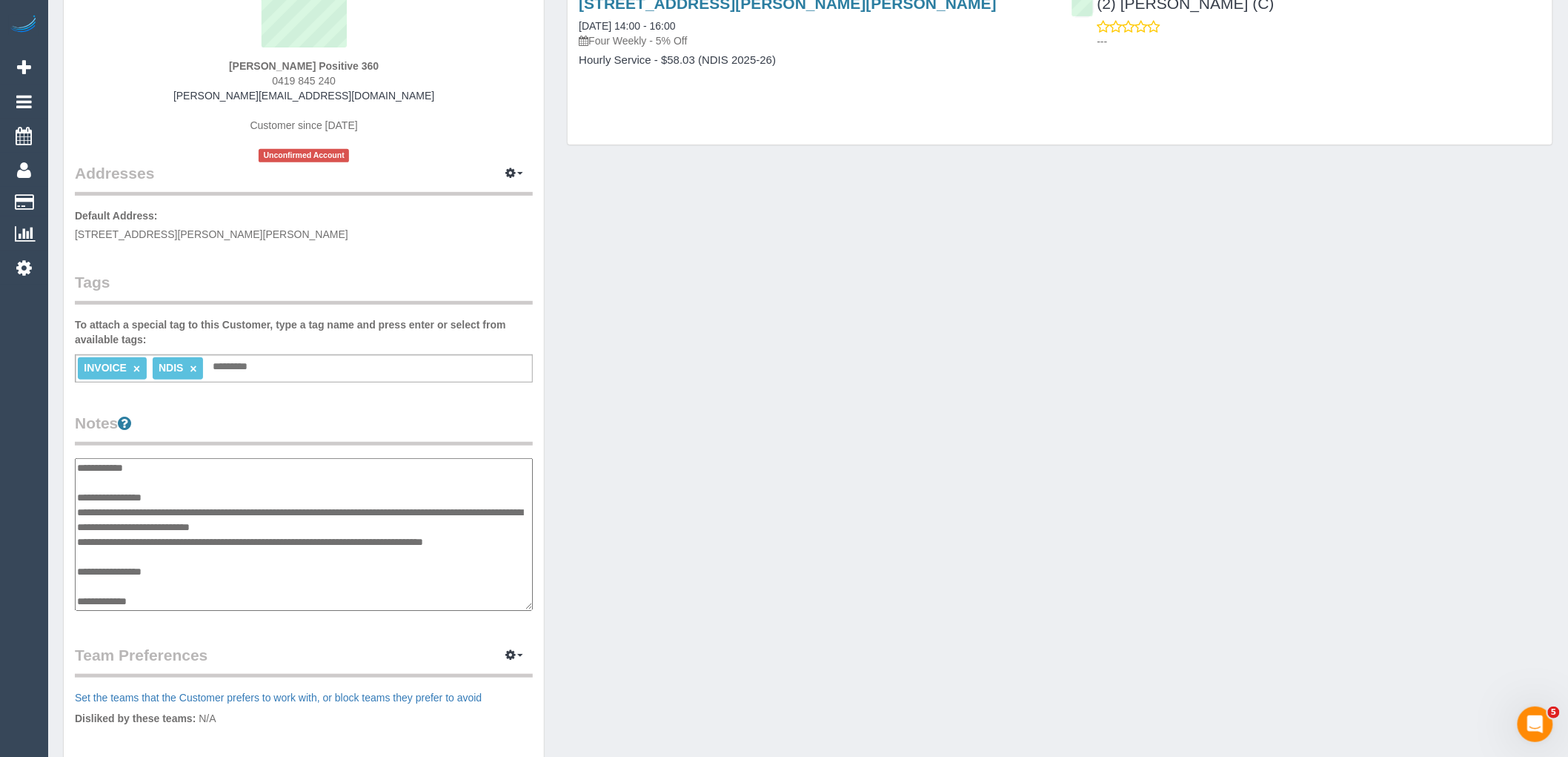
click at [219, 498] on textarea "**********" at bounding box center [303, 534] width 458 height 152
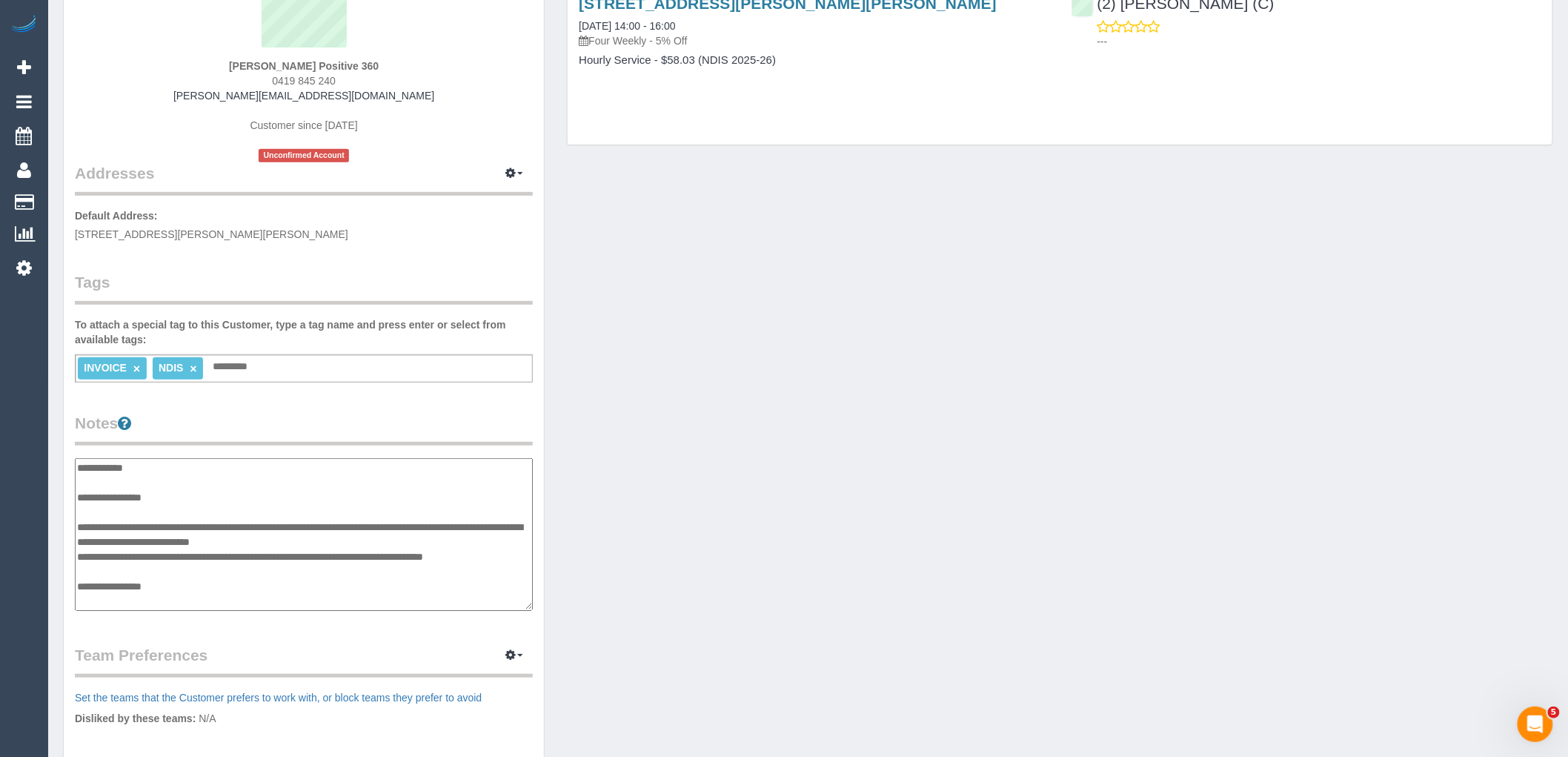
drag, startPoint x: 158, startPoint y: 493, endPoint x: 148, endPoint y: 514, distance: 23.3
click at [158, 493] on textarea "**********" at bounding box center [303, 534] width 458 height 152
click at [145, 517] on textarea "**********" at bounding box center [303, 534] width 458 height 152
paste textarea "**********"
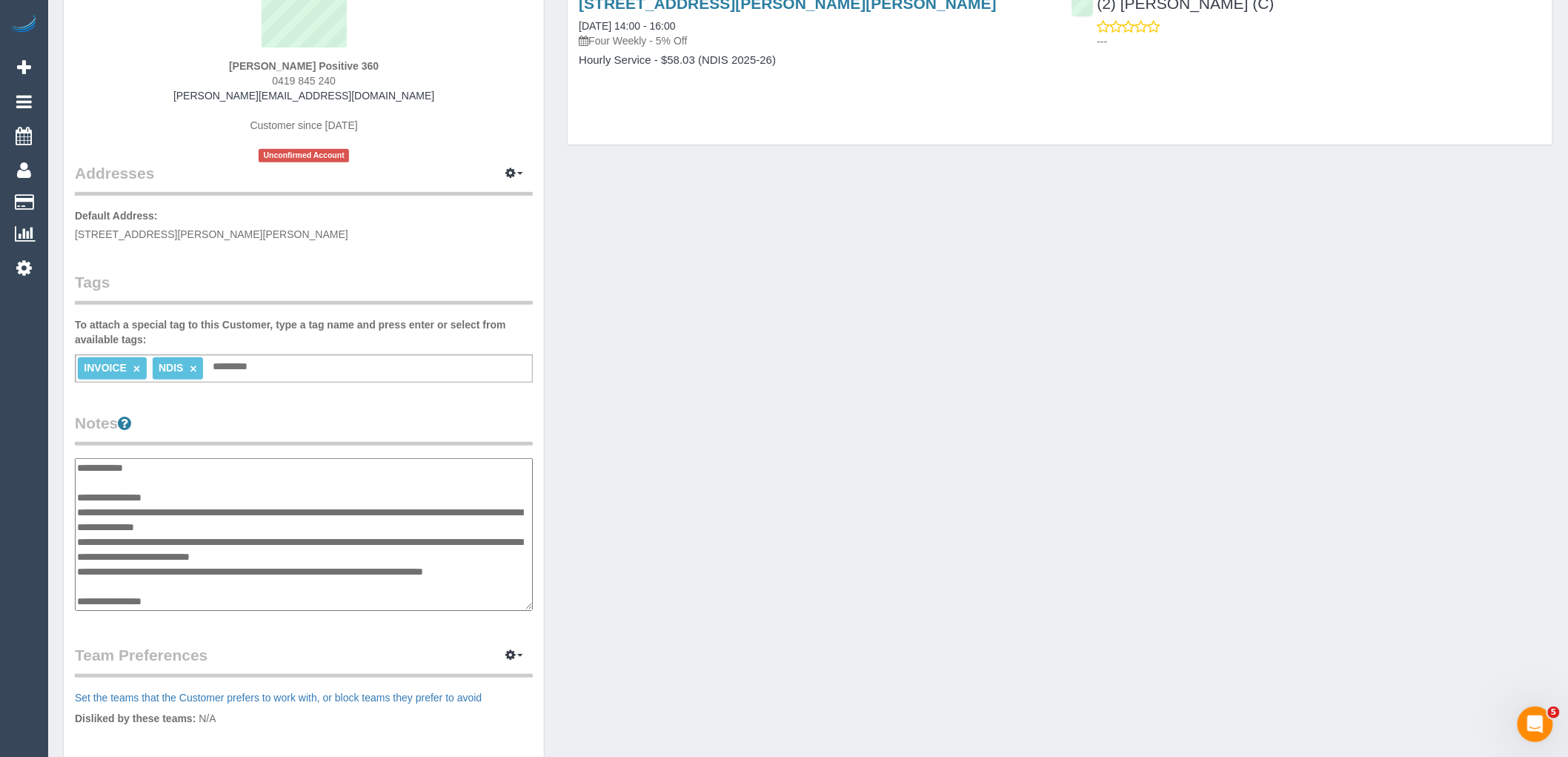
drag, startPoint x: 201, startPoint y: 510, endPoint x: 246, endPoint y: 510, distance: 45.0
click at [246, 510] on textarea "**********" at bounding box center [303, 534] width 458 height 152
click at [269, 523] on textarea "**********" at bounding box center [303, 534] width 458 height 152
type textarea "**********"
click at [341, 451] on div "Notes ** ACCESS ** ** PREFERENCES ** 29/08/25 - David really likes (2) Priyansh…" at bounding box center [303, 513] width 458 height 202
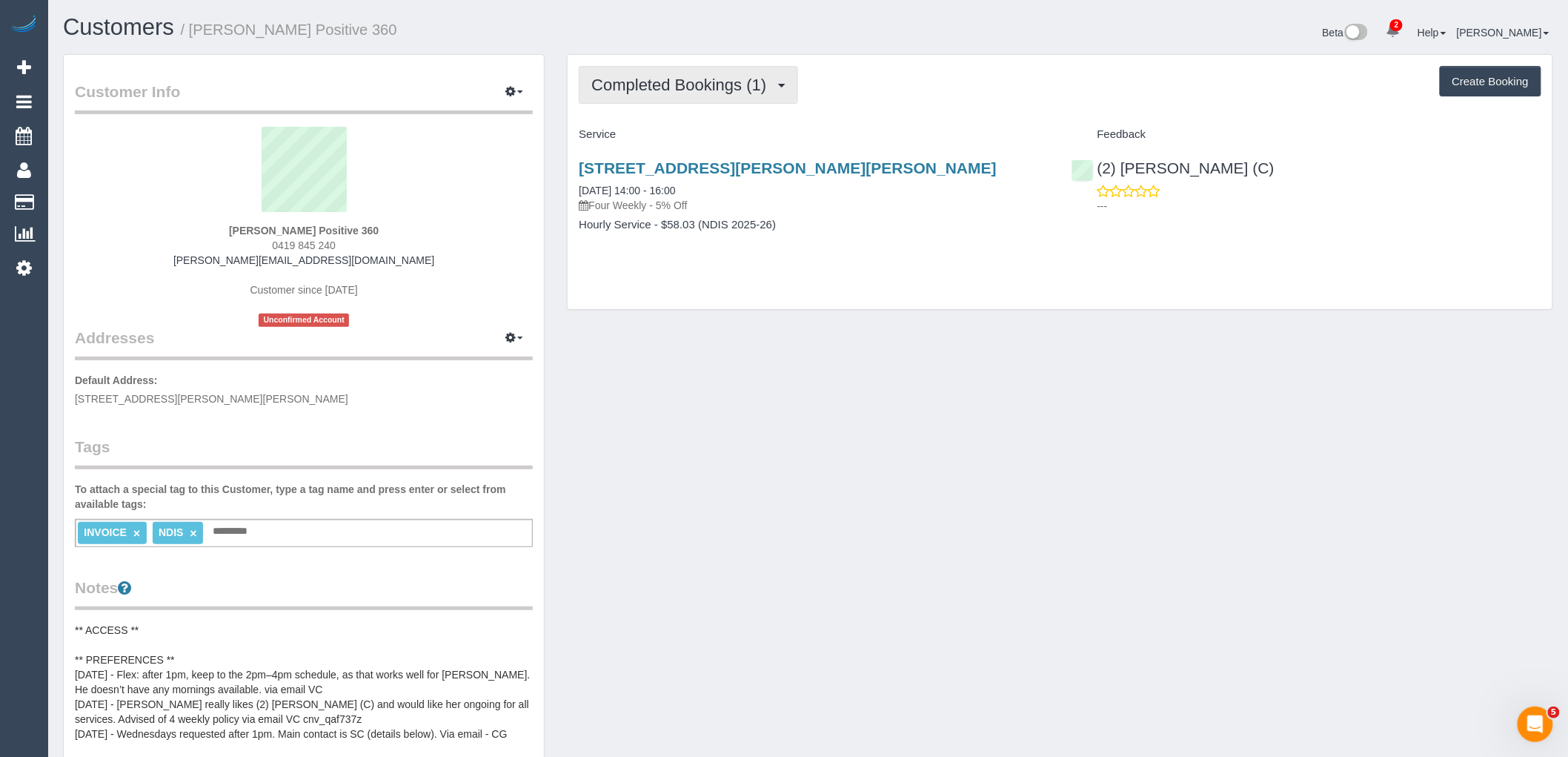
click at [738, 93] on span "Completed Bookings (1)" at bounding box center [682, 84] width 183 height 19
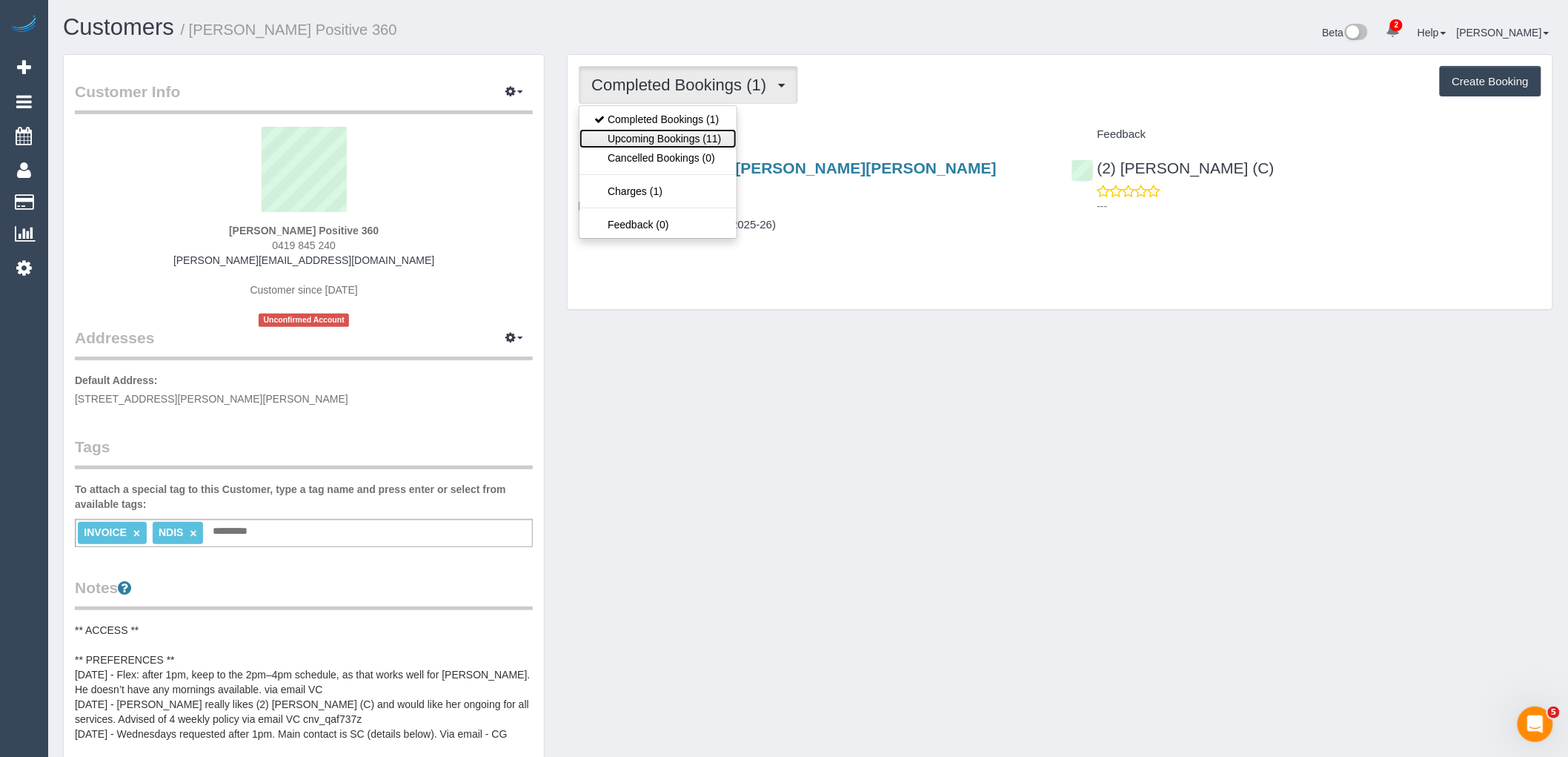
click at [725, 129] on link "Upcoming Bookings (11)" at bounding box center [657, 138] width 156 height 20
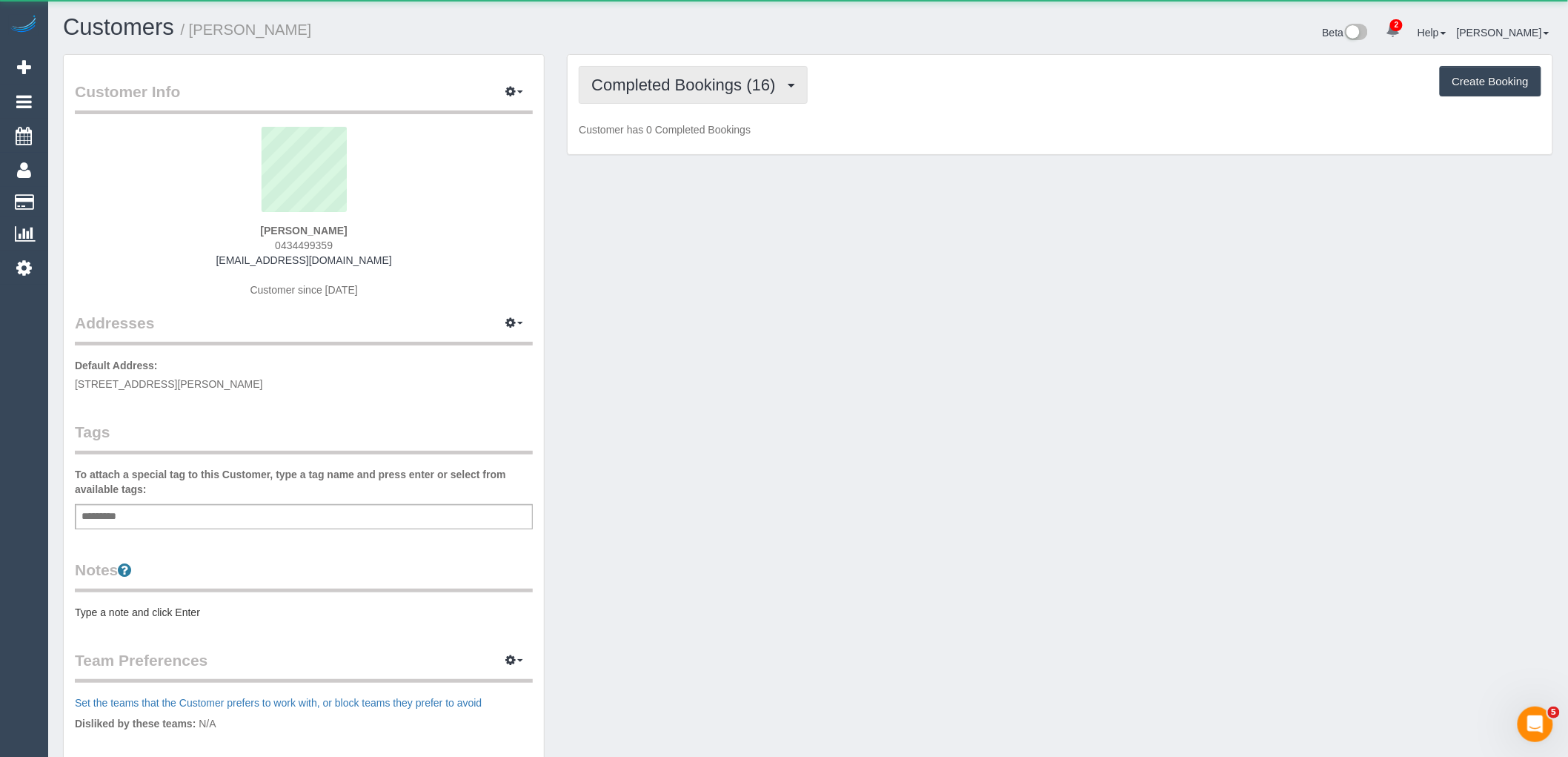
click at [691, 98] on button "Completed Bookings (16)" at bounding box center [693, 85] width 228 height 38
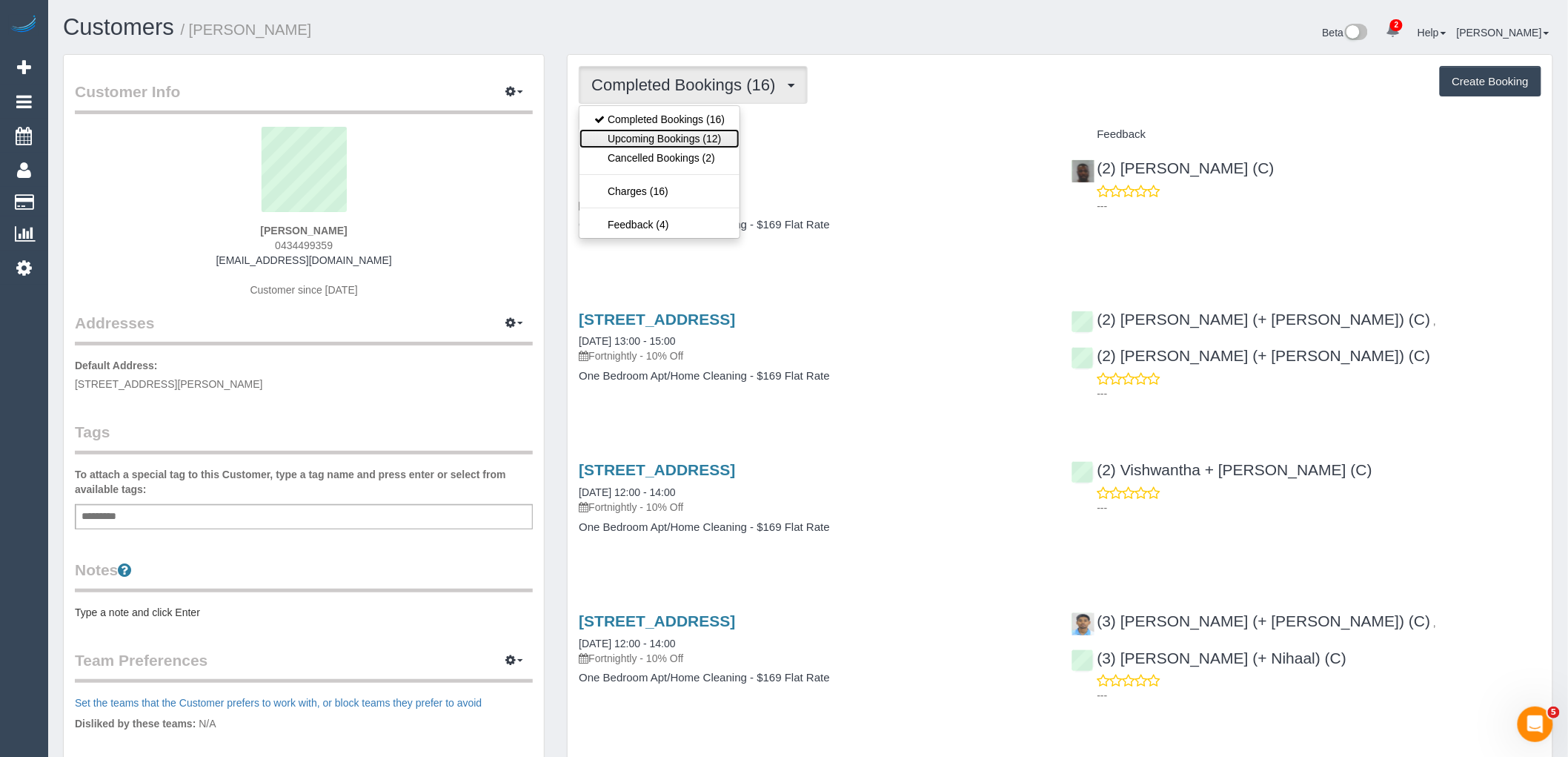
click at [688, 143] on link "Upcoming Bookings (12)" at bounding box center [660, 138] width 160 height 20
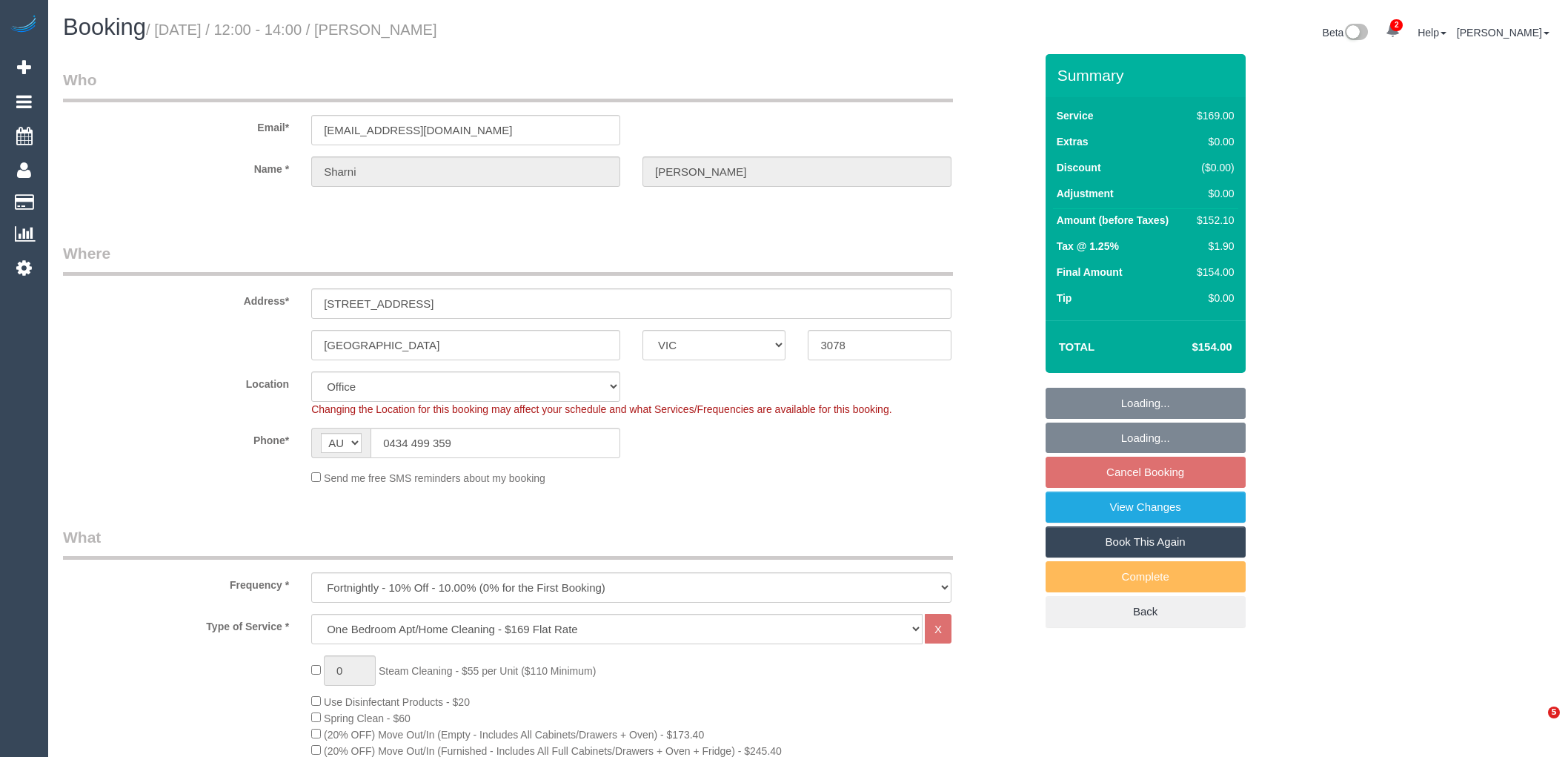
select select "VIC"
select select "string:stripe-pm_1QtPxF2GScqysDRVIt1IlfZJ"
select select "number:27"
select select "number:14"
select select "number:19"
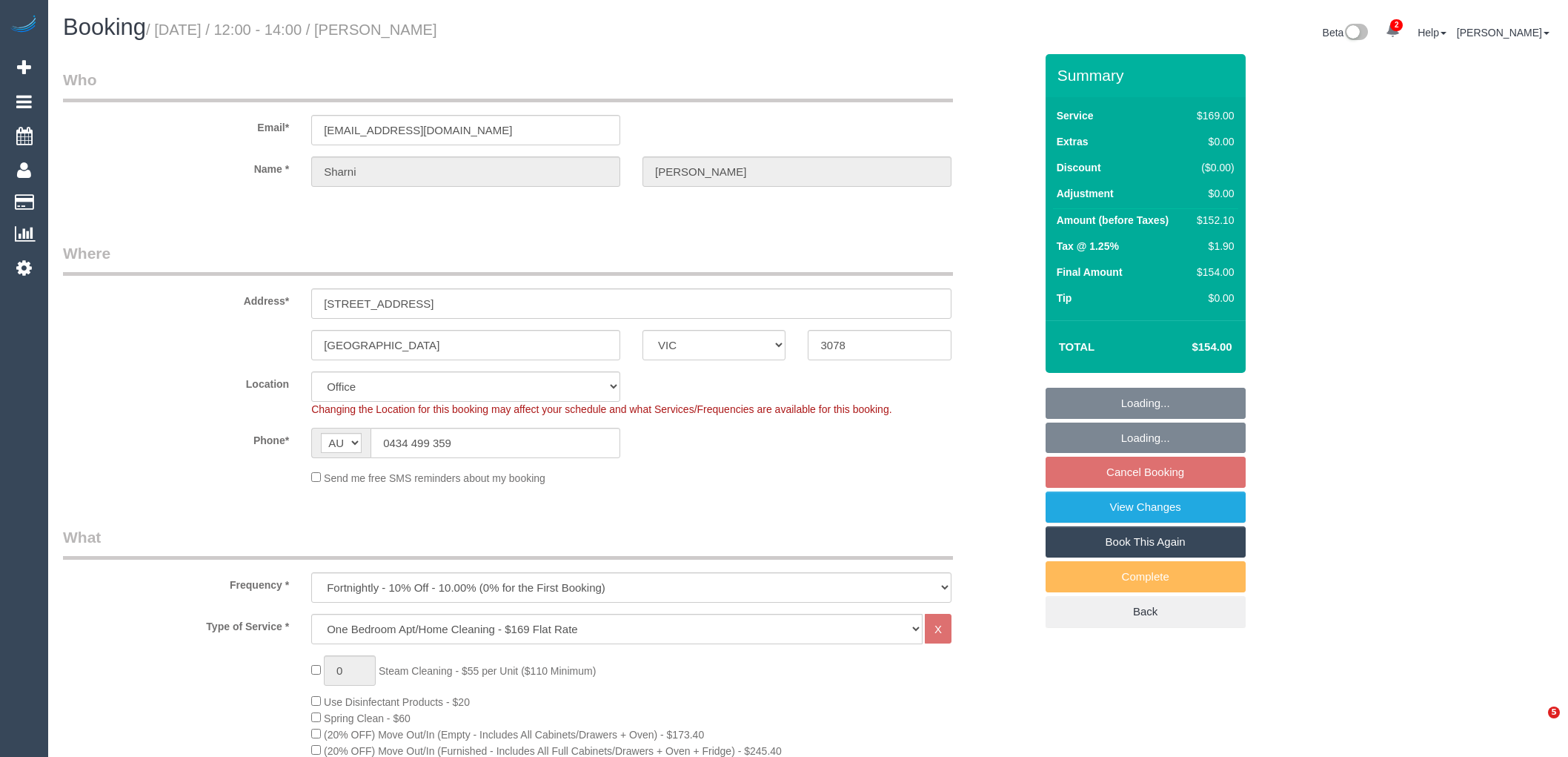
select select "number:24"
select select "number:33"
select select "number:26"
select select "object:2073"
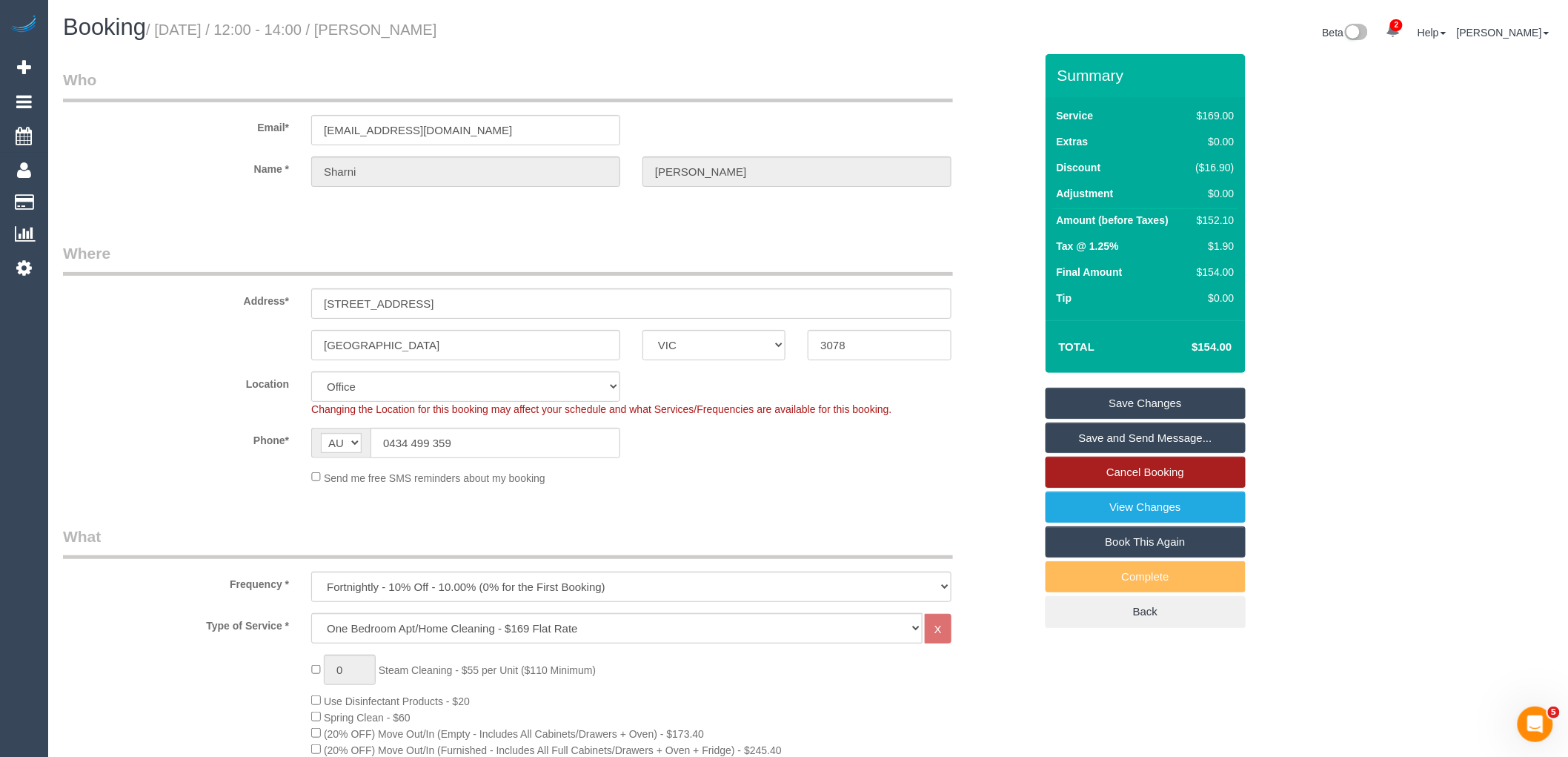
click at [1157, 478] on link "Cancel Booking" at bounding box center [1145, 473] width 200 height 31
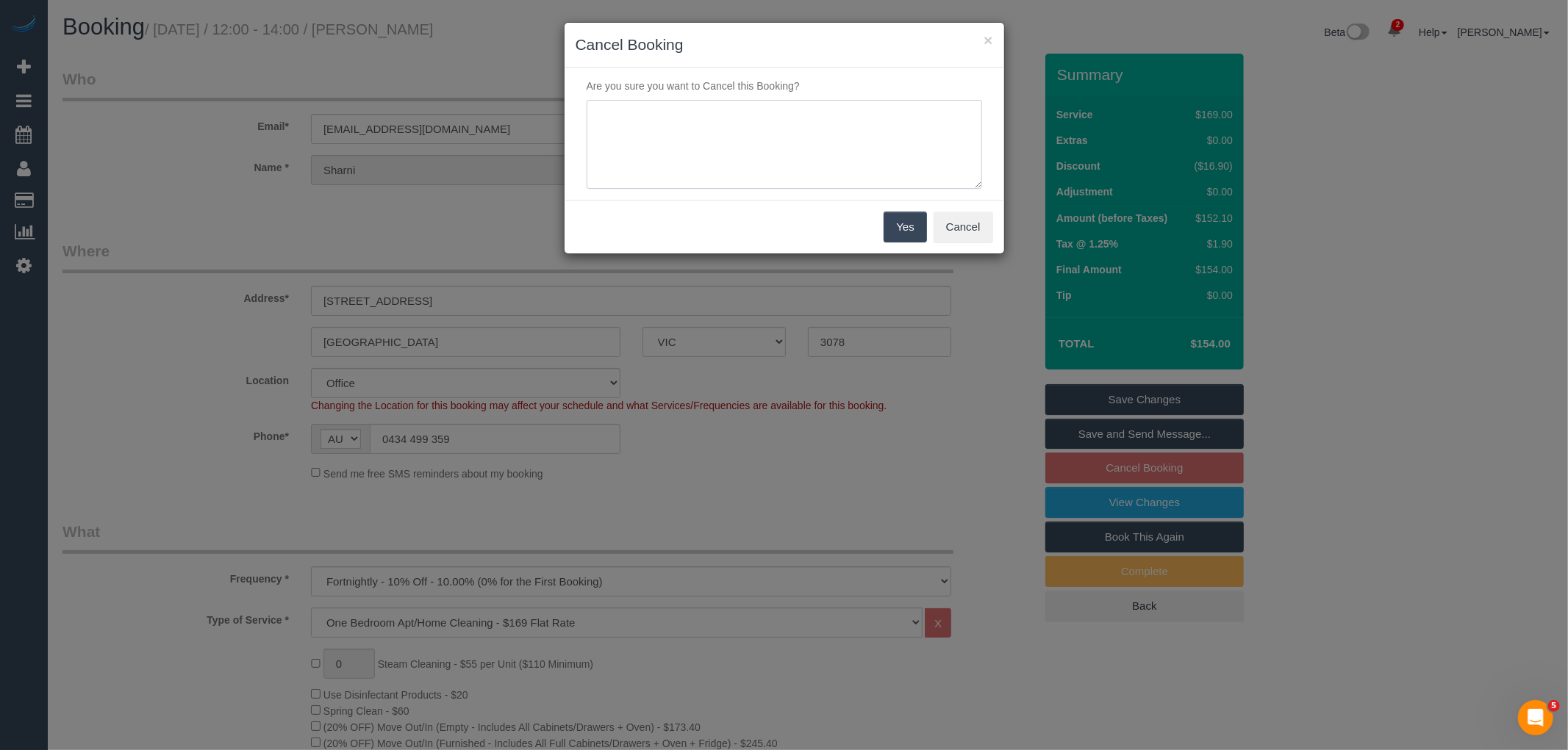
click at [658, 130] on textarea at bounding box center [784, 144] width 395 height 89
type textarea "Unhappy with recent servcies and is about to travel. When she comes back we wil…"
click at [918, 228] on button "Yes" at bounding box center [905, 227] width 42 height 31
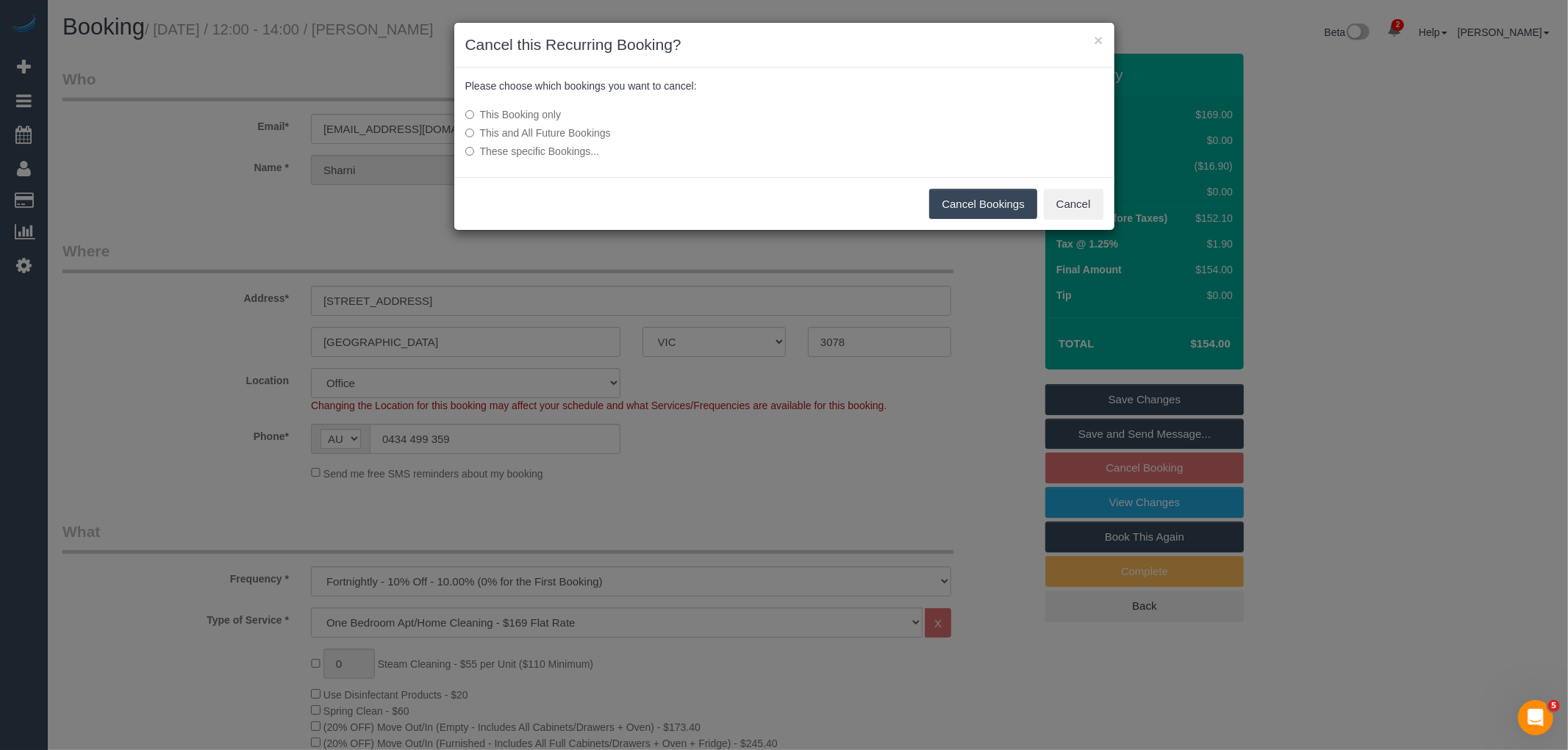
click at [562, 127] on label "This and All Future Bookings" at bounding box center [674, 133] width 418 height 15
click at [978, 194] on button "Cancel Bookings" at bounding box center [983, 205] width 108 height 31
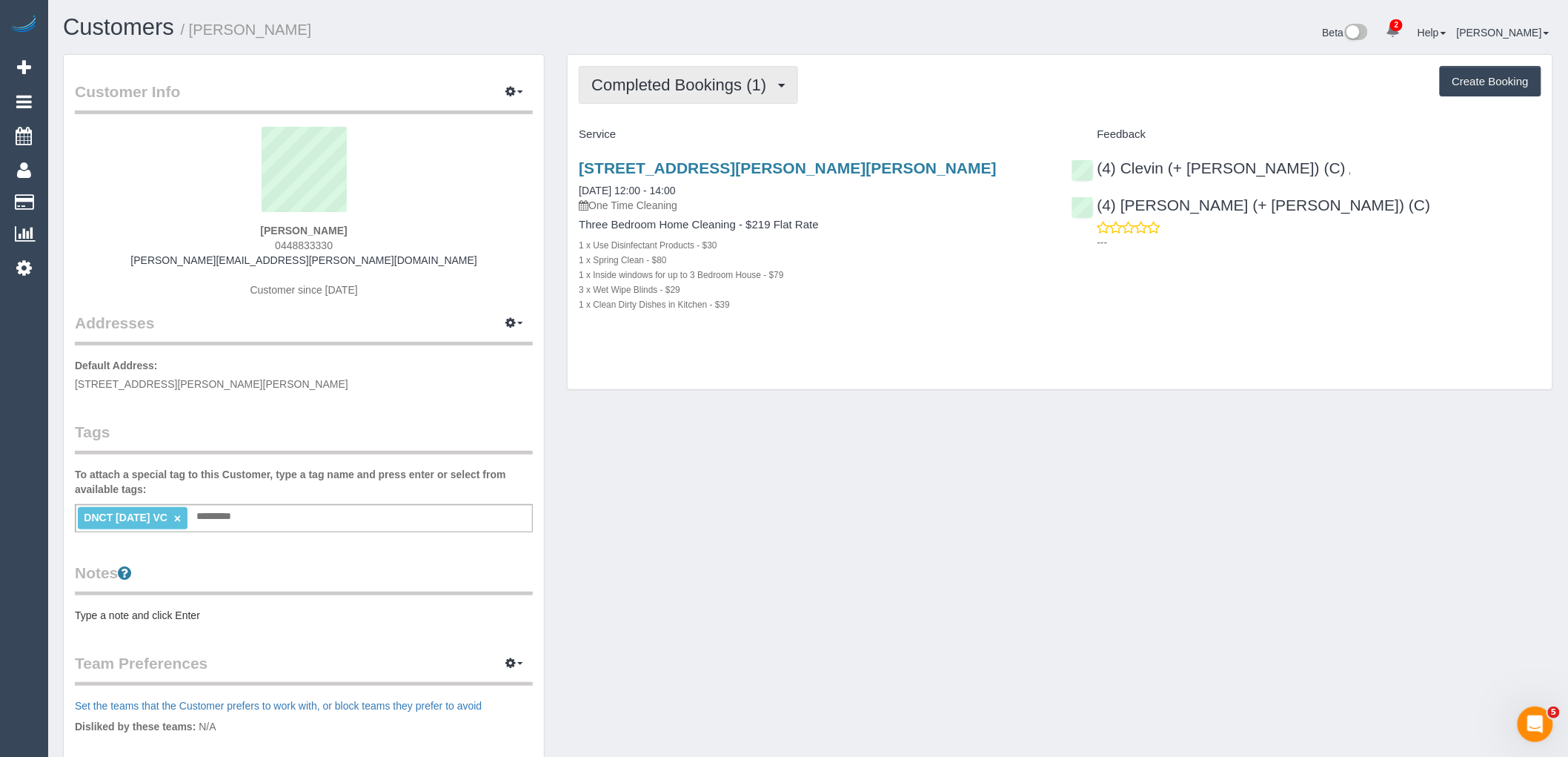
click at [641, 71] on button "Completed Bookings (1)" at bounding box center [689, 85] width 219 height 38
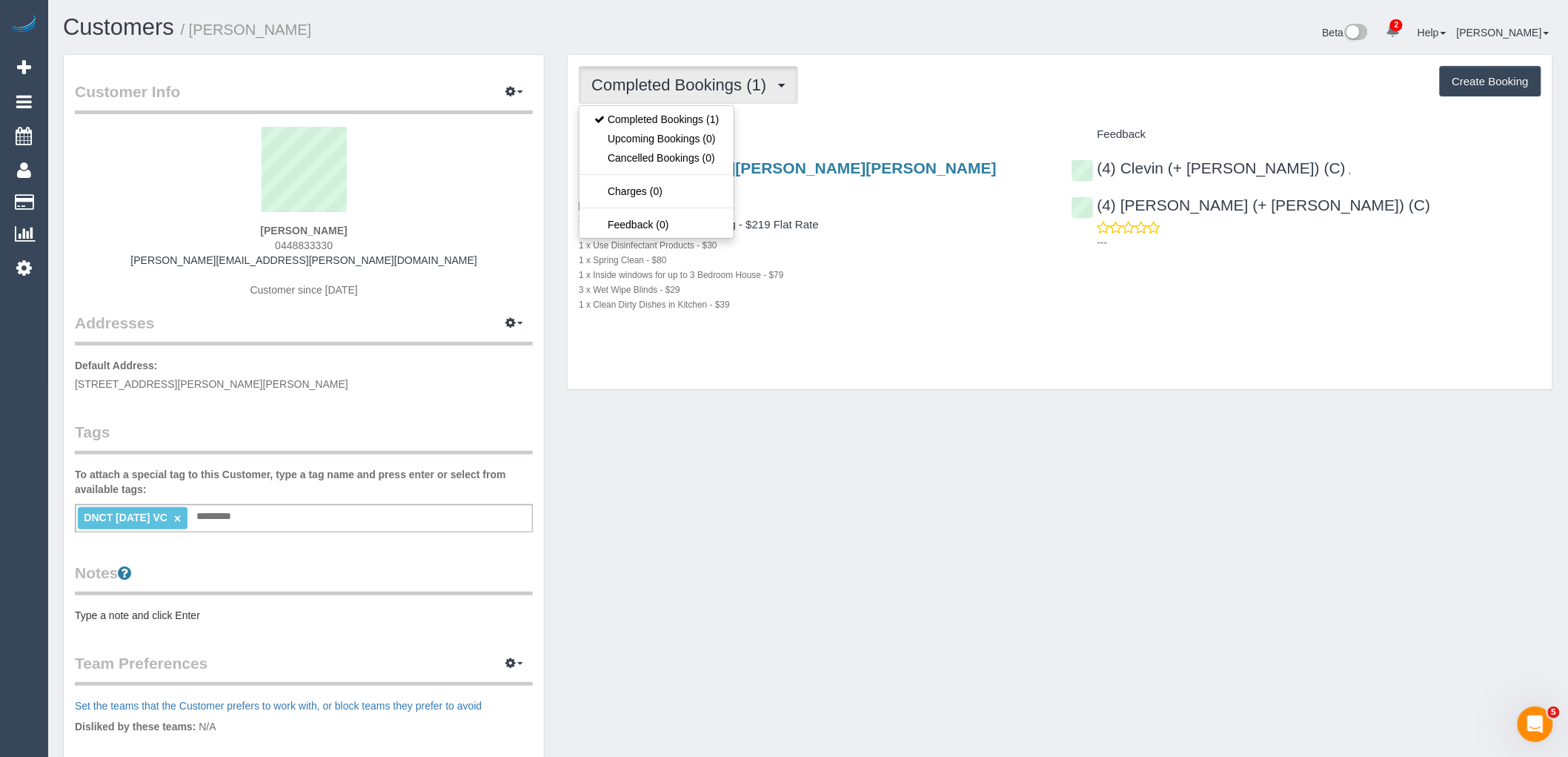
click at [918, 67] on div "Completed Bookings (1) Completed Bookings (1) Upcoming Bookings (0) Cancelled B…" at bounding box center [1060, 85] width 963 height 38
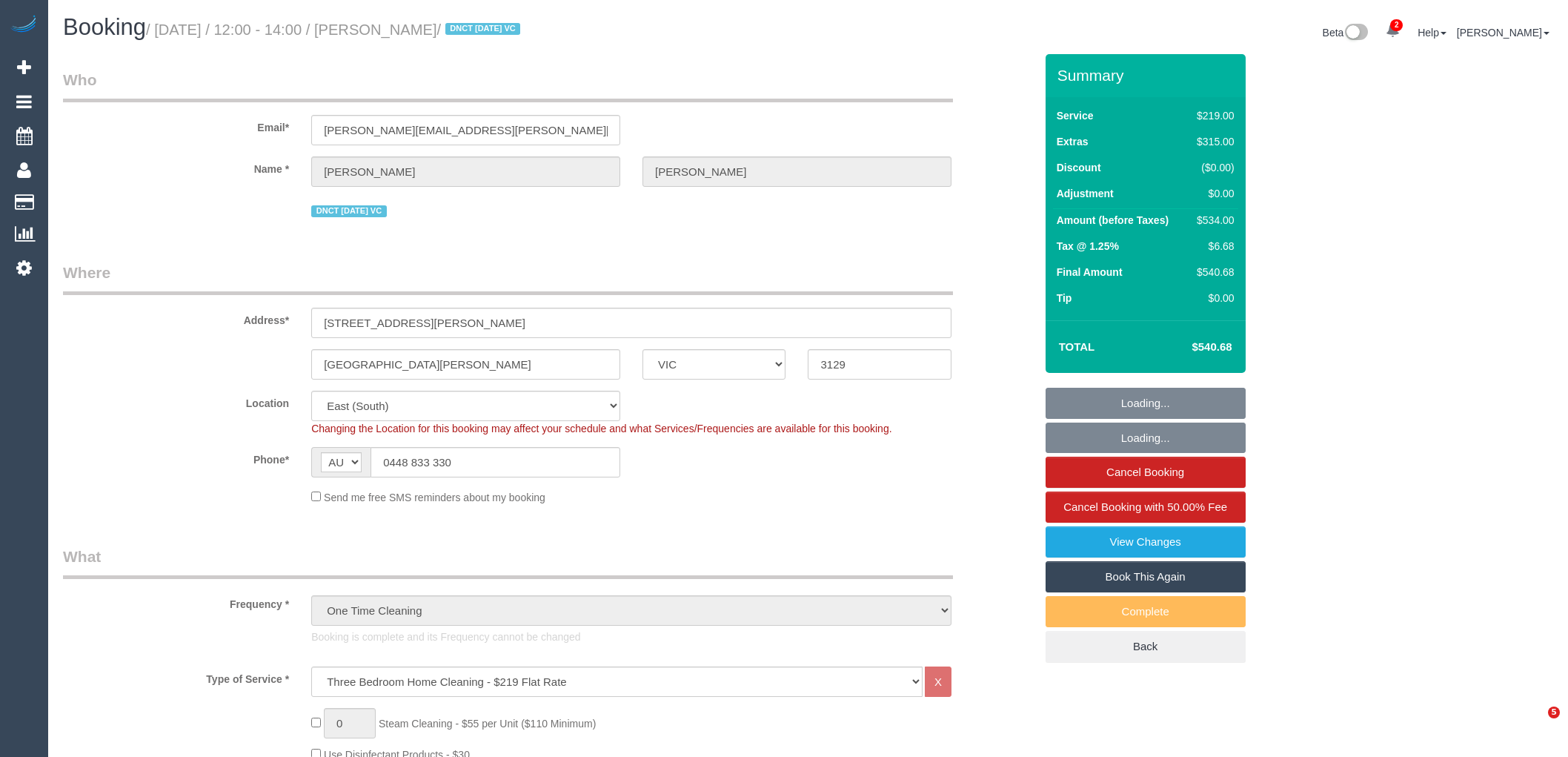
select select "VIC"
select select "number:30"
select select "number:14"
select select "number:19"
select select "number:24"
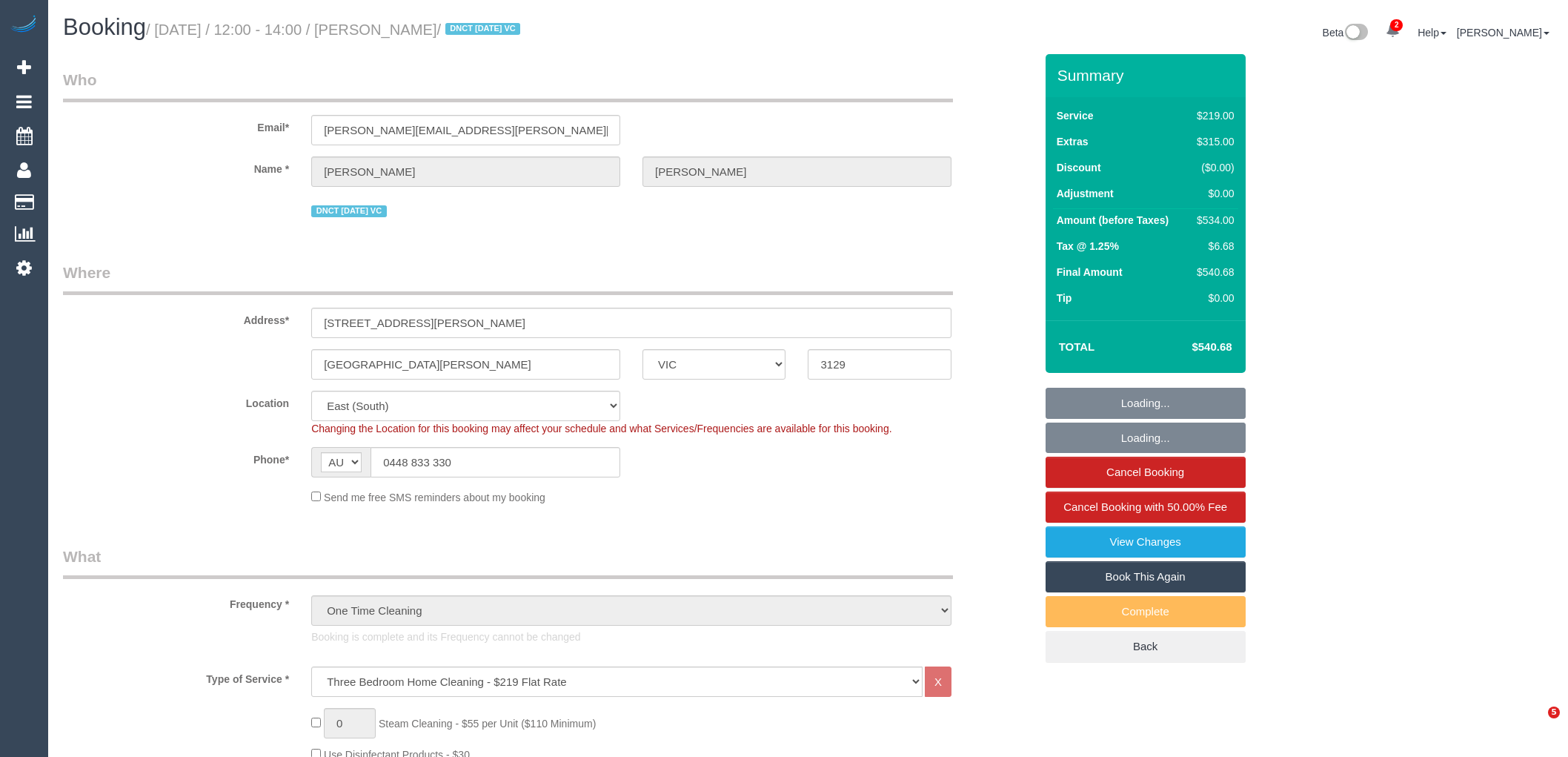
select select "number:33"
select select "number:13"
select select "object:841"
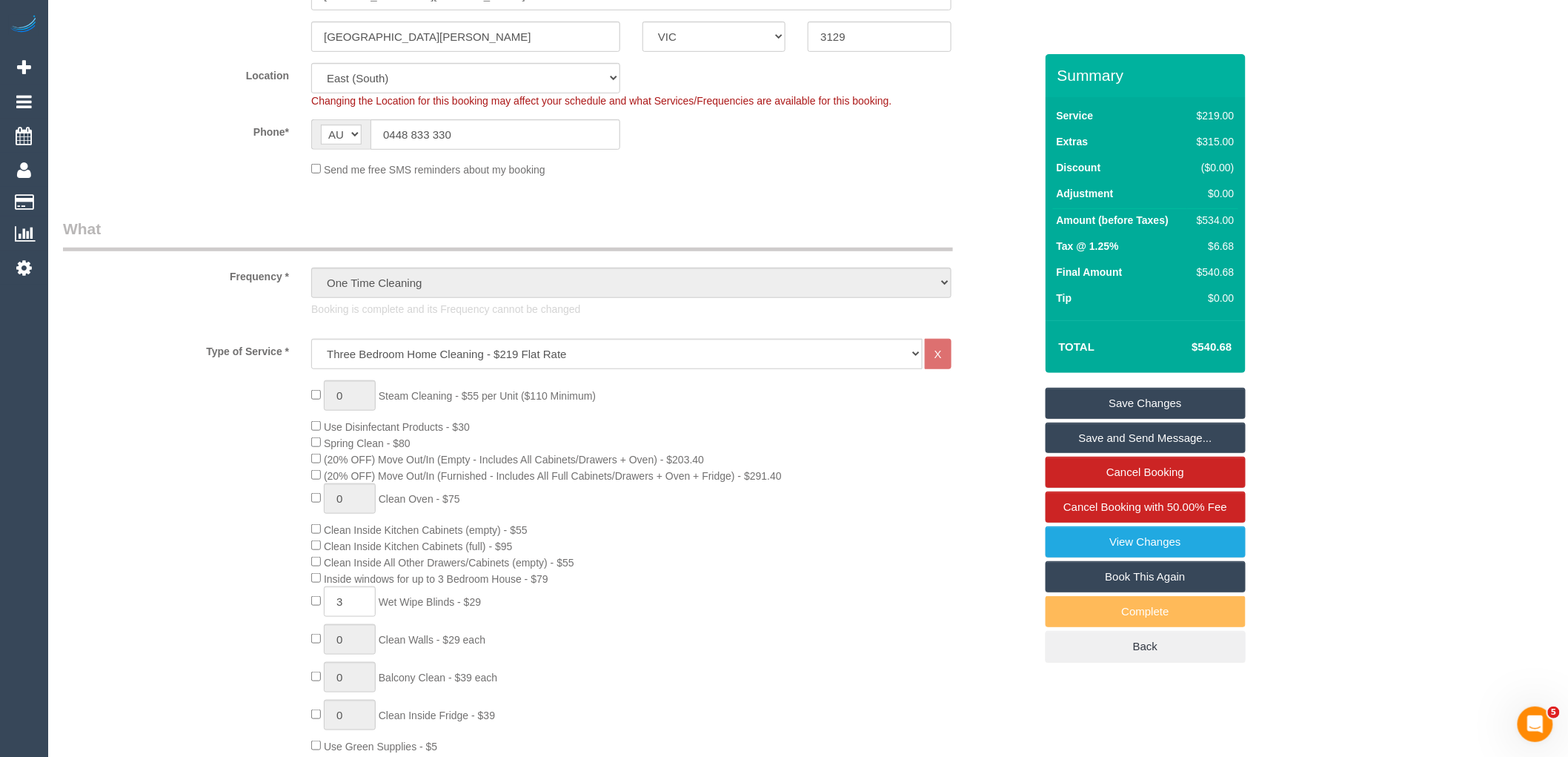
scroll to position [329, 0]
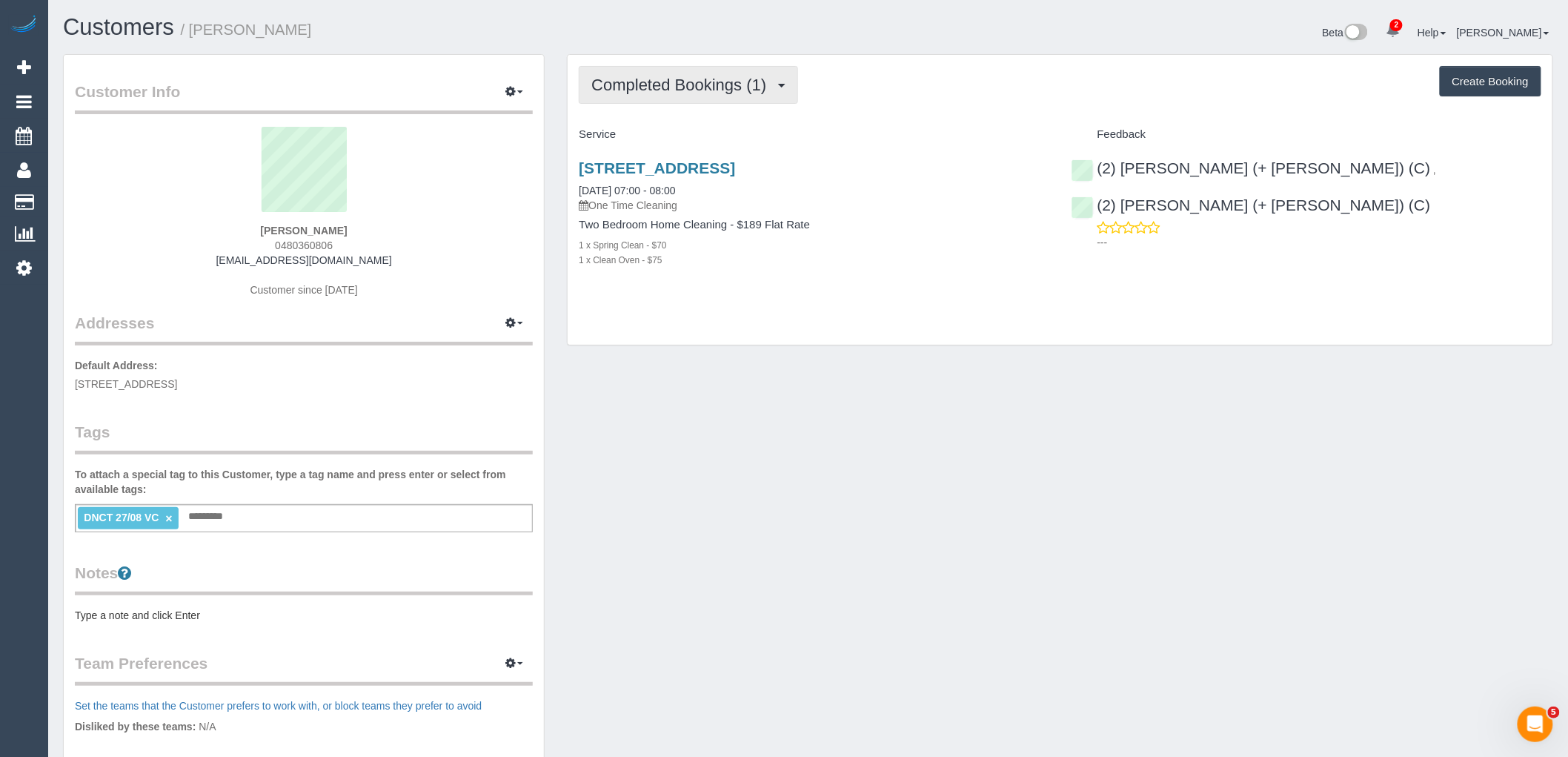
click at [698, 88] on span "Completed Bookings (1)" at bounding box center [682, 84] width 183 height 19
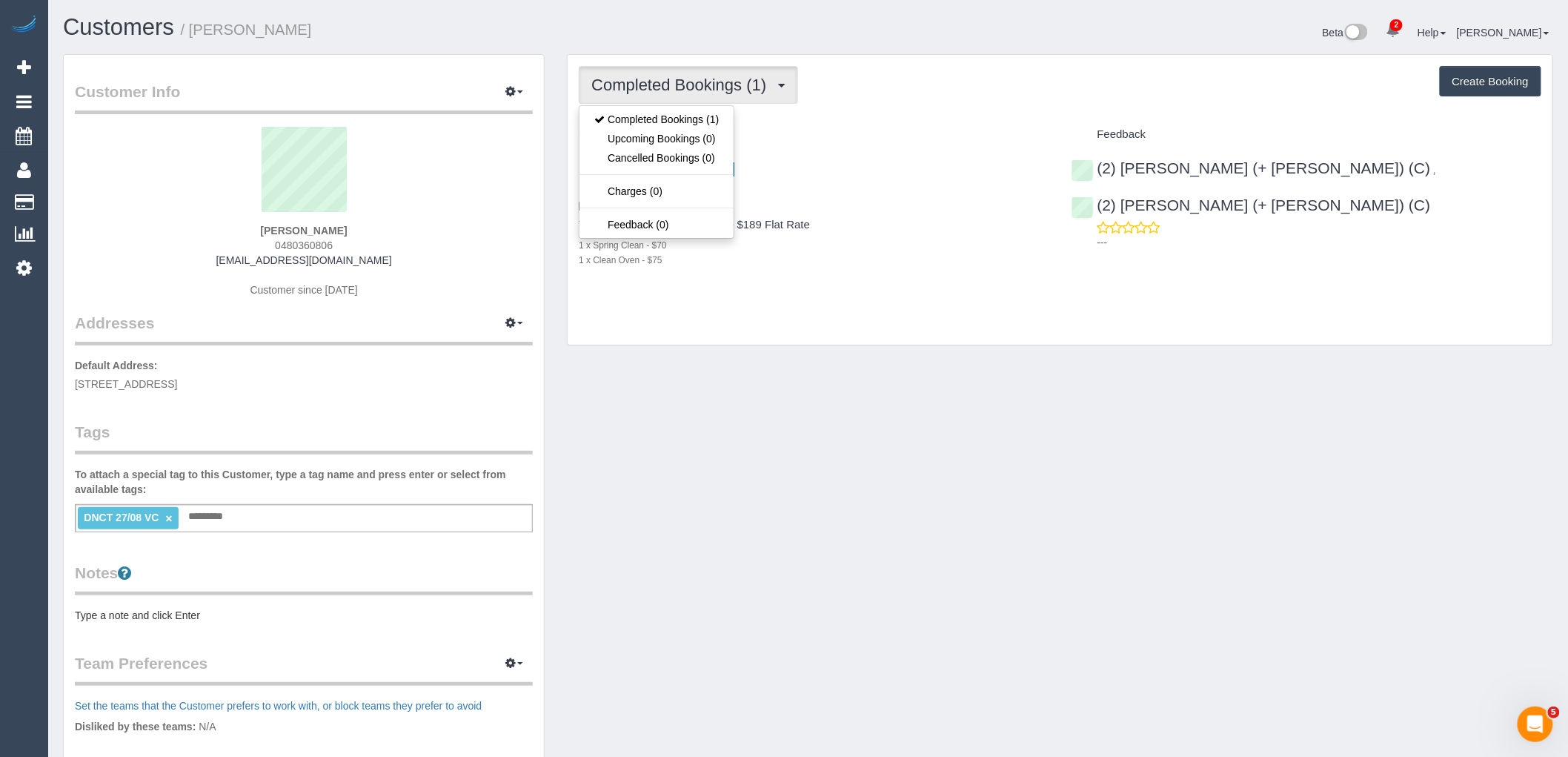
click at [955, 91] on div "Completed Bookings (1) Completed Bookings (1) Upcoming Bookings (0) Cancelled B…" at bounding box center [1060, 85] width 963 height 38
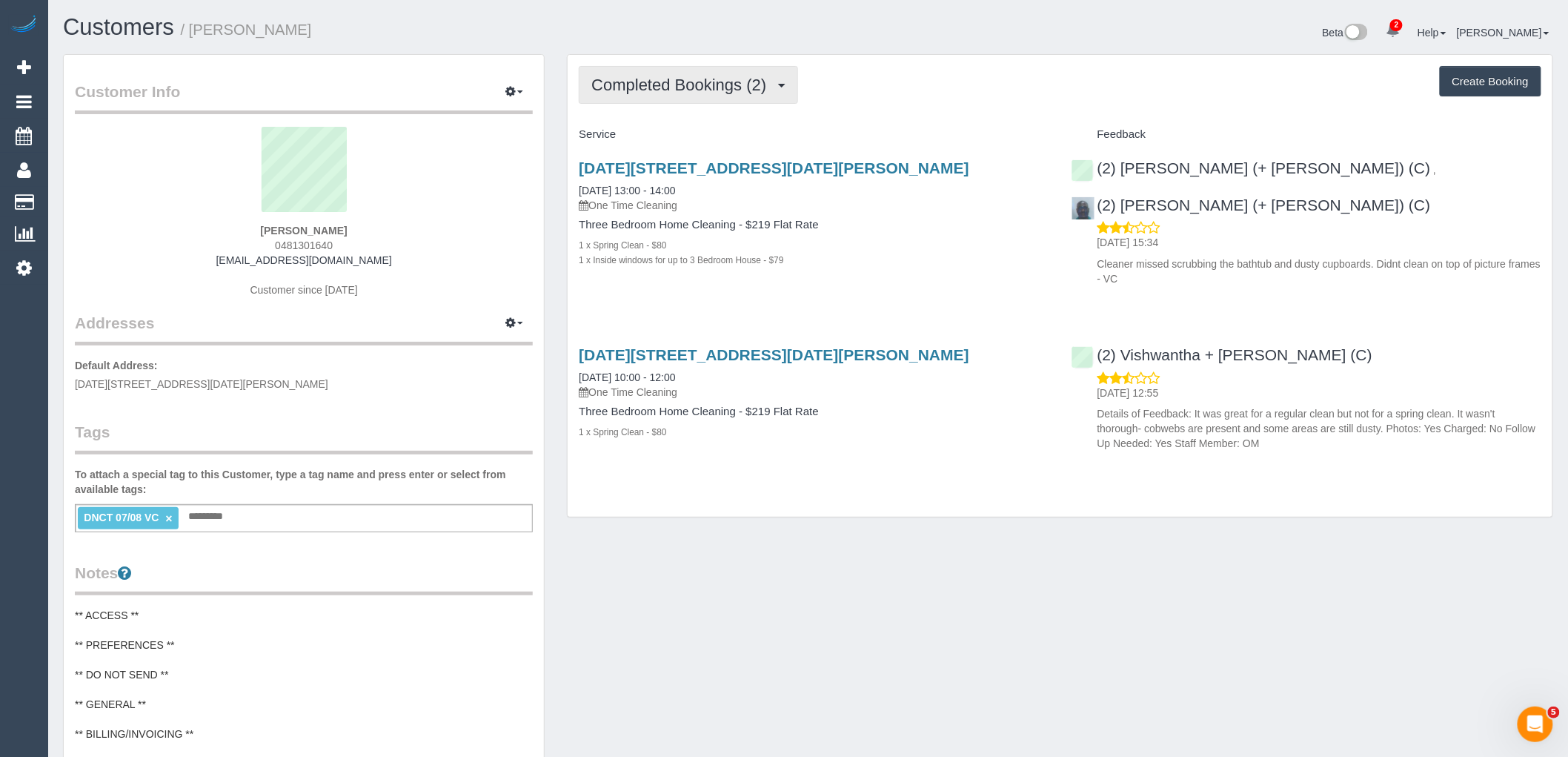
click at [677, 87] on span "Completed Bookings (2)" at bounding box center [682, 84] width 183 height 19
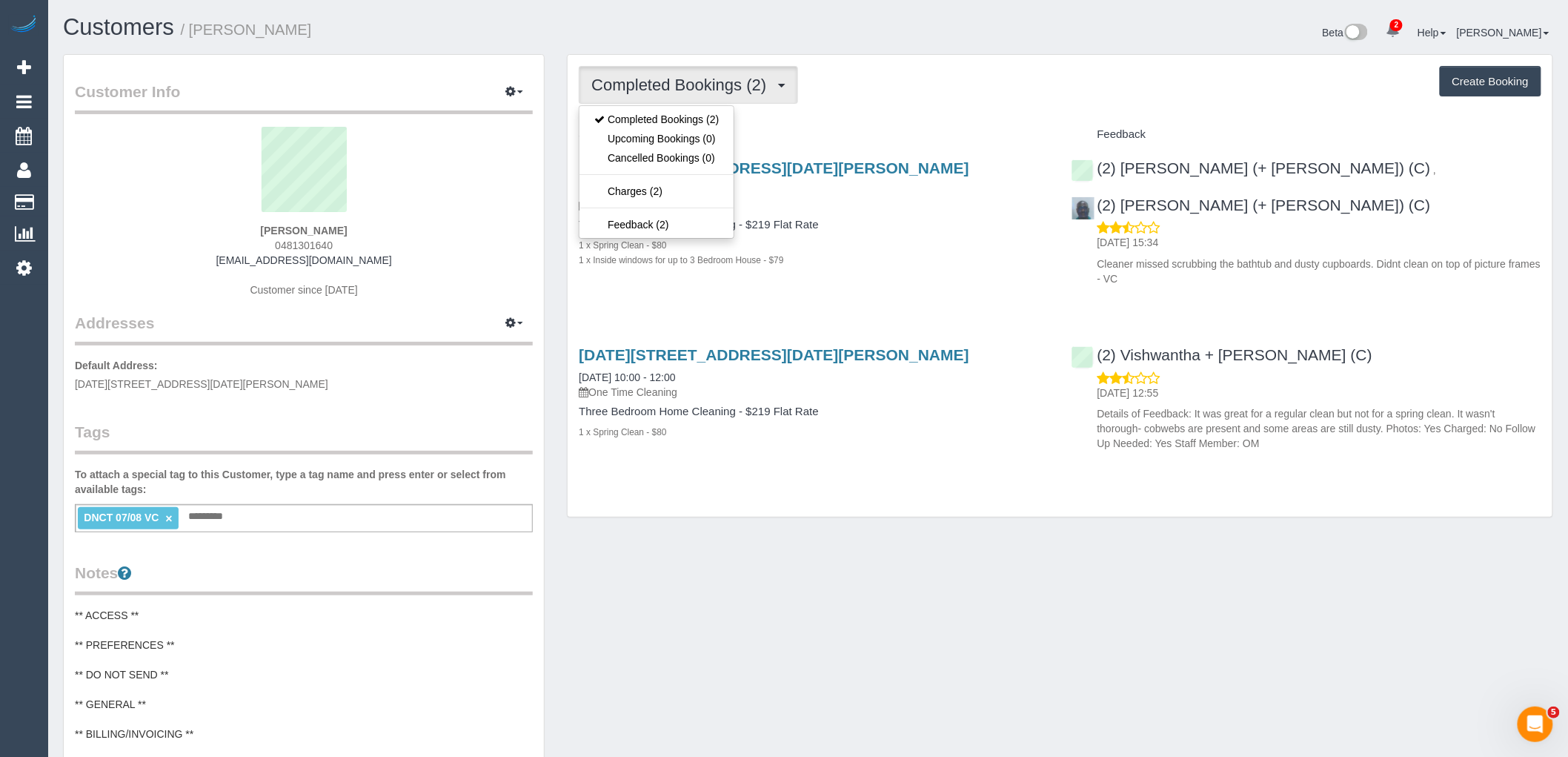
click at [879, 90] on div "Completed Bookings (2) Completed Bookings (2) Upcoming Bookings (0) Cancelled B…" at bounding box center [1060, 85] width 963 height 38
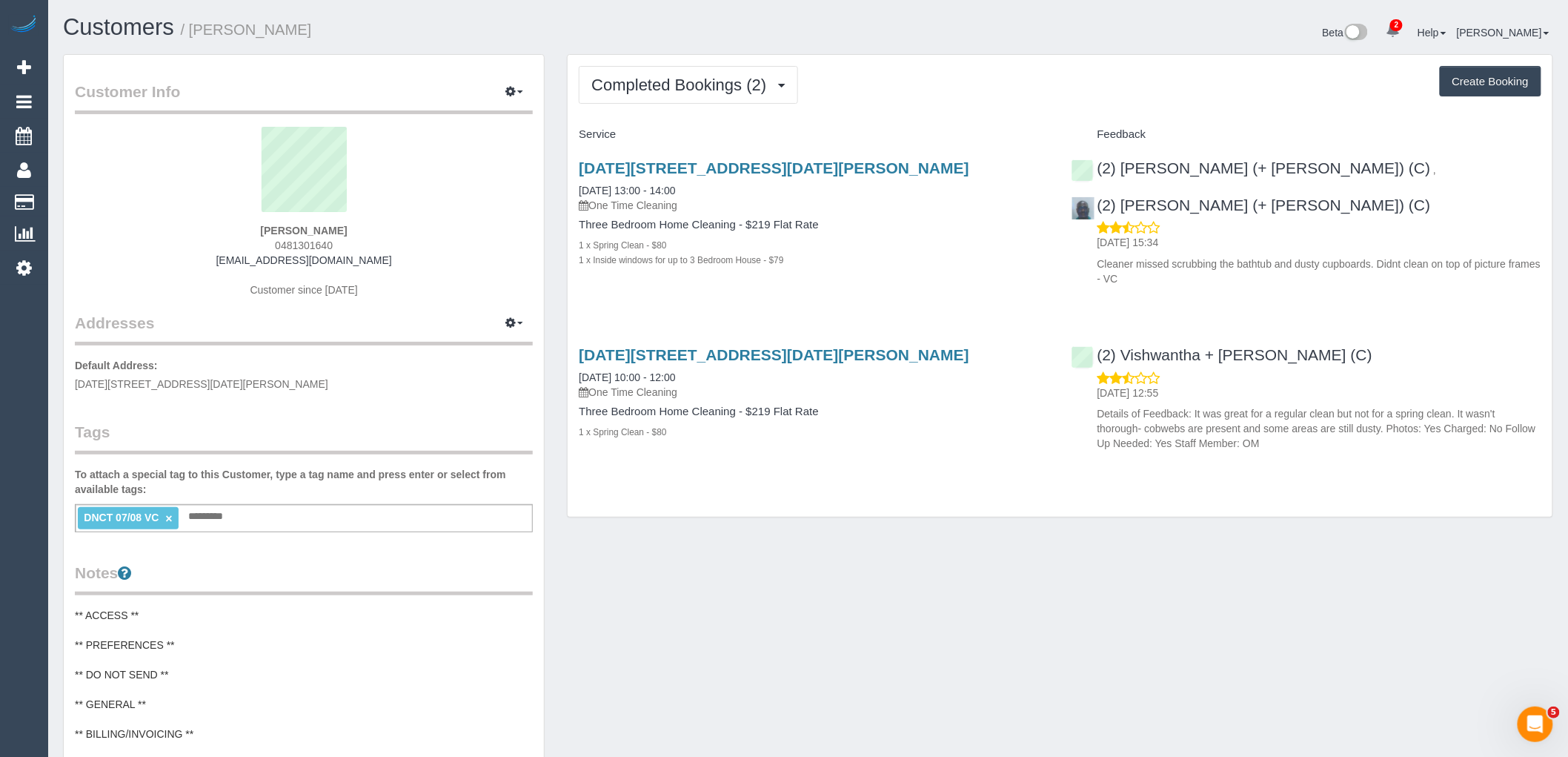
click at [167, 519] on link "×" at bounding box center [169, 518] width 7 height 12
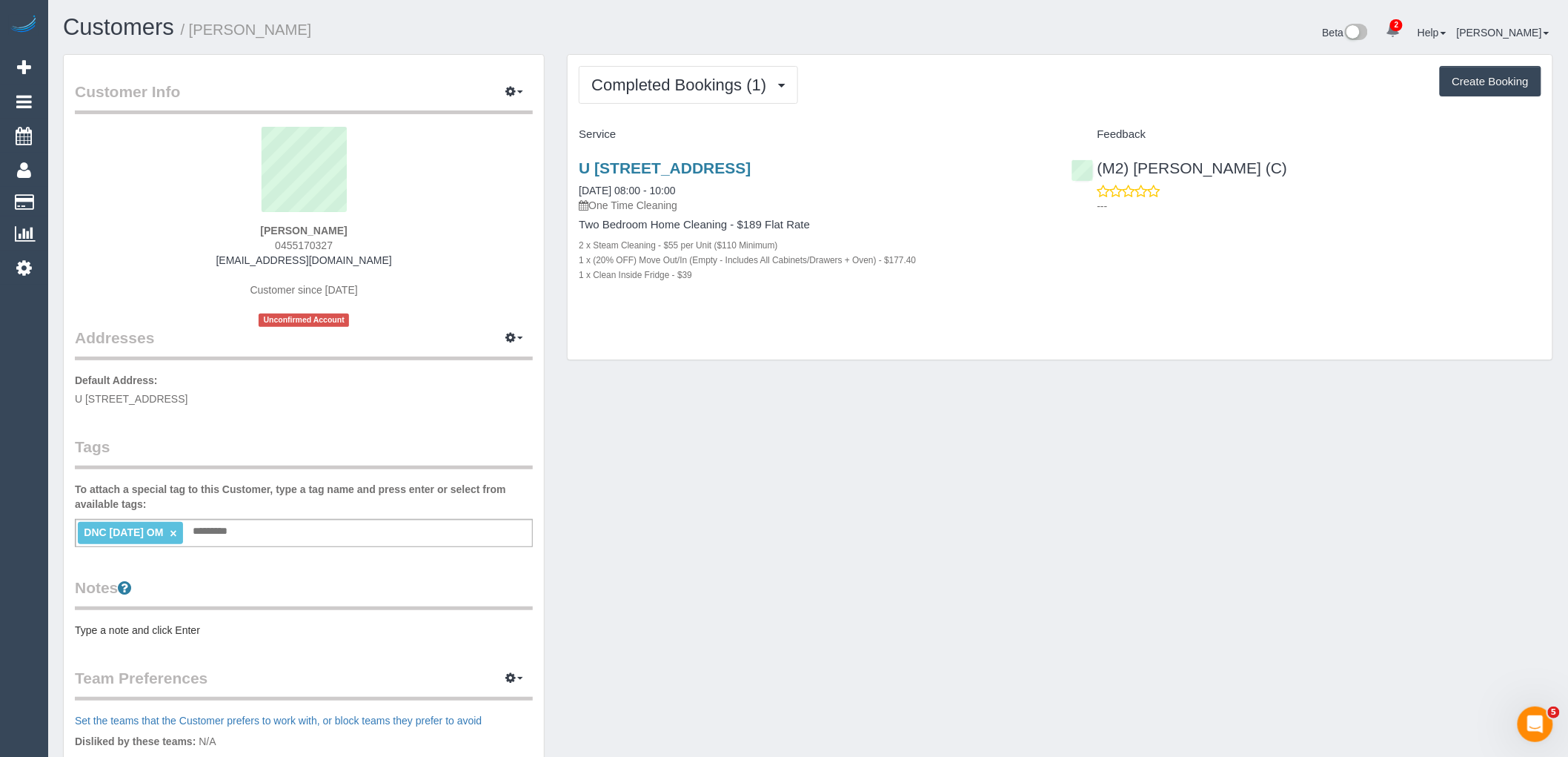
drag, startPoint x: 380, startPoint y: 262, endPoint x: 116, endPoint y: 305, distance: 267.5
click at [73, 262] on div "Customer Info Edit Contact Info Send Message Email Preferences Special Sales Ta…" at bounding box center [304, 537] width 481 height 965
click at [453, 284] on div "Amy Cravino 0455170327 amycravino@outlook.com Customer since 2025 Unconfirmed A…" at bounding box center [303, 227] width 458 height 200
drag, startPoint x: 359, startPoint y: 258, endPoint x: 124, endPoint y: 255, distance: 235.0
click at [129, 254] on div "Amy Cravino 0455170327 amycravino@outlook.com Customer since 2025 Unconfirmed A…" at bounding box center [303, 227] width 458 height 200
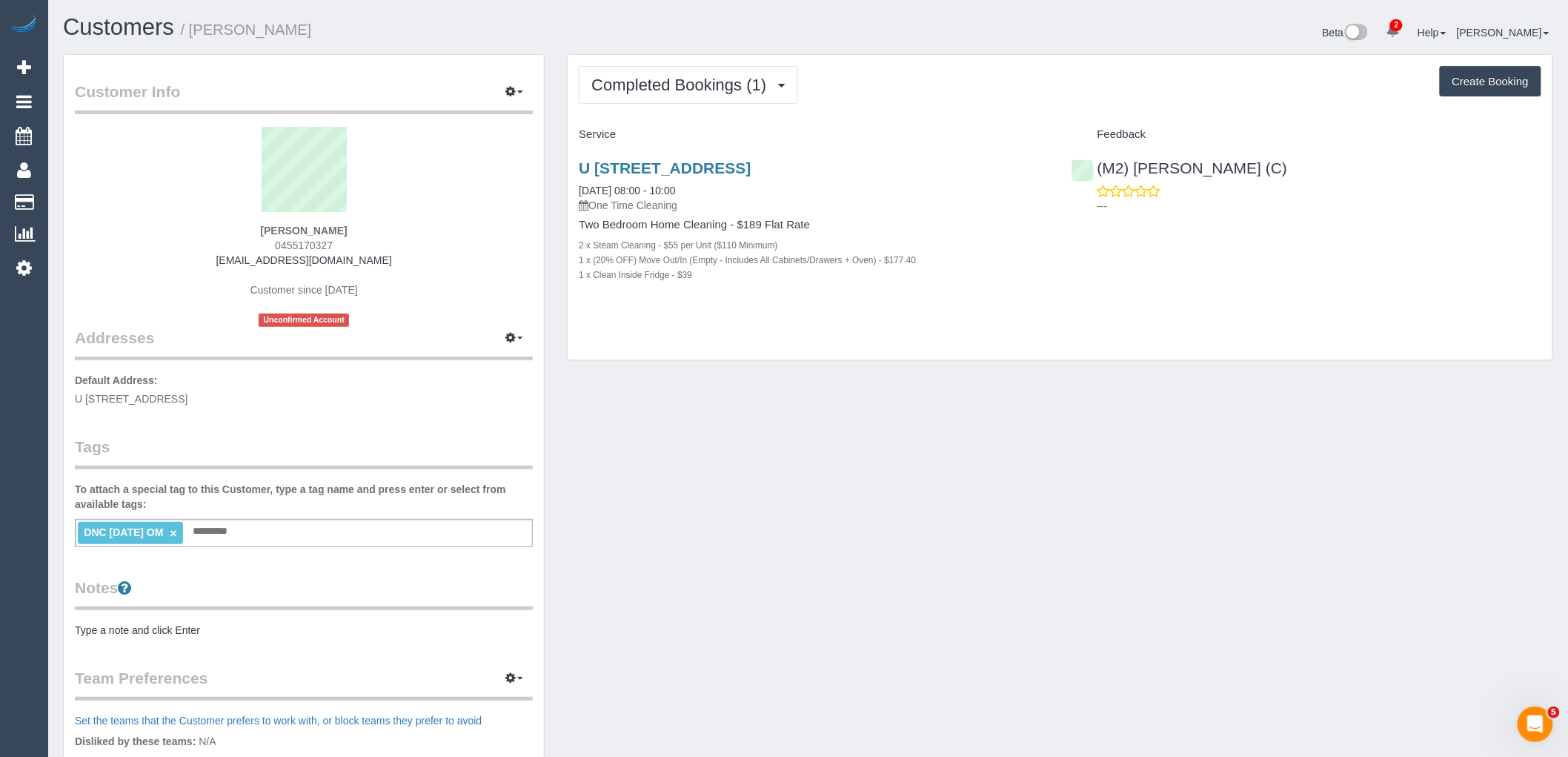
copy link "amycravino@outlook.com"
drag, startPoint x: 425, startPoint y: 194, endPoint x: 450, endPoint y: 152, distance: 48.9
click at [425, 194] on sui-profile-pic at bounding box center [304, 175] width 436 height 97
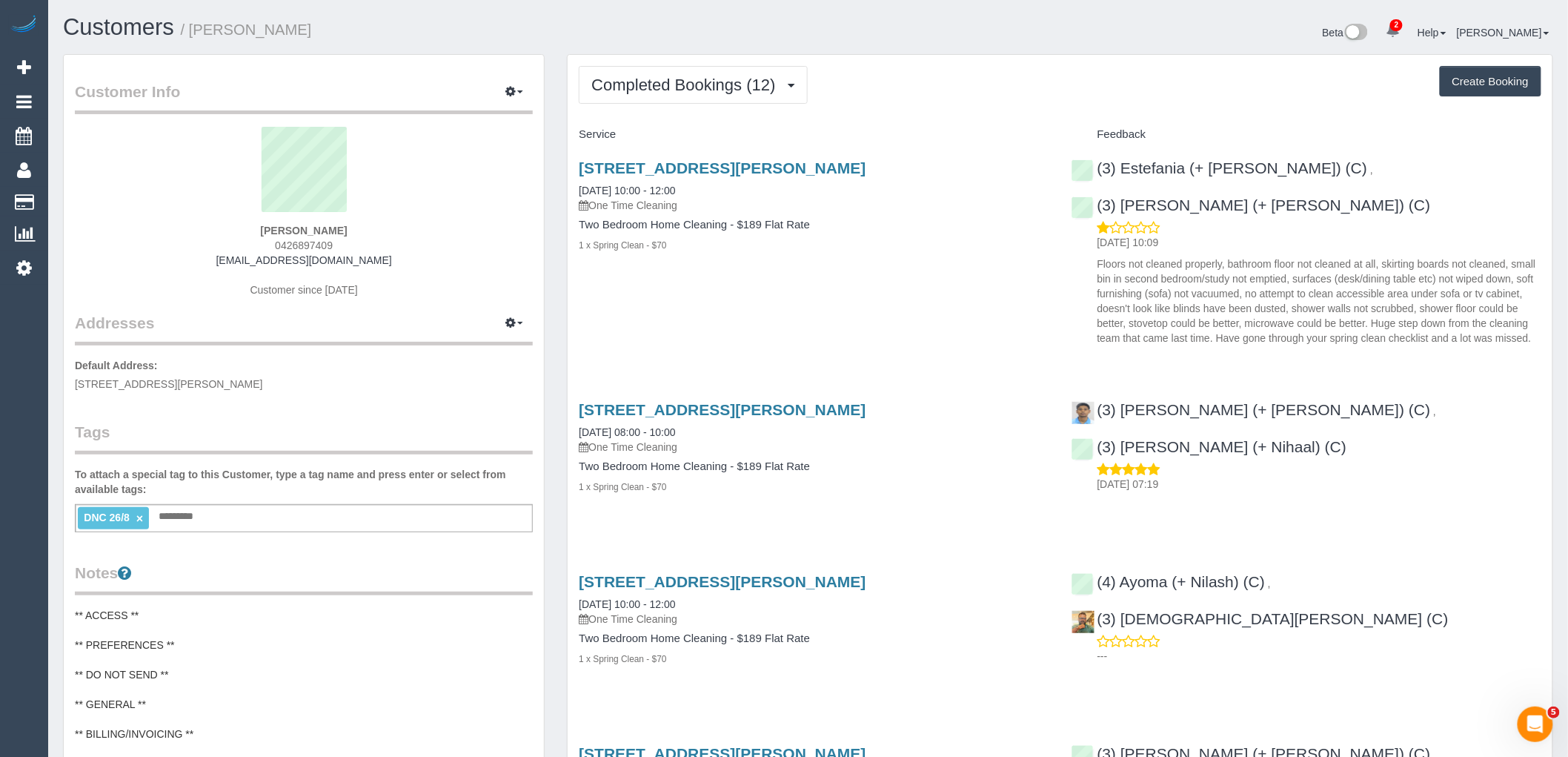
drag, startPoint x: 418, startPoint y: 261, endPoint x: 209, endPoint y: 264, distance: 209.0
click at [209, 264] on div "Colin Carver 0426897409 colincarver6@gmail.com Customer since 2022" at bounding box center [303, 220] width 458 height 185
copy link "colincarver6@gmail.com"
click at [137, 519] on link "×" at bounding box center [140, 518] width 7 height 12
click at [169, 520] on div "Add a tag" at bounding box center [303, 516] width 458 height 25
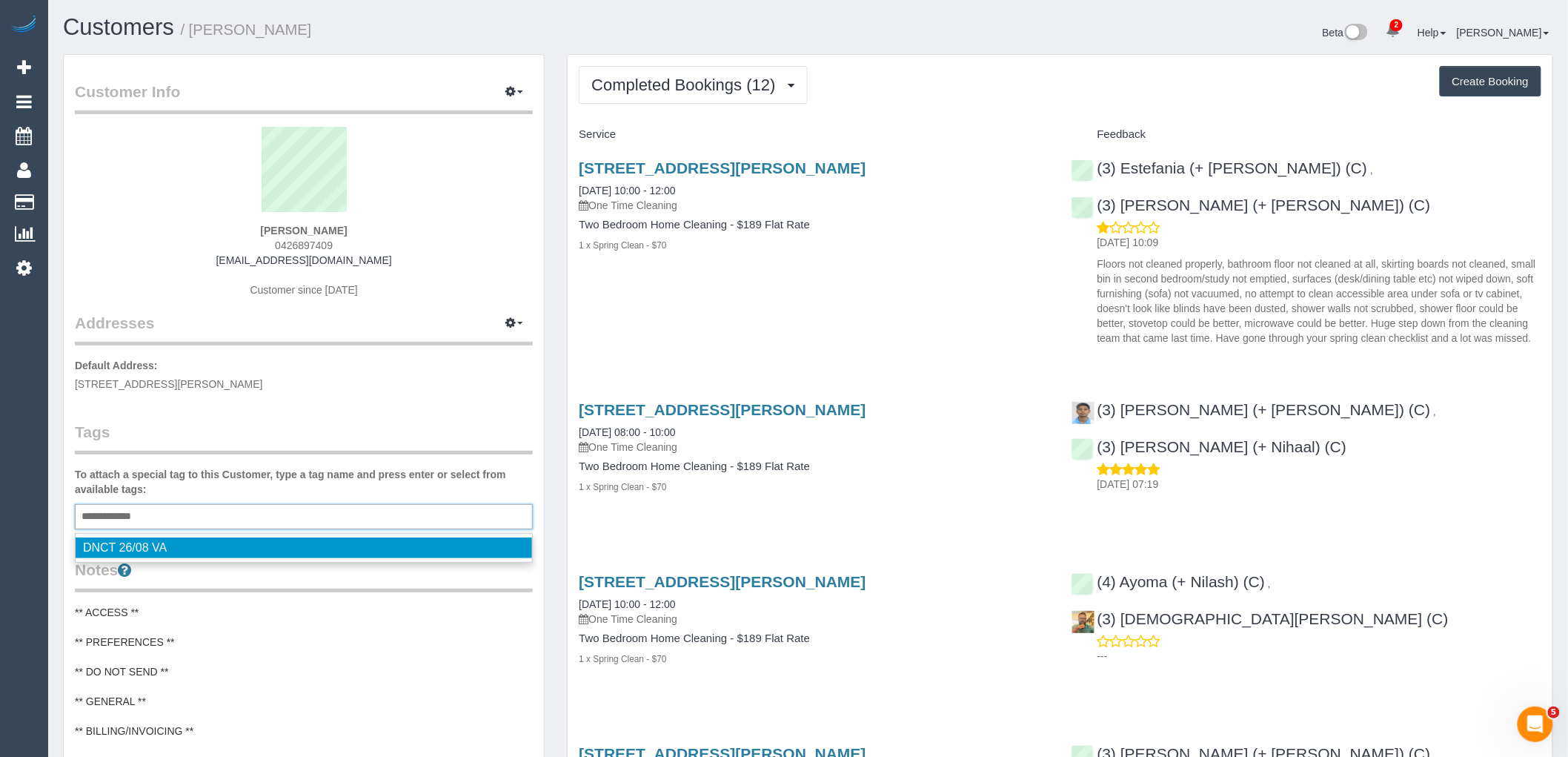
type input "**********"
click at [305, 388] on p "Default Address: 4/23 Albert Street, East Melbourne, VIC 3002" at bounding box center [303, 374] width 458 height 34
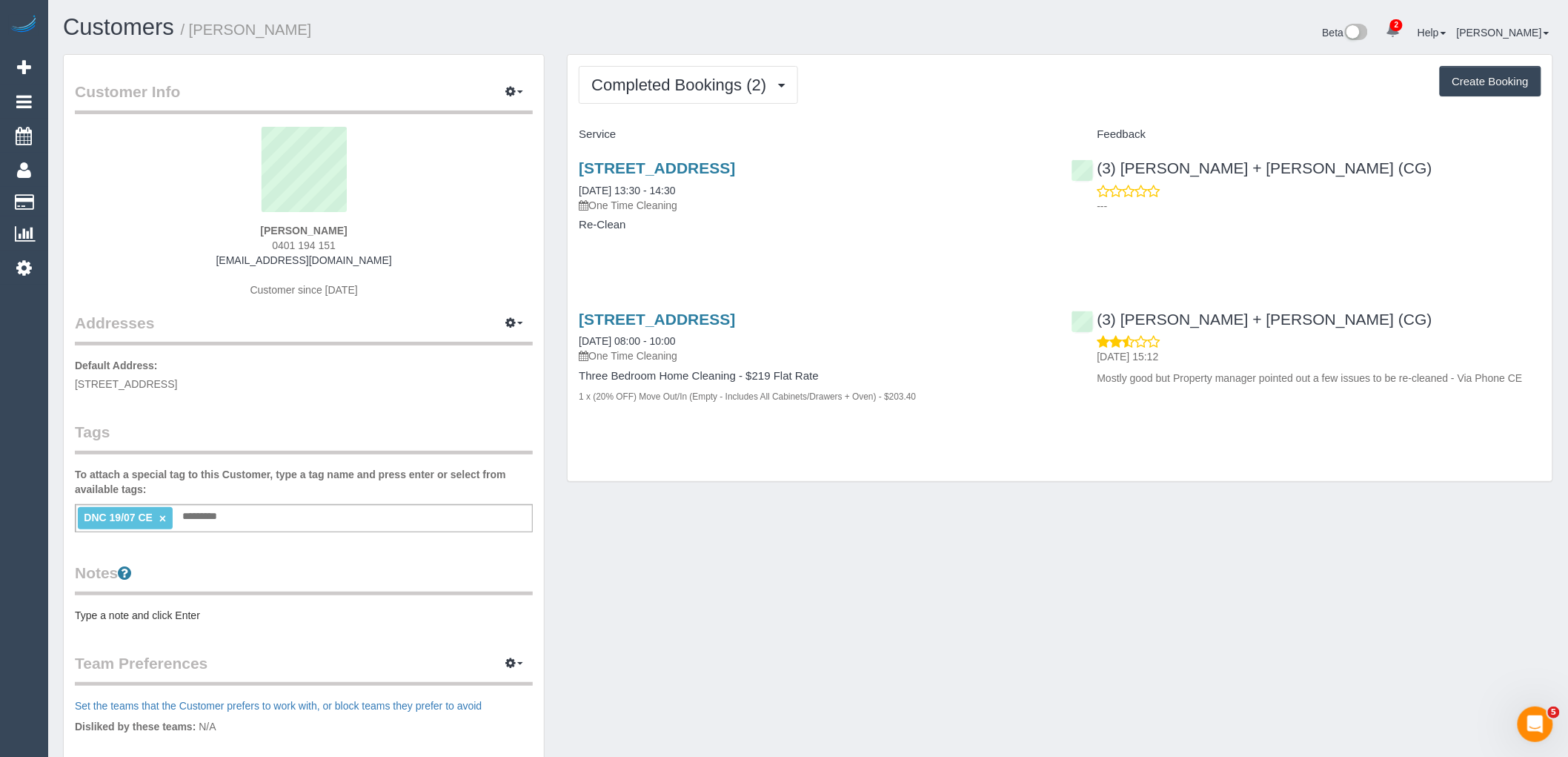
drag, startPoint x: 360, startPoint y: 230, endPoint x: 233, endPoint y: 230, distance: 127.0
click at [233, 230] on div "Isabel Asuncion 0401 194 151 isabelmasuncion@gmail.com Customer since 2025" at bounding box center [303, 220] width 458 height 185
copy strong "Isabel Asuncion"
click at [676, 75] on button "Completed Bookings (2)" at bounding box center [689, 85] width 219 height 38
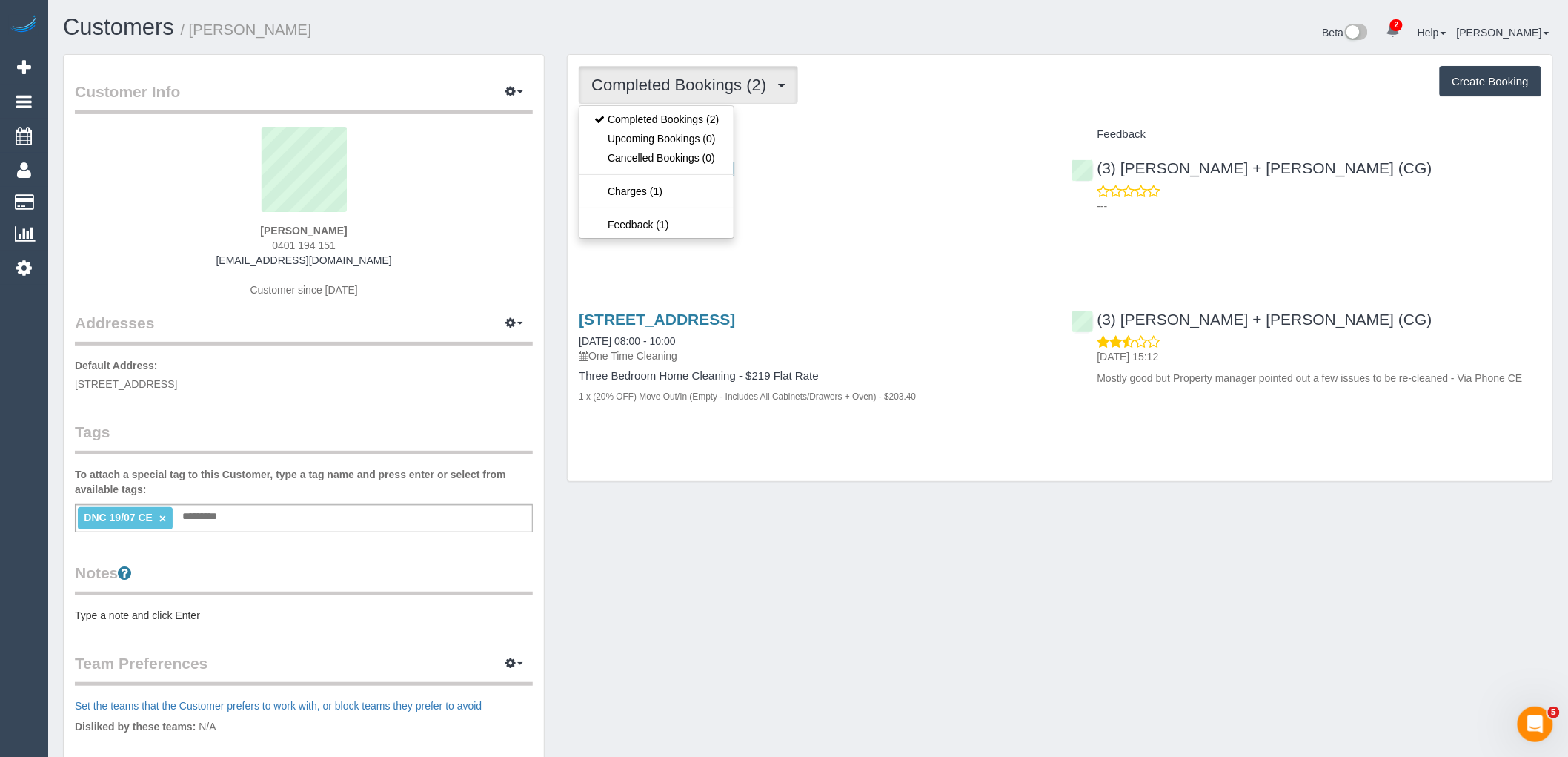
click at [867, 104] on div "Completed Bookings (2) Completed Bookings (2) Upcoming Bookings (0) Cancelled B…" at bounding box center [1060, 85] width 963 height 38
click at [675, 85] on span "Completed Bookings (2)" at bounding box center [682, 84] width 183 height 19
click at [687, 189] on link "Charges (1)" at bounding box center [657, 192] width 154 height 20
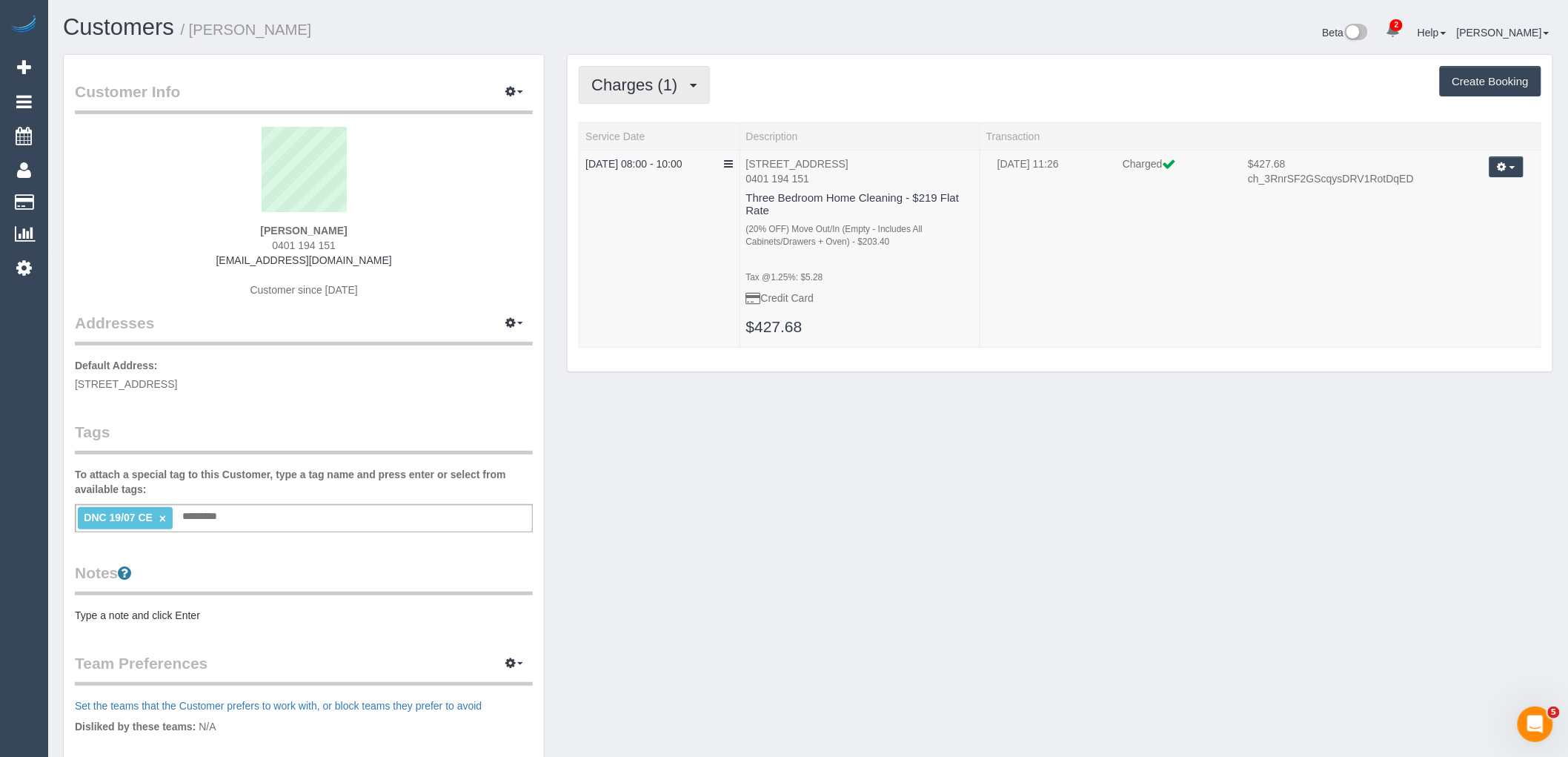
click at [653, 89] on span "Charges (1)" at bounding box center [638, 84] width 93 height 19
click at [160, 519] on link "×" at bounding box center [163, 518] width 7 height 12
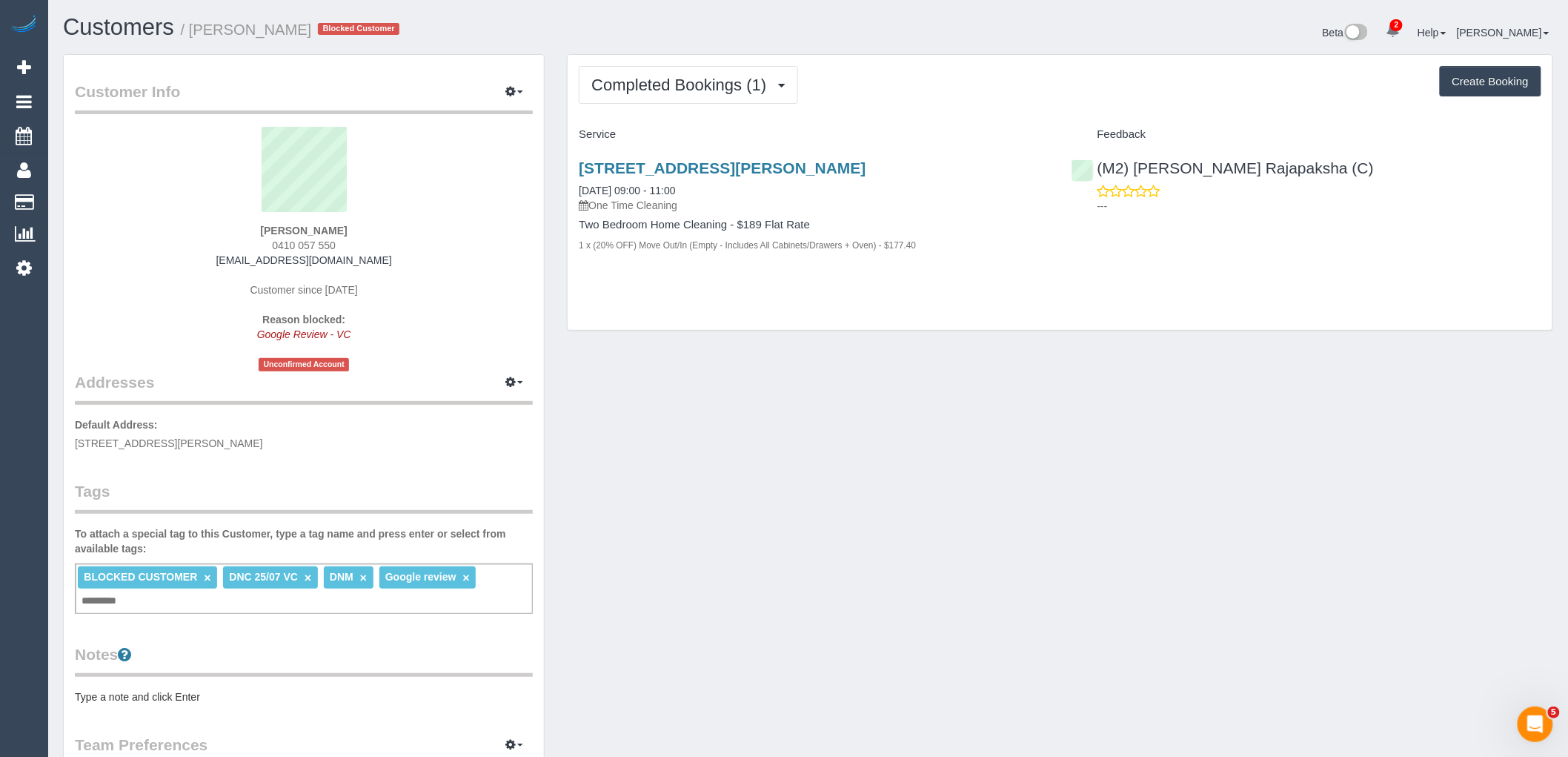
click at [486, 602] on div "BLOCKED CUSTOMER × DNC 25/07 VC × DNM × Google review × Add a tag" at bounding box center [303, 589] width 458 height 51
type input "**********"
click at [432, 497] on legend "Tags" at bounding box center [303, 497] width 458 height 34
click at [307, 579] on link "×" at bounding box center [308, 578] width 7 height 12
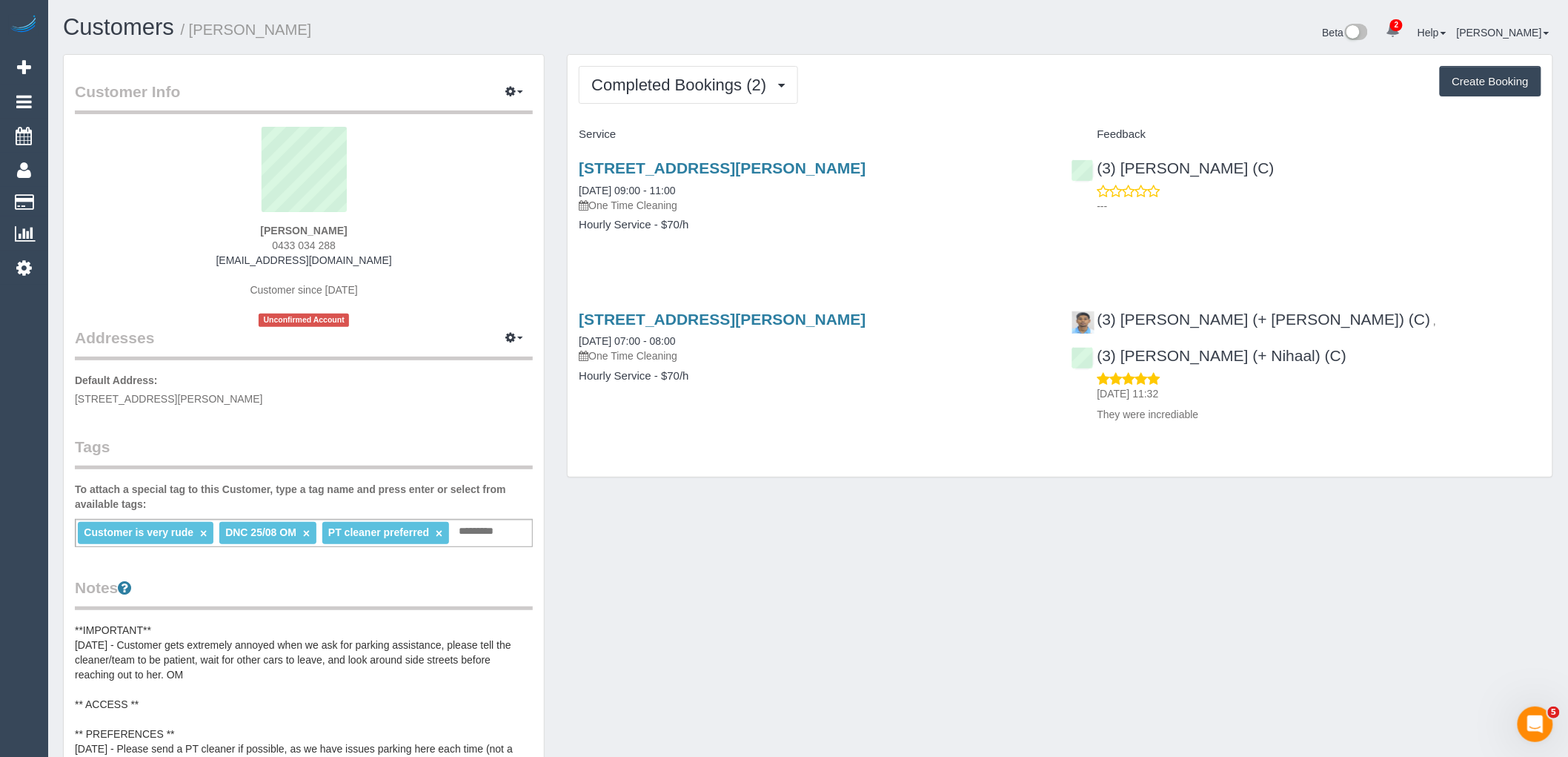
drag, startPoint x: 252, startPoint y: 260, endPoint x: 200, endPoint y: 260, distance: 52.0
click at [200, 260] on div "Jasmine Proust 0433 034 288 jasmineproust@gmail.com Customer since 2025 Unconfi…" at bounding box center [303, 227] width 458 height 200
copy link "jasmineproust@gmail.com"
click at [465, 245] on div "Jasmine Proust 0433 034 288 jasmineproust@gmail.com Customer since 2025 Unconfi…" at bounding box center [303, 227] width 458 height 200
drag, startPoint x: 257, startPoint y: 229, endPoint x: 190, endPoint y: 230, distance: 67.0
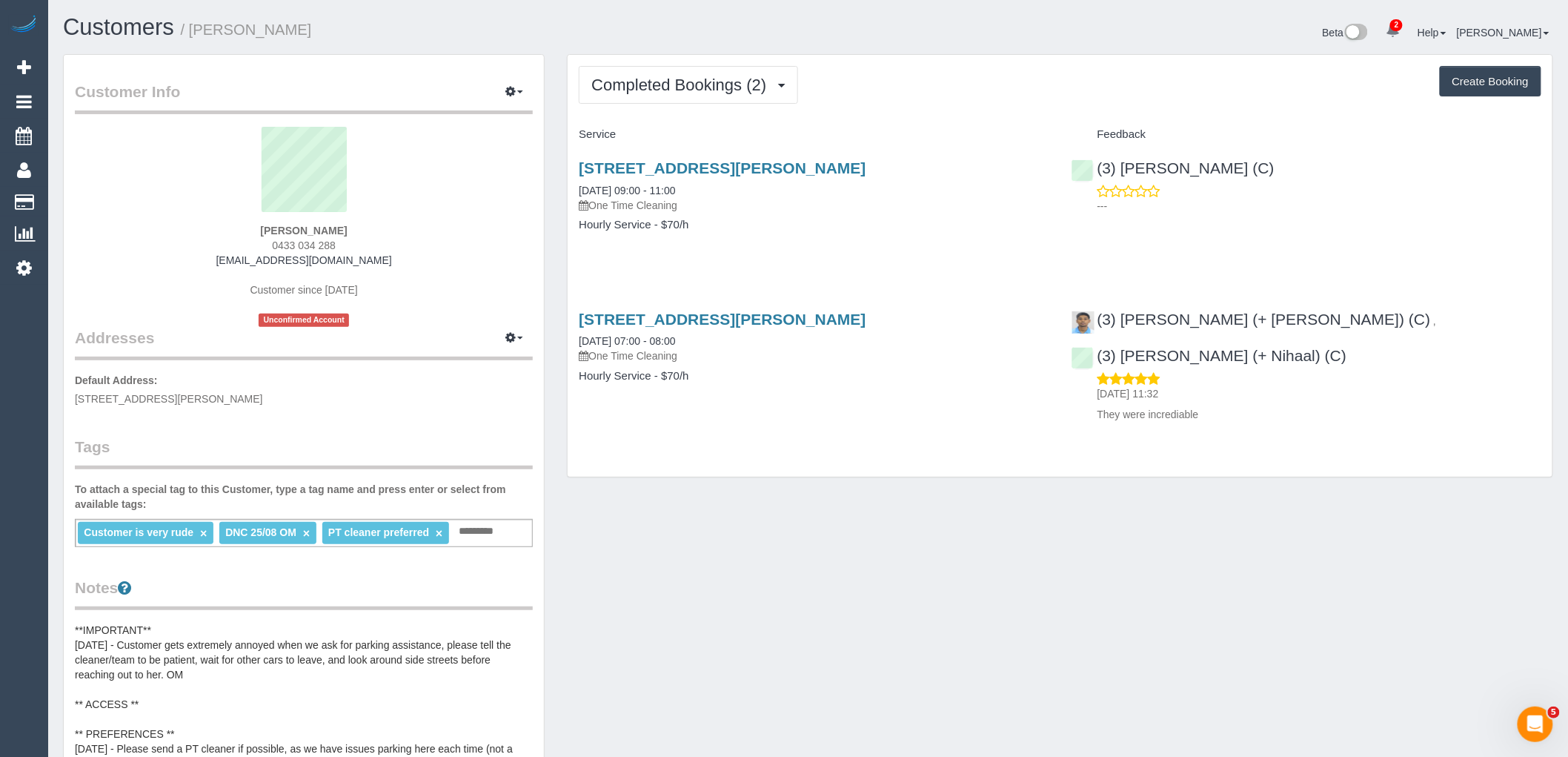
click at [205, 229] on div "Jasmine Proust 0433 034 288 jasmineproust@gmail.com Customer since 2025 Unconfi…" at bounding box center [303, 227] width 458 height 200
copy strong "Jasmine Proust"
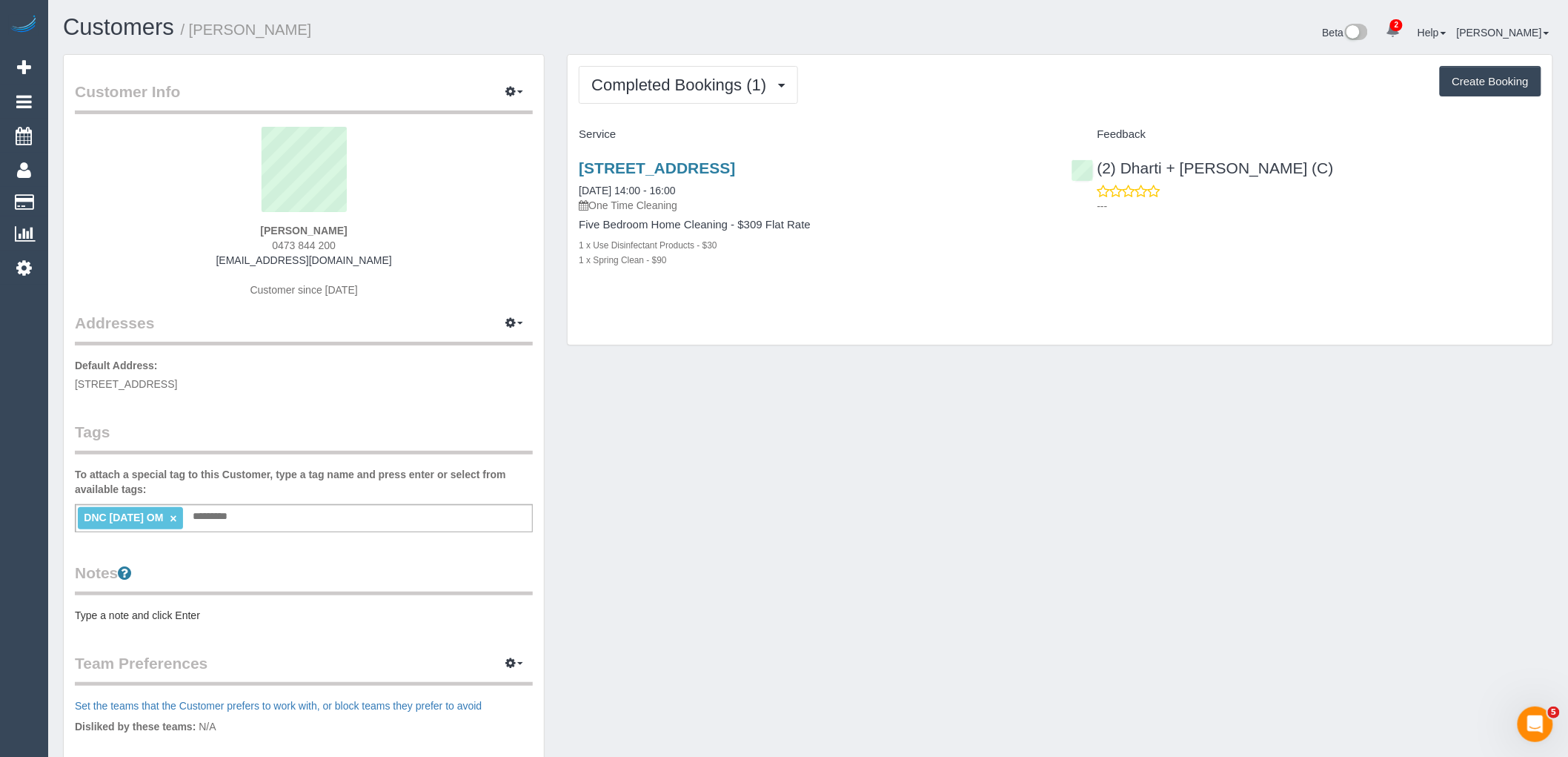
drag, startPoint x: 419, startPoint y: 256, endPoint x: 179, endPoint y: 256, distance: 240.0
click at [179, 256] on div "[PERSON_NAME] 0473 844 200 [EMAIL_ADDRESS][DOMAIN_NAME] Customer since [DATE]" at bounding box center [303, 220] width 458 height 185
copy link "[EMAIL_ADDRESS][DOMAIN_NAME]"
drag, startPoint x: 178, startPoint y: 516, endPoint x: 197, endPoint y: 518, distance: 19.1
click at [176, 516] on link "×" at bounding box center [173, 518] width 7 height 12
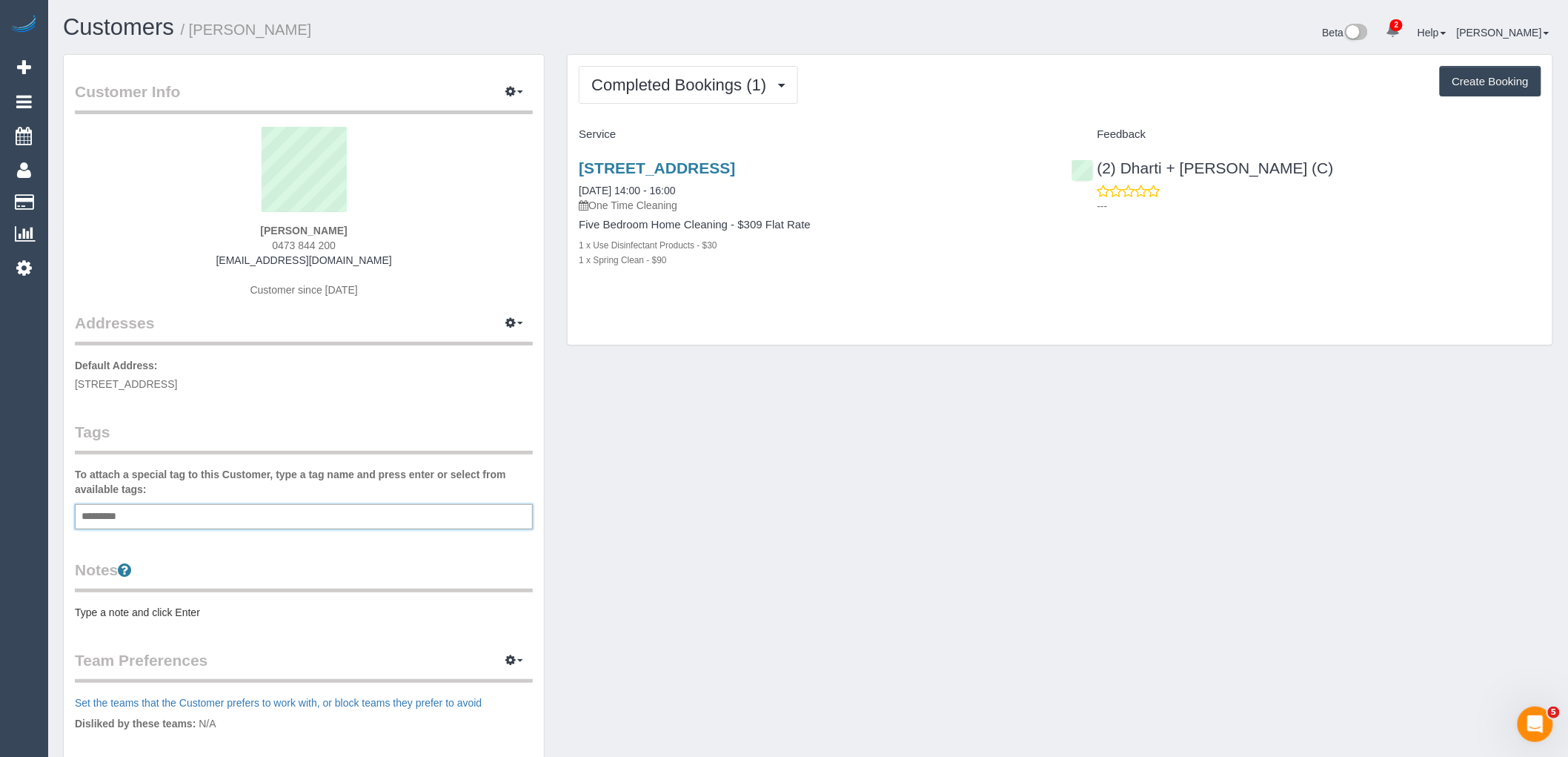
click at [226, 519] on div "Add a tag" at bounding box center [303, 516] width 458 height 25
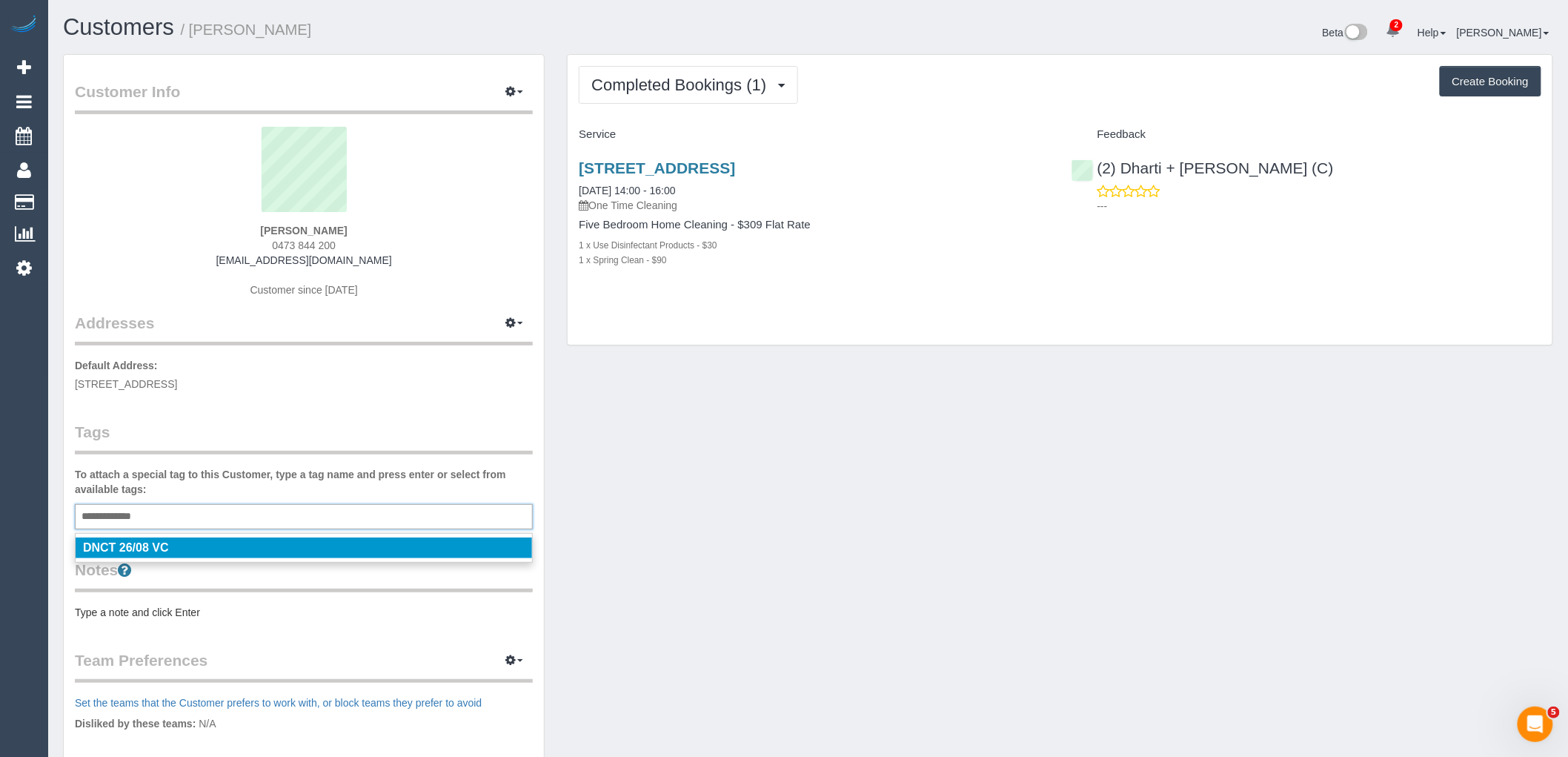
type input "**********"
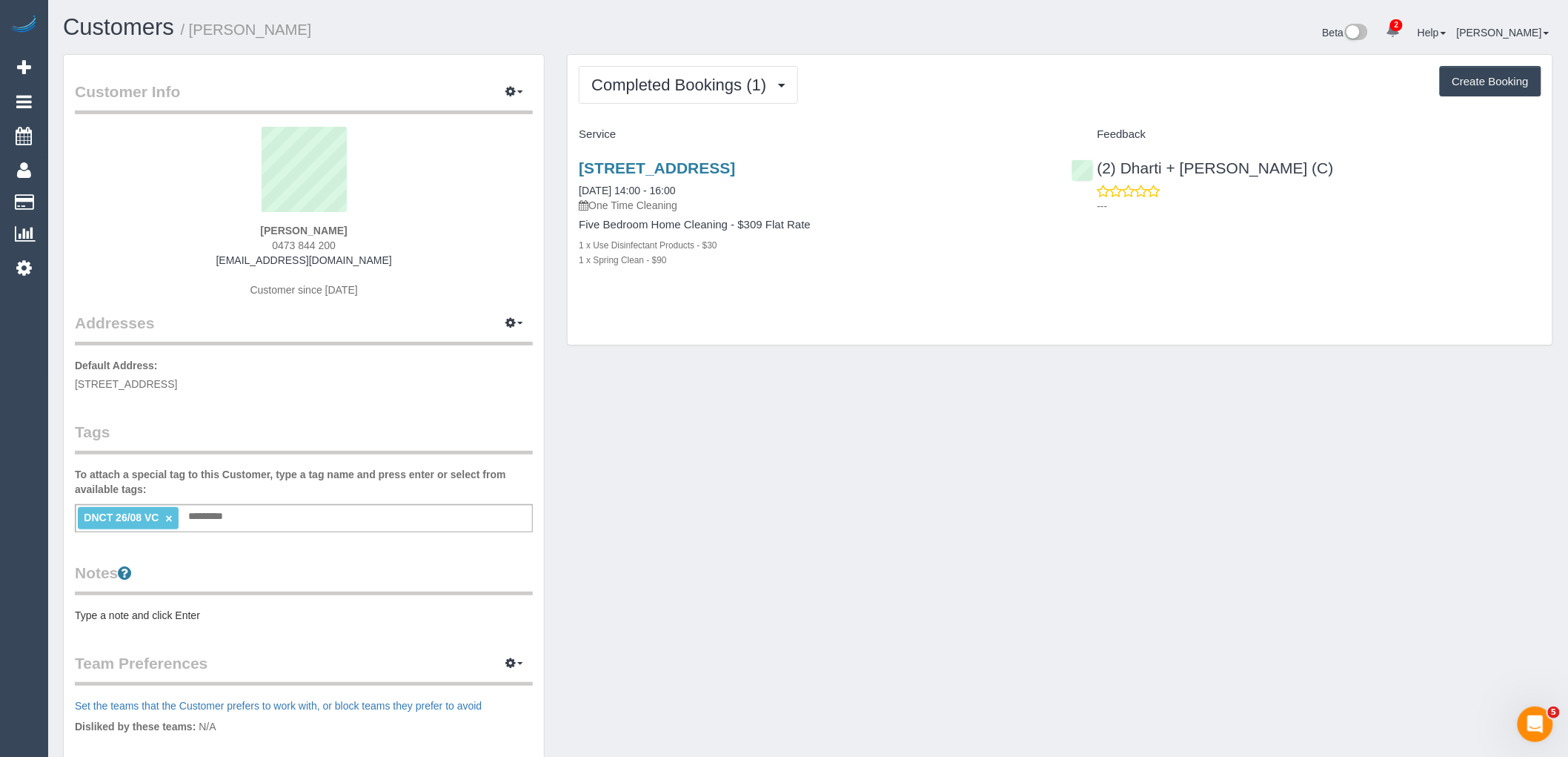
click at [256, 397] on div "Customer Info Edit Contact Info Send Message Email Preferences Special Sales Ta…" at bounding box center [304, 530] width 481 height 950
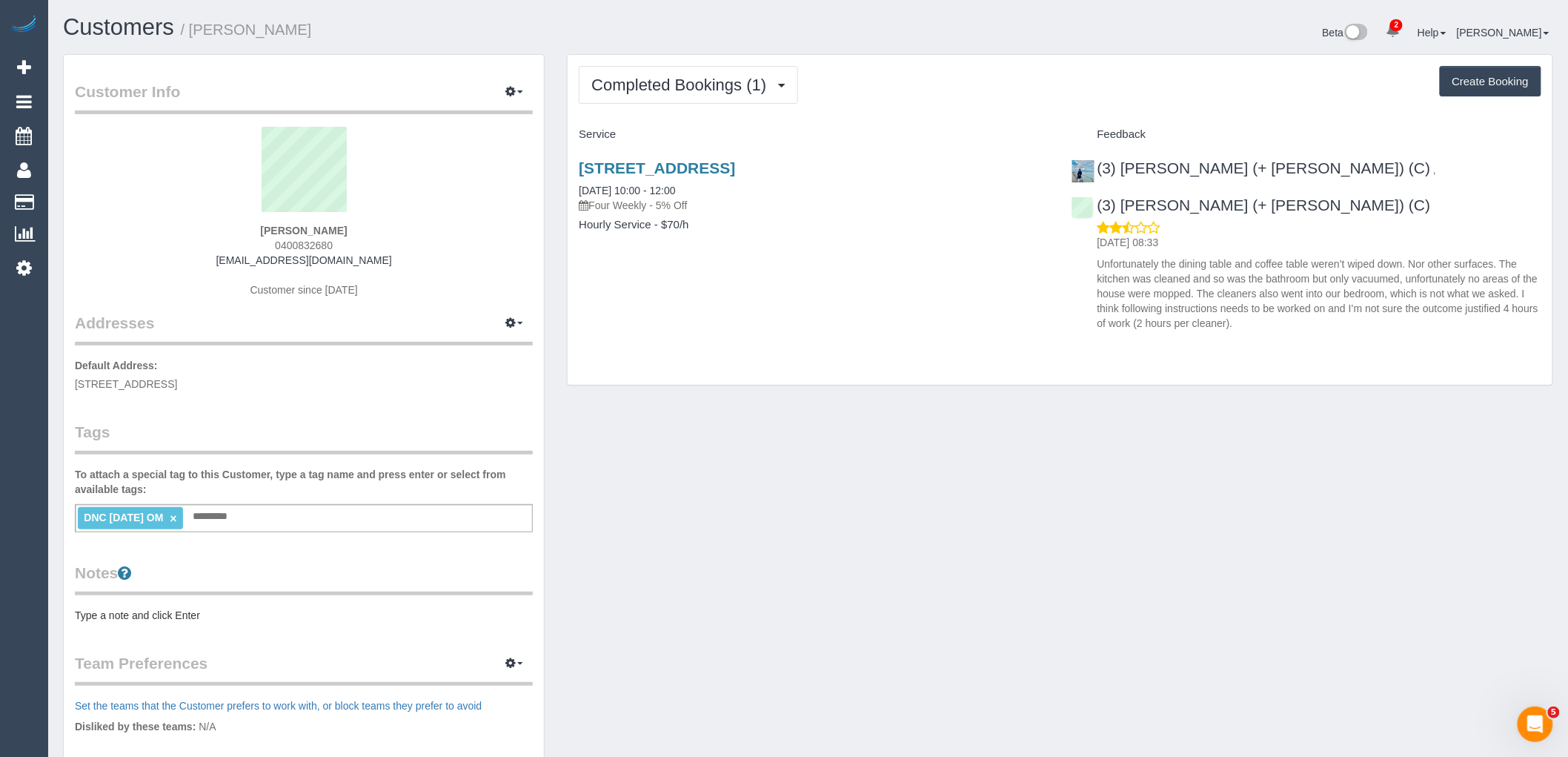
click at [233, 507] on input "text" at bounding box center [215, 517] width 51 height 20
type input "**********"
click at [430, 297] on div "[PERSON_NAME] 0400832680 [EMAIL_ADDRESS][DOMAIN_NAME] Customer since [DATE]" at bounding box center [303, 220] width 458 height 185
click at [176, 515] on link "×" at bounding box center [173, 518] width 7 height 12
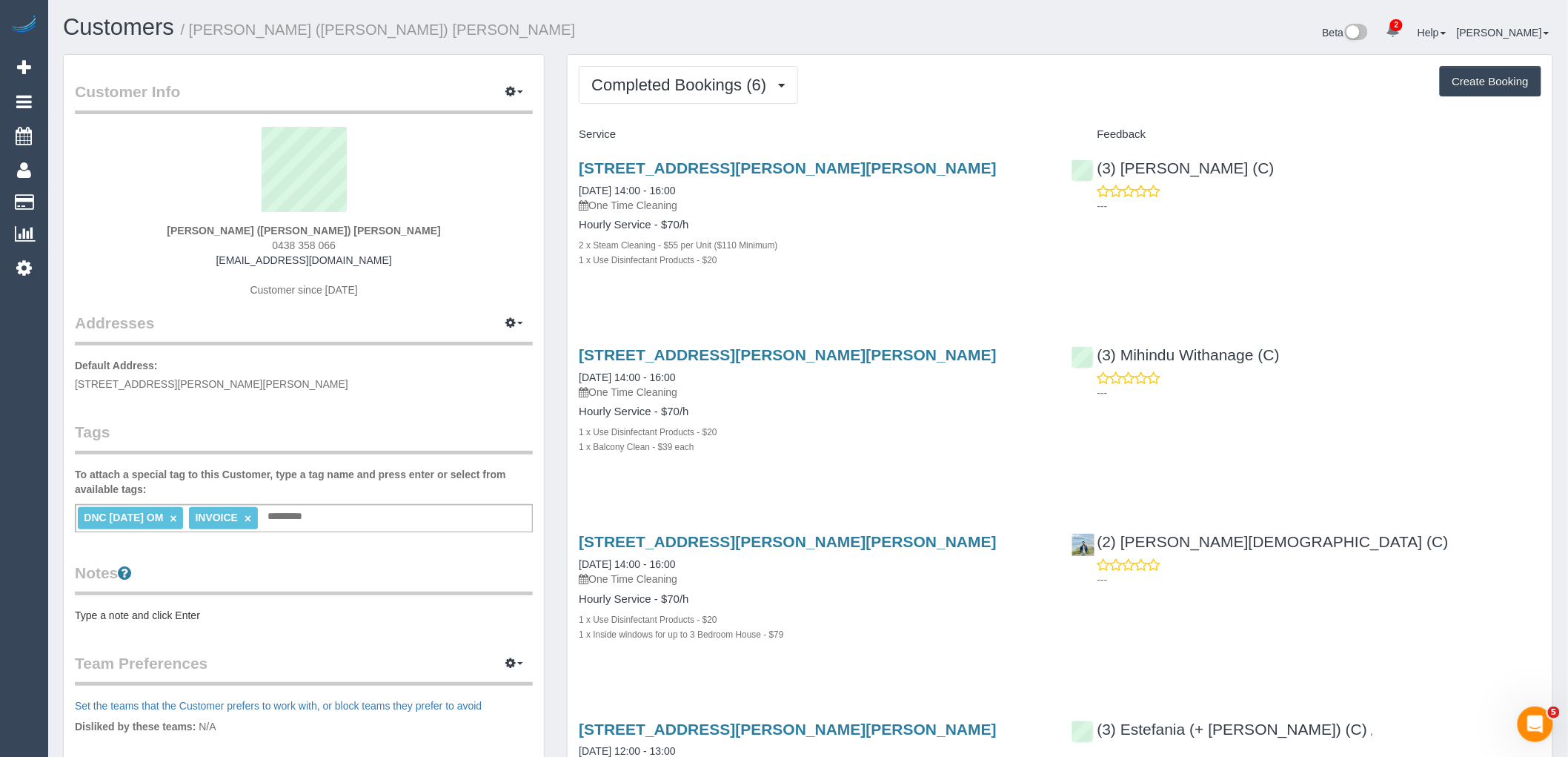
click at [492, 179] on sui-profile-pic at bounding box center [304, 175] width 436 height 97
drag, startPoint x: 386, startPoint y: 230, endPoint x: 112, endPoint y: 236, distance: 274.1
click at [112, 236] on div "Rashelle (Shelley) Wade 0438 358 066 shwadey@outlook.com Customer since 2025" at bounding box center [303, 220] width 458 height 185
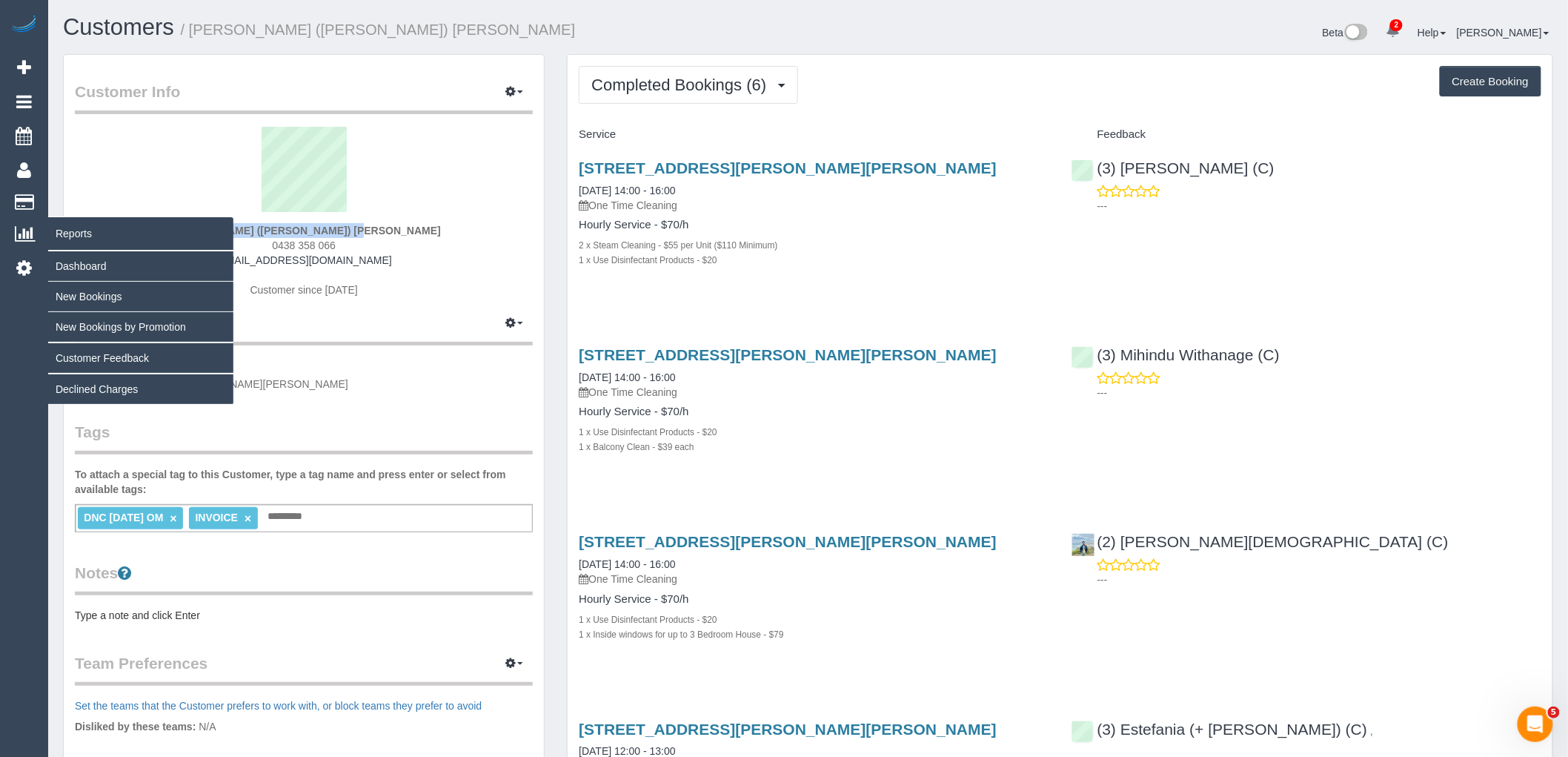
copy strong "Rashelle (Shelley) Wade"
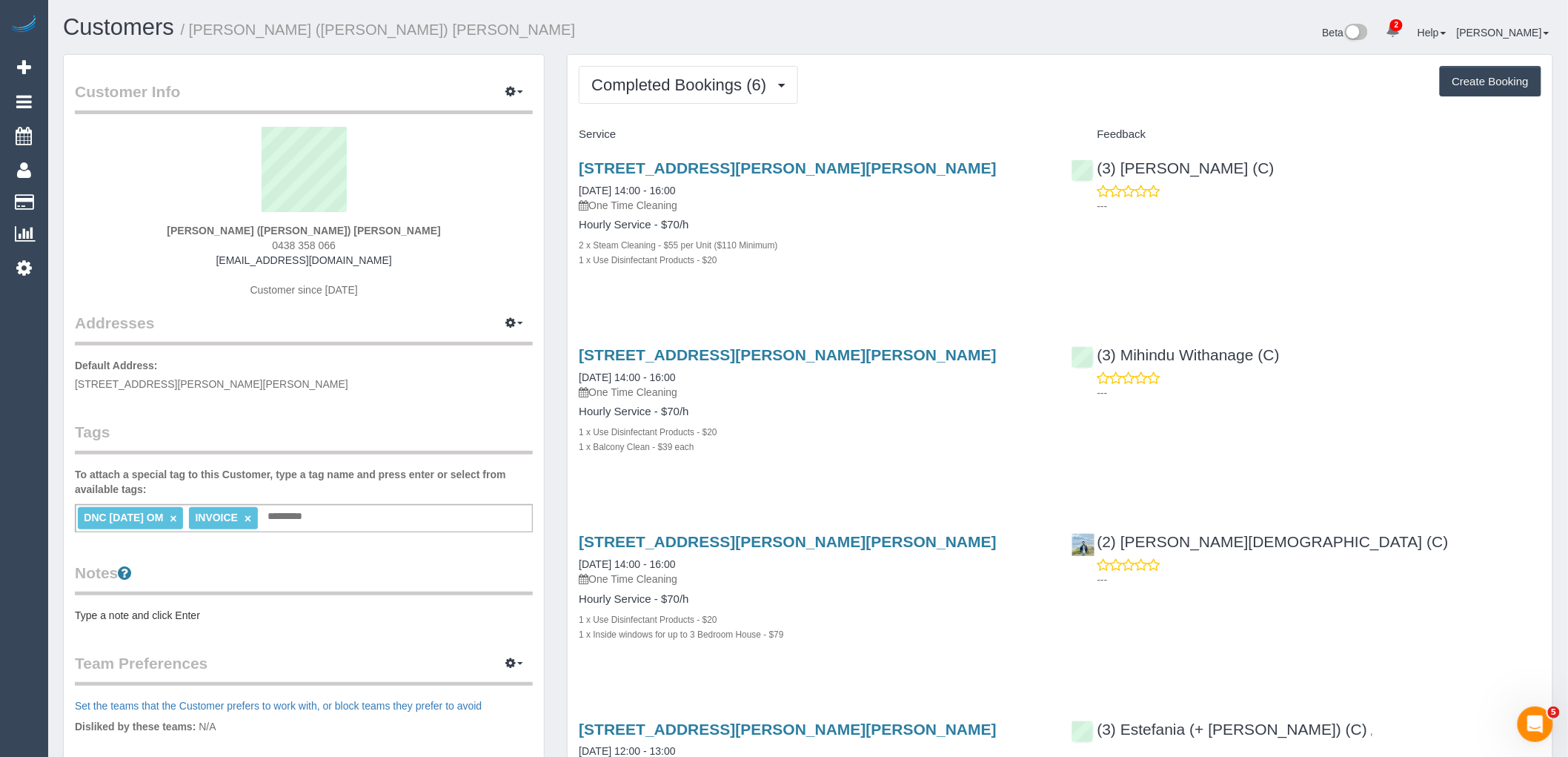
click at [176, 517] on link "×" at bounding box center [173, 518] width 7 height 12
click at [312, 410] on div "Customer Info Edit Contact Info Send Message Email Preferences Special Sales Ta…" at bounding box center [304, 567] width 481 height 1025
click at [685, 90] on span "Completed Bookings (6)" at bounding box center [682, 84] width 183 height 19
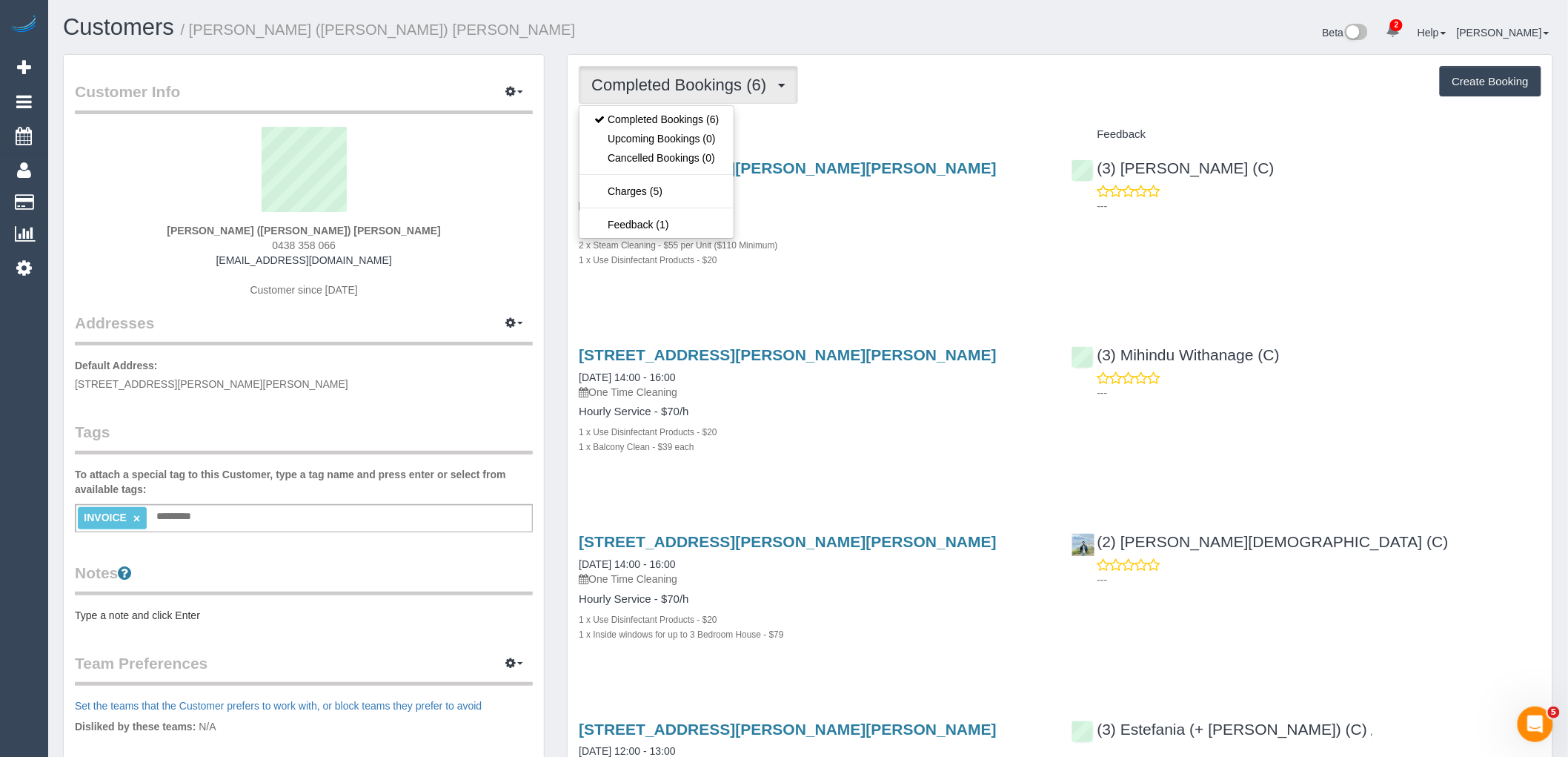
click at [278, 423] on legend "Tags" at bounding box center [303, 437] width 458 height 34
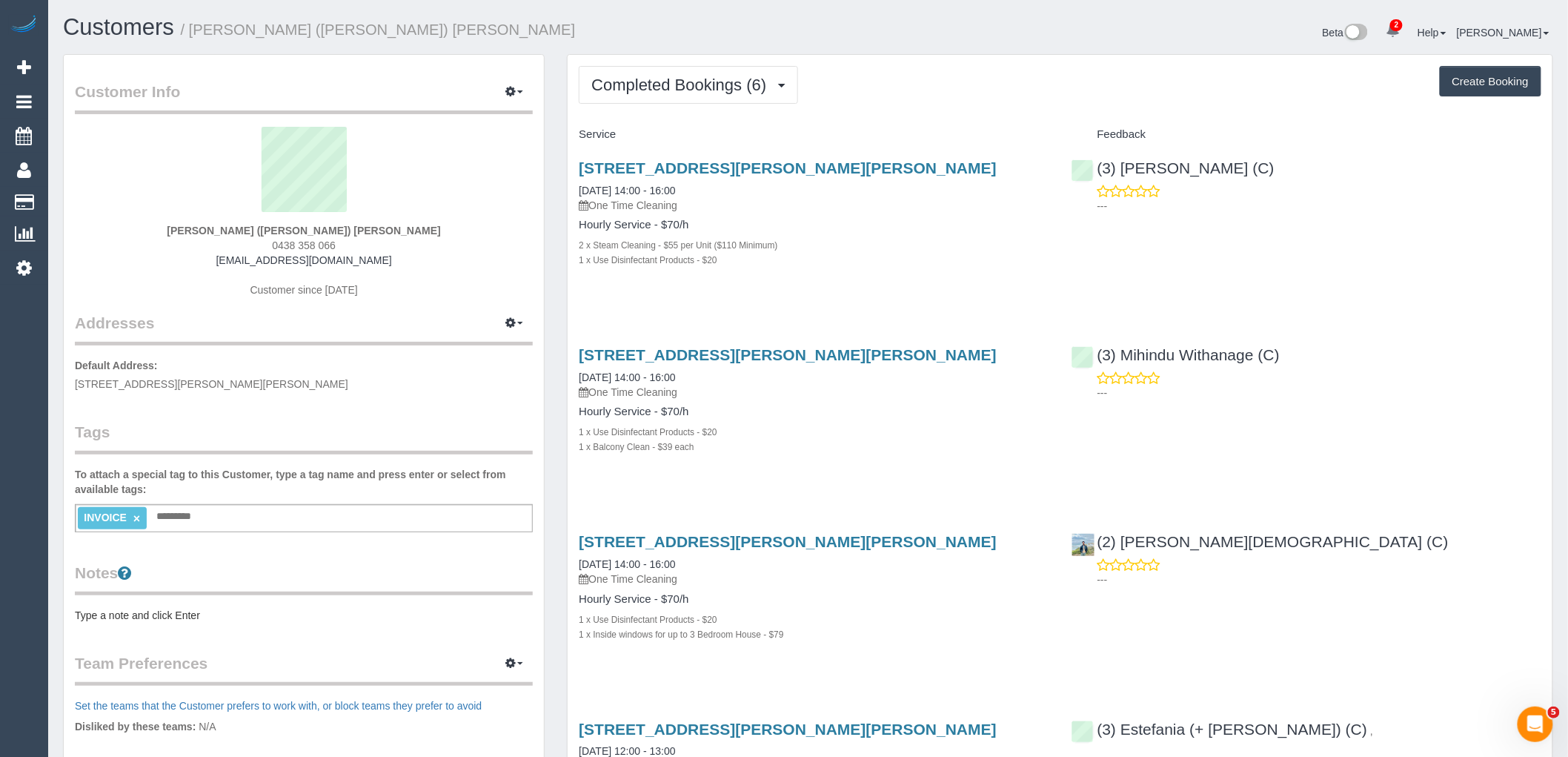
click at [381, 522] on div "INVOICE × Add a tag" at bounding box center [303, 518] width 458 height 28
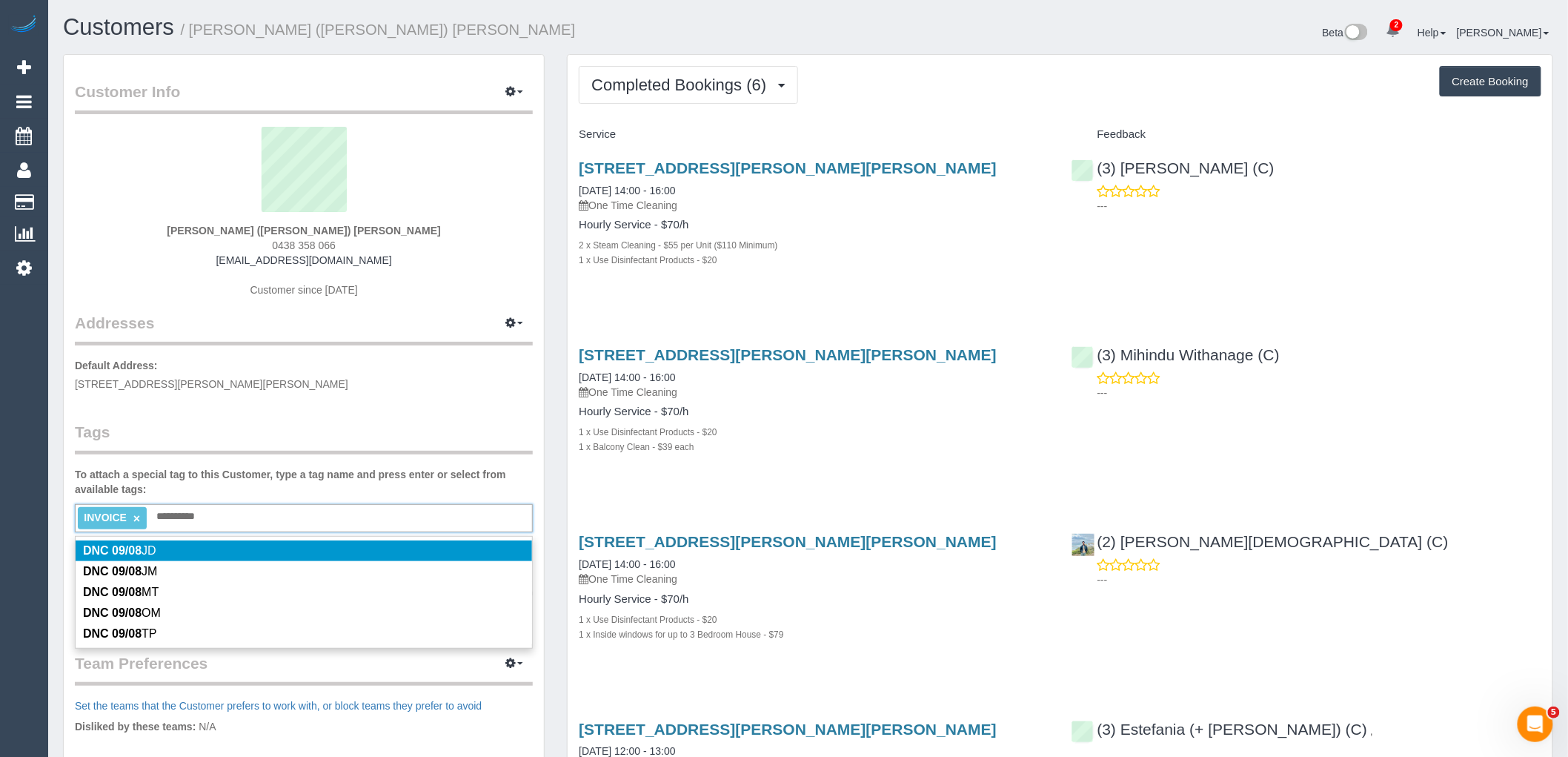
type input "*********"
click at [365, 424] on legend "Tags" at bounding box center [303, 437] width 458 height 34
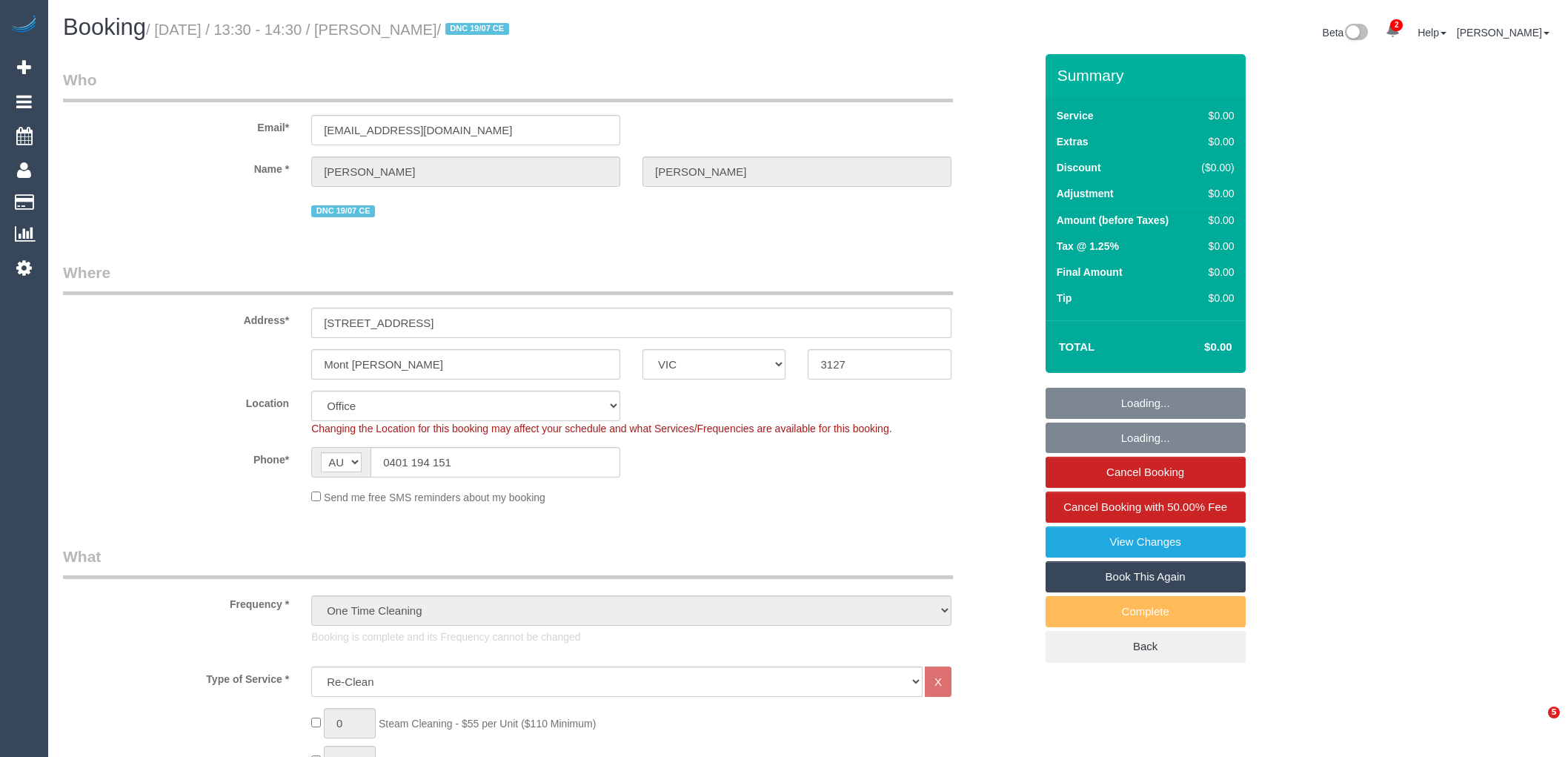
select select "VIC"
select select "number:28"
select select "number:17"
select select "number:19"
select select "number:22"
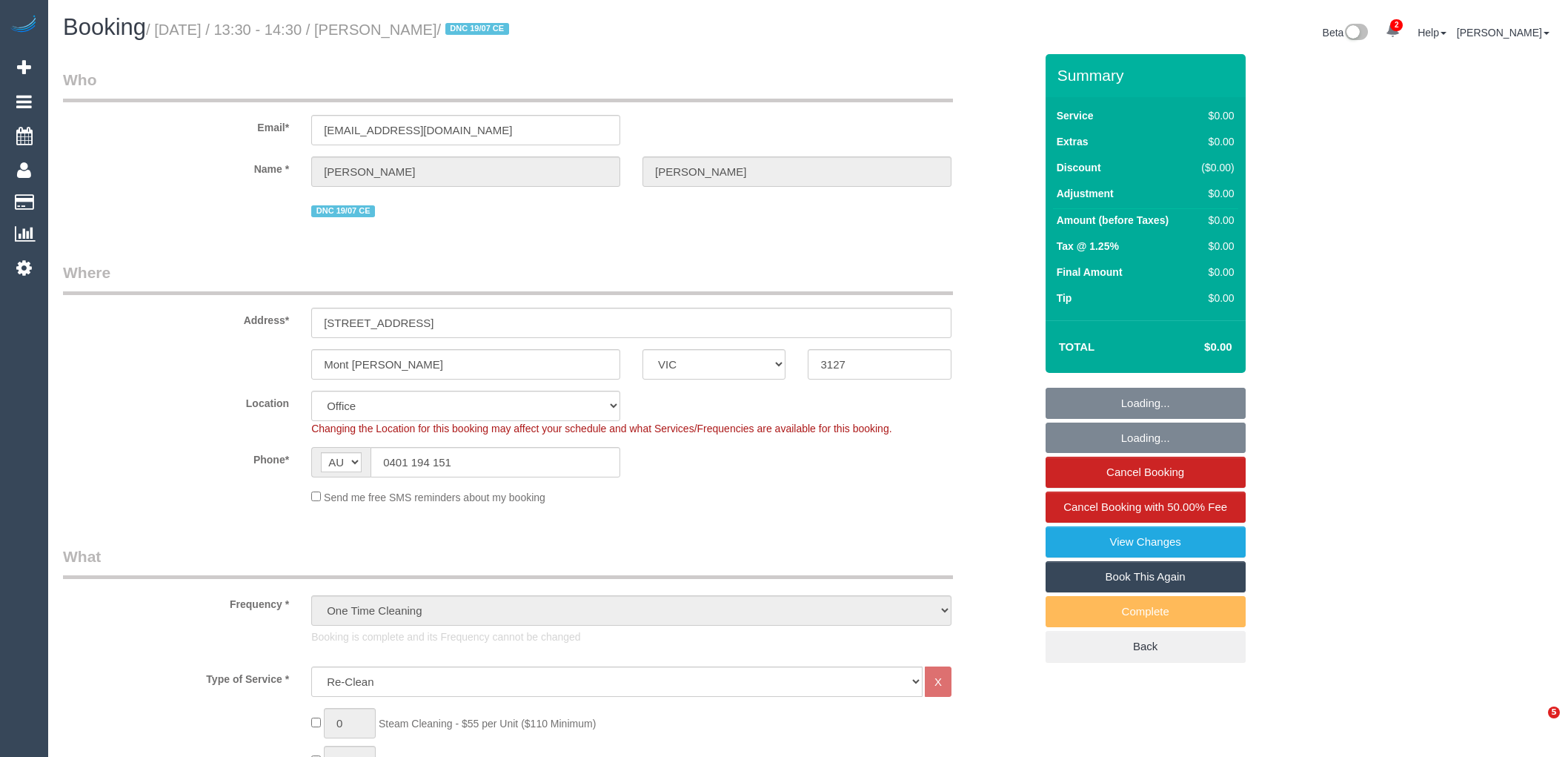
select select "number:35"
select select "number:26"
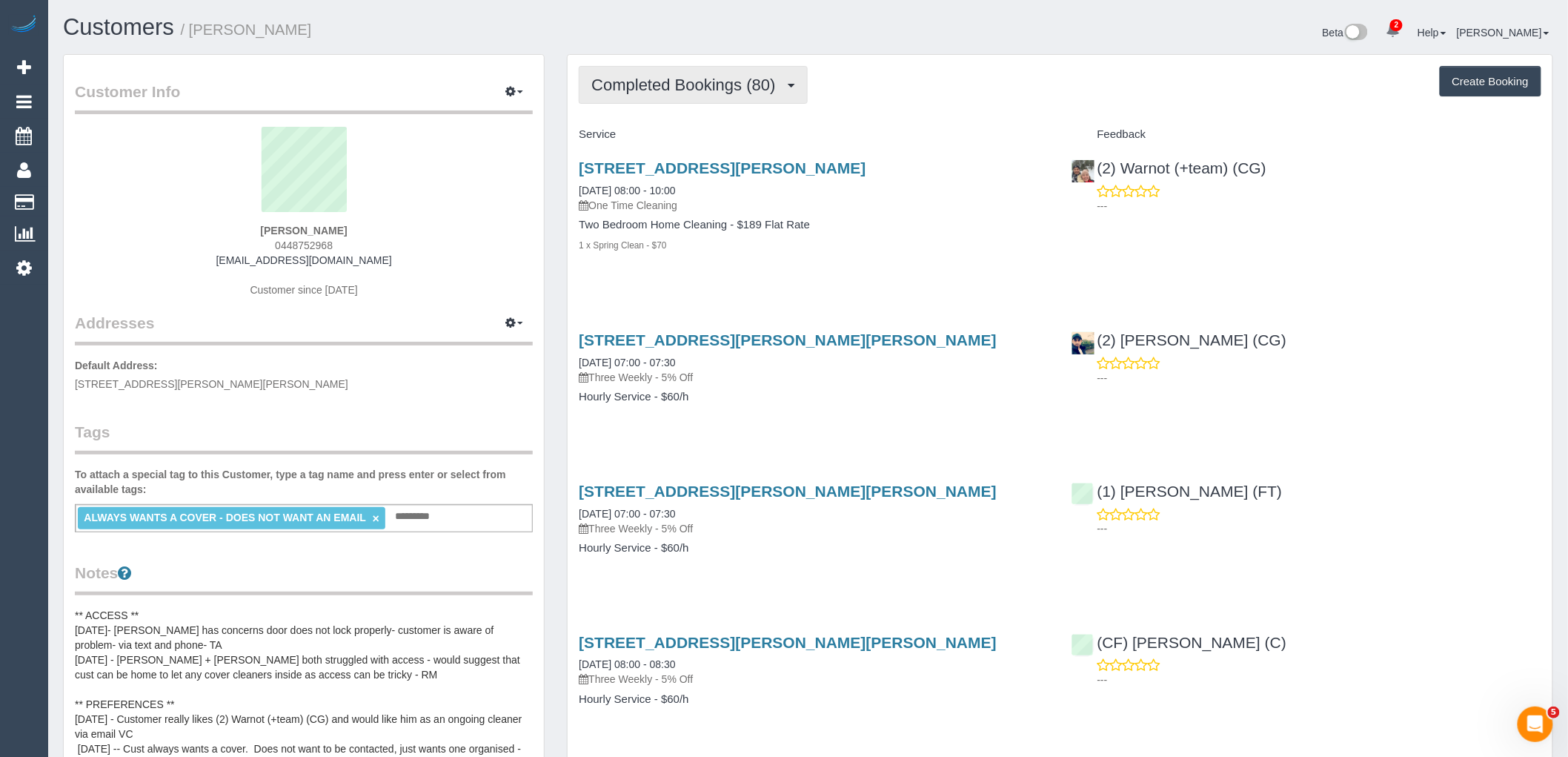
click at [746, 84] on span "Completed Bookings (80)" at bounding box center [687, 84] width 192 height 19
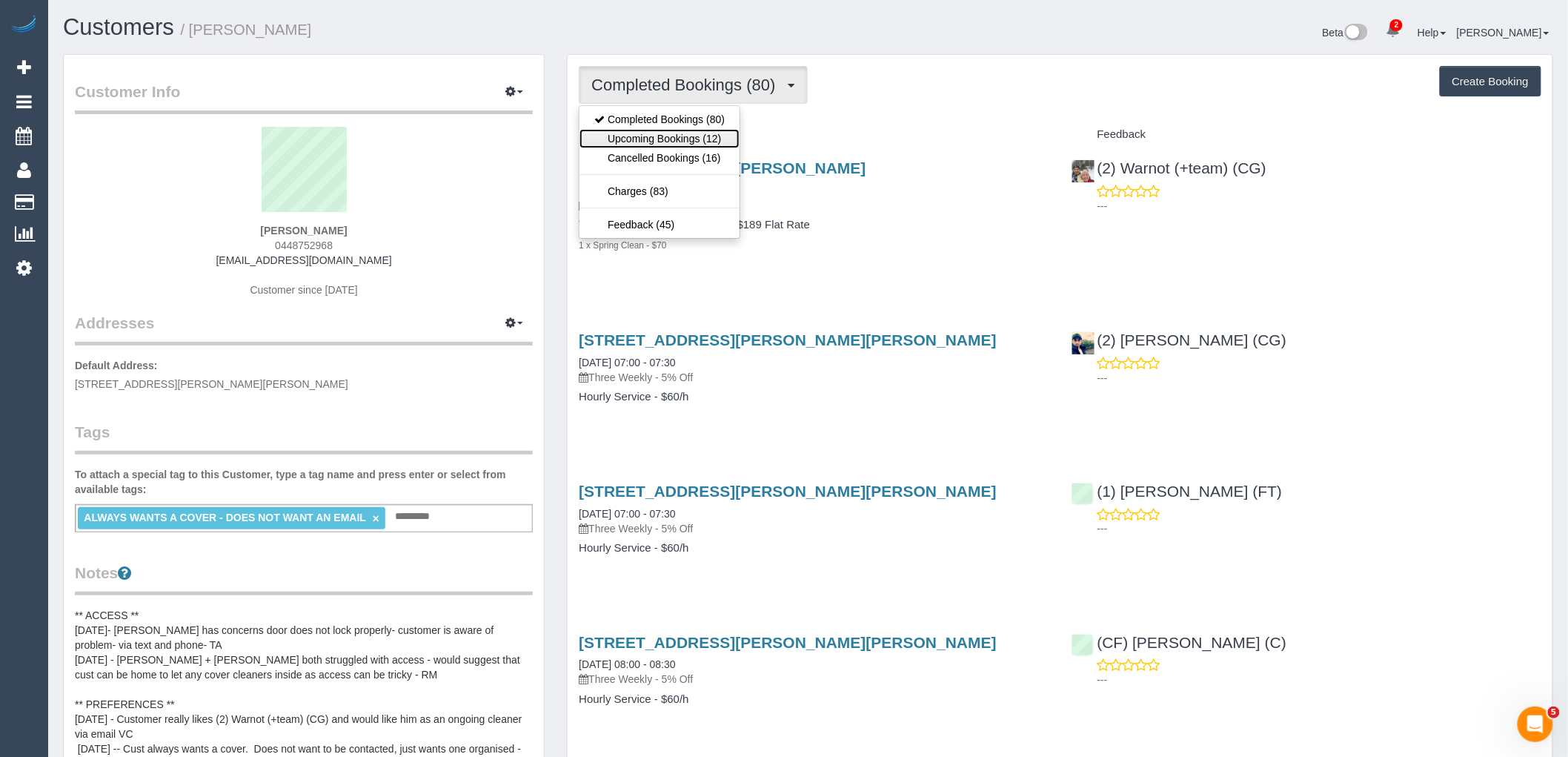
click at [715, 147] on link "Upcoming Bookings (12)" at bounding box center [660, 138] width 160 height 20
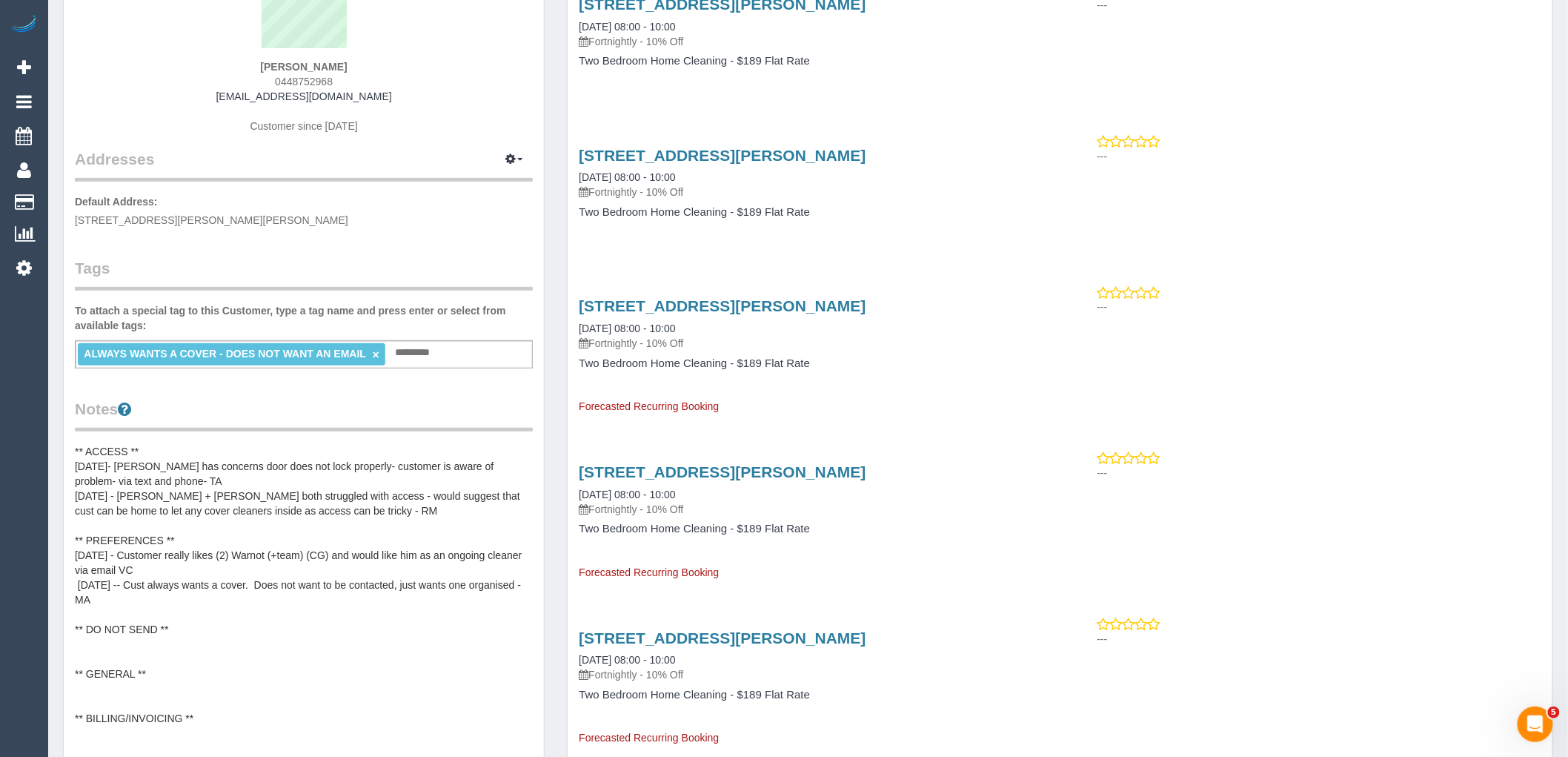
scroll to position [165, 0]
click at [199, 457] on pre "** ACCESS ** 12/11/21- Andrew has concerns door does not lock properly- custome…" at bounding box center [303, 592] width 458 height 297
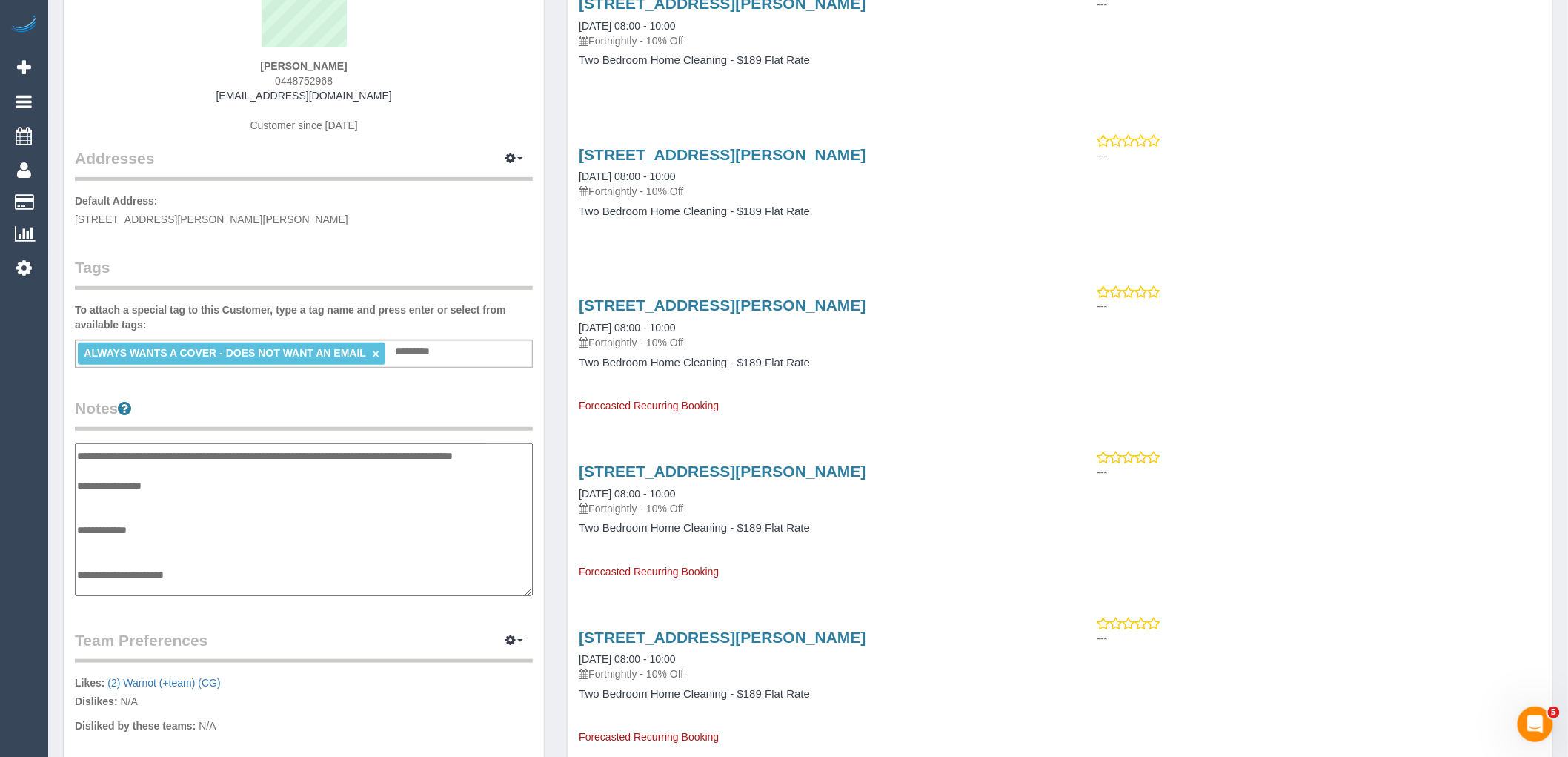
scroll to position [0, 0]
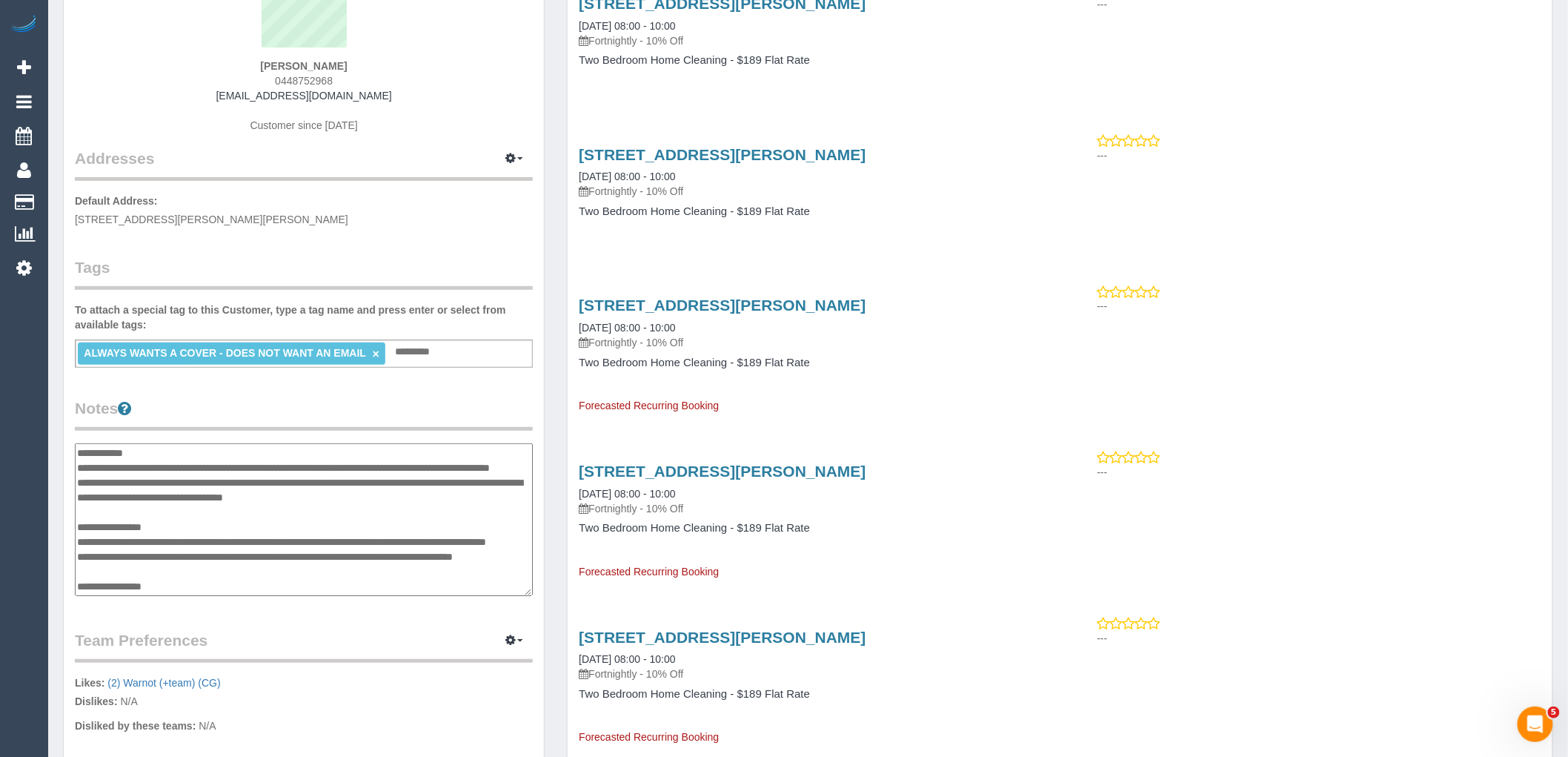
click at [197, 456] on textarea "**********" at bounding box center [303, 519] width 458 height 152
click at [215, 538] on textarea "**********" at bounding box center [303, 519] width 458 height 152
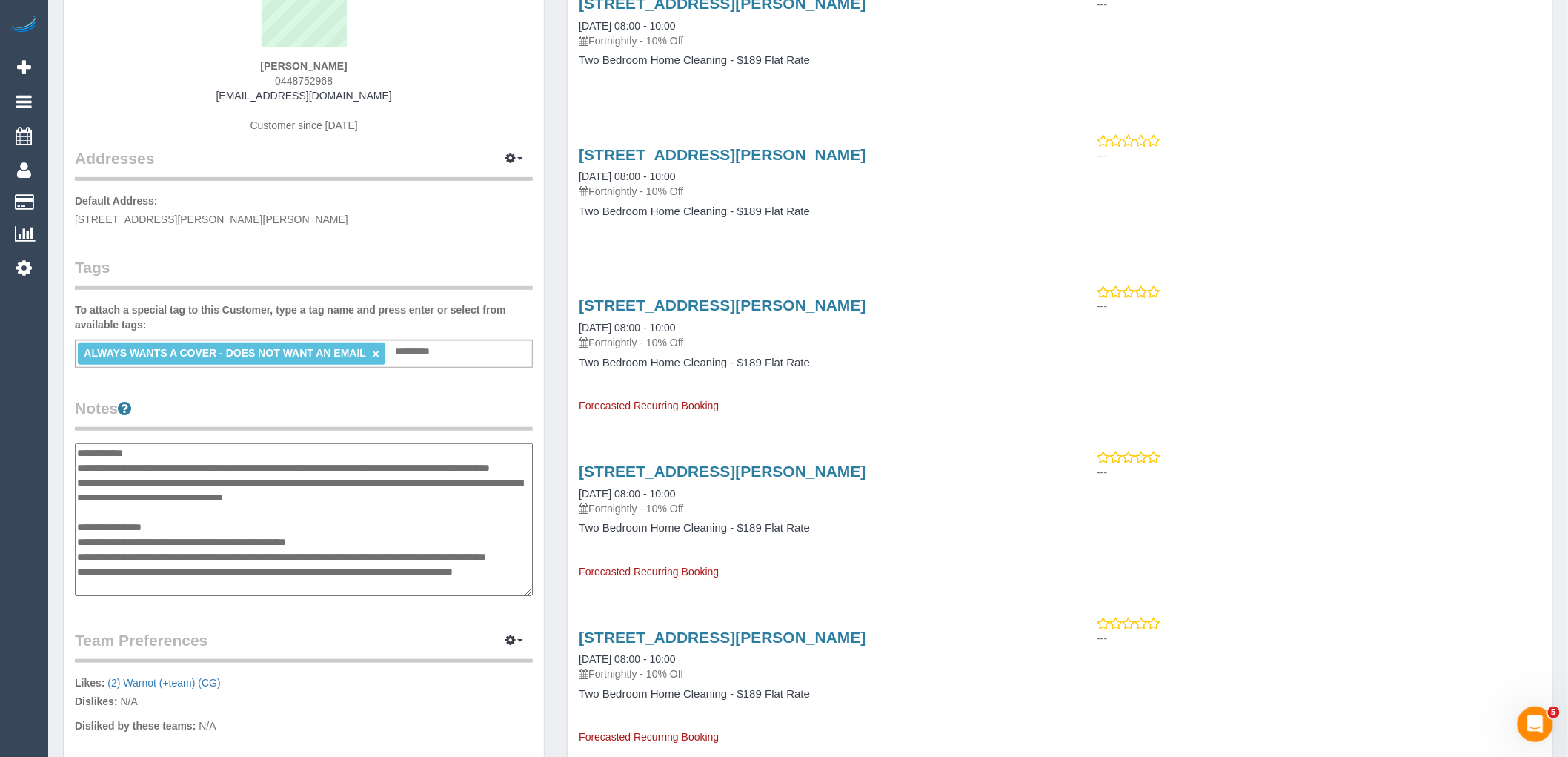
click at [409, 555] on textarea "**********" at bounding box center [303, 519] width 458 height 152
type textarea "**********"
click at [431, 405] on legend "Notes" at bounding box center [303, 414] width 458 height 34
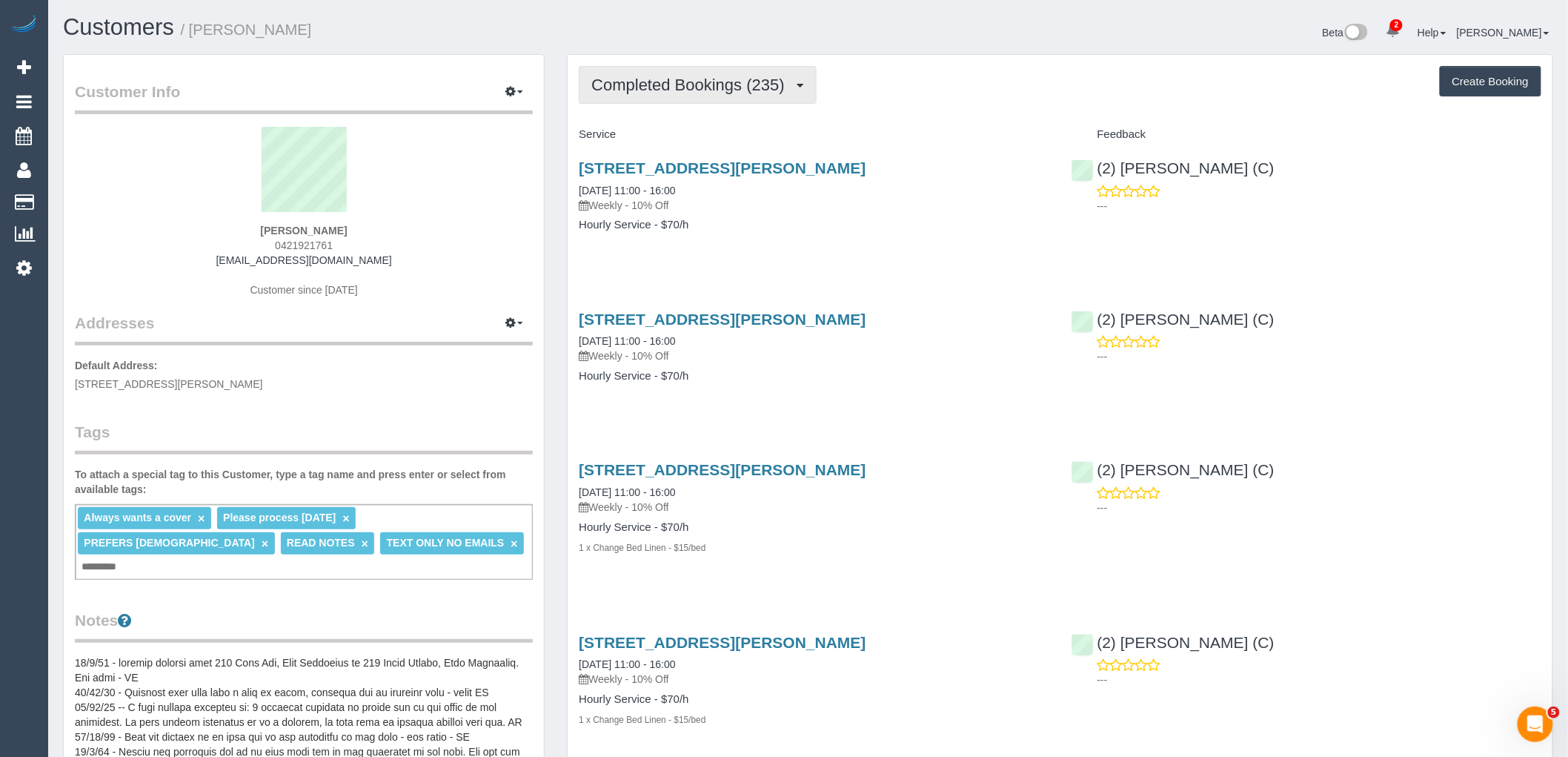
click at [715, 91] on span "Completed Bookings (235)" at bounding box center [691, 84] width 200 height 19
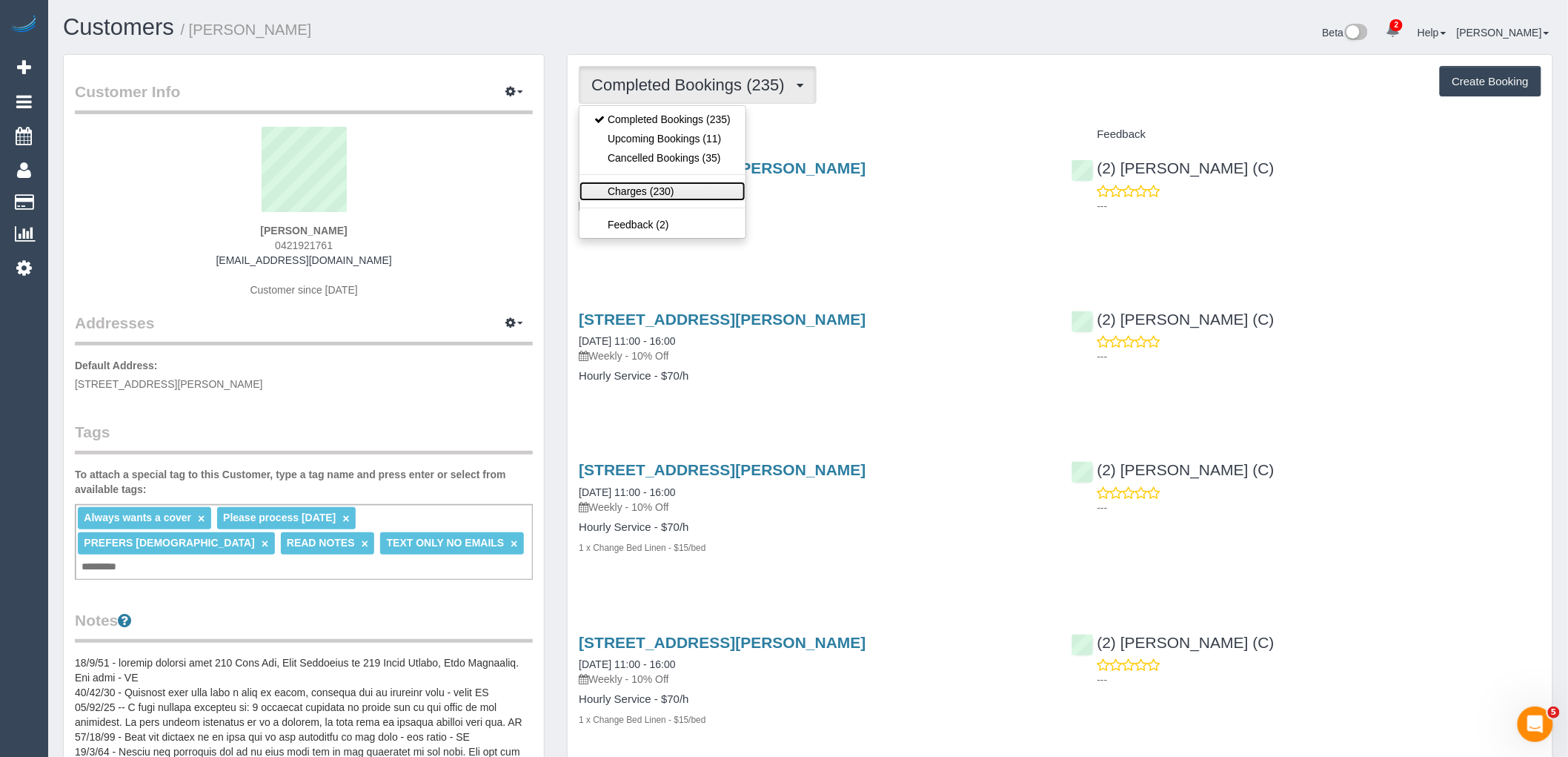
click at [698, 187] on link "Charges (230)" at bounding box center [662, 192] width 166 height 20
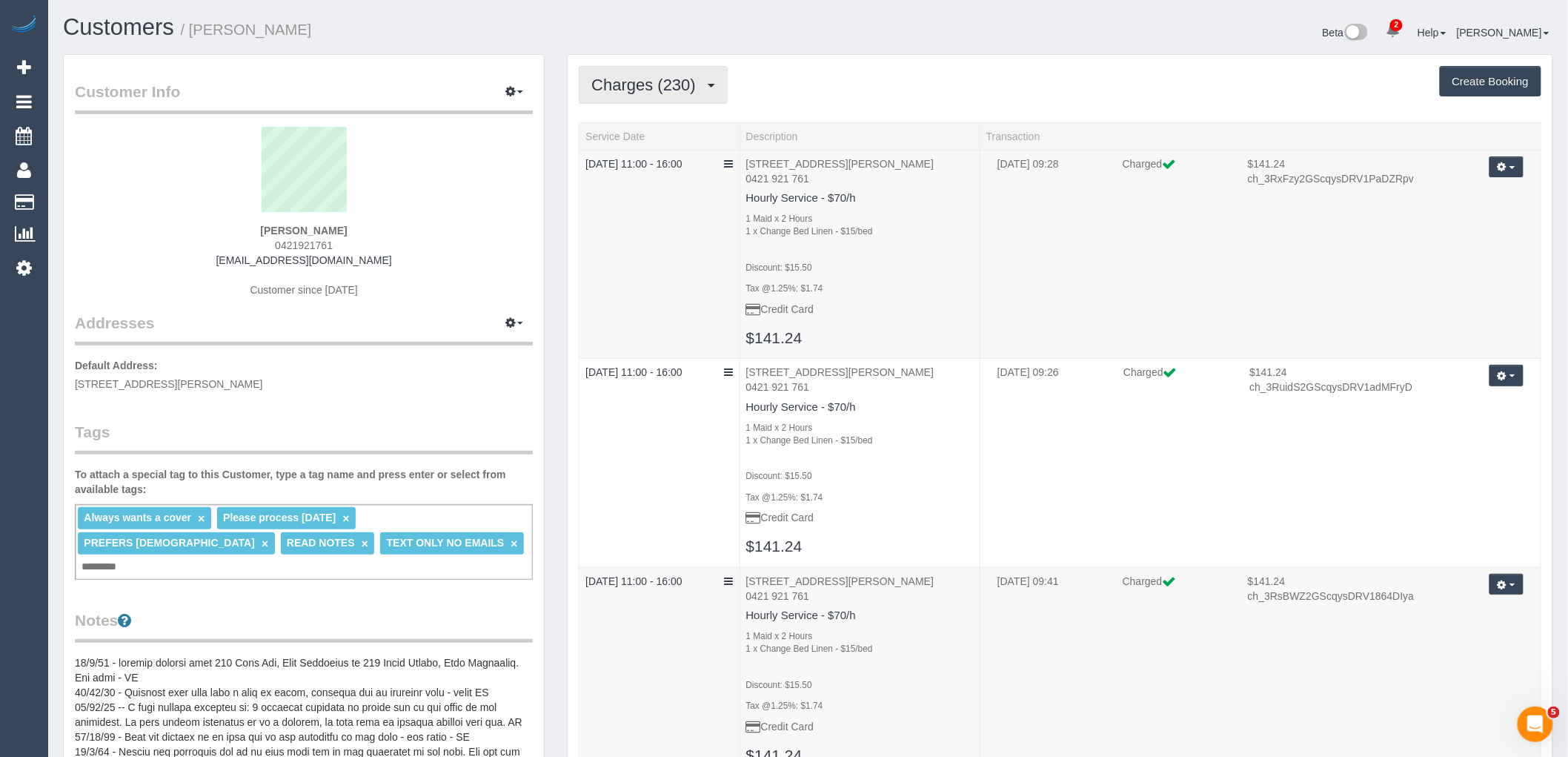
click at [691, 97] on button "Charges (230)" at bounding box center [653, 85] width 149 height 38
click at [680, 119] on link "Completed Bookings (235)" at bounding box center [662, 120] width 166 height 20
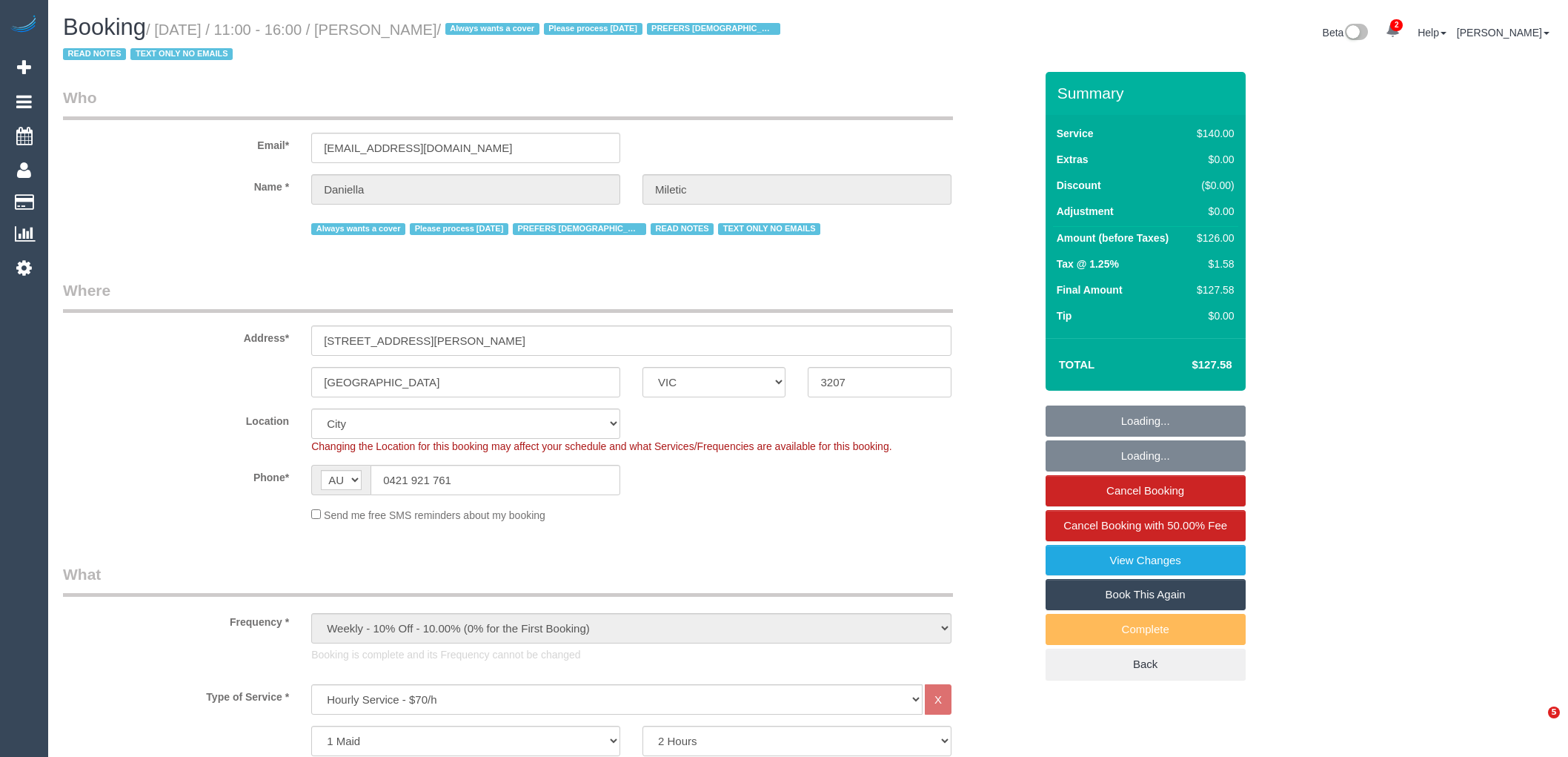
select select "VIC"
select select "number:28"
select select "number:34"
select select "object:1341"
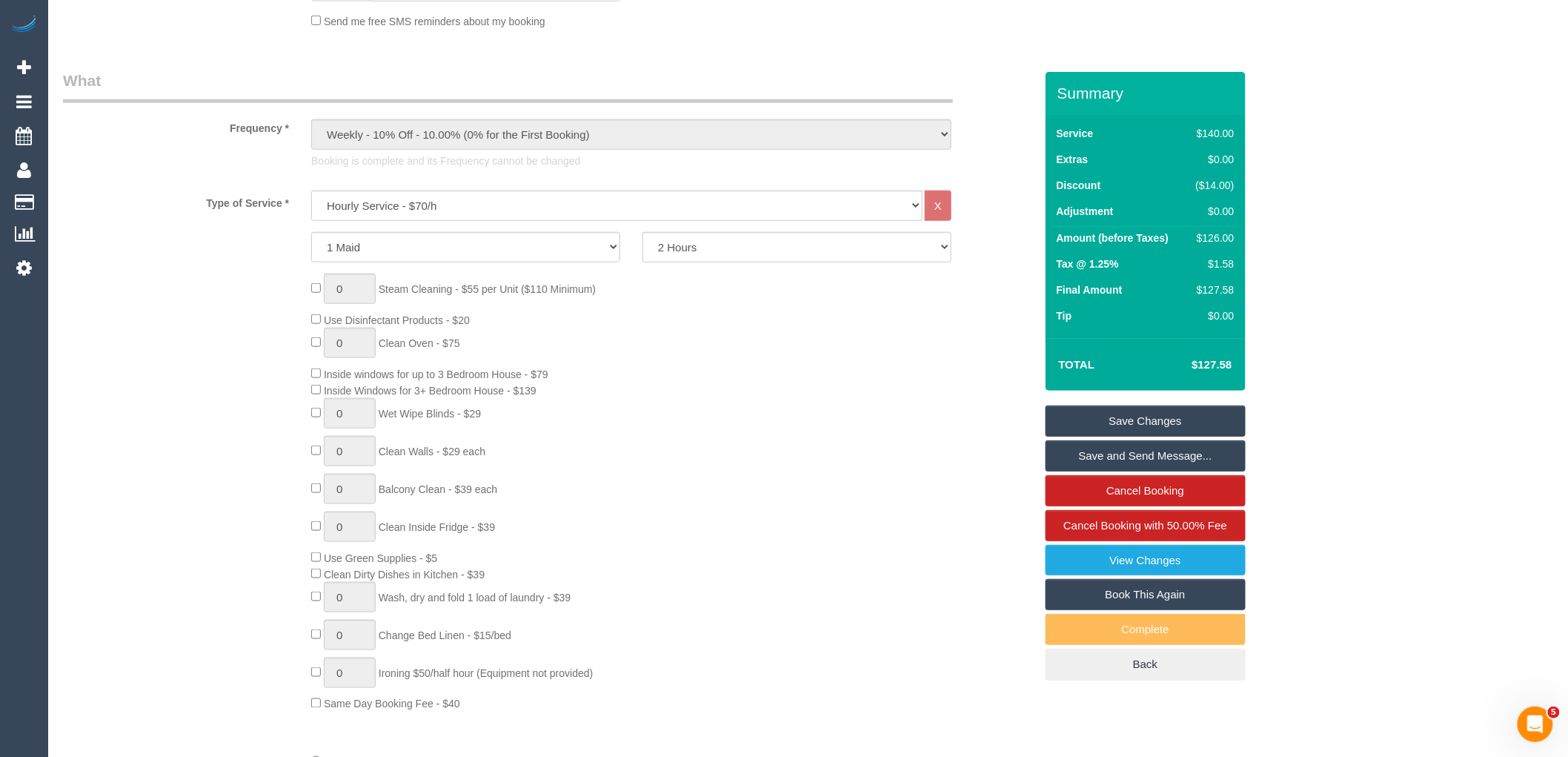
scroll to position [906, 0]
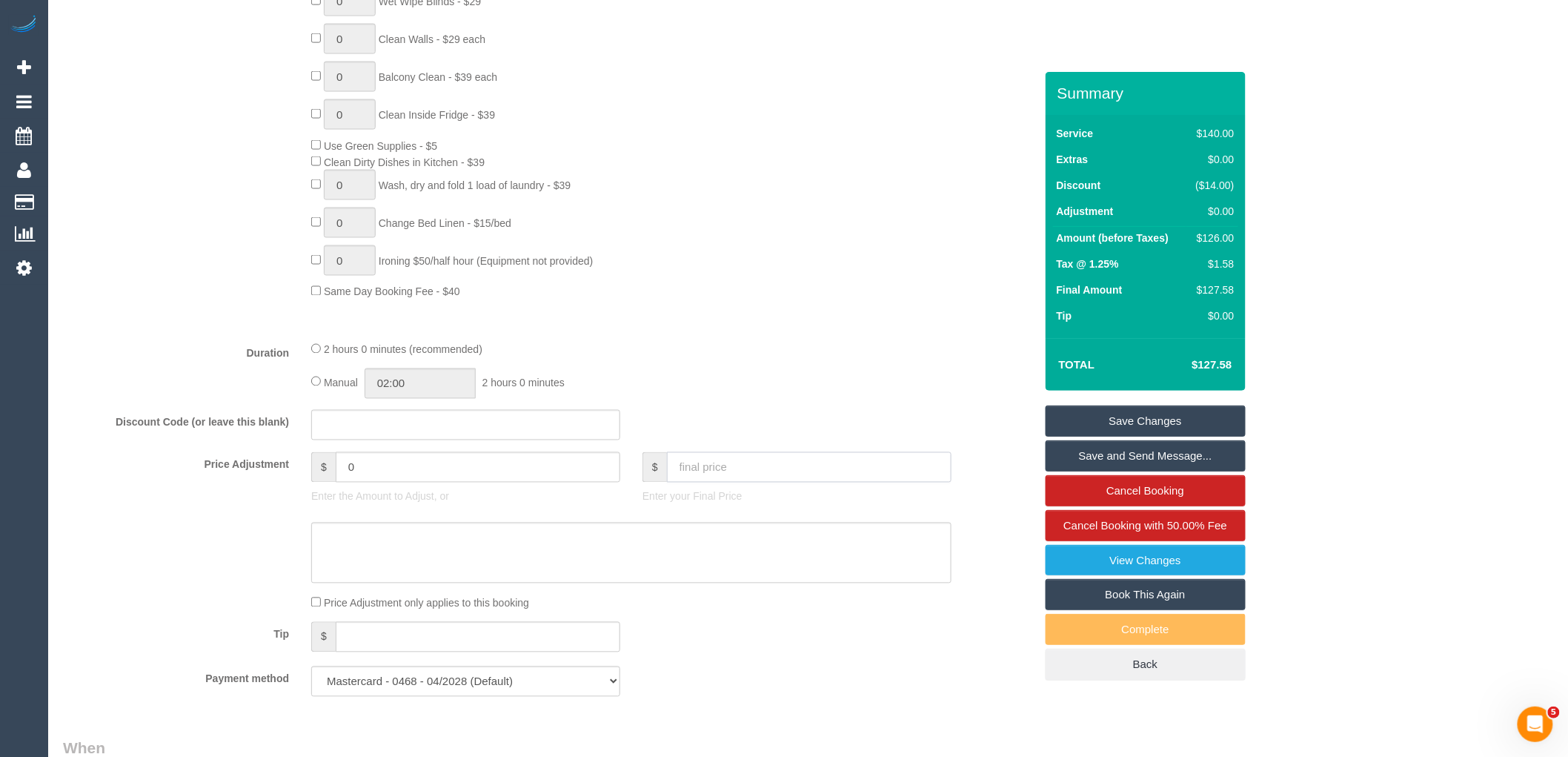
click at [799, 483] on input "text" at bounding box center [810, 467] width 285 height 30
type input "0"
click at [615, 564] on textarea at bounding box center [631, 553] width 640 height 61
type textarea "Serv"
type input "-126"
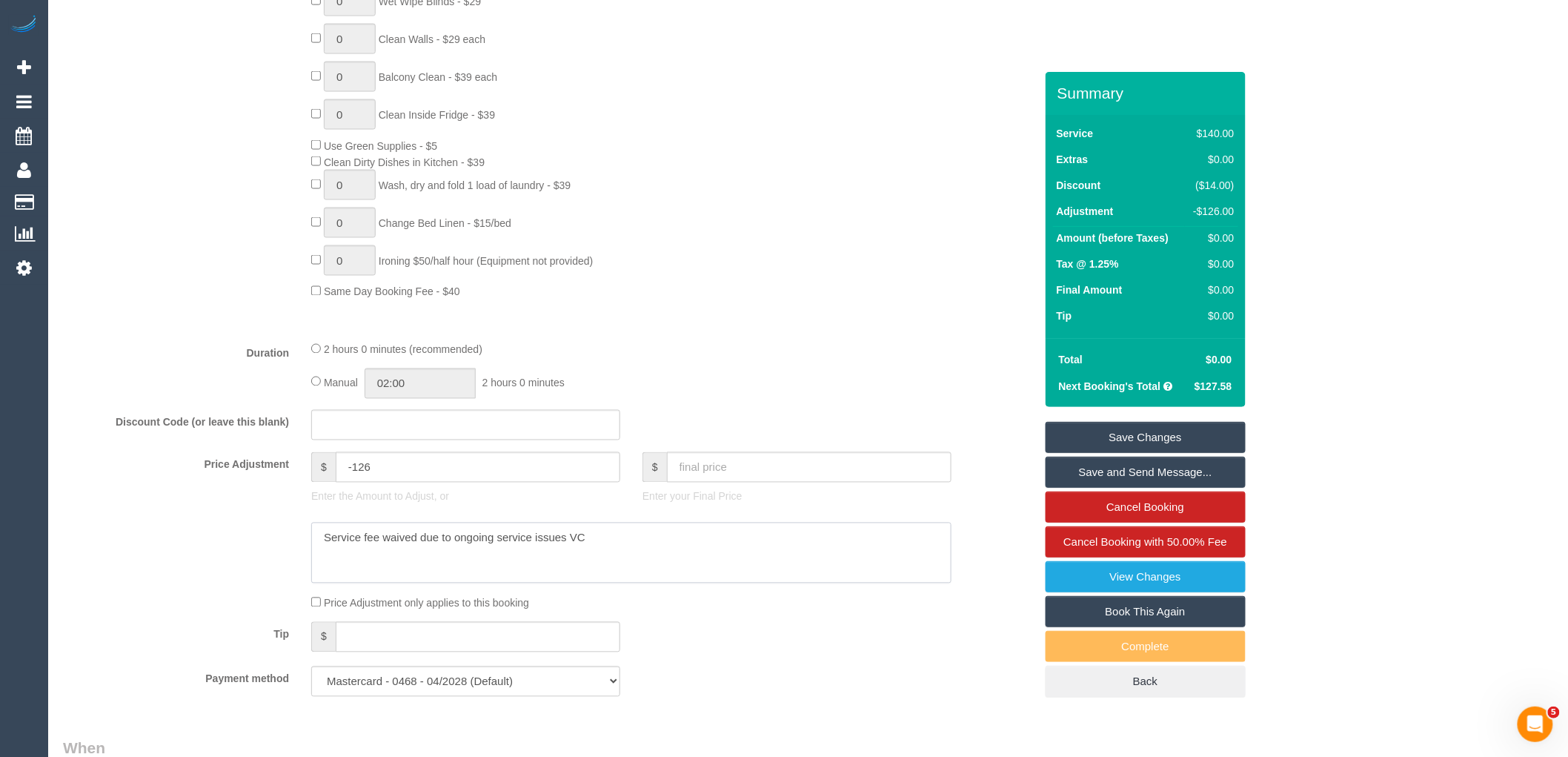
type textarea "Service fee waived due to ongoing service issues VC"
click at [1131, 434] on link "Save Changes" at bounding box center [1145, 437] width 200 height 31
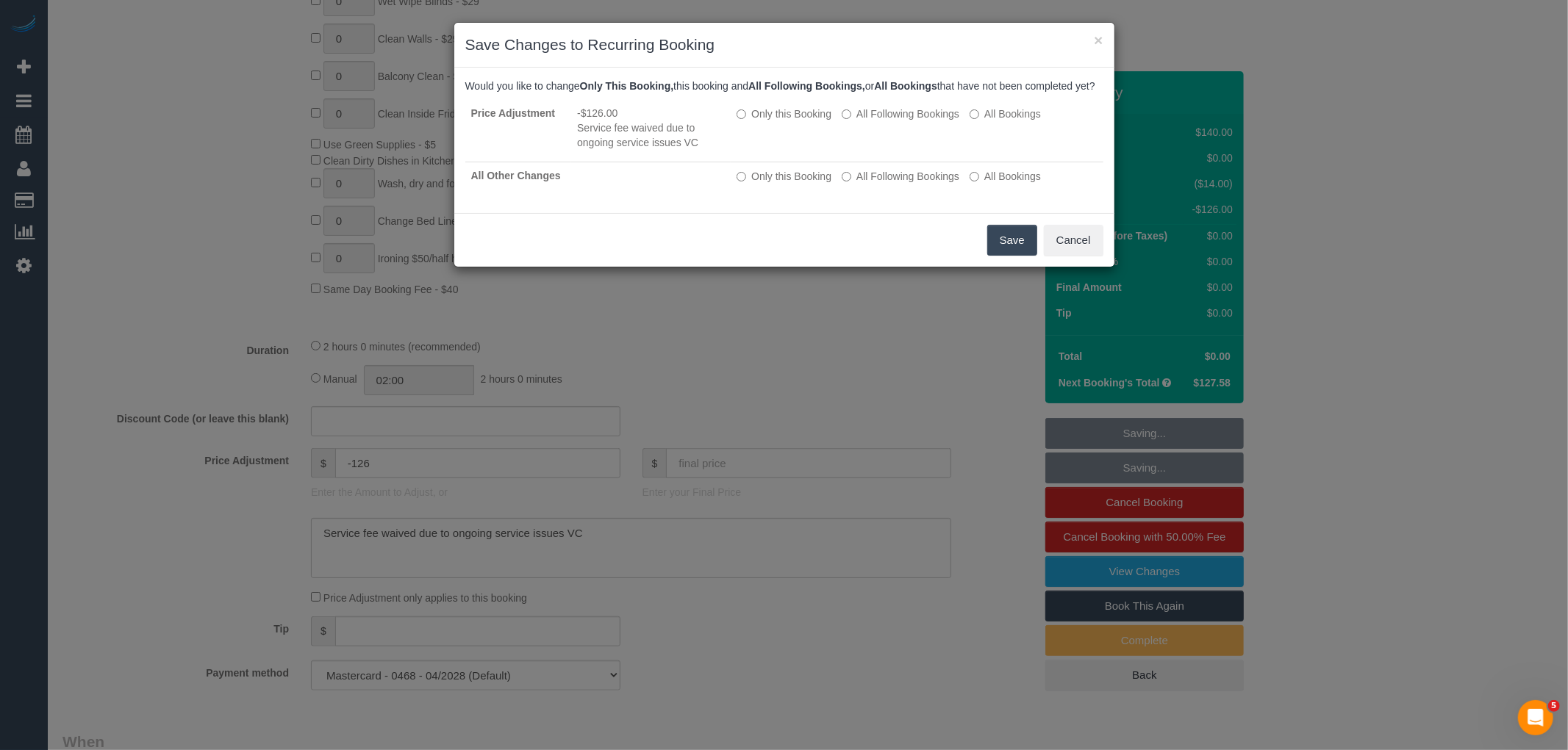
drag, startPoint x: 992, startPoint y: 252, endPoint x: 1000, endPoint y: 252, distance: 8.0
click at [992, 252] on button "Save" at bounding box center [1013, 240] width 50 height 31
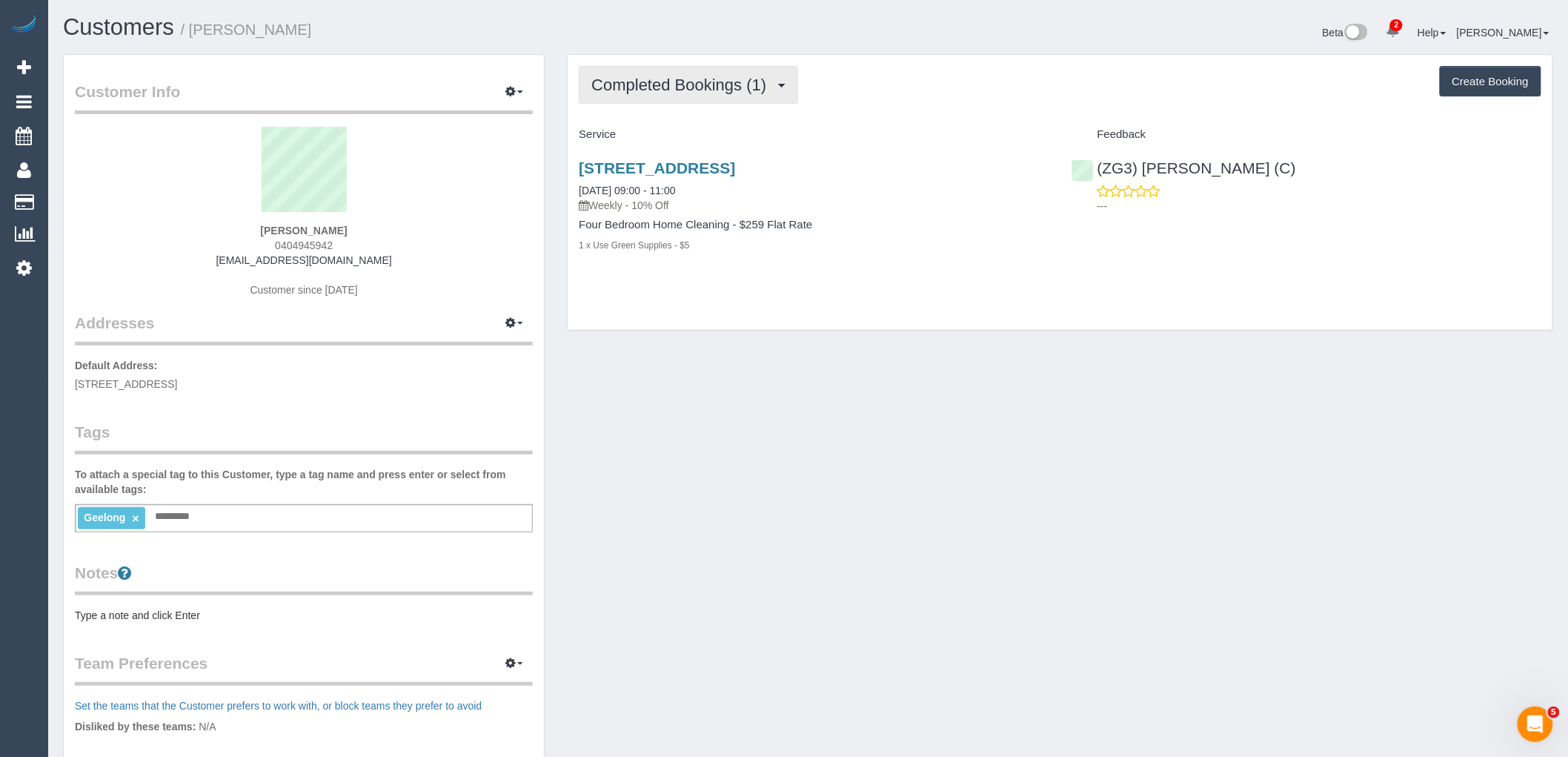
click at [756, 89] on span "Completed Bookings (1)" at bounding box center [682, 84] width 183 height 19
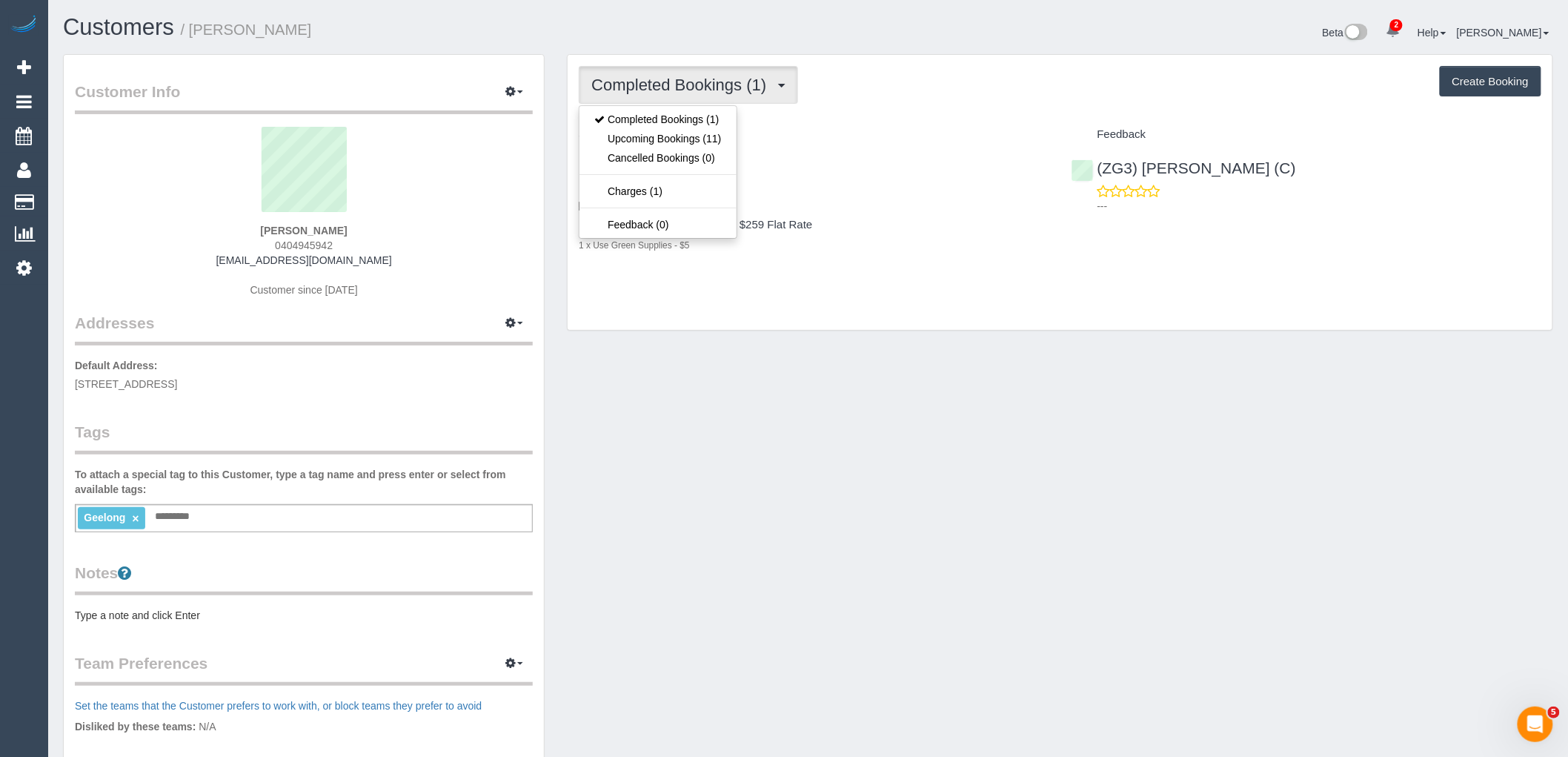
click at [879, 104] on div "Completed Bookings (1) Completed Bookings (1) Upcoming Bookings (11) Cancelled …" at bounding box center [1060, 85] width 963 height 38
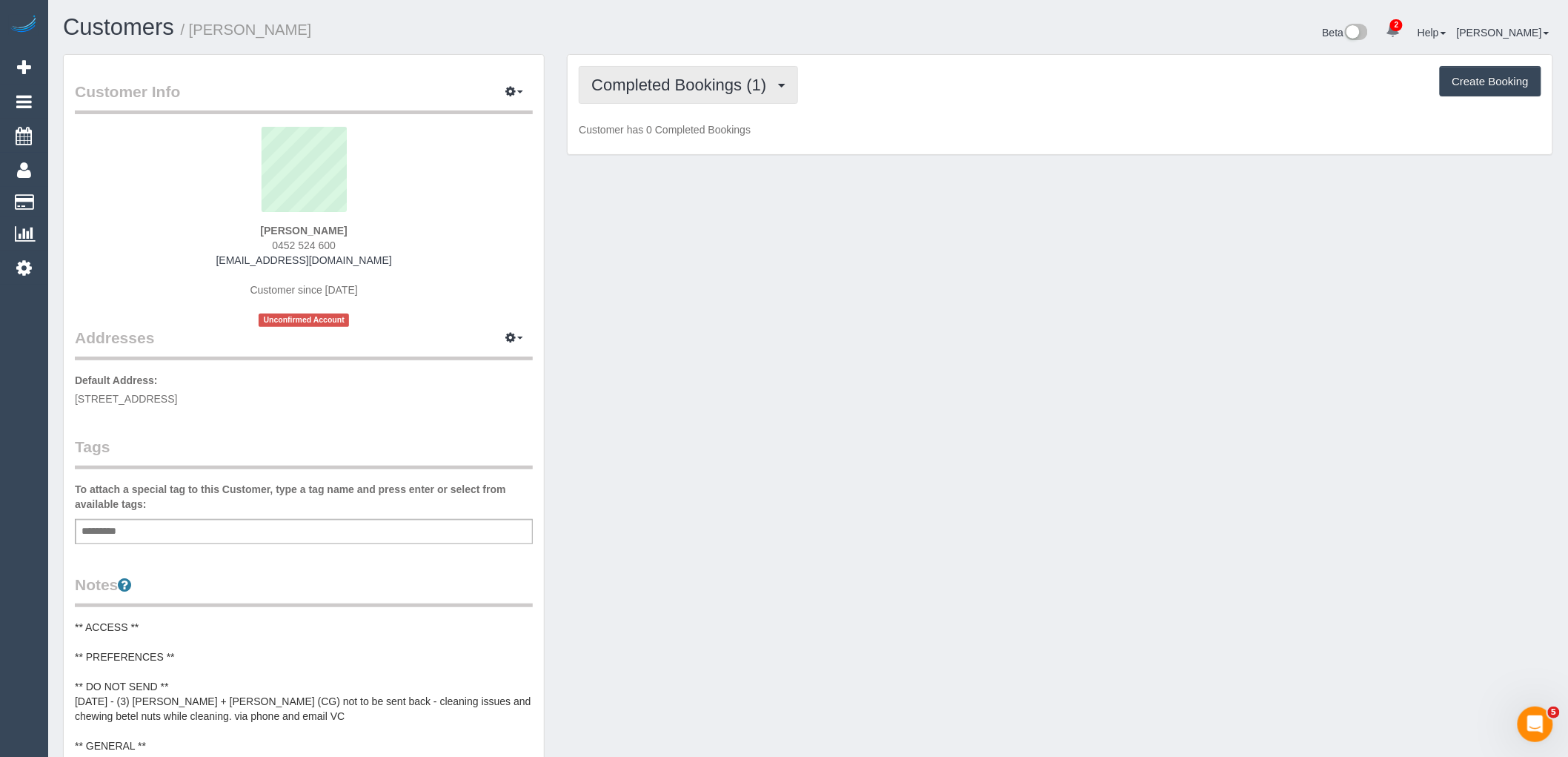
click at [691, 79] on span "Completed Bookings (1)" at bounding box center [682, 84] width 183 height 19
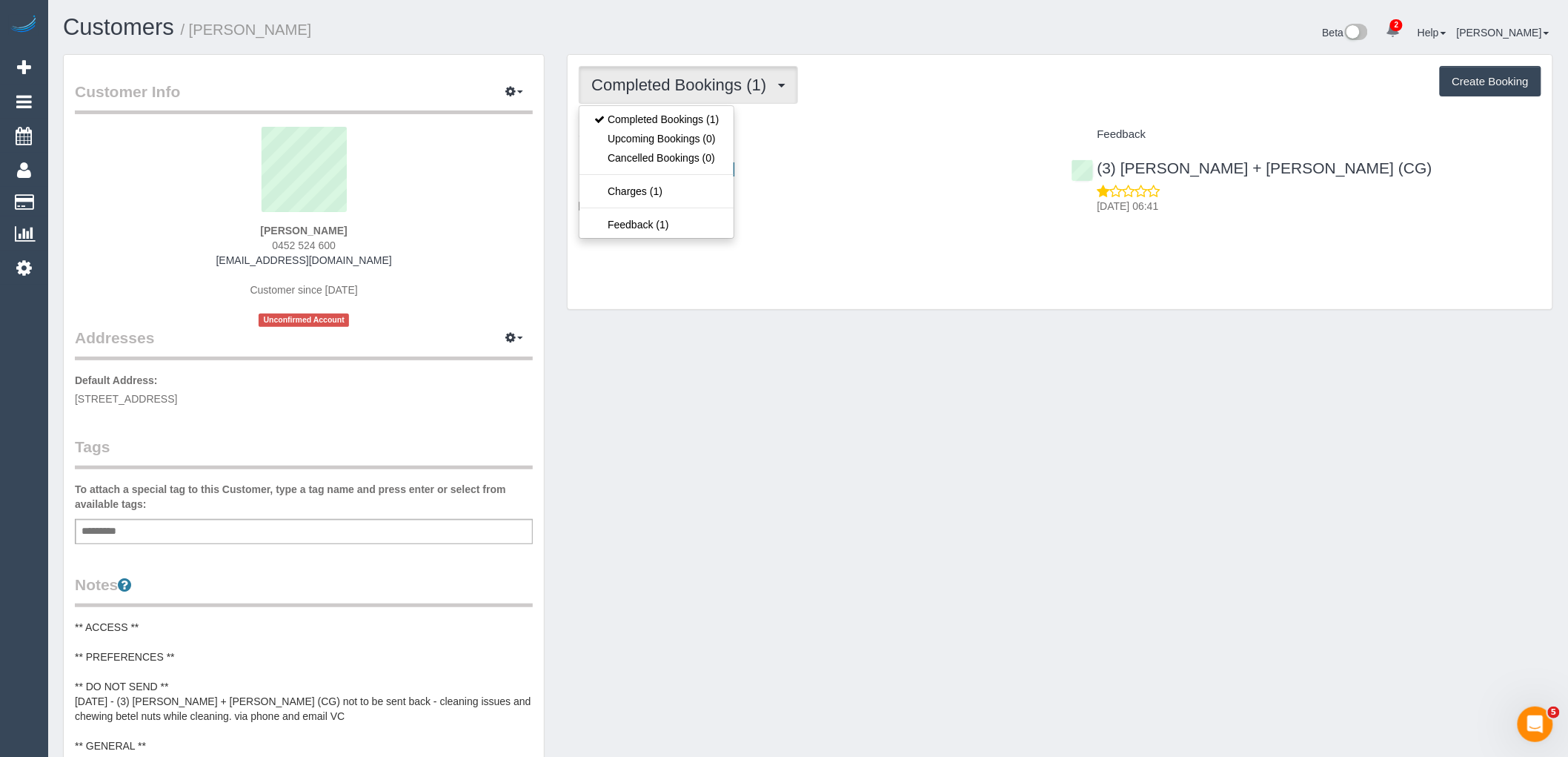
click at [947, 97] on div "Completed Bookings (1) Completed Bookings (1) Upcoming Bookings (0) Cancelled B…" at bounding box center [1060, 85] width 963 height 38
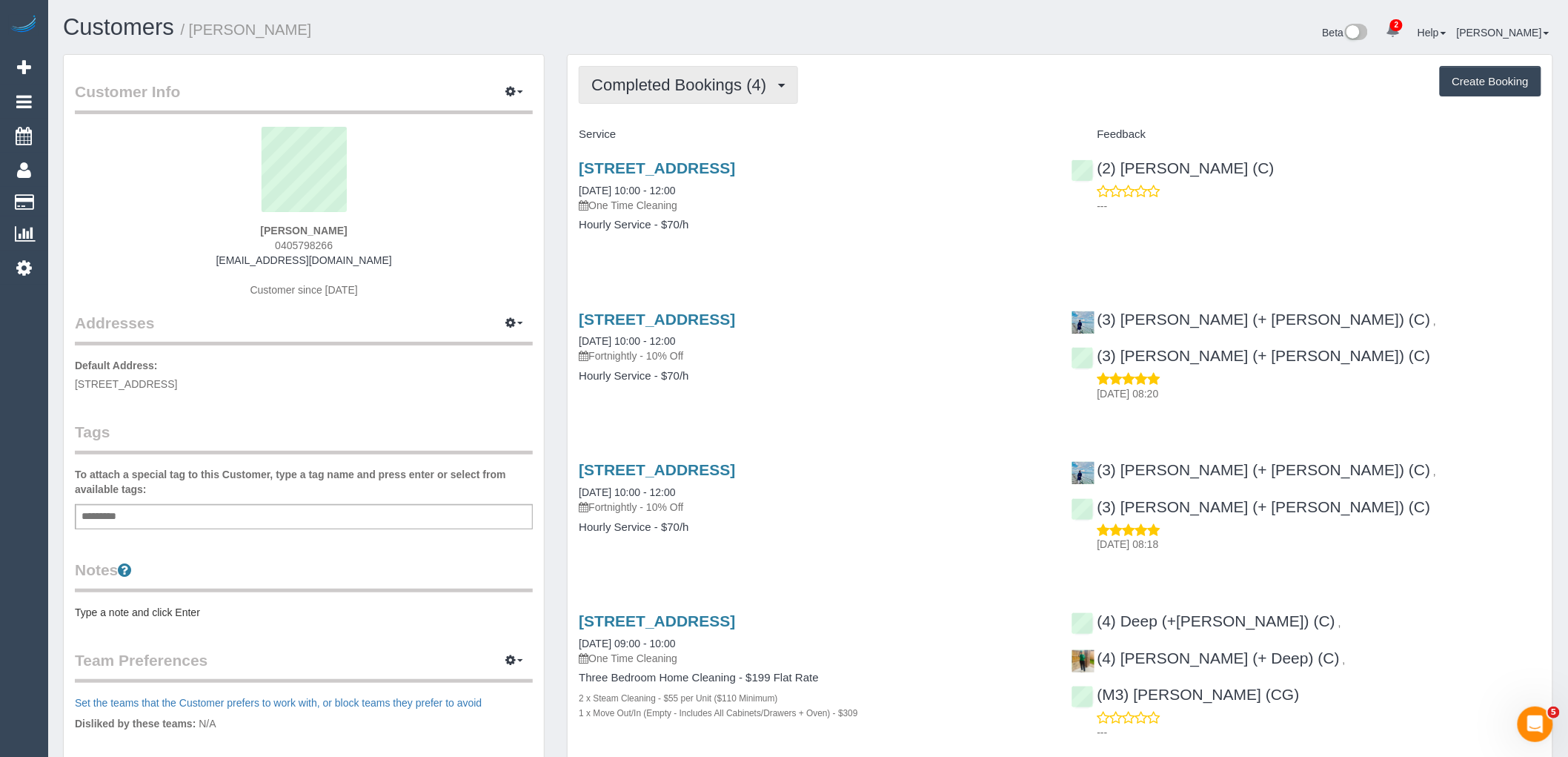
click at [692, 76] on span "Completed Bookings (4)" at bounding box center [682, 84] width 183 height 19
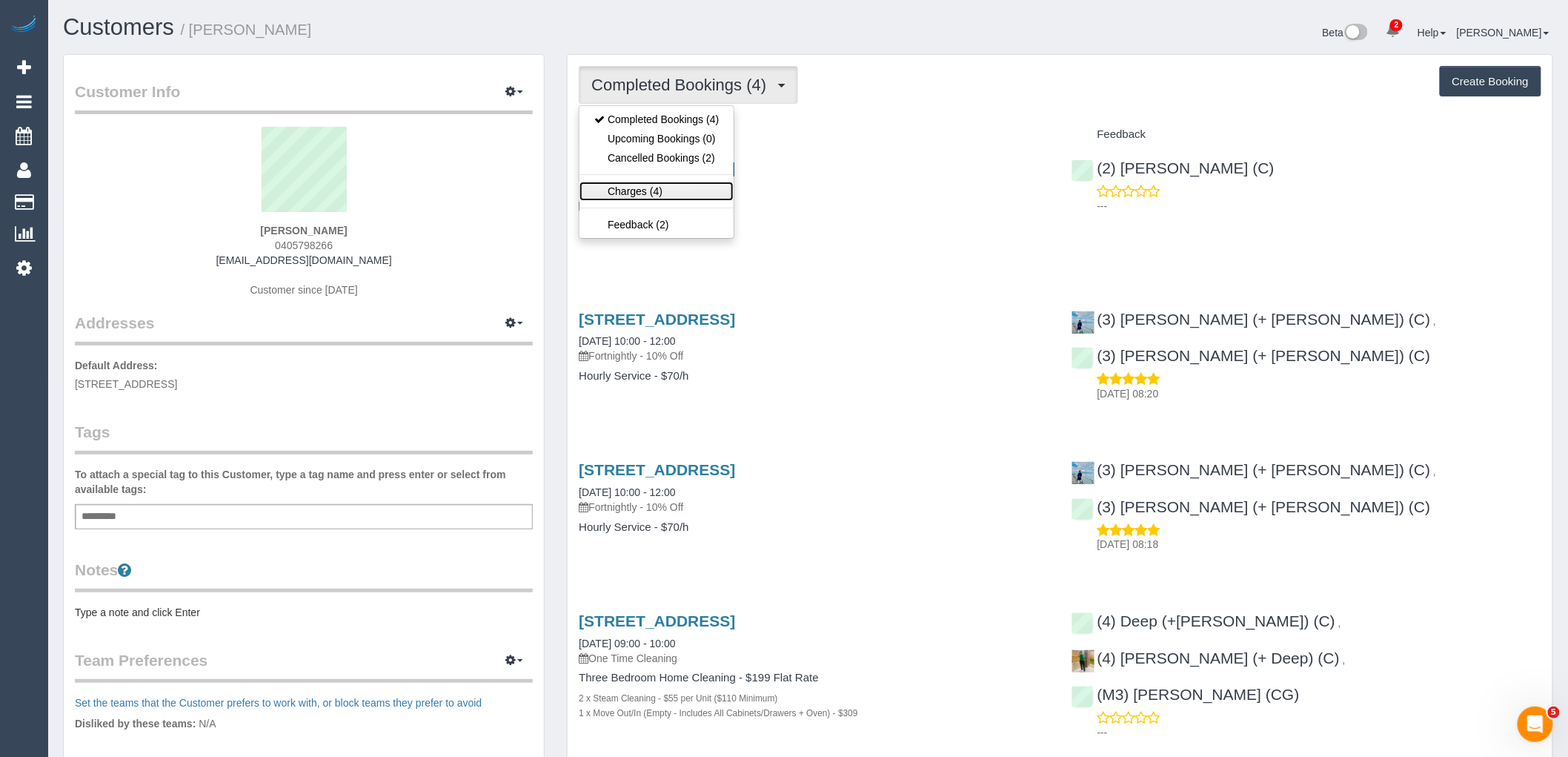
click at [657, 187] on link "Charges (4)" at bounding box center [657, 192] width 154 height 20
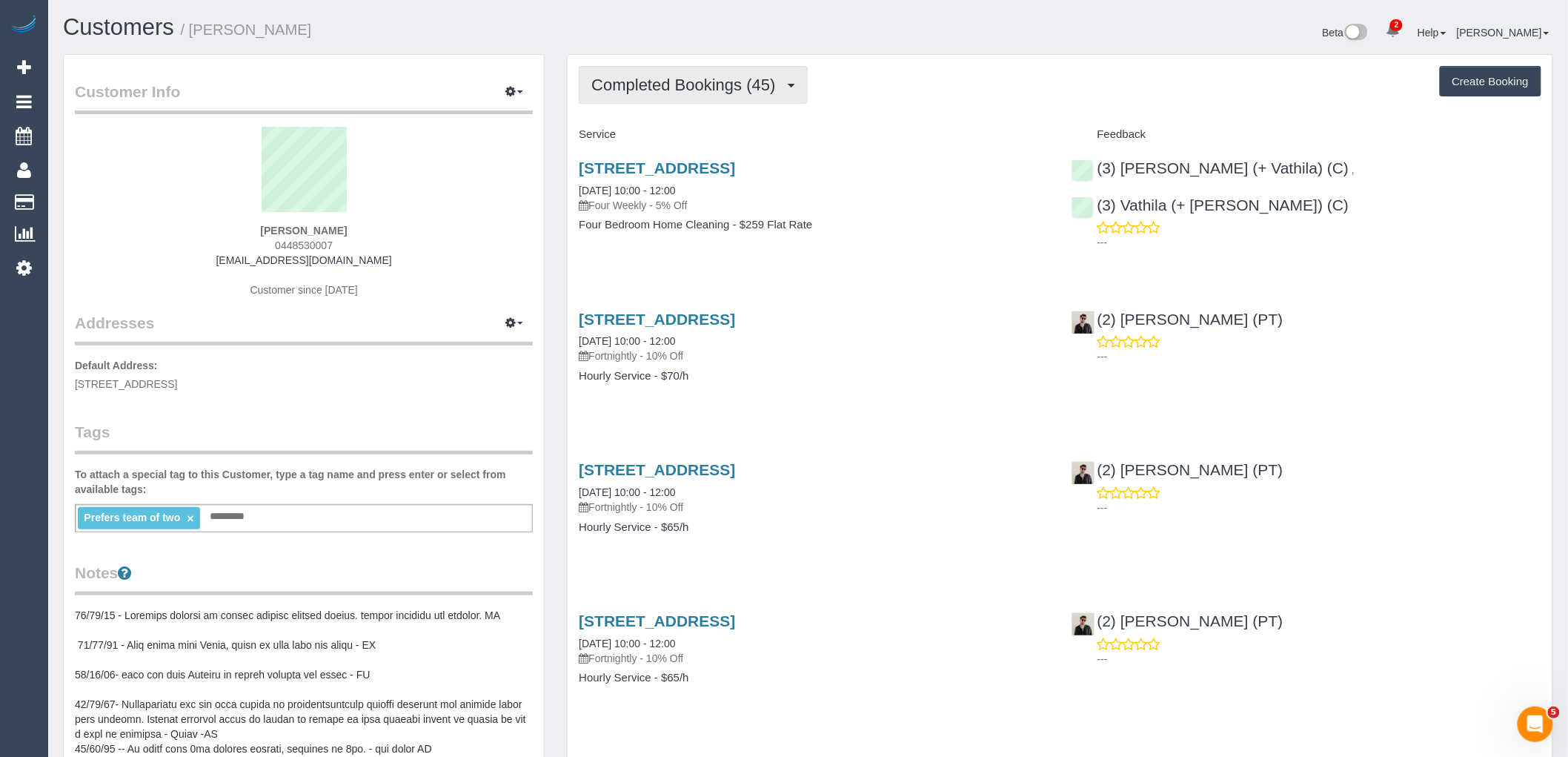
click at [704, 79] on span "Completed Bookings (45)" at bounding box center [687, 84] width 192 height 19
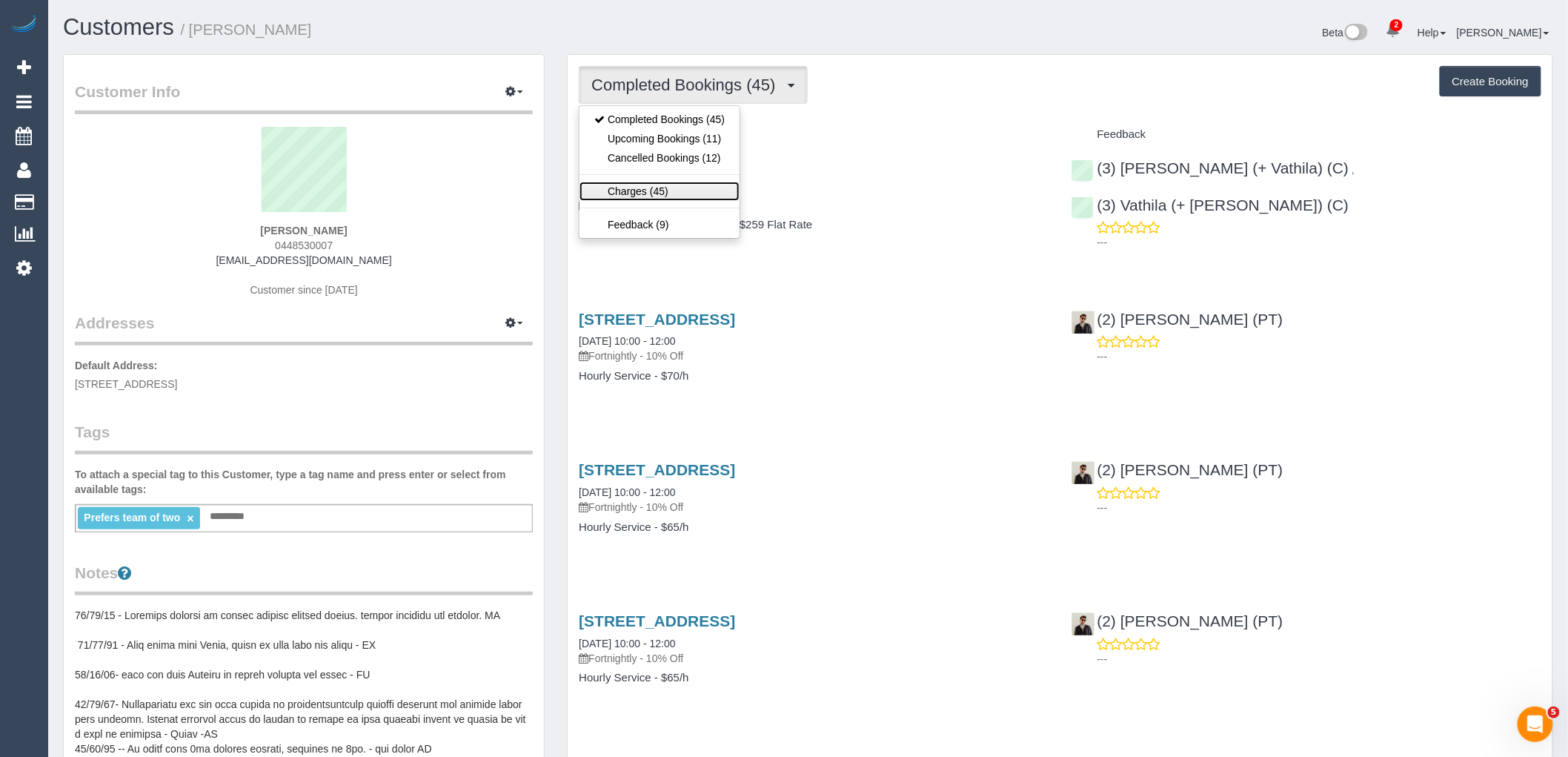
click at [692, 189] on link "Charges (45)" at bounding box center [660, 192] width 160 height 20
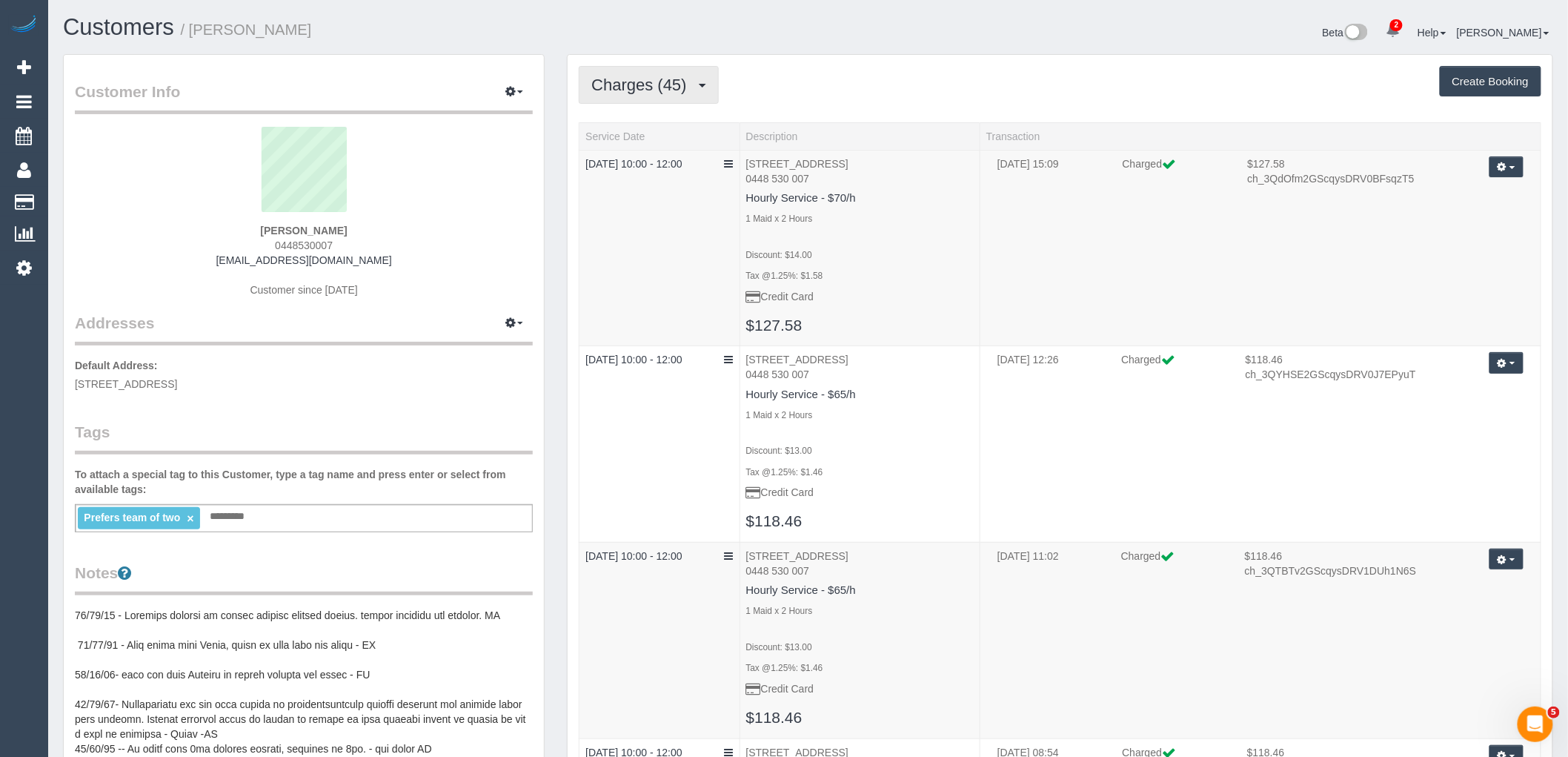
click at [689, 77] on span "Charges (45)" at bounding box center [642, 84] width 102 height 19
click at [676, 115] on link "Completed Bookings (45)" at bounding box center [660, 120] width 160 height 20
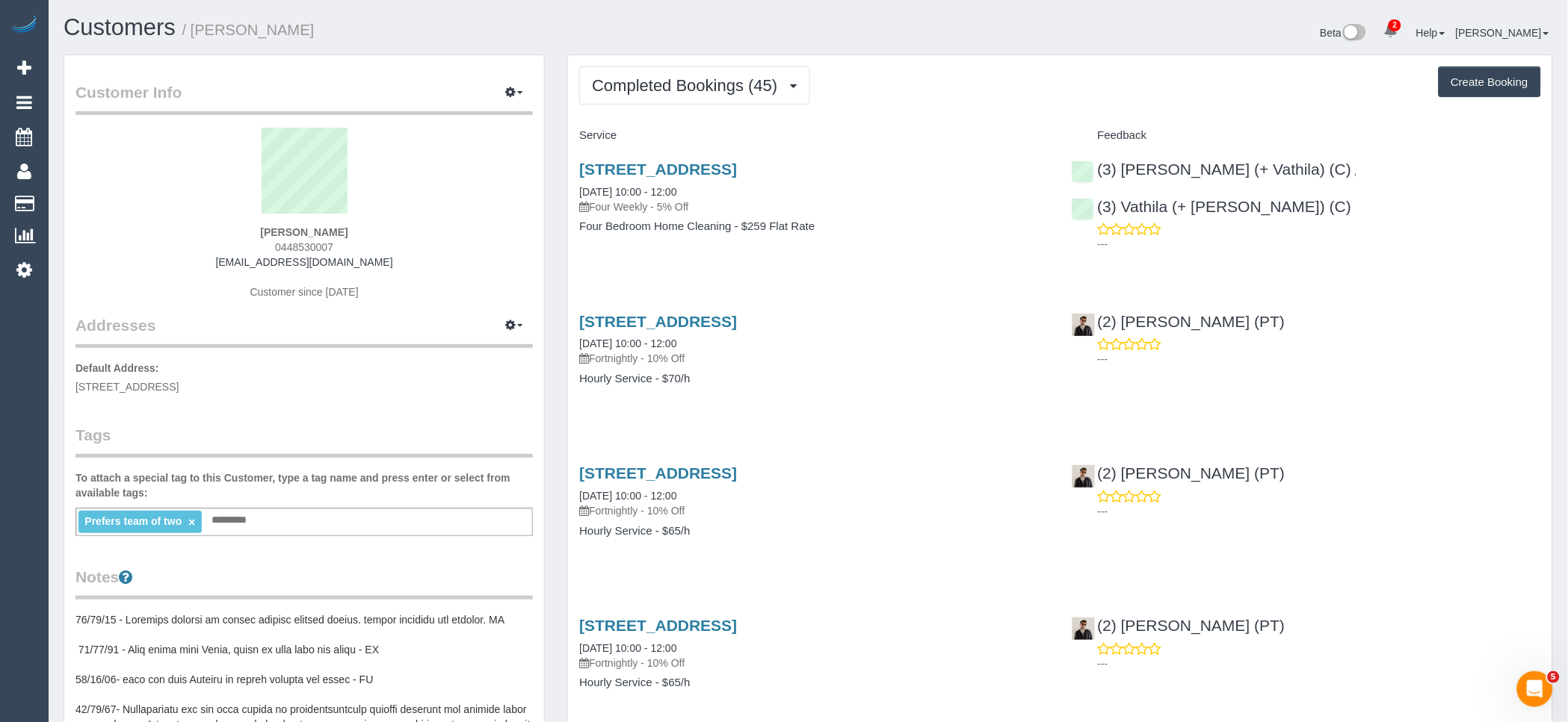
drag, startPoint x: 377, startPoint y: 238, endPoint x: 145, endPoint y: 236, distance: 232.0
click at [169, 234] on div "Shalaka Singh 0448530007 shalakasingh_2@hotmail.com Customer since 2023" at bounding box center [304, 221] width 457 height 186
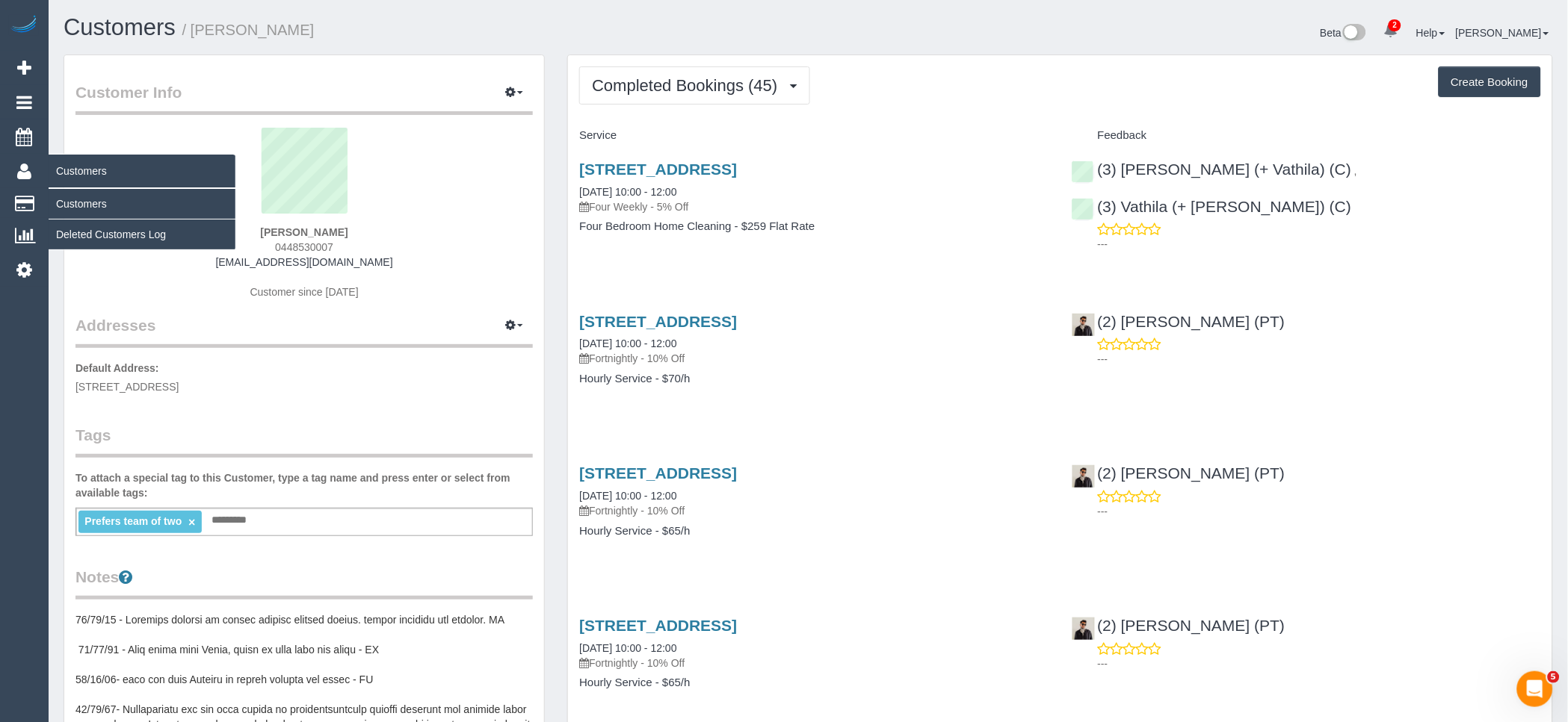
copy strong "Shalaka Singh"
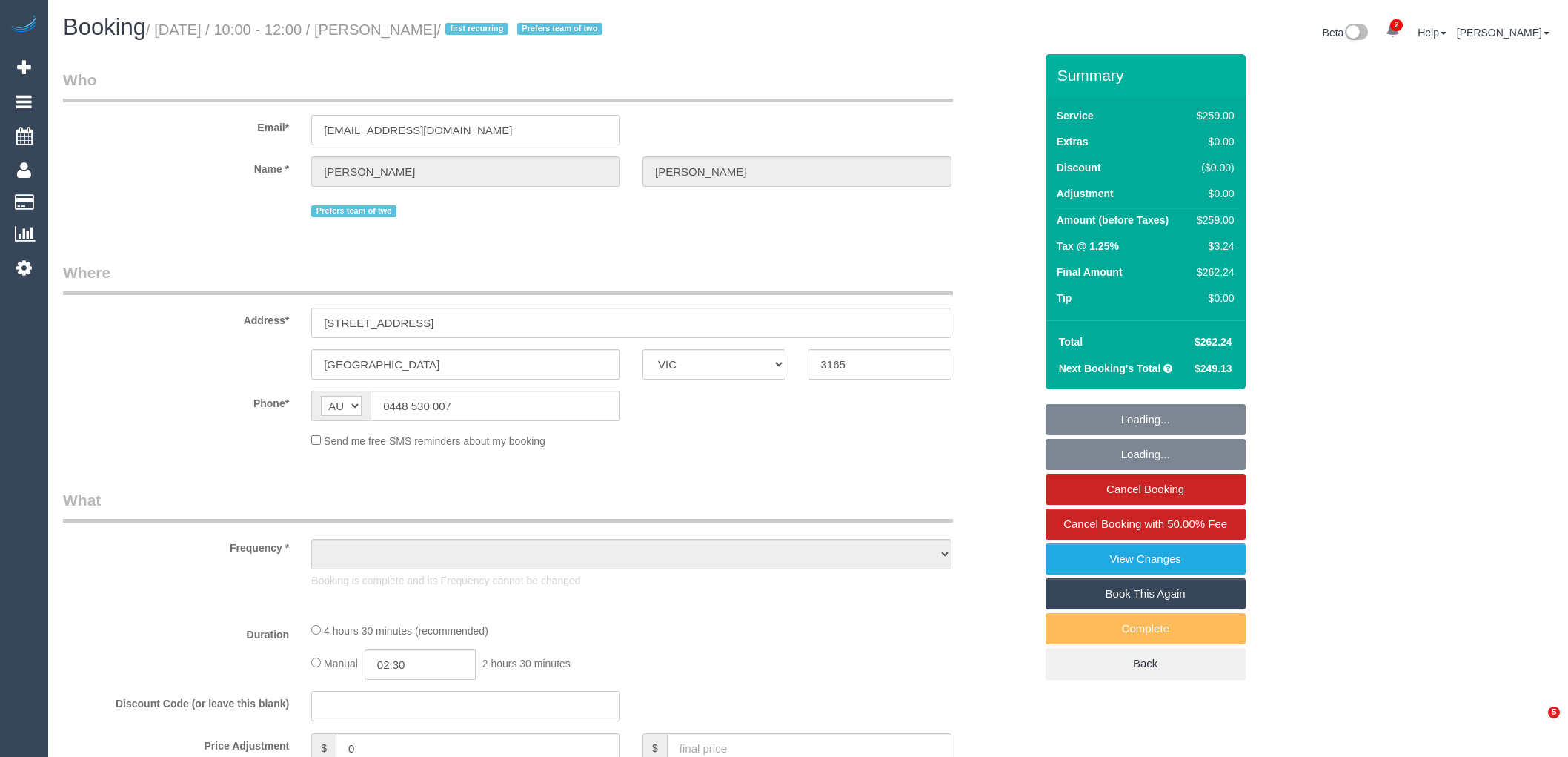
select select "VIC"
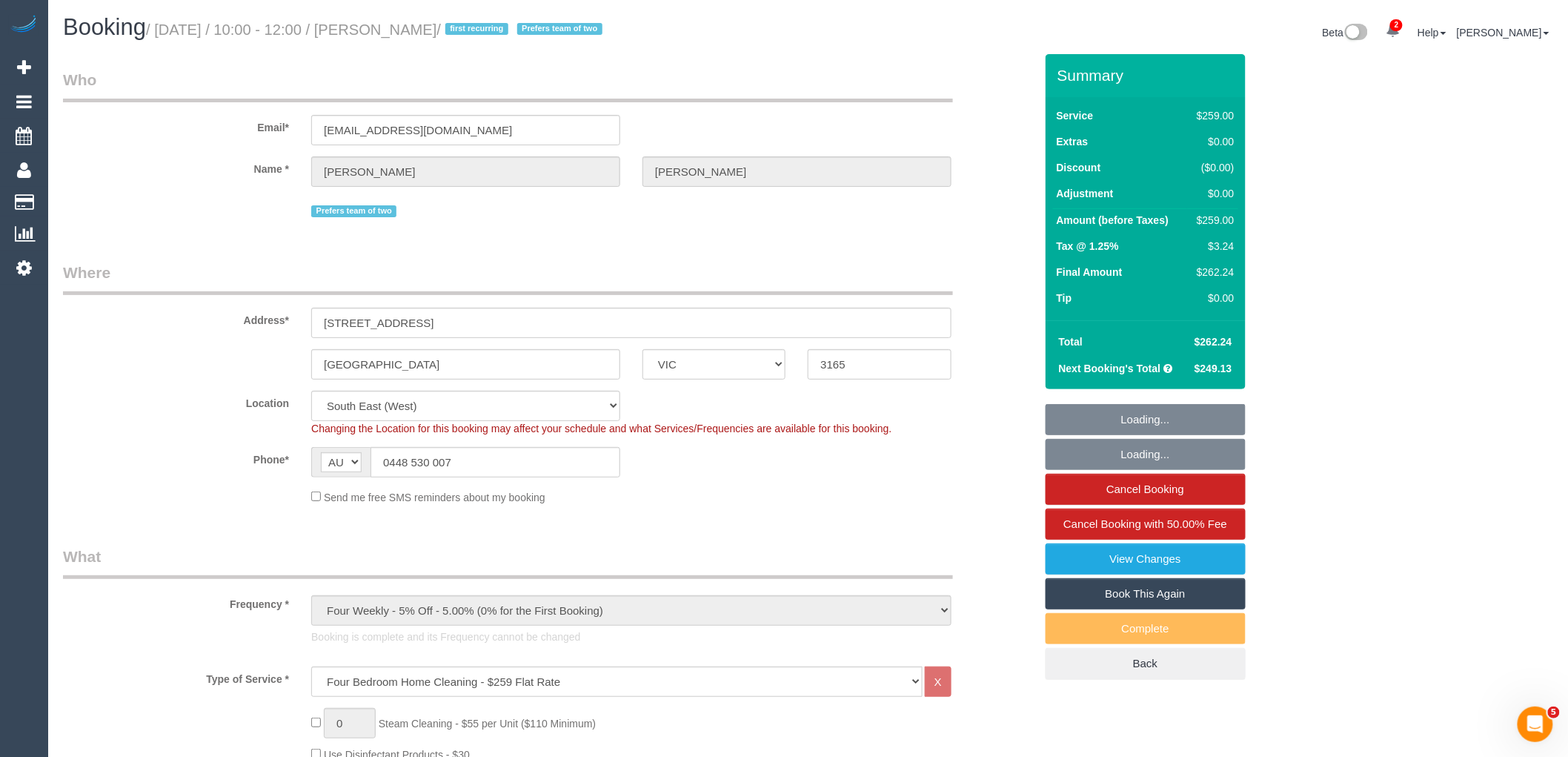
select select "object:1406"
select select "string:stripe-pm_1QKTDr2GScqysDRVbhLqpD1O"
select select "number:28"
select select "number:14"
select select "number:19"
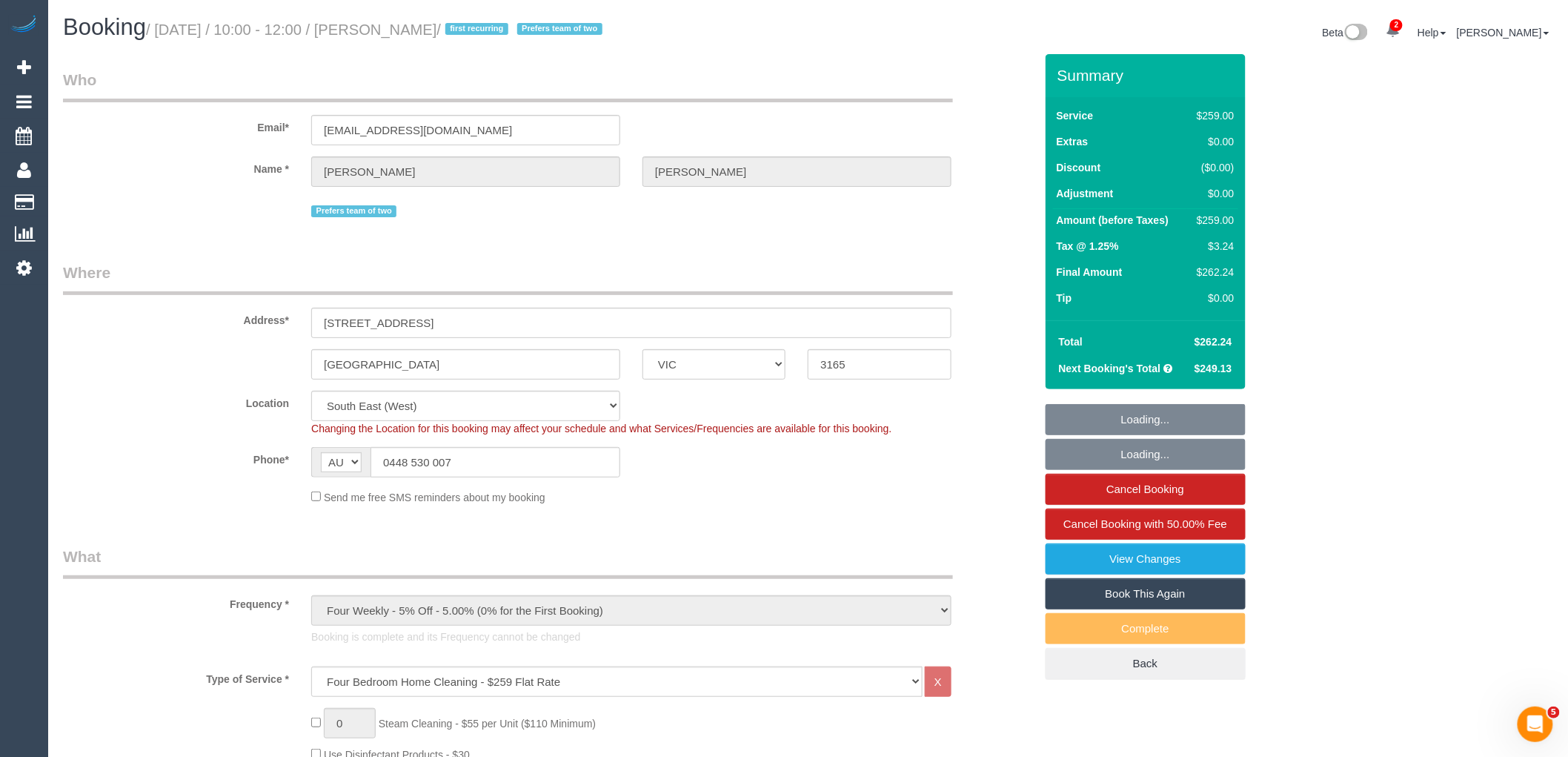
select select "number:22"
select select "number:34"
select select "number:12"
select select "spot1"
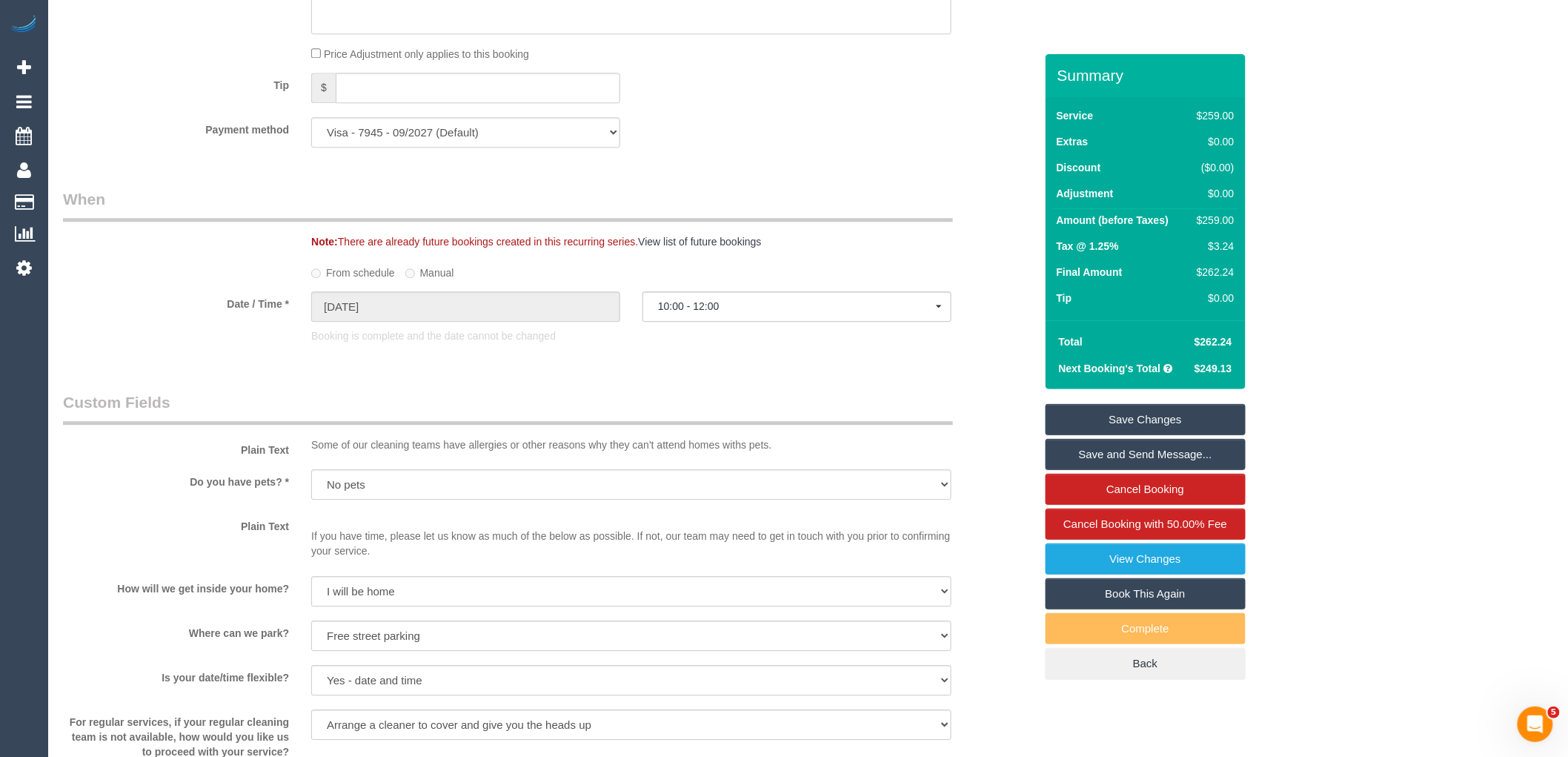
scroll to position [989, 0]
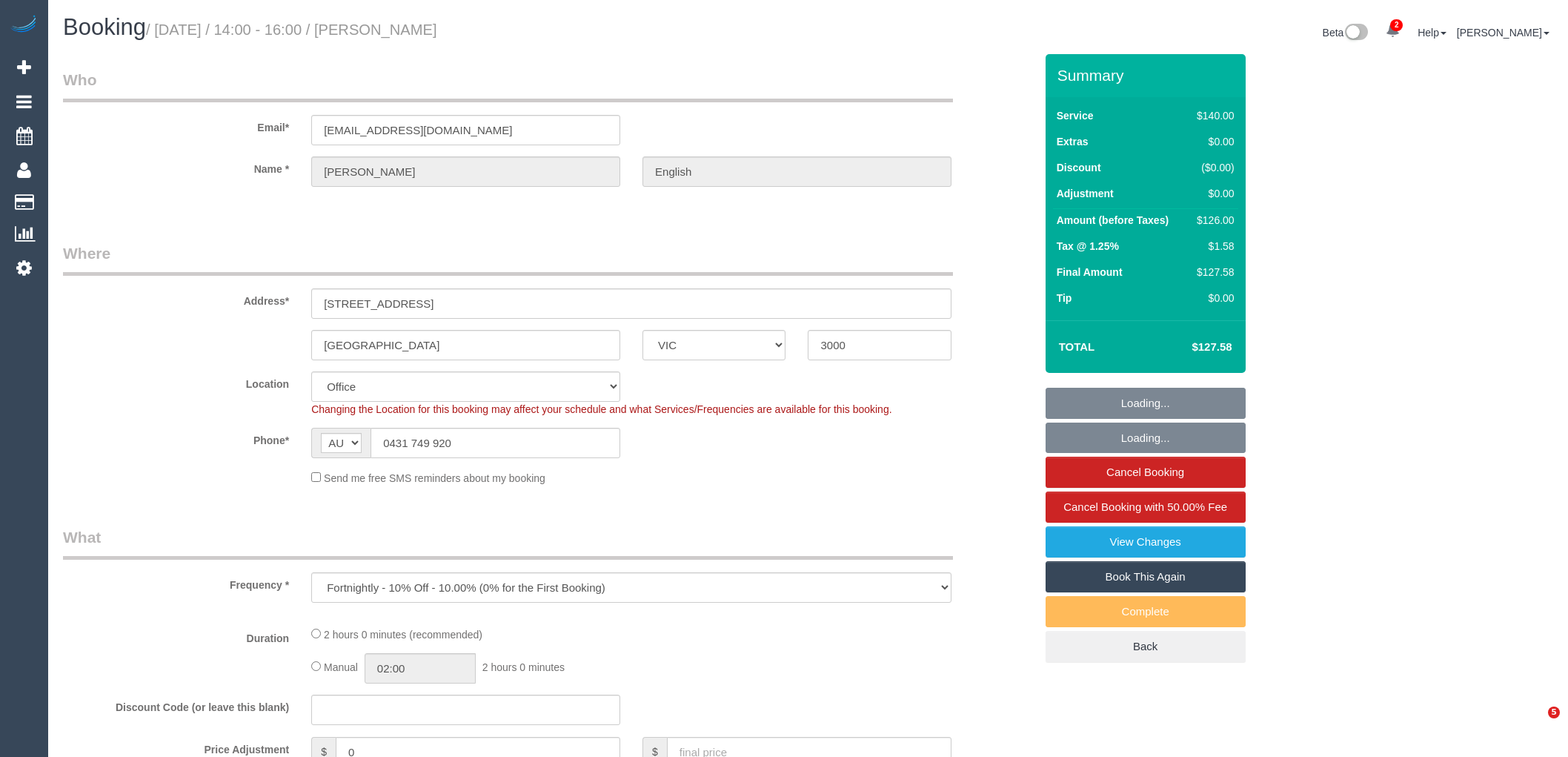
select select "VIC"
select select "object:6192"
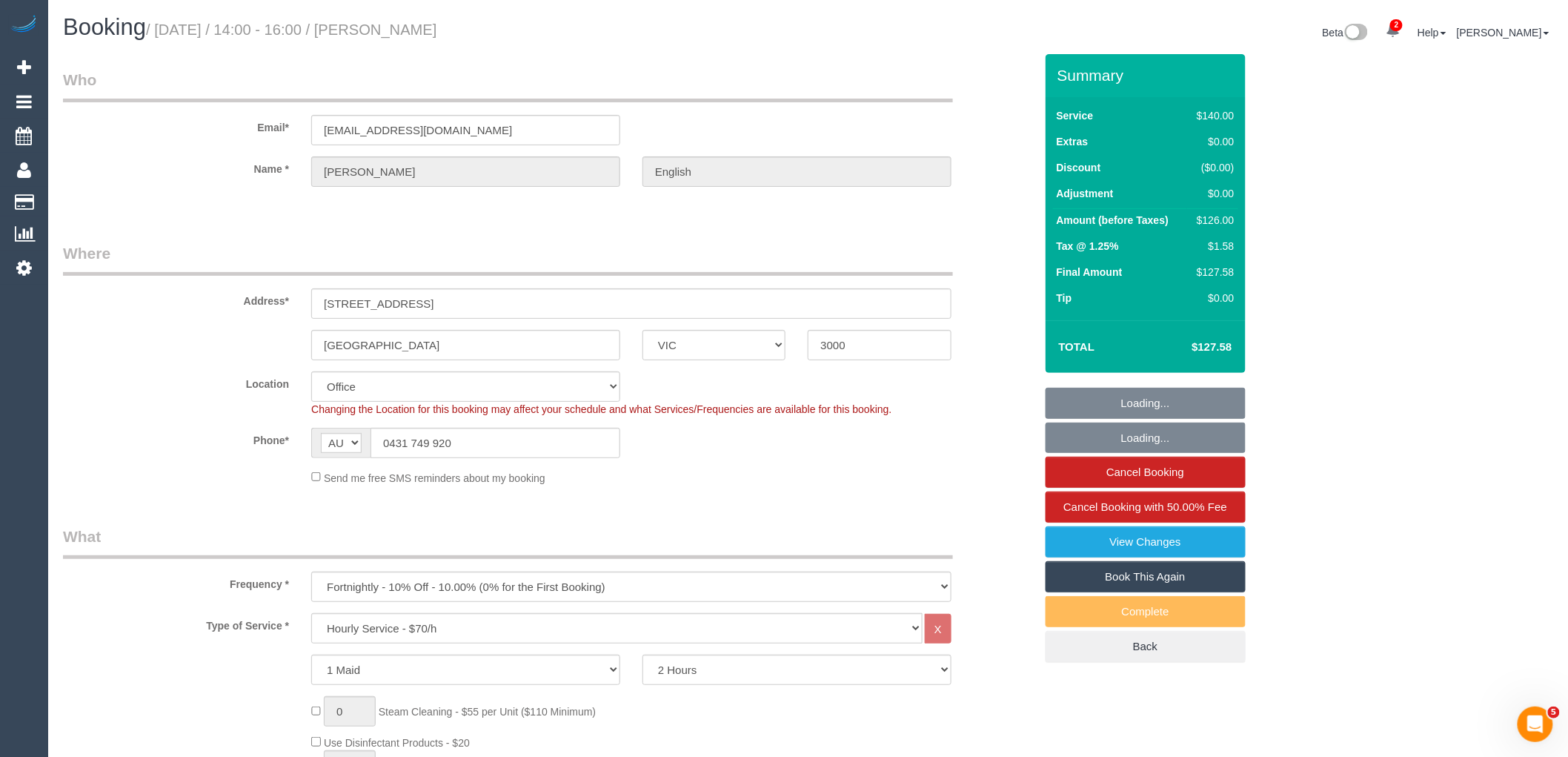
select select "number:28"
select select "number:14"
select select "number:21"
select select "number:25"
select select "number:34"
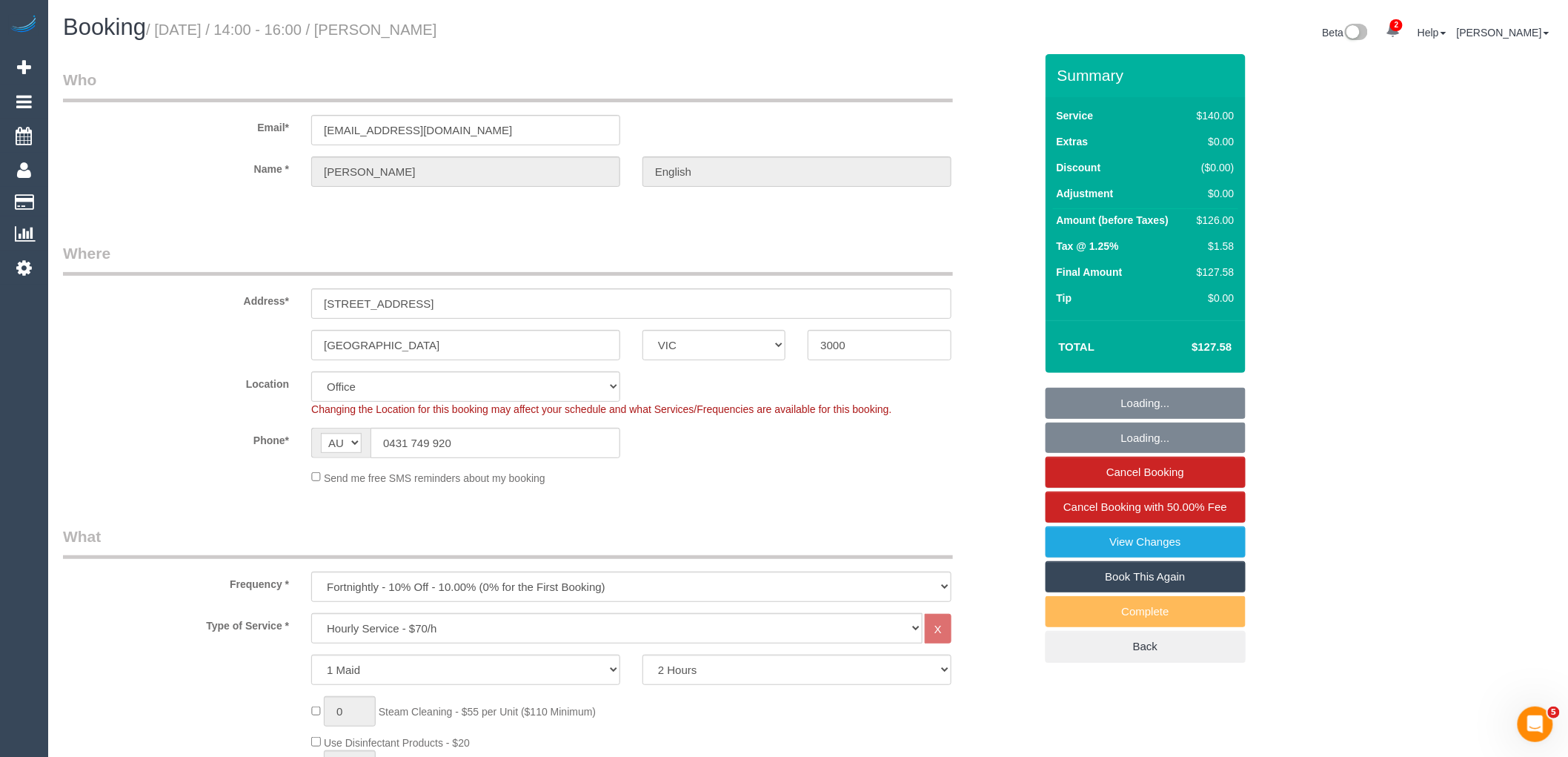
select select "number:11"
select select "string:stripe-pm_1PDe5J2GScqysDRVadcUNVKp"
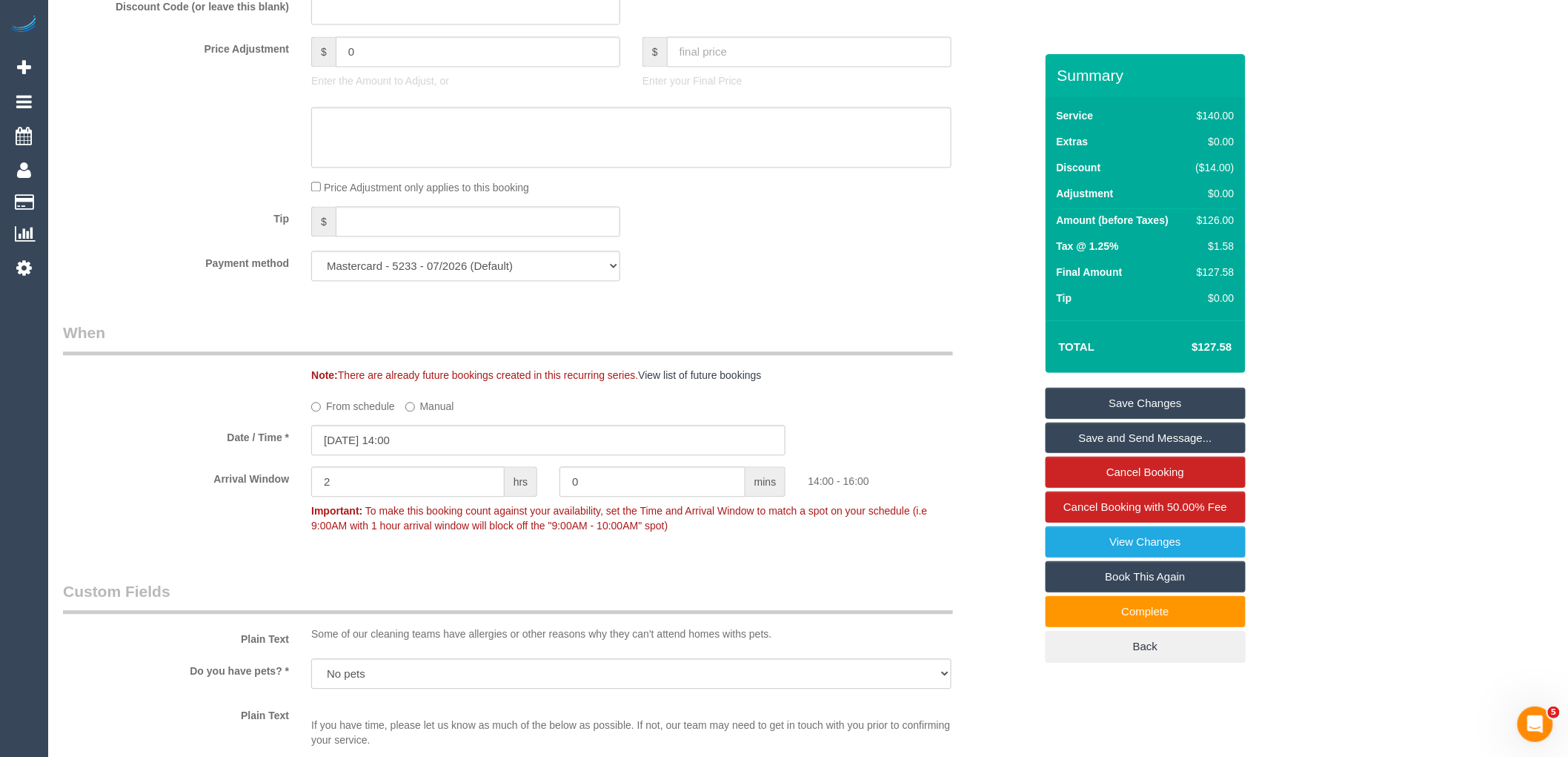
scroll to position [1235, 0]
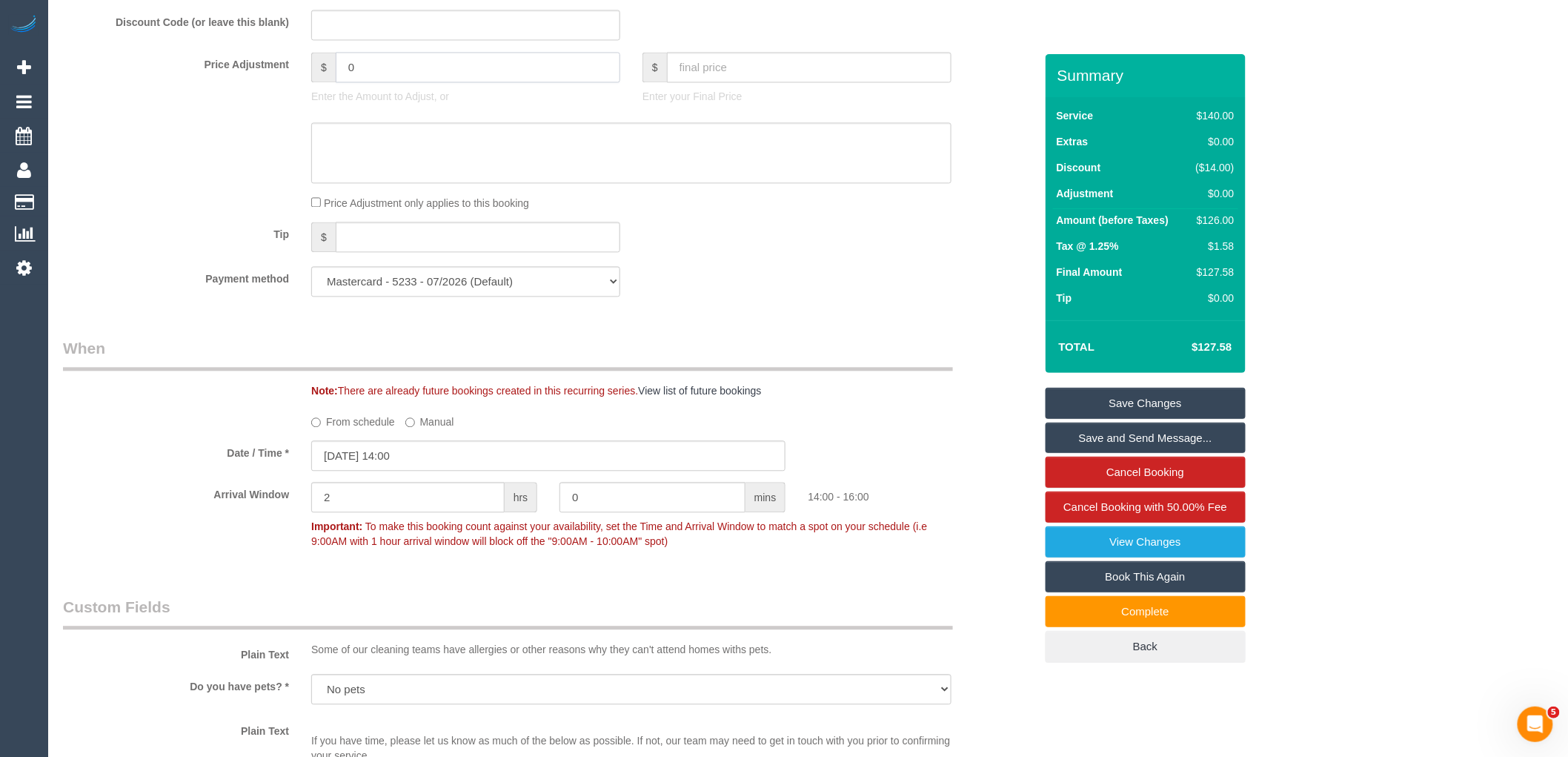
click at [441, 67] on input "0" at bounding box center [478, 66] width 285 height 30
click at [418, 158] on textarea at bounding box center [631, 152] width 640 height 61
type input "8"
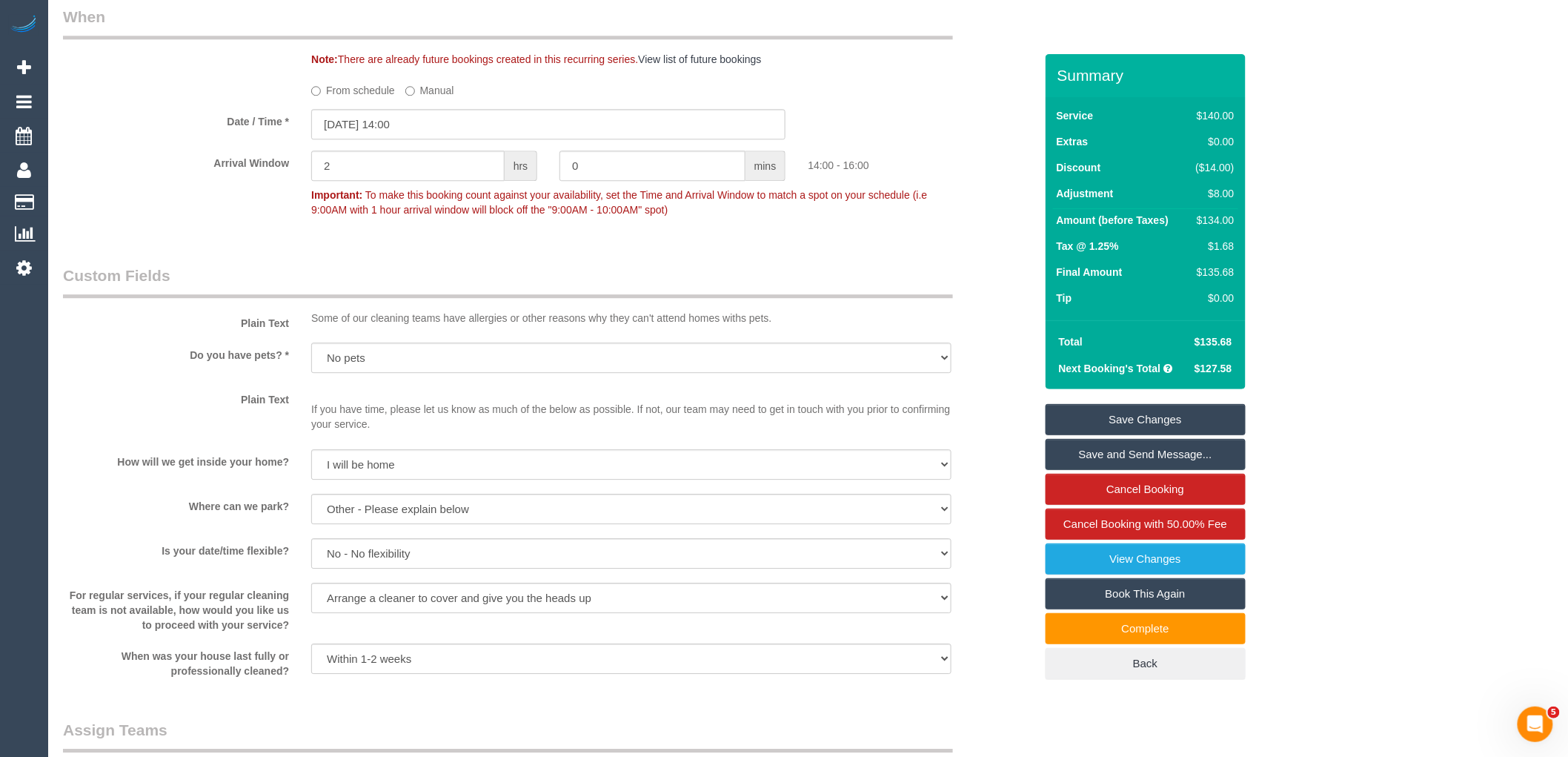
scroll to position [1812, 0]
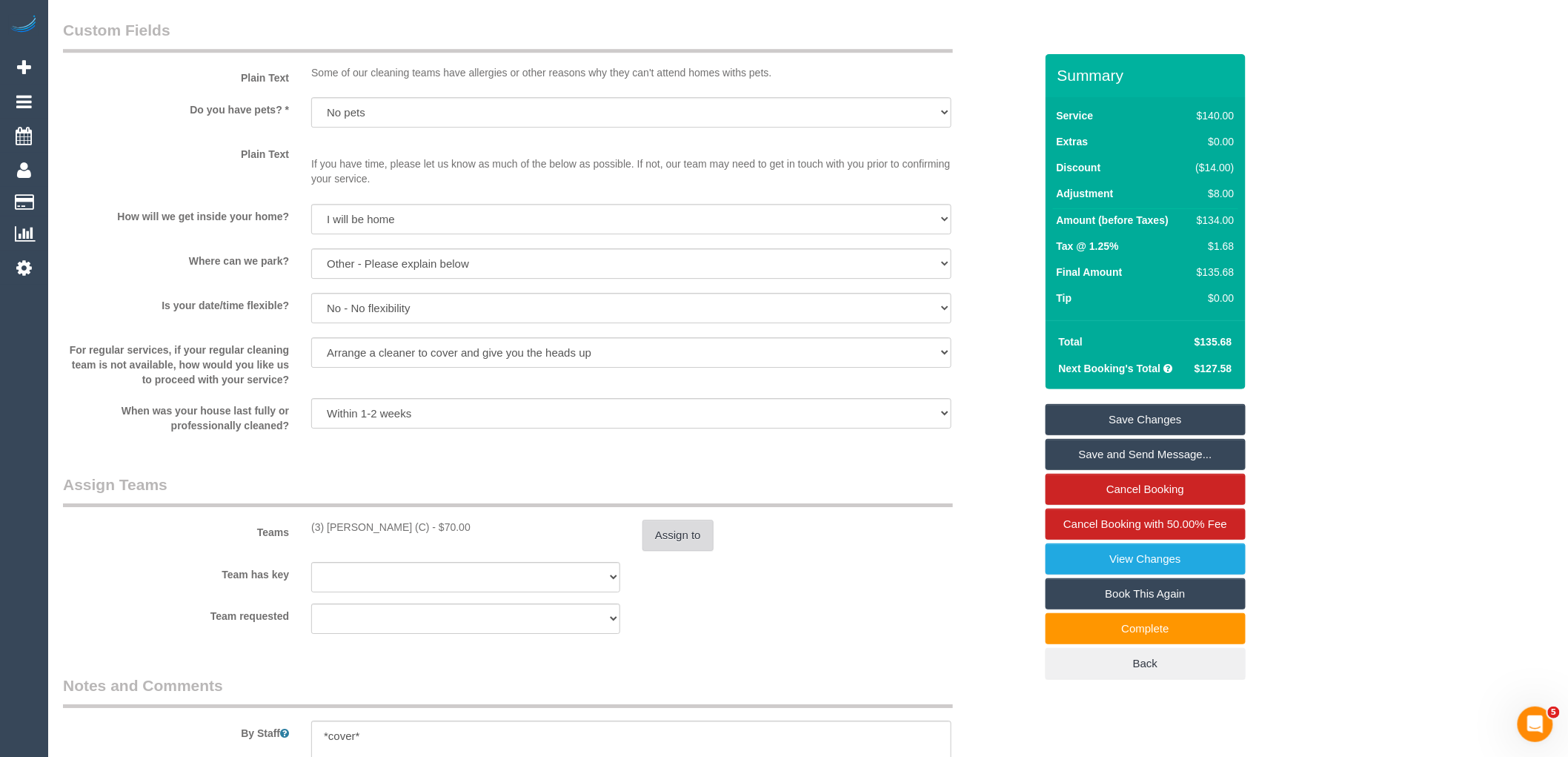
type textarea "$8 parking VC"
click at [680, 545] on button "Assign to" at bounding box center [678, 535] width 71 height 31
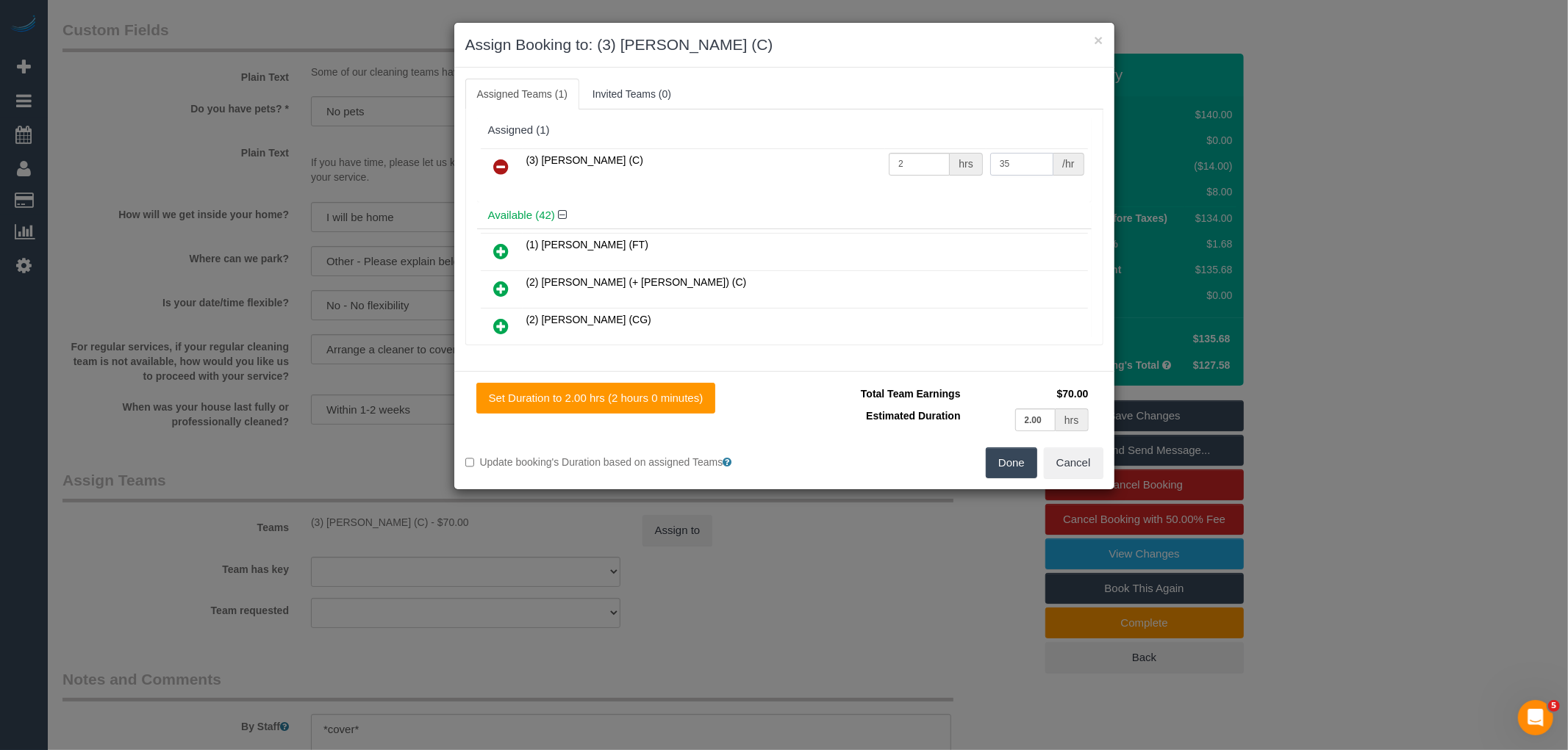
drag, startPoint x: 1003, startPoint y: 164, endPoint x: 950, endPoint y: 164, distance: 53.0
click at [950, 164] on tr "(3) Manula Wimalasooriya (C) 2 hrs 35 /hr" at bounding box center [784, 167] width 607 height 37
type input "78"
click at [902, 159] on input "2" at bounding box center [918, 164] width 61 height 23
type input "1"
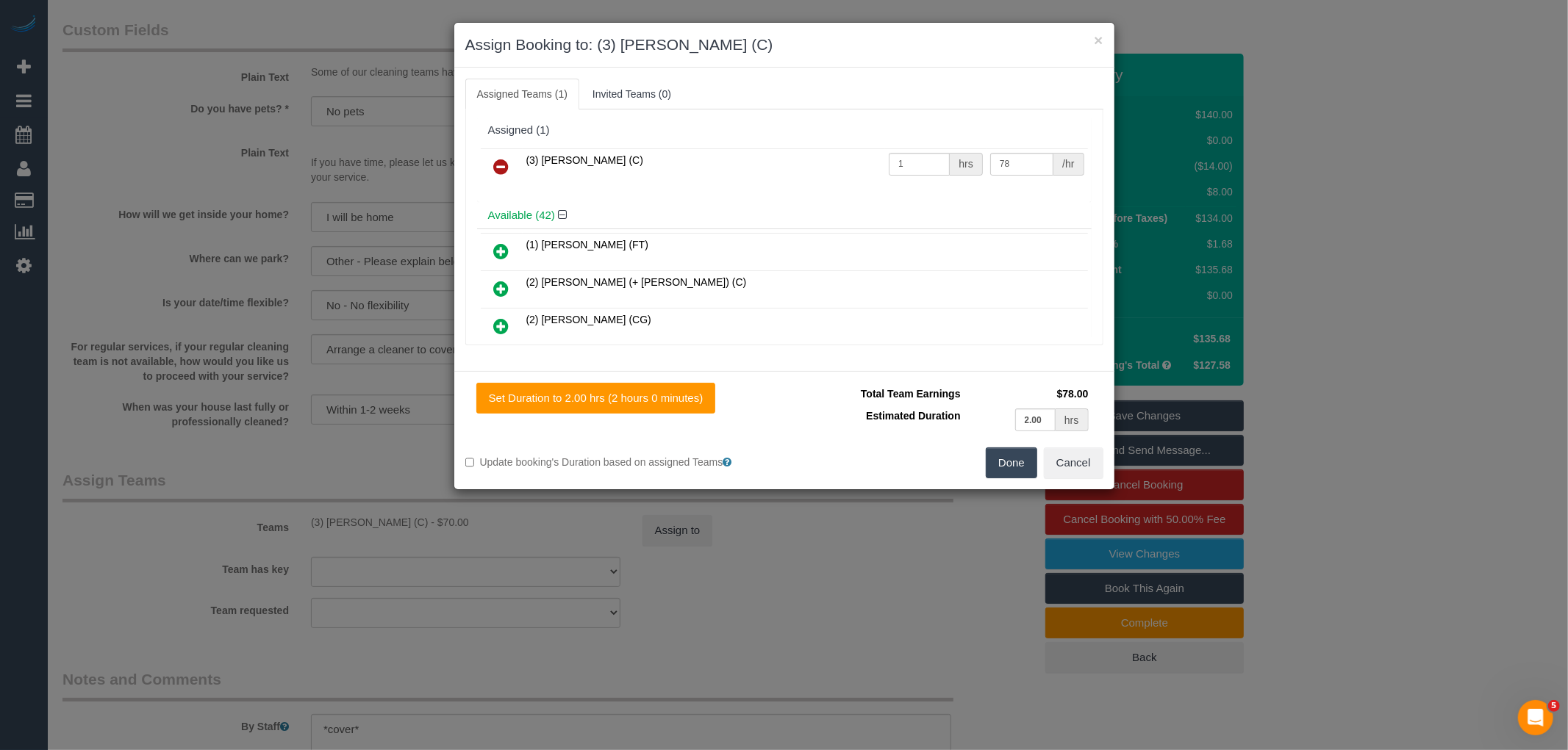
click at [1017, 463] on button "Done" at bounding box center [1011, 463] width 51 height 31
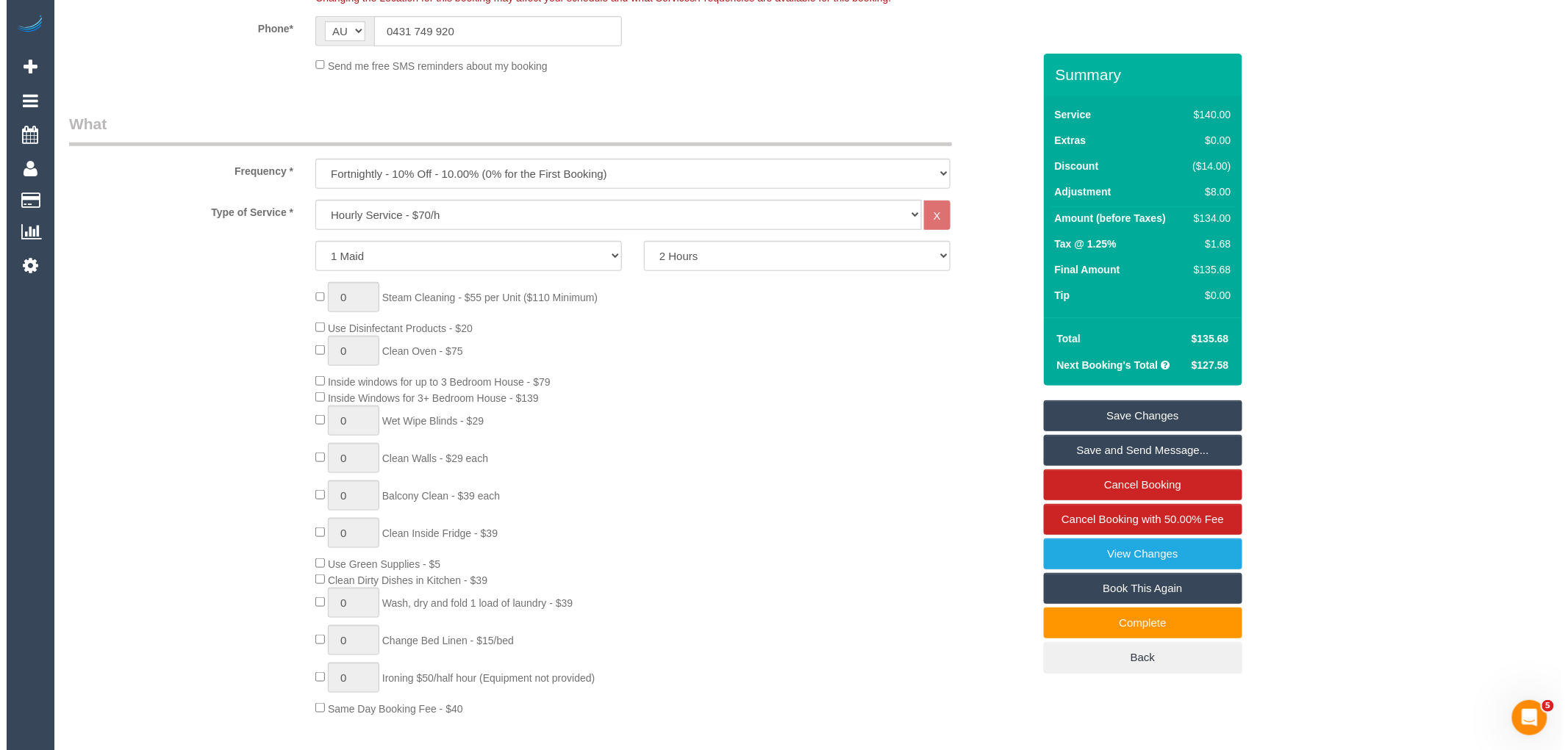
scroll to position [0, 0]
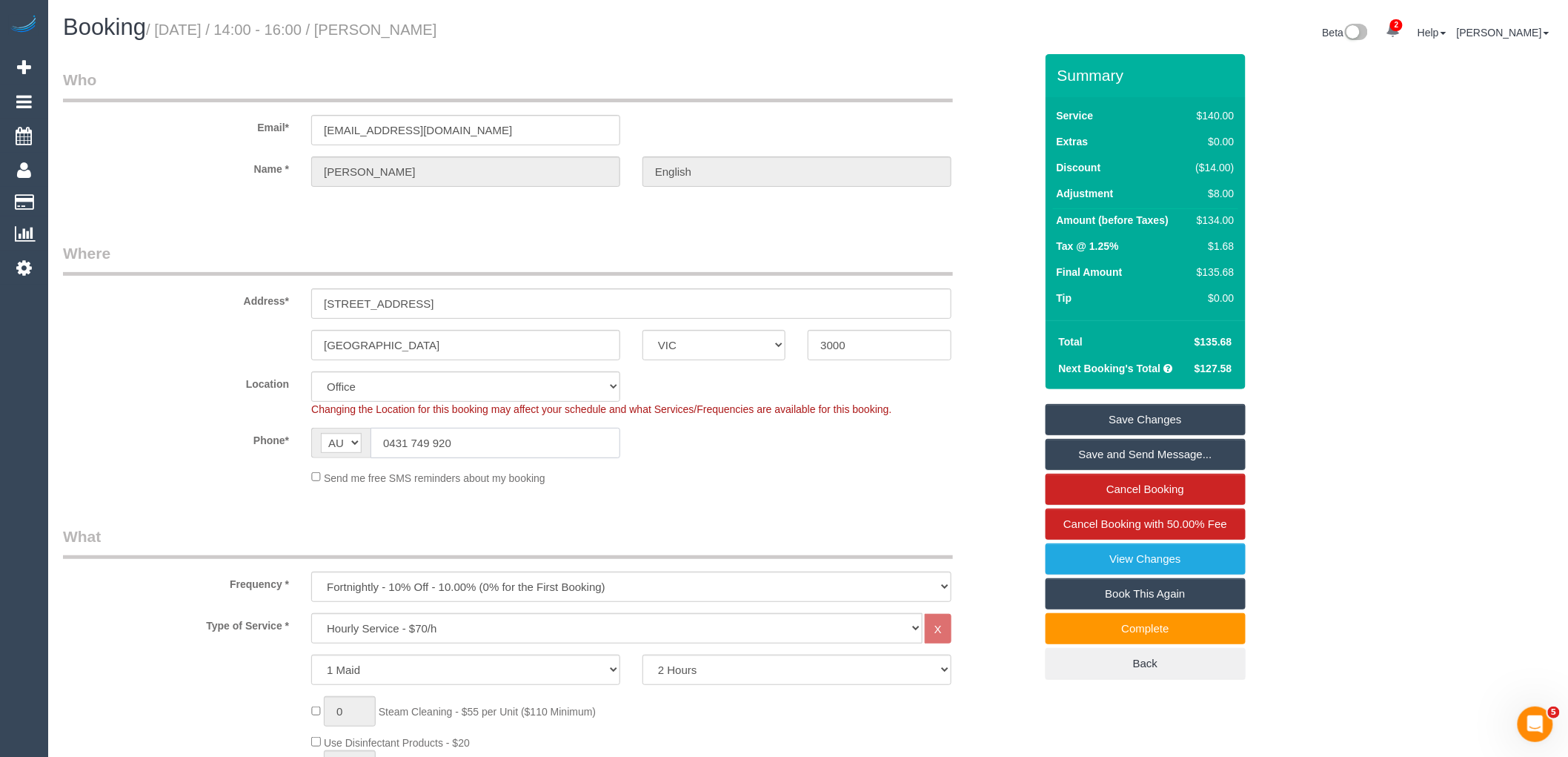
drag, startPoint x: 490, startPoint y: 447, endPoint x: 299, endPoint y: 437, distance: 191.3
click at [285, 437] on div "Phone* AF AL DZ AD AO AI AQ AG AR AM AW AU AT AZ BS BH BD BB BY BE BZ BJ BM BT …" at bounding box center [549, 442] width 994 height 30
drag, startPoint x: 1201, startPoint y: 417, endPoint x: 1124, endPoint y: 397, distance: 79.6
click at [1201, 416] on link "Save Changes" at bounding box center [1145, 419] width 200 height 31
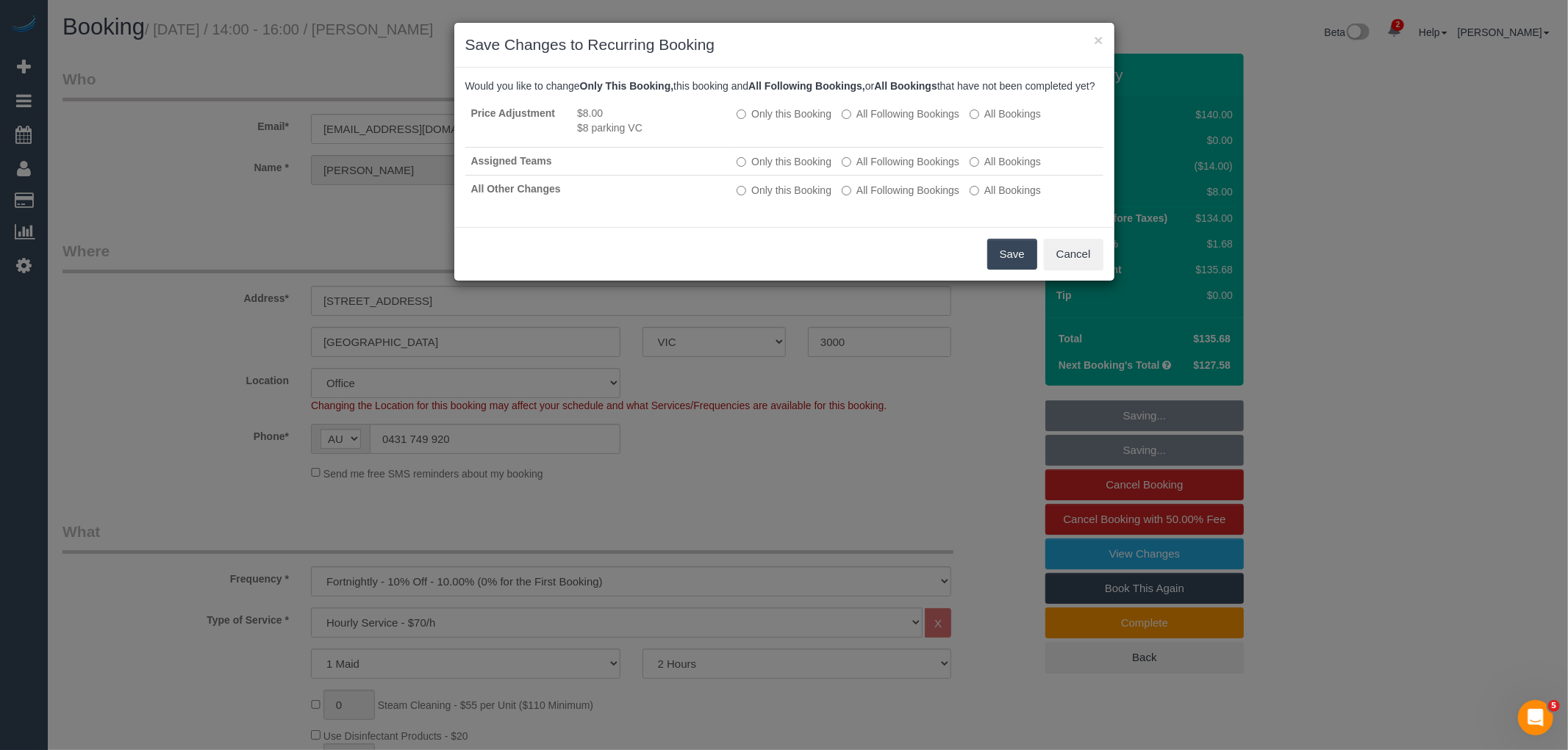
click at [996, 269] on button "Save" at bounding box center [1013, 254] width 50 height 31
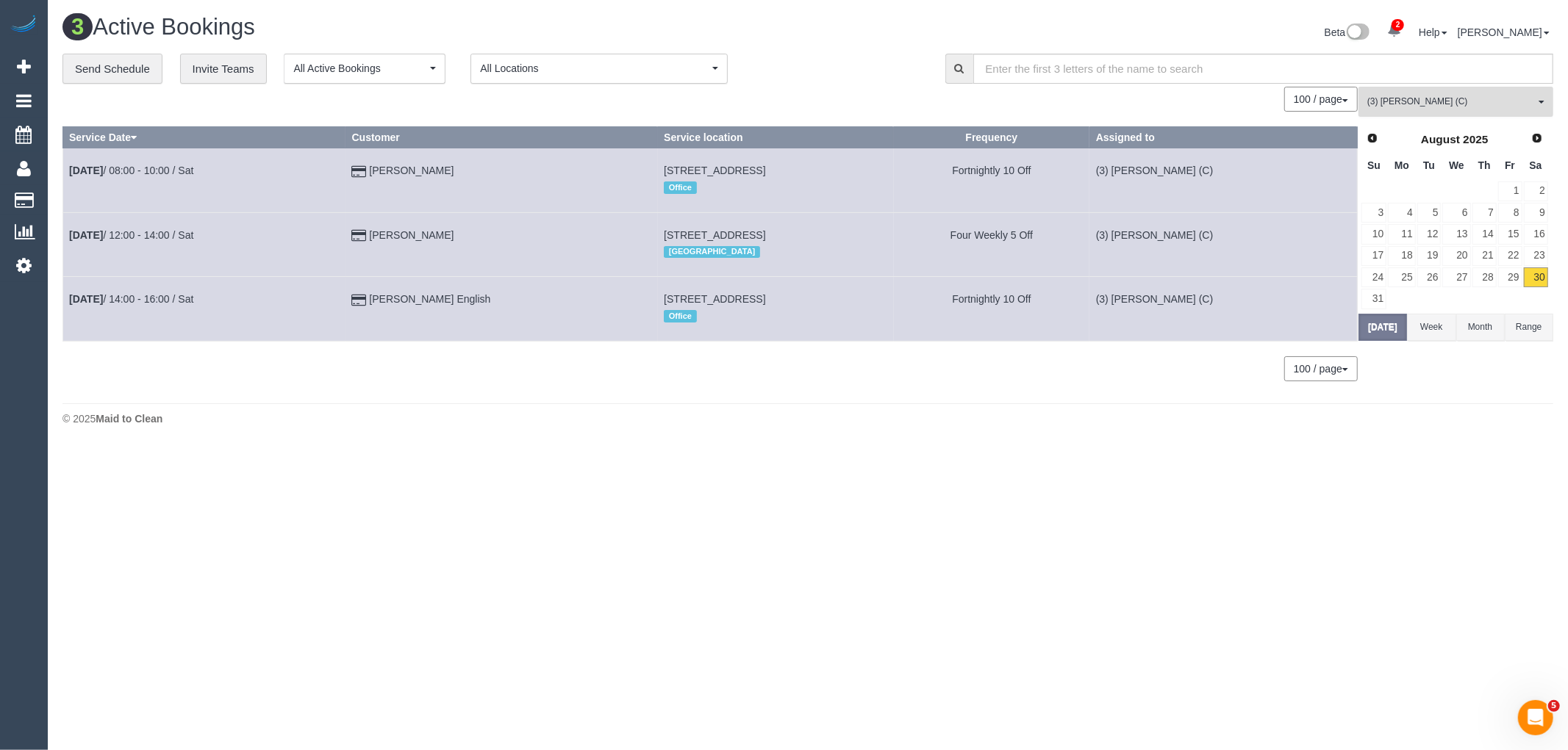
click at [1450, 100] on span "(3) Manula Wimalasooriya (C)" at bounding box center [1451, 101] width 167 height 12
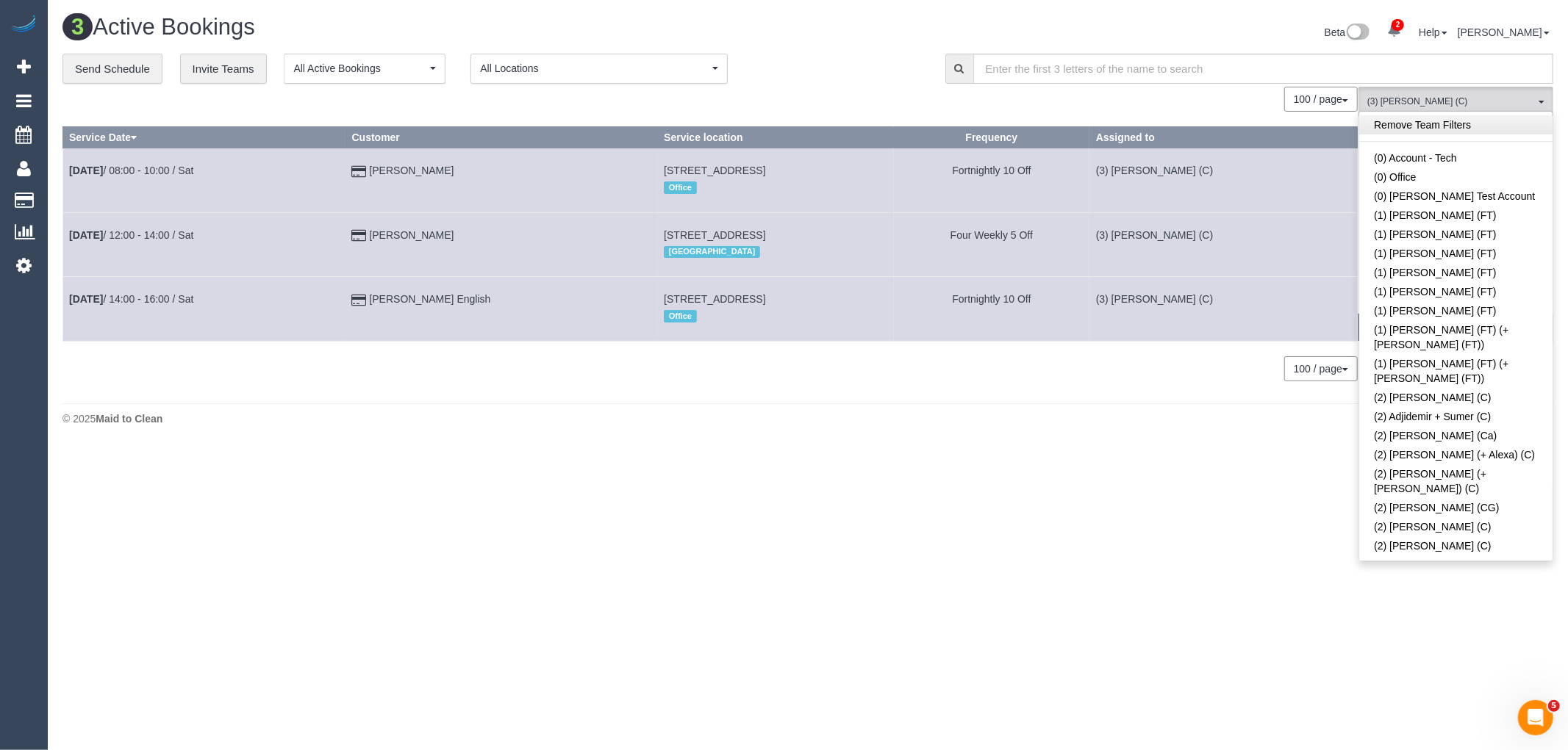
click at [1461, 127] on link "Remove Team Filters" at bounding box center [1456, 125] width 193 height 19
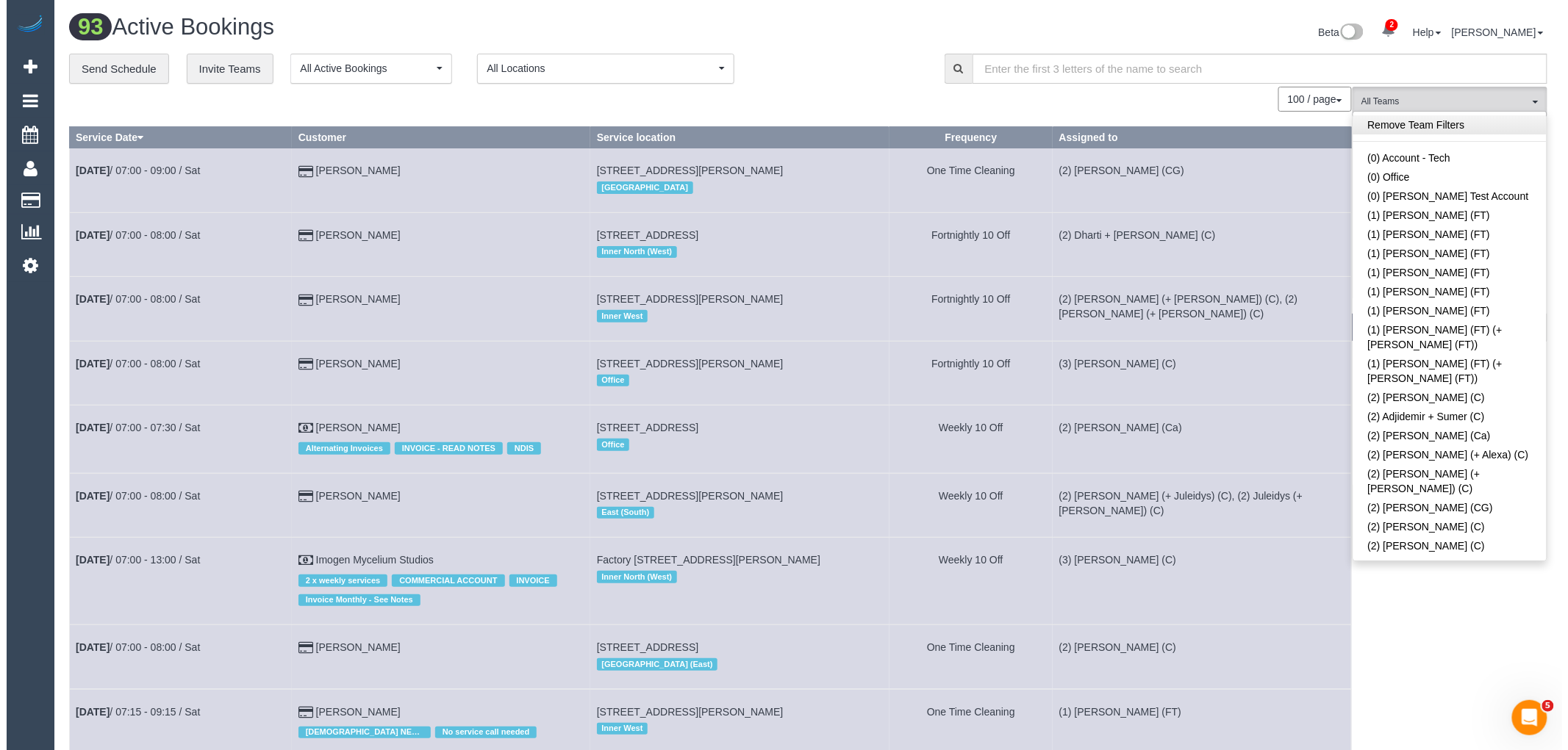
scroll to position [4030, 0]
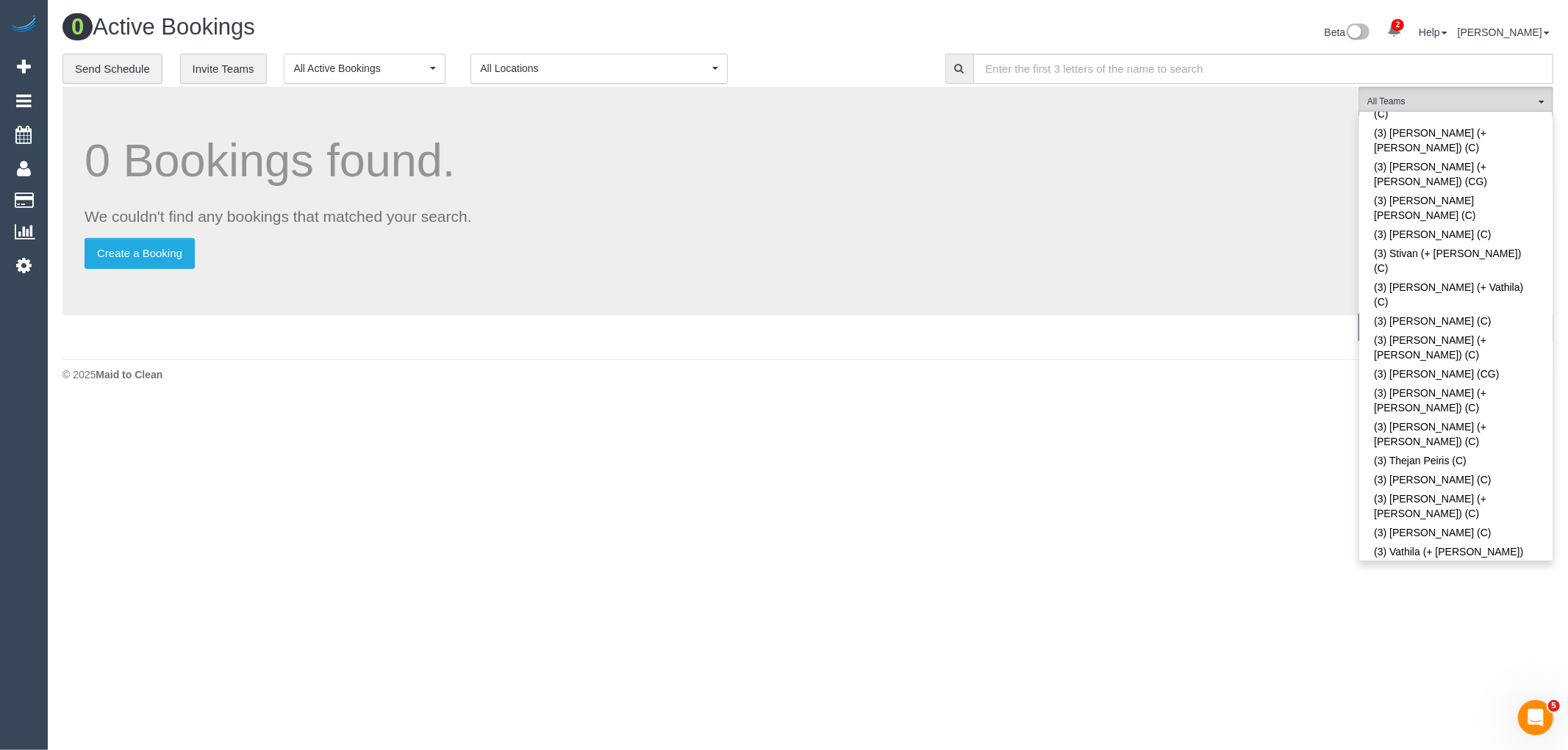
click at [853, 8] on div "0 Active Bookings Beta 2 Your Notifications You have 0 alerts × You have 1 to c…" at bounding box center [808, 201] width 1520 height 403
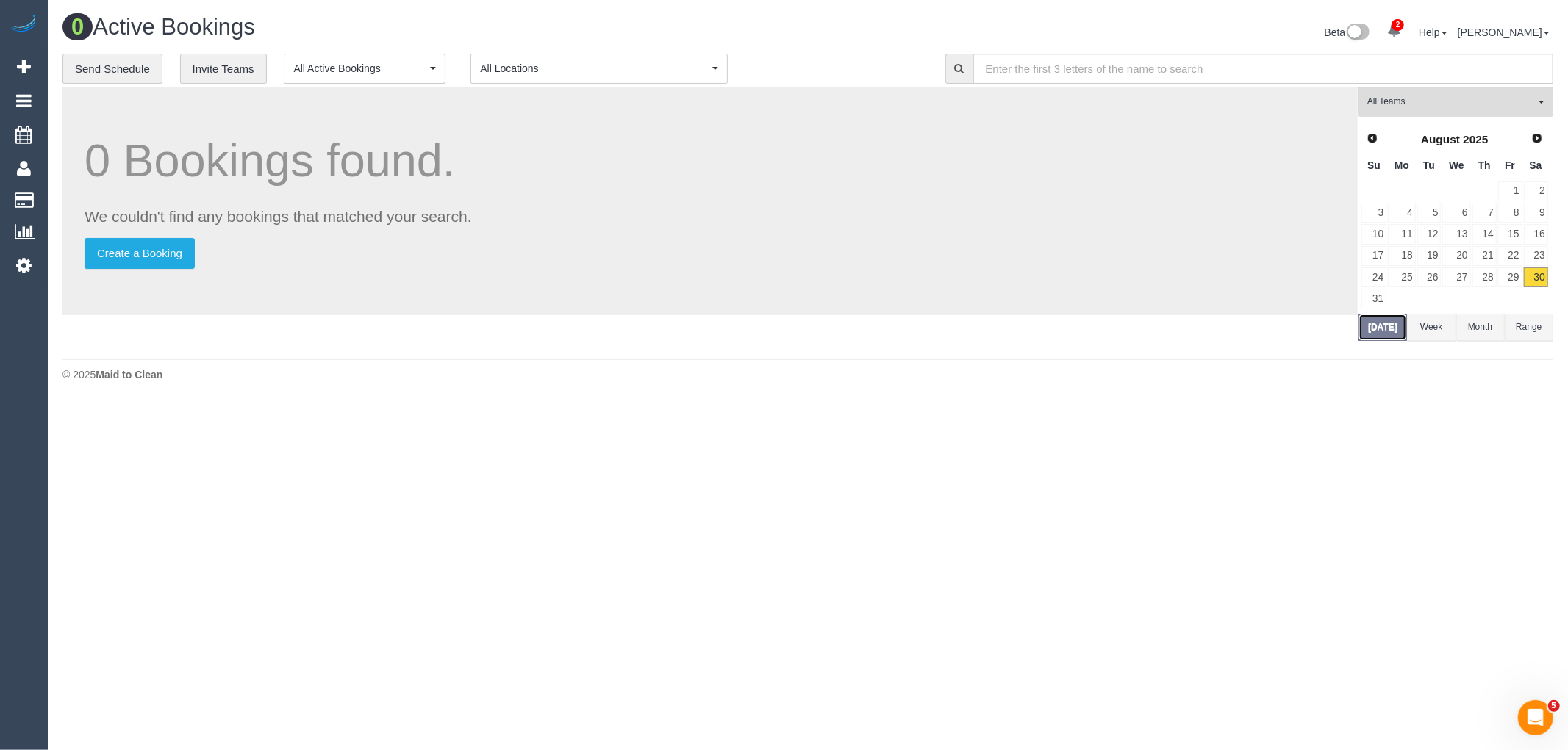
drag, startPoint x: 1387, startPoint y: 331, endPoint x: 1514, endPoint y: 223, distance: 166.7
click at [1388, 331] on button "Today" at bounding box center [1383, 326] width 49 height 27
click at [1541, 135] on span "Next" at bounding box center [1537, 137] width 11 height 11
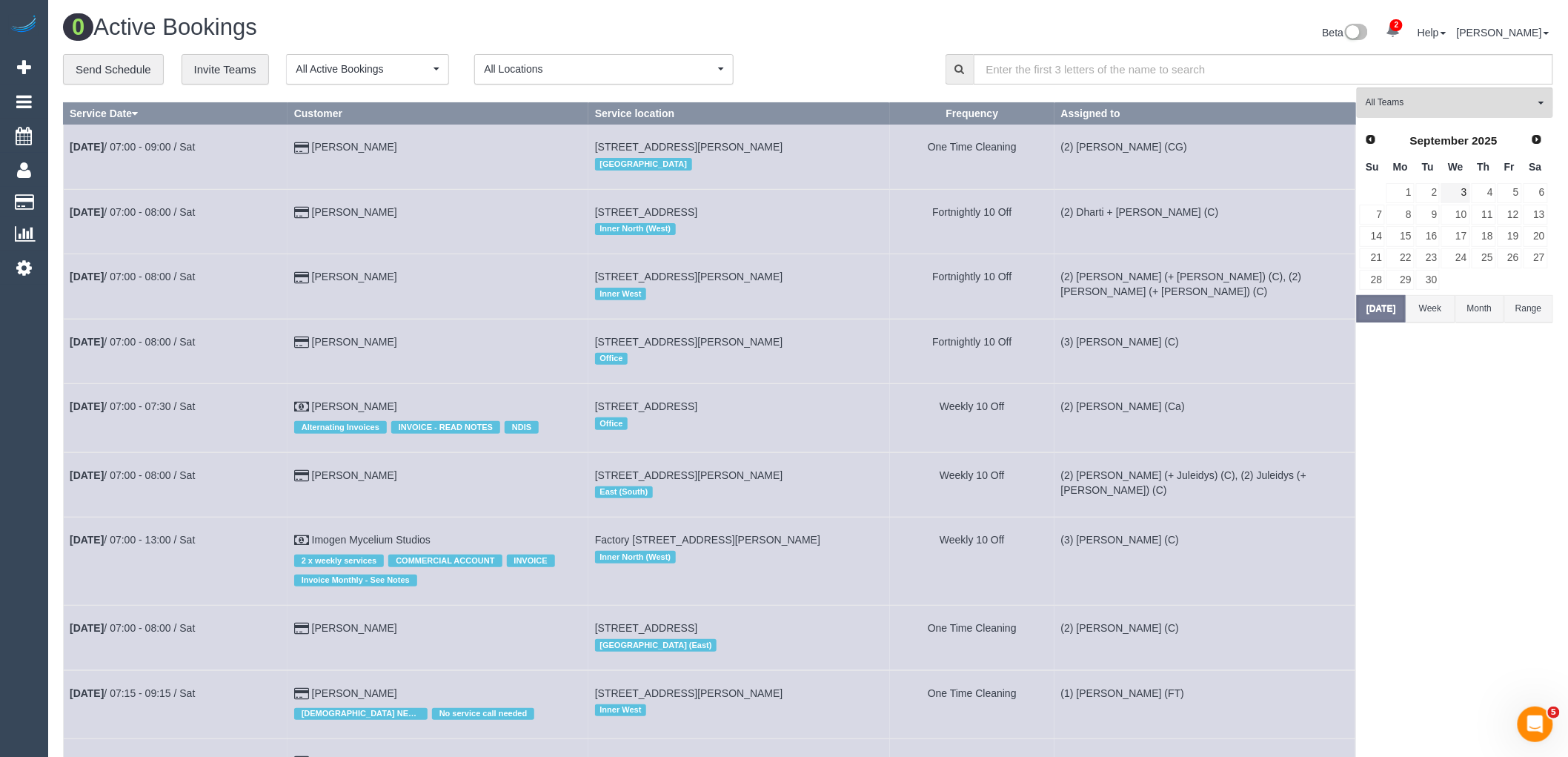
click at [1441, 193] on td "3" at bounding box center [1456, 193] width 29 height 21
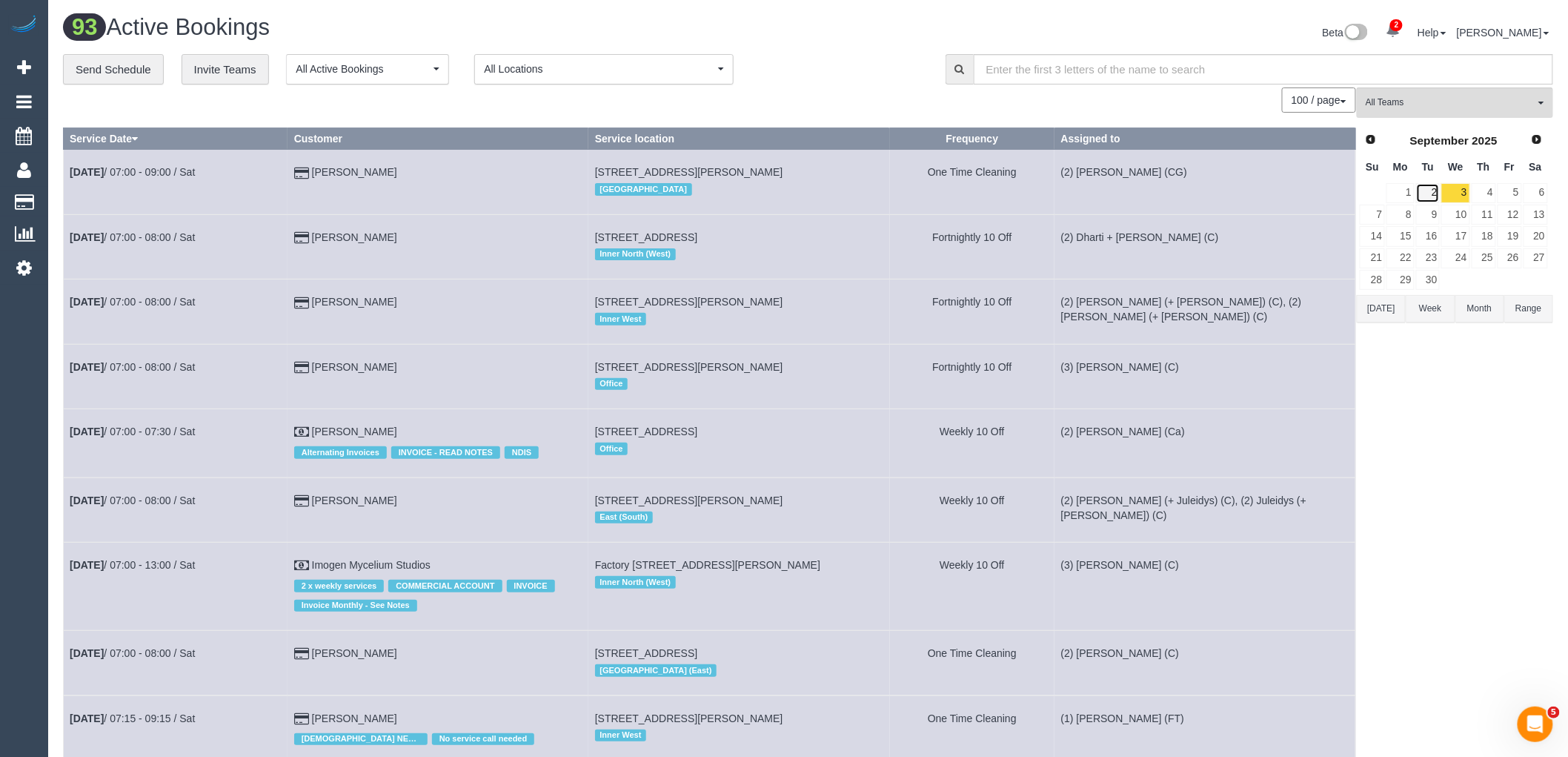
click at [1426, 198] on link "2" at bounding box center [1429, 193] width 25 height 20
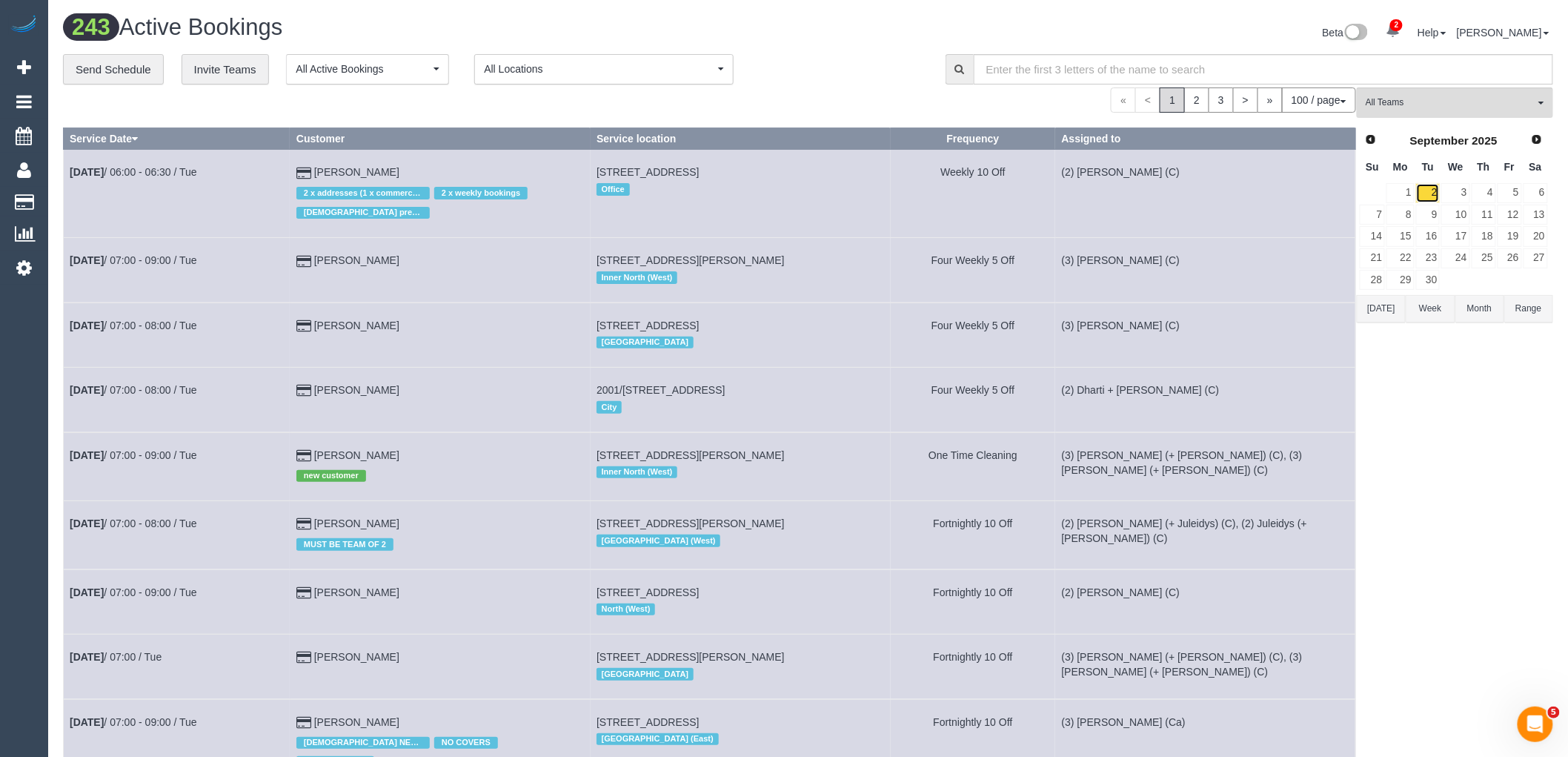
click at [1426, 199] on link "2" at bounding box center [1429, 193] width 25 height 20
click at [1436, 105] on span "All Teams" at bounding box center [1450, 102] width 169 height 12
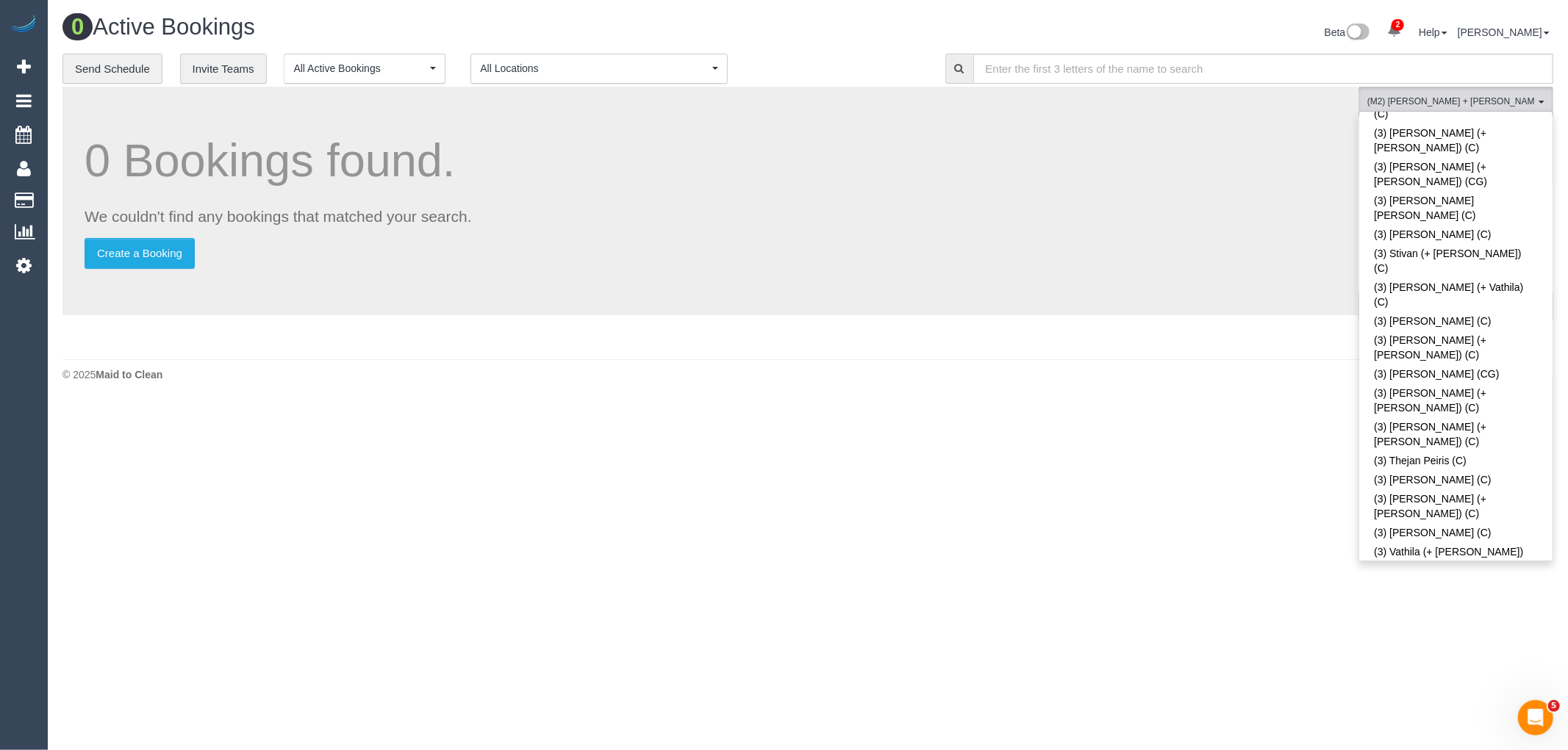
click at [839, 58] on div "**********" at bounding box center [493, 69] width 861 height 31
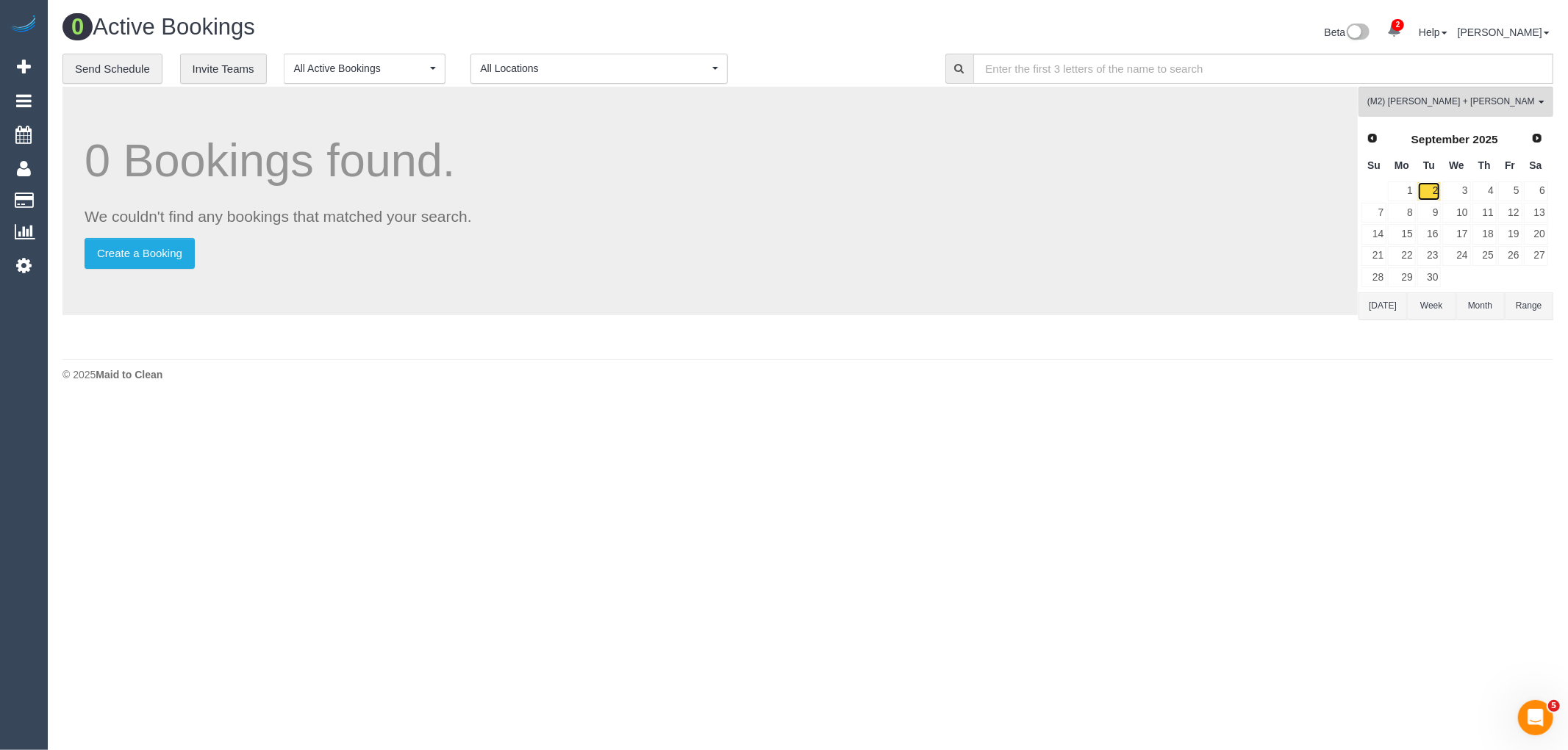
click at [1435, 197] on link "2" at bounding box center [1429, 192] width 24 height 19
click at [1465, 113] on button "(M2) Akila + Tehan (CG) All Teams" at bounding box center [1456, 101] width 195 height 30
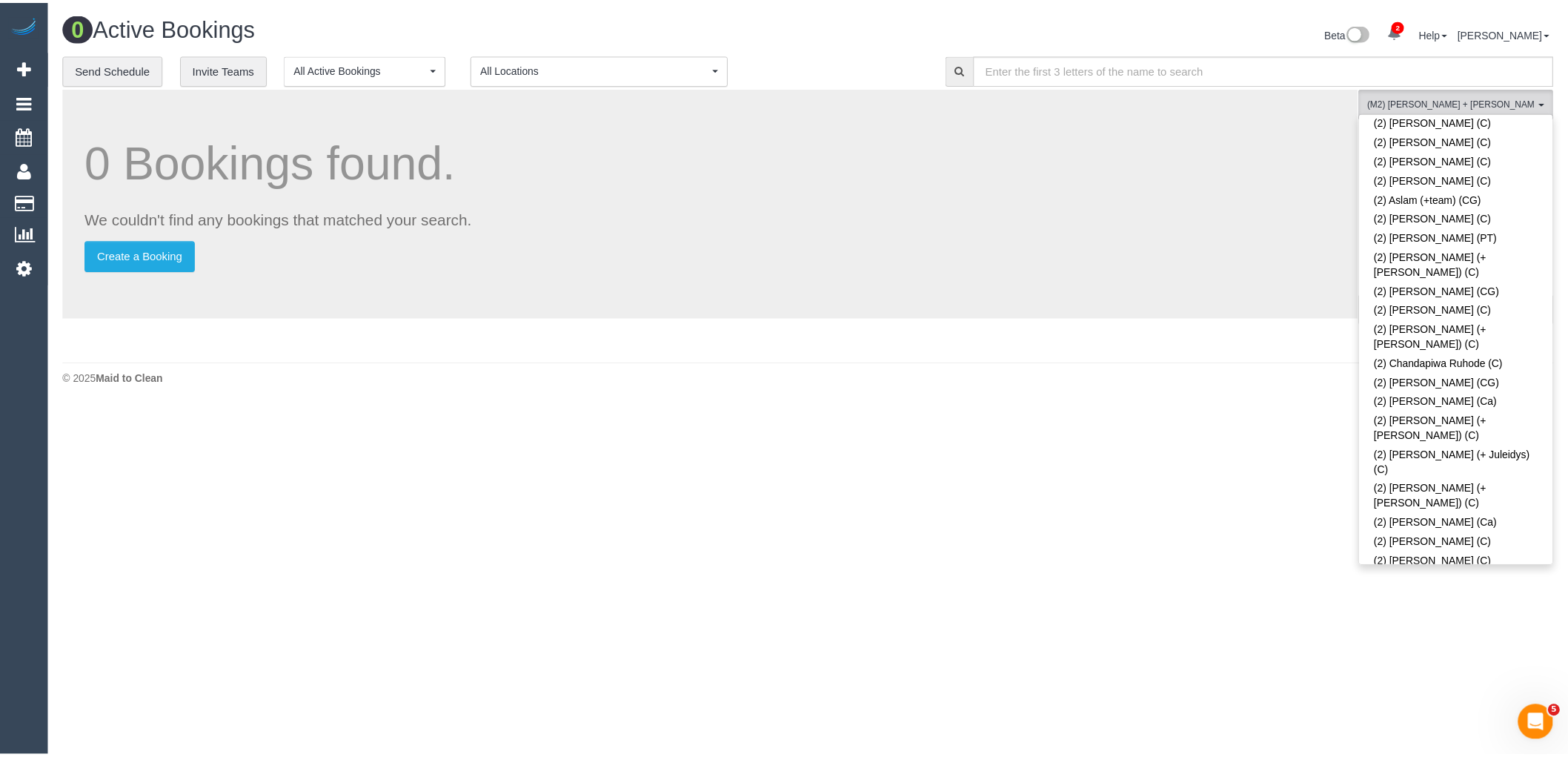
scroll to position [0, 0]
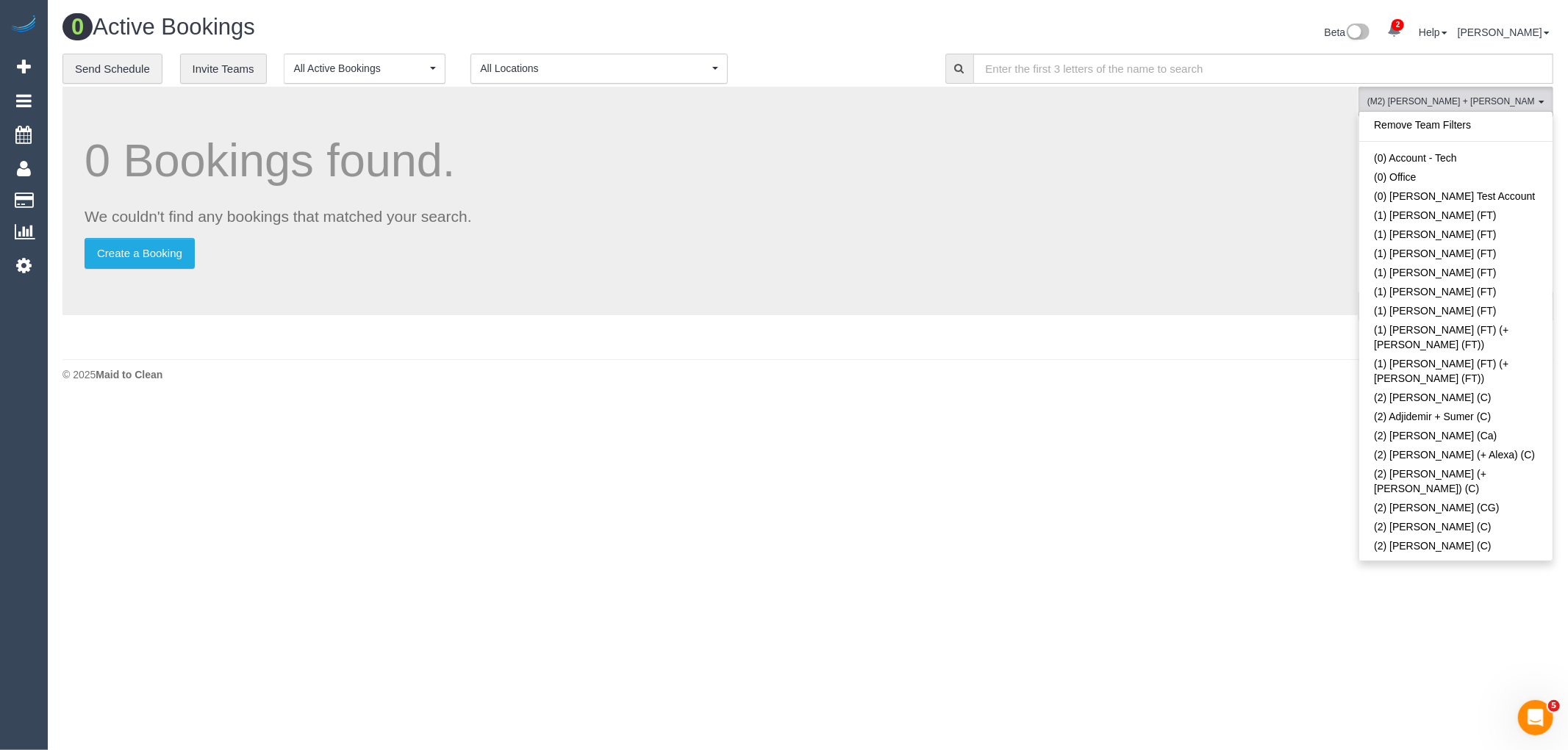
click at [1460, 115] on div "Remove Team Filters (0) Account - Tech (0) Office (0) Raunak Test Account (1) D…" at bounding box center [1456, 336] width 195 height 450
click at [1460, 119] on link "Remove Team Filters" at bounding box center [1456, 125] width 193 height 19
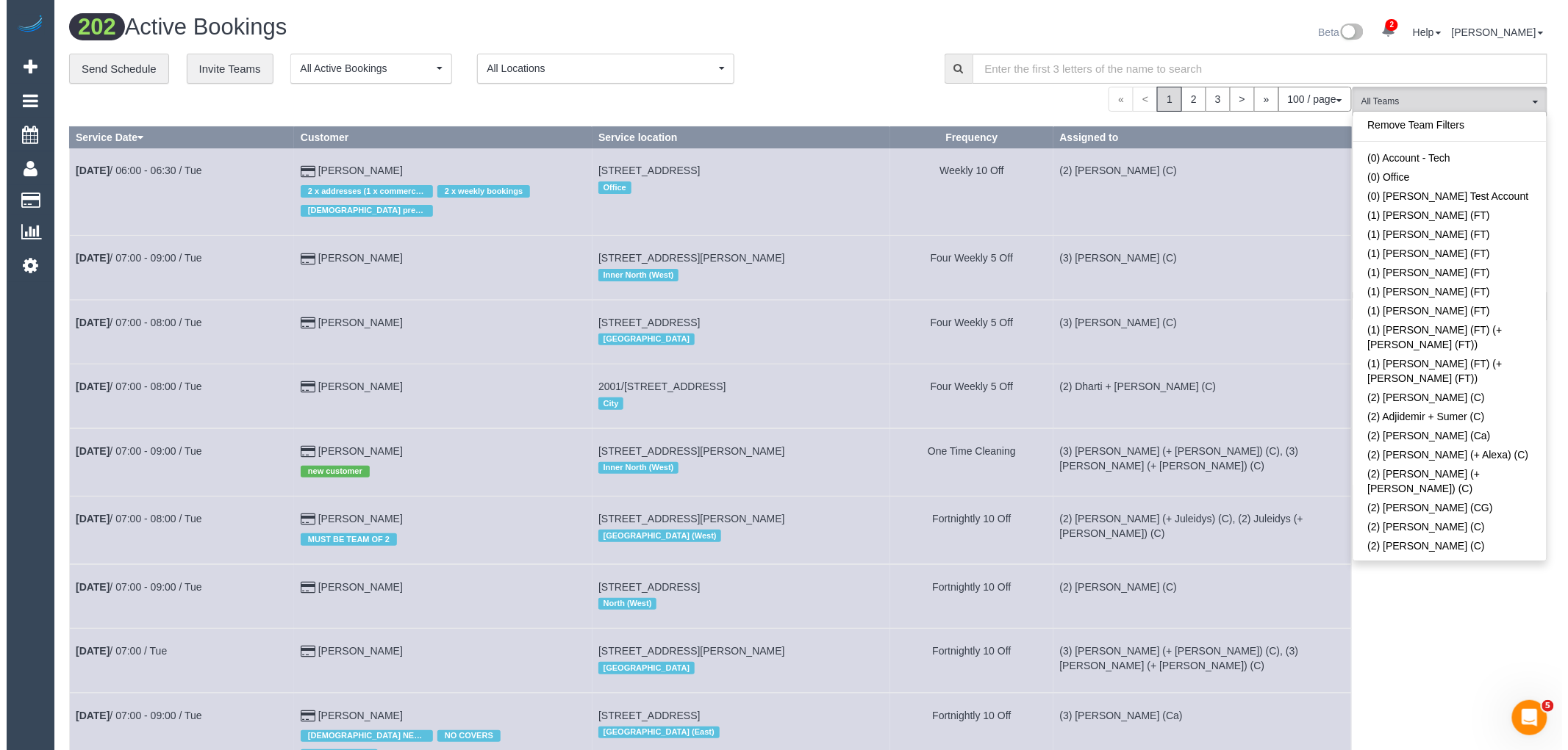
scroll to position [1933, 0]
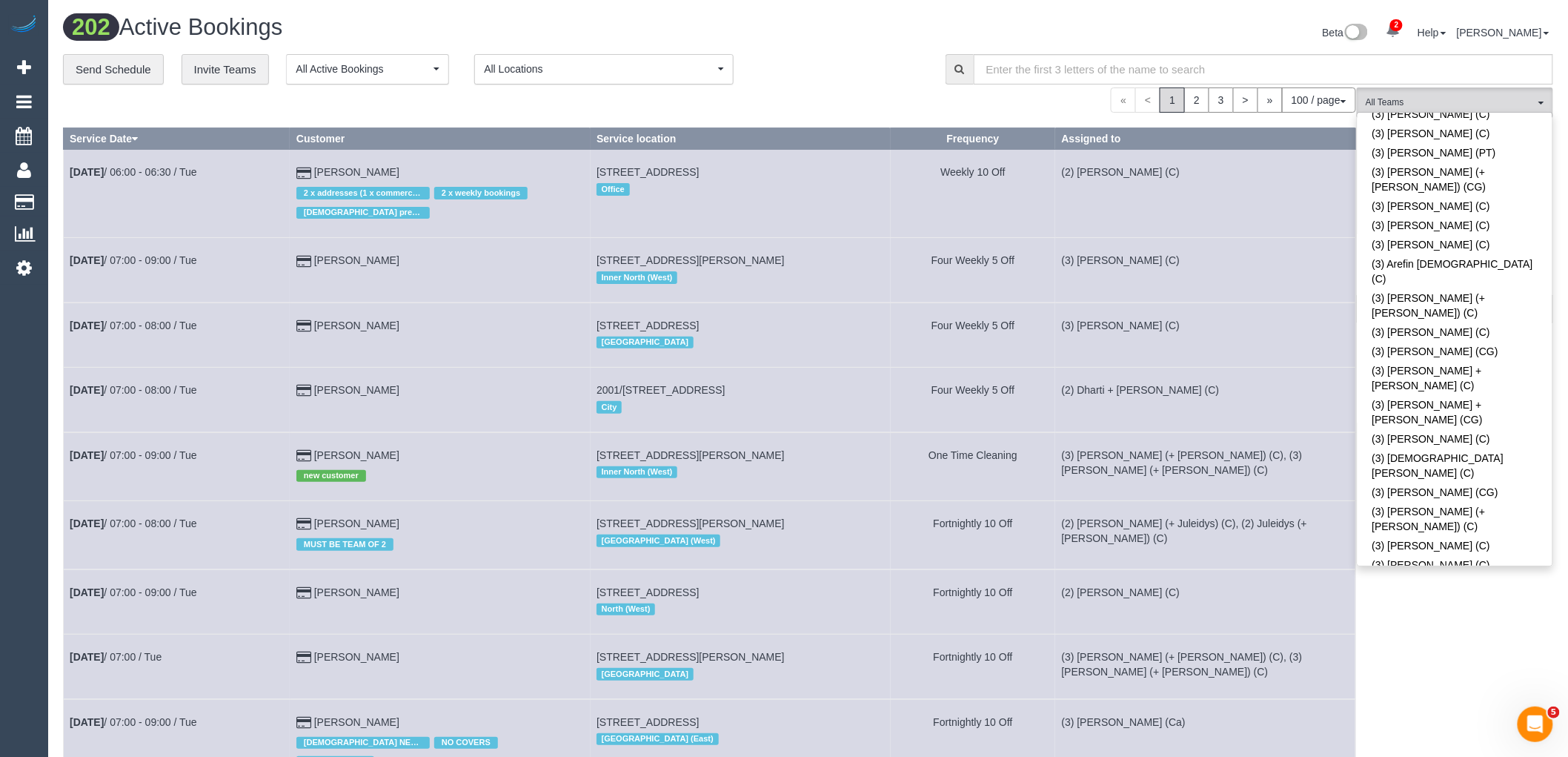
click at [1498, 705] on link "(3) Estefania (+ [PERSON_NAME]) (C)" at bounding box center [1455, 723] width 195 height 34
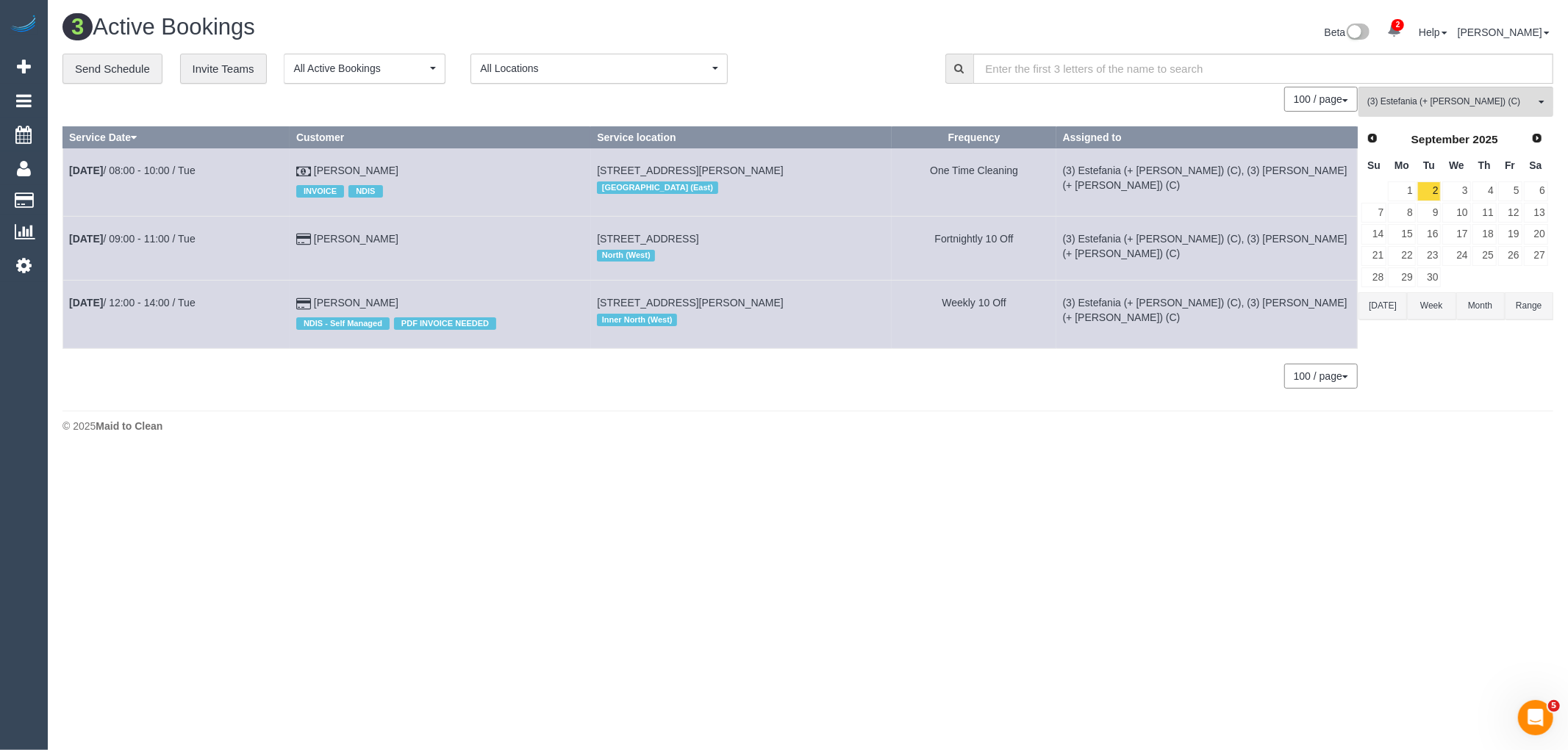
click at [1371, 306] on button "Today" at bounding box center [1383, 305] width 49 height 27
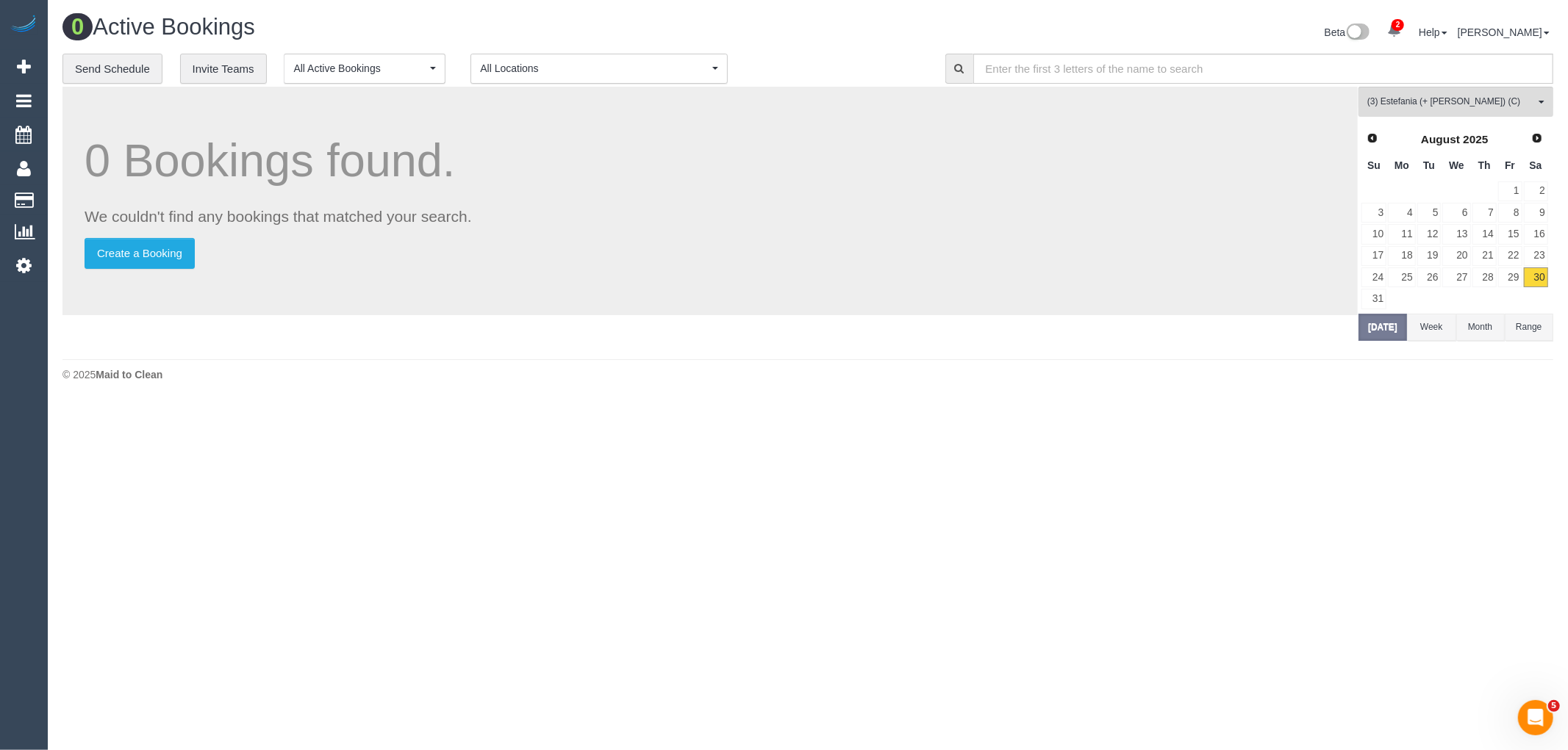
click at [1542, 140] on span "Next" at bounding box center [1536, 138] width 11 height 11
click at [1402, 196] on link "1" at bounding box center [1401, 192] width 27 height 19
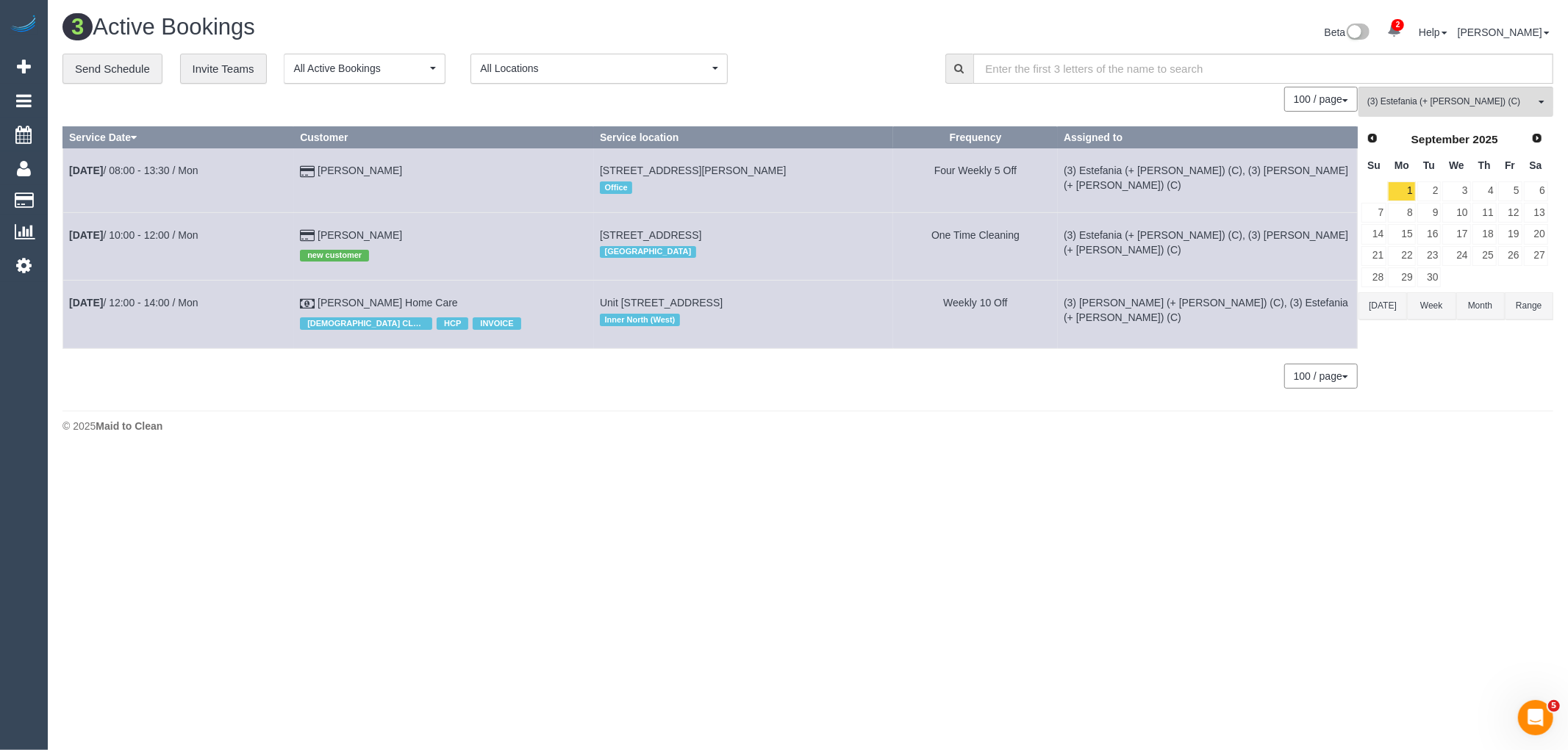
drag, startPoint x: 419, startPoint y: 176, endPoint x: 322, endPoint y: 178, distance: 97.0
click at [322, 178] on td "Ursula Lepporoli" at bounding box center [443, 180] width 300 height 64
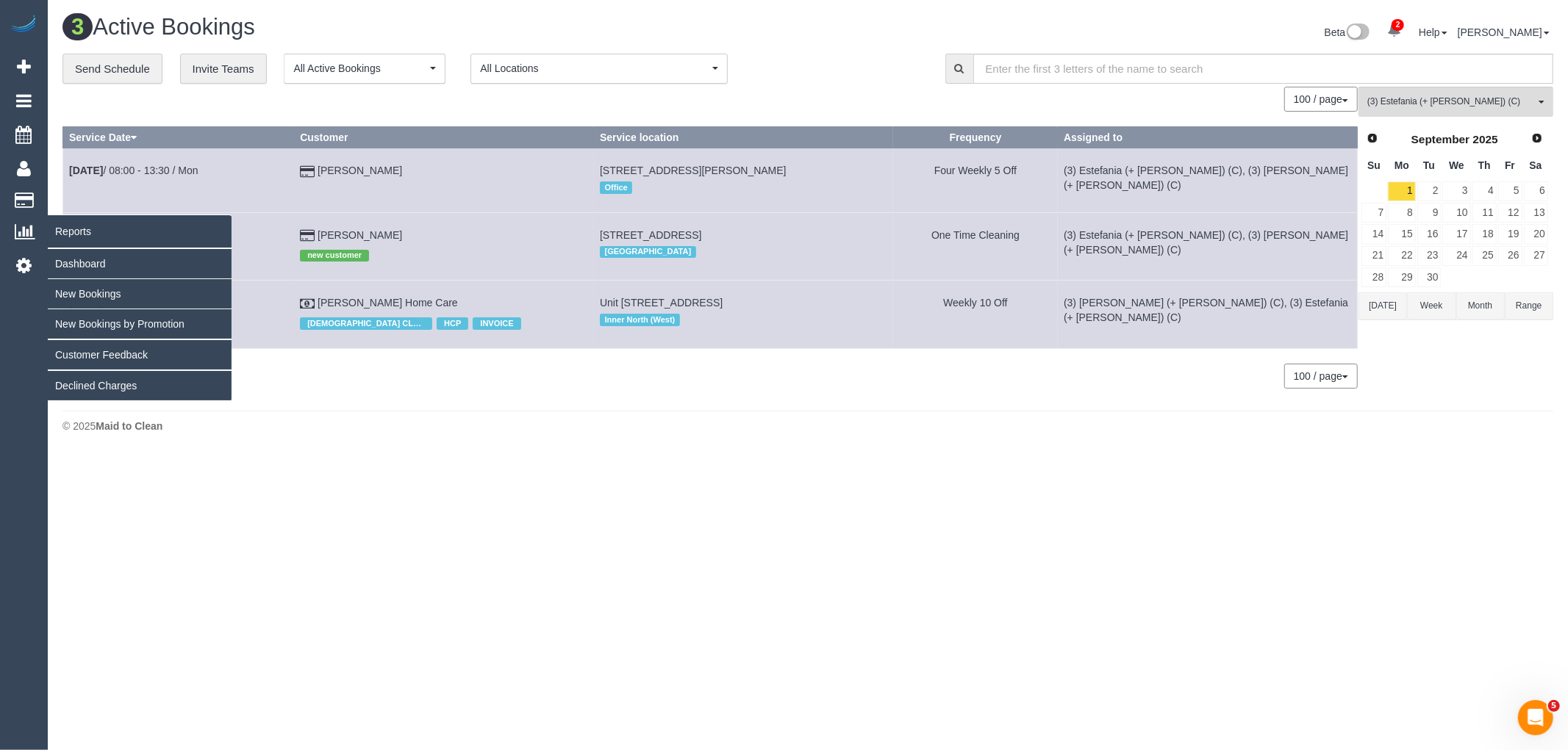
copy td "Ursula Lepporoli"
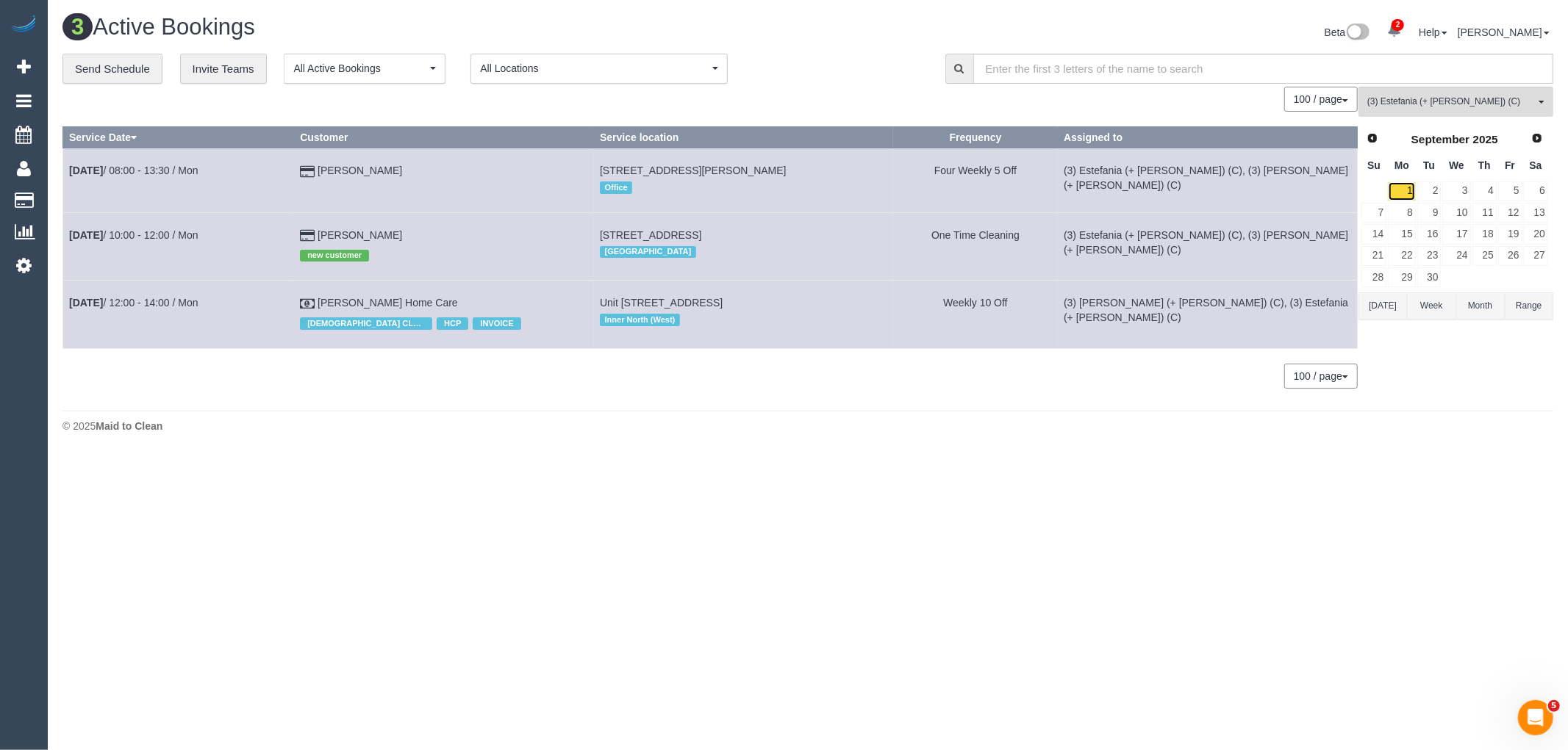
click at [1408, 187] on link "1" at bounding box center [1401, 192] width 27 height 19
click at [1400, 306] on button "Today" at bounding box center [1383, 305] width 49 height 27
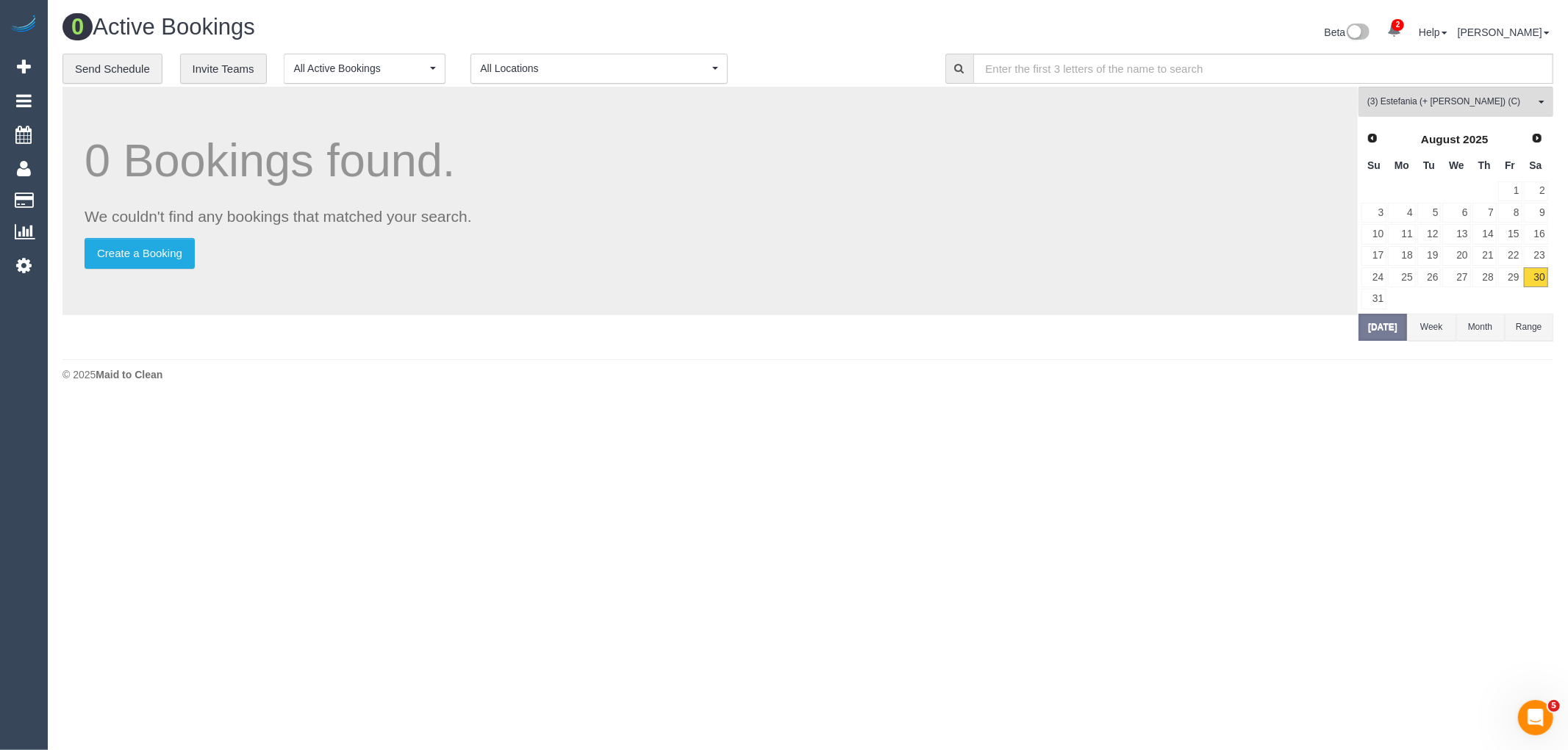
click at [1538, 133] on span "Next" at bounding box center [1536, 138] width 11 height 11
click at [1413, 192] on link "1" at bounding box center [1401, 192] width 27 height 19
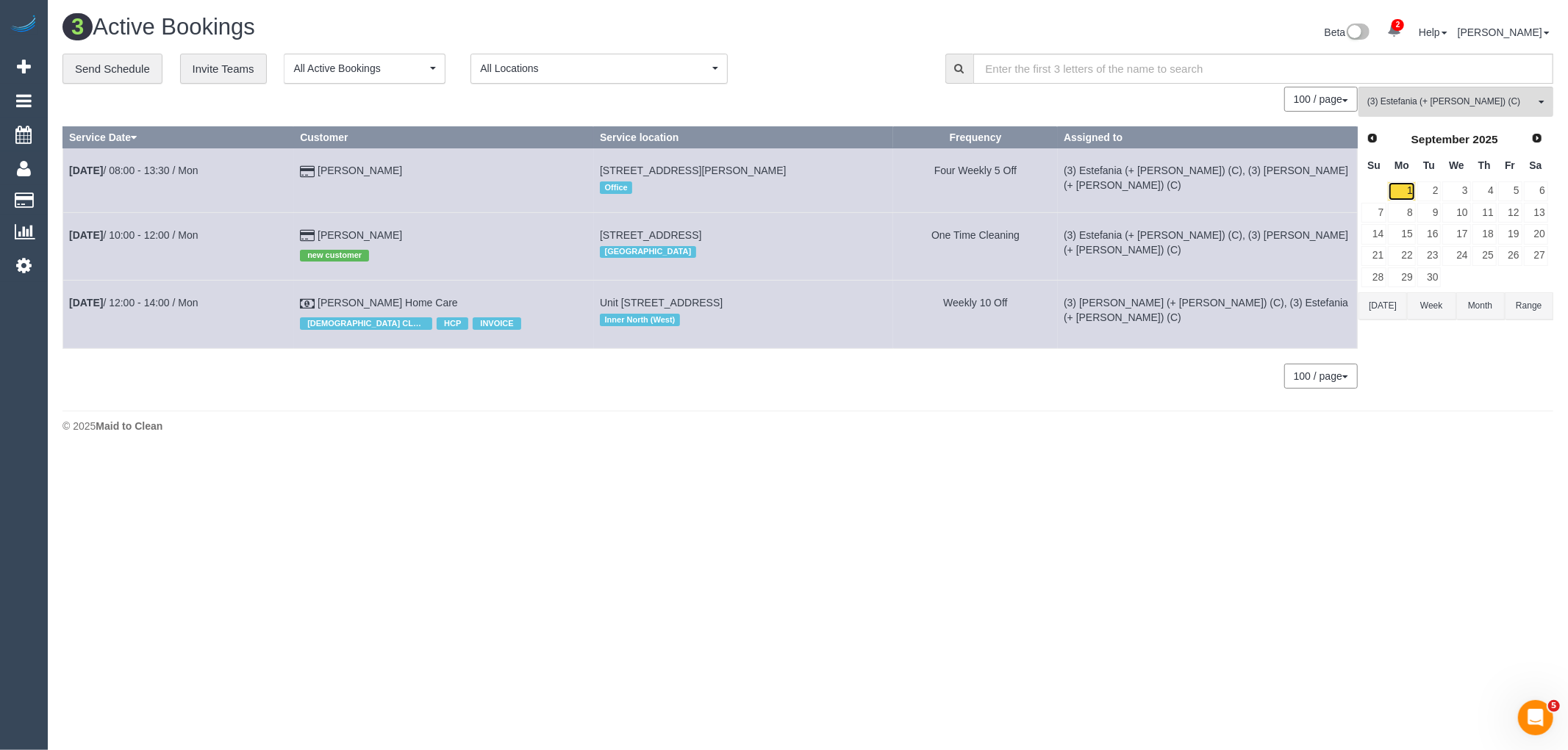
click at [1397, 183] on link "1" at bounding box center [1401, 192] width 27 height 19
click at [1427, 188] on link "2" at bounding box center [1429, 192] width 24 height 19
click at [1410, 192] on link "1" at bounding box center [1401, 192] width 27 height 19
click at [1407, 195] on link "1" at bounding box center [1401, 192] width 27 height 19
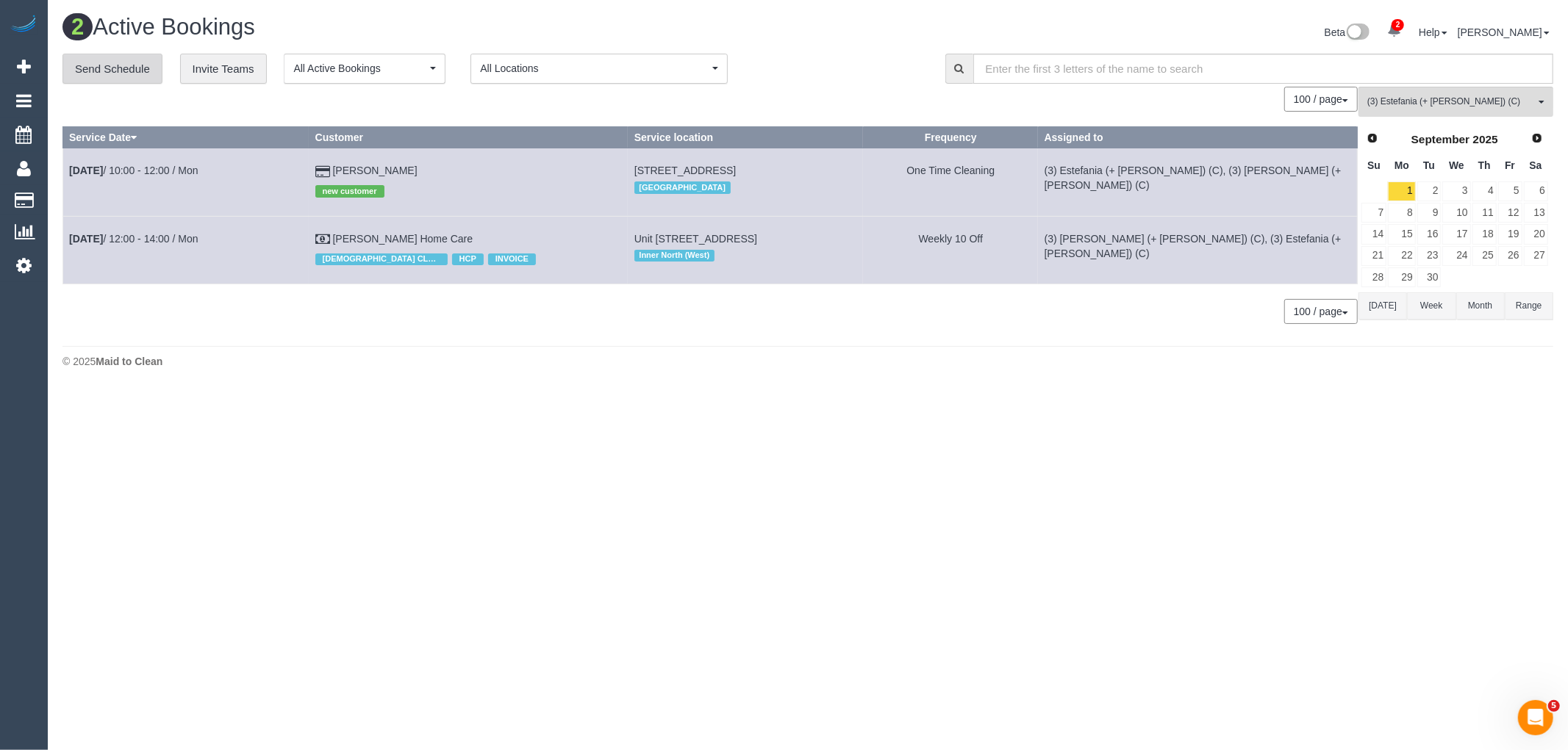
click at [112, 71] on link "Send Schedule" at bounding box center [112, 69] width 100 height 31
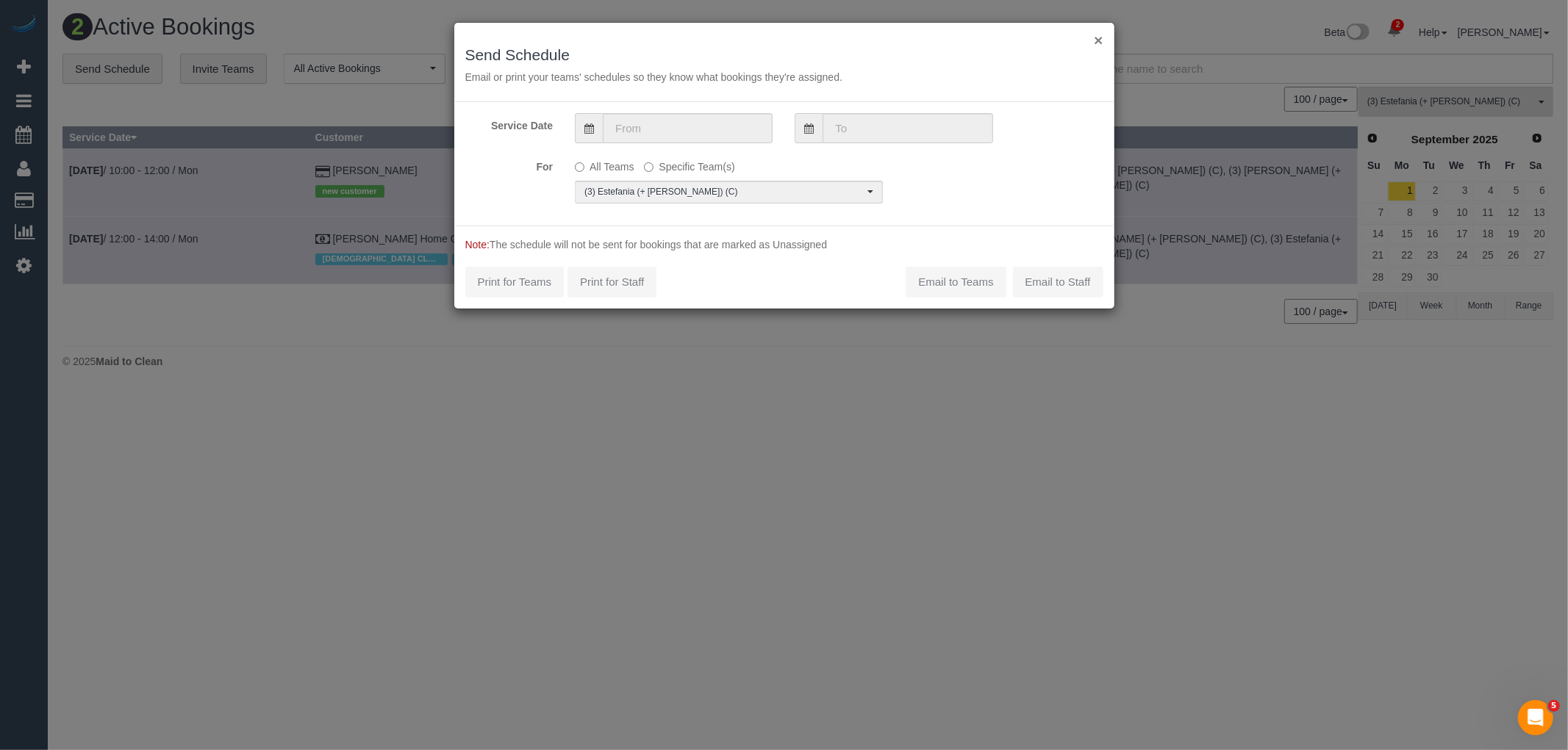
click at [1096, 42] on button "×" at bounding box center [1098, 40] width 9 height 15
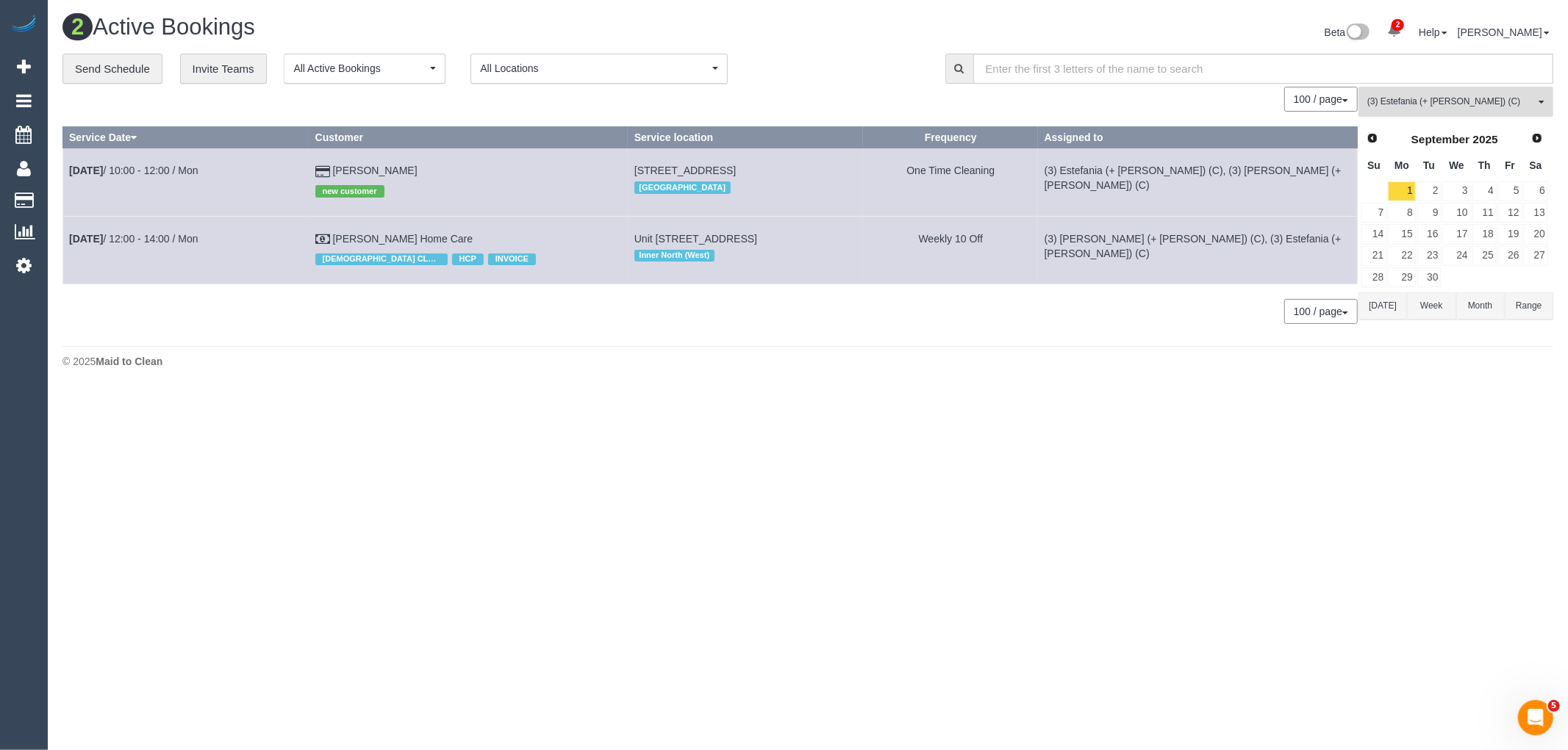
click at [1512, 98] on span "(3) Estefania (+ [PERSON_NAME]) (C)" at bounding box center [1451, 101] width 167 height 12
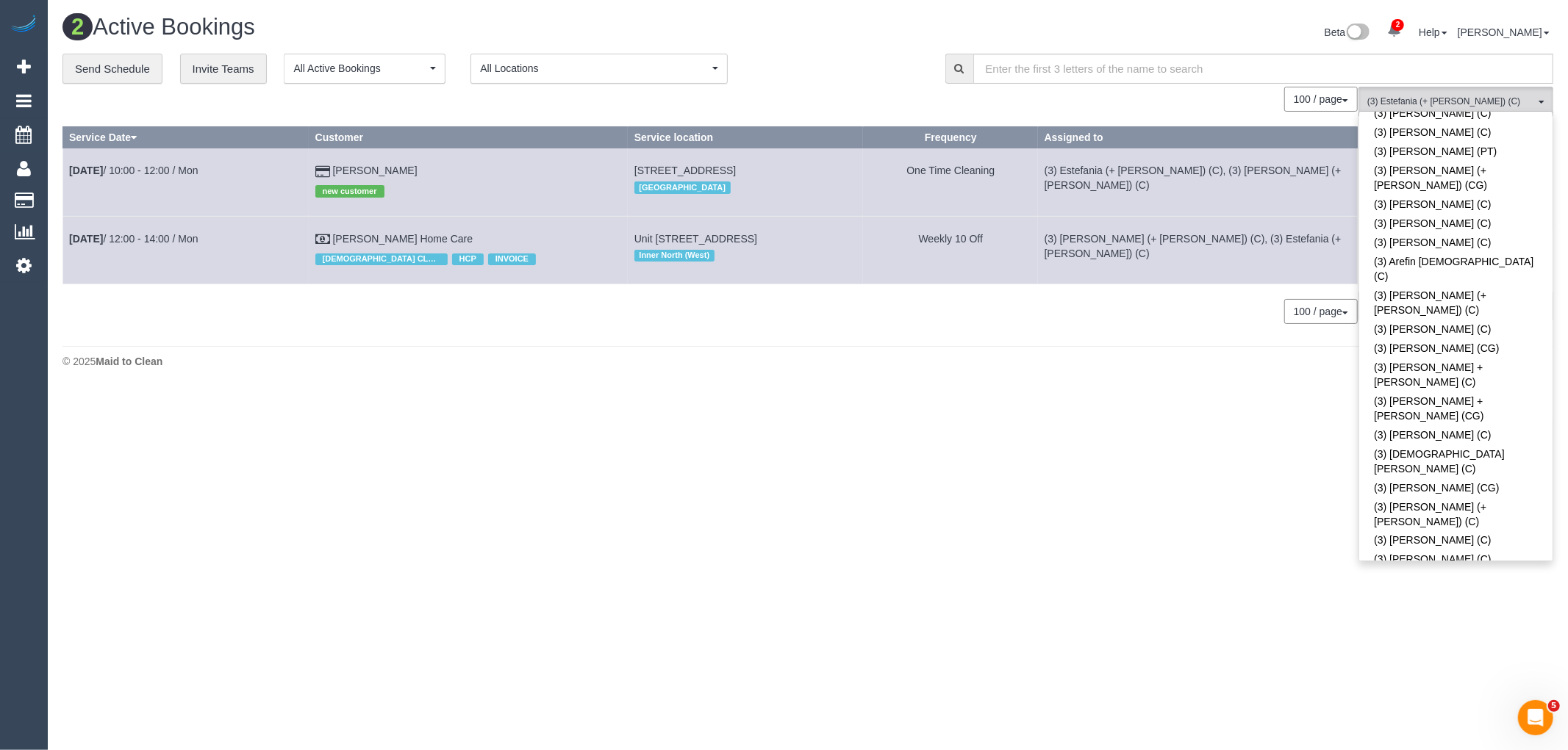
scroll to position [2259, 0]
click at [1233, 467] on body "2 Beta Your Notifications You have 0 alerts × You have 1 to charge for 30/08/20…" at bounding box center [784, 375] width 1568 height 750
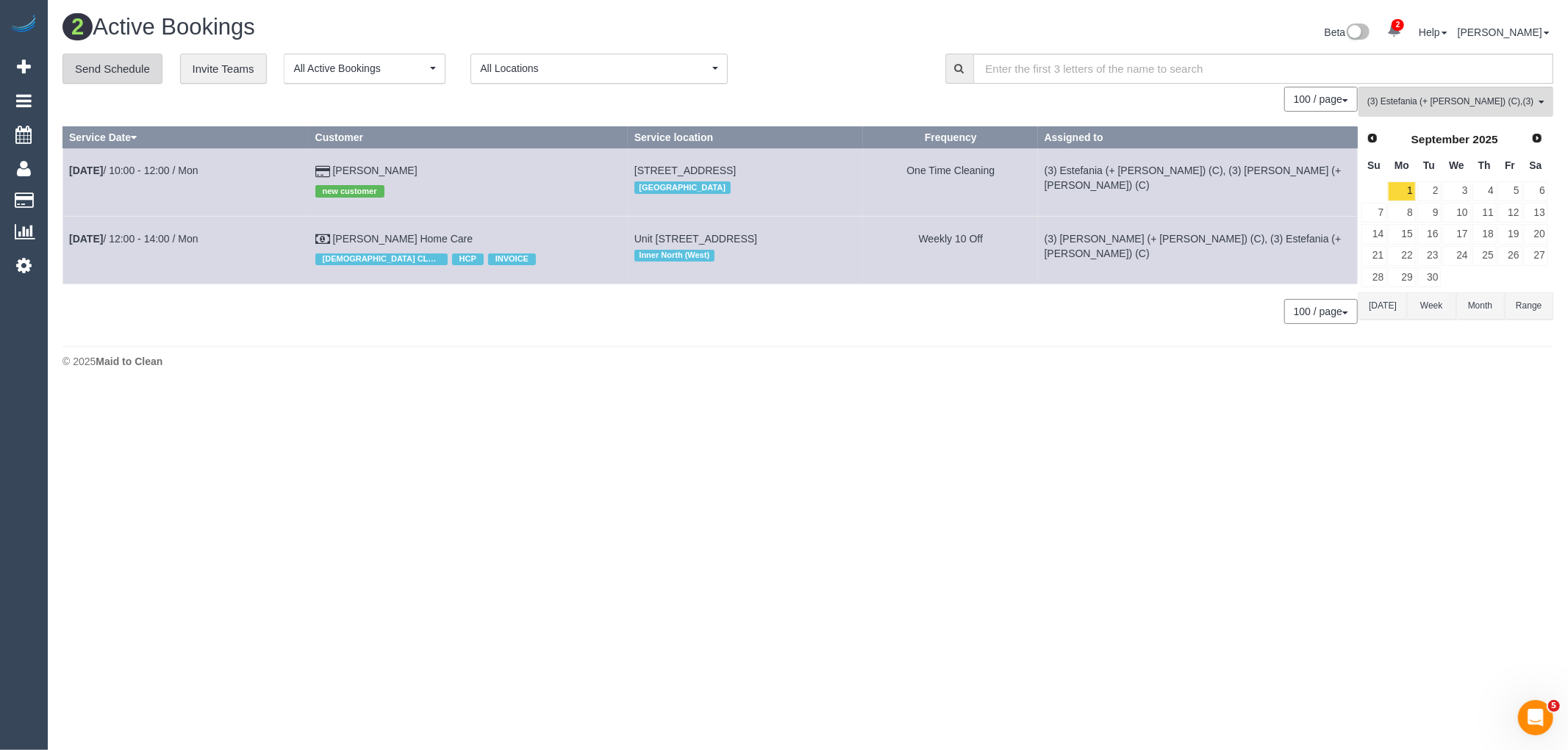
click at [93, 67] on link "Send Schedule" at bounding box center [112, 69] width 100 height 31
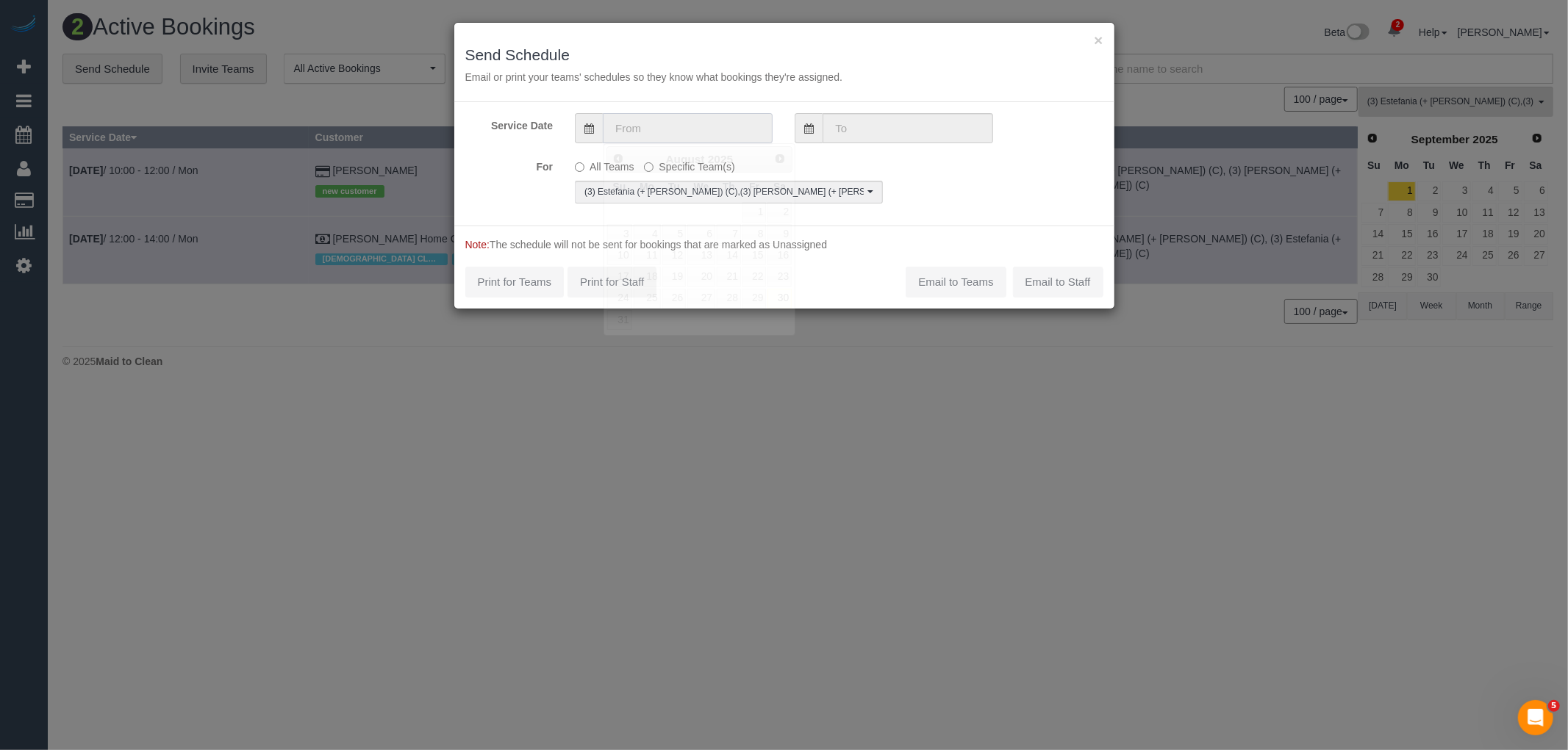
click at [701, 123] on input "text" at bounding box center [687, 127] width 170 height 30
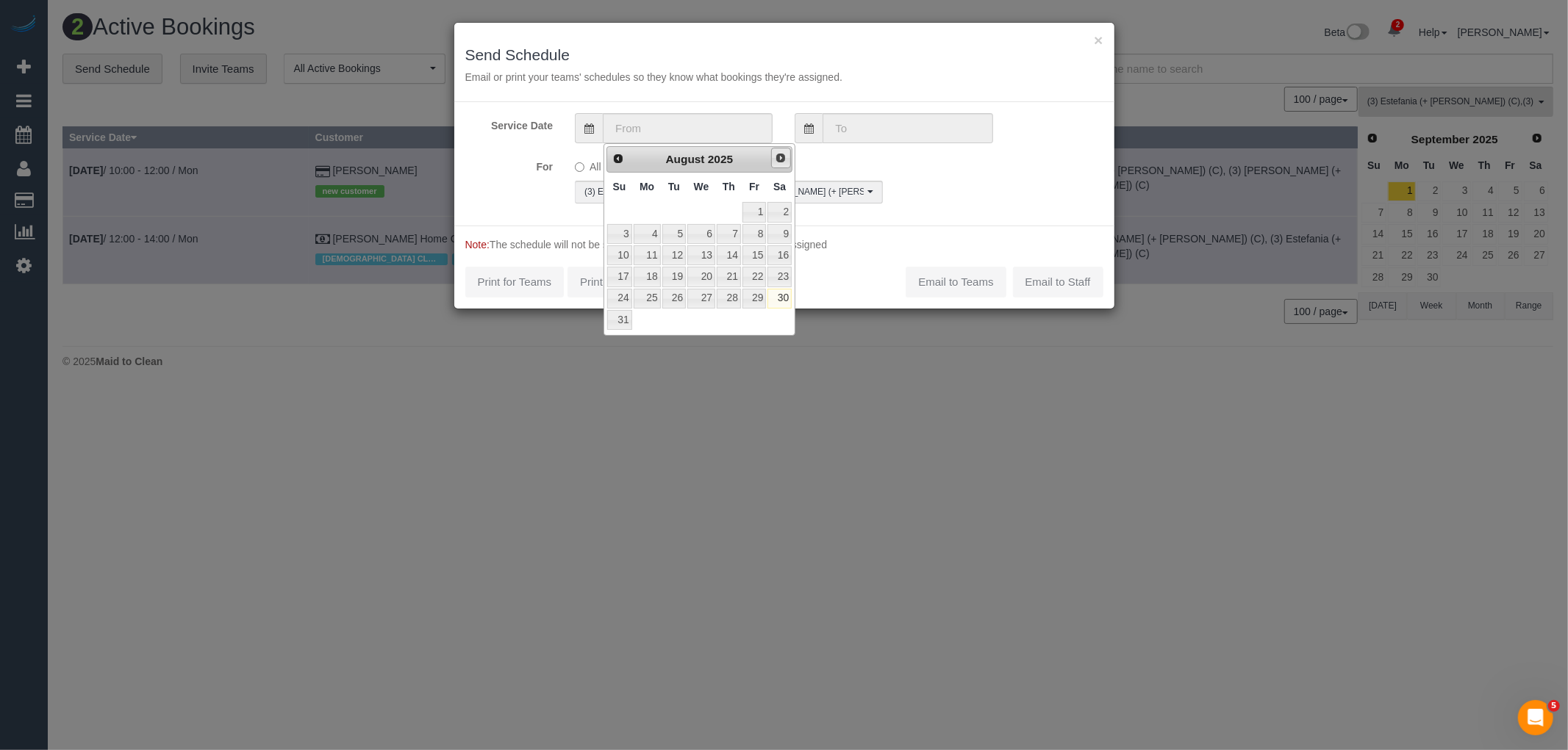
click at [779, 155] on span "Next" at bounding box center [780, 157] width 11 height 11
click at [651, 213] on link "1" at bounding box center [646, 212] width 27 height 19
type input "01/09/2025"
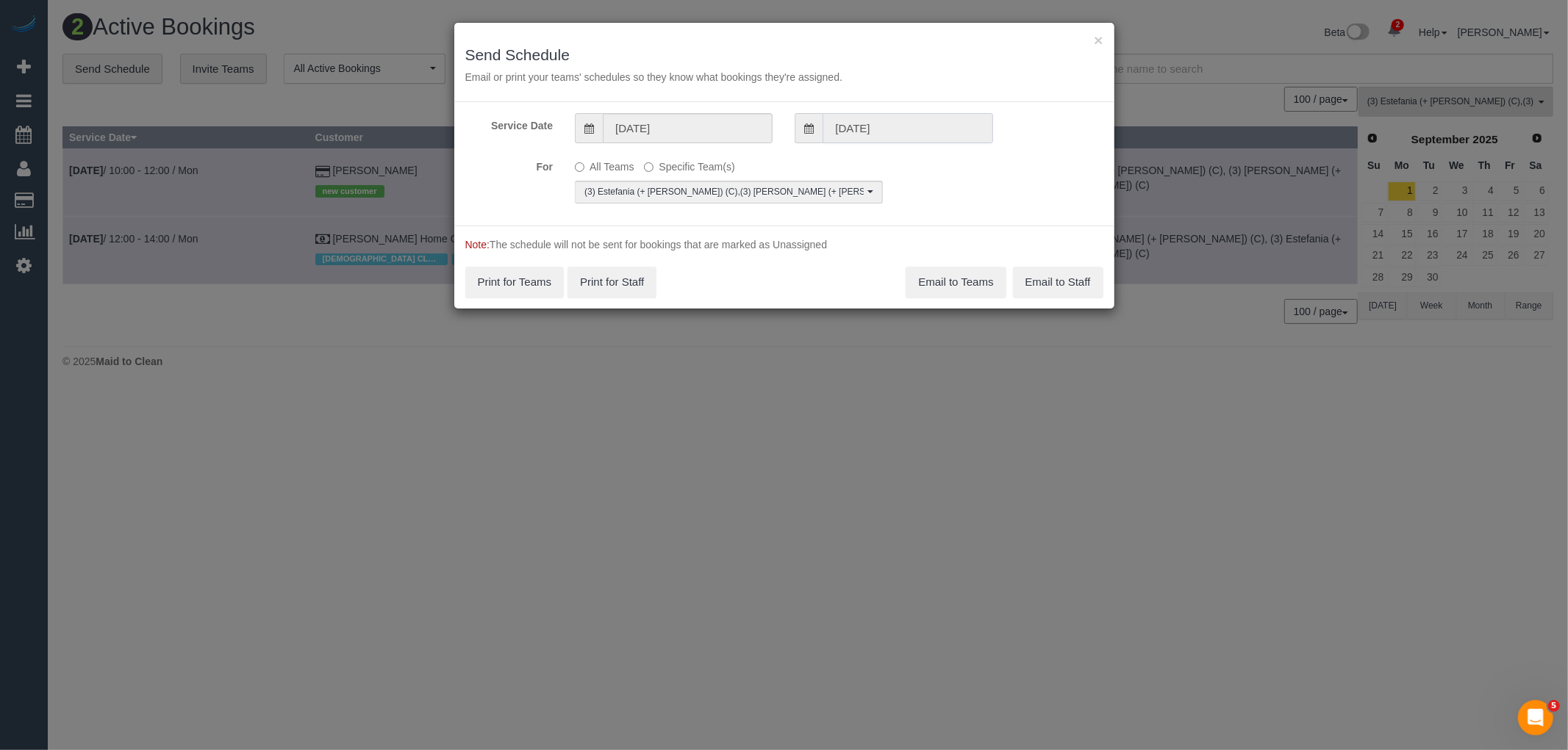
click at [935, 128] on input "01/09/2025" at bounding box center [907, 127] width 170 height 30
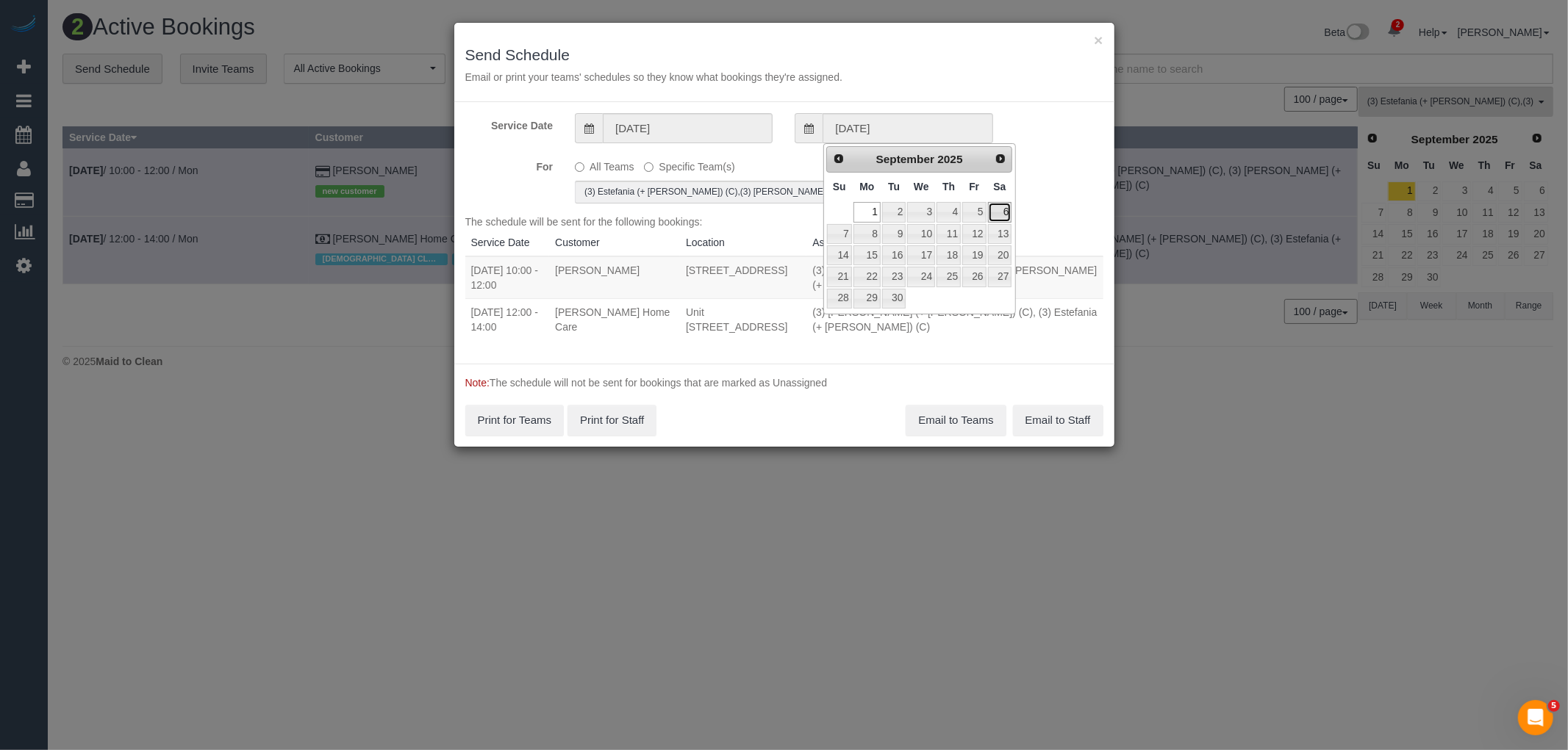
click at [1000, 215] on link "6" at bounding box center [1000, 212] width 24 height 19
type input "06/09/2025"
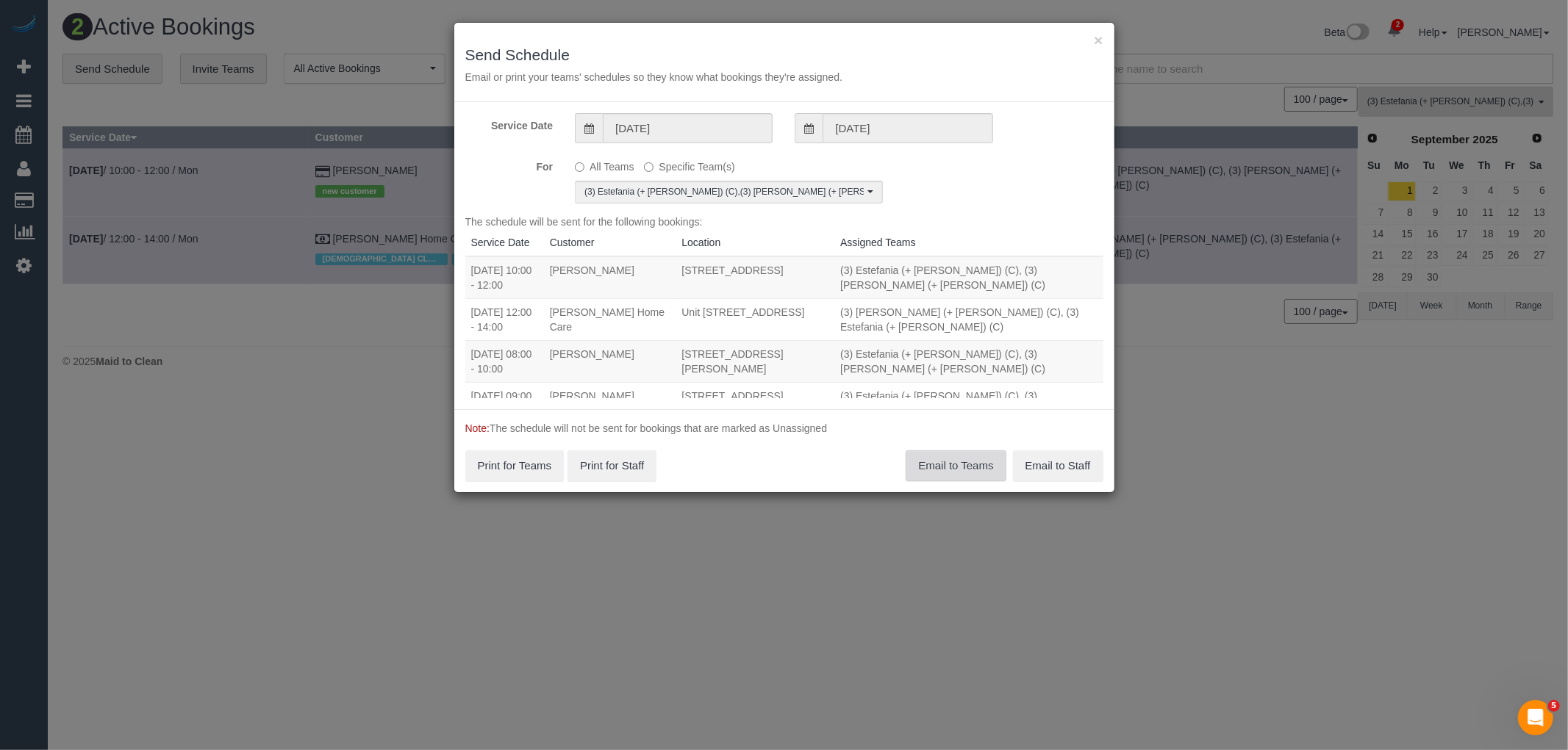
click at [953, 463] on button "Email to Teams" at bounding box center [955, 466] width 100 height 31
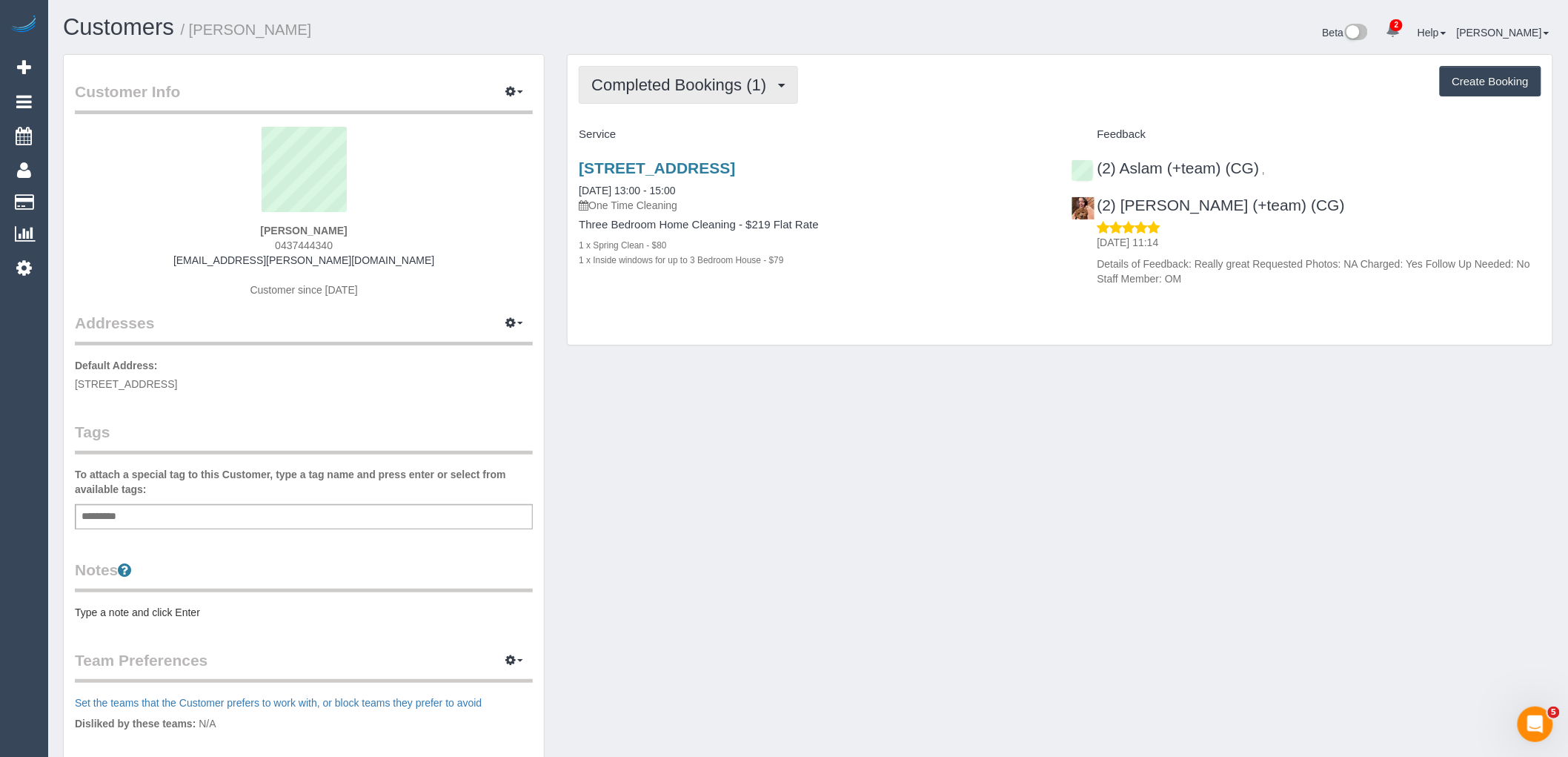
click at [713, 97] on button "Completed Bookings (1)" at bounding box center [689, 85] width 219 height 38
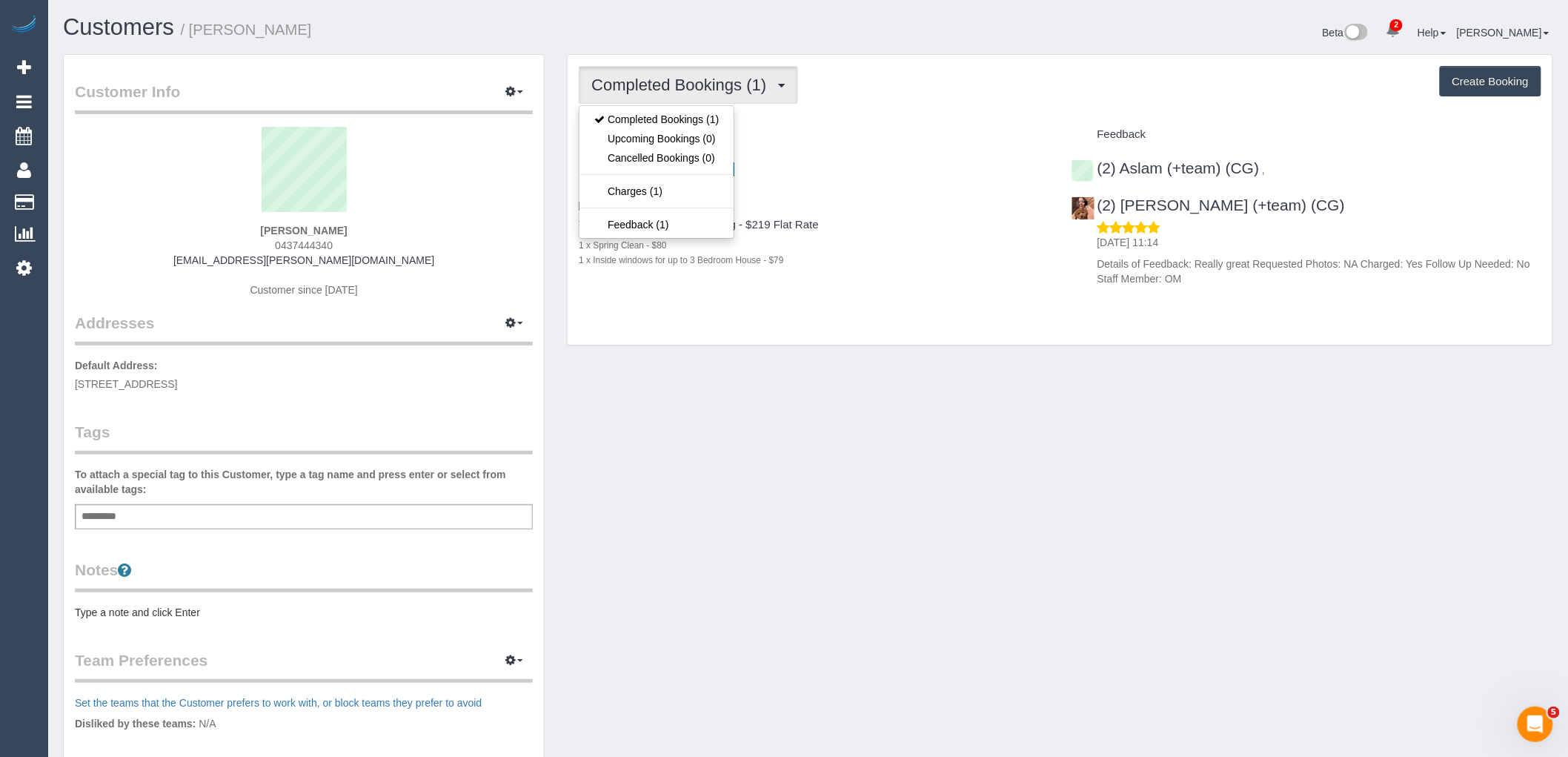
click at [944, 120] on div "Completed Bookings (1) Completed Bookings (1) Upcoming Bookings (0) Cancelled B…" at bounding box center [1060, 200] width 985 height 291
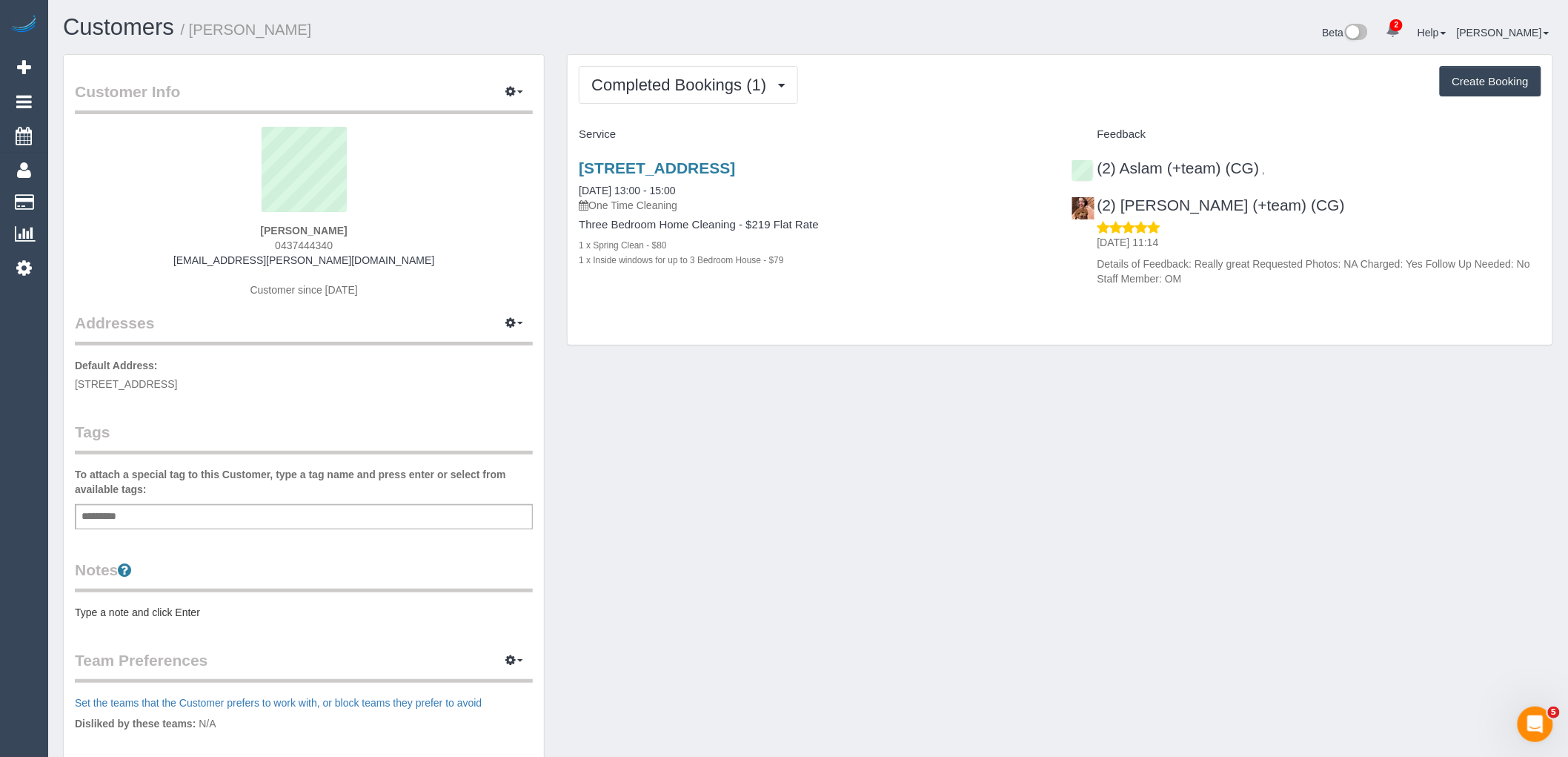
drag, startPoint x: 373, startPoint y: 232, endPoint x: 199, endPoint y: 228, distance: 174.0
click at [201, 228] on div "Sienna Whiteman 0437444340 sienna.whiteman@mirvac.com Customer since 2025" at bounding box center [303, 220] width 458 height 185
copy strong "[PERSON_NAME]"
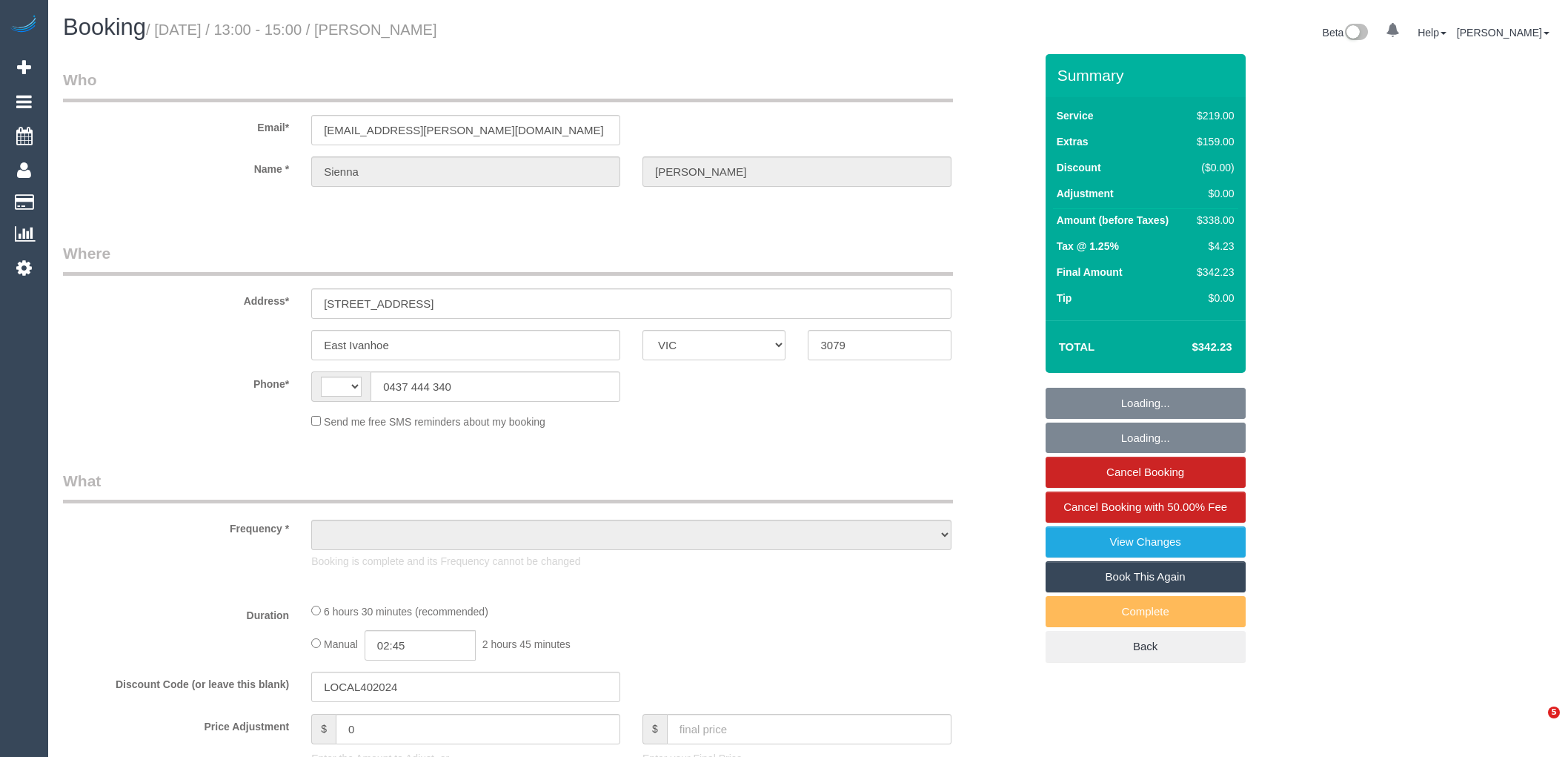
select select "VIC"
select select "string:AU"
select select "object:637"
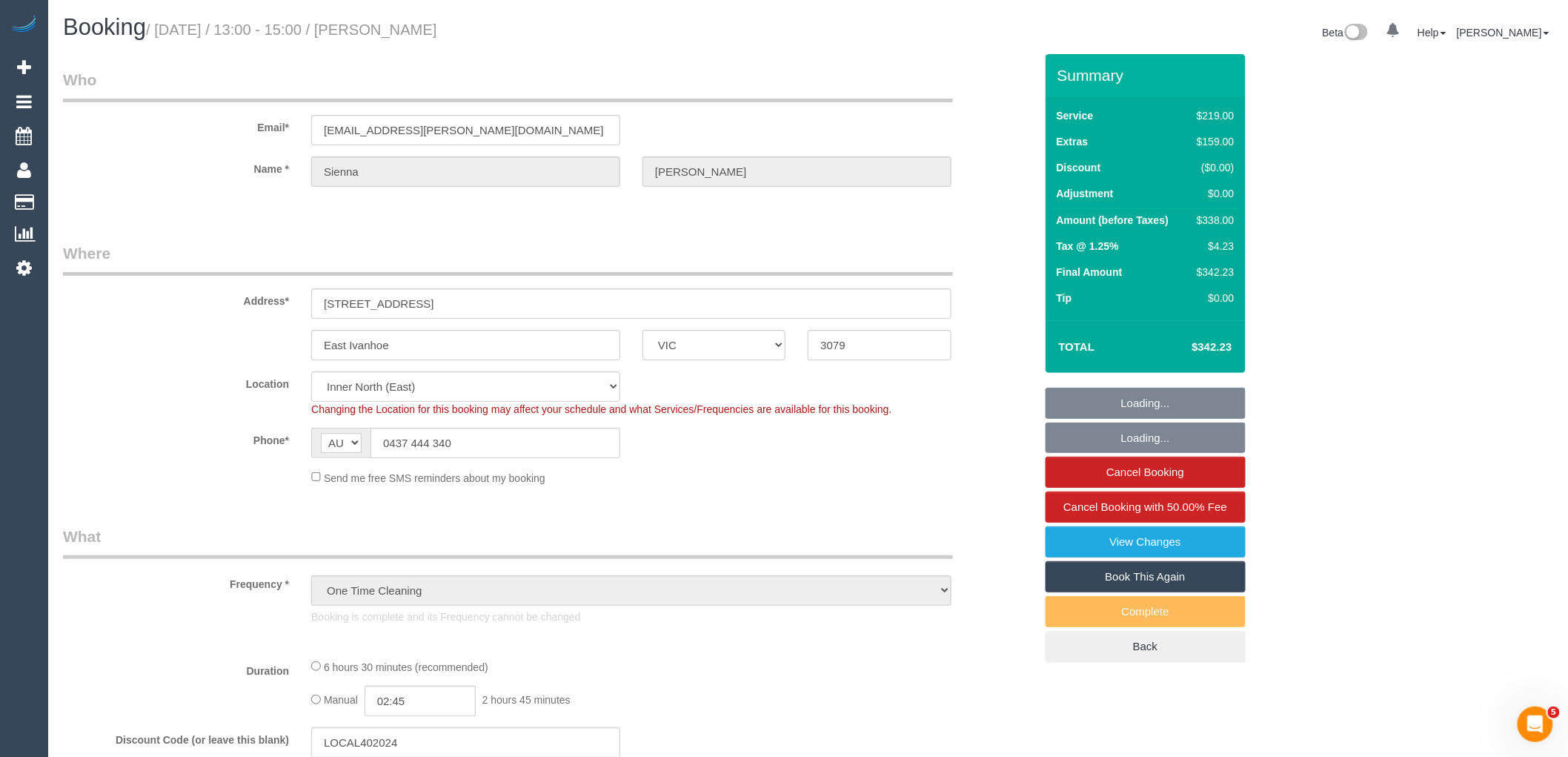
select select "string:stripe-pm_1RwvrH2GScqysDRVhzozX3yK"
select select "number:27"
select select "number:14"
select select "number:19"
select select "number:24"
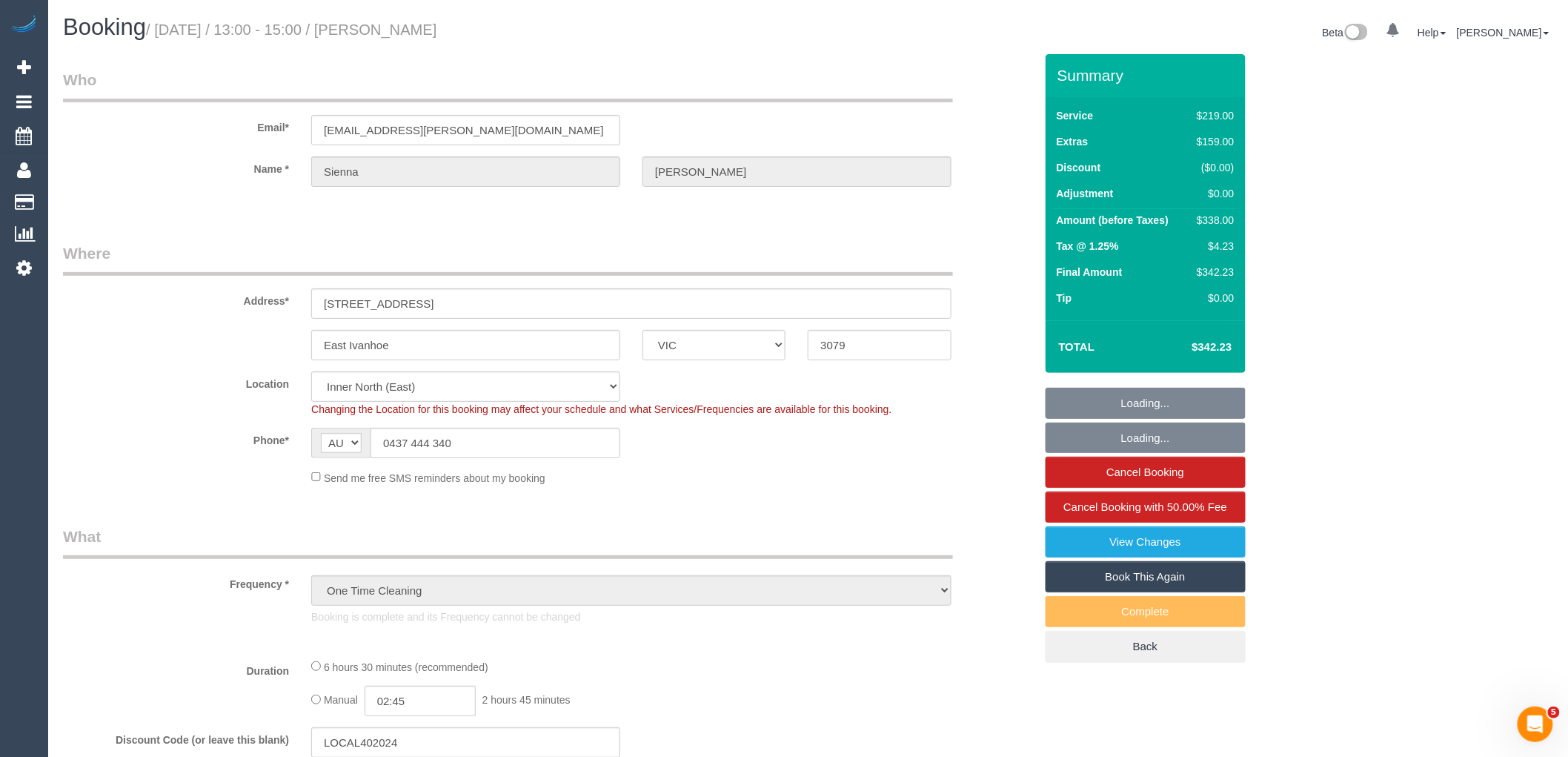
select select "number:33"
select select "number:13"
select select "object:1717"
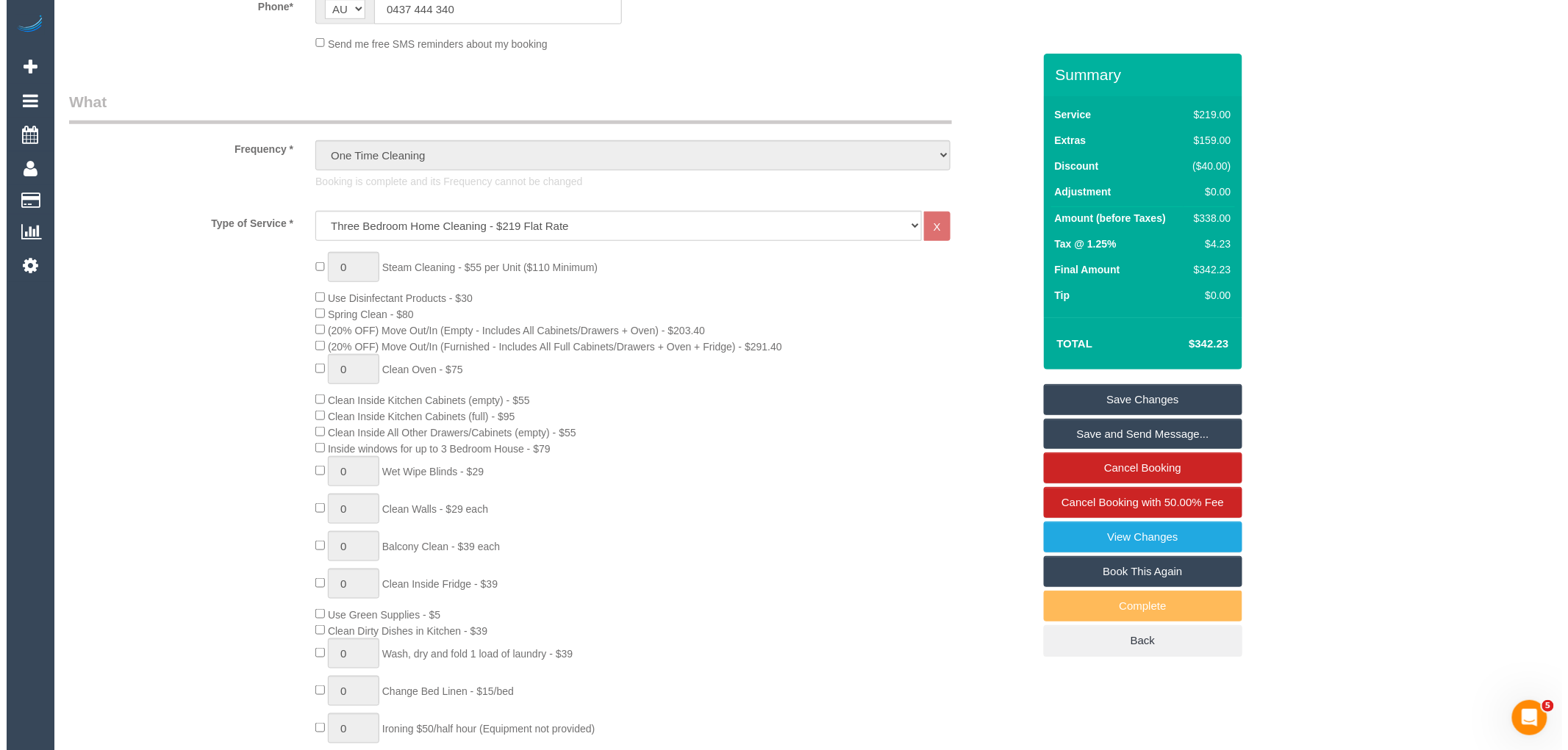
scroll to position [407, 0]
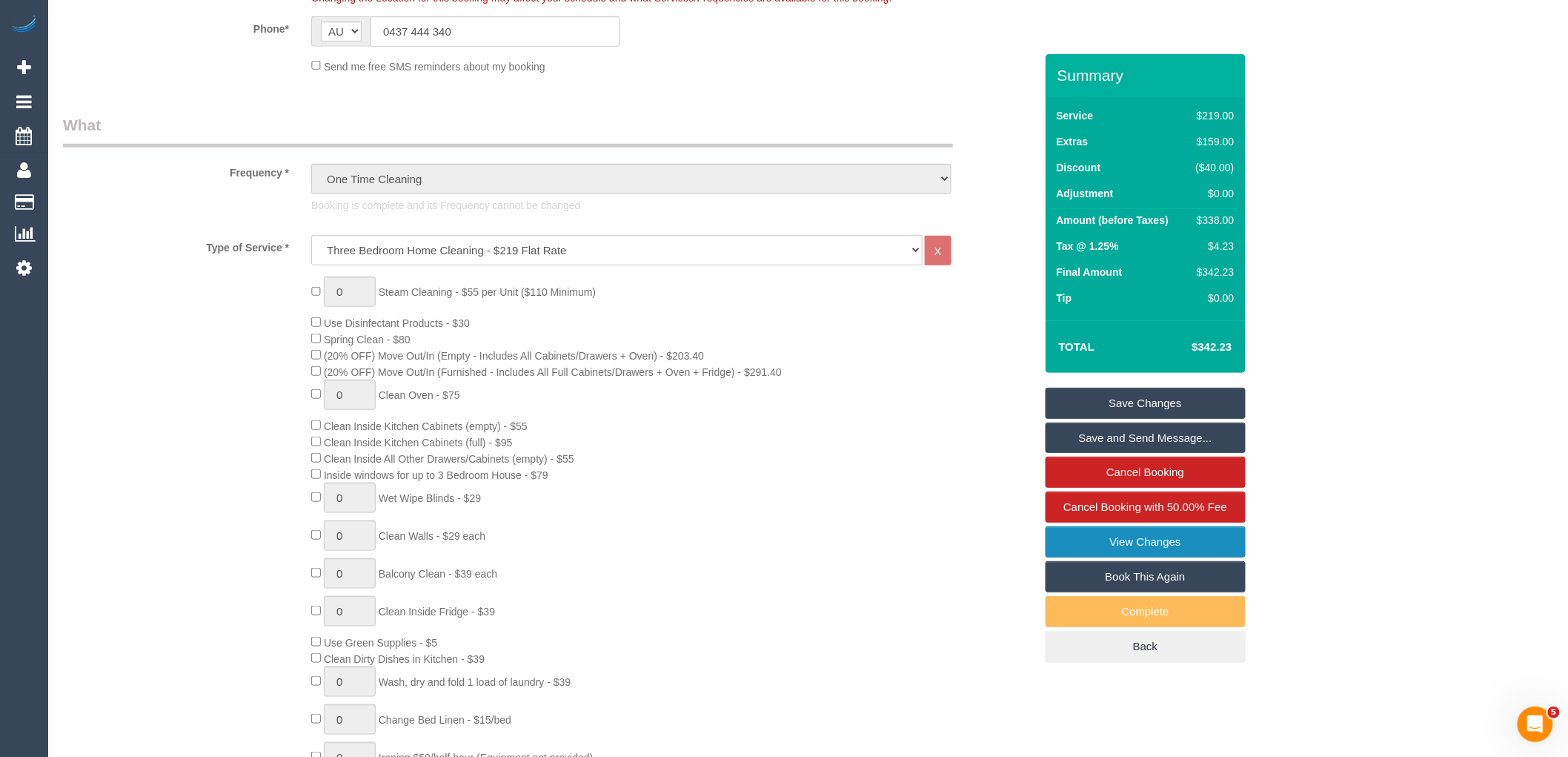
click at [1183, 550] on link "View Changes" at bounding box center [1145, 542] width 200 height 31
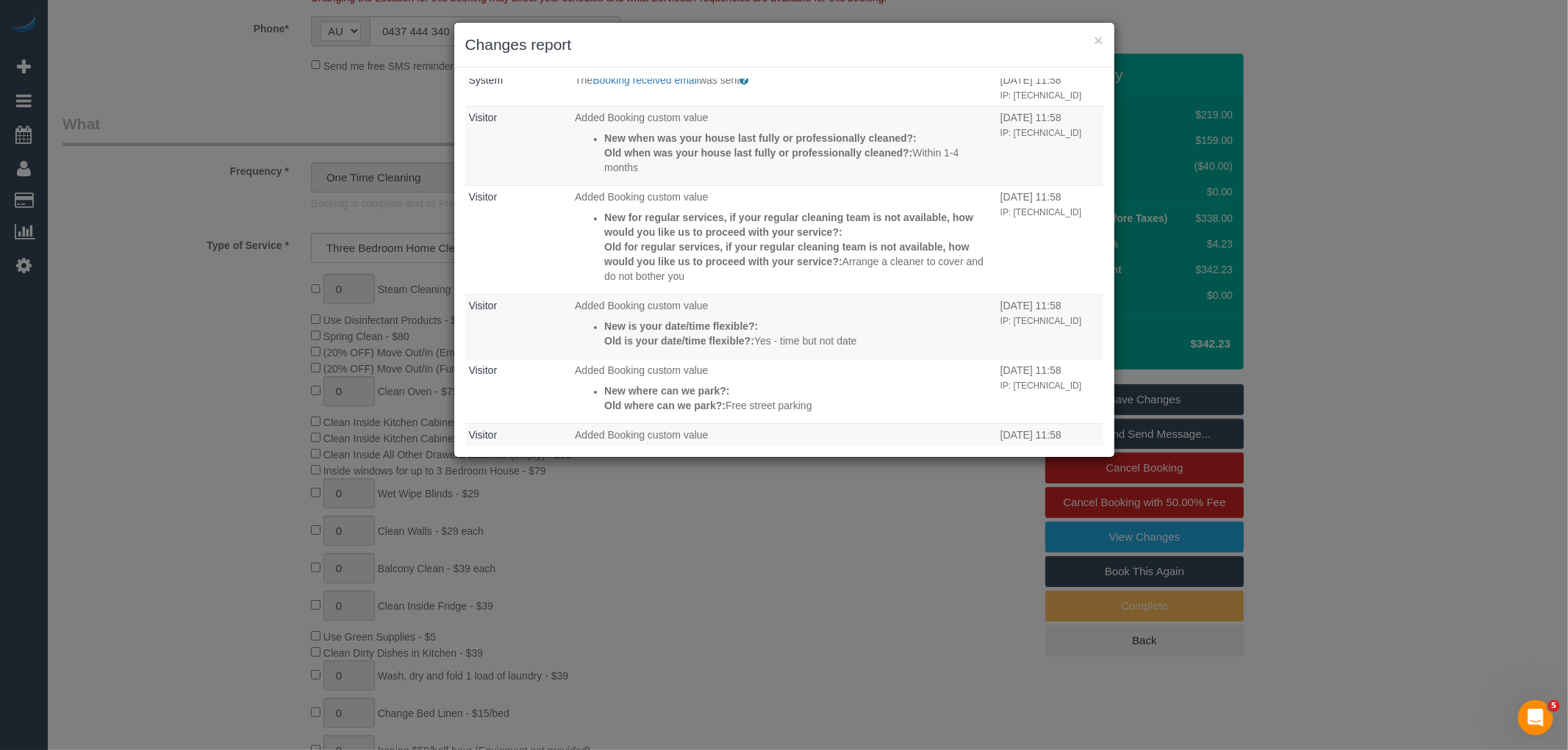
scroll to position [2403, 0]
click at [611, 87] on link "Booking received email" at bounding box center [646, 80] width 106 height 11
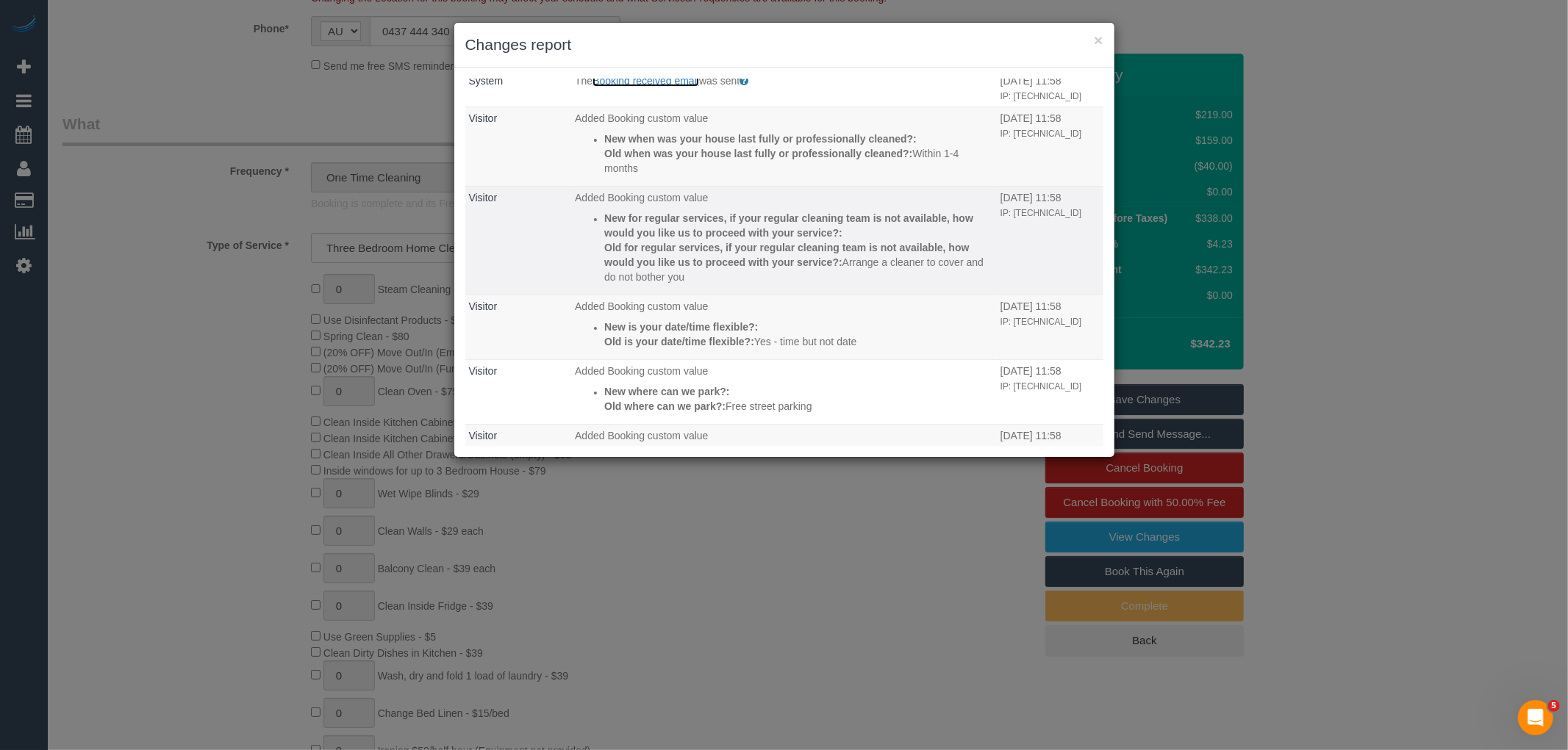
scroll to position [2892, 0]
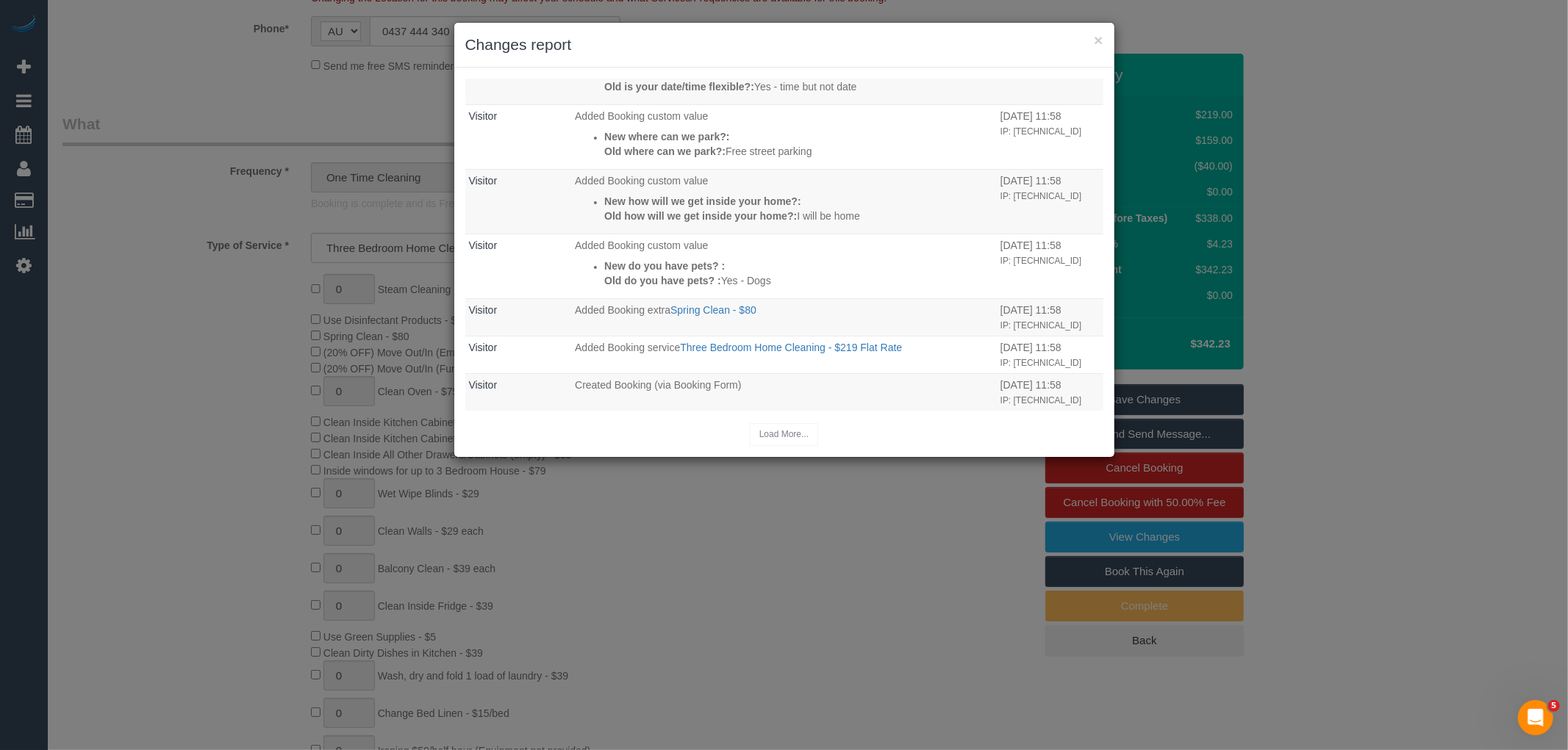
click at [1092, 41] on h3 "Changes report" at bounding box center [784, 45] width 638 height 22
click at [1099, 40] on button "×" at bounding box center [1098, 40] width 9 height 15
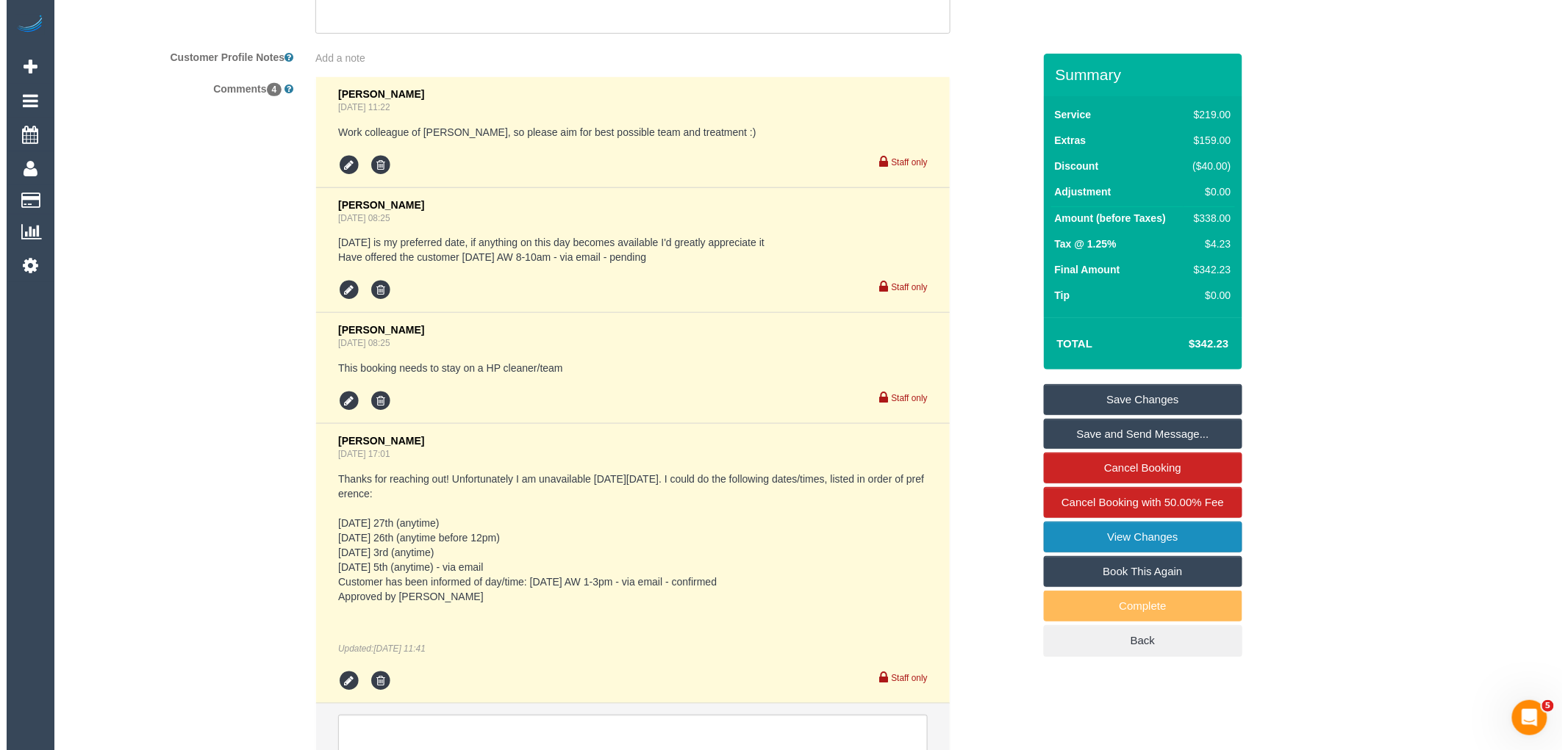
scroll to position [2693, 0]
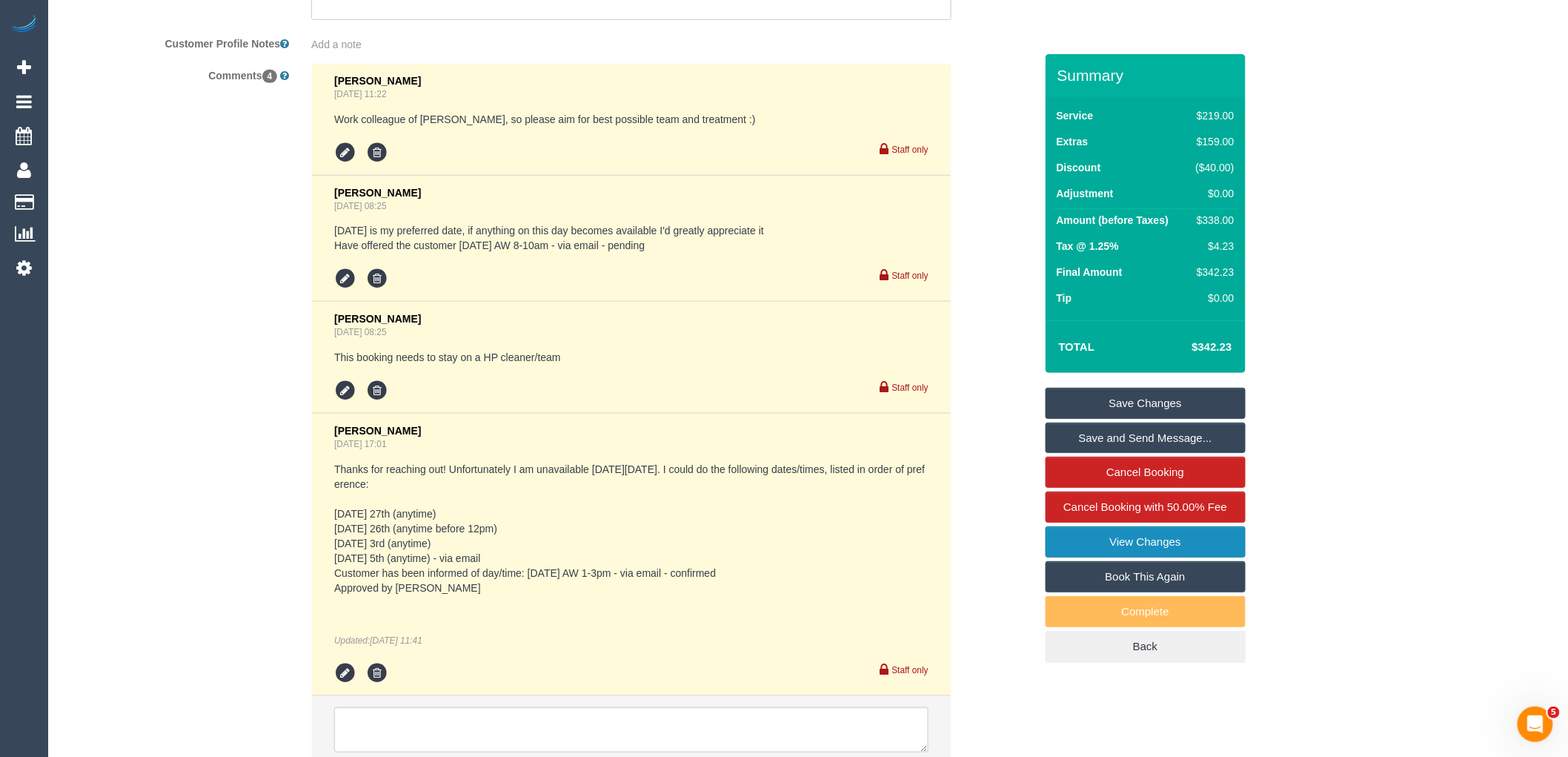
click at [1223, 537] on link "View Changes" at bounding box center [1145, 542] width 200 height 31
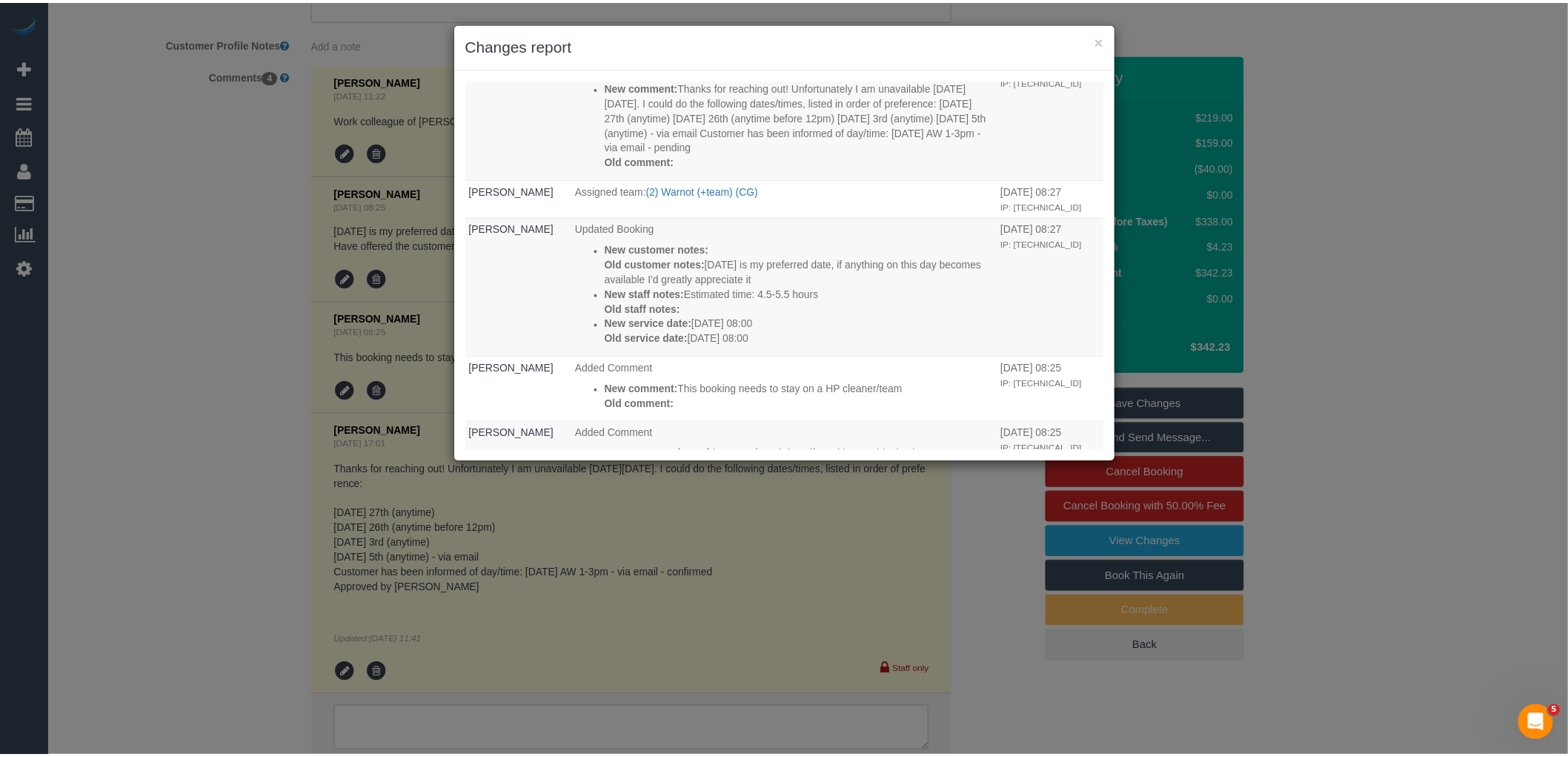
scroll to position [1566, 0]
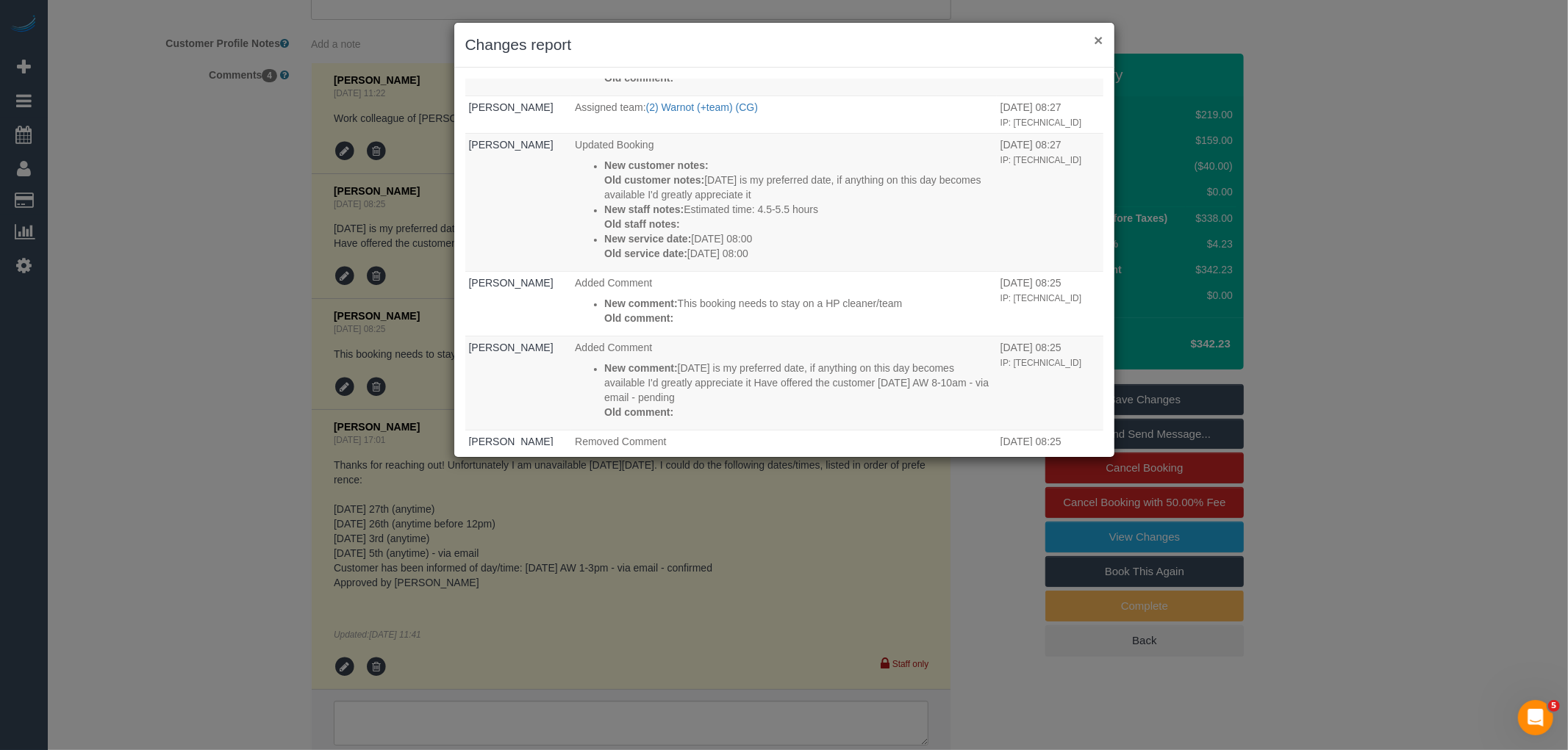
click at [1094, 42] on button "×" at bounding box center [1098, 40] width 9 height 15
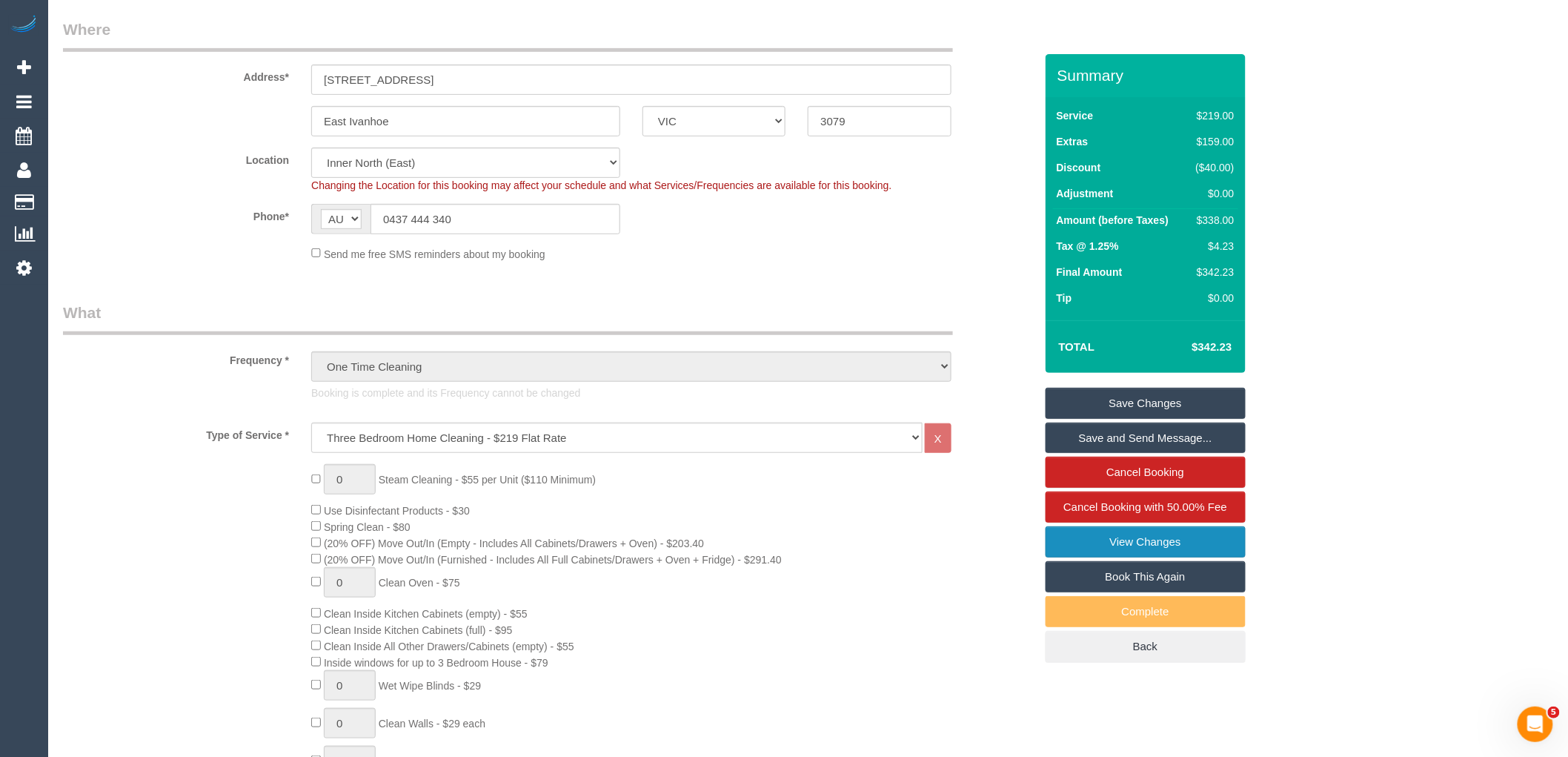
scroll to position [0, 0]
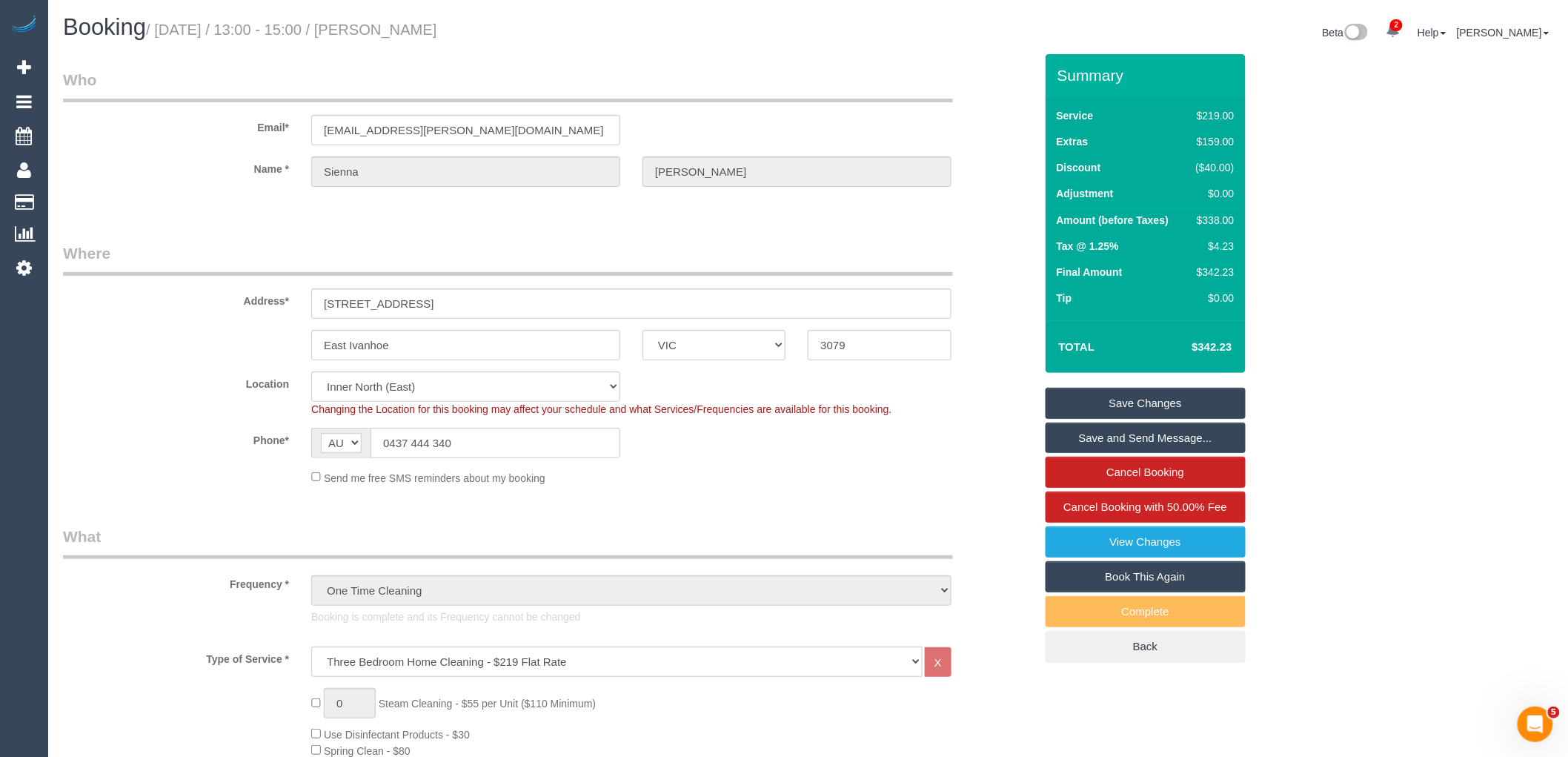
drag, startPoint x: 465, startPoint y: 32, endPoint x: 386, endPoint y: 32, distance: 79.0
click at [386, 32] on h1 "Booking / August 27, 2025 / 13:00 - 15:00 / Sienna Whiteman" at bounding box center [430, 27] width 734 height 25
click at [499, 100] on legend "Who" at bounding box center [508, 85] width 890 height 34
drag, startPoint x: 494, startPoint y: 139, endPoint x: 243, endPoint y: 135, distance: 251.0
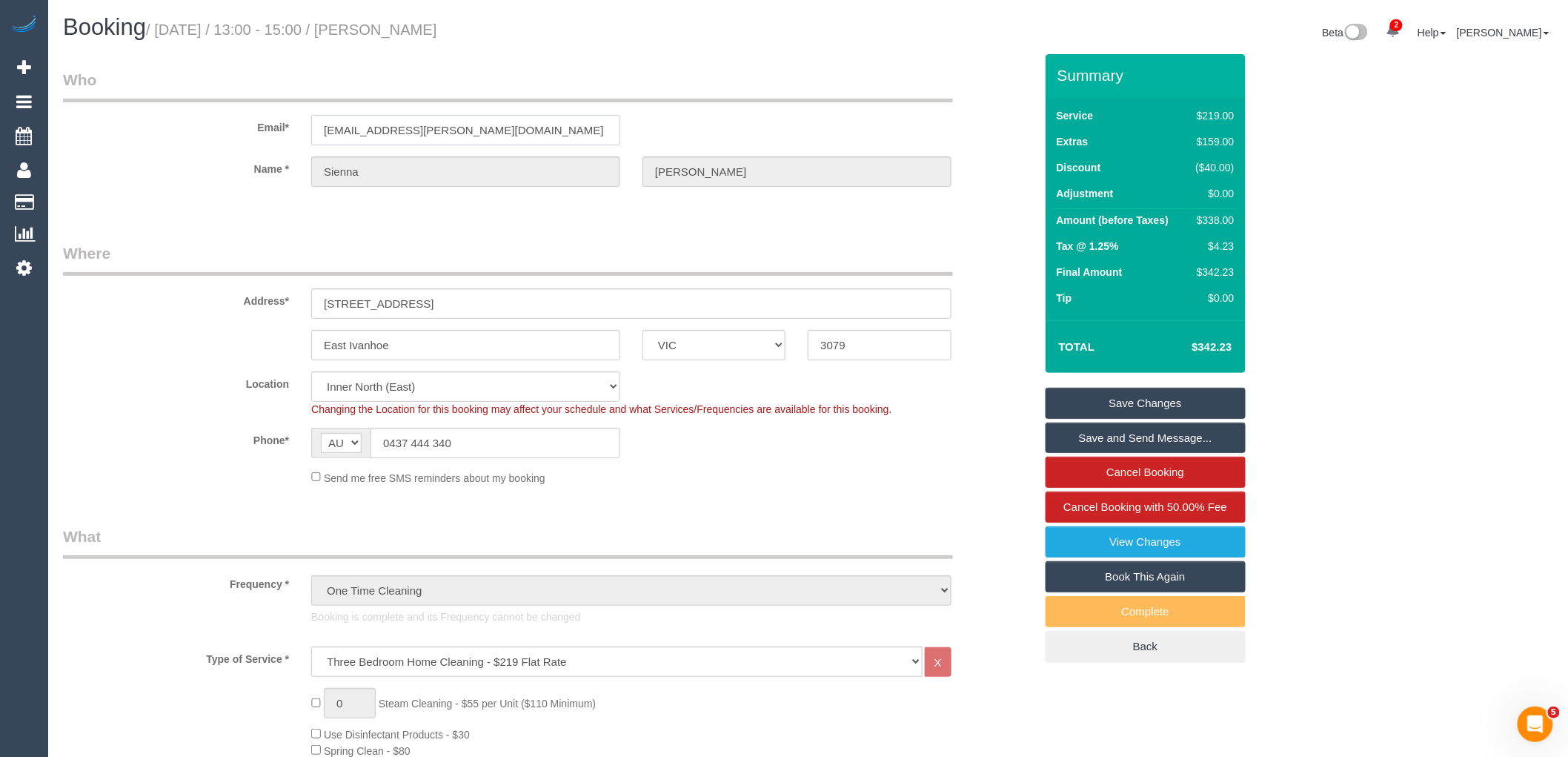
click at [243, 135] on div "Email* sienna.whiteman@mirvac.com" at bounding box center [549, 107] width 994 height 76
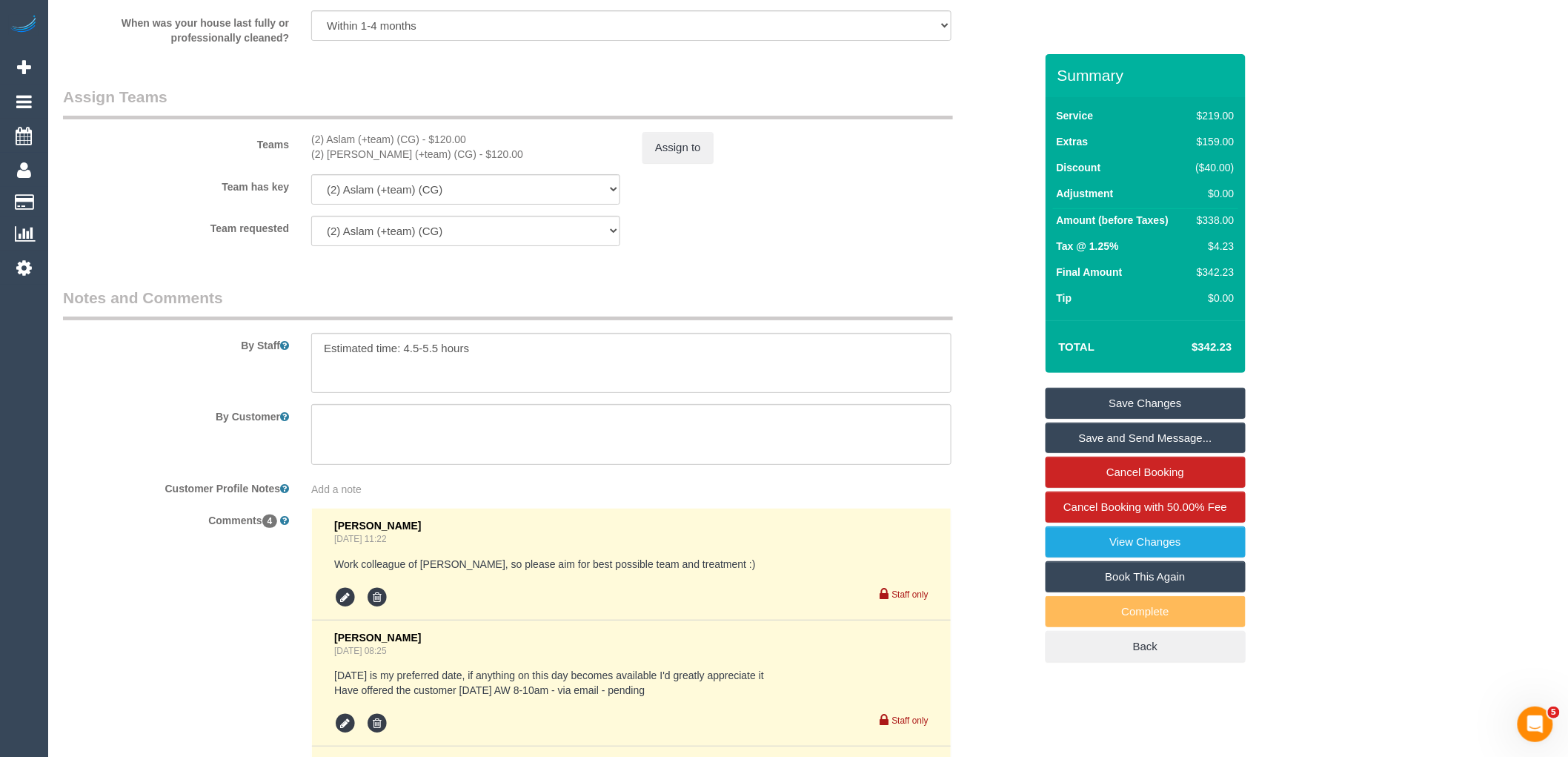
scroll to position [2554, 0]
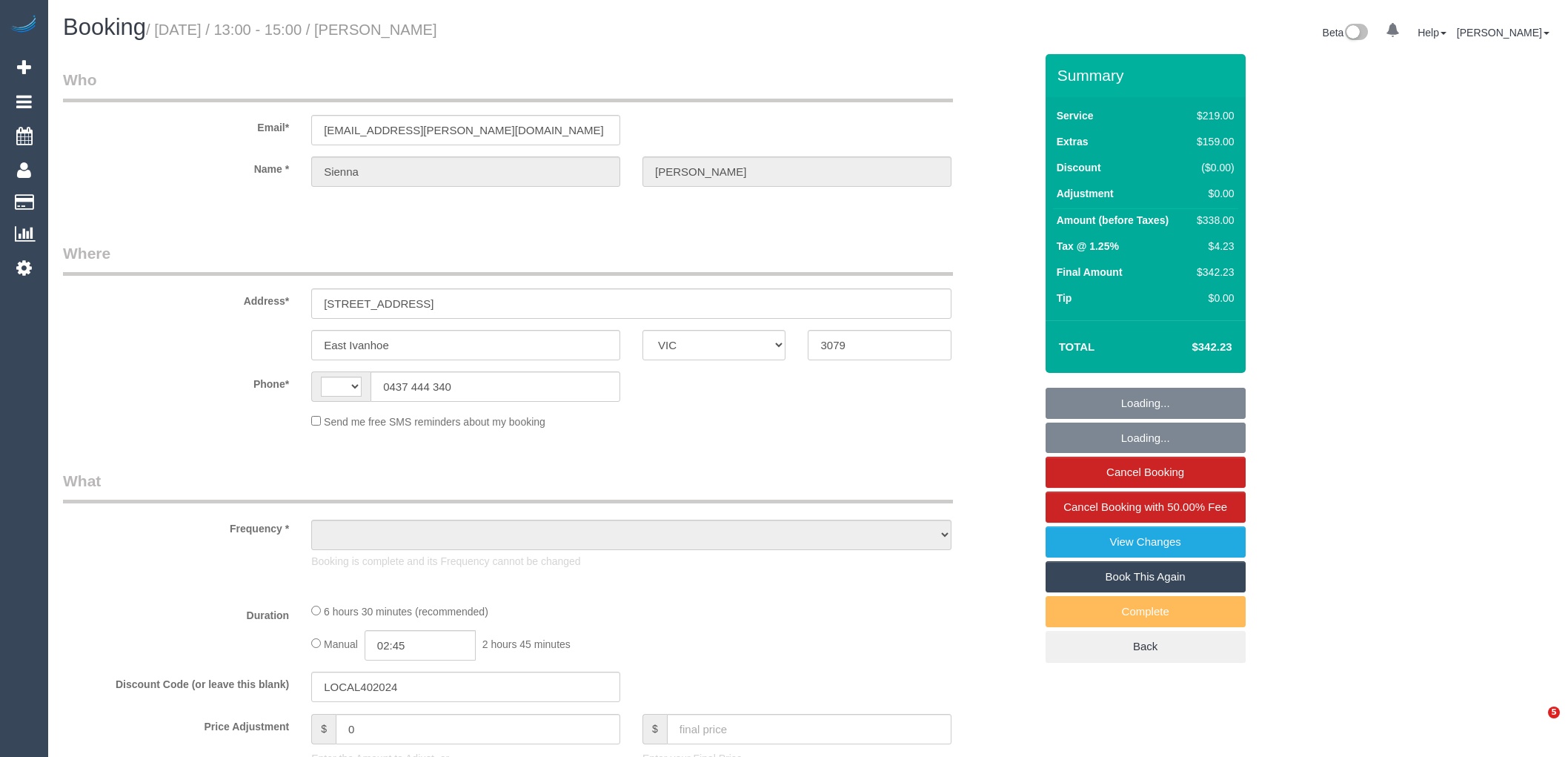
select select "VIC"
select select "string:AU"
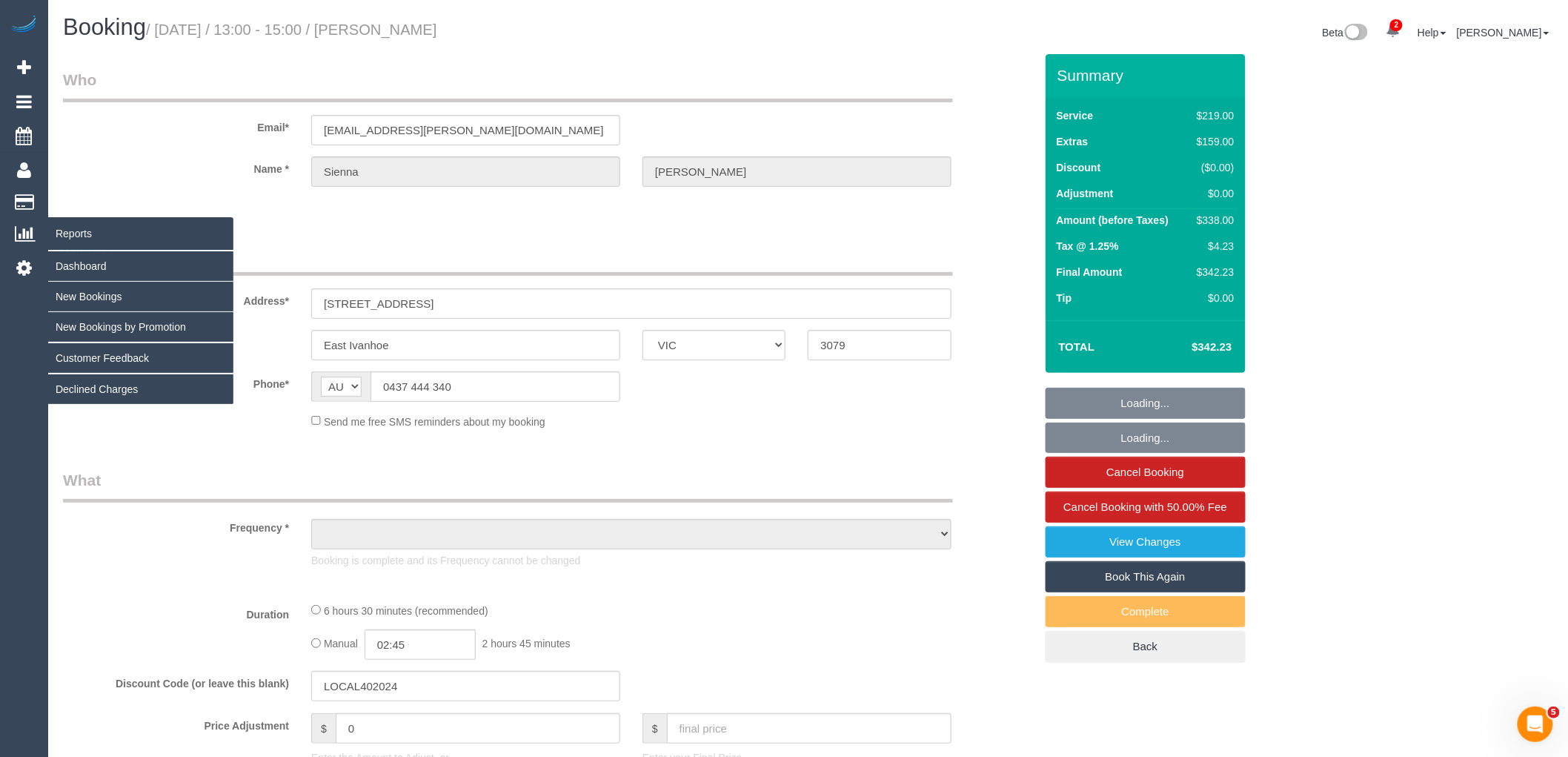
select select "object:637"
select select "string:stripe-pm_1RwvrH2GScqysDRVhzozX3yK"
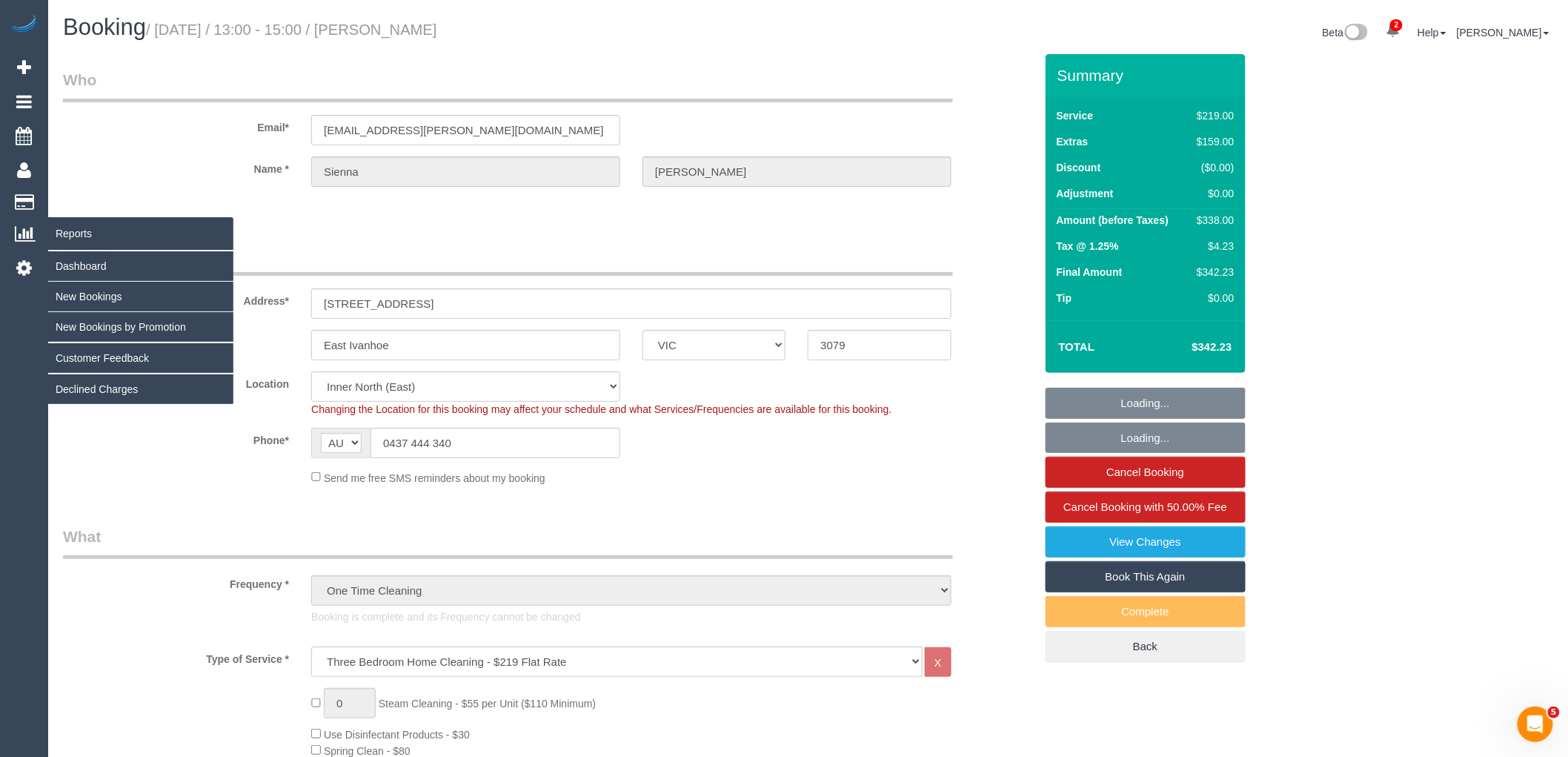
select select "number:27"
select select "number:14"
select select "number:19"
select select "number:24"
select select "number:33"
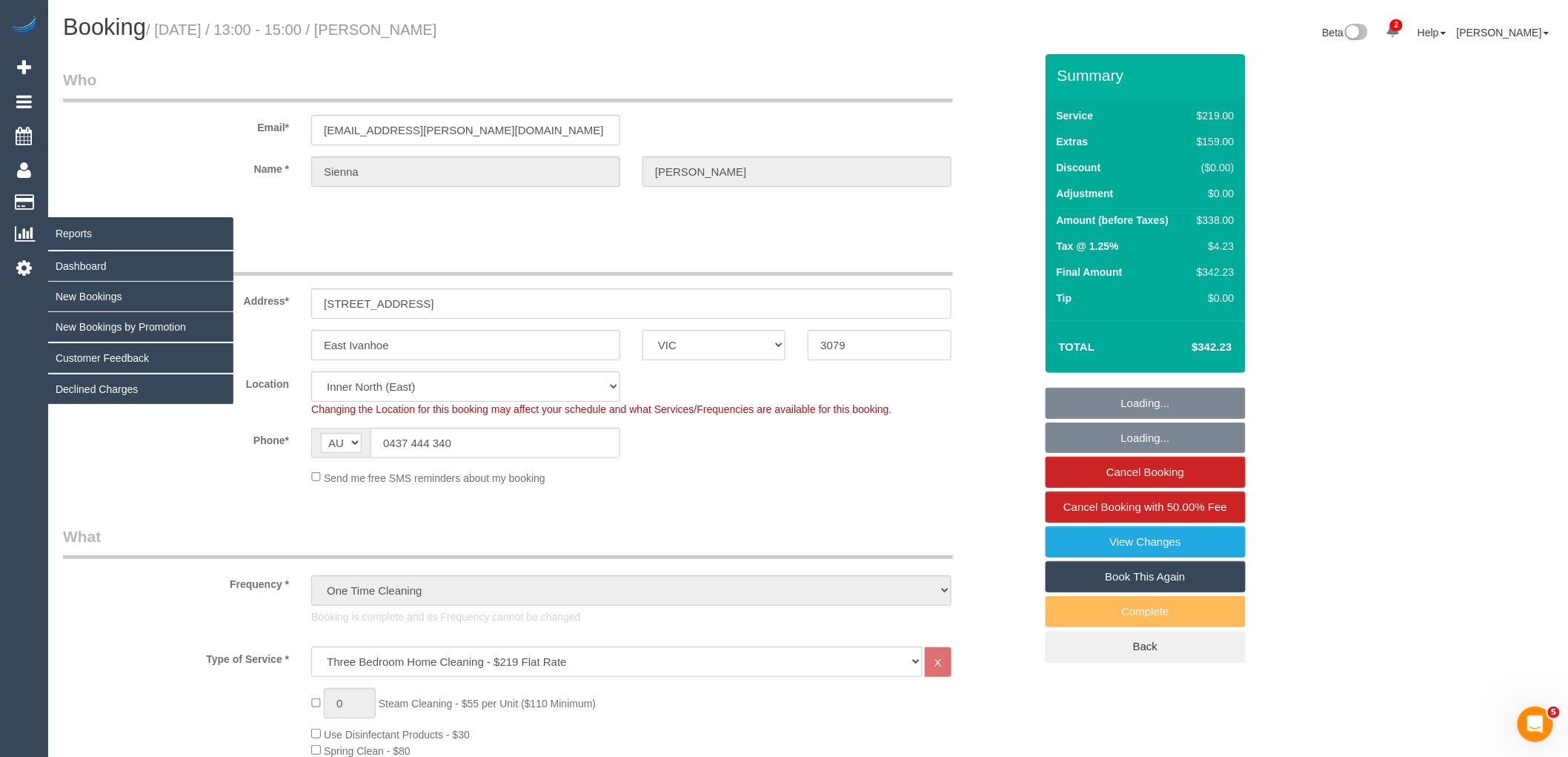
select select "number:13"
select select "object:902"
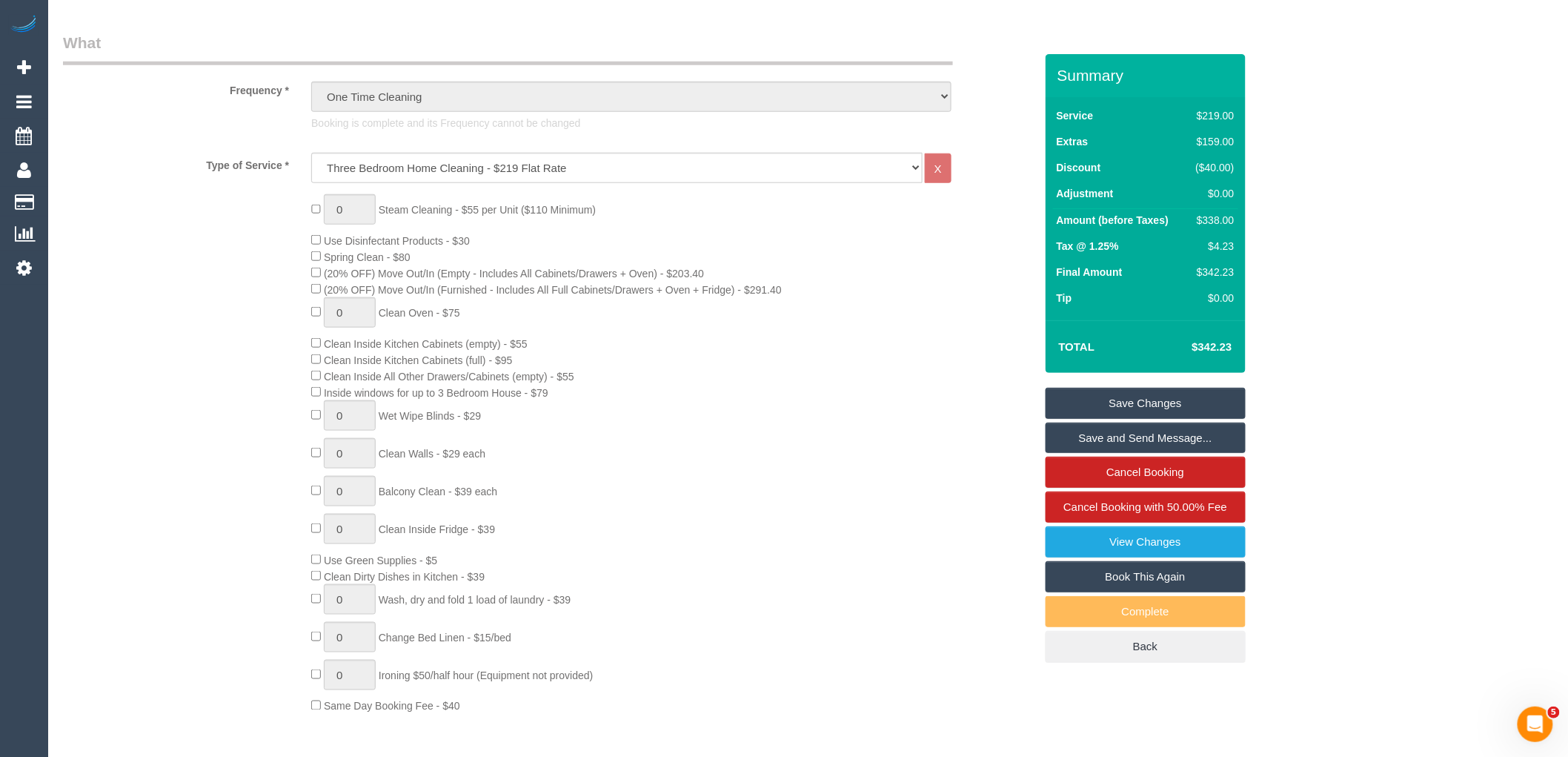
scroll to position [741, 0]
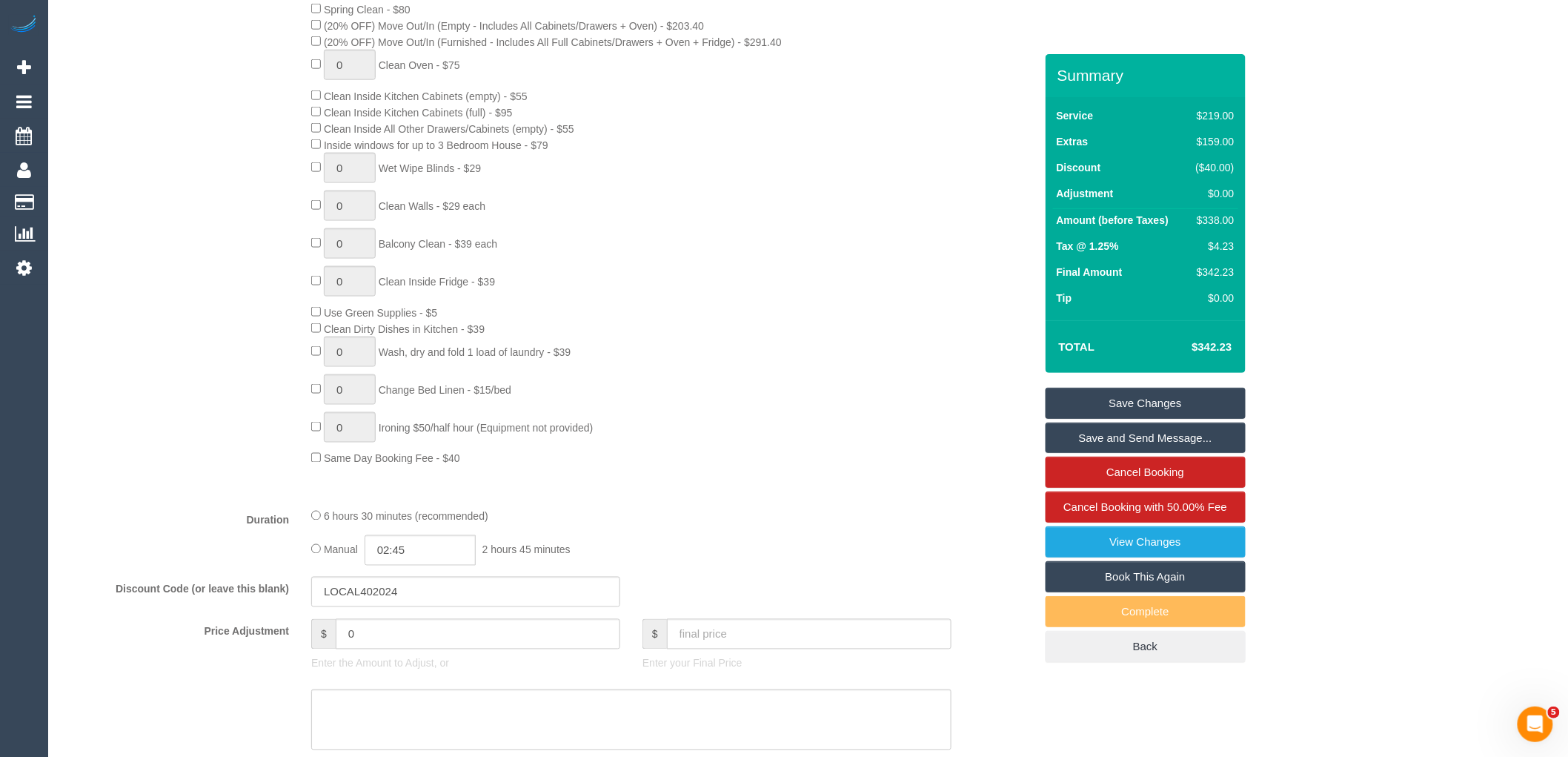
click at [1204, 398] on link "Save Changes" at bounding box center [1145, 403] width 200 height 31
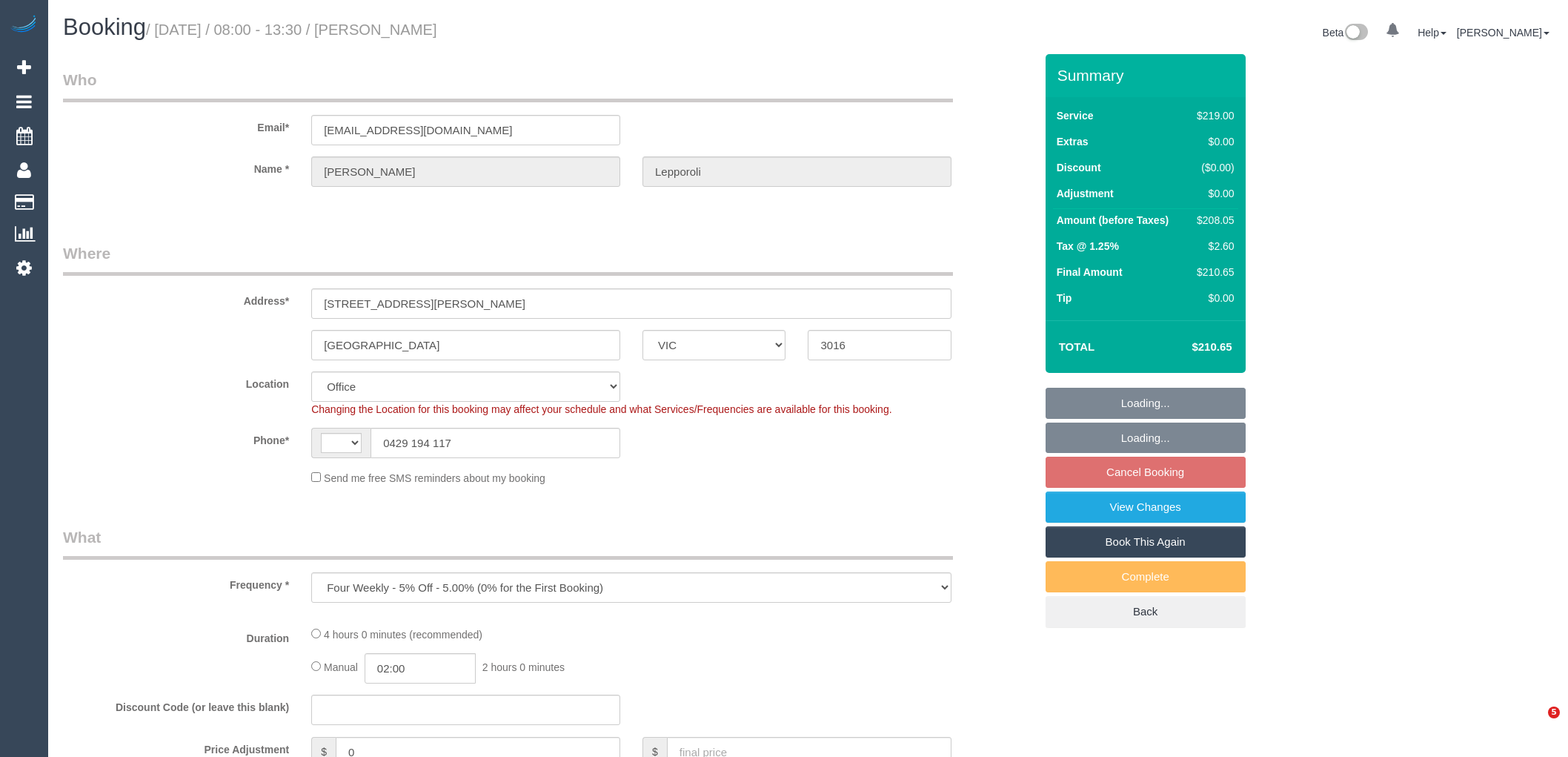
select select "VIC"
select select "object:456"
select select "string:AU"
select select "number:28"
select select "number:14"
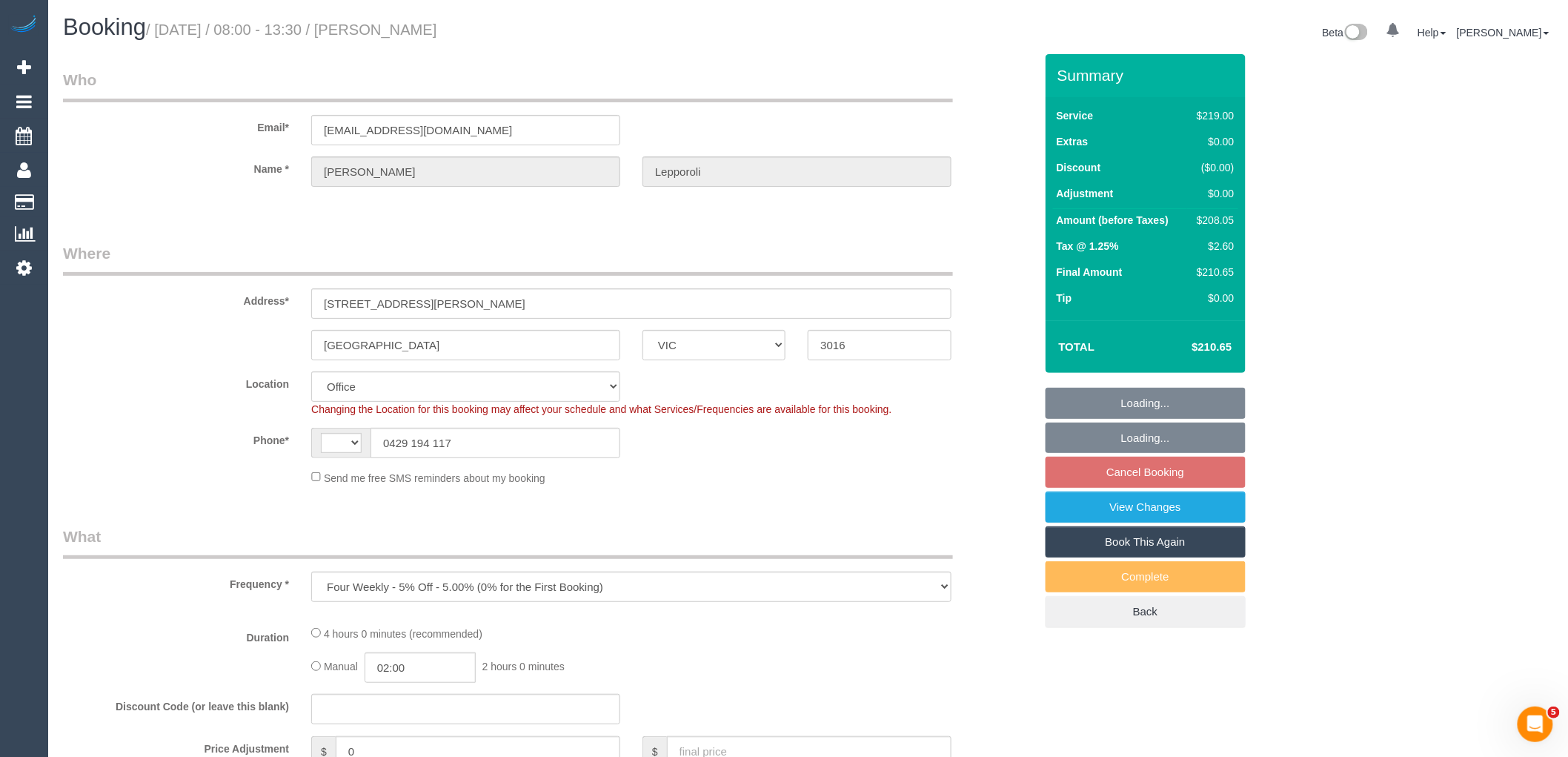
select select "number:19"
select select "number:22"
select select "number:34"
select select "number:26"
select select "string:stripe-pm_1P8uRc2GScqysDRVuK7guoUb"
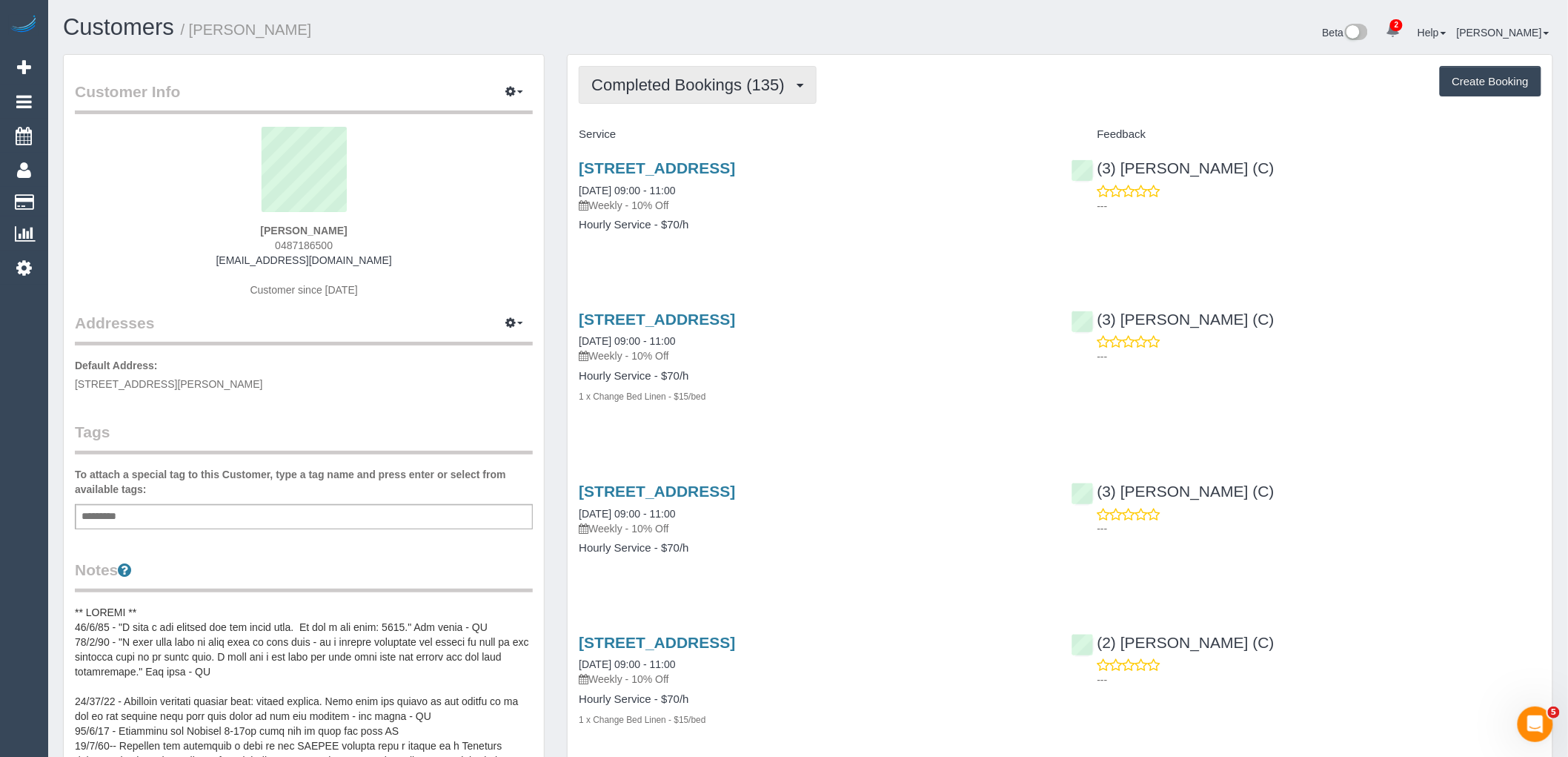
click at [735, 80] on span "Completed Bookings (135)" at bounding box center [691, 84] width 200 height 19
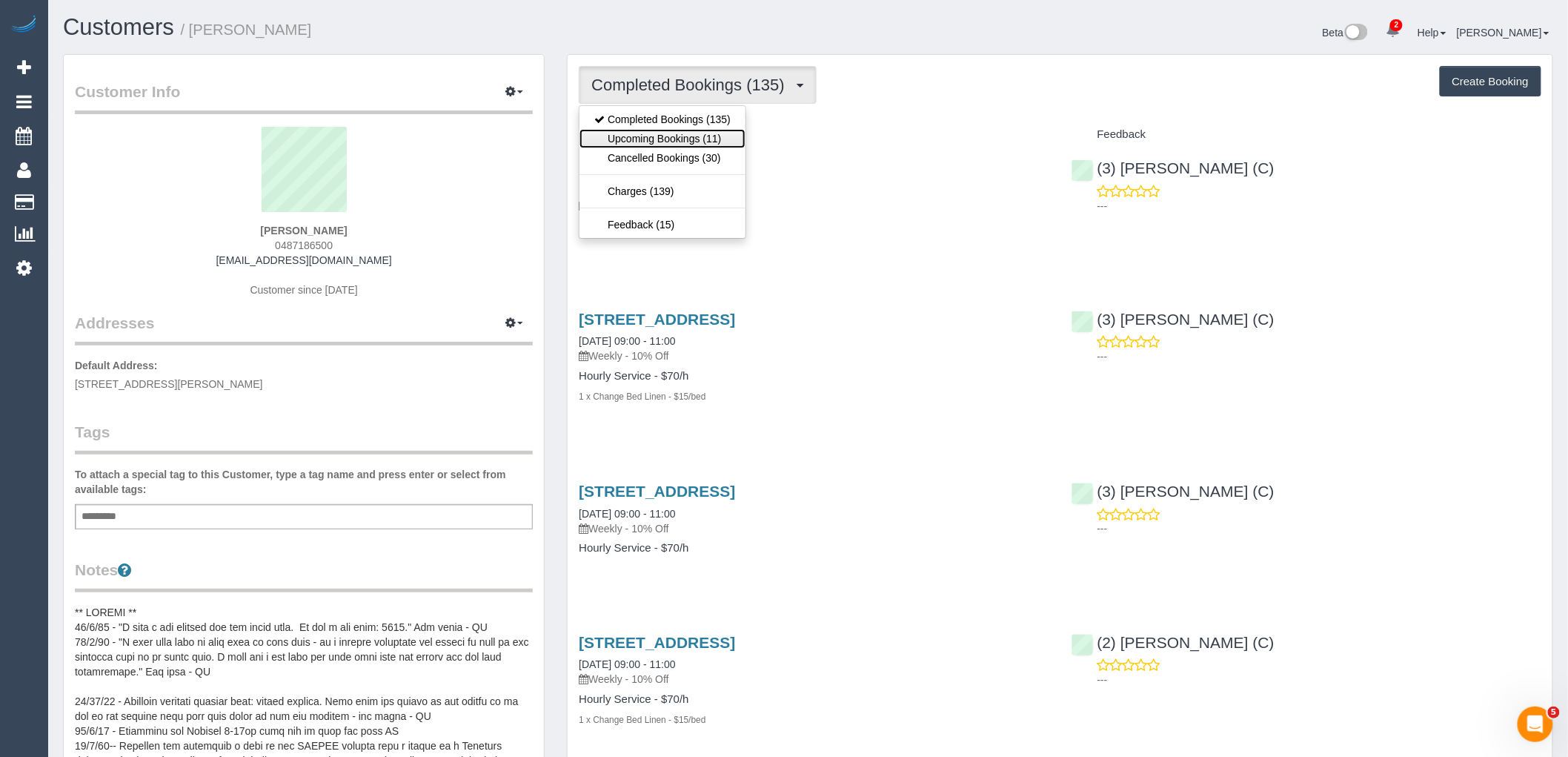
click at [722, 142] on link "Upcoming Bookings (11)" at bounding box center [662, 138] width 166 height 20
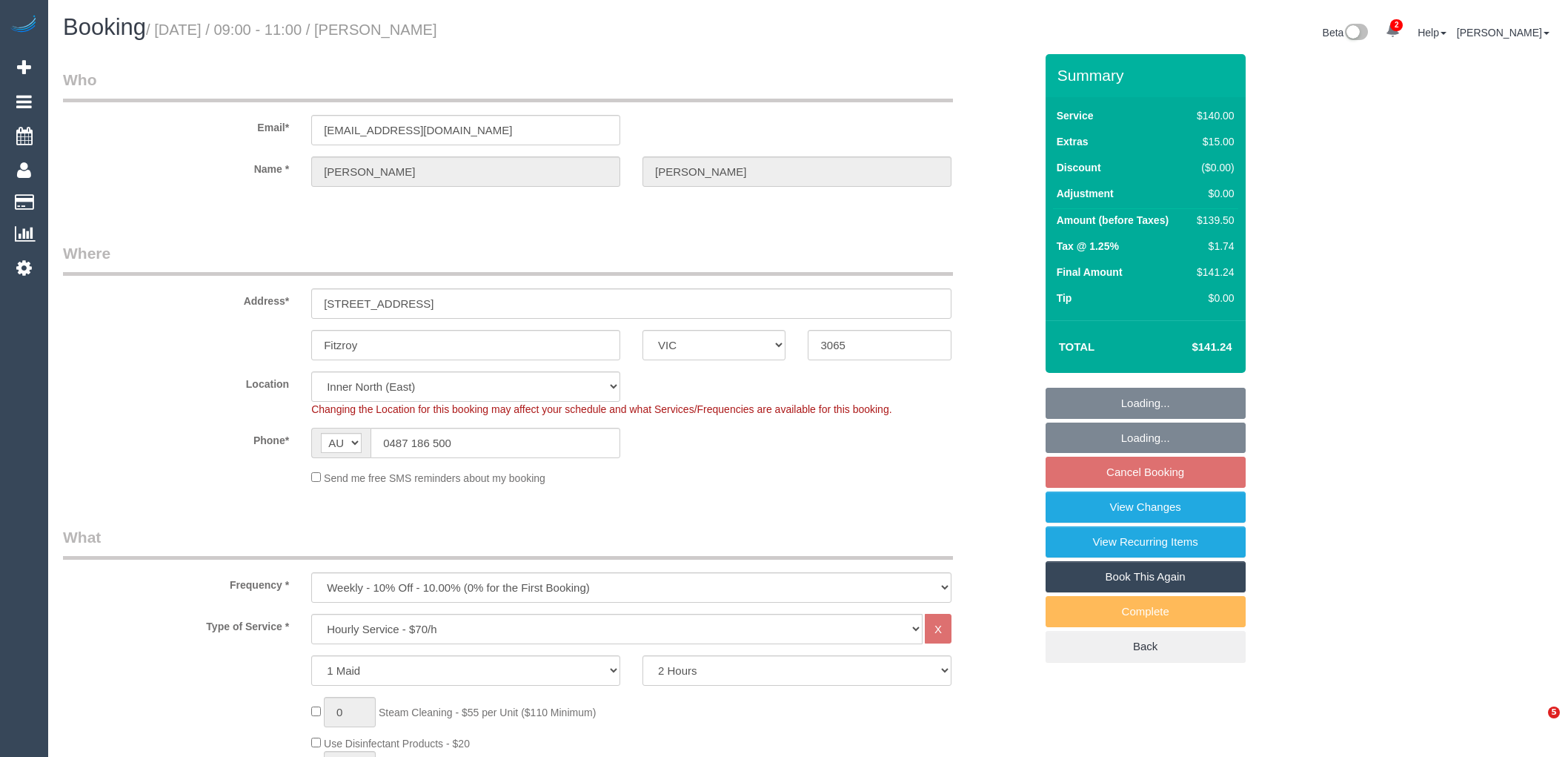
select select "VIC"
select select "number:29"
select select "number:15"
select select "number:18"
select select "number:24"
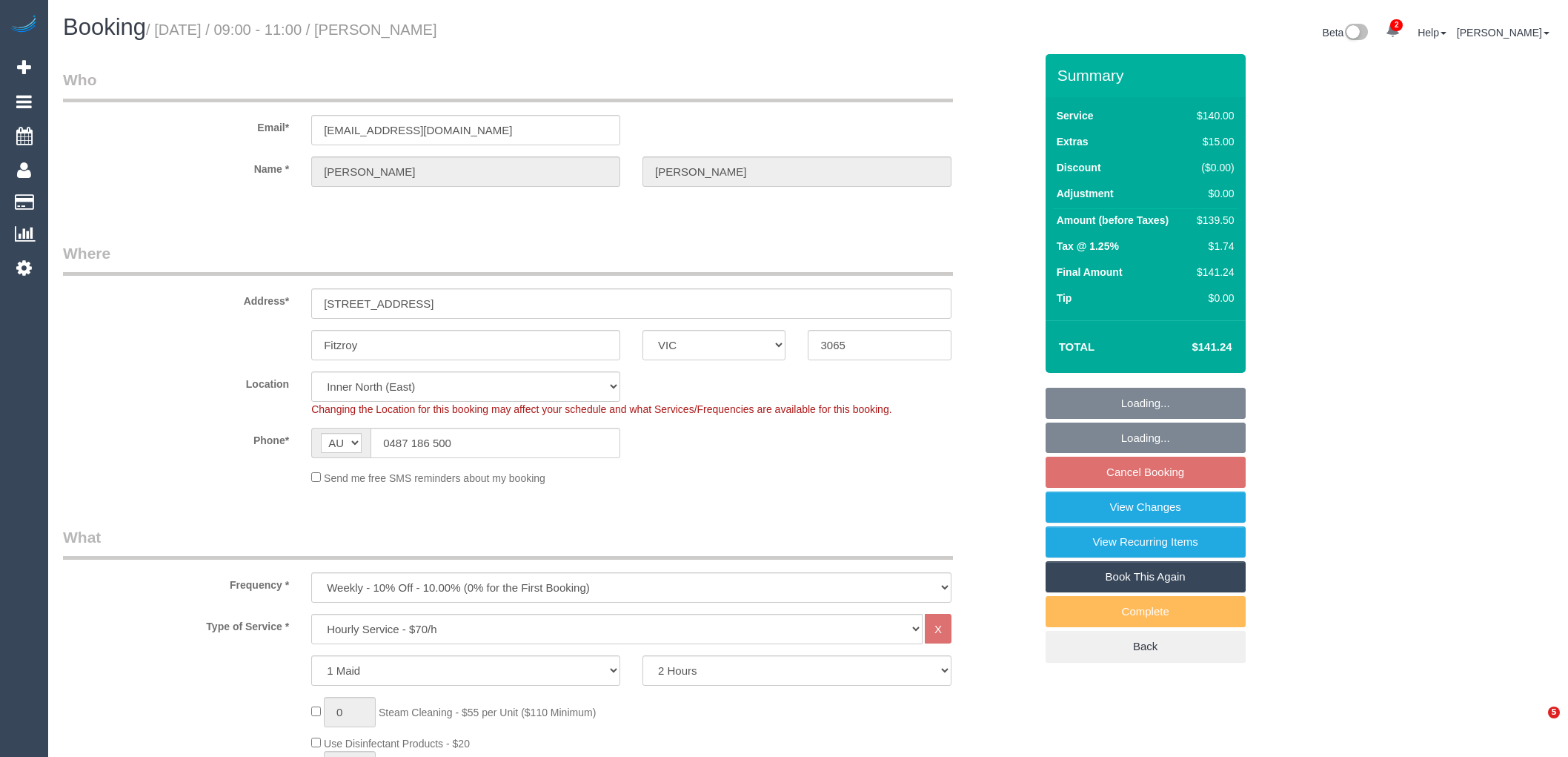
select select "number:35"
select select "number:12"
